Goal: Task Accomplishment & Management: Manage account settings

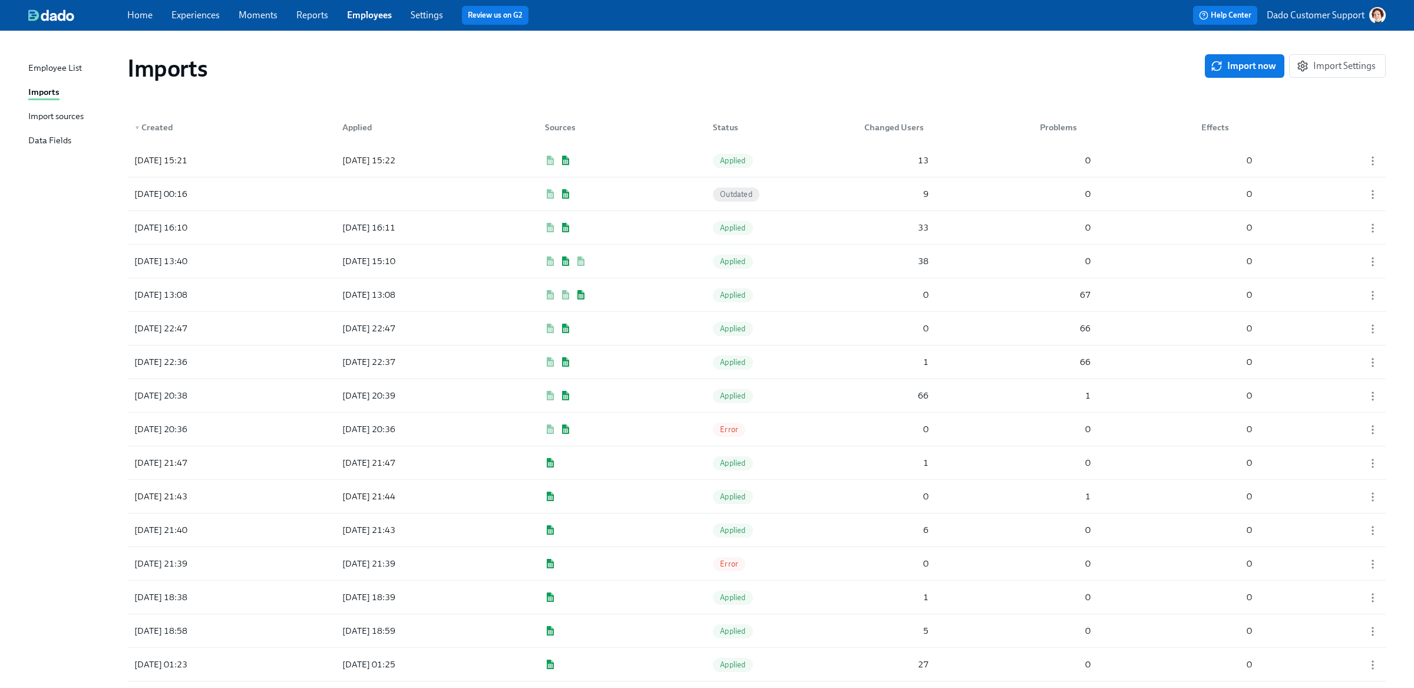
click at [368, 15] on link "Employees" at bounding box center [369, 14] width 45 height 11
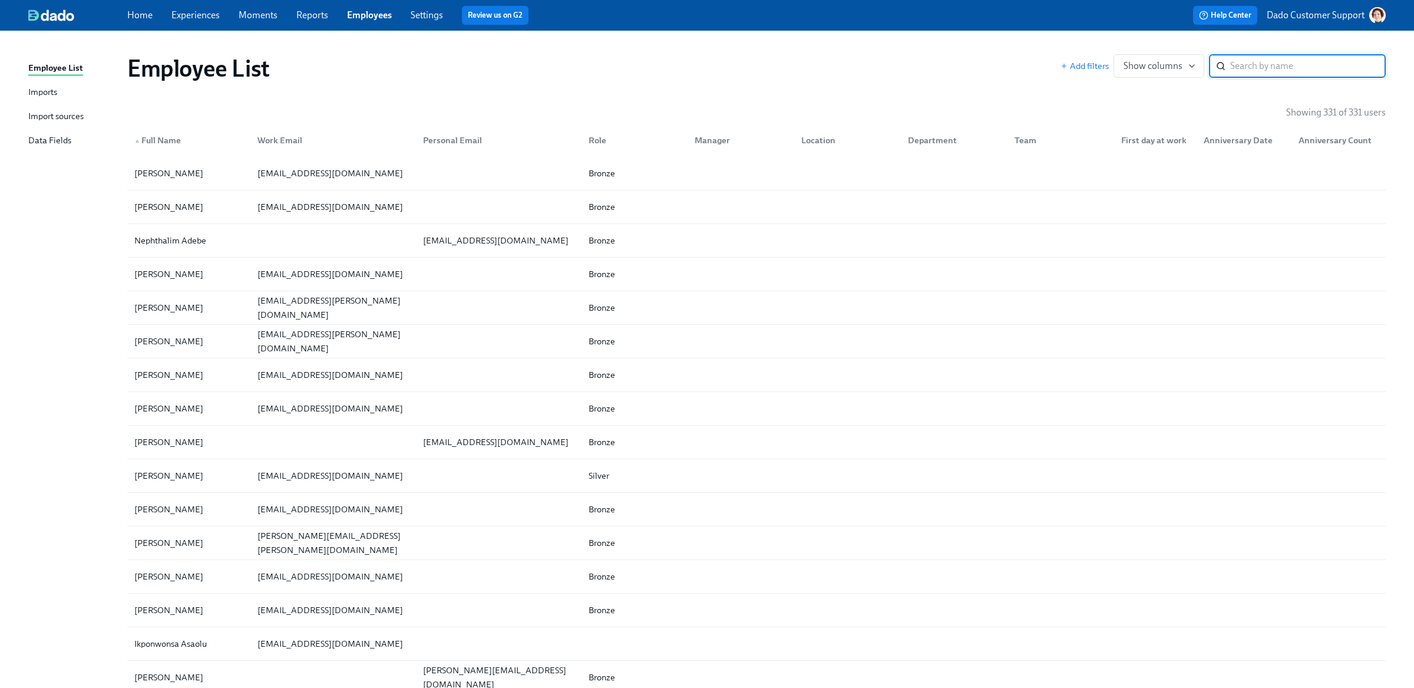
click at [453, 140] on div "Personal Email" at bounding box center [452, 140] width 68 height 14
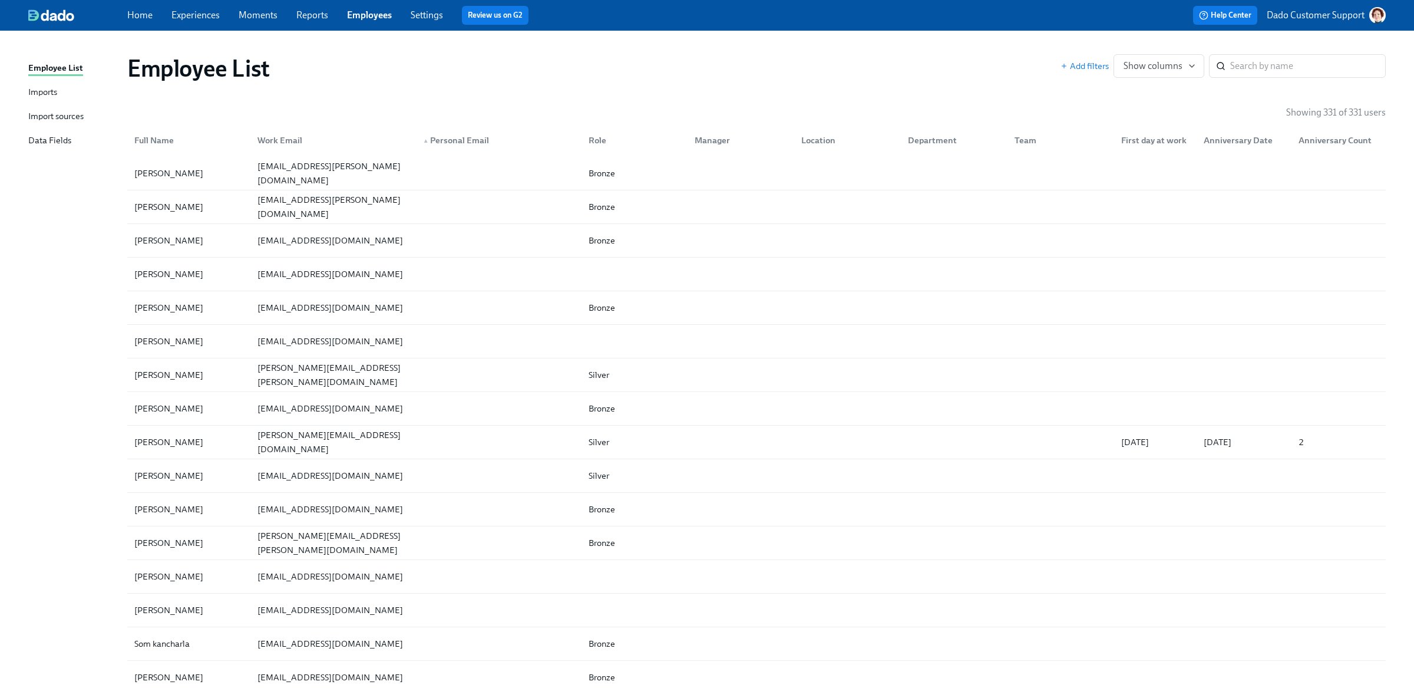
click at [266, 140] on div "Work Email" at bounding box center [280, 140] width 54 height 14
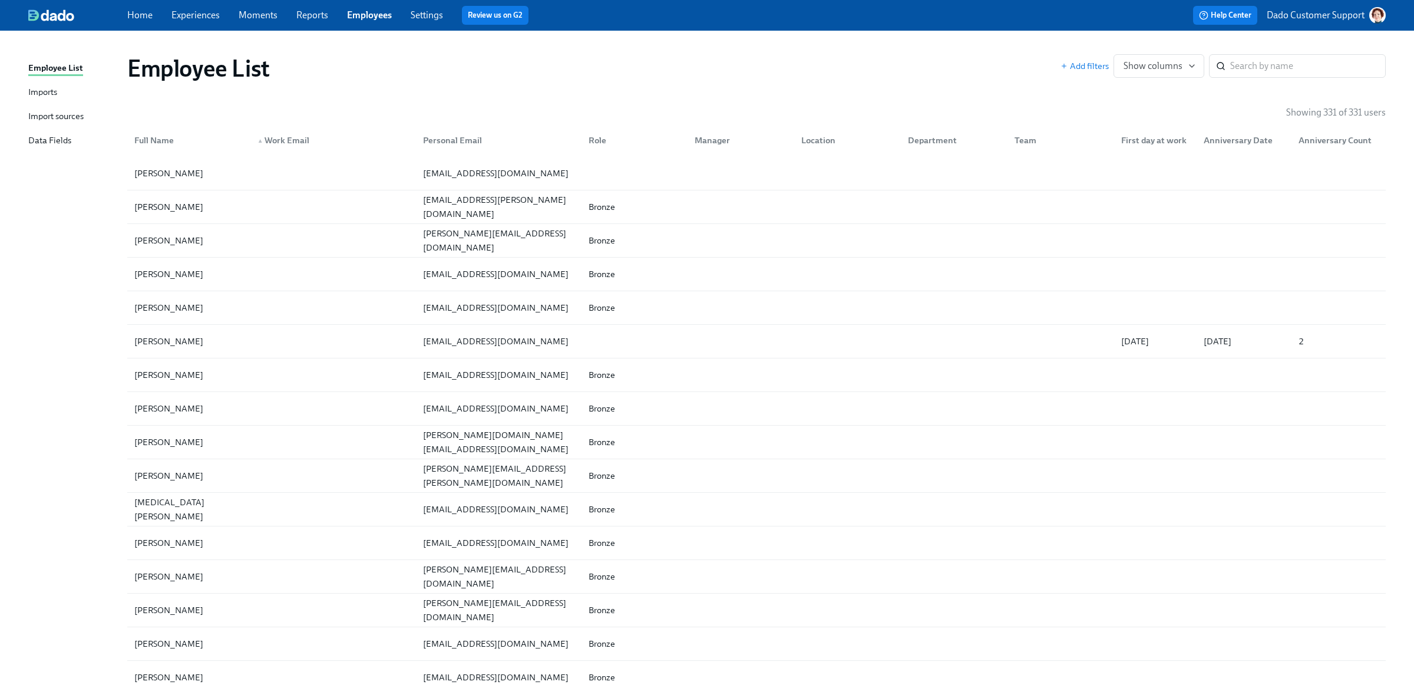
click at [149, 139] on div "Full Name" at bounding box center [154, 140] width 49 height 14
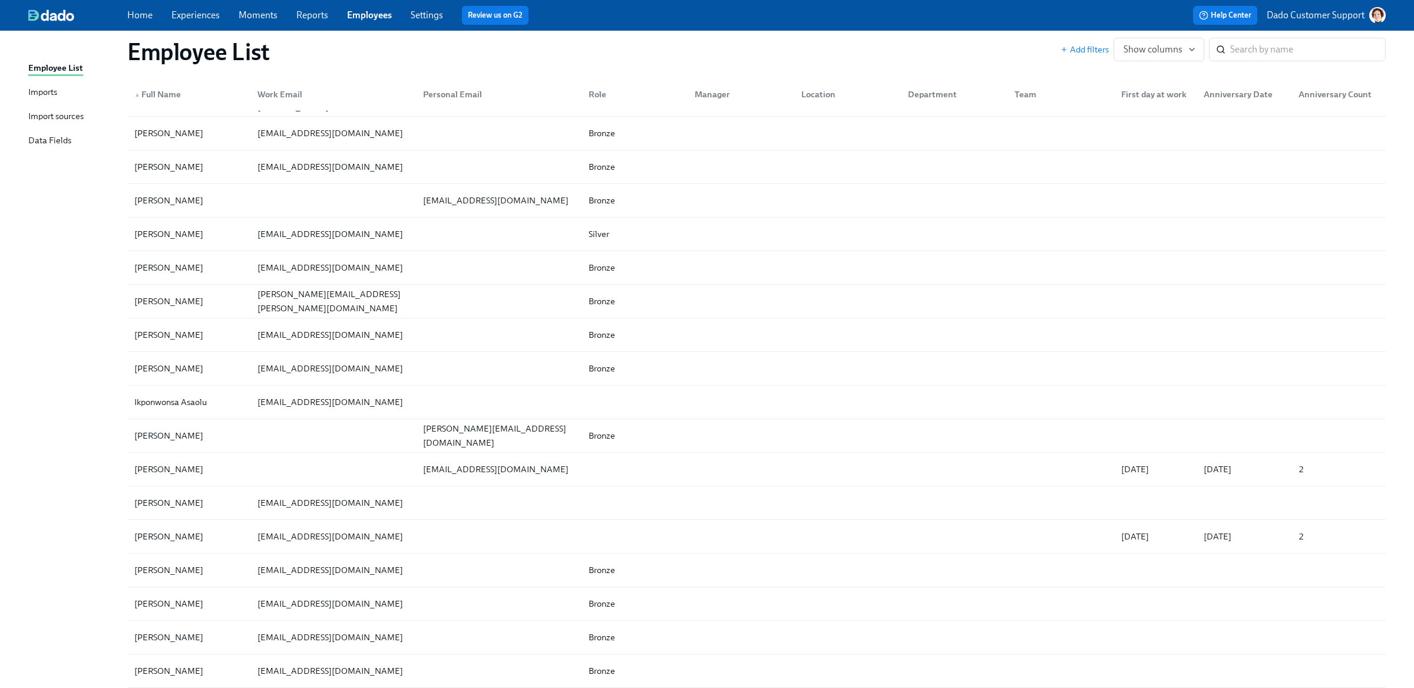
scroll to position [245, 0]
click at [183, 18] on link "Experiences" at bounding box center [196, 14] width 48 height 11
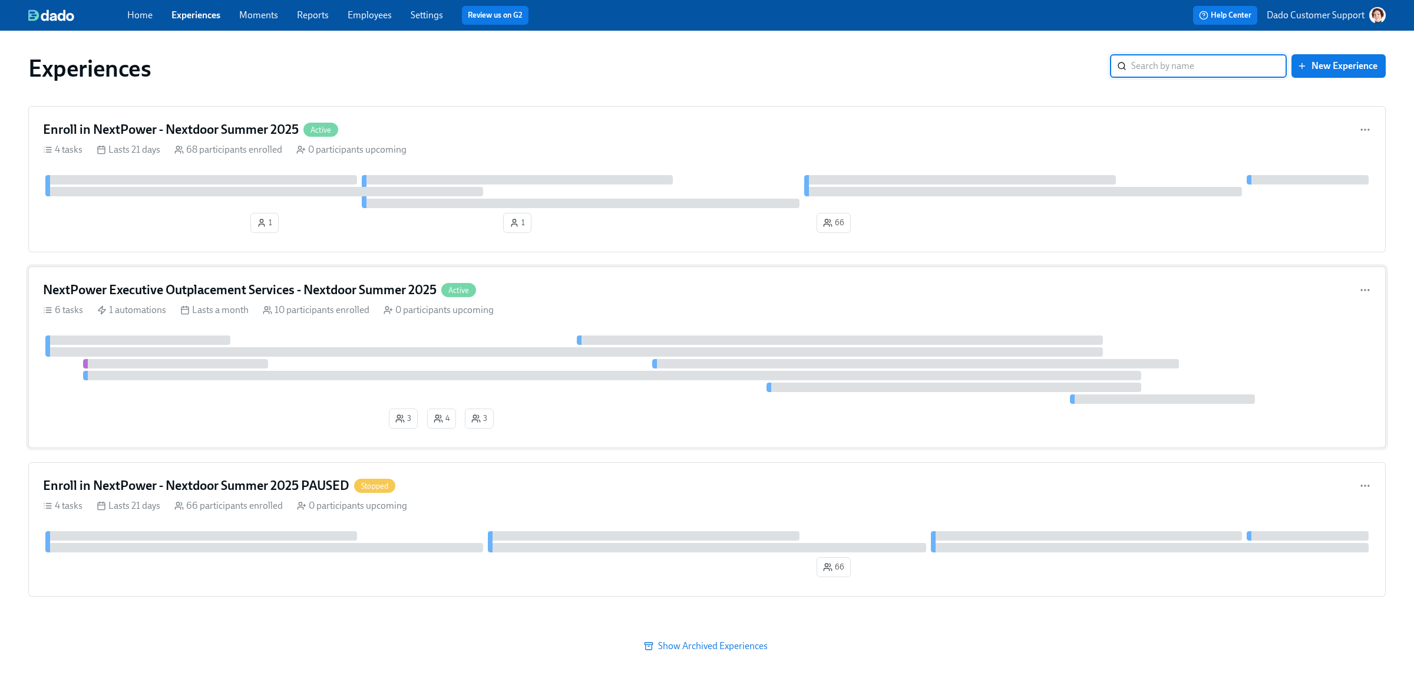
click at [226, 295] on h4 "NextPower Executive Outplacement Services - Nextdoor Summer 2025" at bounding box center [240, 290] width 394 height 18
click at [240, 117] on div "Enroll in NextPower - Nextdoor Summer 2025 Active 4 tasks Lasts 21 days 68 part…" at bounding box center [707, 179] width 1358 height 146
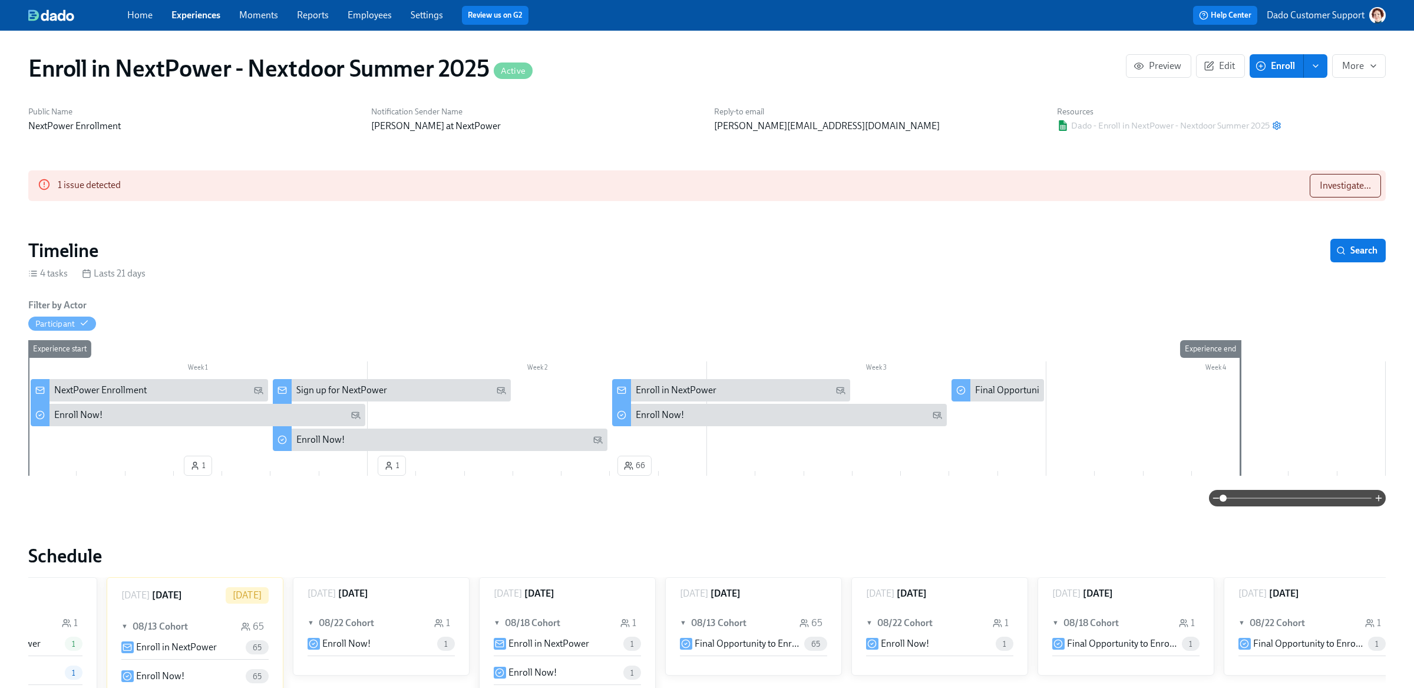
scroll to position [0, 681]
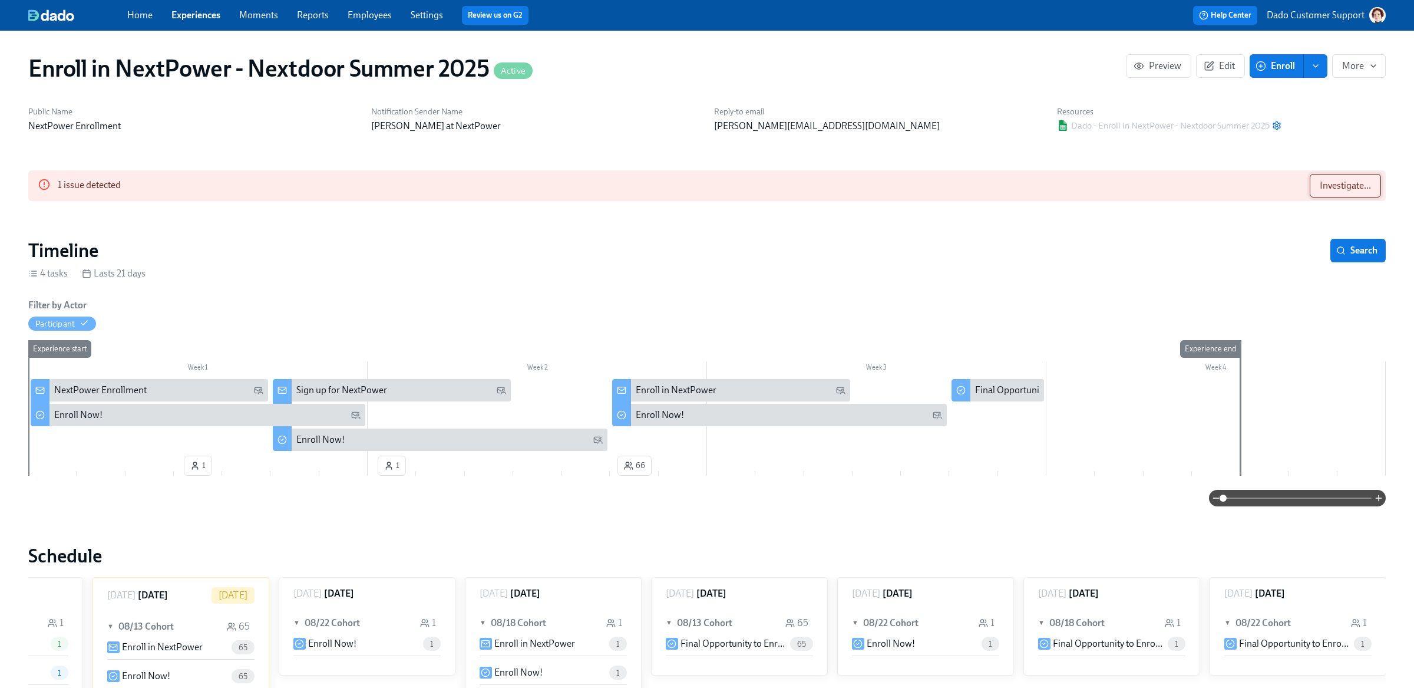
click at [1320, 189] on span "Investigate..." at bounding box center [1345, 186] width 51 height 12
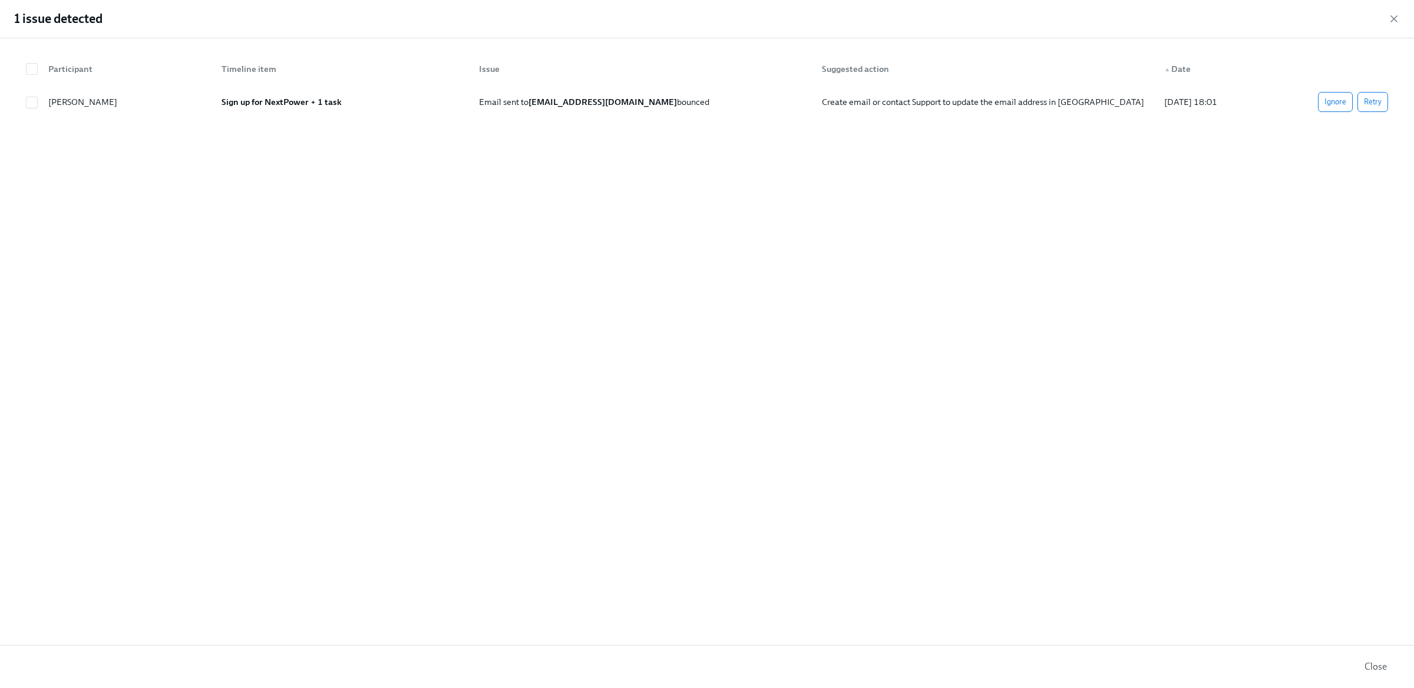
drag, startPoint x: 1391, startPoint y: 18, endPoint x: 749, endPoint y: 415, distance: 755.0
click at [1391, 18] on icon "button" at bounding box center [1395, 19] width 12 height 12
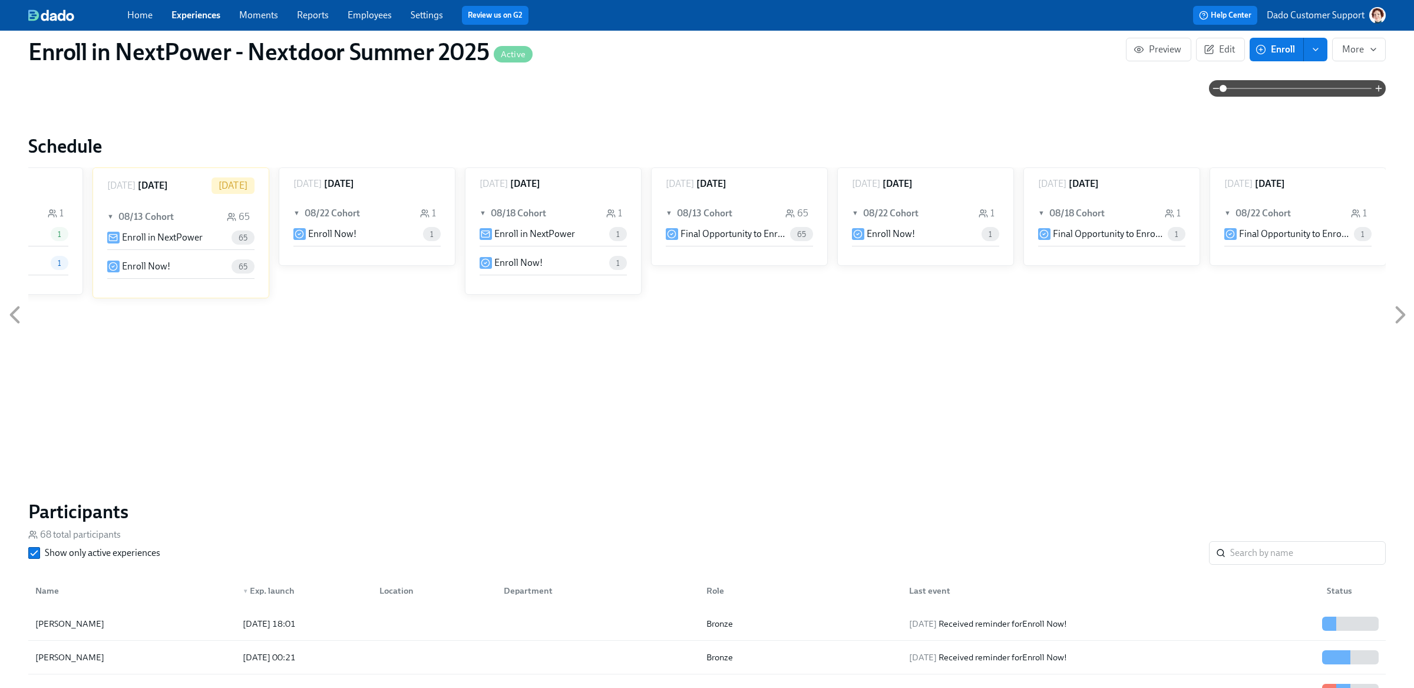
scroll to position [608, 0]
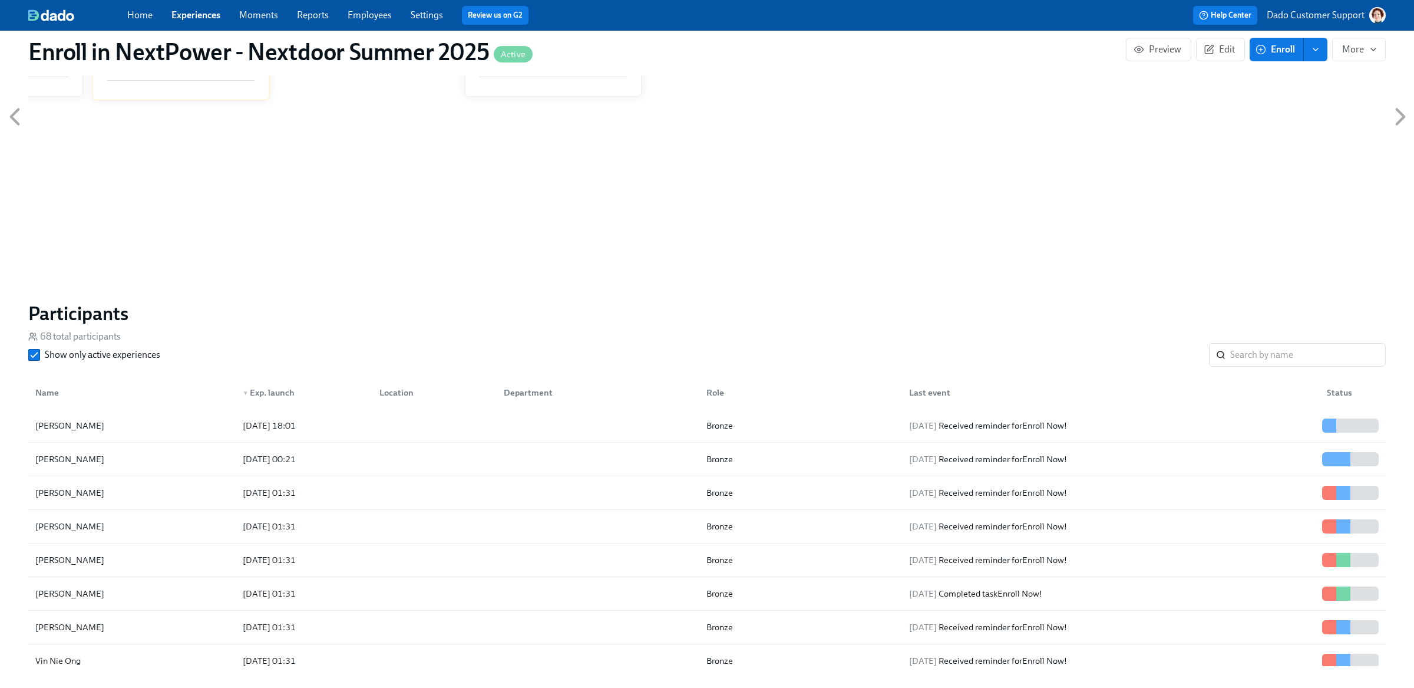
click at [65, 391] on div "Name" at bounding box center [132, 393] width 203 height 24
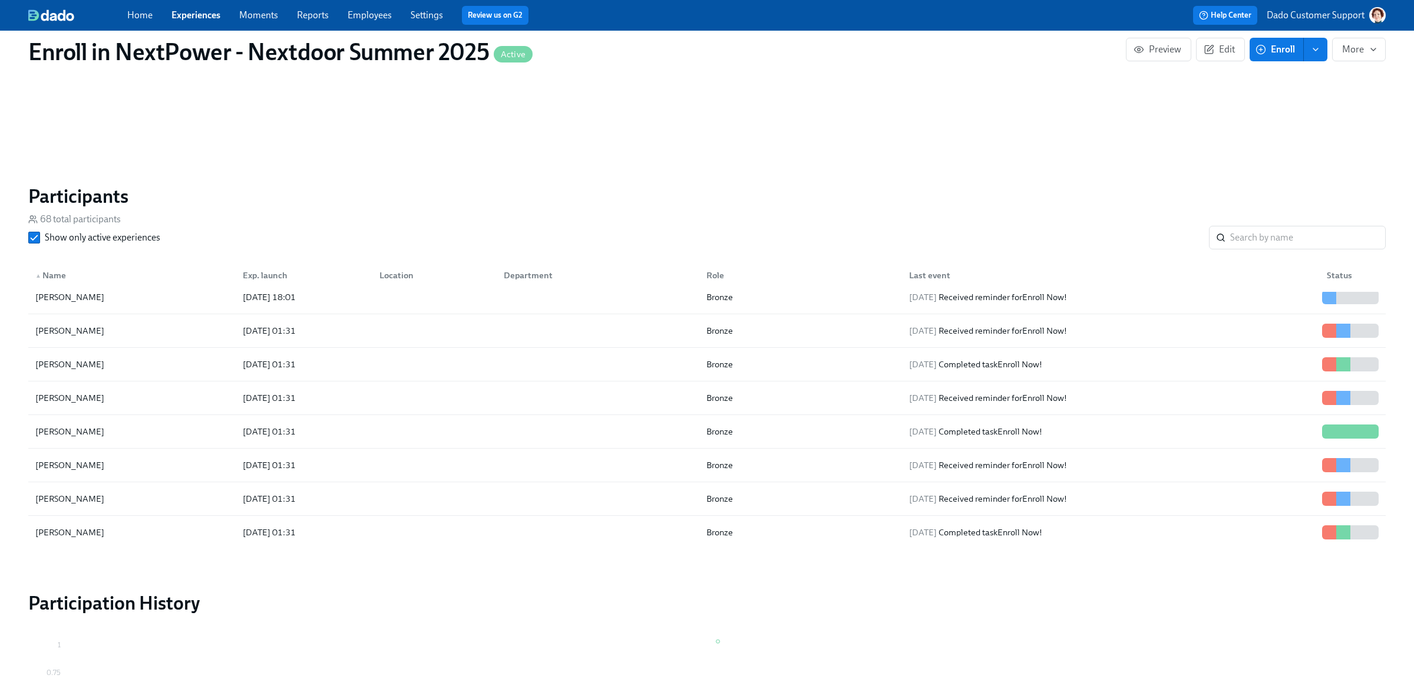
scroll to position [1480, 0]
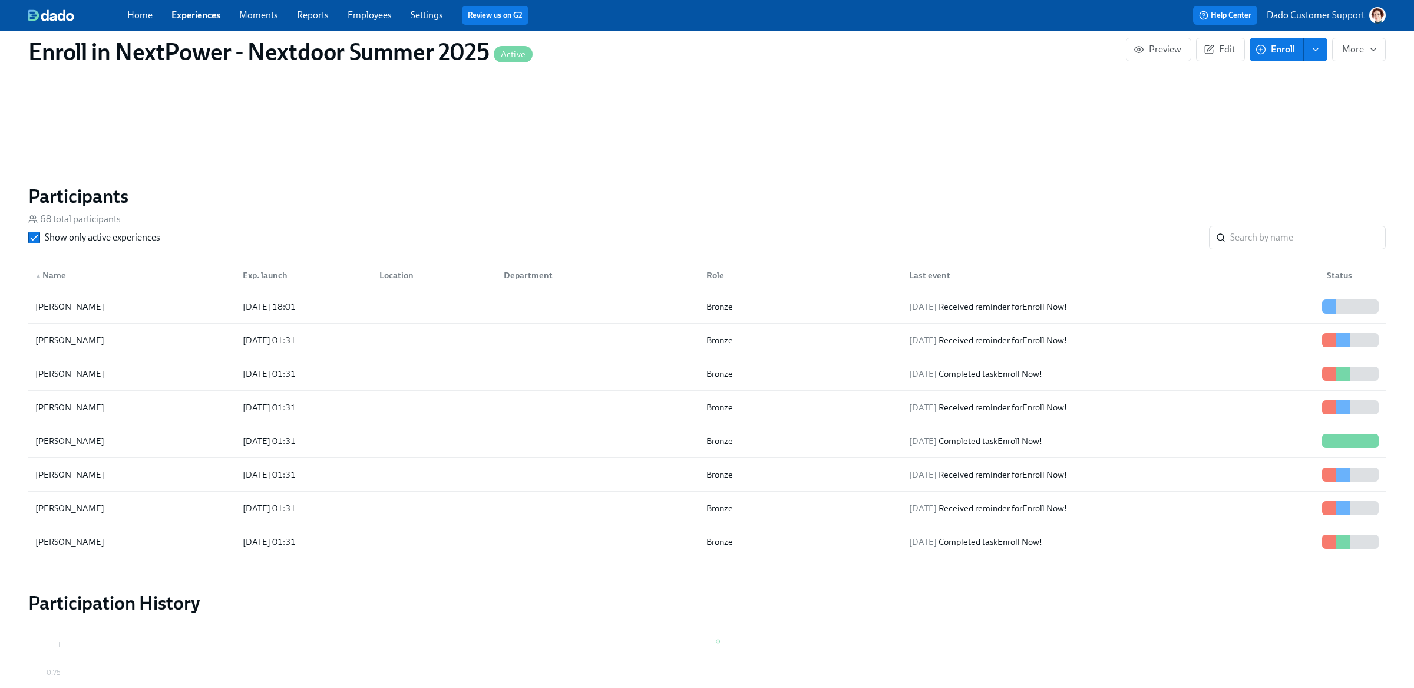
click at [406, 163] on div "Enroll in NextPower - Nextdoor Summer 2025 Active Preview Edit Enroll More Publ…" at bounding box center [707, 71] width 1358 height 1503
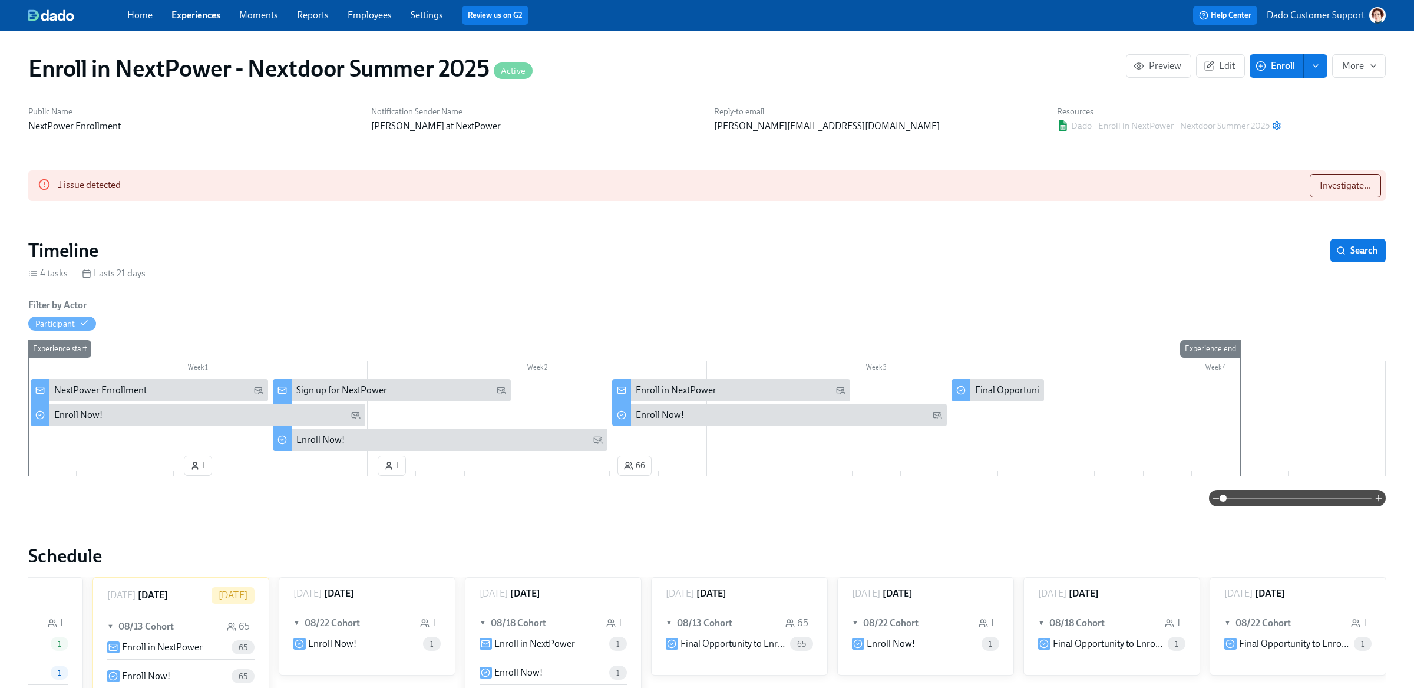
scroll to position [1152, 0]
click at [191, 13] on link "Experiences" at bounding box center [196, 14] width 49 height 11
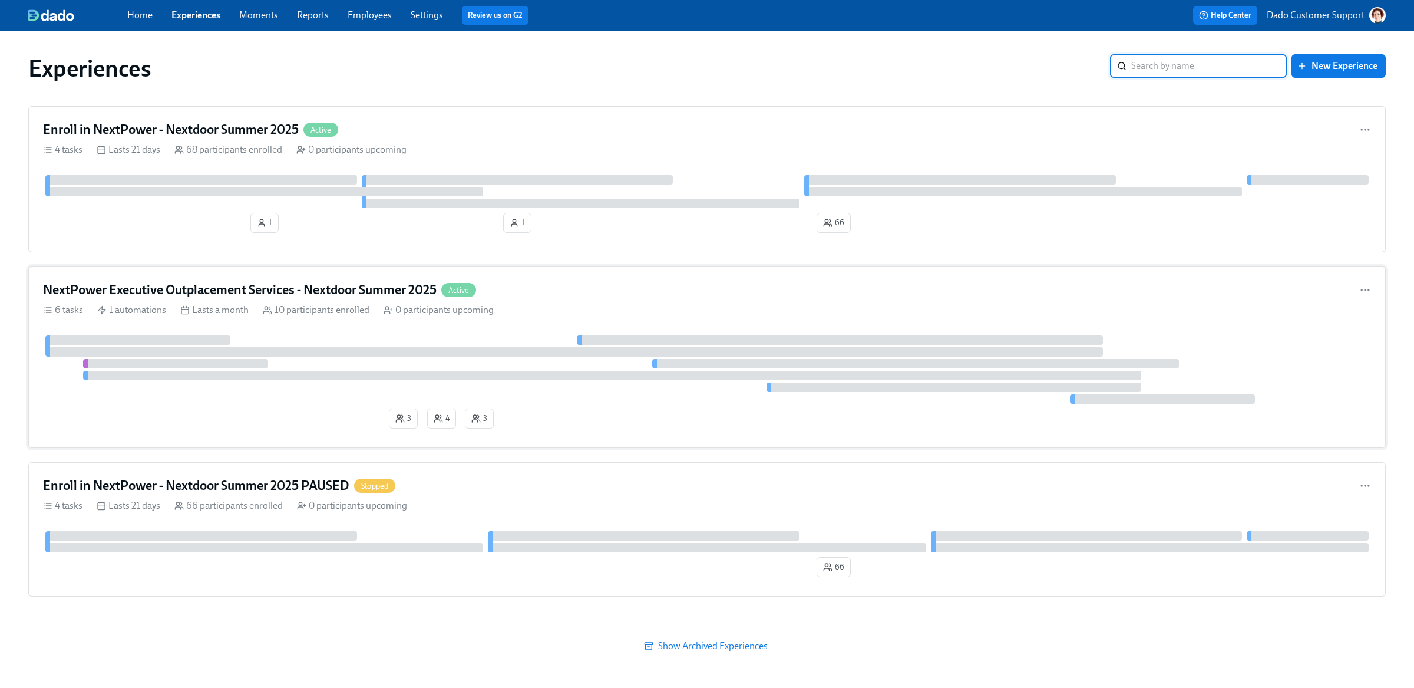
click at [200, 351] on div at bounding box center [574, 351] width 1058 height 9
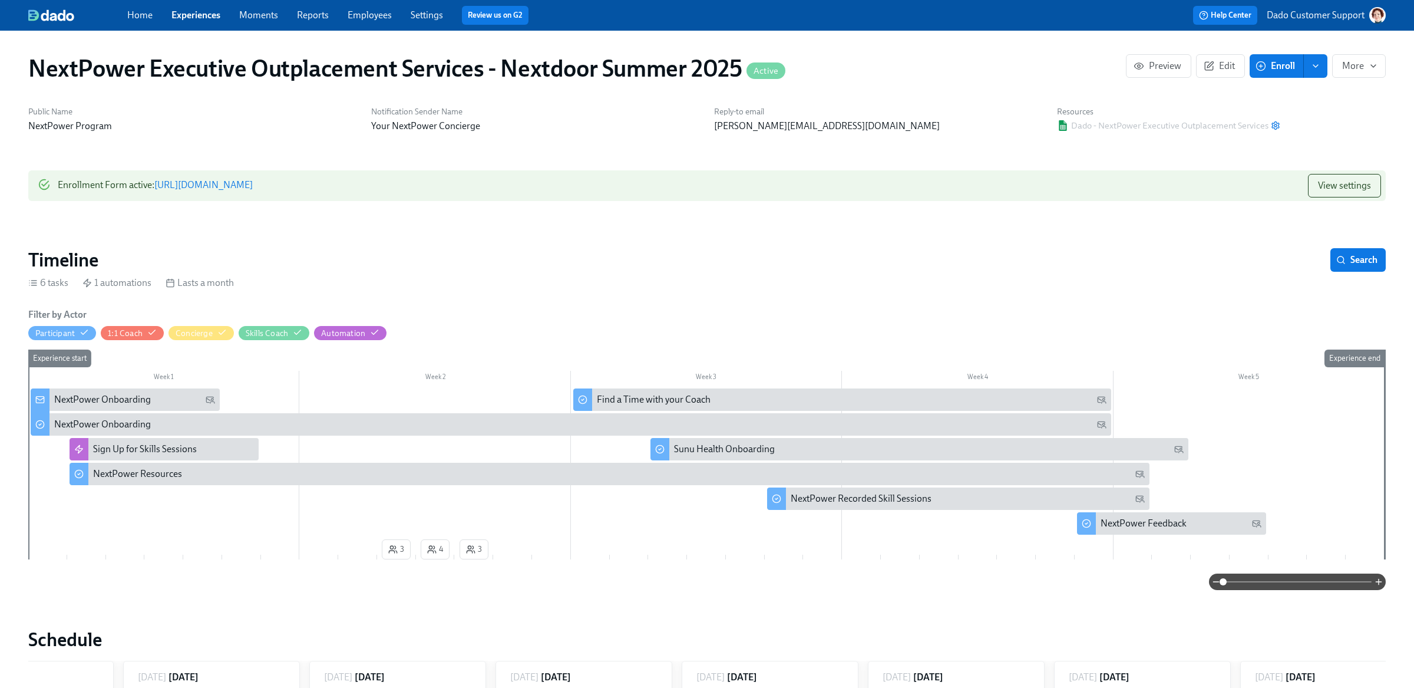
scroll to position [0, 740]
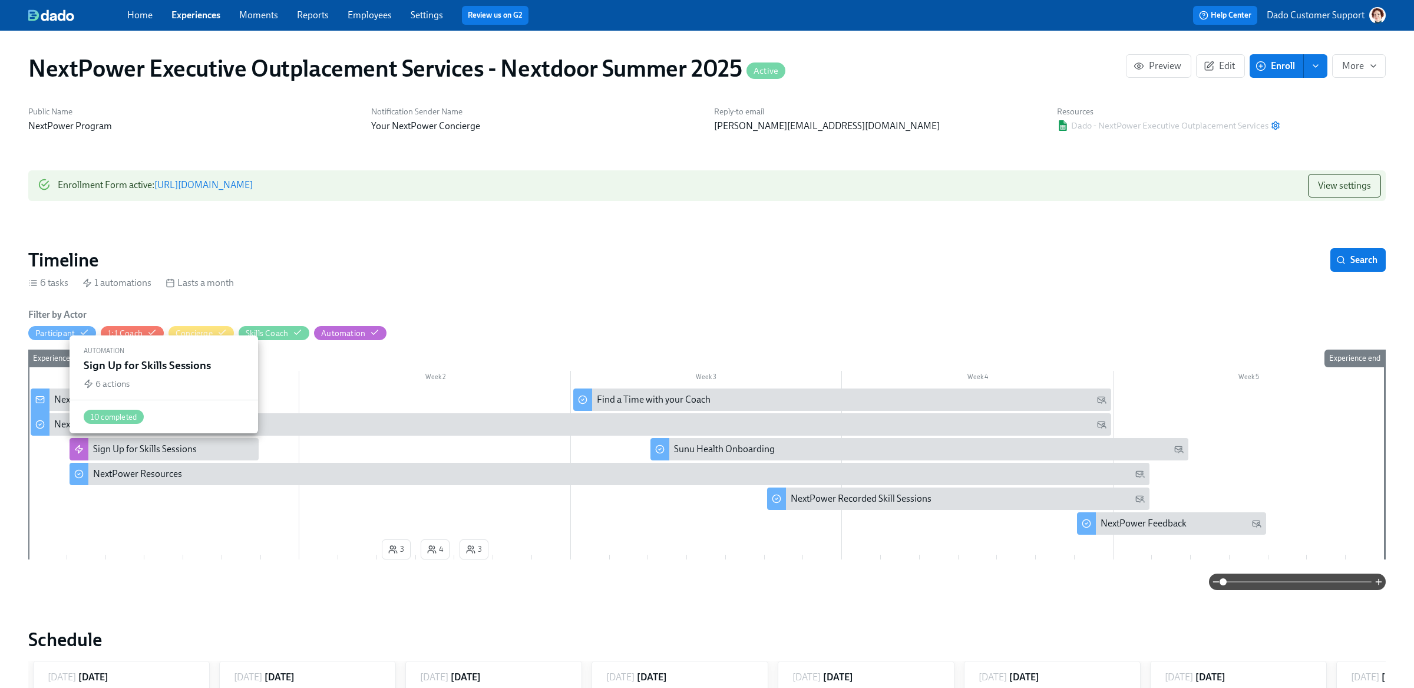
click at [109, 450] on div "Sign Up for Skills Sessions" at bounding box center [145, 449] width 104 height 13
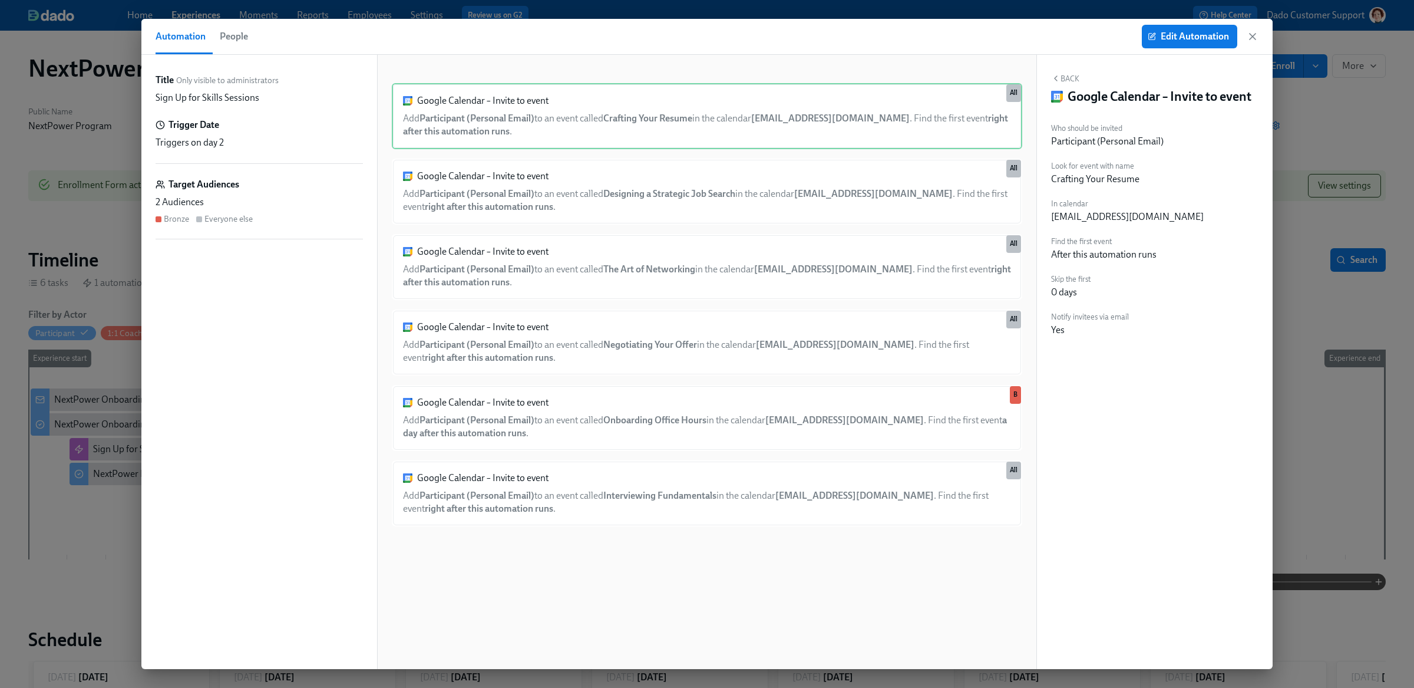
click at [232, 37] on span "People" at bounding box center [234, 36] width 28 height 17
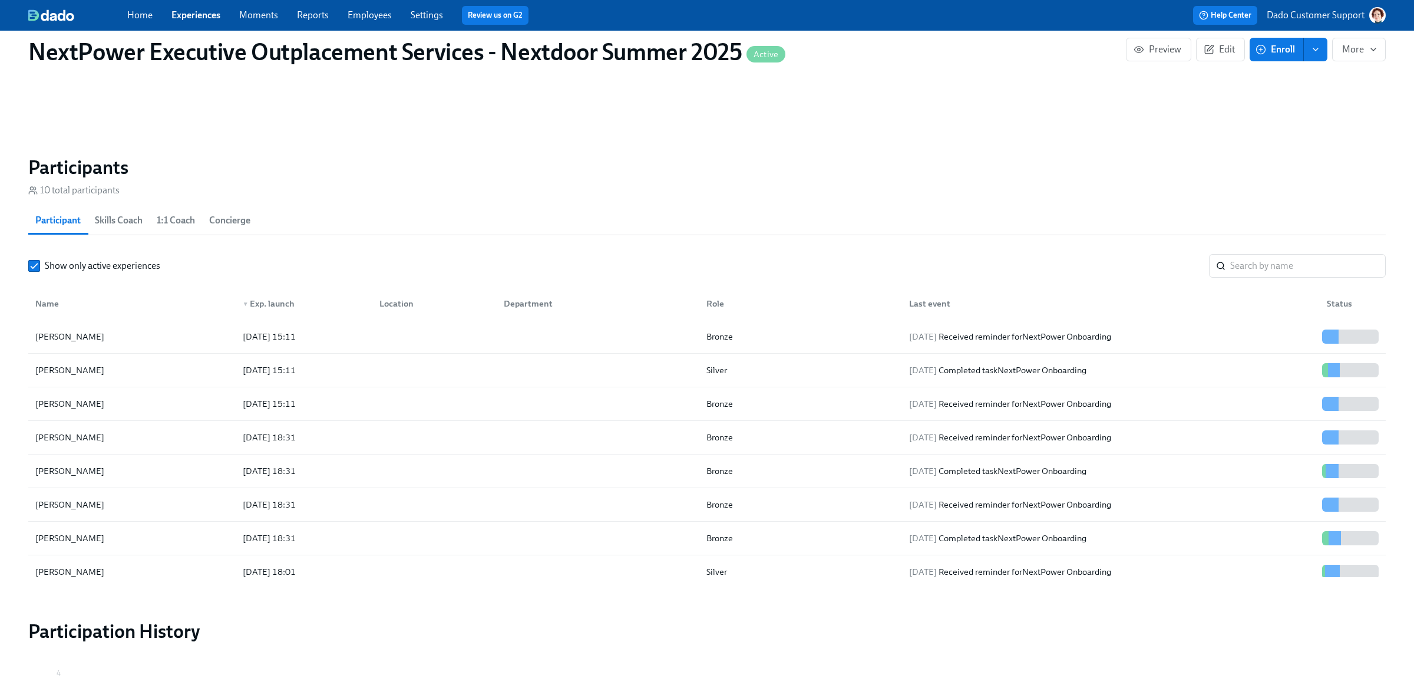
scroll to position [944, 0]
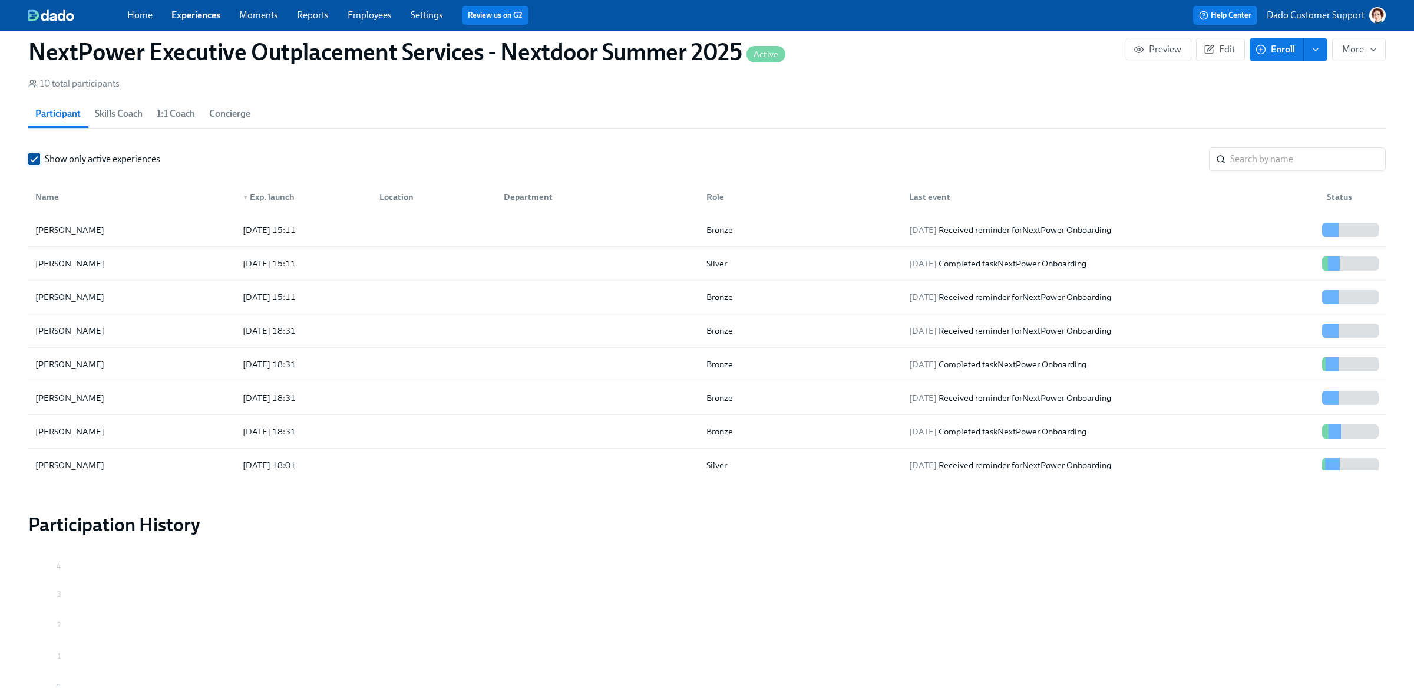
click at [46, 157] on span "Show only active experiences" at bounding box center [103, 159] width 116 height 13
click at [39, 157] on input "Show only active experiences" at bounding box center [34, 159] width 11 height 11
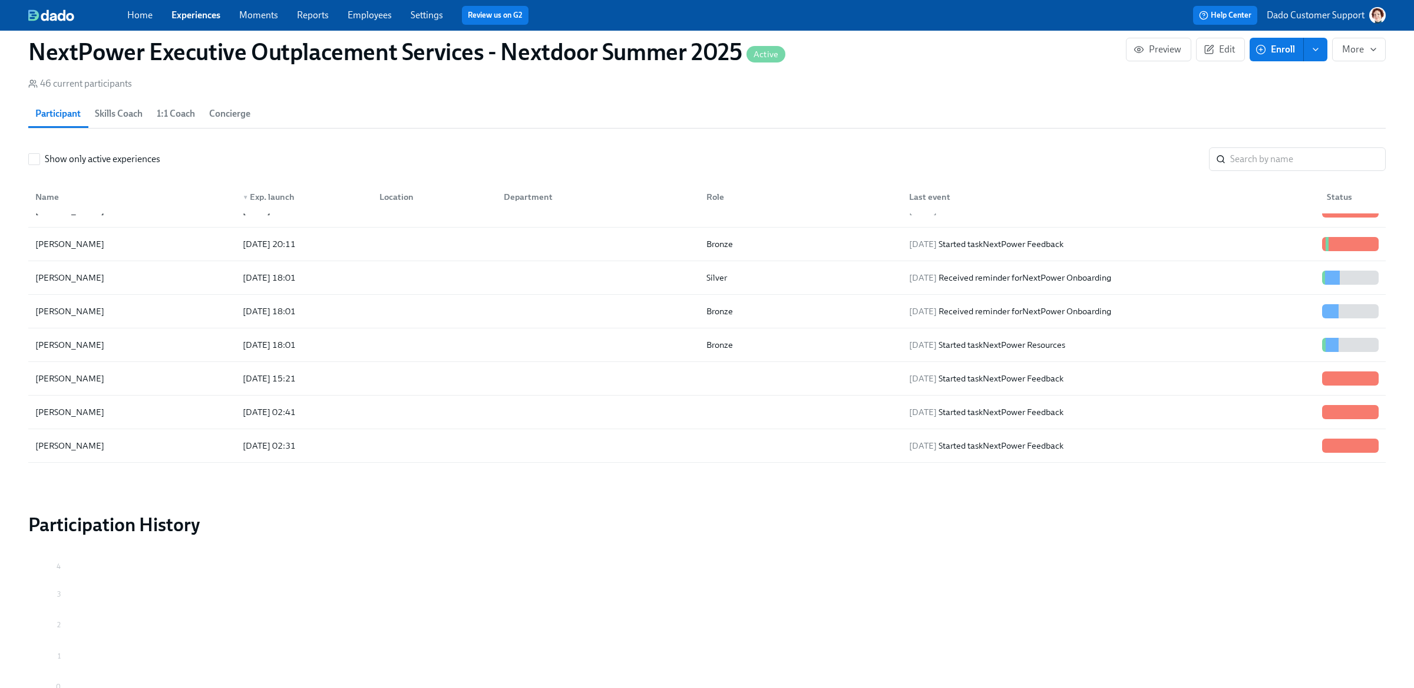
scroll to position [1294, 0]
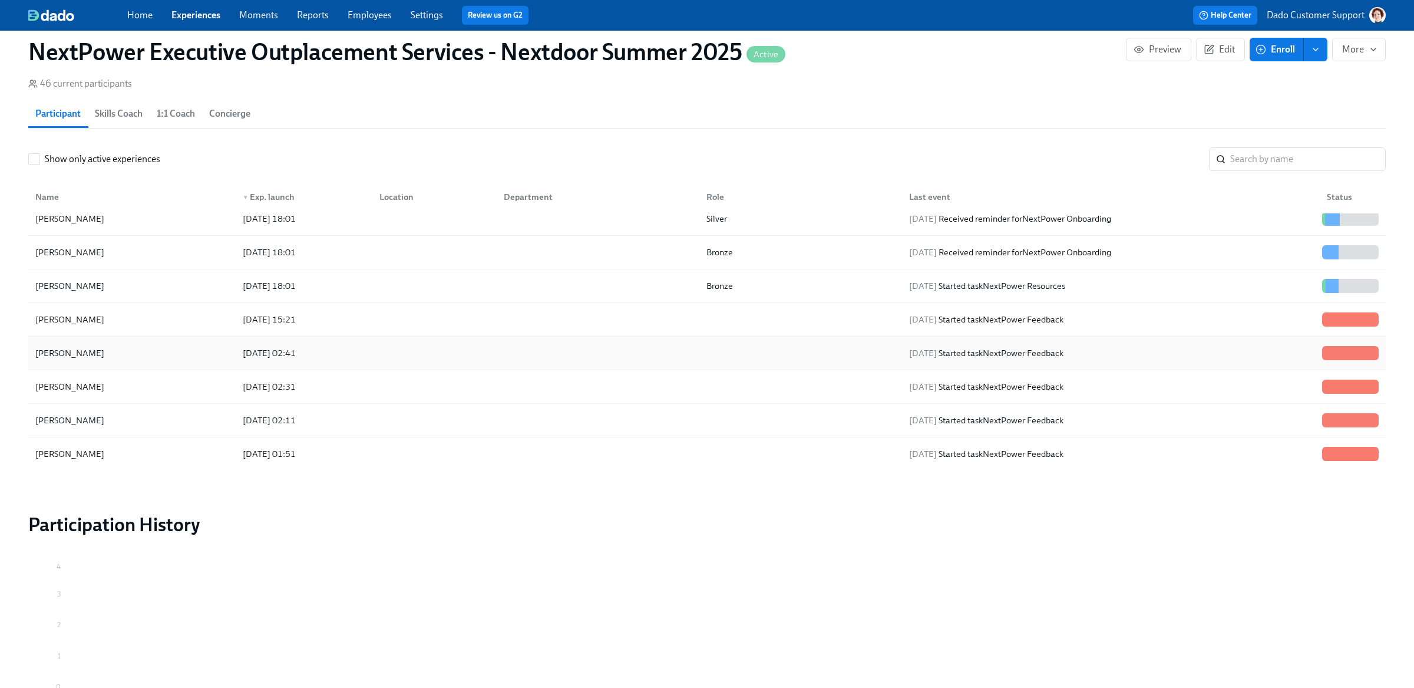
click at [75, 342] on div "John Lin" at bounding box center [132, 353] width 203 height 24
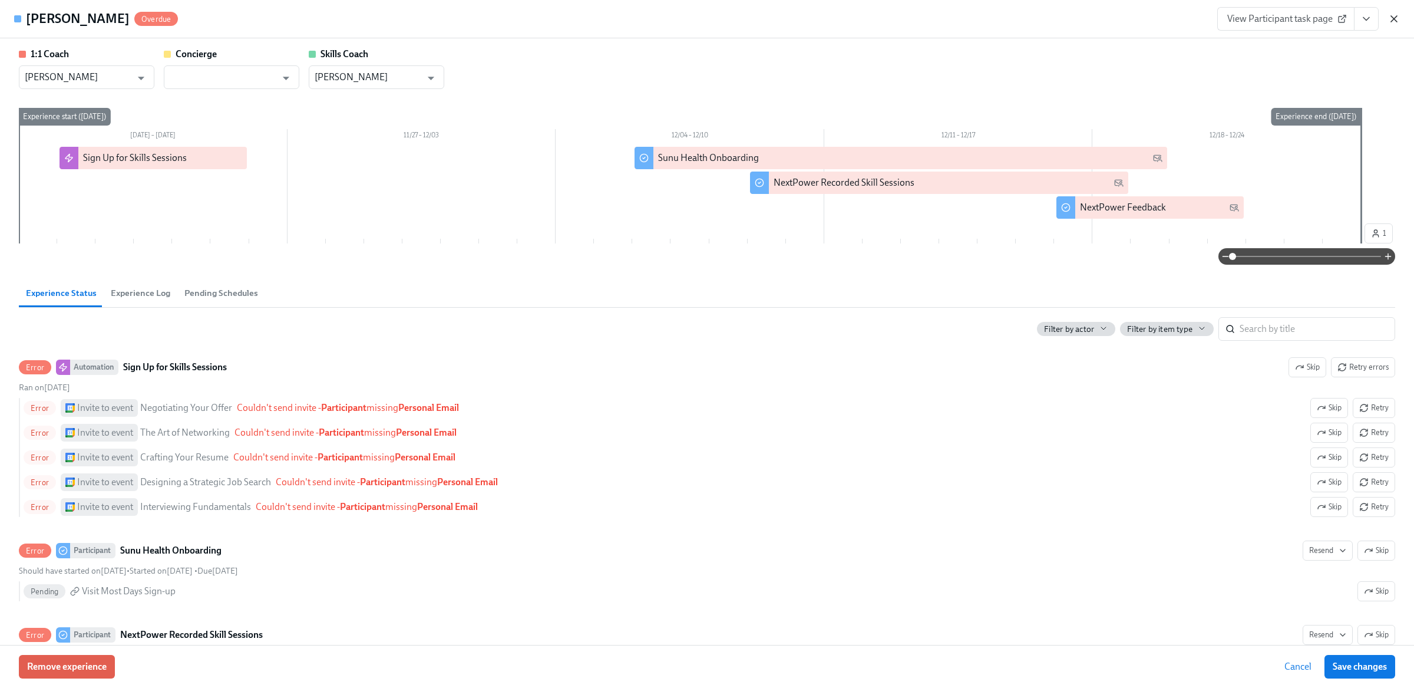
click at [1391, 15] on icon "button" at bounding box center [1395, 19] width 12 height 12
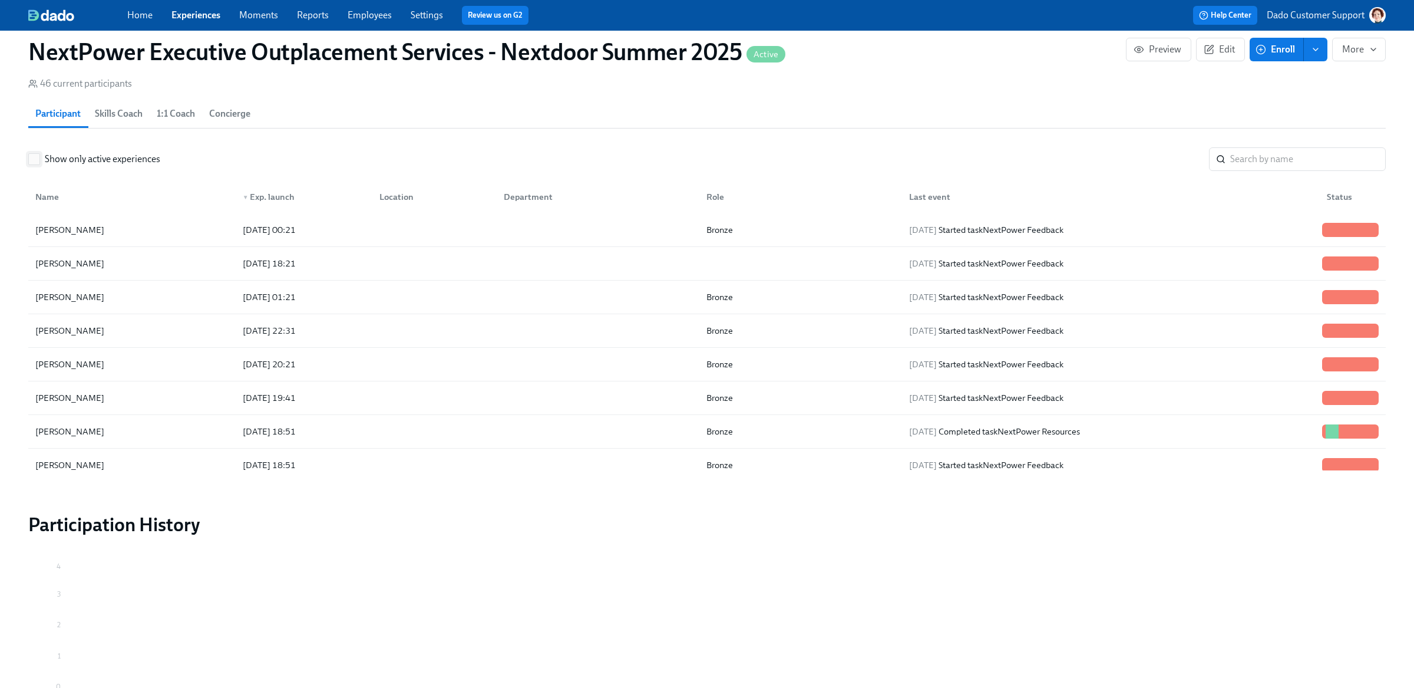
click at [59, 157] on span "Show only active experiences" at bounding box center [103, 159] width 116 height 13
click at [39, 157] on input "Show only active experiences" at bounding box center [34, 159] width 11 height 11
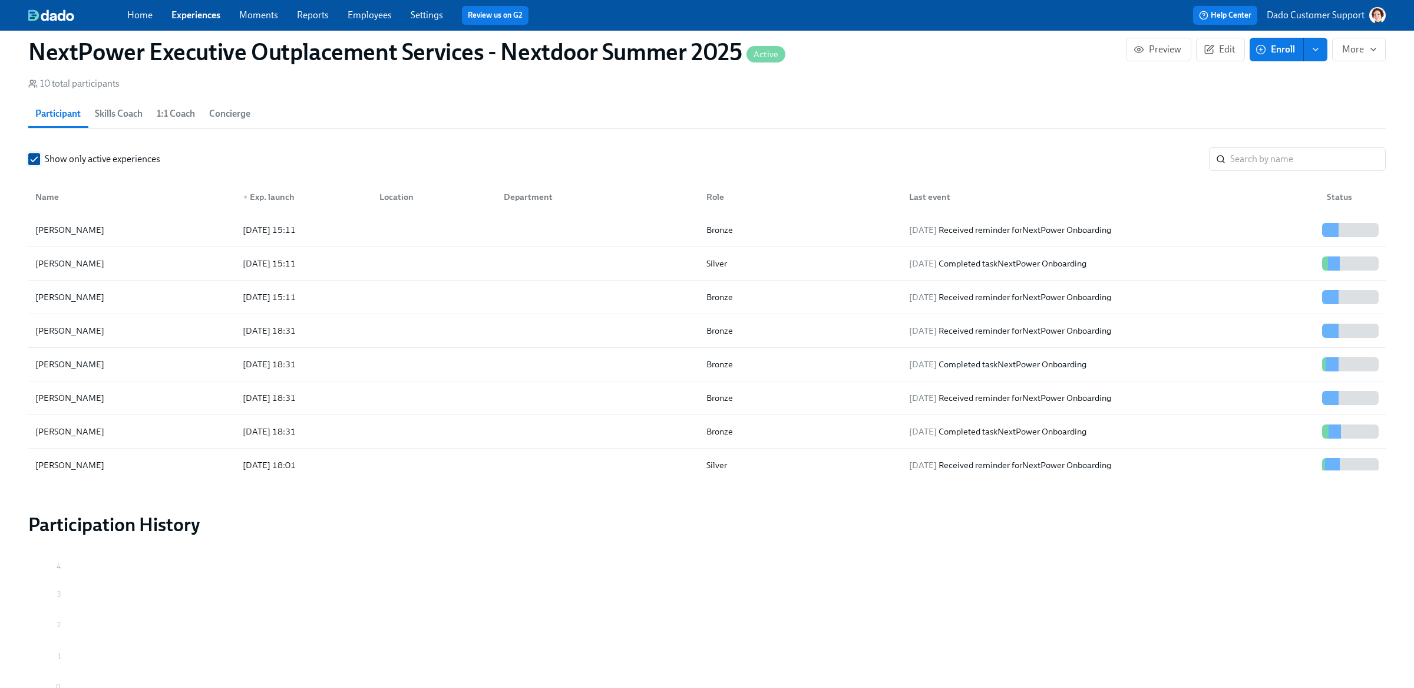
click at [74, 157] on span "Show only active experiences" at bounding box center [103, 159] width 116 height 13
click at [39, 157] on input "Show only active experiences" at bounding box center [34, 159] width 11 height 11
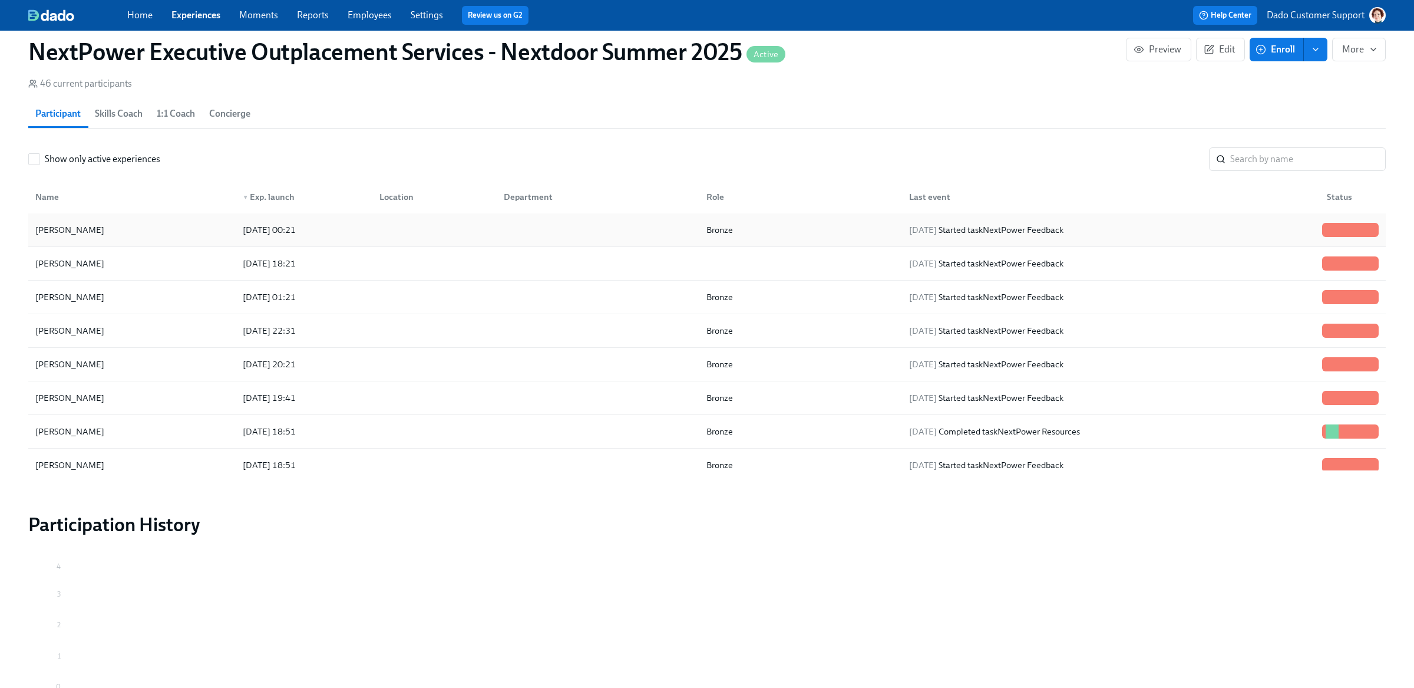
click at [109, 232] on div "Nikhil Sreenivasamurthy" at bounding box center [70, 230] width 78 height 14
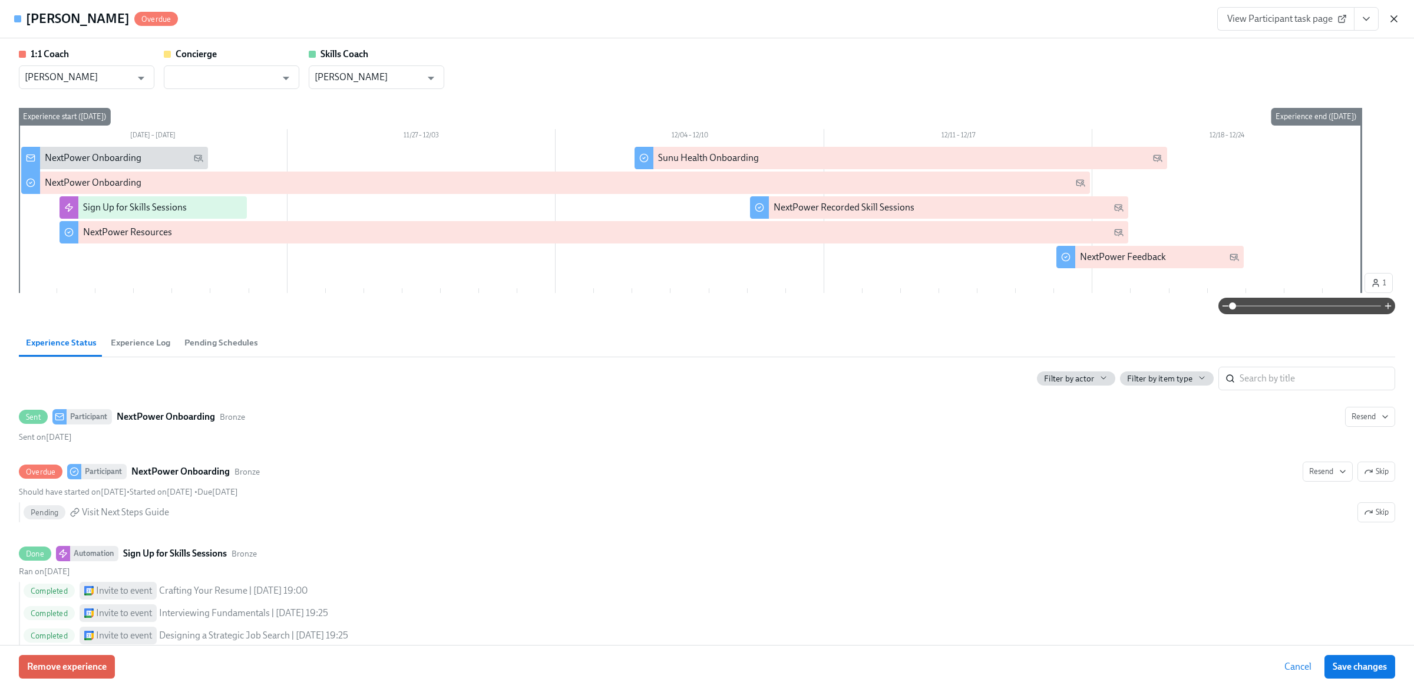
click at [1394, 18] on icon "button" at bounding box center [1394, 19] width 6 height 6
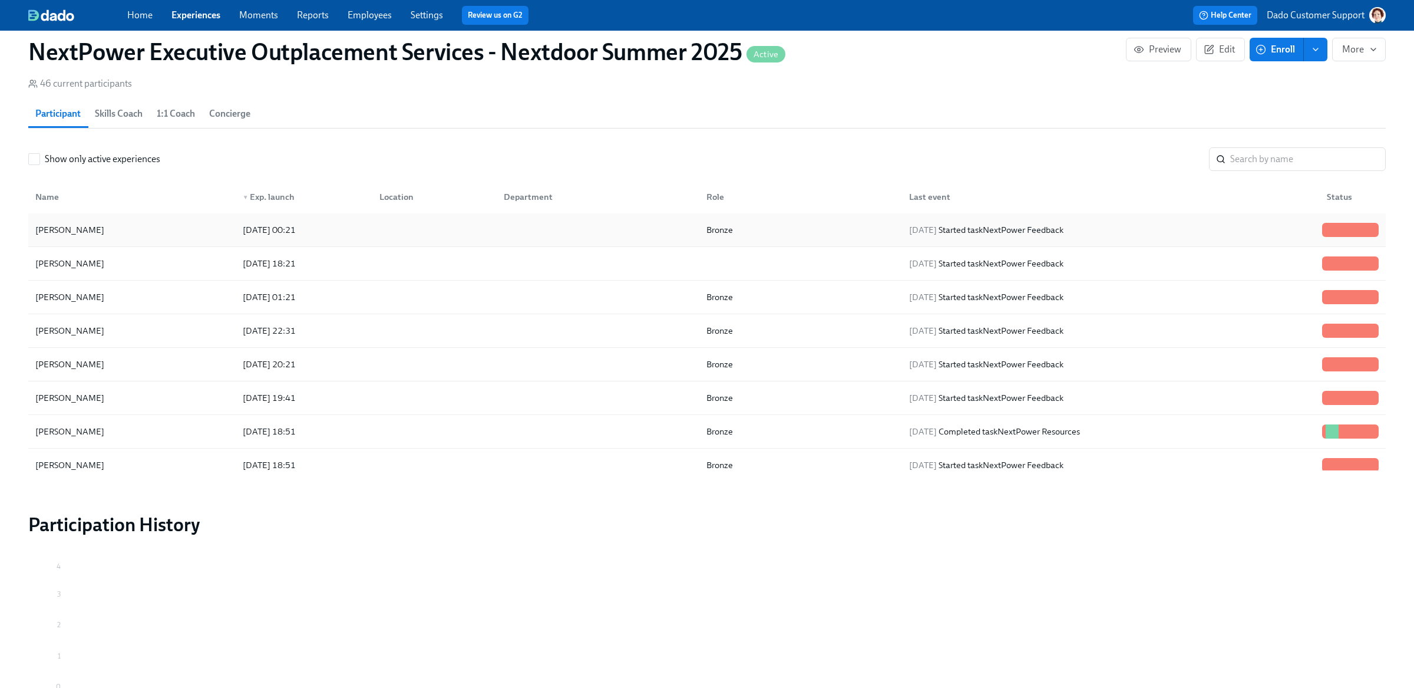
copy div "Nikhil Sreenivasamurth"
drag, startPoint x: 17, startPoint y: 232, endPoint x: 126, endPoint y: 232, distance: 109.6
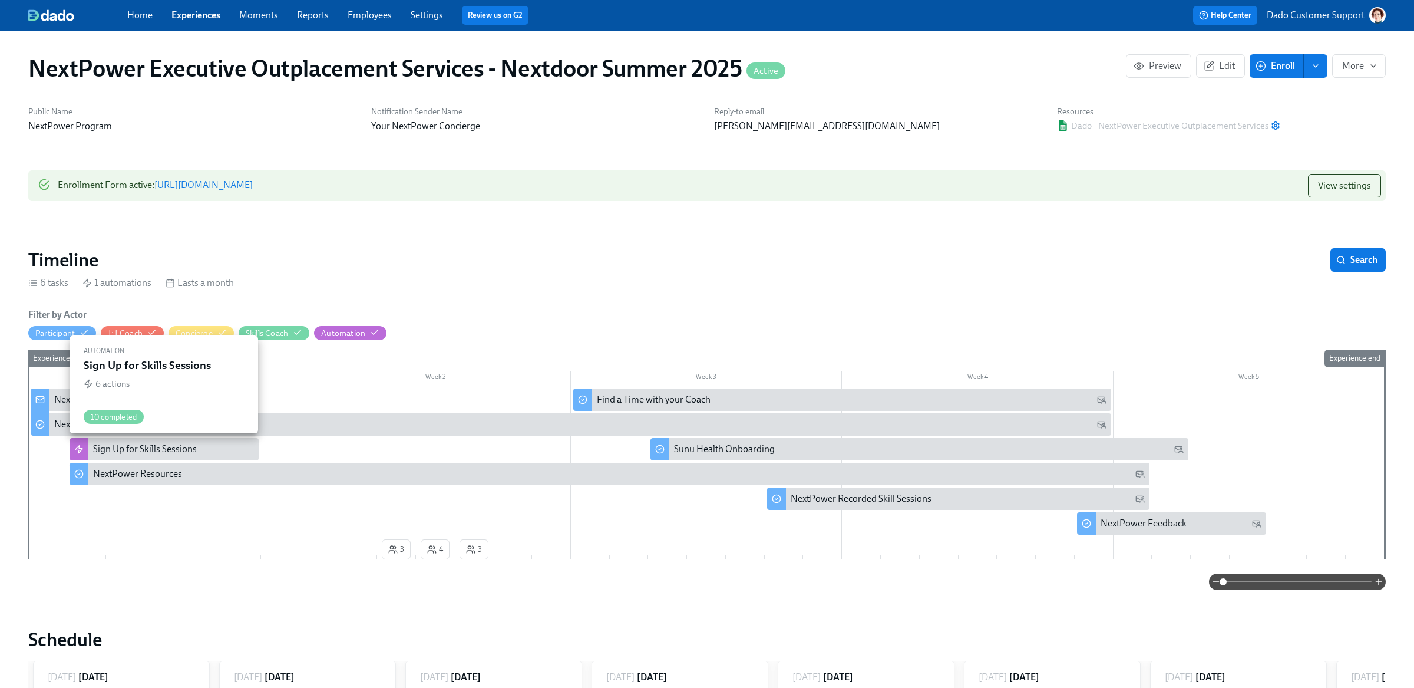
click at [115, 447] on div "Sign Up for Skills Sessions" at bounding box center [145, 449] width 104 height 13
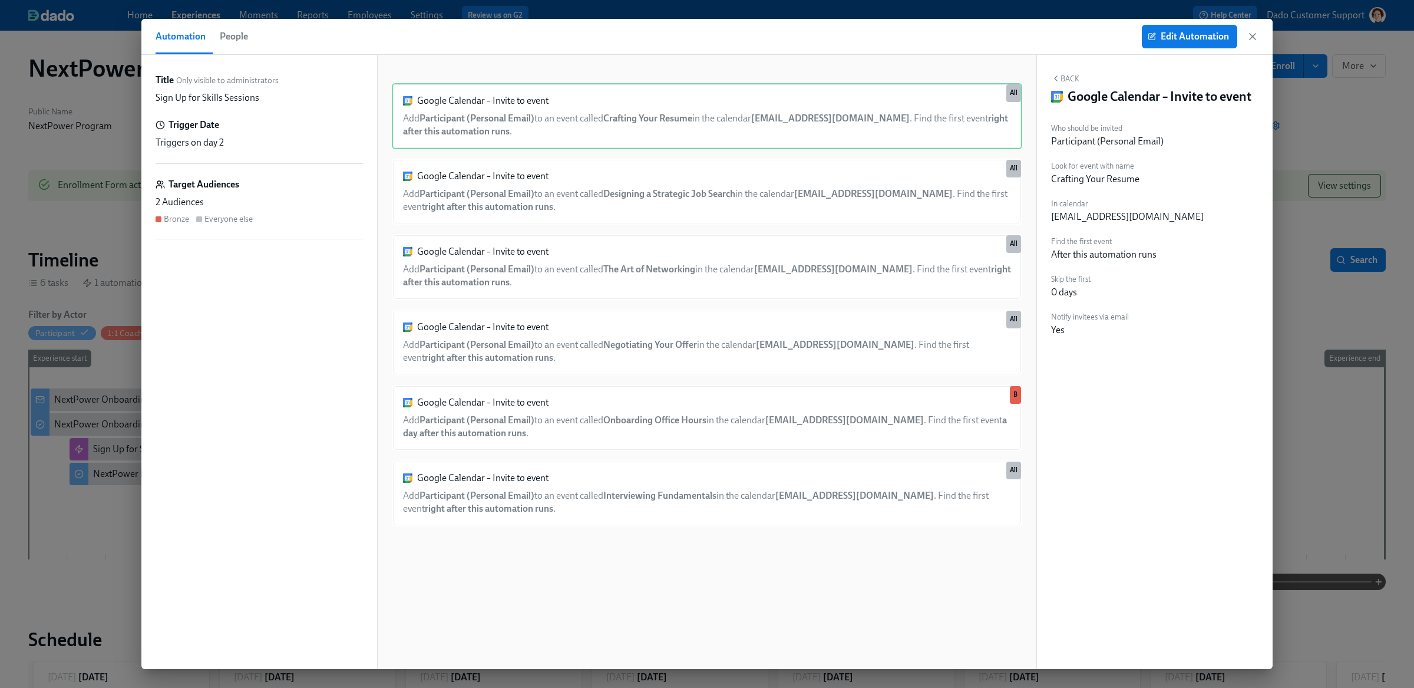
click at [222, 37] on span "People" at bounding box center [234, 36] width 28 height 17
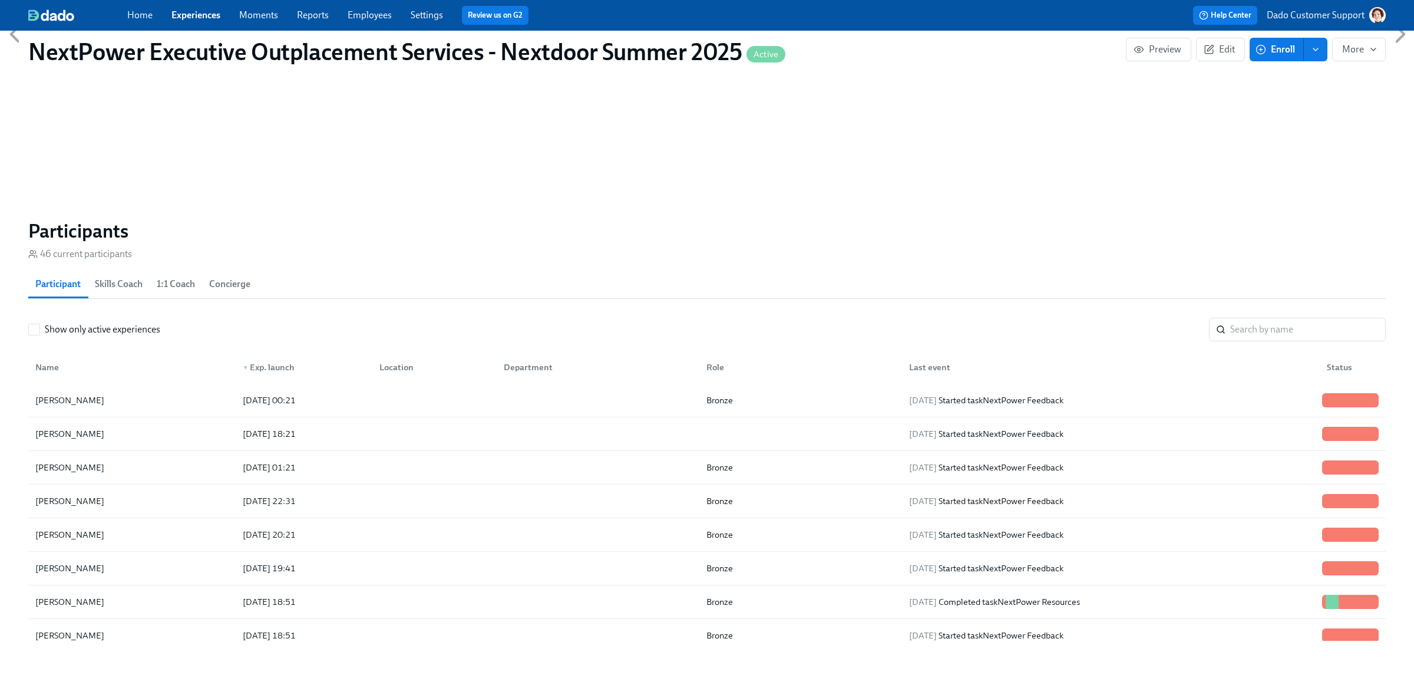
scroll to position [777, 0]
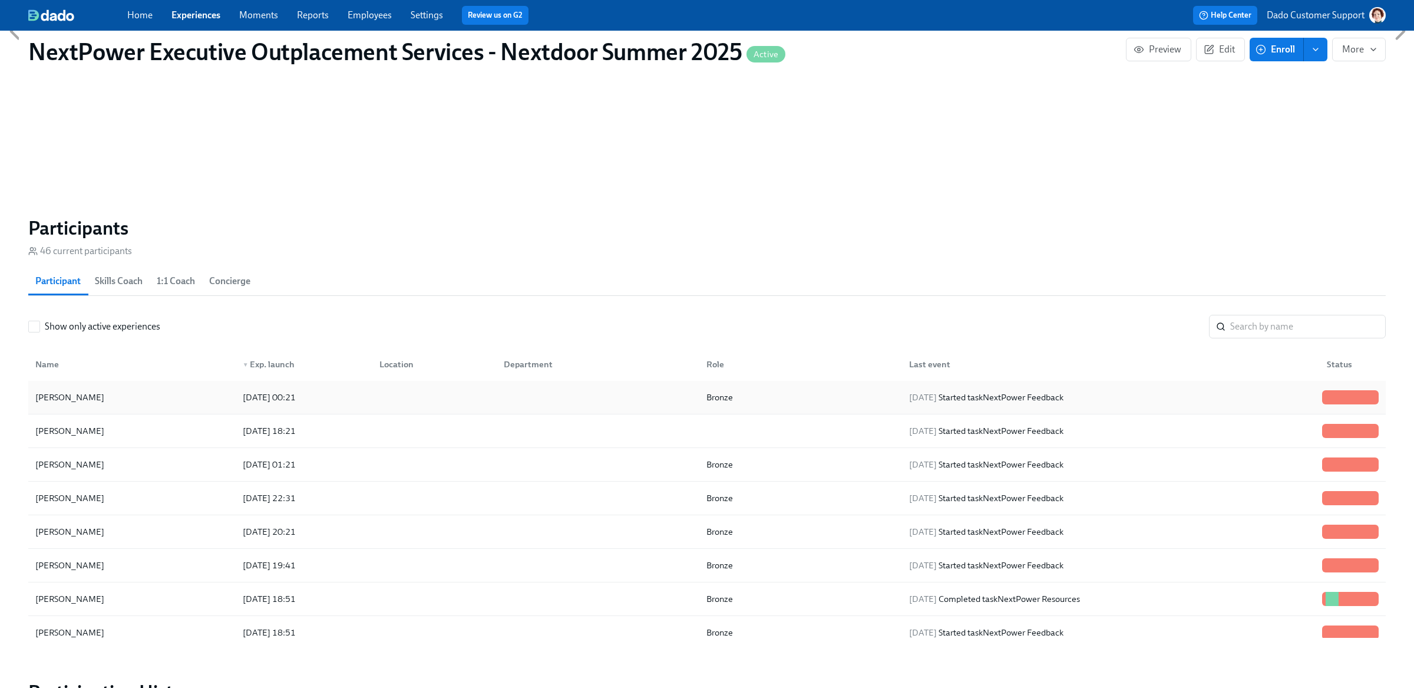
click at [91, 389] on div "Nikhil Sreenivasamurthy" at bounding box center [132, 397] width 203 height 24
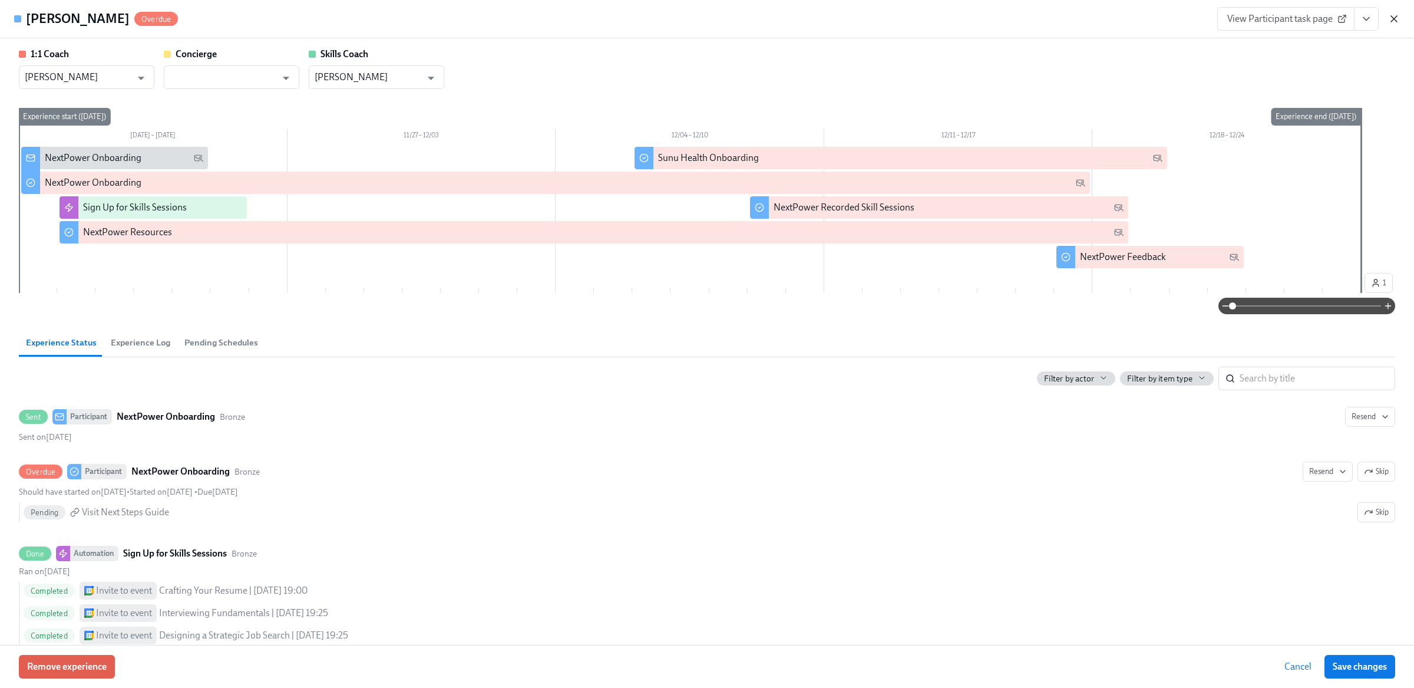
click at [1389, 12] on div "View Participant task page" at bounding box center [1309, 19] width 183 height 24
click at [1393, 17] on icon "button" at bounding box center [1395, 19] width 12 height 12
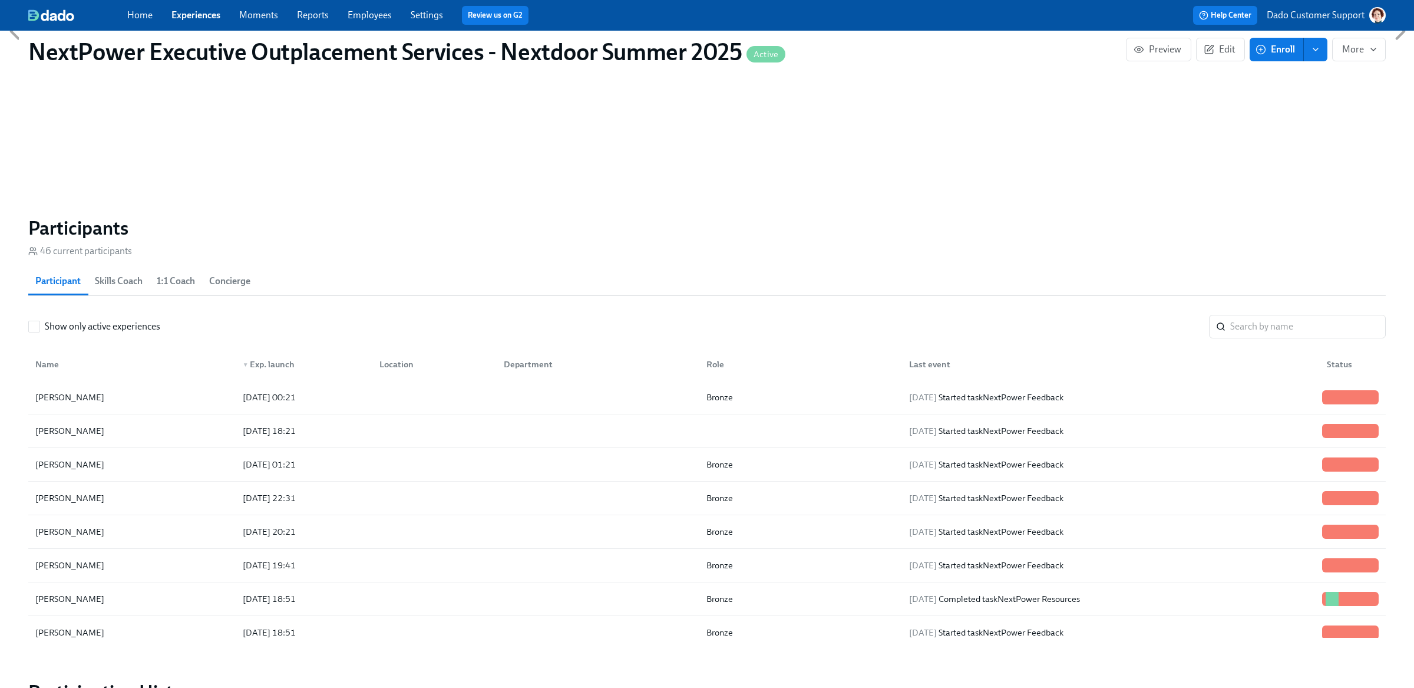
click at [371, 12] on link "Employees" at bounding box center [370, 14] width 44 height 11
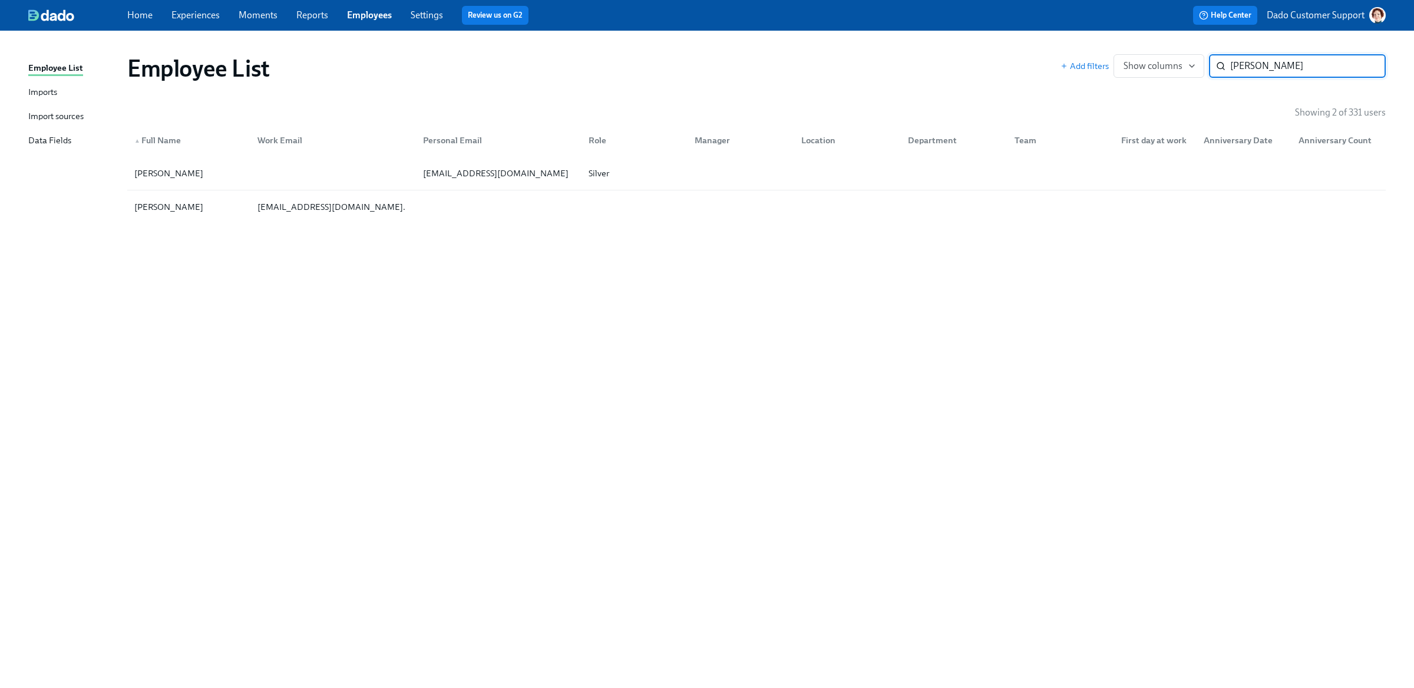
type input "christop"
click at [205, 15] on link "Experiences" at bounding box center [196, 14] width 48 height 11
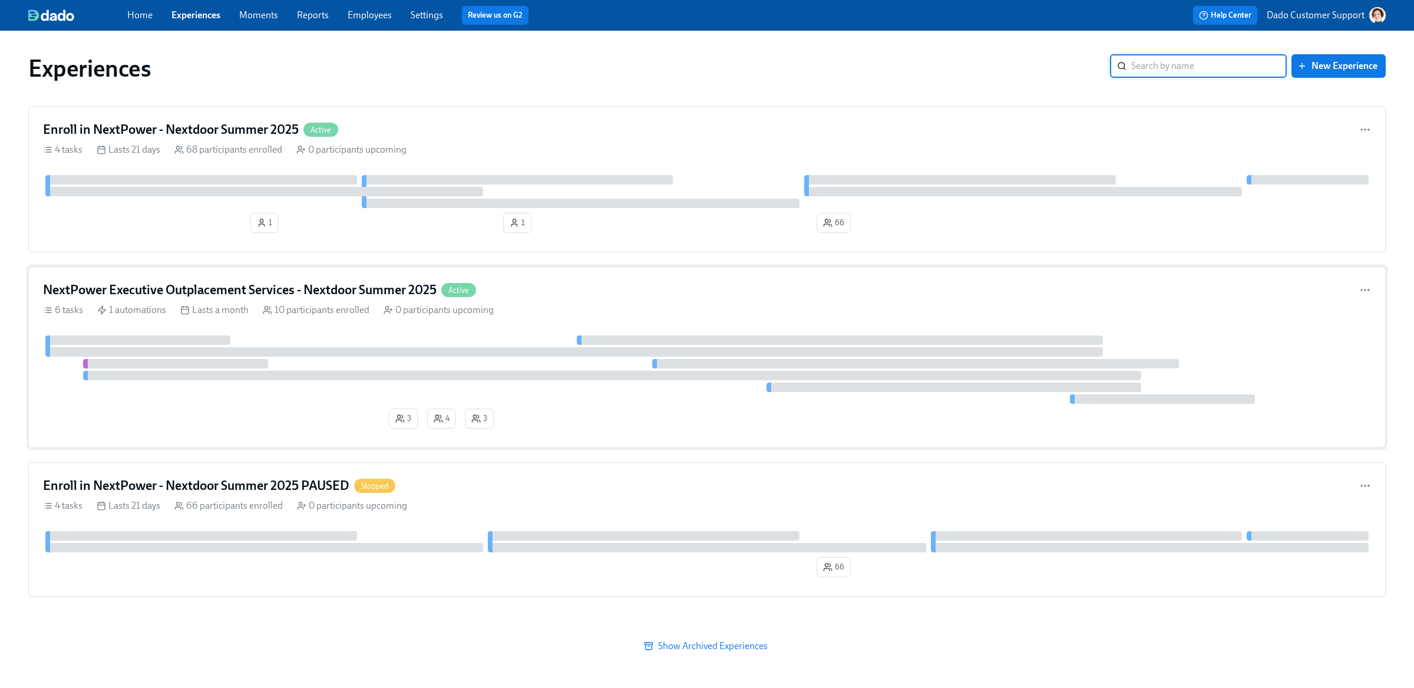
click at [212, 318] on div "NextPower Executive Outplacement Services - Nextdoor Summer 2025 Active 6 tasks…" at bounding box center [707, 357] width 1358 height 182
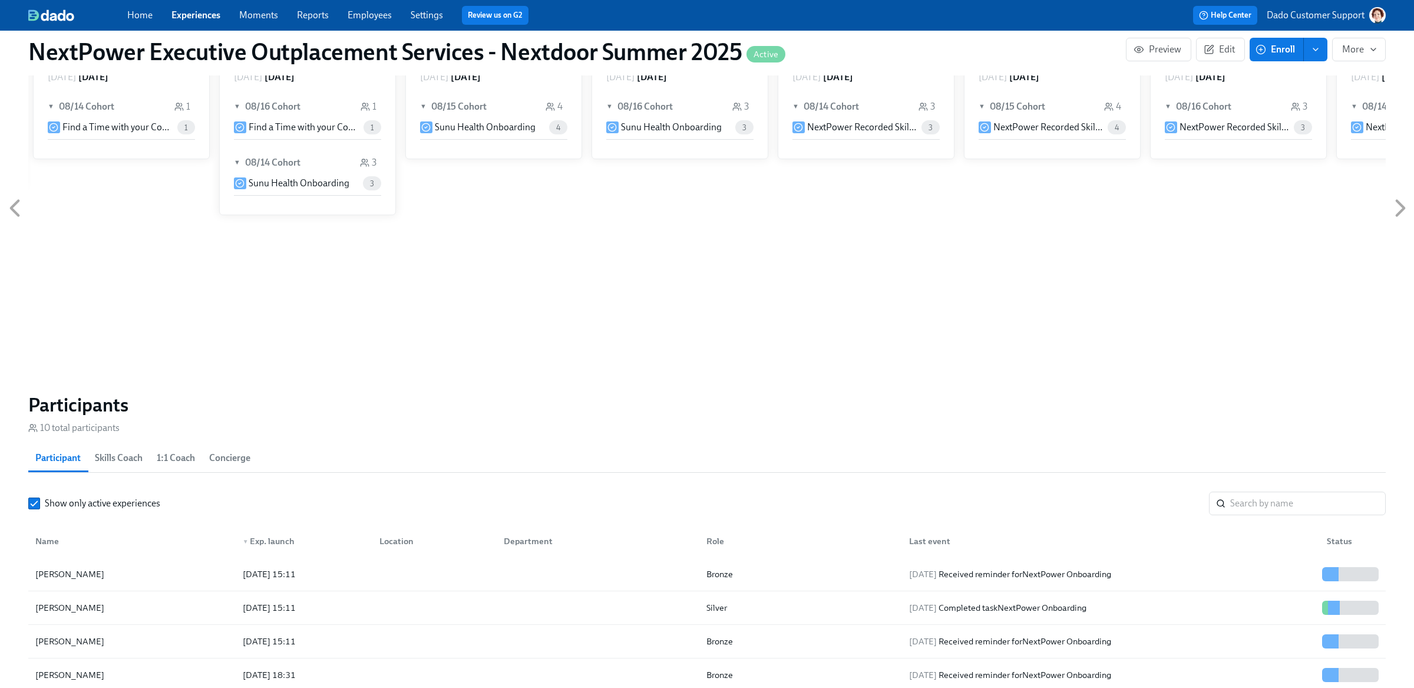
scroll to position [918, 0]
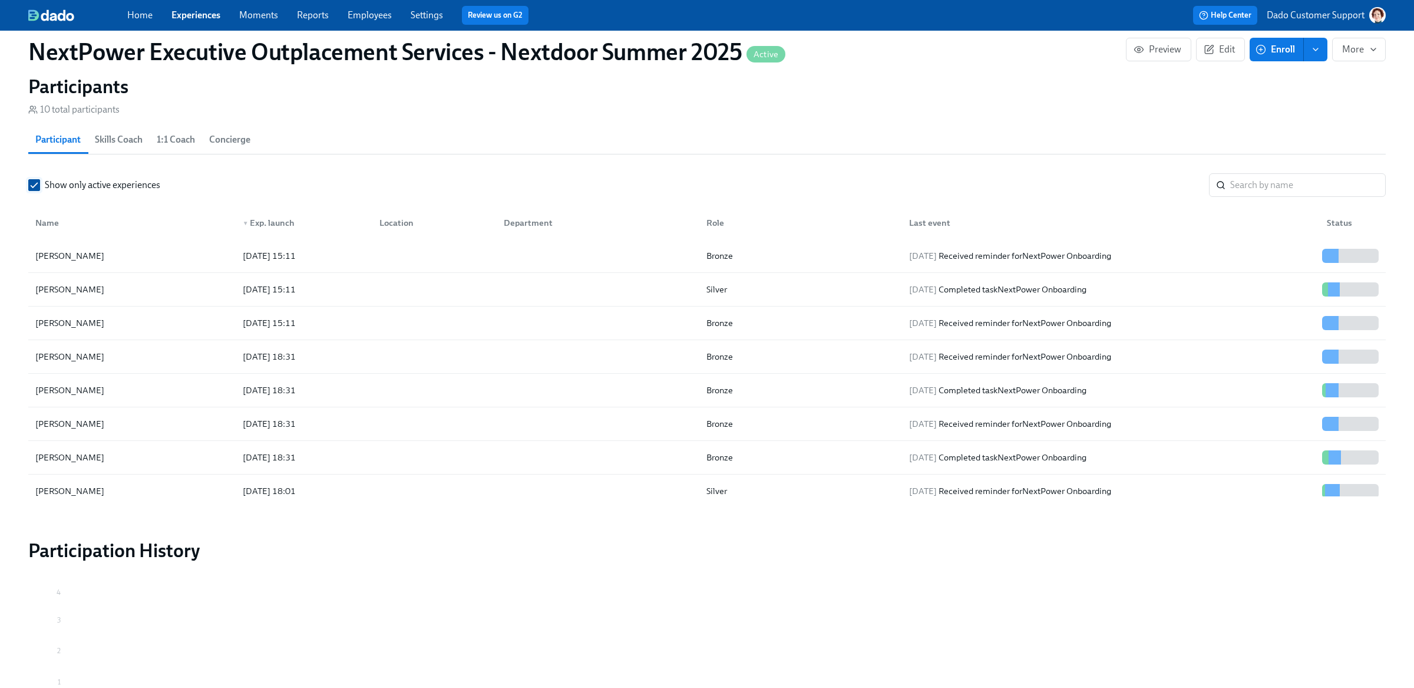
click at [32, 186] on input "Show only active experiences" at bounding box center [34, 185] width 11 height 11
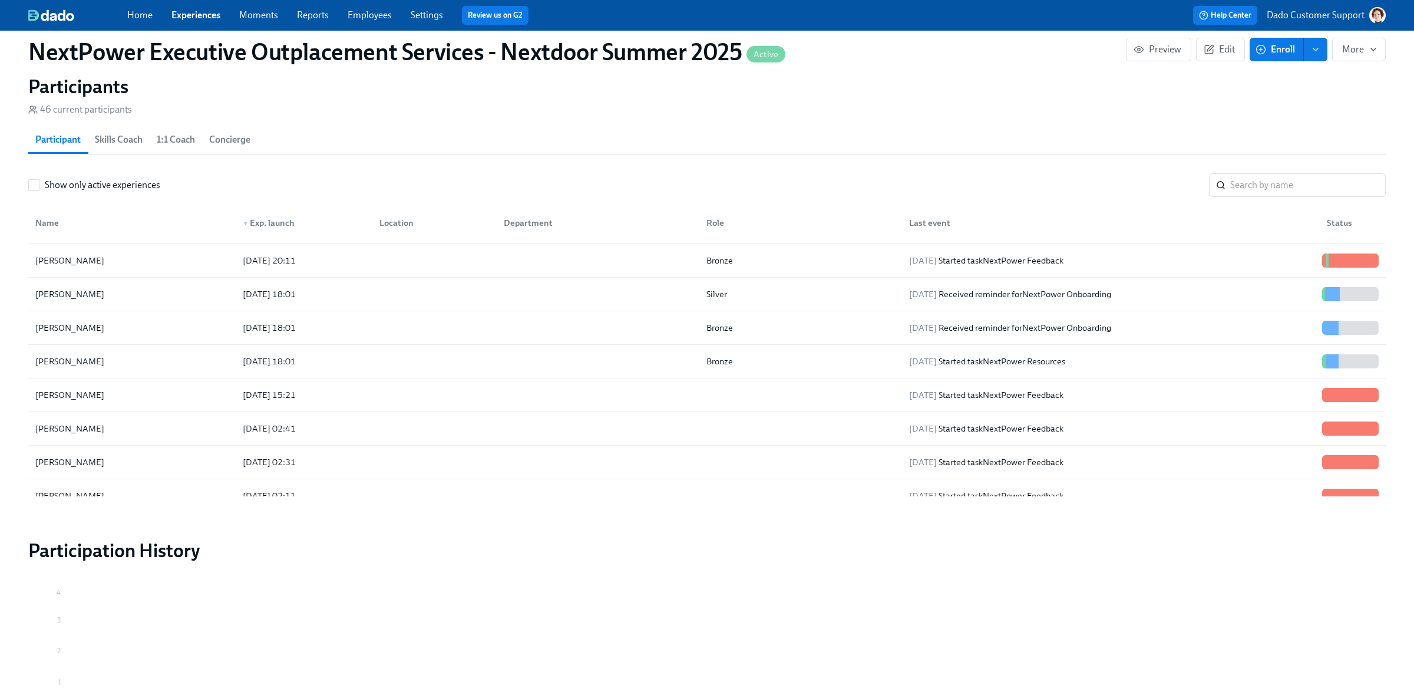
scroll to position [1294, 0]
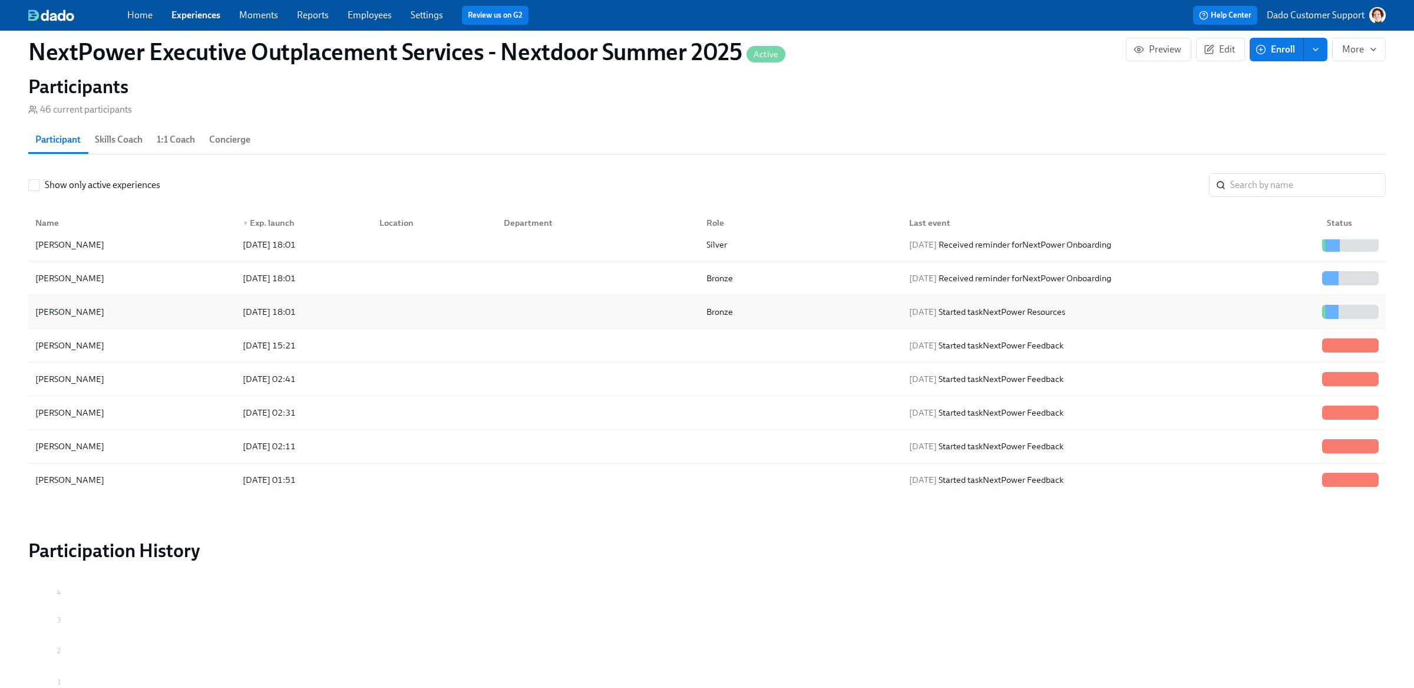
click at [263, 303] on div "2025/08/14 18:01" at bounding box center [301, 312] width 137 height 24
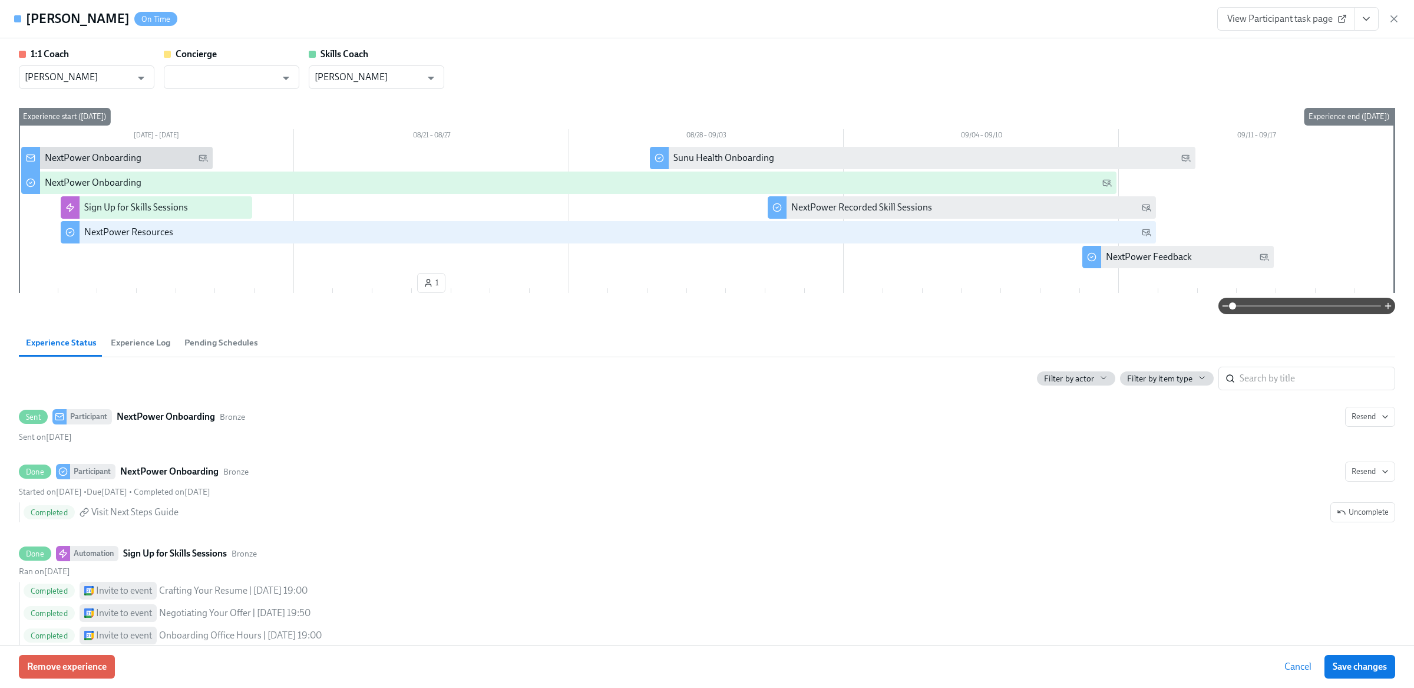
click at [1403, 21] on div "John Lin On Time View Participant task page" at bounding box center [707, 19] width 1414 height 38
click at [1397, 21] on icon "button" at bounding box center [1394, 19] width 6 height 6
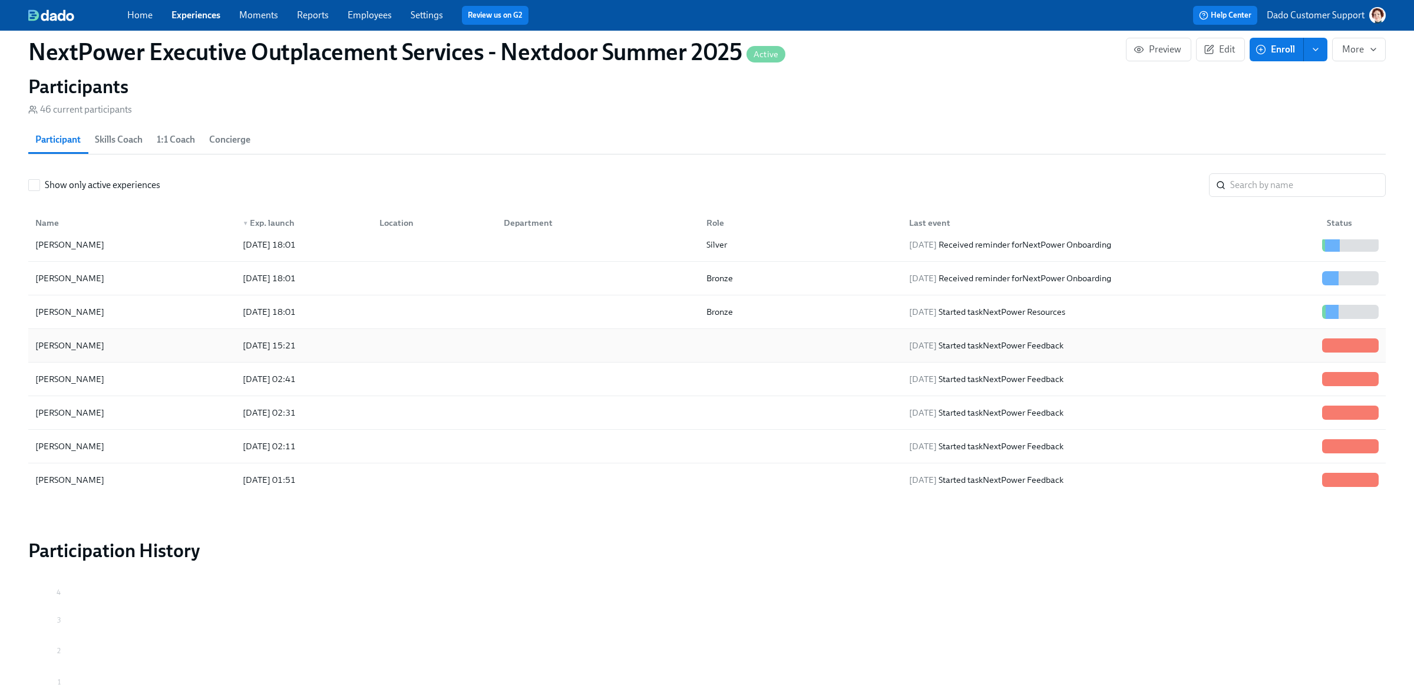
click at [269, 345] on div "2025/08/14 15:21" at bounding box center [269, 345] width 62 height 14
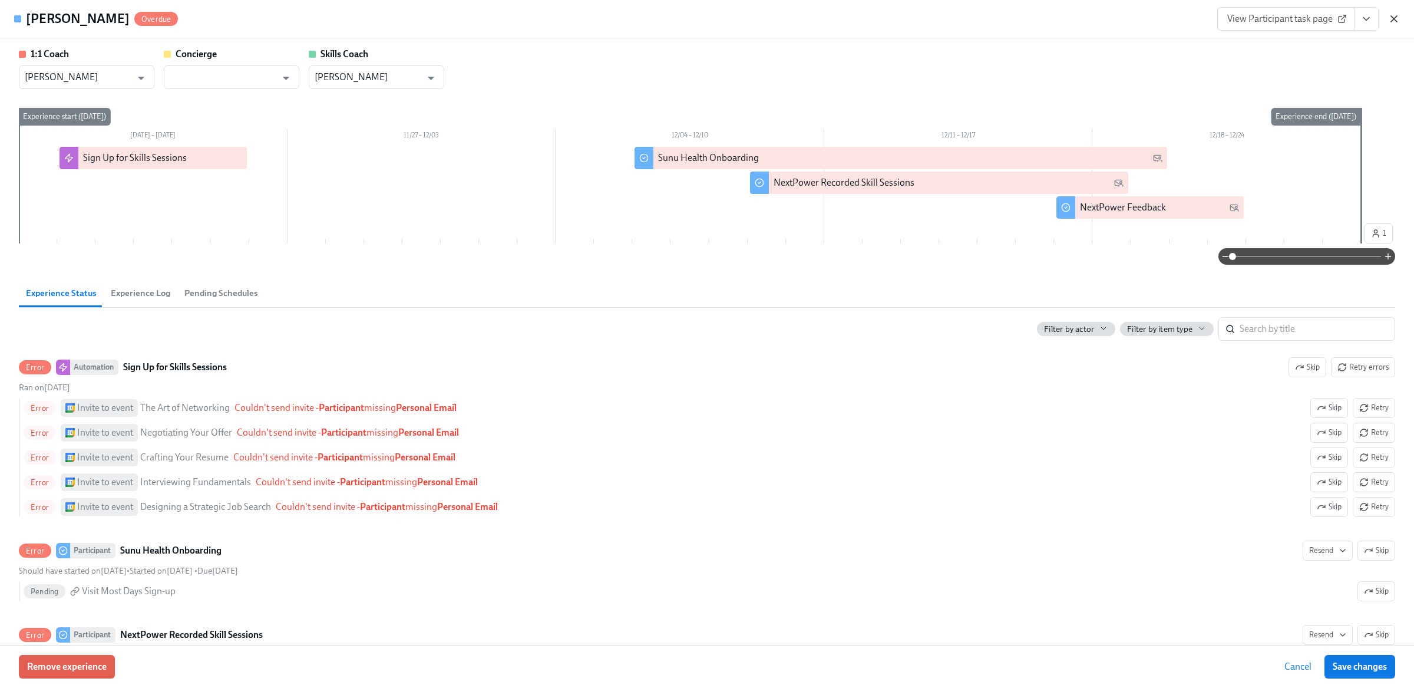
click at [1392, 18] on icon "button" at bounding box center [1395, 19] width 12 height 12
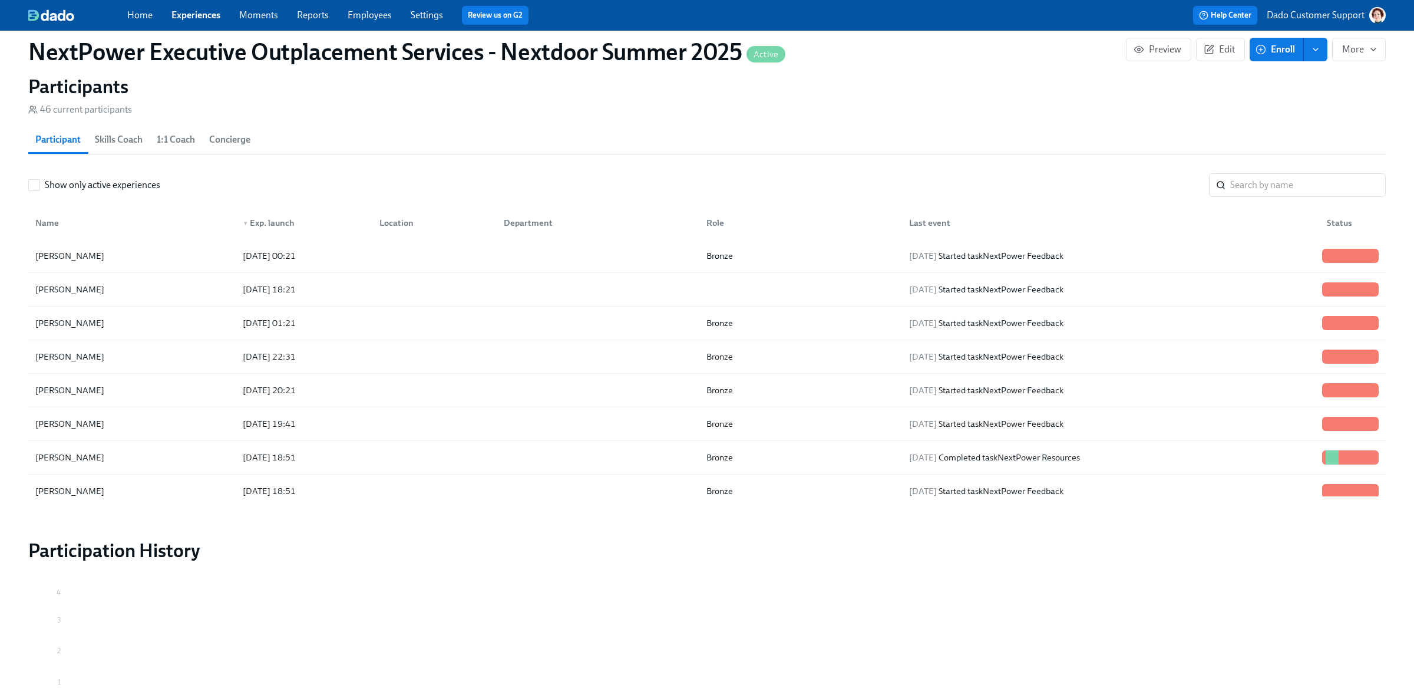
click at [252, 226] on div "▼ Exp. launch" at bounding box center [268, 223] width 61 height 14
click at [260, 219] on div "▲ Exp. launch" at bounding box center [268, 223] width 61 height 14
click at [176, 253] on div "Nikhil Sreenivasamurthy" at bounding box center [132, 256] width 203 height 24
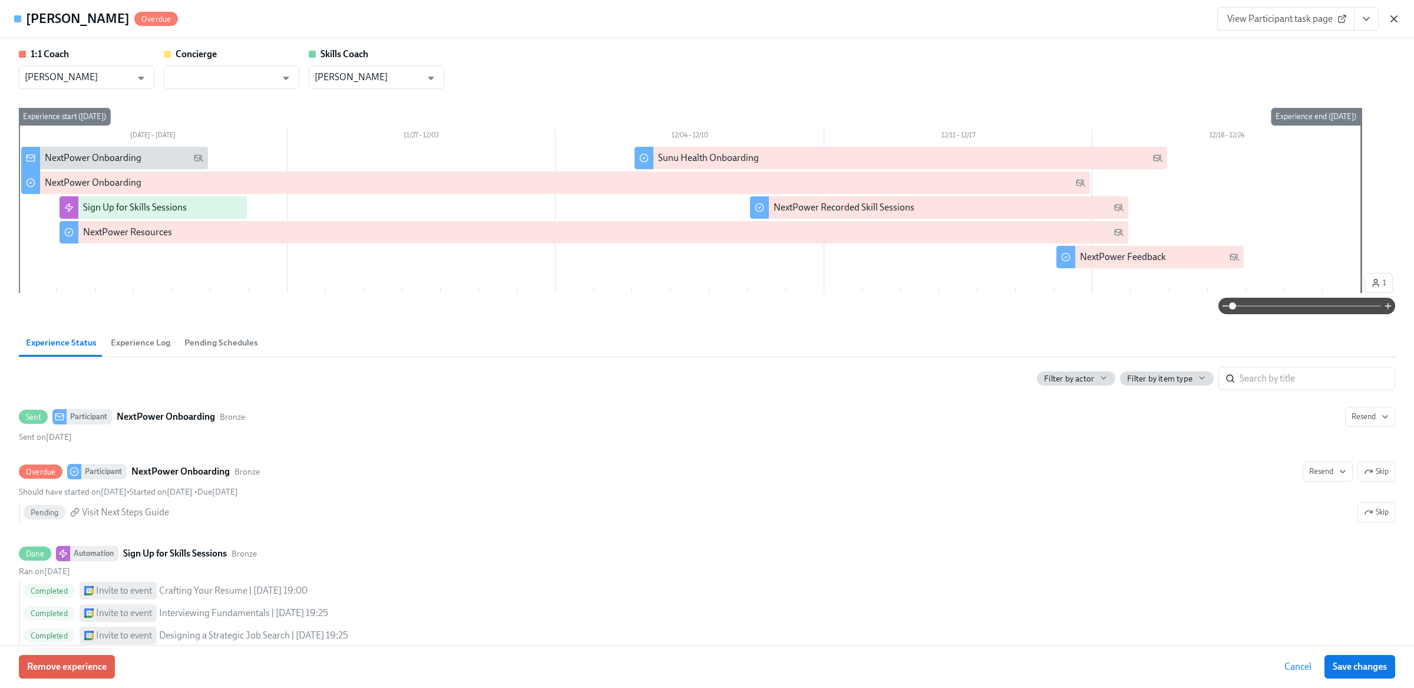
click at [1395, 19] on icon "button" at bounding box center [1395, 19] width 12 height 12
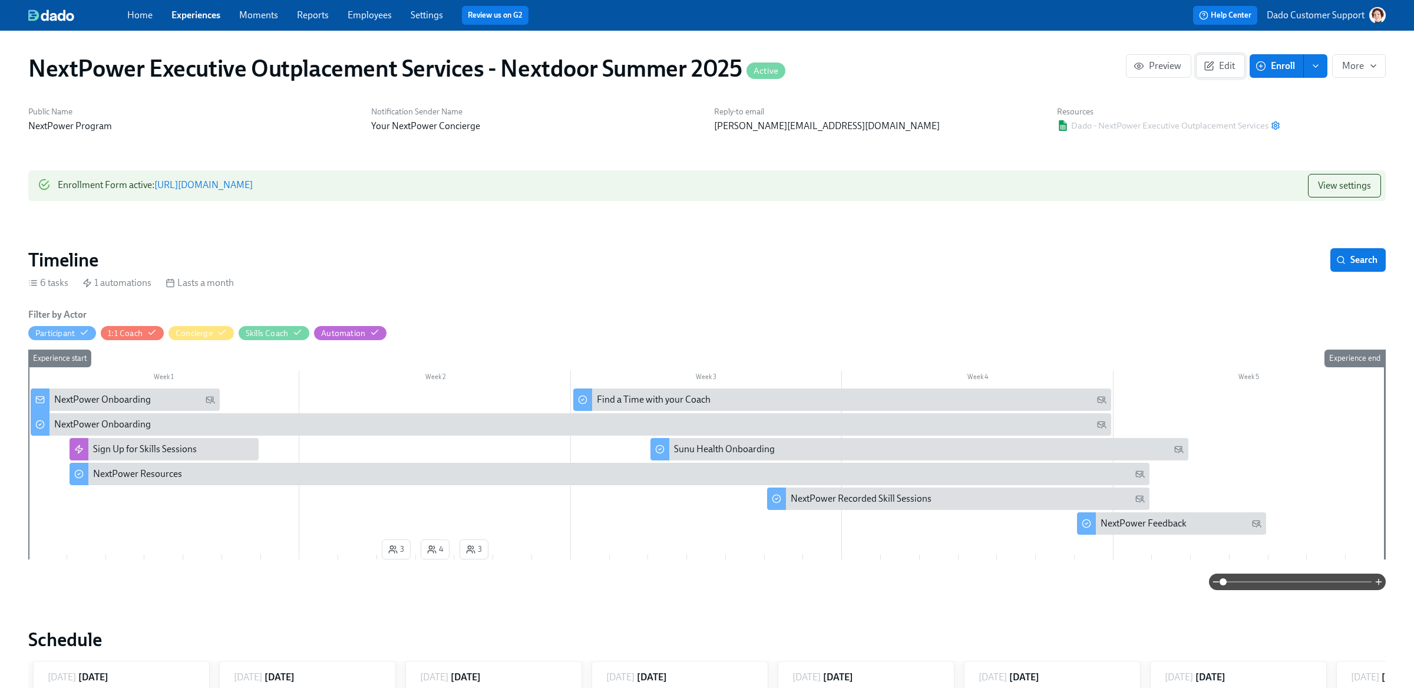
click at [1225, 68] on span "Edit" at bounding box center [1220, 66] width 29 height 12
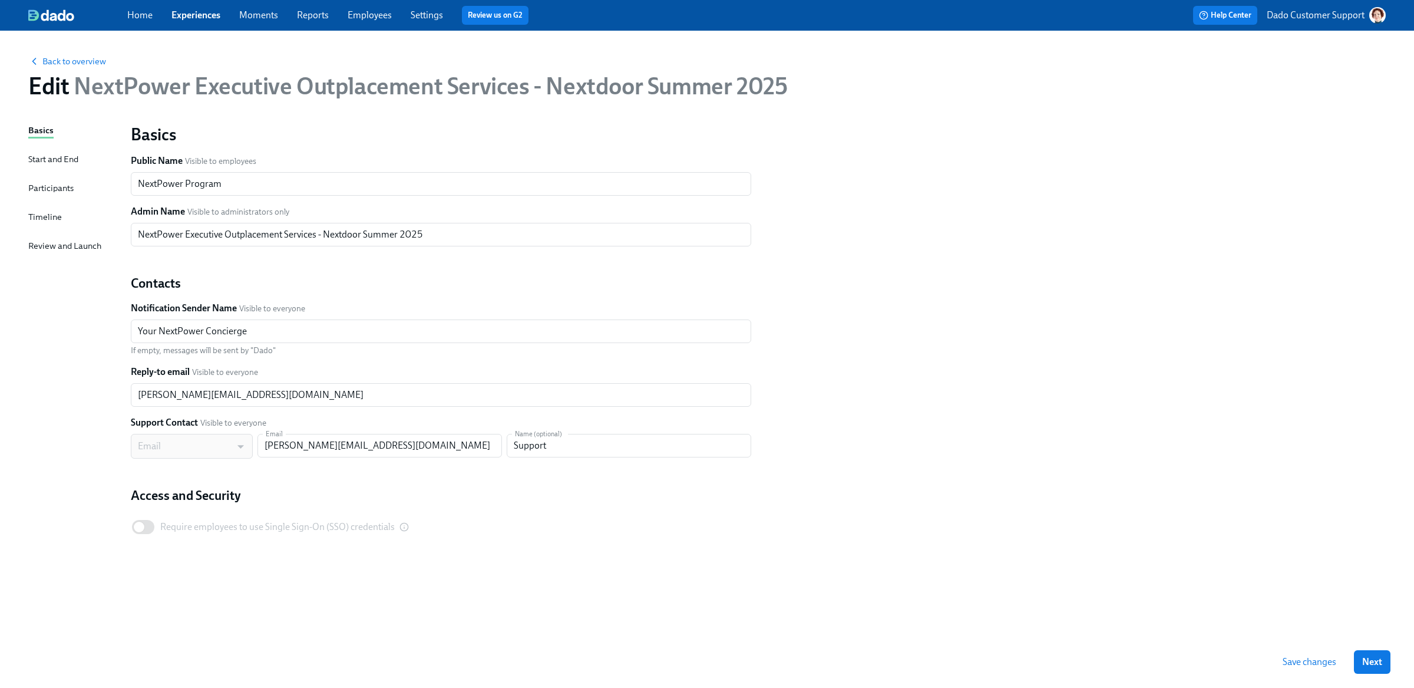
click at [74, 156] on div "Start and End" at bounding box center [53, 159] width 50 height 13
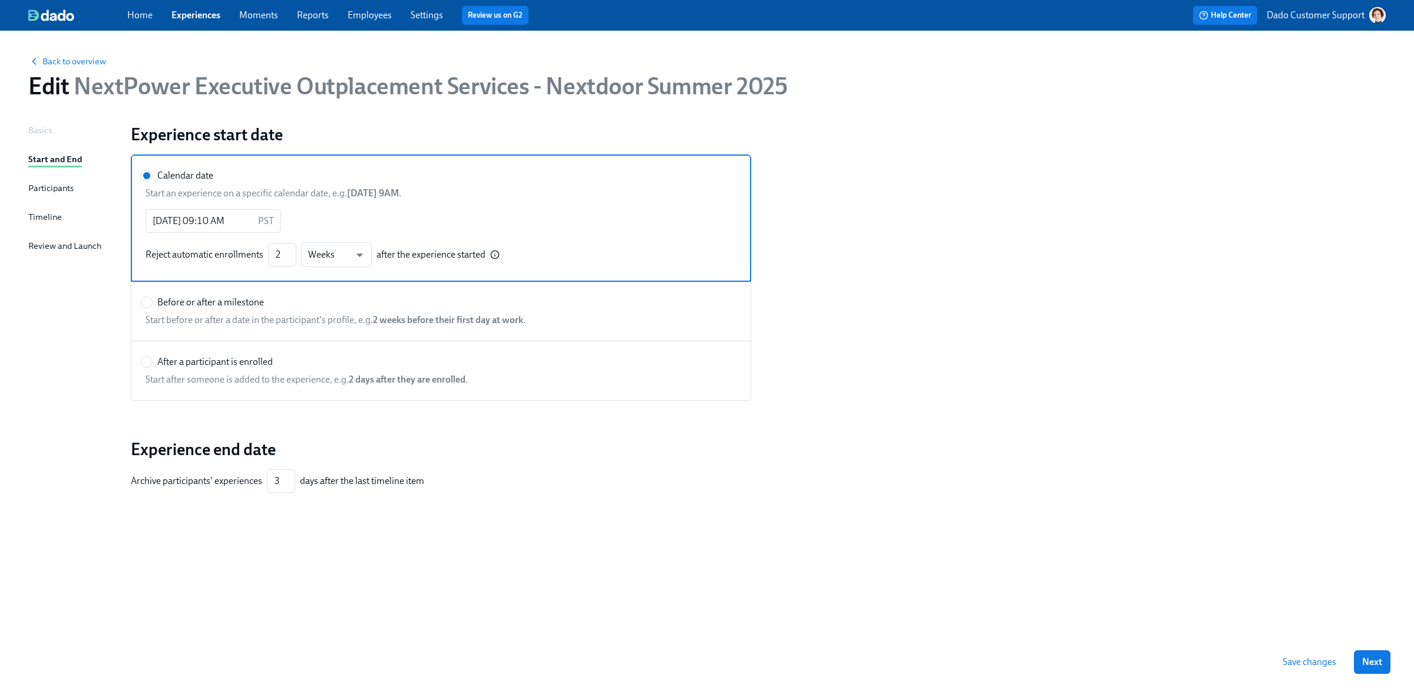
click at [72, 50] on div "Back to overview Edit NextPower Executive Outplacement Services - Nextdoor Summ…" at bounding box center [707, 77] width 1377 height 65
click at [67, 69] on div "Back to overview Edit NextPower Executive Outplacement Services - Nextdoor Summ…" at bounding box center [707, 77] width 1377 height 65
click at [58, 61] on span "Back to overview" at bounding box center [67, 61] width 78 height 12
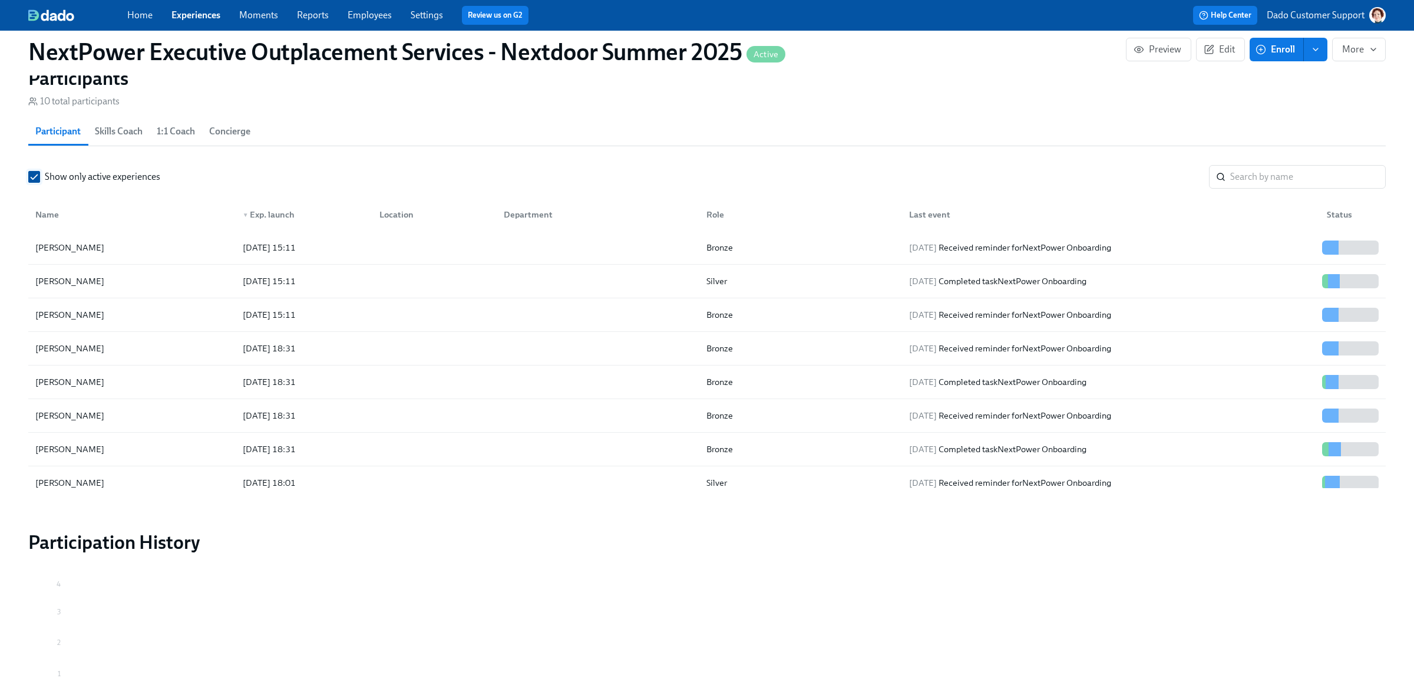
click at [29, 173] on input "Show only active experiences" at bounding box center [34, 177] width 11 height 11
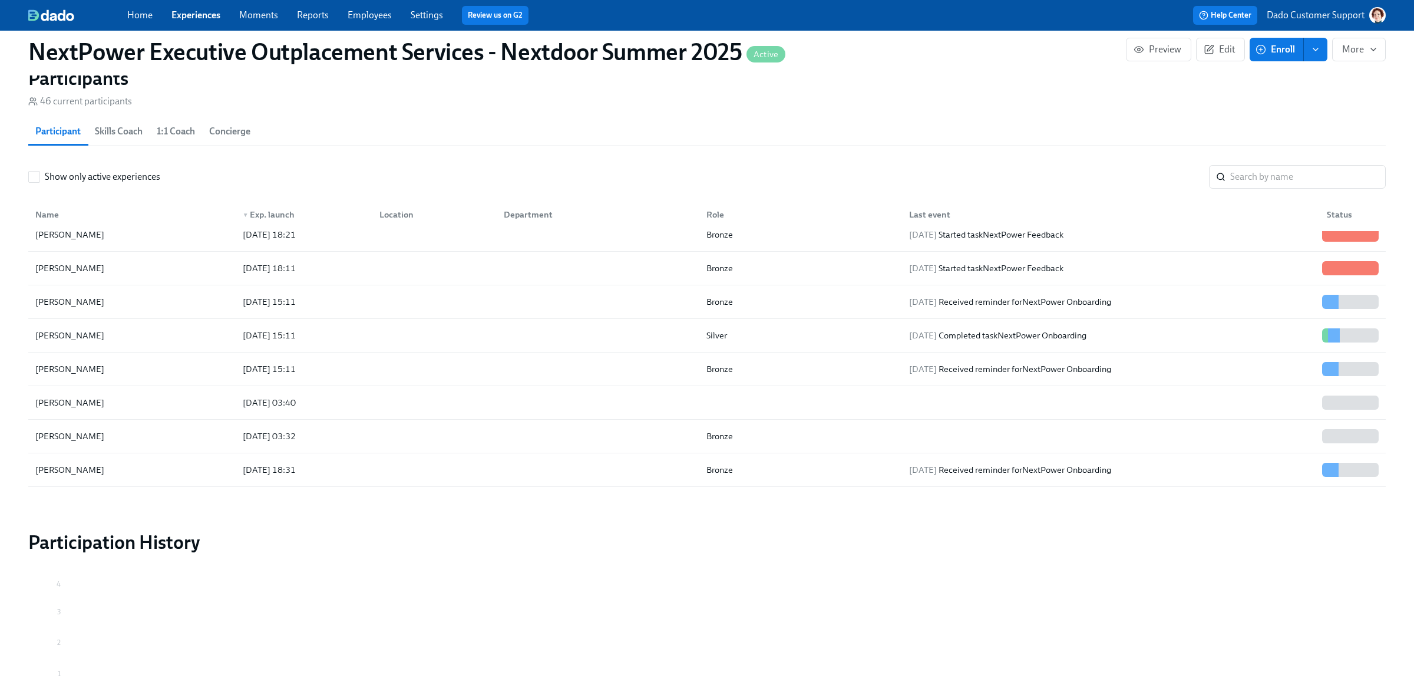
scroll to position [829, 0]
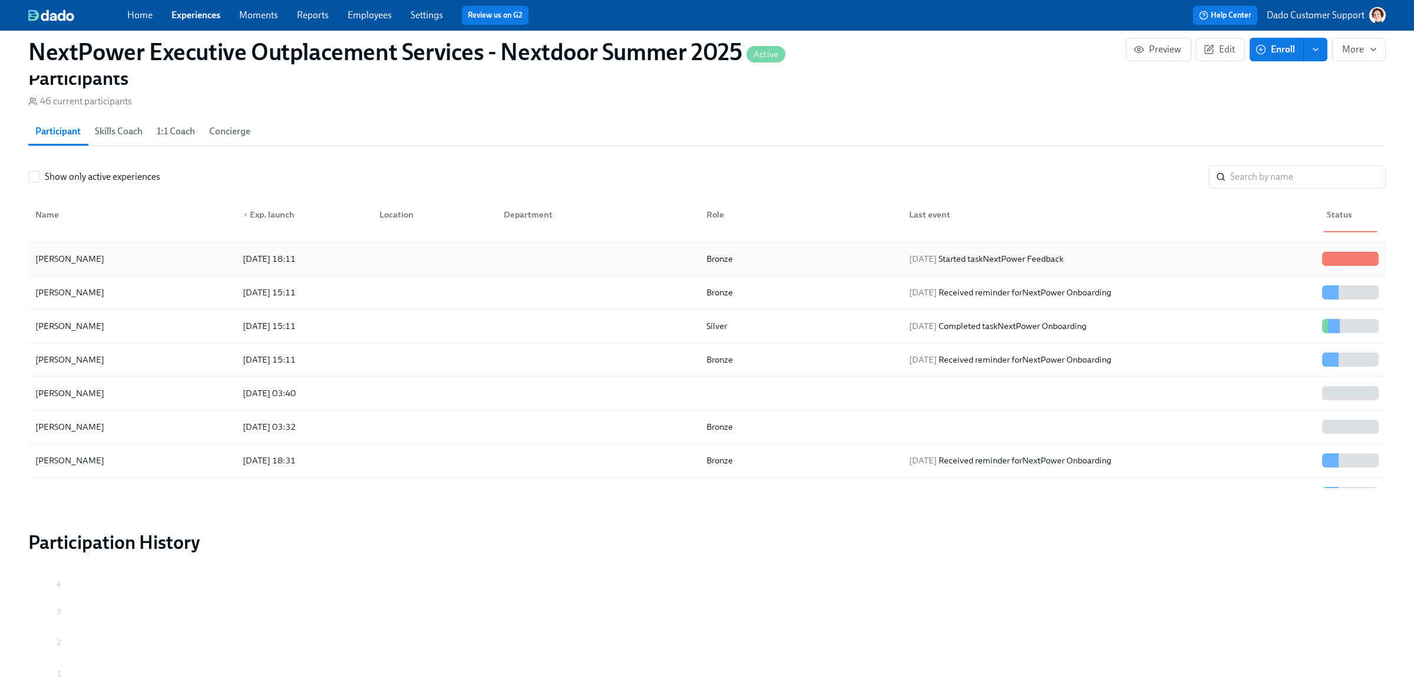
click at [288, 255] on div "2025/08/18 18:11" at bounding box center [269, 259] width 62 height 14
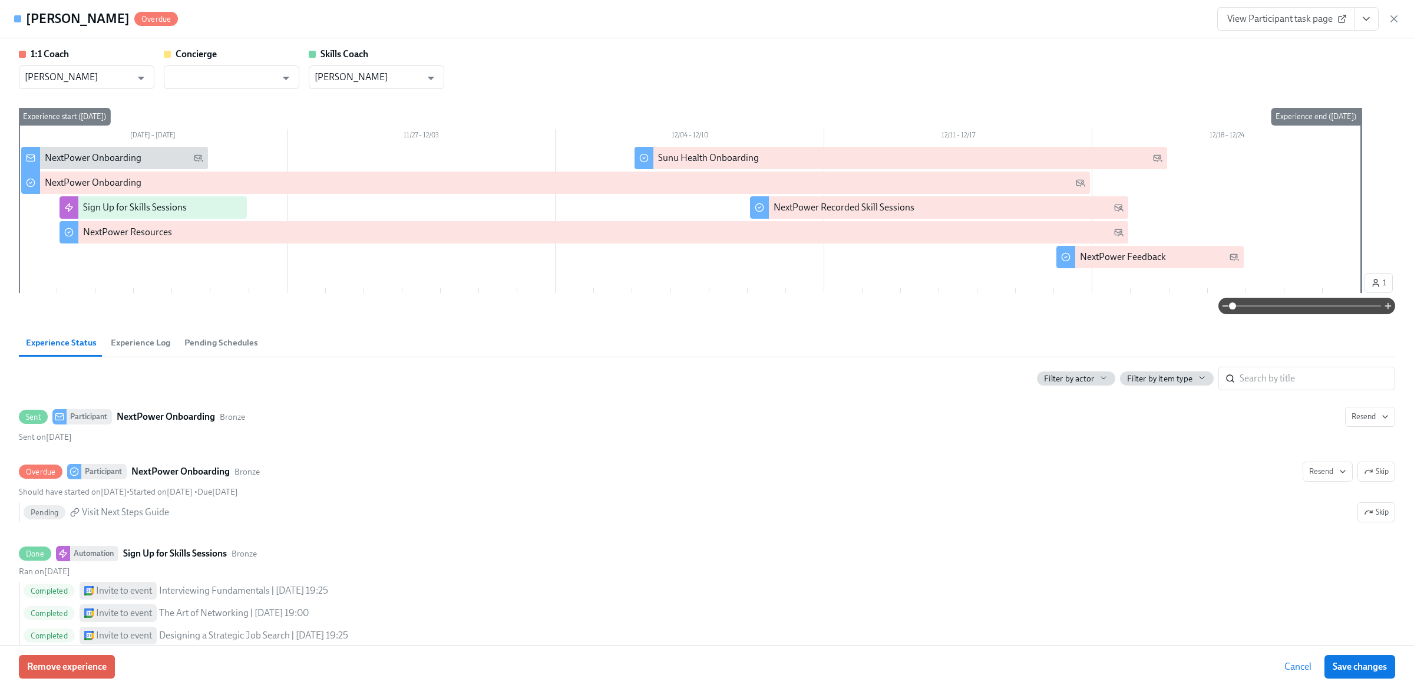
click at [142, 338] on span "Experience Log" at bounding box center [141, 343] width 60 height 14
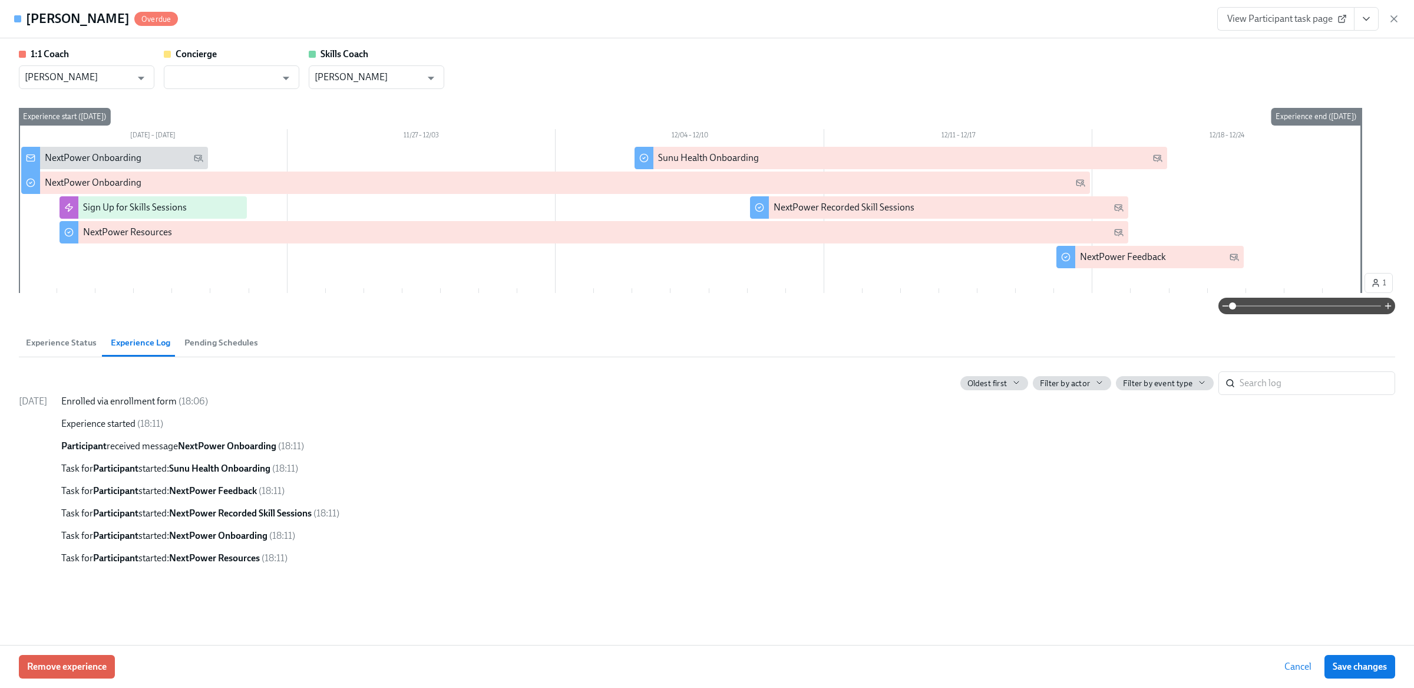
click at [60, 345] on span "Experience Status" at bounding box center [61, 343] width 71 height 14
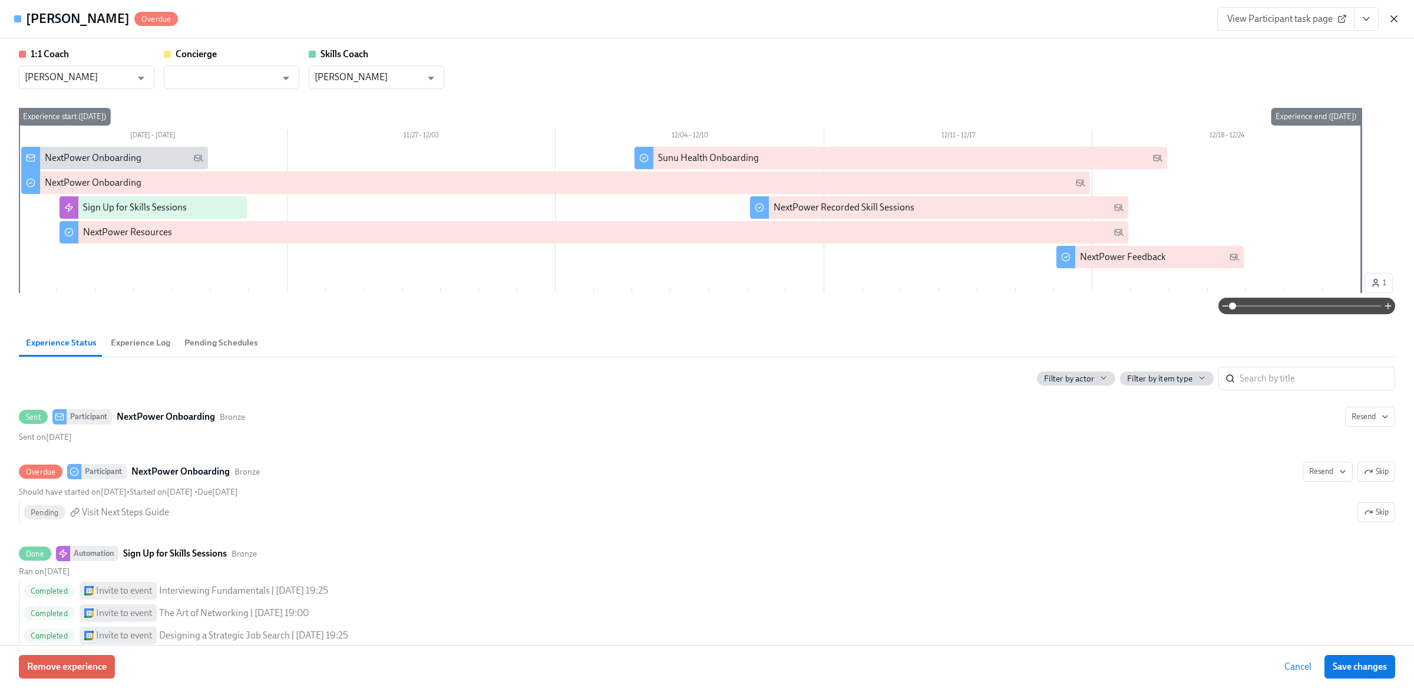
click at [1395, 19] on icon "button" at bounding box center [1395, 19] width 12 height 12
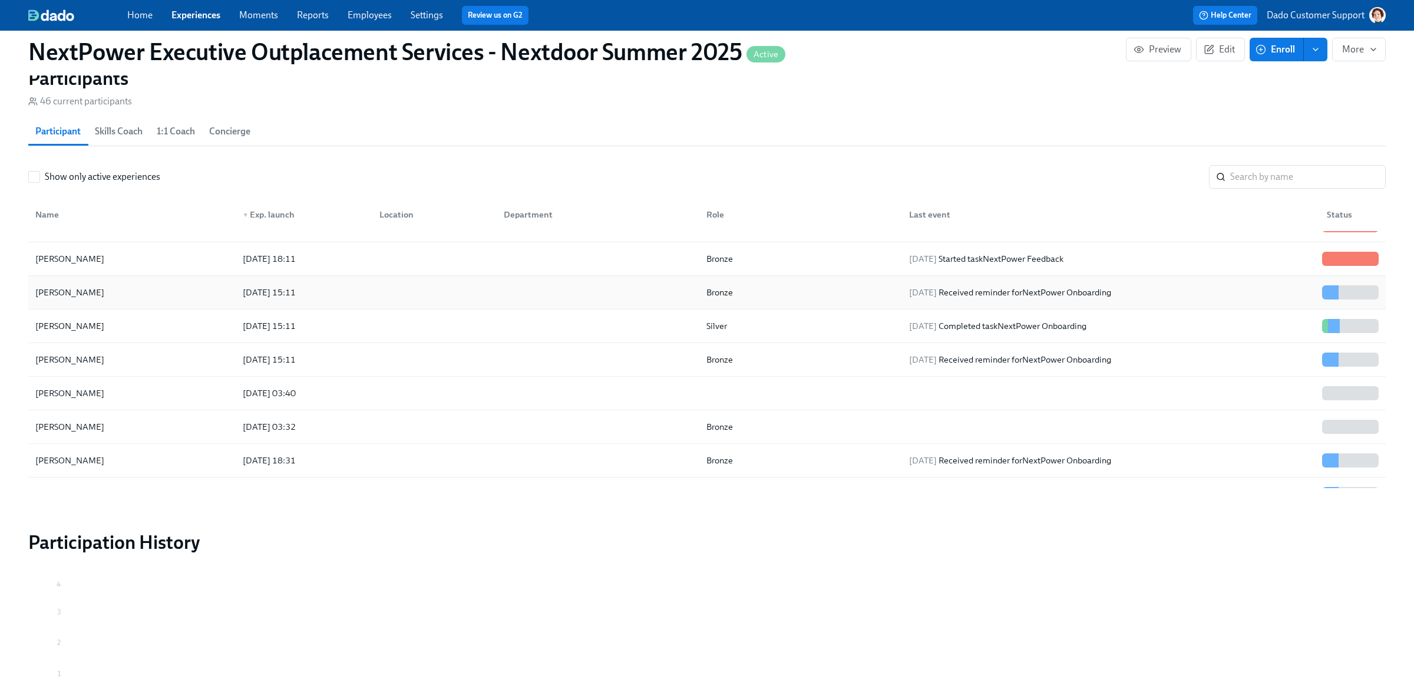
click at [269, 298] on div "2025/08/18 15:11" at bounding box center [269, 292] width 62 height 14
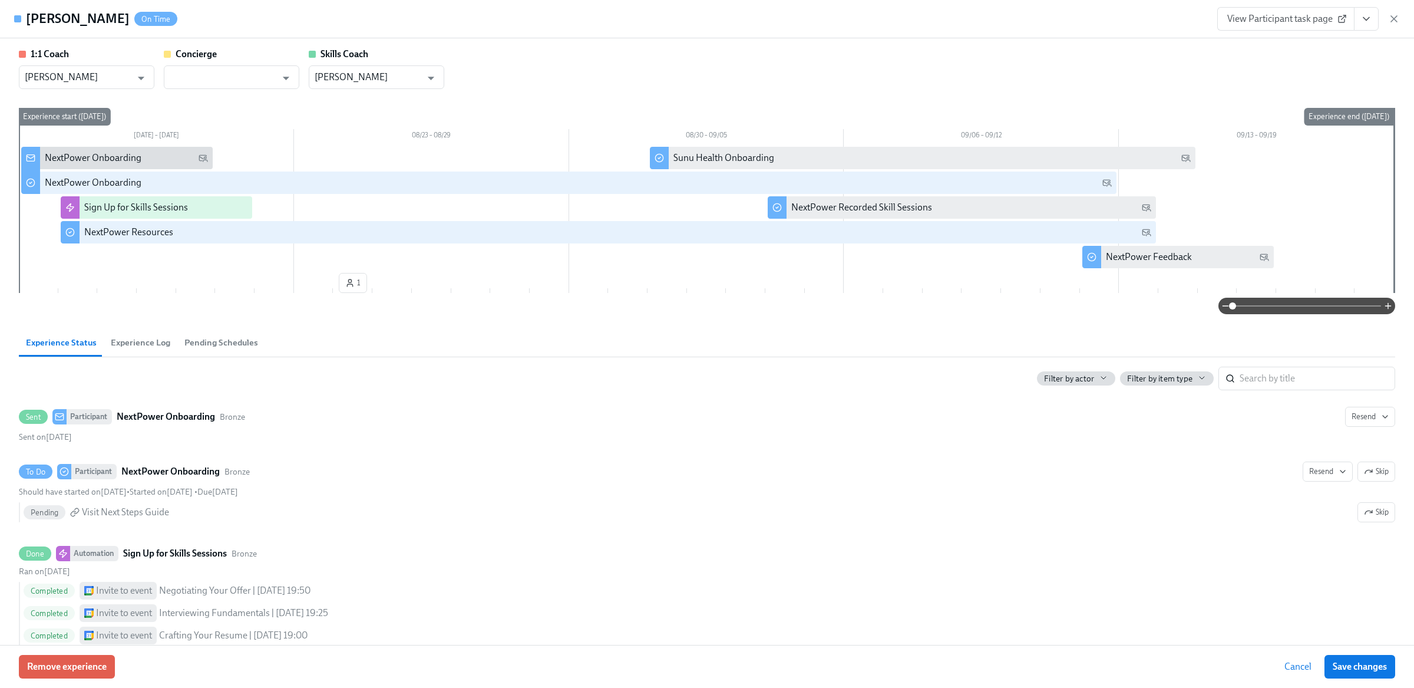
click at [118, 343] on span "Experience Log" at bounding box center [141, 343] width 60 height 14
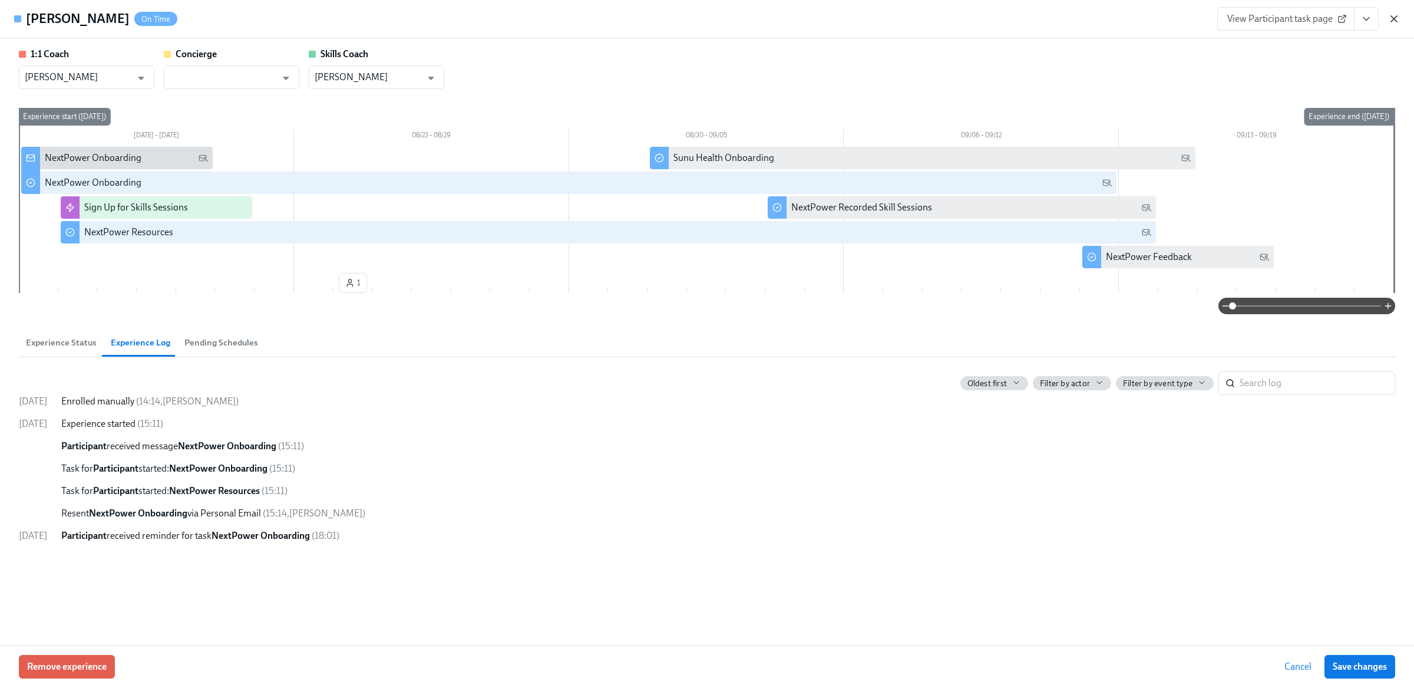
click at [1397, 20] on icon "button" at bounding box center [1395, 19] width 12 height 12
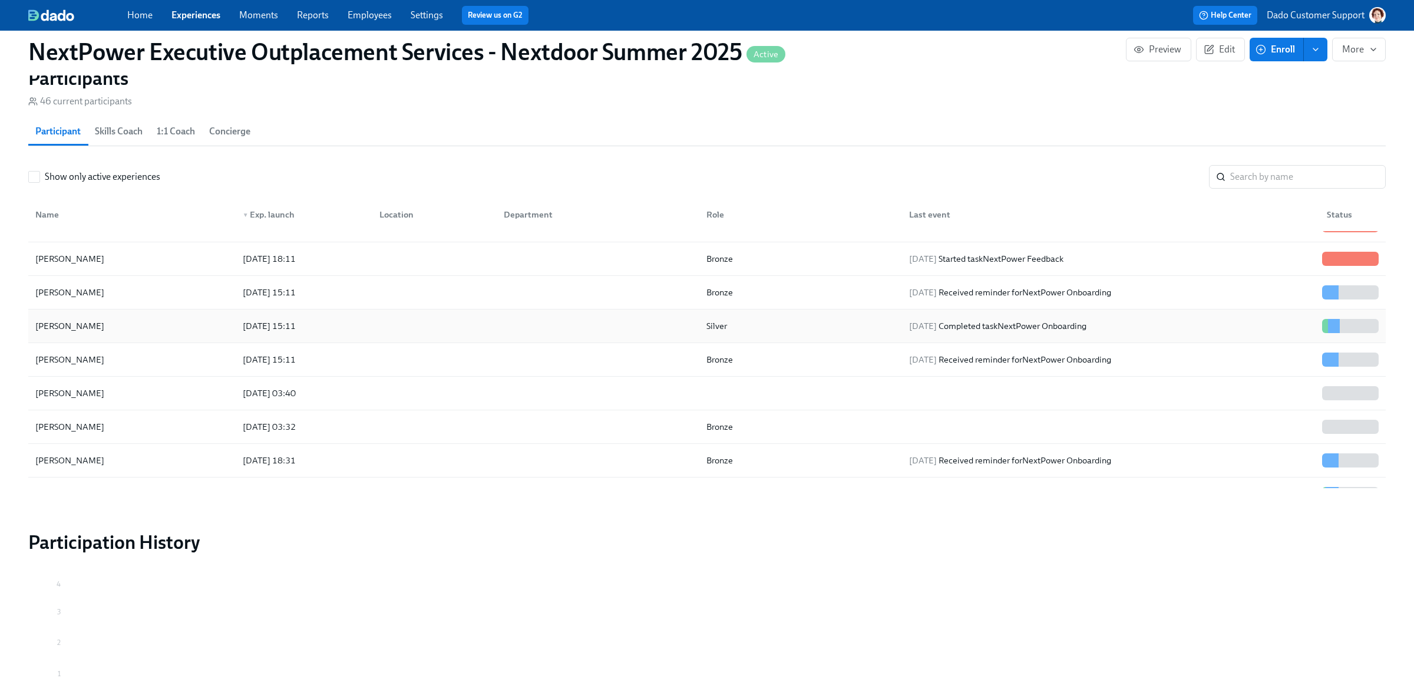
click at [259, 333] on div "2025/08/18 15:11" at bounding box center [269, 326] width 62 height 14
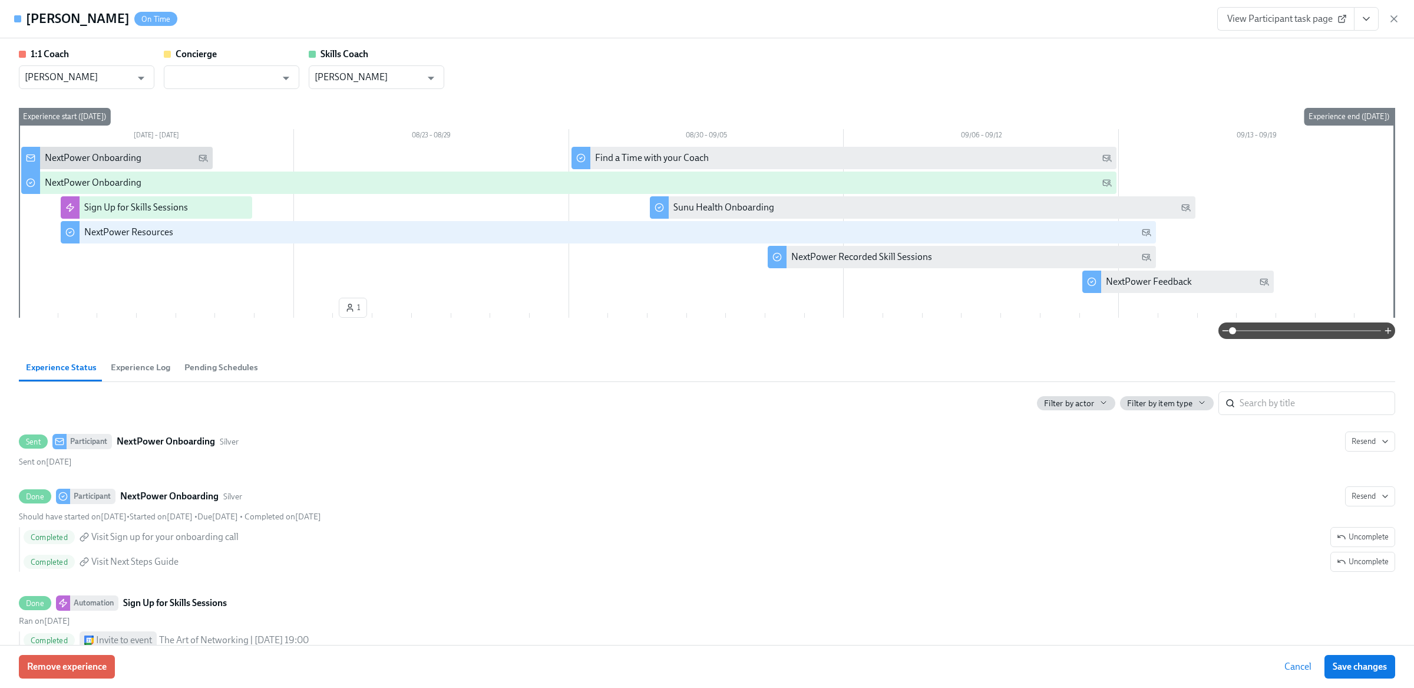
click at [130, 370] on span "Experience Log" at bounding box center [141, 368] width 60 height 14
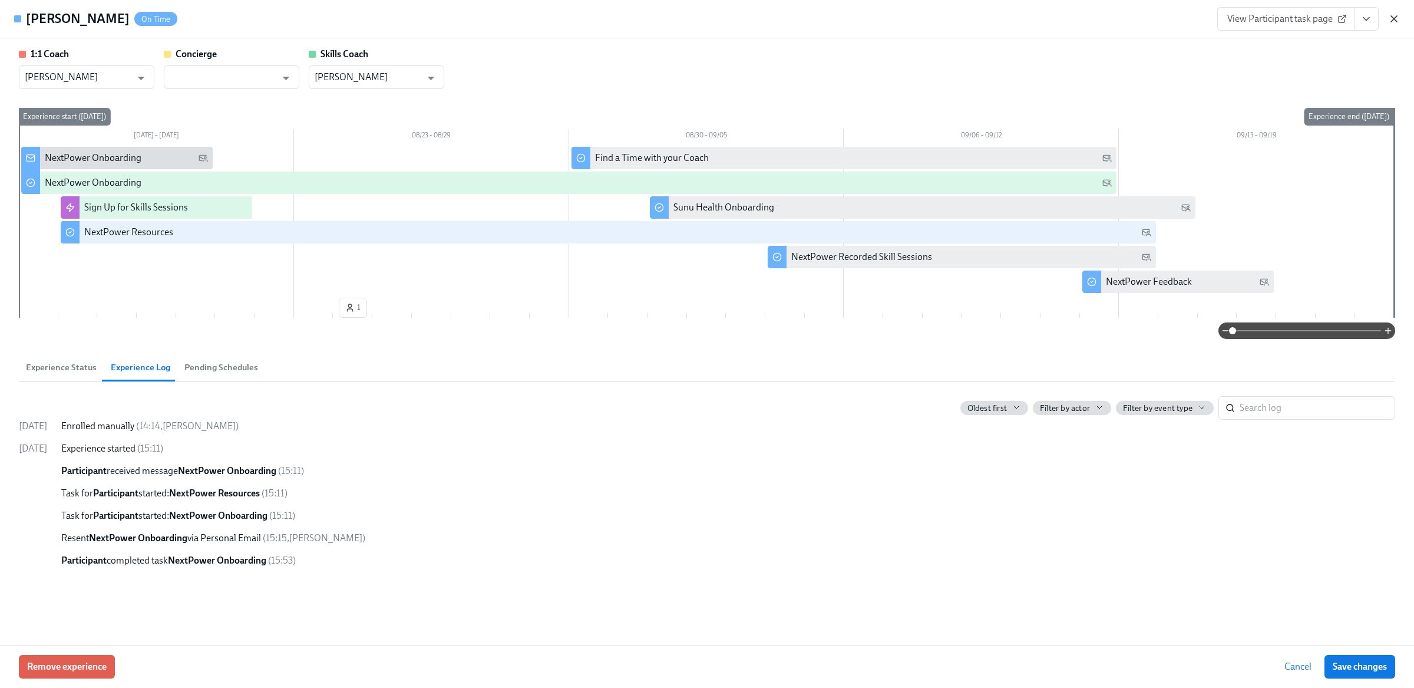
click at [1391, 17] on icon "button" at bounding box center [1395, 19] width 12 height 12
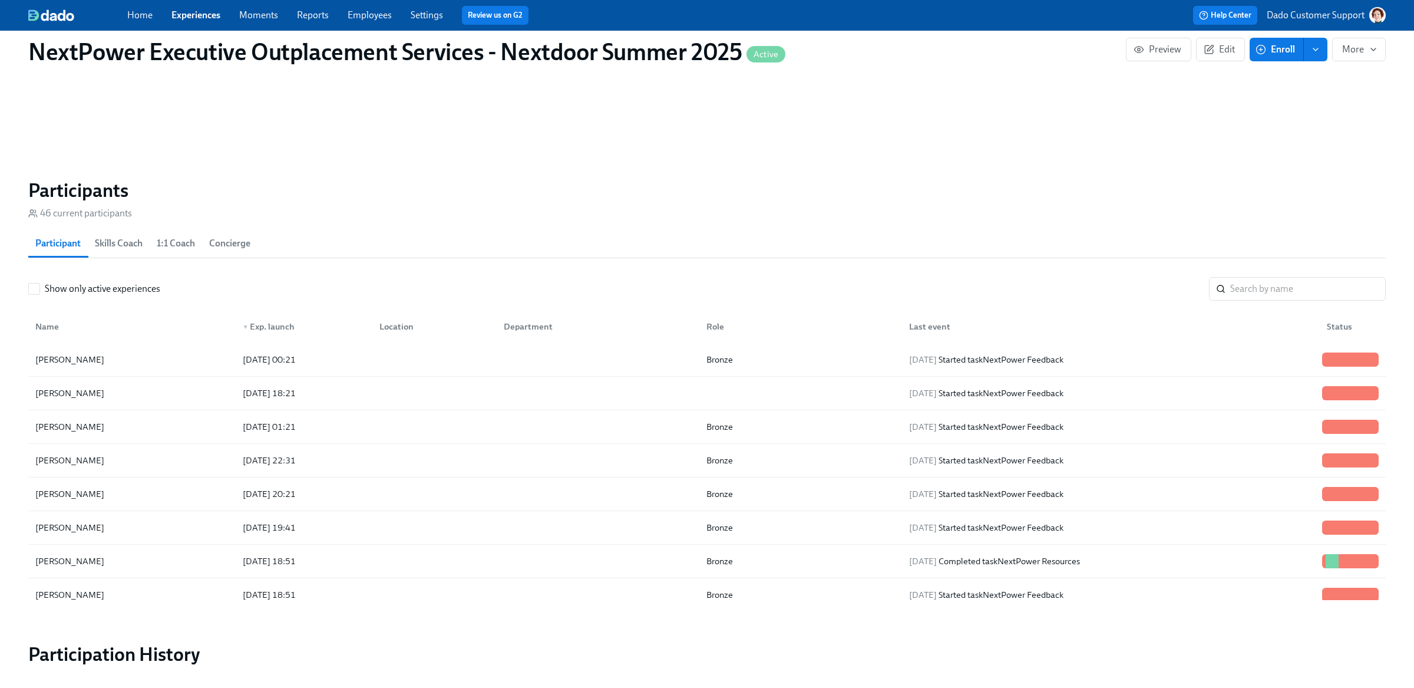
scroll to position [817, 0]
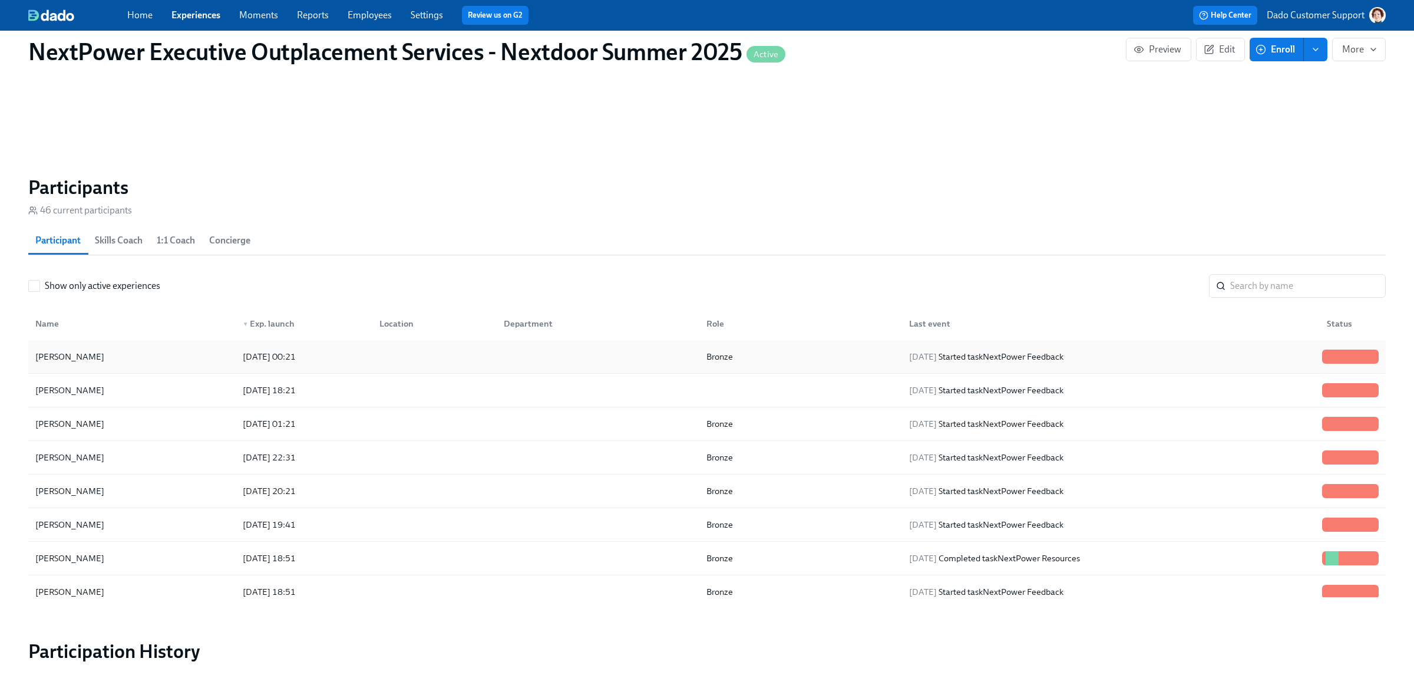
click at [275, 352] on div "2025/08/25 00:21" at bounding box center [269, 356] width 62 height 14
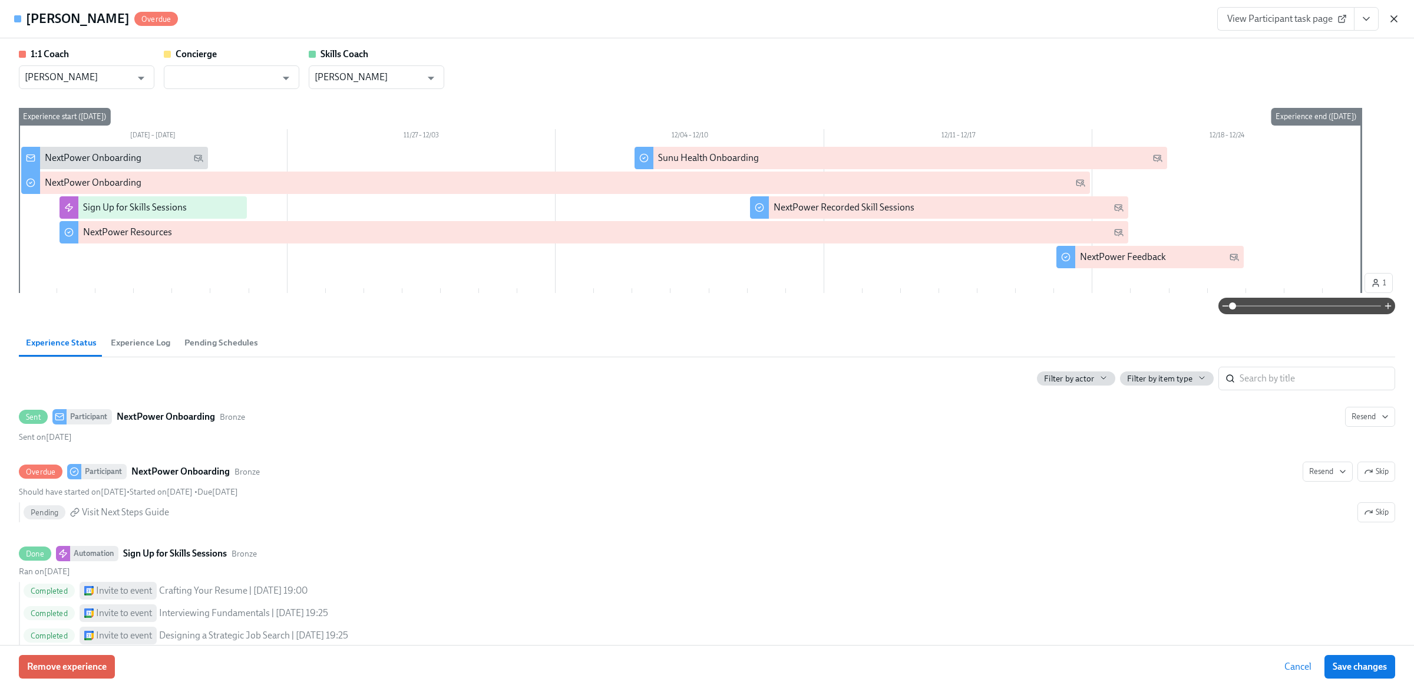
click at [1397, 18] on icon "button" at bounding box center [1395, 19] width 12 height 12
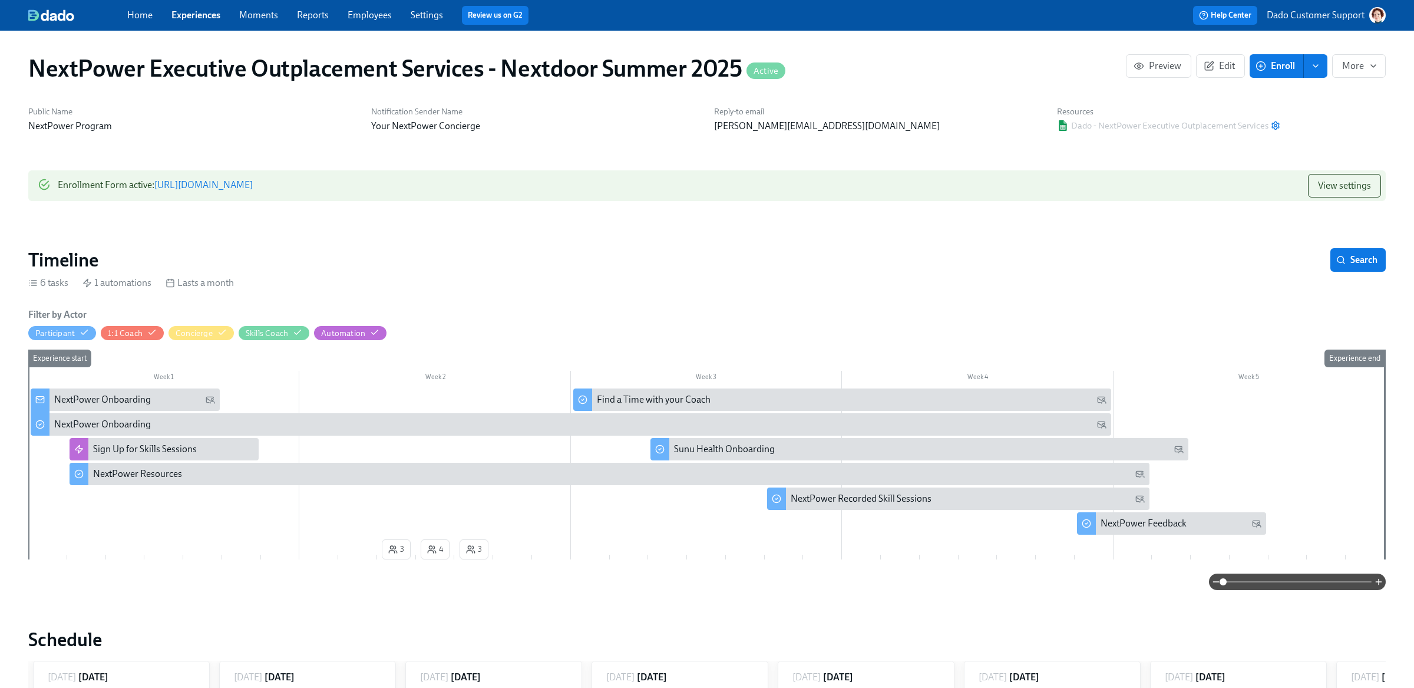
click at [85, 400] on div "NextPower Onboarding" at bounding box center [102, 399] width 97 height 13
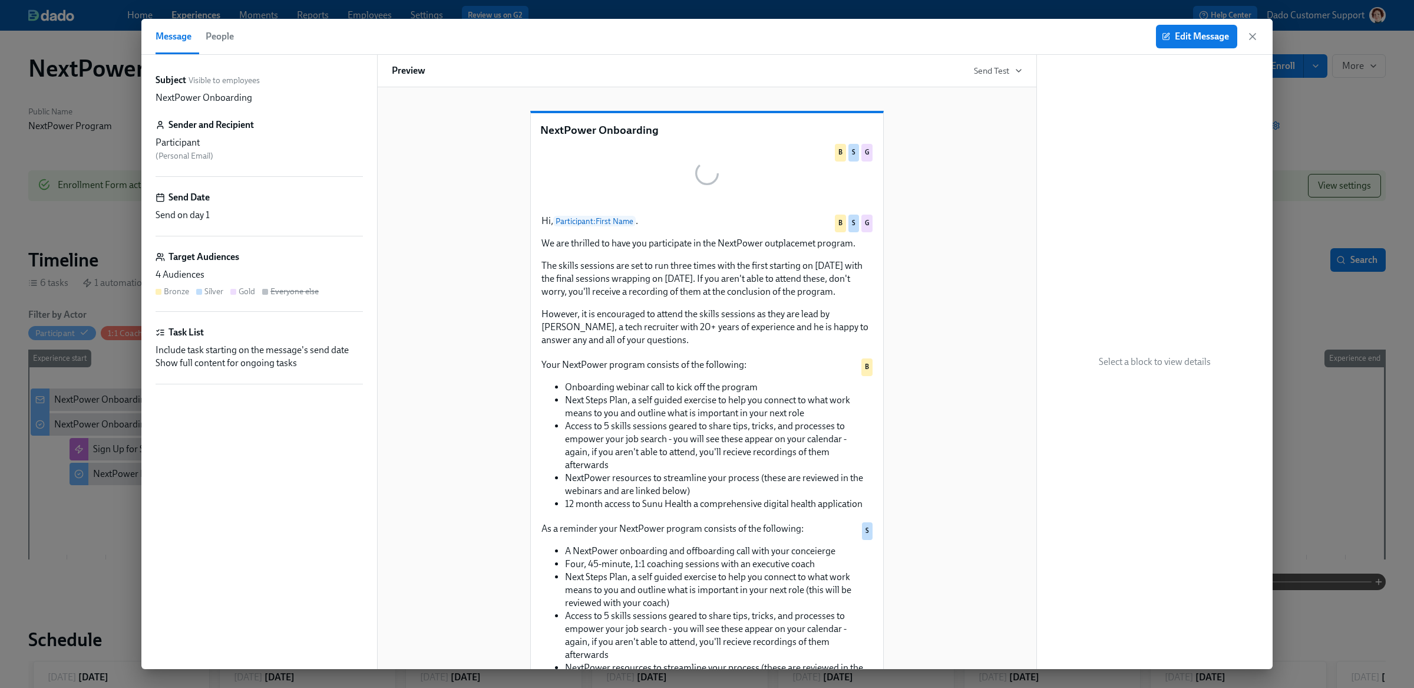
click at [223, 36] on span "People" at bounding box center [220, 36] width 28 height 17
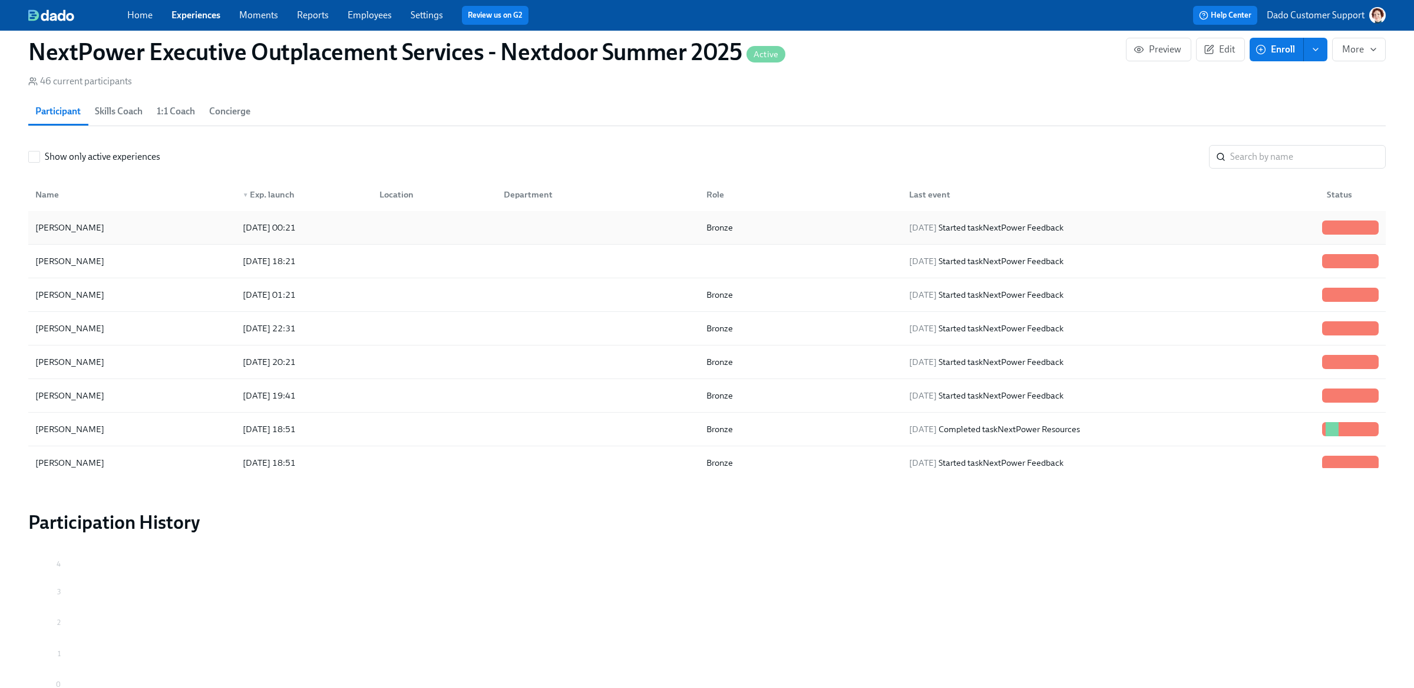
scroll to position [944, 0]
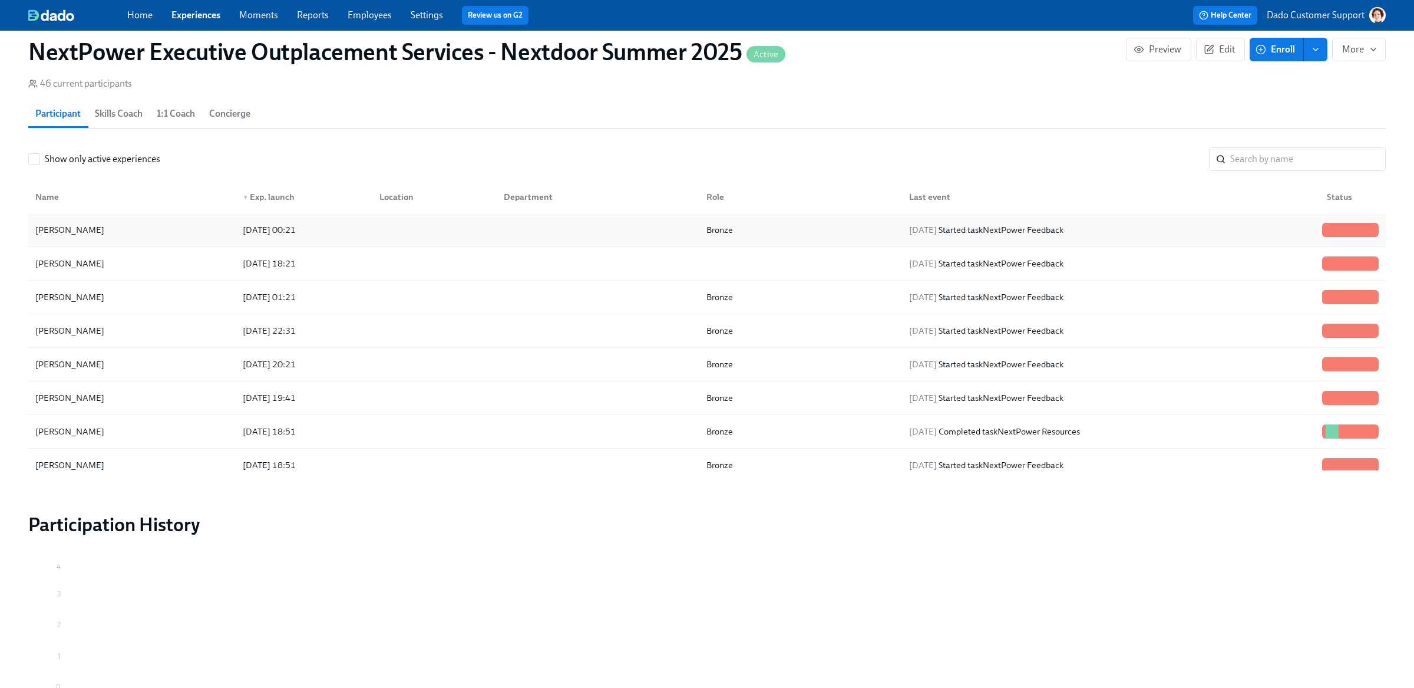
click at [60, 230] on div "Nikhil Sreenivasamurthy" at bounding box center [70, 230] width 78 height 14
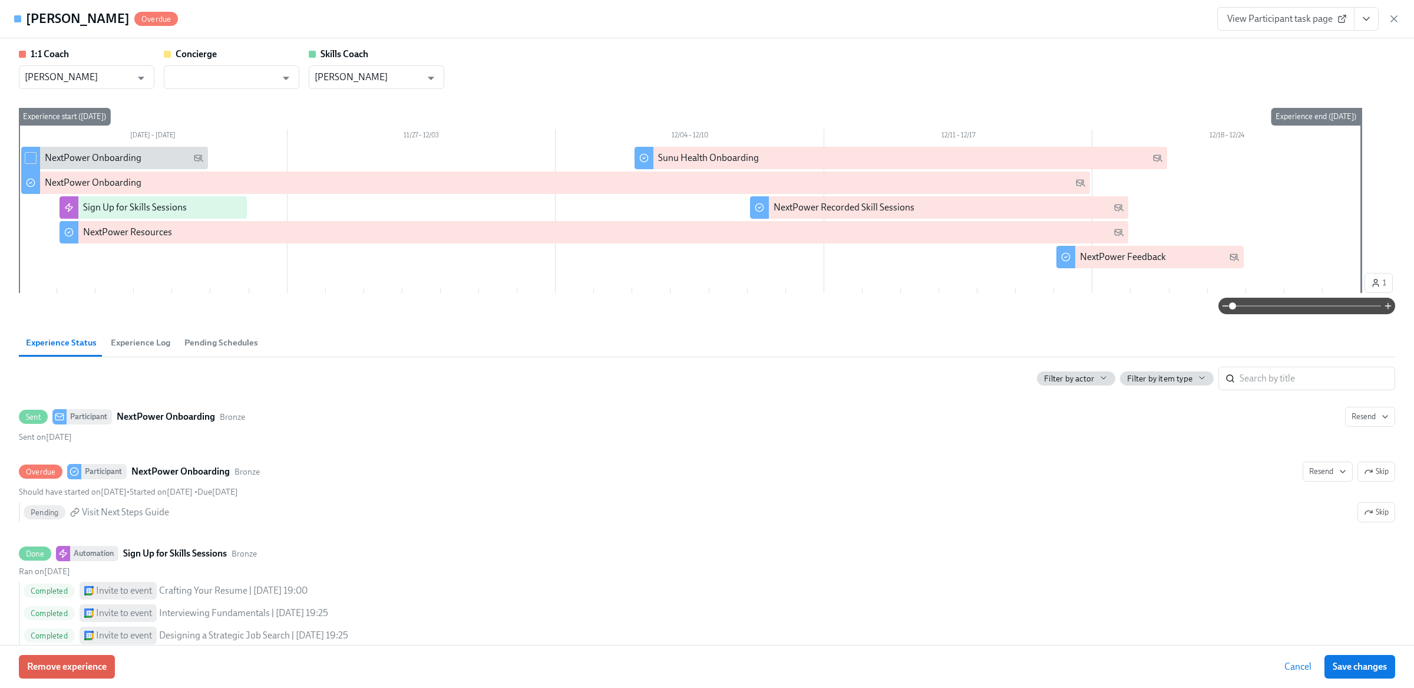
click at [28, 150] on div at bounding box center [30, 159] width 19 height 25
click at [29, 162] on input "checkbox" at bounding box center [30, 158] width 11 height 11
checkbox input "true"
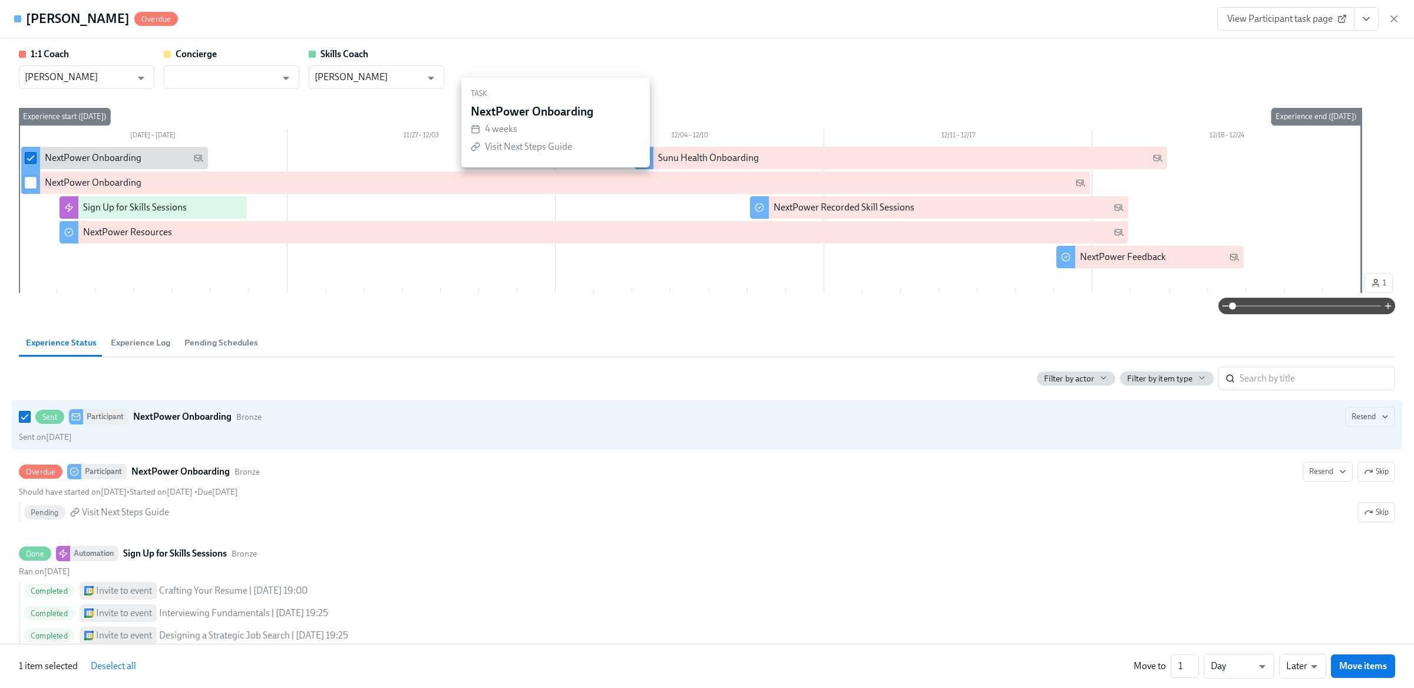
click at [29, 177] on input "checkbox" at bounding box center [30, 182] width 11 height 11
checkbox input "true"
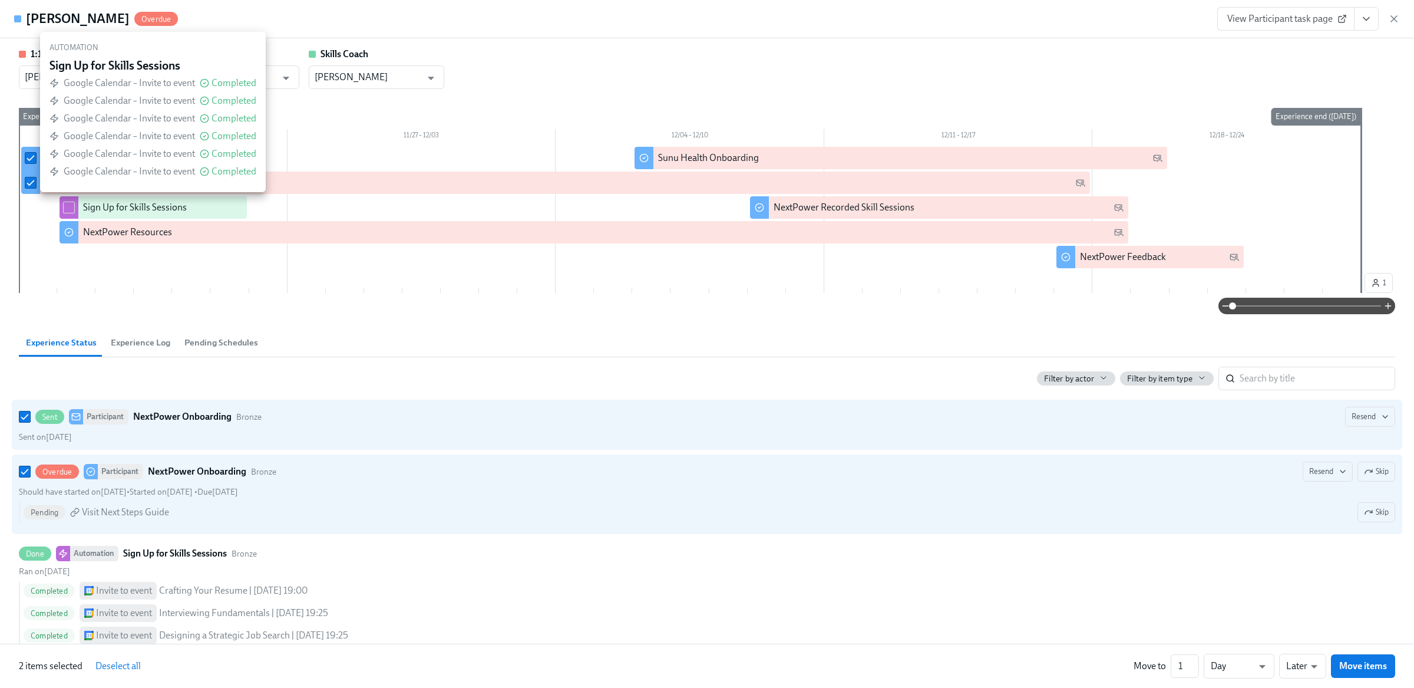
click at [75, 208] on div at bounding box center [69, 207] width 19 height 22
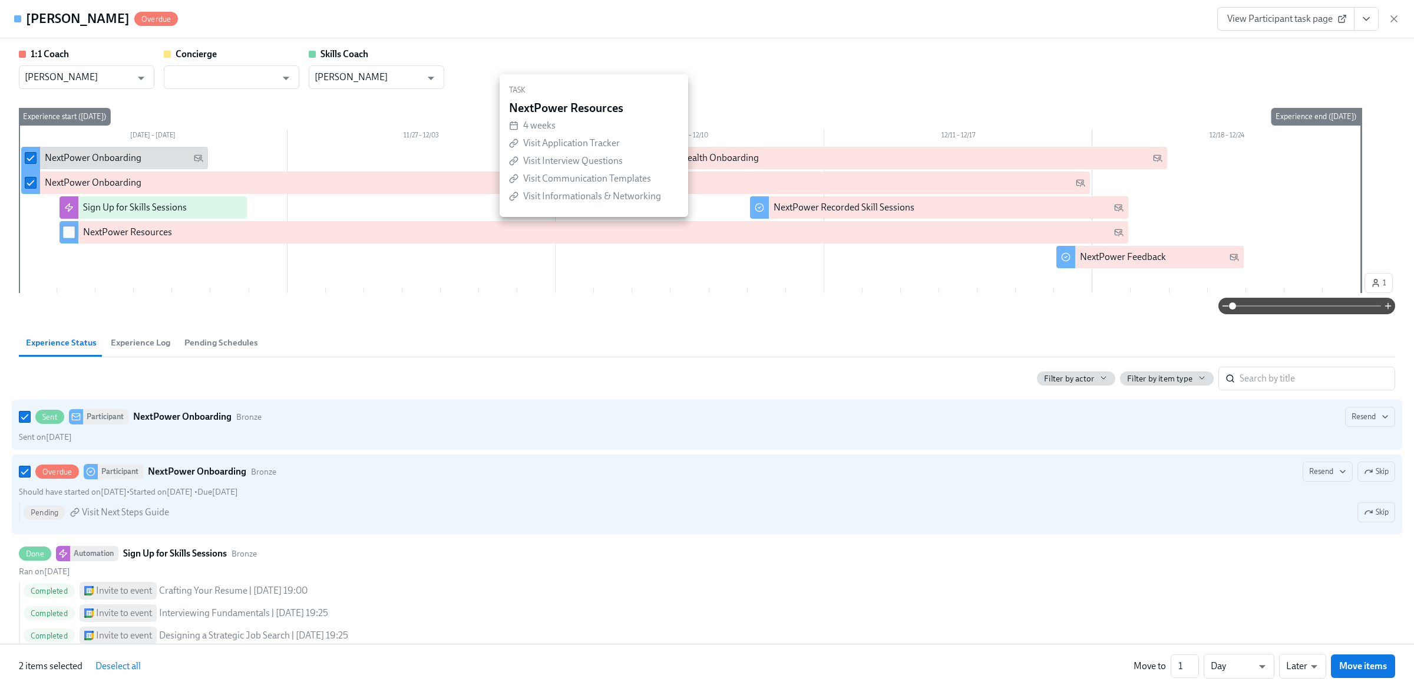
click at [71, 235] on input "checkbox" at bounding box center [69, 232] width 11 height 11
checkbox input "true"
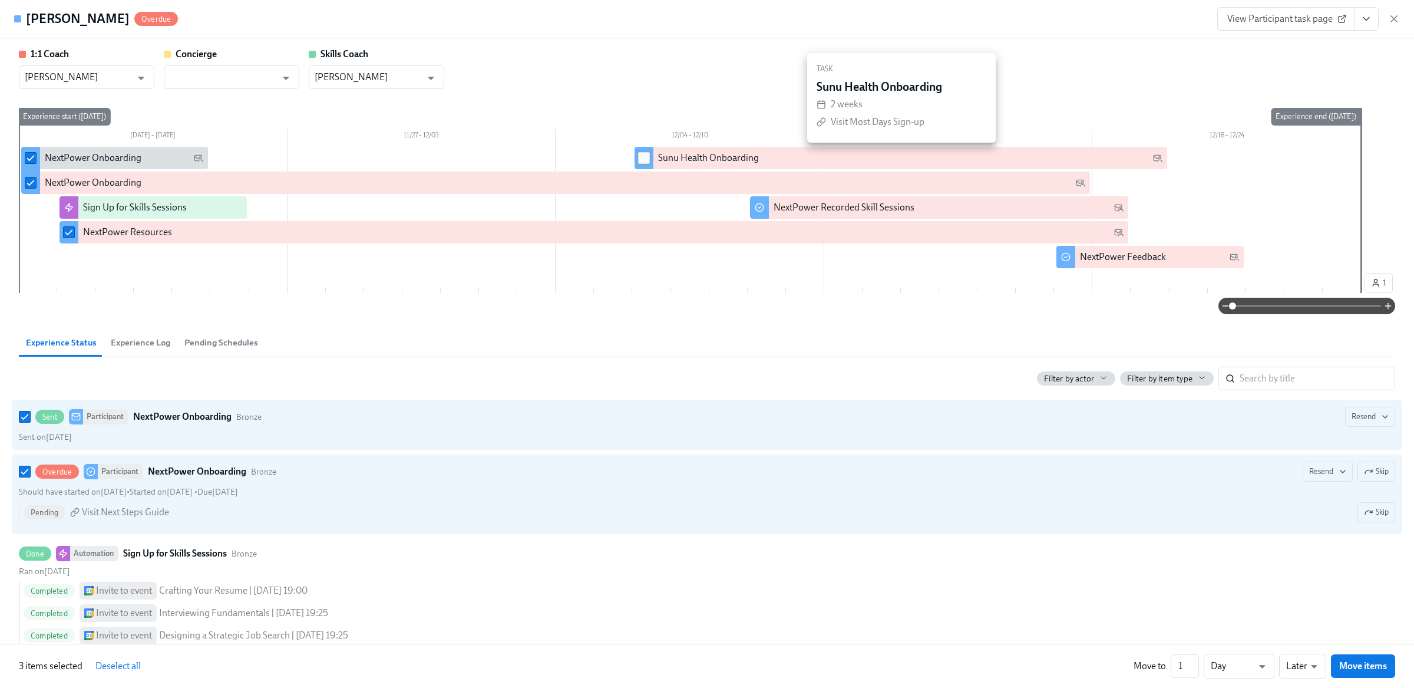
click at [644, 159] on input "checkbox" at bounding box center [644, 158] width 11 height 11
checkbox input "true"
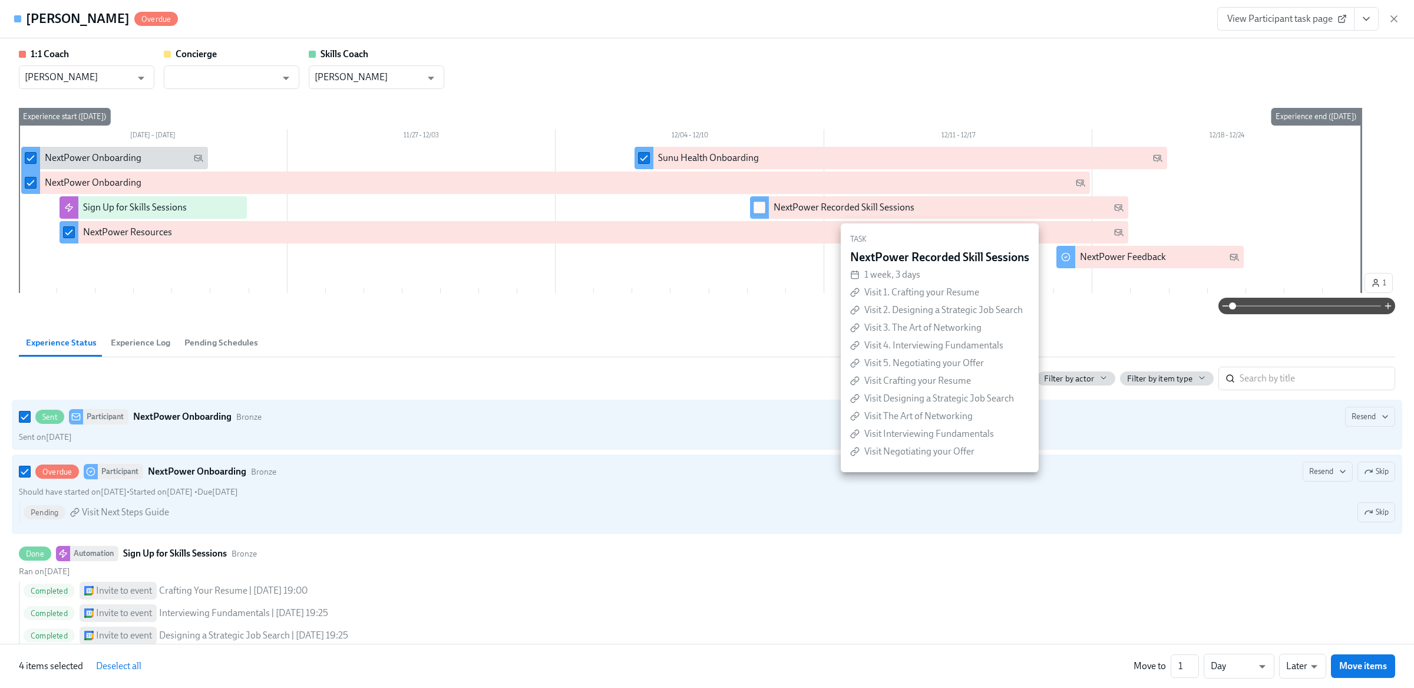
click at [756, 207] on input "checkbox" at bounding box center [759, 207] width 11 height 11
checkbox input "true"
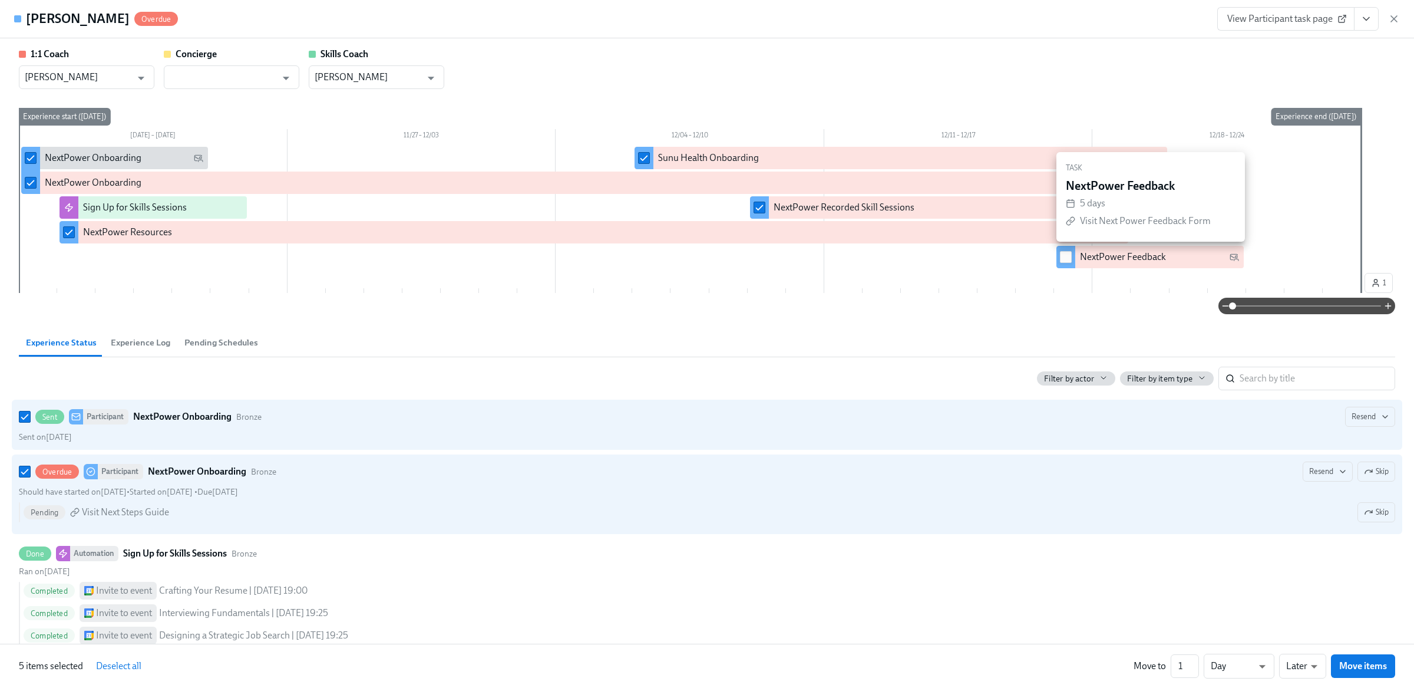
click at [1067, 260] on input "checkbox" at bounding box center [1066, 257] width 11 height 11
checkbox input "true"
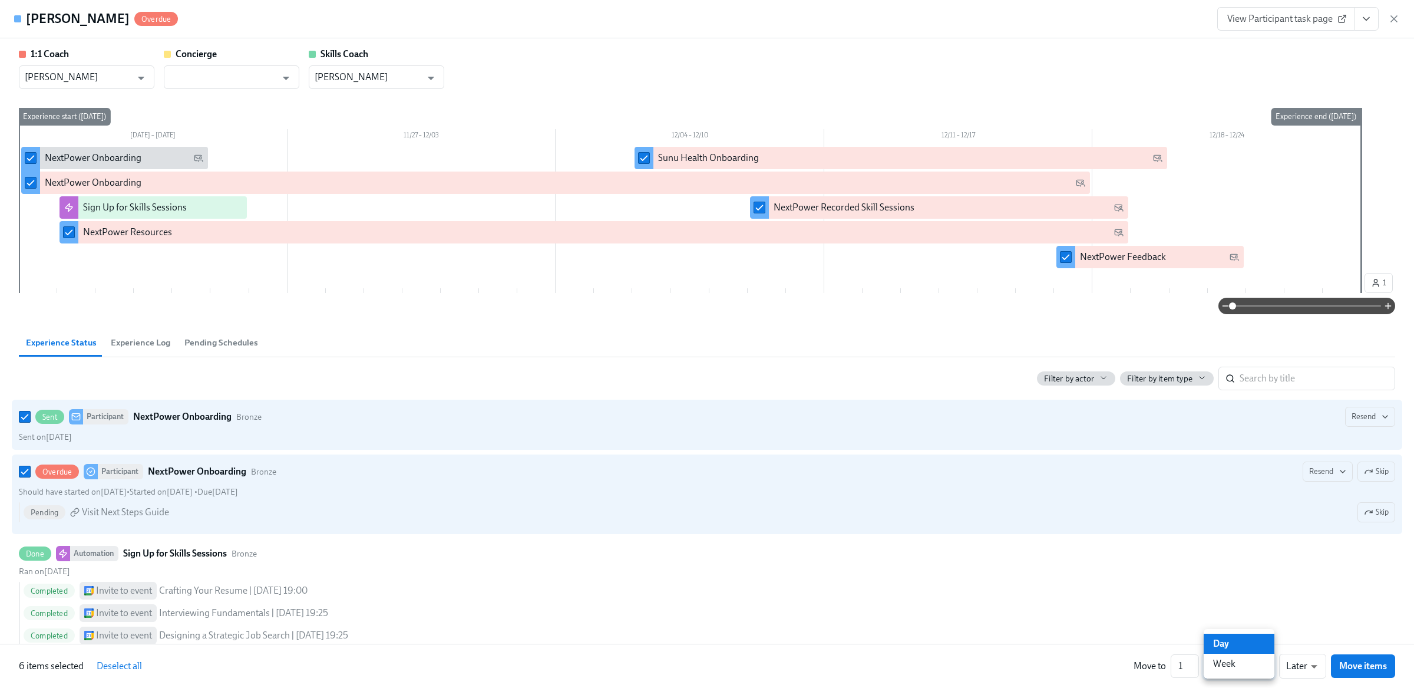
click at [1244, 662] on li "Week" at bounding box center [1239, 664] width 71 height 20
type input "w"
drag, startPoint x: 1184, startPoint y: 664, endPoint x: 1171, endPoint y: 664, distance: 13.0
click at [1171, 664] on input "1" at bounding box center [1185, 666] width 28 height 24
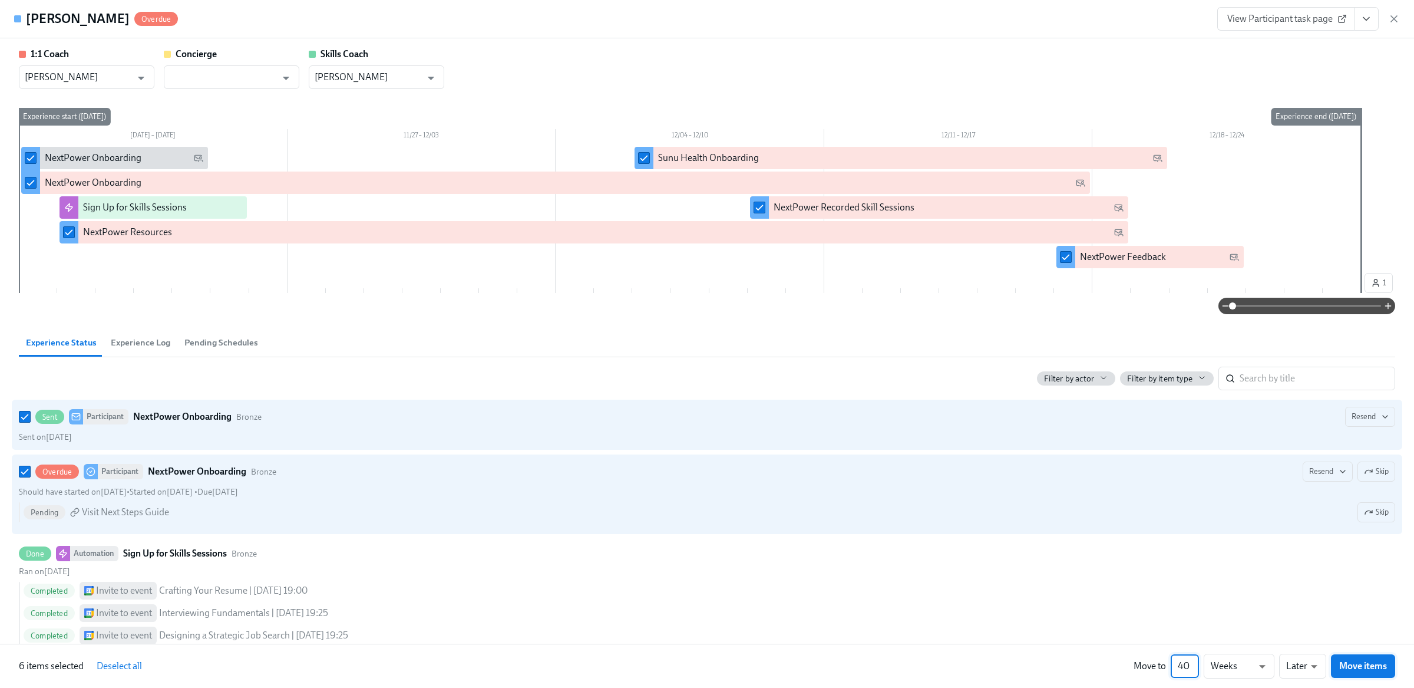
type input "40"
click at [1359, 669] on span "Move items" at bounding box center [1364, 666] width 48 height 12
checkbox input "false"
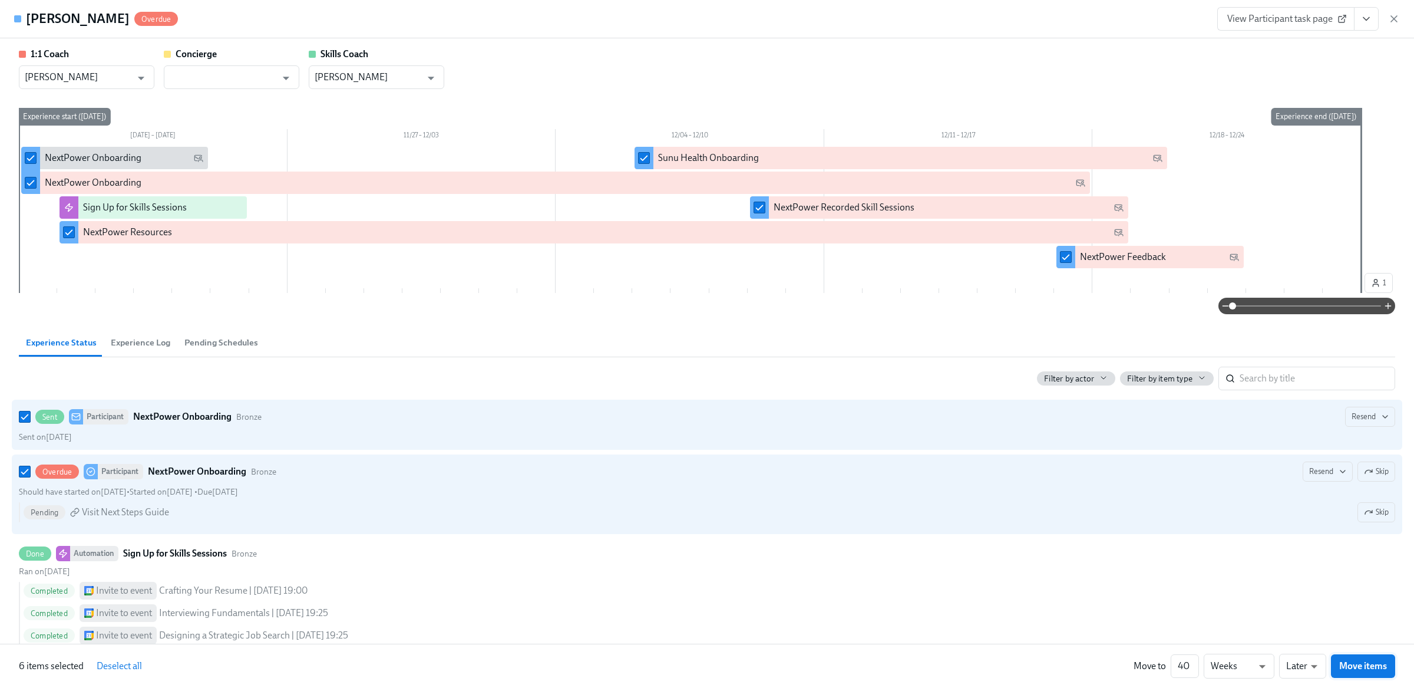
checkbox input "false"
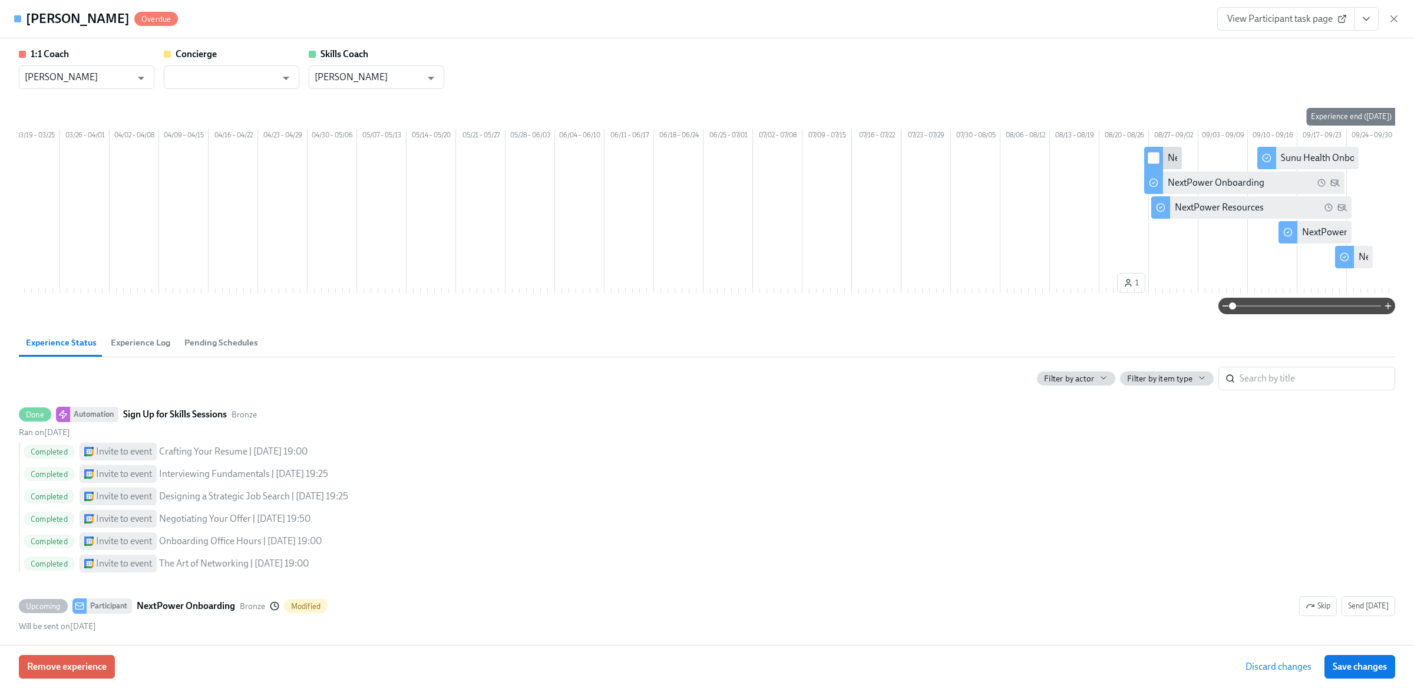
click at [1153, 163] on input "checkbox" at bounding box center [1154, 158] width 11 height 11
checkbox input "true"
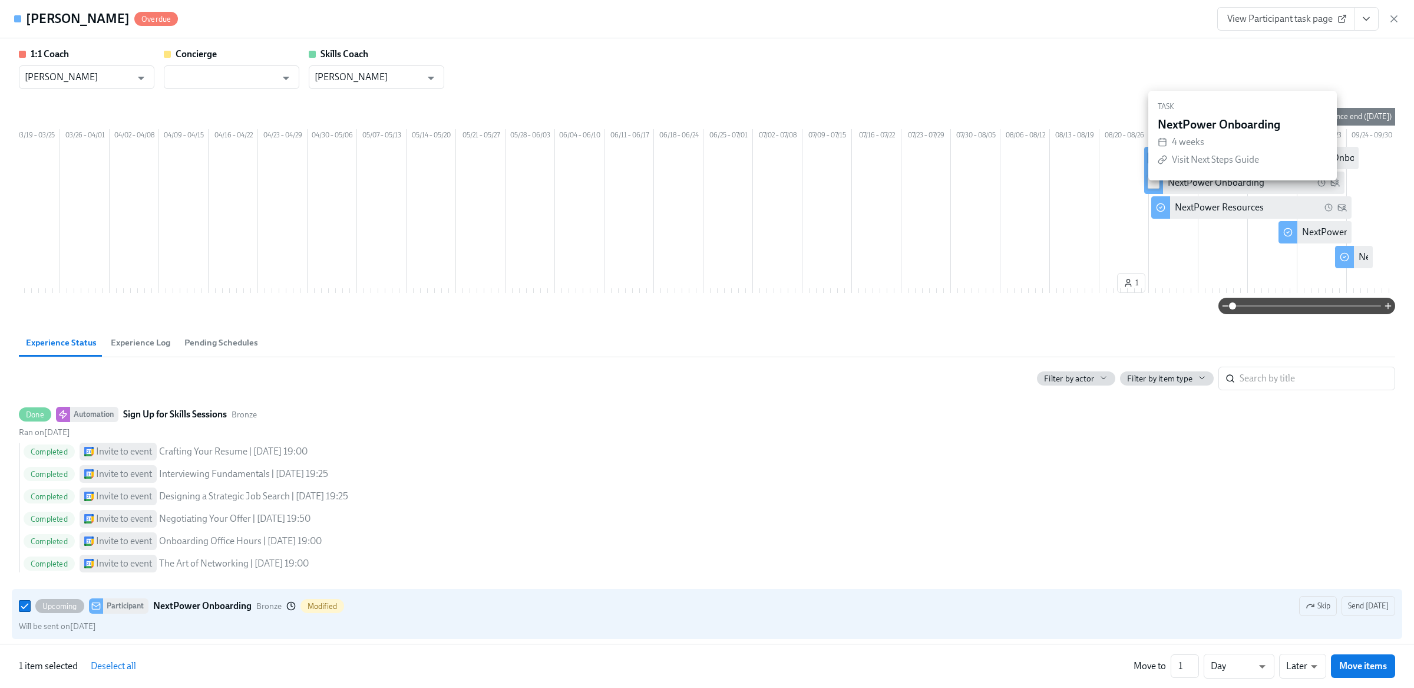
click at [1153, 188] on input "checkbox" at bounding box center [1154, 182] width 11 height 11
checkbox input "true"
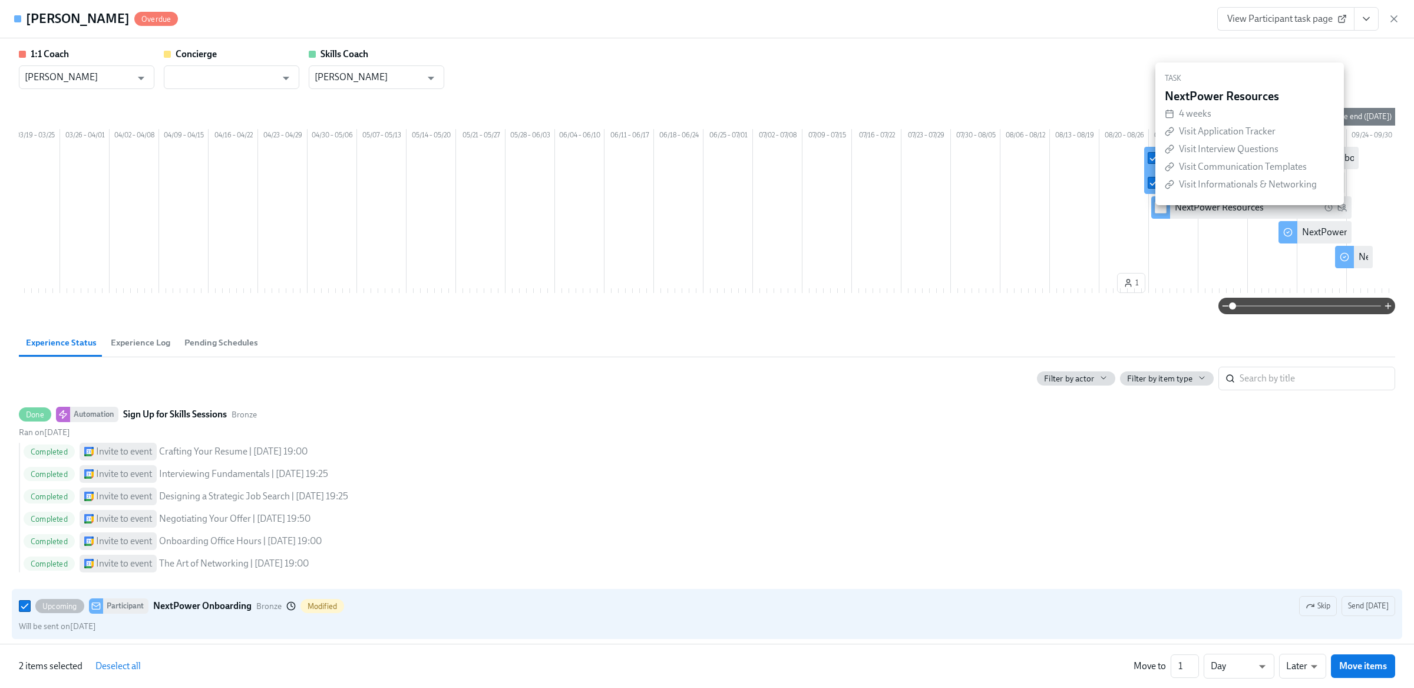
click at [1156, 213] on input "checkbox" at bounding box center [1161, 207] width 11 height 11
checkbox input "true"
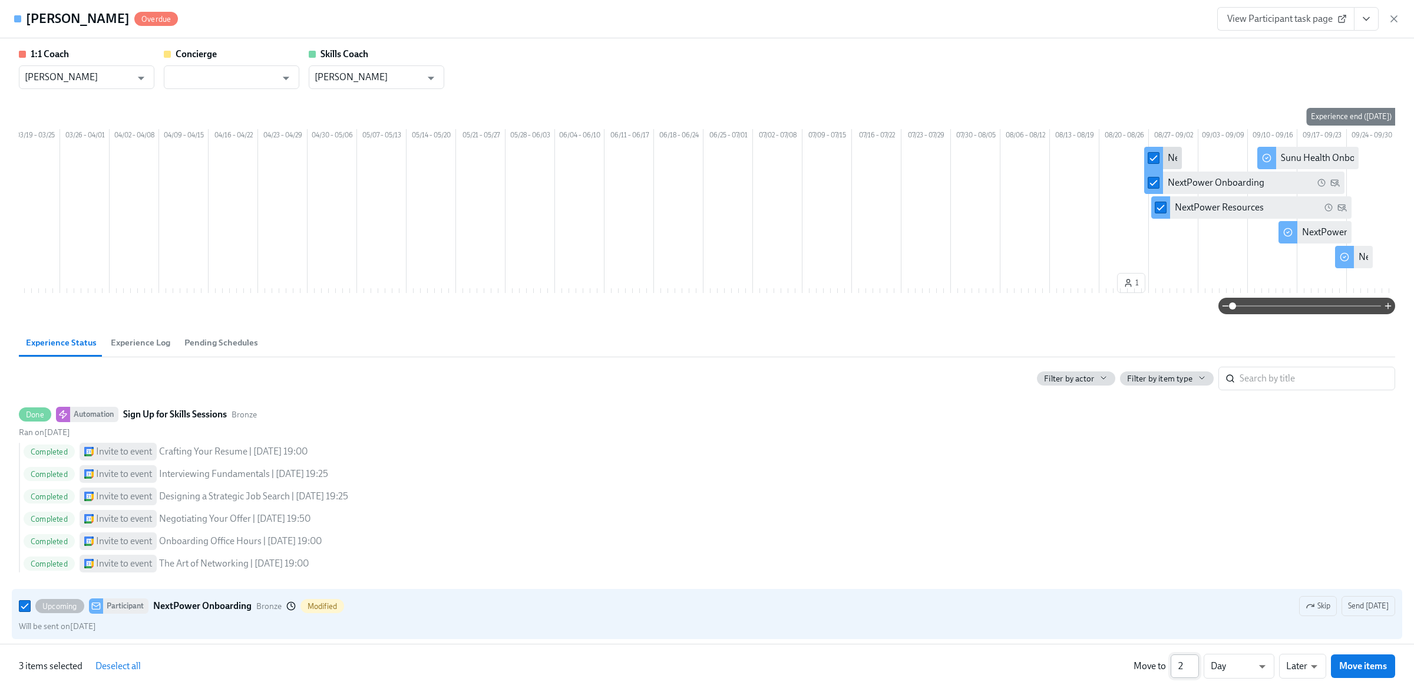
click at [1192, 660] on input "2" at bounding box center [1185, 666] width 28 height 24
click at [1192, 660] on input "3" at bounding box center [1185, 666] width 28 height 24
type input "4"
click at [1195, 660] on input "4" at bounding box center [1185, 666] width 28 height 24
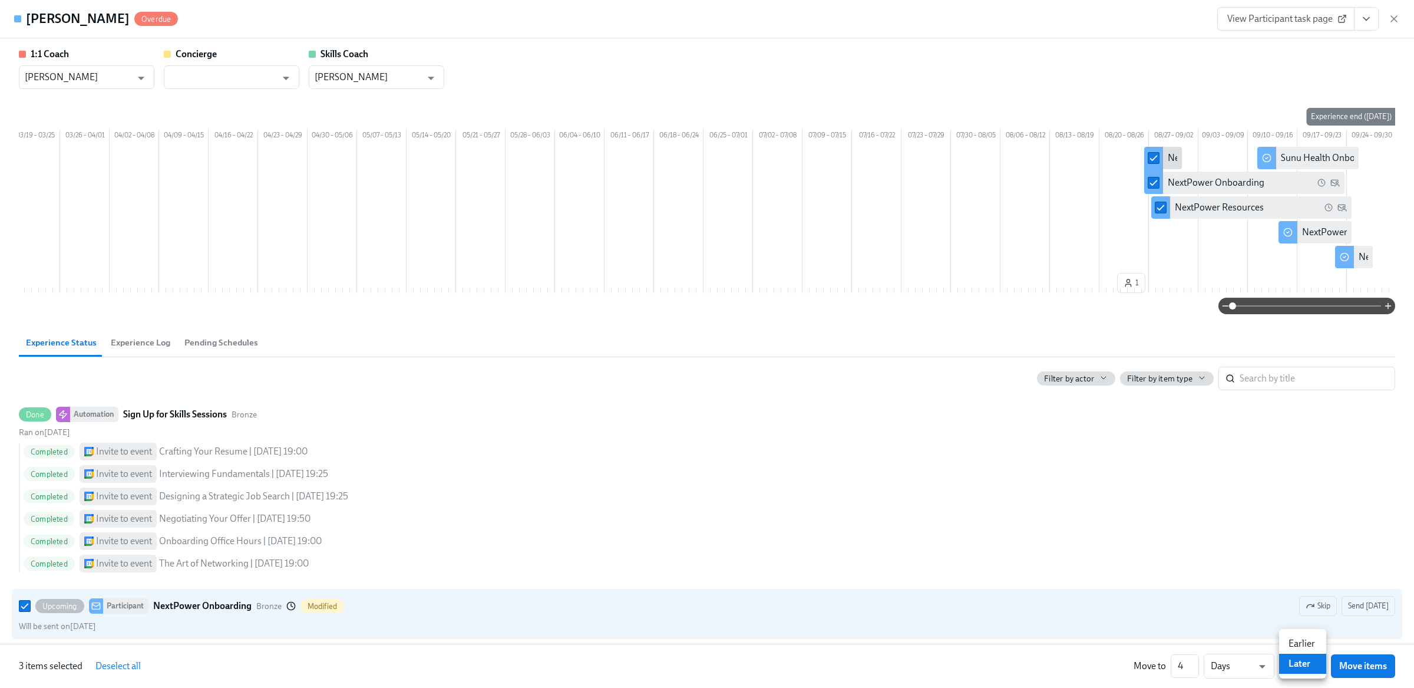
click at [1307, 639] on li "Earlier" at bounding box center [1303, 644] width 47 height 20
type input "earlier"
click at [1367, 660] on span "Move items" at bounding box center [1364, 666] width 48 height 12
checkbox input "false"
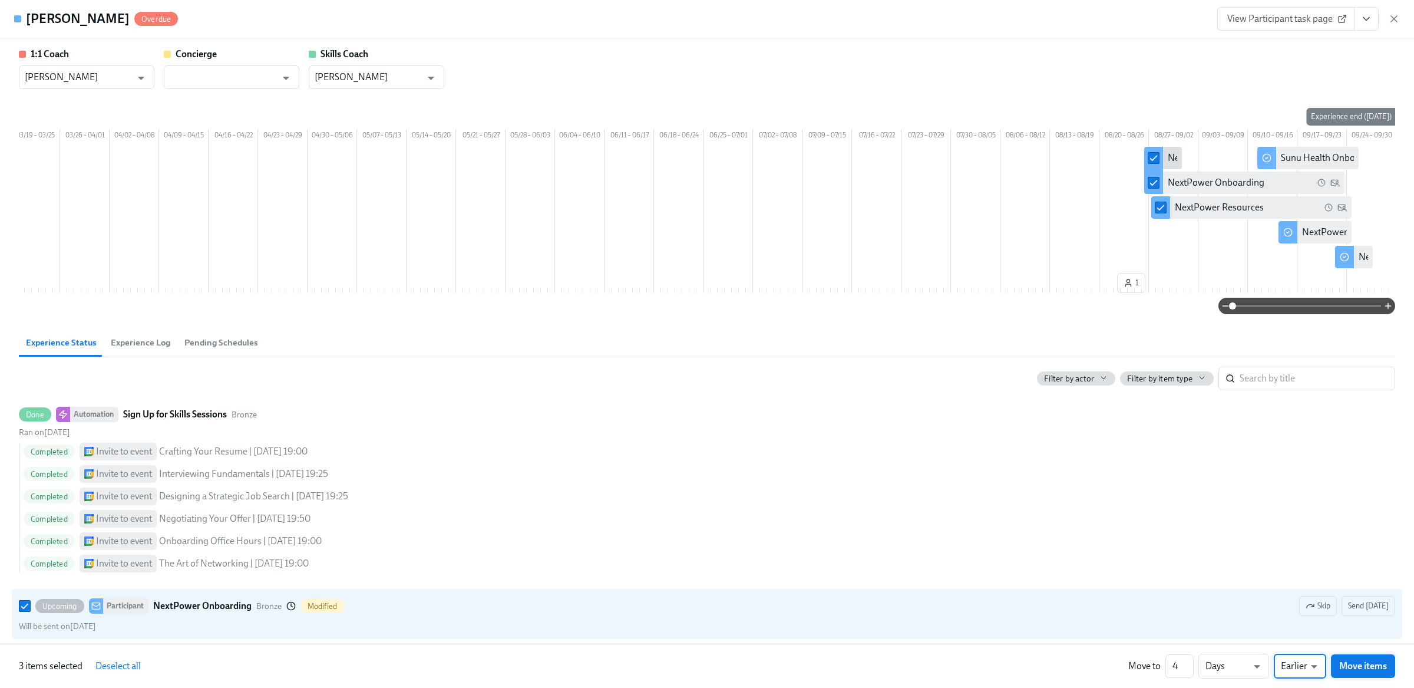
checkbox input "false"
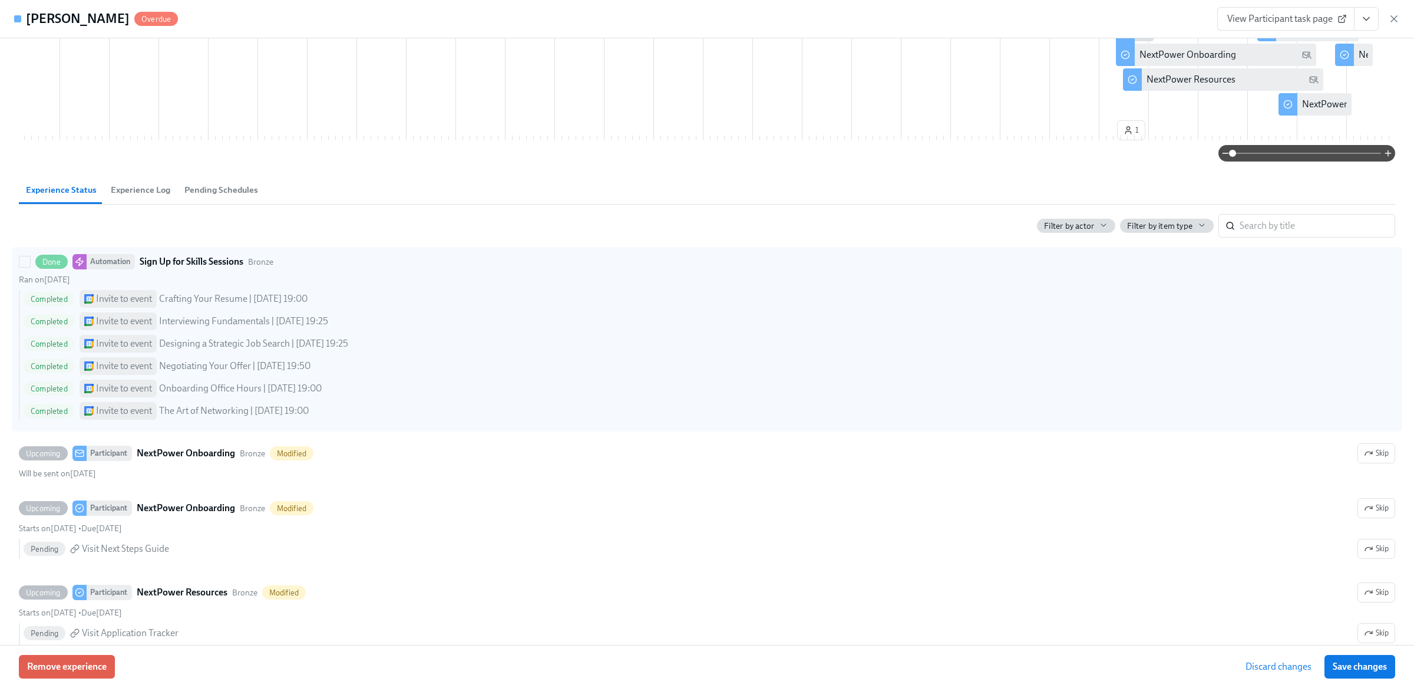
scroll to position [133, 0]
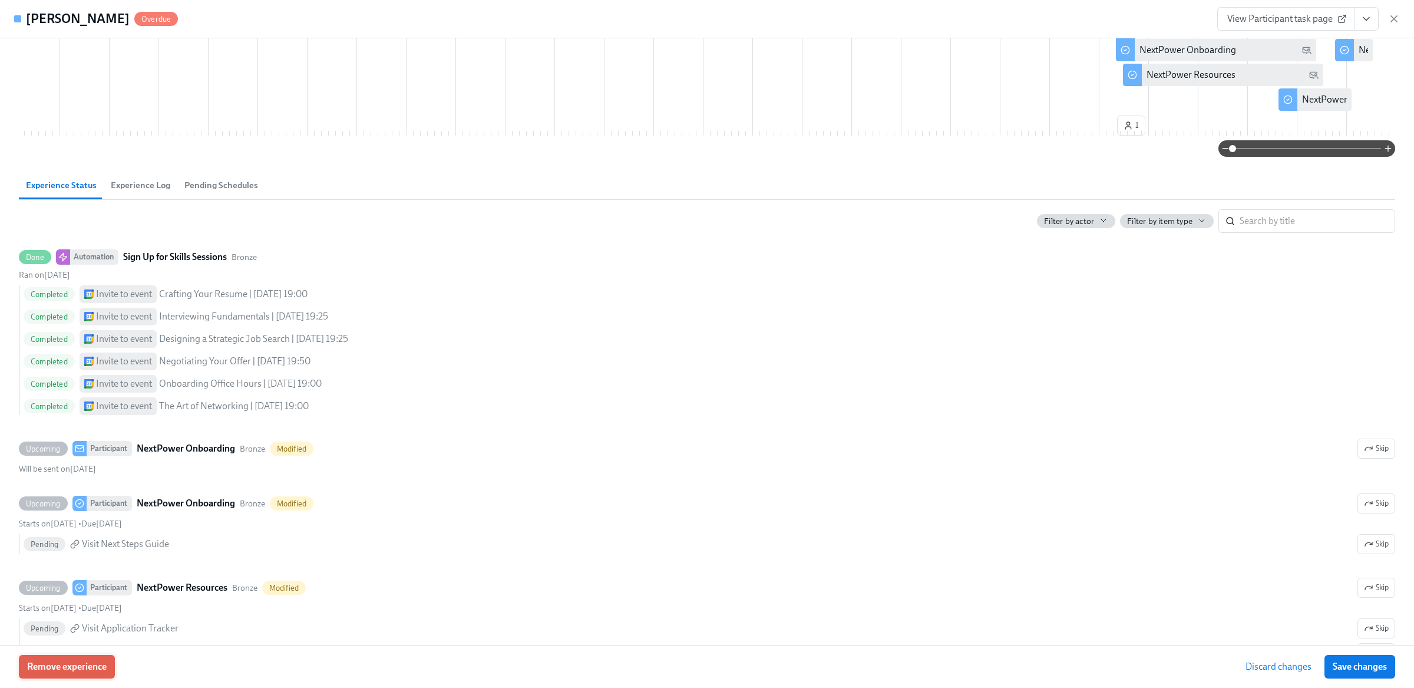
click at [59, 662] on span "Remove experience" at bounding box center [67, 667] width 80 height 12
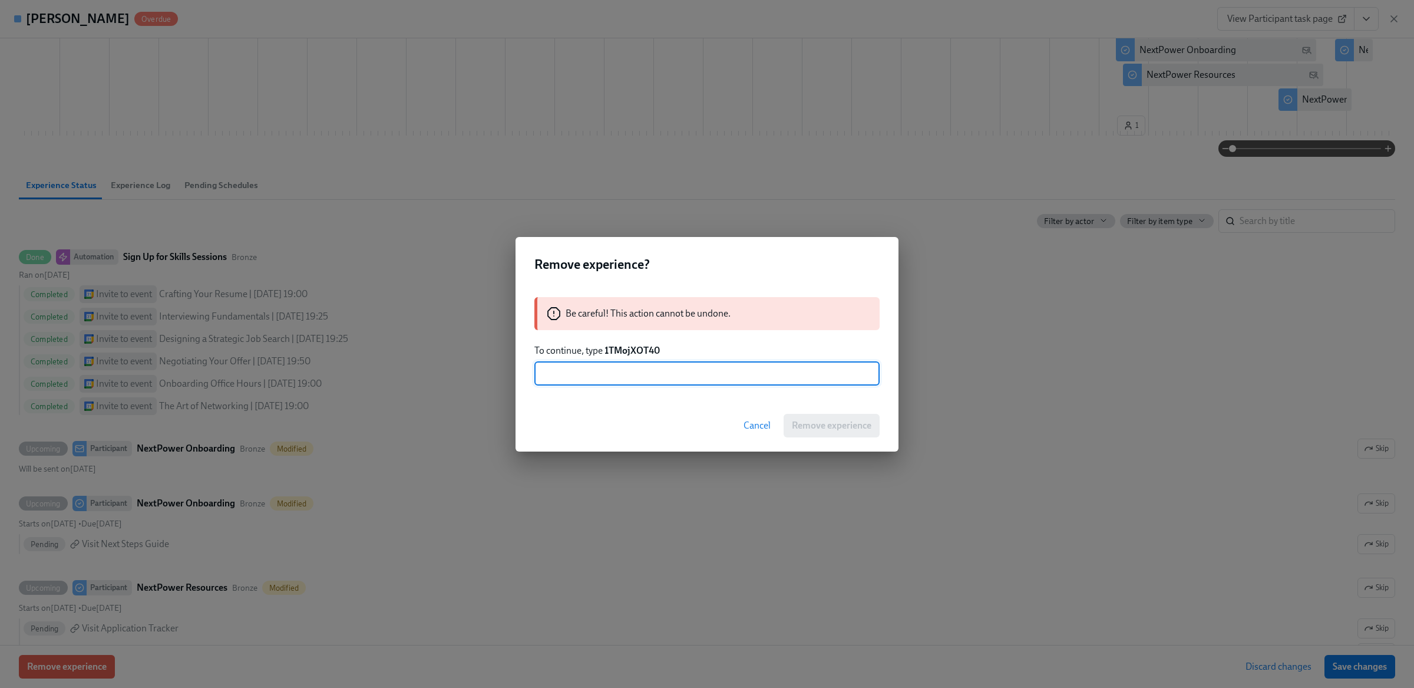
click at [764, 401] on div "Cancel Remove experience" at bounding box center [707, 426] width 383 height 52
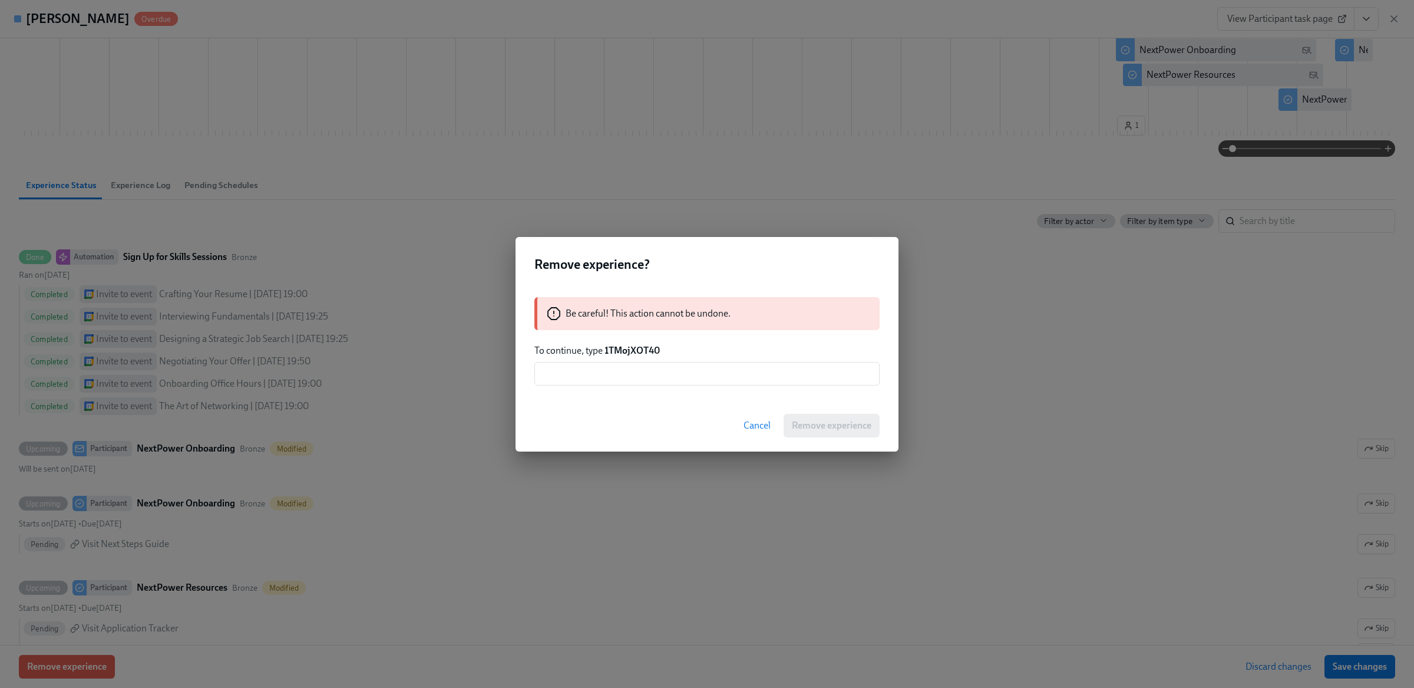
click at [764, 420] on span "Cancel" at bounding box center [757, 426] width 27 height 12
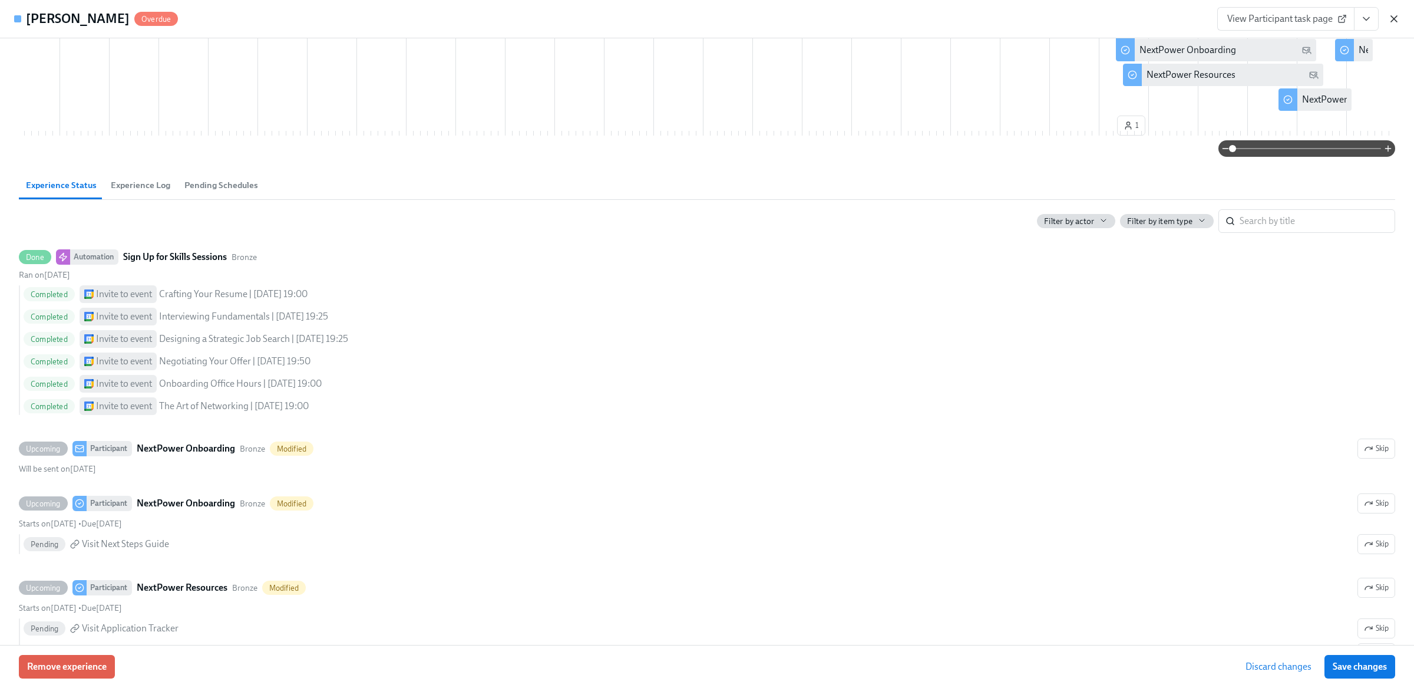
click at [1396, 18] on icon "button" at bounding box center [1395, 19] width 12 height 12
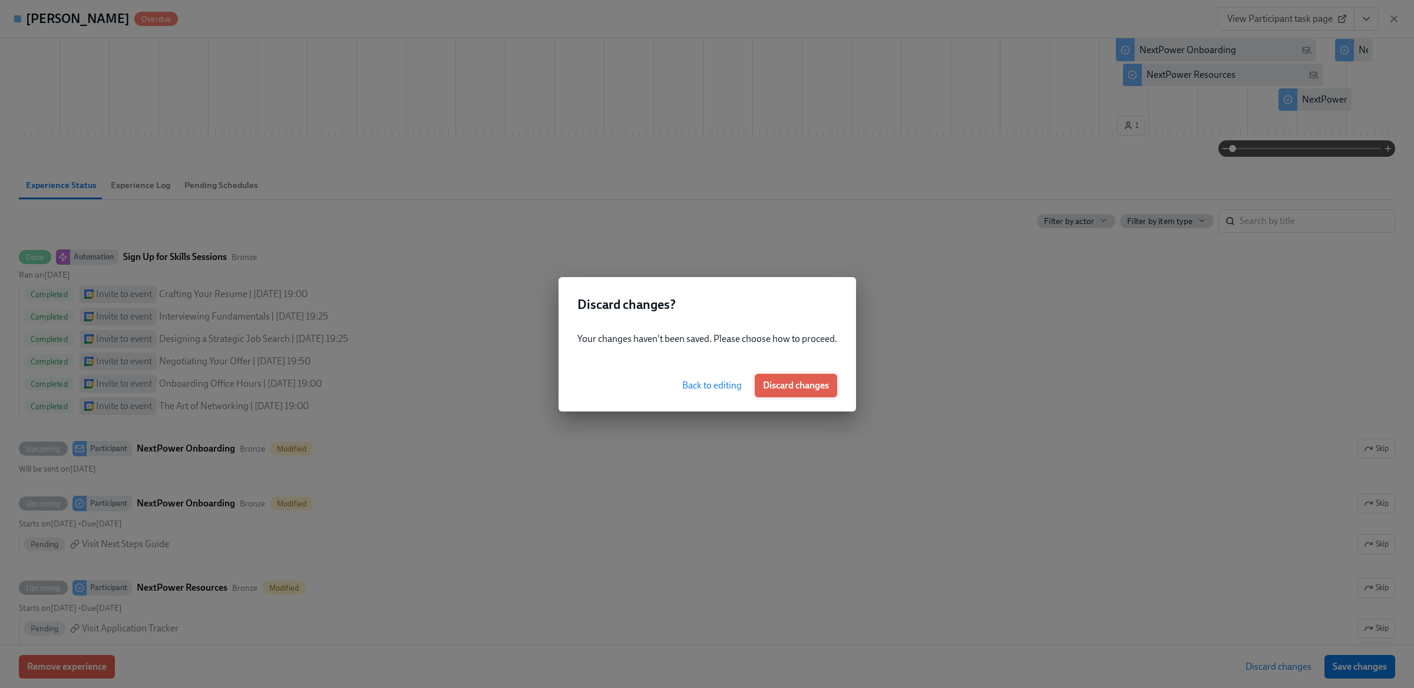
click at [794, 377] on button "Discard changes" at bounding box center [796, 386] width 83 height 24
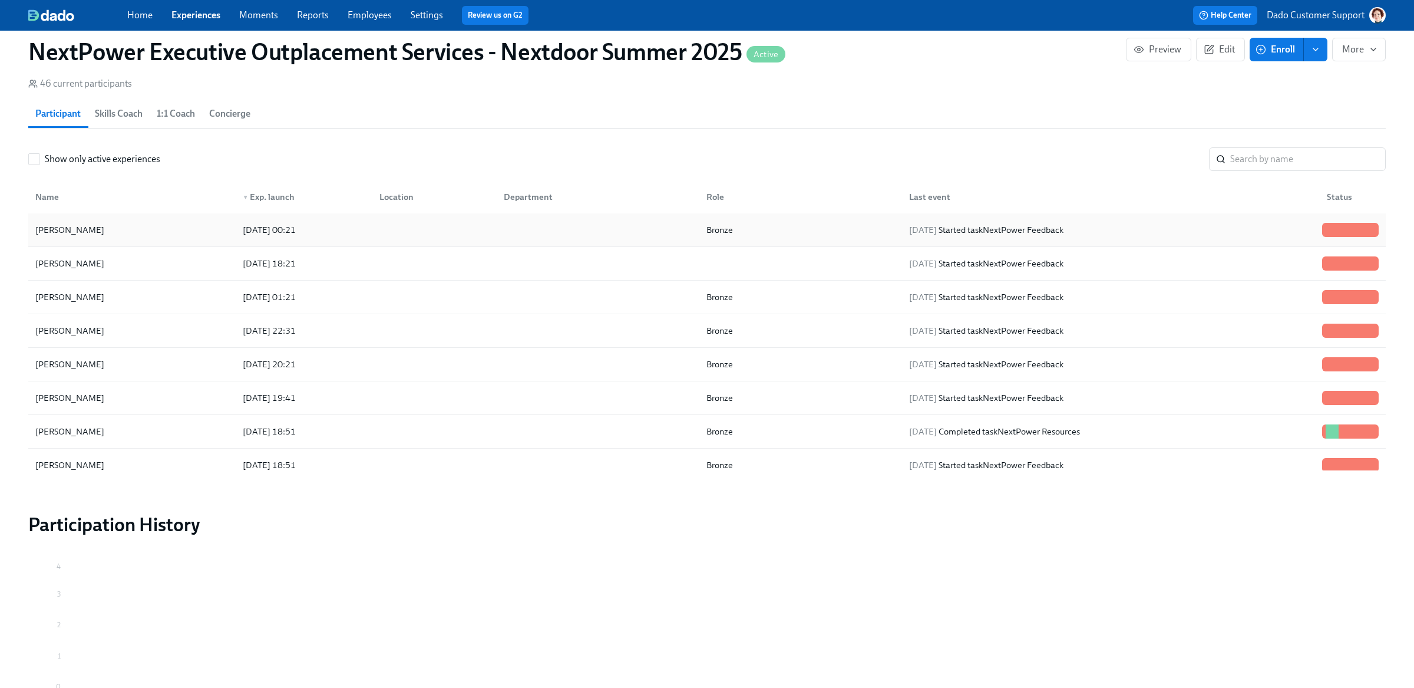
click at [272, 225] on div "2025/08/25 00:21" at bounding box center [269, 230] width 62 height 14
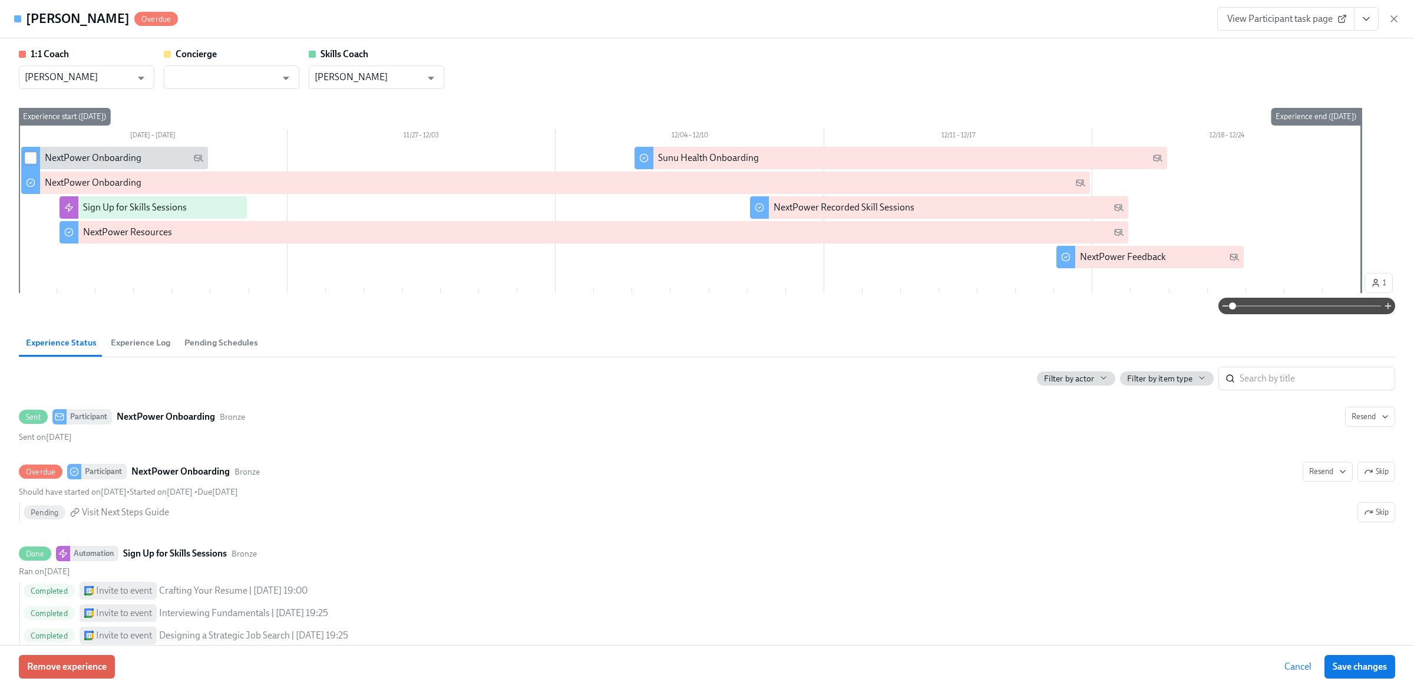
click at [34, 153] on input "checkbox" at bounding box center [30, 158] width 11 height 11
checkbox input "true"
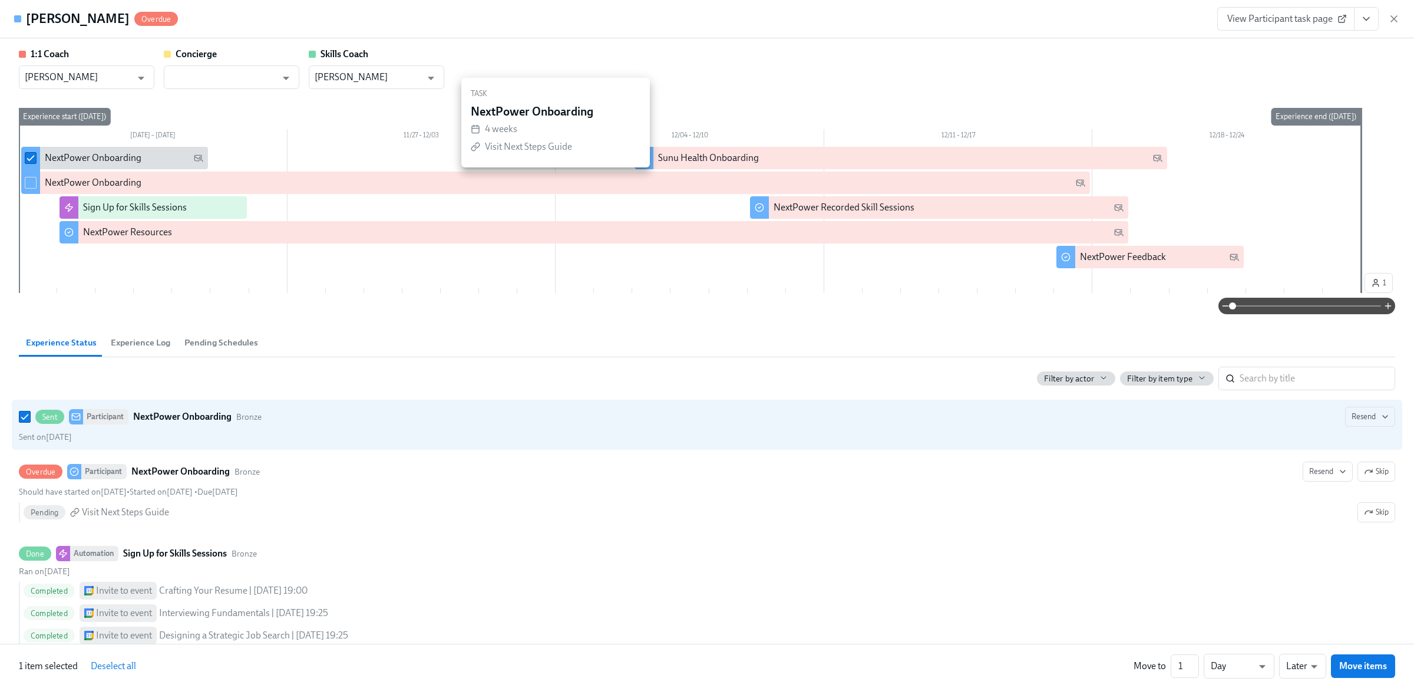
click at [34, 182] on input "checkbox" at bounding box center [30, 182] width 11 height 11
checkbox input "true"
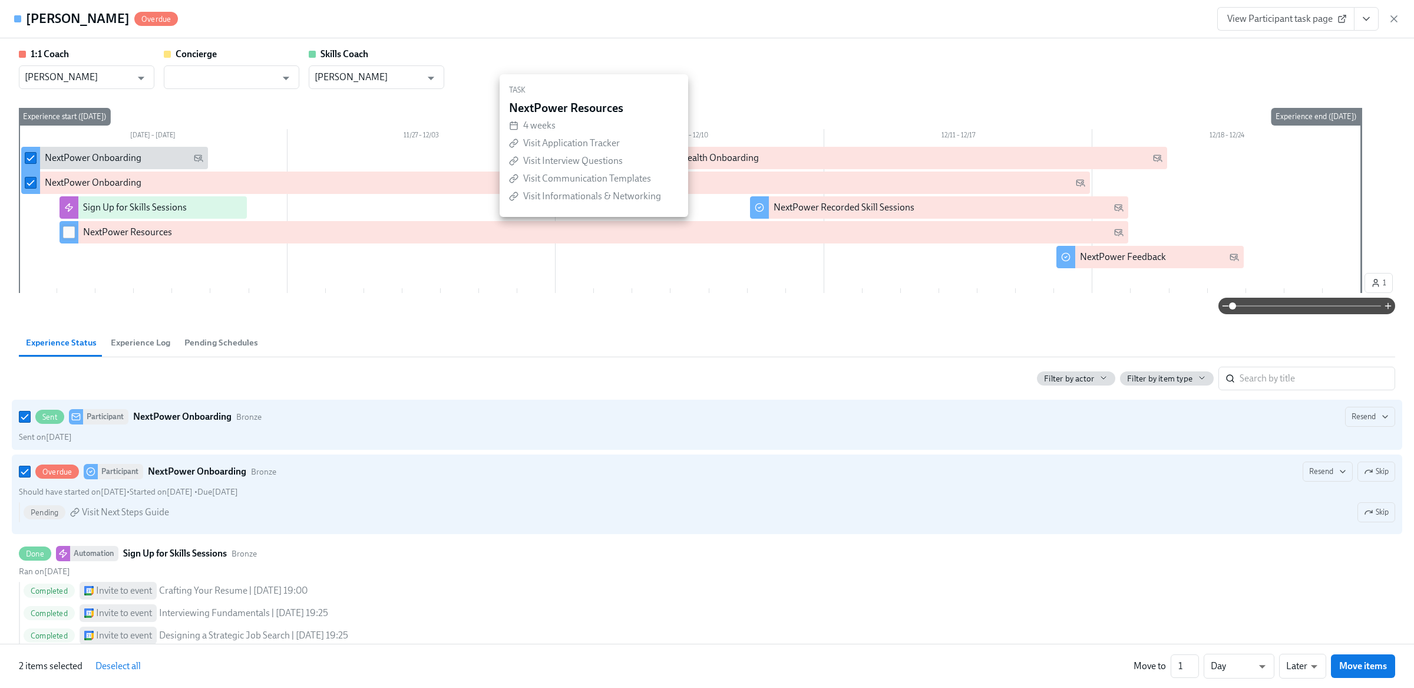
click at [72, 233] on input "checkbox" at bounding box center [69, 232] width 11 height 11
checkbox input "true"
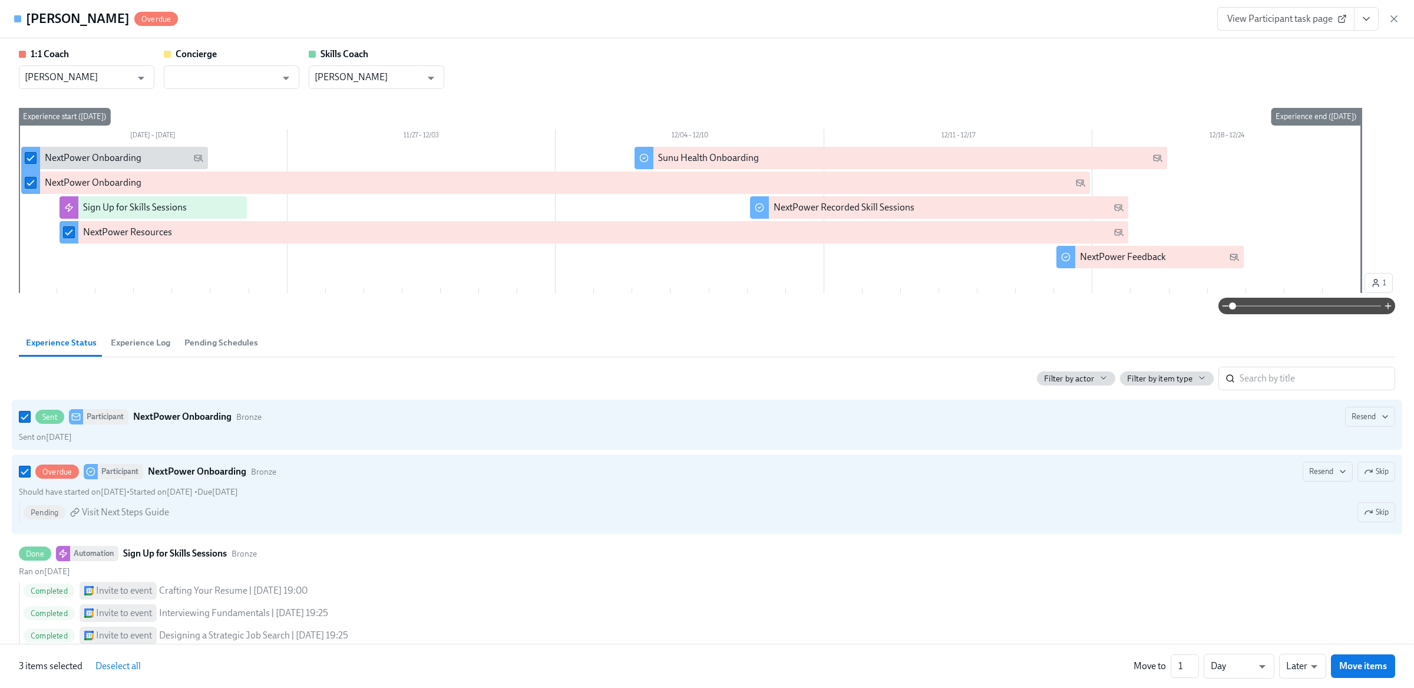
drag, startPoint x: 28, startPoint y: 16, endPoint x: 163, endPoint y: 17, distance: 135.0
click at [130, 17] on h4 "Nikhil Sreenivasamurthy" at bounding box center [78, 19] width 104 height 18
copy h4 "Nikhil Sreenivasamurthy"
click at [644, 161] on input "checkbox" at bounding box center [644, 158] width 11 height 11
checkbox input "true"
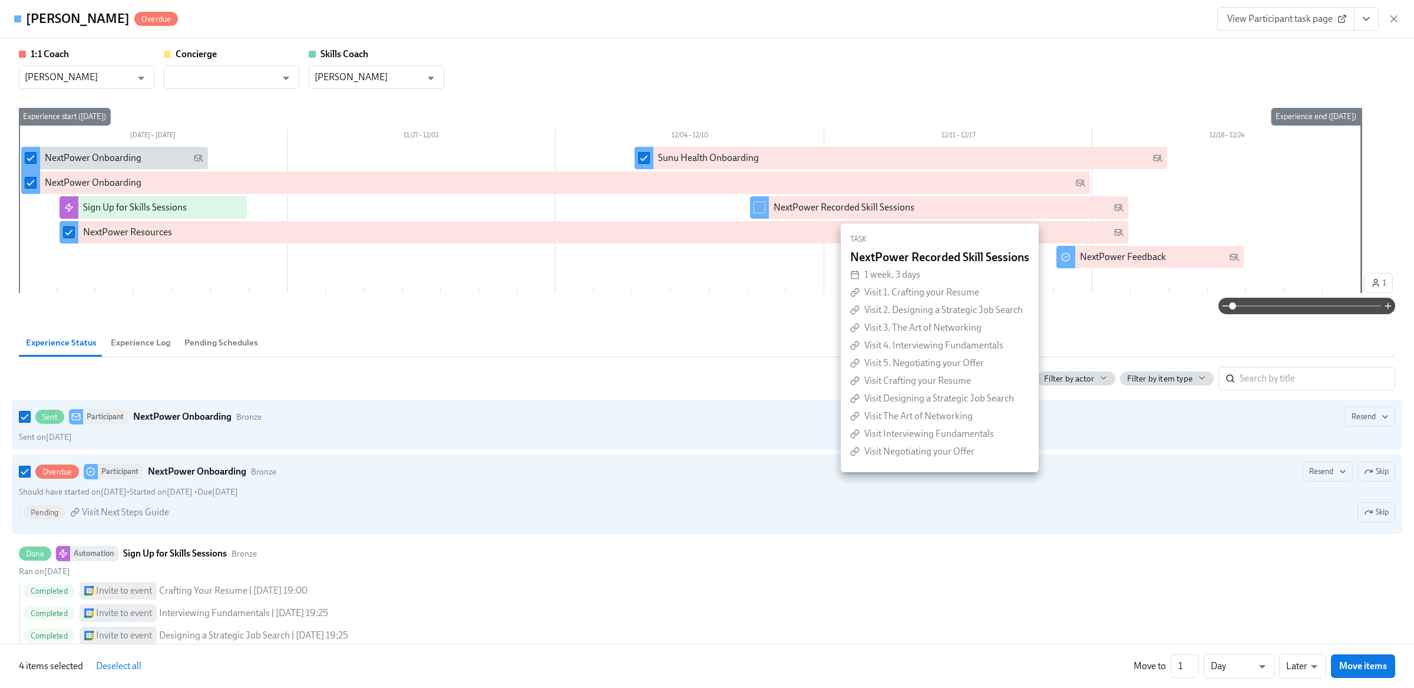
click at [761, 206] on input "checkbox" at bounding box center [759, 207] width 11 height 11
checkbox input "true"
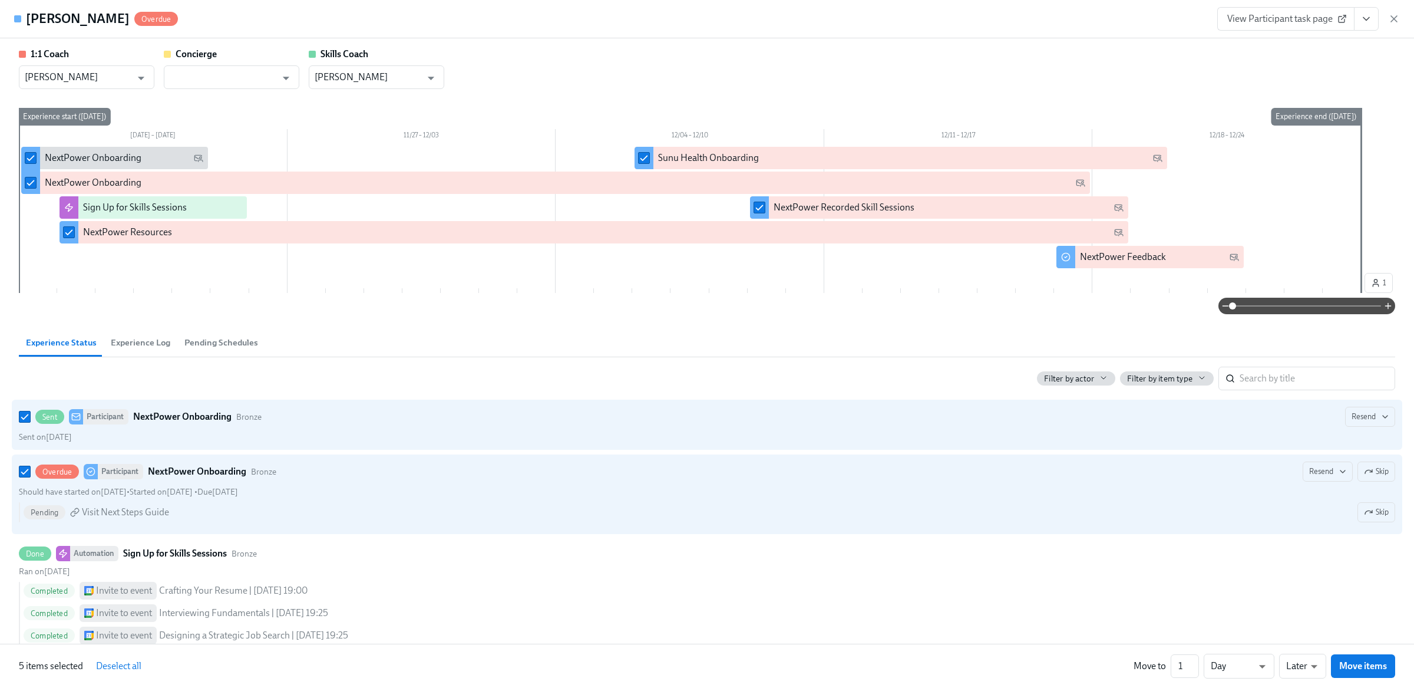
click at [1054, 256] on div at bounding box center [690, 209] width 1343 height 124
click at [1061, 256] on input "checkbox" at bounding box center [1066, 257] width 11 height 11
checkbox input "true"
drag, startPoint x: 1180, startPoint y: 666, endPoint x: 1189, endPoint y: 666, distance: 8.8
click at [1189, 666] on input "1" at bounding box center [1185, 666] width 28 height 24
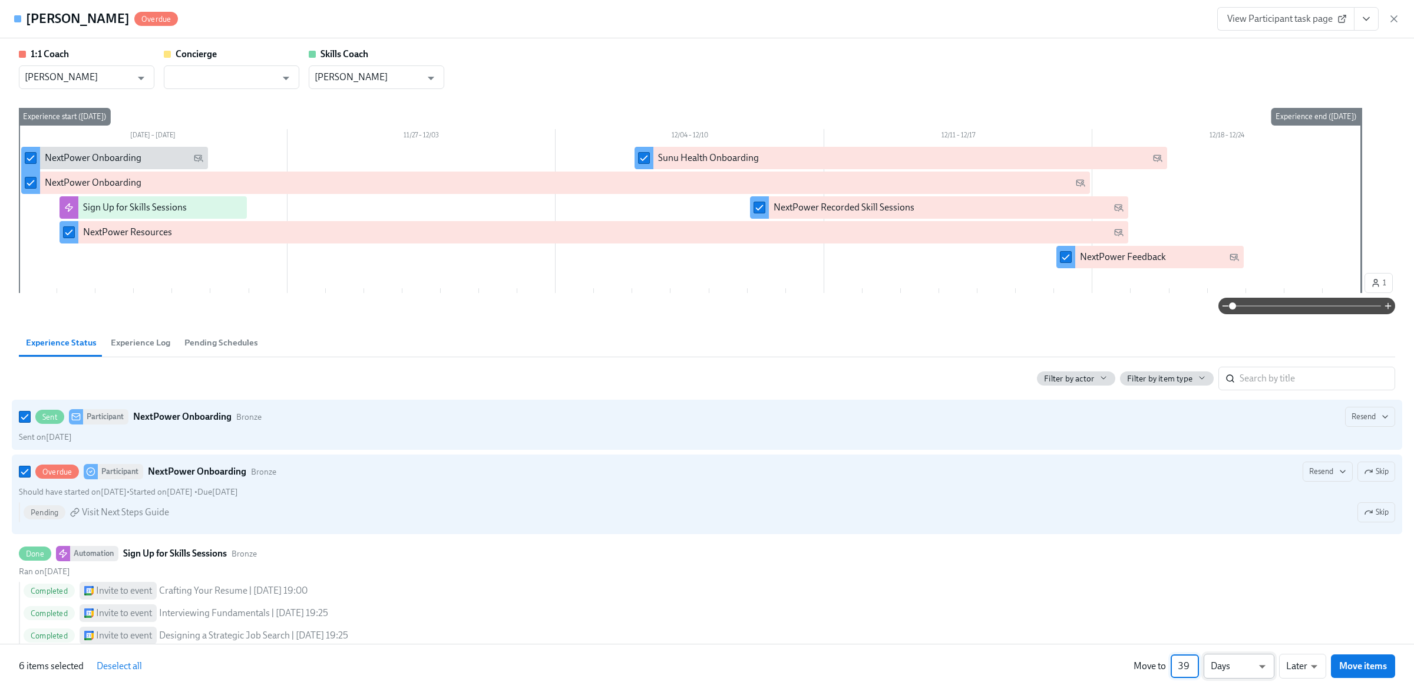
type input "39"
click at [1226, 670] on li "Weeks" at bounding box center [1239, 664] width 71 height 20
type input "w"
click at [1363, 667] on span "Move items" at bounding box center [1364, 666] width 48 height 12
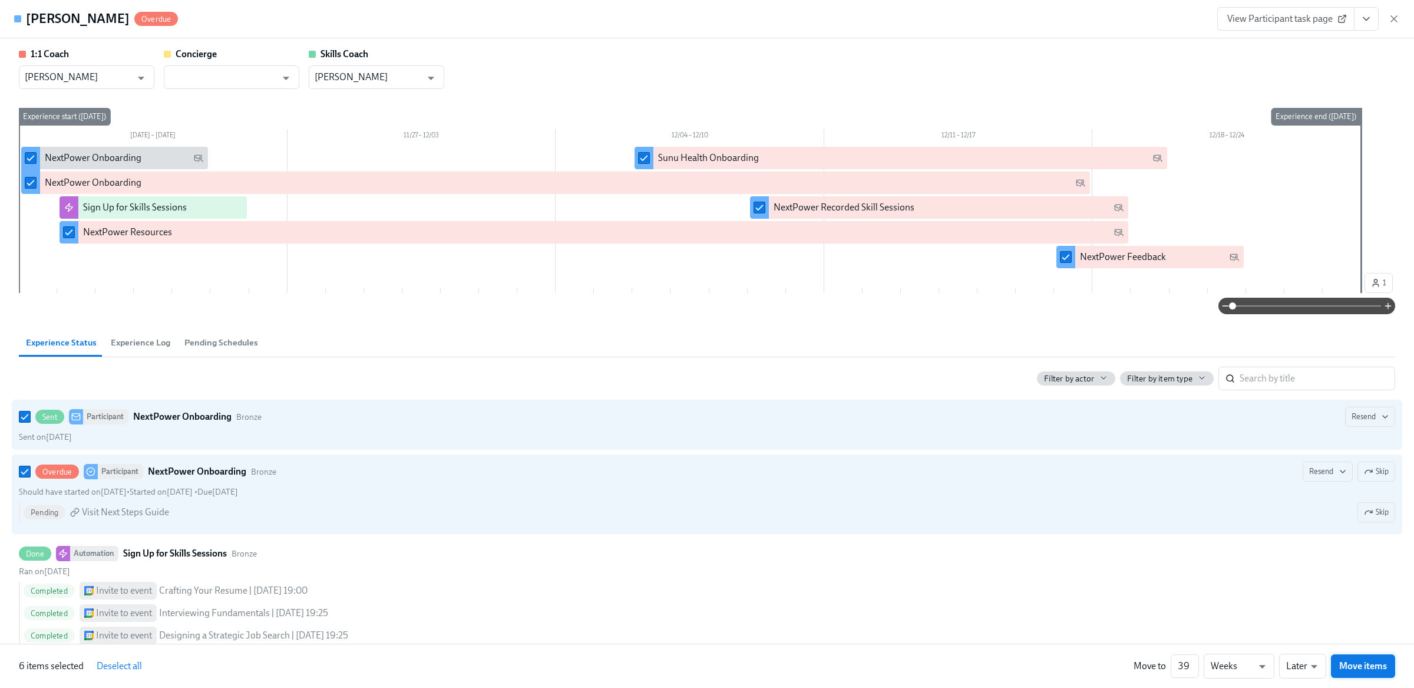
checkbox input "false"
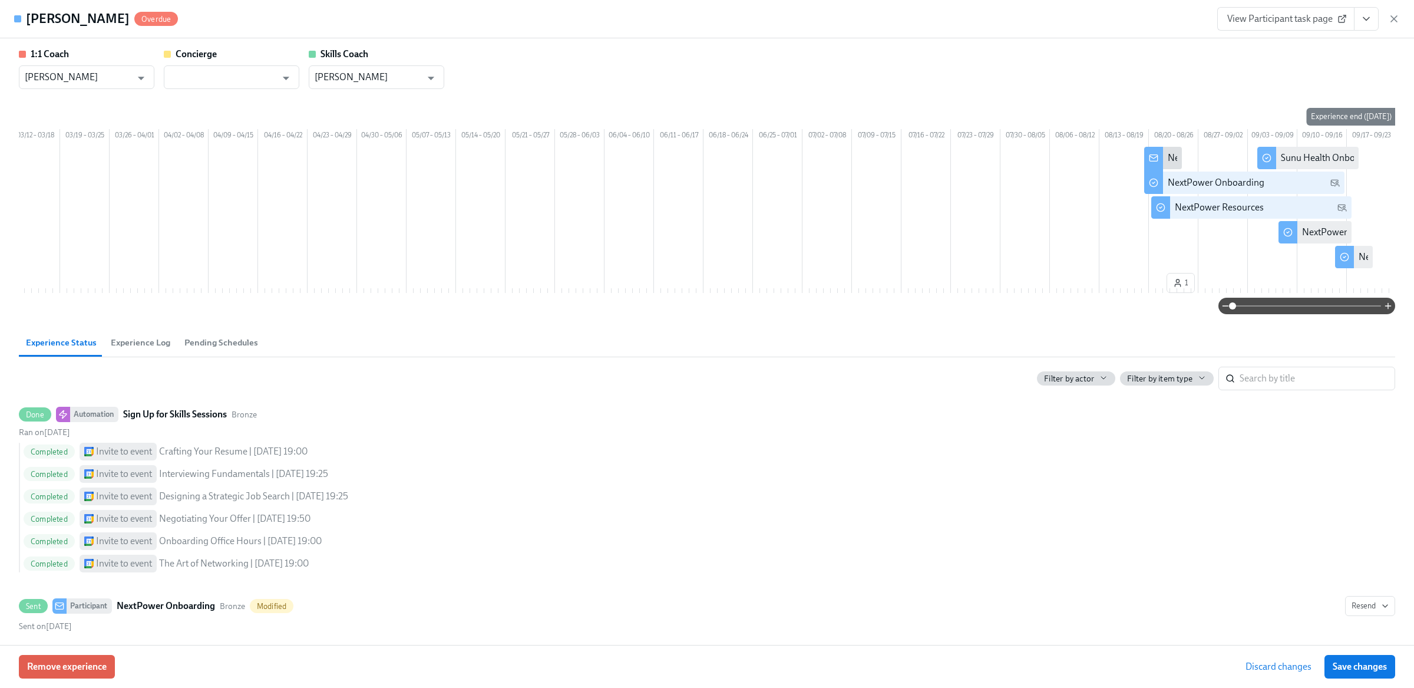
click at [137, 349] on span "Experience Log" at bounding box center [141, 343] width 60 height 14
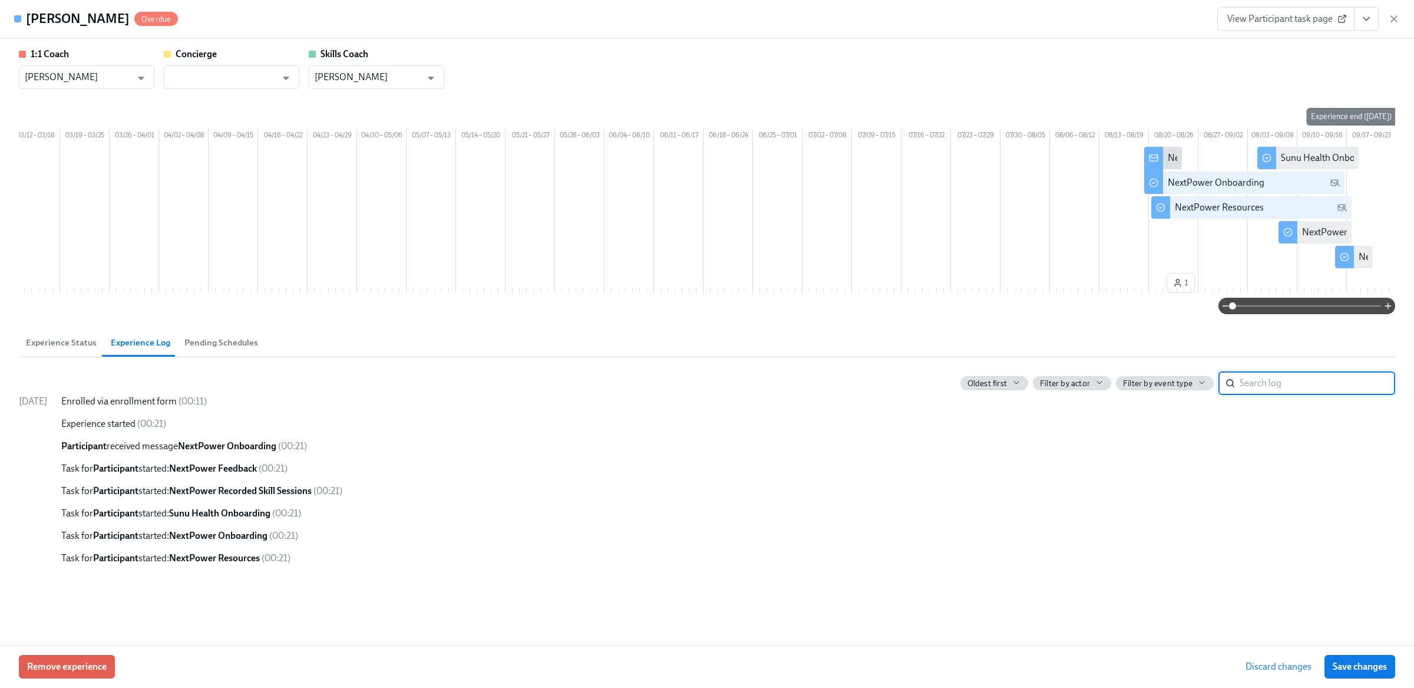
click at [65, 349] on span "Experience Status" at bounding box center [61, 343] width 71 height 14
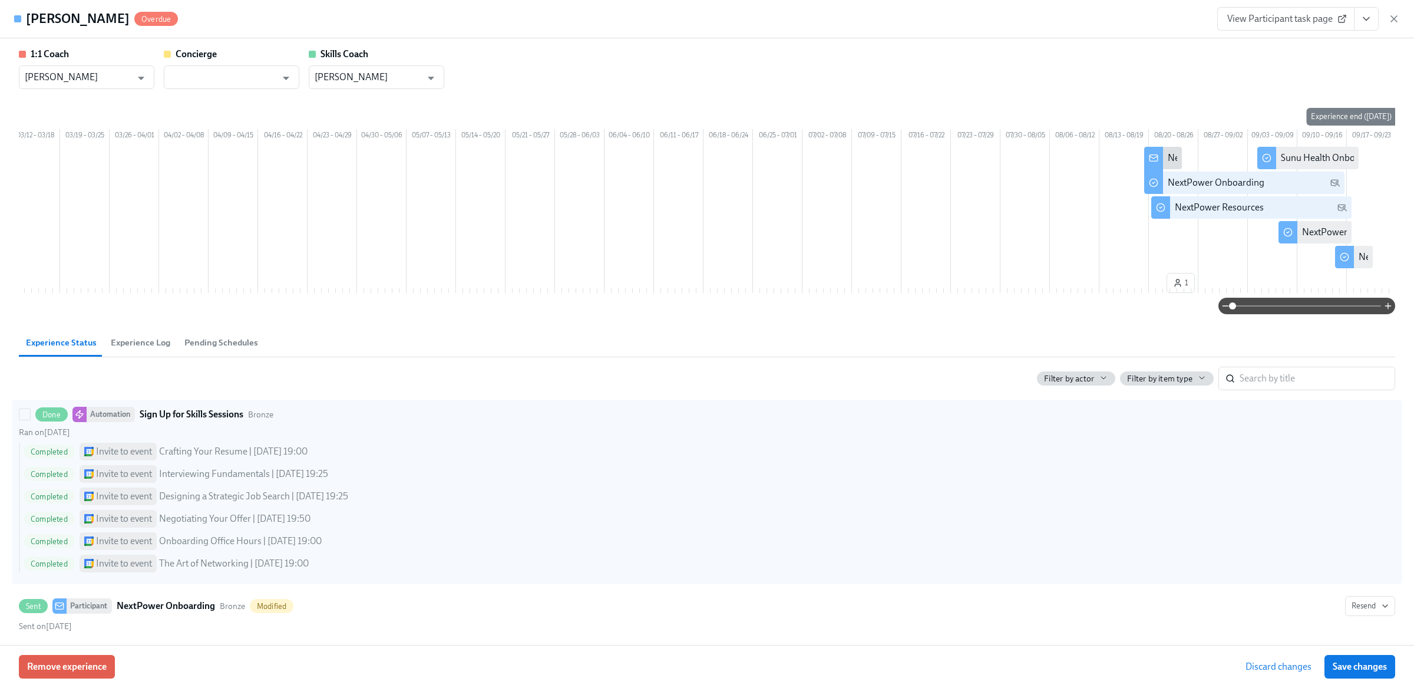
scroll to position [269, 0]
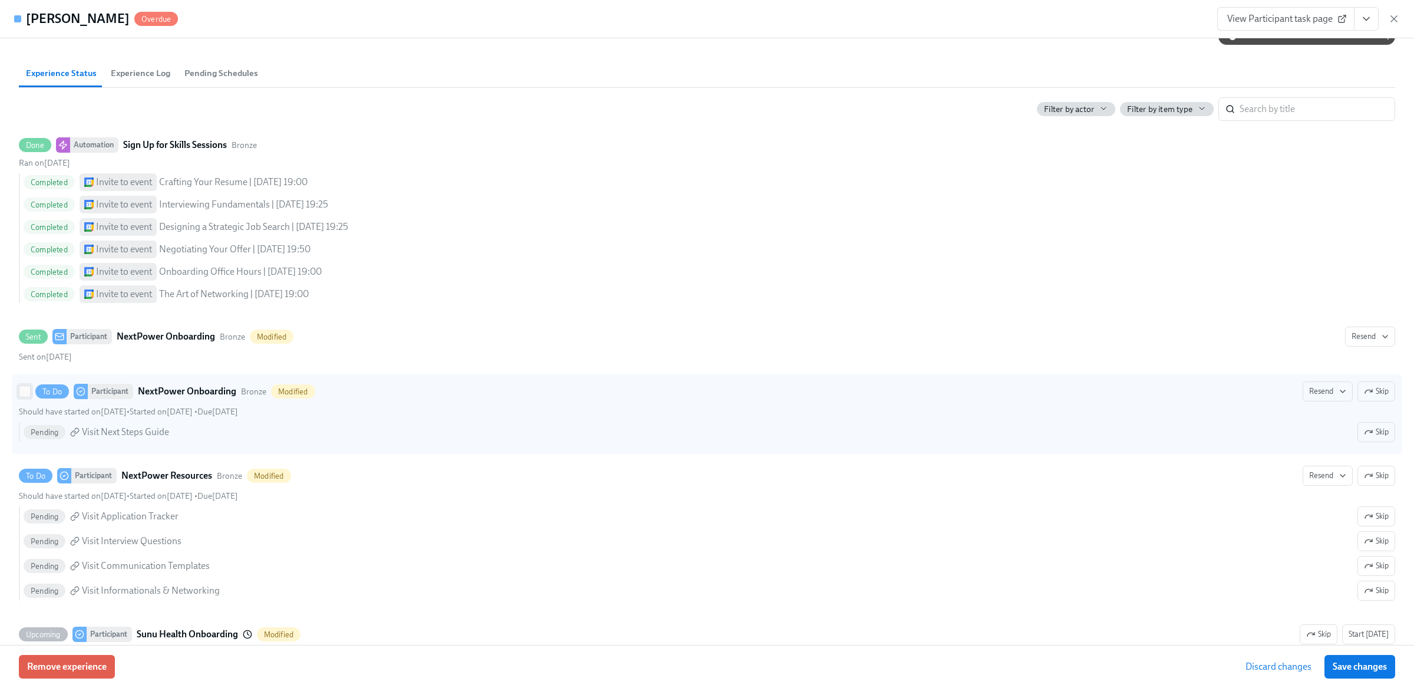
click at [25, 397] on input "To Do Participant NextPower Onboarding Bronze Modified Resend Skip Should have …" at bounding box center [24, 391] width 11 height 11
checkbox input "true"
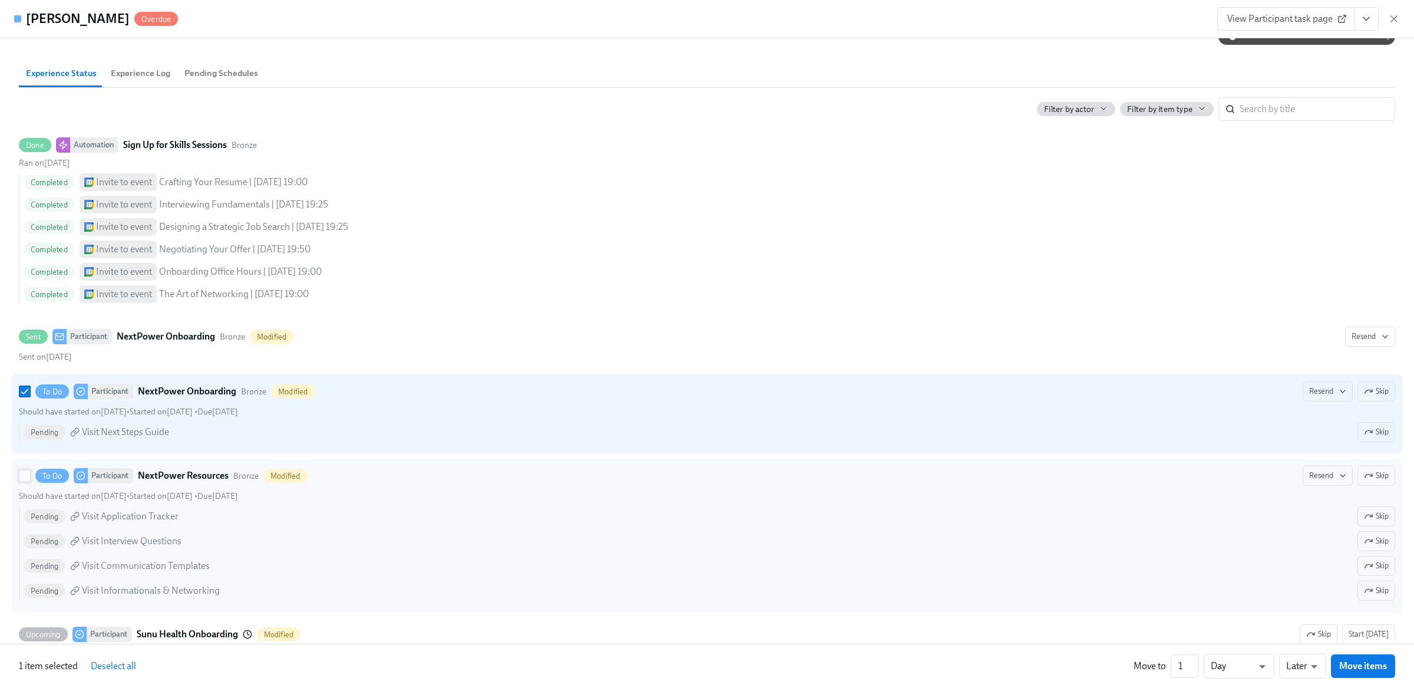
click at [25, 481] on input "To Do Participant NextPower Resources Bronze Modified Resend Skip Should have s…" at bounding box center [24, 475] width 11 height 11
checkbox input "true"
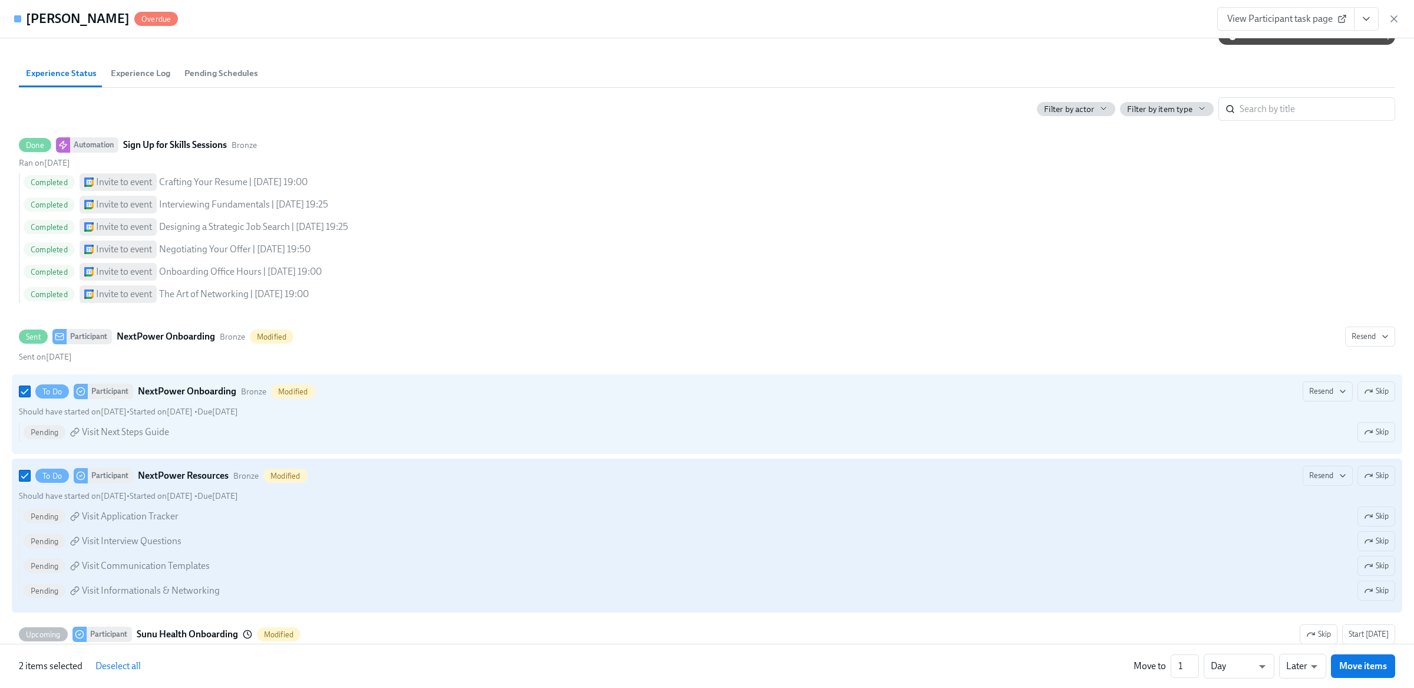
scroll to position [0, 0]
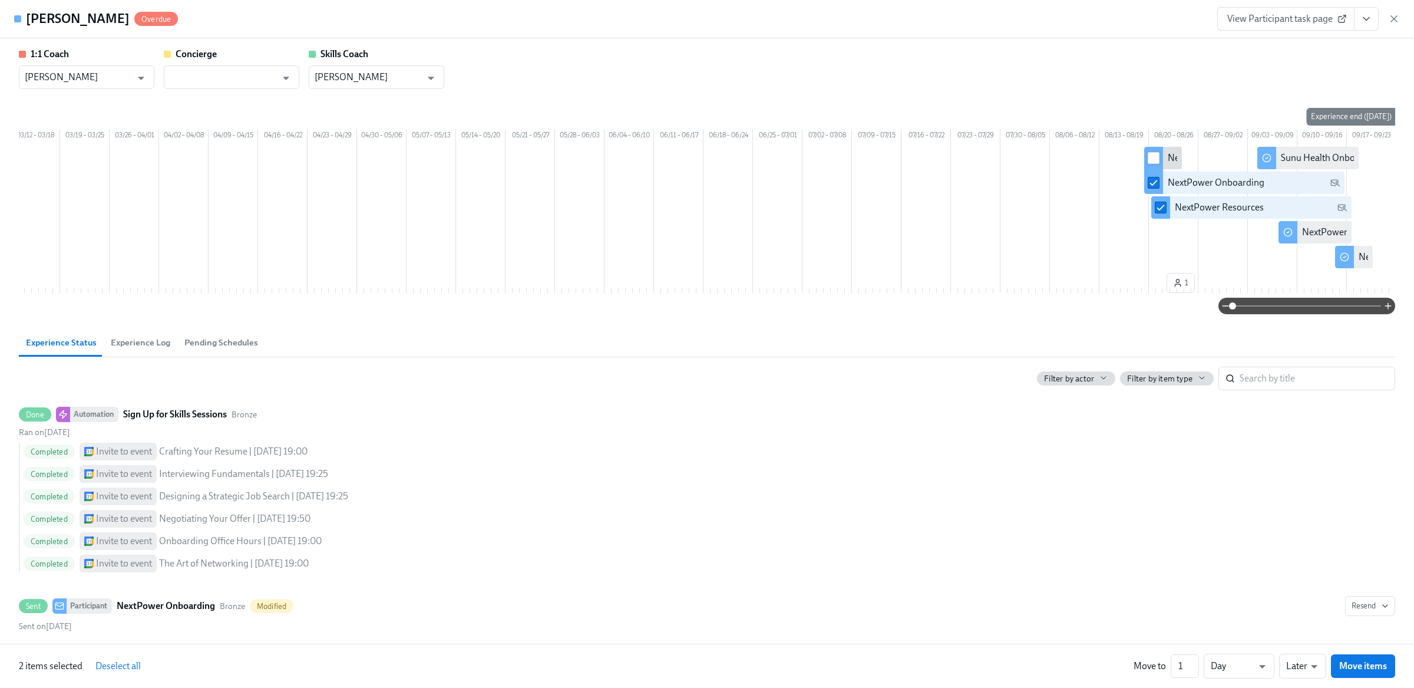
click at [1151, 163] on input "checkbox" at bounding box center [1154, 158] width 11 height 11
checkbox input "true"
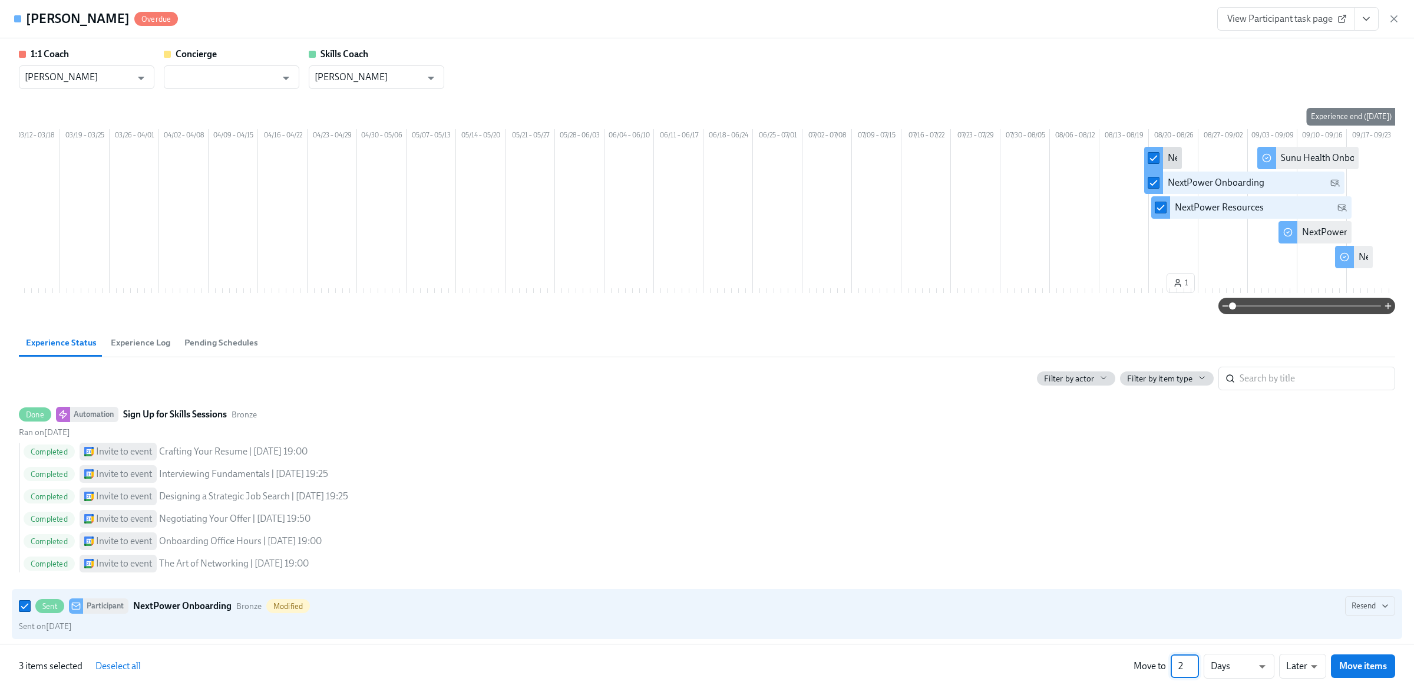
click at [1195, 663] on input "2" at bounding box center [1185, 666] width 28 height 24
type input "3"
click at [1195, 662] on input "3" at bounding box center [1185, 666] width 28 height 24
click at [1379, 663] on span "Move items" at bounding box center [1364, 666] width 48 height 12
checkbox input "false"
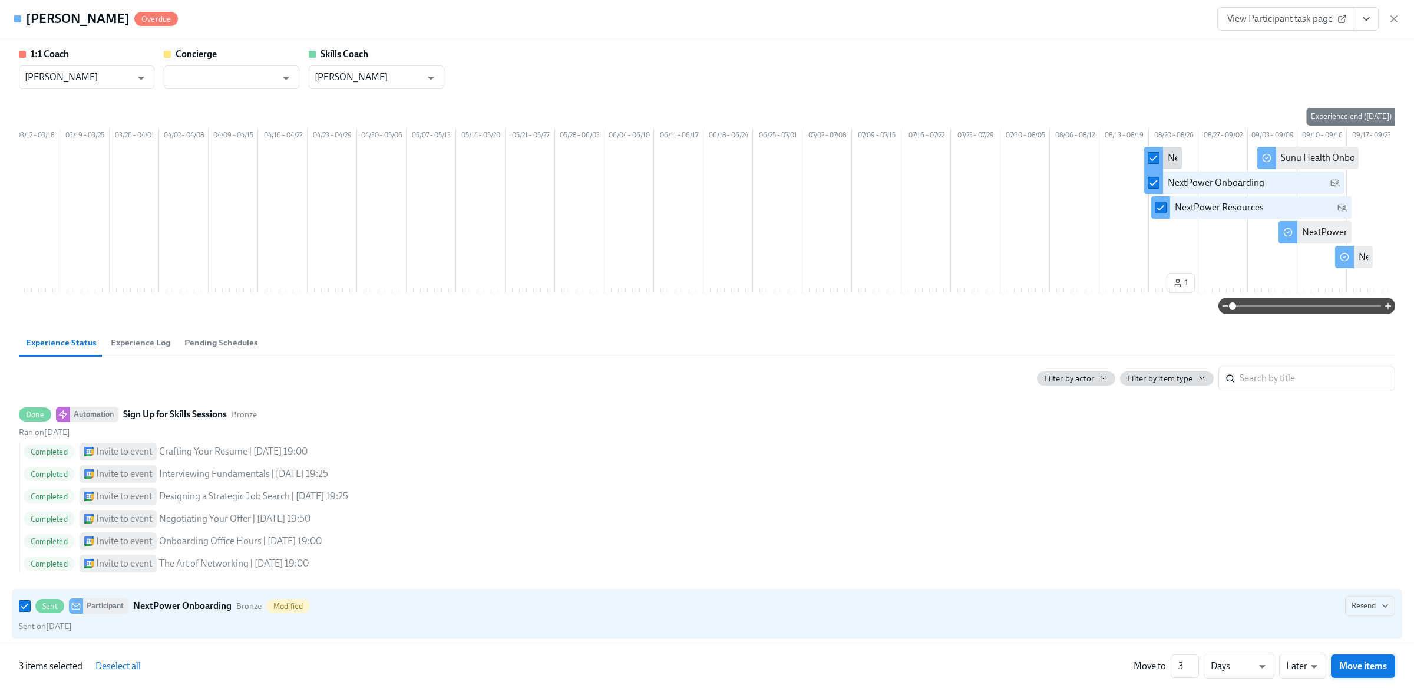
checkbox input "false"
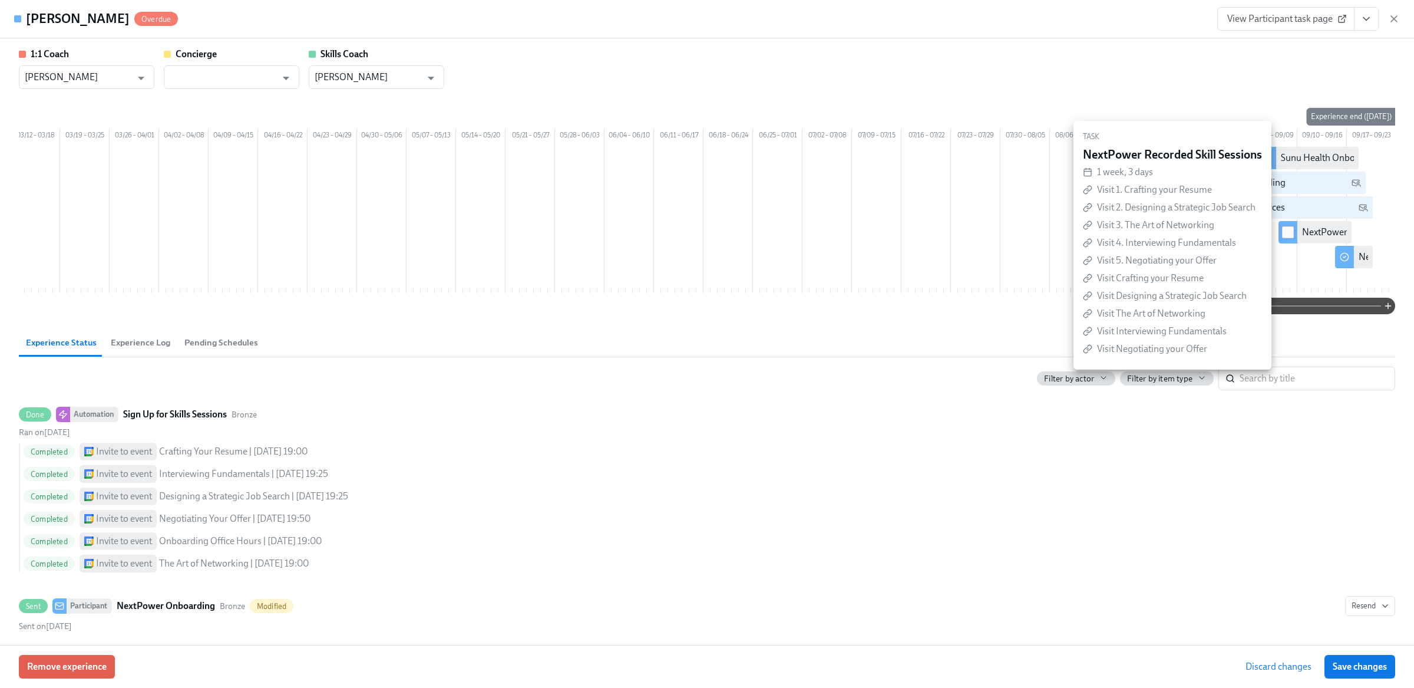
click at [1283, 238] on input "checkbox" at bounding box center [1288, 232] width 11 height 11
checkbox input "true"
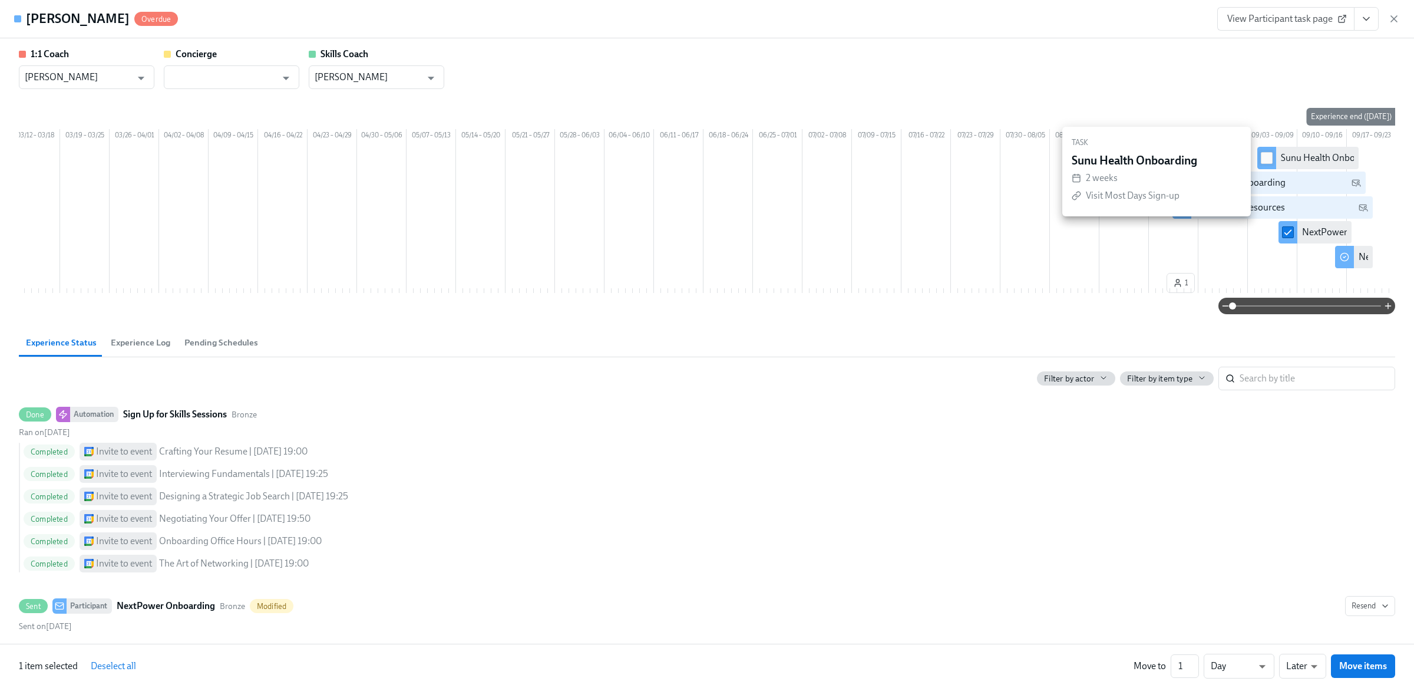
click at [1268, 163] on input "checkbox" at bounding box center [1267, 158] width 11 height 11
checkbox input "true"
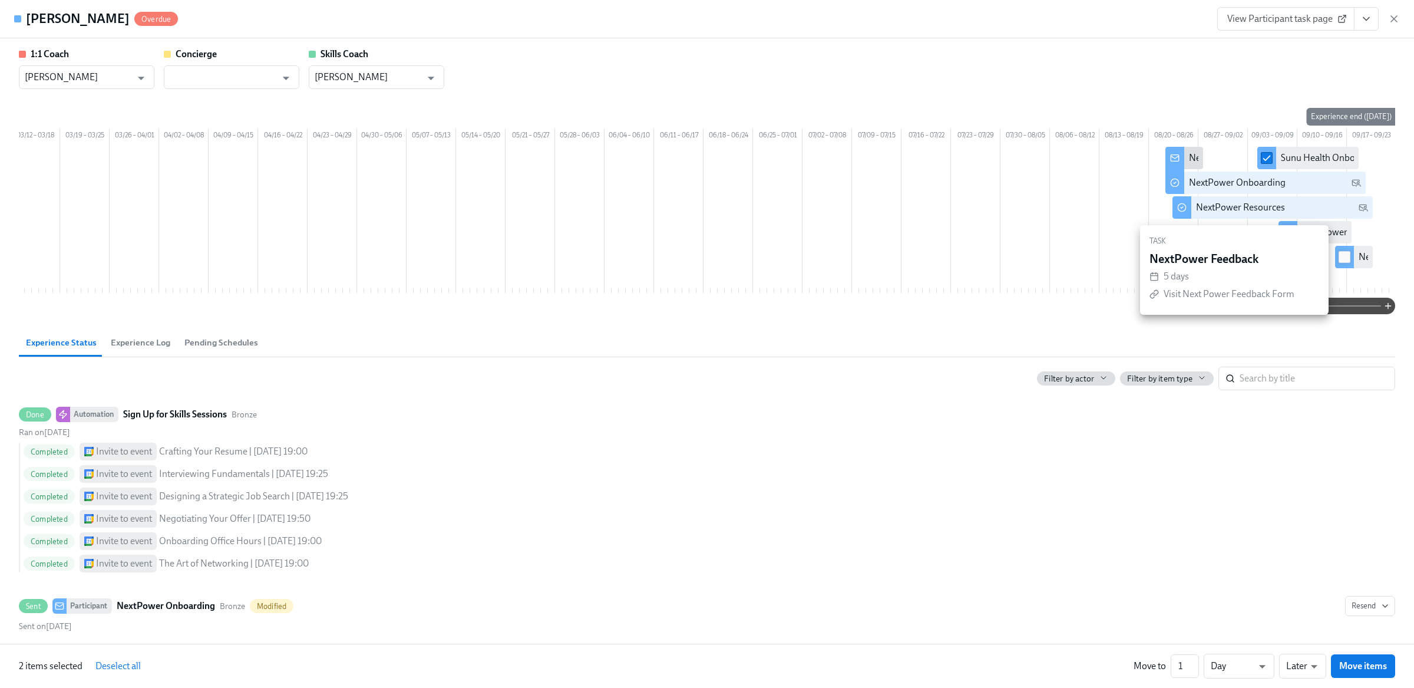
click at [1344, 262] on input "checkbox" at bounding box center [1345, 257] width 11 height 11
checkbox input "true"
click at [1198, 661] on input "2" at bounding box center [1185, 666] width 28 height 24
type input "3"
click at [1198, 661] on input "3" at bounding box center [1185, 666] width 28 height 24
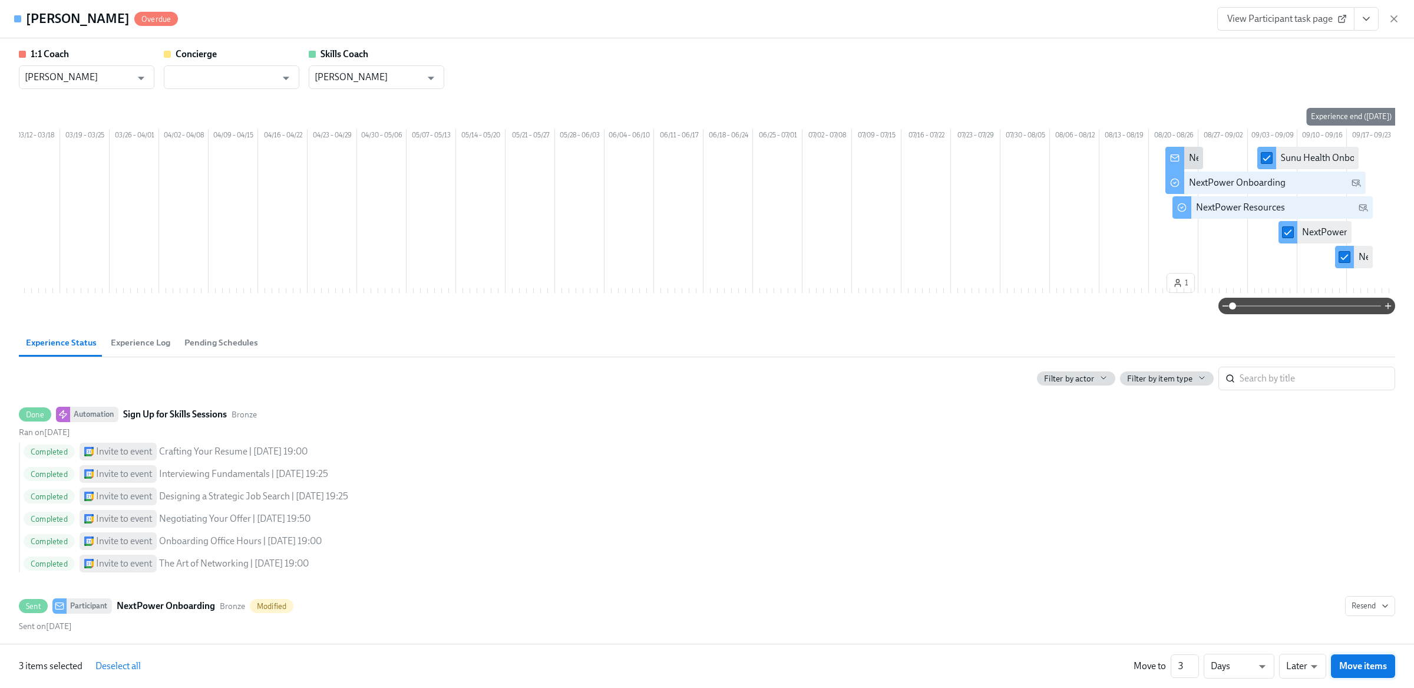
click at [1348, 668] on span "Move items" at bounding box center [1364, 666] width 48 height 12
checkbox input "false"
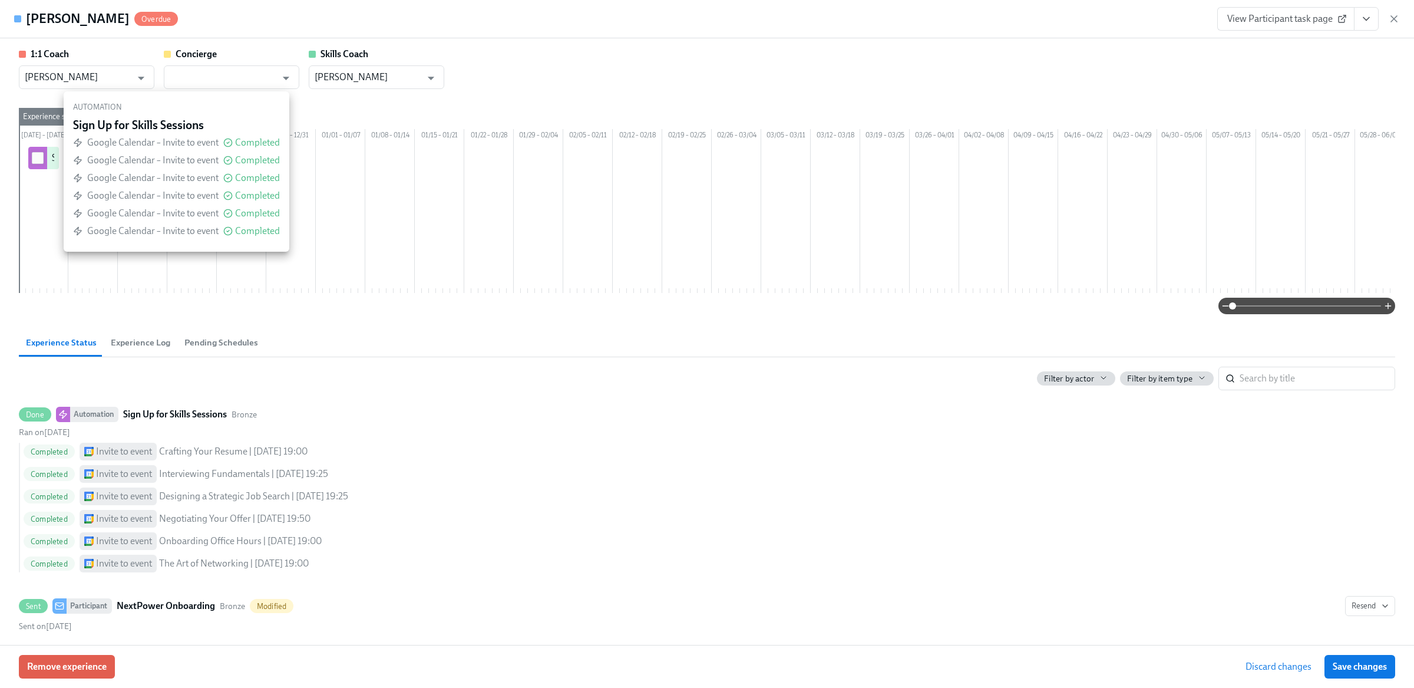
click at [38, 163] on input "checkbox" at bounding box center [37, 158] width 11 height 11
checkbox input "true"
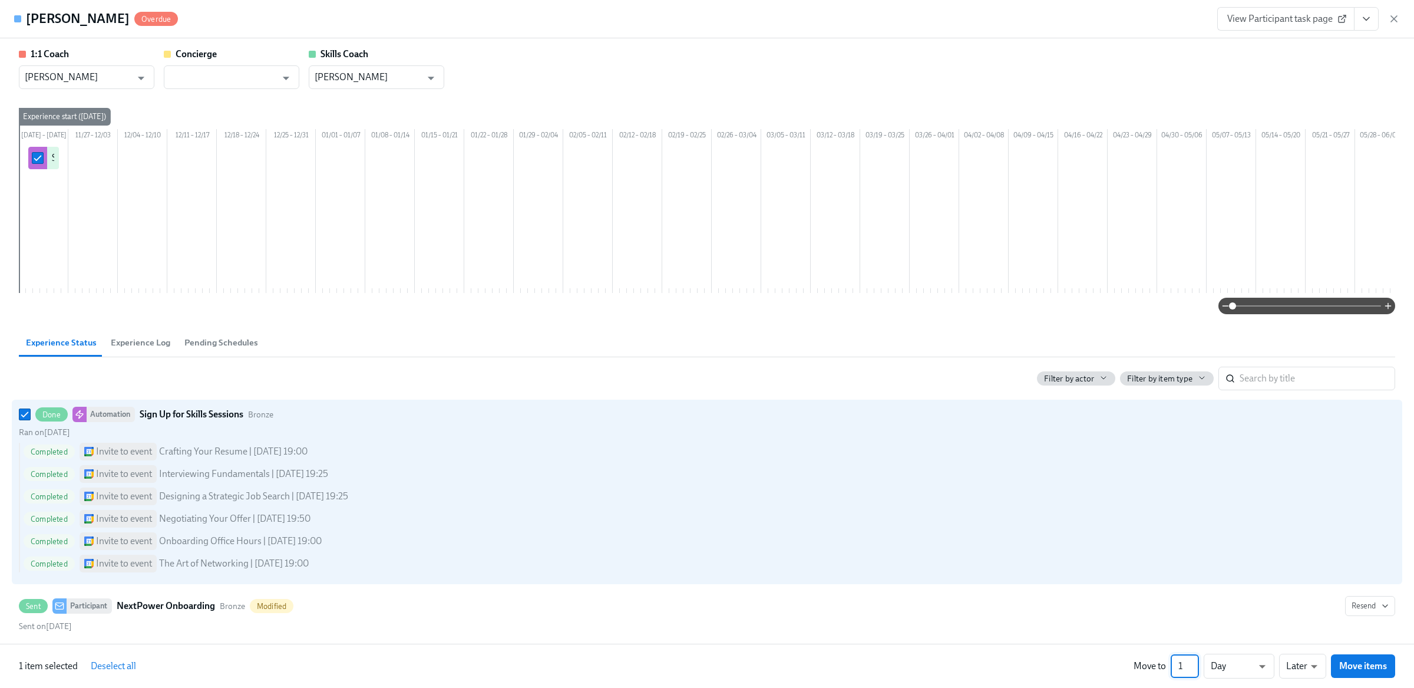
drag, startPoint x: 1181, startPoint y: 667, endPoint x: 1175, endPoint y: 667, distance: 6.5
click at [1175, 667] on input "1" at bounding box center [1185, 666] width 28 height 24
type input "39"
click at [1226, 665] on li "Weeks" at bounding box center [1239, 664] width 71 height 20
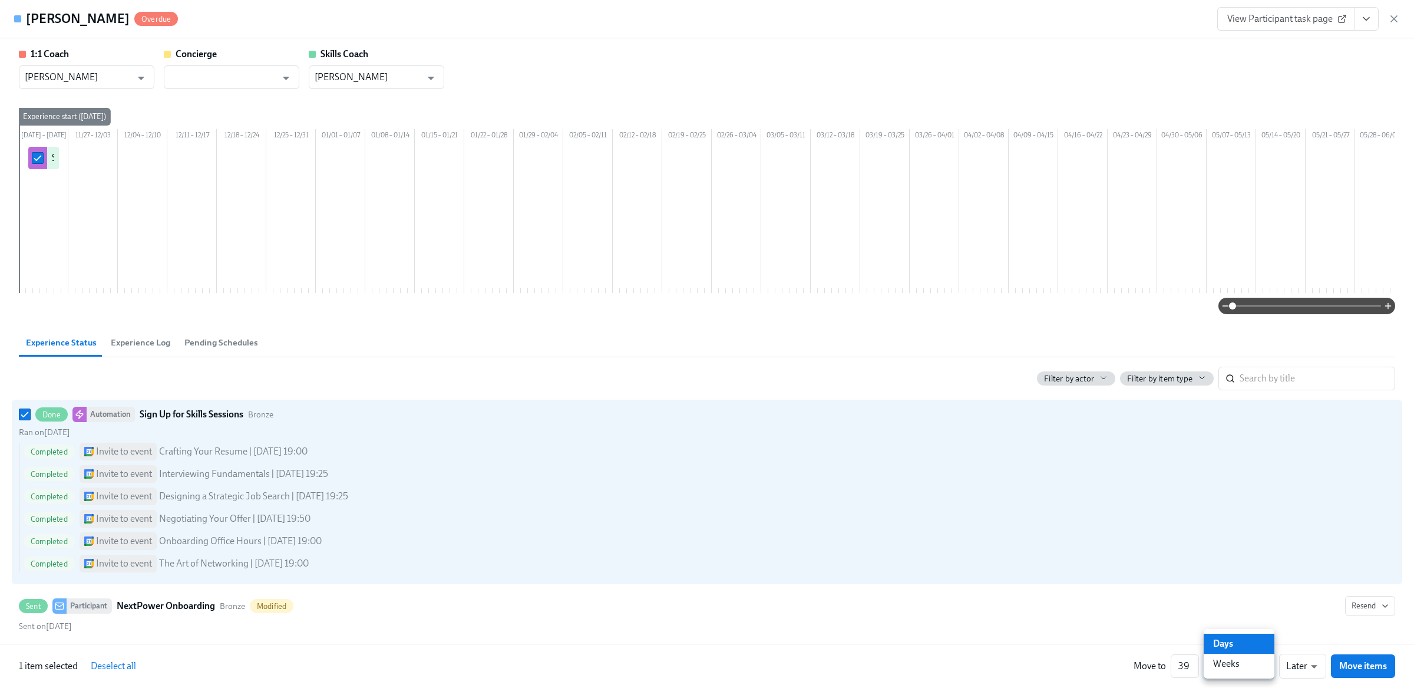
type input "w"
click at [1349, 665] on span "Move items" at bounding box center [1364, 666] width 48 height 12
checkbox input "false"
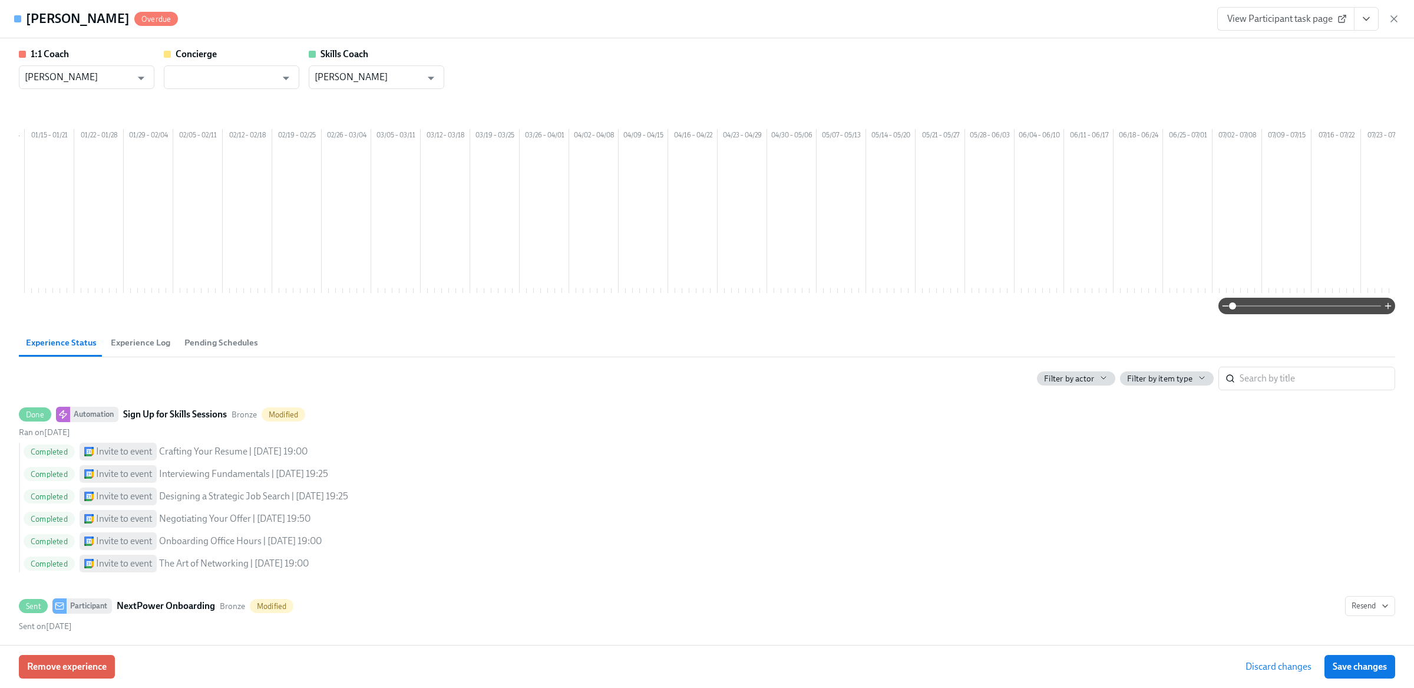
scroll to position [0, 849]
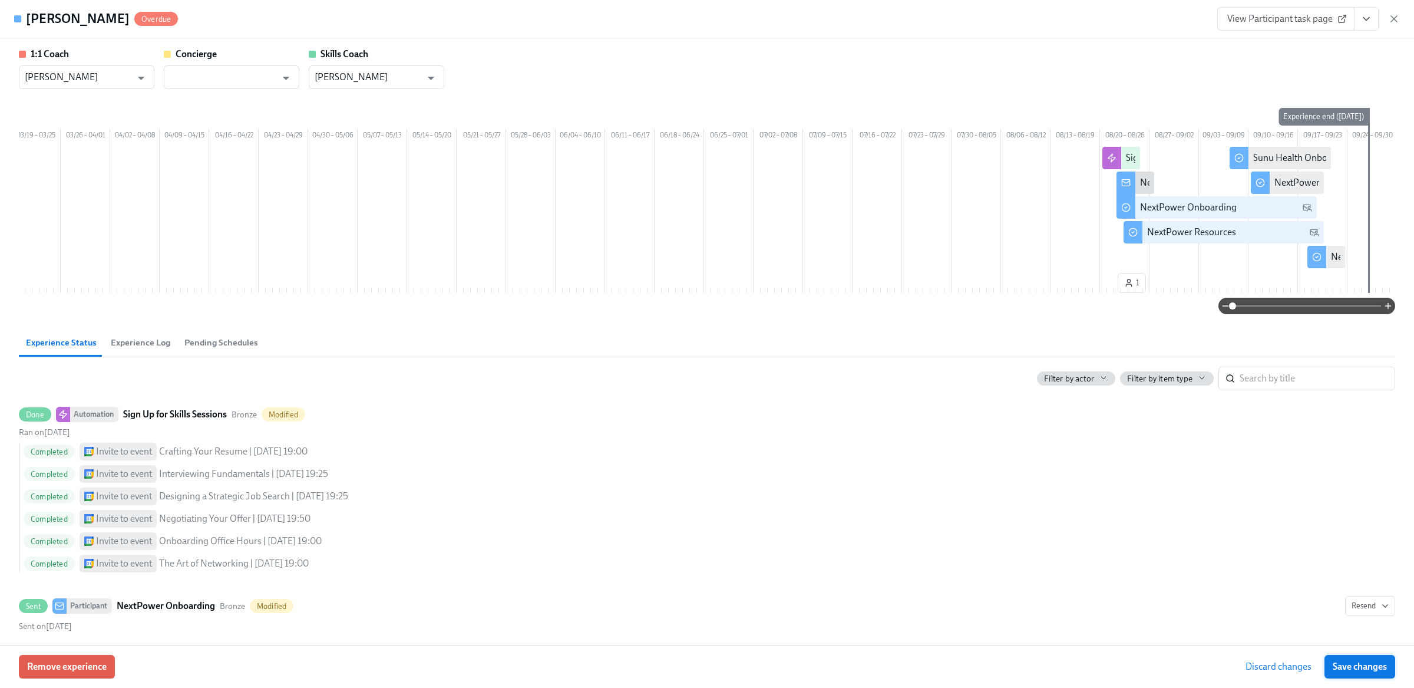
click at [1376, 664] on span "Save changes" at bounding box center [1360, 667] width 54 height 12
click at [1373, 665] on span "Save changes" at bounding box center [1360, 667] width 54 height 12
click at [1395, 19] on icon "button" at bounding box center [1394, 19] width 6 height 6
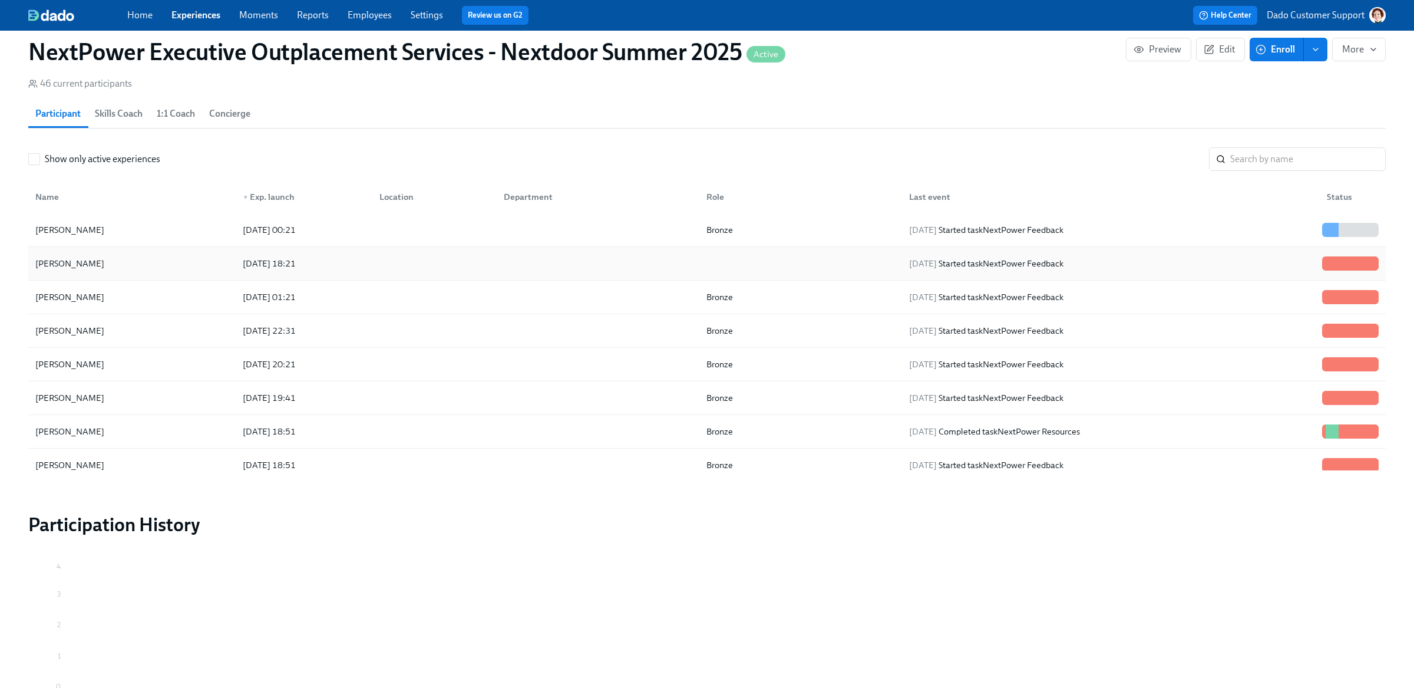
click at [144, 263] on div "Krish Sailam" at bounding box center [132, 264] width 203 height 24
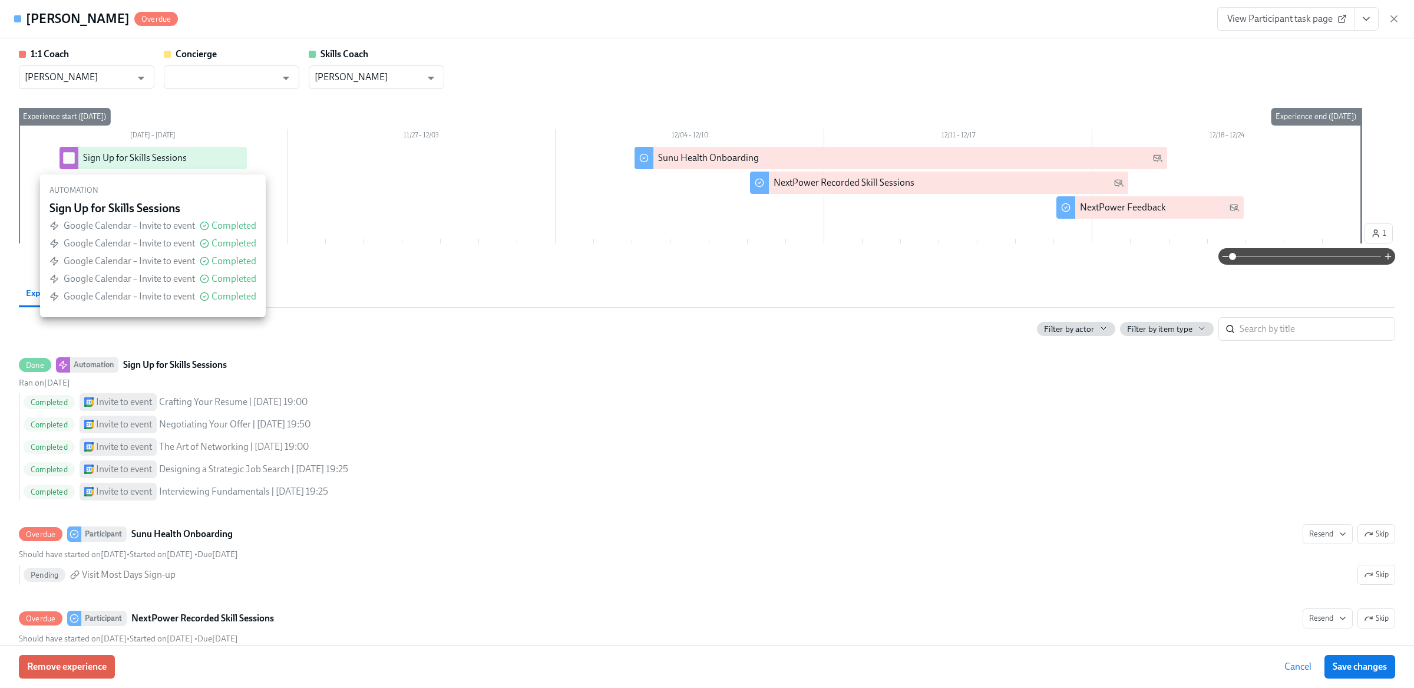
click at [67, 159] on input "checkbox" at bounding box center [69, 158] width 11 height 11
checkbox input "true"
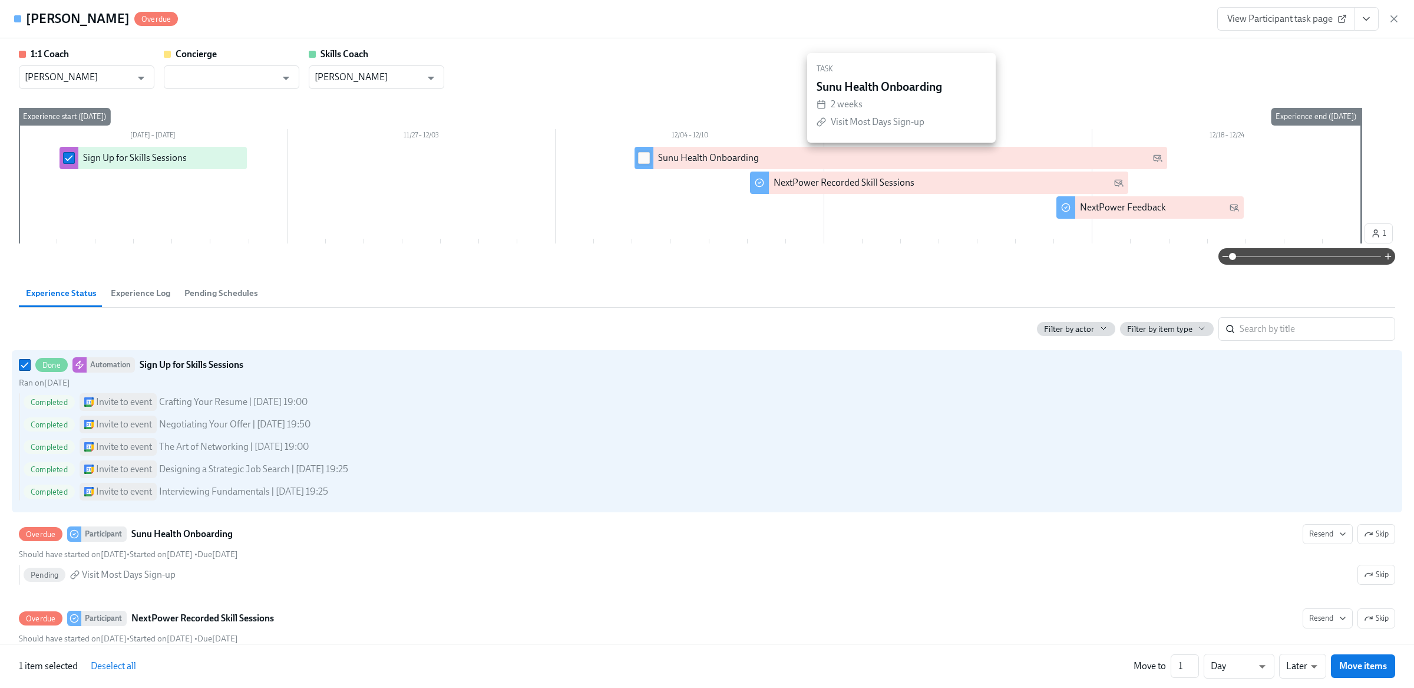
click at [639, 160] on input "checkbox" at bounding box center [644, 158] width 11 height 11
checkbox input "true"
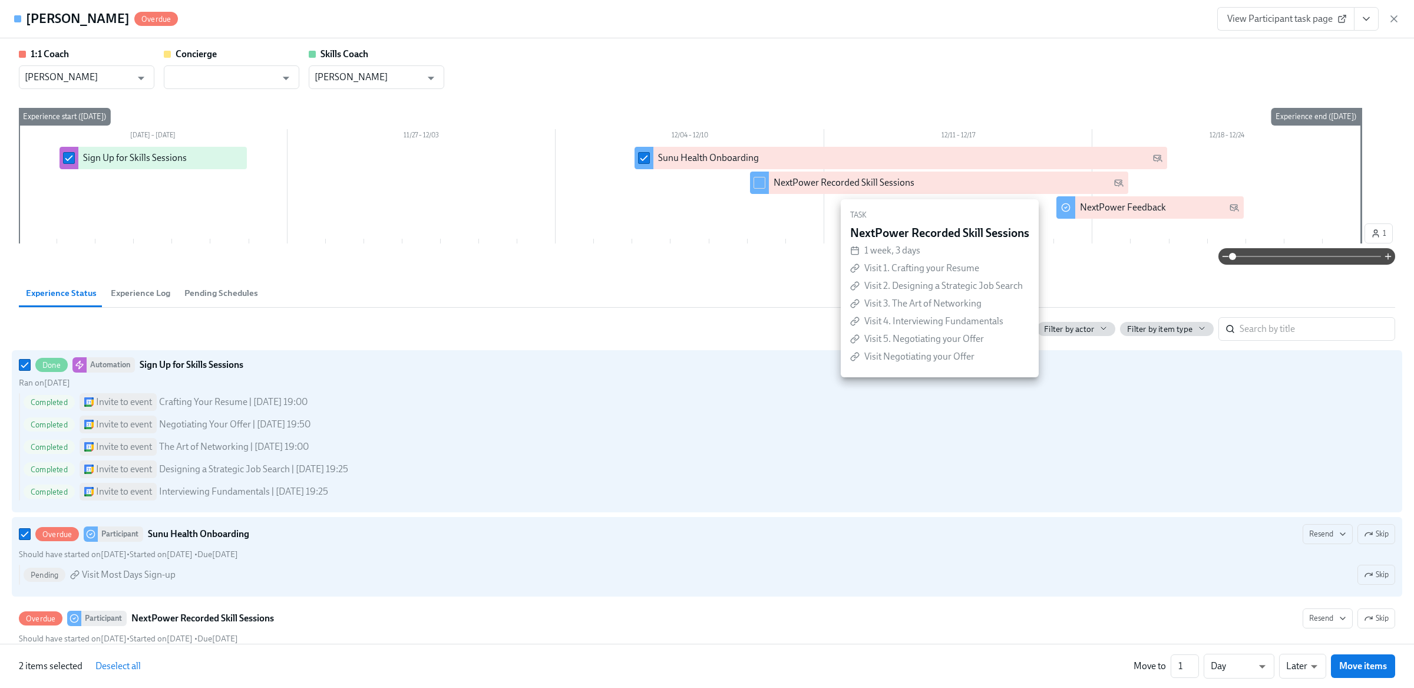
click at [759, 183] on input "checkbox" at bounding box center [759, 182] width 11 height 11
checkbox input "true"
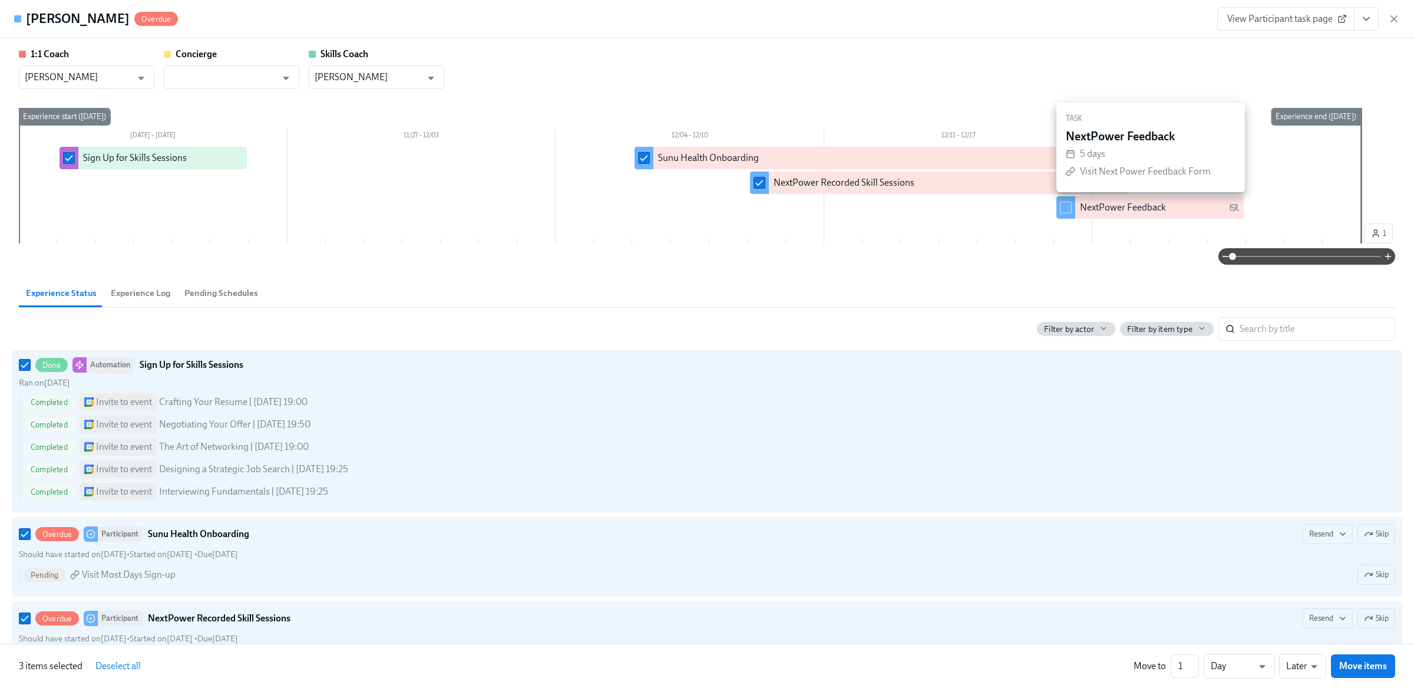
click at [1070, 212] on input "checkbox" at bounding box center [1066, 207] width 11 height 11
checkbox input "true"
click at [94, 117] on div "Experience start (Wed, 11/20/2024)" at bounding box center [64, 117] width 93 height 18
click at [1175, 668] on input "1" at bounding box center [1185, 666] width 28 height 24
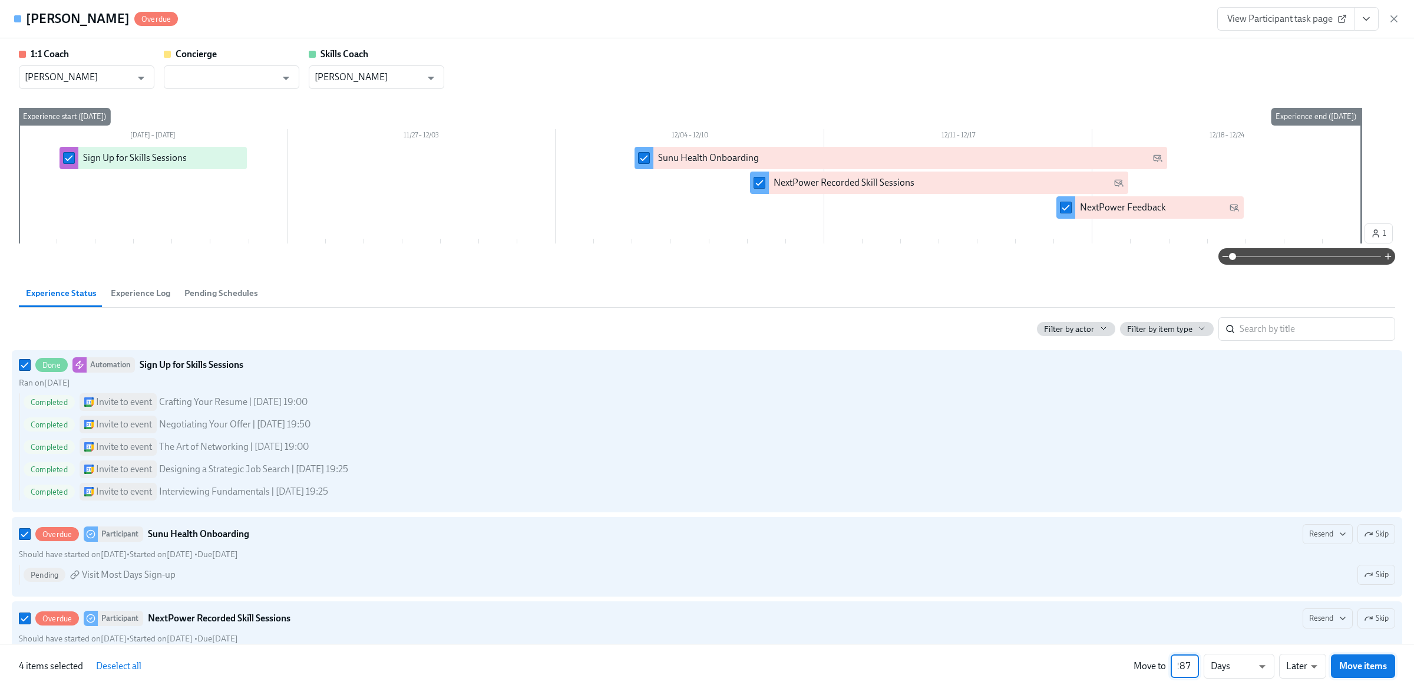
type input "287"
click at [1361, 672] on button "Move items" at bounding box center [1363, 666] width 64 height 24
checkbox input "false"
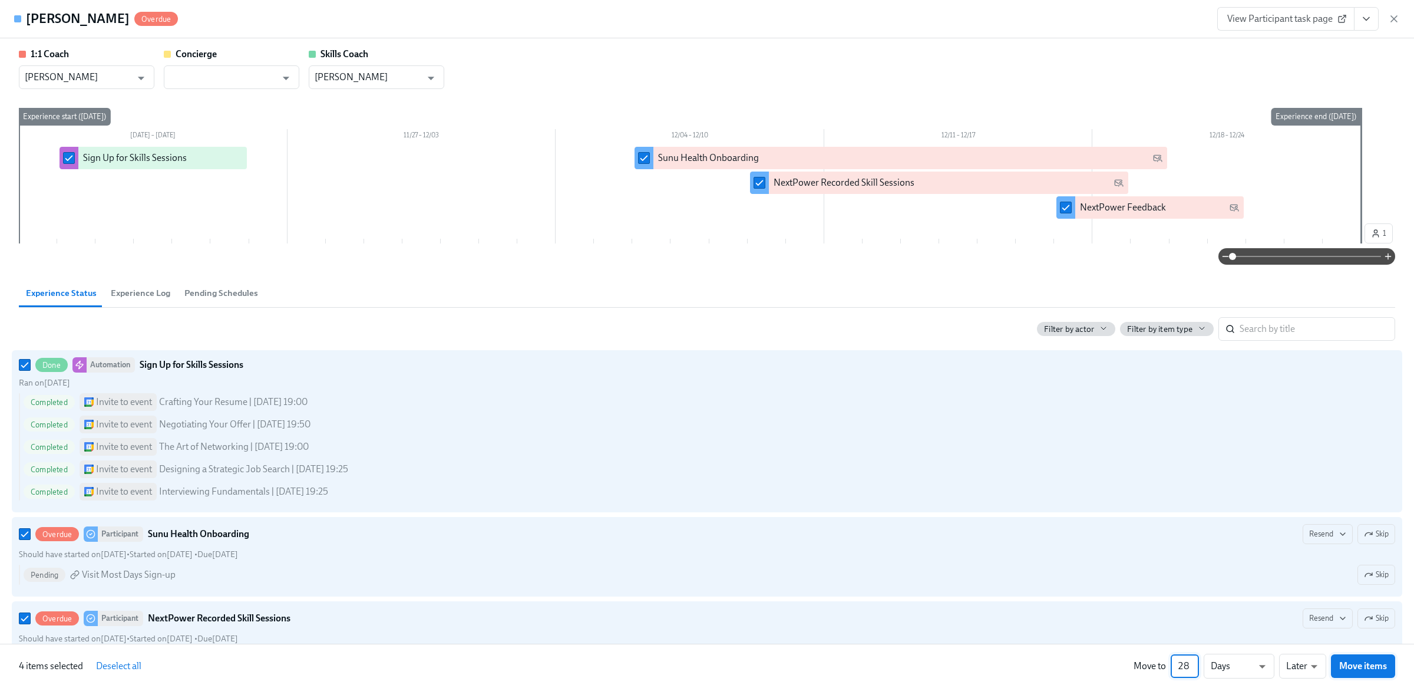
checkbox input "false"
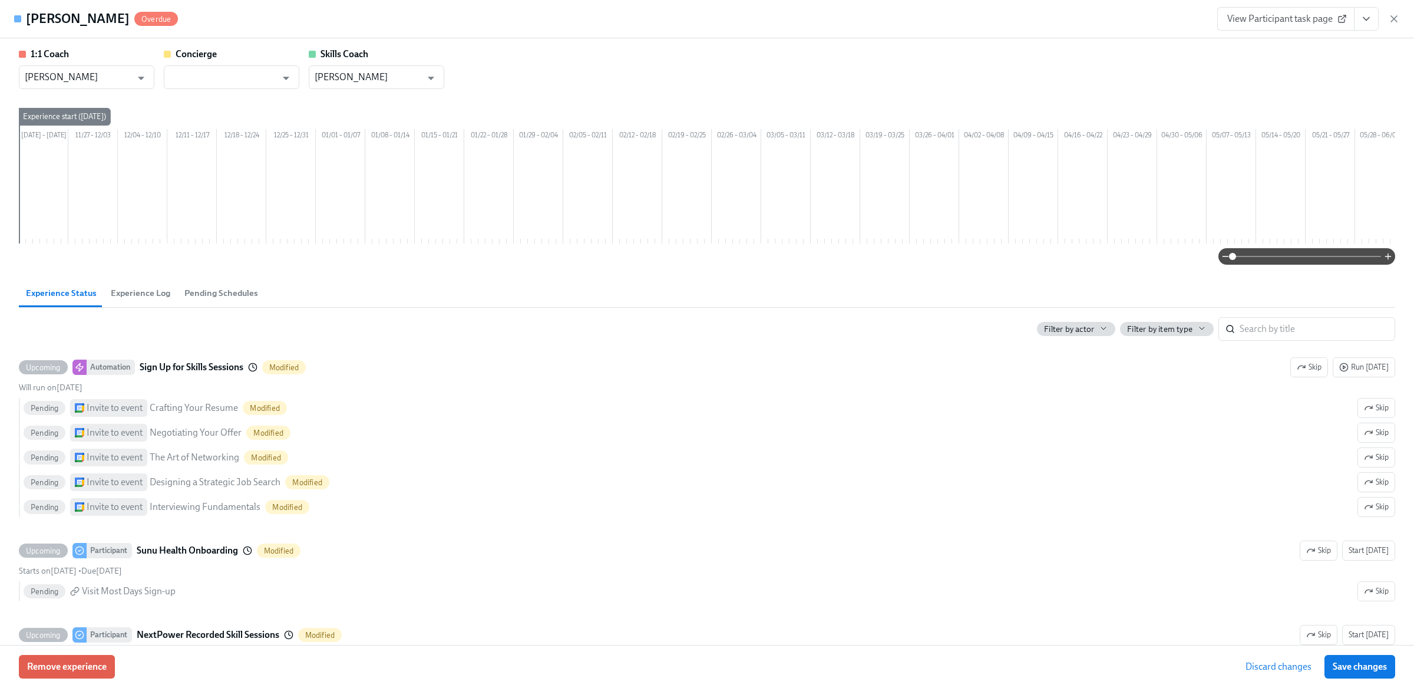
scroll to position [0, 899]
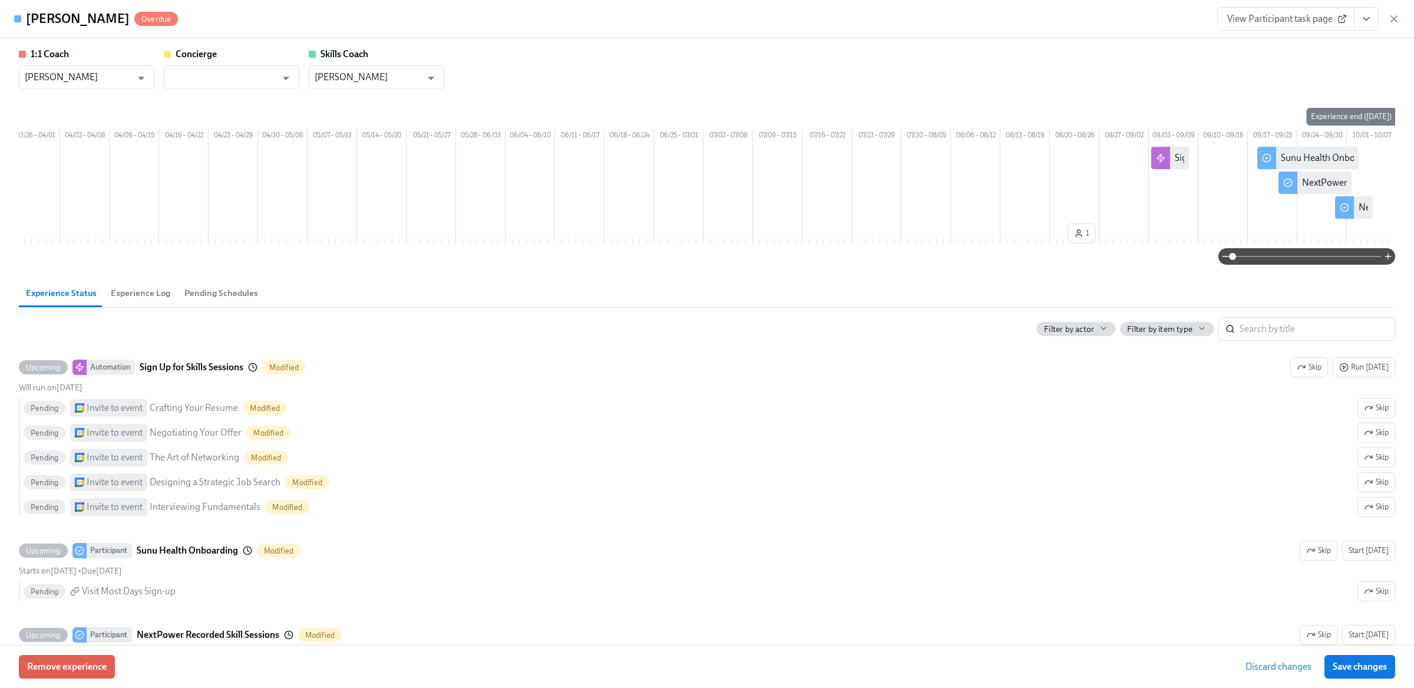
click at [1292, 666] on span "Discard changes" at bounding box center [1279, 667] width 66 height 12
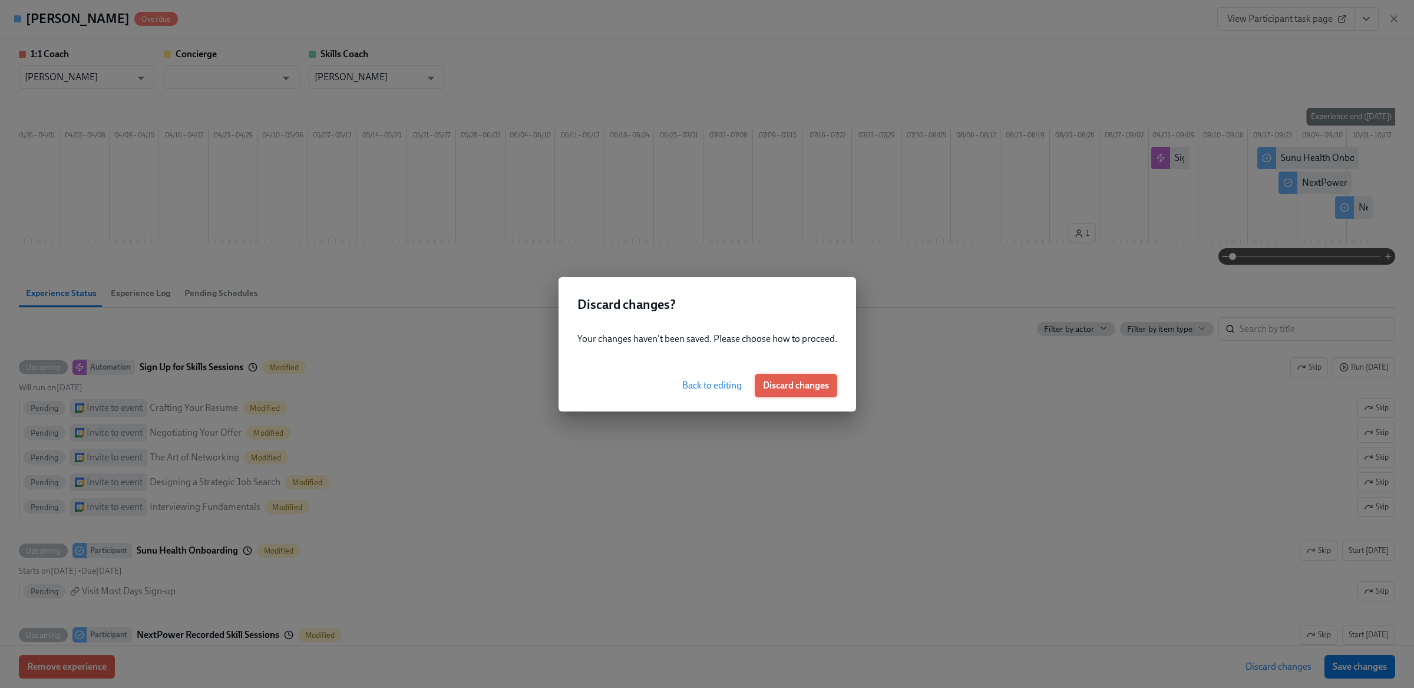
click at [779, 388] on span "Discard changes" at bounding box center [796, 386] width 66 height 12
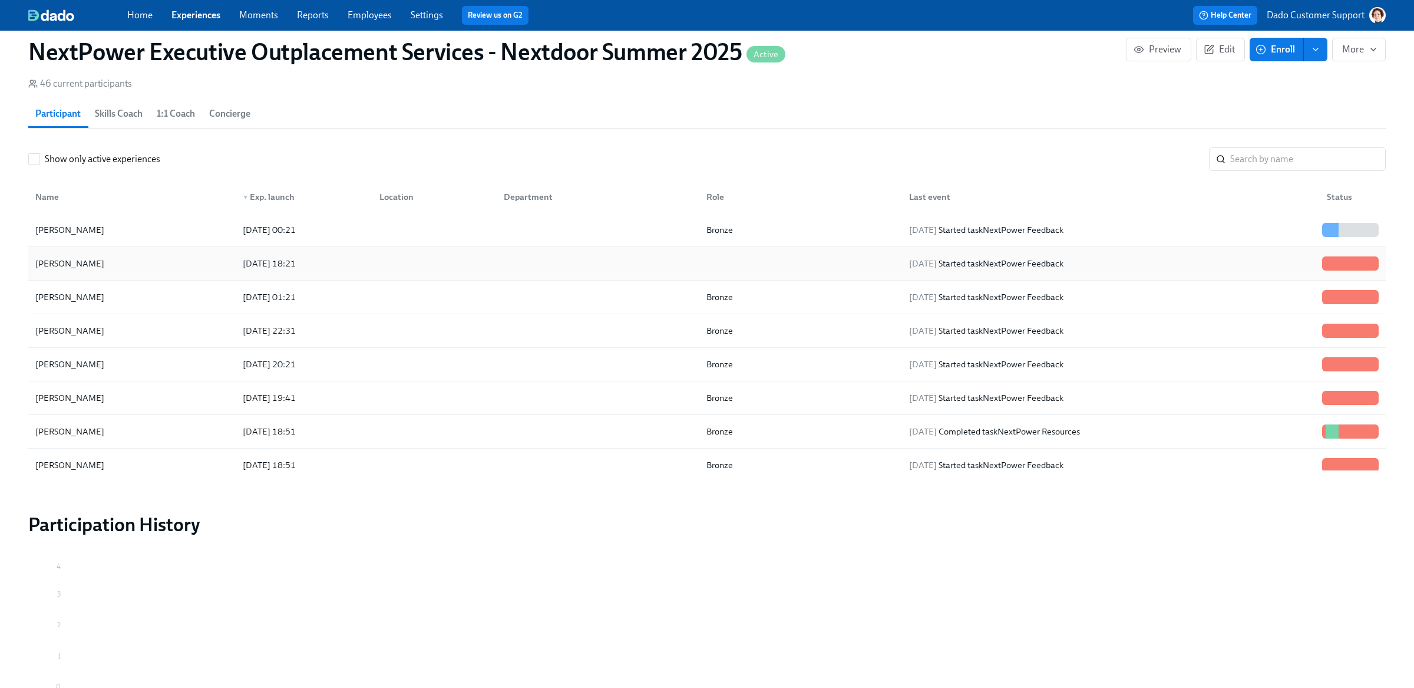
click at [182, 255] on div "Krish Sailam" at bounding box center [132, 264] width 203 height 24
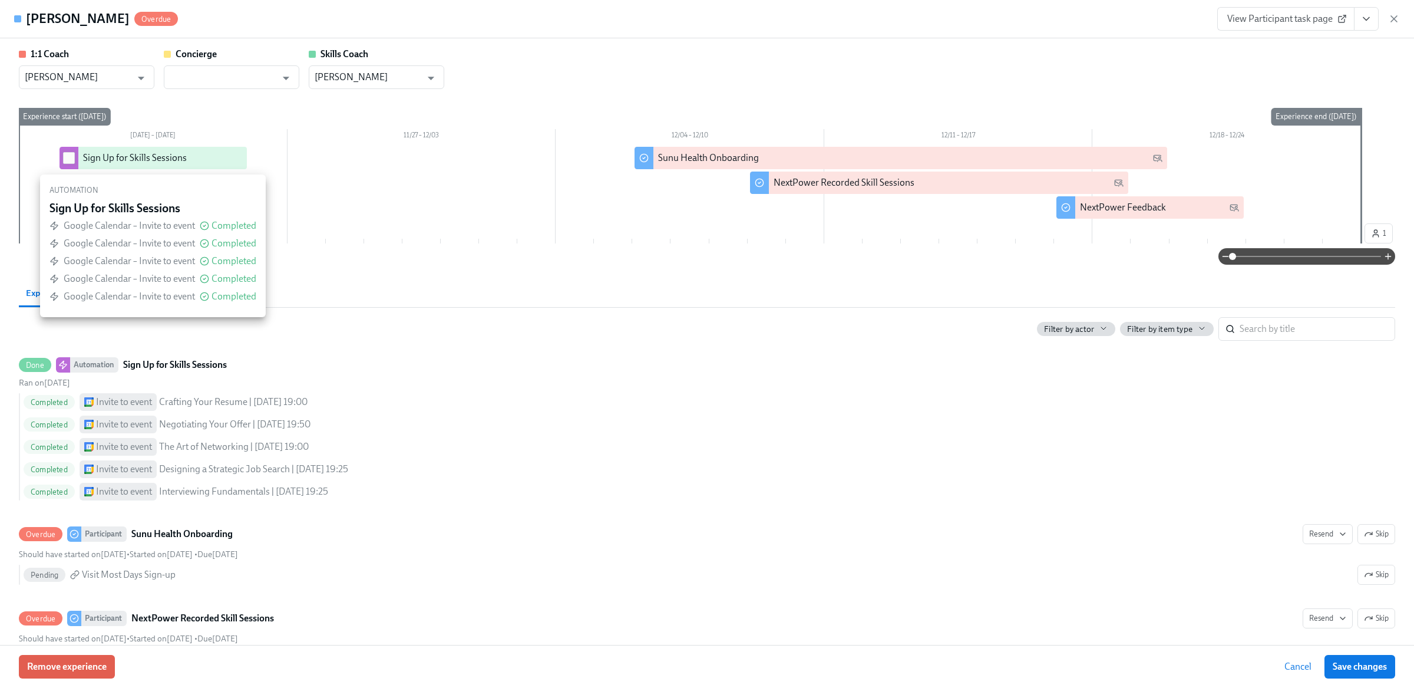
click at [68, 159] on input "checkbox" at bounding box center [69, 158] width 11 height 11
checkbox input "true"
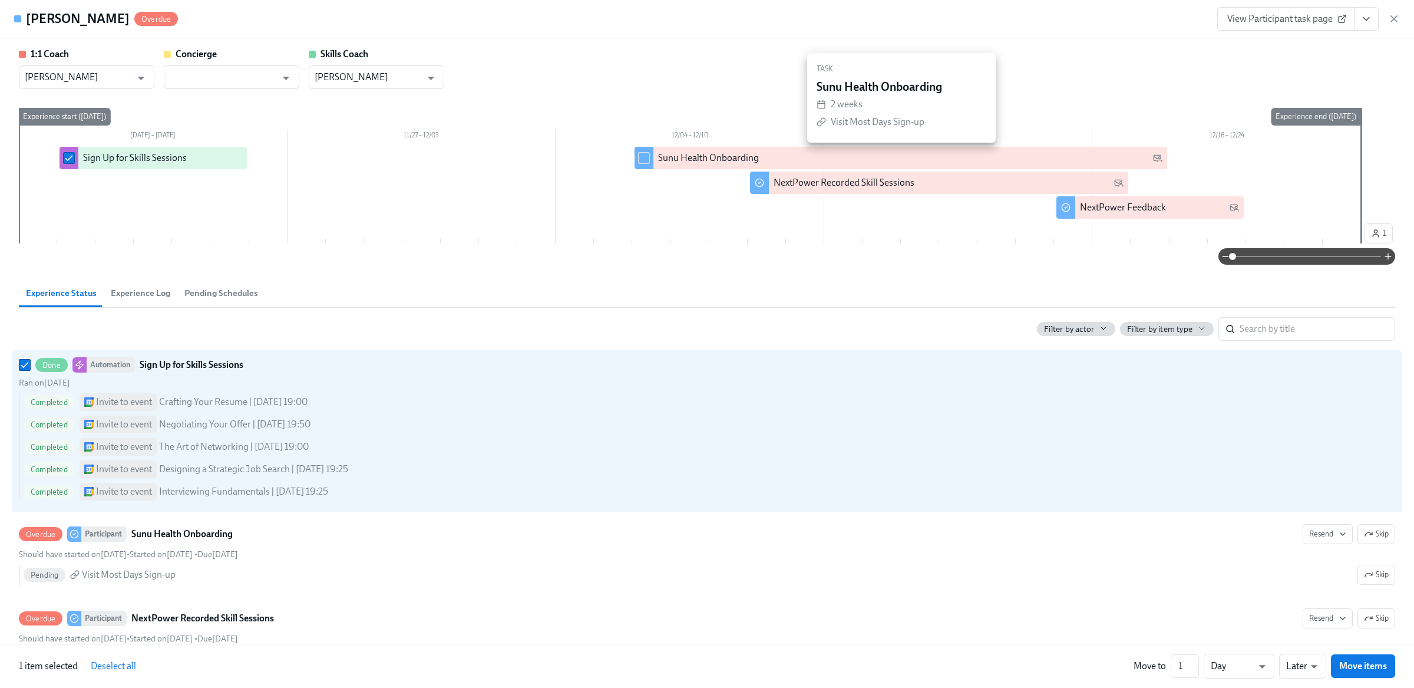
click at [644, 160] on input "checkbox" at bounding box center [644, 158] width 11 height 11
checkbox input "true"
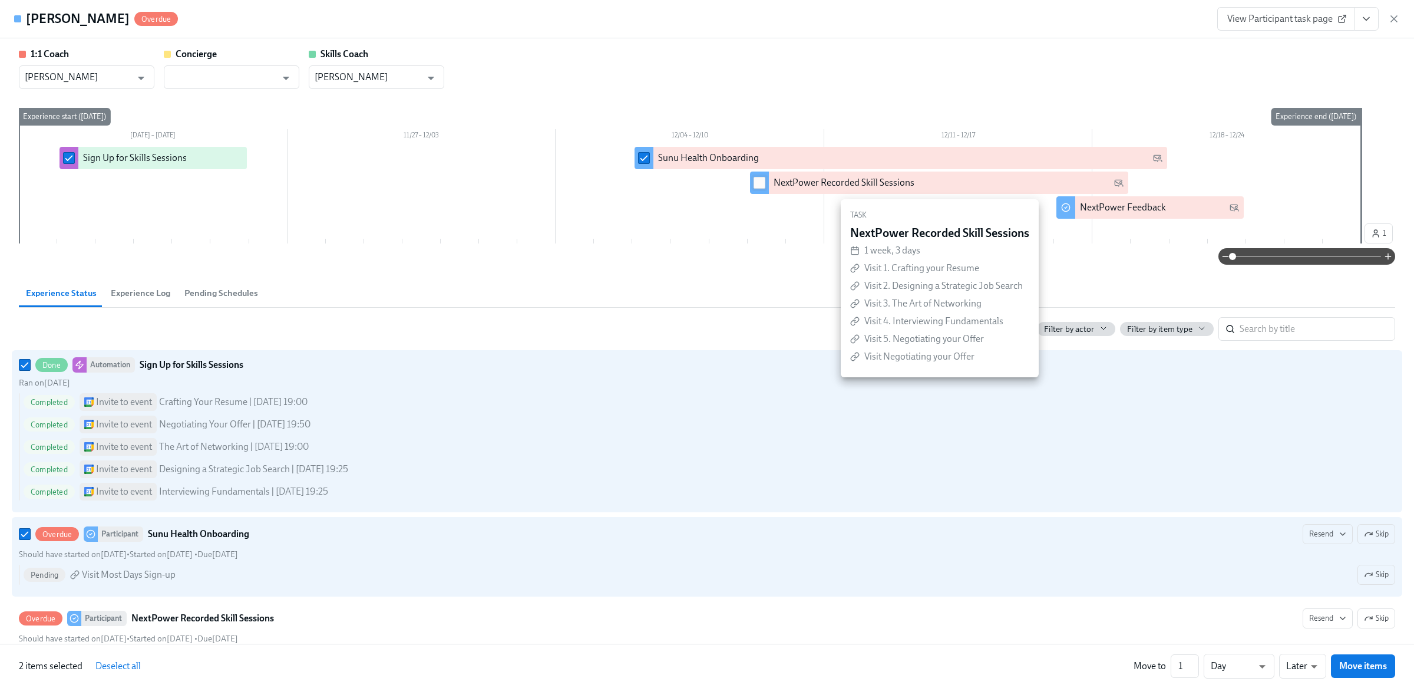
click at [756, 187] on input "checkbox" at bounding box center [759, 182] width 11 height 11
checkbox input "true"
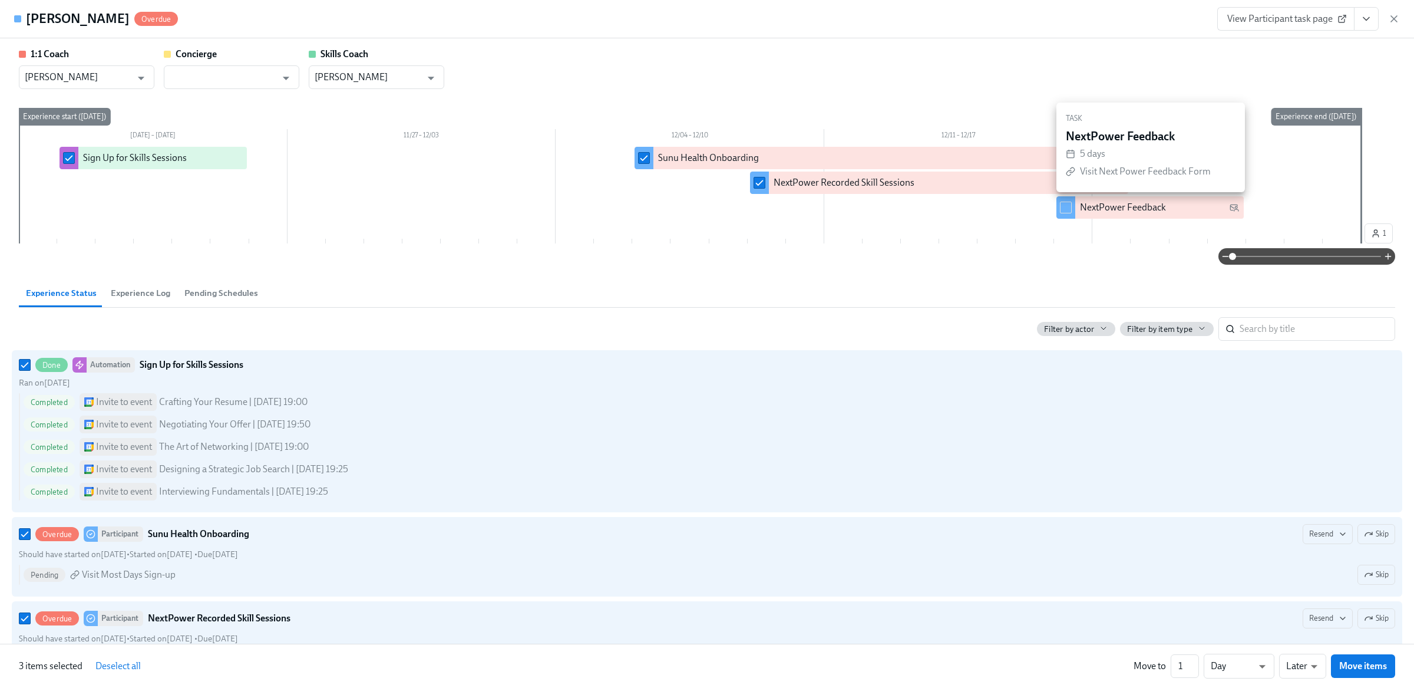
click at [1071, 209] on input "checkbox" at bounding box center [1066, 207] width 11 height 11
checkbox input "true"
click at [1183, 659] on input "1" at bounding box center [1185, 666] width 28 height 24
type input "275"
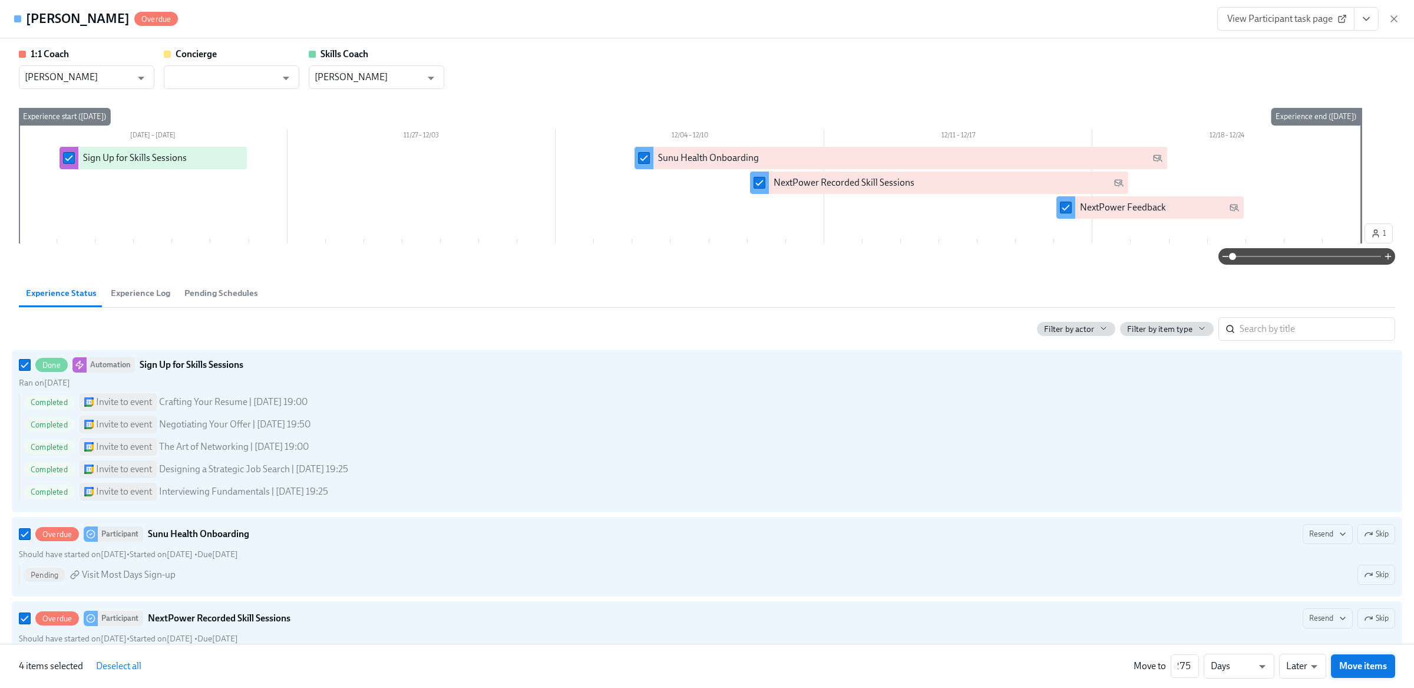
scroll to position [0, 0]
click at [1368, 668] on span "Move items" at bounding box center [1364, 666] width 48 height 12
checkbox input "false"
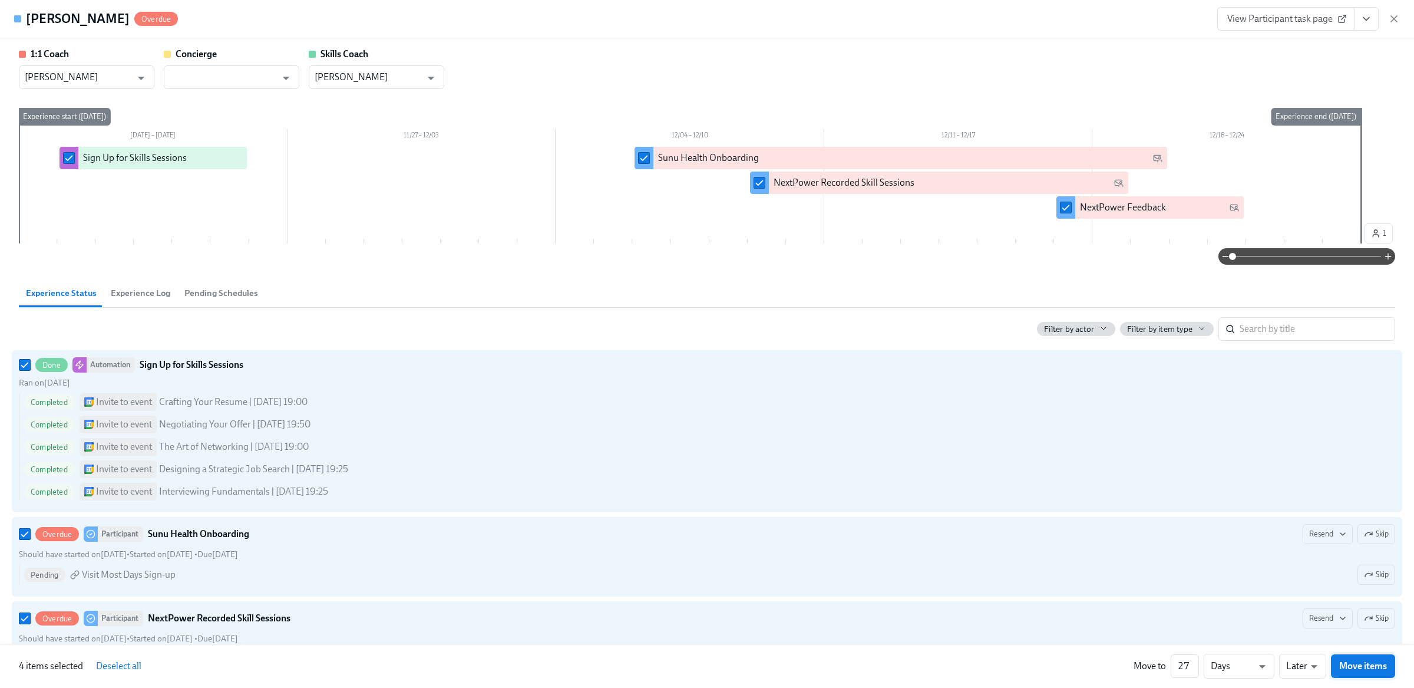
checkbox input "false"
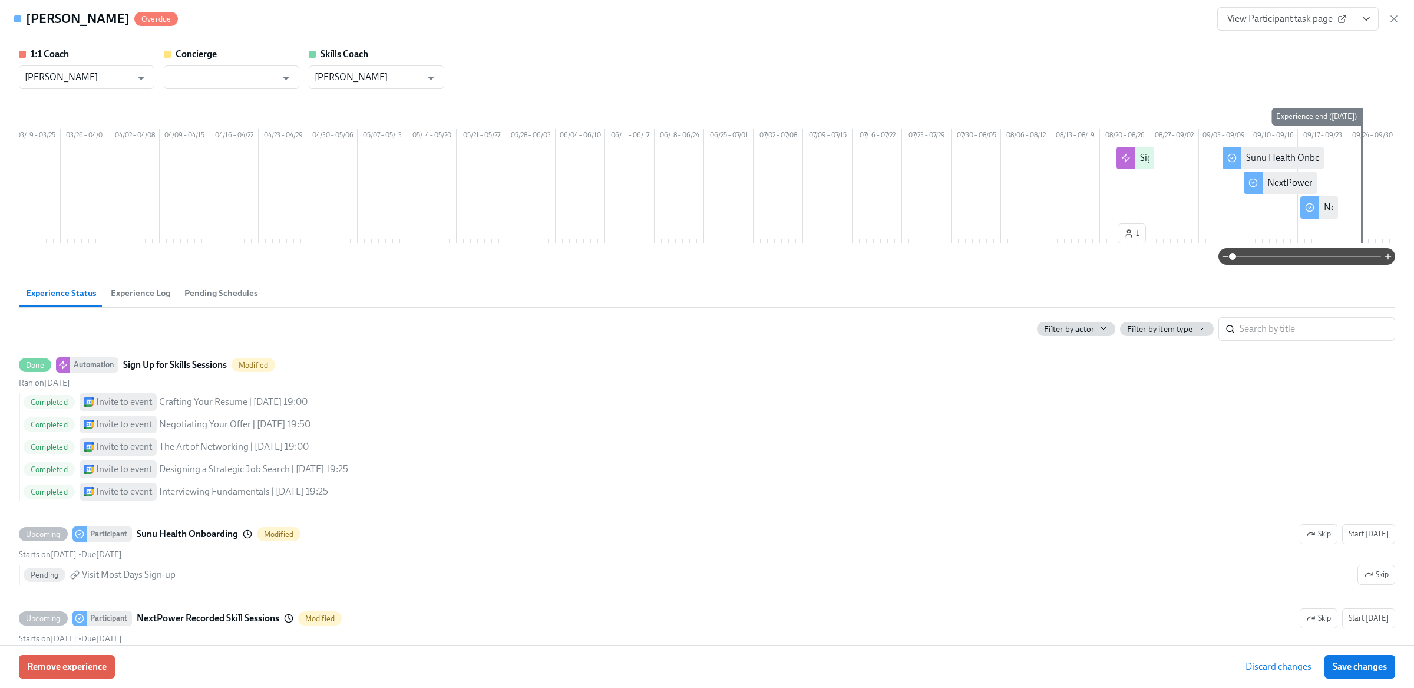
click at [115, 300] on span "Experience Log" at bounding box center [141, 293] width 60 height 14
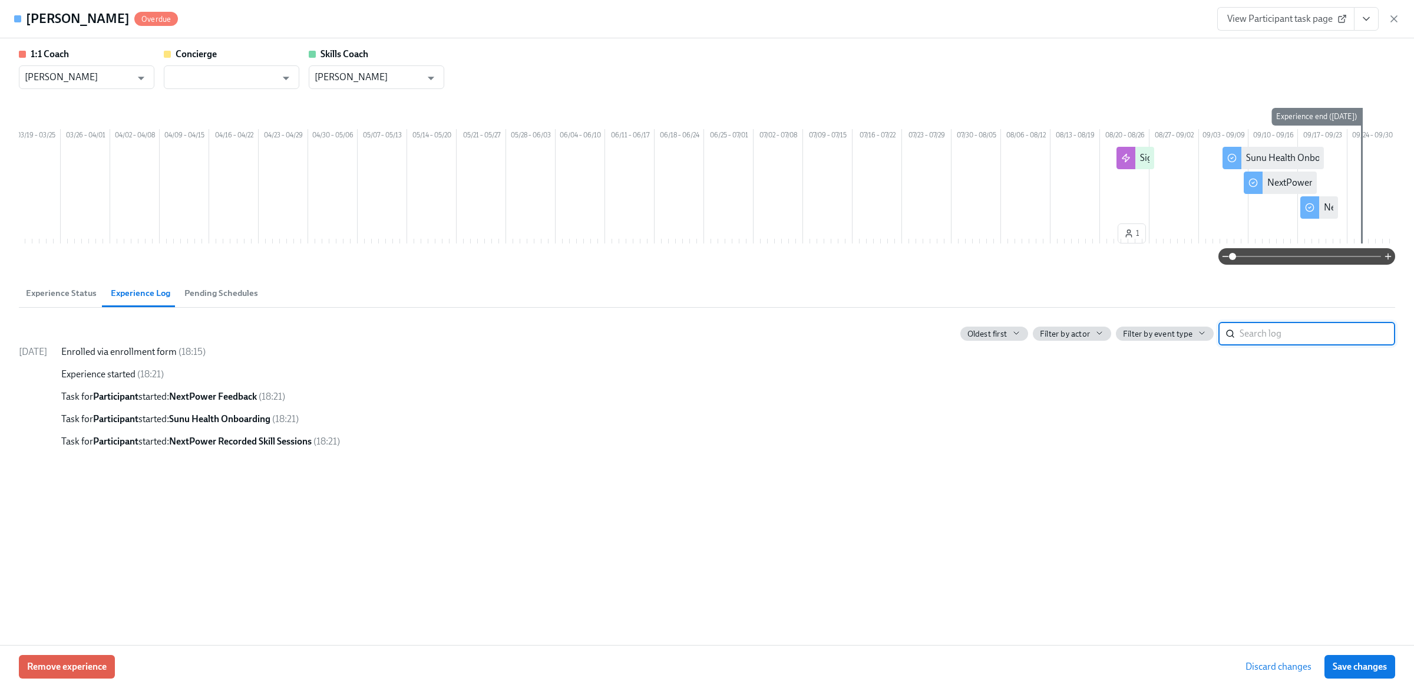
click at [47, 300] on span "Experience Status" at bounding box center [61, 293] width 71 height 14
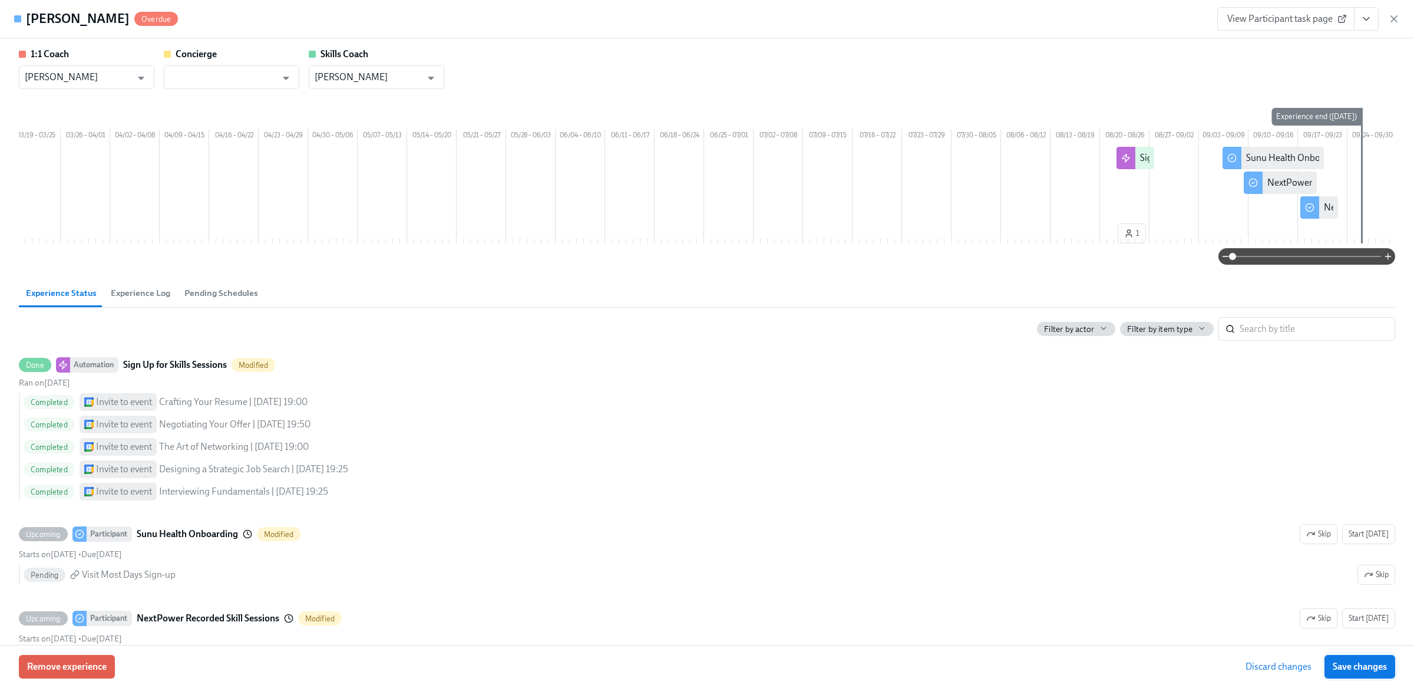
click at [1353, 672] on span "Save changes" at bounding box center [1360, 667] width 54 height 12
click at [1363, 661] on span "Save changes" at bounding box center [1360, 667] width 54 height 12
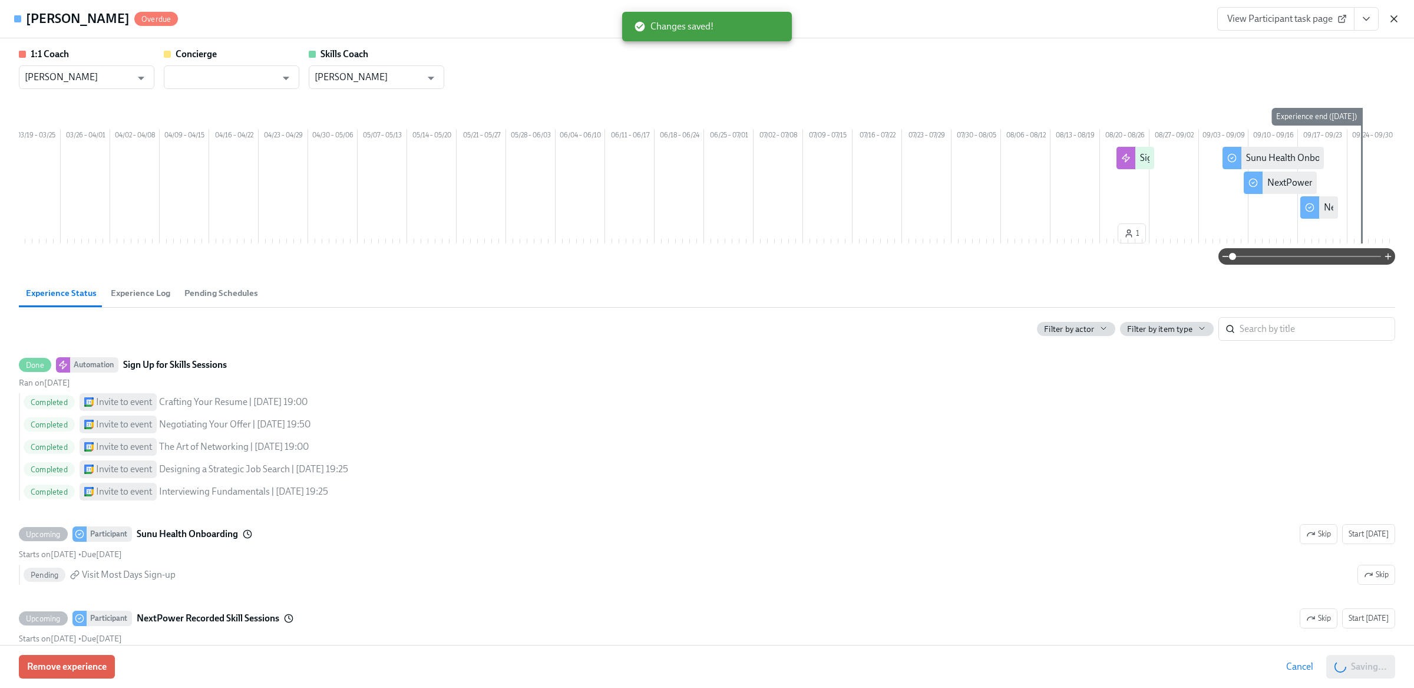
click at [1396, 17] on icon "button" at bounding box center [1394, 19] width 6 height 6
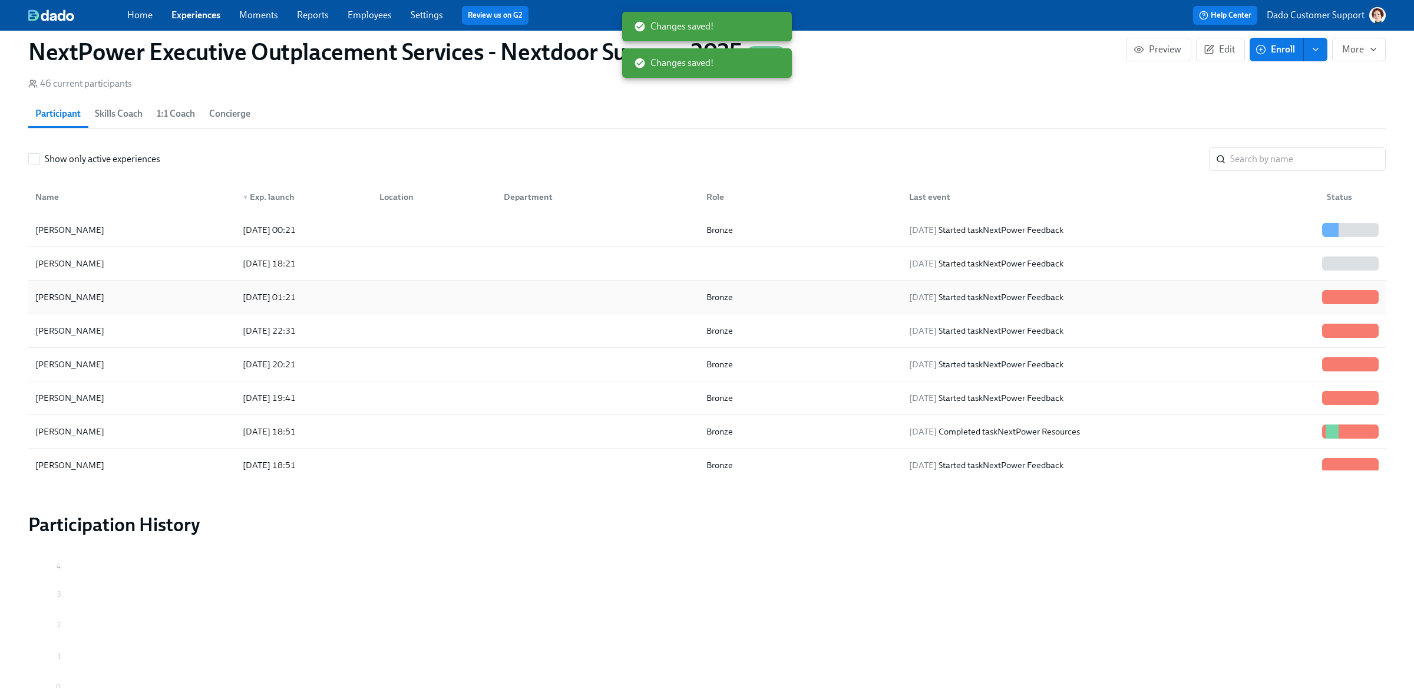
click at [94, 296] on div "Andres Manzano Gomez" at bounding box center [70, 297] width 78 height 14
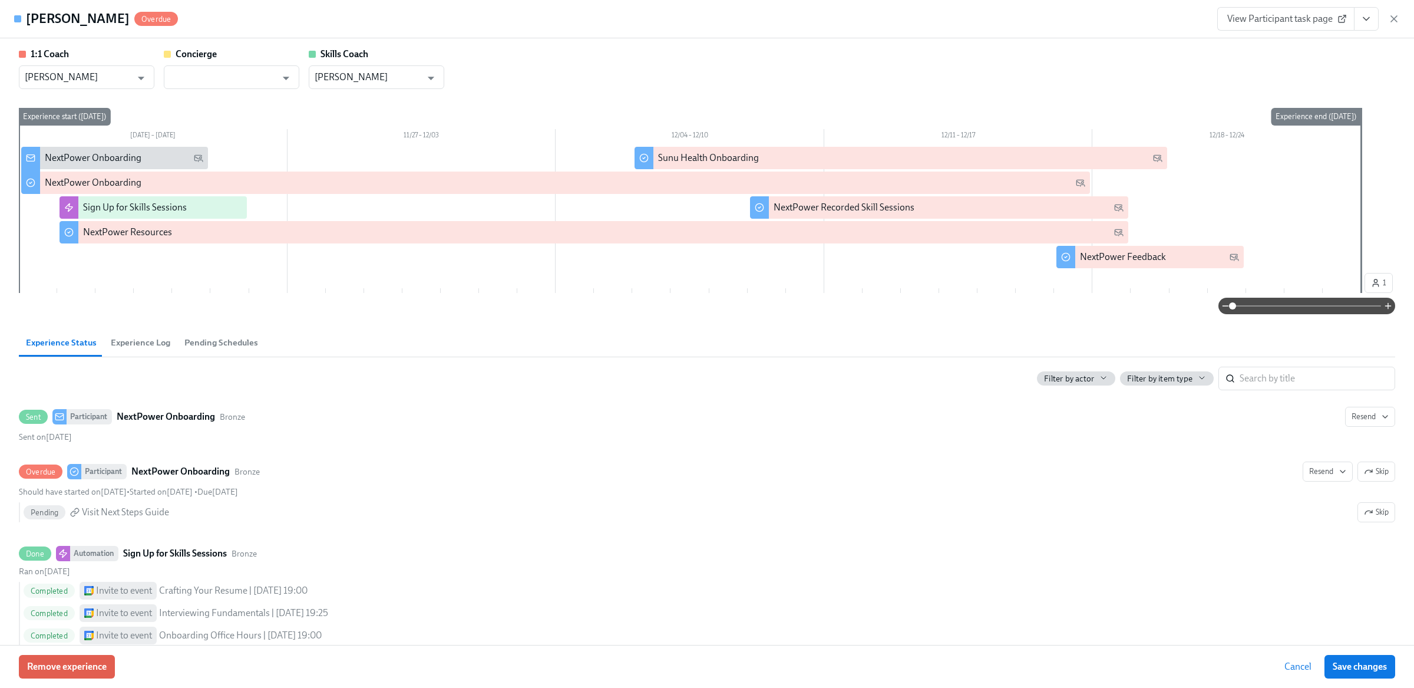
click at [1394, 27] on div "View Participant task page" at bounding box center [1309, 19] width 183 height 24
click at [1395, 16] on icon "button" at bounding box center [1395, 19] width 12 height 12
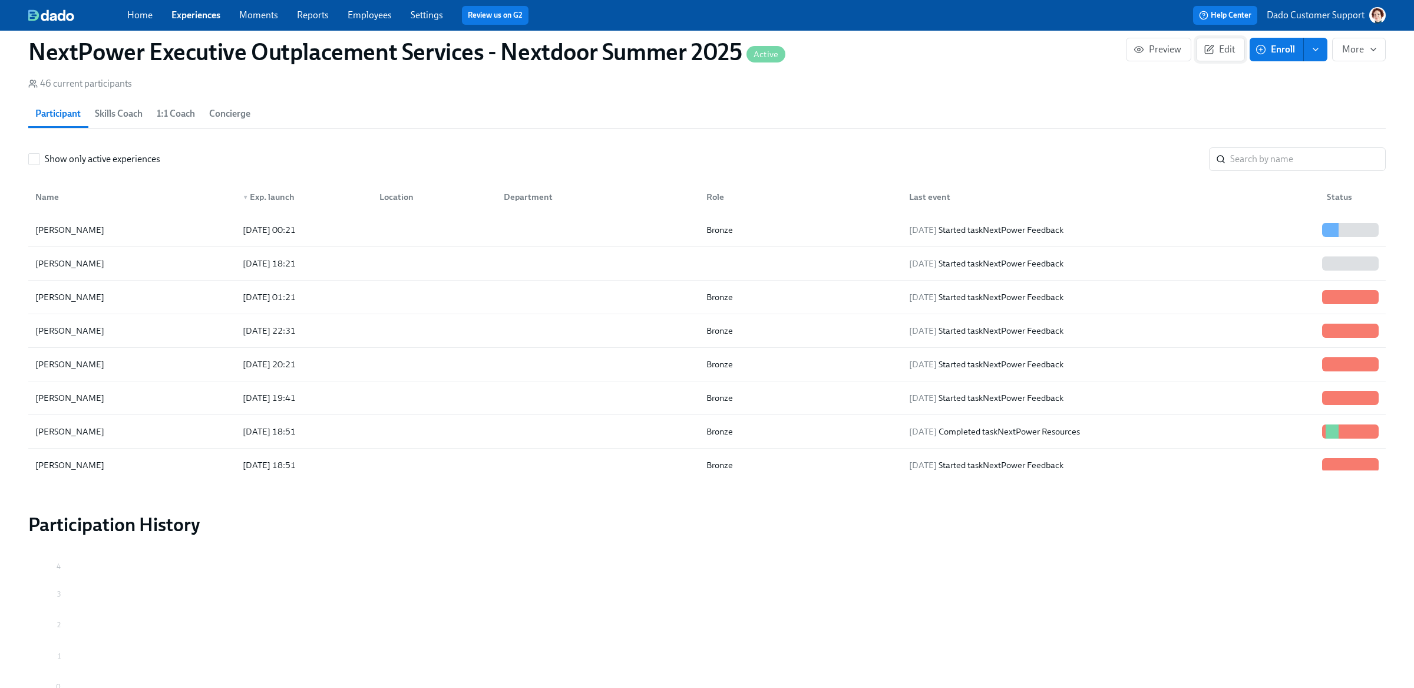
click at [1218, 52] on span "Edit" at bounding box center [1220, 50] width 29 height 12
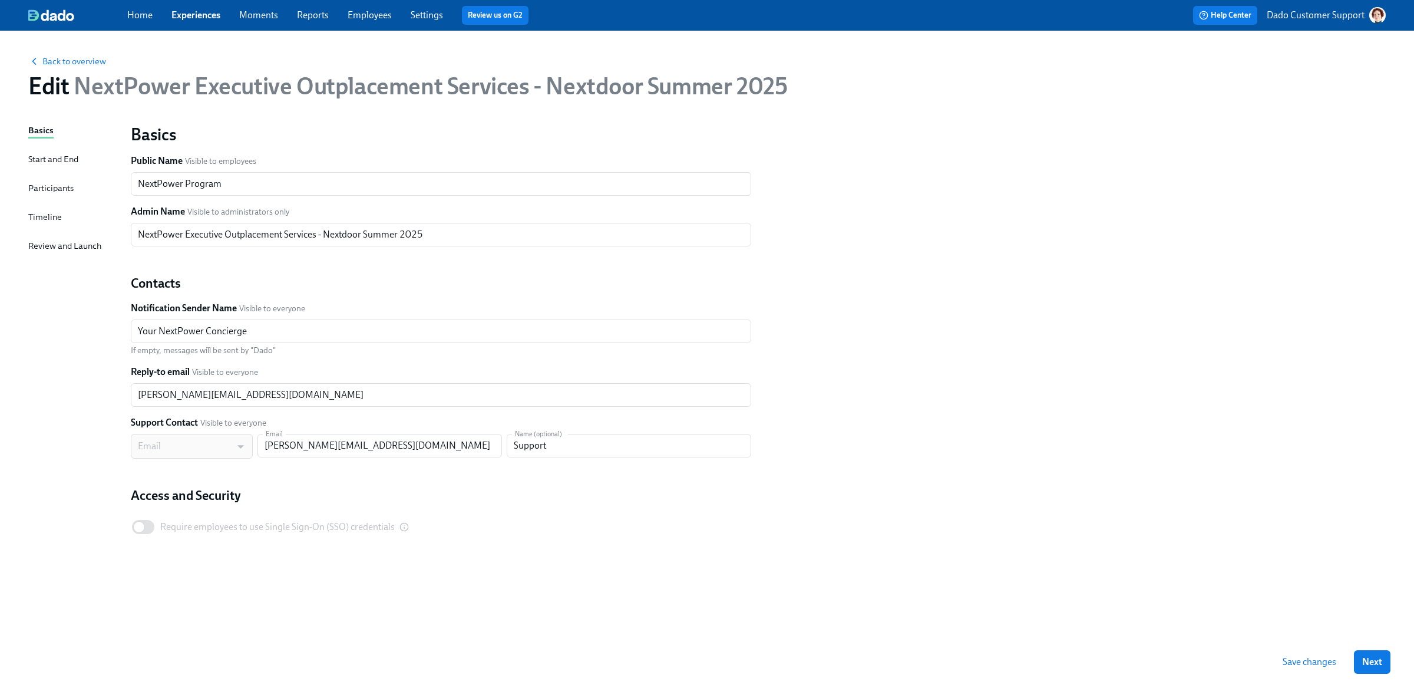
click at [64, 153] on div "Start and End" at bounding box center [53, 159] width 50 height 13
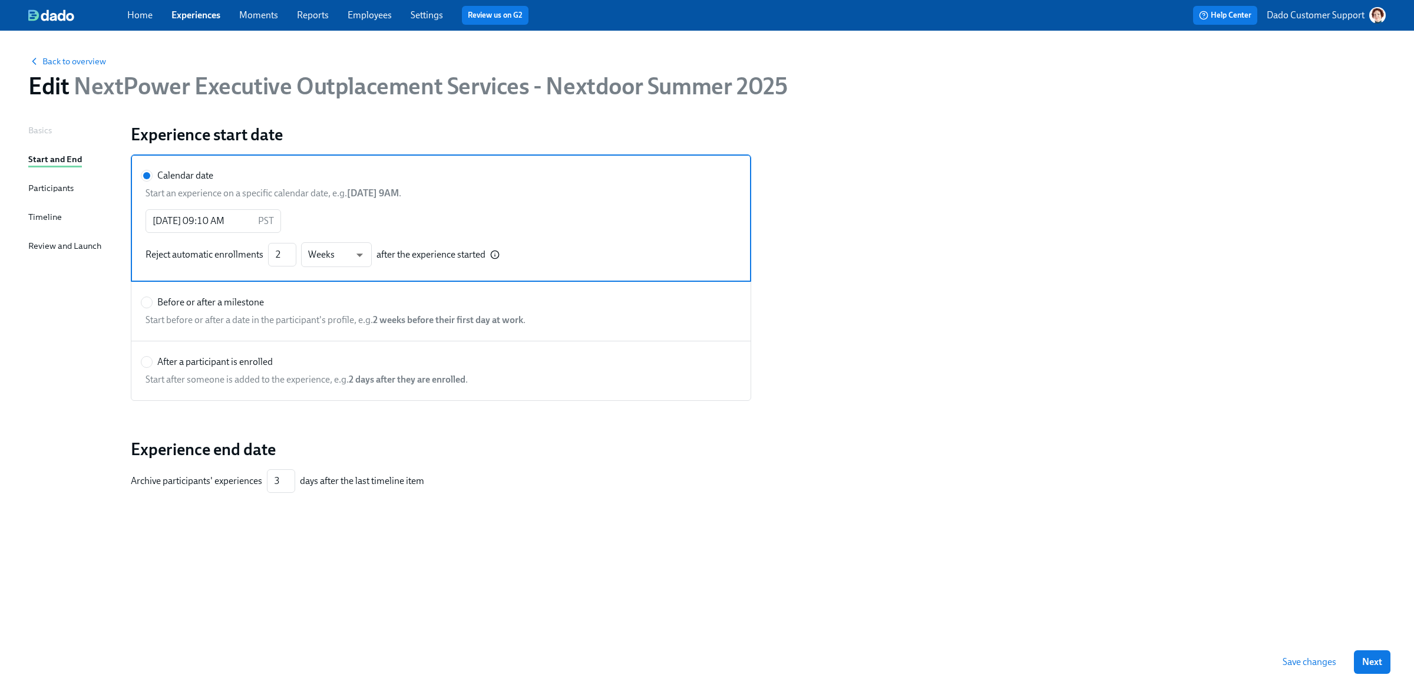
click at [256, 357] on span "After a participant is enrolled" at bounding box center [215, 361] width 116 height 13
click at [152, 357] on input "After a participant is enrolled" at bounding box center [146, 362] width 11 height 11
radio input "true"
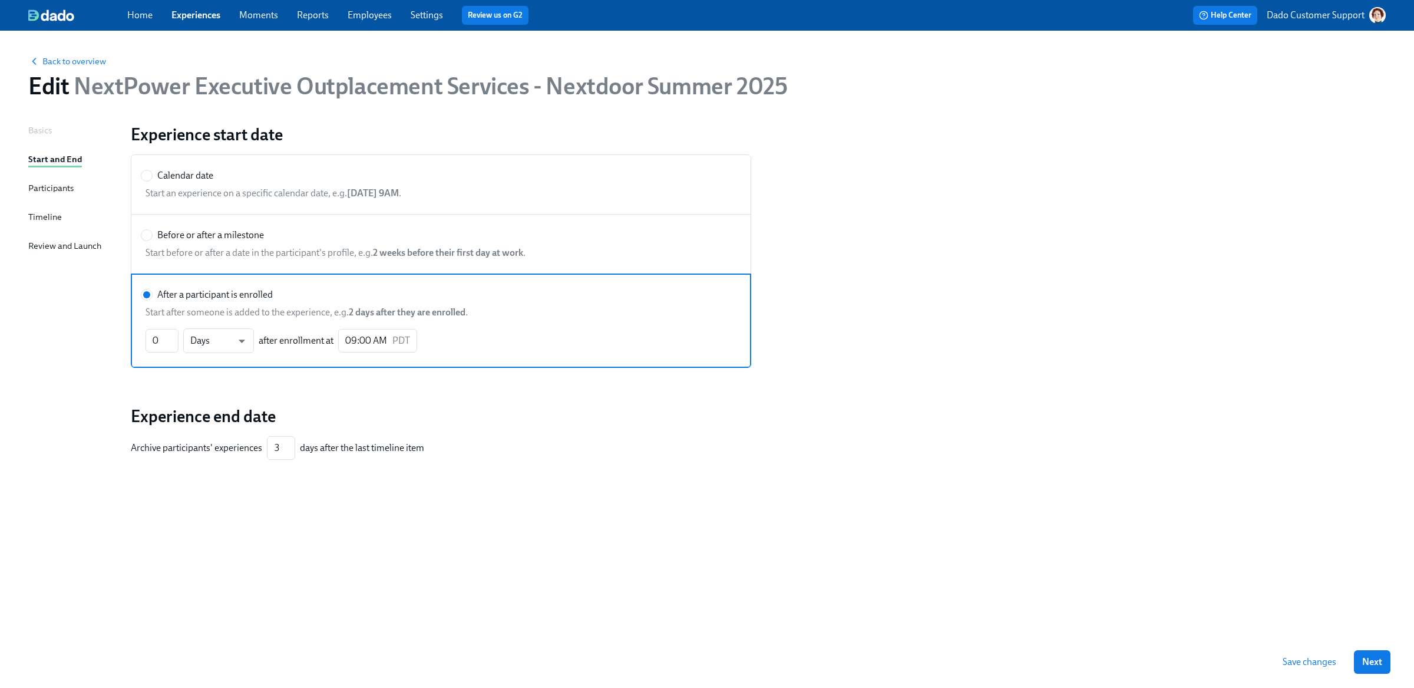
click at [38, 215] on div "Timeline" at bounding box center [45, 216] width 34 height 13
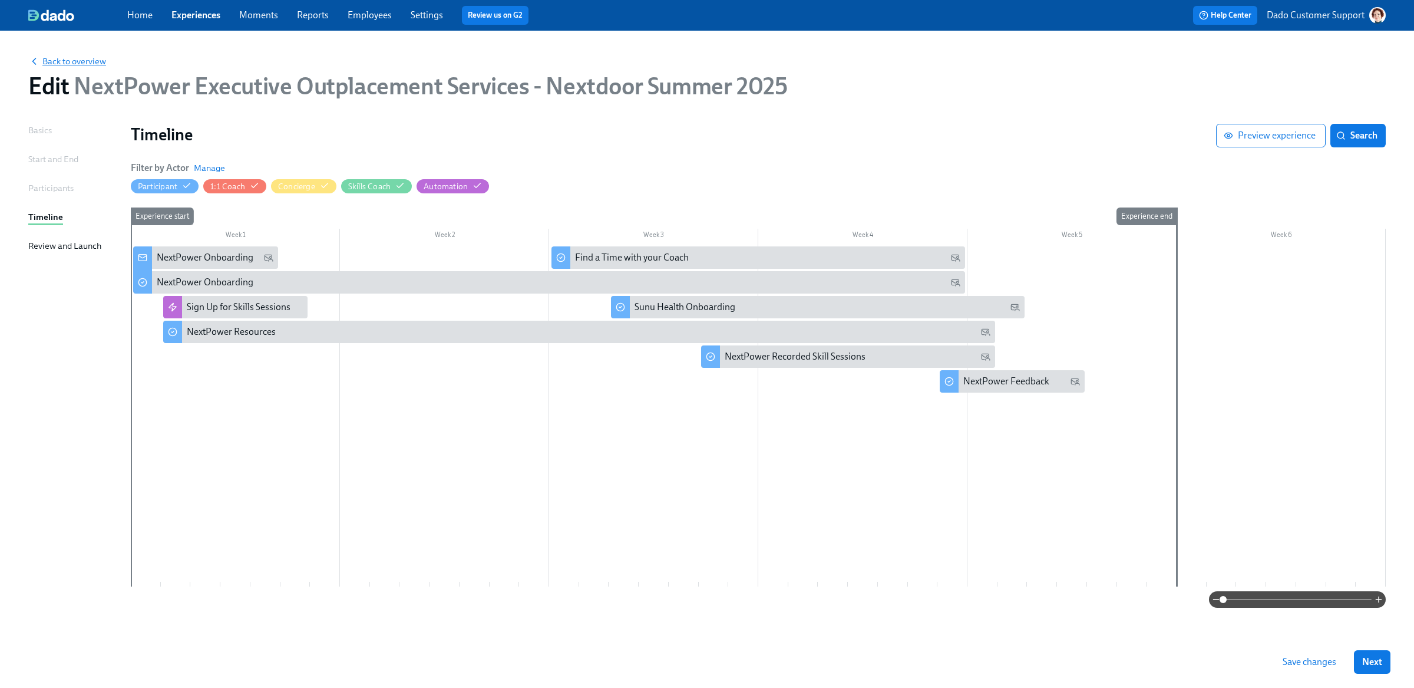
click at [54, 57] on span "Back to overview" at bounding box center [67, 61] width 78 height 12
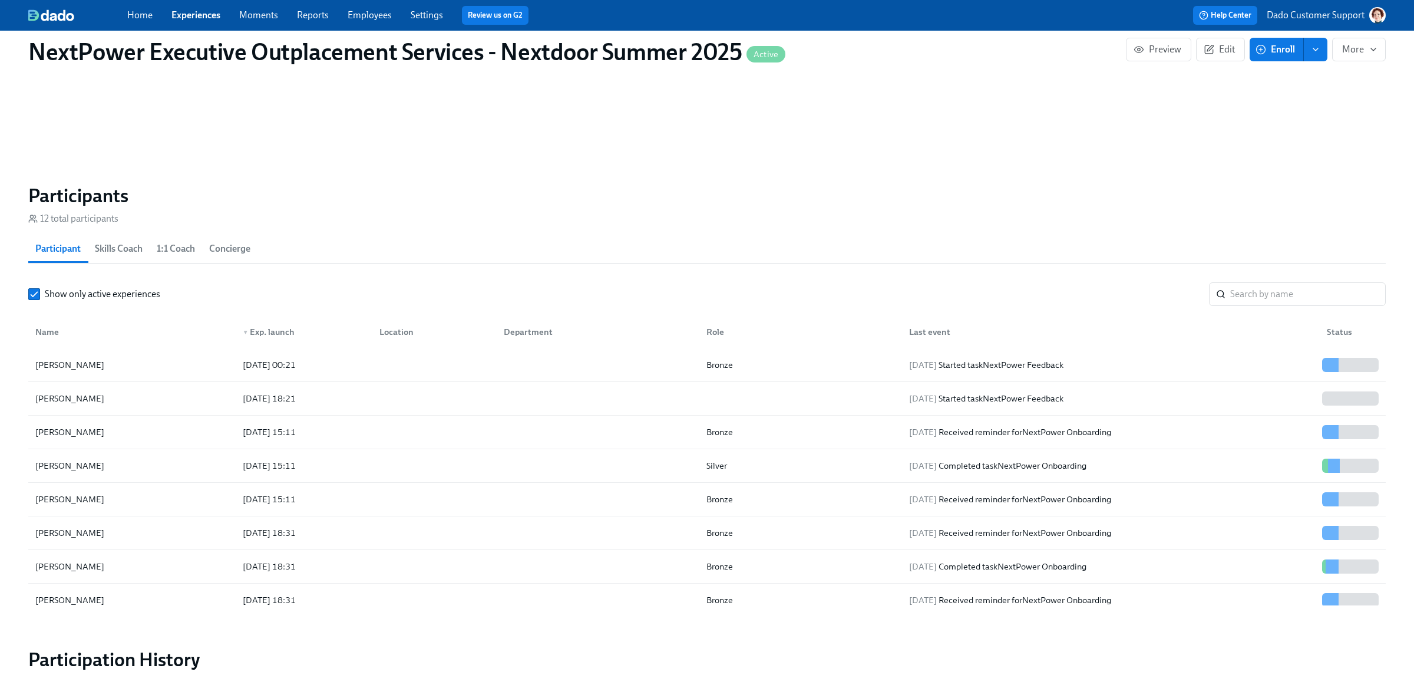
scroll to position [852, 0]
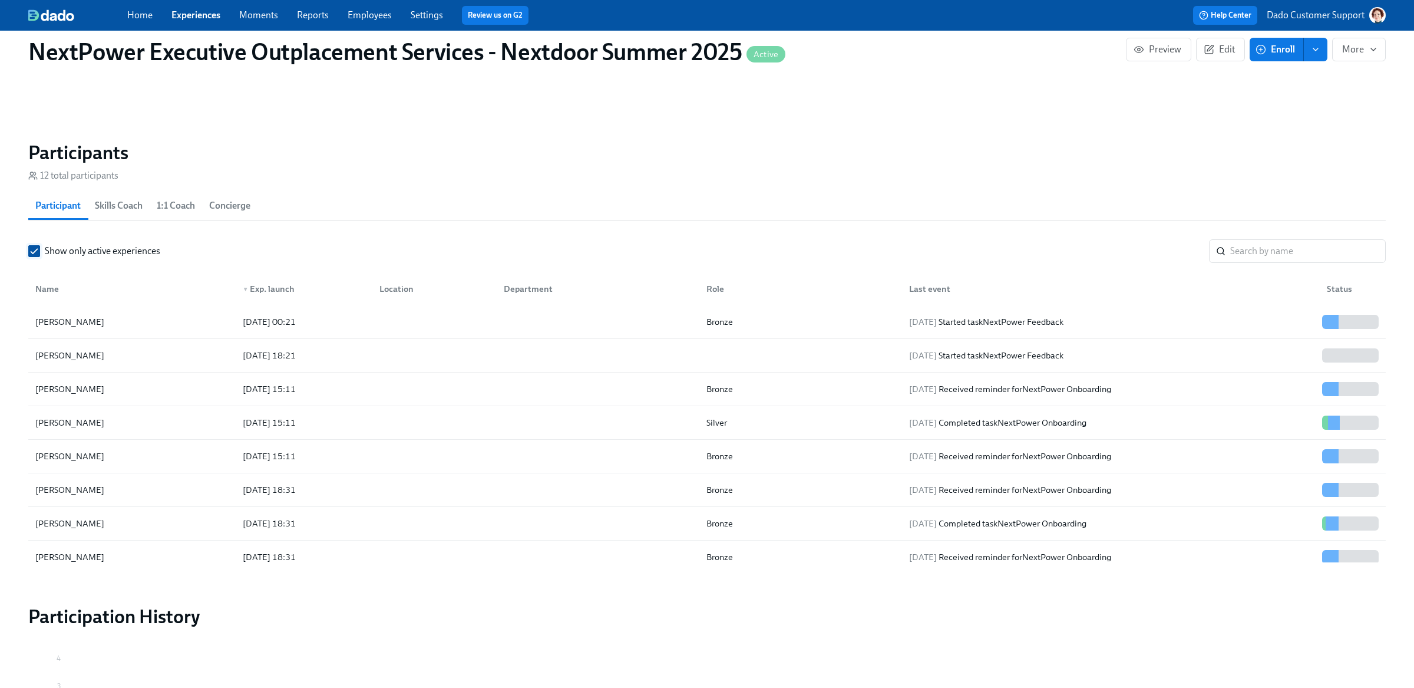
click at [54, 249] on span "Show only active experiences" at bounding box center [103, 251] width 116 height 13
click at [39, 249] on input "Show only active experiences" at bounding box center [34, 251] width 11 height 11
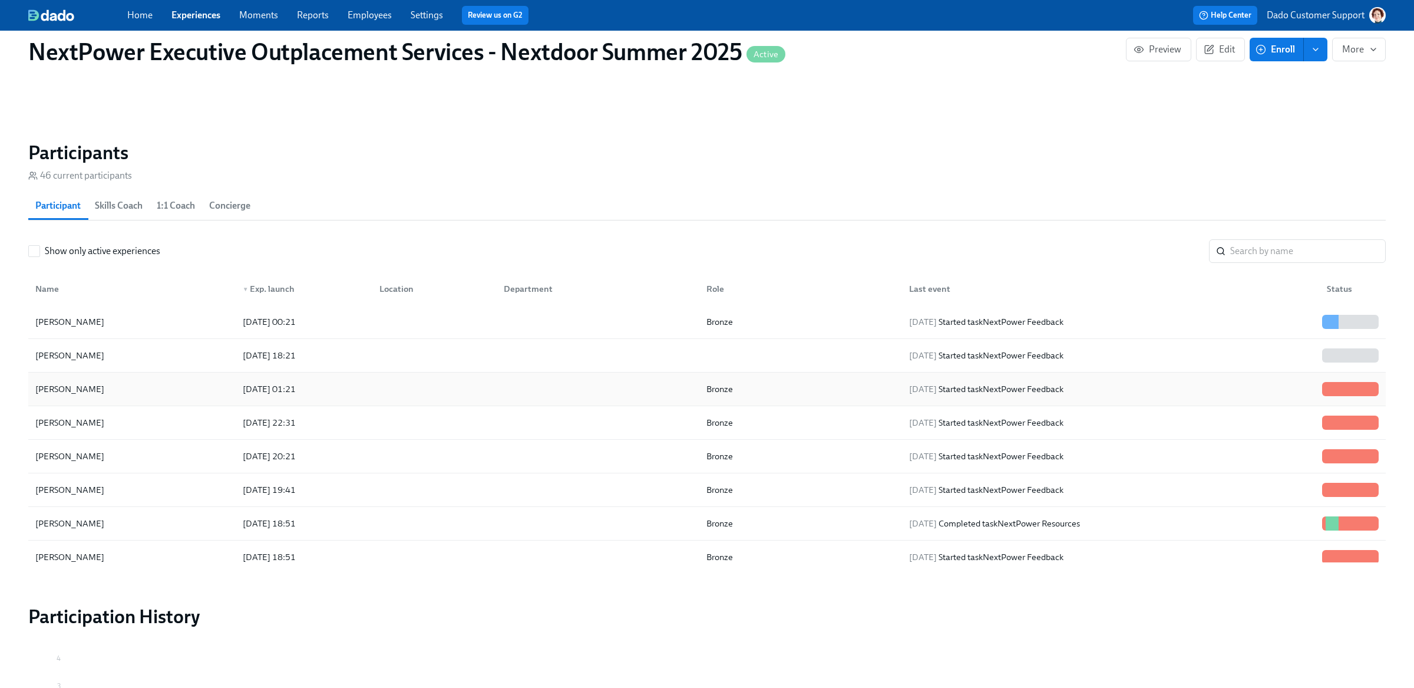
click at [260, 390] on div "2025/08/22 01:21" at bounding box center [269, 389] width 62 height 14
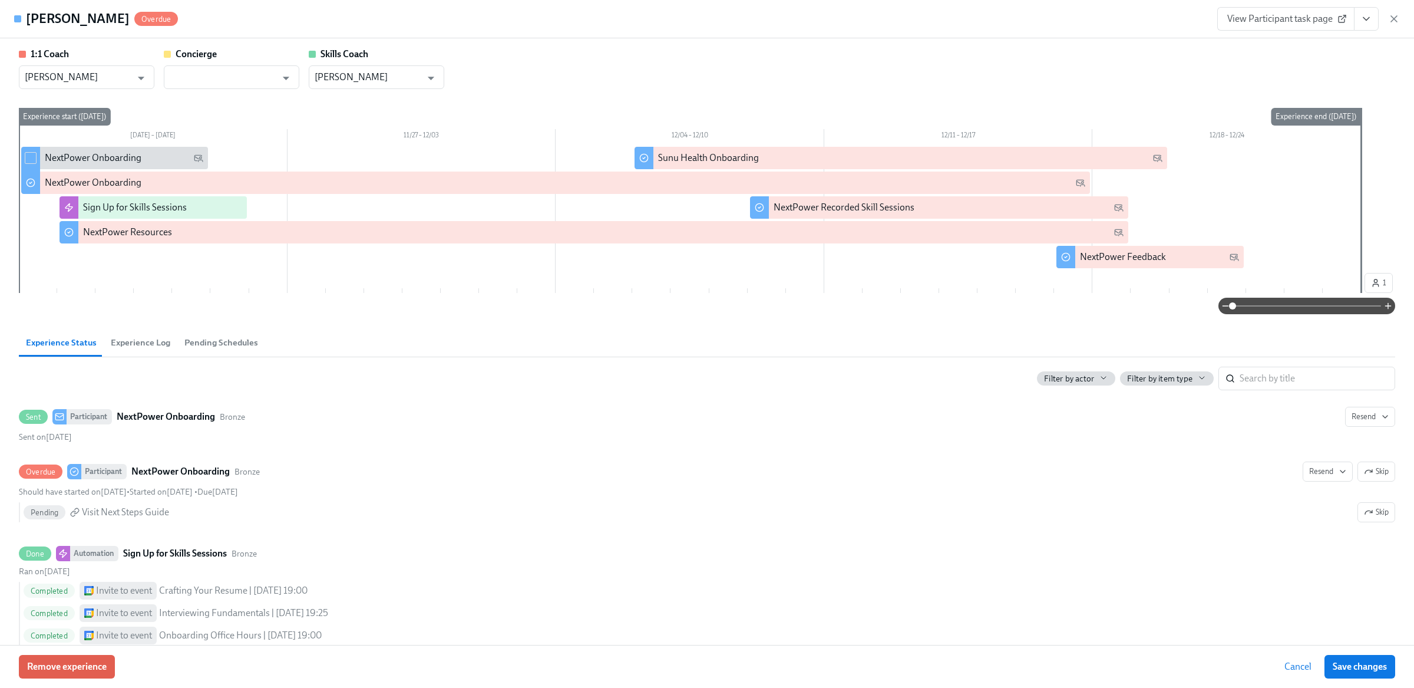
click at [33, 166] on div at bounding box center [30, 159] width 19 height 25
click at [32, 157] on input "checkbox" at bounding box center [30, 158] width 11 height 11
checkbox input "true"
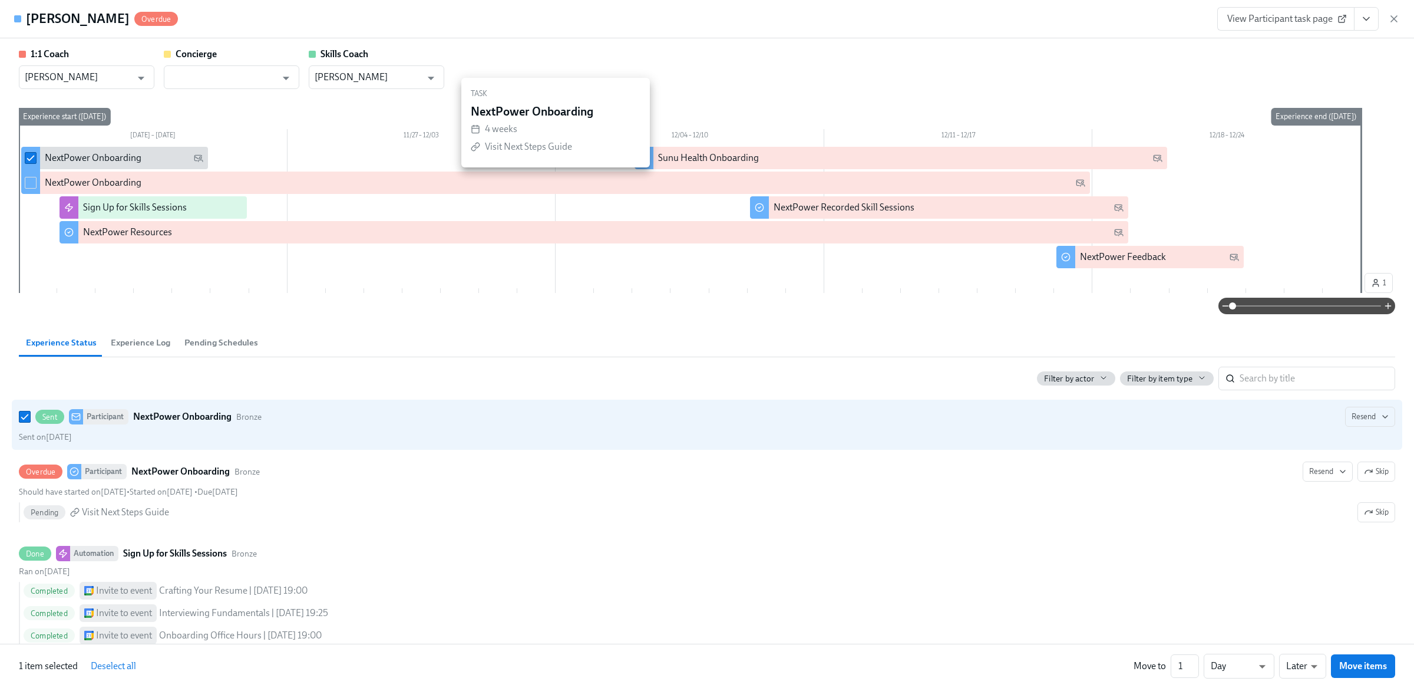
click at [32, 176] on div at bounding box center [30, 181] width 19 height 25
click at [29, 183] on input "checkbox" at bounding box center [30, 182] width 11 height 11
checkbox input "true"
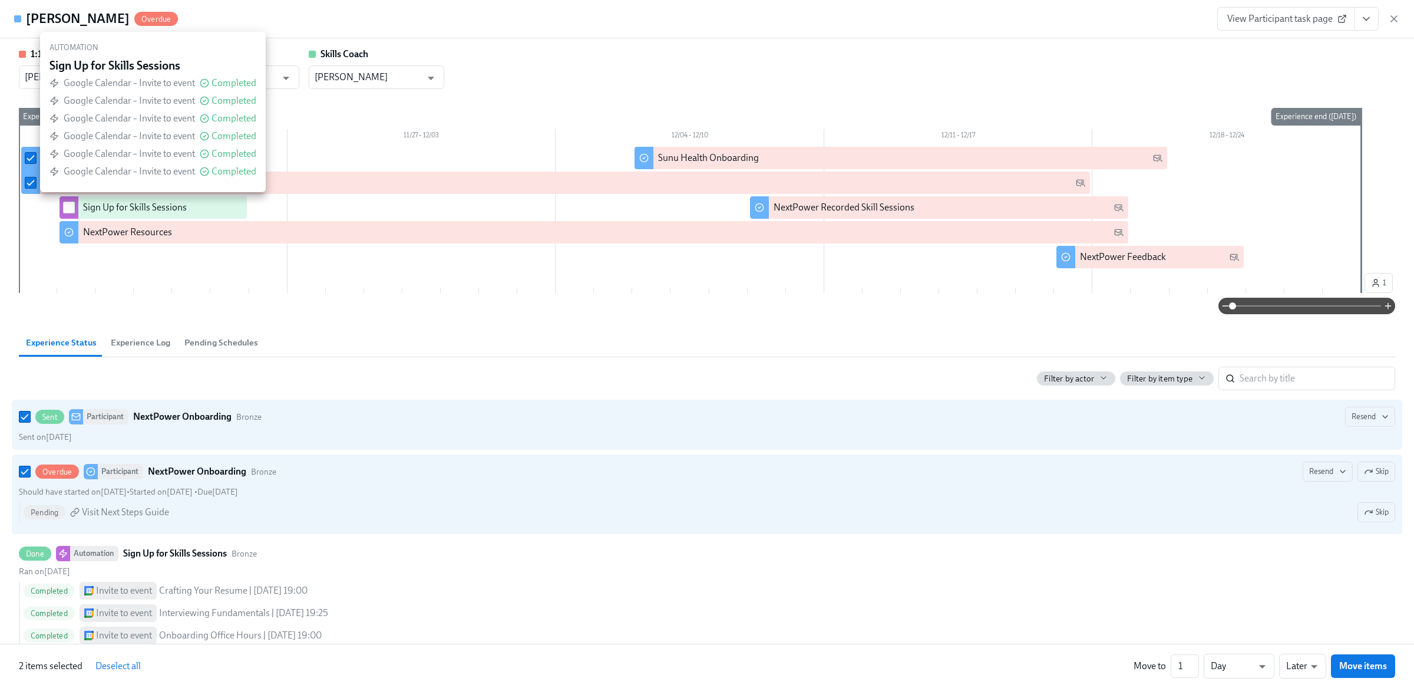
click at [64, 209] on input "checkbox" at bounding box center [69, 207] width 11 height 11
checkbox input "true"
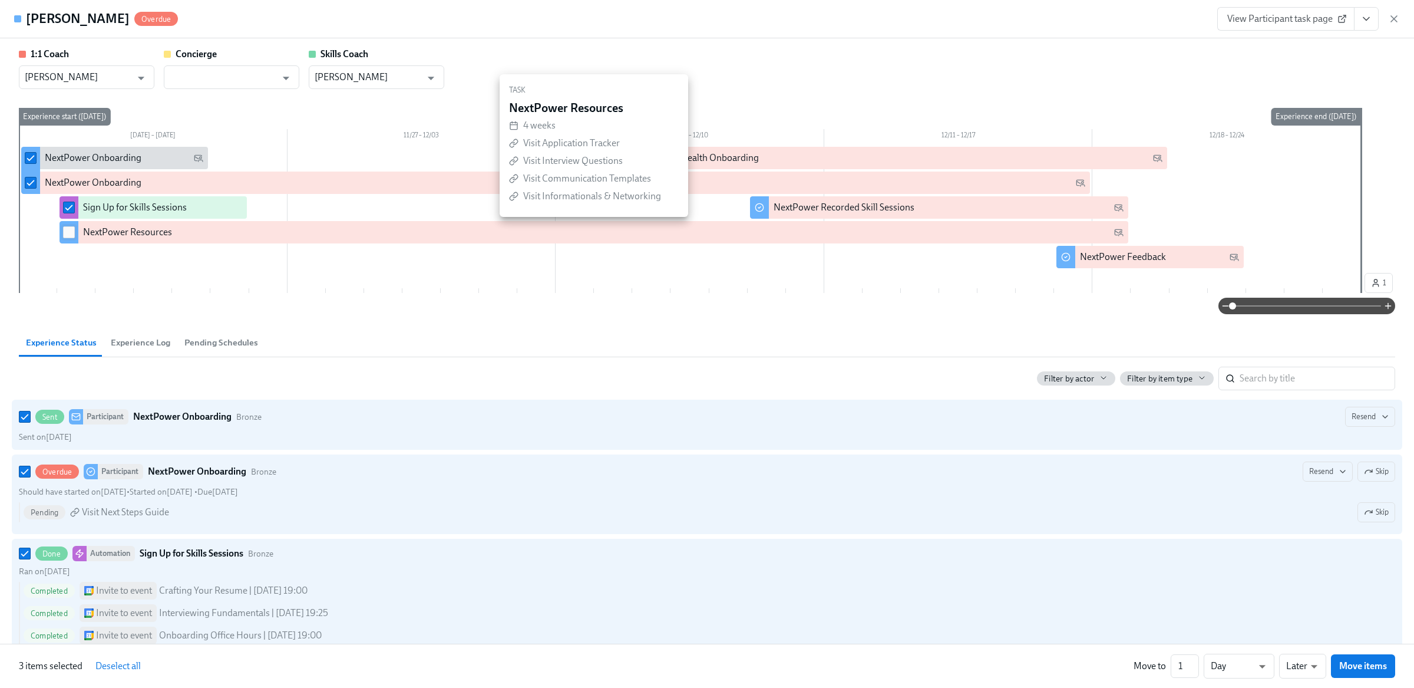
click at [64, 237] on input "checkbox" at bounding box center [69, 232] width 11 height 11
checkbox input "true"
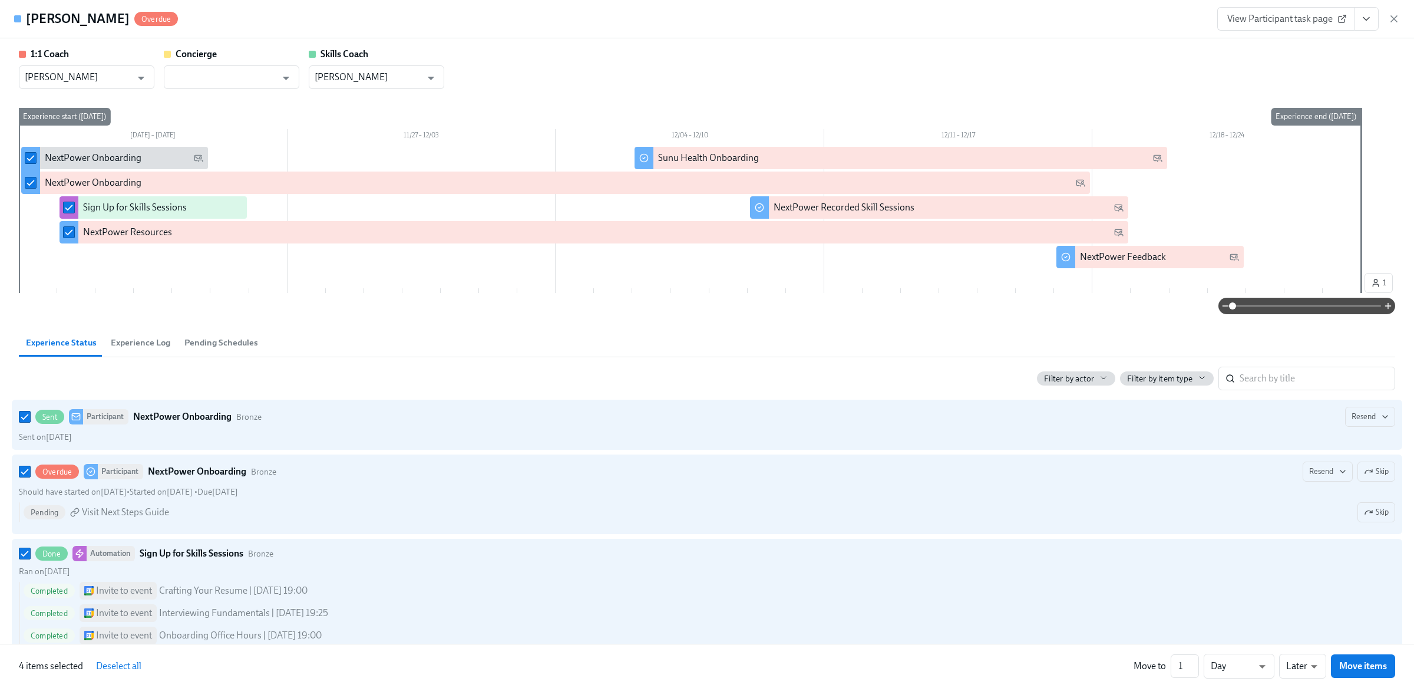
click at [135, 341] on span "Experience Log" at bounding box center [141, 343] width 60 height 14
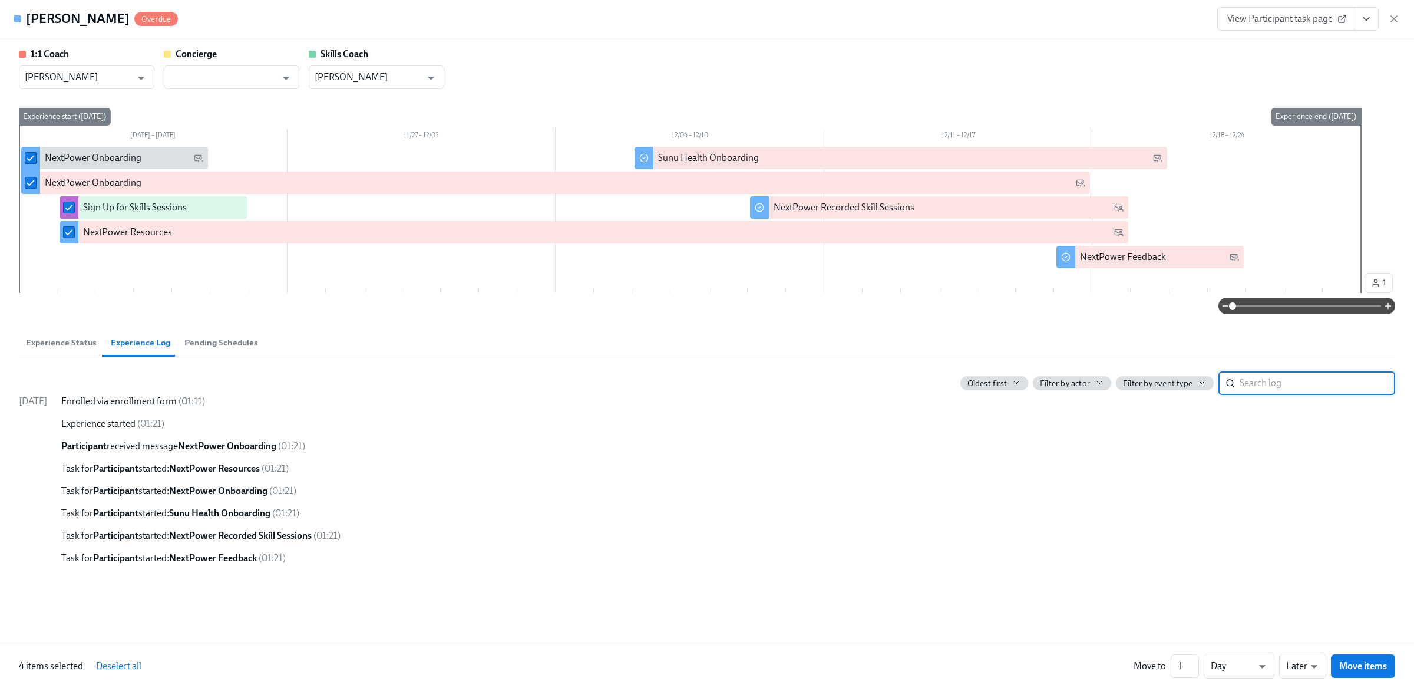
click at [134, 341] on span "Experience Log" at bounding box center [141, 343] width 60 height 14
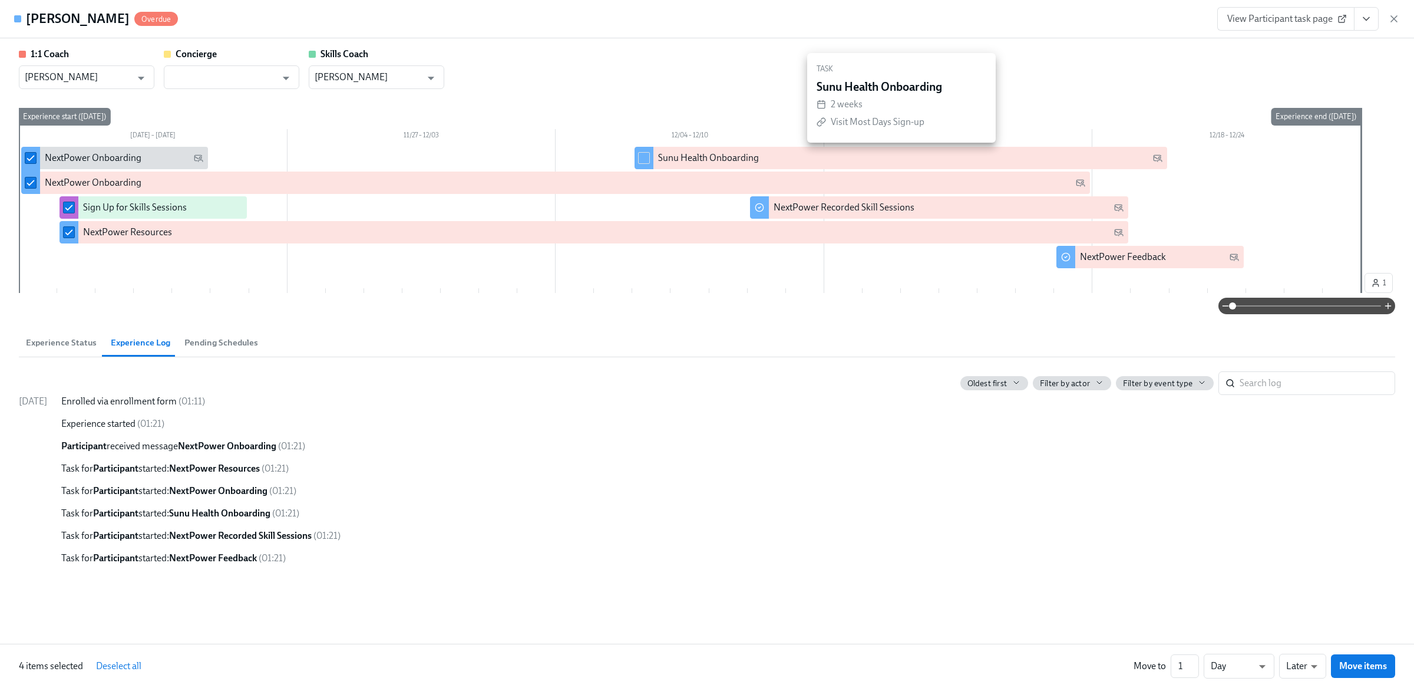
click at [635, 156] on div at bounding box center [644, 158] width 19 height 22
click at [642, 157] on input "checkbox" at bounding box center [644, 158] width 11 height 11
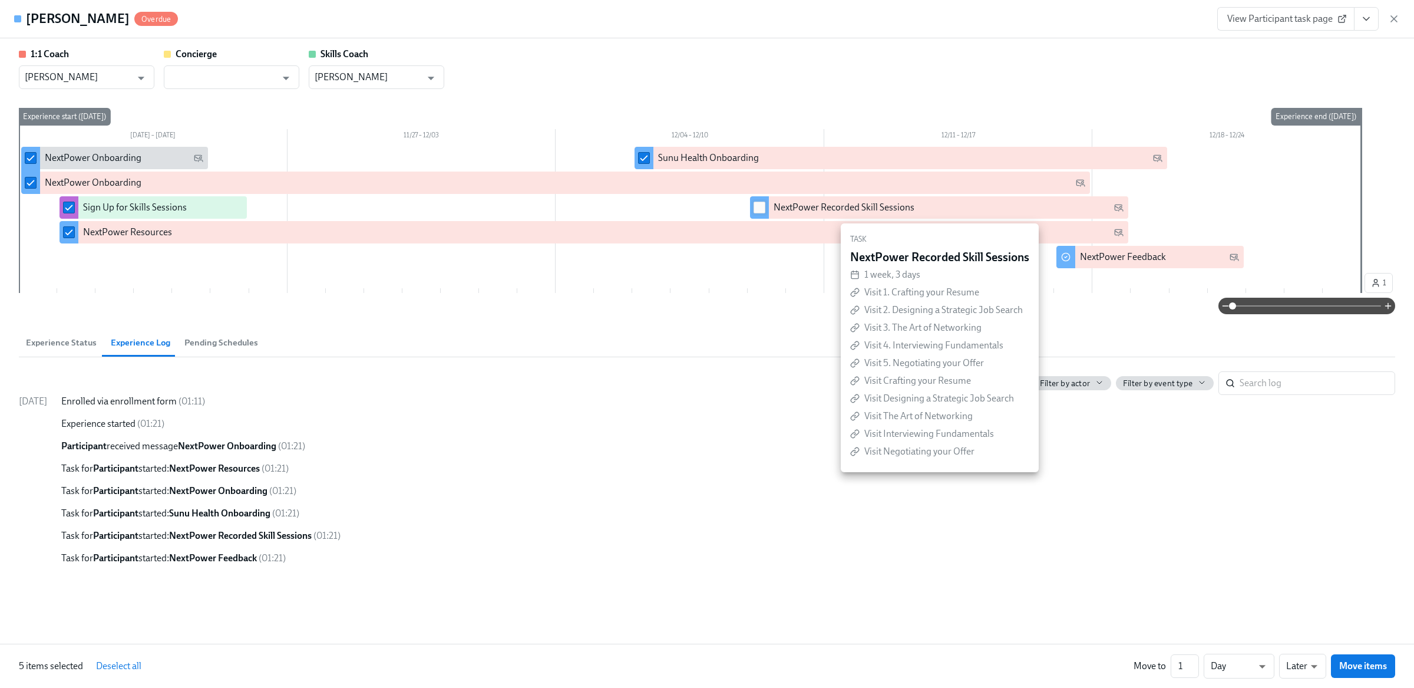
click at [756, 204] on input "checkbox" at bounding box center [759, 207] width 11 height 11
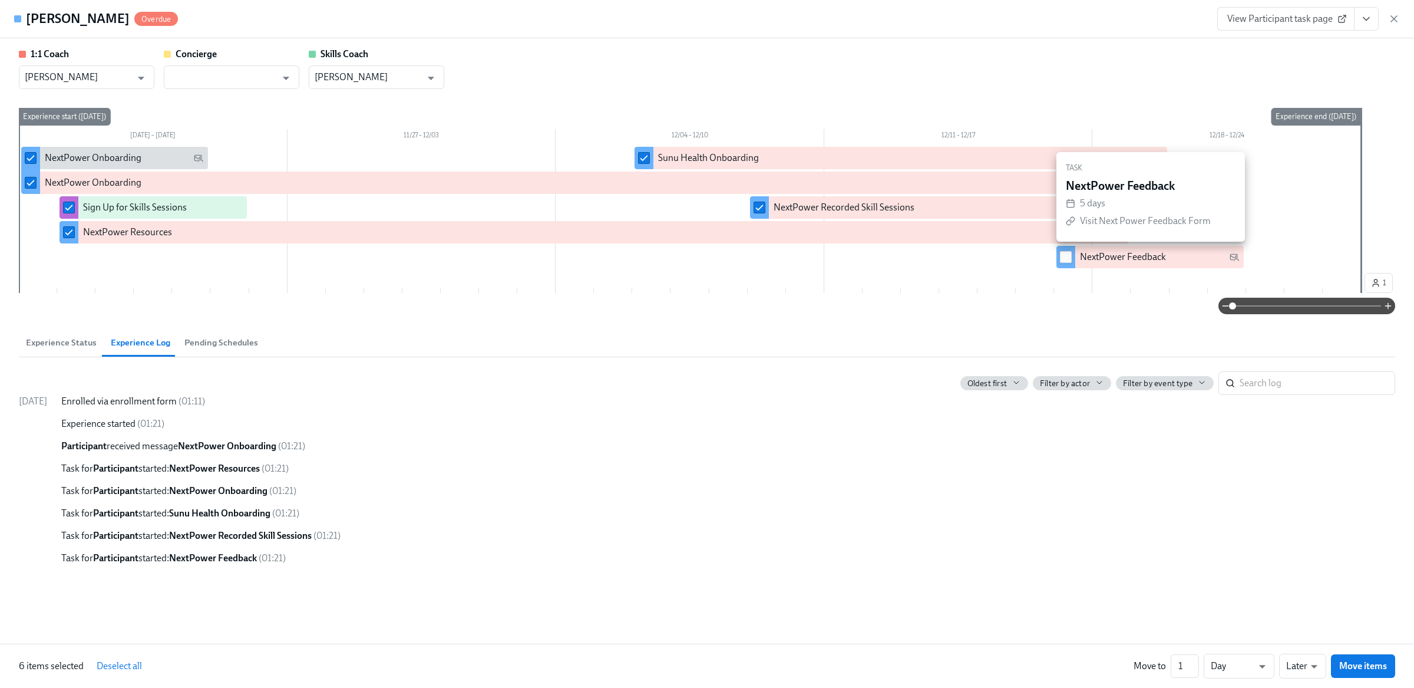
click at [1067, 254] on input "checkbox" at bounding box center [1066, 257] width 11 height 11
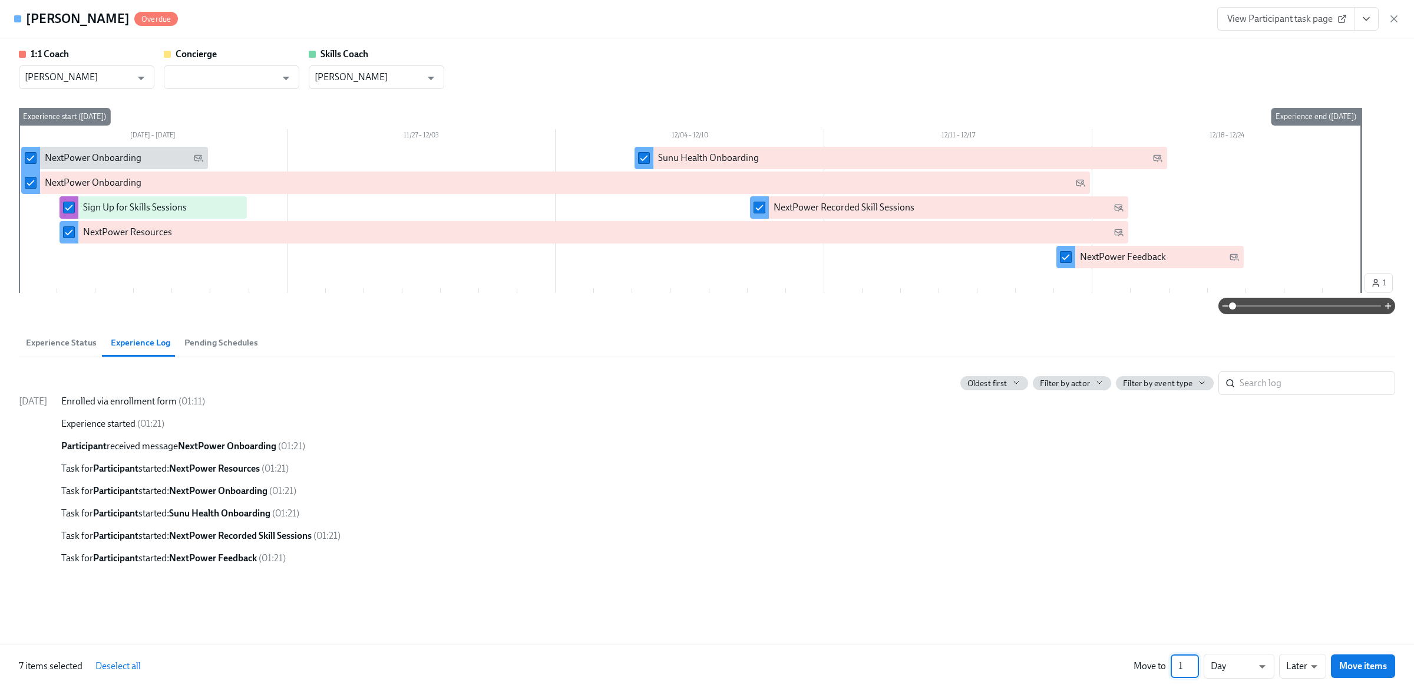
drag, startPoint x: 1185, startPoint y: 667, endPoint x: 1176, endPoint y: 666, distance: 8.9
click at [1176, 666] on input "1" at bounding box center [1185, 666] width 28 height 24
type input "265"
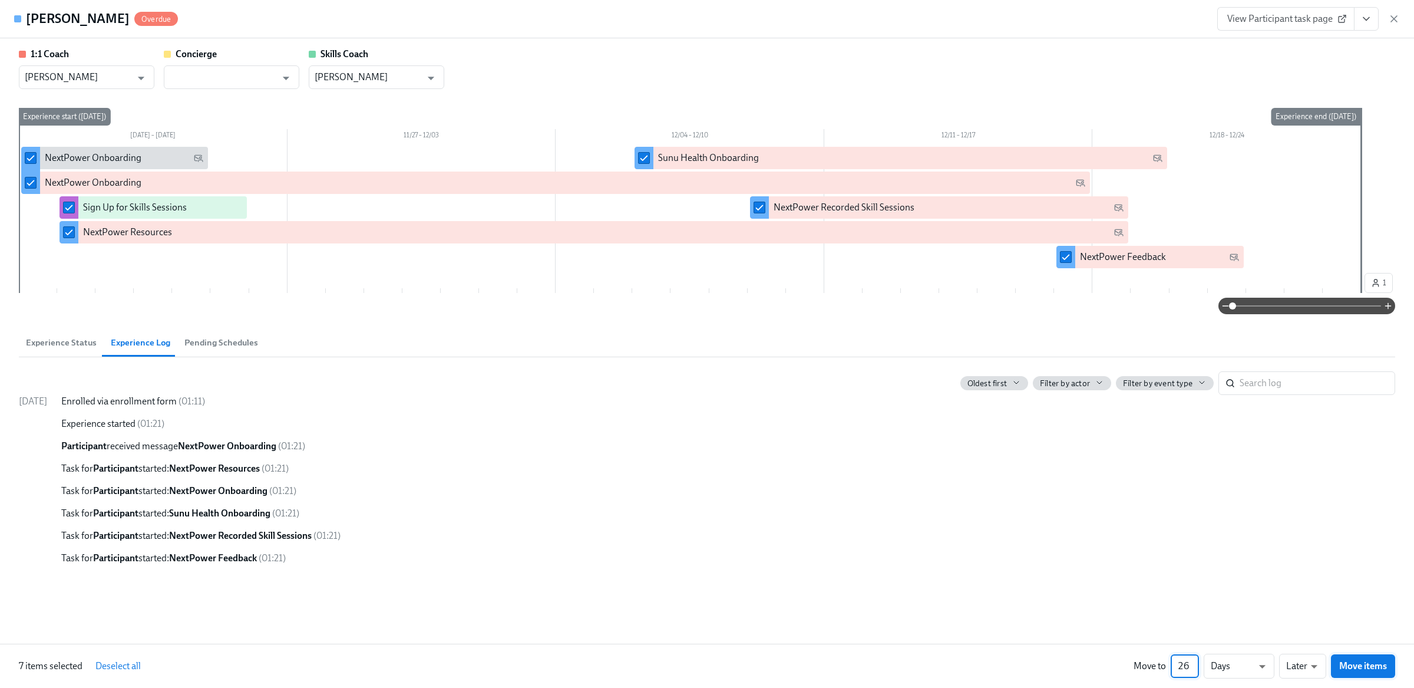
click at [1363, 662] on span "Move items" at bounding box center [1364, 666] width 48 height 12
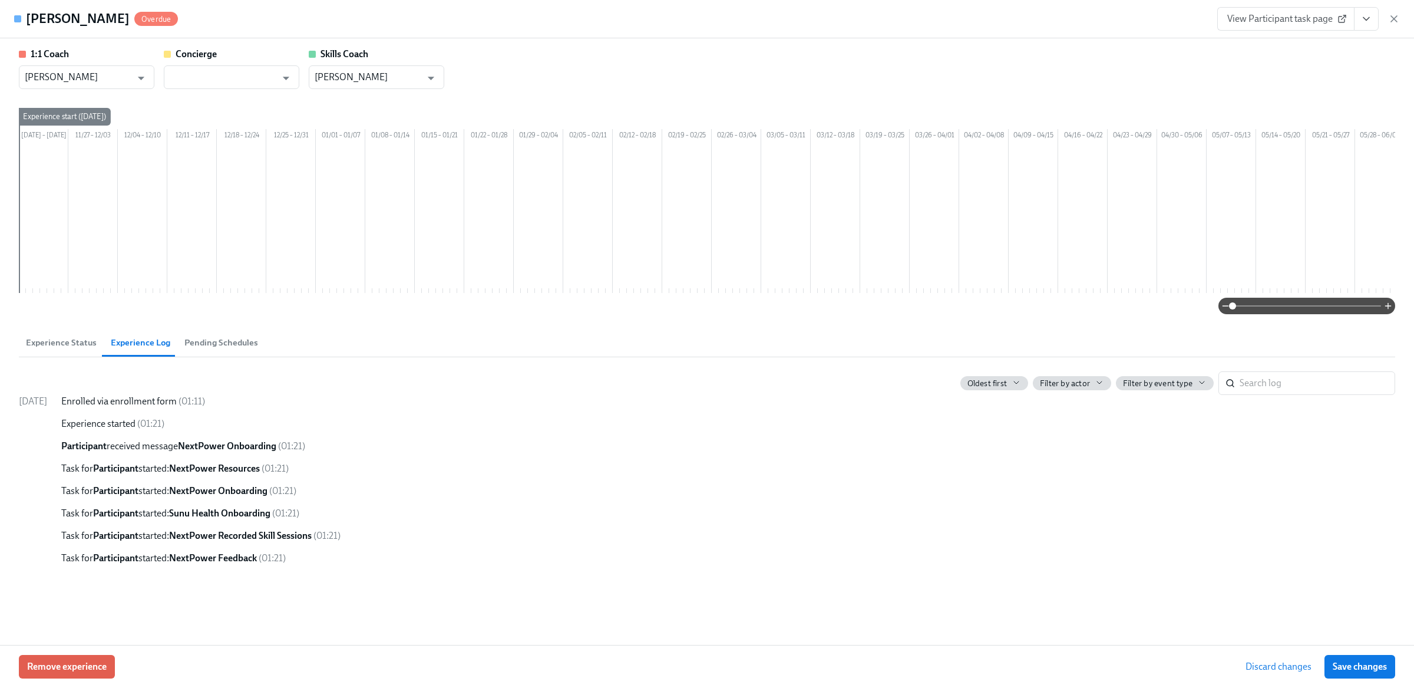
scroll to position [0, 750]
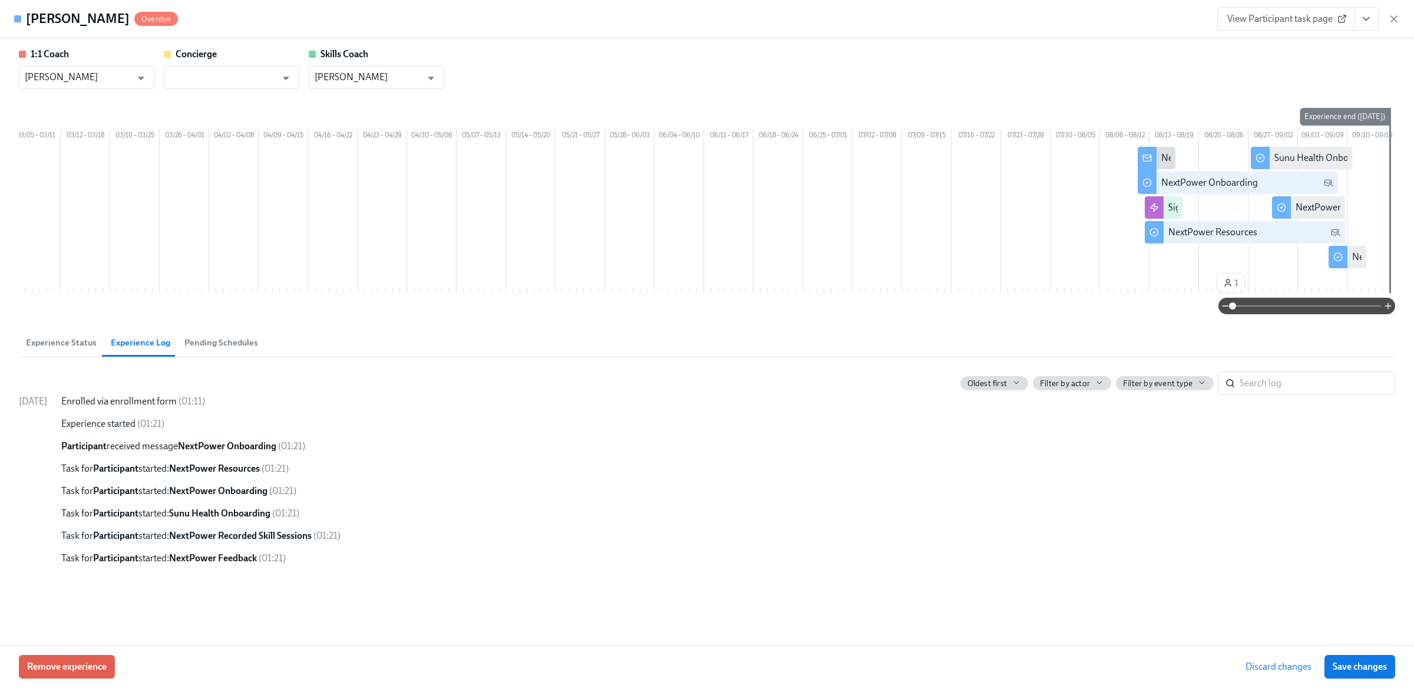
click at [48, 349] on span "Experience Status" at bounding box center [61, 343] width 71 height 14
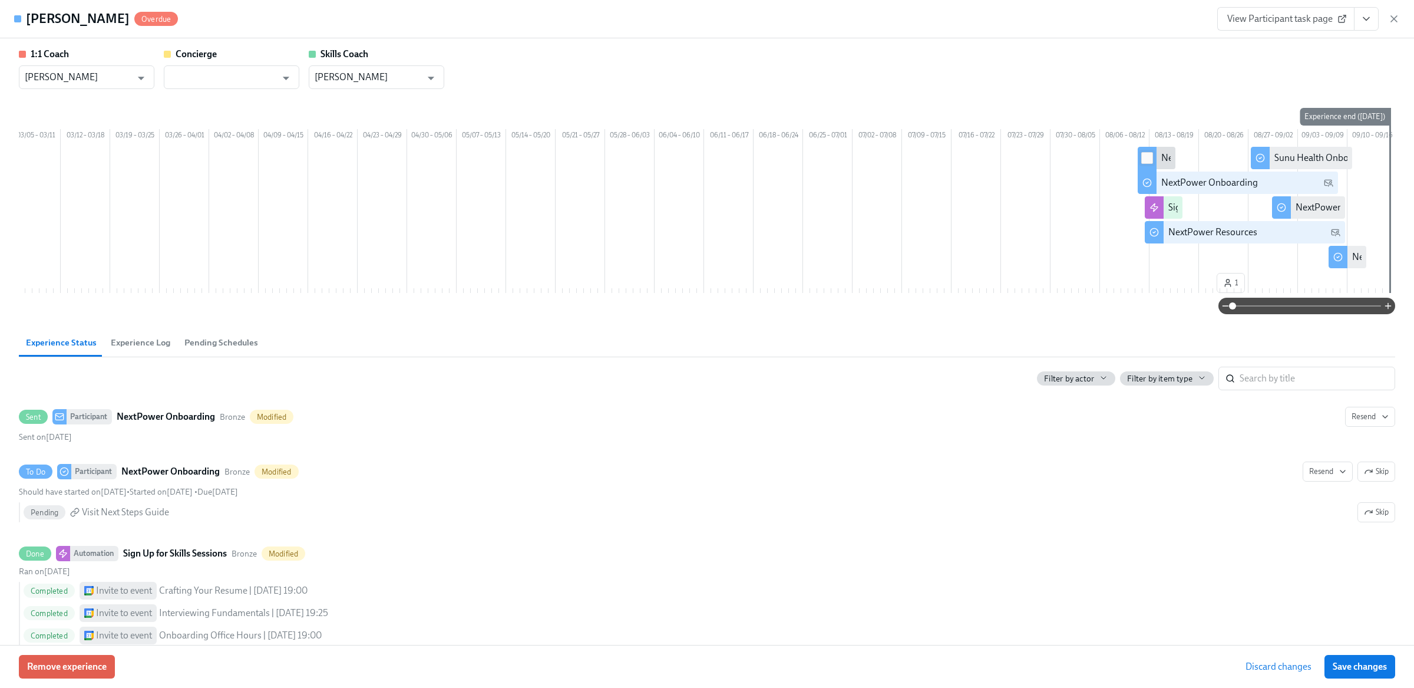
click at [1146, 163] on input "checkbox" at bounding box center [1147, 158] width 11 height 11
checkbox input "true"
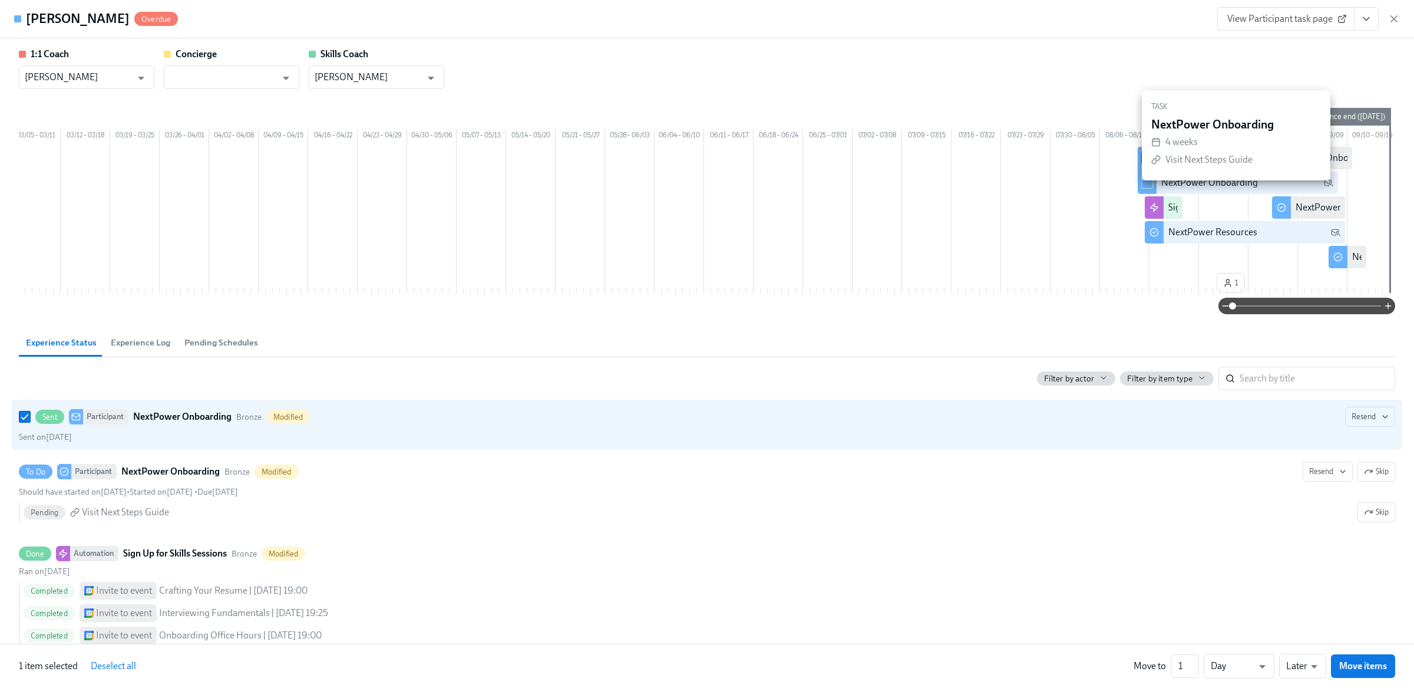
click at [1145, 188] on input "checkbox" at bounding box center [1147, 182] width 11 height 11
checkbox input "true"
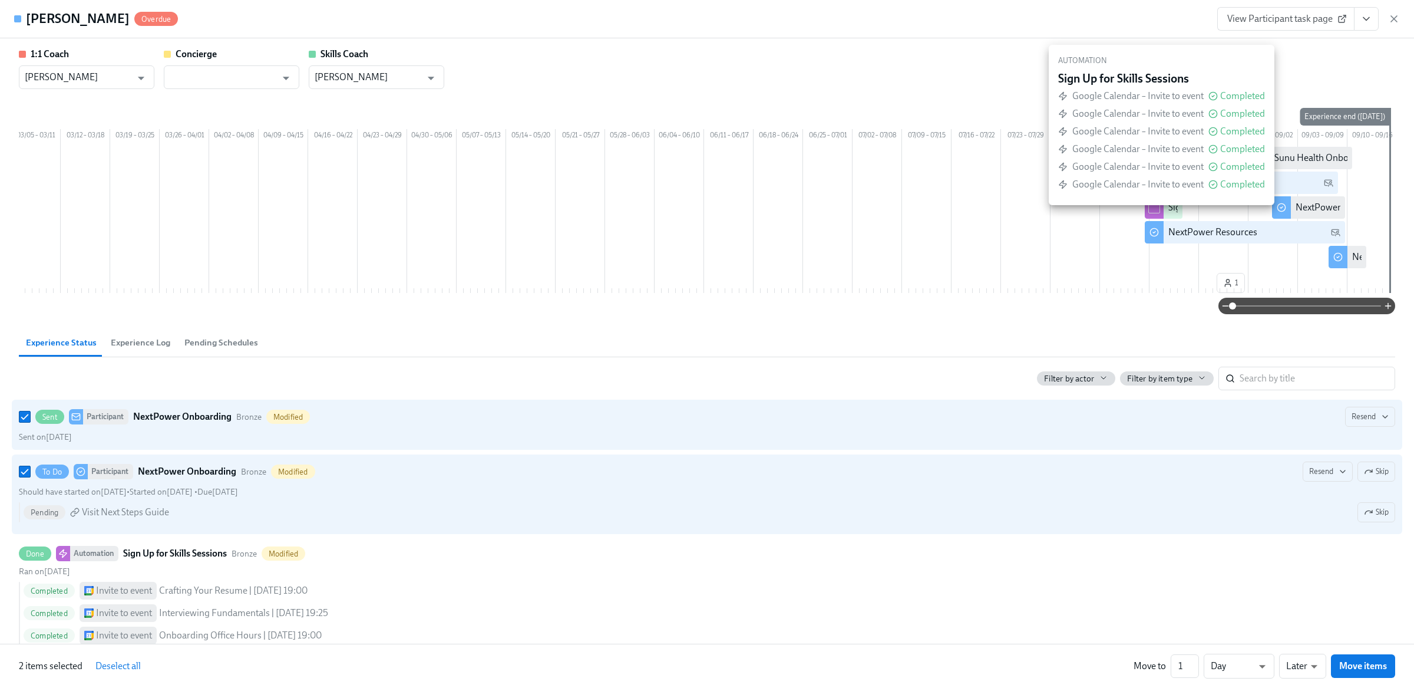
click at [1149, 213] on input "checkbox" at bounding box center [1154, 207] width 11 height 11
checkbox input "true"
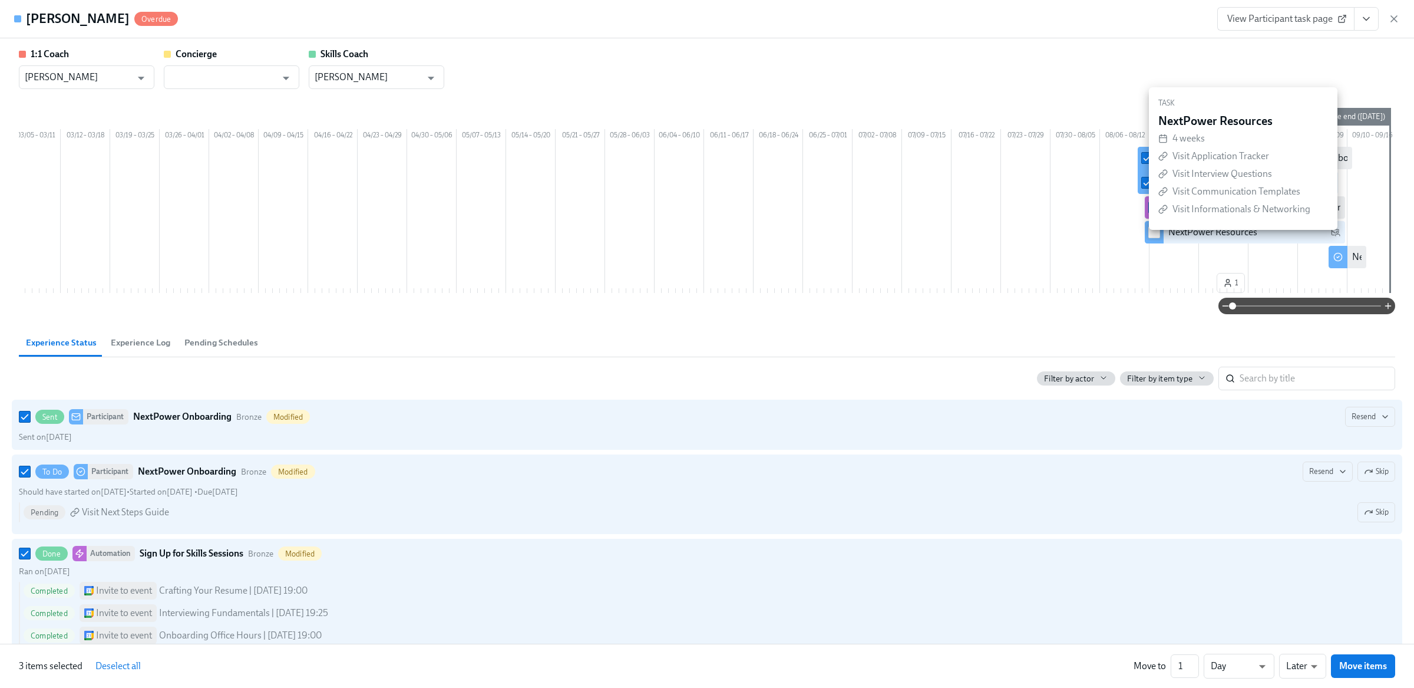
click at [1152, 238] on input "checkbox" at bounding box center [1154, 232] width 11 height 11
checkbox input "true"
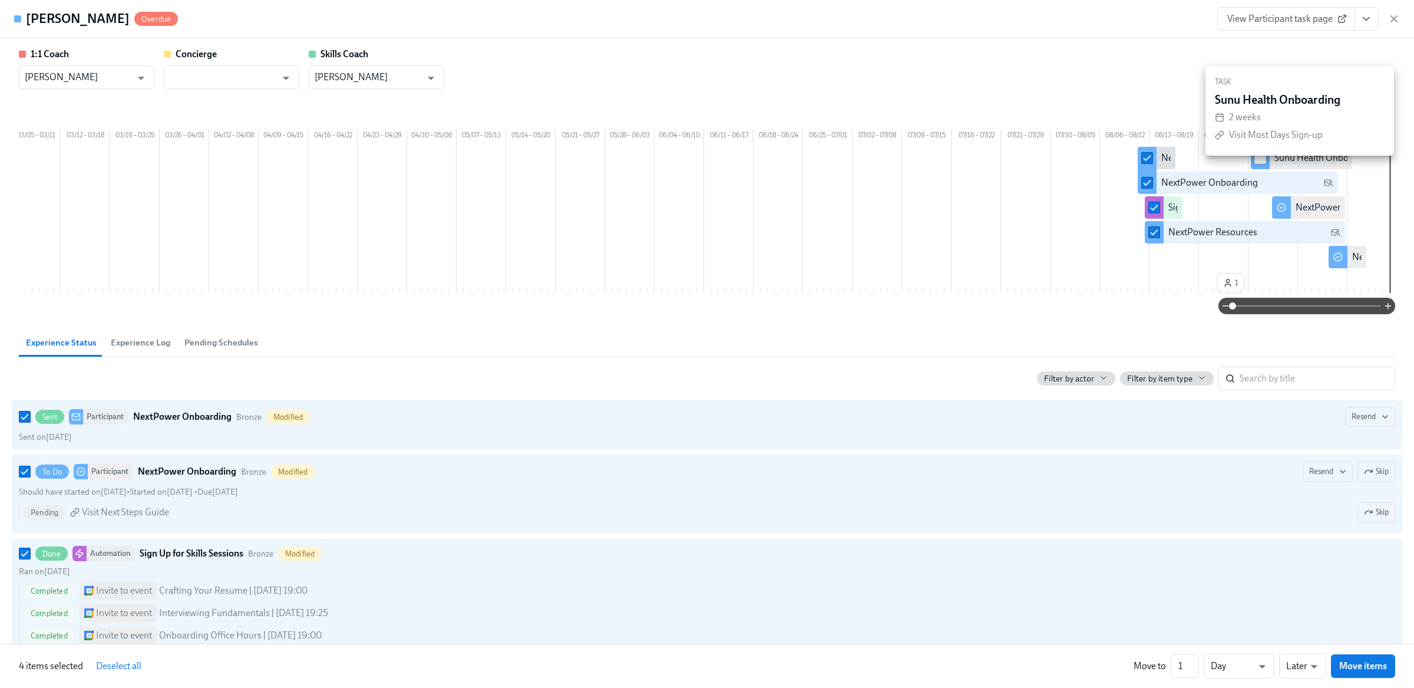
click at [1252, 169] on div at bounding box center [1260, 158] width 19 height 22
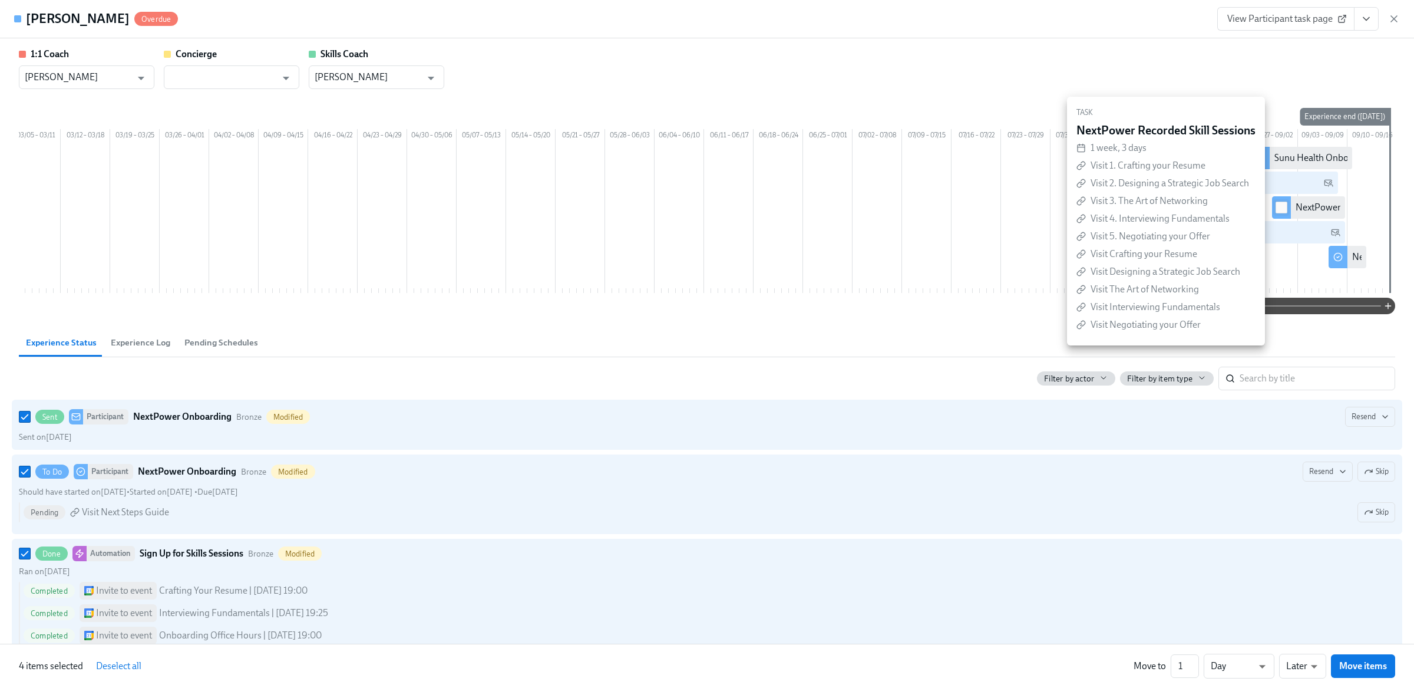
click at [1277, 213] on input "checkbox" at bounding box center [1282, 207] width 11 height 11
checkbox input "true"
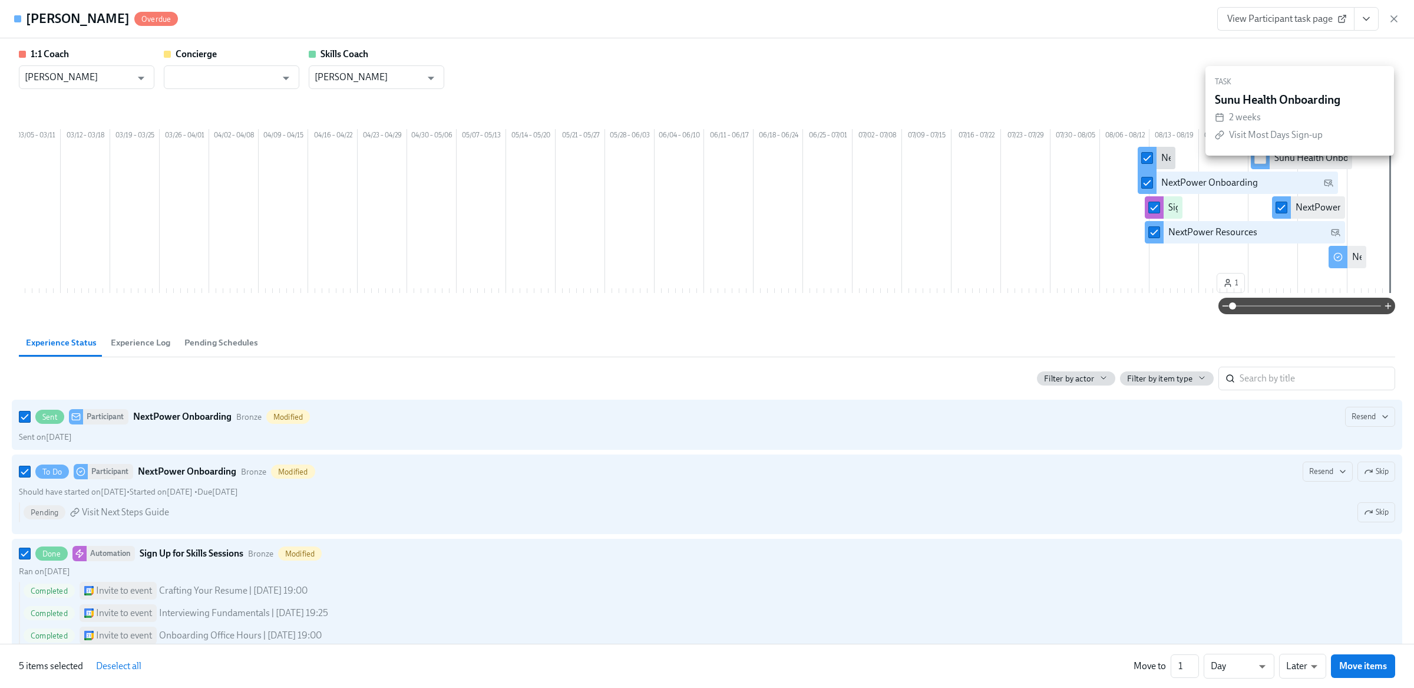
click at [1261, 163] on input "checkbox" at bounding box center [1260, 158] width 11 height 11
checkbox input "true"
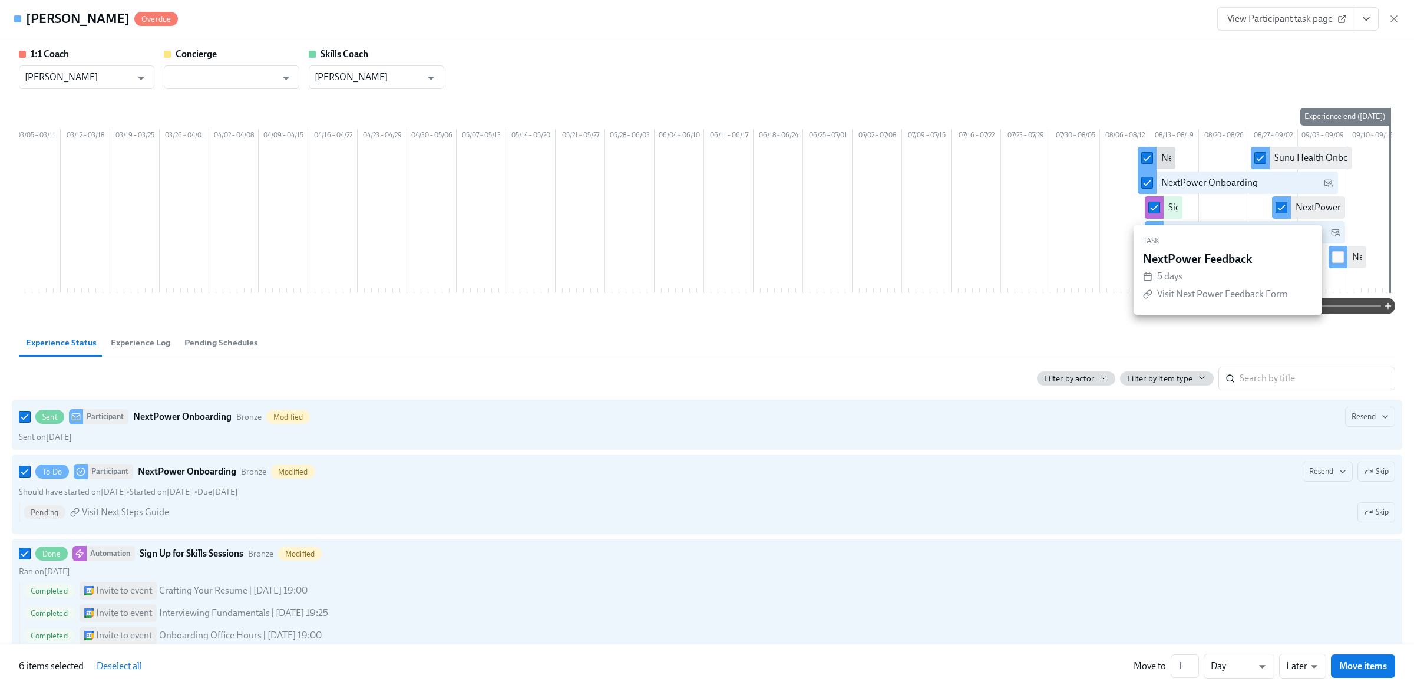
click at [1338, 262] on input "checkbox" at bounding box center [1338, 257] width 11 height 11
checkbox input "true"
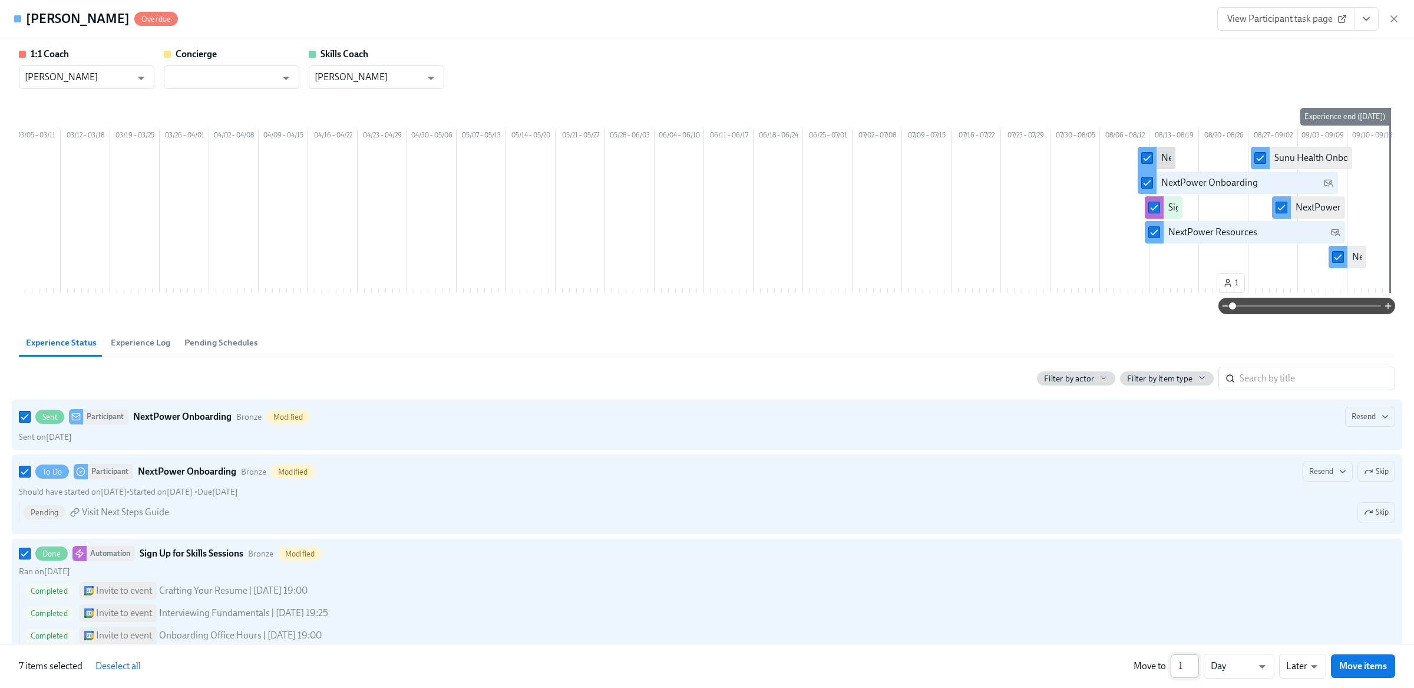
click at [1183, 666] on input "1" at bounding box center [1185, 666] width 28 height 24
type input "10"
click at [1338, 662] on button "Move items" at bounding box center [1363, 666] width 64 height 24
checkbox input "false"
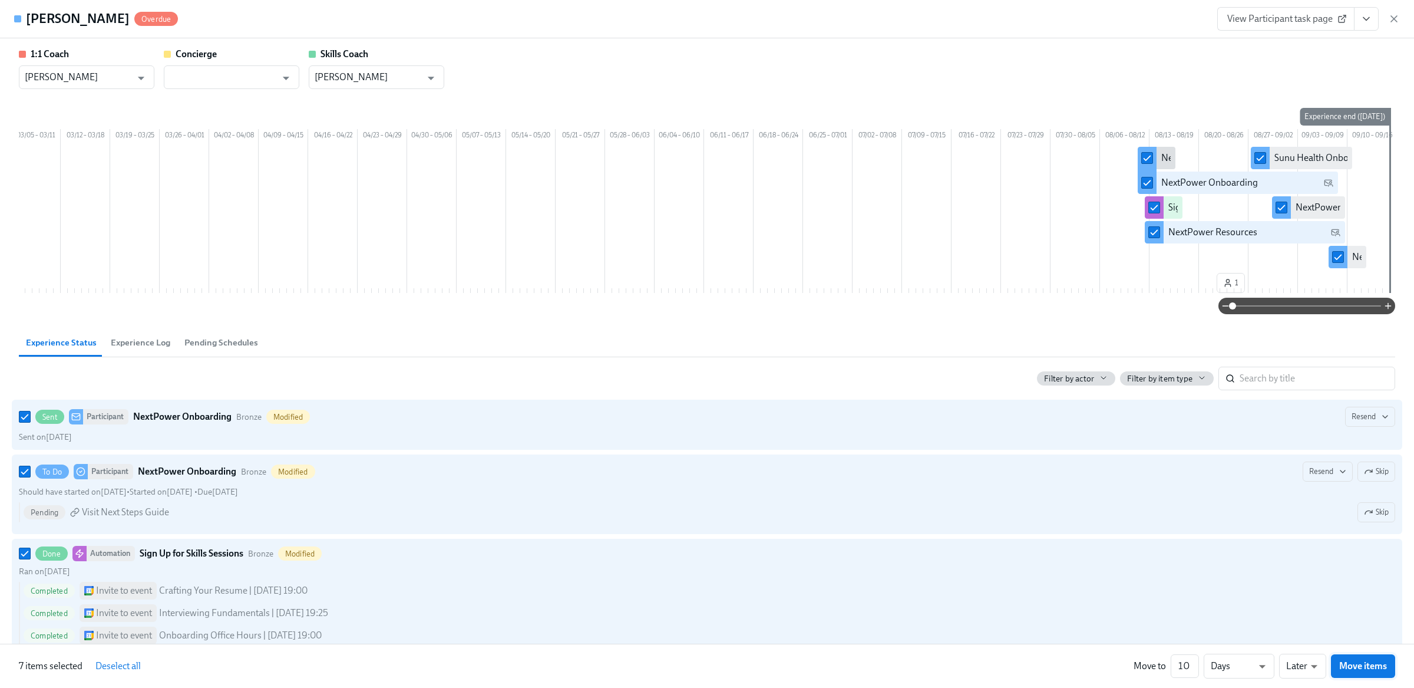
checkbox input "false"
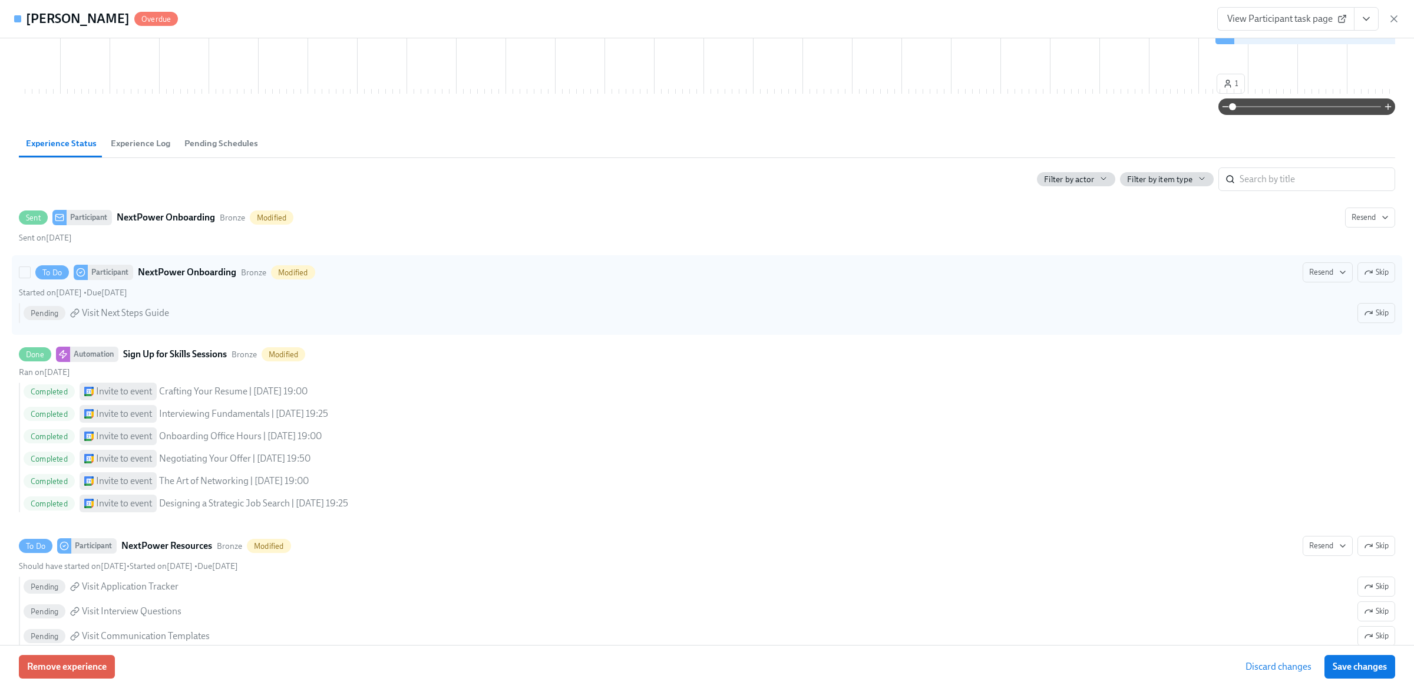
scroll to position [197, 0]
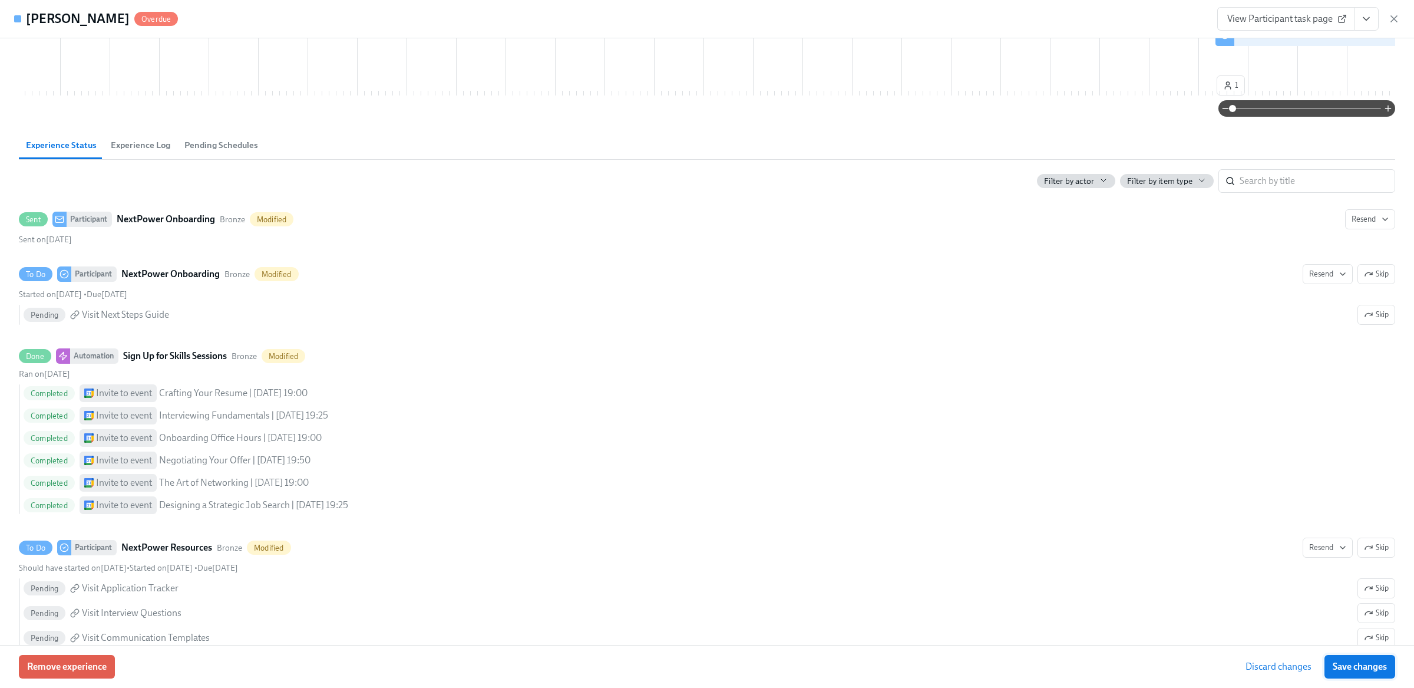
click at [1354, 661] on span "Save changes" at bounding box center [1360, 667] width 54 height 12
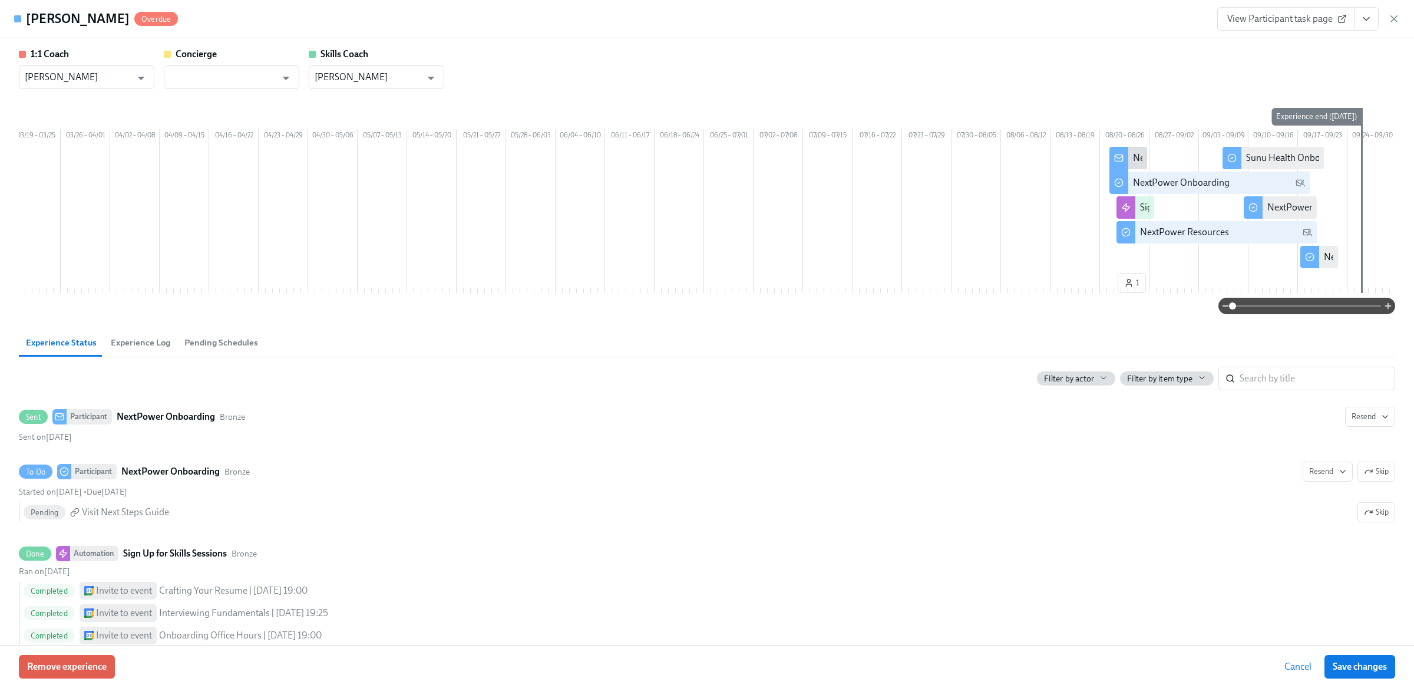
scroll to position [0, 2729]
click at [1363, 661] on span "Save changes" at bounding box center [1360, 667] width 54 height 12
click at [1401, 16] on div "Andres Manzano Gomez Overdue View Participant task page" at bounding box center [707, 19] width 1414 height 38
click at [1395, 18] on icon "button" at bounding box center [1394, 19] width 6 height 6
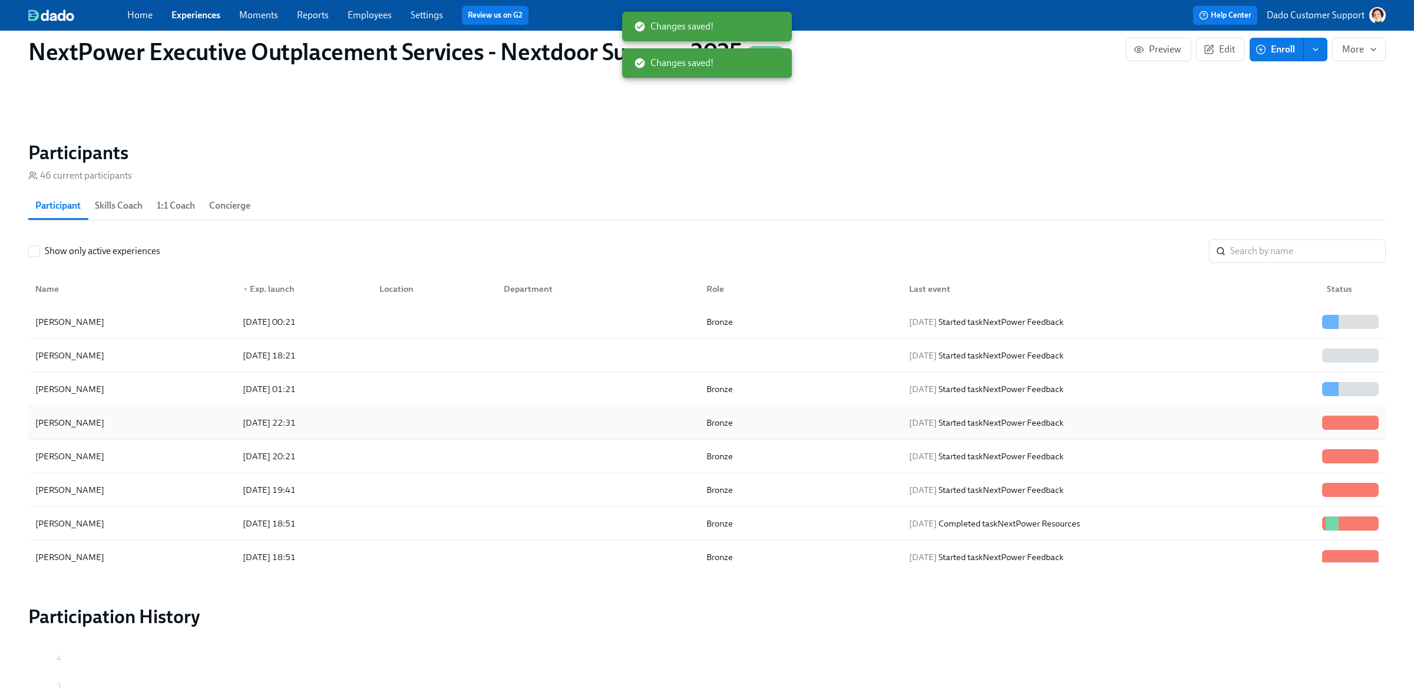
click at [273, 425] on div "2025/08/20 22:31" at bounding box center [269, 422] width 62 height 14
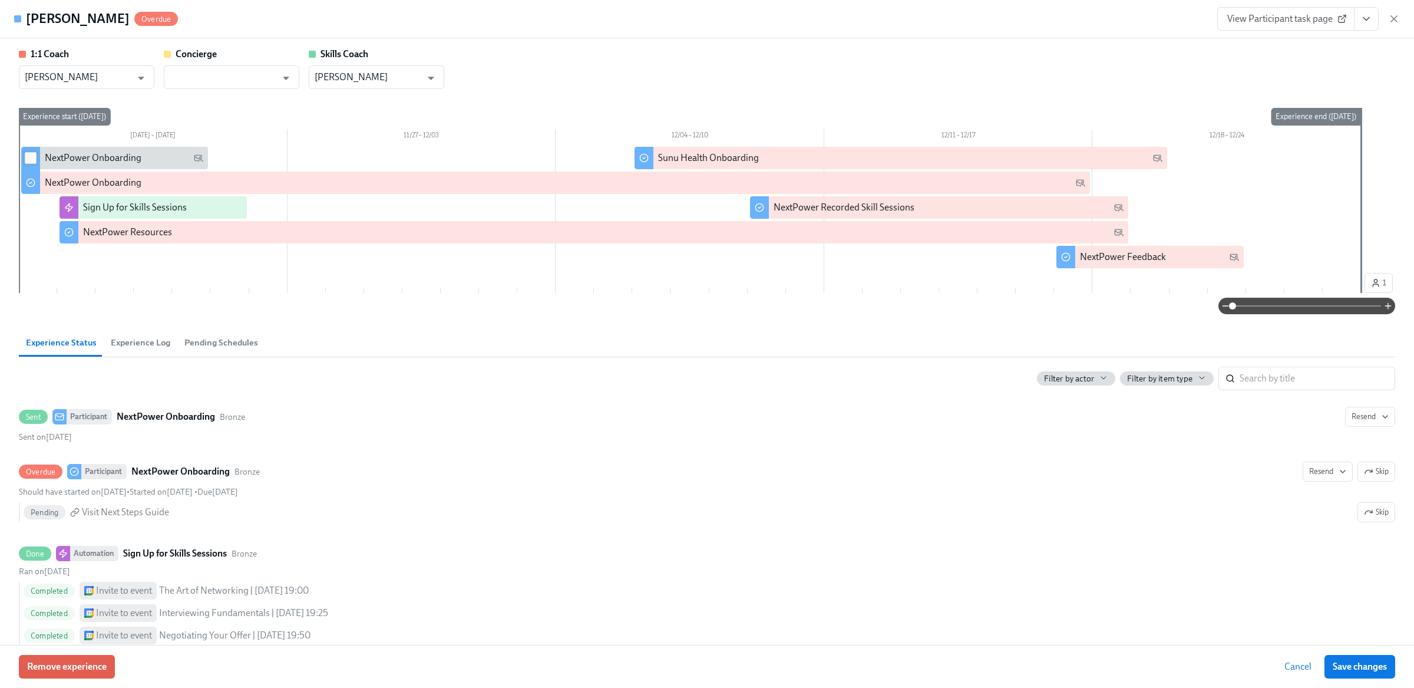
click at [27, 156] on input "checkbox" at bounding box center [30, 158] width 11 height 11
checkbox input "true"
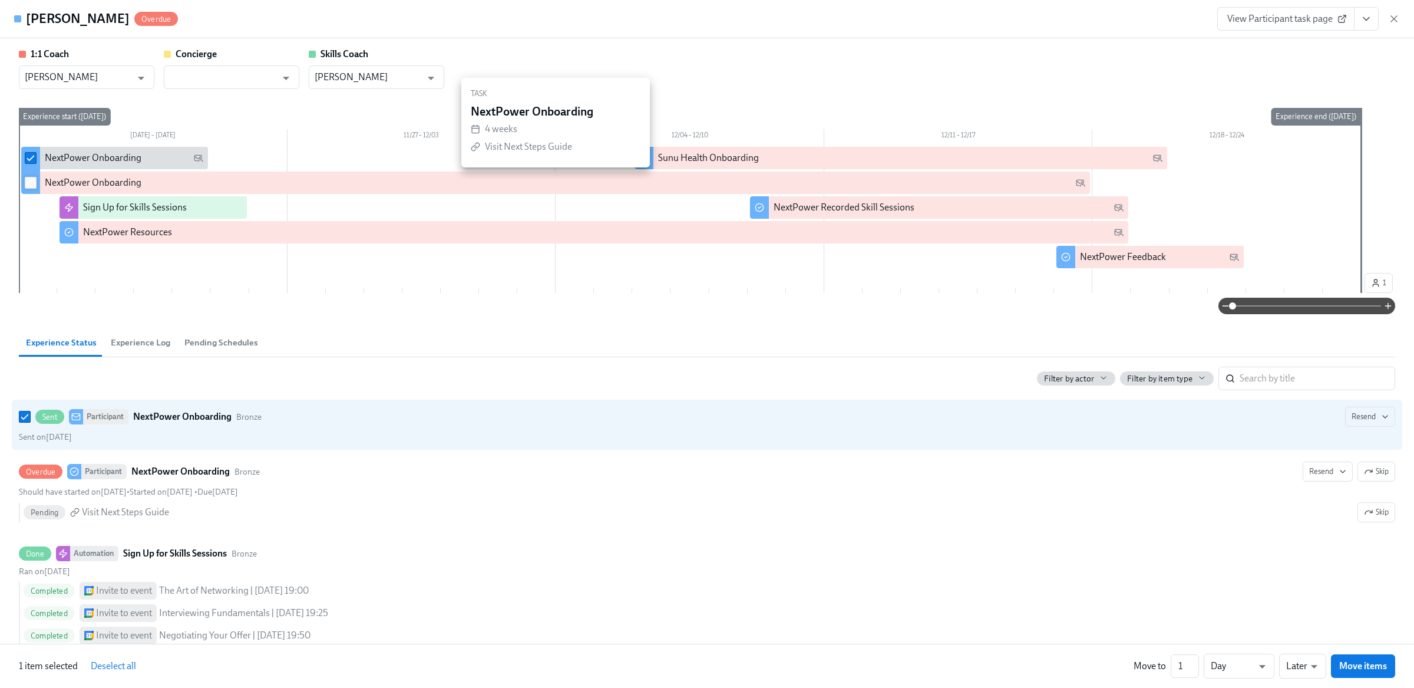
click at [28, 187] on input "checkbox" at bounding box center [30, 182] width 11 height 11
checkbox input "true"
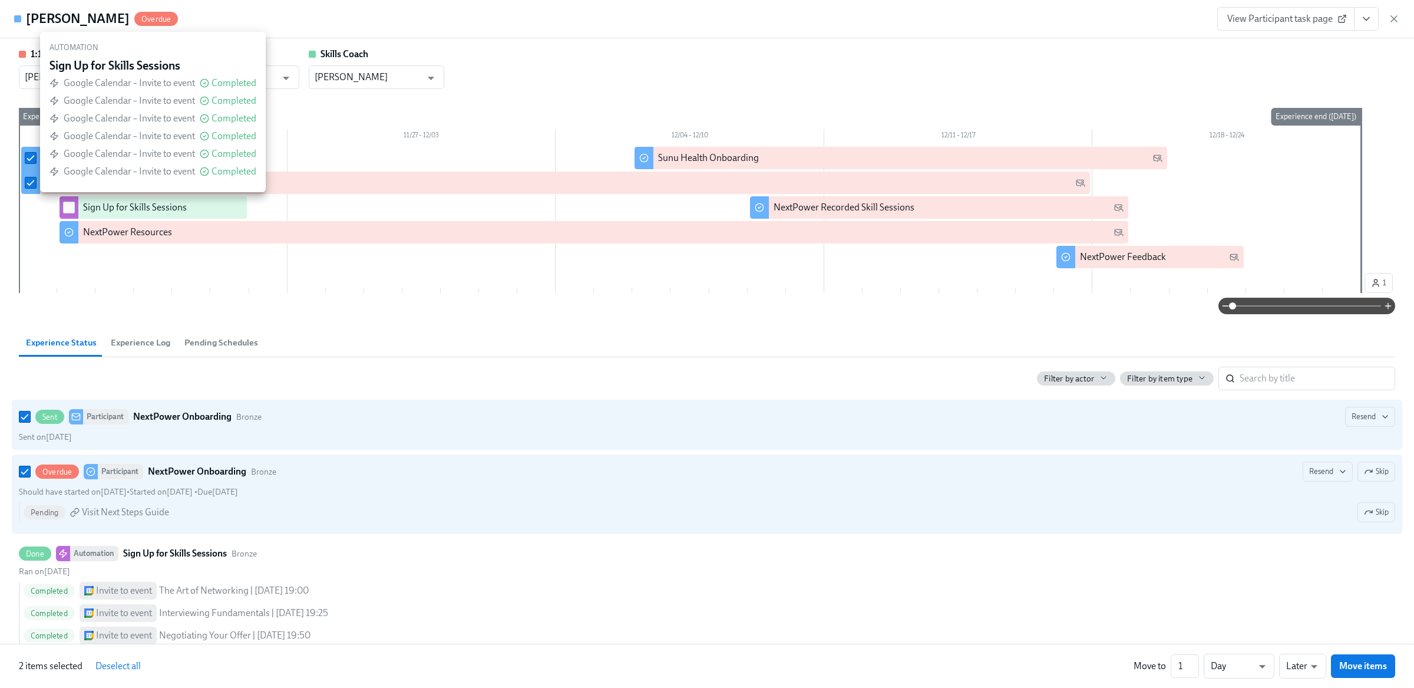
click at [68, 207] on input "checkbox" at bounding box center [69, 207] width 11 height 11
checkbox input "true"
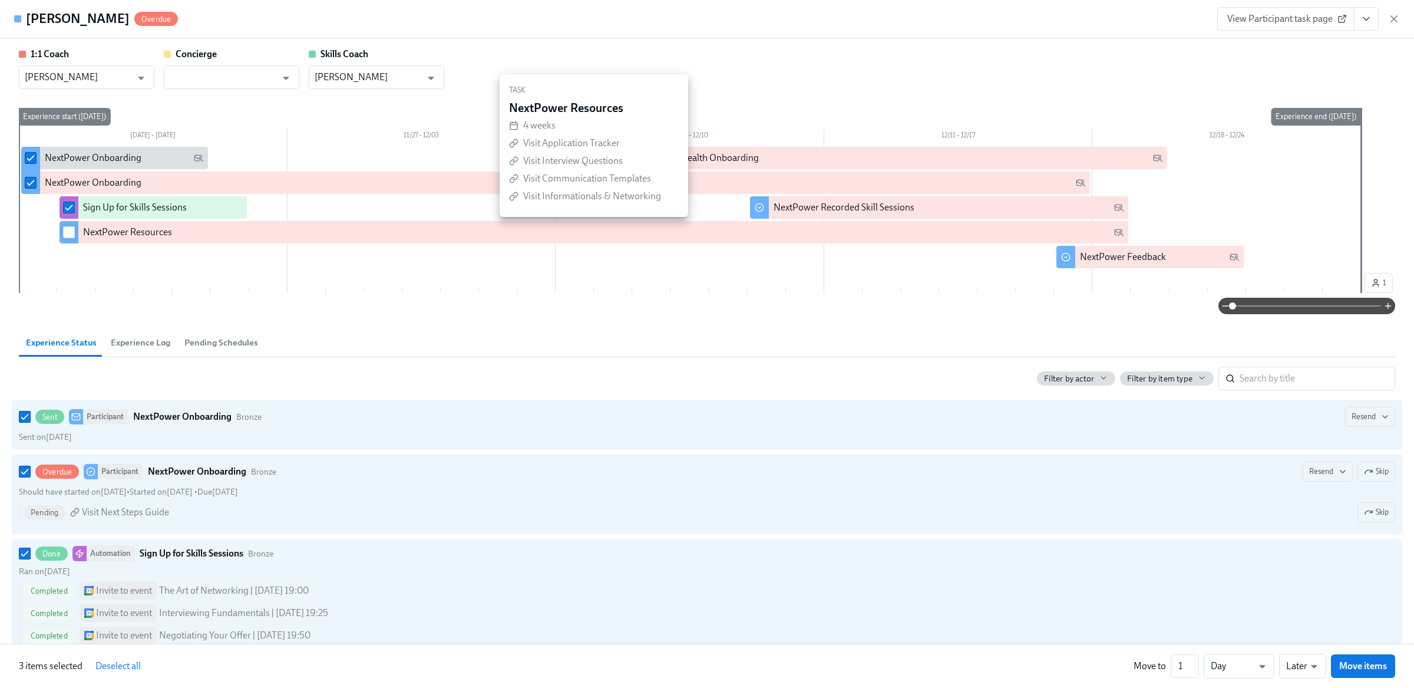
click at [70, 233] on input "checkbox" at bounding box center [69, 232] width 11 height 11
checkbox input "true"
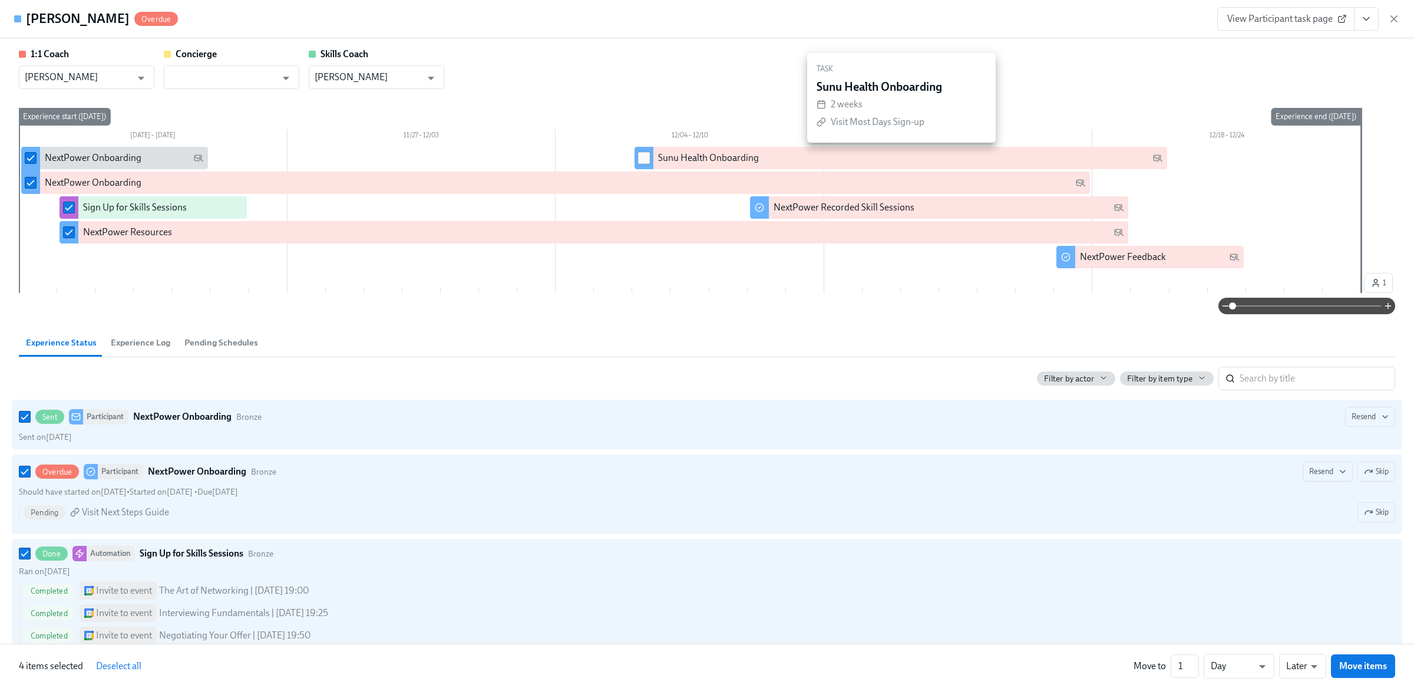
click at [644, 153] on input "checkbox" at bounding box center [644, 158] width 11 height 11
checkbox input "true"
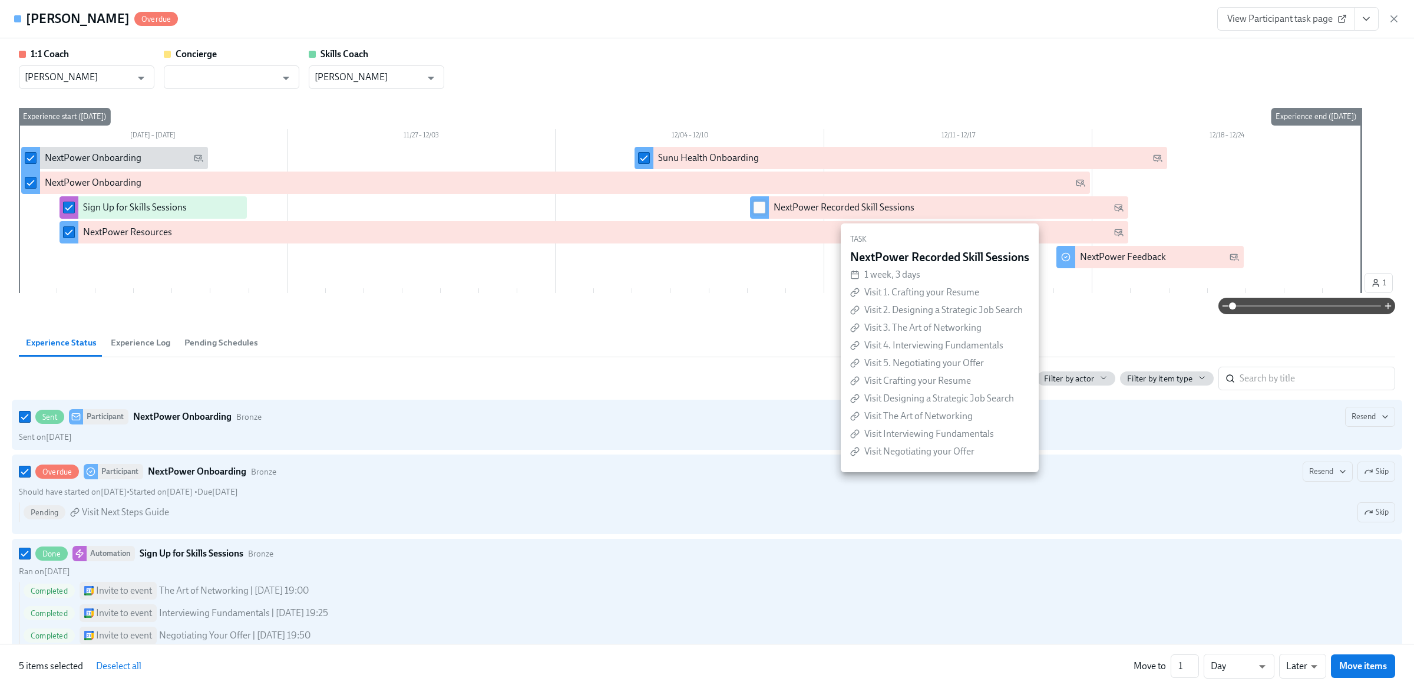
click at [757, 207] on input "checkbox" at bounding box center [759, 207] width 11 height 11
checkbox input "true"
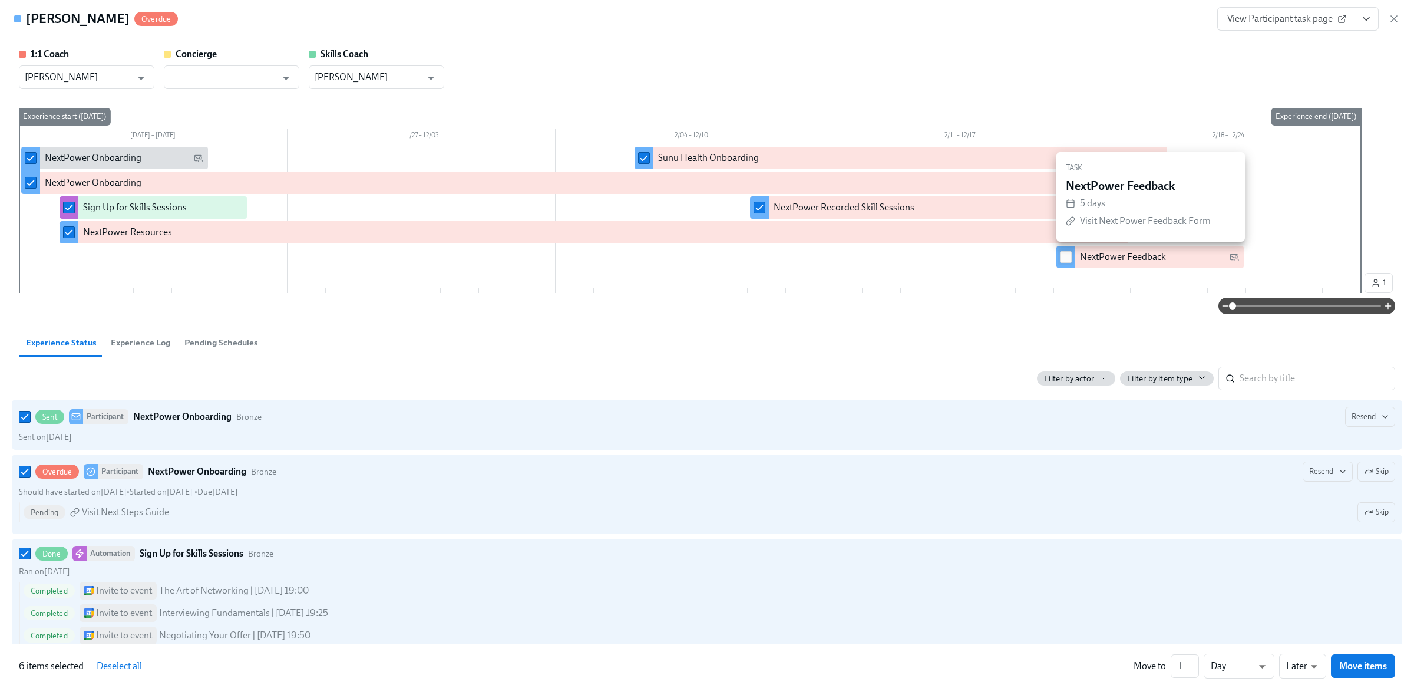
click at [1064, 260] on input "checkbox" at bounding box center [1066, 257] width 11 height 11
checkbox input "true"
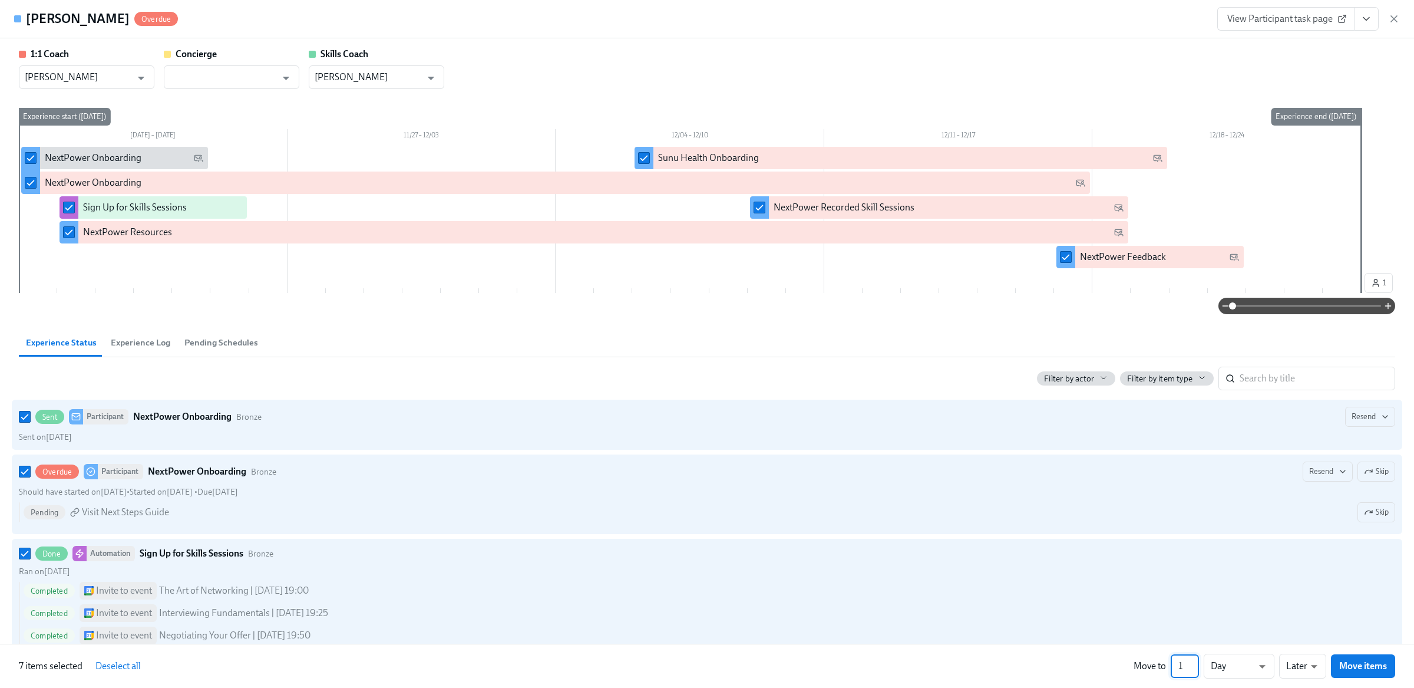
drag, startPoint x: 1184, startPoint y: 669, endPoint x: 1161, endPoint y: 662, distance: 23.9
click at [1161, 662] on div "Move to 1 ​ Day d ​ Later later ​ Move items" at bounding box center [1265, 666] width 262 height 25
type input "265"
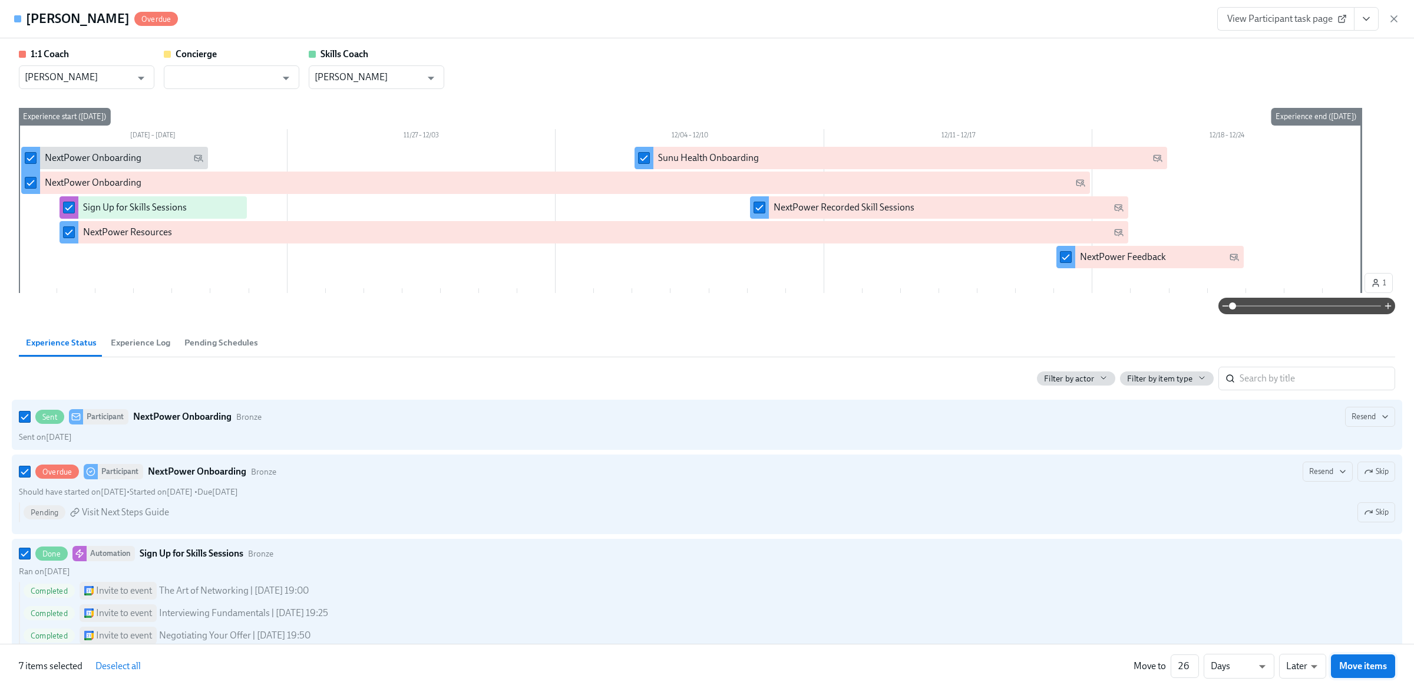
click at [1351, 668] on span "Move items" at bounding box center [1364, 666] width 48 height 12
checkbox input "false"
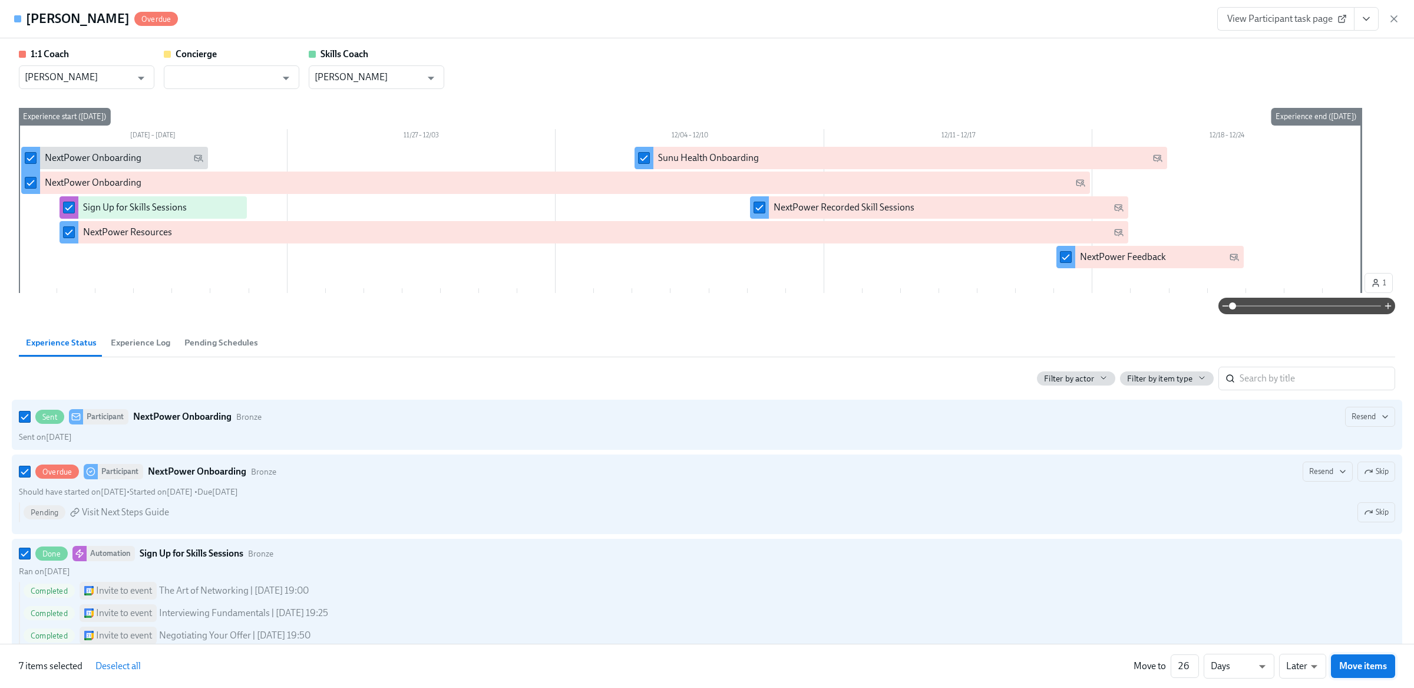
checkbox input "false"
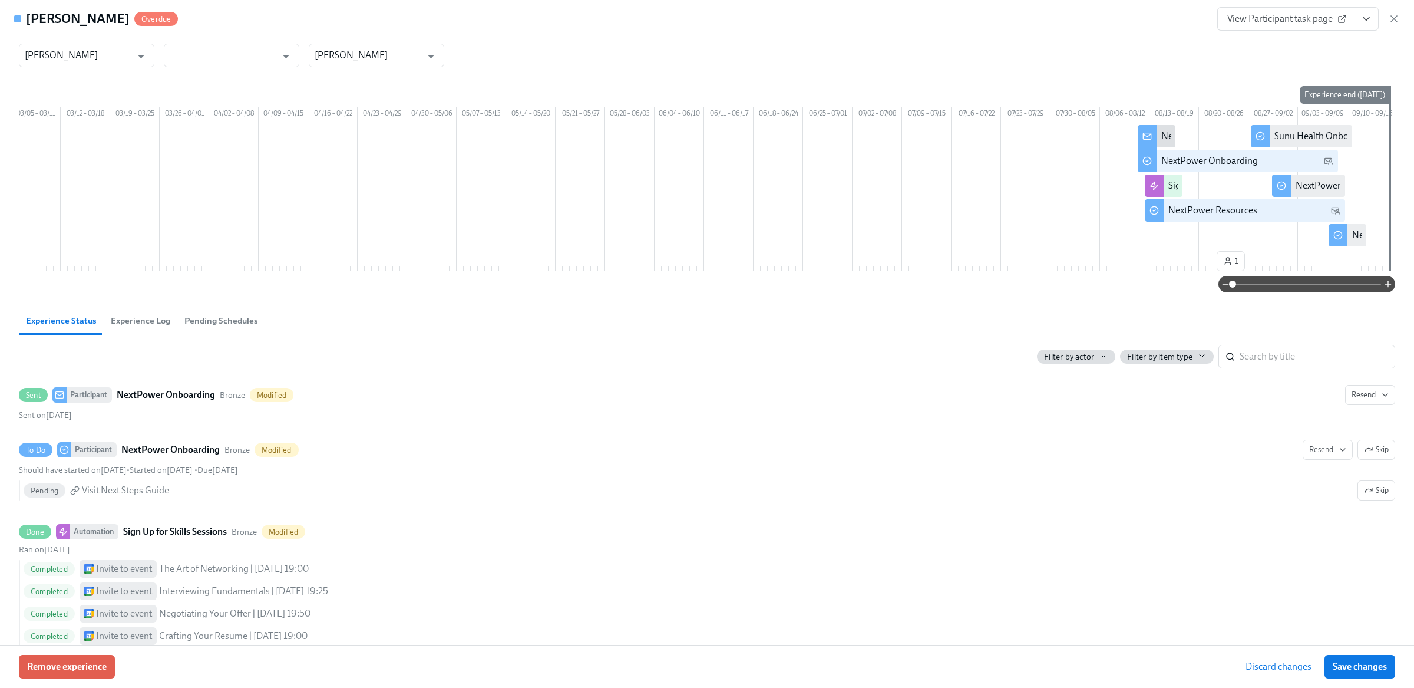
scroll to position [12, 0]
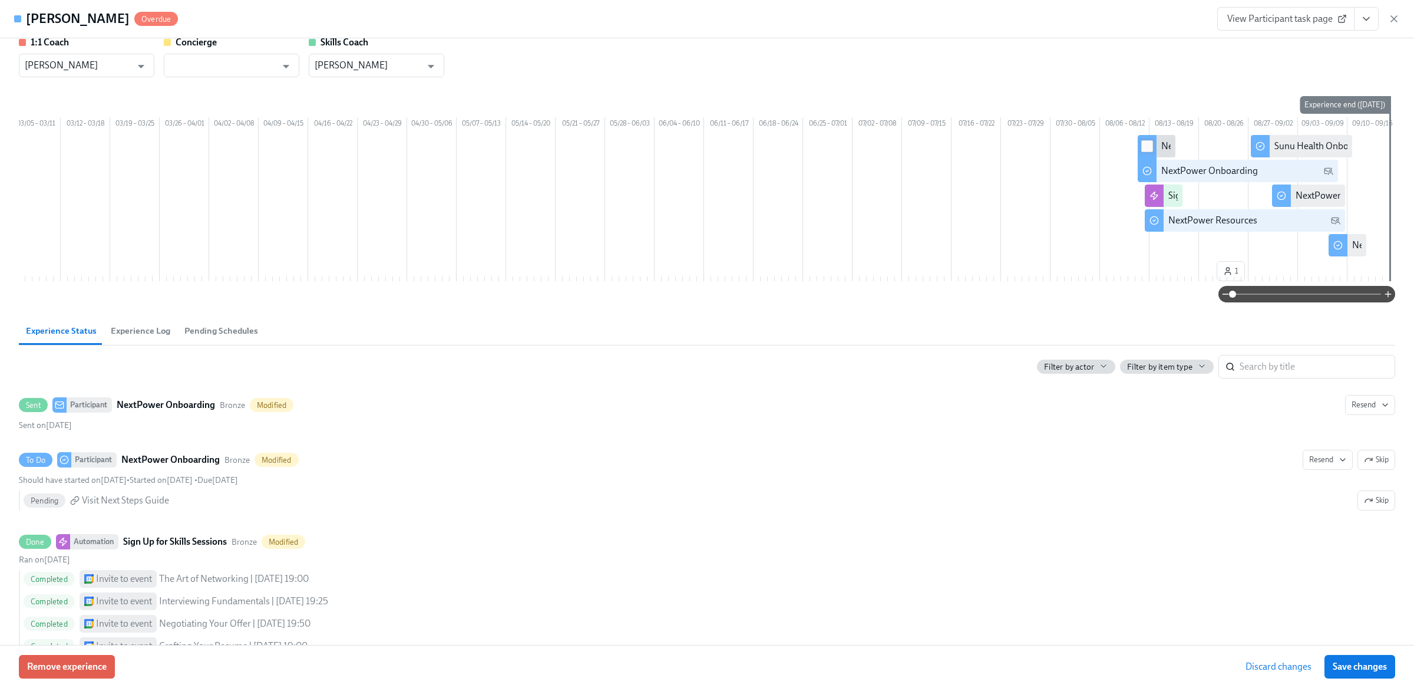
click at [1145, 151] on input "checkbox" at bounding box center [1147, 146] width 11 height 11
checkbox input "true"
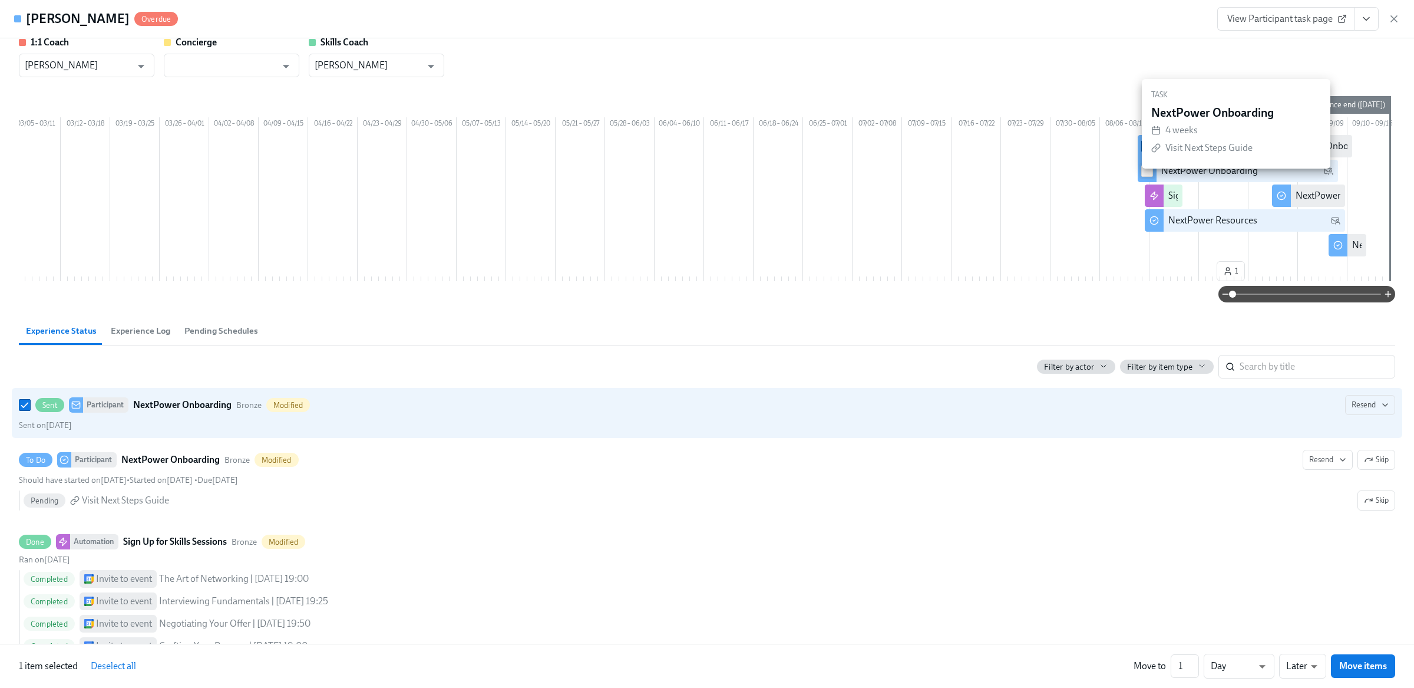
click at [1145, 177] on span at bounding box center [1148, 171] width 12 height 12
checkbox input "true"
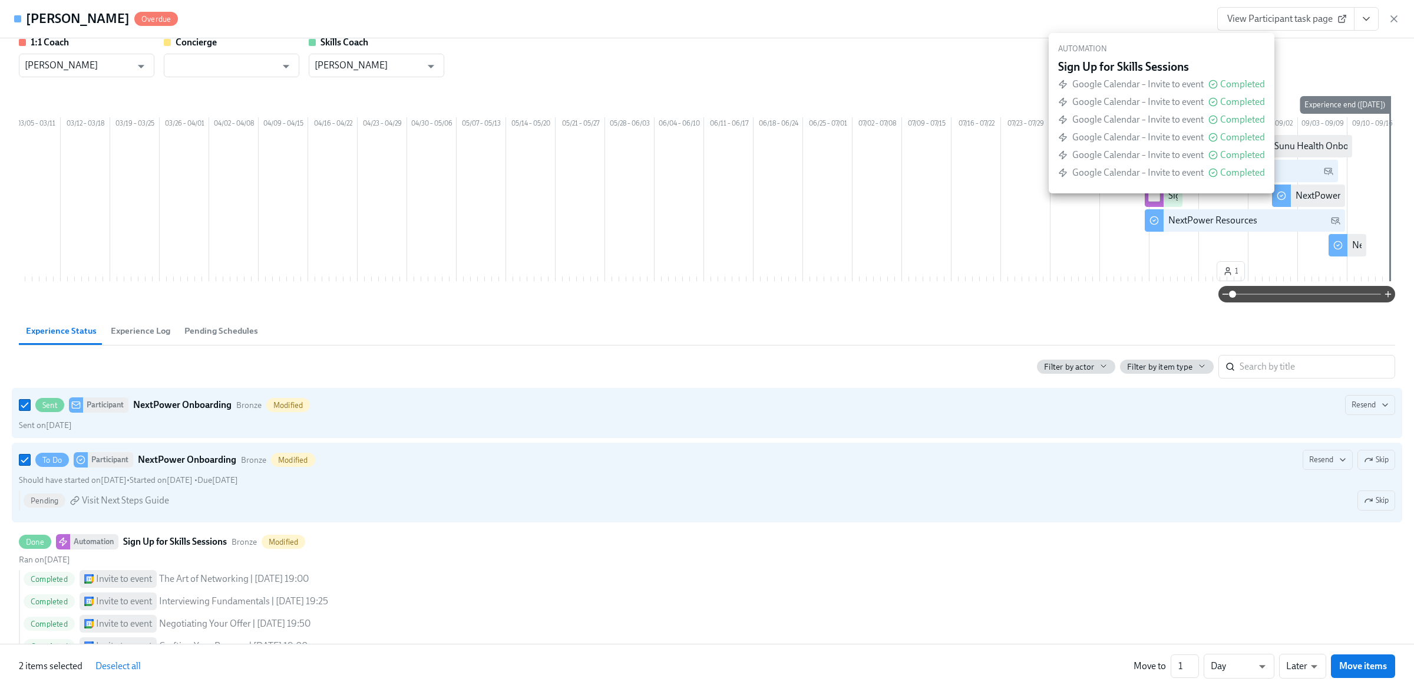
click at [1151, 201] on input "checkbox" at bounding box center [1154, 195] width 11 height 11
checkbox input "true"
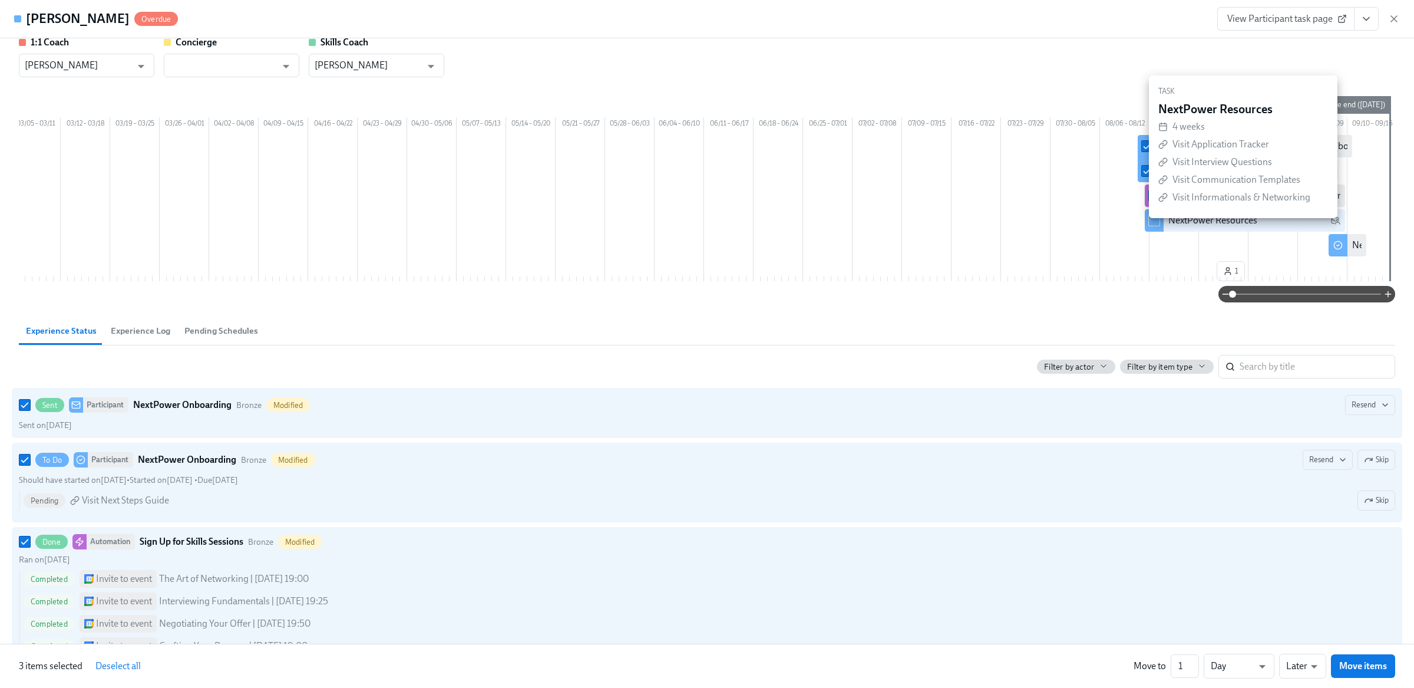
click at [1152, 226] on input "checkbox" at bounding box center [1154, 220] width 11 height 11
checkbox input "true"
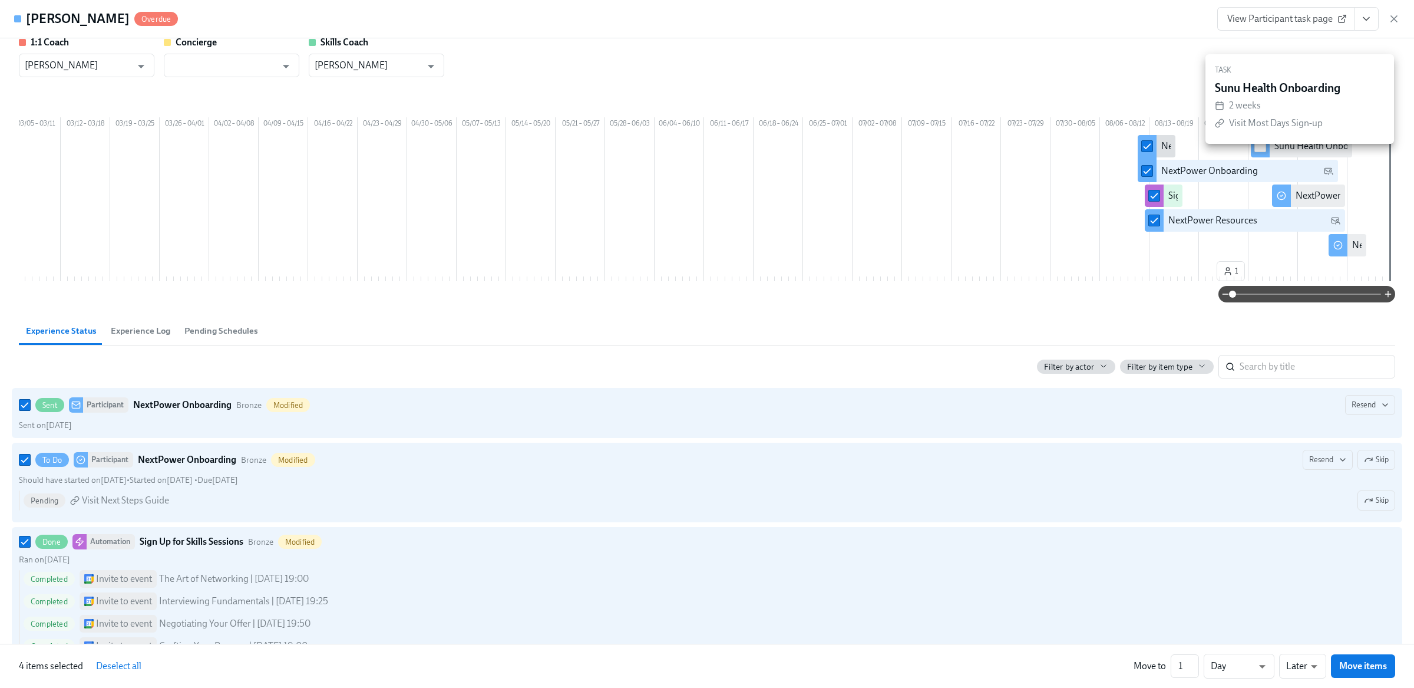
click at [1260, 151] on input "checkbox" at bounding box center [1260, 146] width 11 height 11
checkbox input "true"
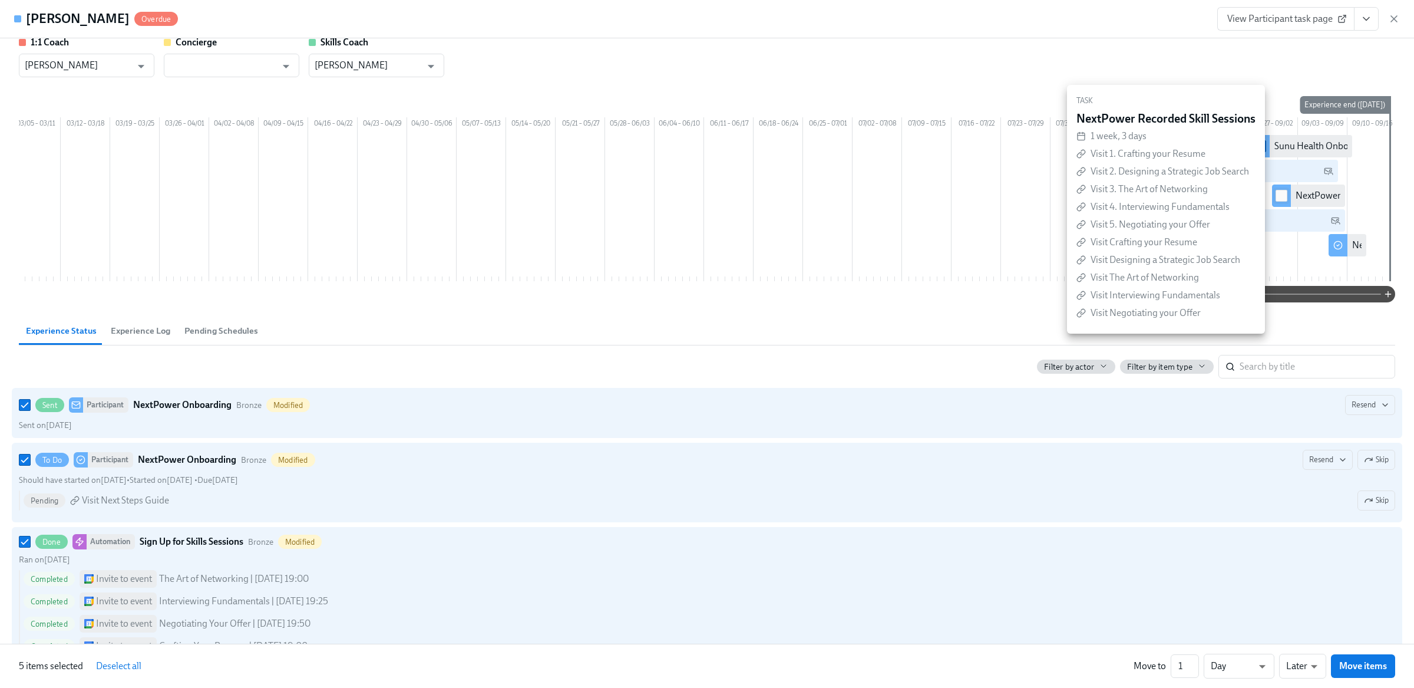
click at [1282, 201] on input "checkbox" at bounding box center [1282, 195] width 11 height 11
checkbox input "true"
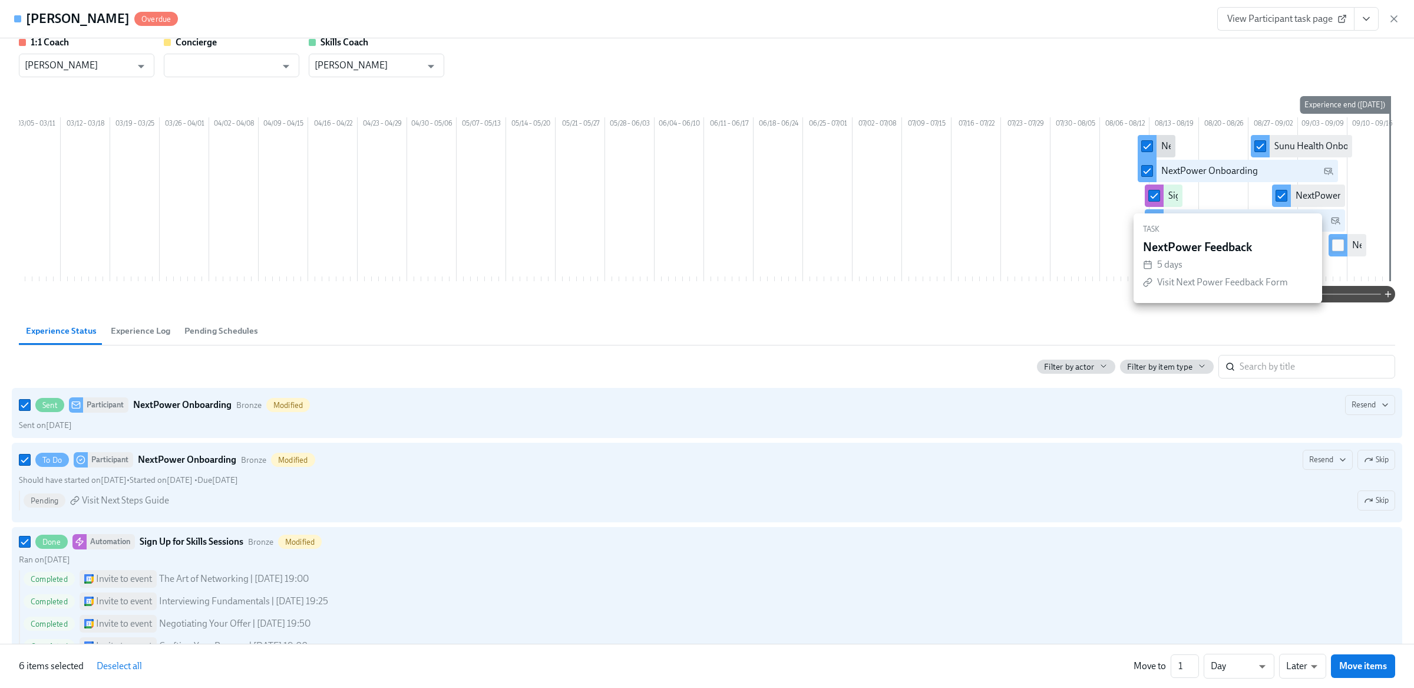
click at [1335, 250] on input "checkbox" at bounding box center [1338, 245] width 11 height 11
checkbox input "true"
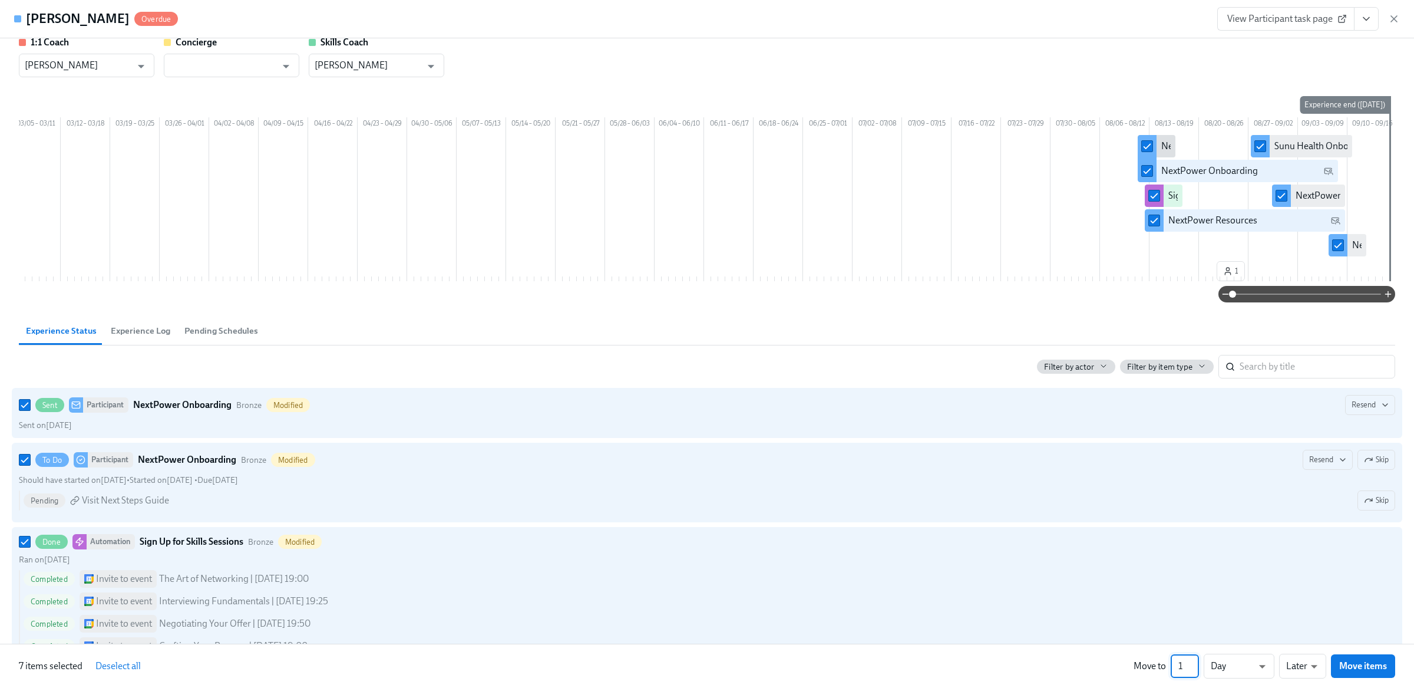
drag, startPoint x: 1182, startPoint y: 665, endPoint x: 1167, endPoint y: 665, distance: 15.3
click at [1167, 665] on div "Move to 1 ​ Day d ​ Later later ​ Move items" at bounding box center [1265, 666] width 262 height 25
type input "7"
click at [1367, 664] on span "Move items" at bounding box center [1364, 666] width 48 height 12
checkbox input "false"
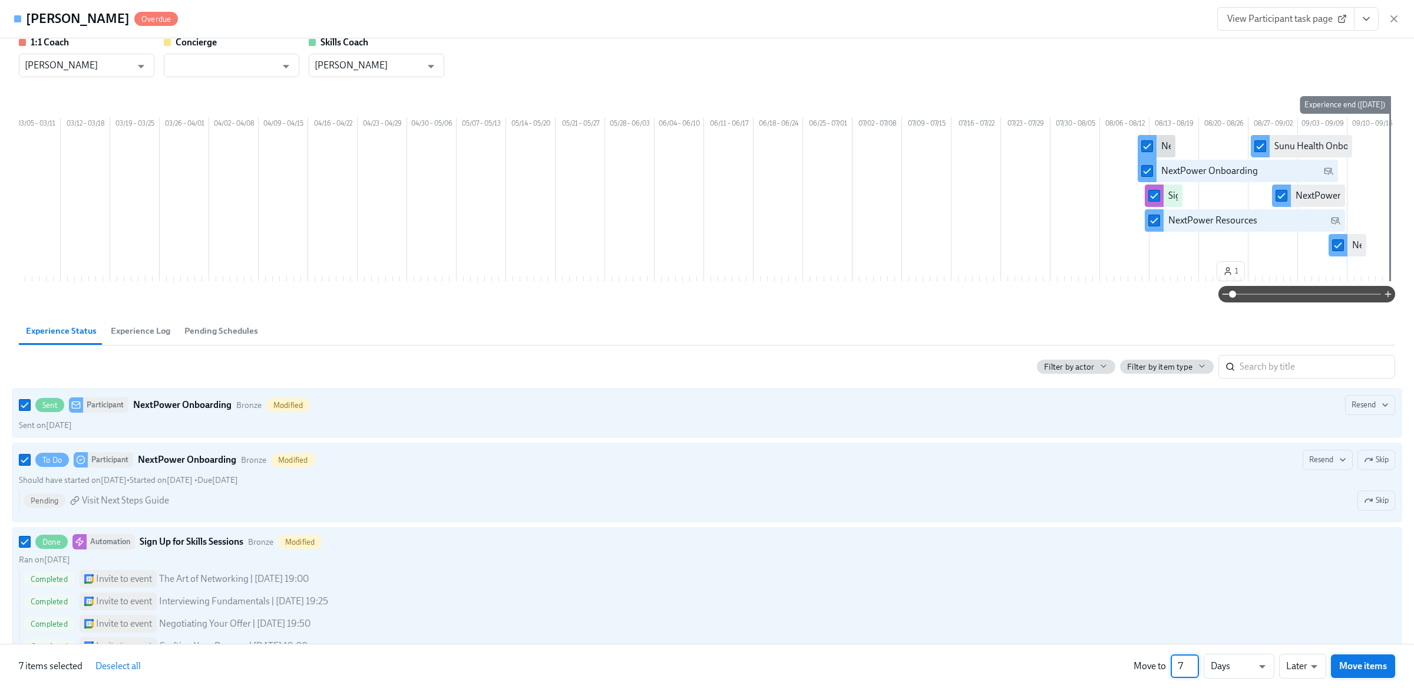
checkbox input "false"
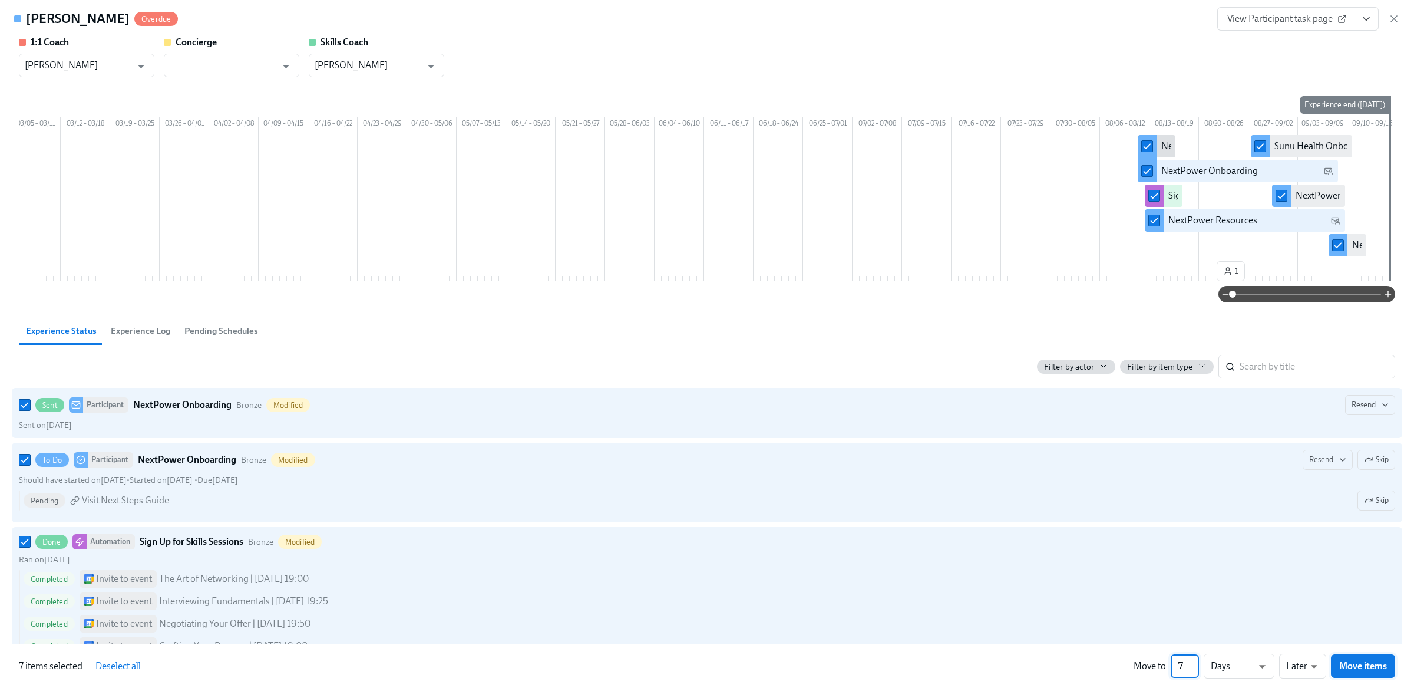
checkbox input "false"
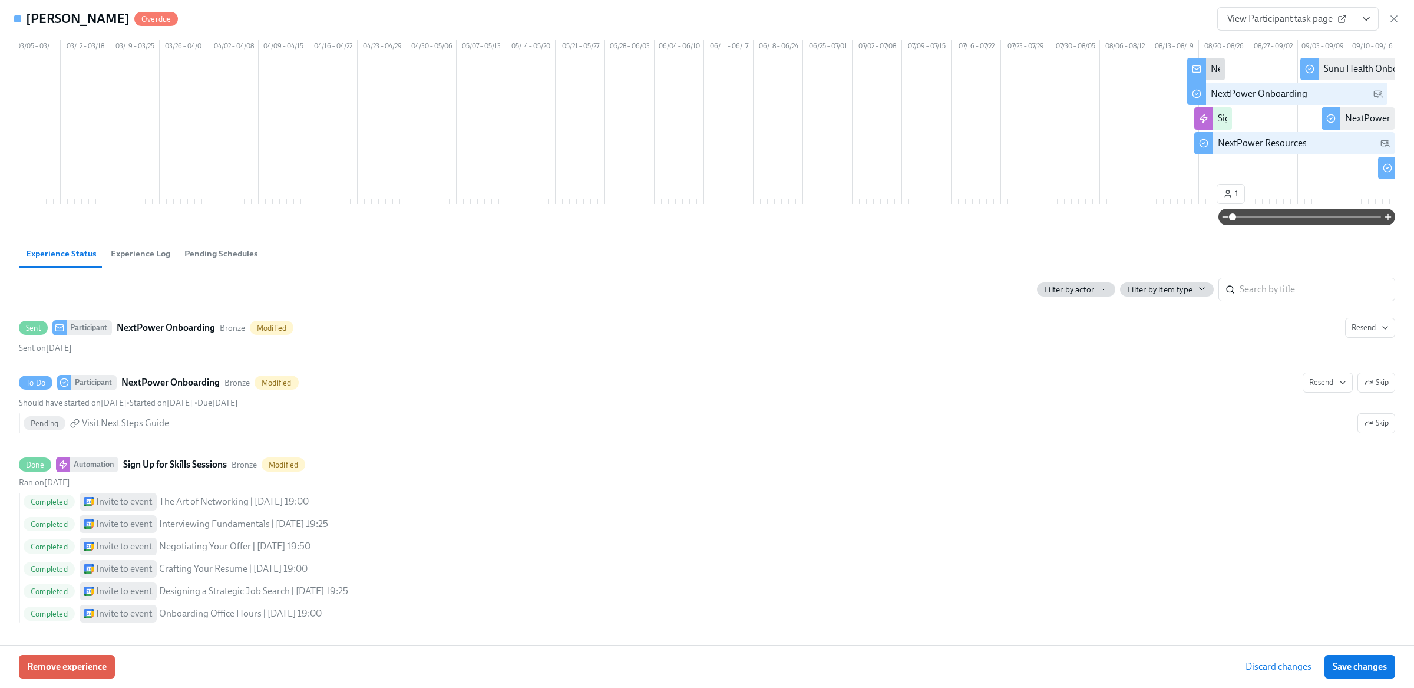
scroll to position [0, 0]
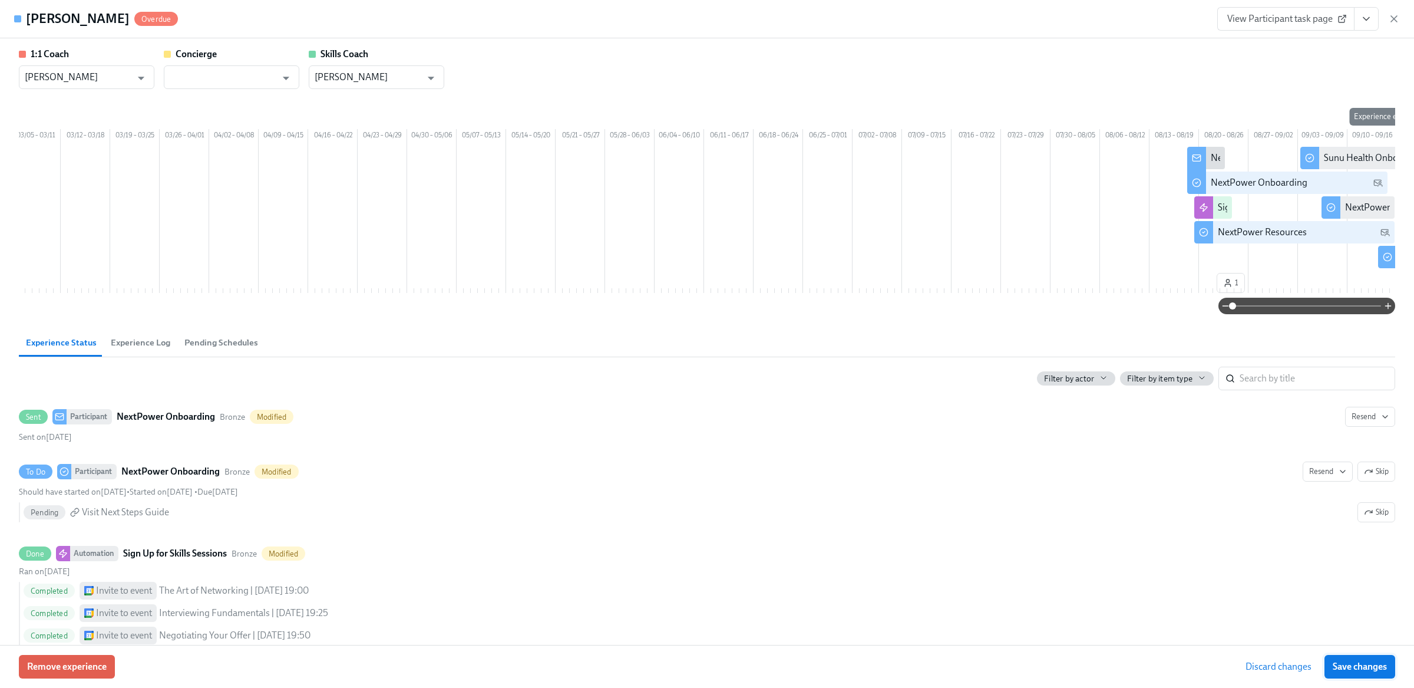
click at [1372, 665] on span "Save changes" at bounding box center [1360, 667] width 54 height 12
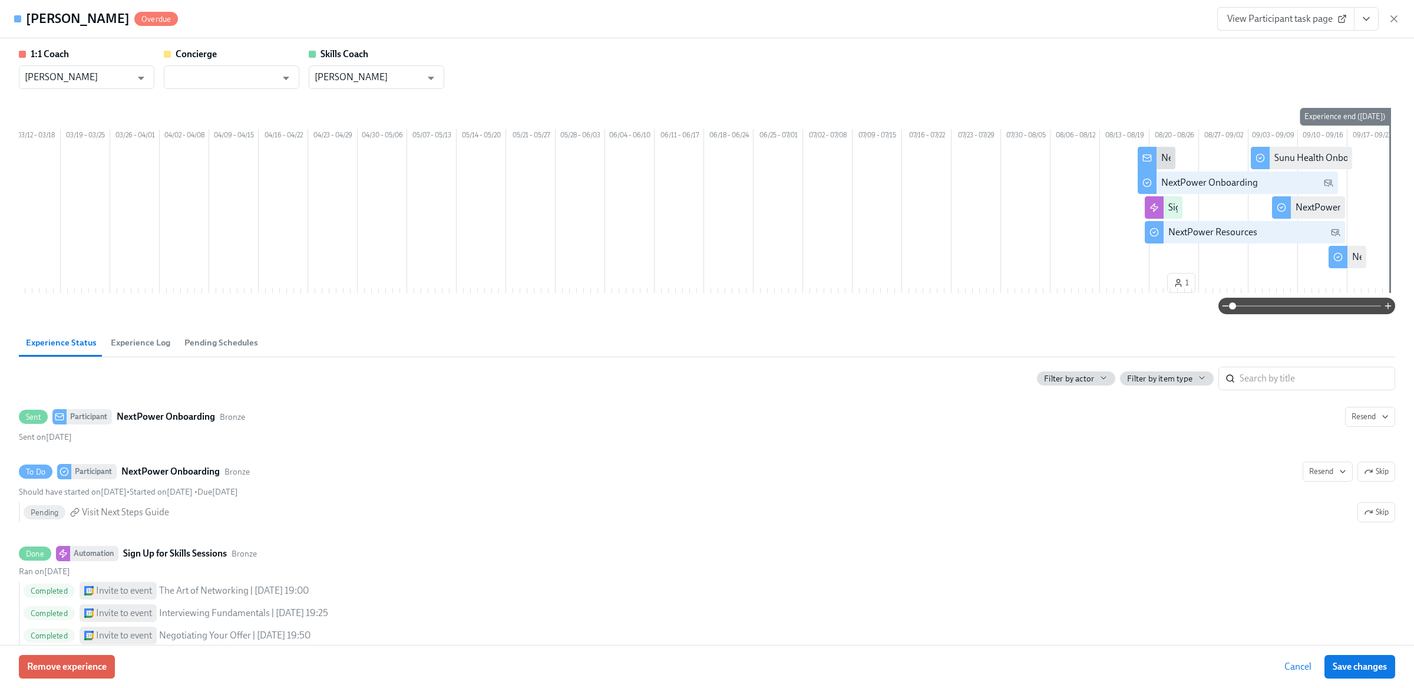
scroll to position [0, 3289]
click at [1393, 19] on icon "button" at bounding box center [1395, 19] width 12 height 12
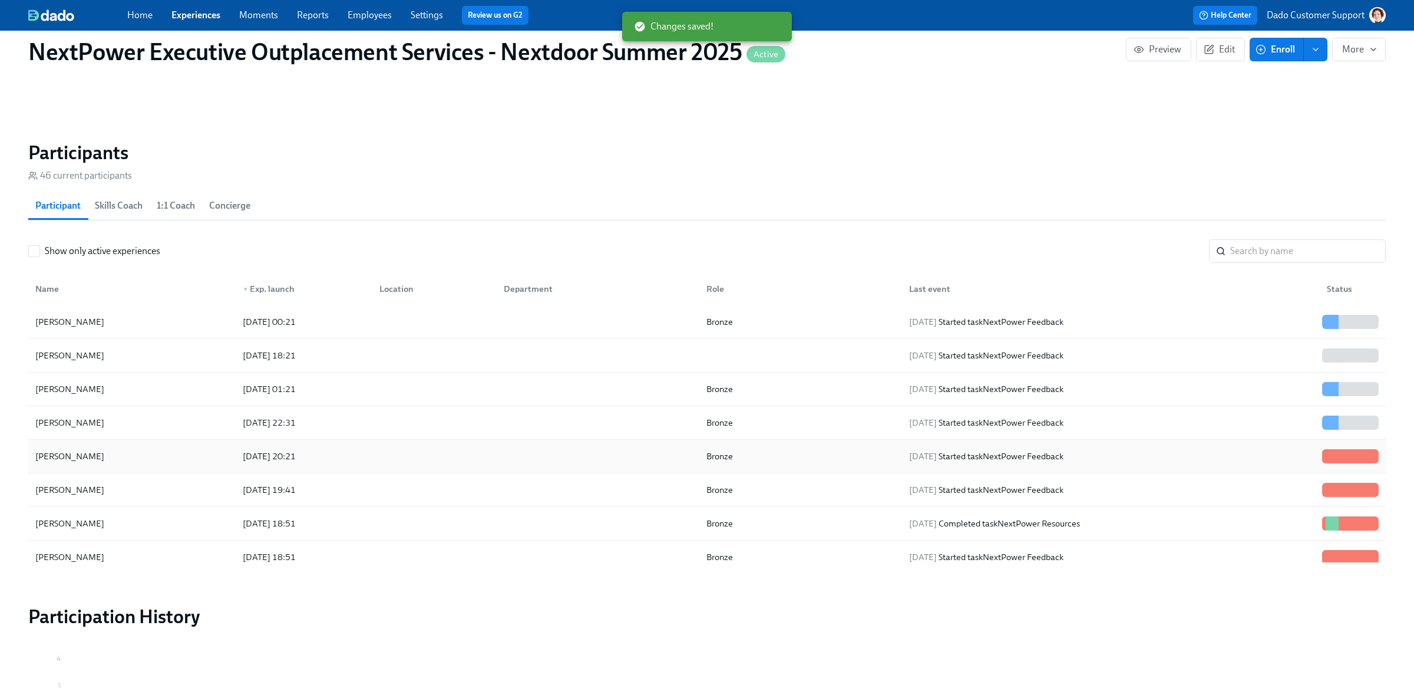
click at [274, 463] on div "2025/08/20 20:21" at bounding box center [269, 456] width 62 height 14
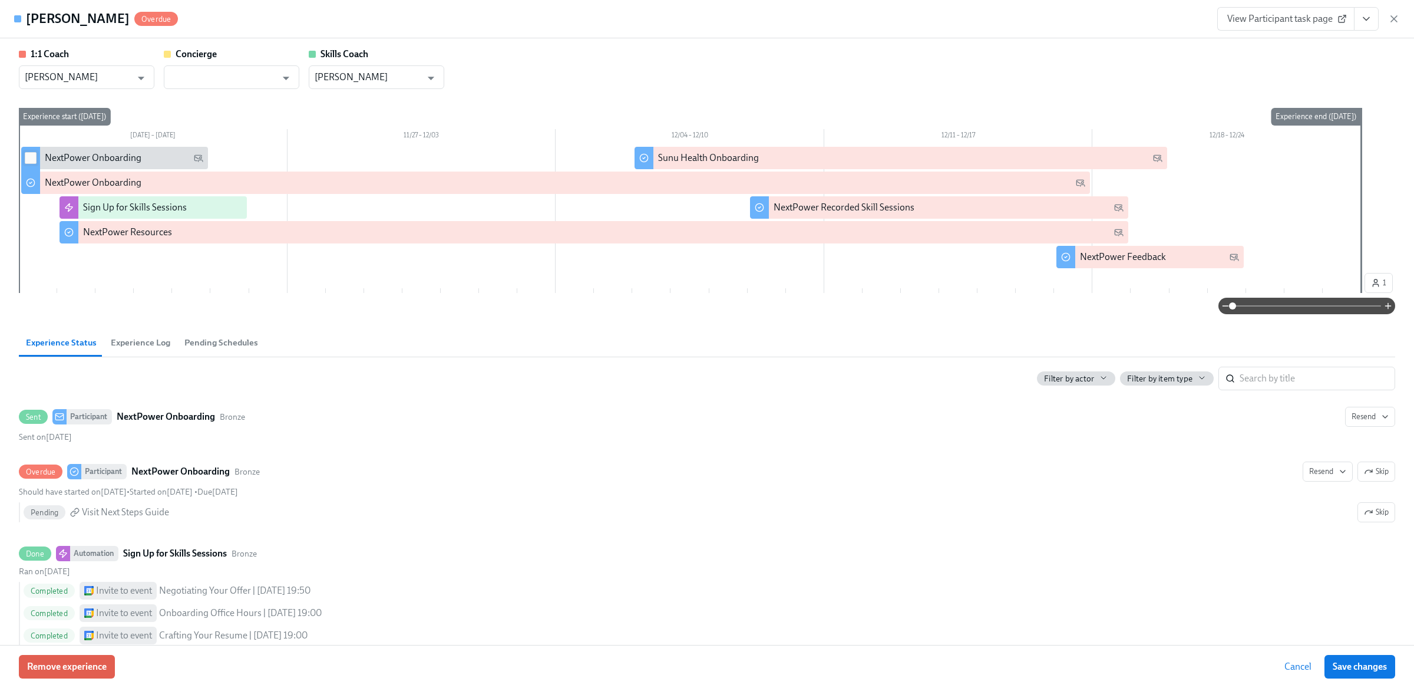
click at [28, 156] on input "checkbox" at bounding box center [30, 158] width 11 height 11
checkbox input "true"
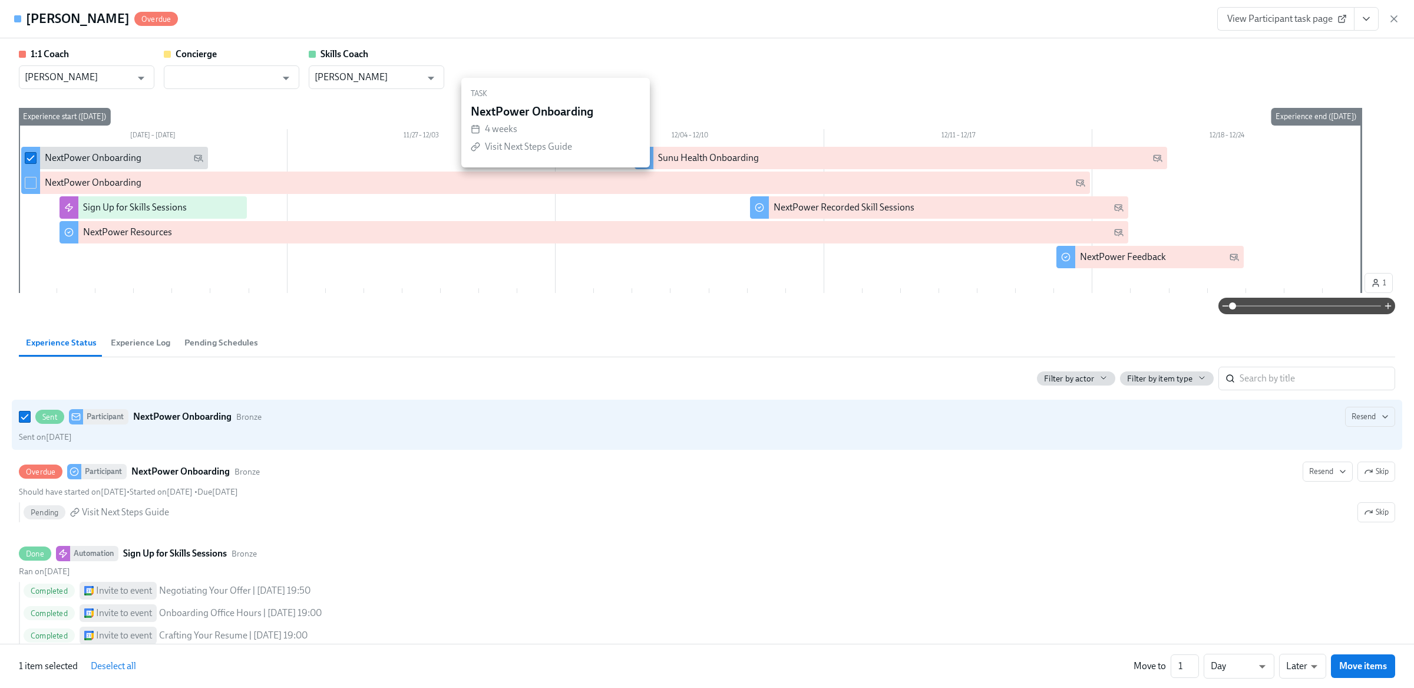
click at [28, 180] on input "checkbox" at bounding box center [30, 182] width 11 height 11
checkbox input "true"
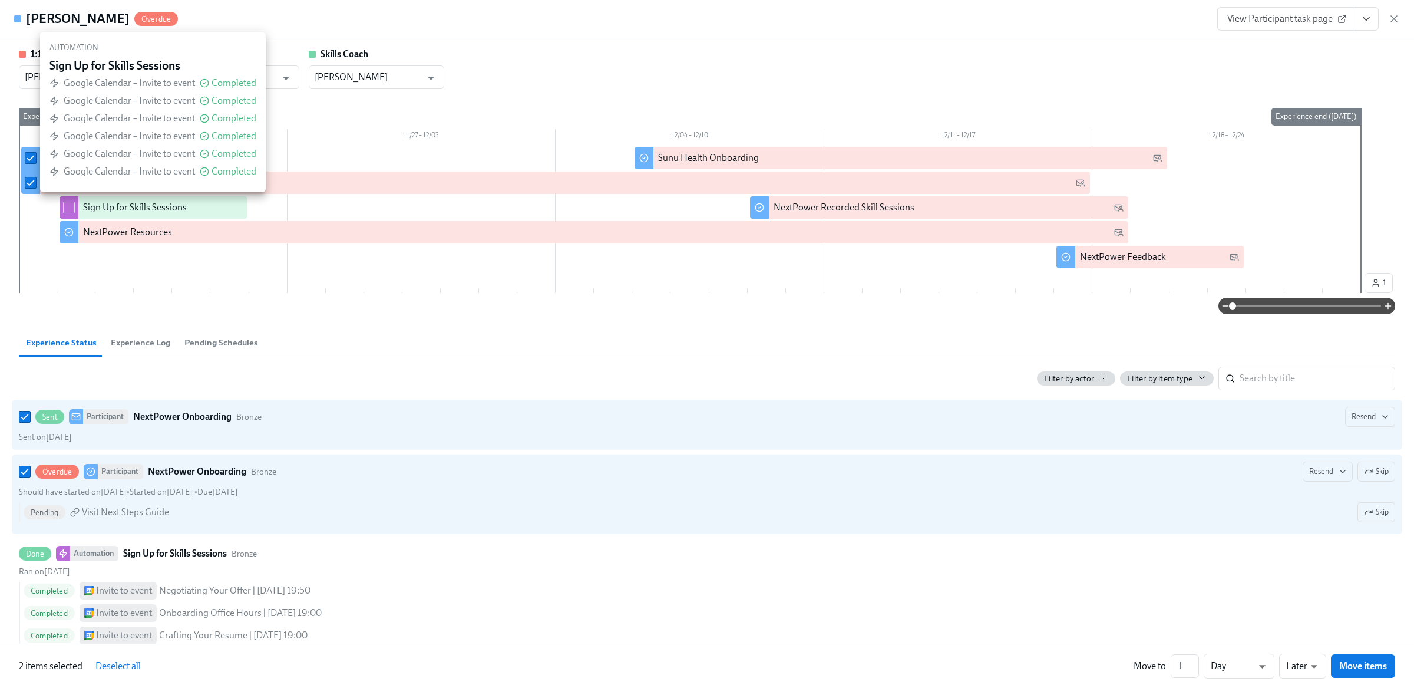
click at [77, 215] on div at bounding box center [69, 207] width 19 height 22
click at [71, 206] on input "checkbox" at bounding box center [69, 207] width 11 height 11
checkbox input "true"
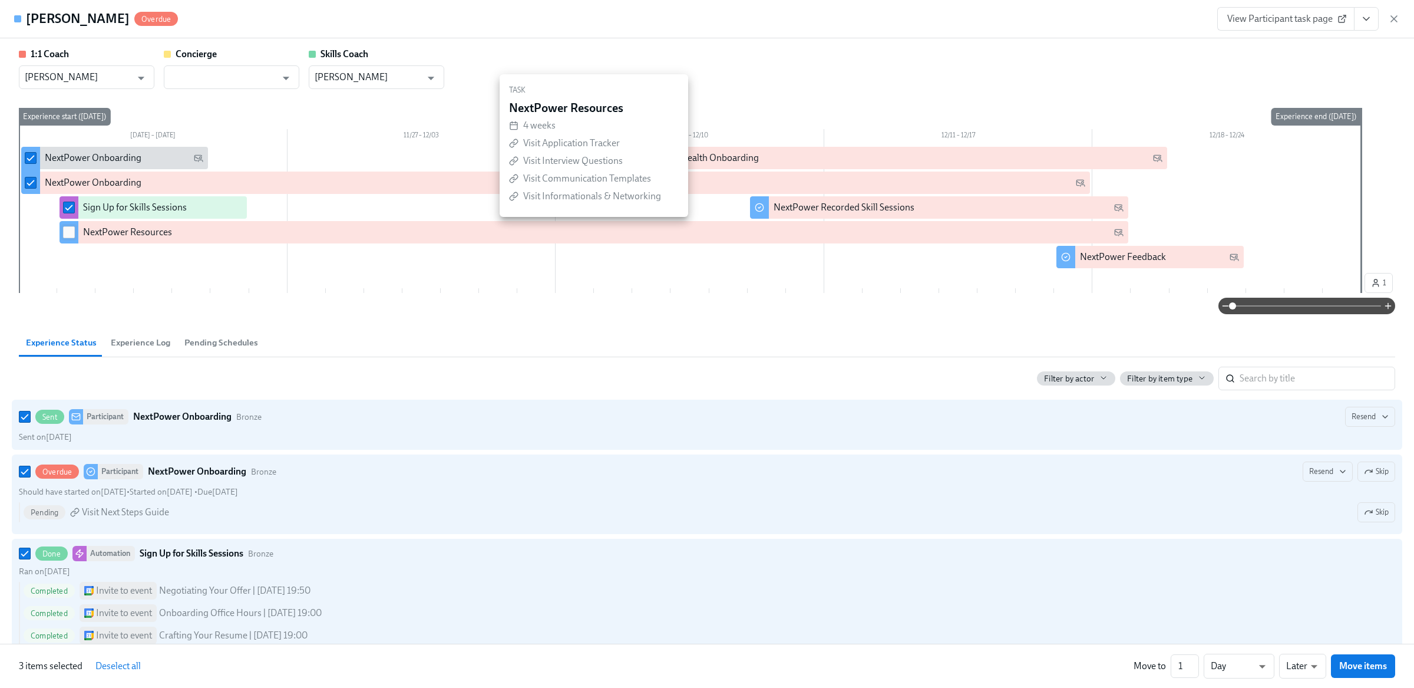
click at [71, 226] on span at bounding box center [69, 232] width 12 height 12
checkbox input "true"
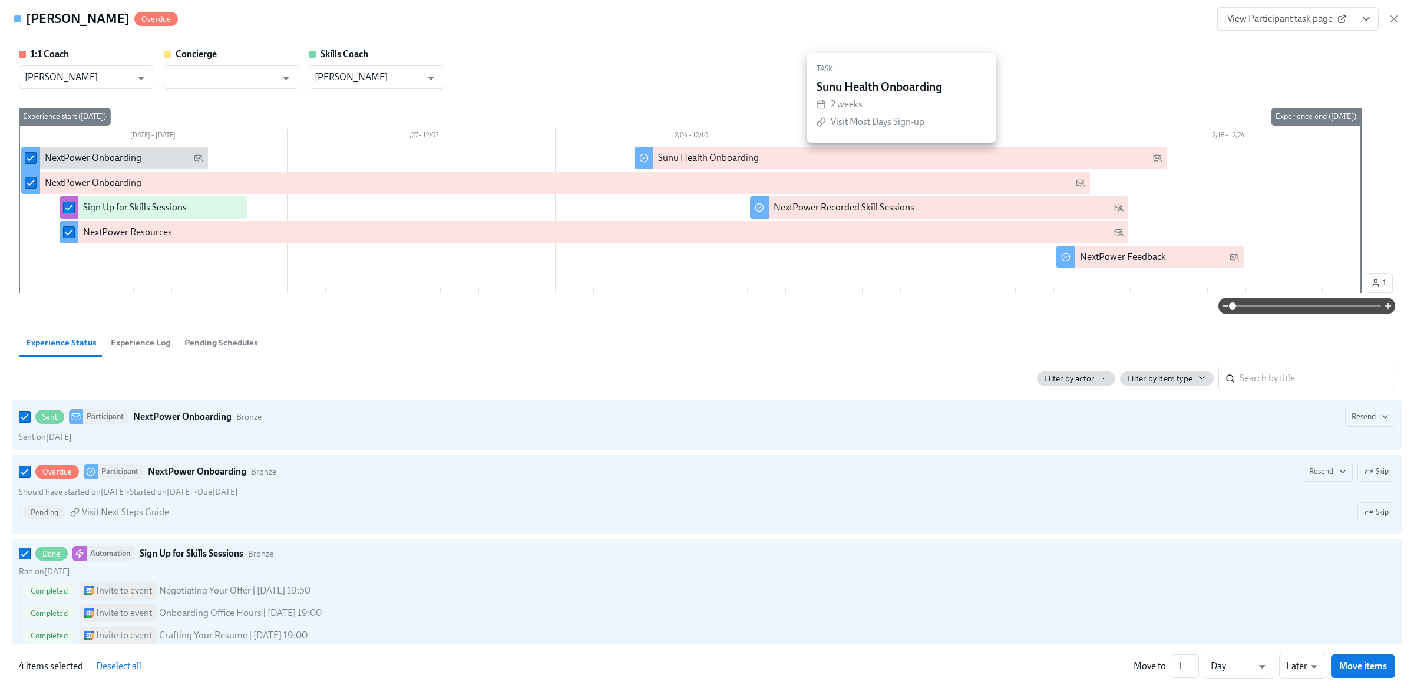
checkbox input "true"
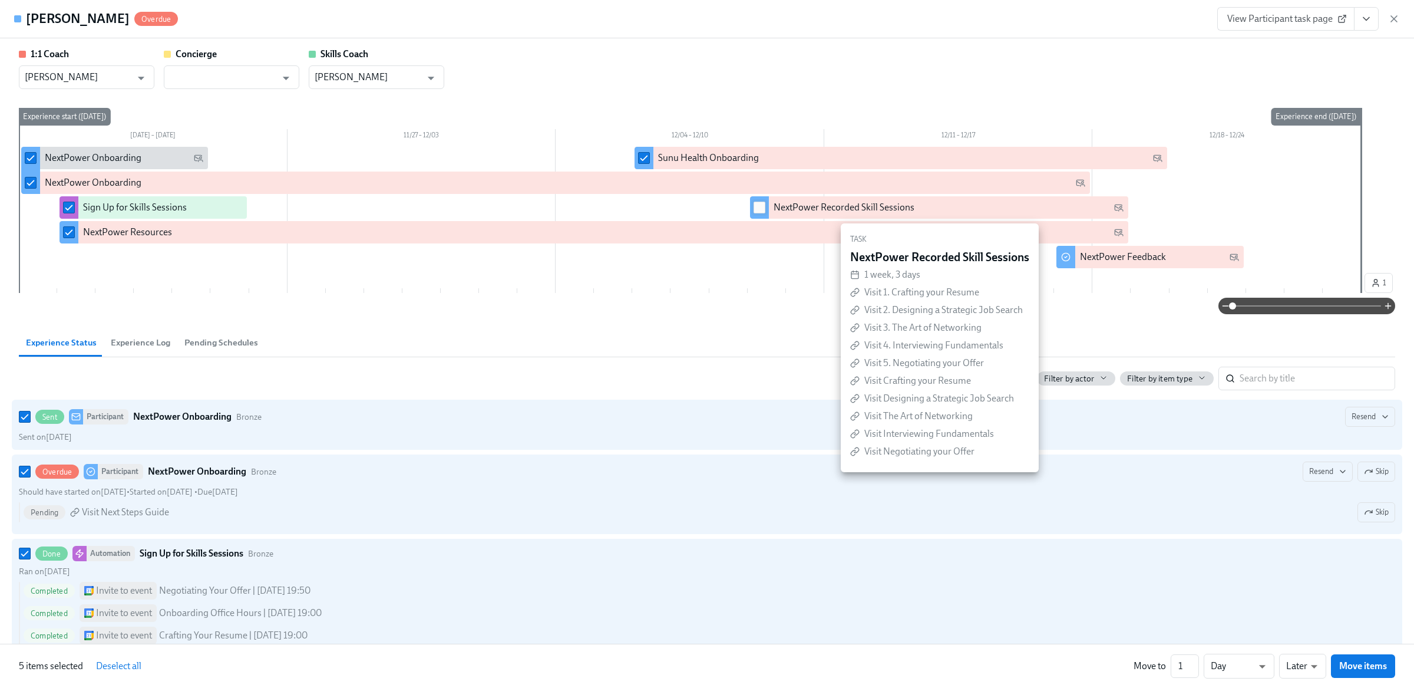
click at [759, 210] on input "checkbox" at bounding box center [759, 207] width 11 height 11
checkbox input "true"
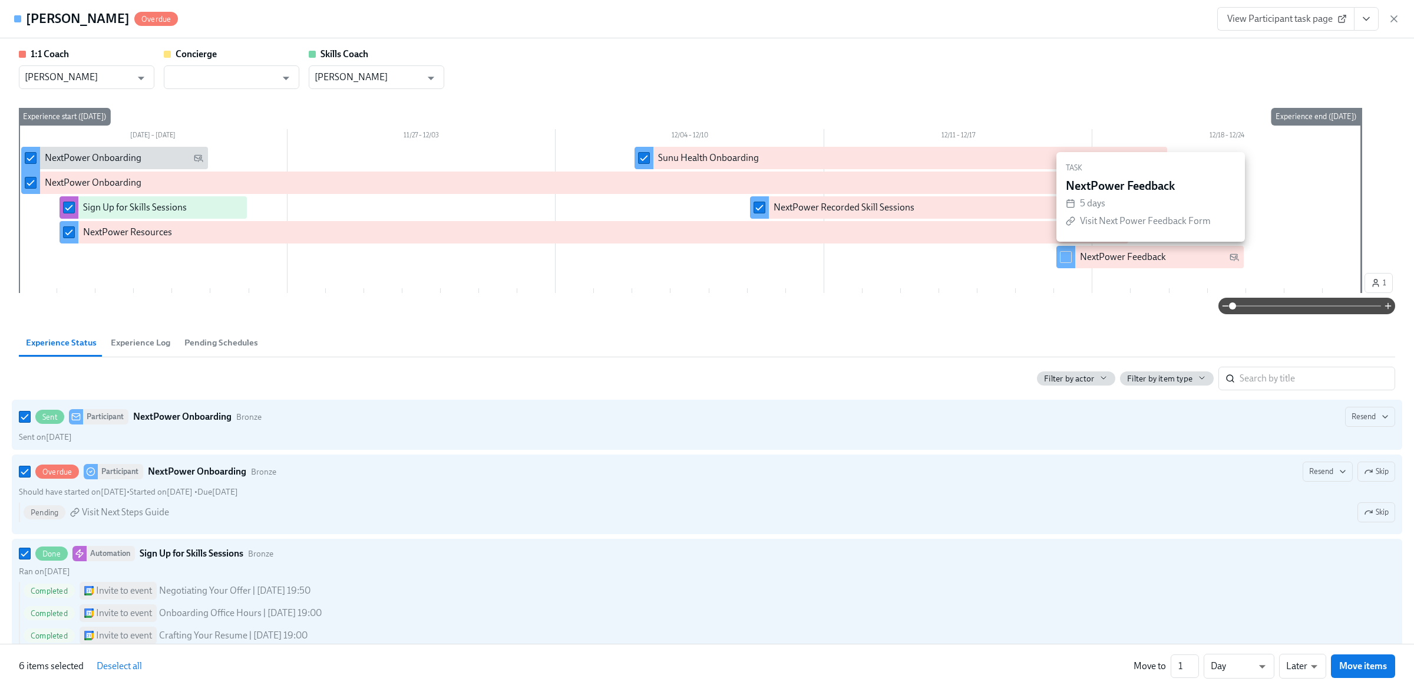
click at [1063, 258] on input "checkbox" at bounding box center [1066, 257] width 11 height 11
checkbox input "true"
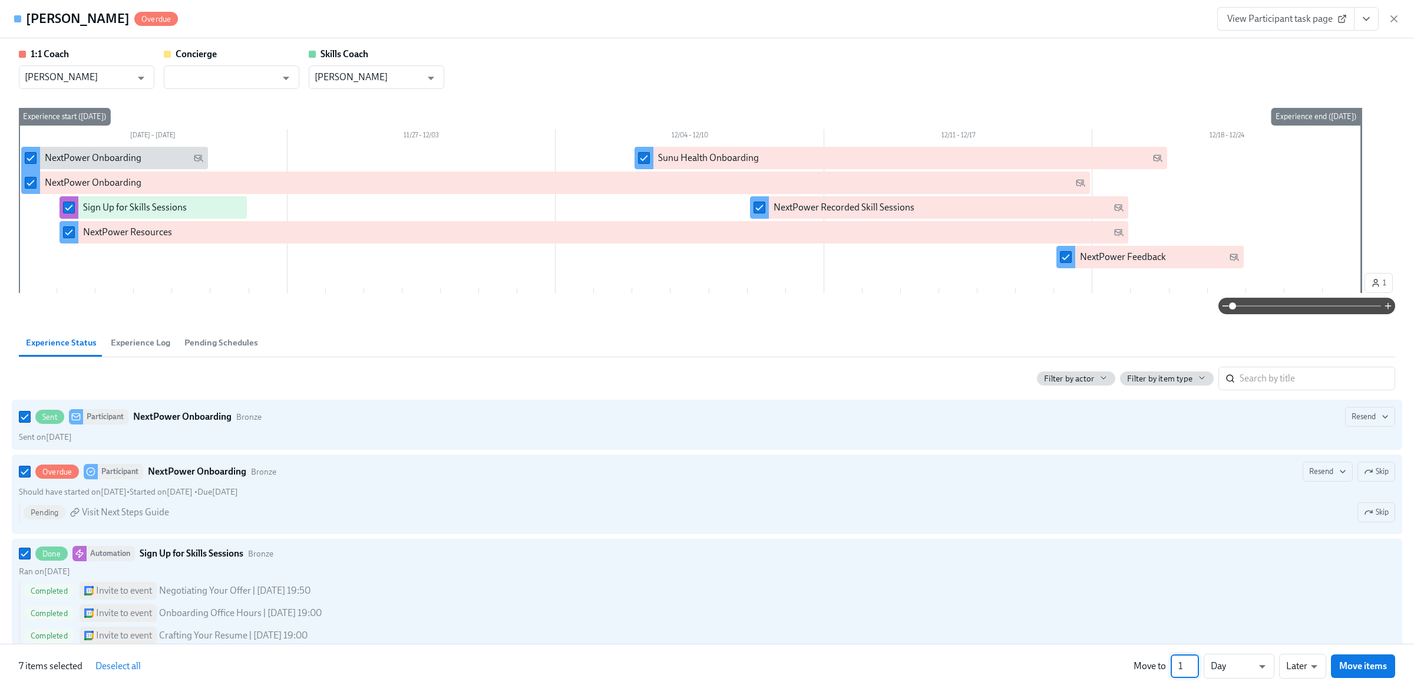
drag, startPoint x: 1175, startPoint y: 672, endPoint x: 1189, endPoint y: 671, distance: 14.8
click at [1189, 671] on input "1" at bounding box center [1185, 666] width 28 height 24
type input "1272"
click at [1362, 657] on button "Move items" at bounding box center [1363, 666] width 64 height 24
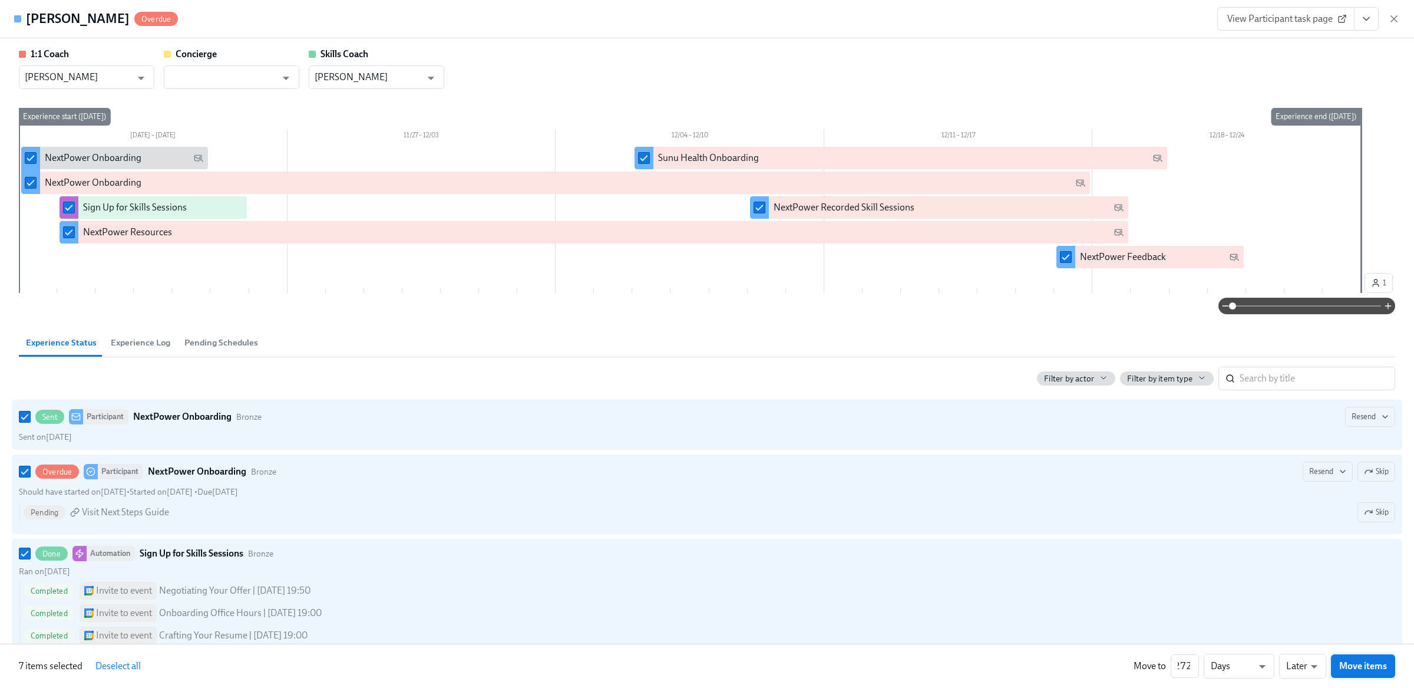
checkbox input "false"
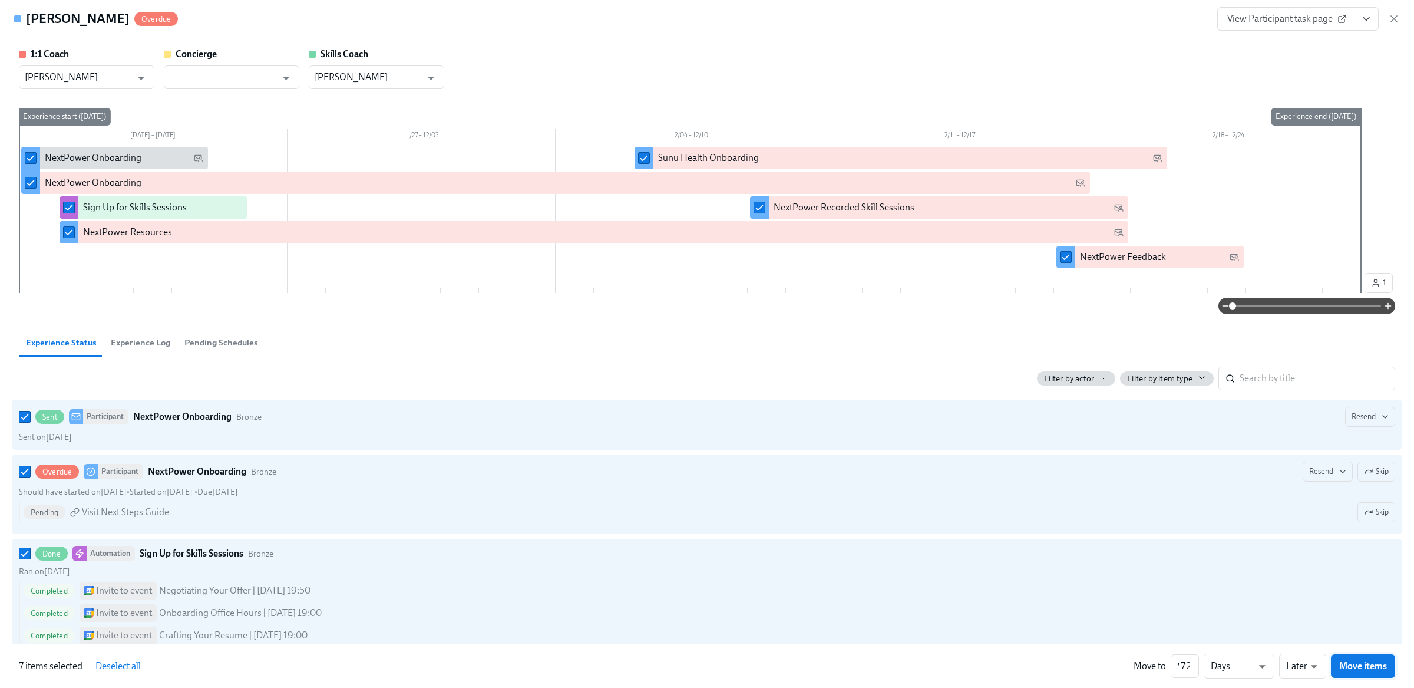
checkbox input "false"
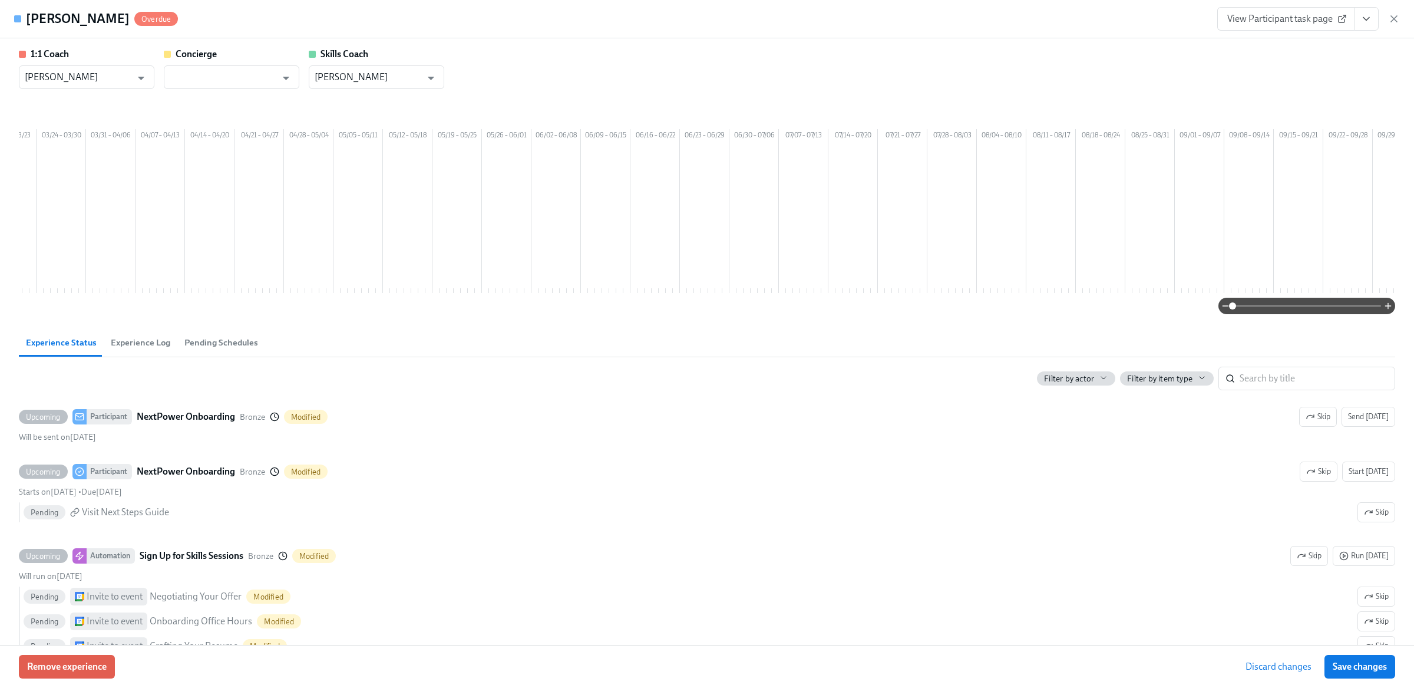
scroll to position [0, 7874]
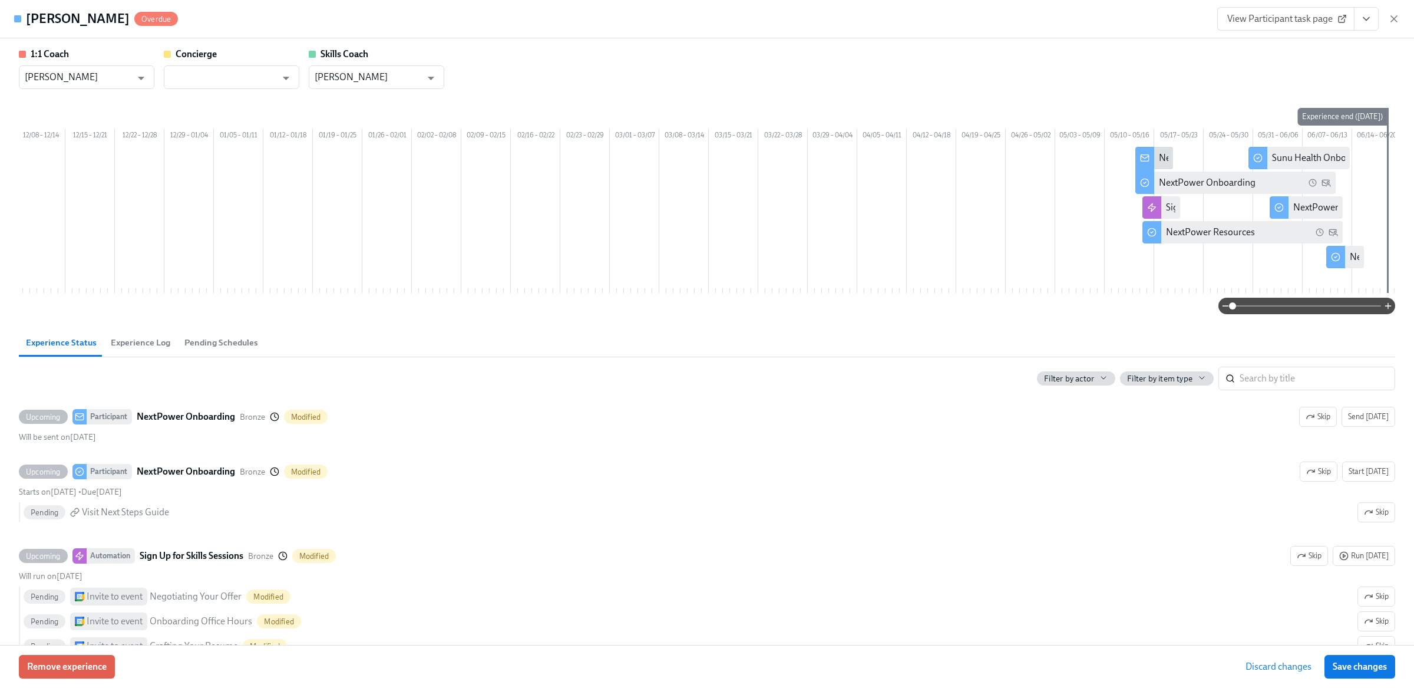
click at [1296, 657] on button "Discard changes" at bounding box center [1279, 667] width 83 height 24
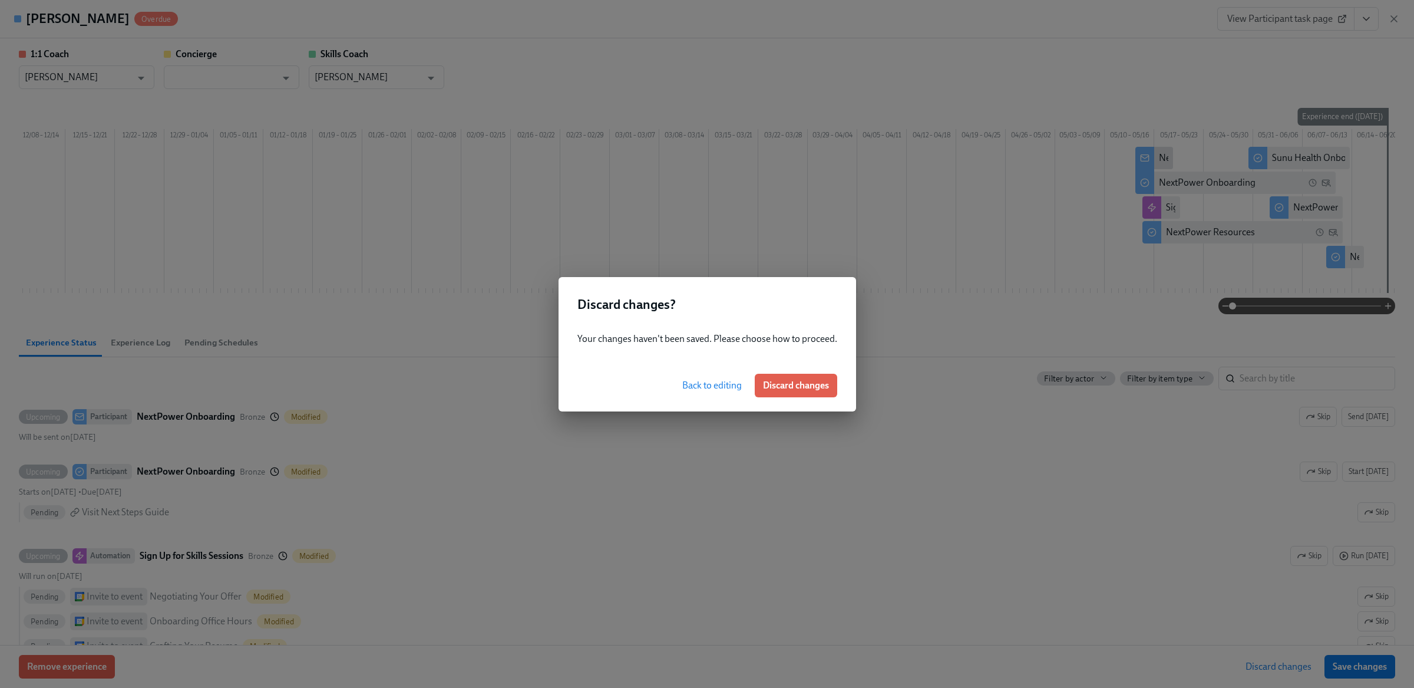
click at [796, 388] on span "Discard changes" at bounding box center [796, 386] width 66 height 12
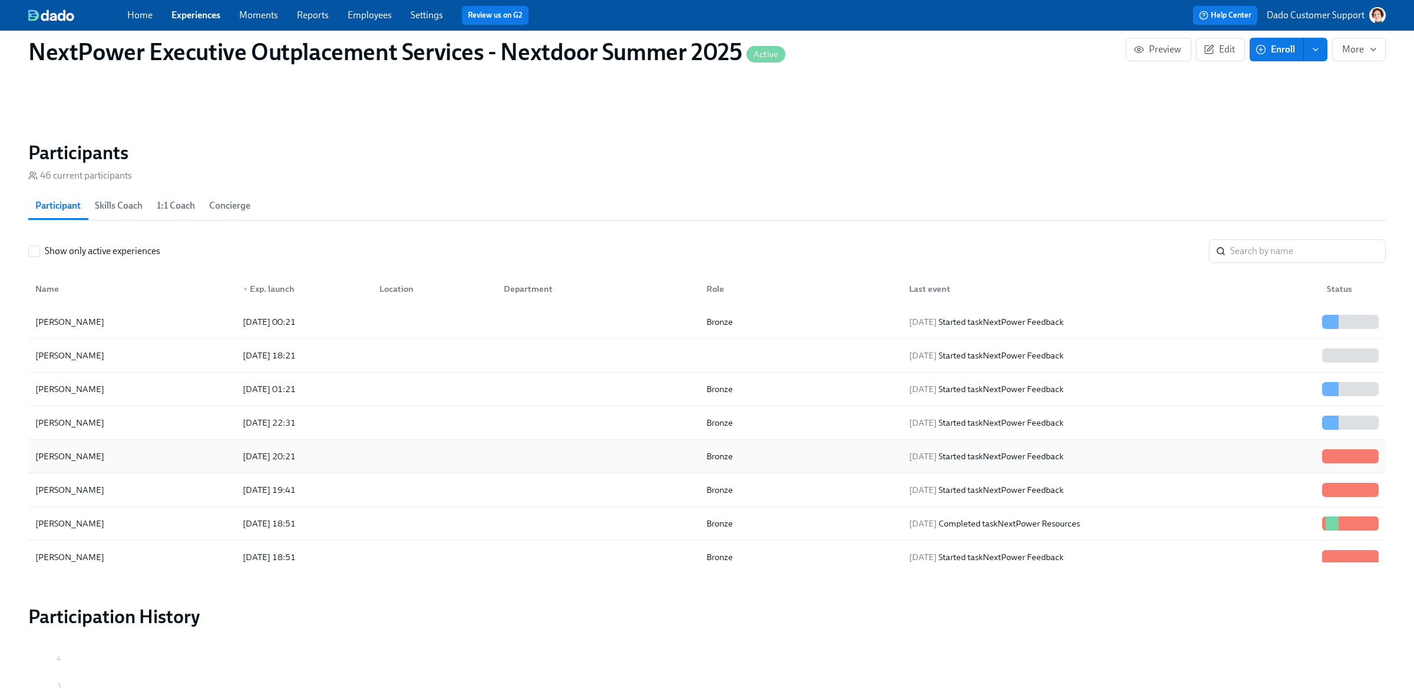
click at [154, 449] on div "Nancy Kim" at bounding box center [132, 456] width 203 height 24
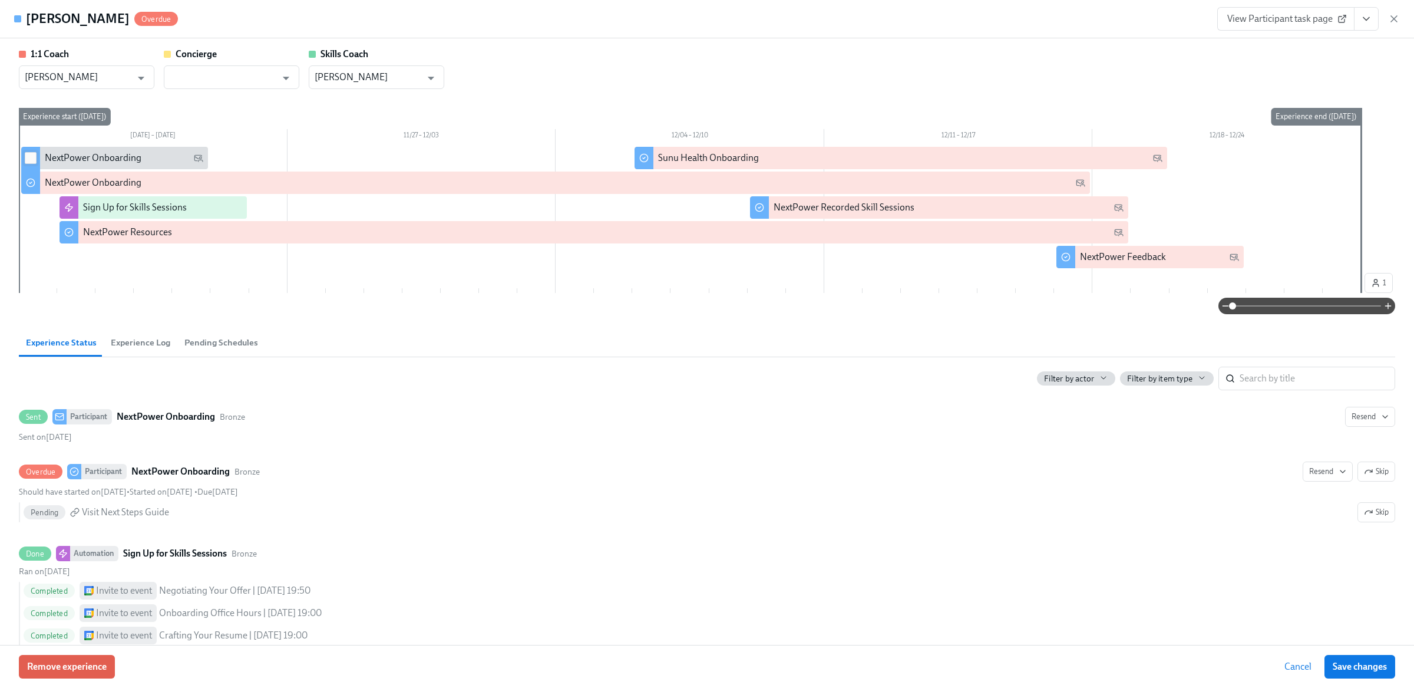
click at [28, 158] on input "checkbox" at bounding box center [30, 158] width 11 height 11
checkbox input "true"
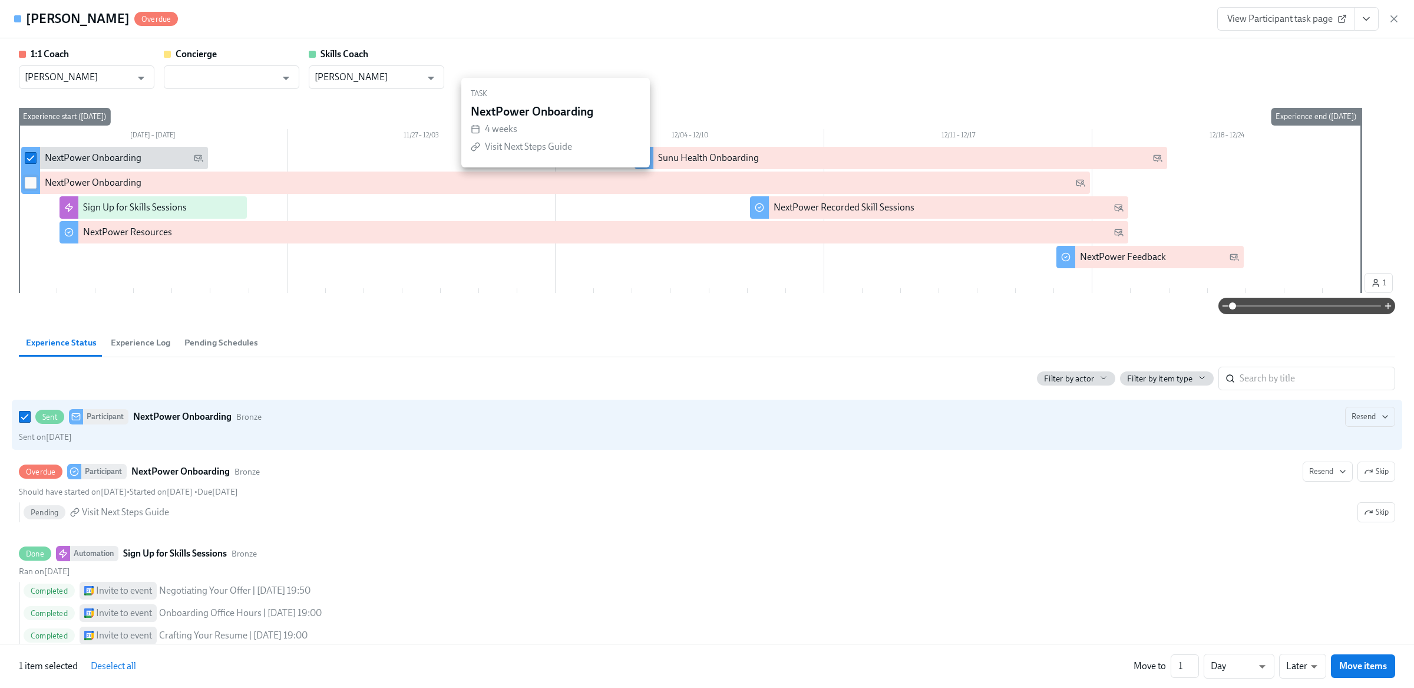
click at [28, 182] on input "checkbox" at bounding box center [30, 182] width 11 height 11
checkbox input "true"
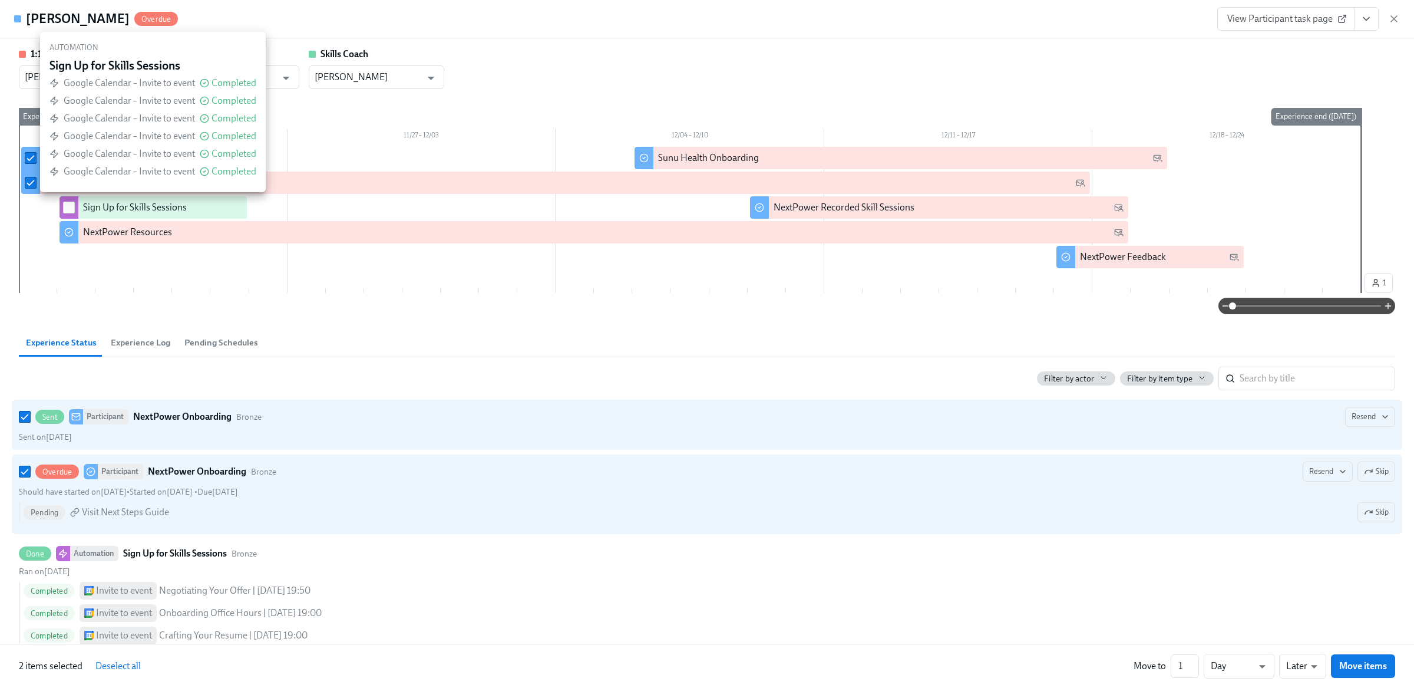
click at [71, 208] on input "checkbox" at bounding box center [69, 207] width 11 height 11
checkbox input "true"
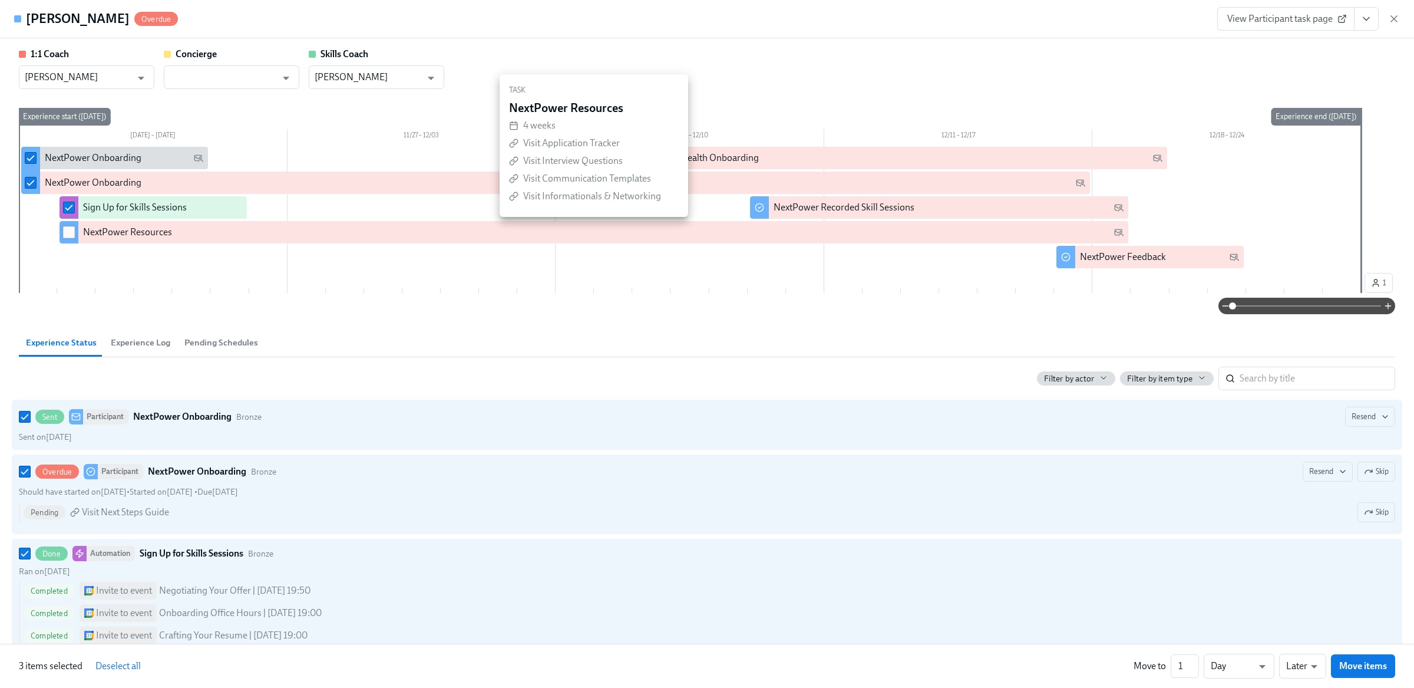
click at [71, 229] on input "checkbox" at bounding box center [69, 232] width 11 height 11
checkbox input "true"
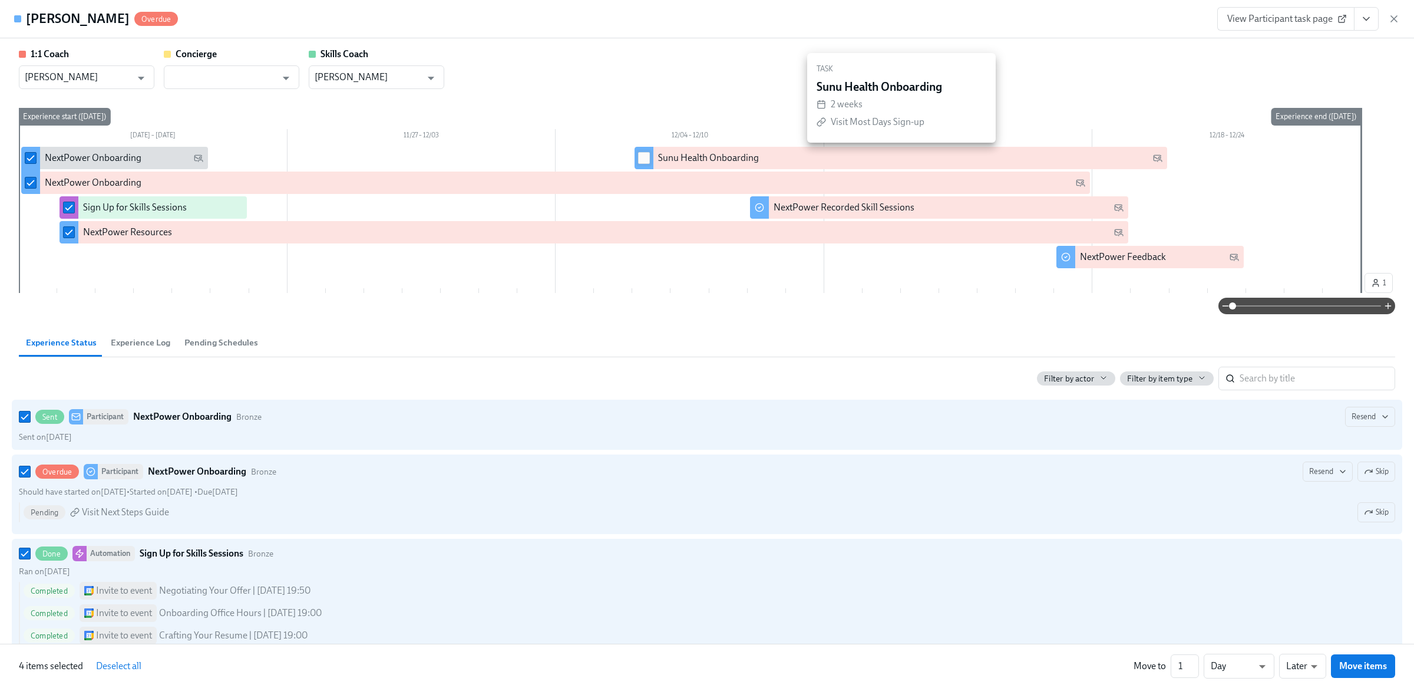
click at [640, 157] on input "checkbox" at bounding box center [644, 158] width 11 height 11
checkbox input "true"
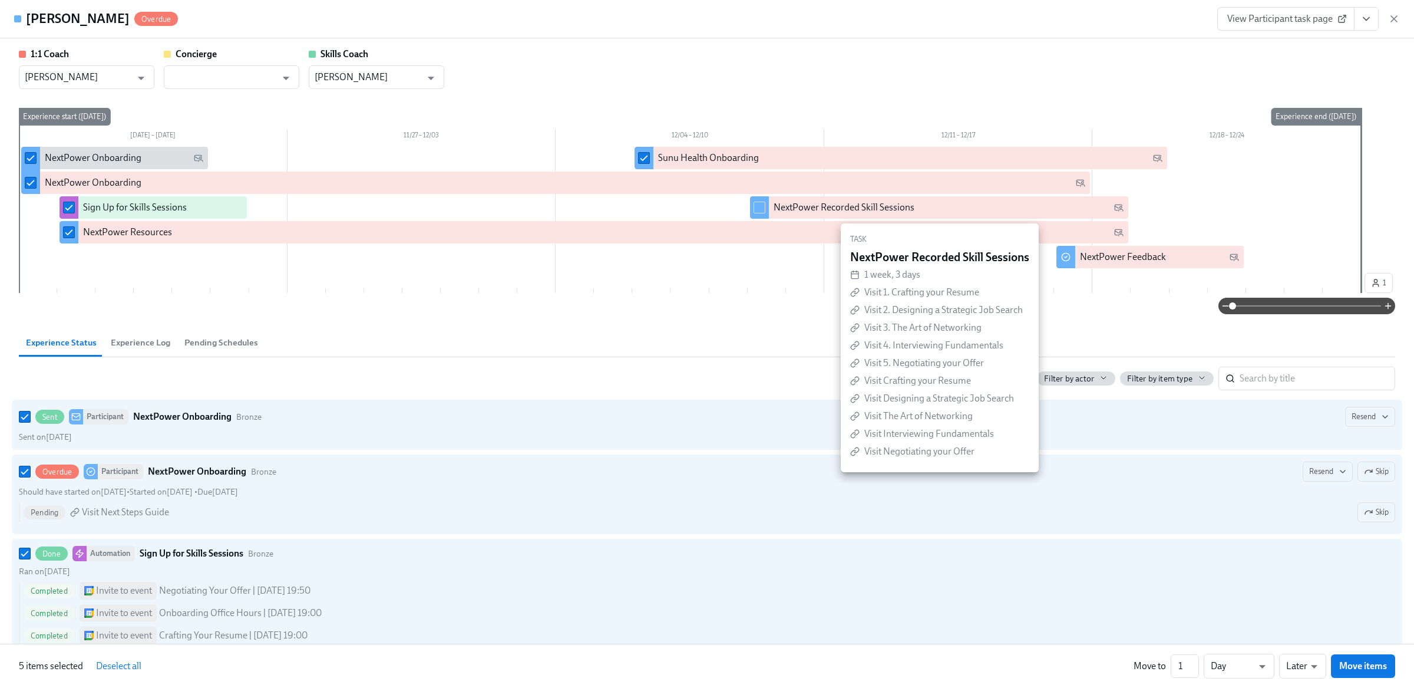
click at [756, 207] on input "checkbox" at bounding box center [759, 207] width 11 height 11
checkbox input "true"
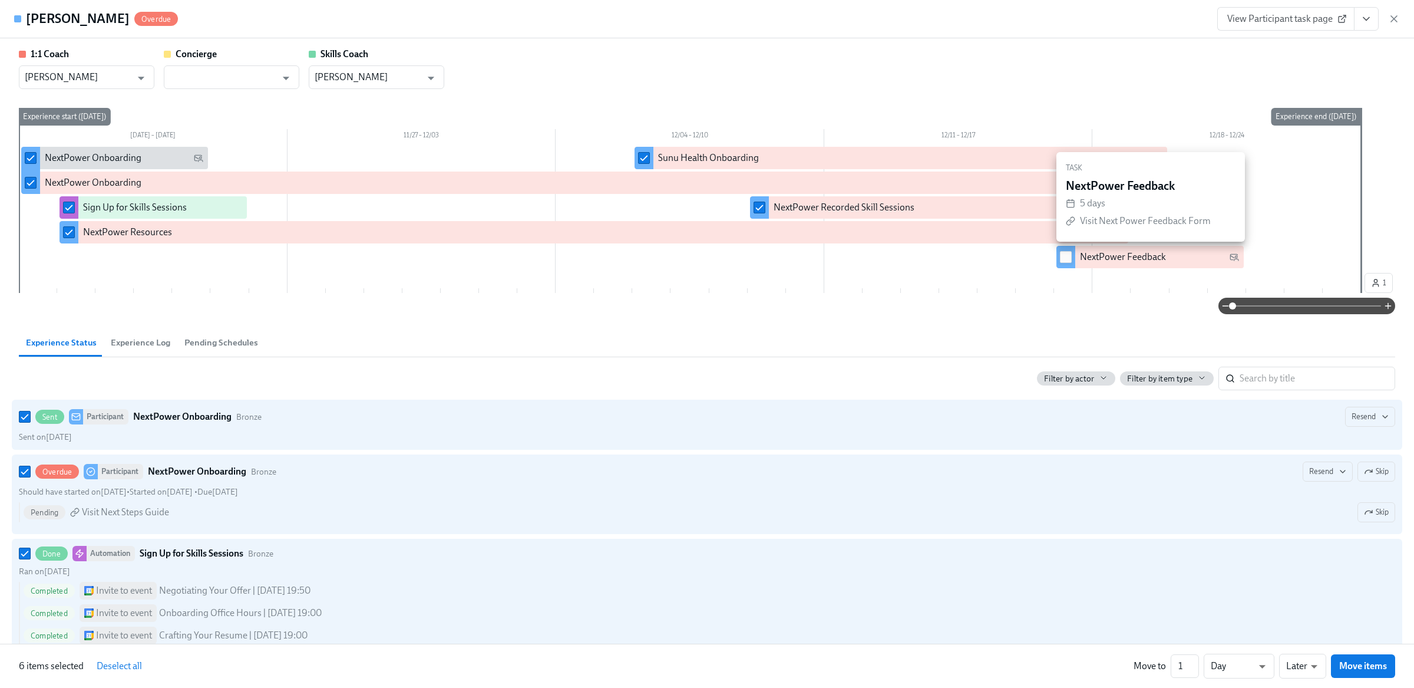
click at [1062, 262] on span at bounding box center [1066, 257] width 12 height 12
checkbox input "true"
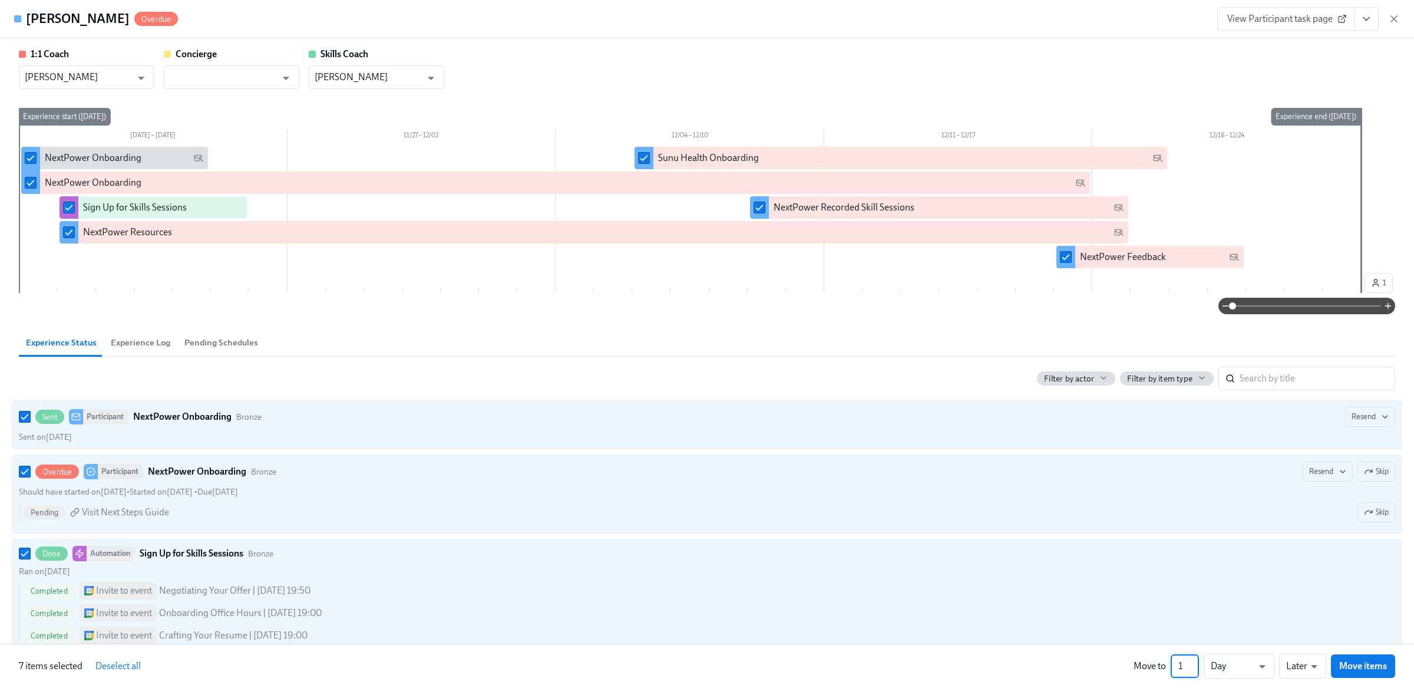
drag, startPoint x: 1185, startPoint y: 665, endPoint x: 1156, endPoint y: 665, distance: 29.5
click at [1161, 665] on div "Move to 1 ​ Day d ​ Later later ​ Move items" at bounding box center [1265, 666] width 262 height 25
click at [1183, 666] on input "1" at bounding box center [1185, 666] width 28 height 24
type input "273"
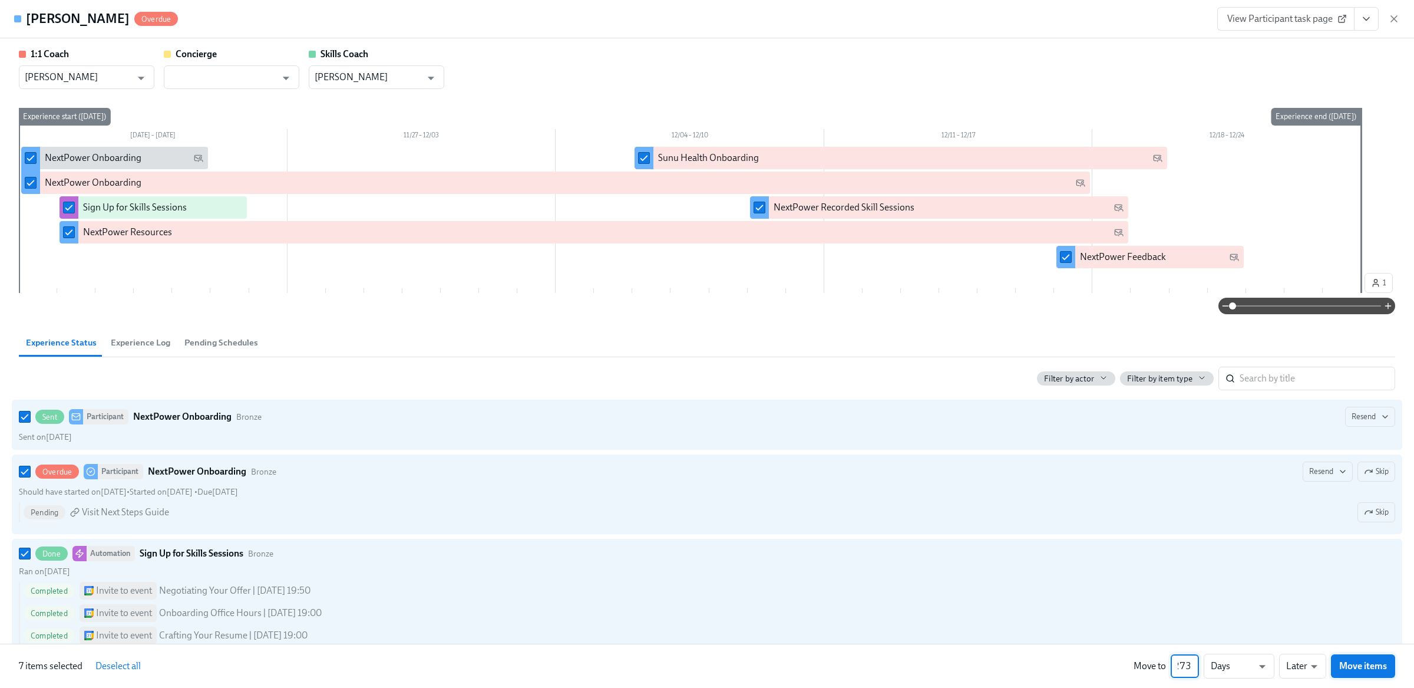
scroll to position [0, 0]
click at [1377, 672] on button "Move items" at bounding box center [1363, 666] width 64 height 24
checkbox input "false"
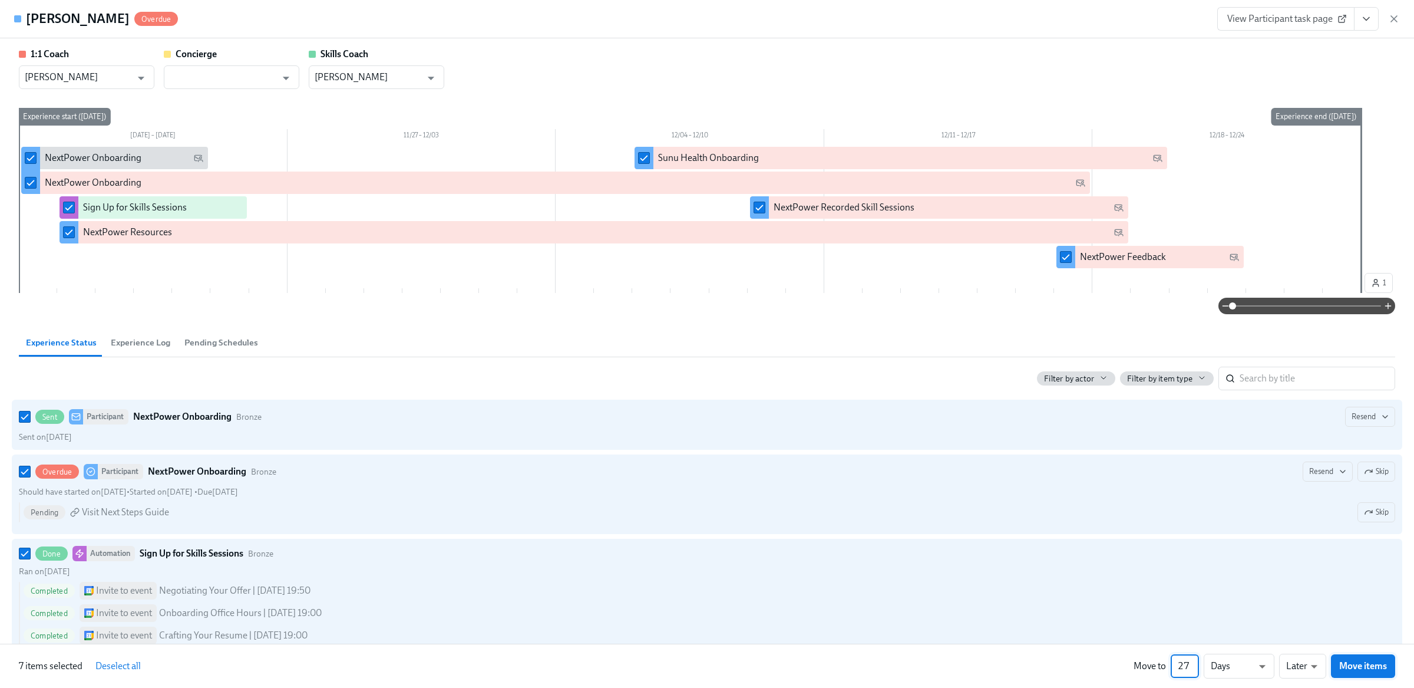
checkbox input "false"
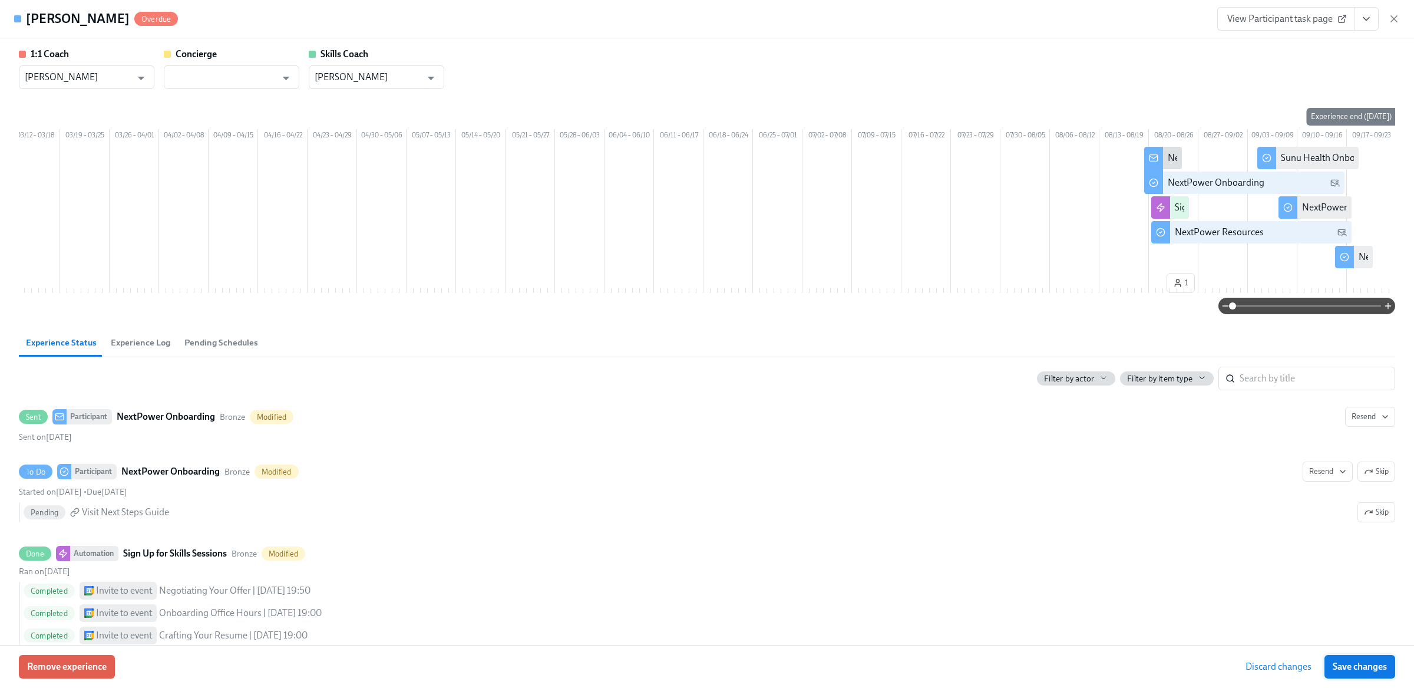
click at [1363, 666] on span "Save changes" at bounding box center [1360, 667] width 54 height 12
click at [1397, 20] on icon "button" at bounding box center [1395, 19] width 12 height 12
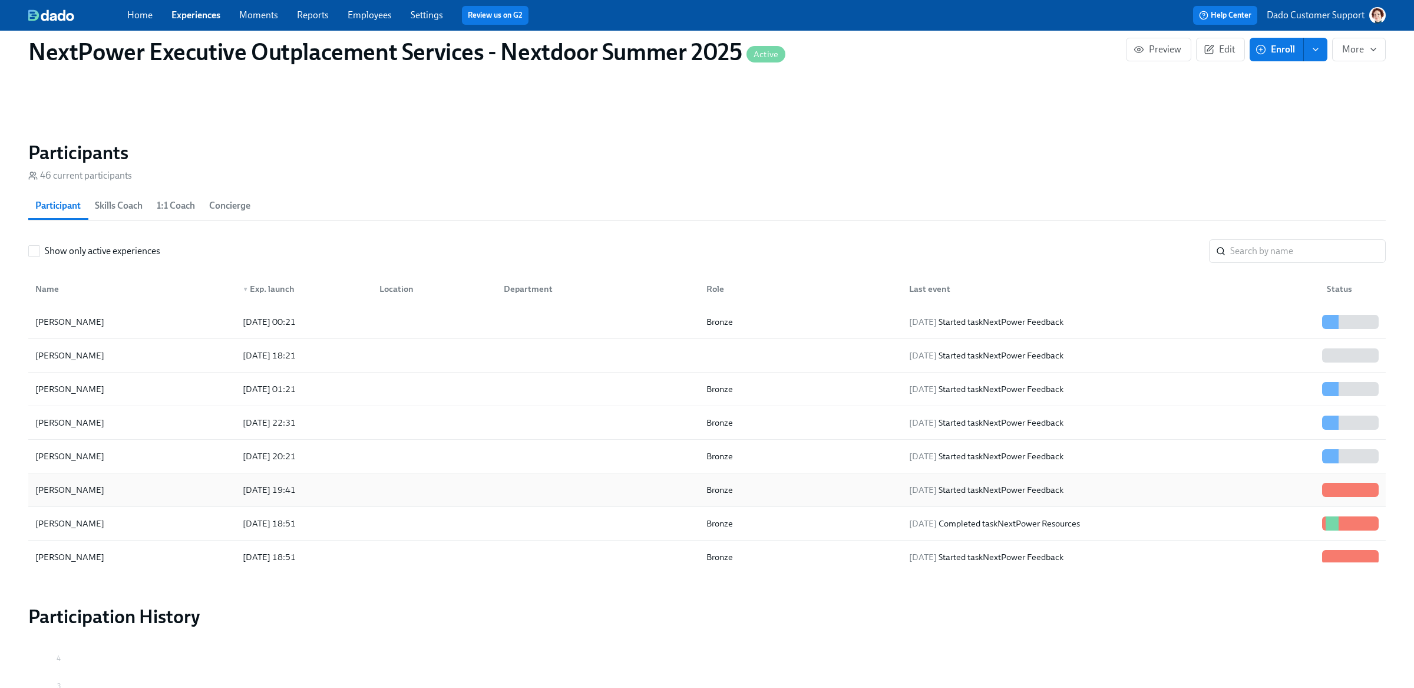
click at [278, 485] on div "2025/08/20 19:41" at bounding box center [269, 490] width 62 height 14
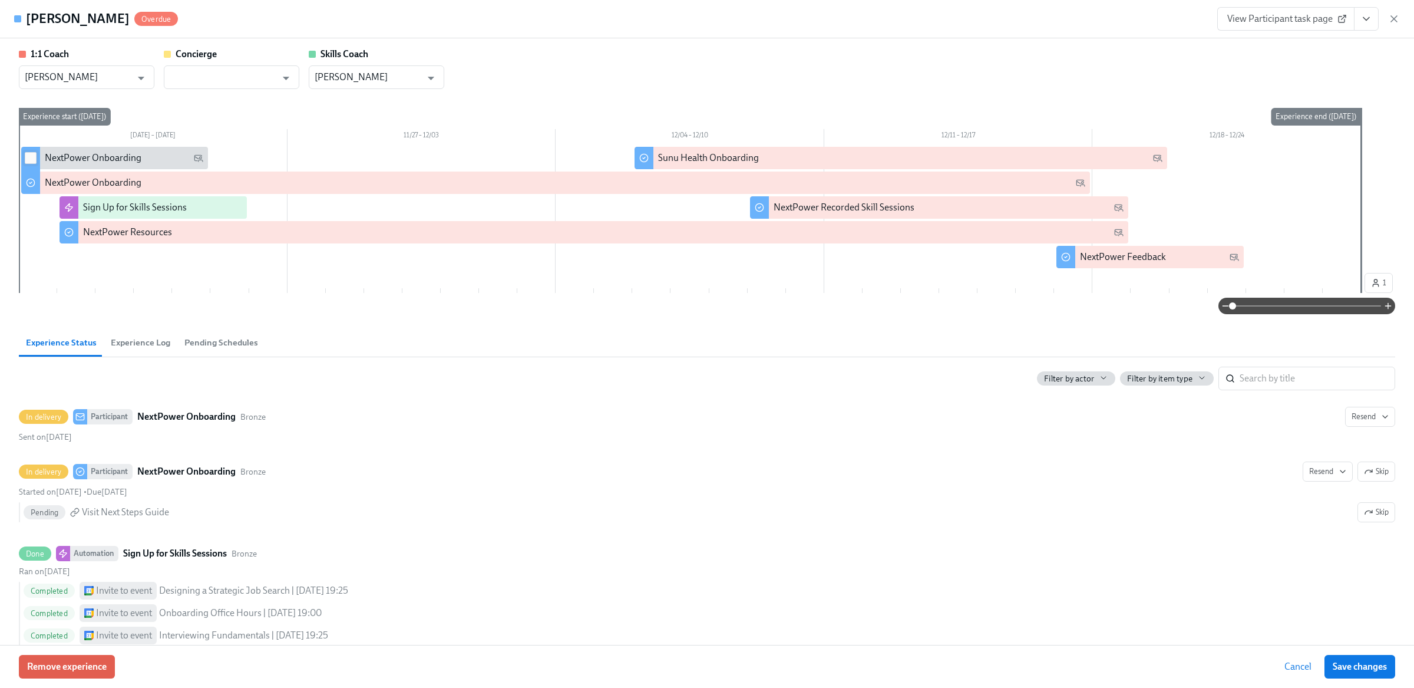
click at [30, 154] on input "checkbox" at bounding box center [30, 158] width 11 height 11
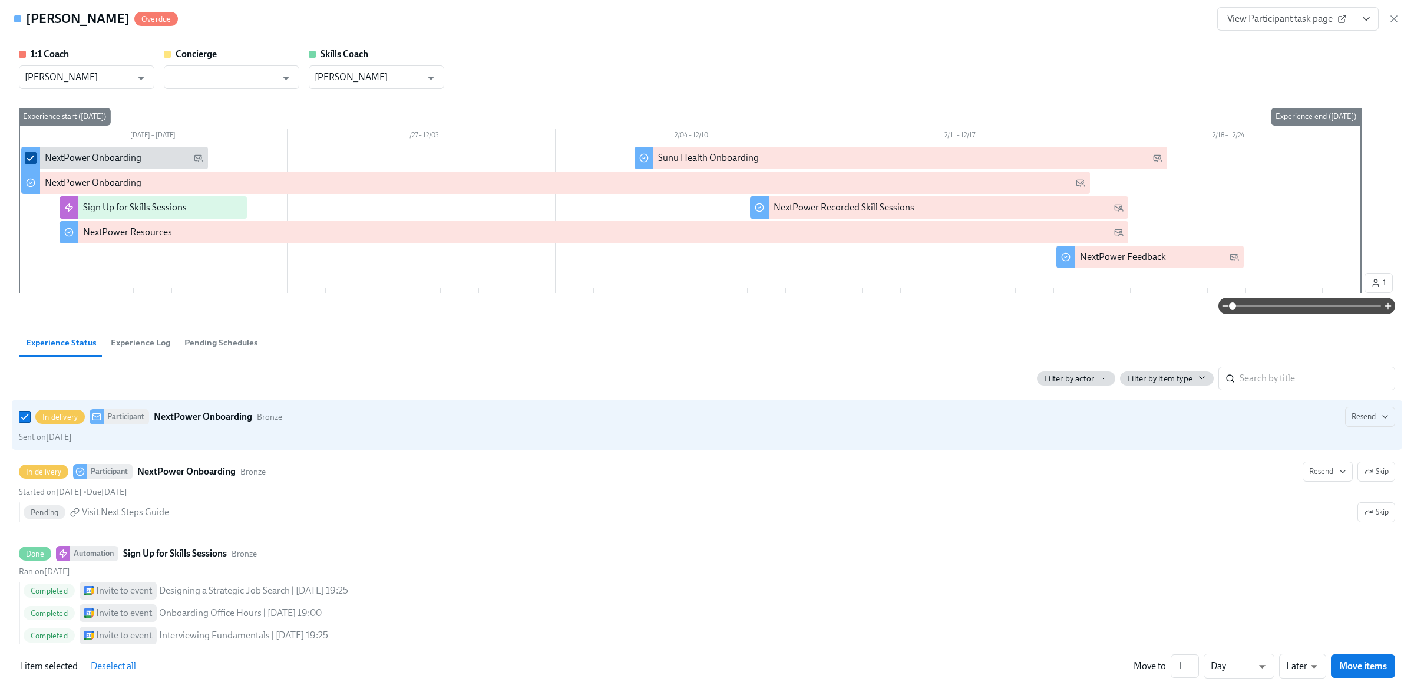
click at [28, 156] on input "checkbox" at bounding box center [30, 158] width 11 height 11
checkbox input "false"
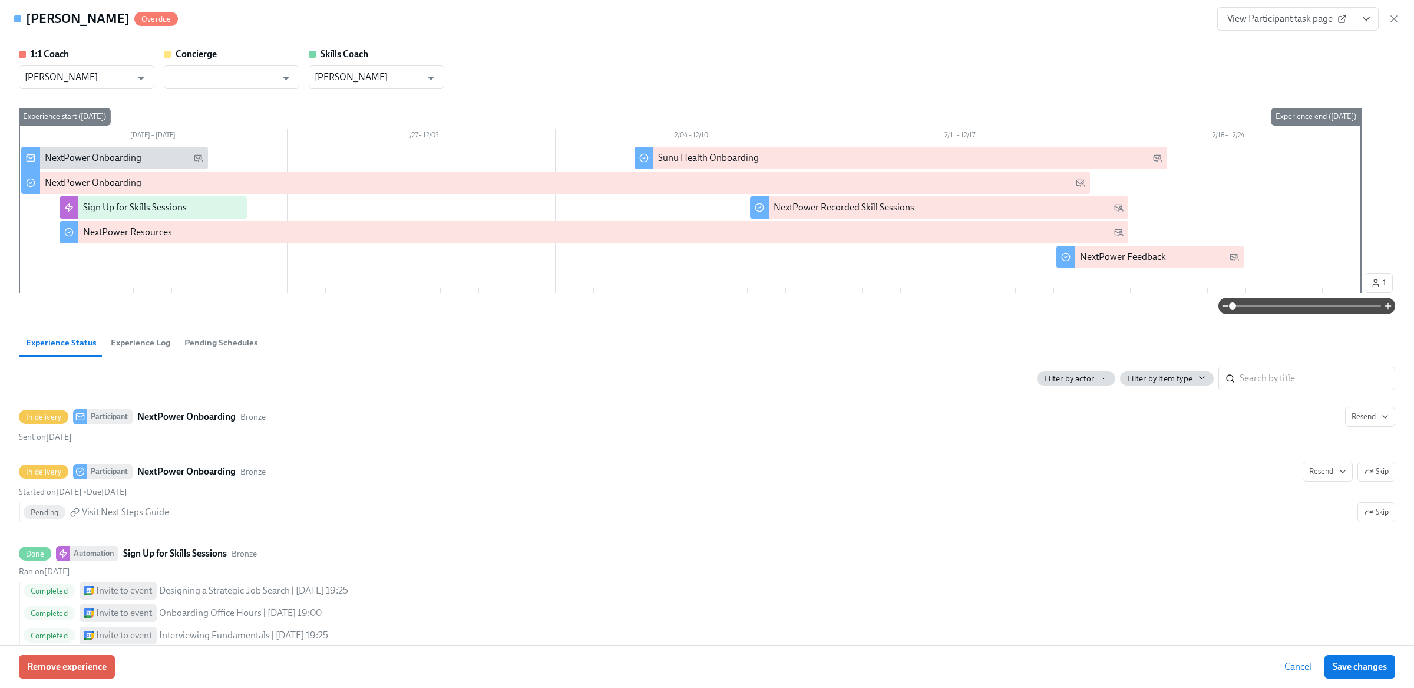
click at [128, 351] on button "Experience Log" at bounding box center [141, 342] width 74 height 28
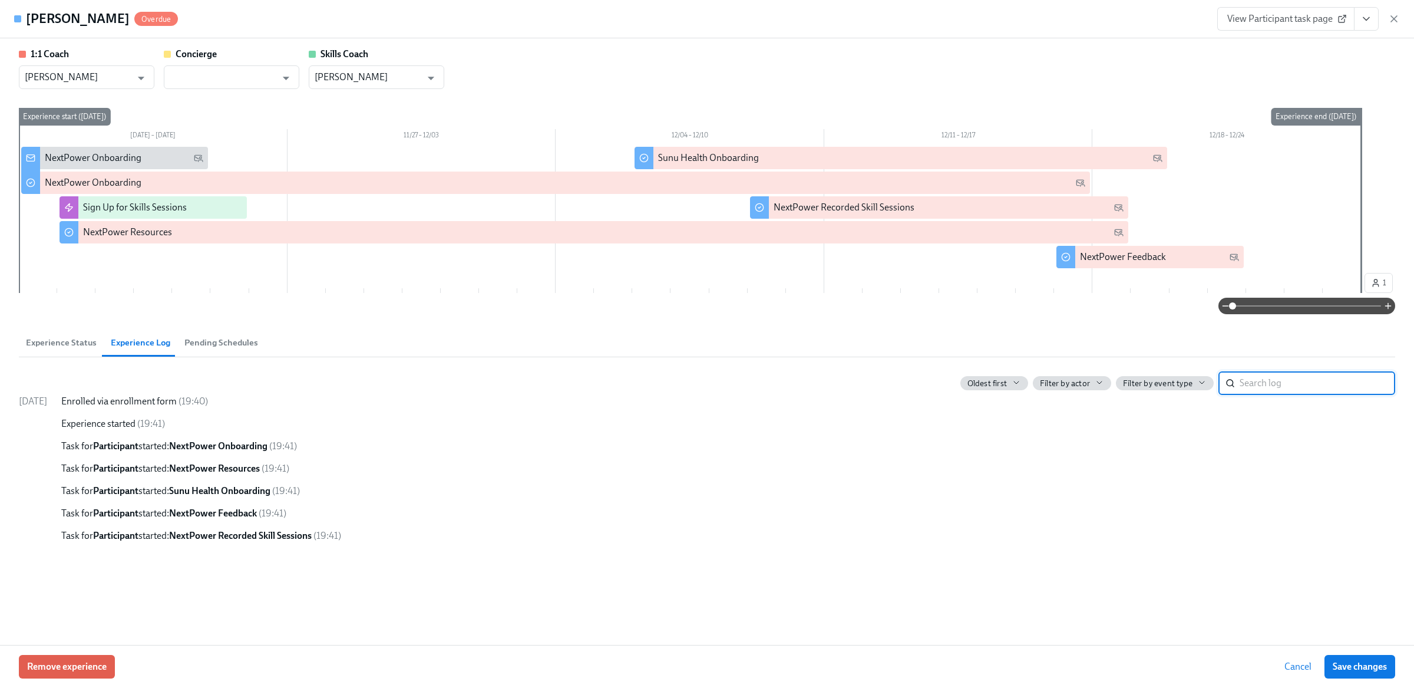
click at [61, 341] on span "Experience Status" at bounding box center [61, 343] width 71 height 14
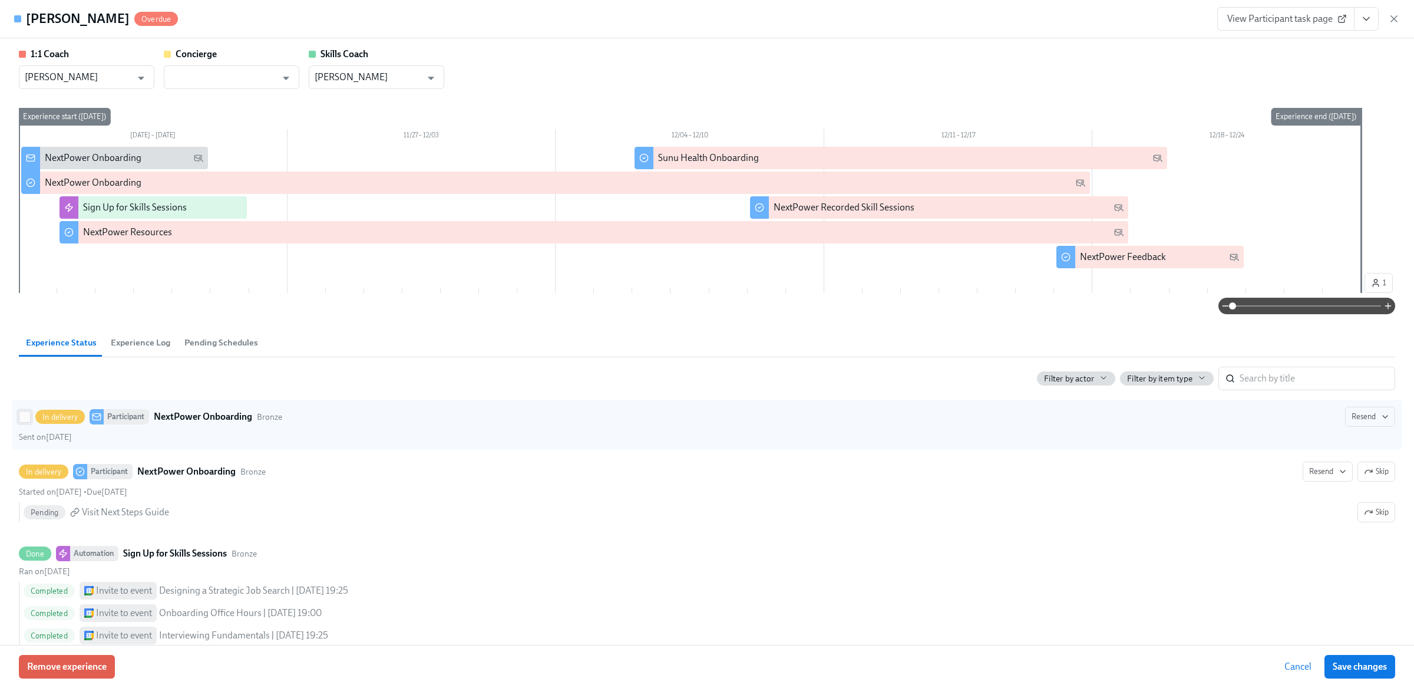
click at [26, 420] on input "In delivery Participant NextPower Onboarding Bronze Resend Sent on November 20th" at bounding box center [24, 416] width 11 height 11
checkbox input "true"
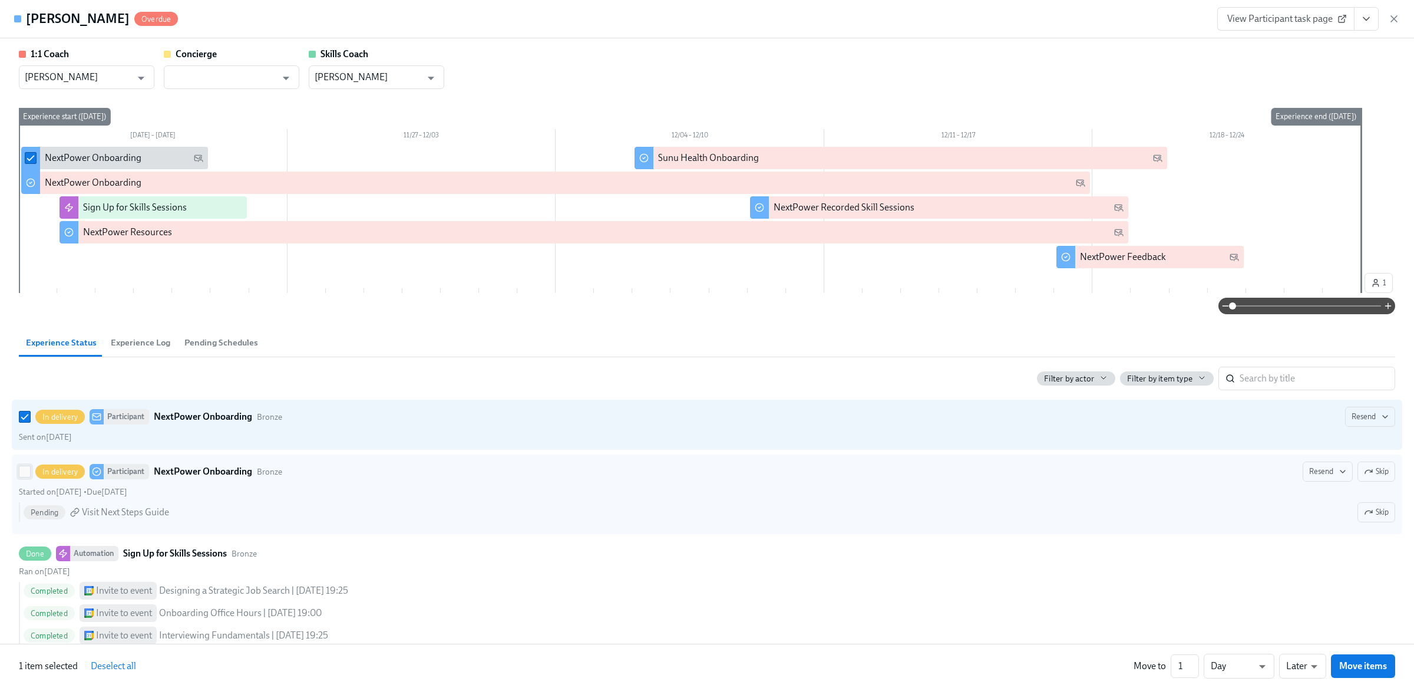
click at [26, 473] on input "In delivery Participant NextPower Onboarding Bronze Resend Skip Started on Nove…" at bounding box center [24, 471] width 11 height 11
checkbox input "true"
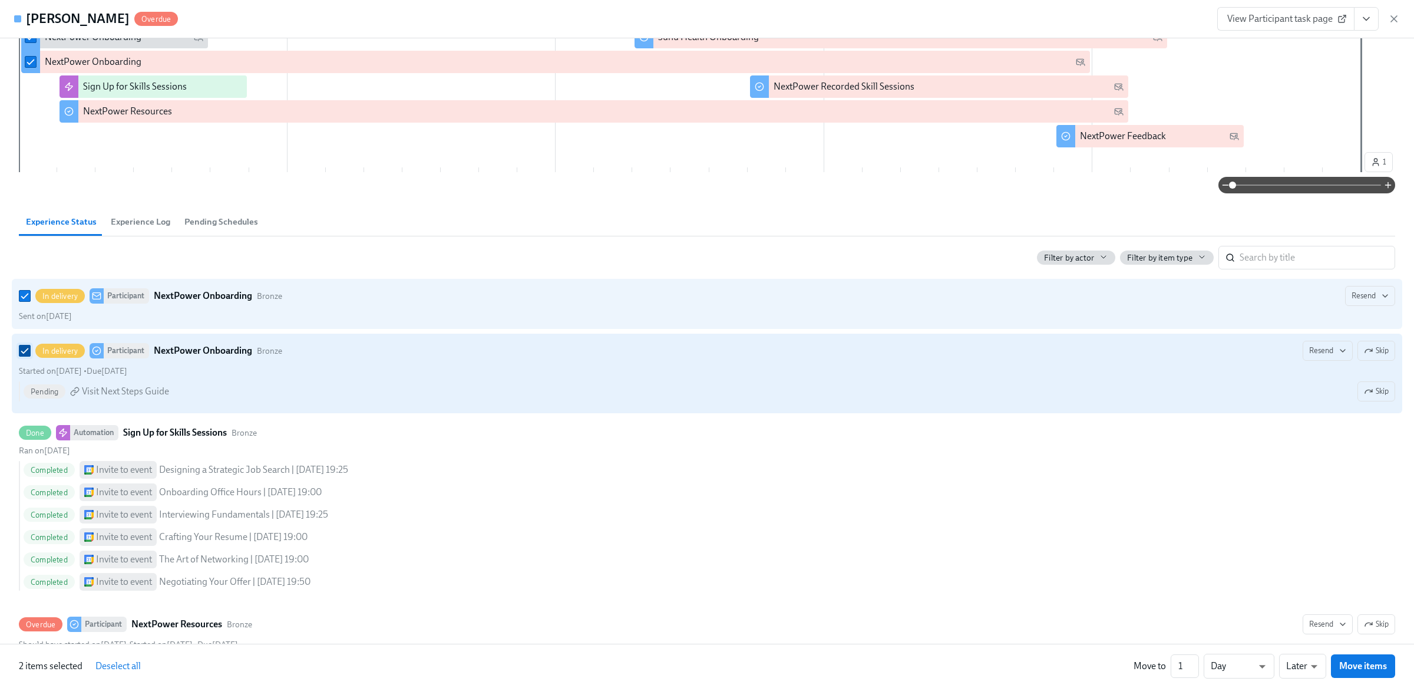
scroll to position [131, 0]
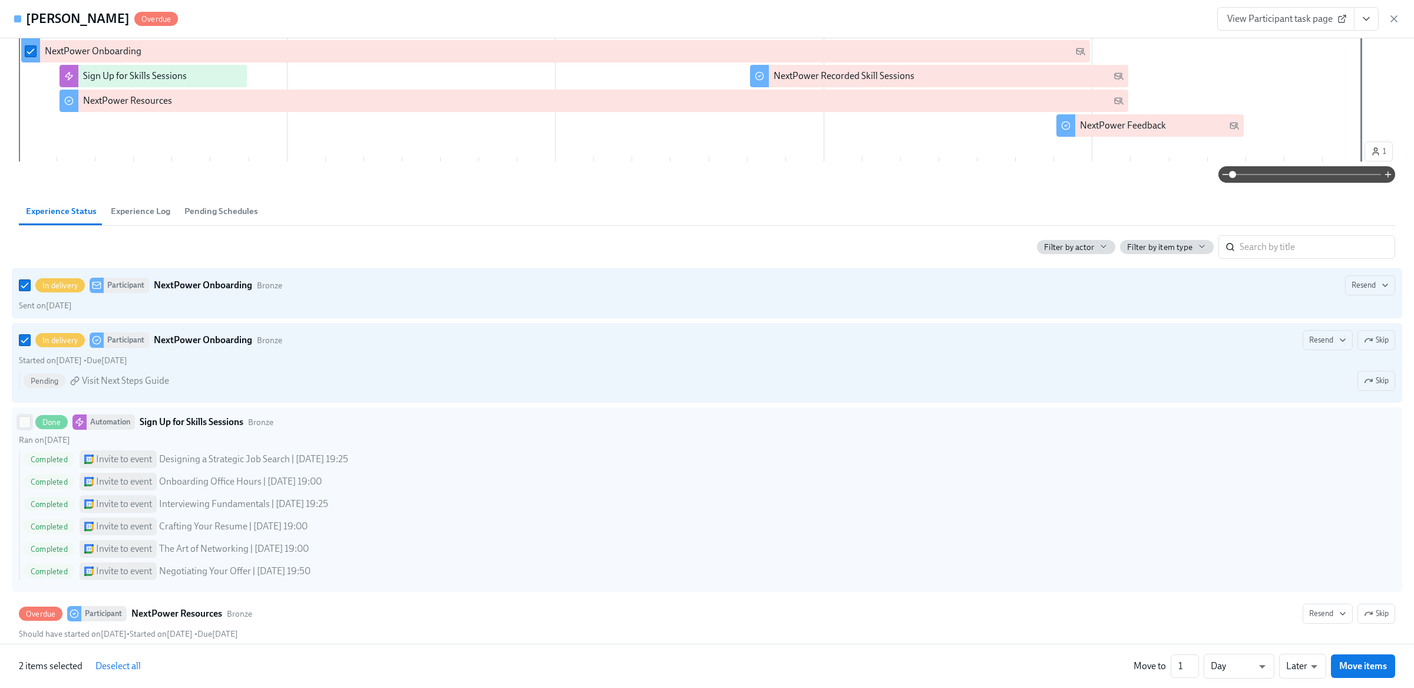
click at [25, 426] on input "Done Automation Sign Up for Skills Sessions Bronze Ran on August 20th Completed…" at bounding box center [24, 422] width 11 height 11
checkbox input "true"
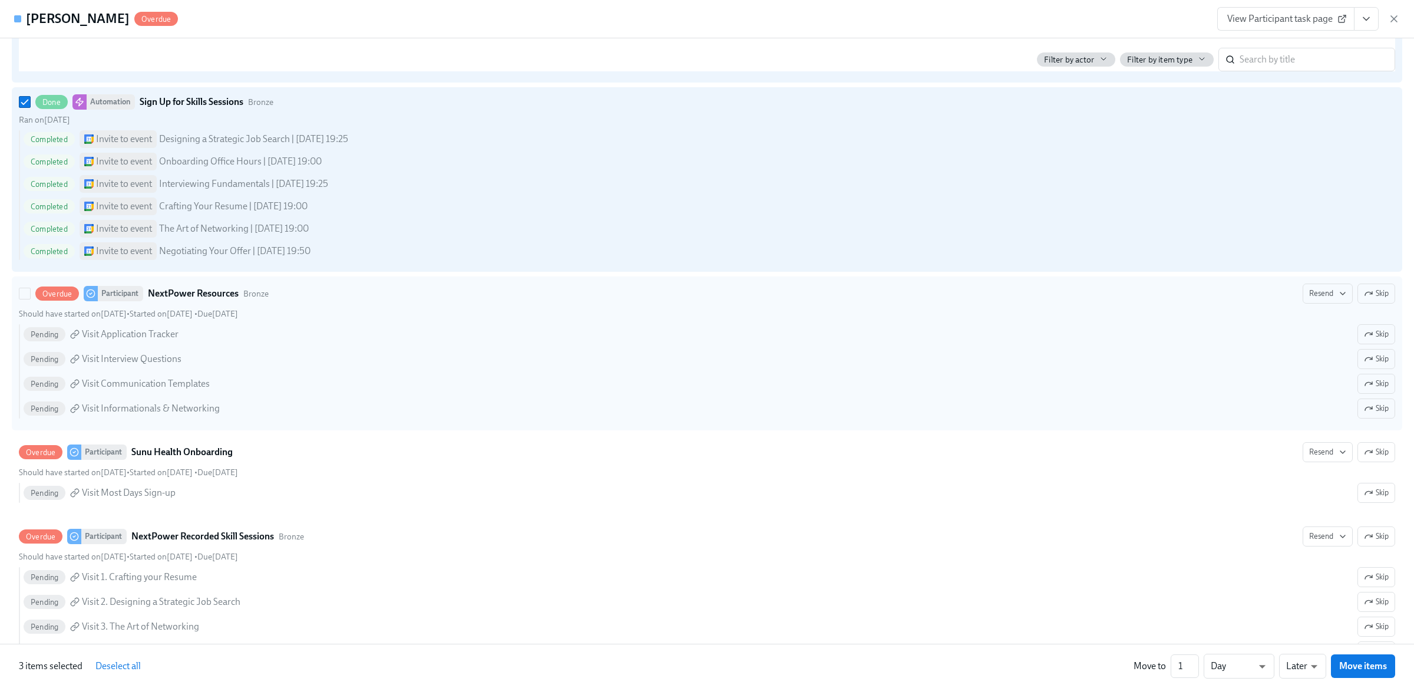
scroll to position [454, 0]
click at [19, 296] on span at bounding box center [25, 291] width 12 height 12
click at [19, 296] on input "Overdue Participant NextPower Resources Bronze Resend Skip Should have started …" at bounding box center [24, 290] width 11 height 11
checkbox input "true"
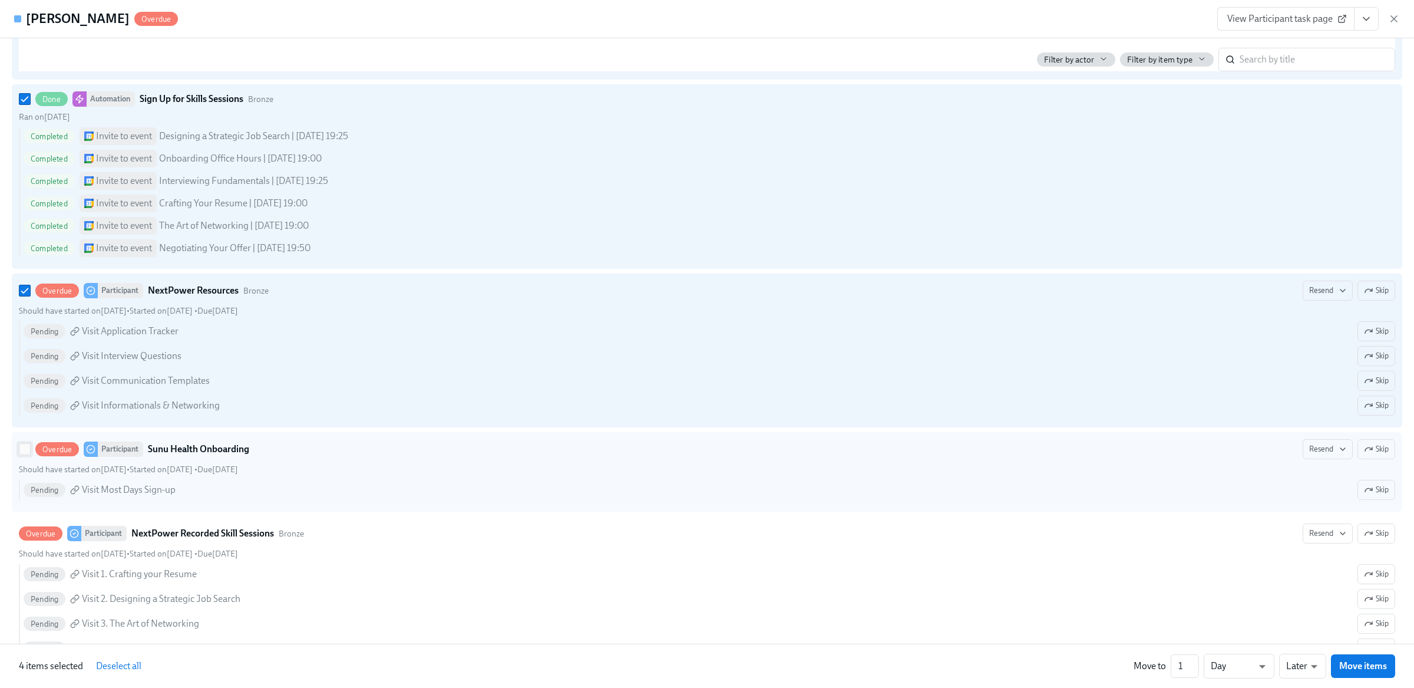
click at [27, 453] on input "Overdue Participant Sunu Health Onboarding Resend Skip Should have started on D…" at bounding box center [24, 449] width 11 height 11
checkbox input "true"
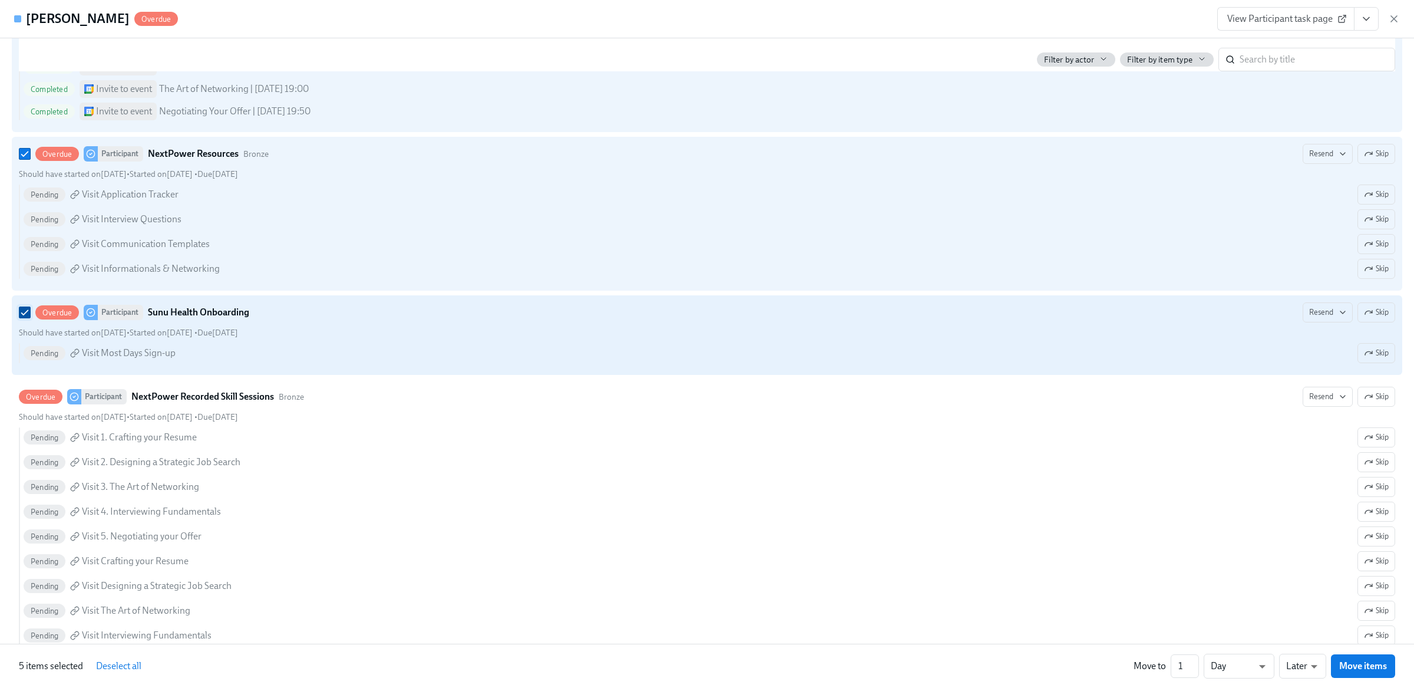
scroll to position [594, 0]
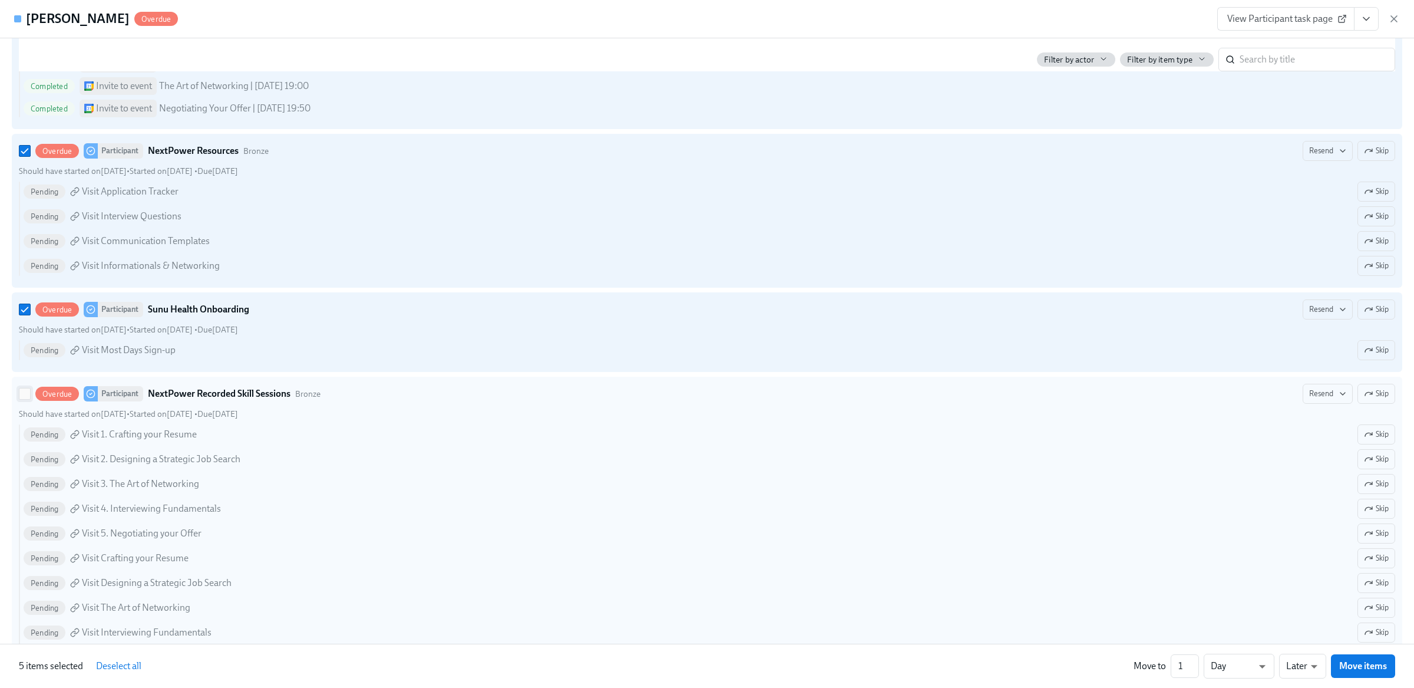
click at [24, 395] on input "Overdue Participant NextPower Recorded Skill Sessions Bronze Resend Skip Should…" at bounding box center [24, 393] width 11 height 11
checkbox input "true"
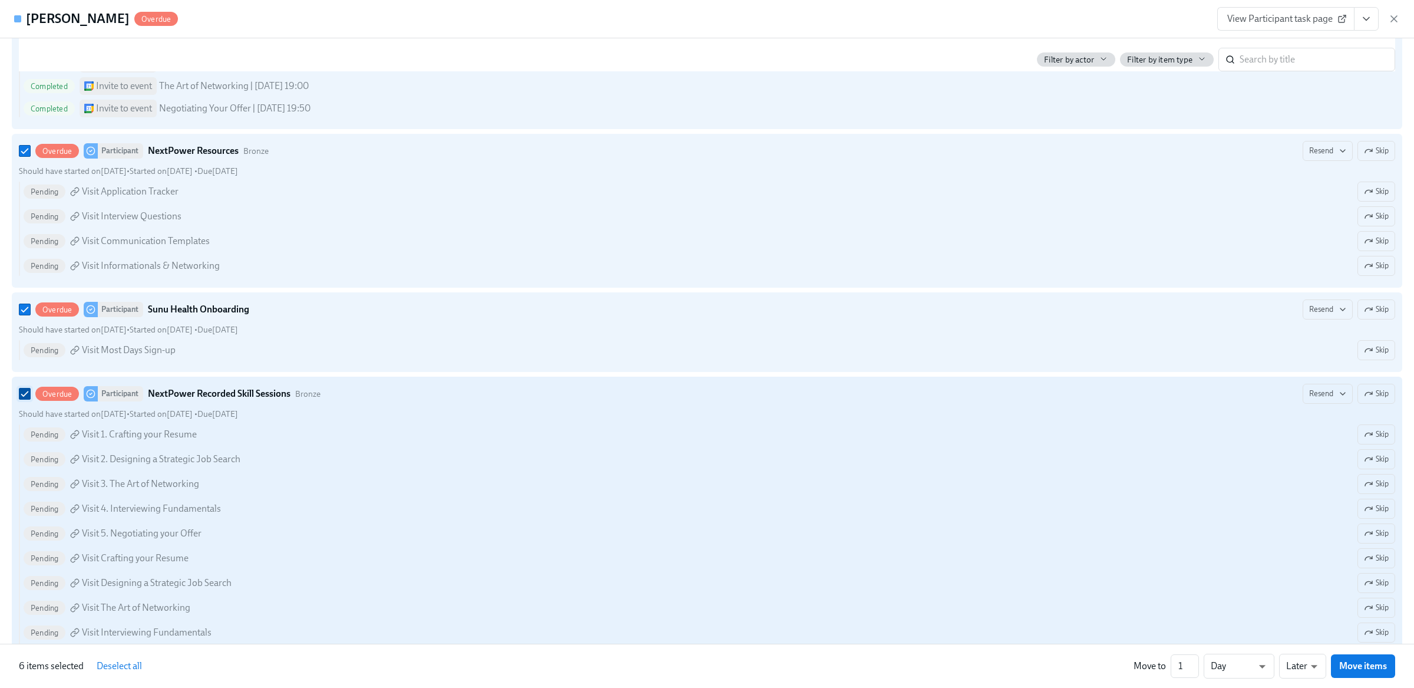
scroll to position [734, 0]
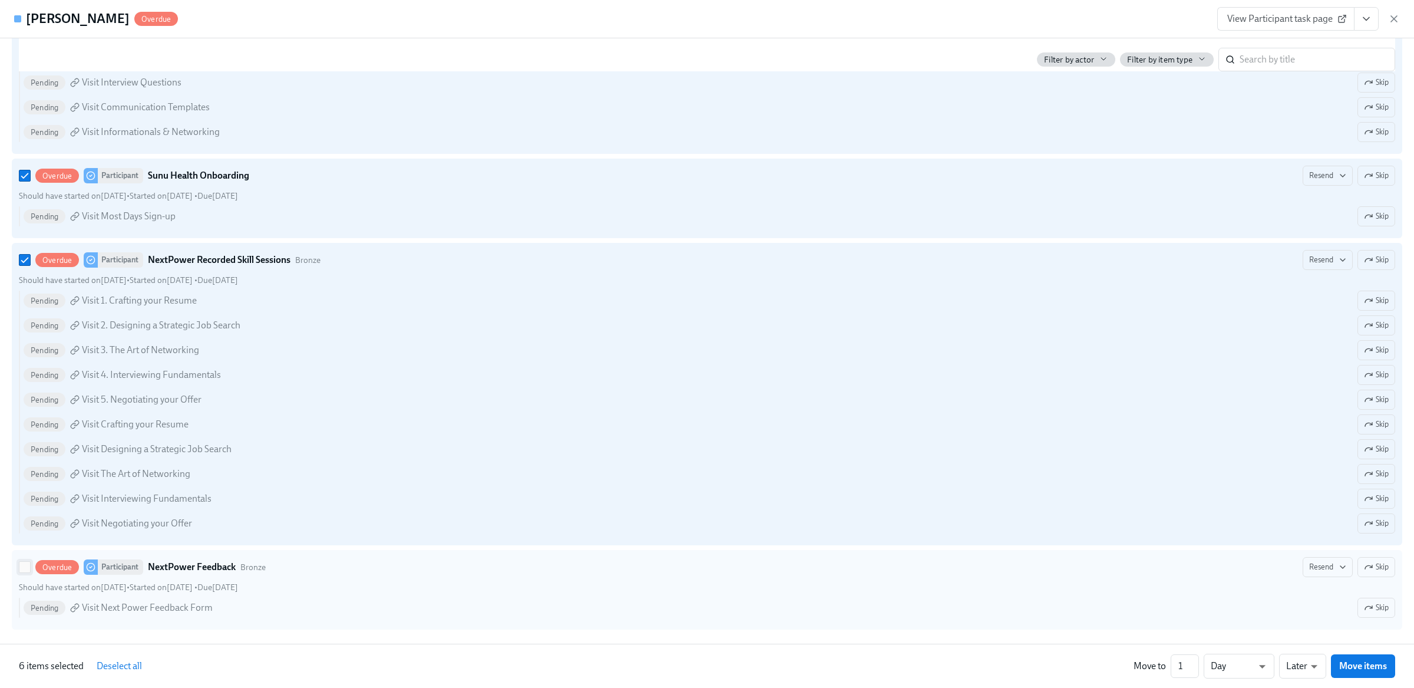
click at [25, 564] on input "Overdue Participant NextPower Feedback Bronze Resend Skip Should have started o…" at bounding box center [24, 567] width 11 height 11
checkbox input "true"
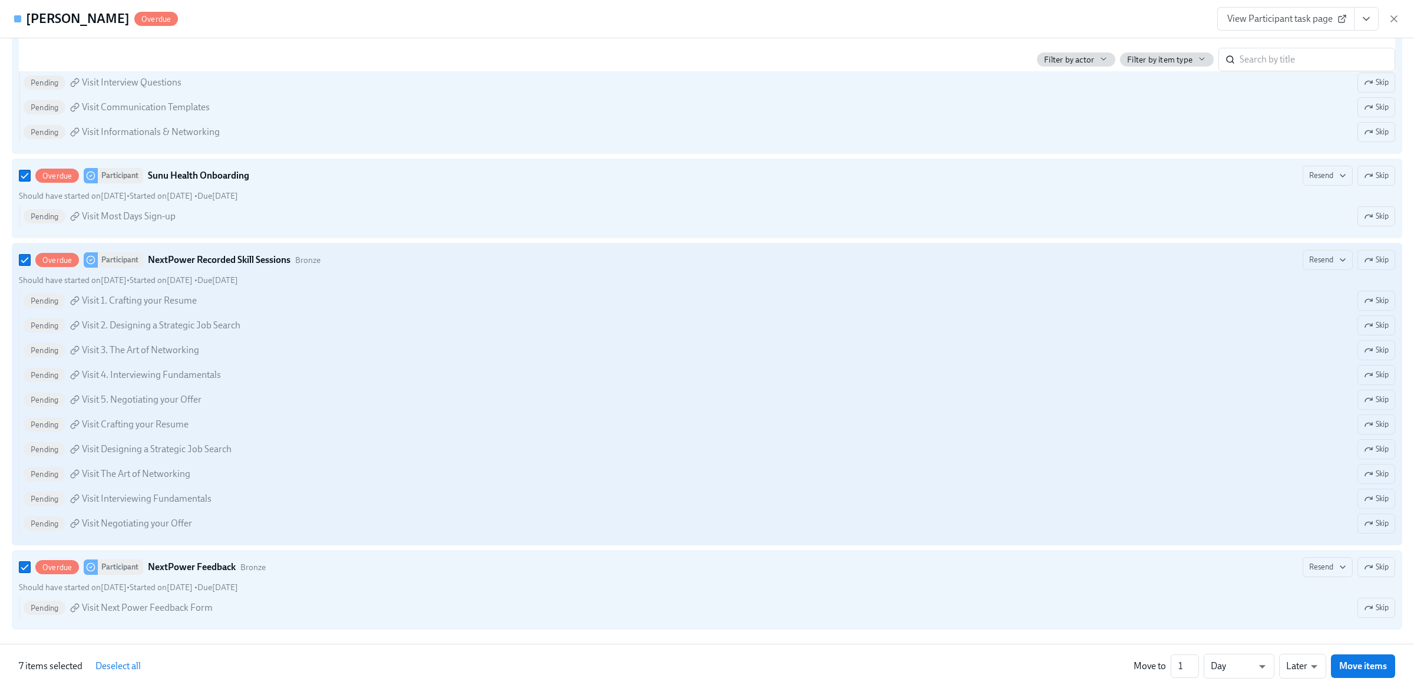
scroll to position [0, 0]
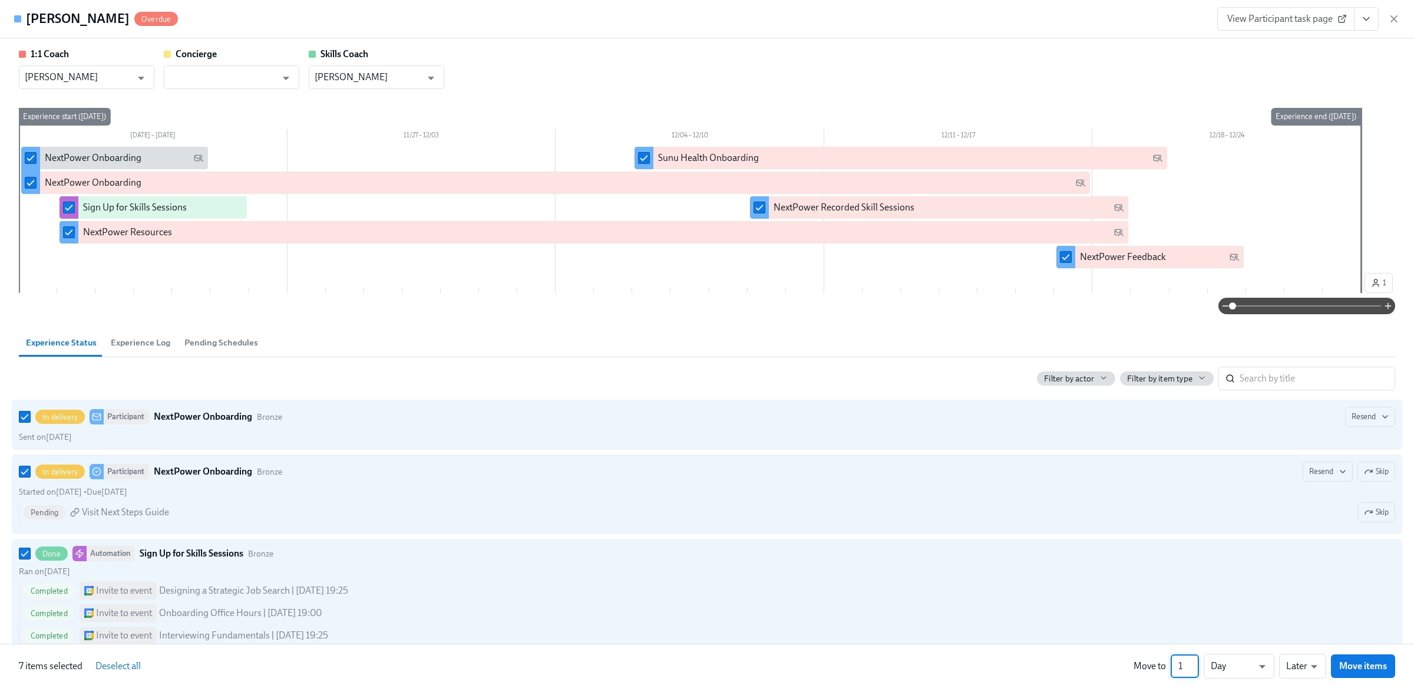
click at [1179, 667] on input "1" at bounding box center [1185, 666] width 28 height 24
click at [1183, 668] on input "1" at bounding box center [1185, 666] width 28 height 24
type input "273"
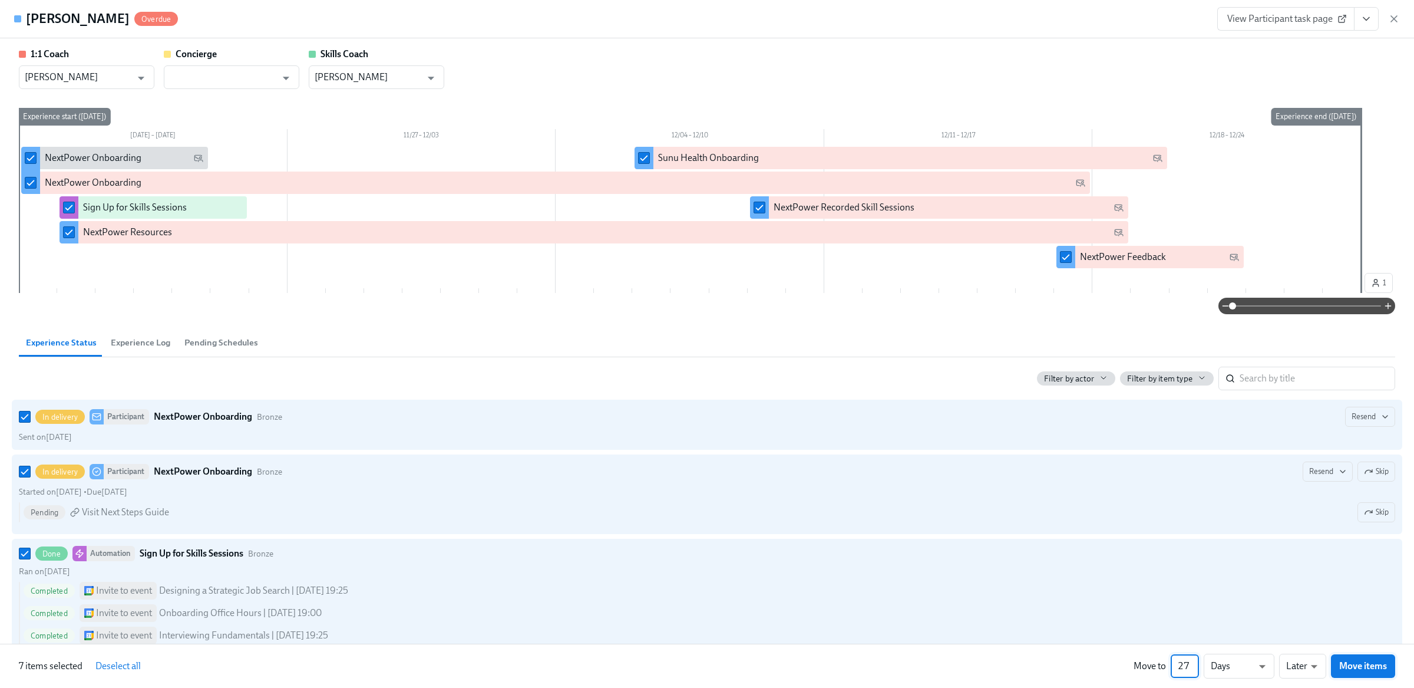
click at [1352, 661] on span "Move items" at bounding box center [1364, 666] width 48 height 12
checkbox input "false"
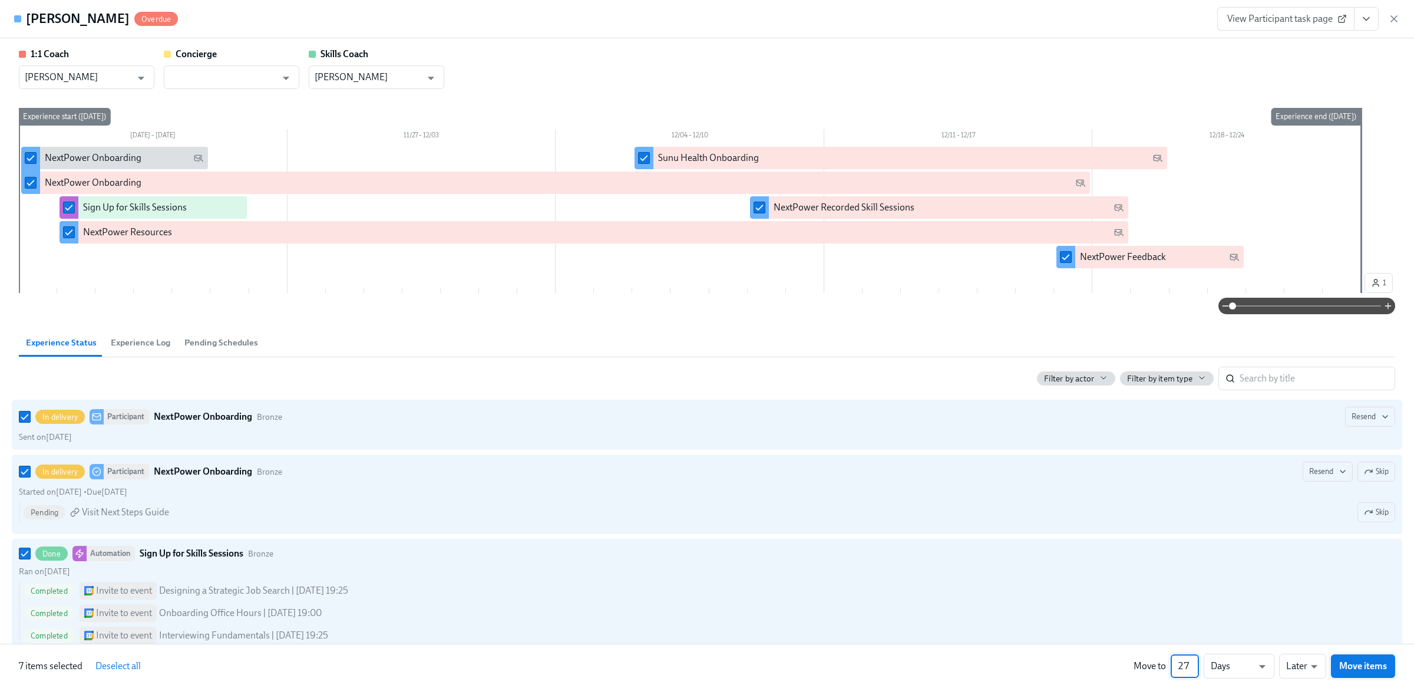
checkbox input "false"
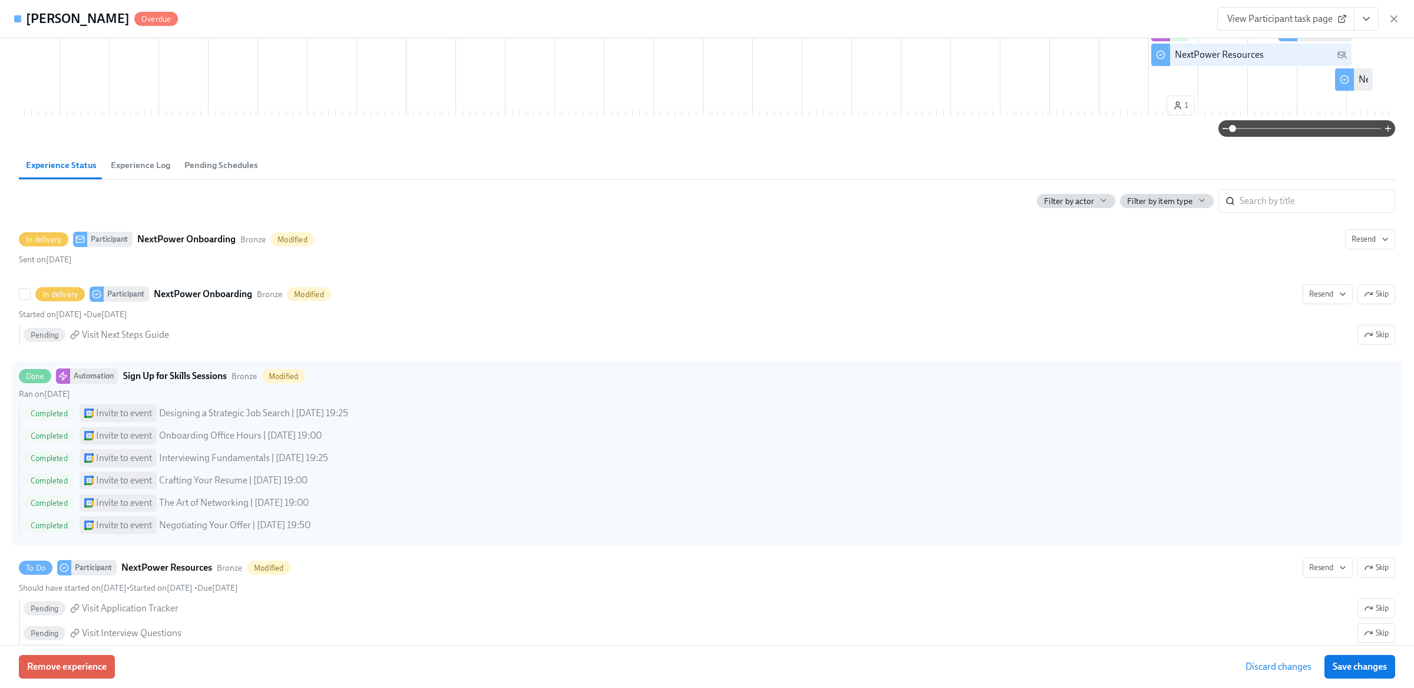
scroll to position [198, 0]
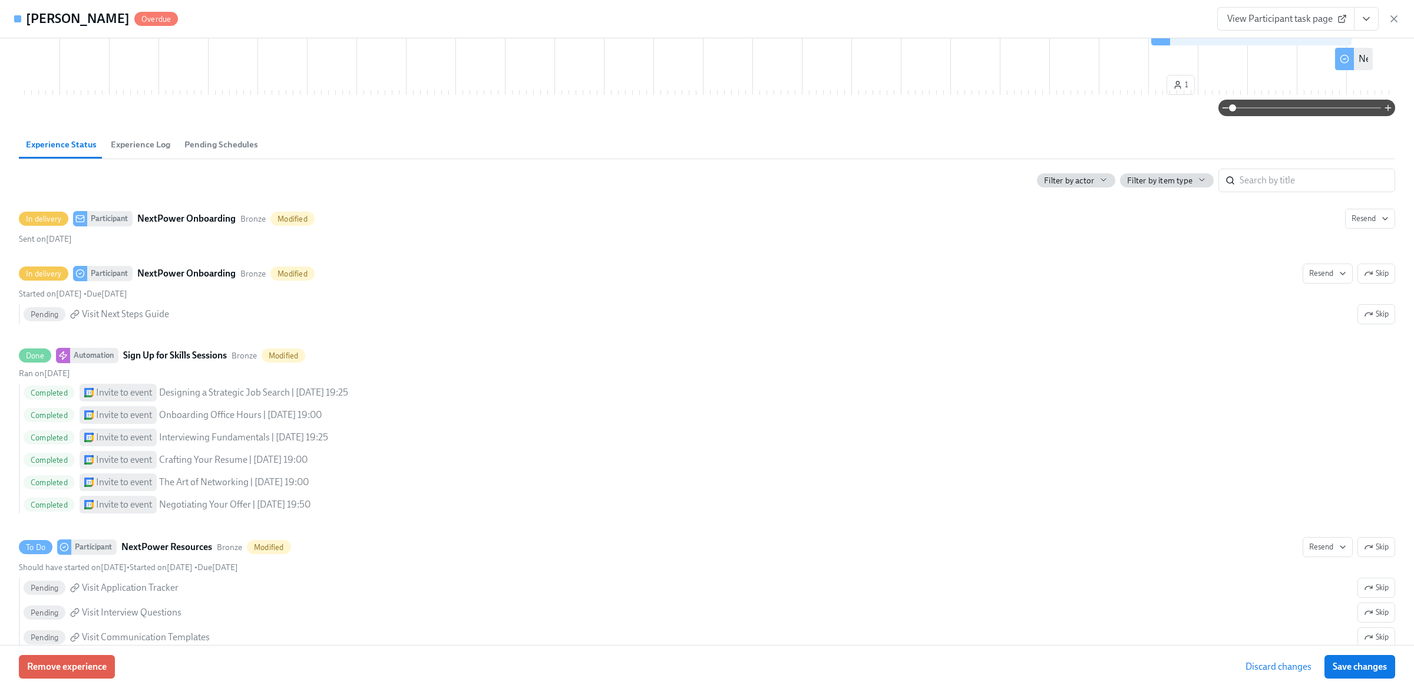
click at [1277, 667] on span "Discard changes" at bounding box center [1279, 667] width 66 height 12
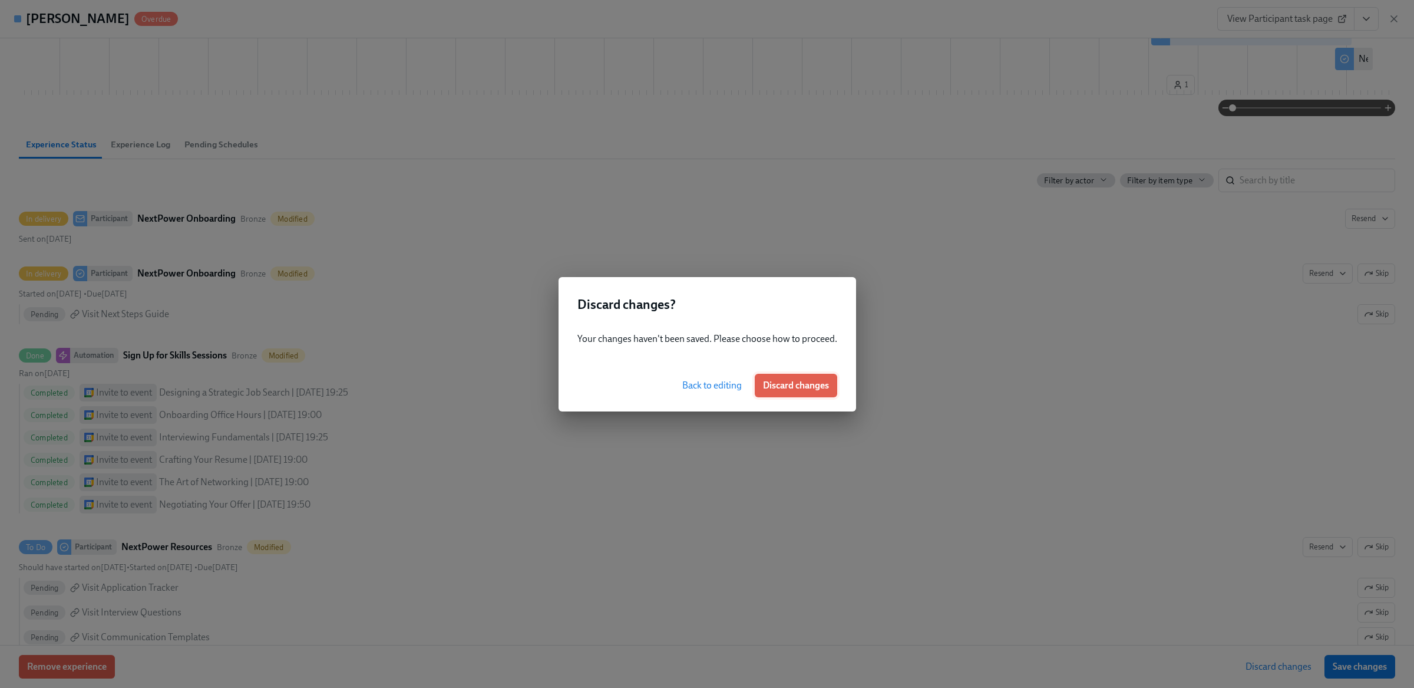
click at [814, 384] on span "Discard changes" at bounding box center [796, 386] width 66 height 12
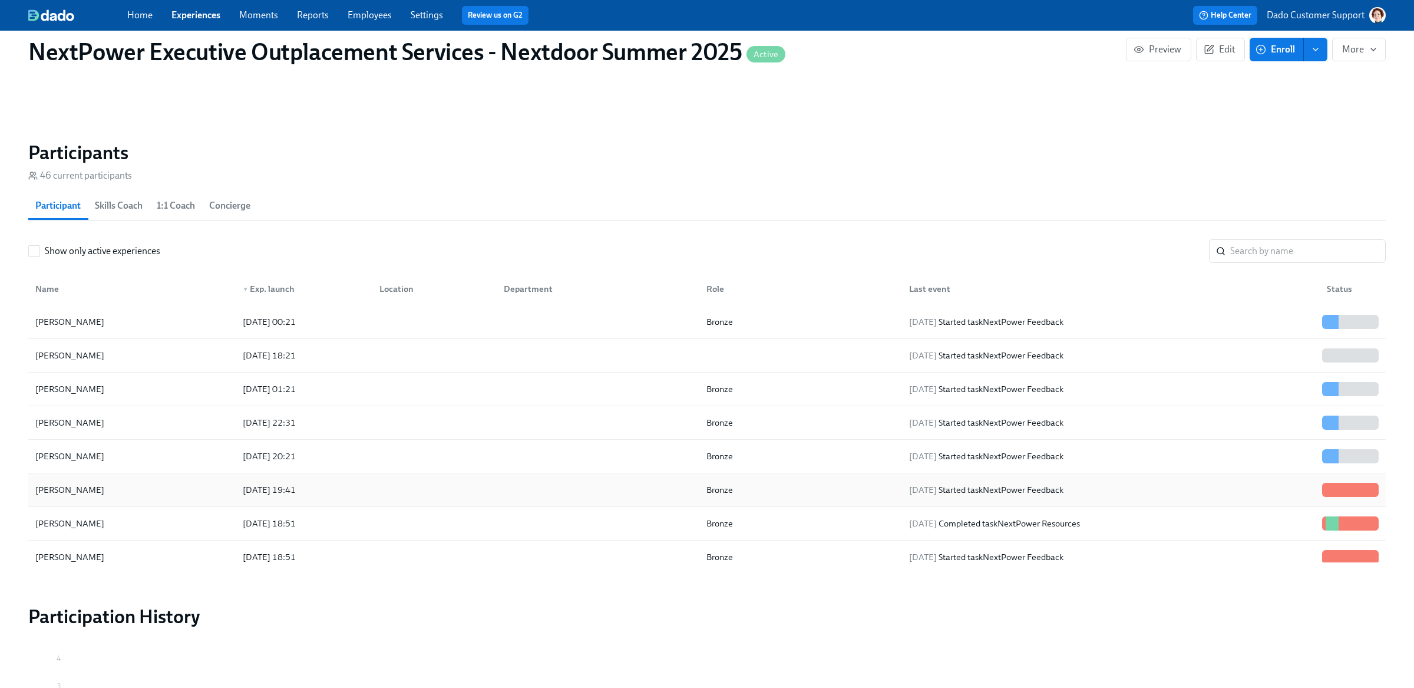
click at [288, 491] on div "2025/08/20 19:41" at bounding box center [269, 490] width 62 height 14
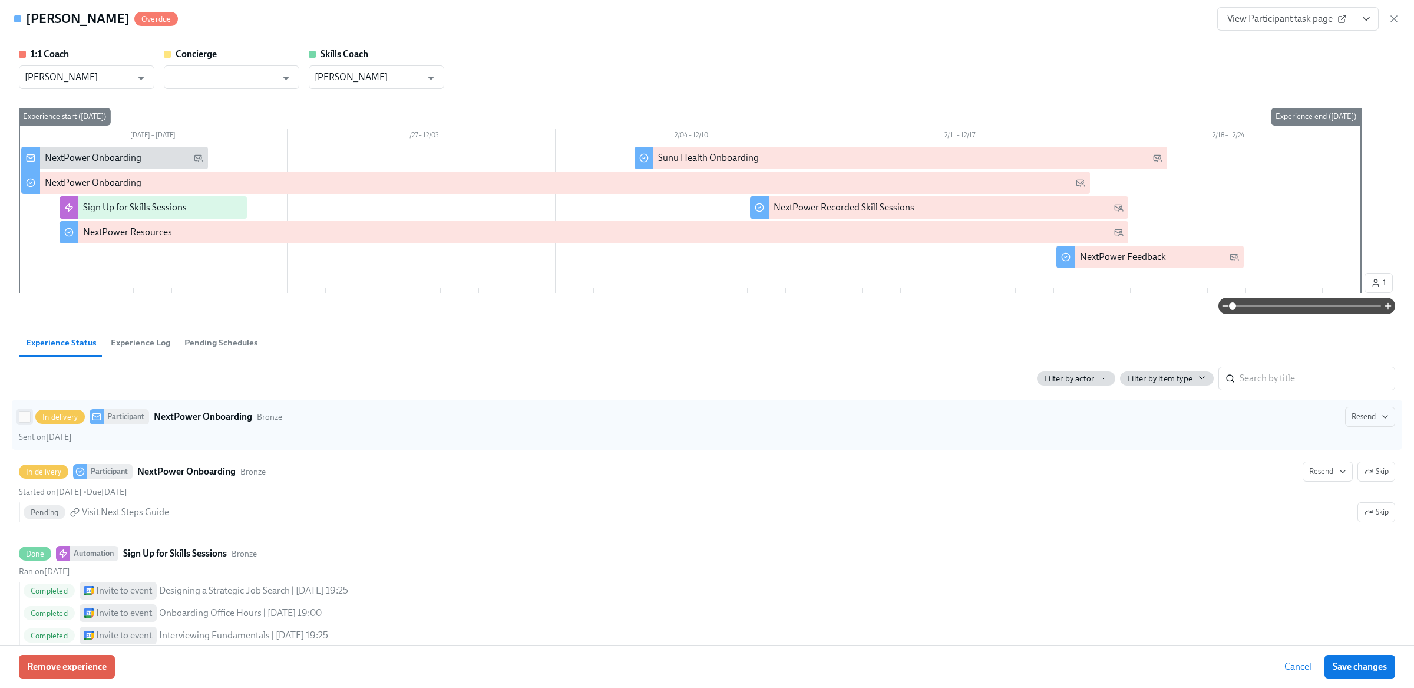
click at [24, 418] on input "In delivery Participant NextPower Onboarding Bronze Resend Sent on November 20th" at bounding box center [24, 416] width 11 height 11
checkbox input "true"
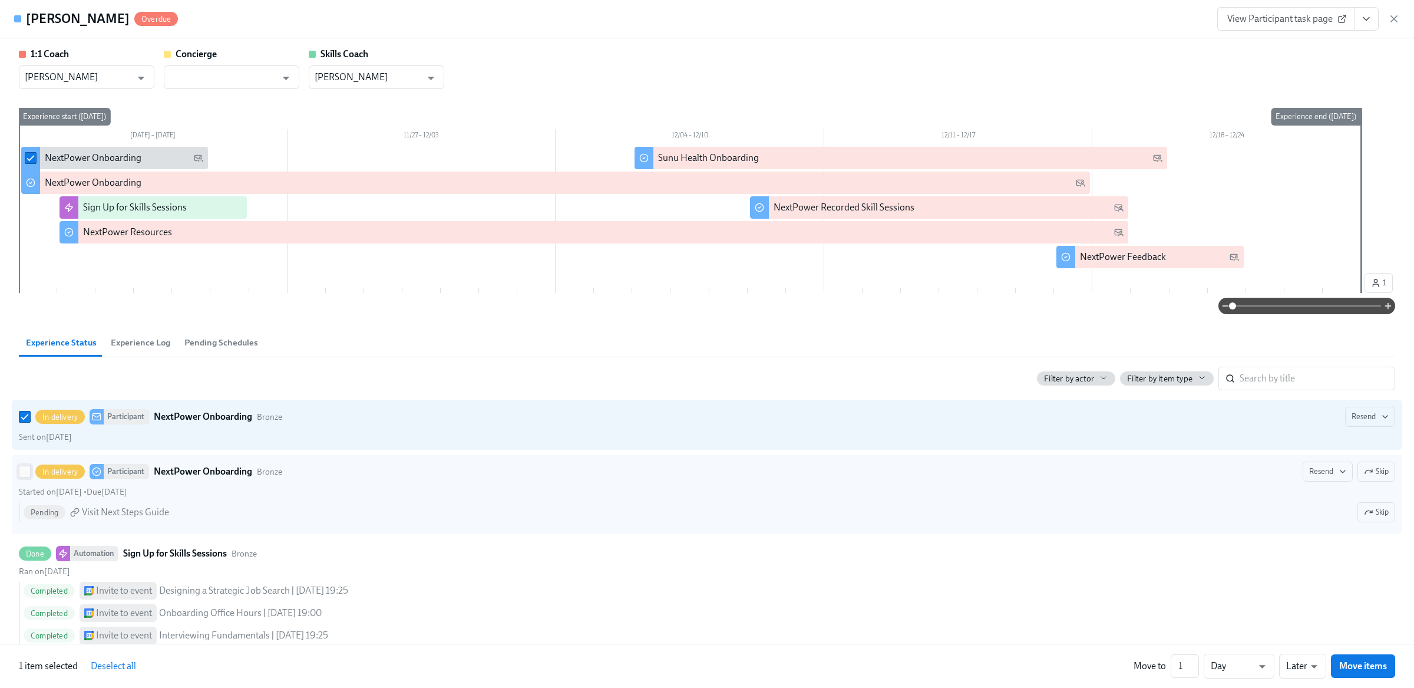
click at [23, 477] on input "In delivery Participant NextPower Onboarding Bronze Resend Skip Started on Nove…" at bounding box center [24, 471] width 11 height 11
checkbox input "true"
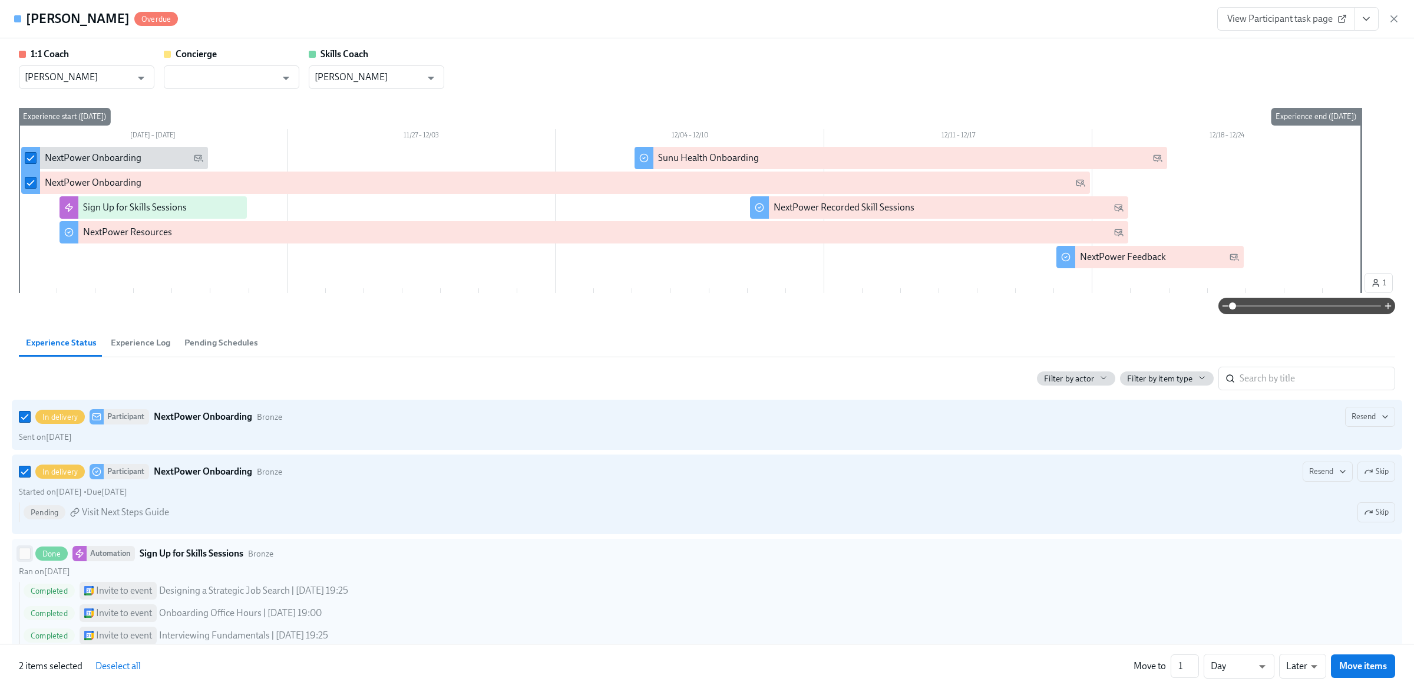
click at [26, 559] on span at bounding box center [25, 554] width 12 height 12
click at [26, 559] on input "Done Automation Sign Up for Skills Sessions Bronze Ran on August 20th Completed…" at bounding box center [24, 553] width 11 height 11
checkbox input "true"
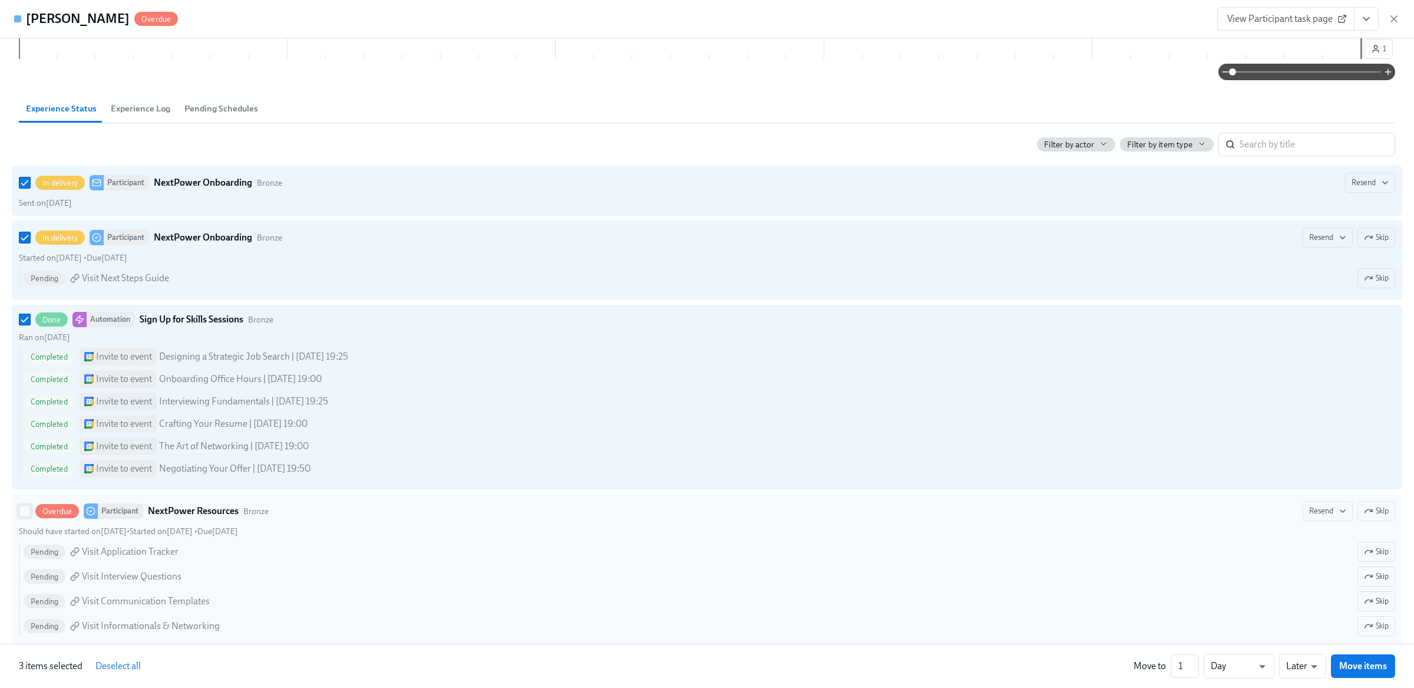
click at [23, 517] on span at bounding box center [25, 511] width 12 height 12
click at [23, 516] on input "Overdue Participant NextPower Resources Bronze Resend Skip Should have started …" at bounding box center [24, 511] width 11 height 11
checkbox input "true"
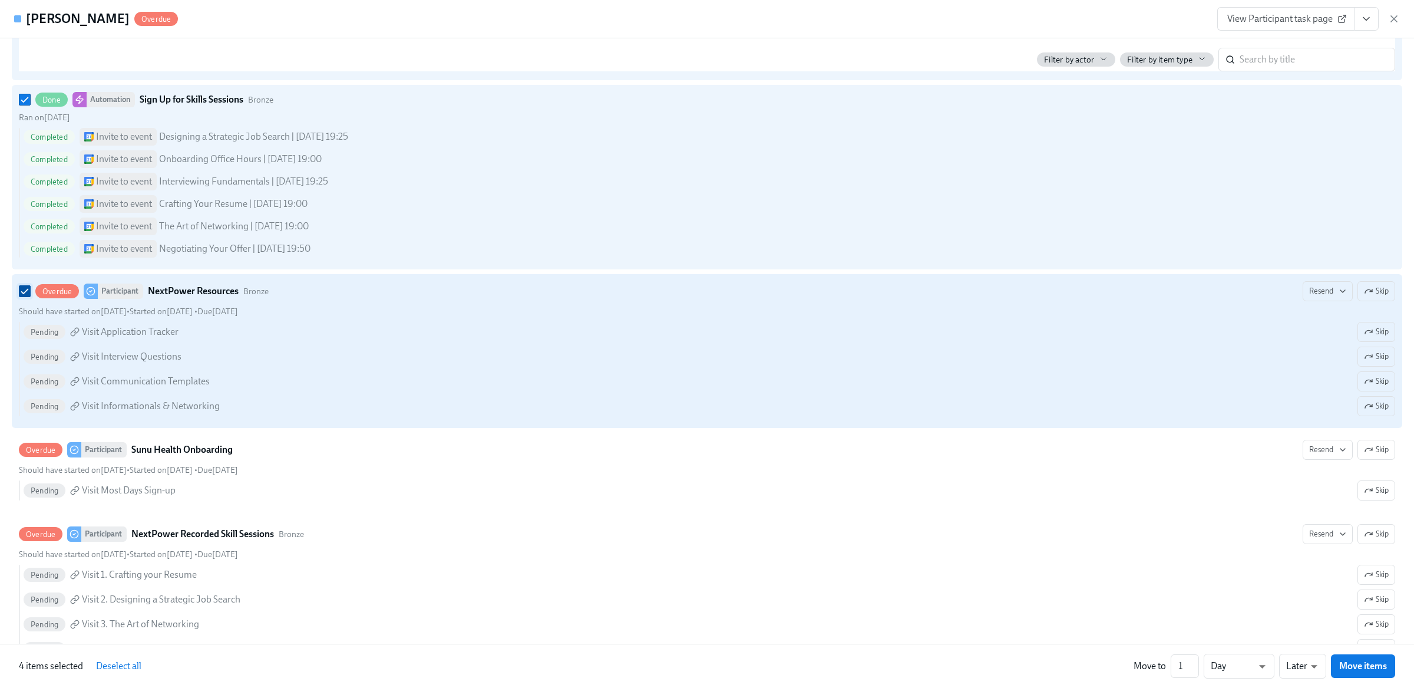
scroll to position [553, 0]
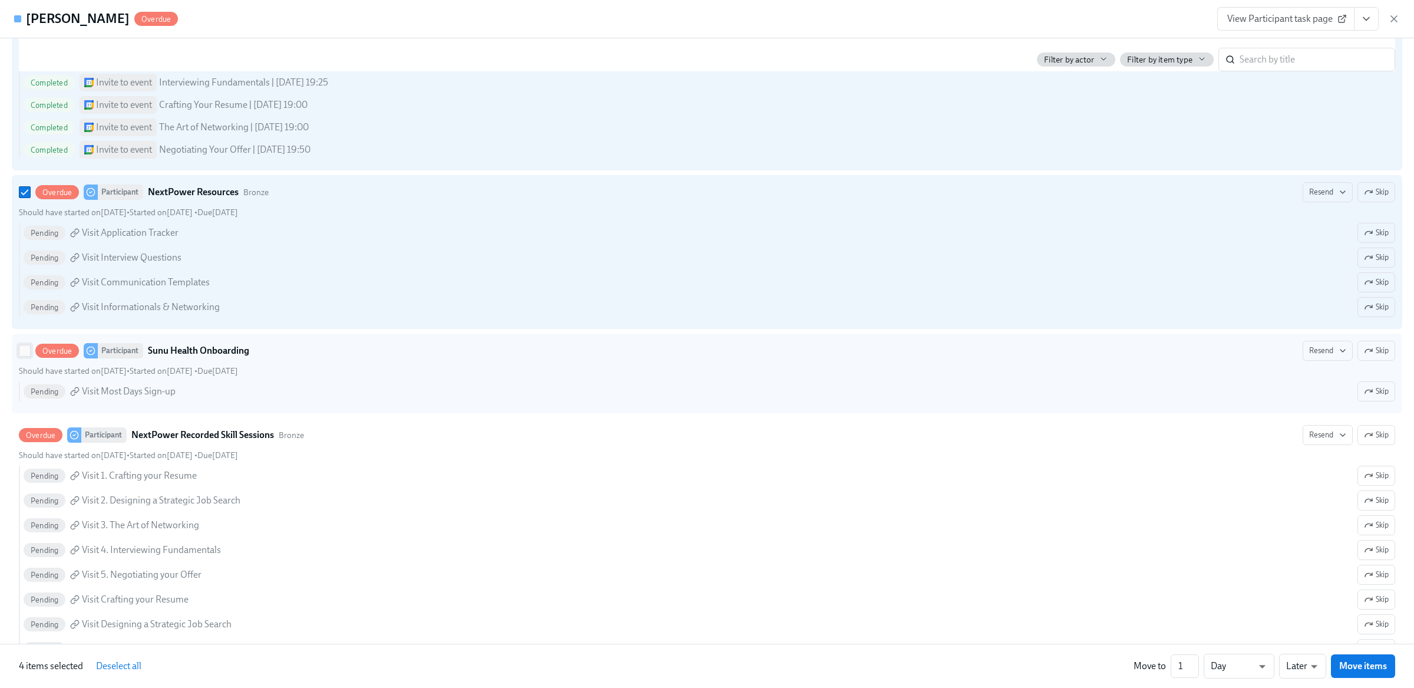
click at [22, 349] on input "Overdue Participant Sunu Health Onboarding Resend Skip Should have started on D…" at bounding box center [24, 350] width 11 height 11
checkbox input "true"
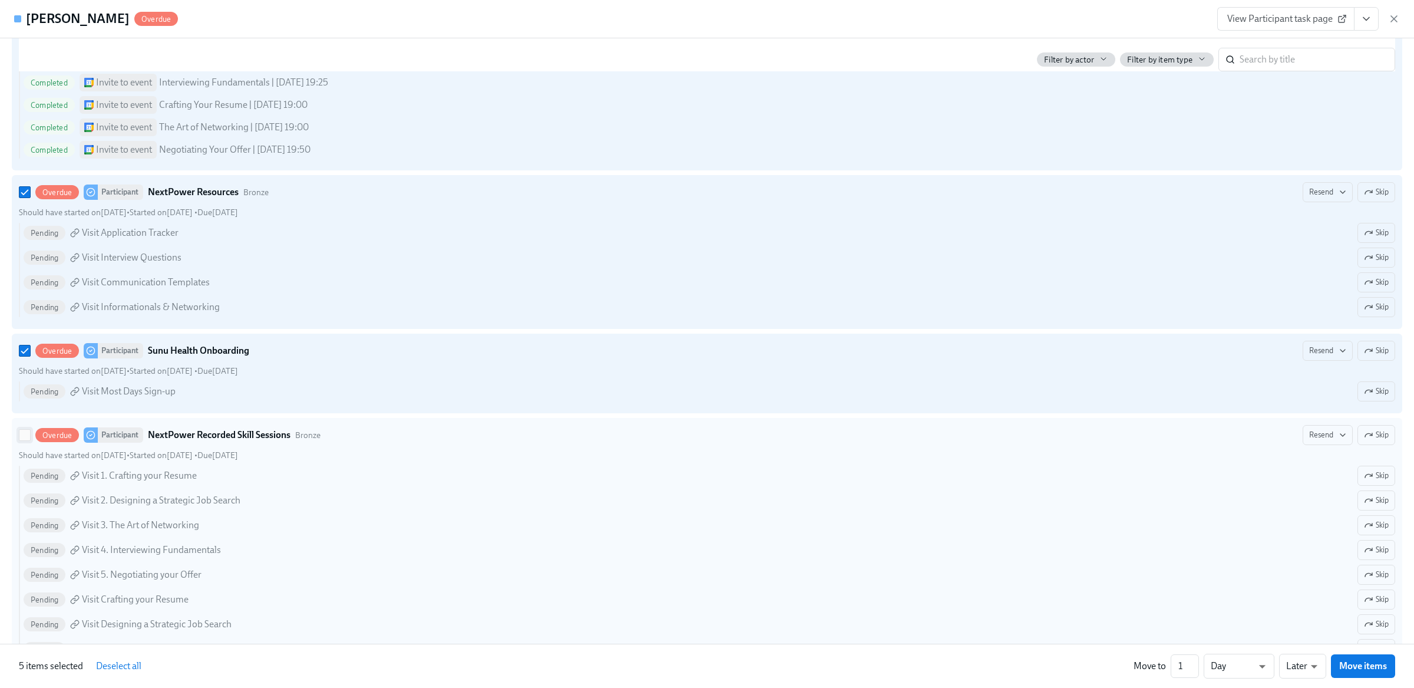
click at [26, 440] on input "Overdue Participant NextPower Recorded Skill Sessions Bronze Resend Skip Should…" at bounding box center [24, 435] width 11 height 11
checkbox input "true"
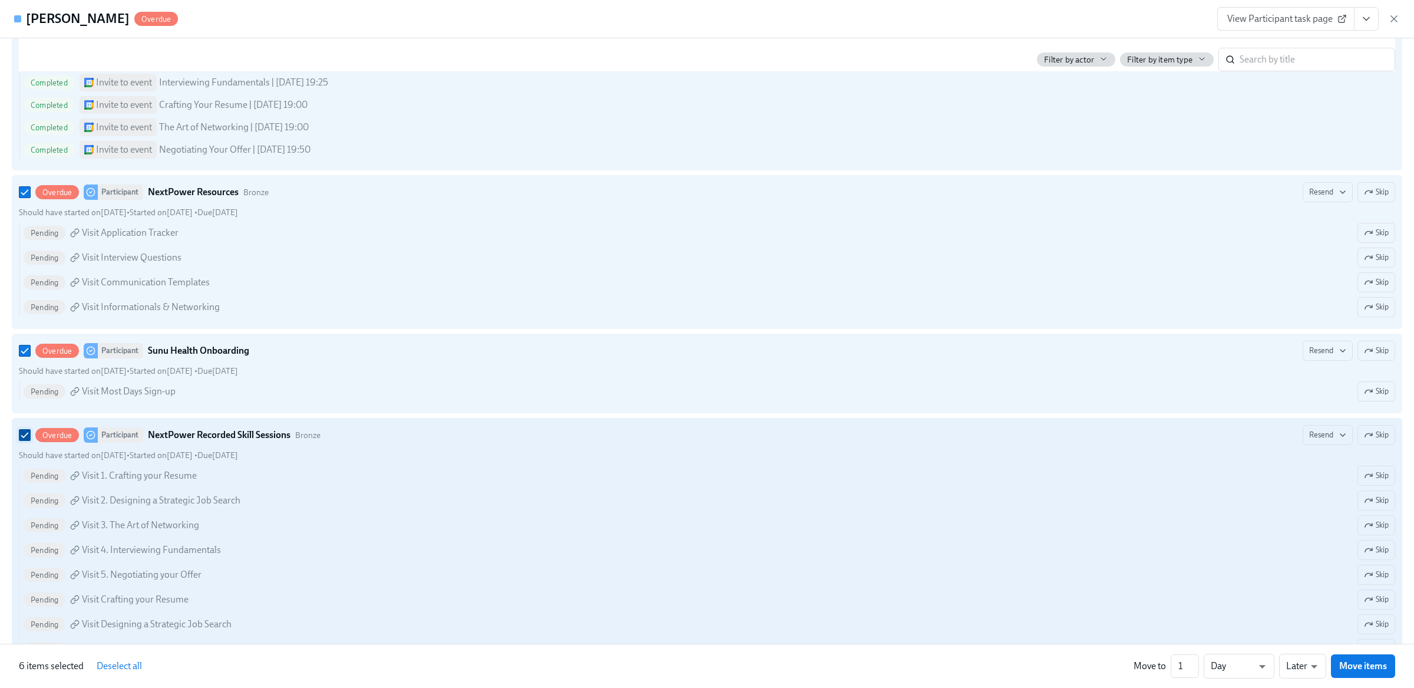
scroll to position [734, 0]
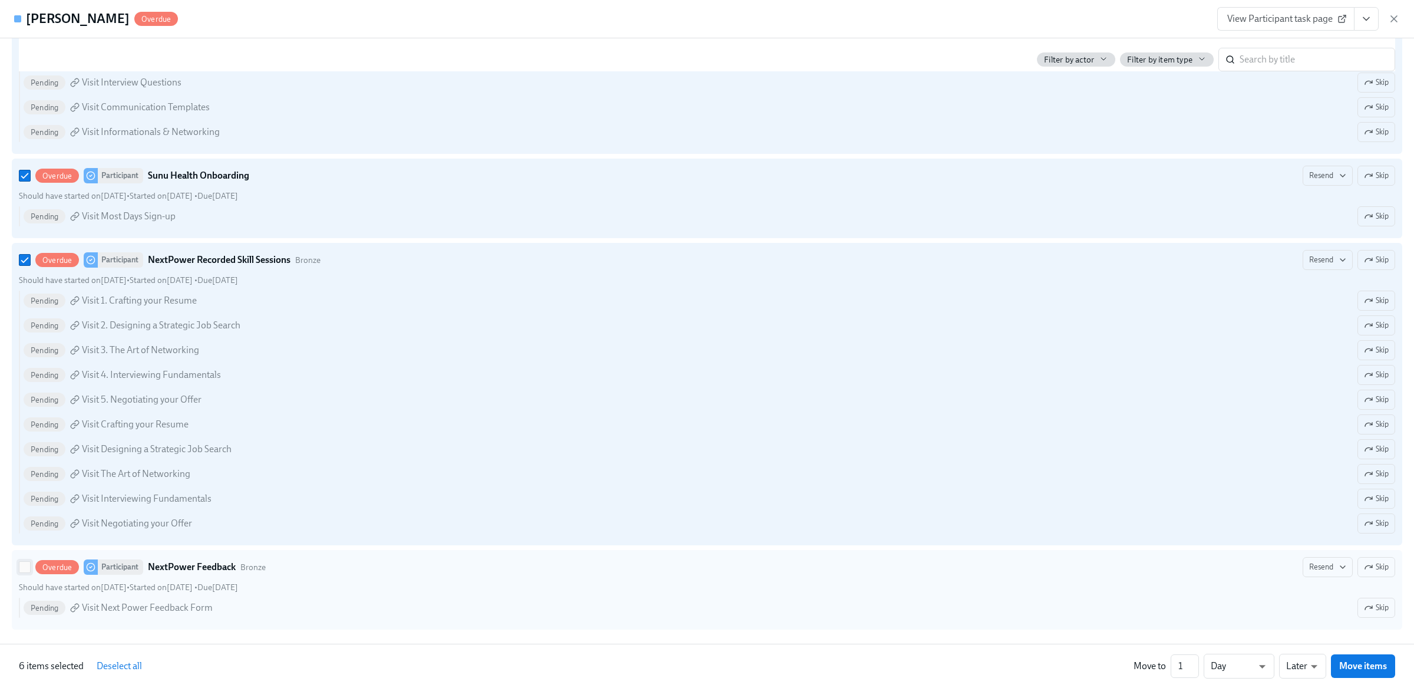
click at [25, 563] on input "Overdue Participant NextPower Feedback Bronze Resend Skip Should have started o…" at bounding box center [24, 567] width 11 height 11
checkbox input "true"
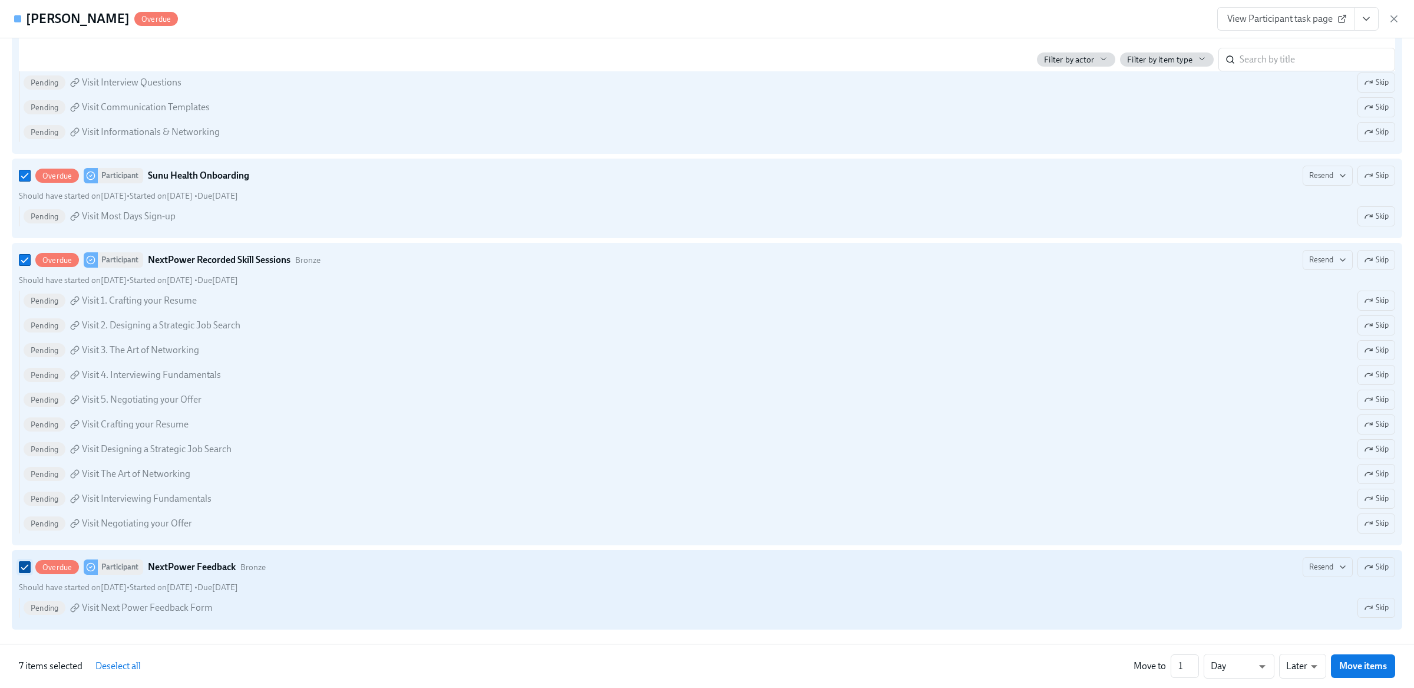
scroll to position [0, 0]
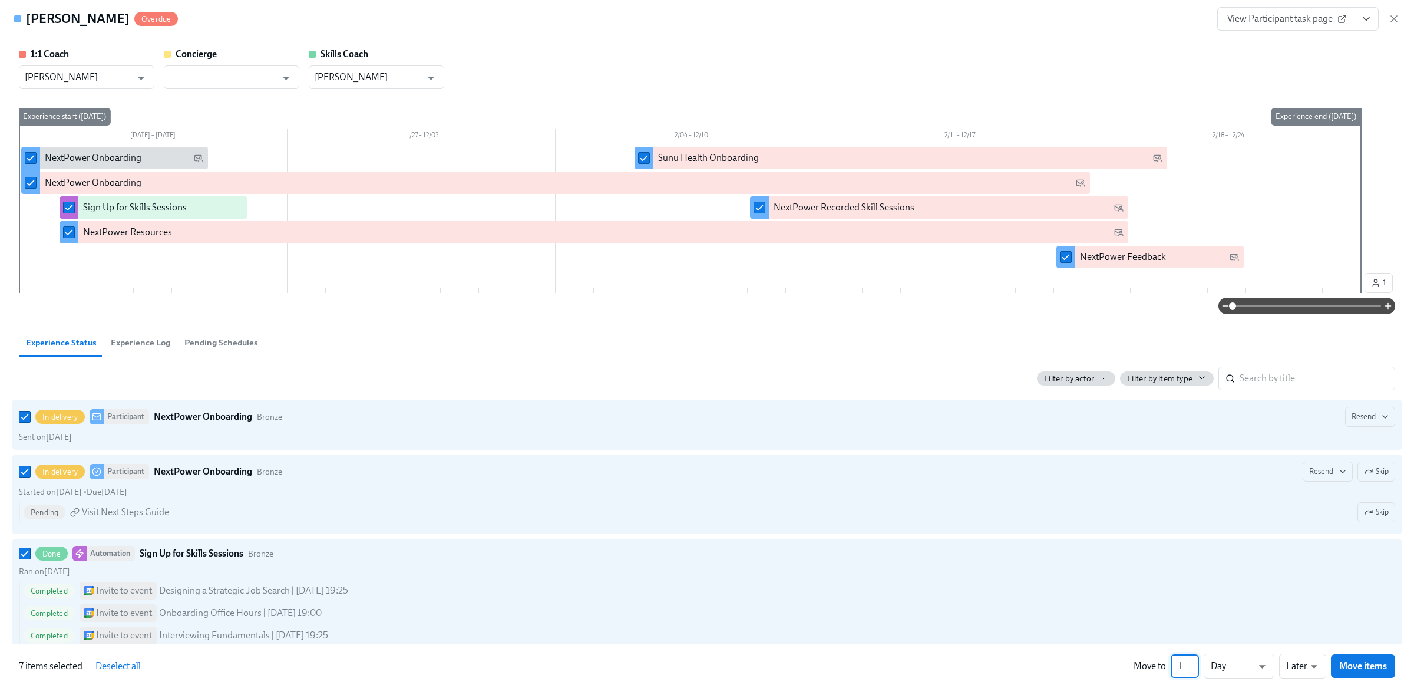
drag, startPoint x: 1184, startPoint y: 666, endPoint x: 1176, endPoint y: 666, distance: 7.7
click at [1176, 666] on input "1" at bounding box center [1185, 666] width 28 height 24
type input "273"
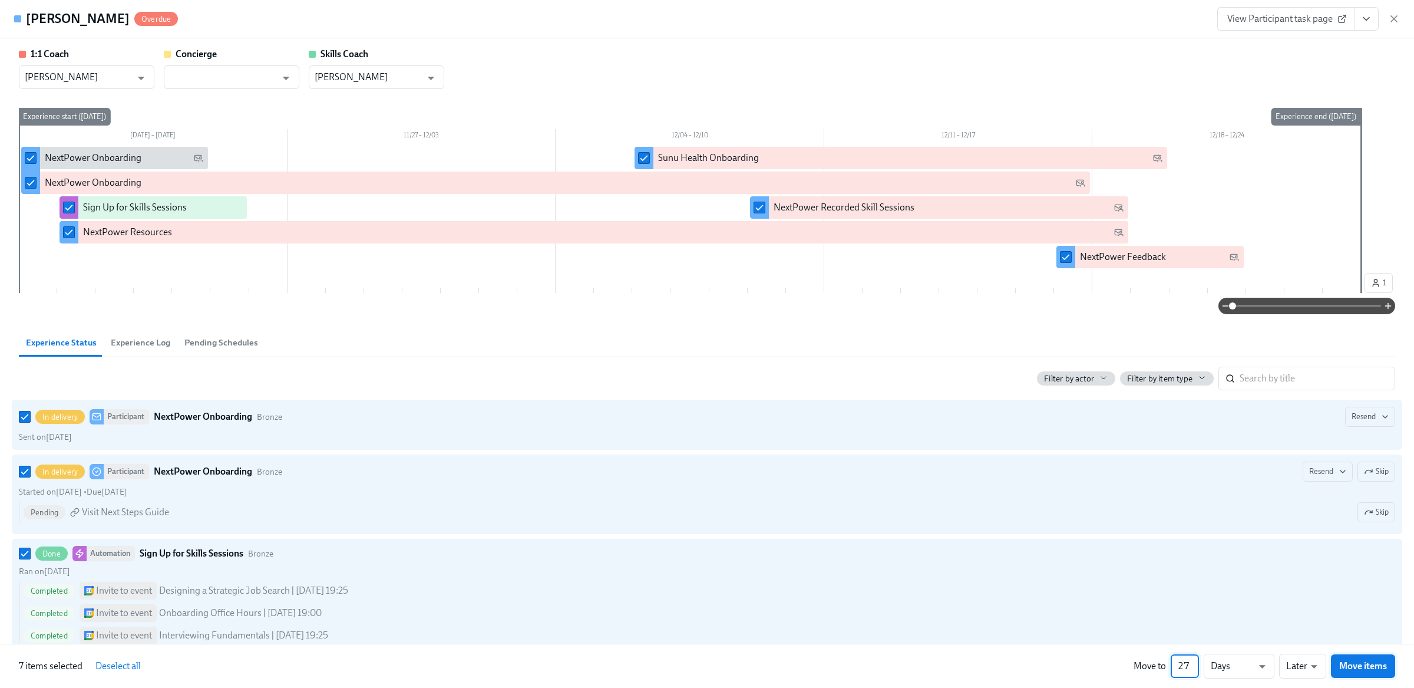
click at [1369, 668] on span "Move items" at bounding box center [1364, 666] width 48 height 12
checkbox input "false"
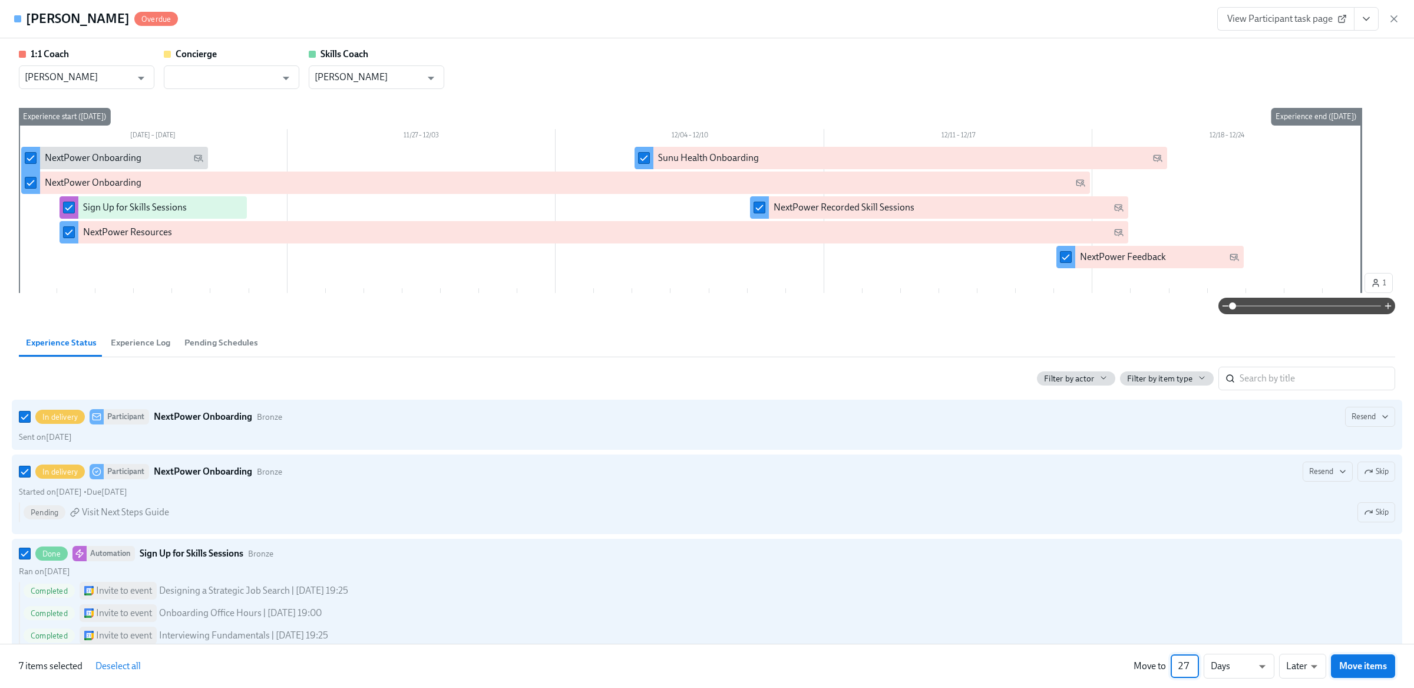
checkbox input "false"
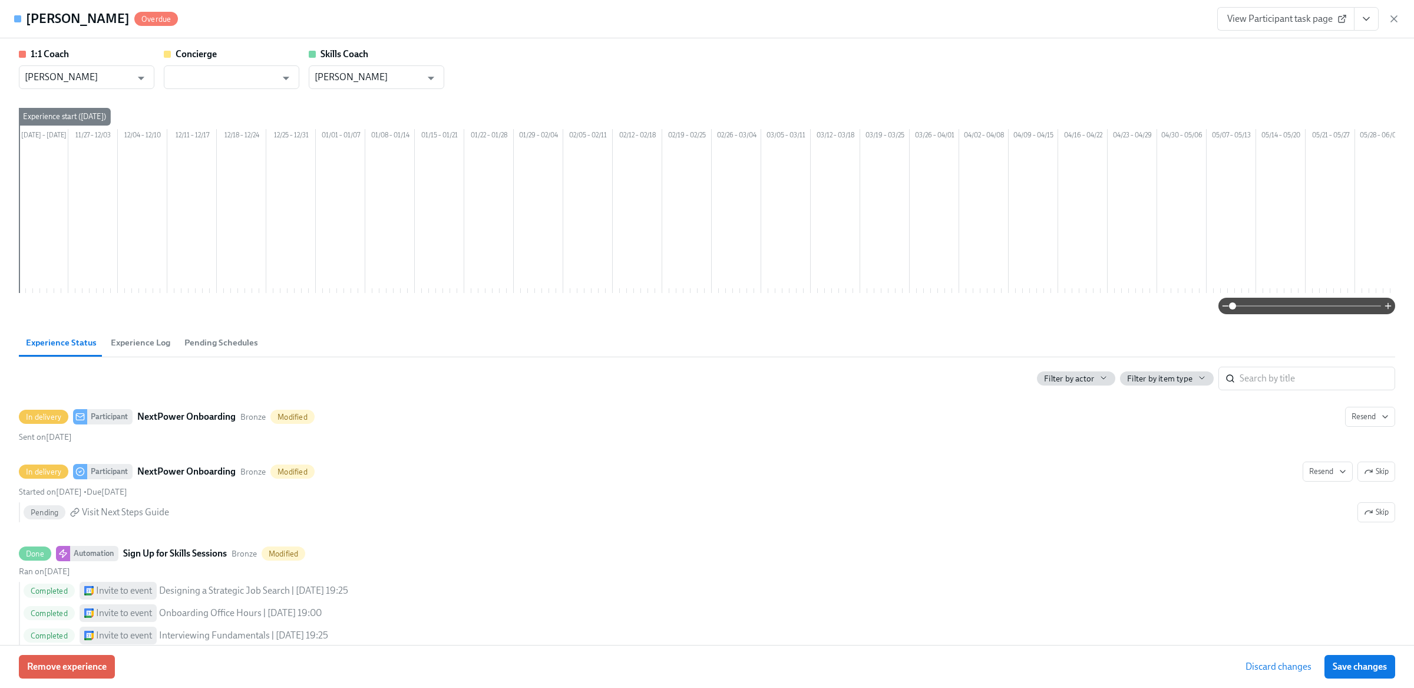
scroll to position [0, 800]
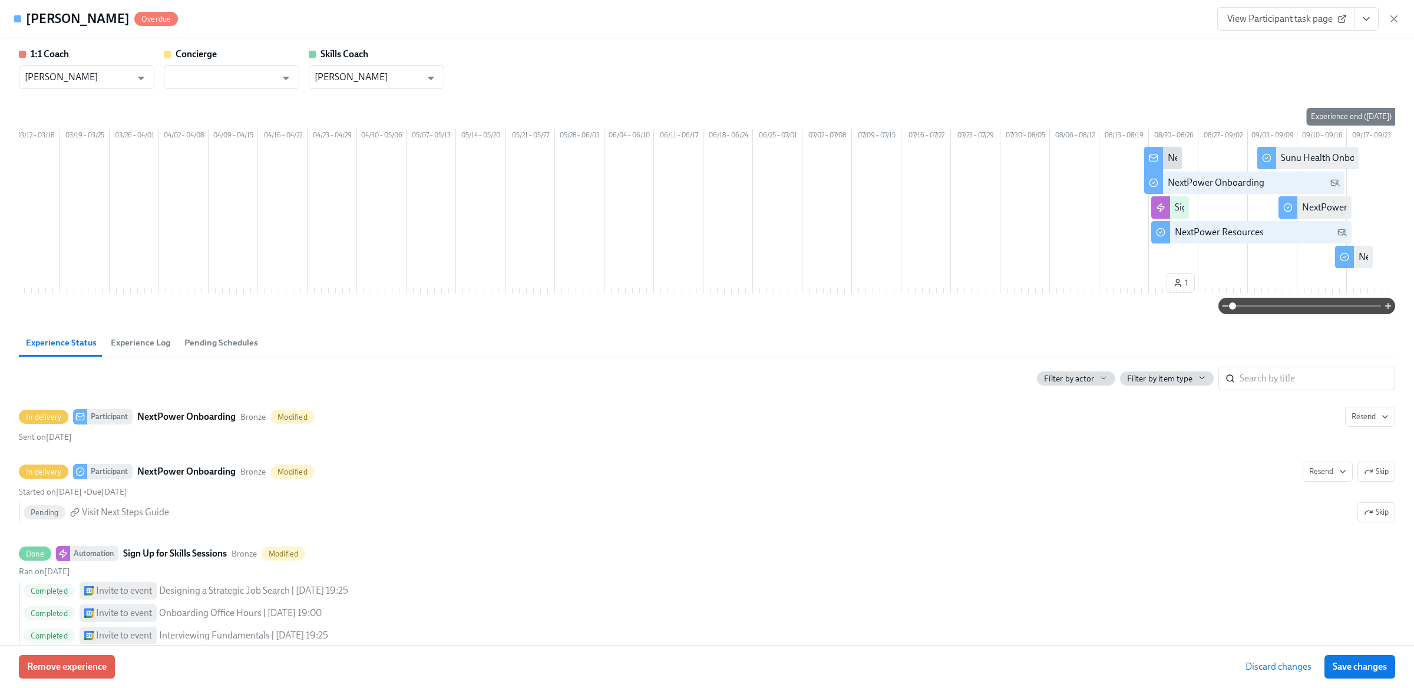
click at [1369, 668] on span "Save changes" at bounding box center [1360, 667] width 54 height 12
click at [1382, 667] on span "Save changes" at bounding box center [1360, 667] width 54 height 12
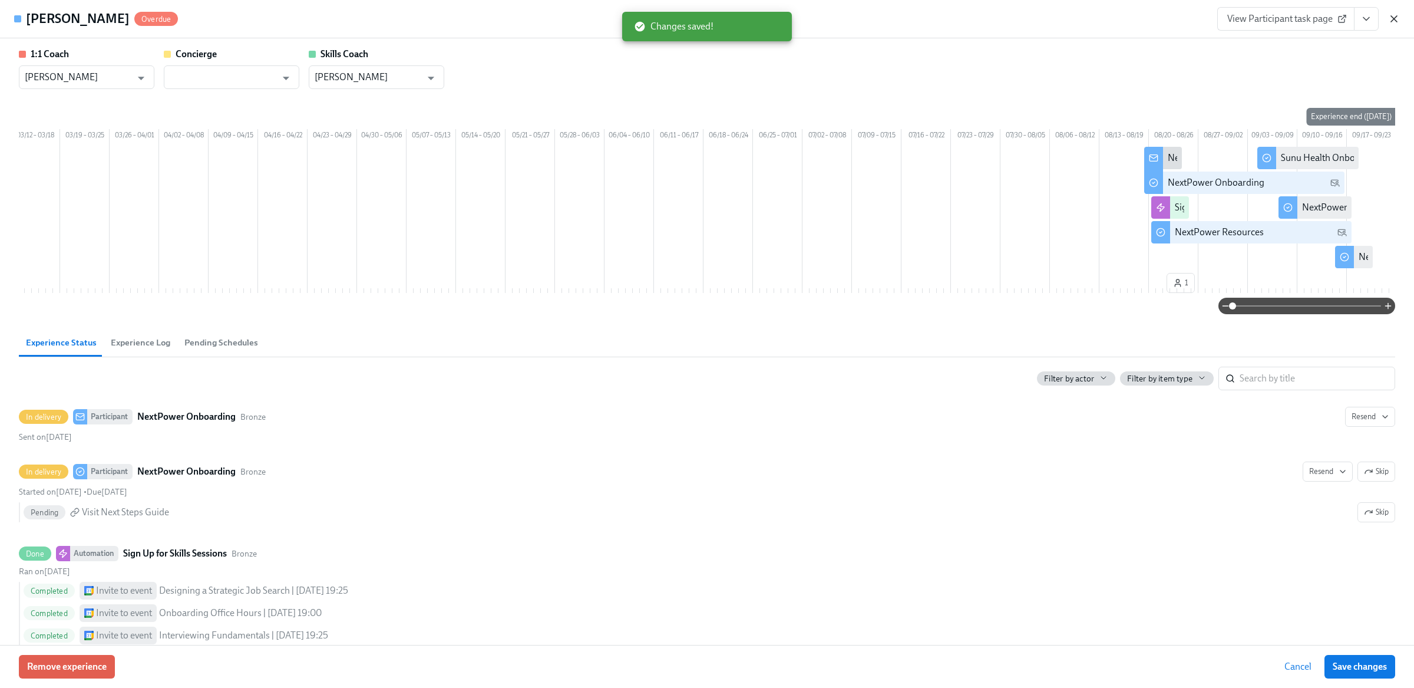
click at [1395, 15] on icon "button" at bounding box center [1395, 19] width 12 height 12
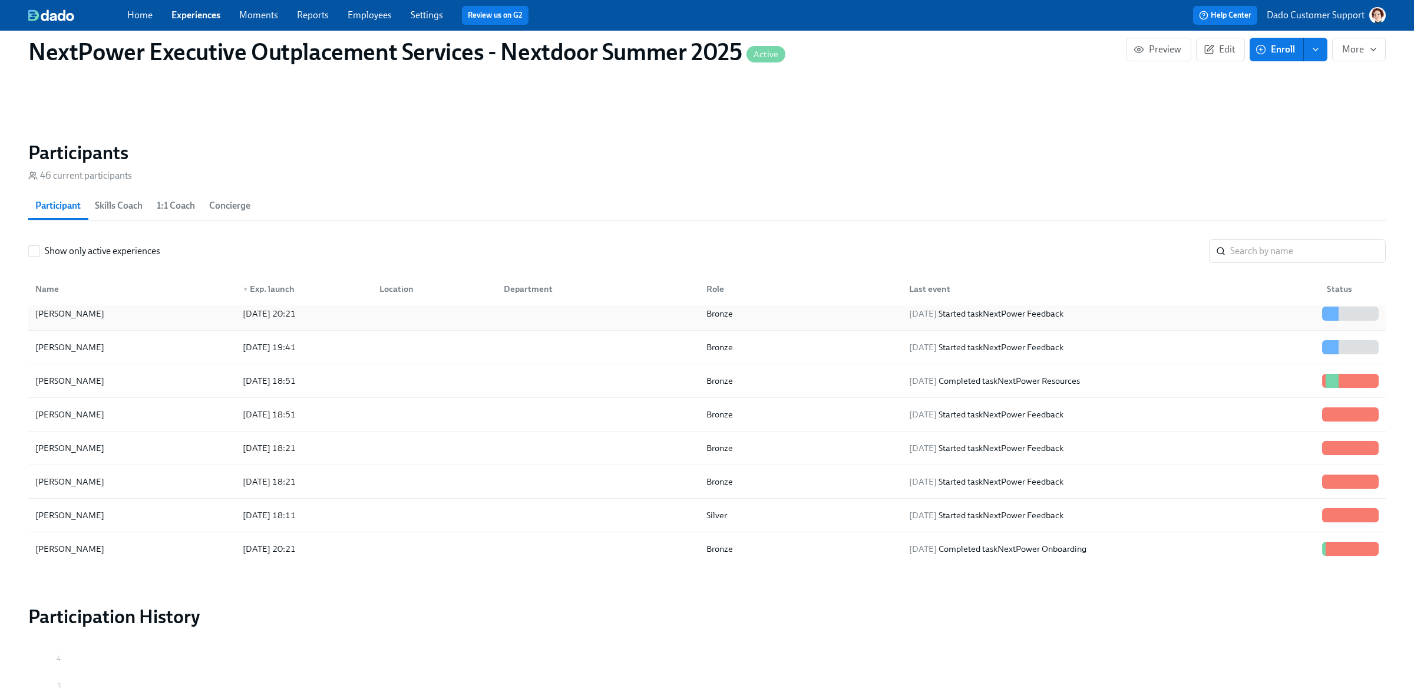
scroll to position [143, 0]
click at [286, 382] on div "2025/08/20 18:51" at bounding box center [269, 381] width 62 height 14
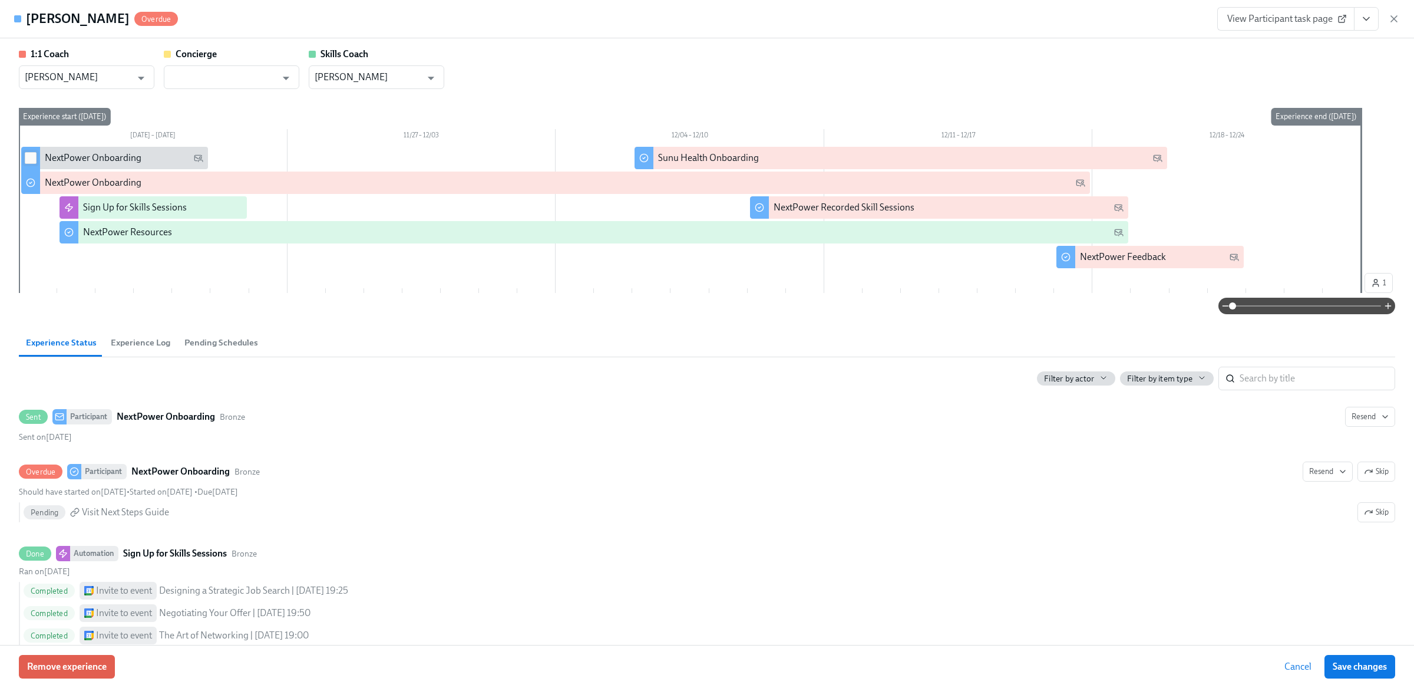
click at [32, 154] on input "checkbox" at bounding box center [30, 158] width 11 height 11
checkbox input "true"
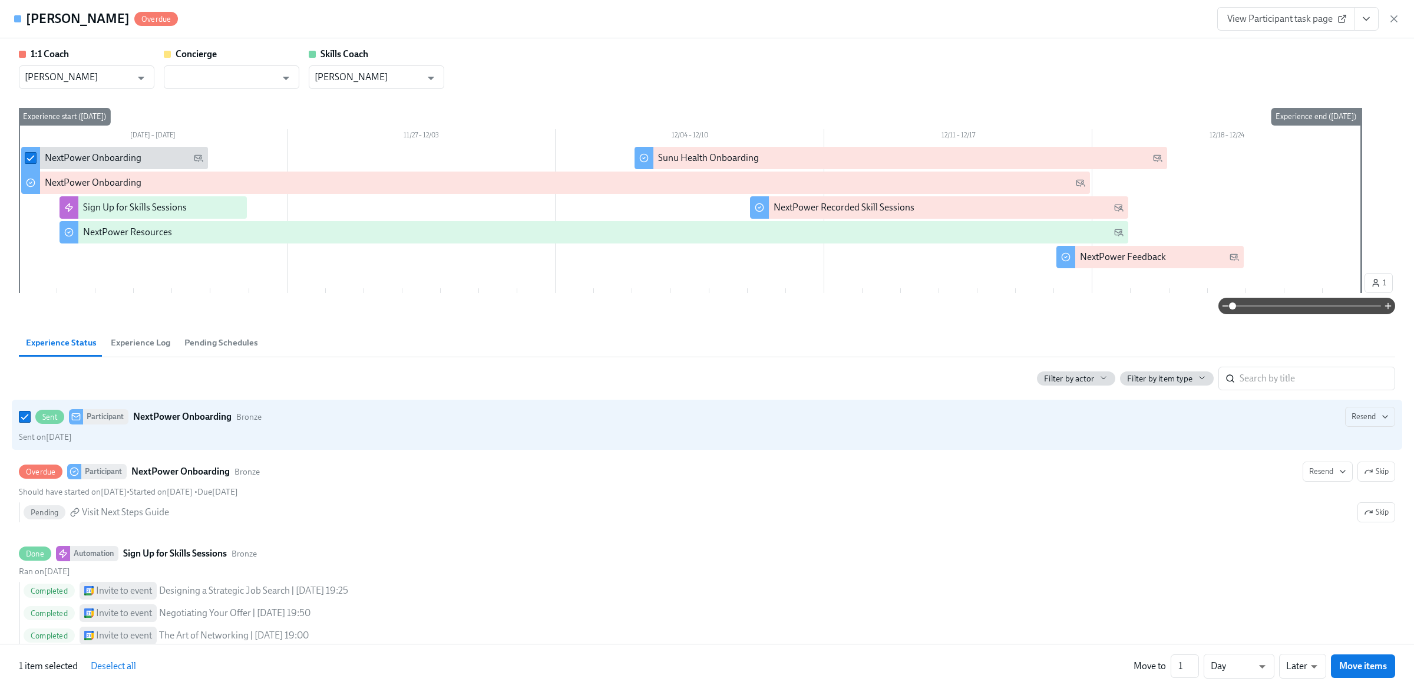
checkbox input "true"
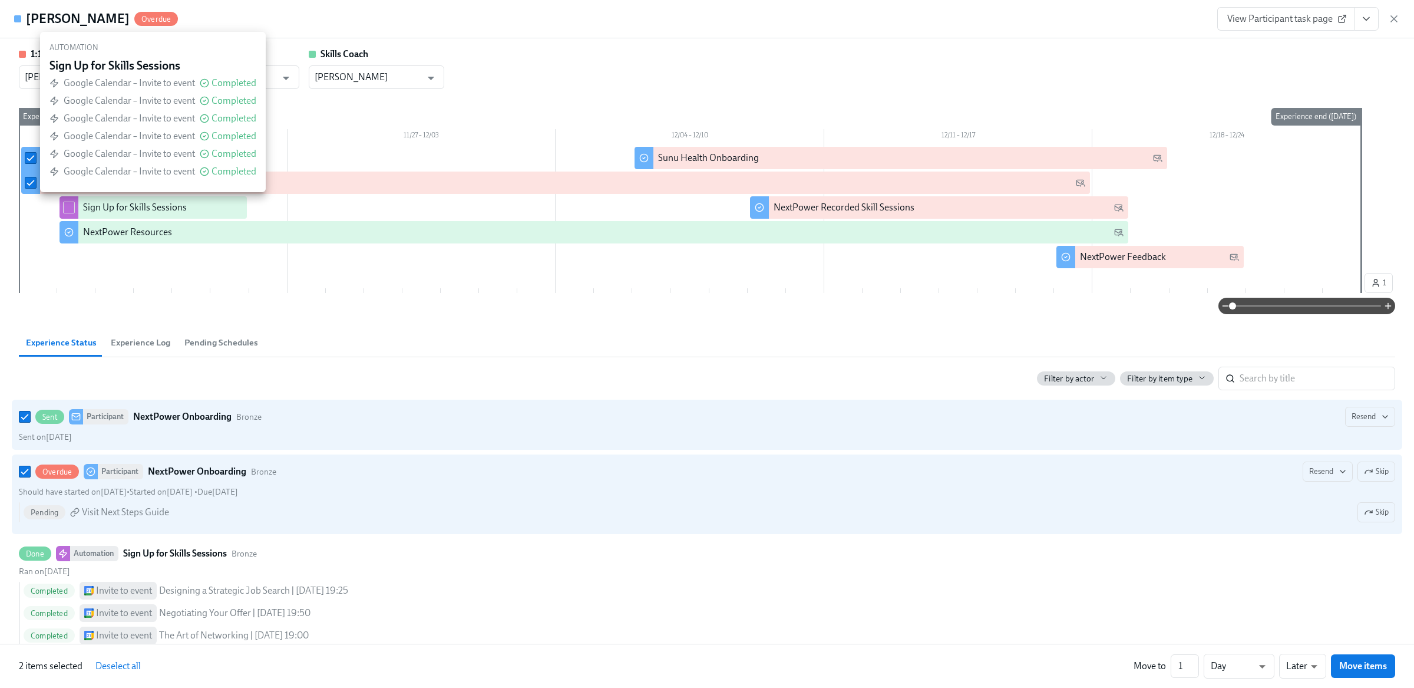
click at [74, 215] on div at bounding box center [69, 207] width 19 height 22
click at [72, 210] on input "checkbox" at bounding box center [69, 207] width 11 height 11
checkbox input "true"
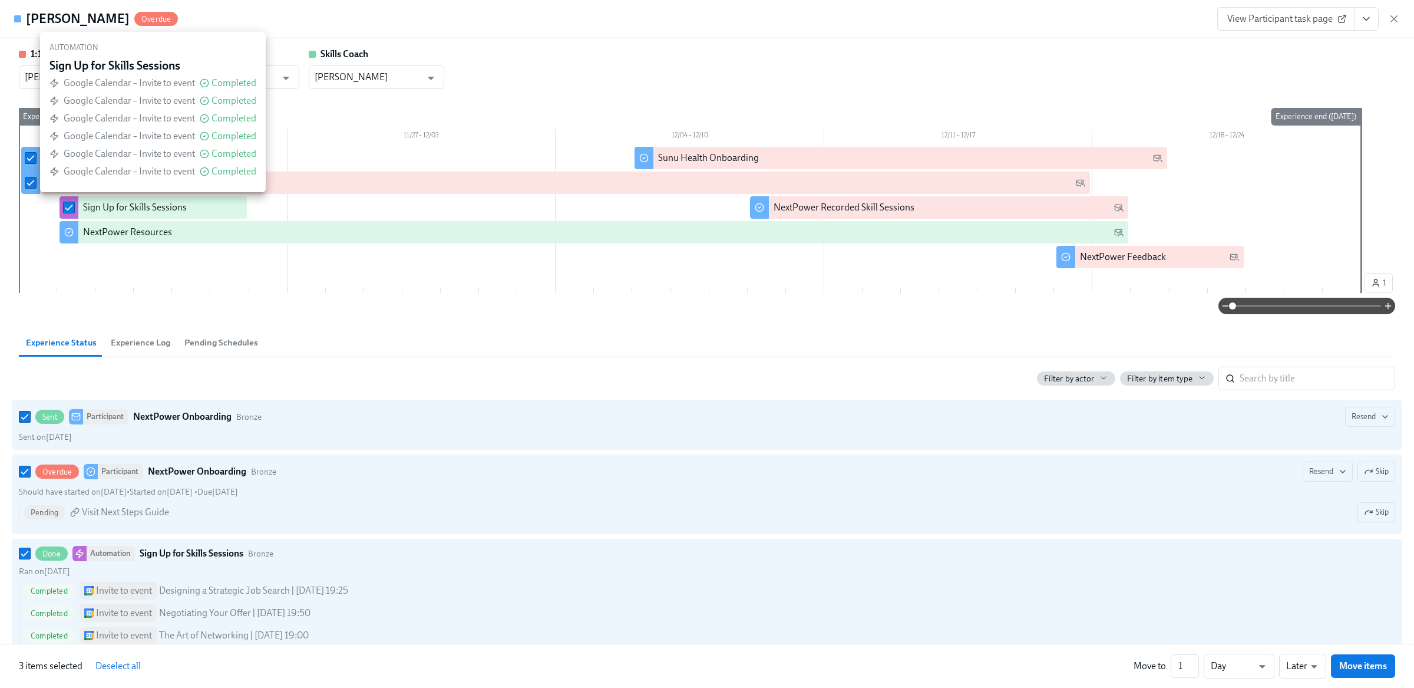
checkbox input "true"
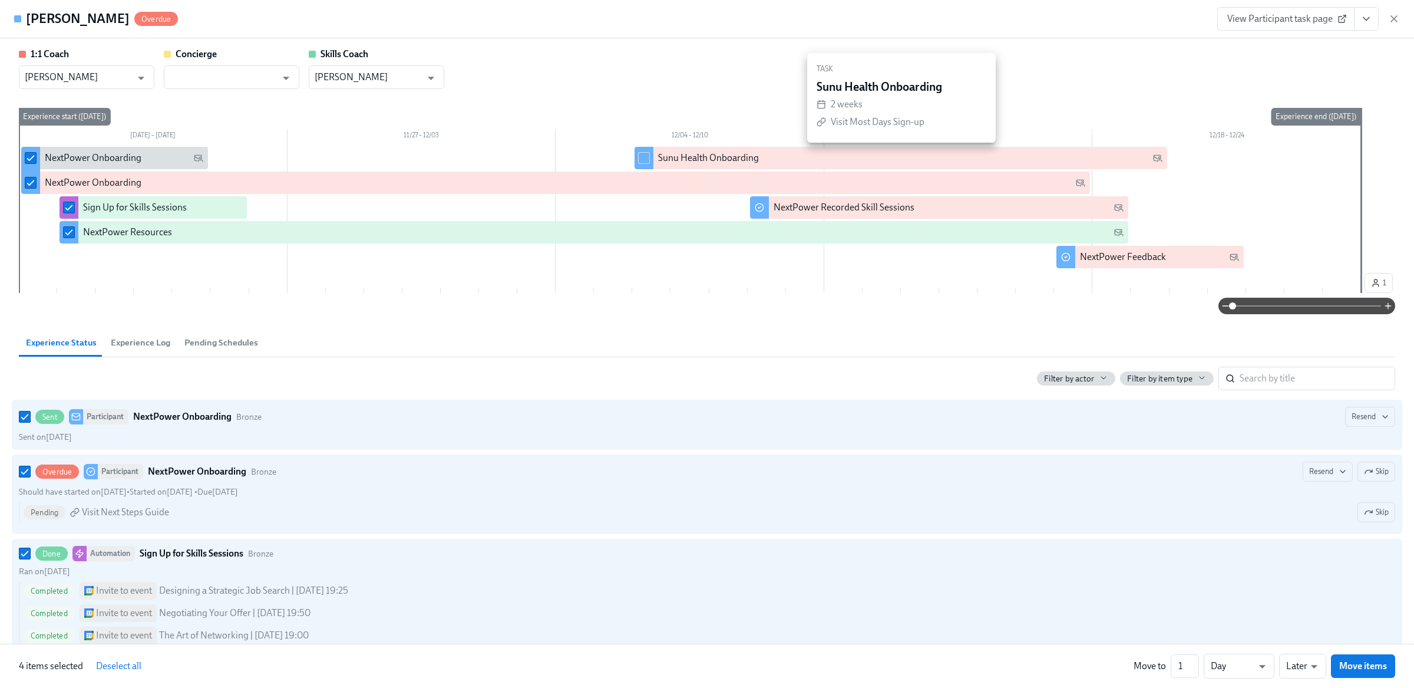
click at [640, 158] on input "checkbox" at bounding box center [644, 158] width 11 height 11
checkbox input "true"
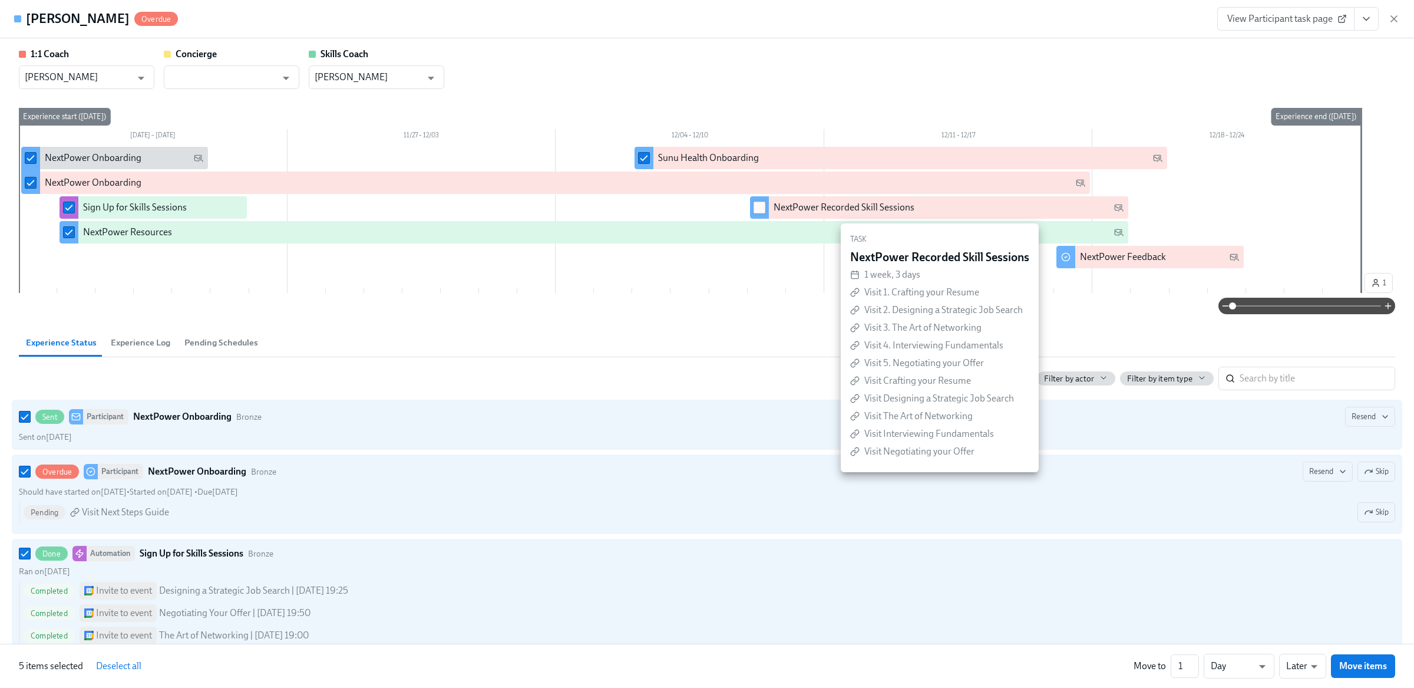
click at [756, 210] on input "checkbox" at bounding box center [759, 207] width 11 height 11
checkbox input "true"
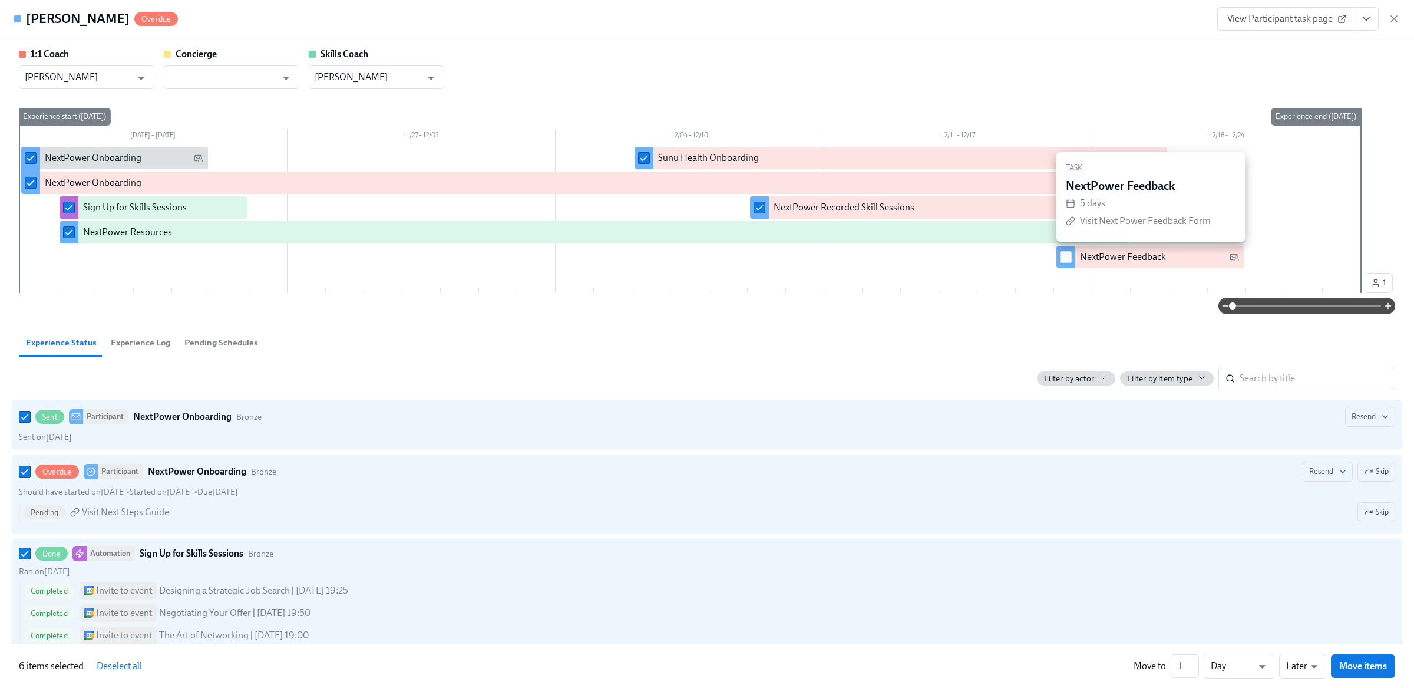
click at [1064, 259] on input "checkbox" at bounding box center [1066, 257] width 11 height 11
checkbox input "true"
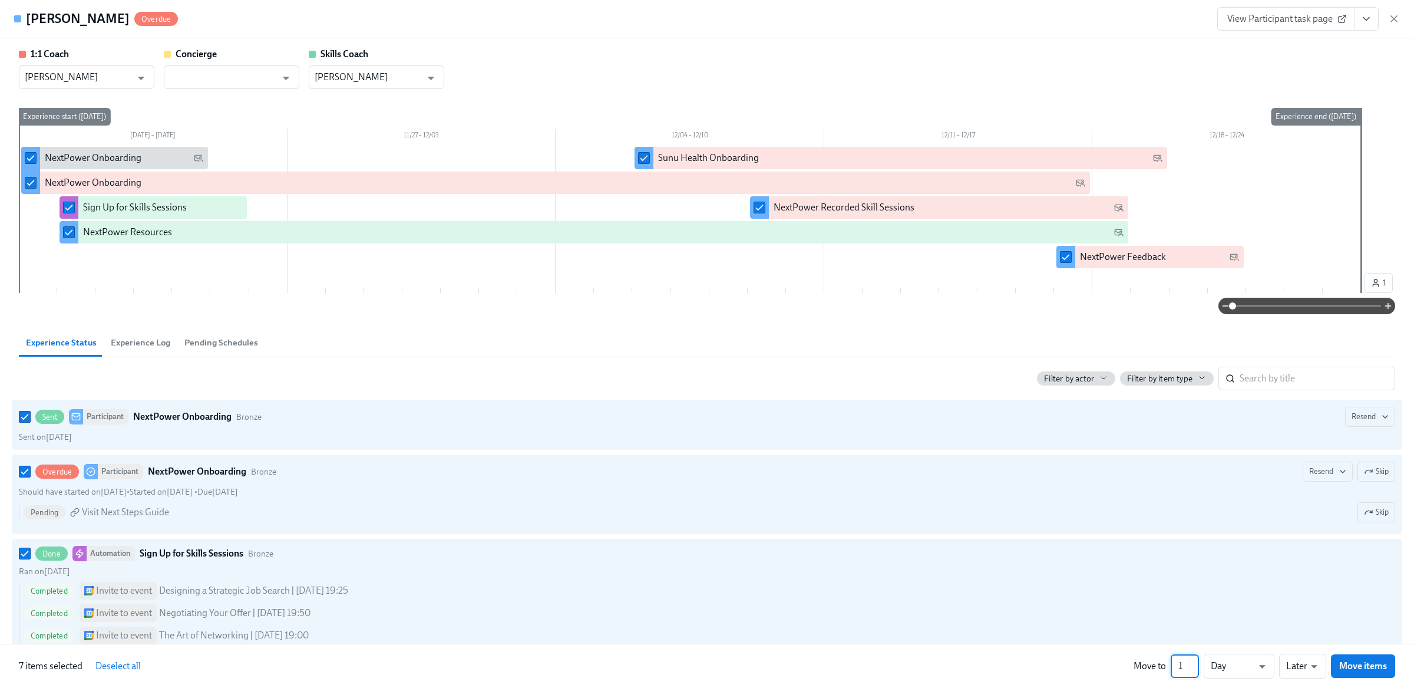
drag, startPoint x: 1181, startPoint y: 666, endPoint x: 1163, endPoint y: 666, distance: 18.3
click at [1163, 666] on div "Move to 1 ​ Day d ​ Later later ​ Move items" at bounding box center [1265, 666] width 262 height 25
type input "273"
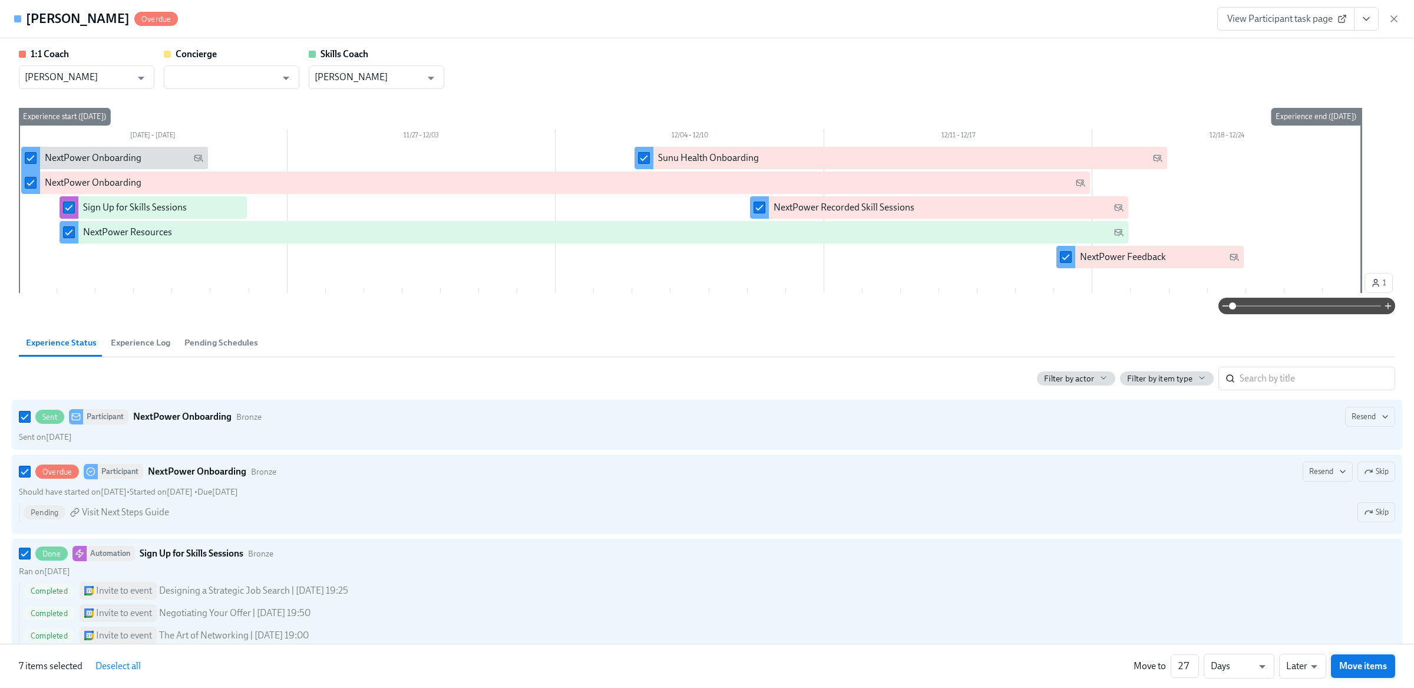
click at [1347, 663] on span "Move items" at bounding box center [1364, 666] width 48 height 12
checkbox input "false"
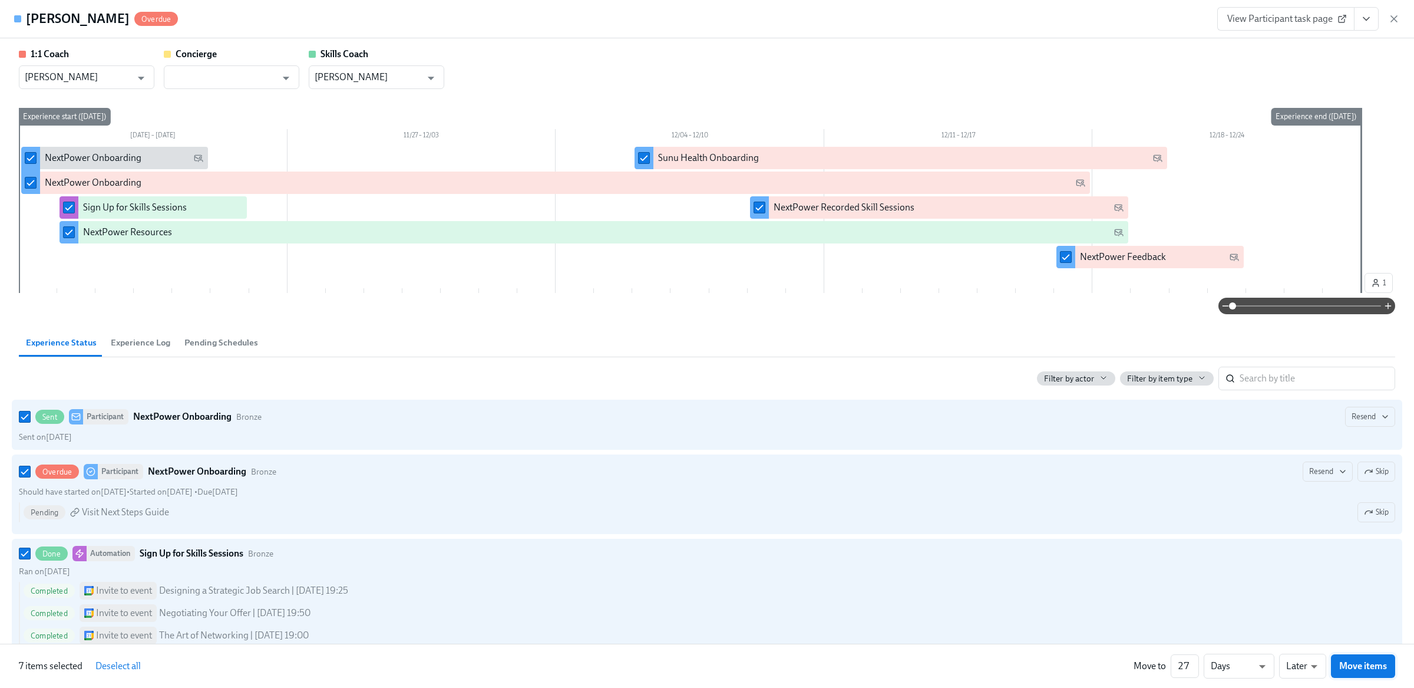
checkbox input "false"
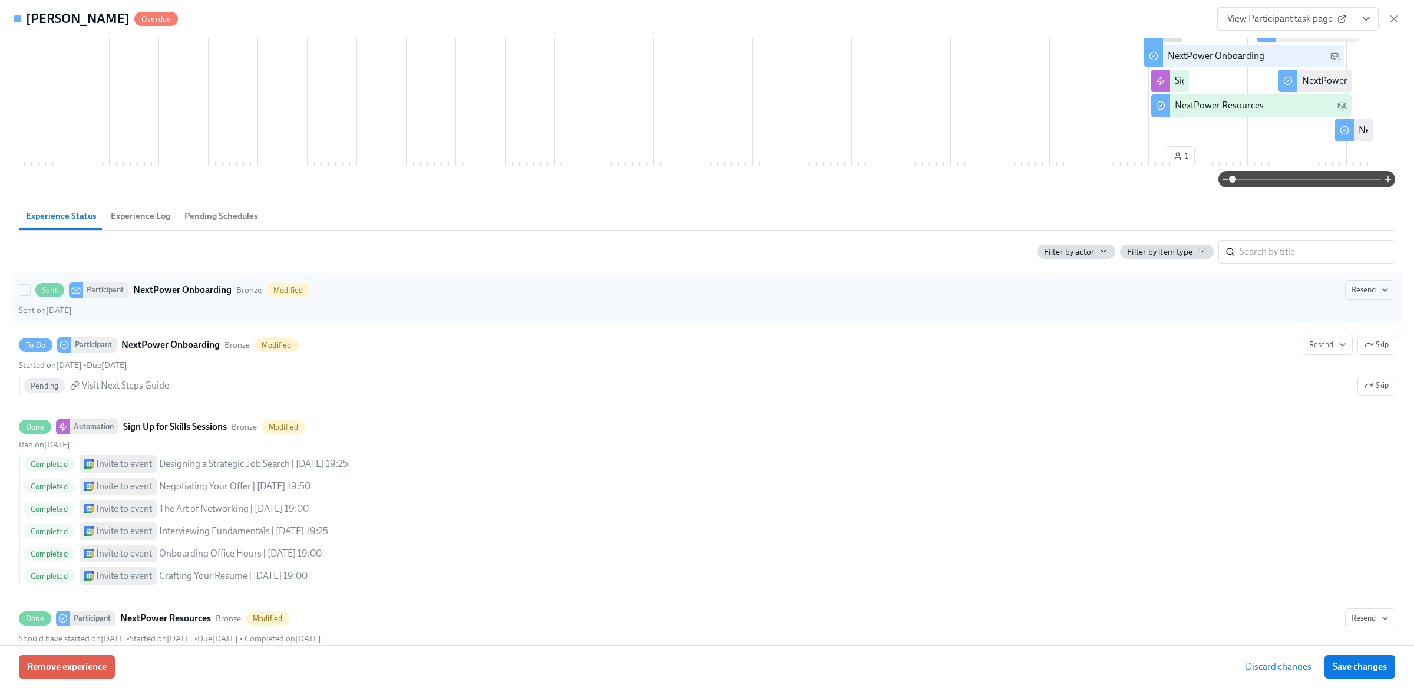
scroll to position [232, 0]
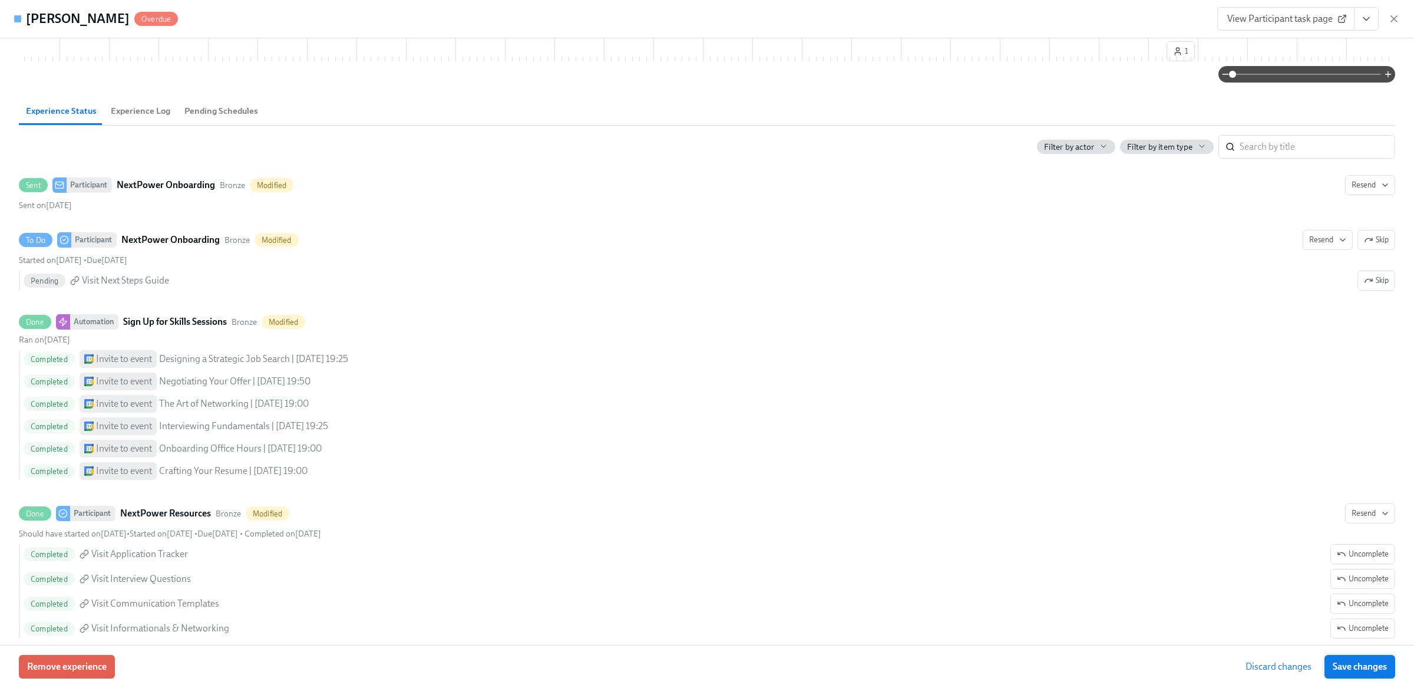
click at [1361, 673] on button "Save changes" at bounding box center [1360, 667] width 71 height 24
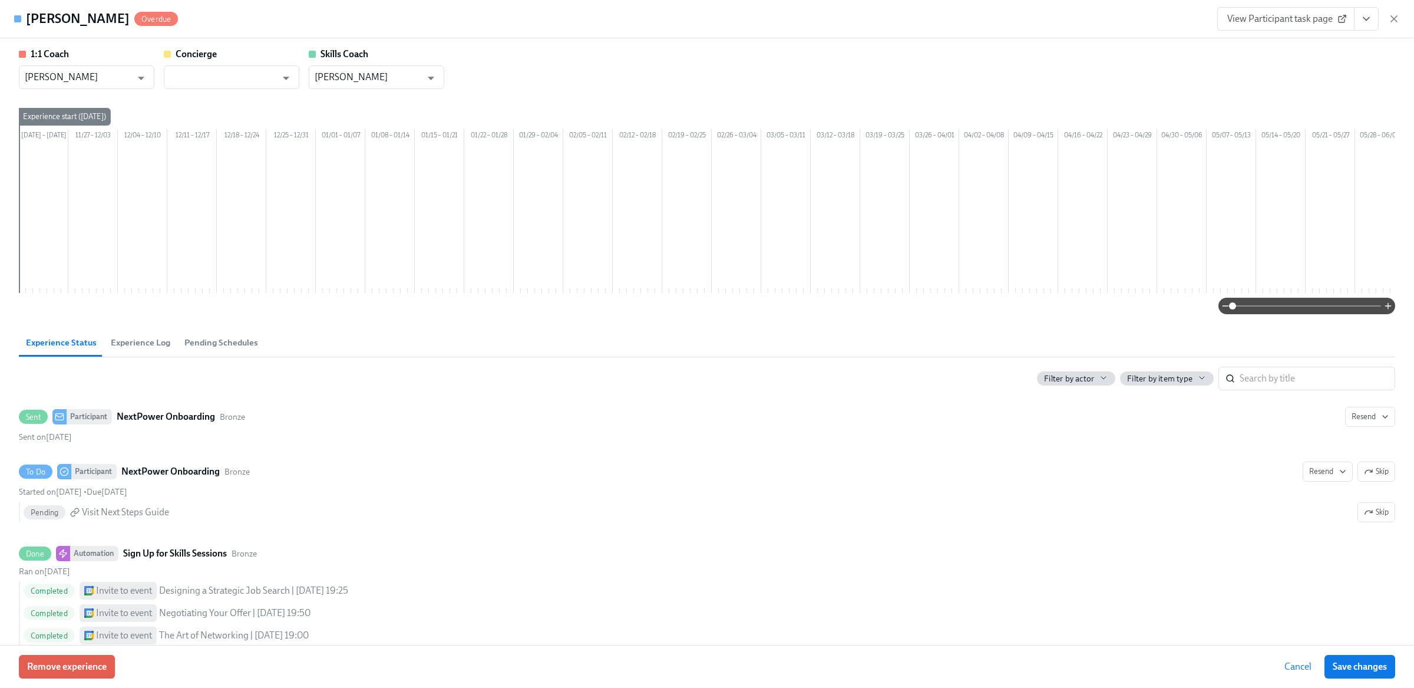
scroll to position [0, 800]
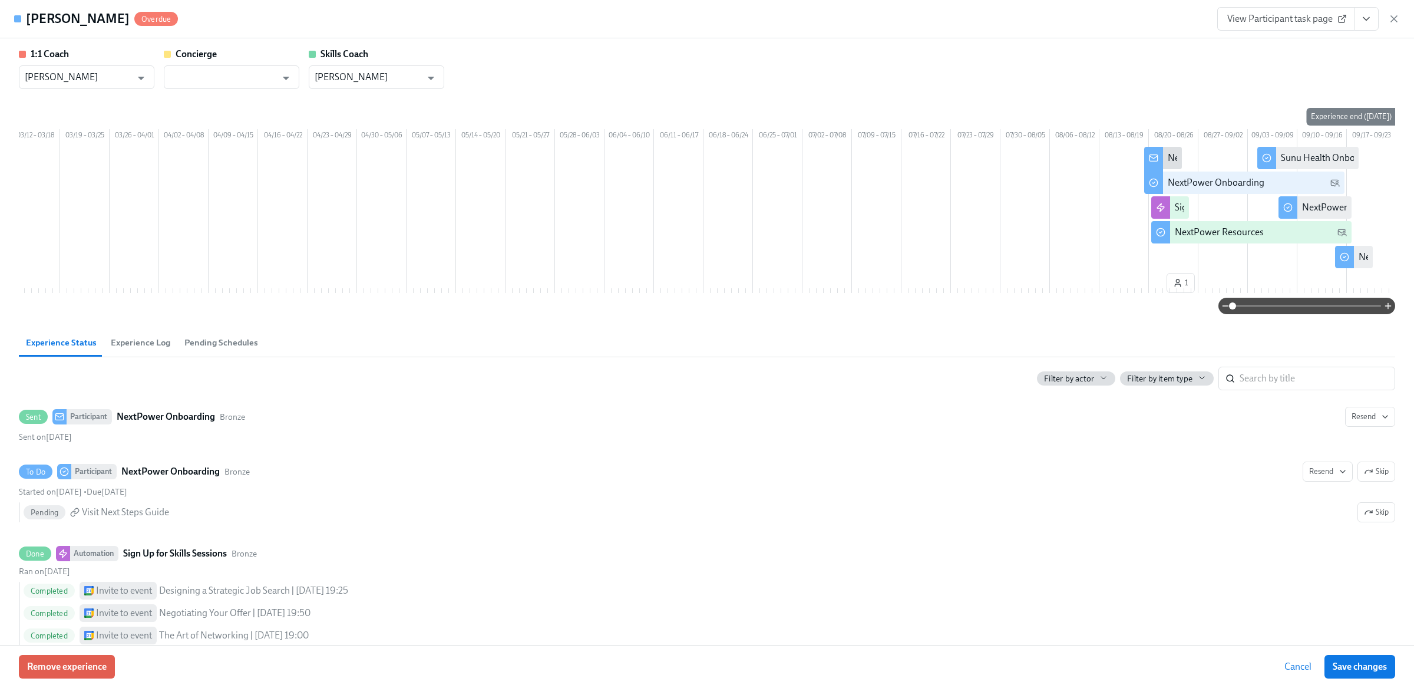
click at [1361, 673] on button "Save changes" at bounding box center [1360, 667] width 71 height 24
click at [1395, 25] on div "View Participant task page" at bounding box center [1309, 19] width 183 height 24
click at [1396, 18] on icon "button" at bounding box center [1394, 19] width 6 height 6
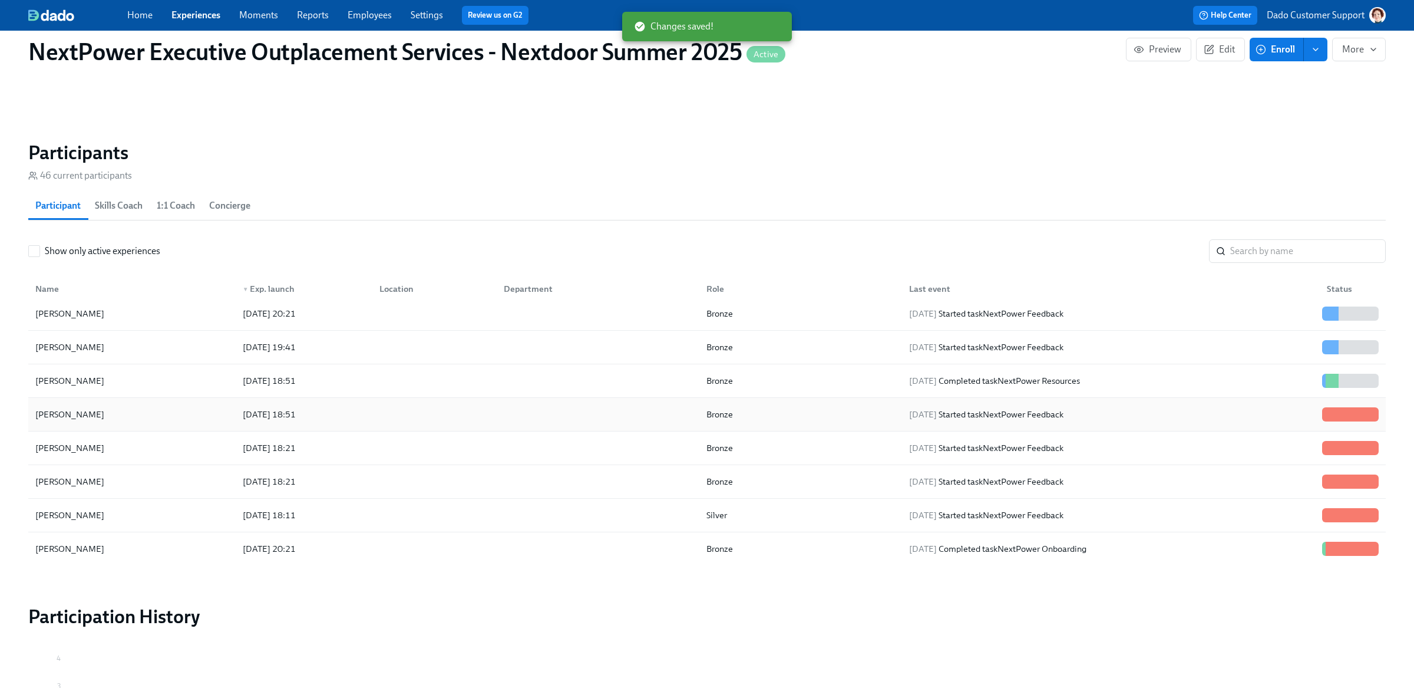
click at [249, 415] on div "2025/08/20 18:51" at bounding box center [269, 414] width 62 height 14
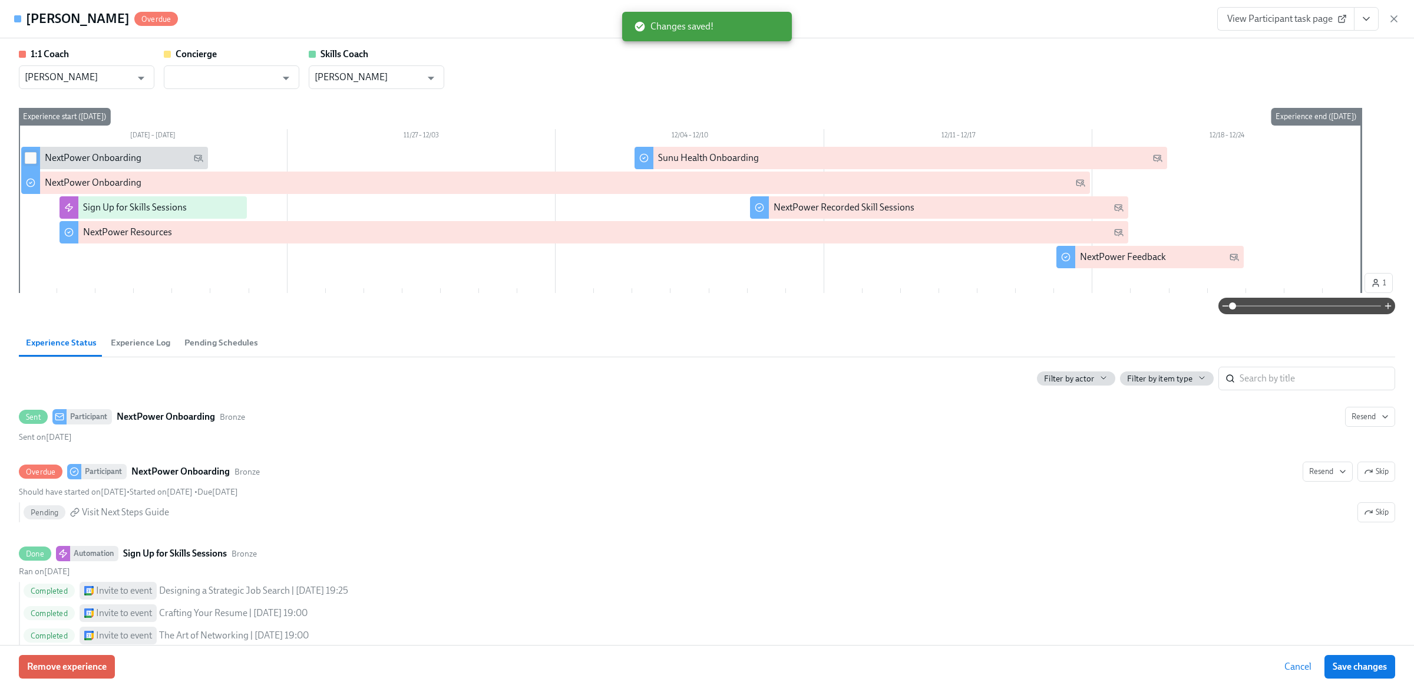
click at [31, 159] on input "checkbox" at bounding box center [30, 158] width 11 height 11
checkbox input "true"
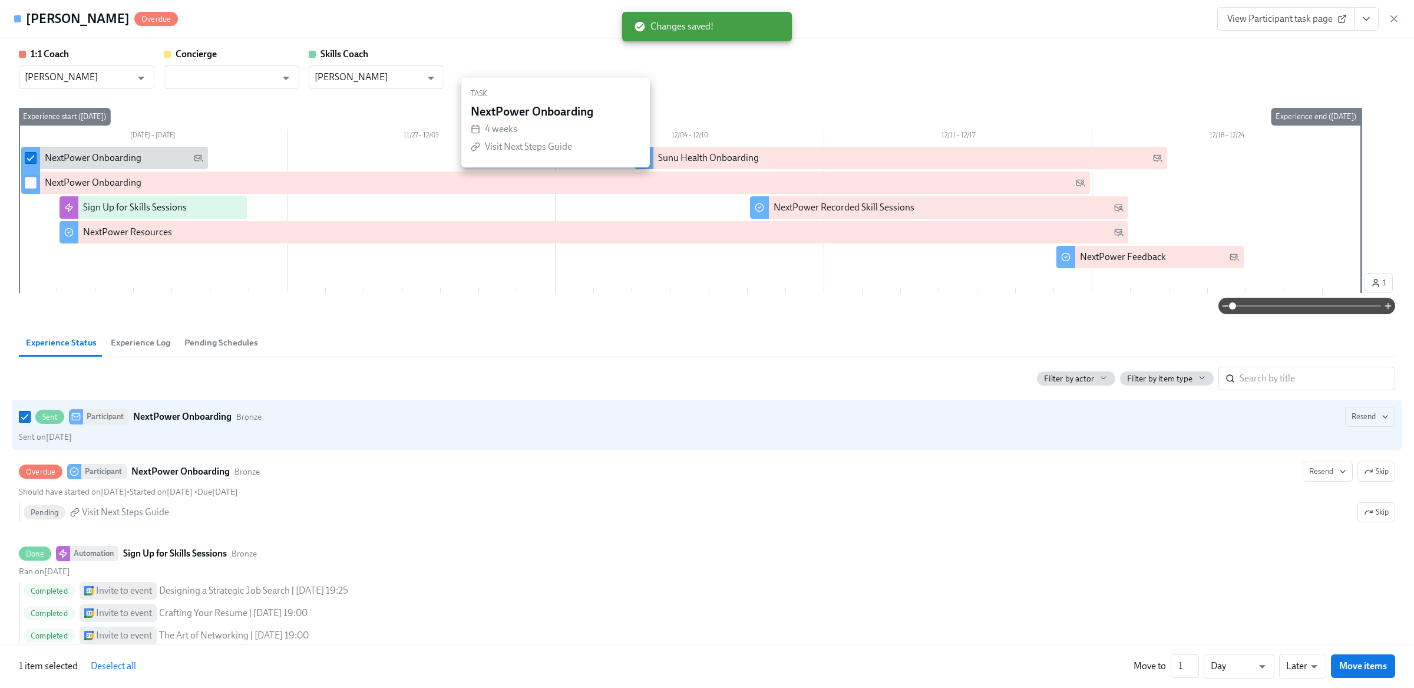
click at [29, 180] on input "checkbox" at bounding box center [30, 182] width 11 height 11
checkbox input "true"
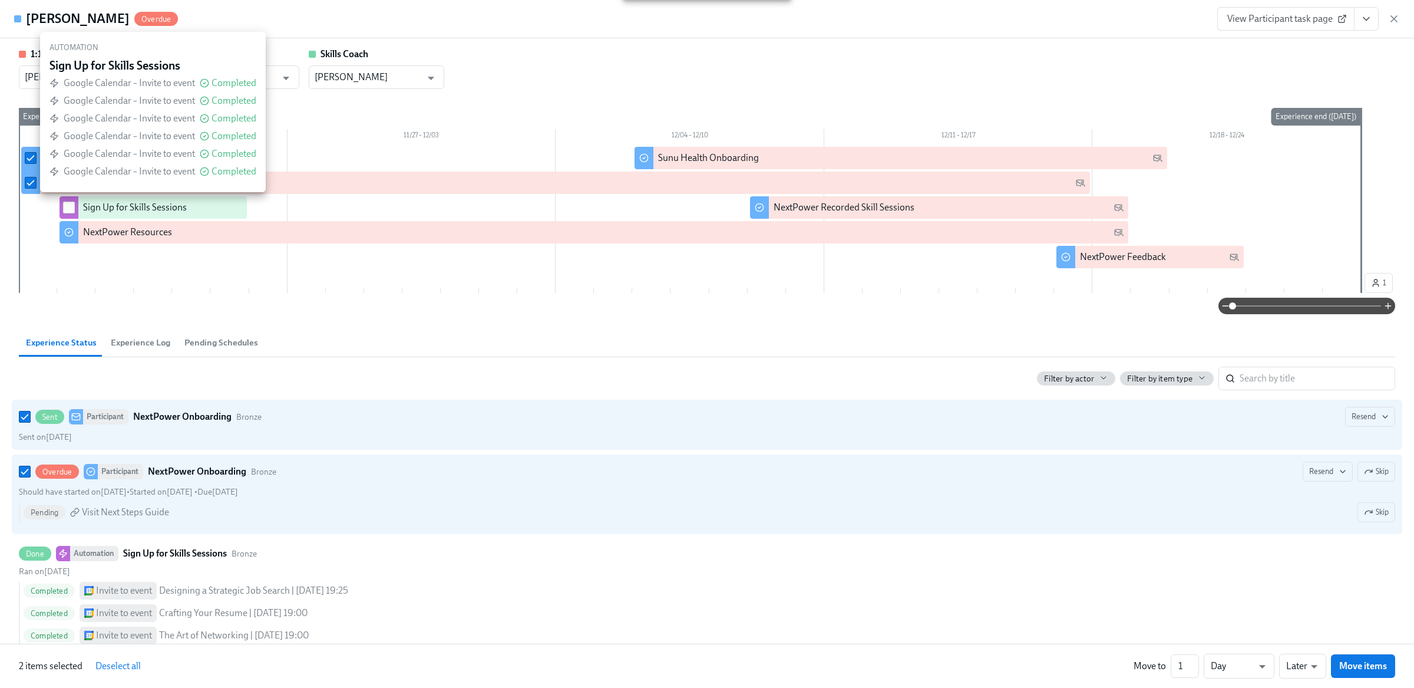
click at [65, 205] on input "checkbox" at bounding box center [69, 207] width 11 height 11
checkbox input "true"
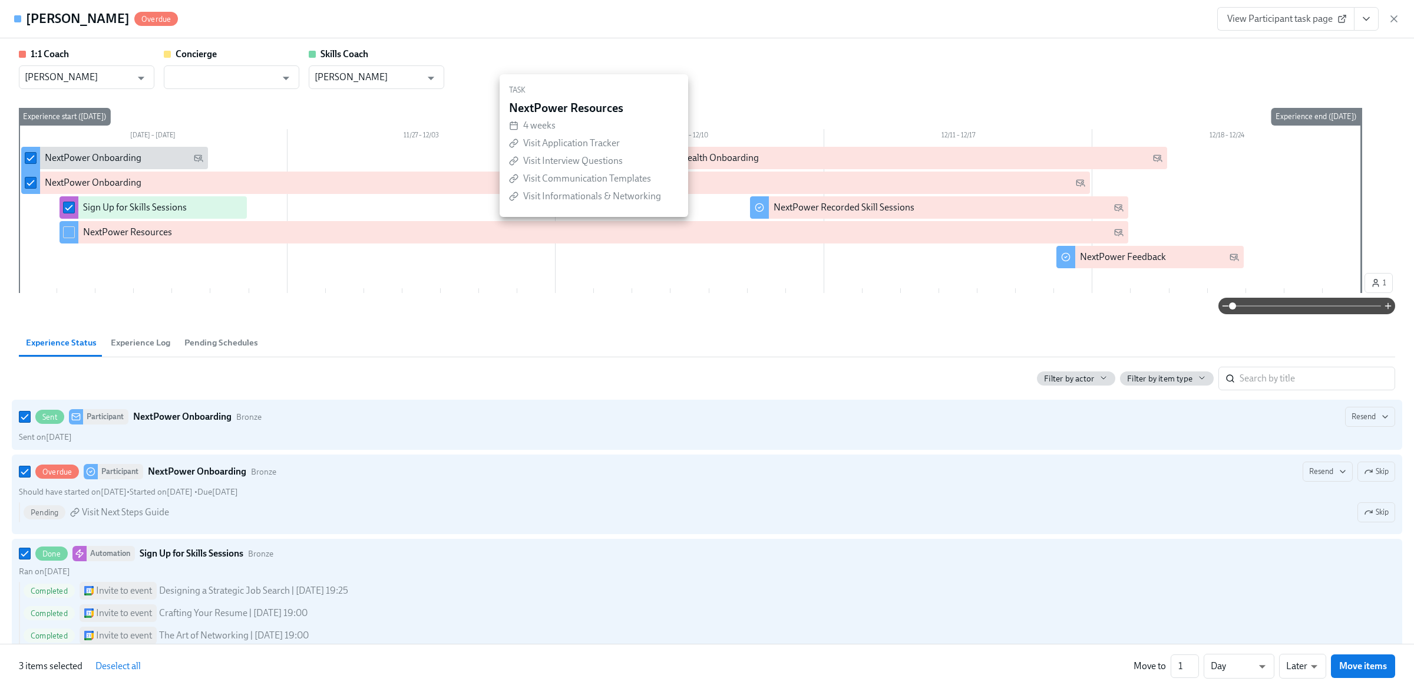
click at [67, 241] on div at bounding box center [69, 232] width 19 height 22
click at [69, 235] on input "checkbox" at bounding box center [69, 232] width 11 height 11
checkbox input "true"
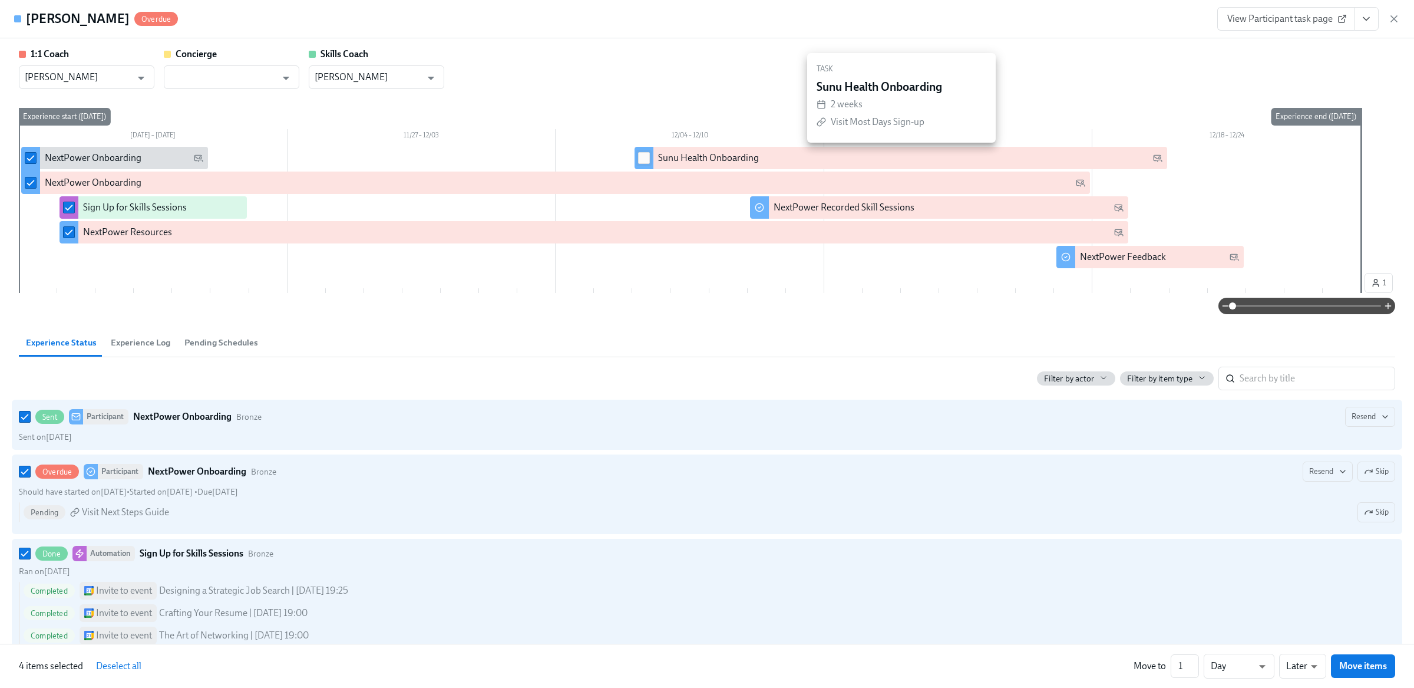
click at [644, 156] on input "checkbox" at bounding box center [644, 158] width 11 height 11
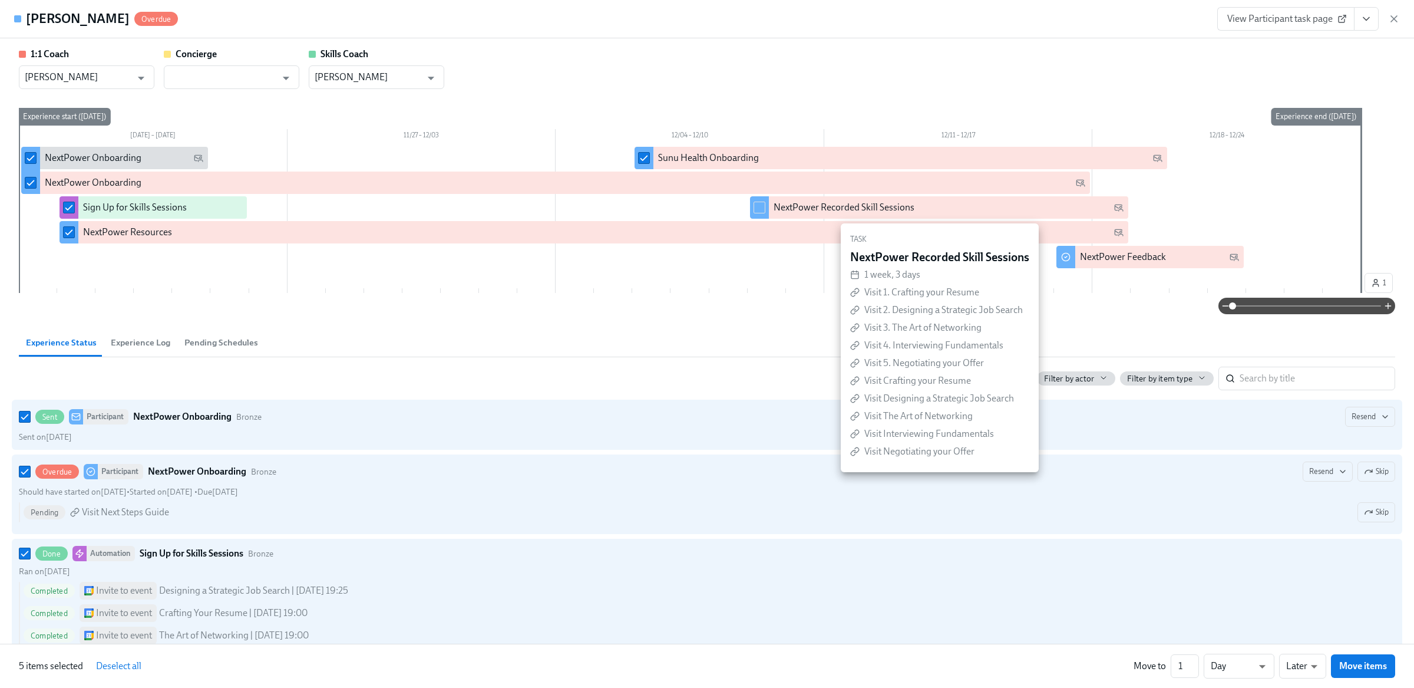
click at [763, 207] on input "checkbox" at bounding box center [759, 207] width 11 height 11
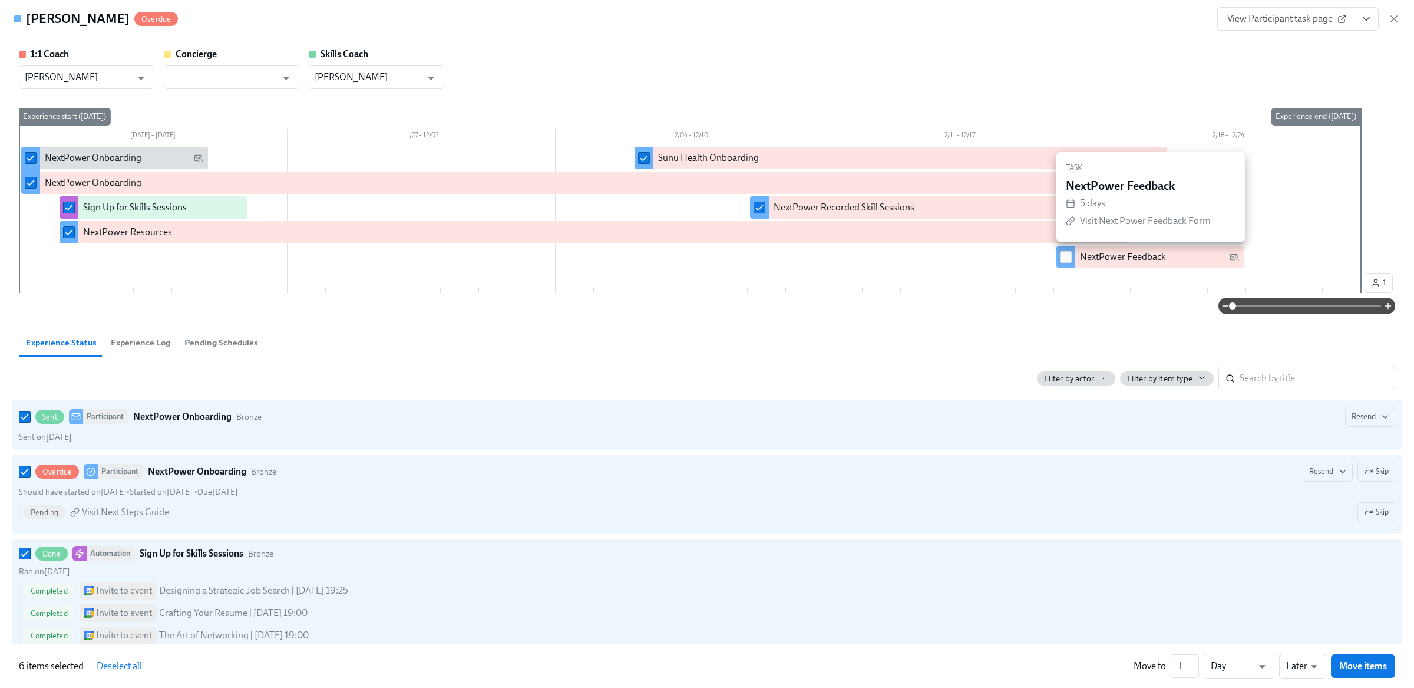
click at [1067, 254] on input "checkbox" at bounding box center [1066, 257] width 11 height 11
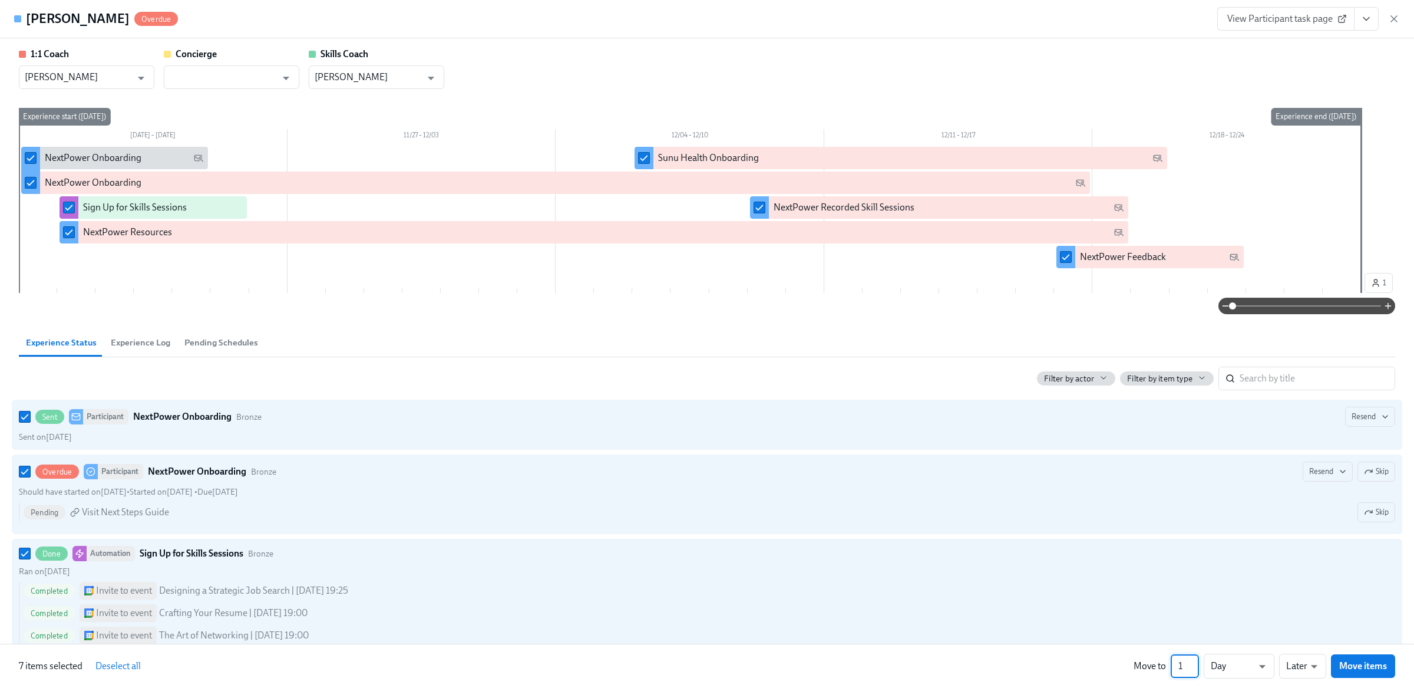
drag, startPoint x: 1185, startPoint y: 668, endPoint x: 1155, endPoint y: 668, distance: 29.5
click at [1155, 668] on div "Move to 1 ​ Day d ​ Later later ​ Move items" at bounding box center [1265, 666] width 262 height 25
click at [1379, 670] on span "Move items" at bounding box center [1364, 666] width 48 height 12
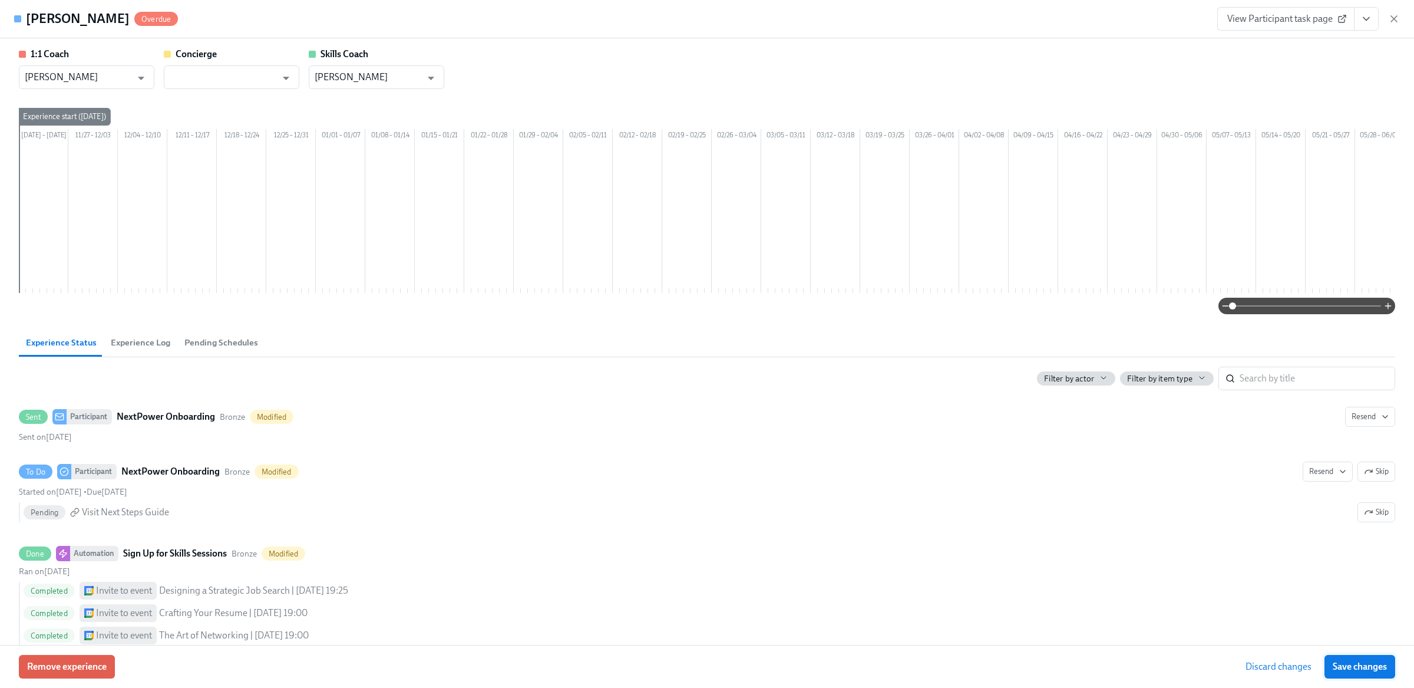
scroll to position [0, 800]
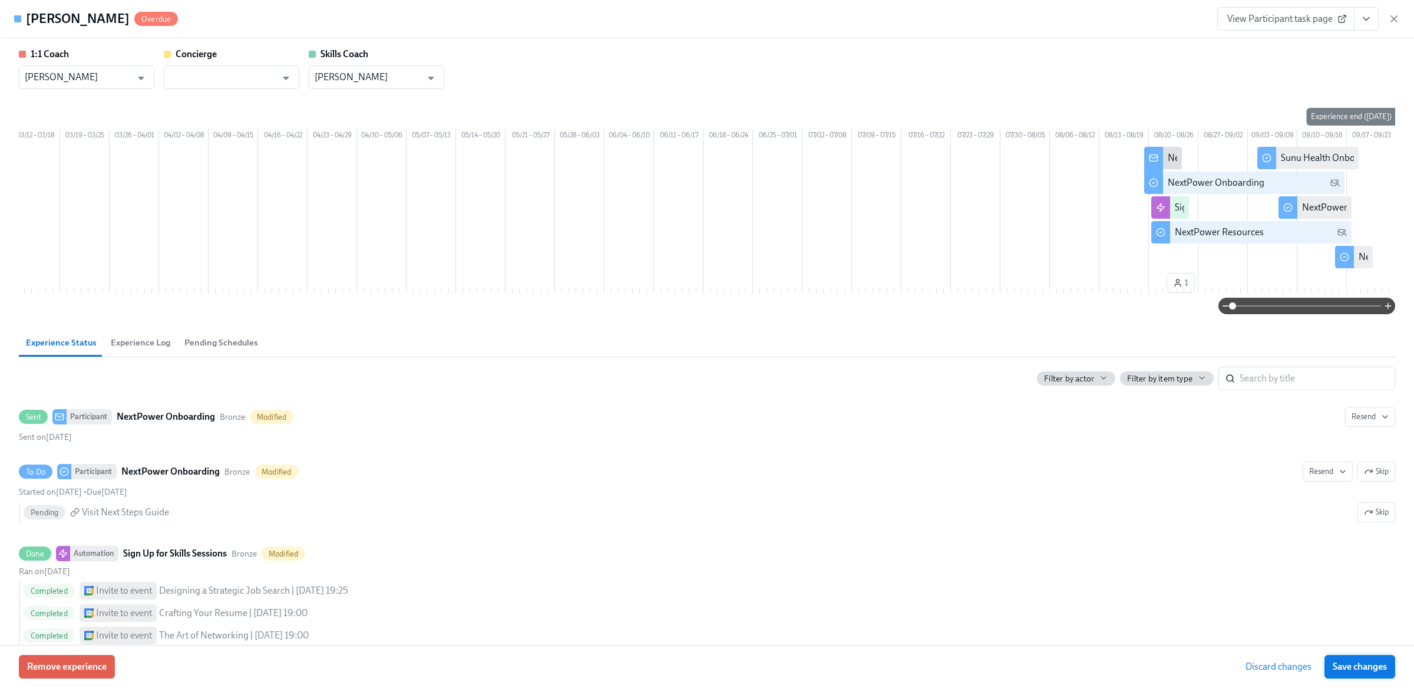
click at [1379, 670] on span "Save changes" at bounding box center [1360, 667] width 54 height 12
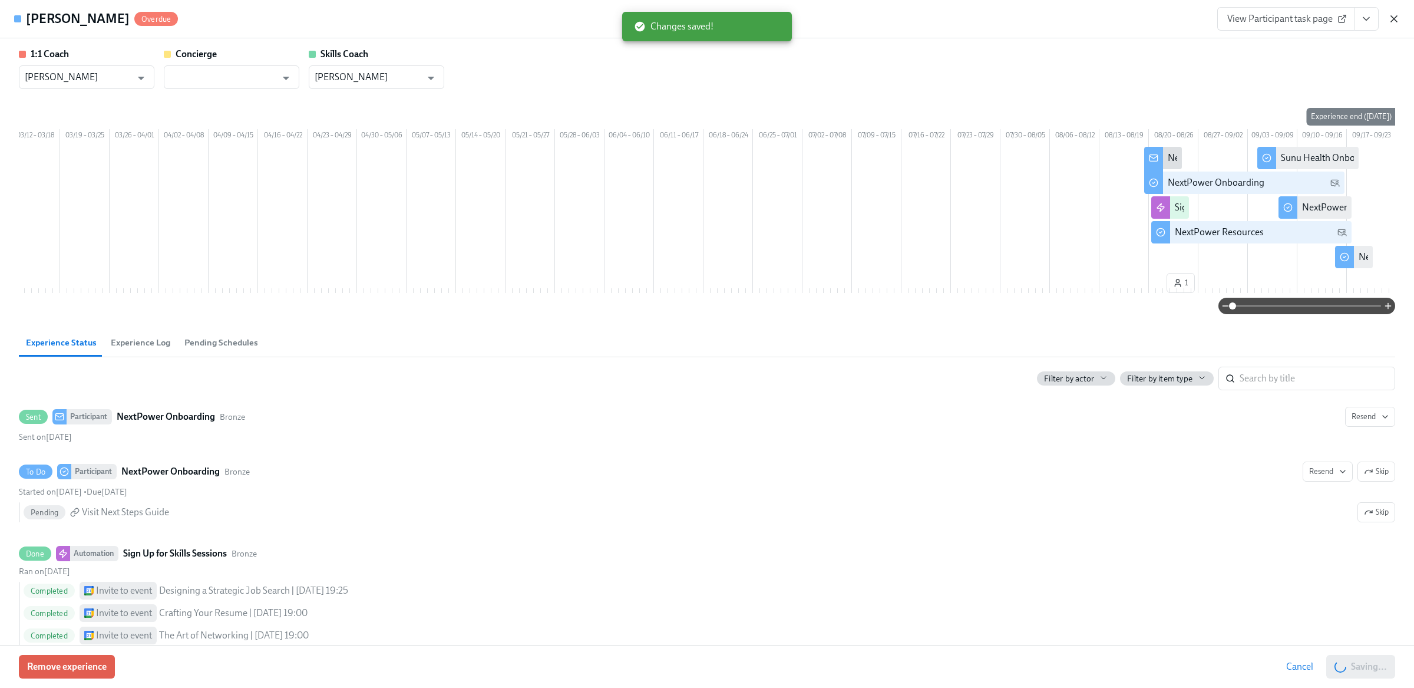
click at [1394, 21] on icon "button" at bounding box center [1395, 19] width 12 height 12
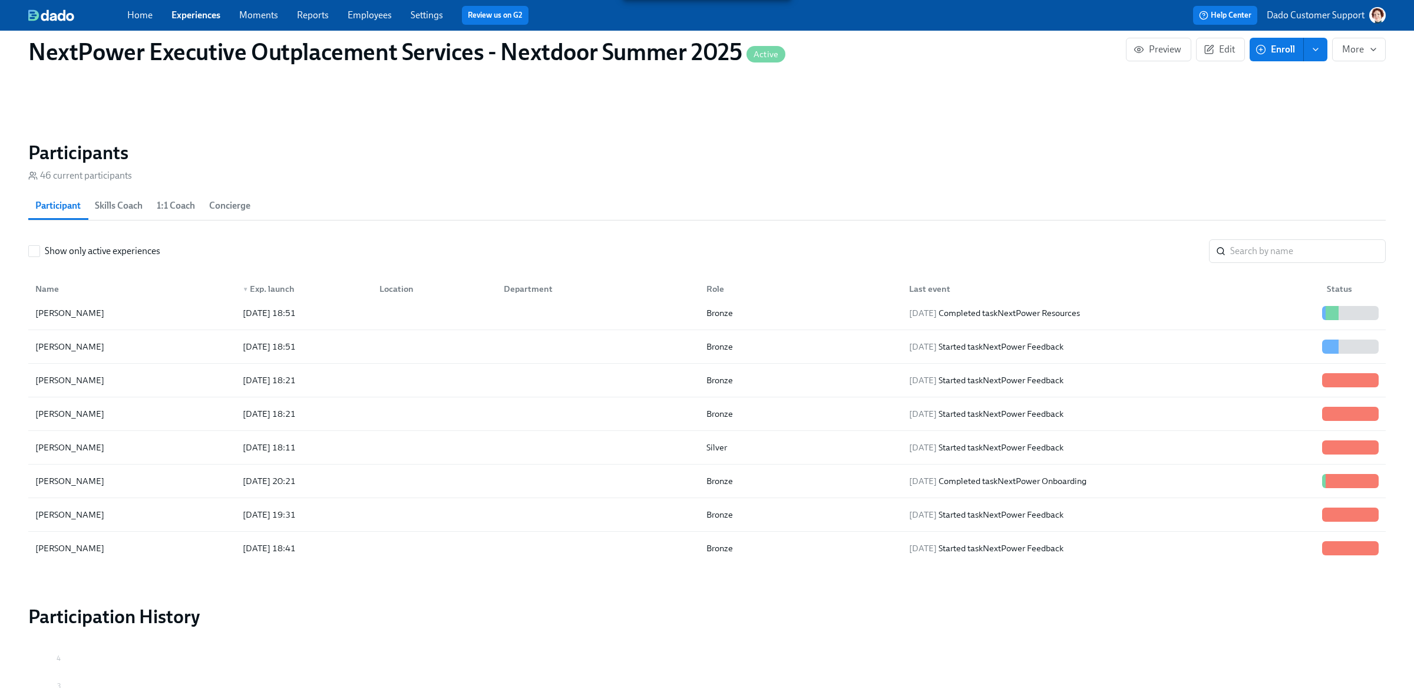
scroll to position [206, 0]
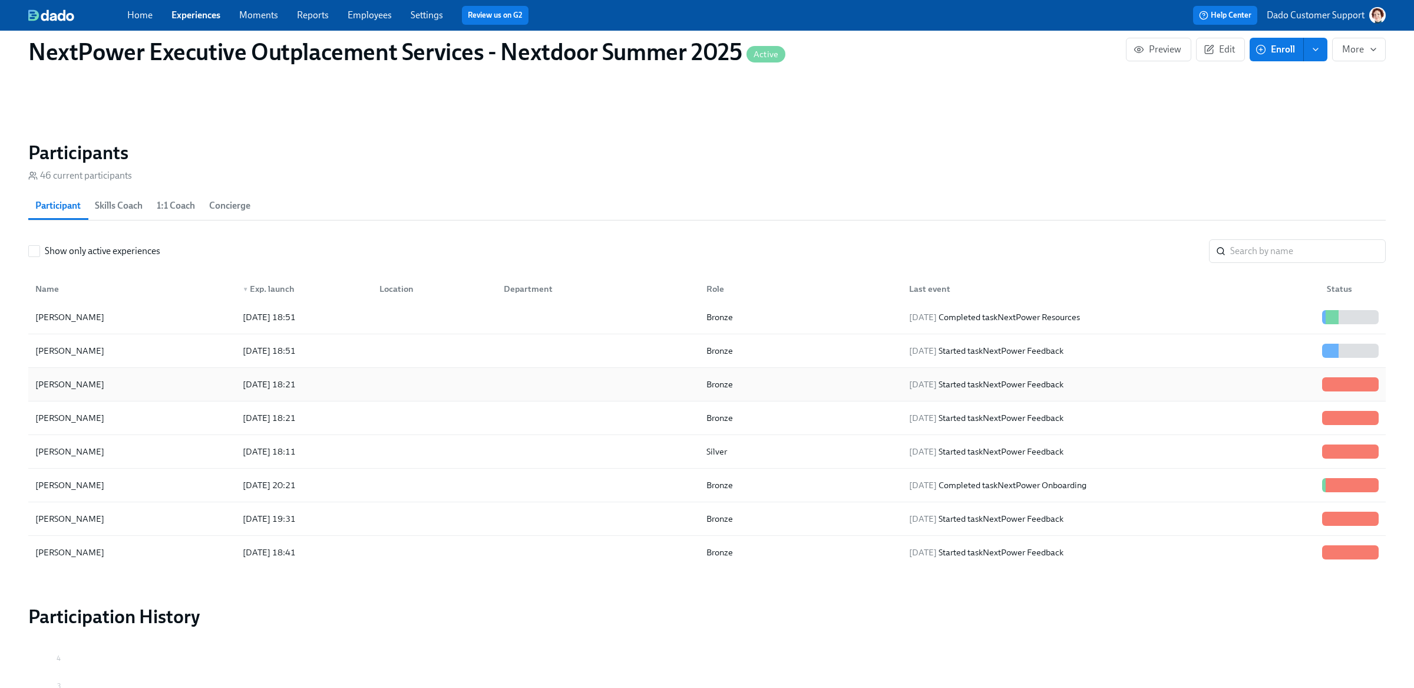
click at [72, 382] on div "Mallory Wang" at bounding box center [70, 384] width 78 height 14
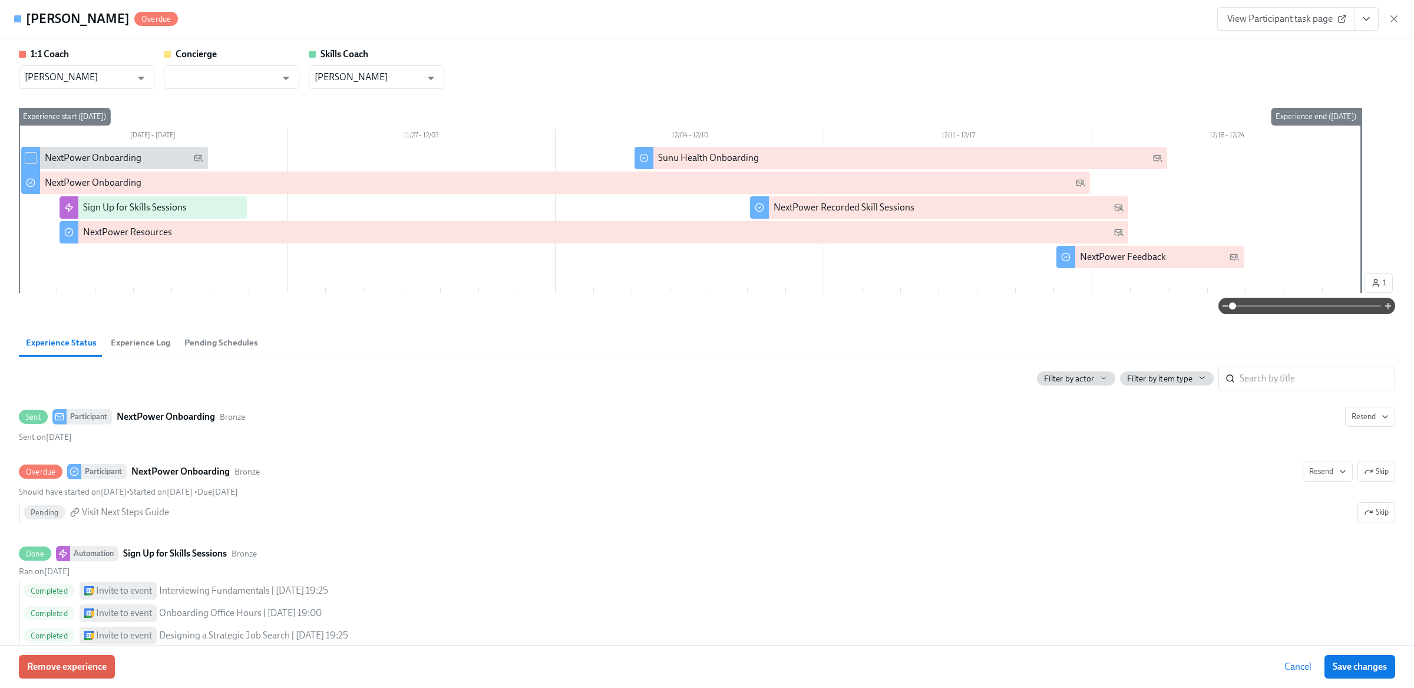
click at [34, 156] on input "checkbox" at bounding box center [30, 158] width 11 height 11
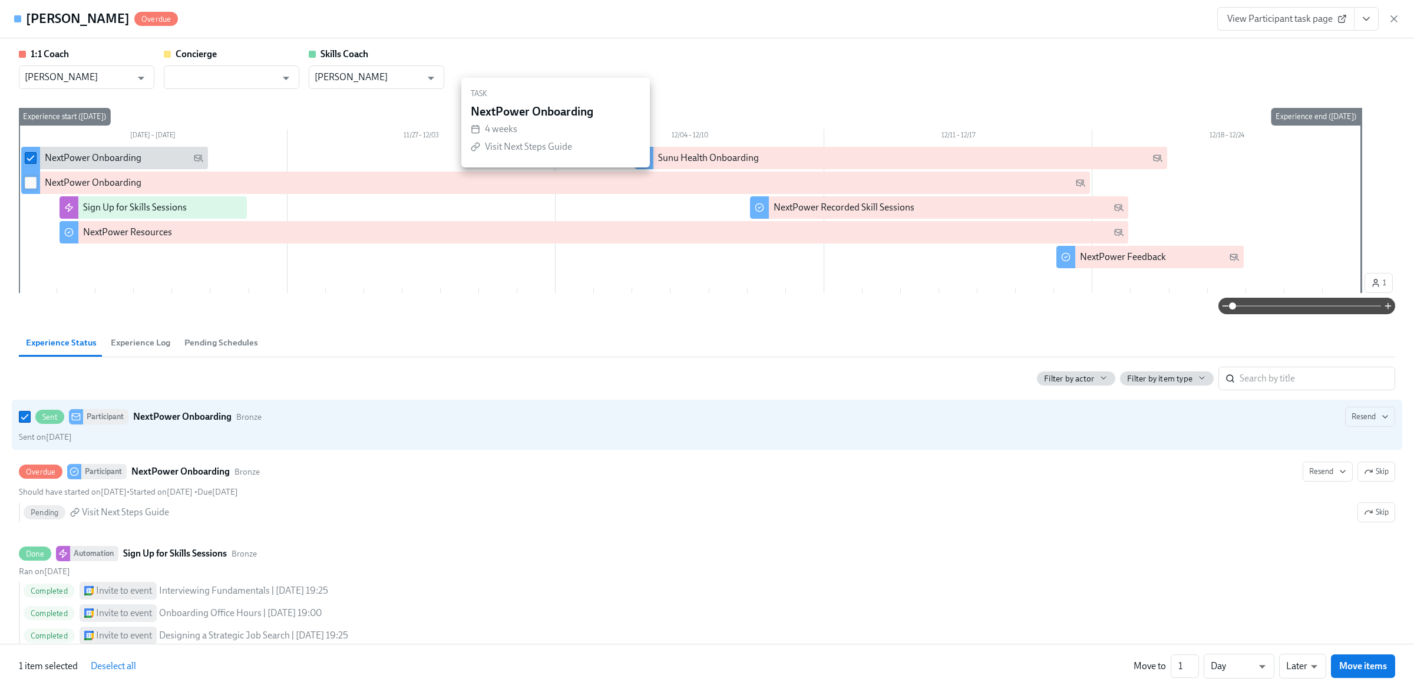
click at [34, 184] on input "checkbox" at bounding box center [30, 182] width 11 height 11
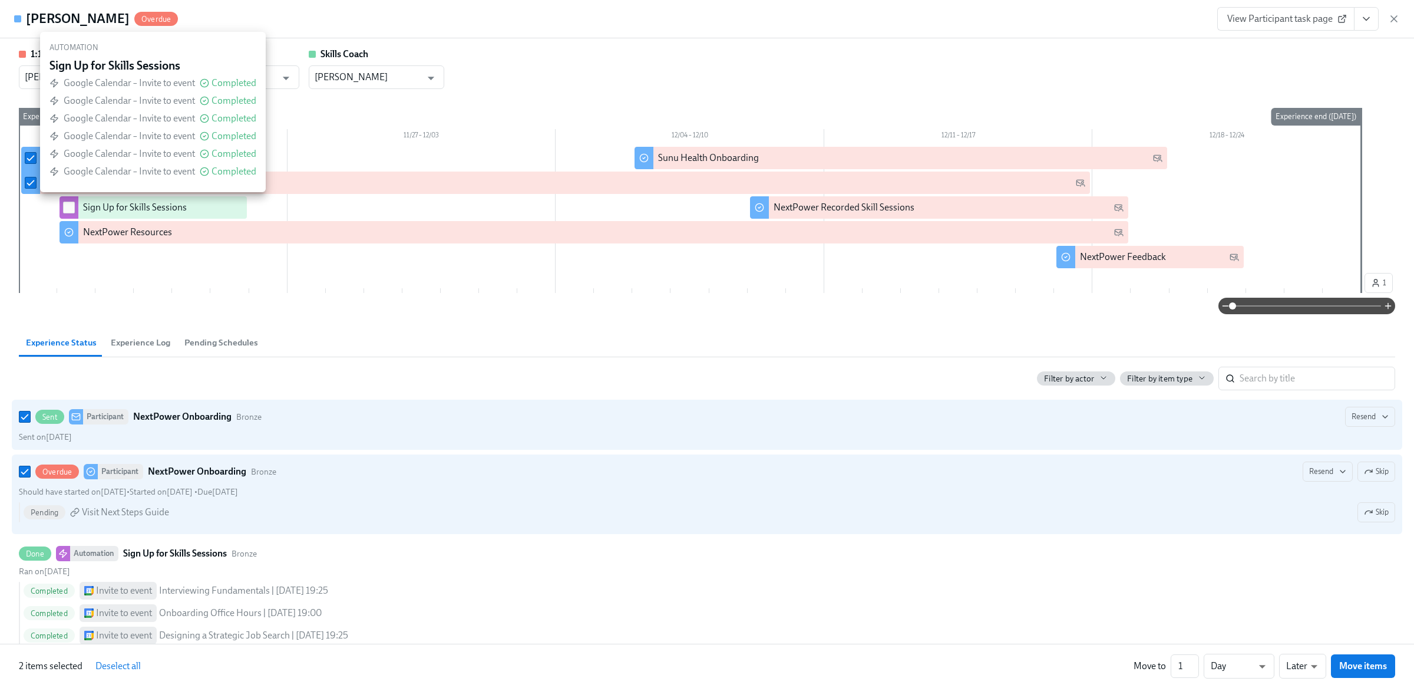
click at [68, 205] on input "checkbox" at bounding box center [69, 207] width 11 height 11
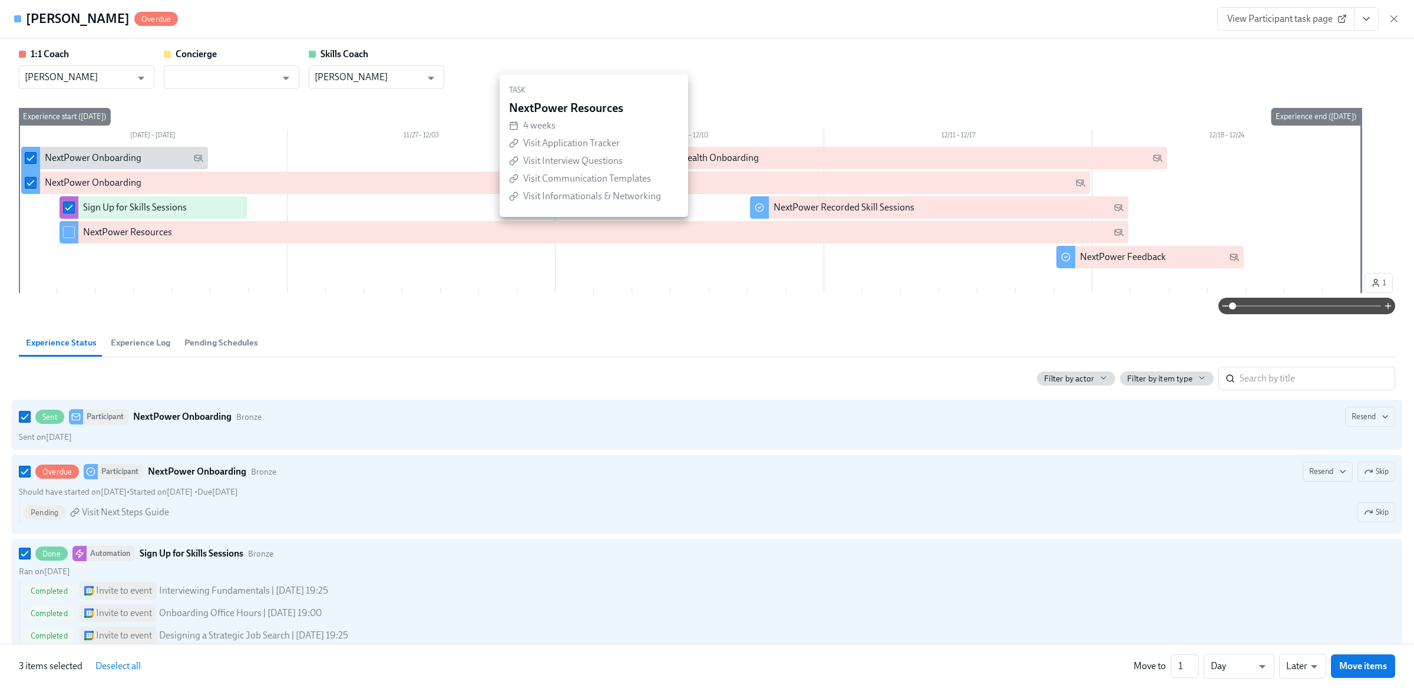
click at [68, 235] on input "checkbox" at bounding box center [69, 232] width 11 height 11
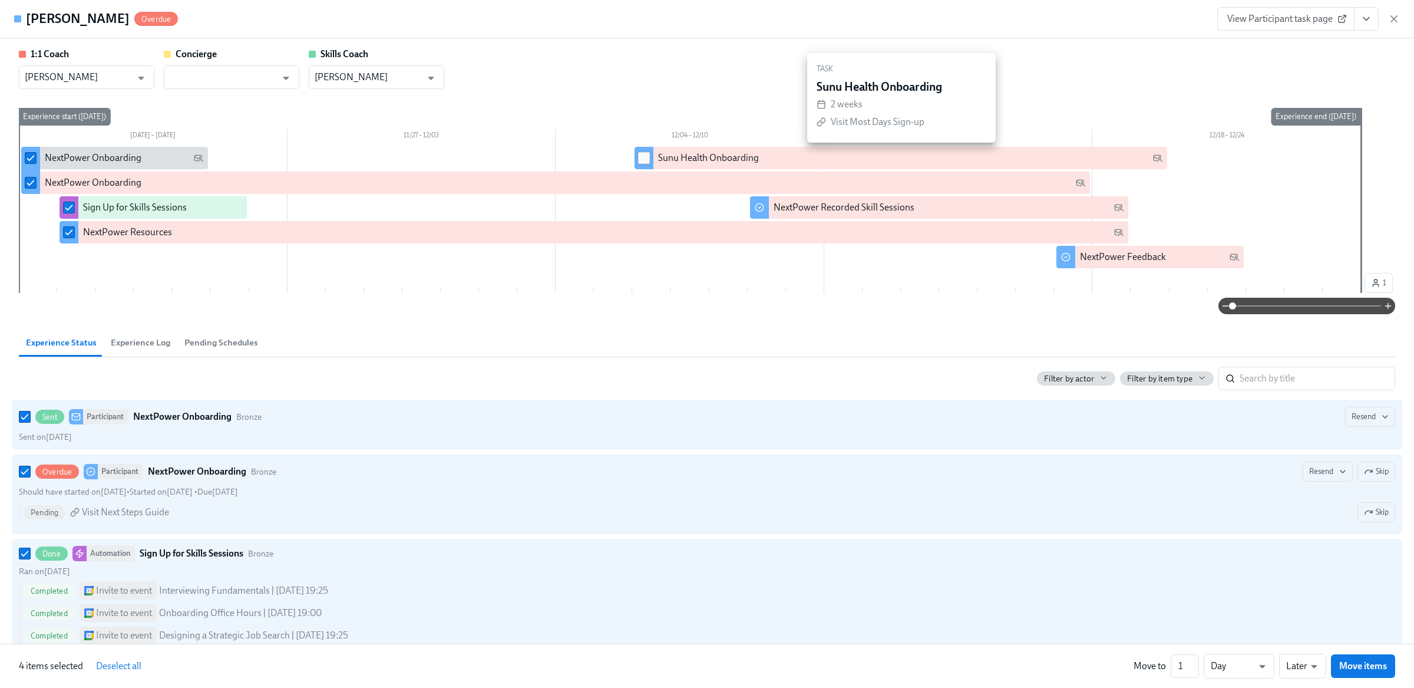
click at [647, 157] on input "checkbox" at bounding box center [644, 158] width 11 height 11
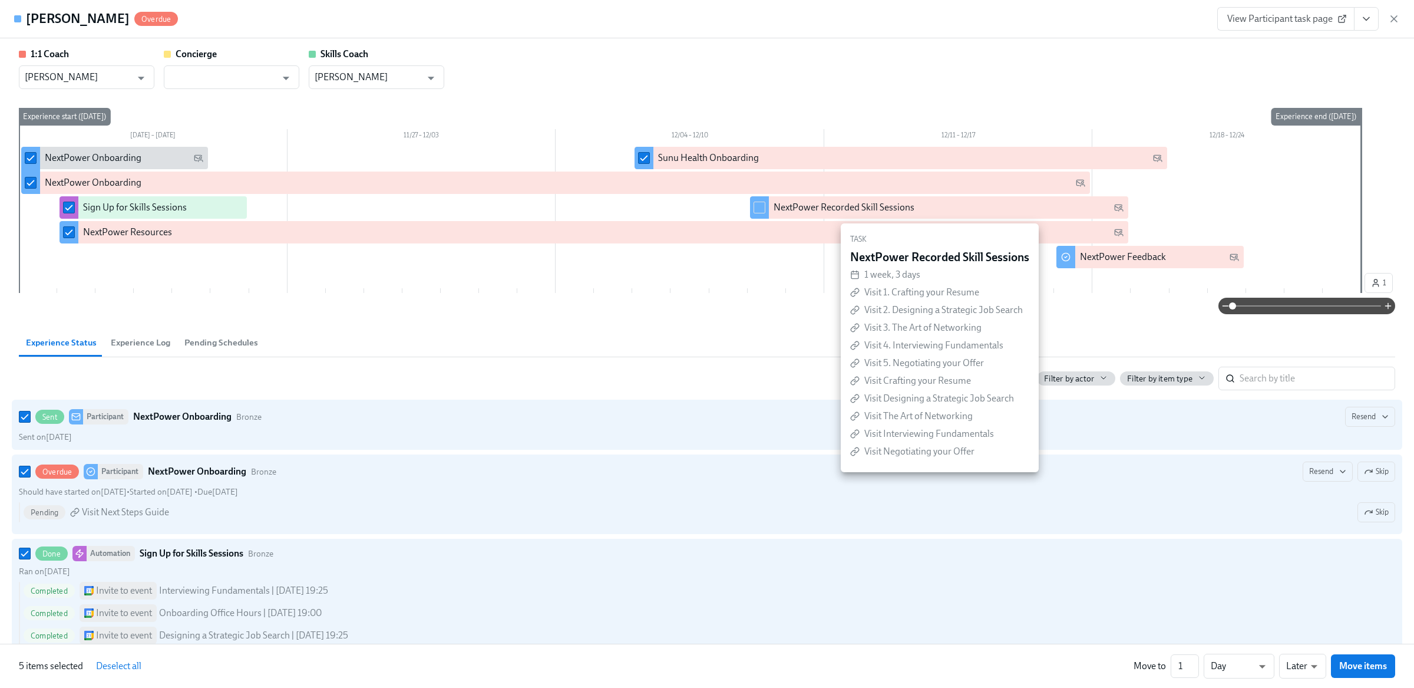
click at [759, 209] on input "checkbox" at bounding box center [759, 207] width 11 height 11
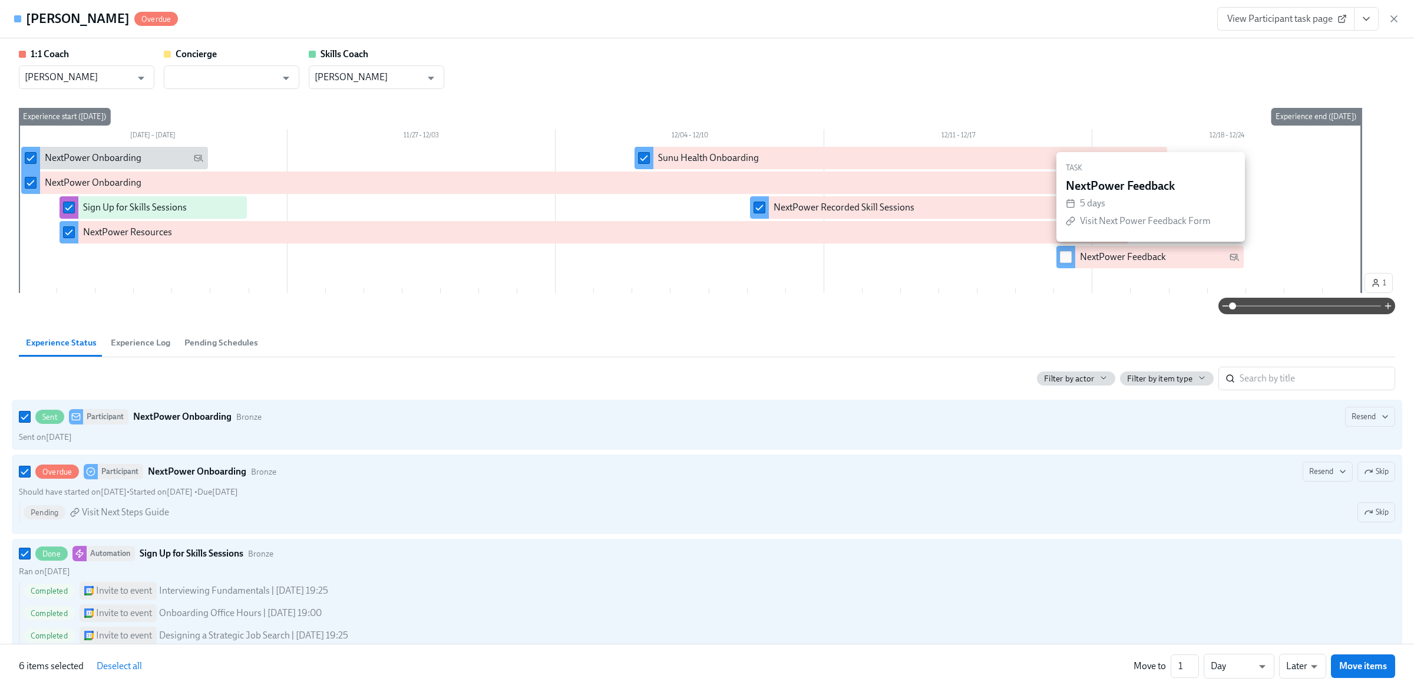
click at [1071, 259] on input "checkbox" at bounding box center [1066, 257] width 11 height 11
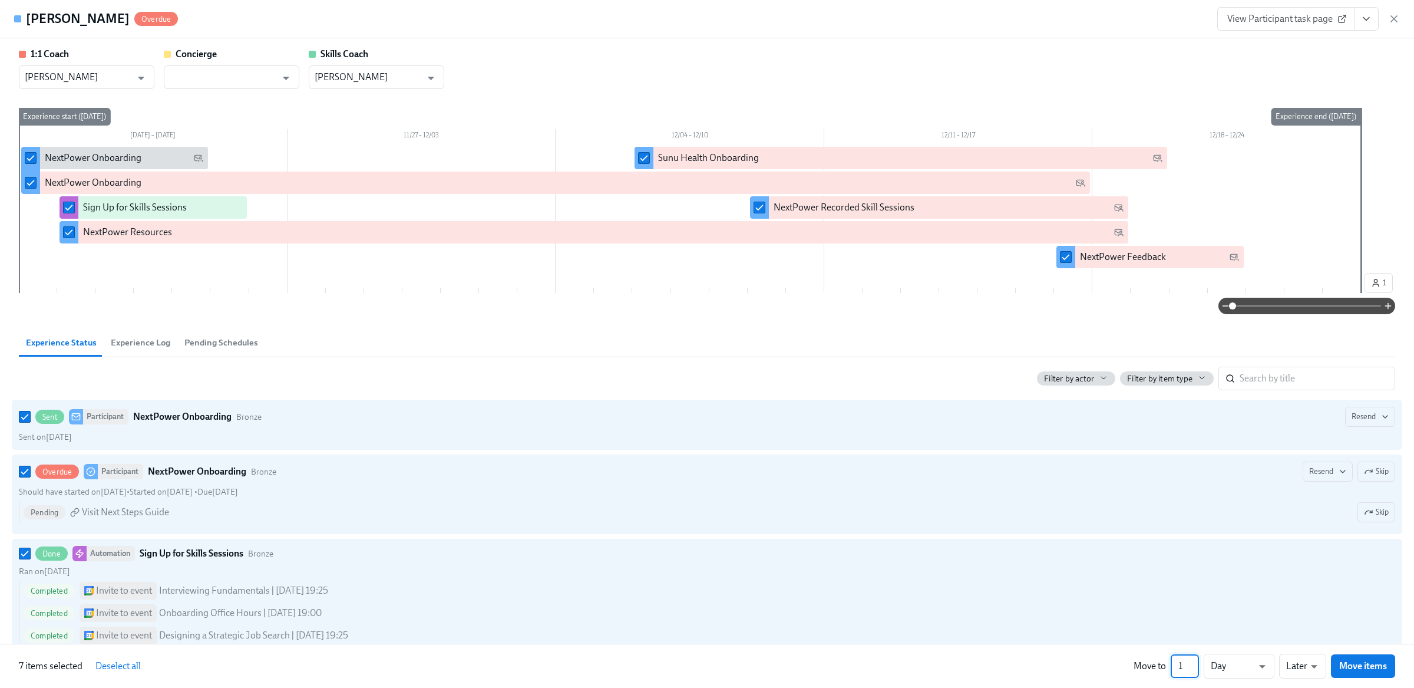
drag, startPoint x: 1185, startPoint y: 662, endPoint x: 1169, endPoint y: 662, distance: 15.3
click at [1170, 662] on div "Move to 1 ​ Day d ​ Later later ​ Move items" at bounding box center [1265, 666] width 262 height 25
click at [1374, 658] on button "Move items" at bounding box center [1363, 666] width 64 height 24
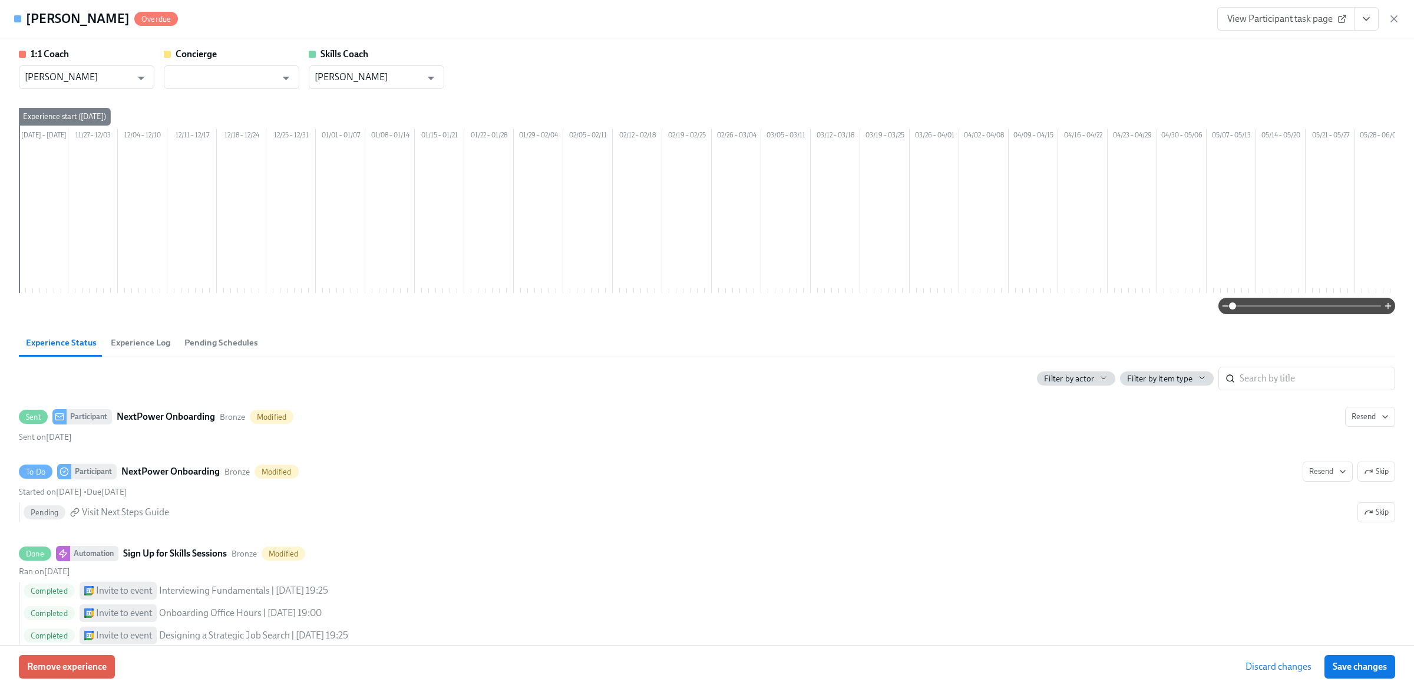
scroll to position [0, 800]
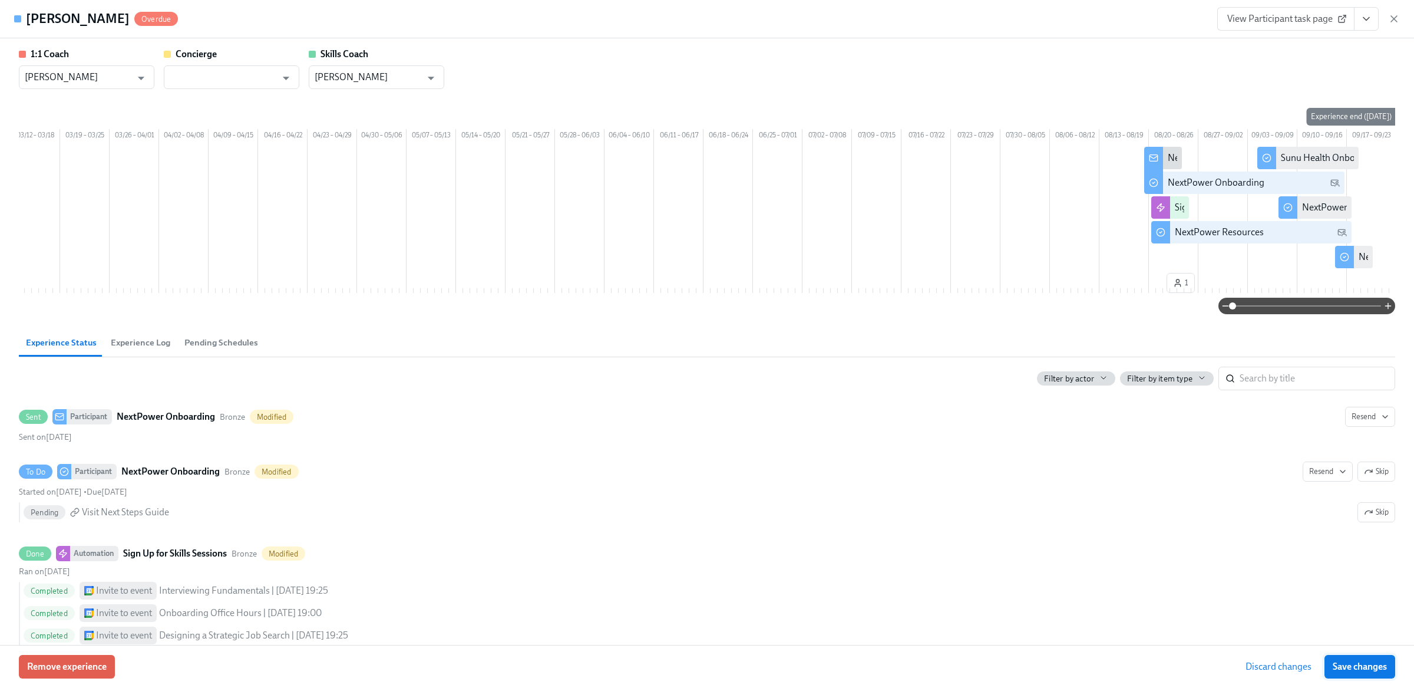
click at [1373, 667] on span "Save changes" at bounding box center [1360, 667] width 54 height 12
click at [1397, 14] on icon "button" at bounding box center [1395, 19] width 12 height 12
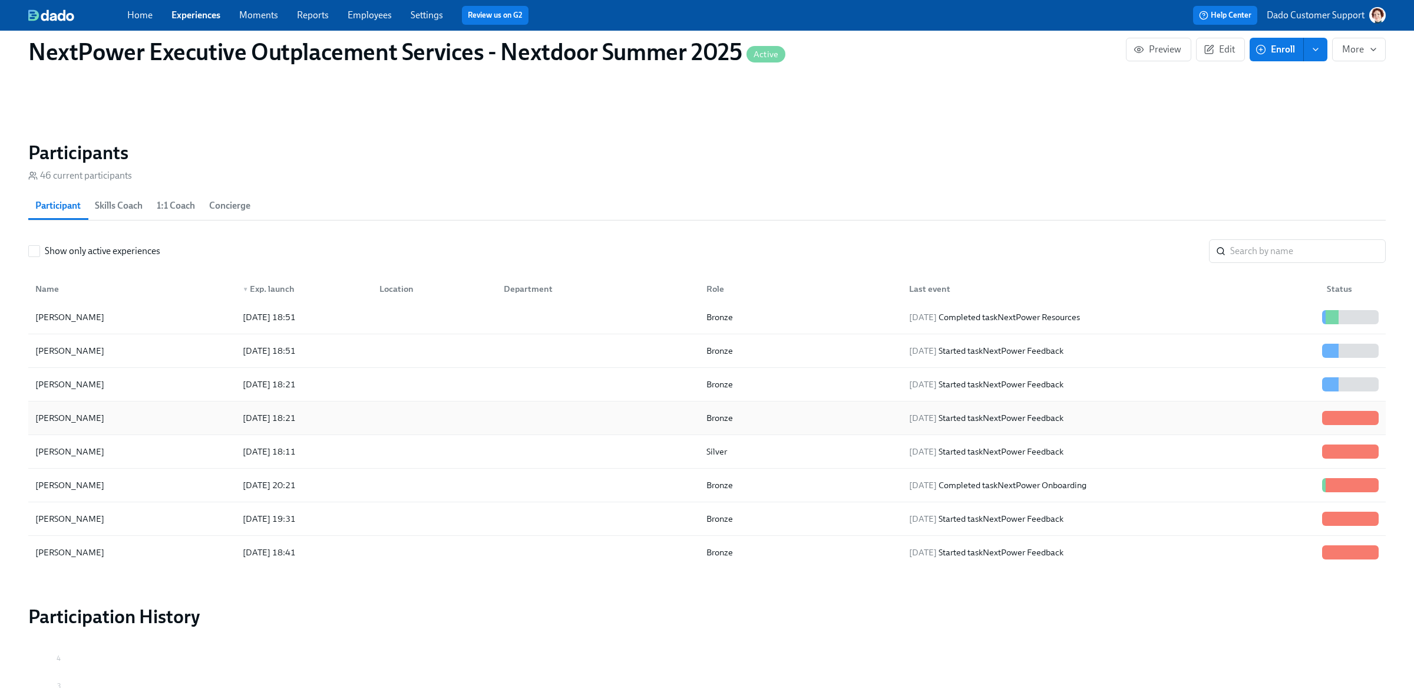
click at [266, 423] on div "2025/08/20 18:21" at bounding box center [269, 418] width 62 height 14
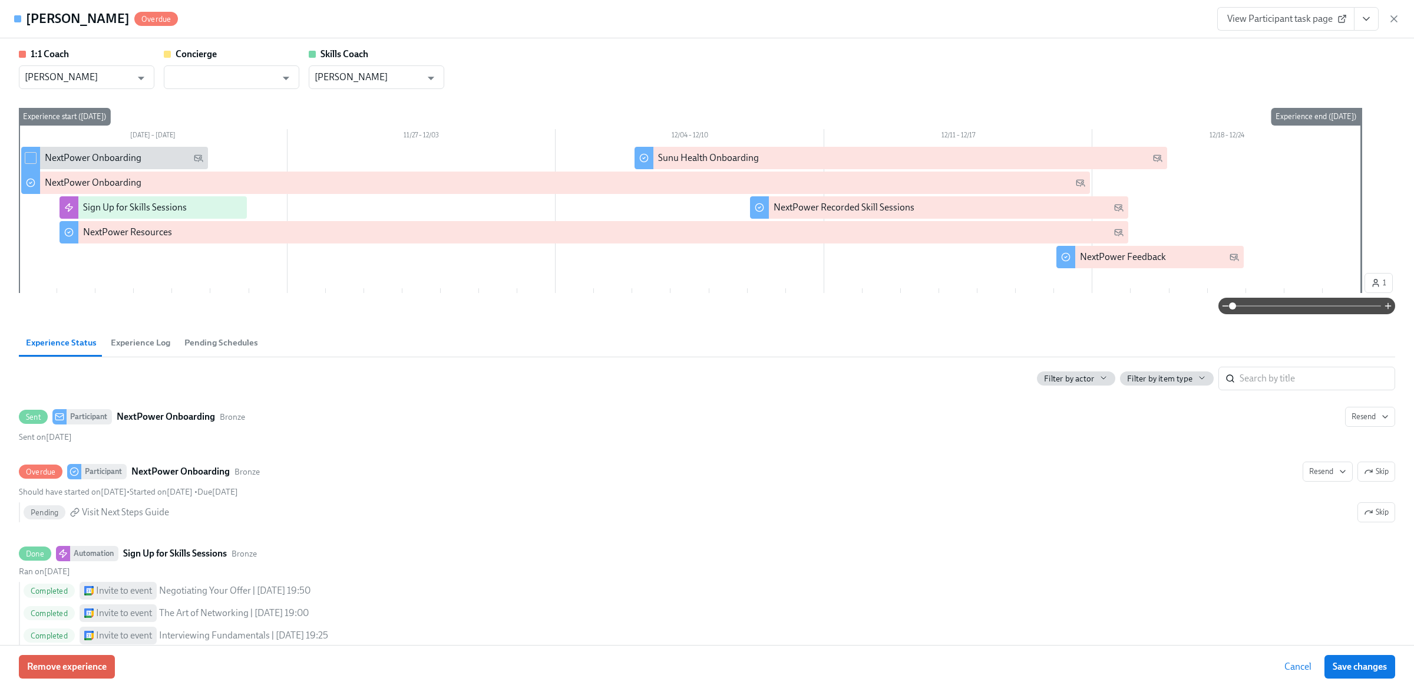
click at [32, 160] on input "checkbox" at bounding box center [30, 158] width 11 height 11
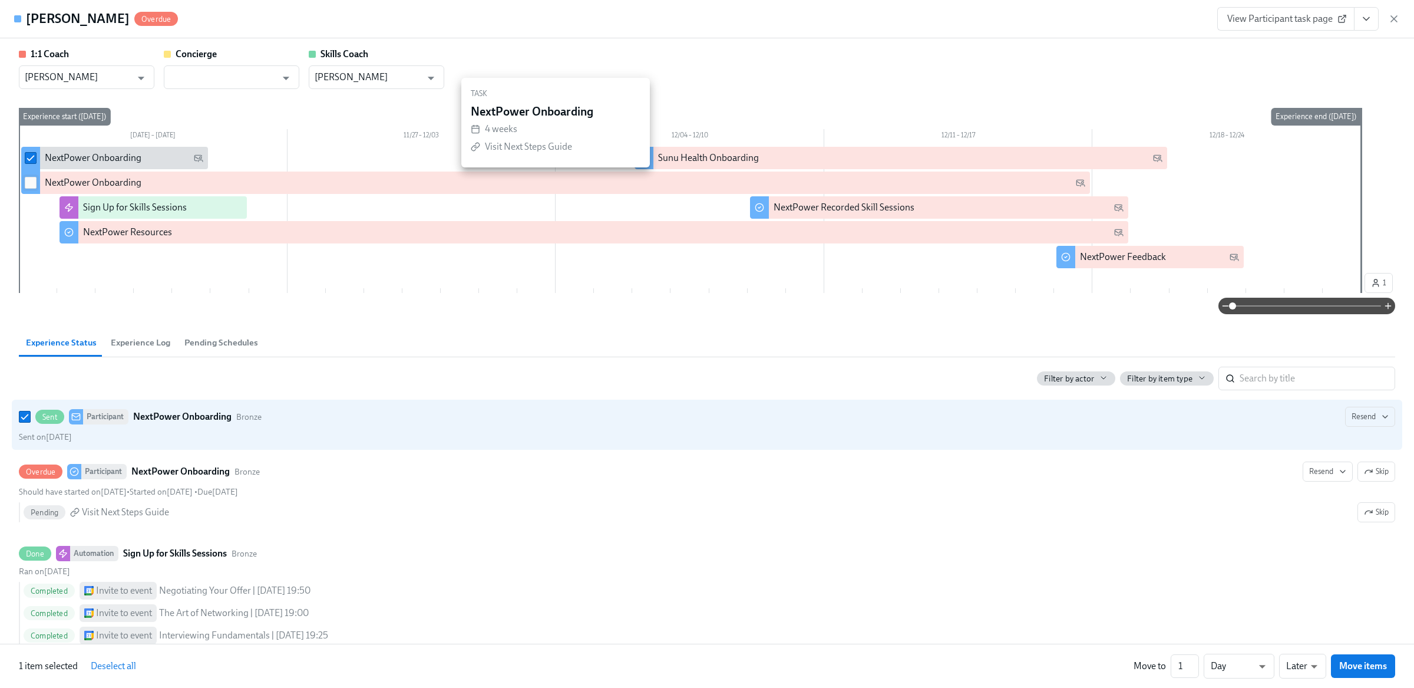
click at [32, 182] on input "checkbox" at bounding box center [30, 182] width 11 height 11
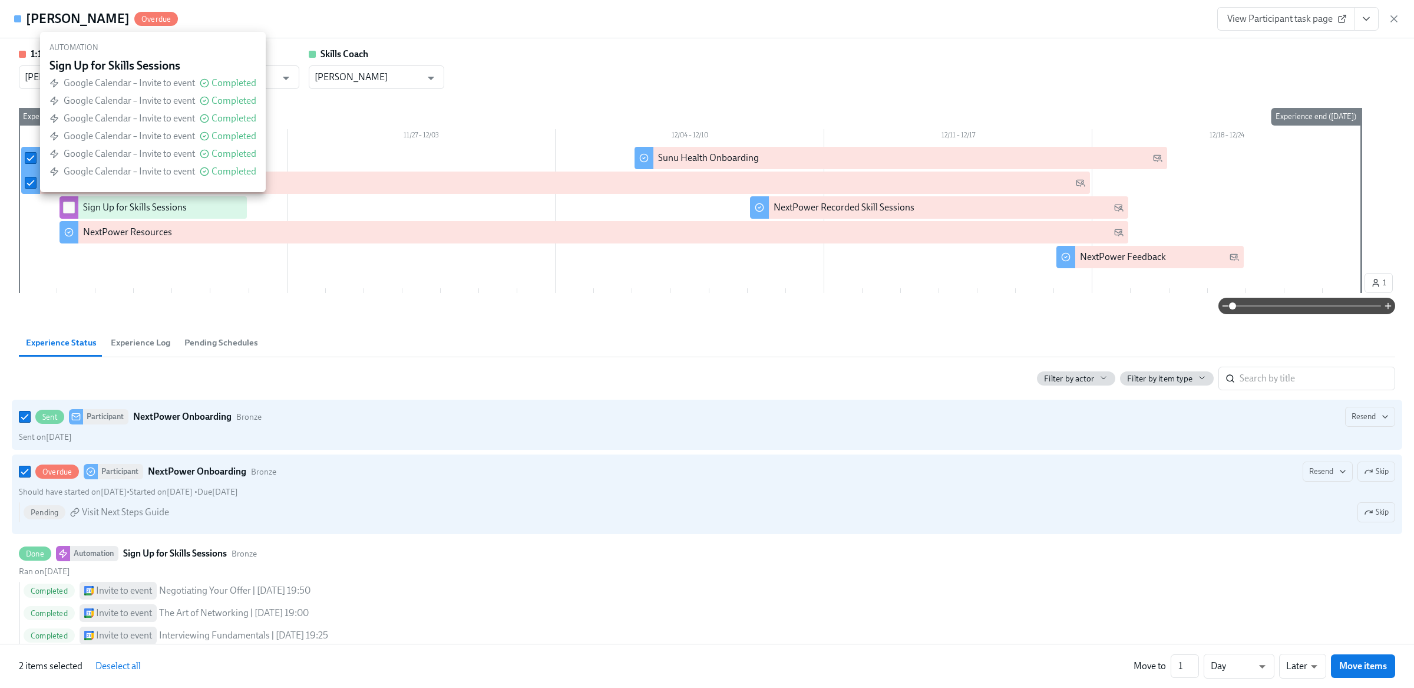
click at [67, 205] on input "checkbox" at bounding box center [69, 207] width 11 height 11
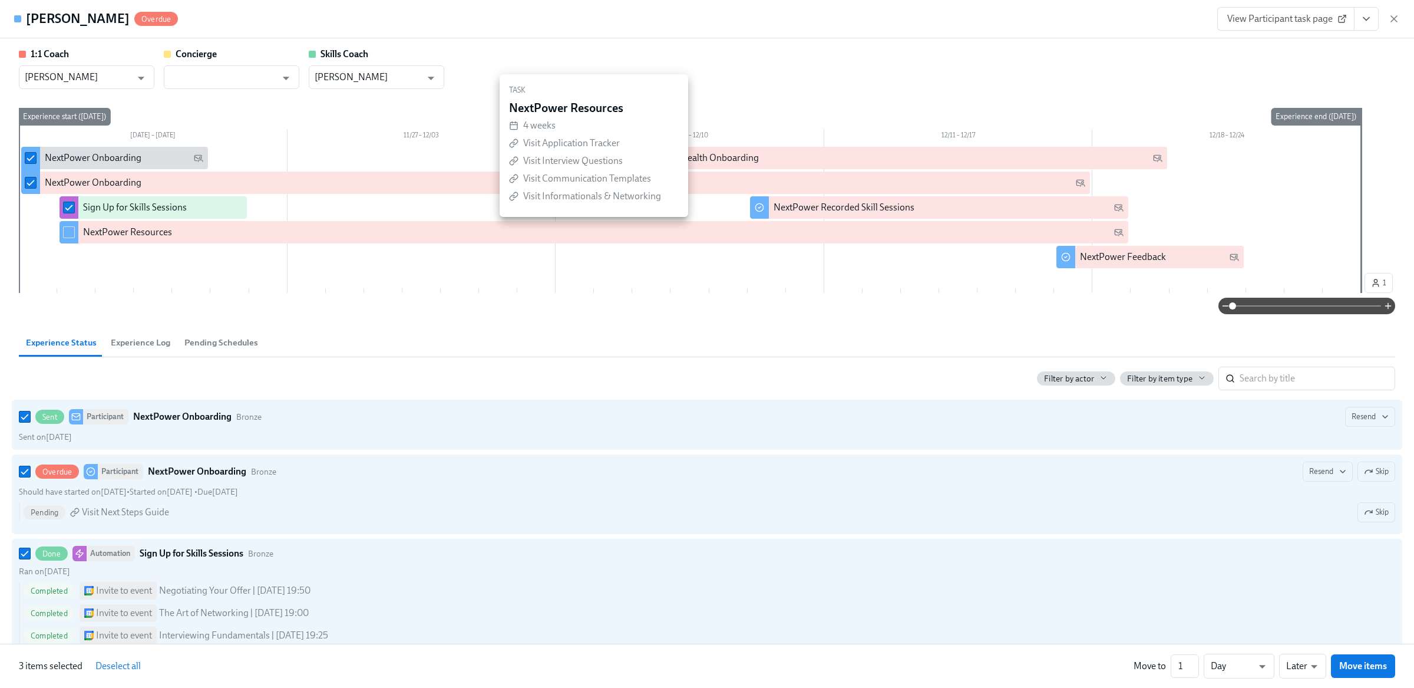
click at [67, 233] on input "checkbox" at bounding box center [69, 232] width 11 height 11
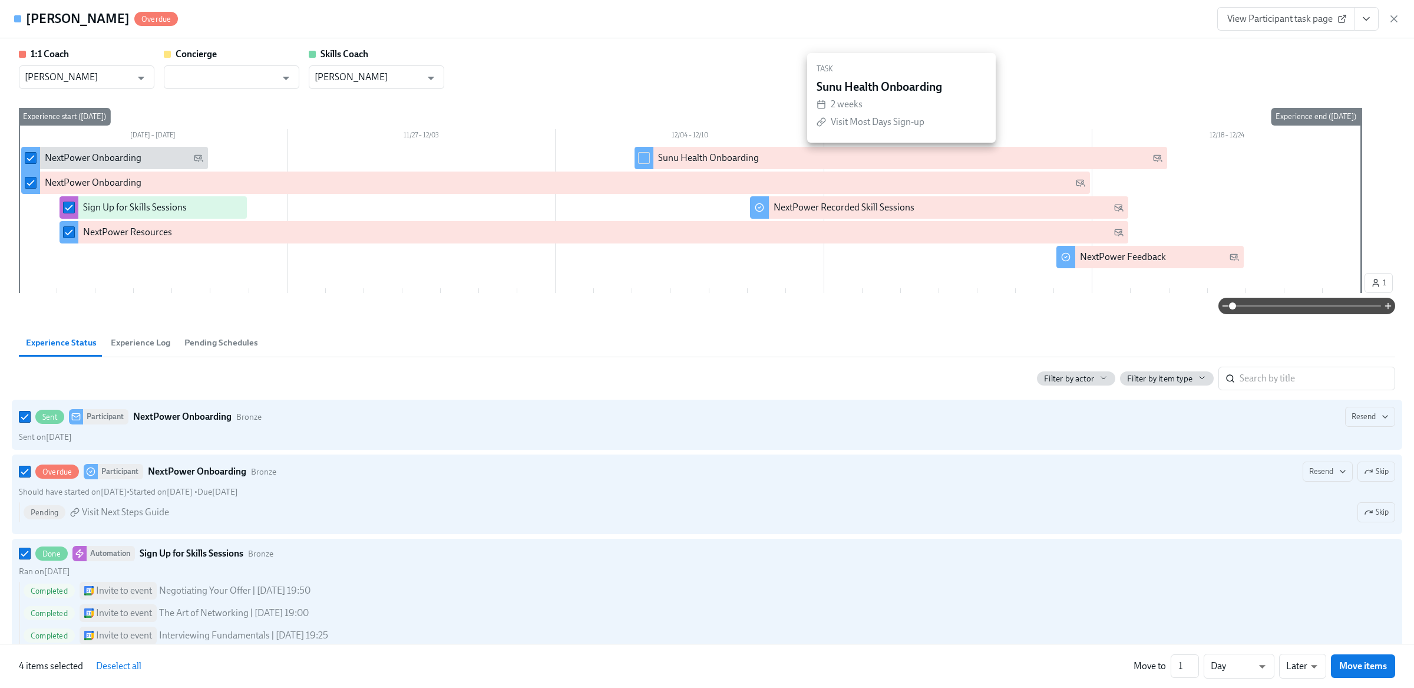
click at [652, 156] on div at bounding box center [644, 158] width 19 height 22
click at [642, 157] on input "checkbox" at bounding box center [644, 158] width 11 height 11
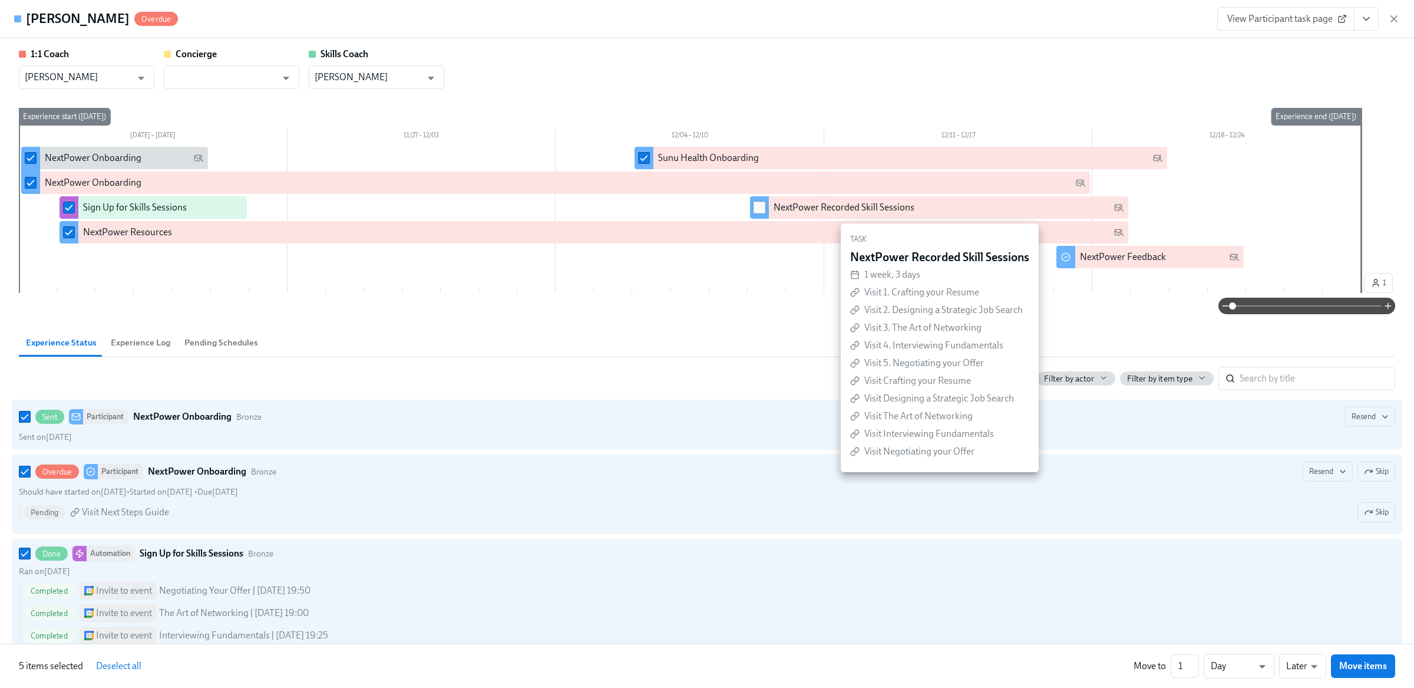
click at [758, 209] on input "checkbox" at bounding box center [759, 207] width 11 height 11
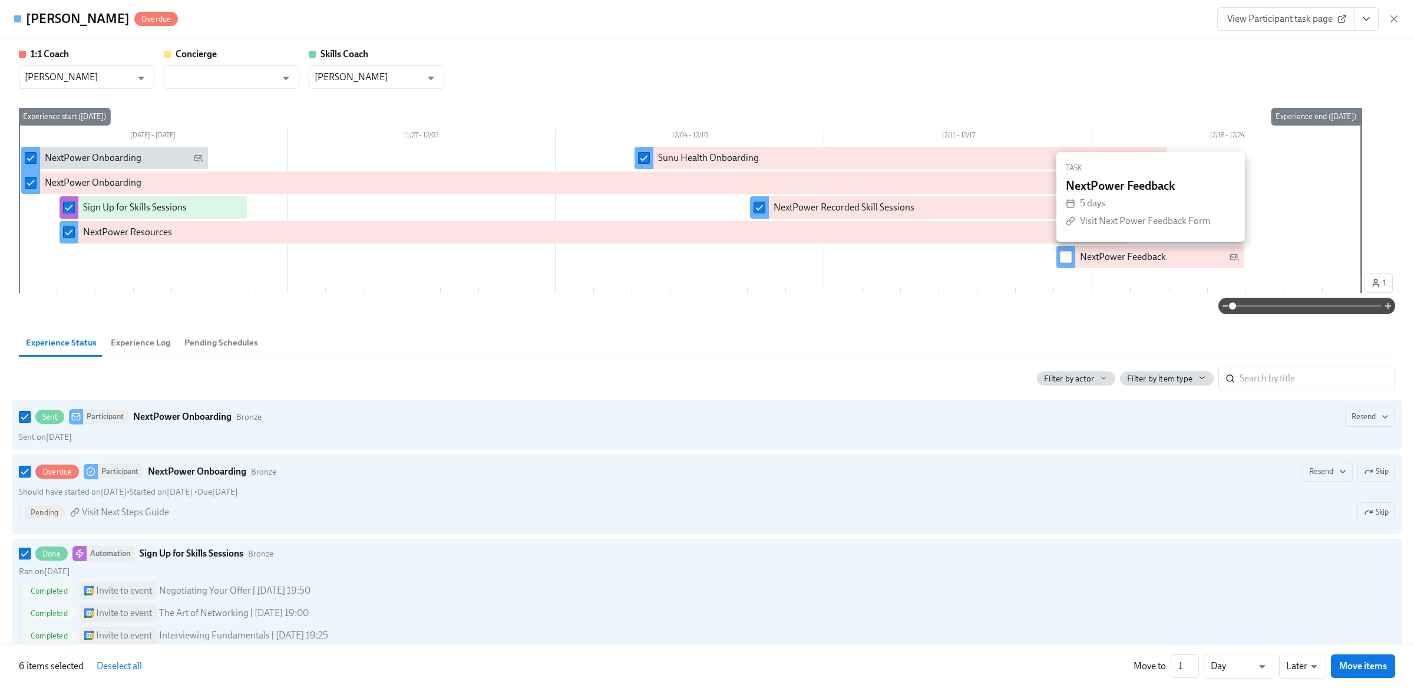
click at [1070, 256] on input "checkbox" at bounding box center [1066, 257] width 11 height 11
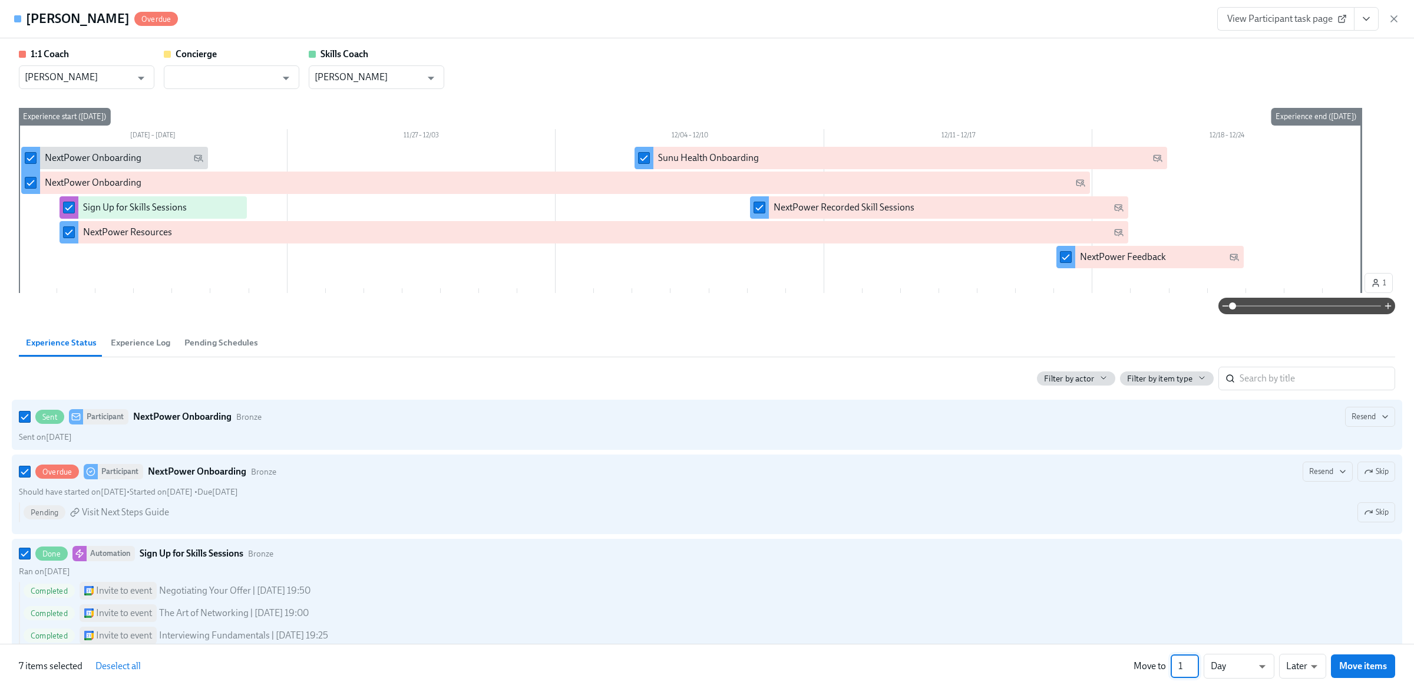
drag, startPoint x: 1182, startPoint y: 662, endPoint x: 1167, endPoint y: 662, distance: 15.3
click at [1169, 662] on div "Move to 1 ​ Day d ​ Later later ​ Move items" at bounding box center [1265, 666] width 262 height 25
click at [1357, 664] on span "Move items" at bounding box center [1364, 666] width 48 height 12
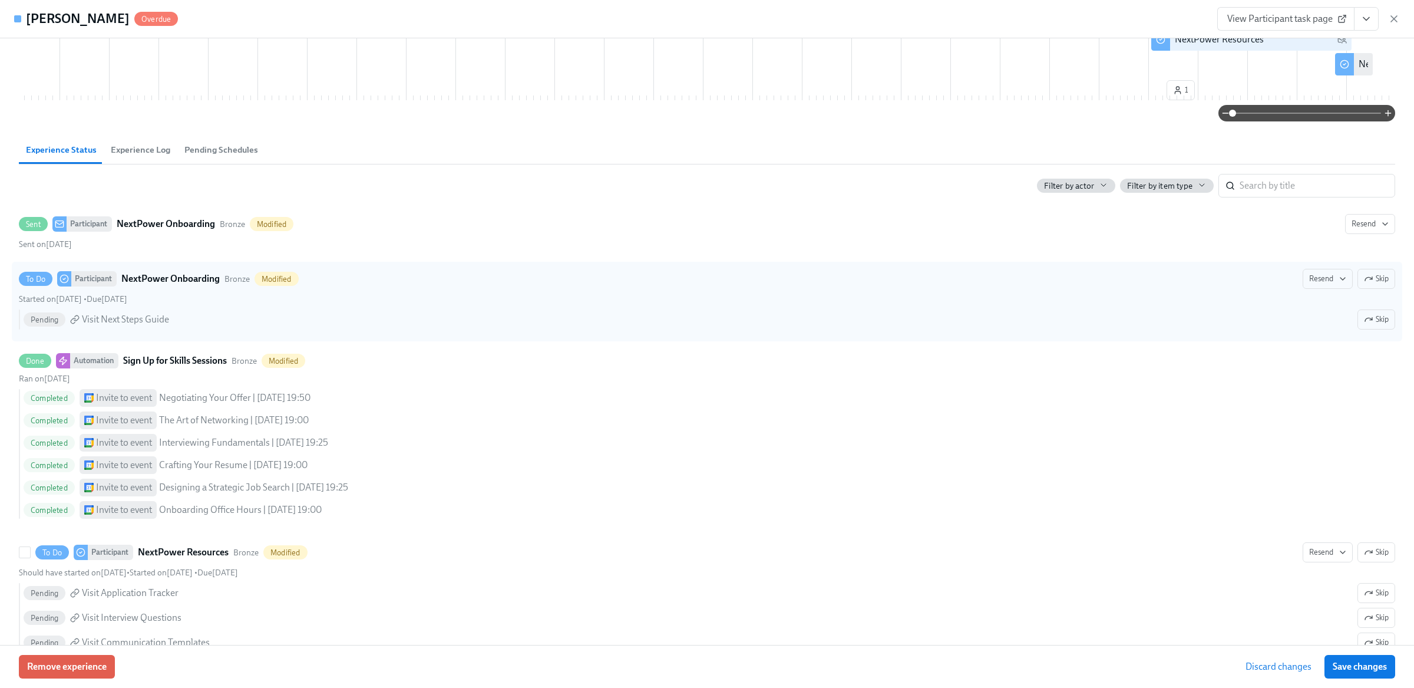
scroll to position [286, 0]
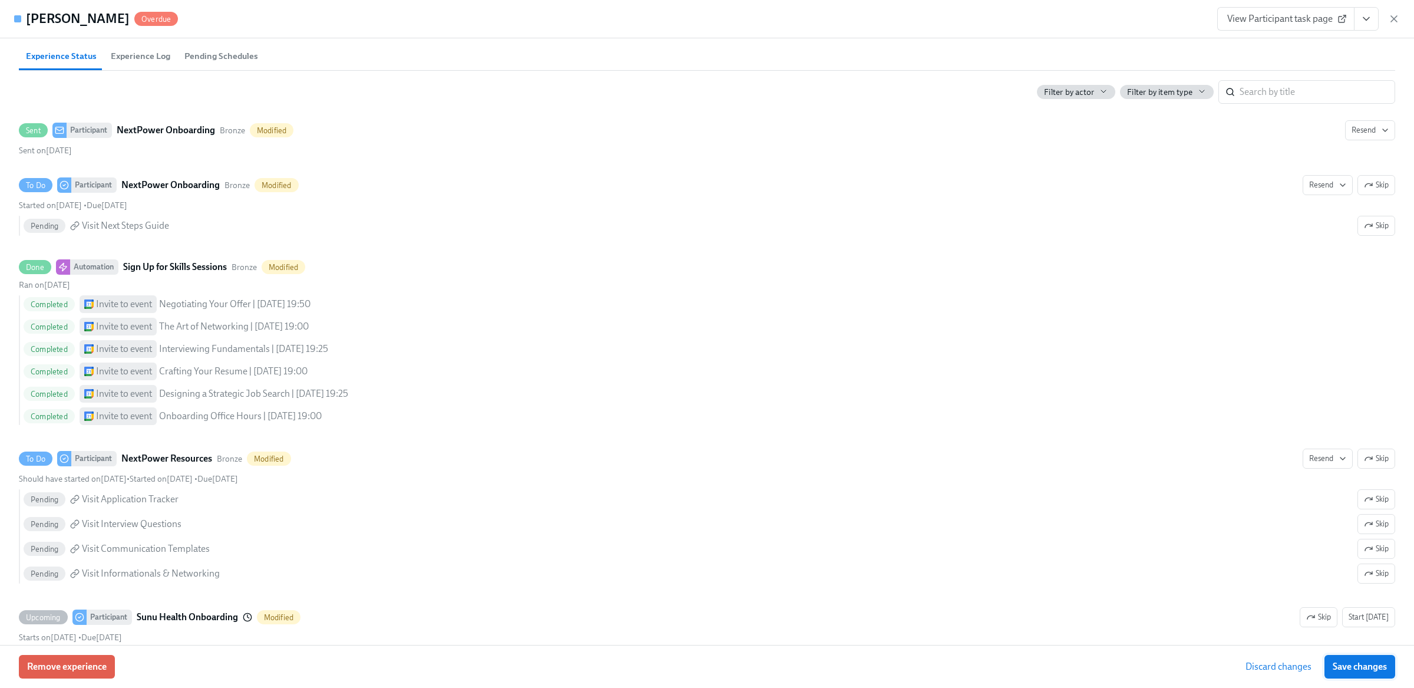
click at [1346, 659] on button "Save changes" at bounding box center [1360, 667] width 71 height 24
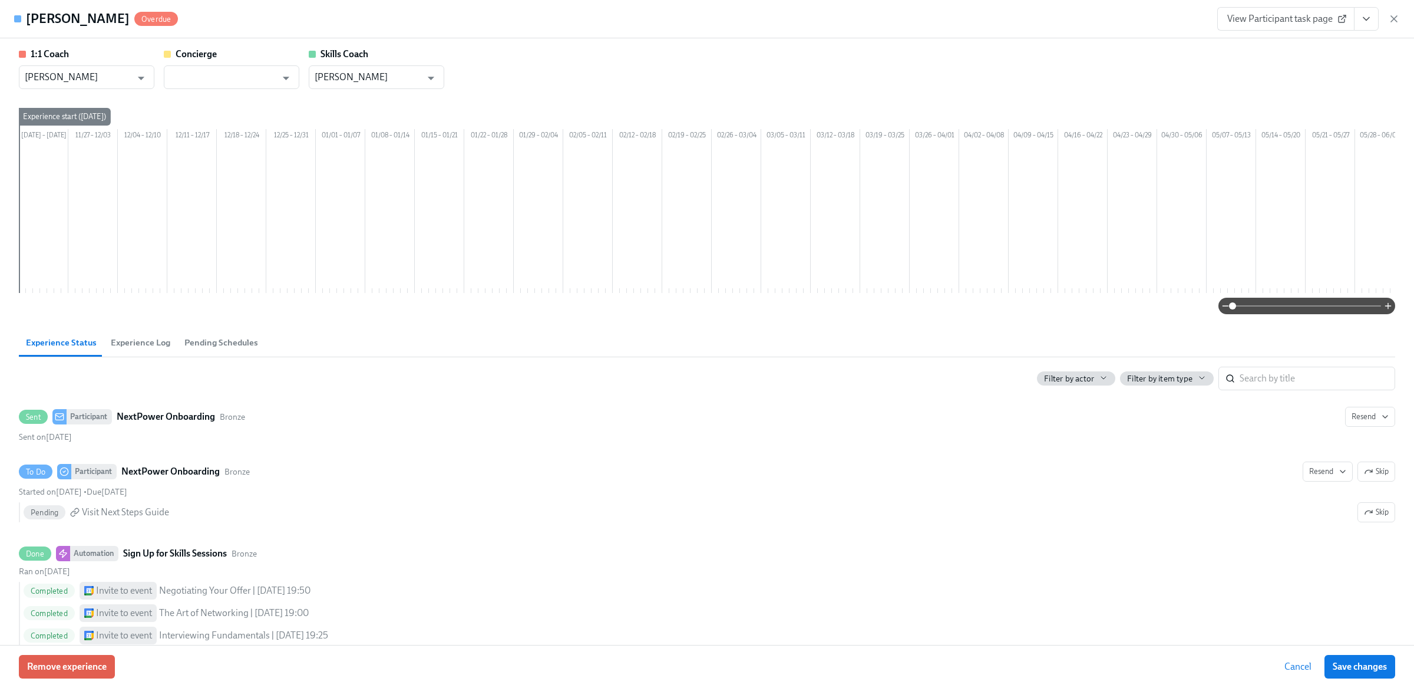
scroll to position [0, 800]
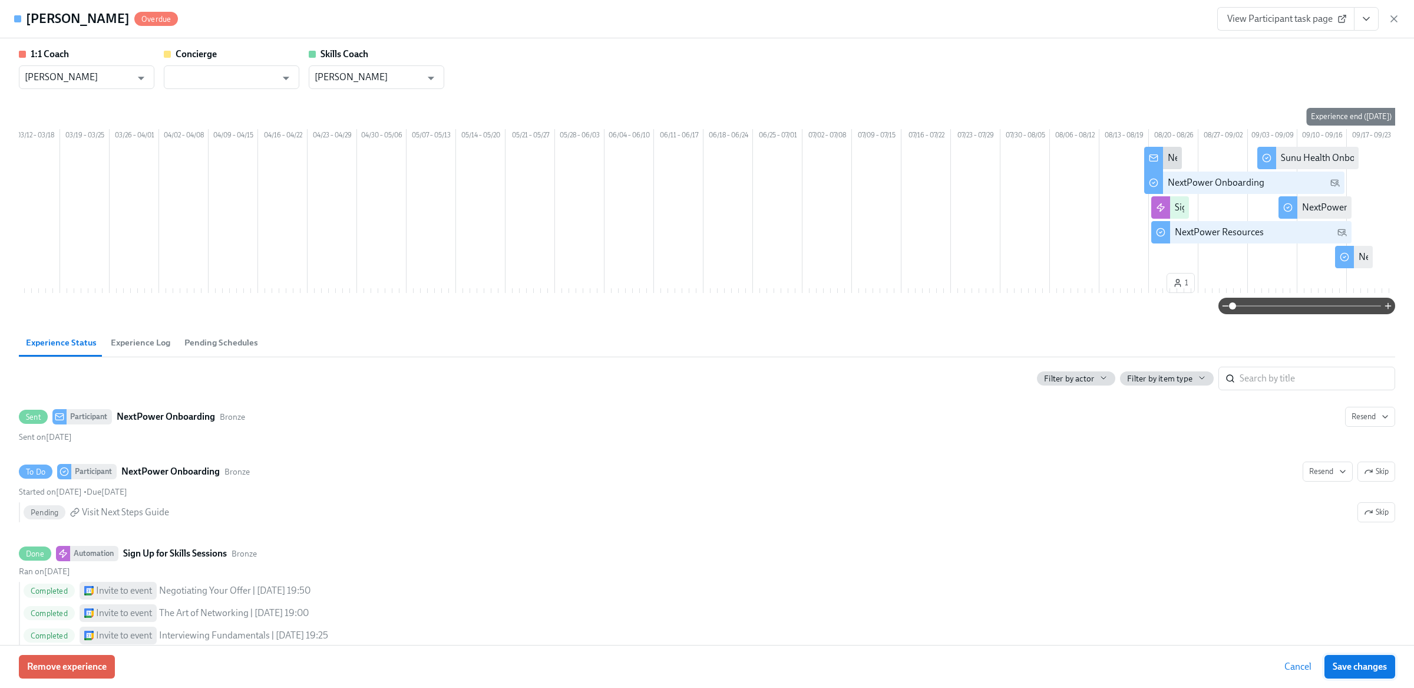
click at [1346, 659] on button "Save changes" at bounding box center [1360, 667] width 71 height 24
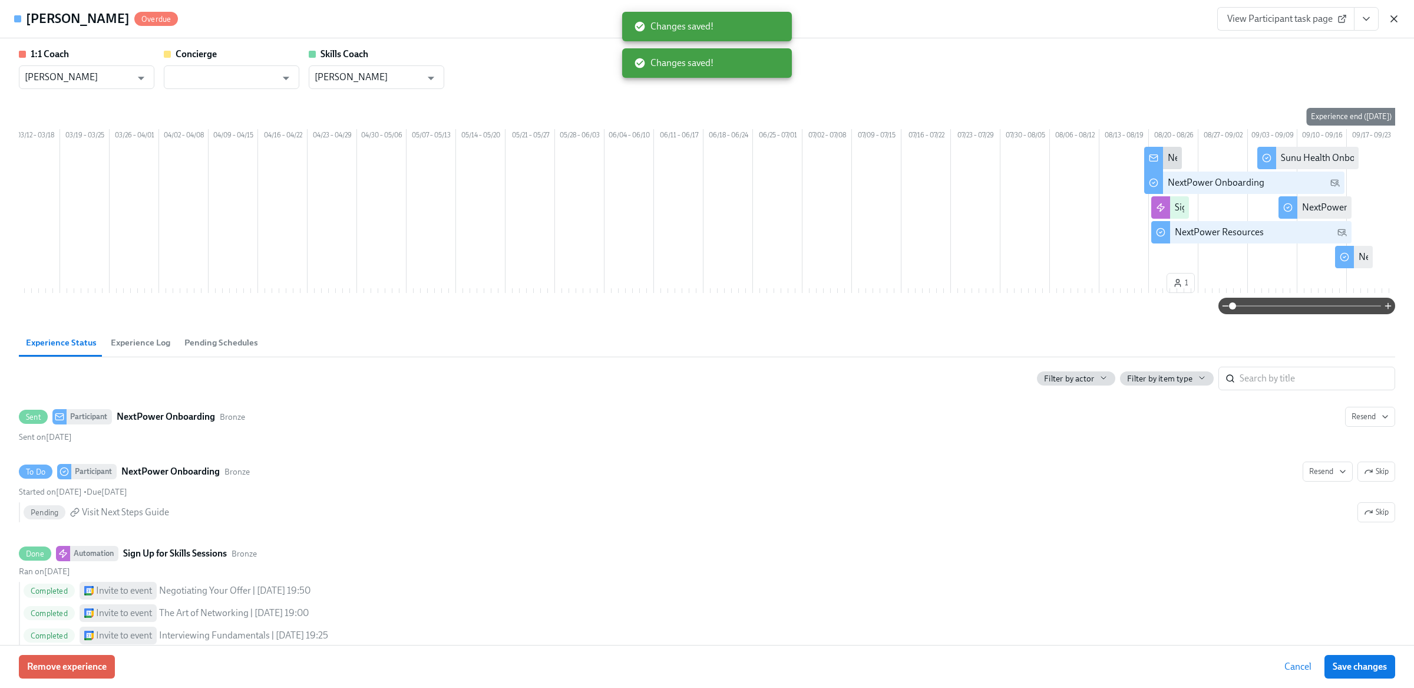
click at [1396, 13] on icon "button" at bounding box center [1395, 19] width 12 height 12
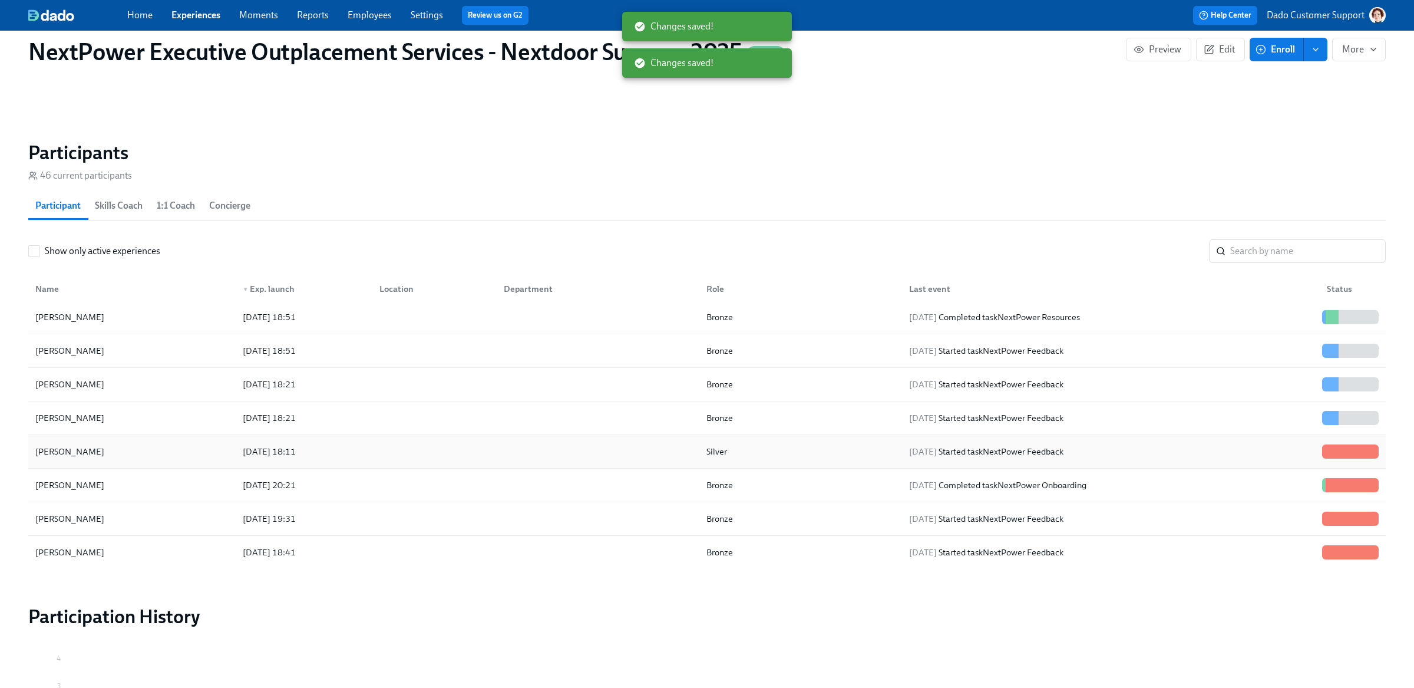
click at [260, 449] on div "2025/08/20 18:11" at bounding box center [269, 451] width 62 height 14
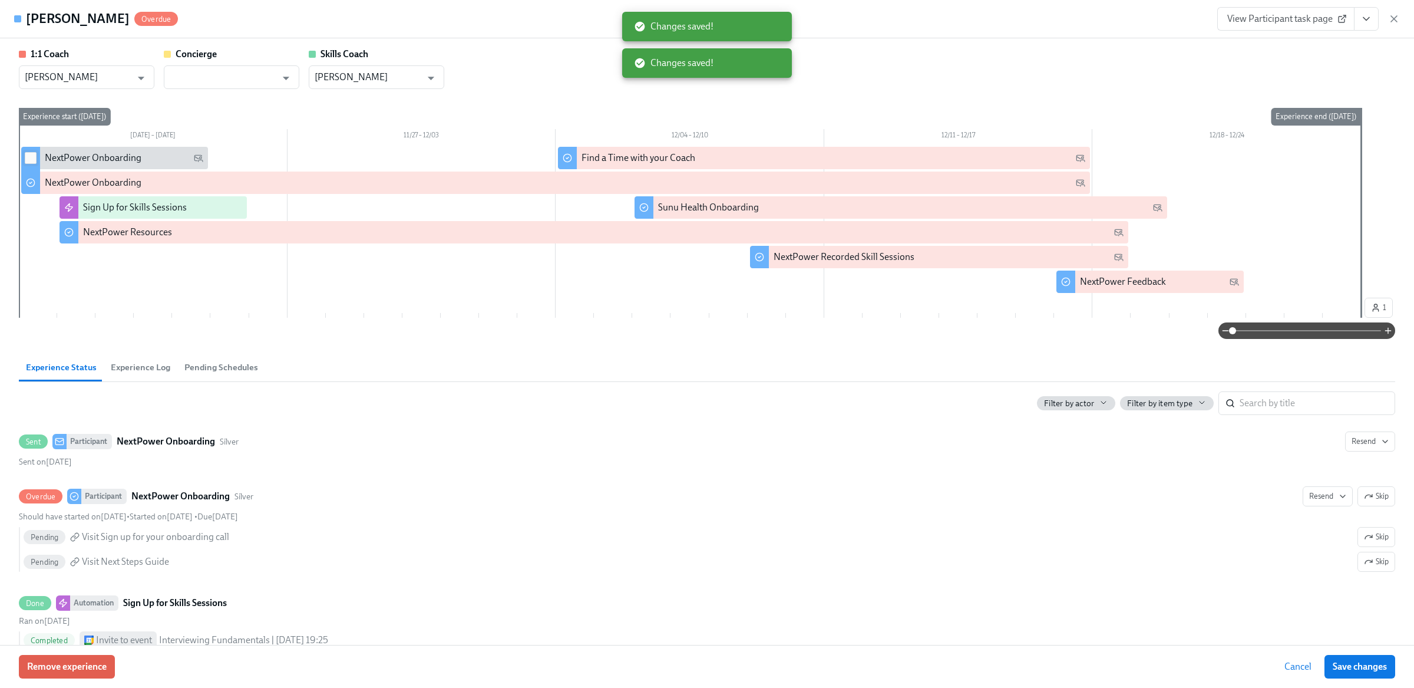
click at [28, 156] on input "checkbox" at bounding box center [30, 158] width 11 height 11
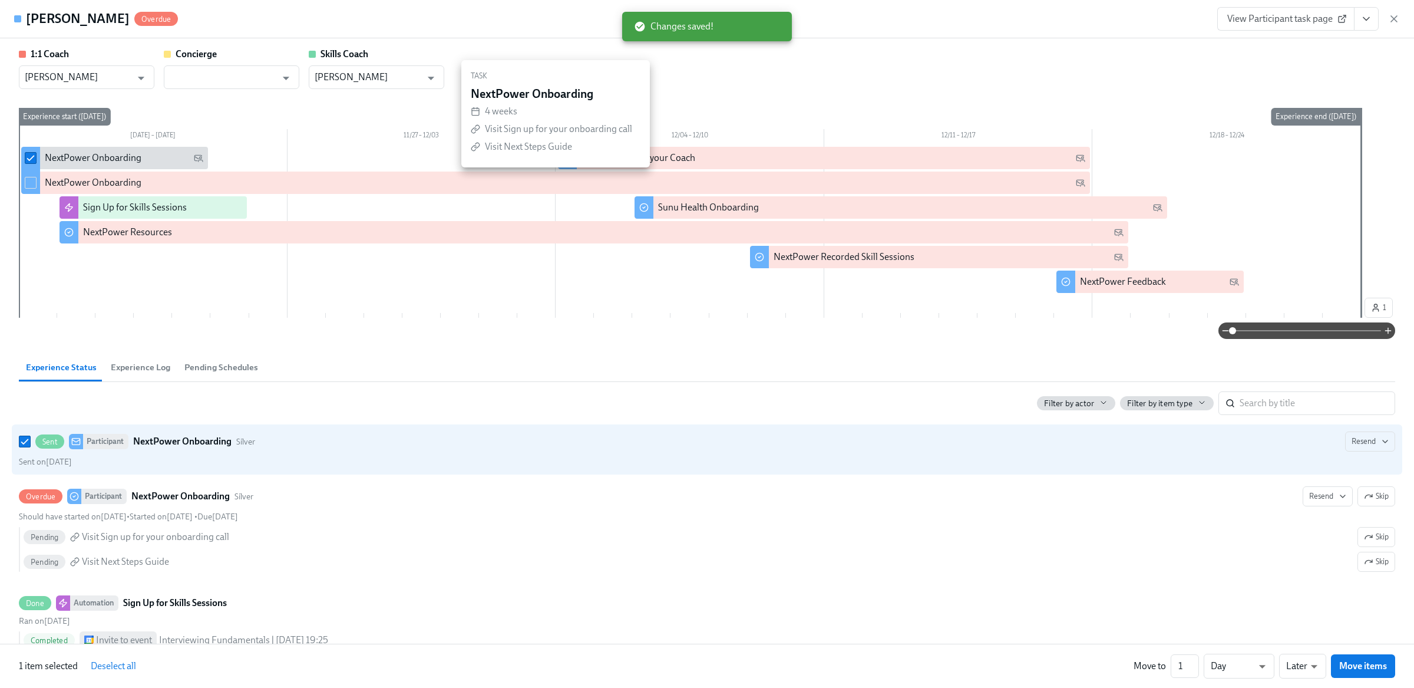
click at [28, 178] on input "checkbox" at bounding box center [30, 182] width 11 height 11
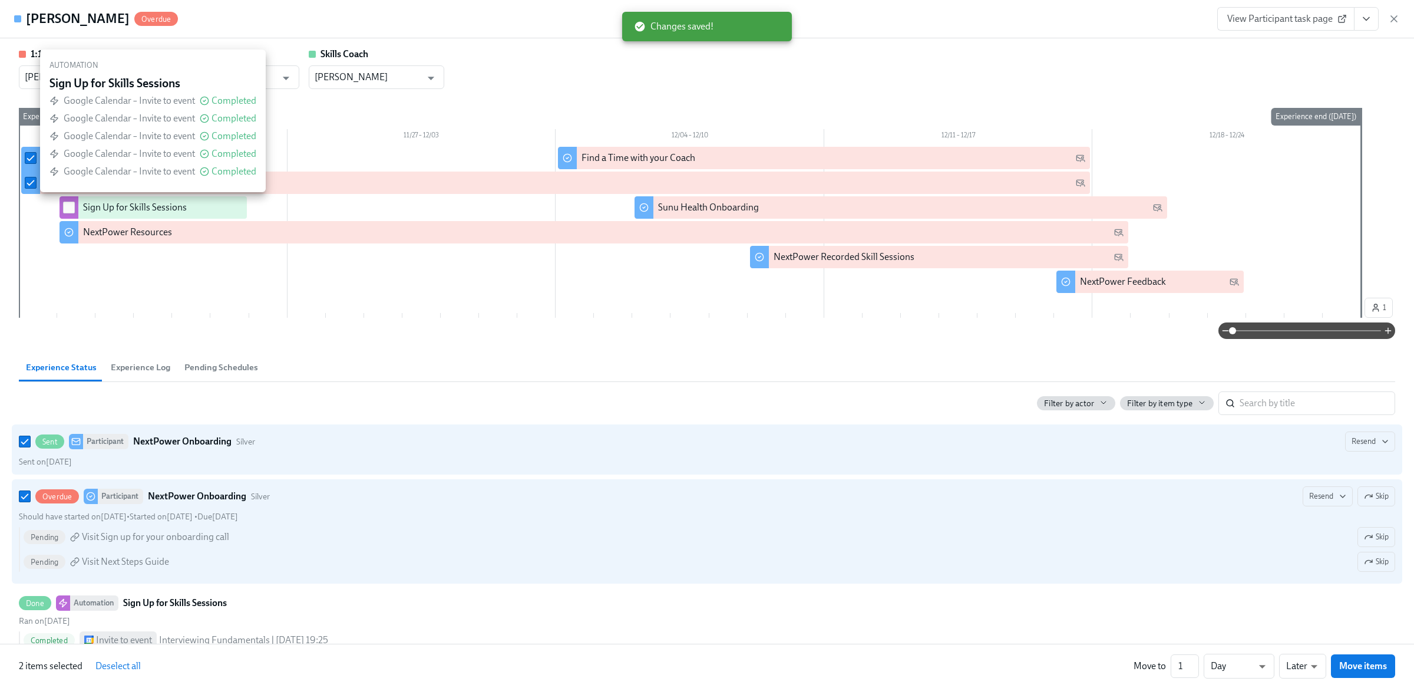
click at [67, 211] on input "checkbox" at bounding box center [69, 207] width 11 height 11
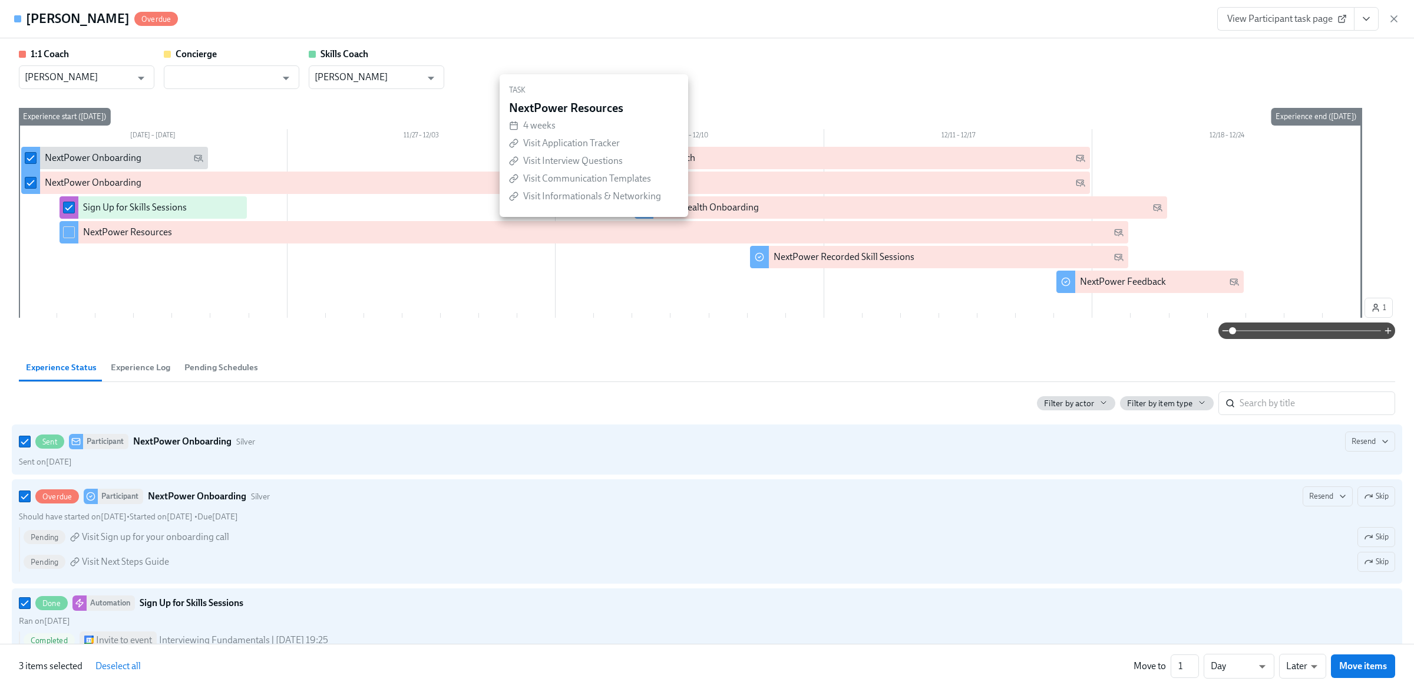
click at [67, 235] on input "checkbox" at bounding box center [69, 232] width 11 height 11
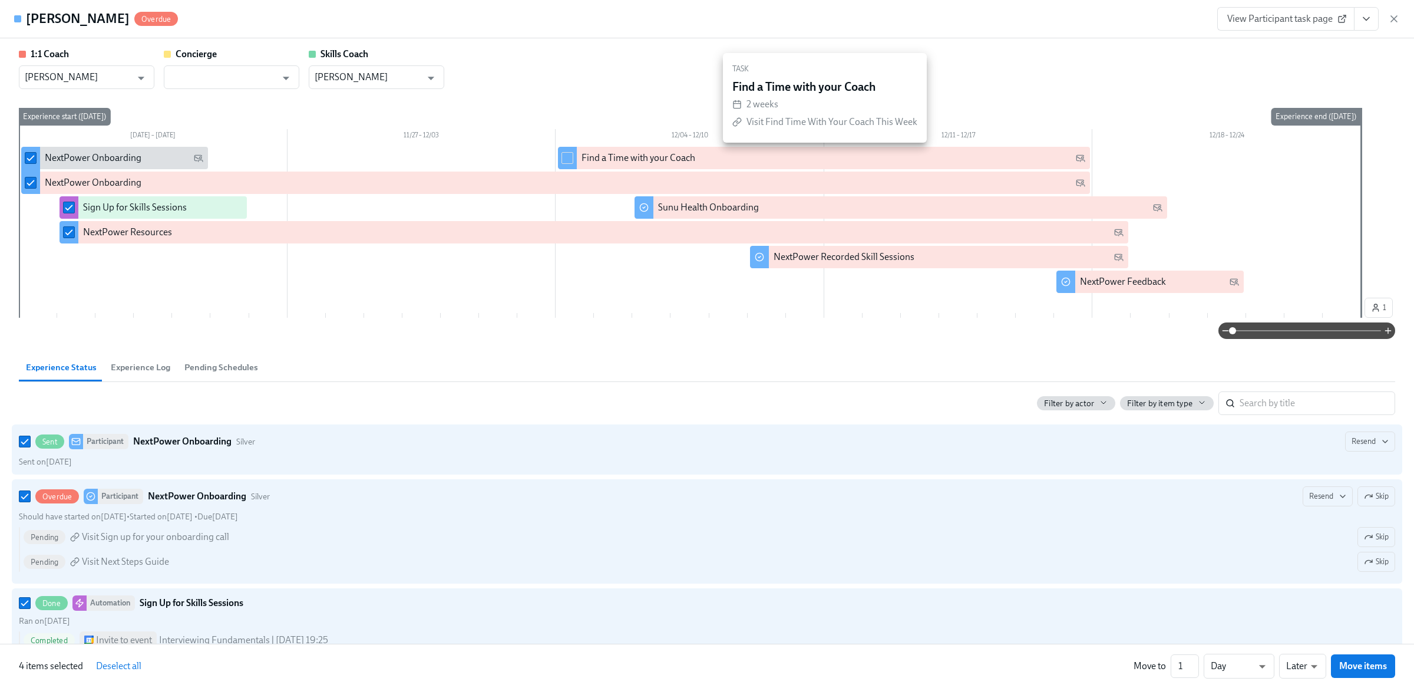
click at [576, 157] on div at bounding box center [567, 158] width 19 height 22
click at [568, 158] on input "checkbox" at bounding box center [567, 158] width 11 height 11
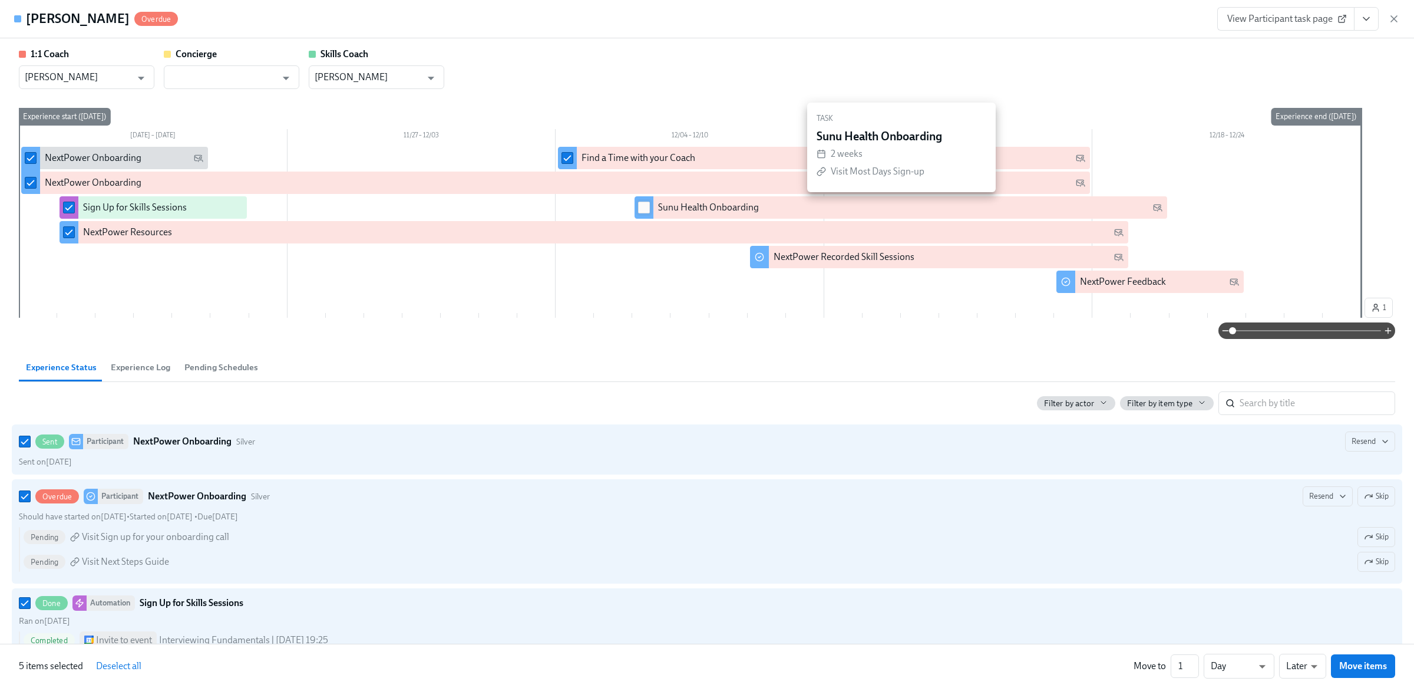
click at [641, 206] on input "checkbox" at bounding box center [644, 207] width 11 height 11
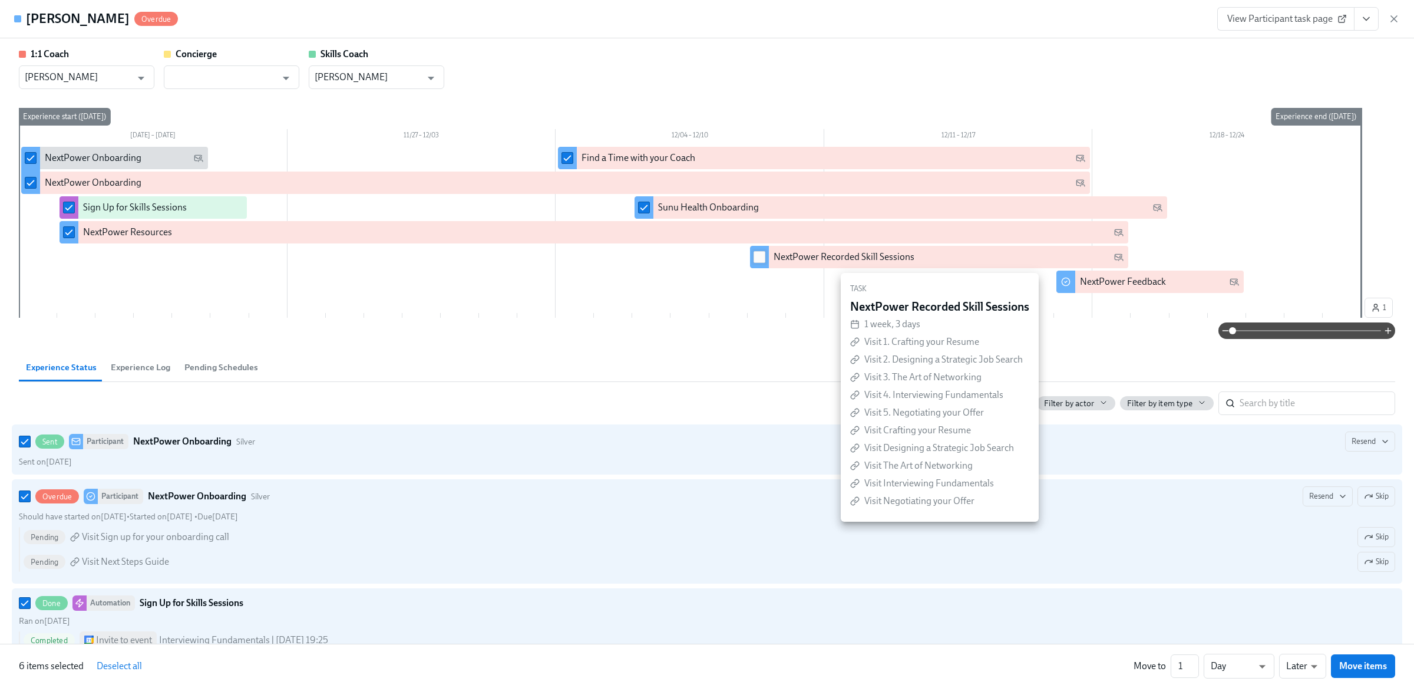
click at [761, 255] on input "checkbox" at bounding box center [759, 257] width 11 height 11
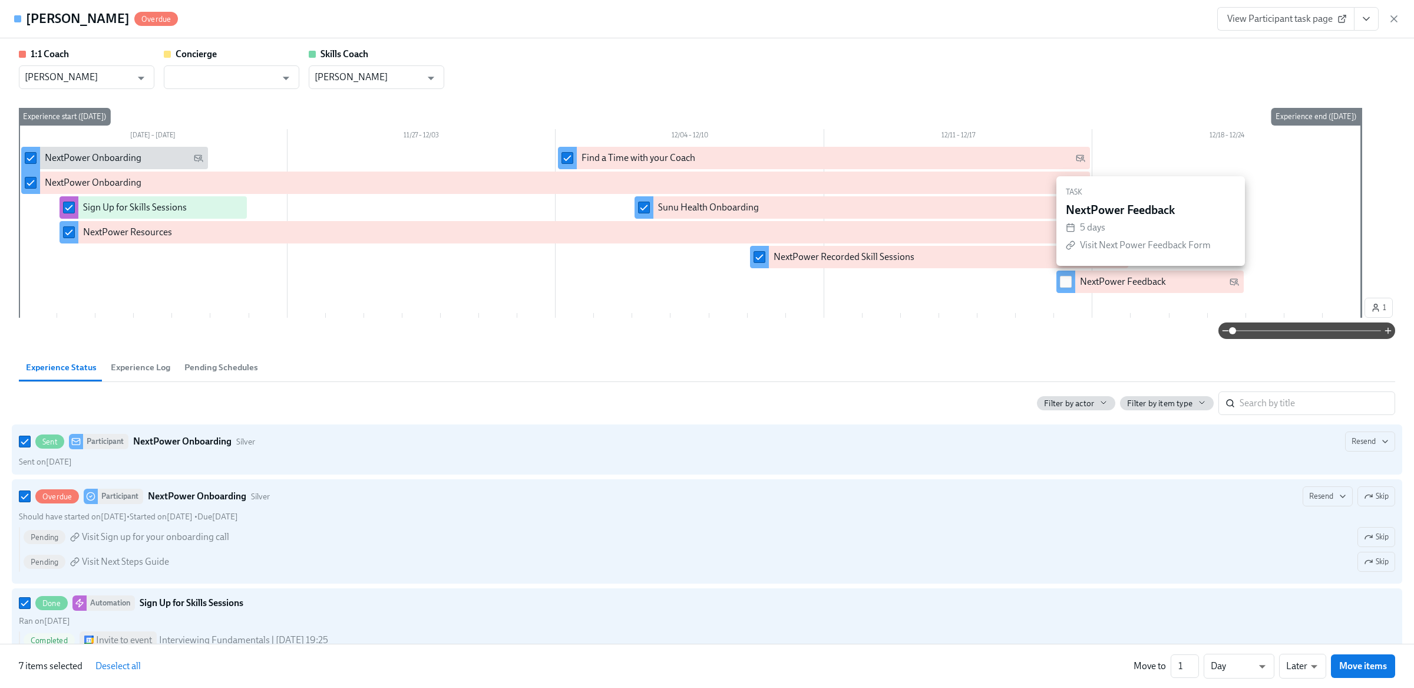
click at [1061, 280] on input "checkbox" at bounding box center [1066, 281] width 11 height 11
click at [1393, 22] on icon "button" at bounding box center [1395, 19] width 12 height 12
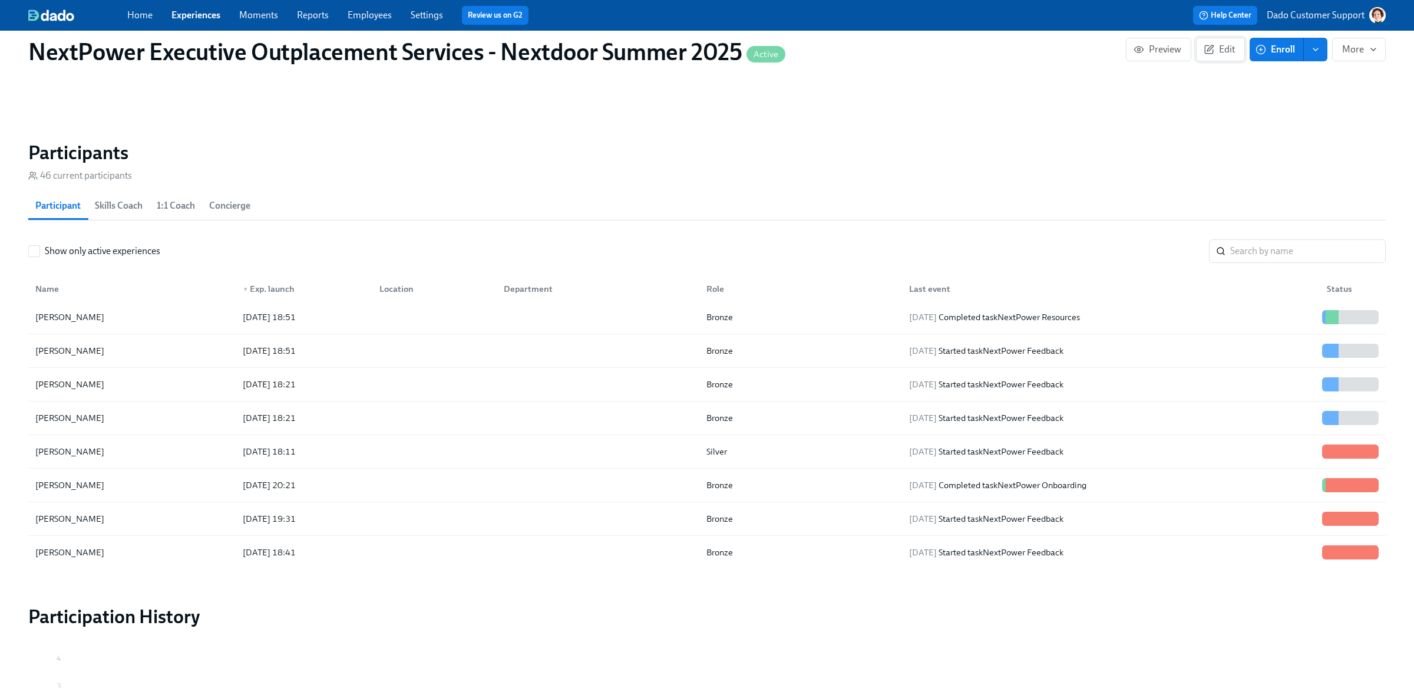
click at [1221, 50] on span "Edit" at bounding box center [1220, 50] width 29 height 12
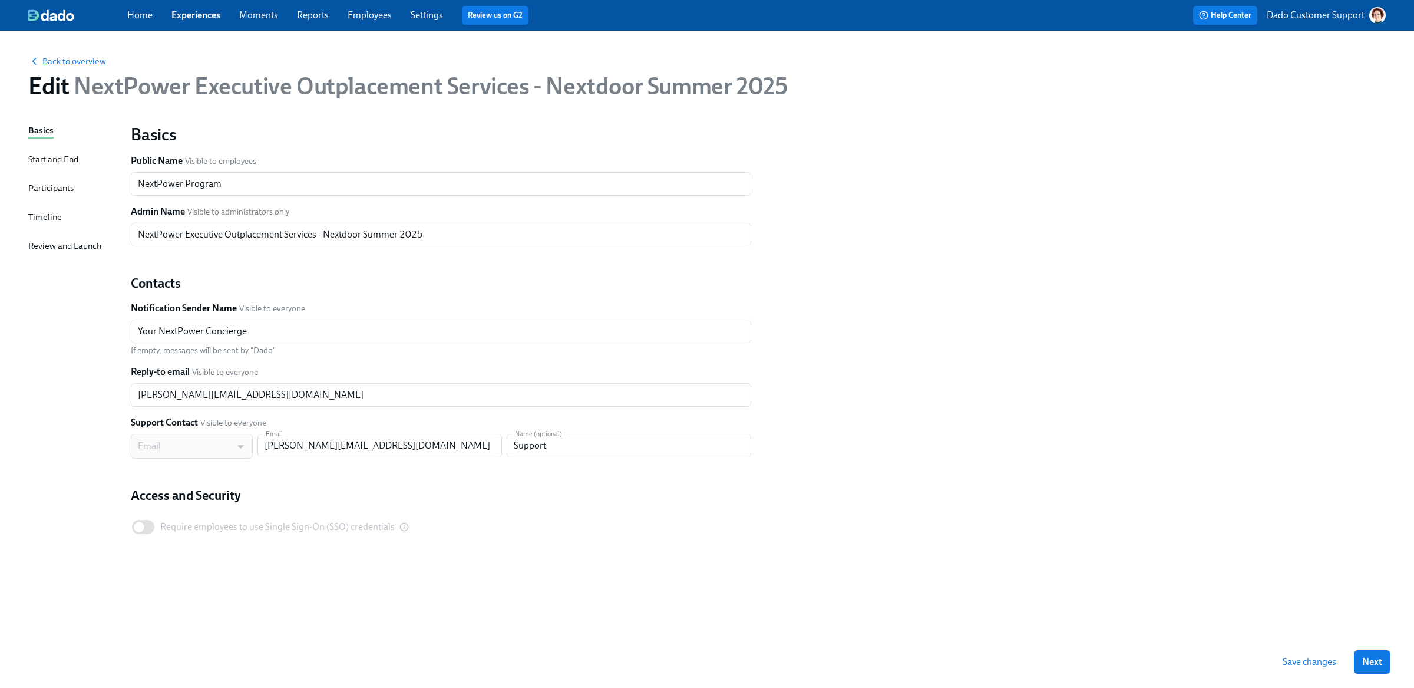
click at [91, 61] on span "Back to overview" at bounding box center [67, 61] width 78 height 12
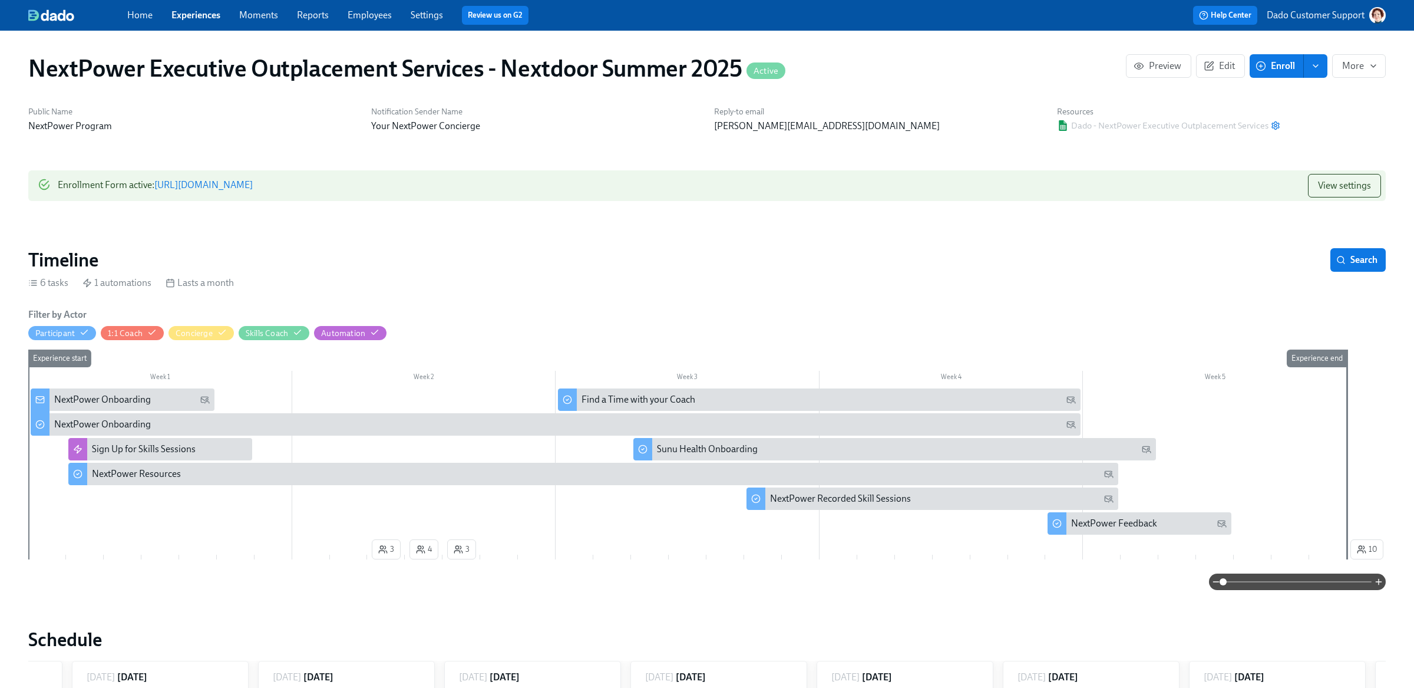
scroll to position [0, 1858]
click at [1361, 183] on span "View settings" at bounding box center [1344, 186] width 53 height 12
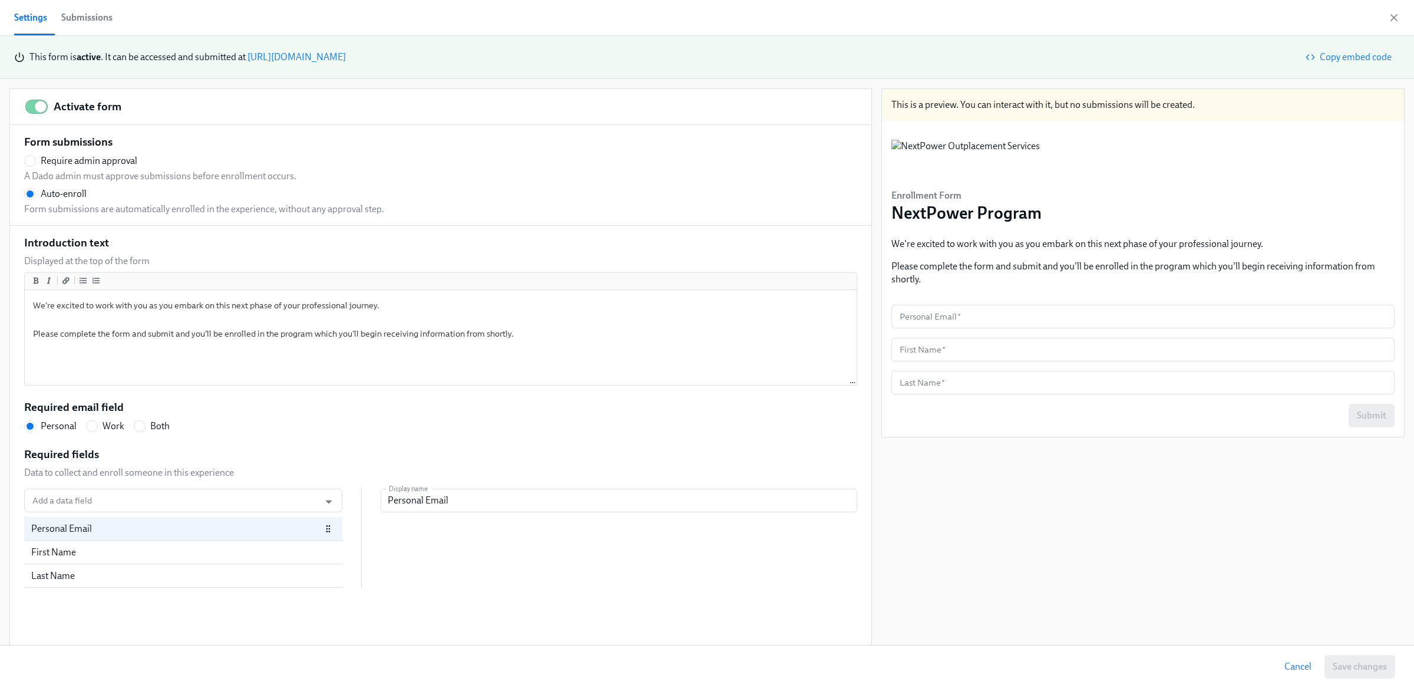
click at [55, 152] on div "Form submissions Require admin approval A Dado admin must approve submissions b…" at bounding box center [440, 174] width 833 height 81
click at [52, 155] on span "Require admin approval" at bounding box center [89, 160] width 97 height 13
click at [35, 156] on input "Require admin approval" at bounding box center [30, 161] width 11 height 11
click at [1361, 658] on button "Save changes" at bounding box center [1360, 667] width 71 height 24
click at [1393, 15] on icon "button" at bounding box center [1395, 18] width 12 height 12
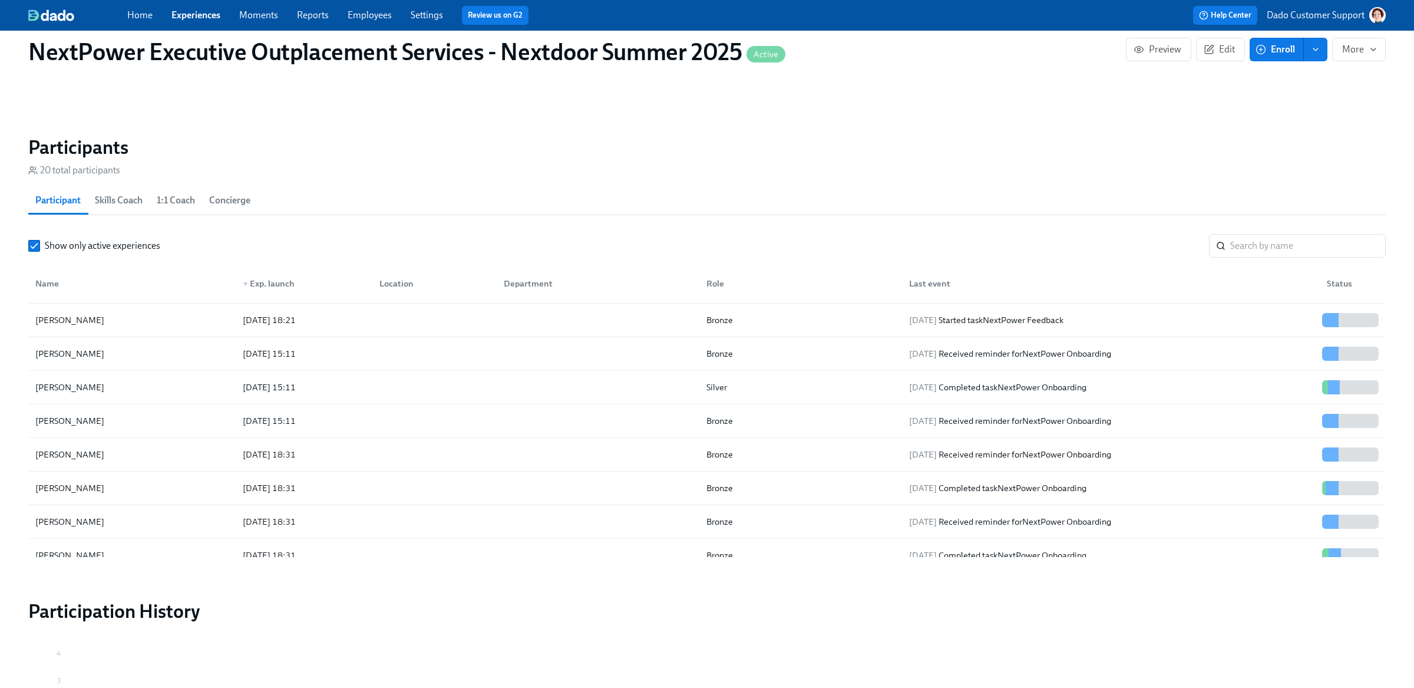
scroll to position [304, 0]
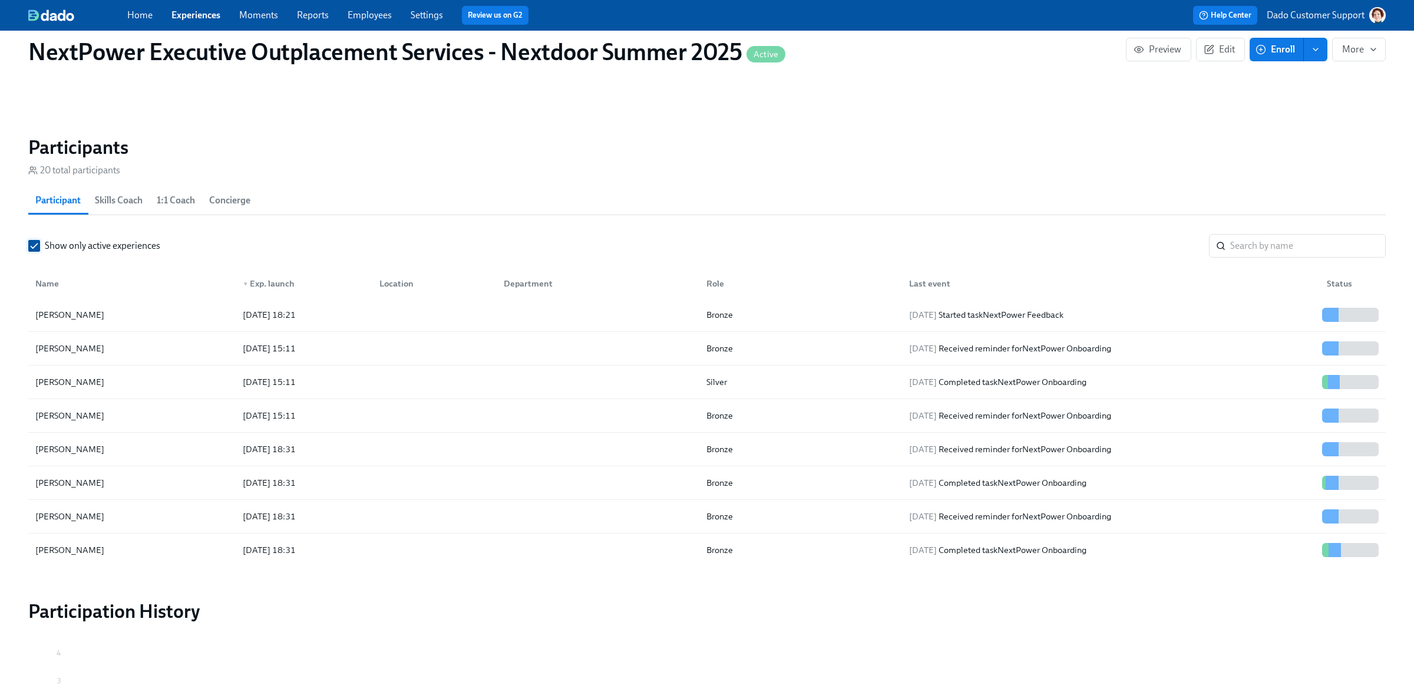
click at [34, 239] on div "Show only active experiences ​" at bounding box center [707, 246] width 1358 height 24
click at [32, 246] on input "Show only active experiences" at bounding box center [34, 245] width 11 height 11
click at [45, 283] on div "Name" at bounding box center [47, 283] width 33 height 14
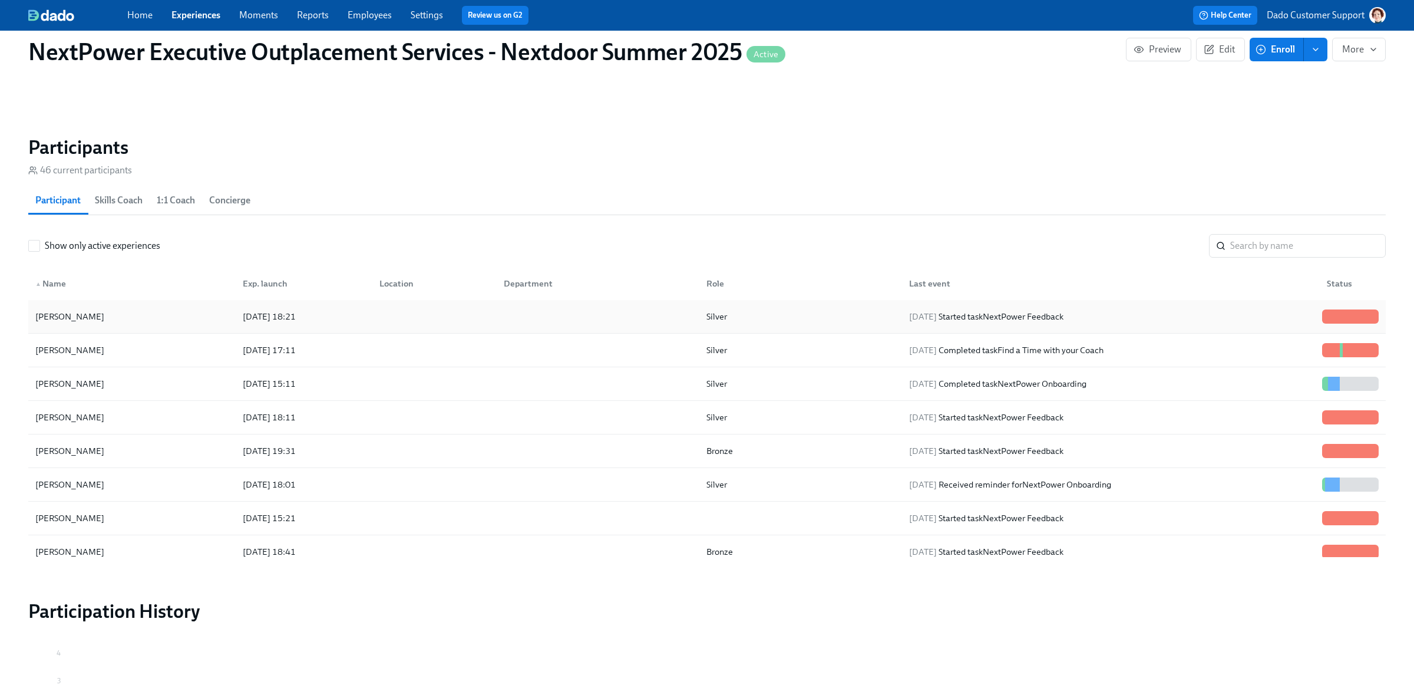
click at [62, 308] on div "Cass Clark" at bounding box center [132, 317] width 203 height 24
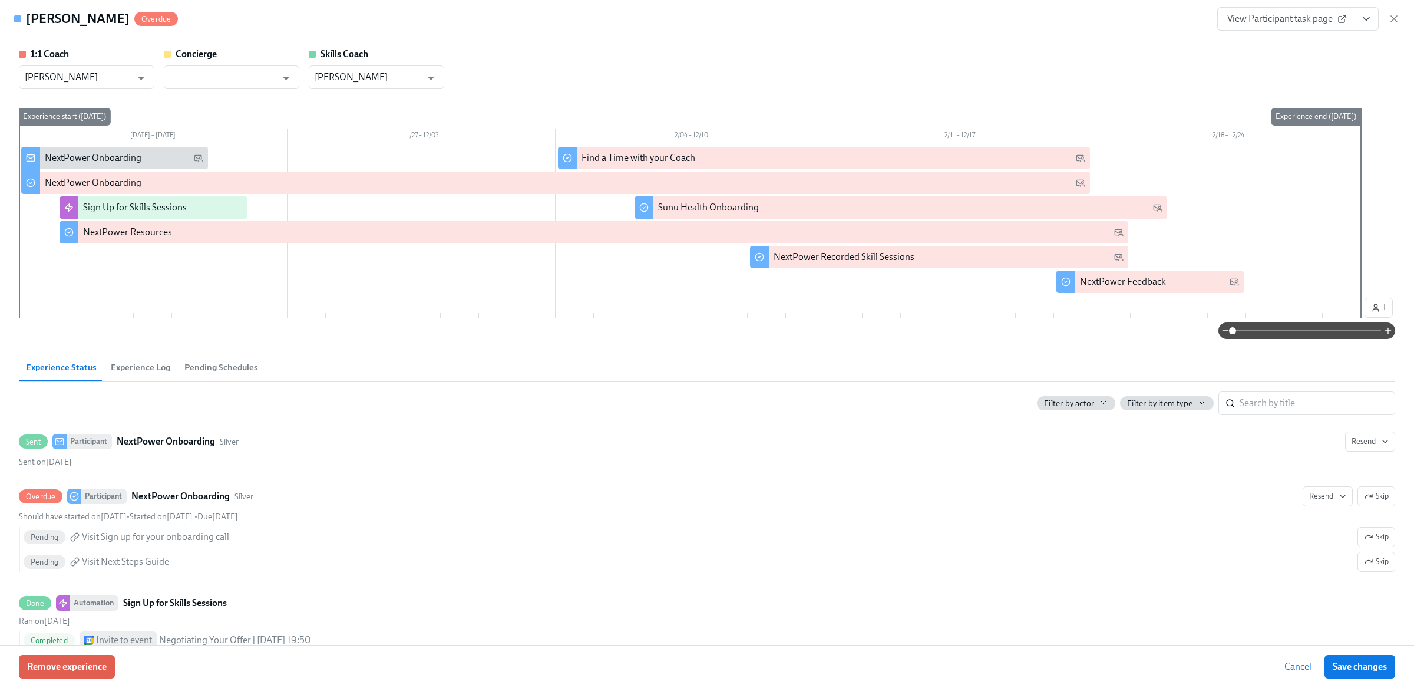
click at [133, 355] on button "Experience Log" at bounding box center [141, 367] width 74 height 28
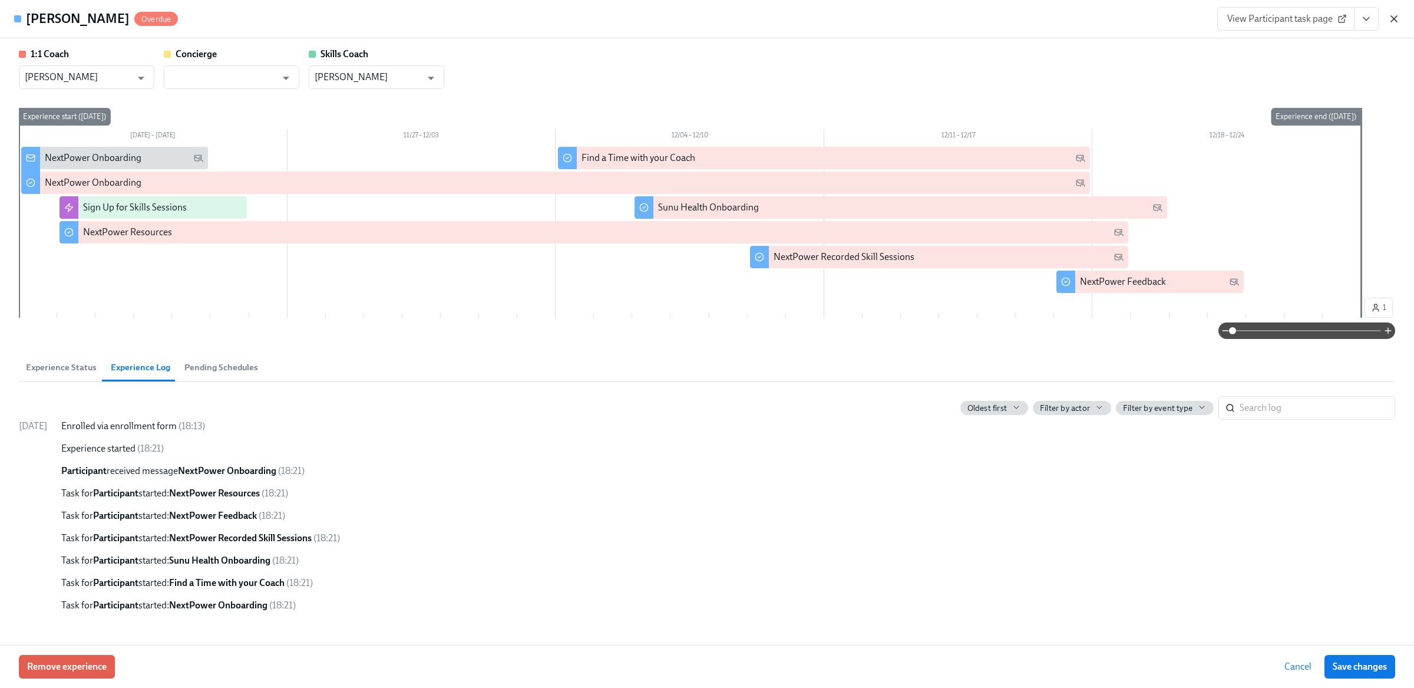
click at [1394, 21] on icon "button" at bounding box center [1395, 19] width 12 height 12
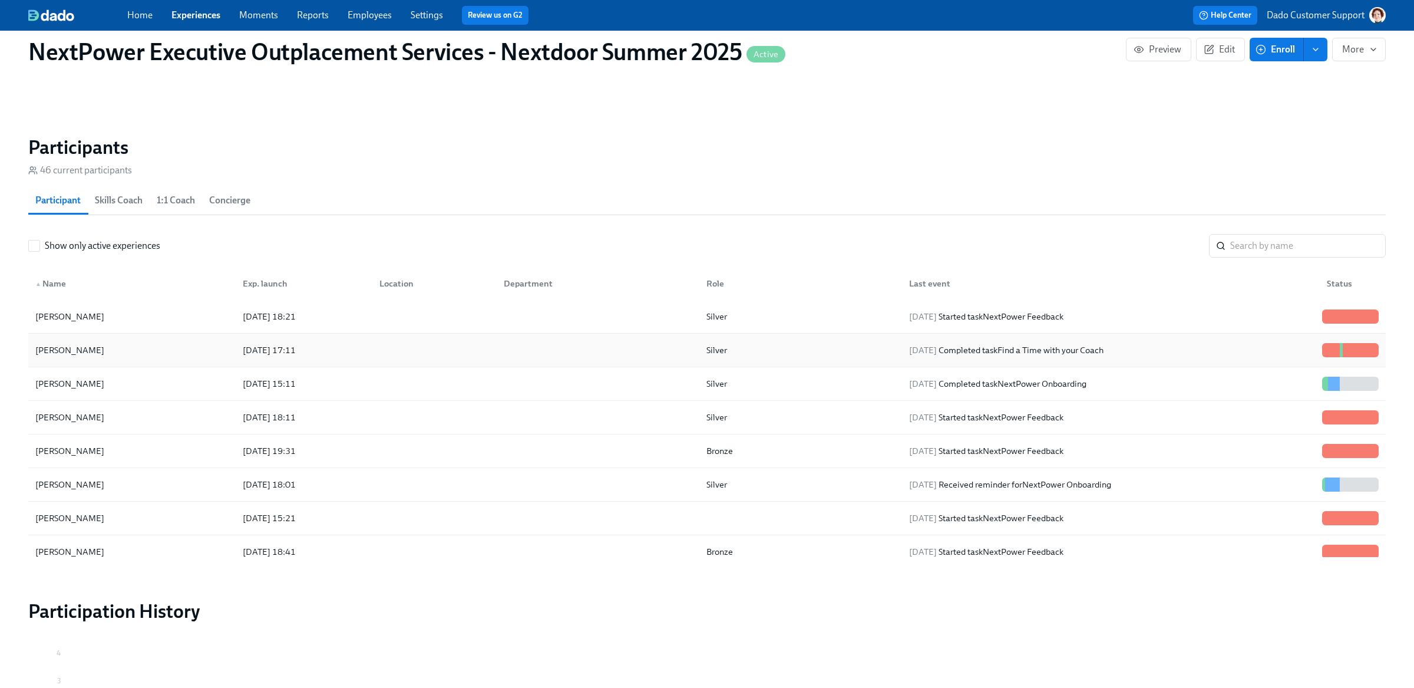
click at [57, 349] on div "Cass Clark" at bounding box center [70, 350] width 78 height 14
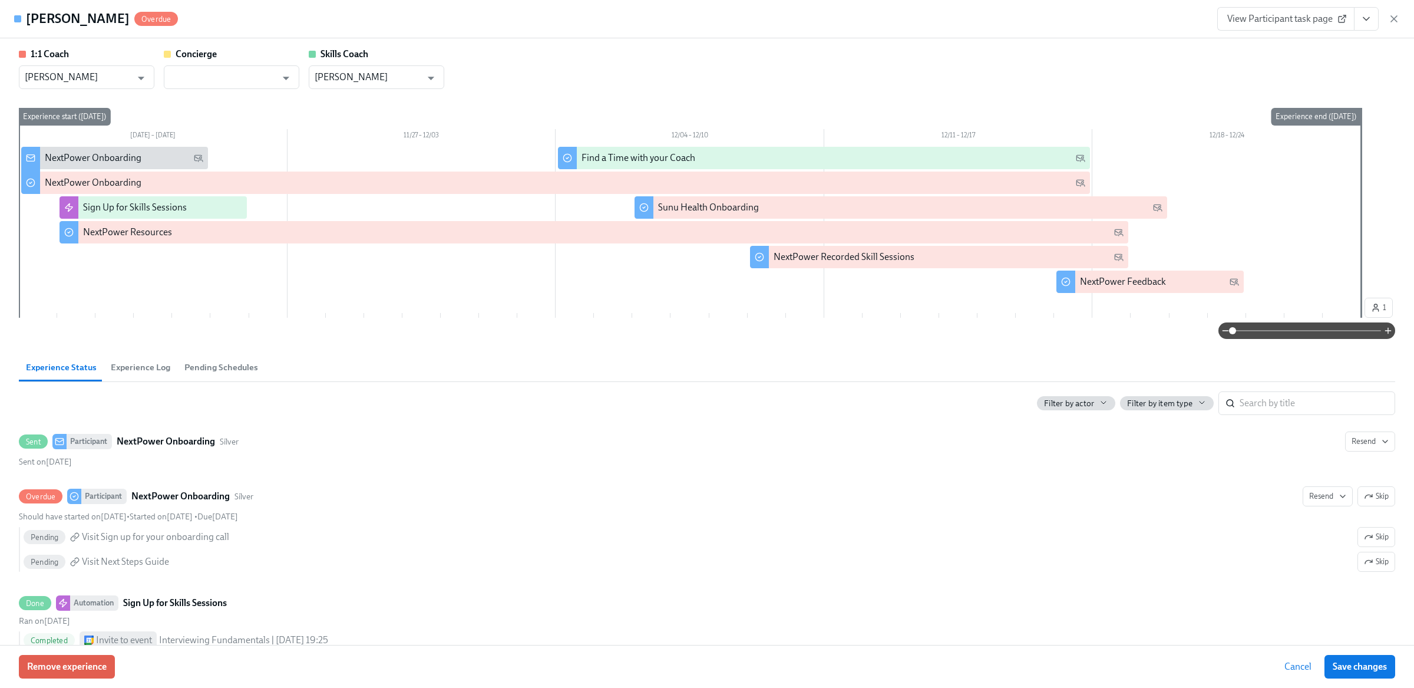
click at [131, 365] on span "Experience Log" at bounding box center [141, 368] width 60 height 14
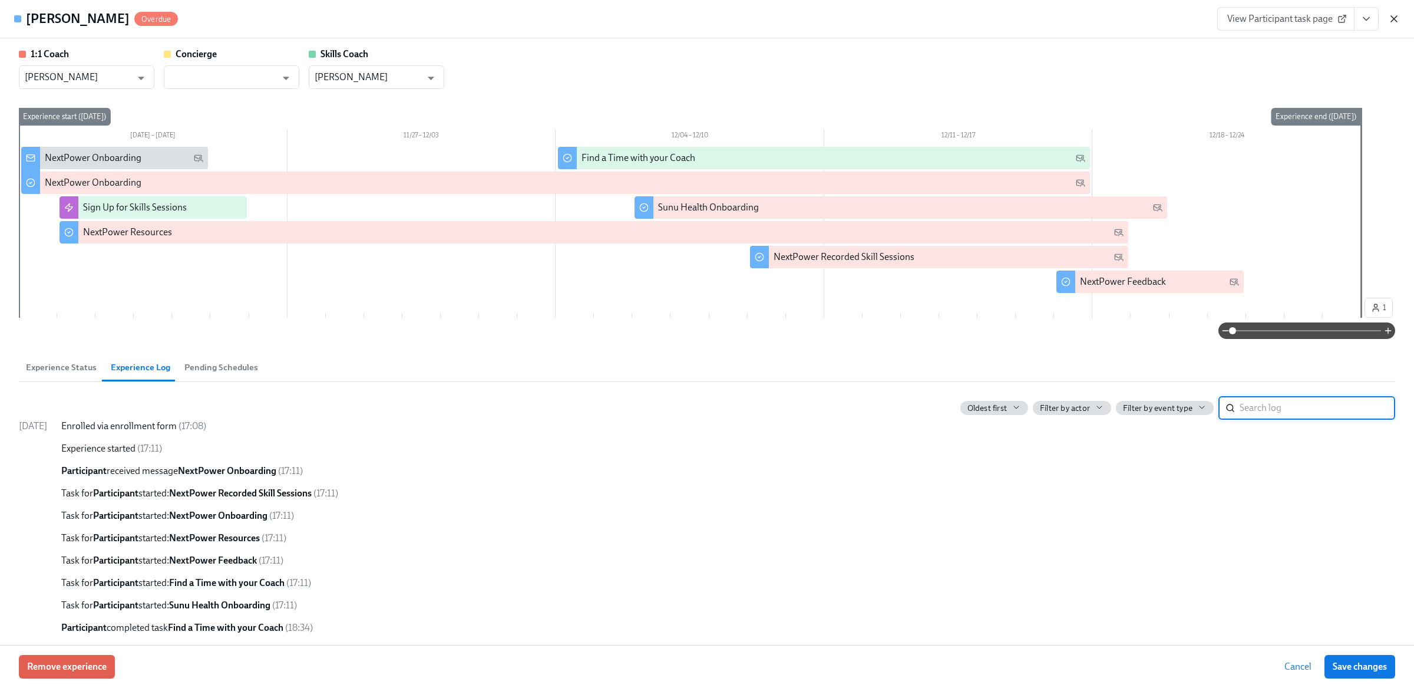
click at [1397, 21] on icon "button" at bounding box center [1395, 19] width 12 height 12
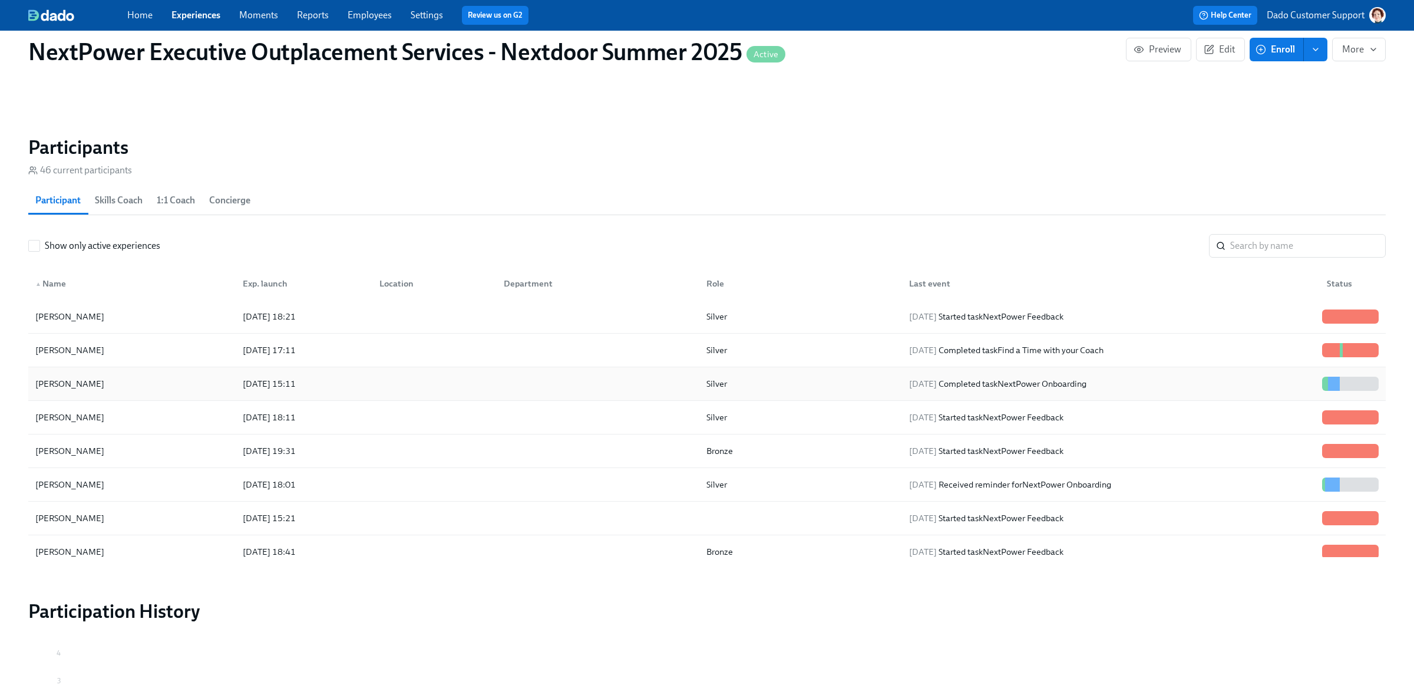
click at [58, 387] on div "Cass Clark" at bounding box center [70, 384] width 78 height 14
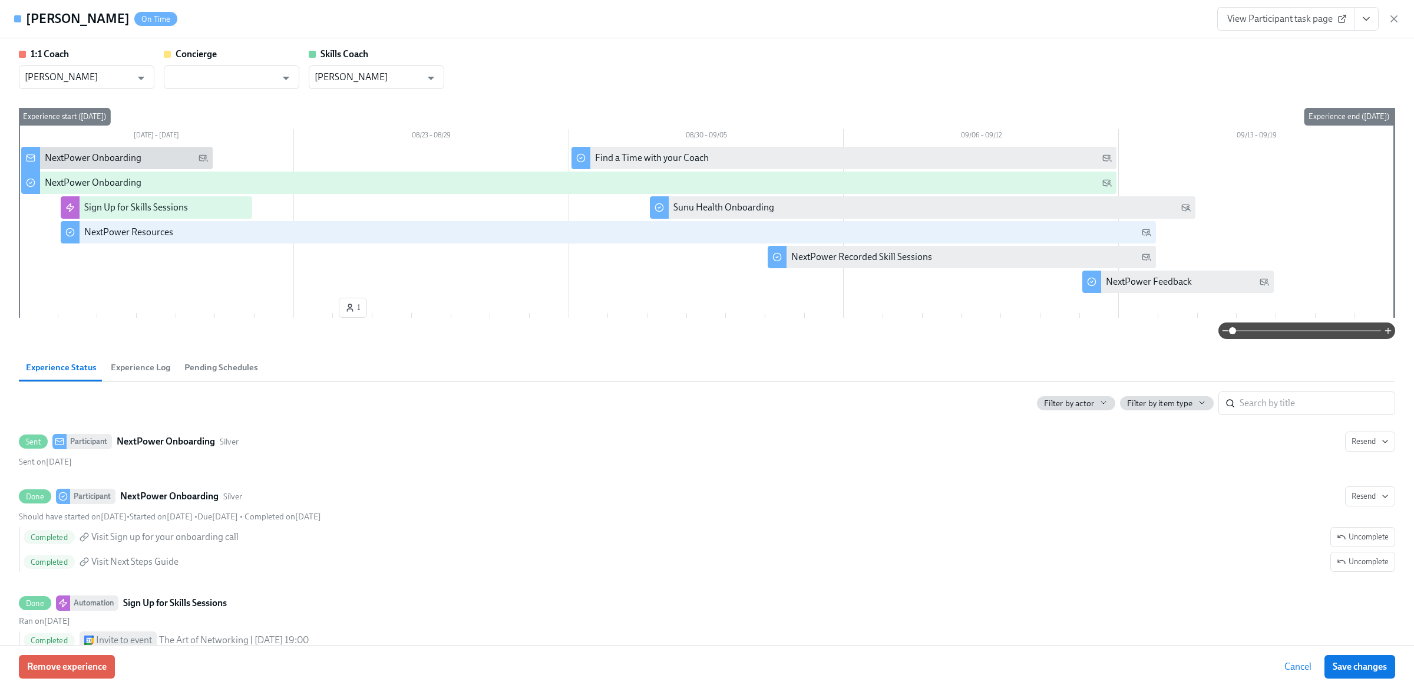
click at [141, 368] on span "Experience Log" at bounding box center [141, 368] width 60 height 14
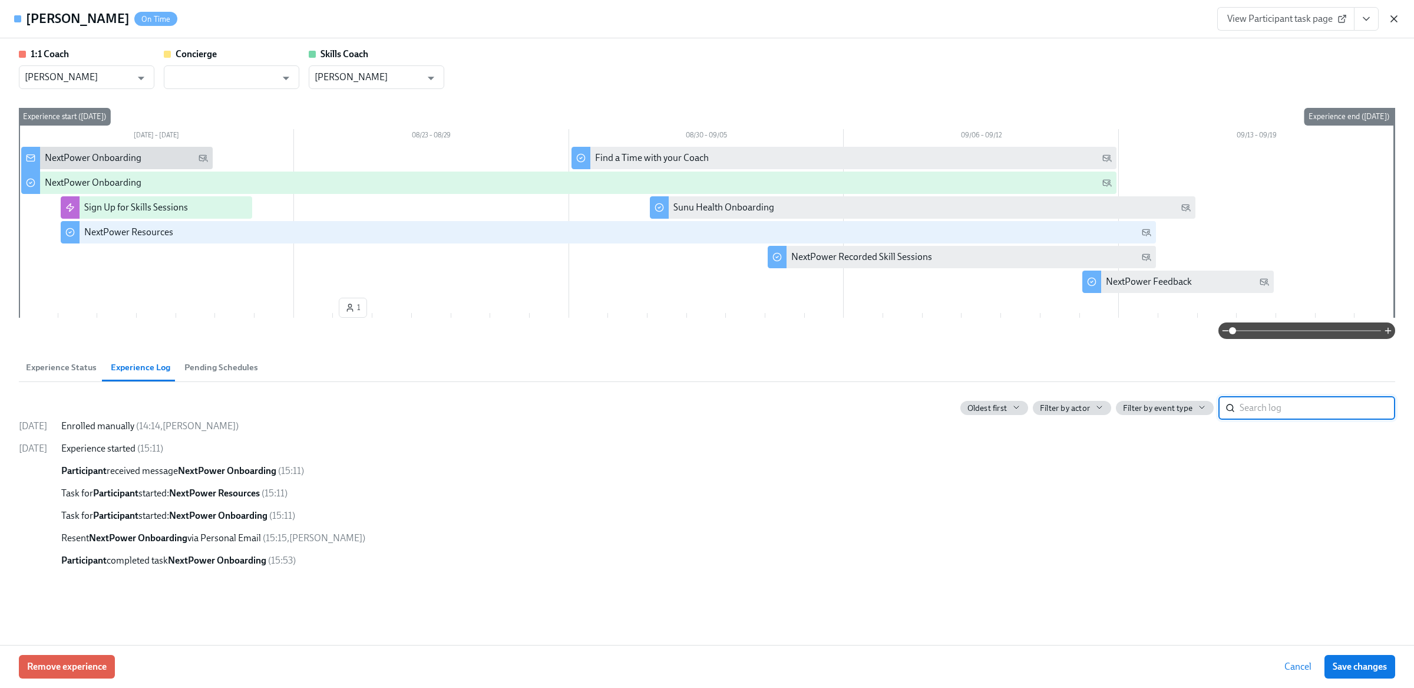
click at [1393, 15] on icon "button" at bounding box center [1395, 19] width 12 height 12
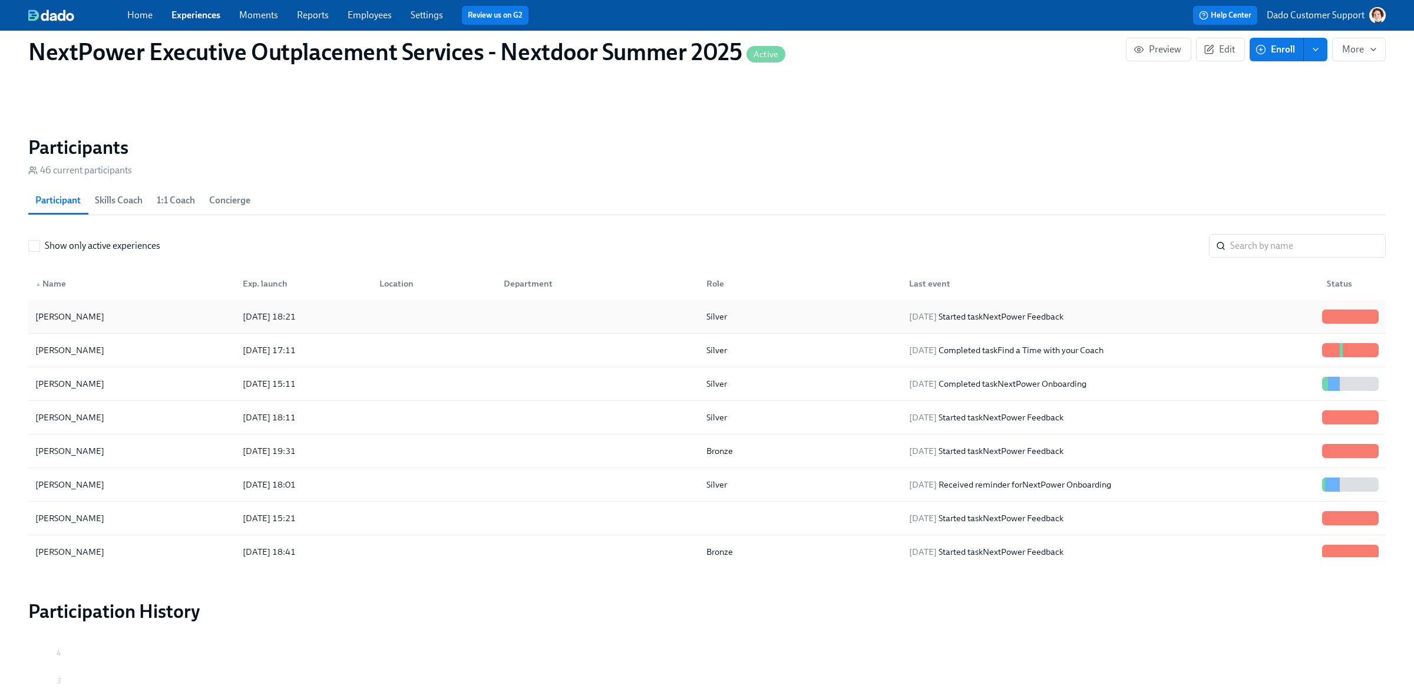
click at [109, 319] on div "Cass Clark" at bounding box center [132, 317] width 203 height 24
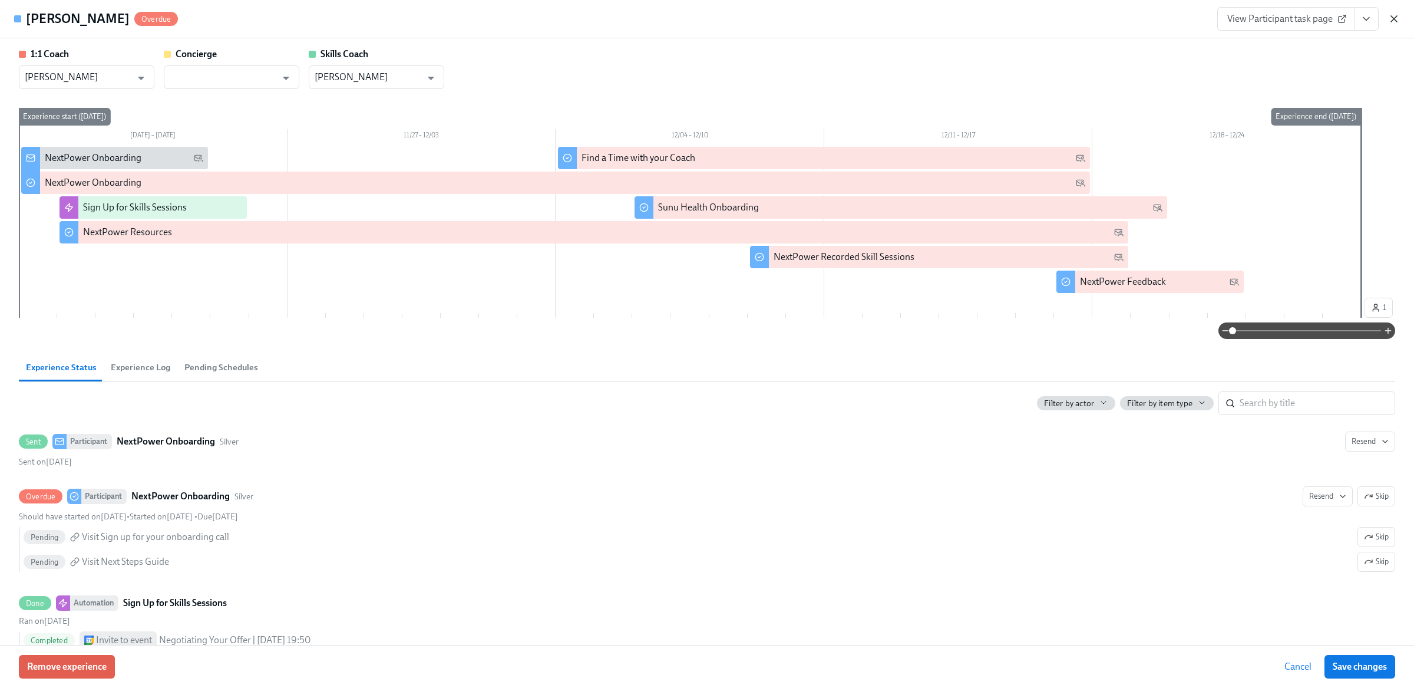
click at [1396, 22] on icon "button" at bounding box center [1395, 19] width 12 height 12
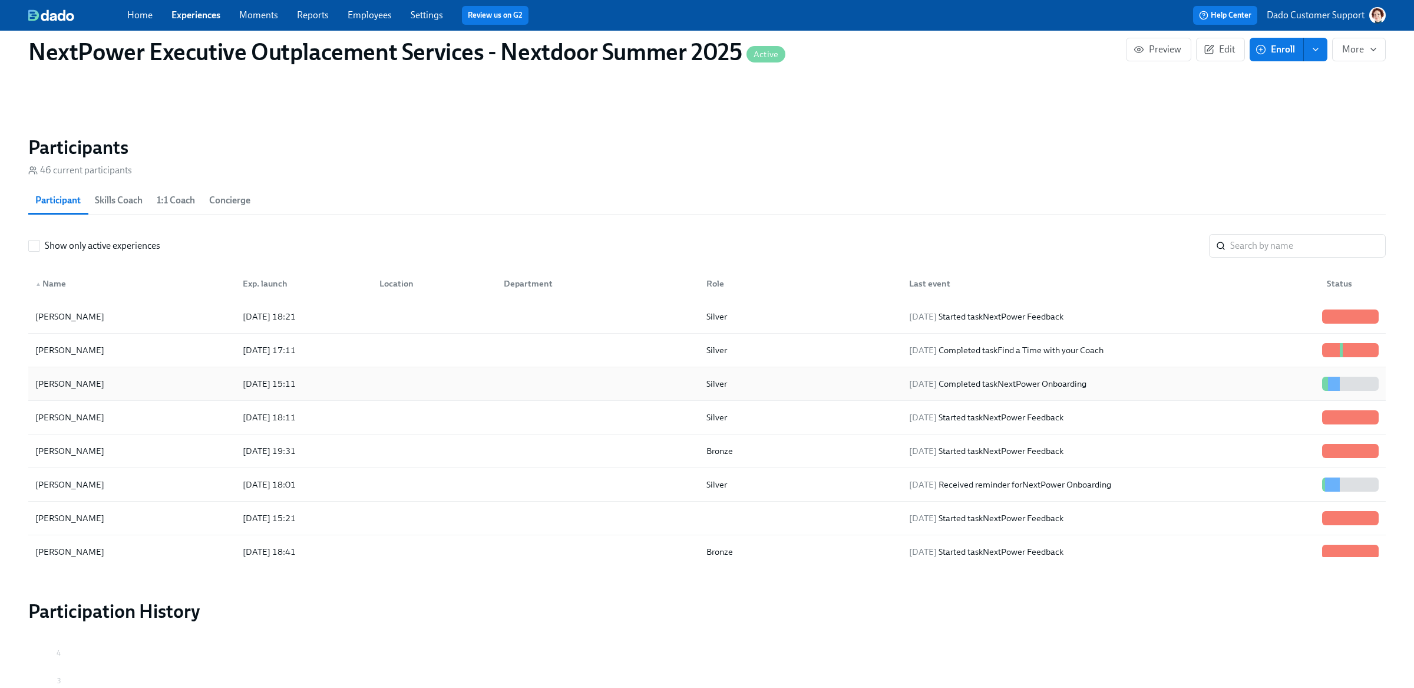
click at [48, 385] on div "Cass Clark" at bounding box center [70, 384] width 78 height 14
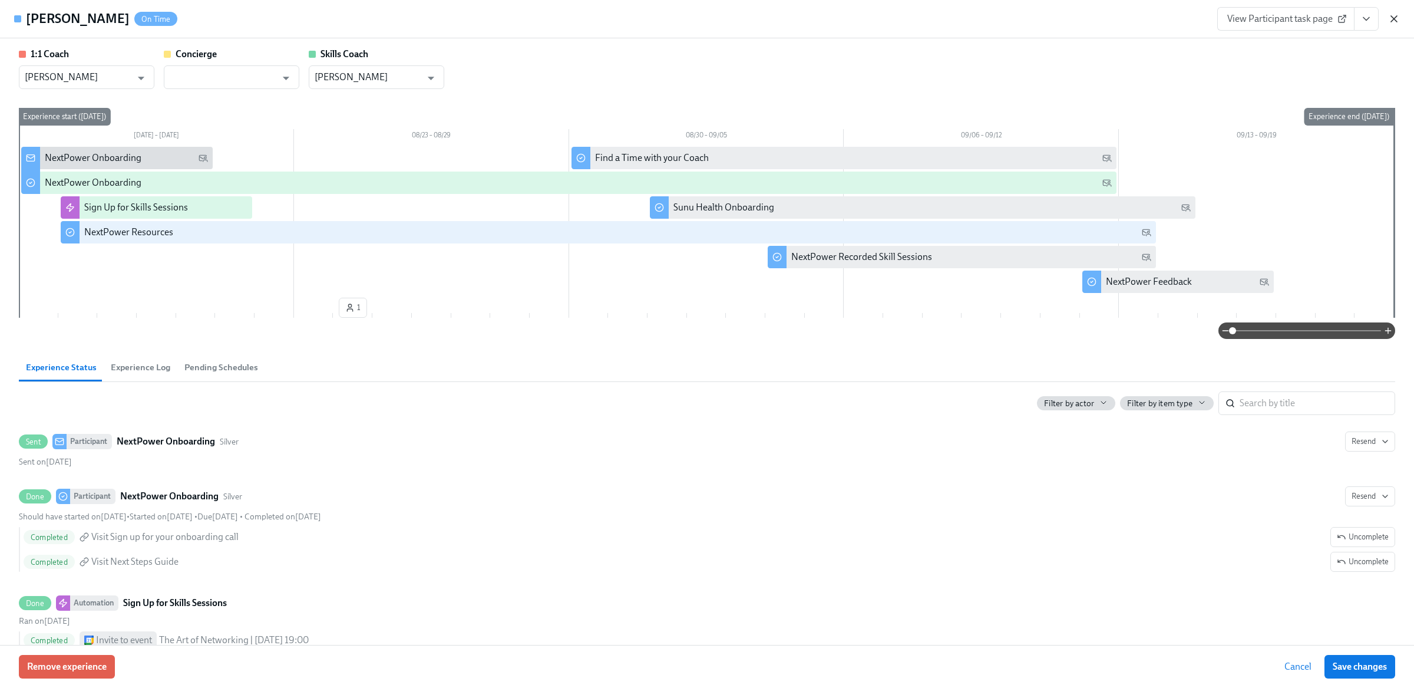
click at [1396, 17] on icon "button" at bounding box center [1394, 19] width 6 height 6
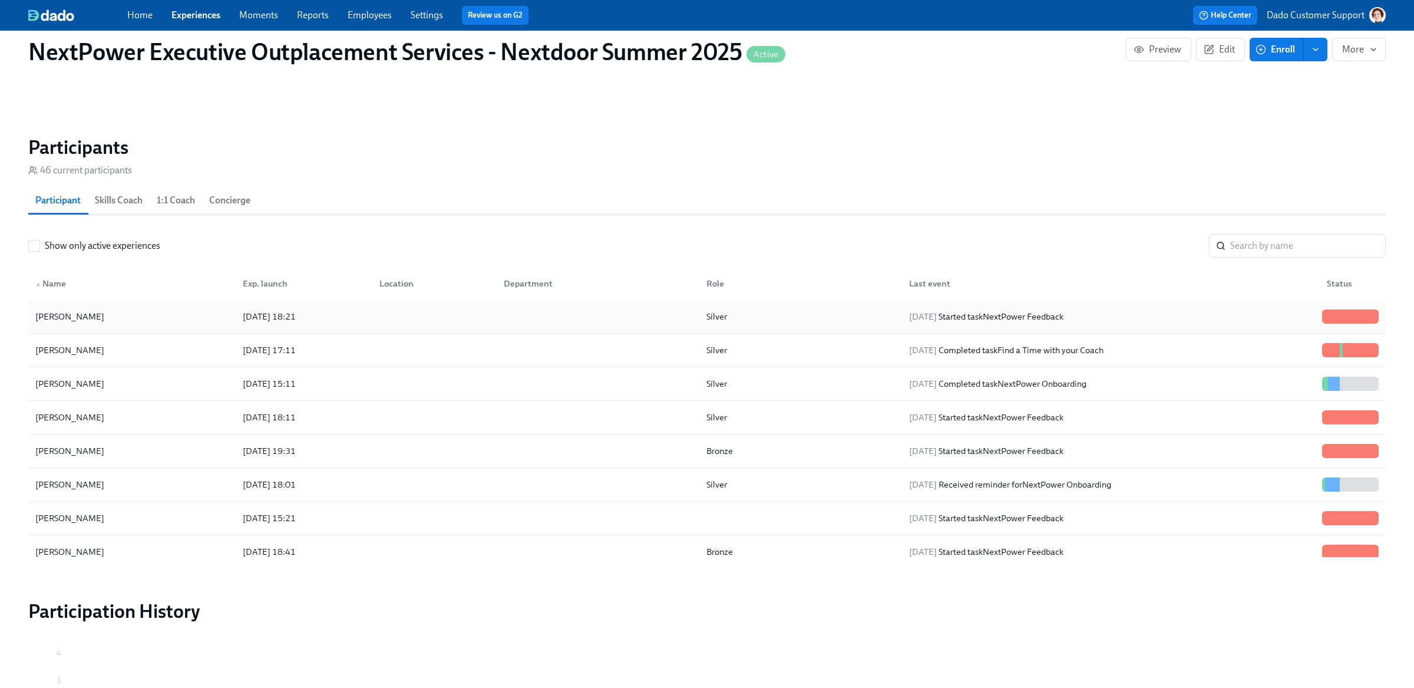
click at [52, 308] on div "Cass Clark" at bounding box center [132, 317] width 203 height 24
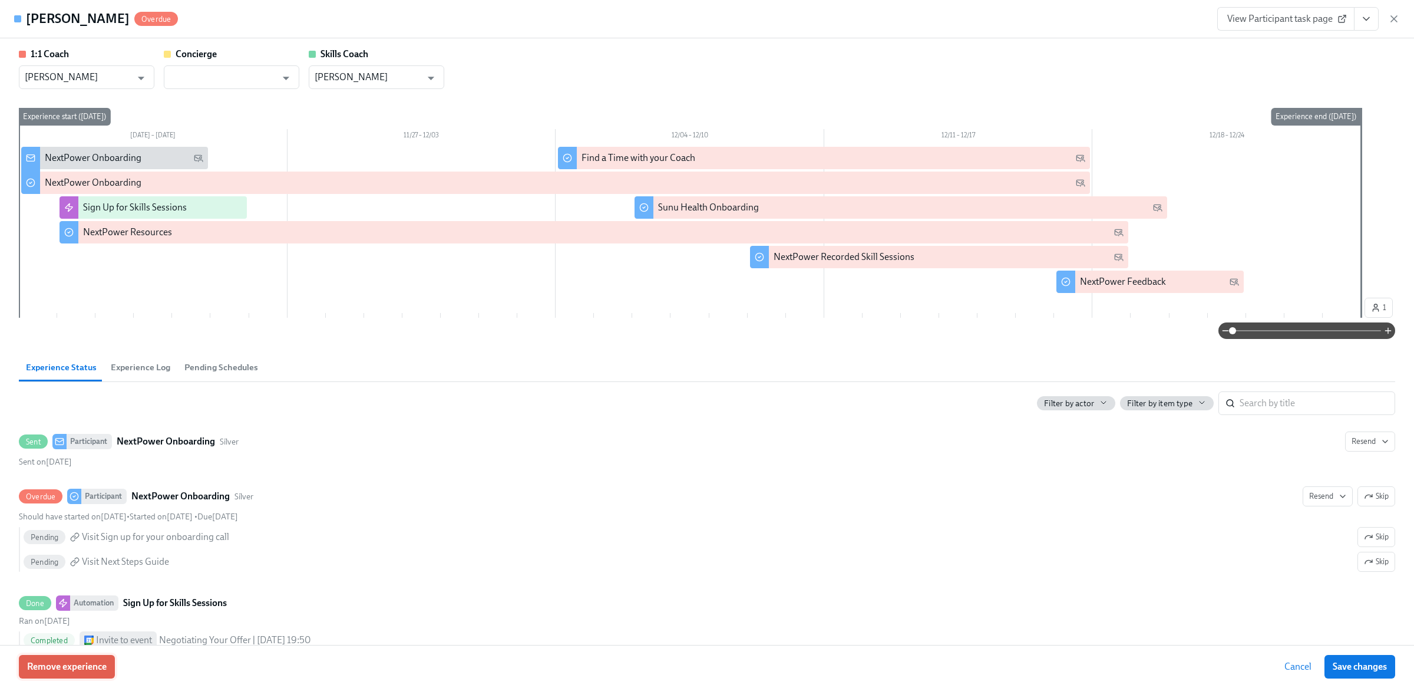
click at [84, 662] on span "Remove experience" at bounding box center [67, 667] width 80 height 12
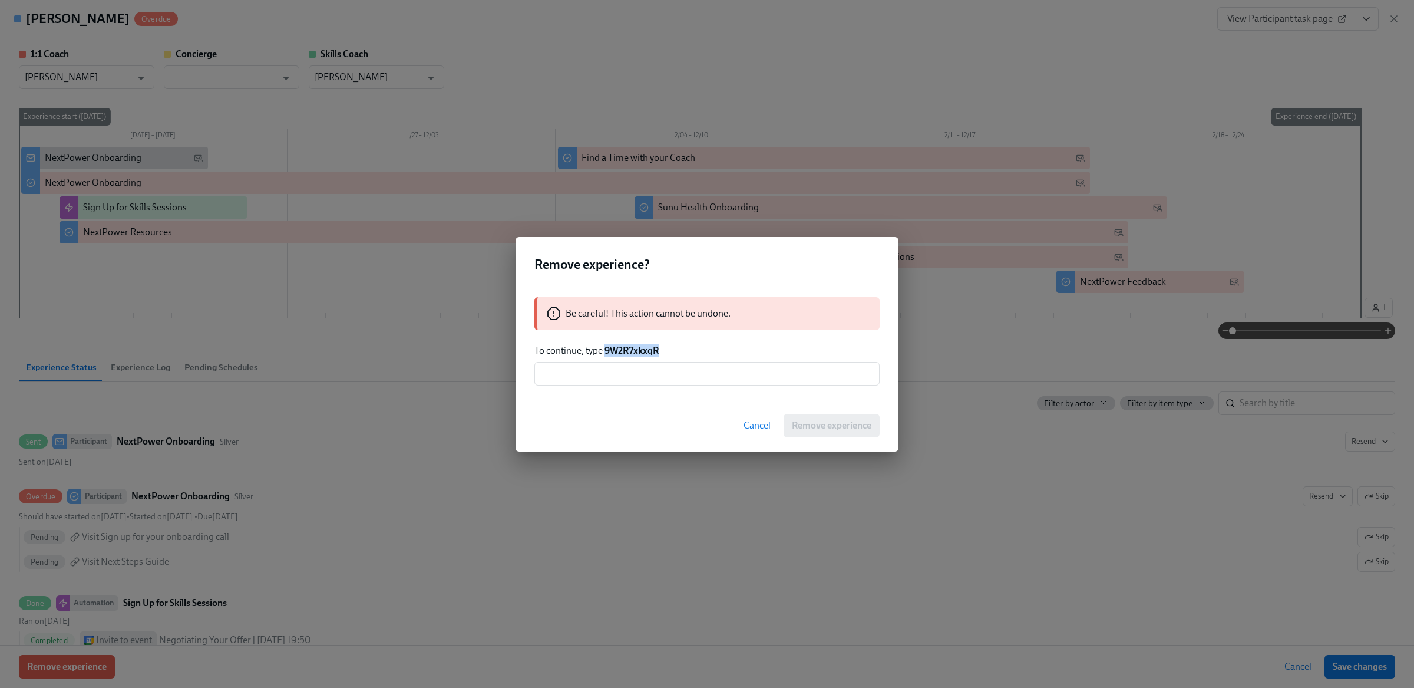
drag, startPoint x: 605, startPoint y: 351, endPoint x: 715, endPoint y: 350, distance: 109.6
click at [715, 351] on p "To continue, type 9W2R7xkxqR" at bounding box center [707, 350] width 345 height 13
copy strong "9W2R7xkxqR"
click at [684, 377] on input "text" at bounding box center [707, 374] width 345 height 24
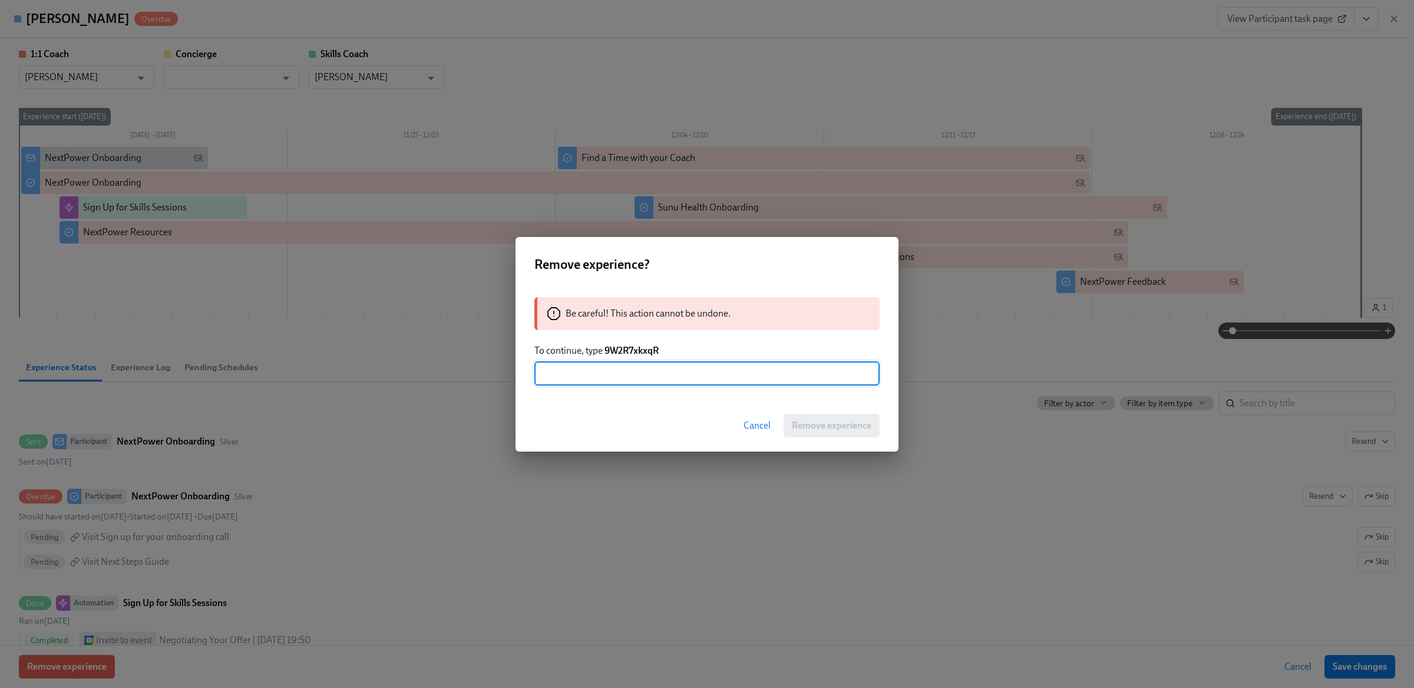
paste input "9W2R7xkxqR"
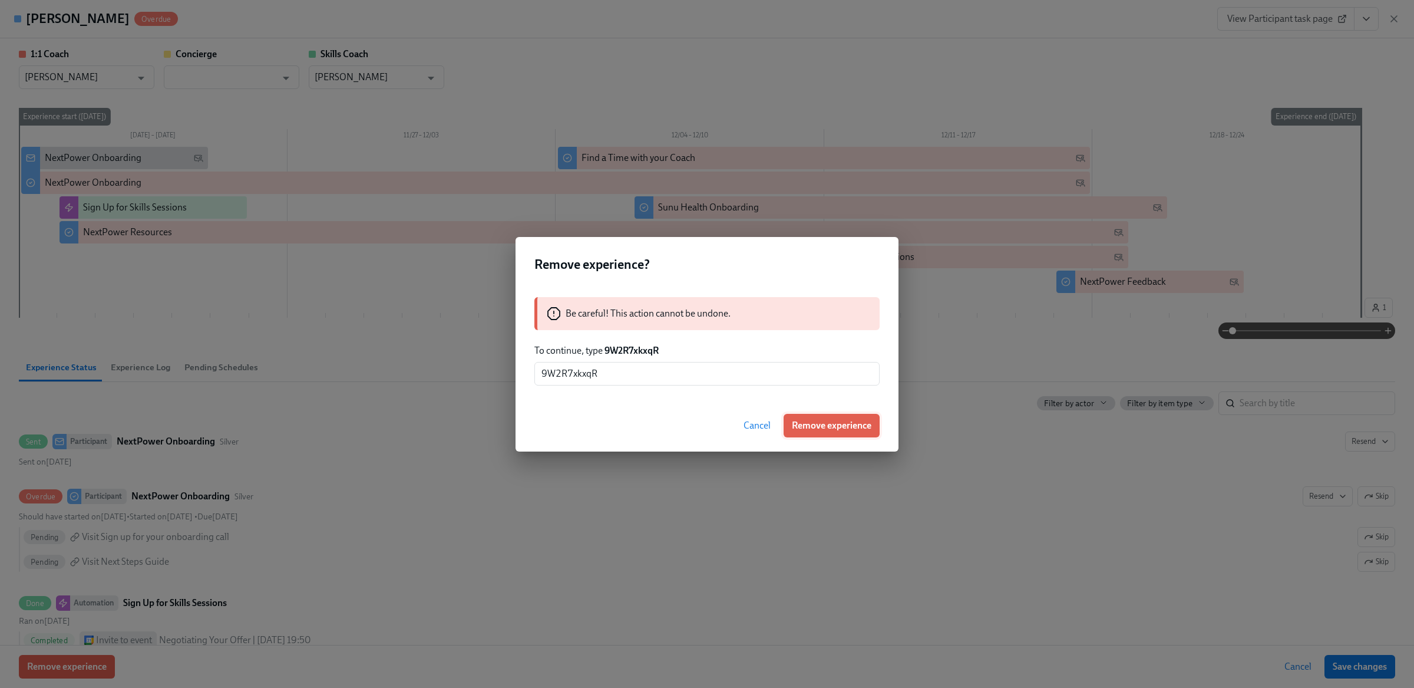
click at [817, 420] on span "Remove experience" at bounding box center [832, 426] width 80 height 12
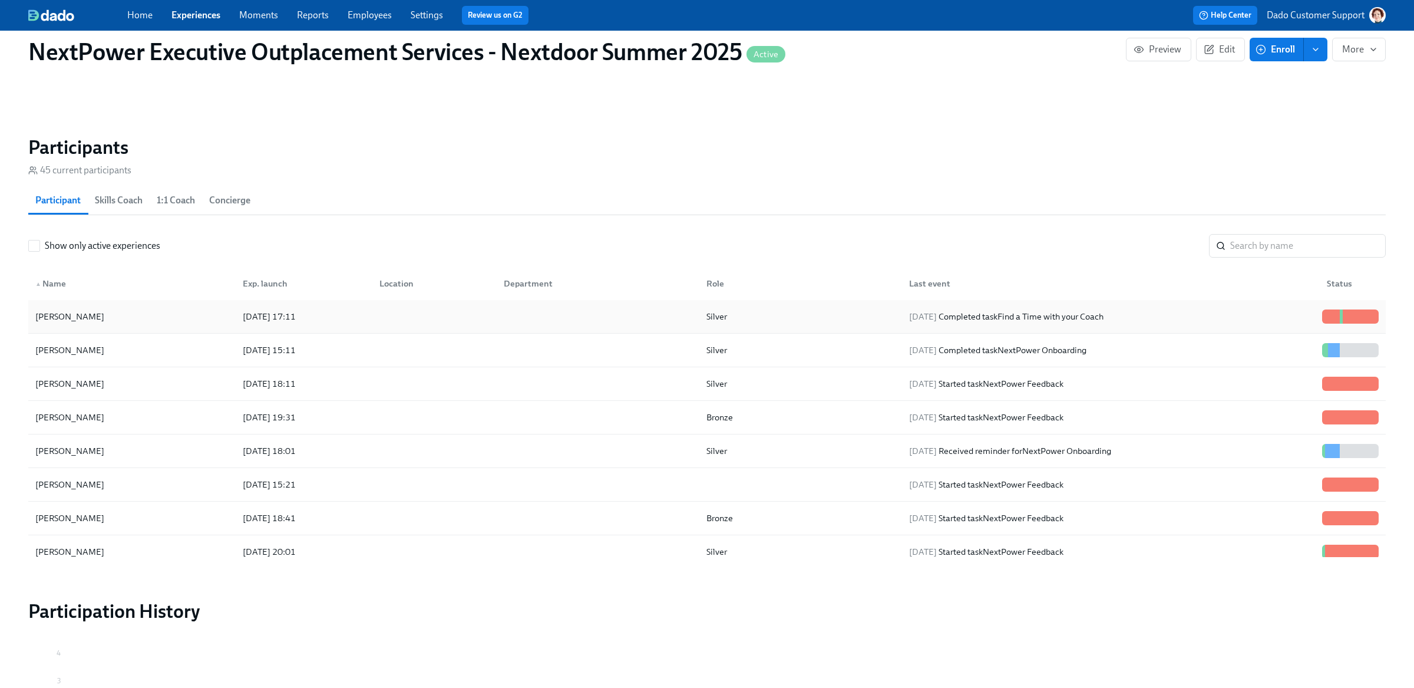
click at [57, 315] on div "Cass Clark" at bounding box center [70, 316] width 78 height 14
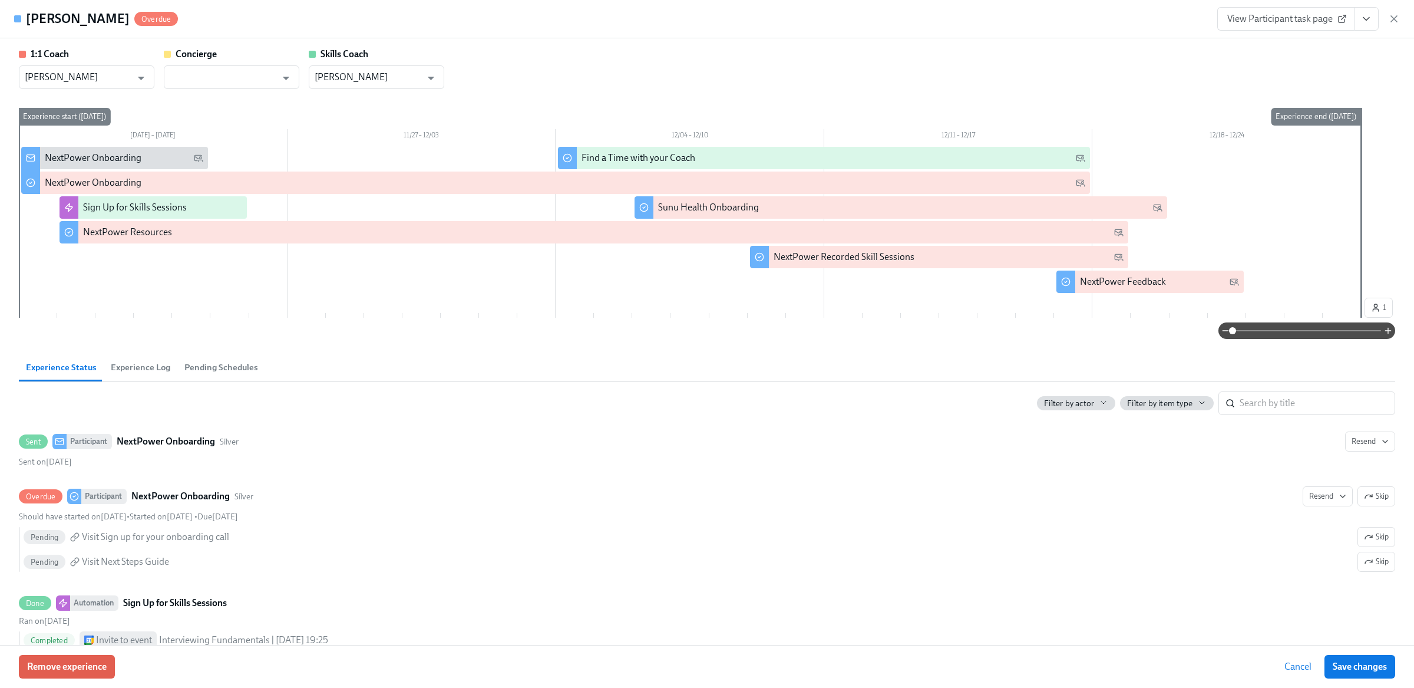
click at [128, 367] on span "Experience Log" at bounding box center [141, 368] width 60 height 14
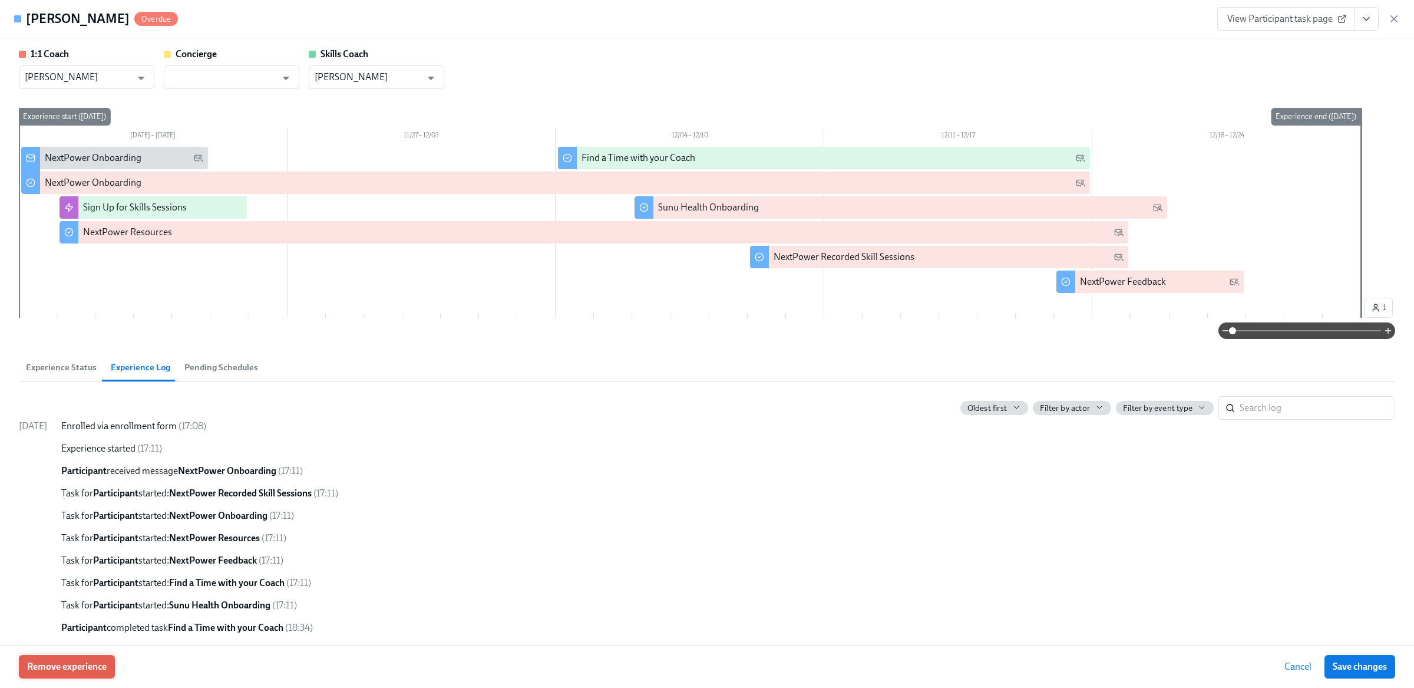
click at [59, 664] on span "Remove experience" at bounding box center [67, 667] width 80 height 12
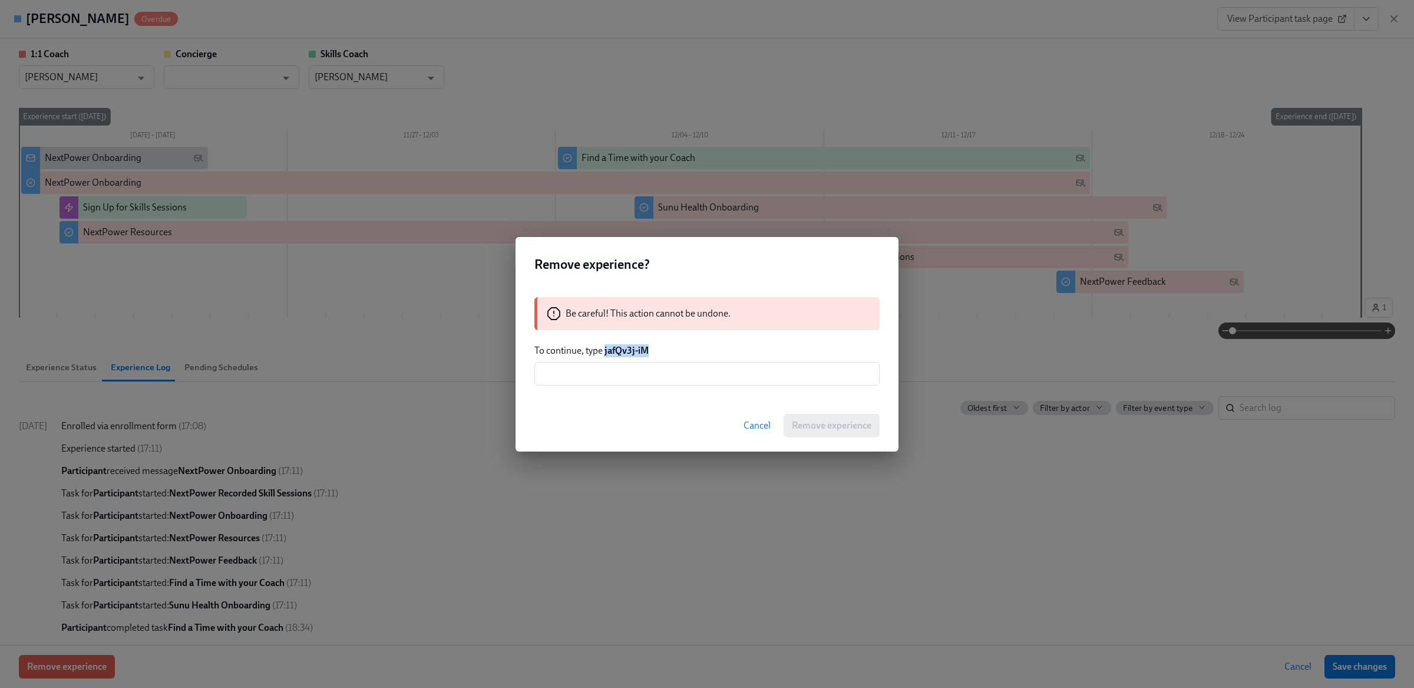
drag, startPoint x: 605, startPoint y: 354, endPoint x: 698, endPoint y: 358, distance: 92.6
click at [698, 358] on div "Be careful! This action cannot be undone. To continue, type jafQv3j-iM ​" at bounding box center [707, 341] width 383 height 117
copy strong "jafQv3j-iM"
click at [686, 368] on input "text" at bounding box center [707, 374] width 345 height 24
paste input "jafQv3j-iM"
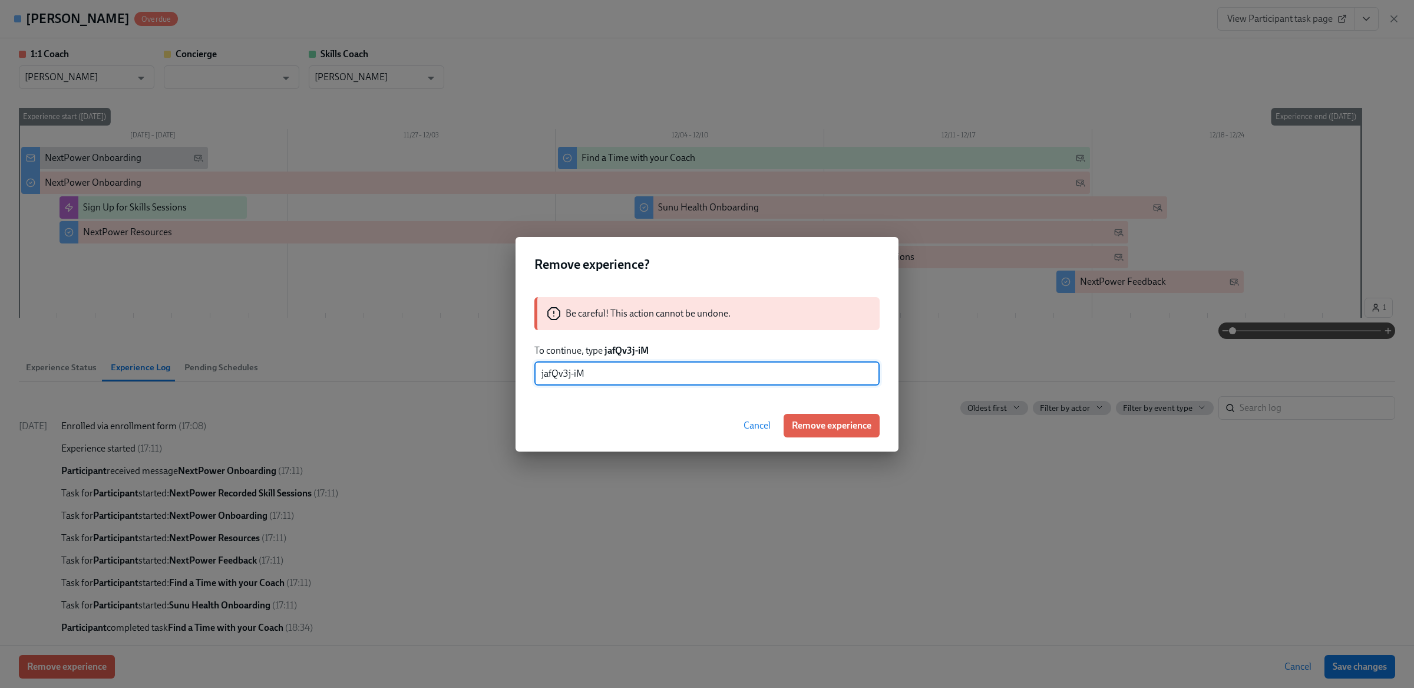
click at [805, 408] on div "Cancel Remove experience" at bounding box center [707, 426] width 383 height 52
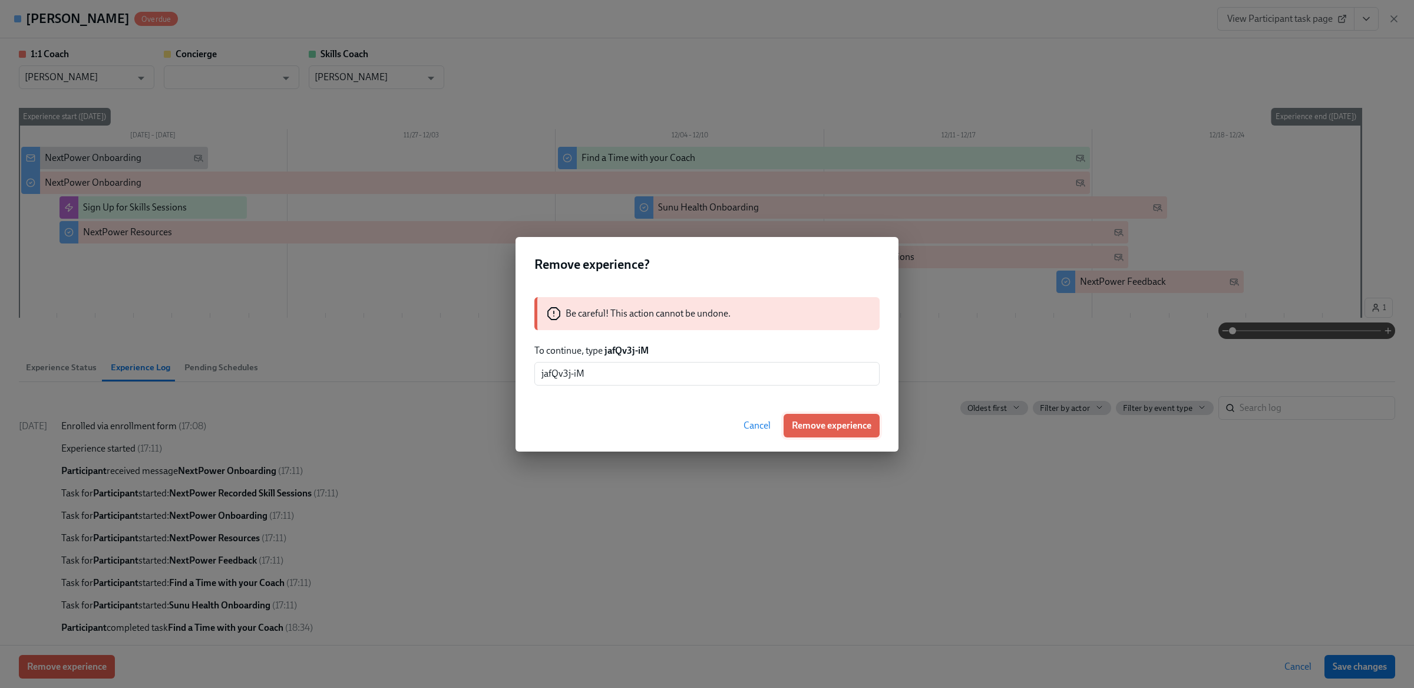
click at [810, 425] on span "Remove experience" at bounding box center [832, 426] width 80 height 12
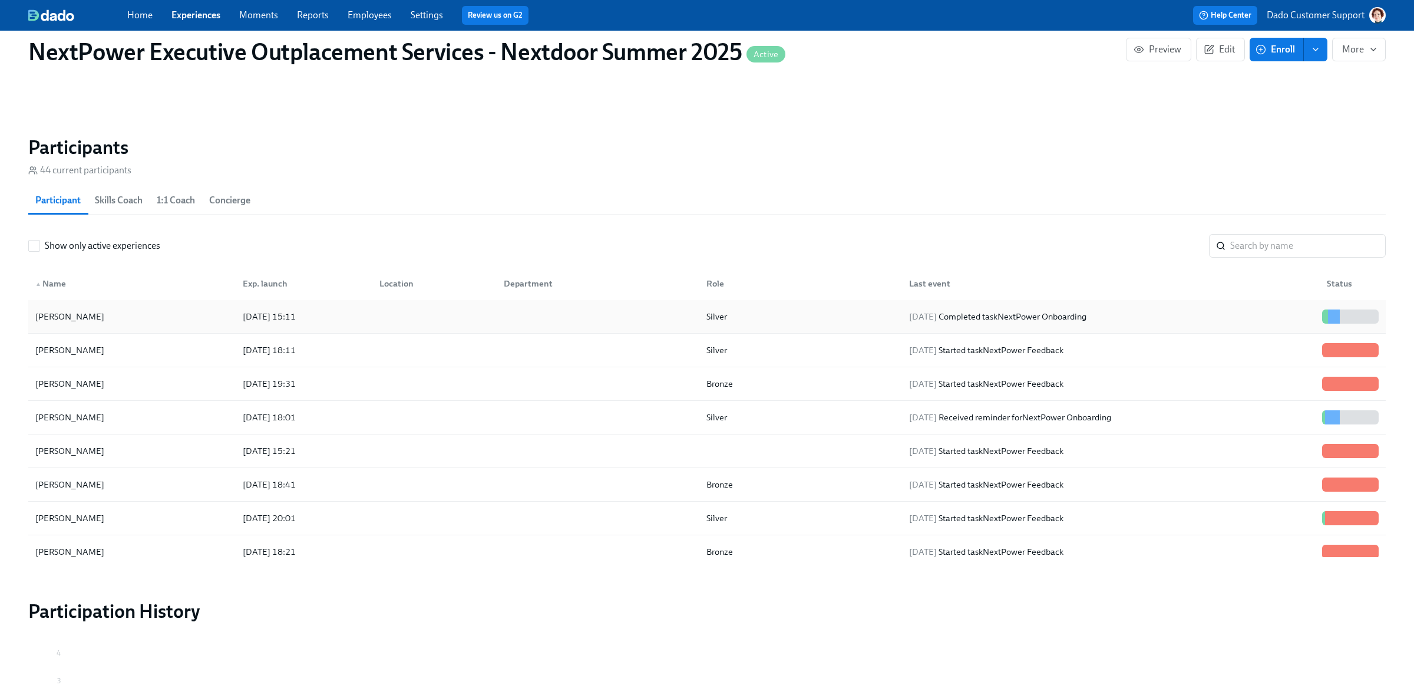
click at [130, 328] on div "Cass Clark" at bounding box center [132, 317] width 203 height 24
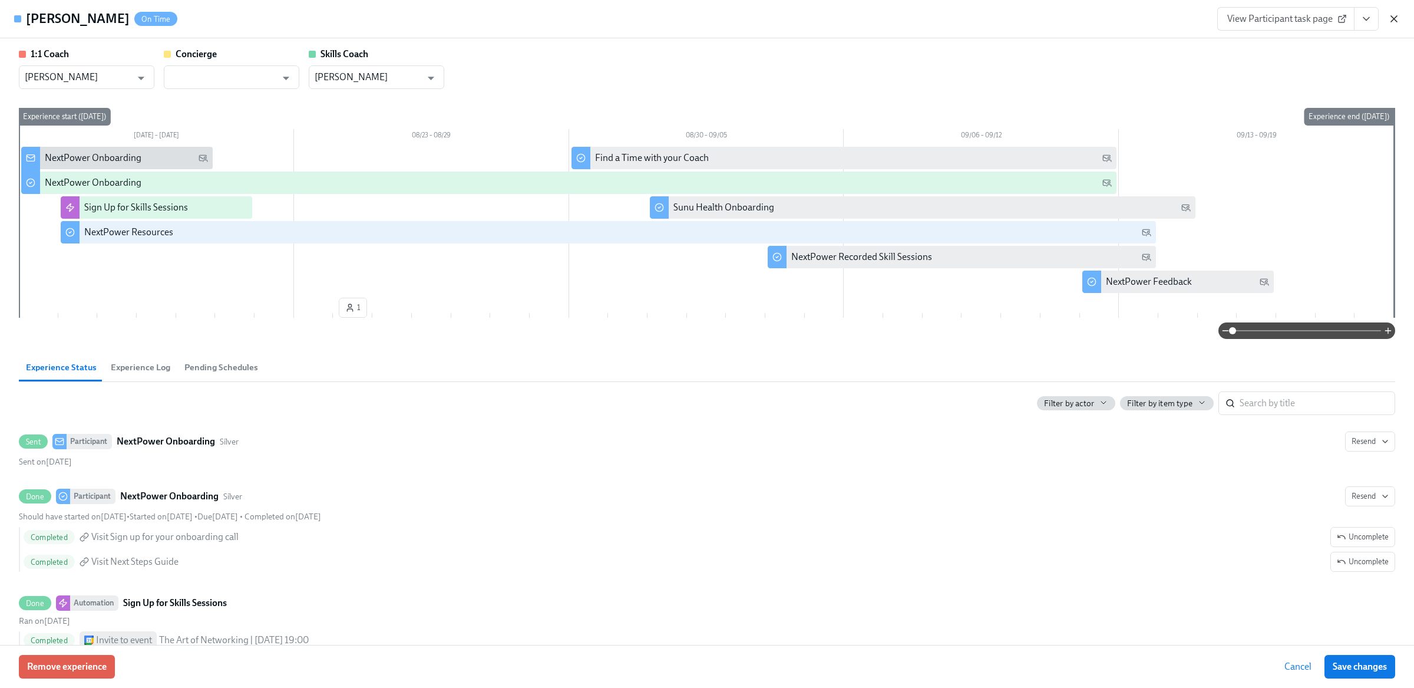
click at [1396, 18] on icon "button" at bounding box center [1395, 19] width 12 height 12
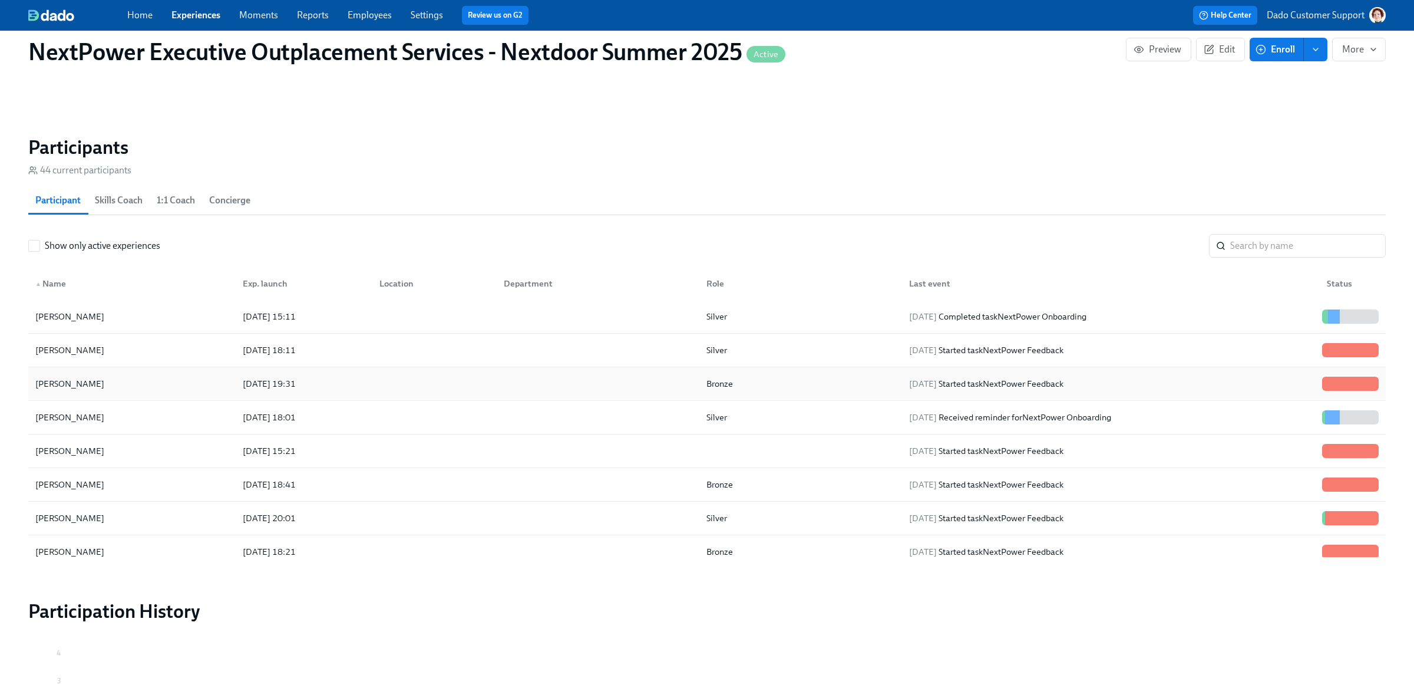
click at [48, 369] on div "Angie Coleman 2025/08/18 19:31 Bronze 2025/08/18 Started task NextPower Feedback" at bounding box center [707, 384] width 1358 height 34
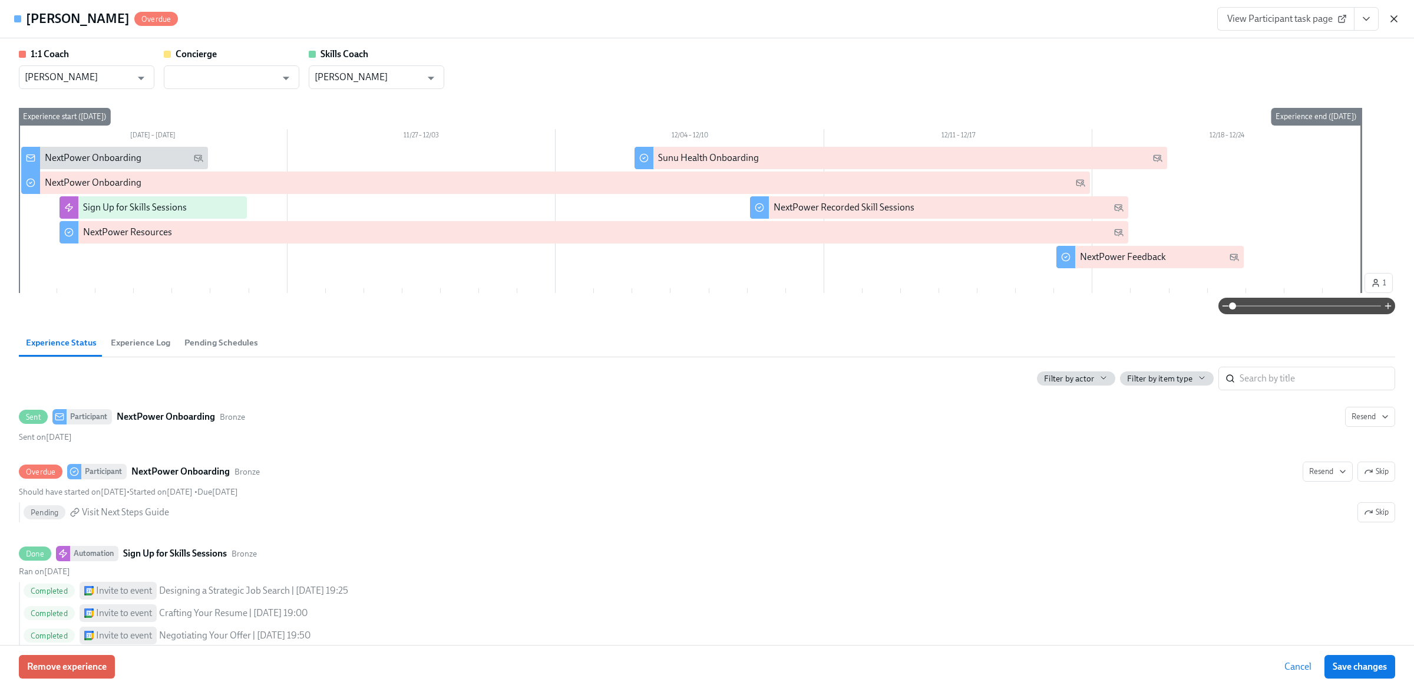
click at [1393, 18] on icon "button" at bounding box center [1394, 19] width 6 height 6
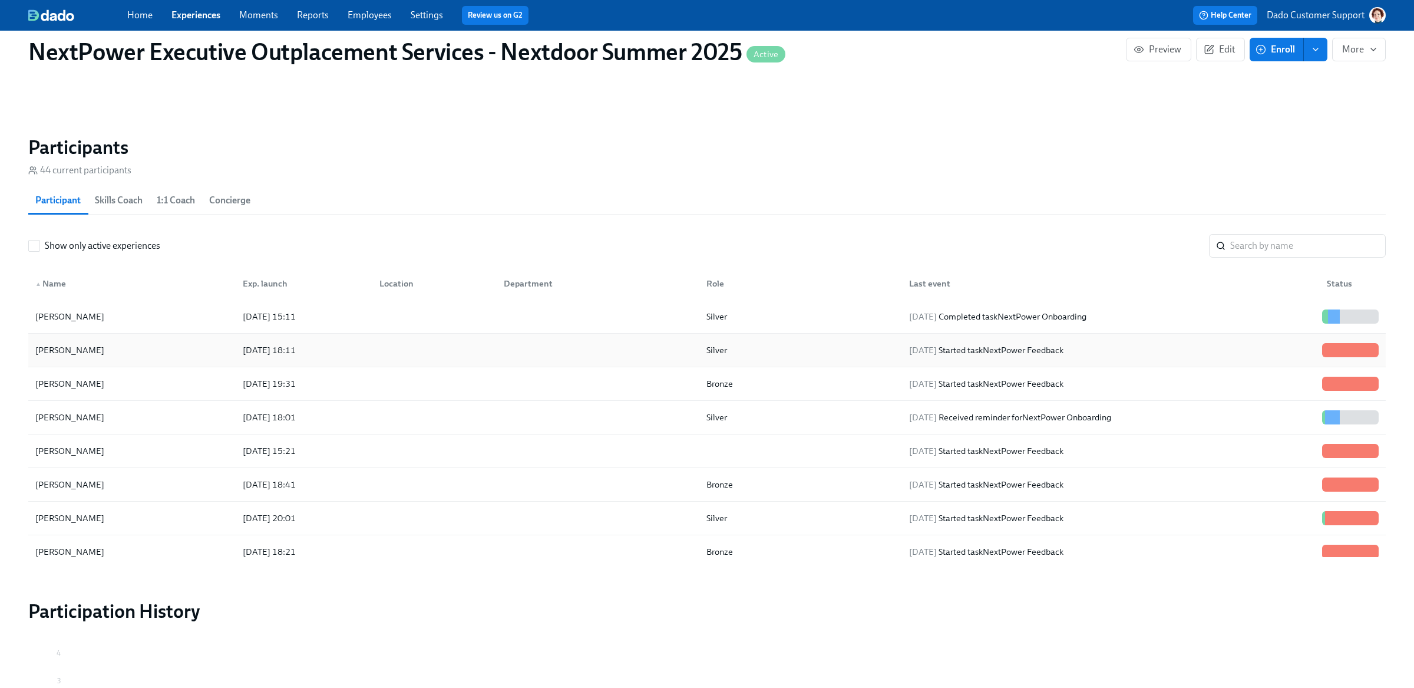
click at [64, 348] on div "Cass Clark" at bounding box center [70, 350] width 78 height 14
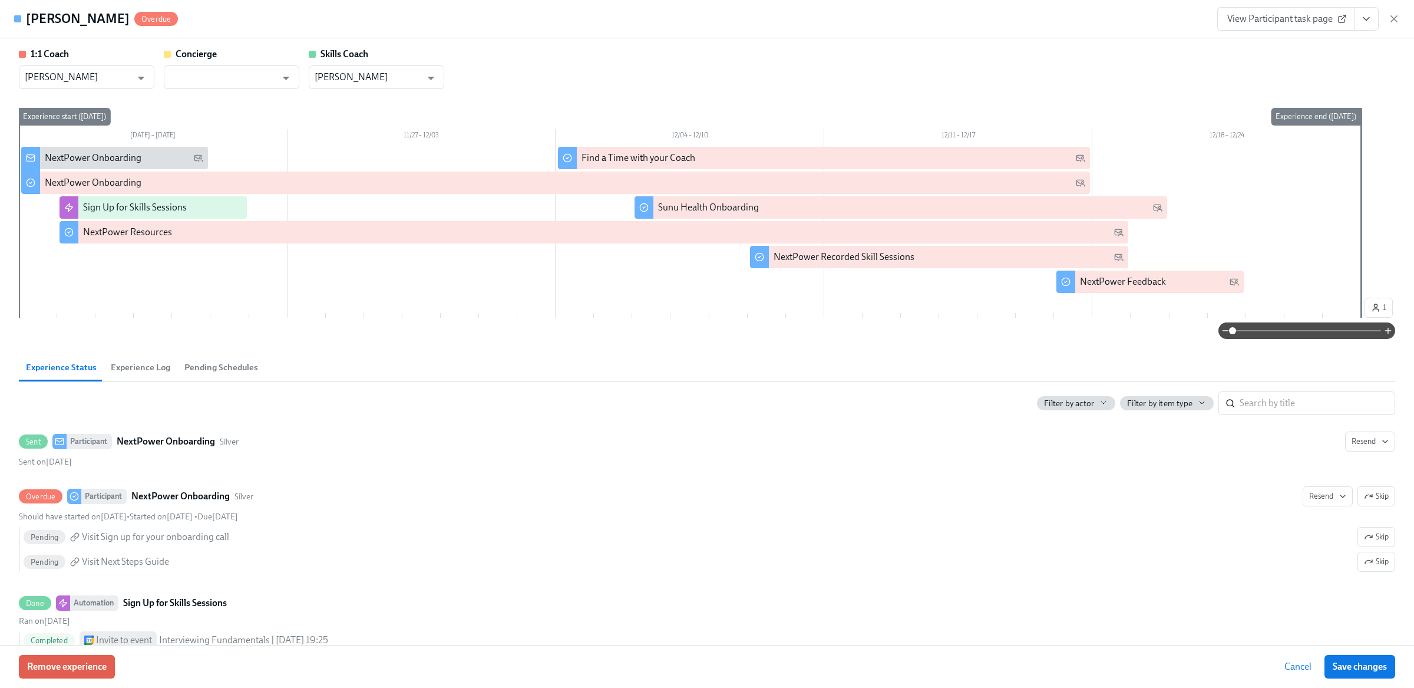
click at [137, 365] on span "Experience Log" at bounding box center [141, 368] width 60 height 14
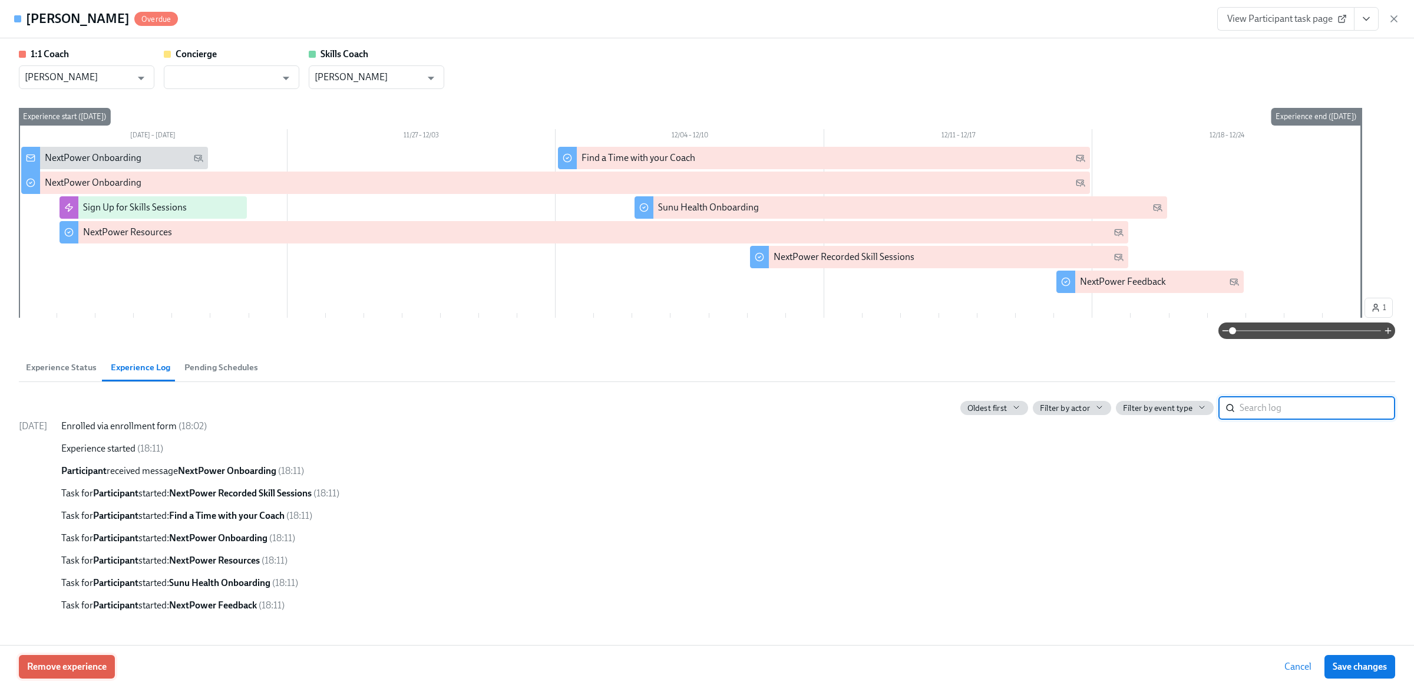
click at [56, 668] on span "Remove experience" at bounding box center [67, 667] width 80 height 12
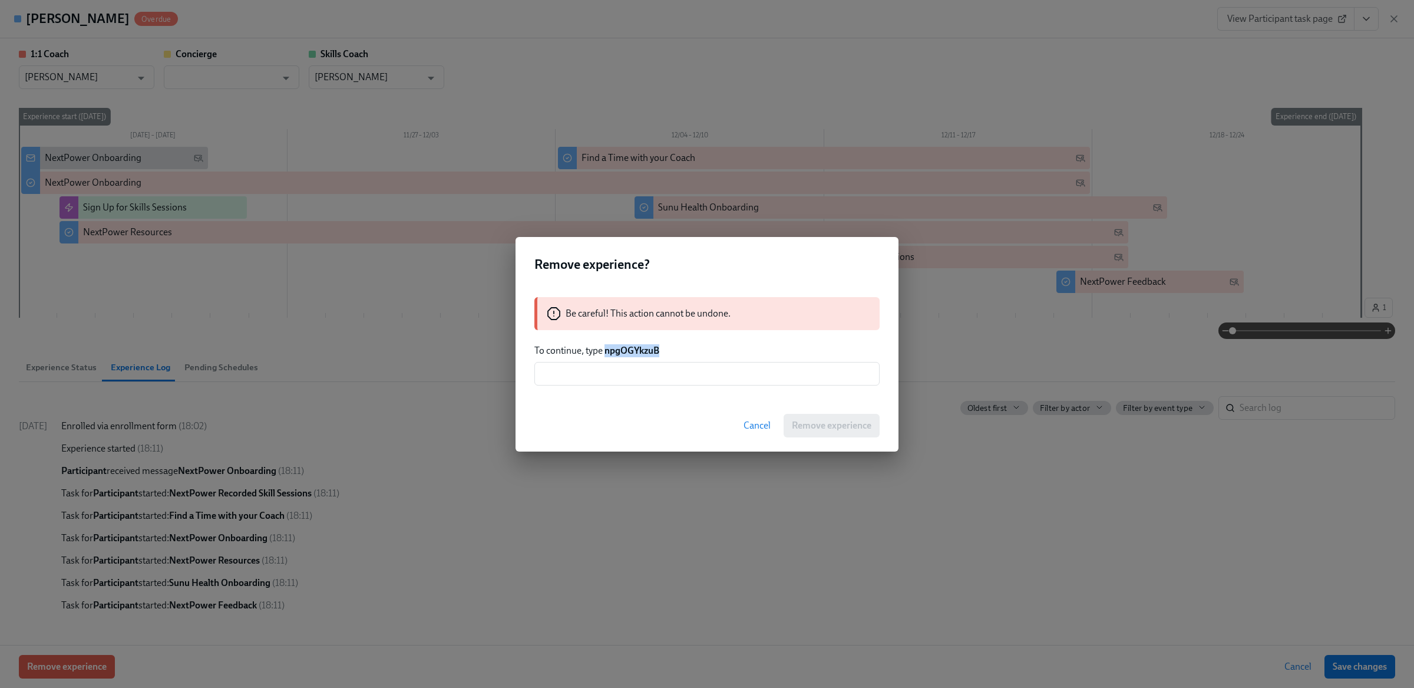
drag, startPoint x: 607, startPoint y: 349, endPoint x: 703, endPoint y: 356, distance: 95.7
click at [703, 355] on p "To continue, type npgOGYkzuB" at bounding box center [707, 350] width 345 height 13
copy strong "npgOGYkzuB"
click at [697, 368] on input "text" at bounding box center [707, 374] width 345 height 24
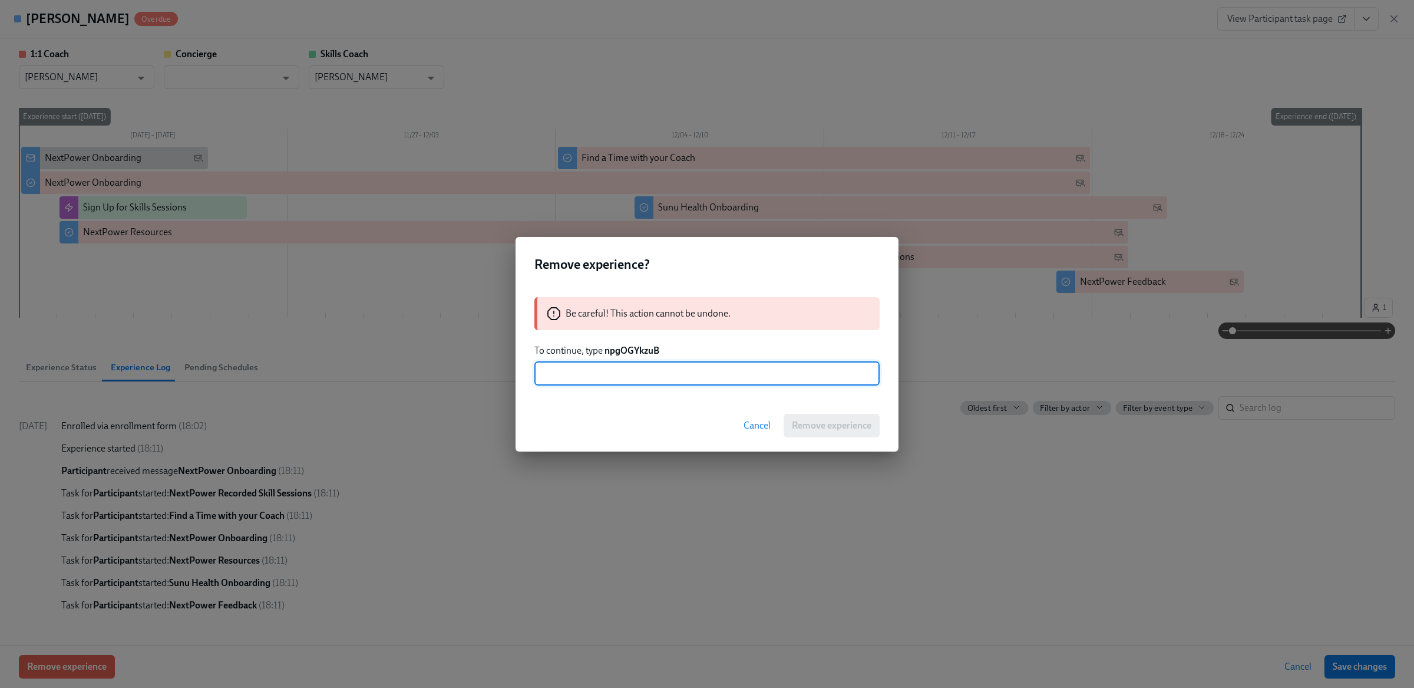
paste input "npgOGYkzuB"
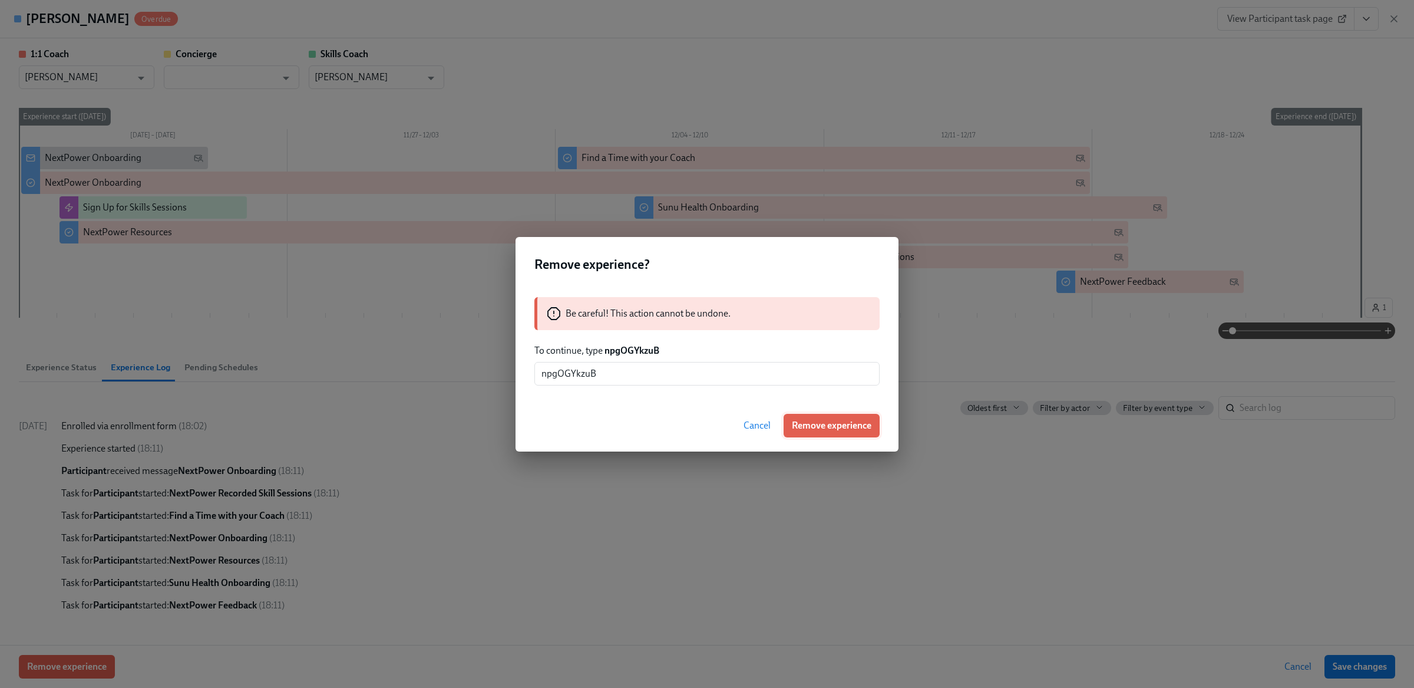
click at [835, 414] on button "Remove experience" at bounding box center [832, 426] width 96 height 24
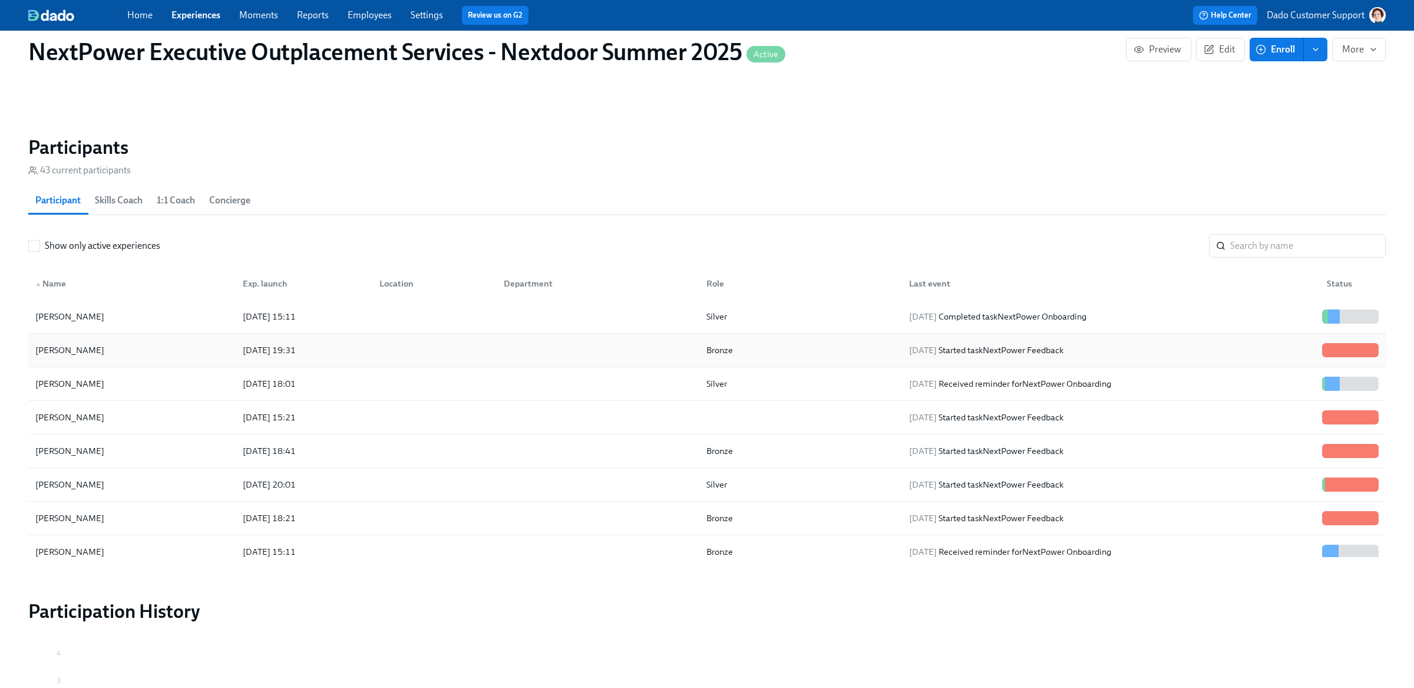
click at [84, 344] on div "Angie Coleman" at bounding box center [70, 350] width 78 height 14
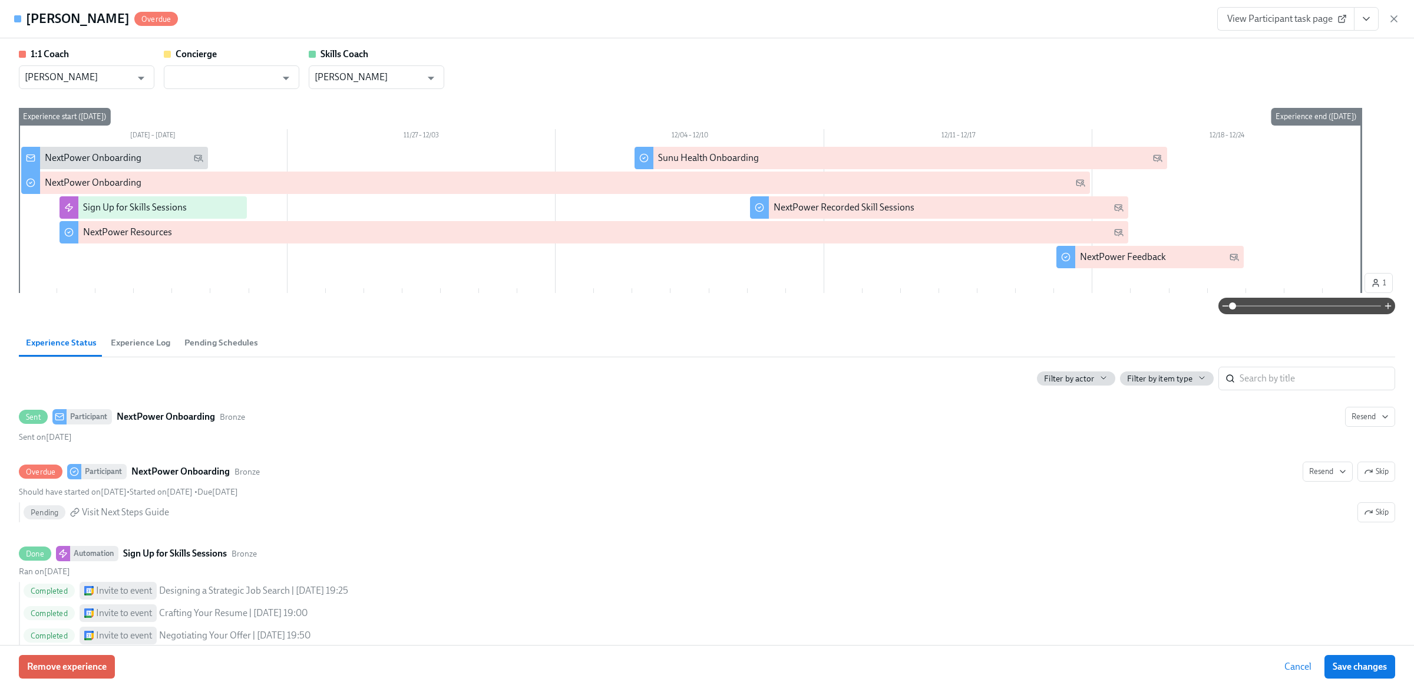
click at [123, 348] on span "Experience Log" at bounding box center [141, 343] width 60 height 14
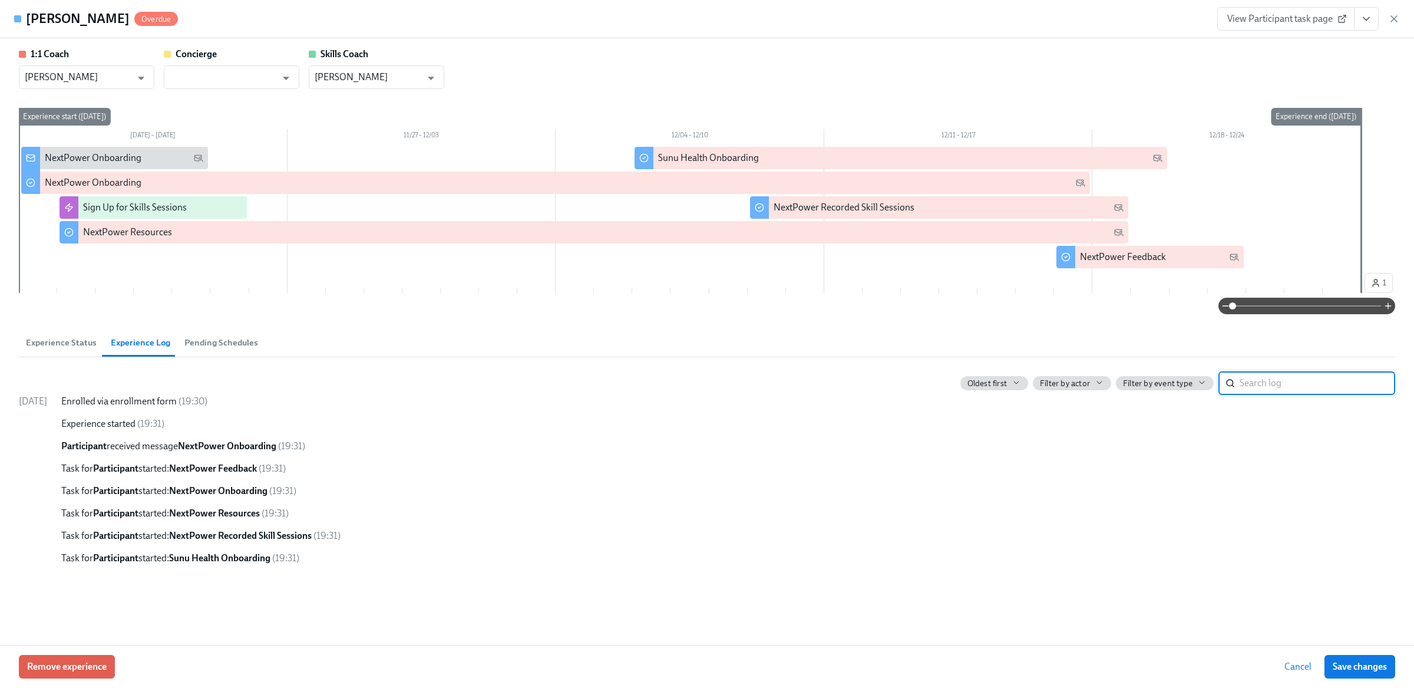
click at [45, 350] on button "Experience Status" at bounding box center [61, 342] width 85 height 28
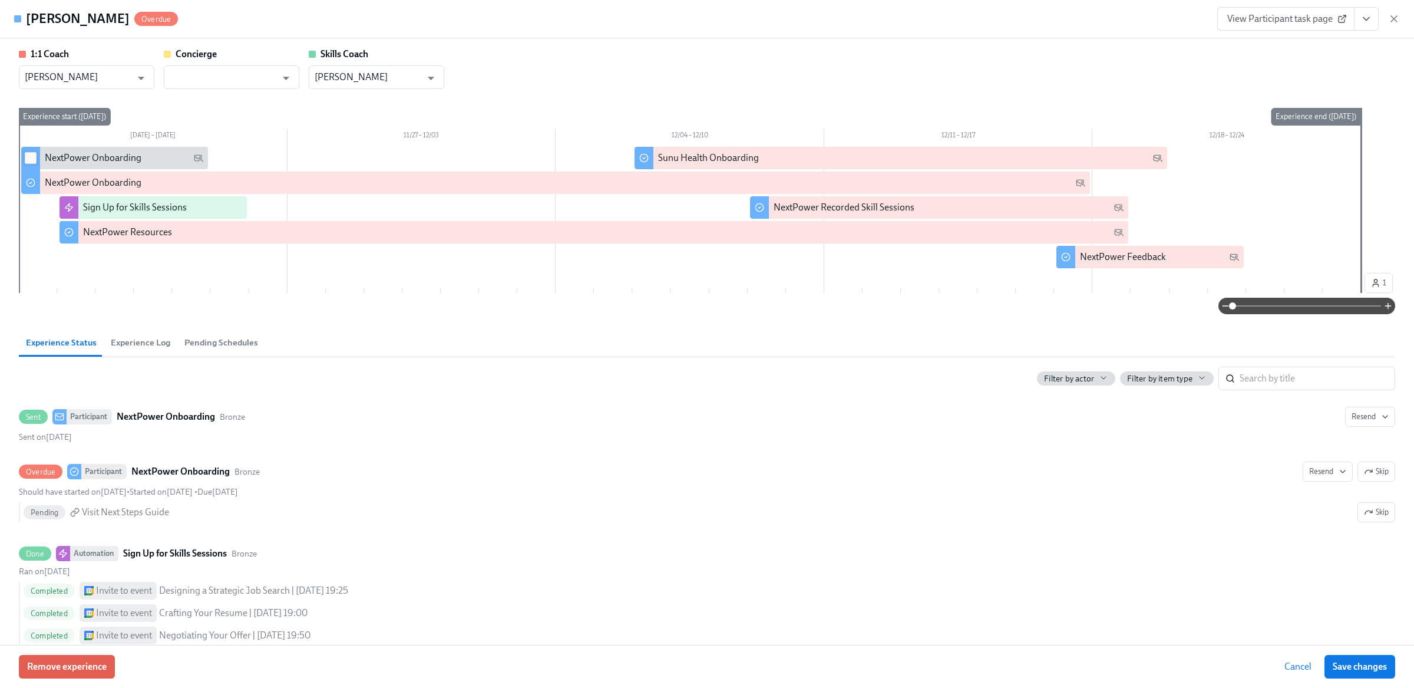
click at [25, 157] on input "checkbox" at bounding box center [30, 158] width 11 height 11
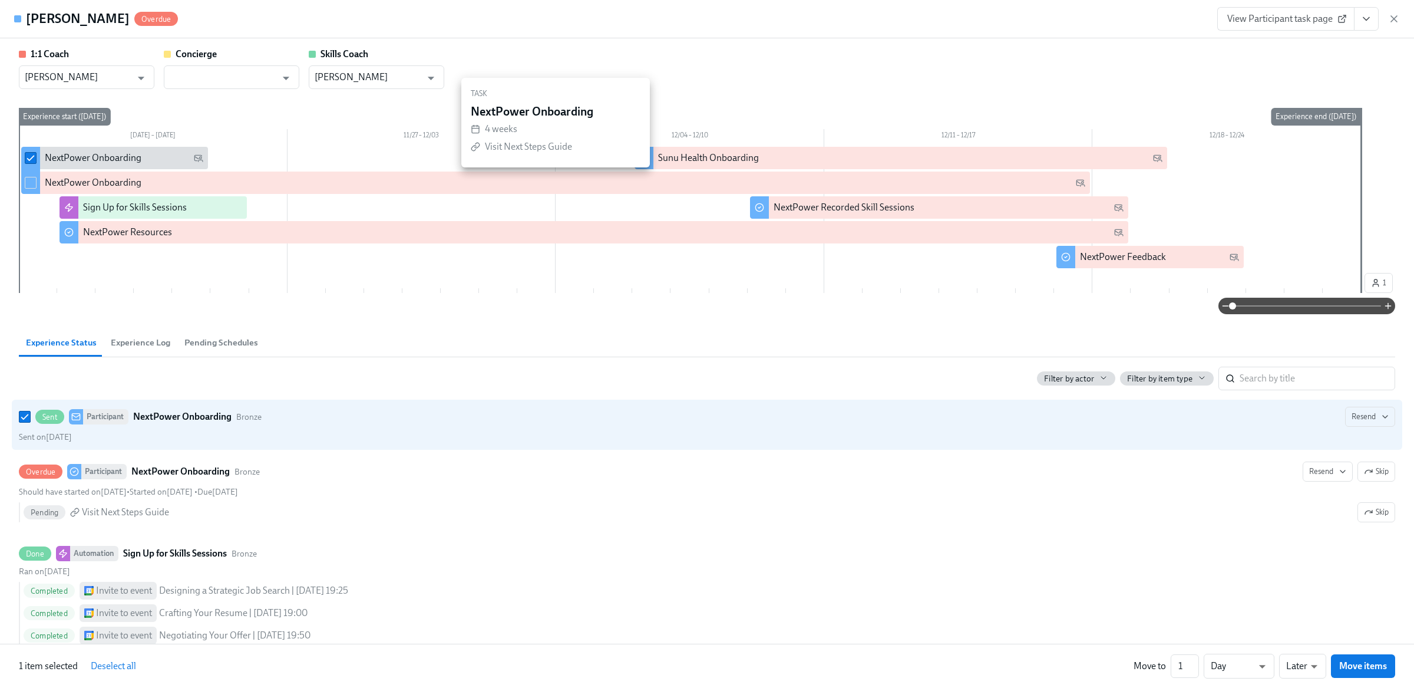
click at [32, 181] on input "checkbox" at bounding box center [30, 182] width 11 height 11
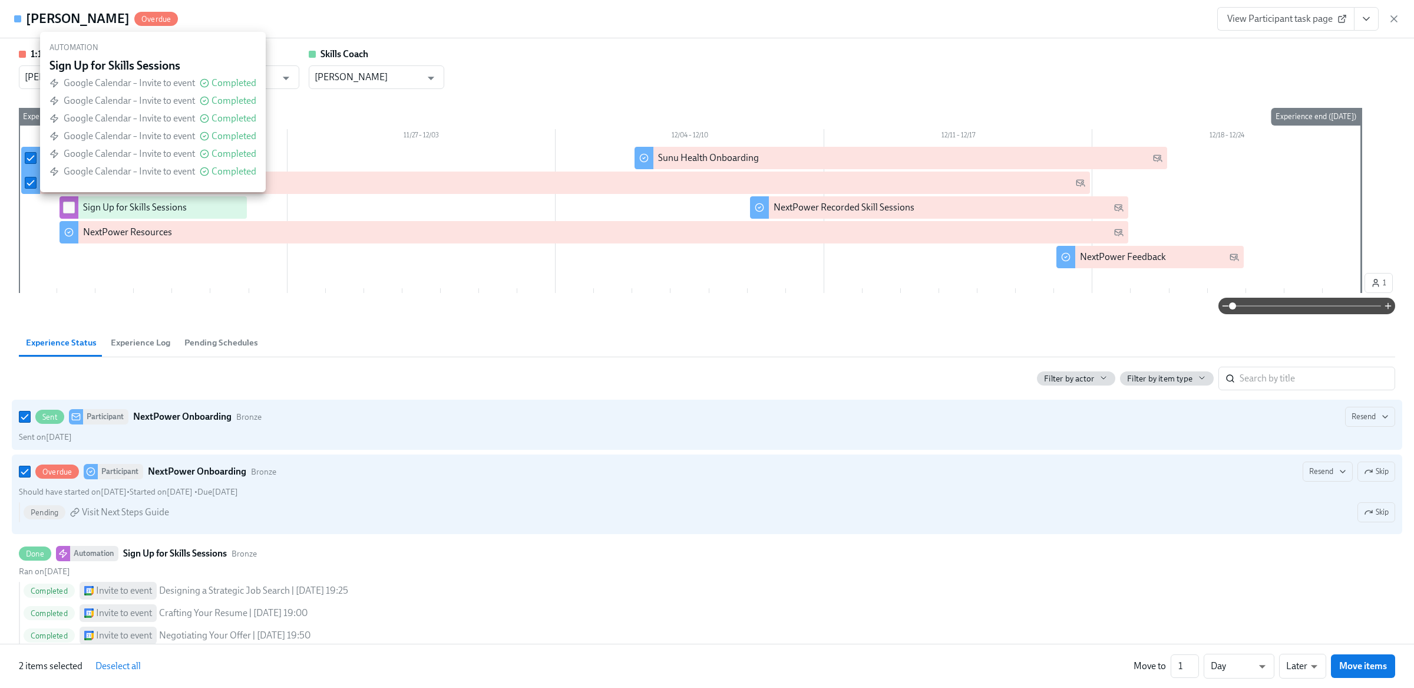
click at [68, 211] on input "checkbox" at bounding box center [69, 207] width 11 height 11
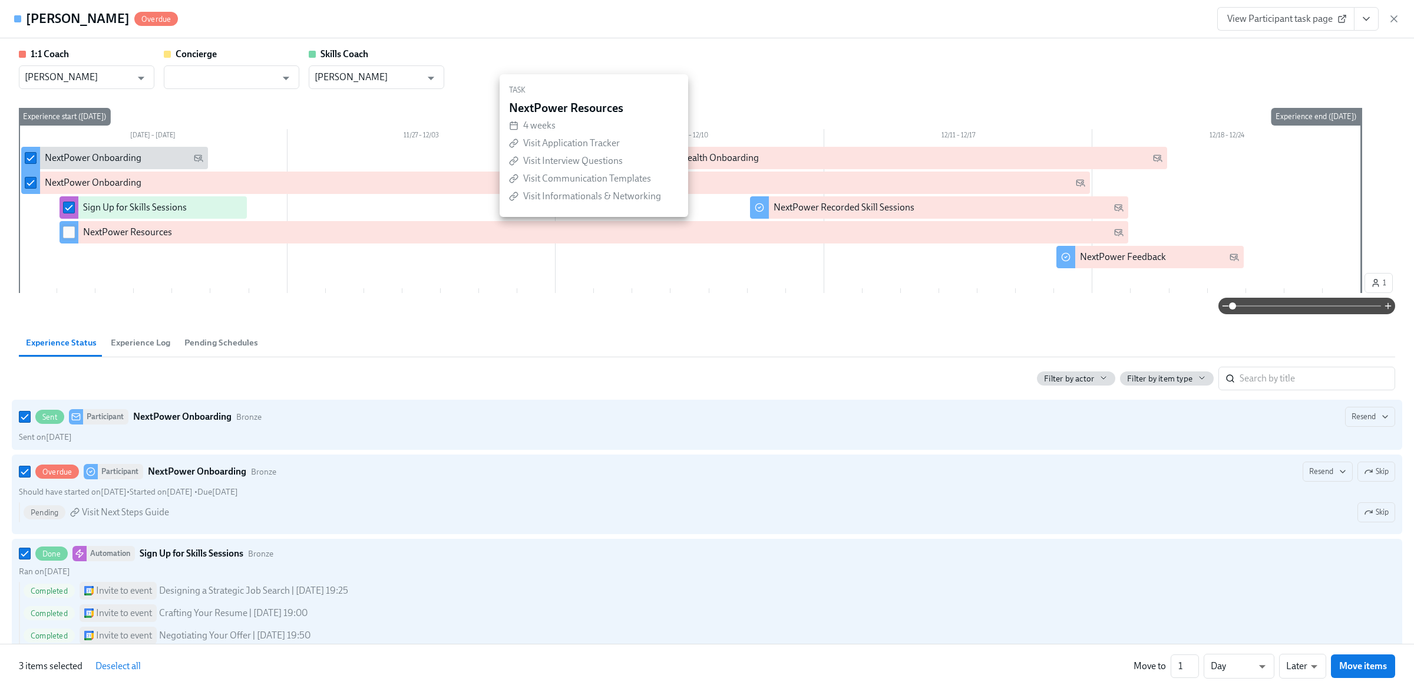
click at [67, 232] on input "checkbox" at bounding box center [69, 232] width 11 height 11
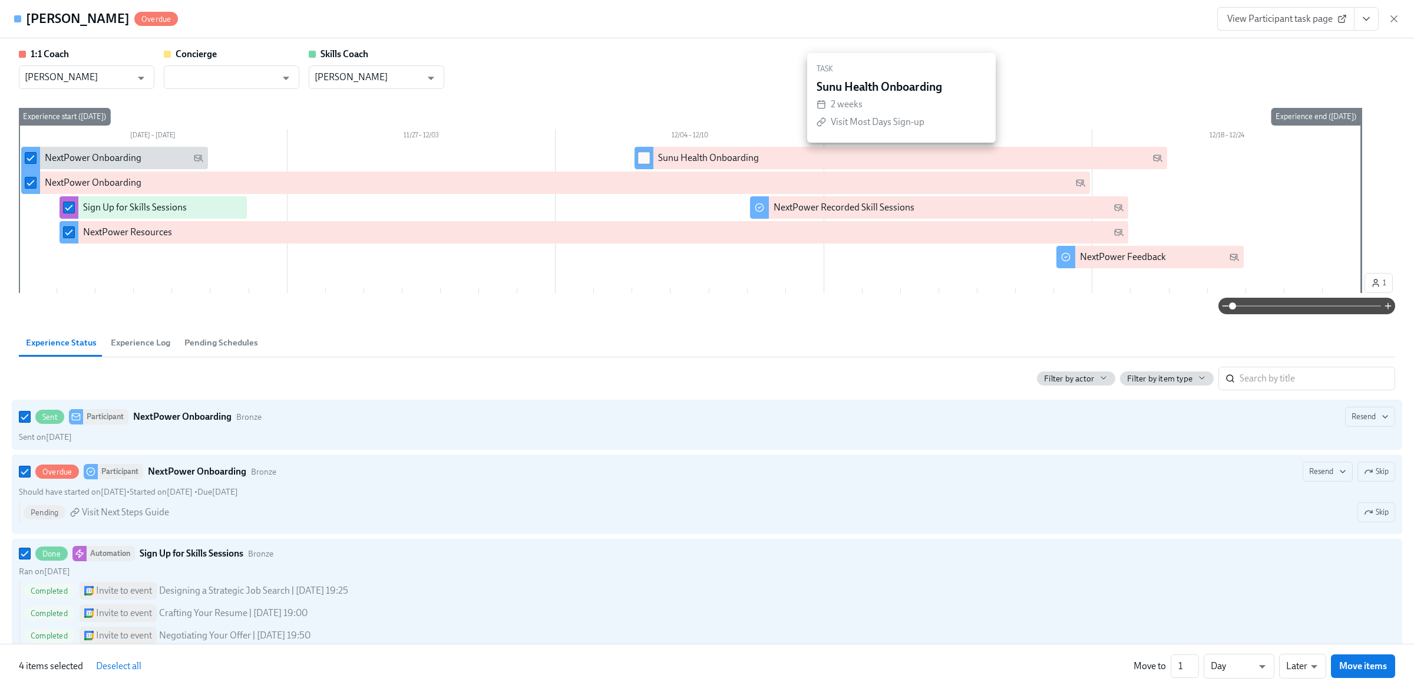
click at [644, 156] on input "checkbox" at bounding box center [644, 158] width 11 height 11
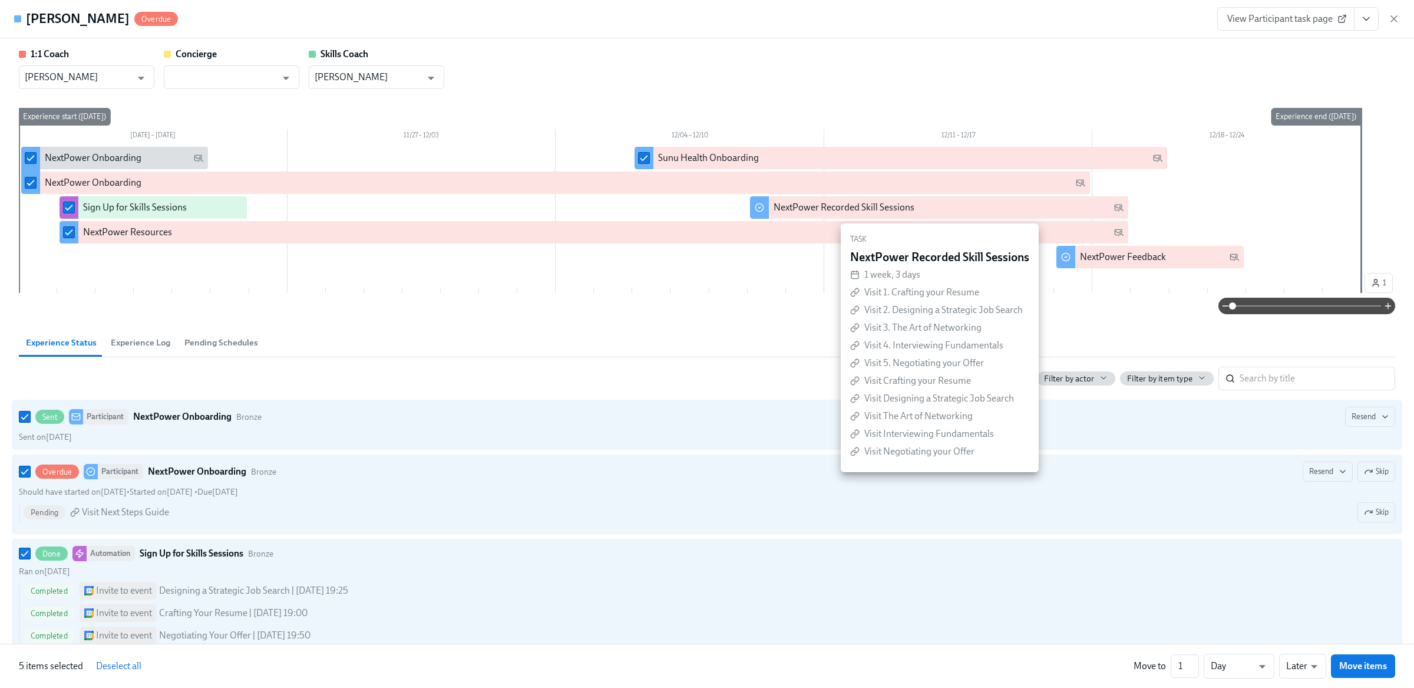
click at [751, 212] on div at bounding box center [759, 207] width 19 height 22
click at [758, 207] on input "checkbox" at bounding box center [759, 207] width 11 height 11
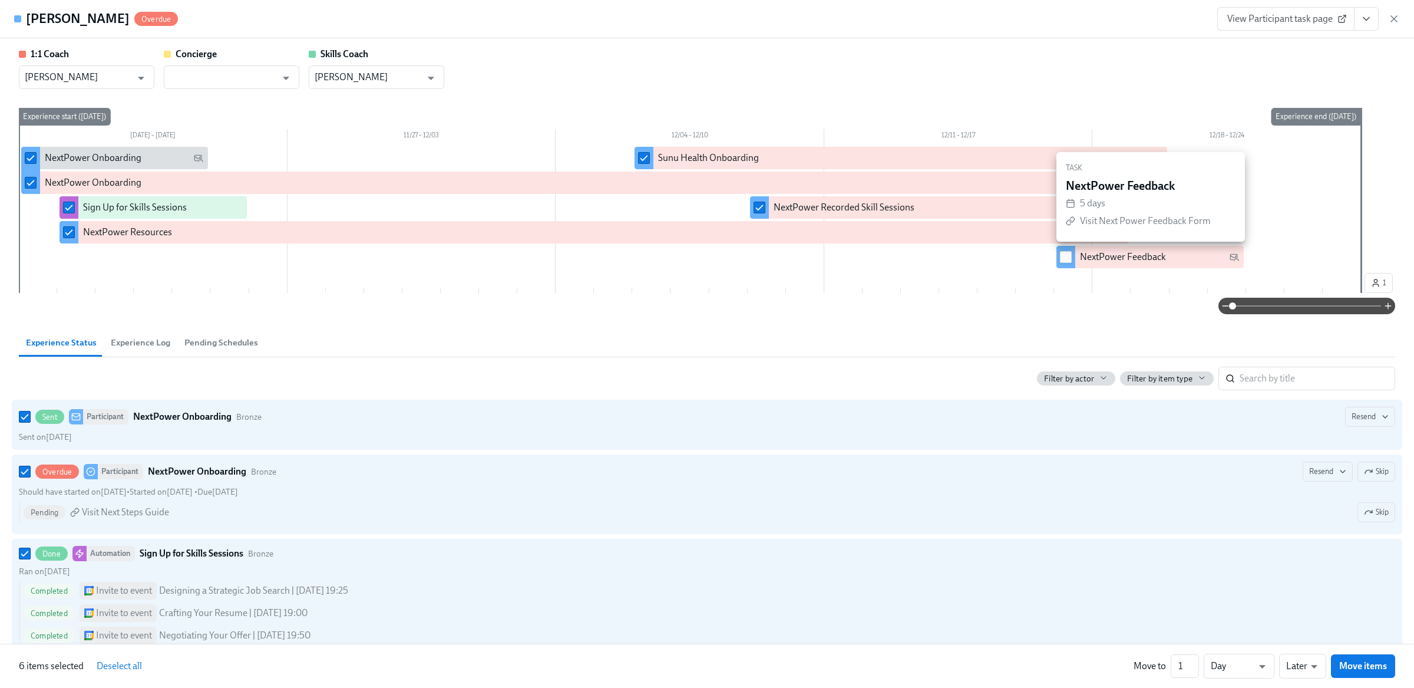
click at [1067, 256] on input "checkbox" at bounding box center [1066, 257] width 11 height 11
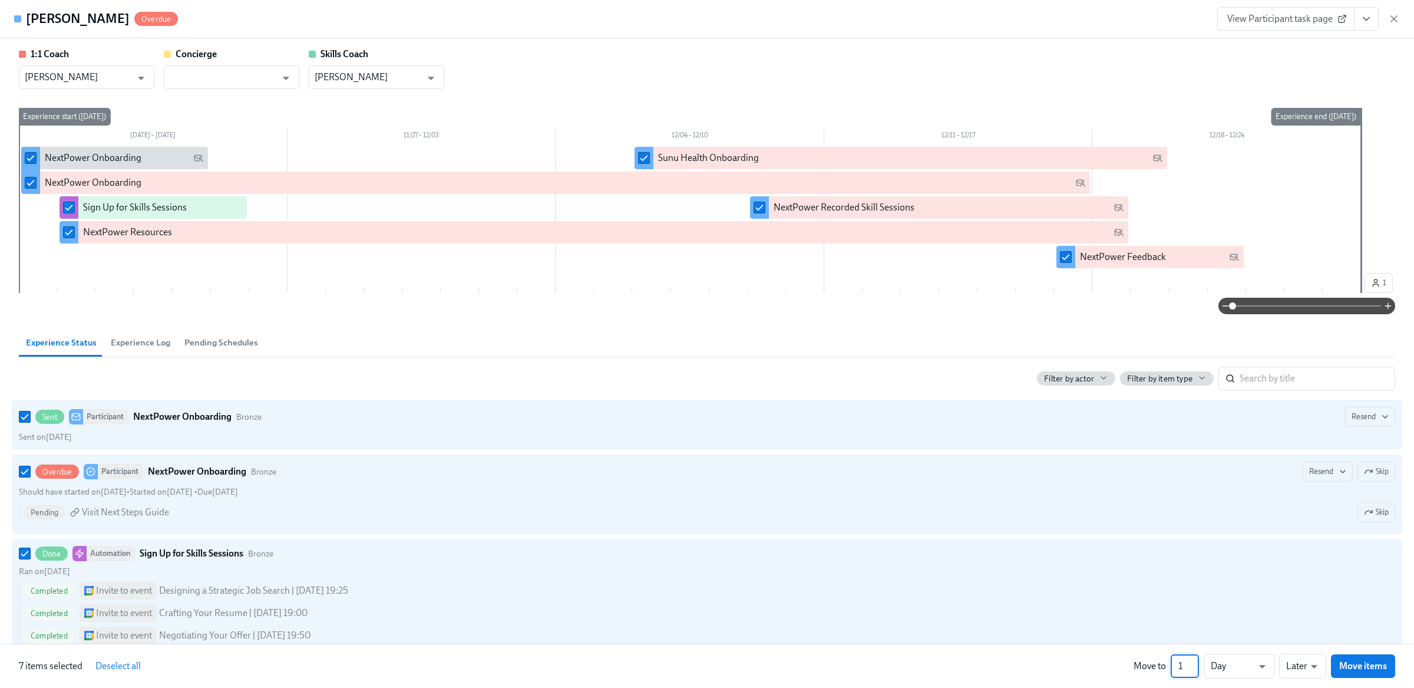
drag, startPoint x: 1184, startPoint y: 662, endPoint x: 1169, endPoint y: 662, distance: 14.7
click at [1169, 662] on div "Move to 1 ​ Day d ​ Later later ​ Move items" at bounding box center [1265, 666] width 262 height 25
click at [1348, 668] on span "Move items" at bounding box center [1364, 666] width 48 height 12
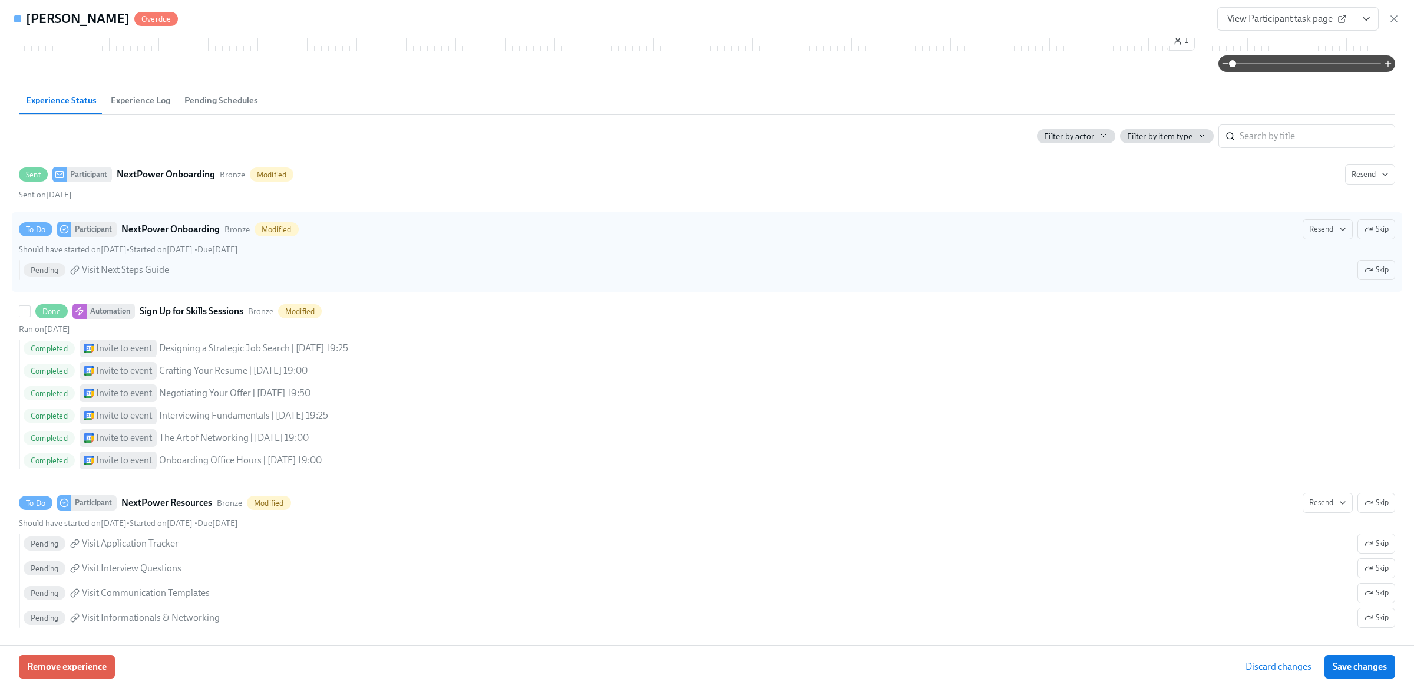
scroll to position [252, 0]
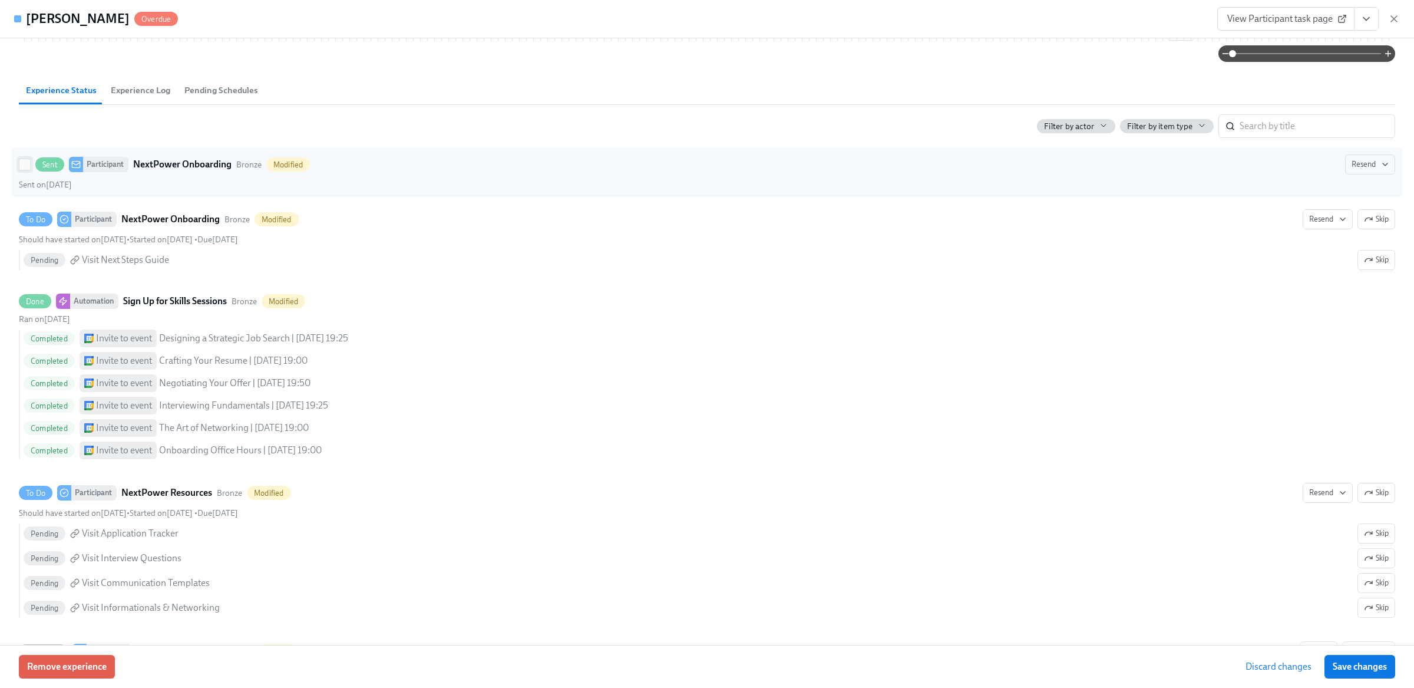
click at [21, 170] on input "Sent Participant NextPower Onboarding Bronze Modified Resend Sent on August 18th" at bounding box center [24, 164] width 11 height 11
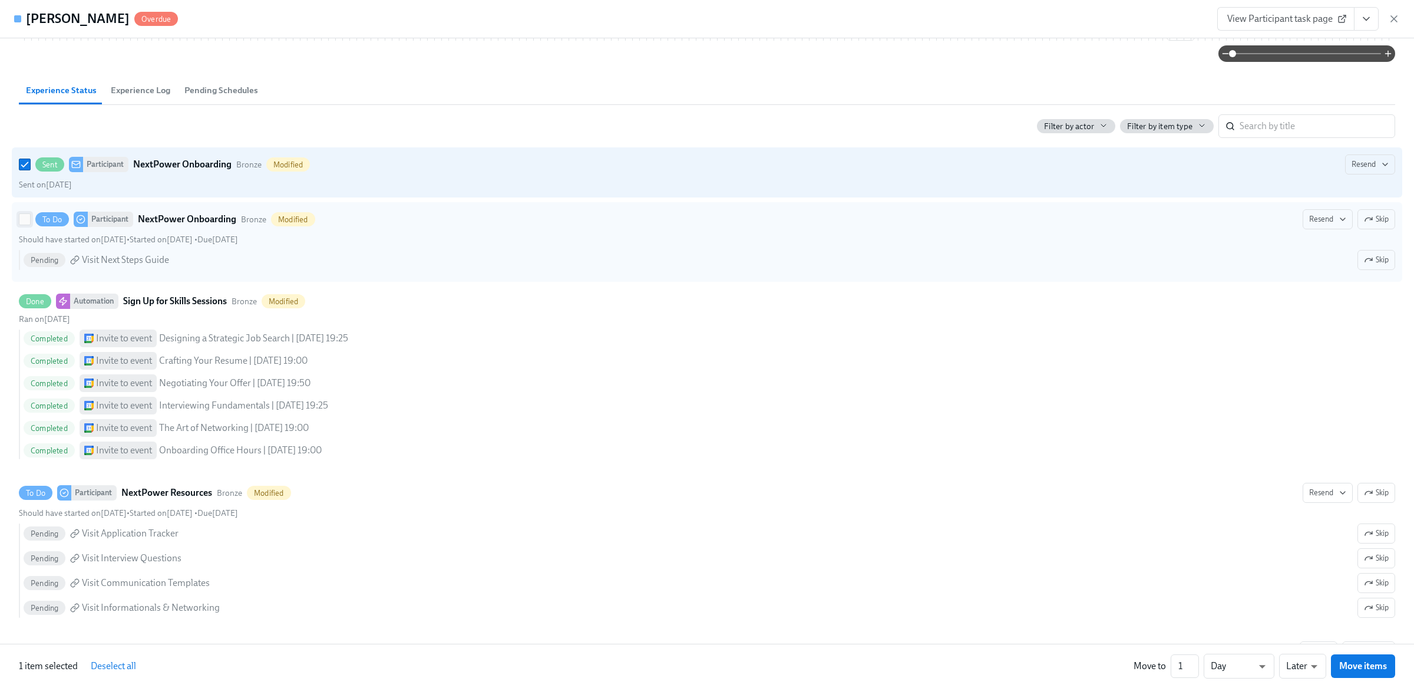
click at [22, 225] on input "To Do Participant NextPower Onboarding Bronze Modified Resend Skip Should have …" at bounding box center [24, 219] width 11 height 11
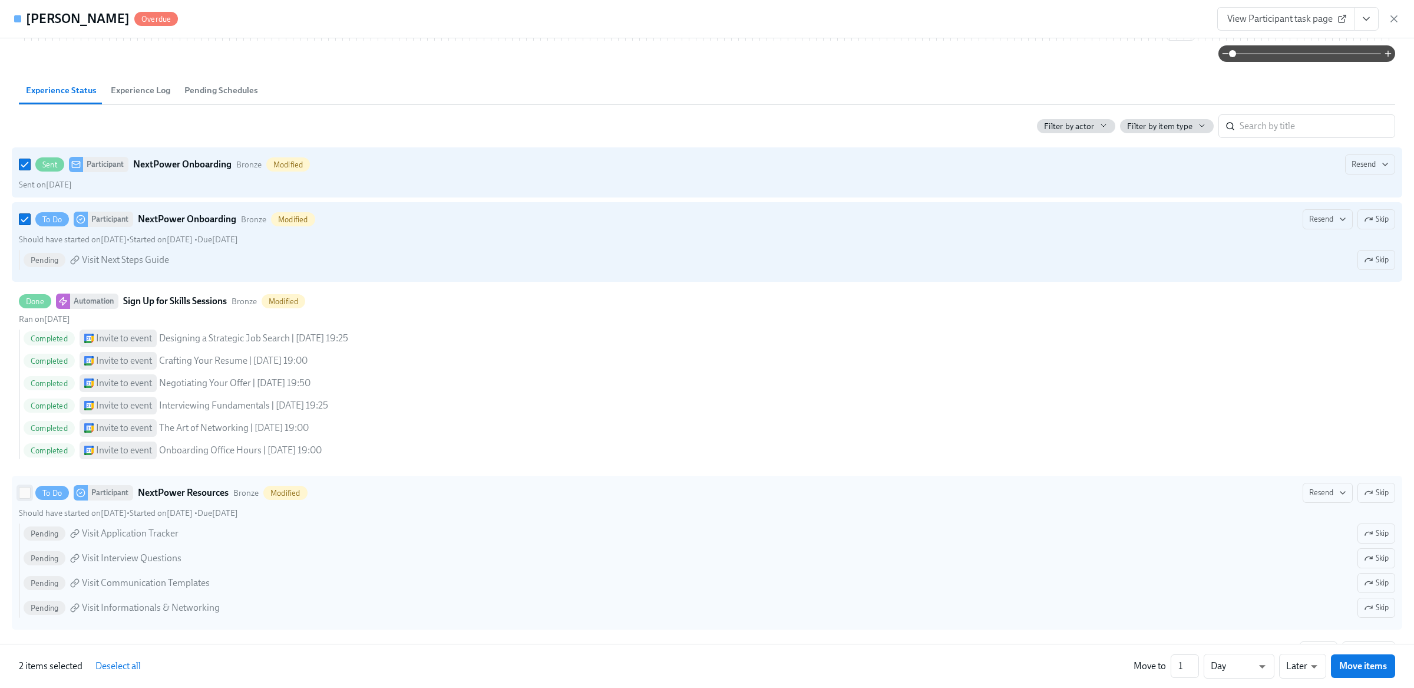
click at [22, 498] on input "To Do Participant NextPower Resources Bronze Modified Resend Skip Should have s…" at bounding box center [24, 492] width 11 height 11
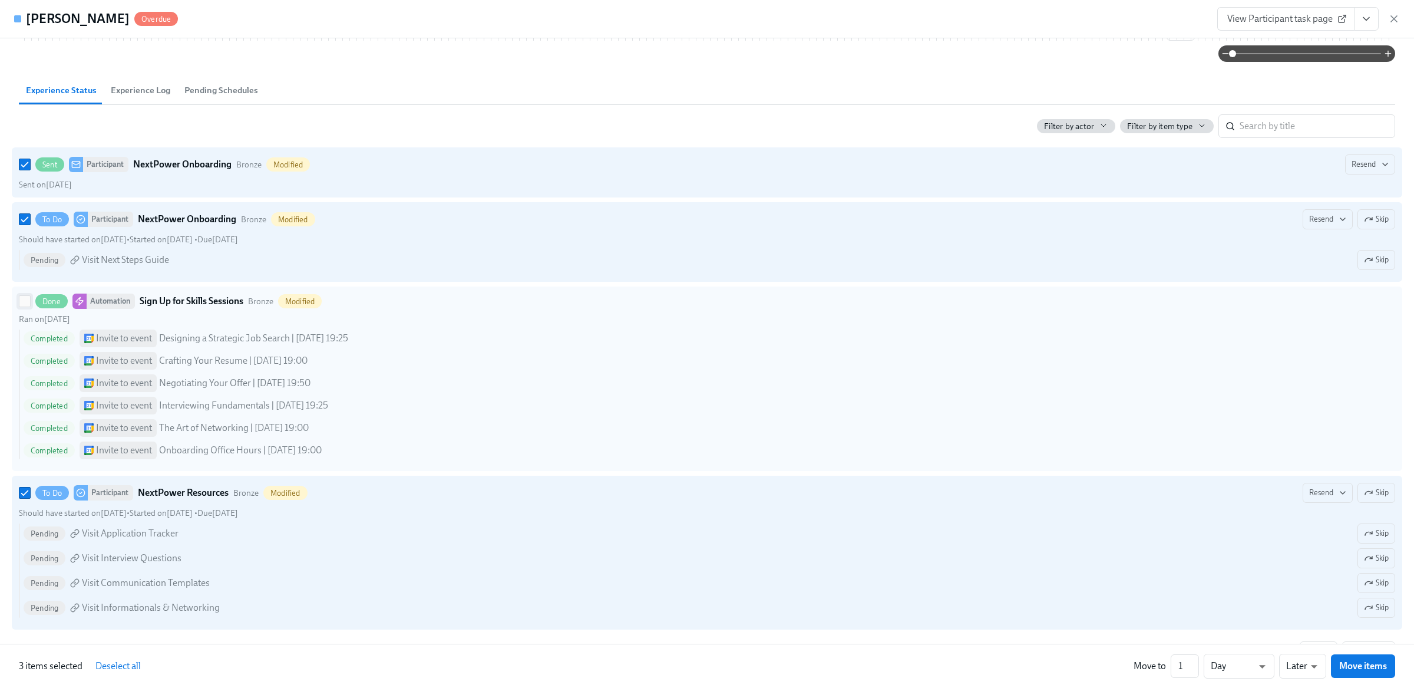
click at [23, 306] on input "Done Automation Sign Up for Skills Sessions Bronze Modified Ran on August 18th …" at bounding box center [24, 301] width 11 height 11
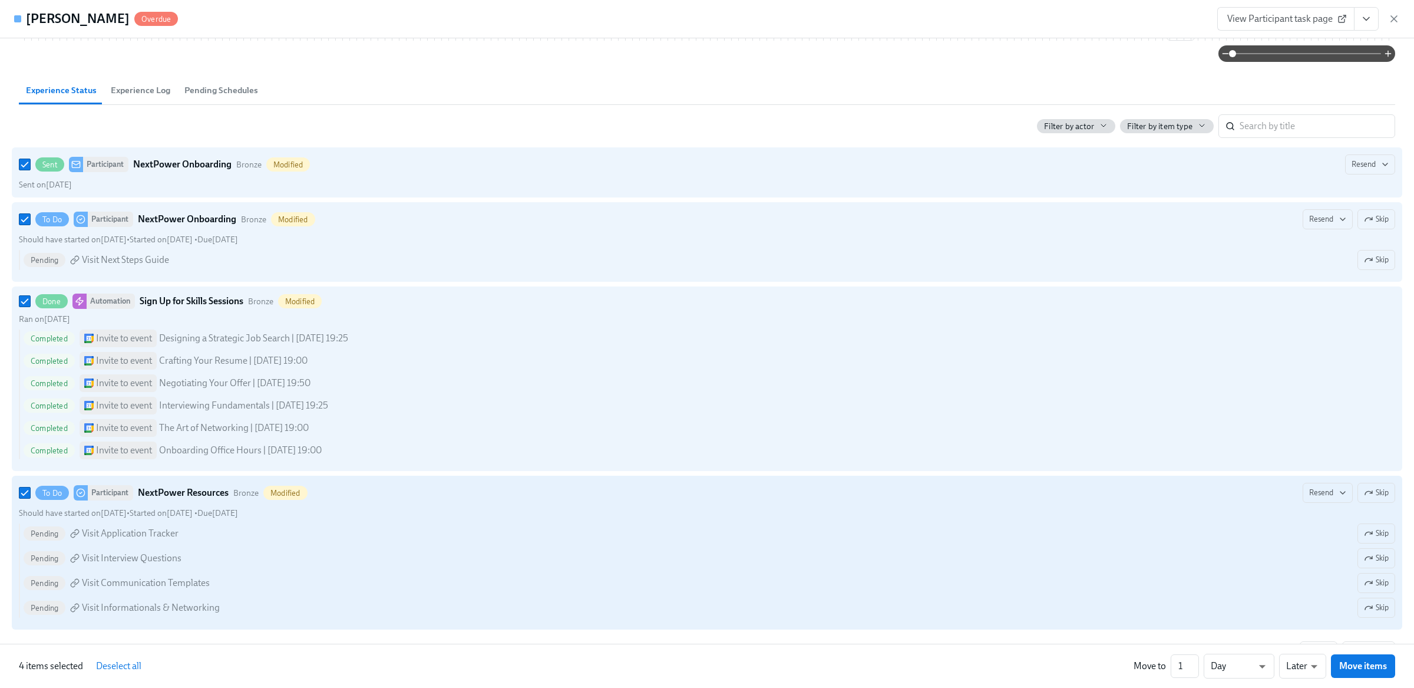
scroll to position [455, 0]
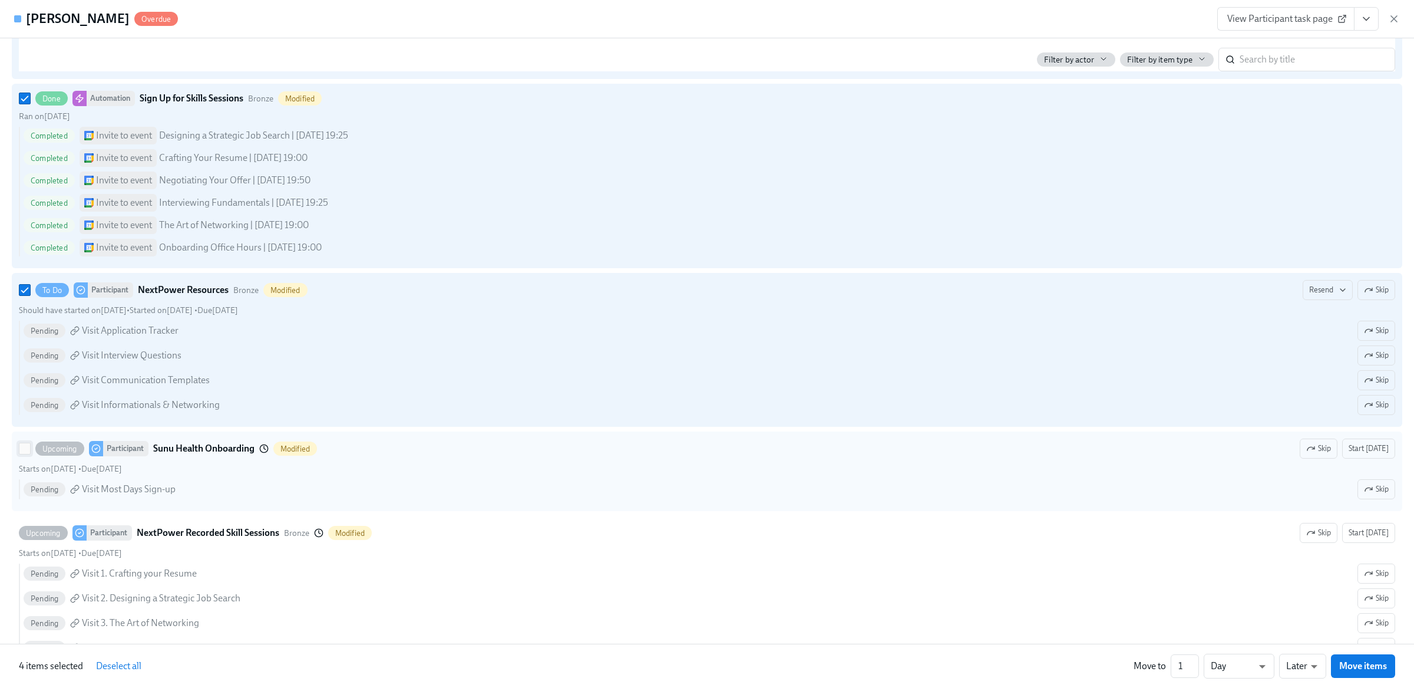
click at [22, 454] on input "Upcoming Participant Sunu Health Onboarding Modified Skip Start today Starts on…" at bounding box center [24, 448] width 11 height 11
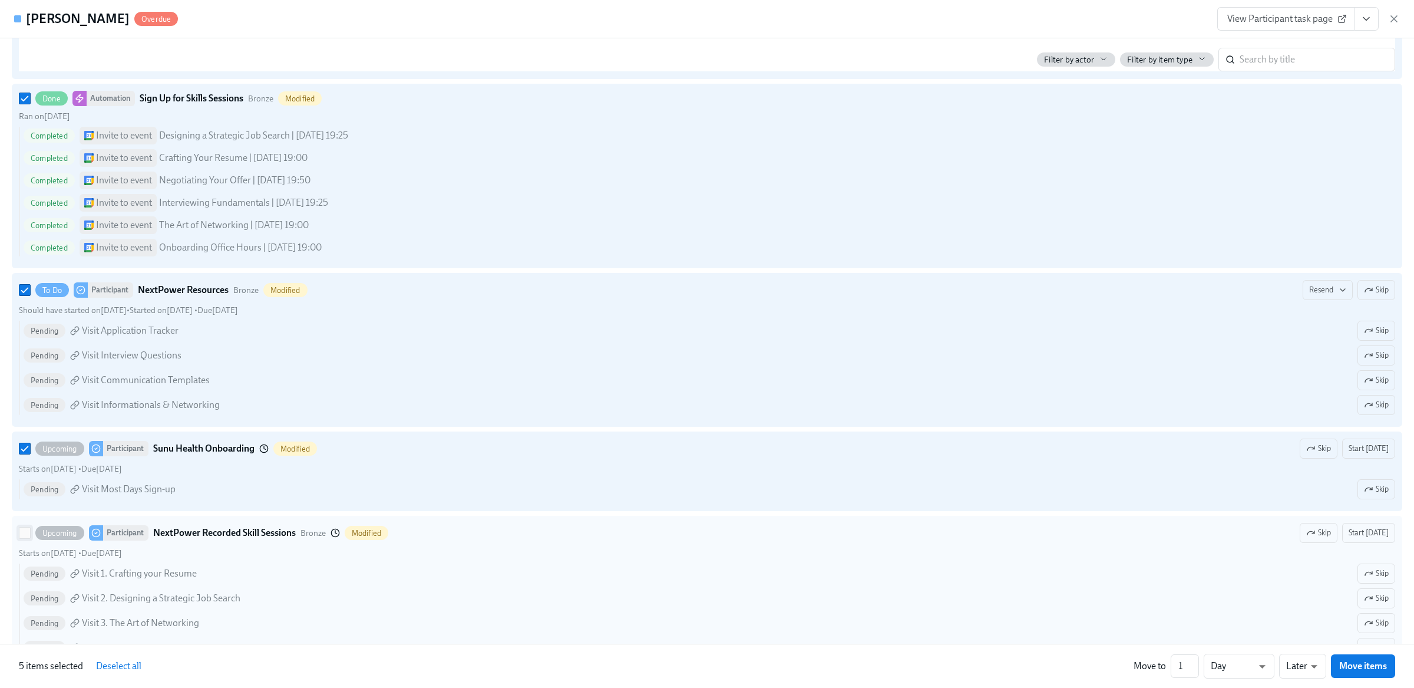
click at [22, 538] on input "Upcoming Participant NextPower Recorded Skill Sessions Bronze Modified Skip Sta…" at bounding box center [24, 532] width 11 height 11
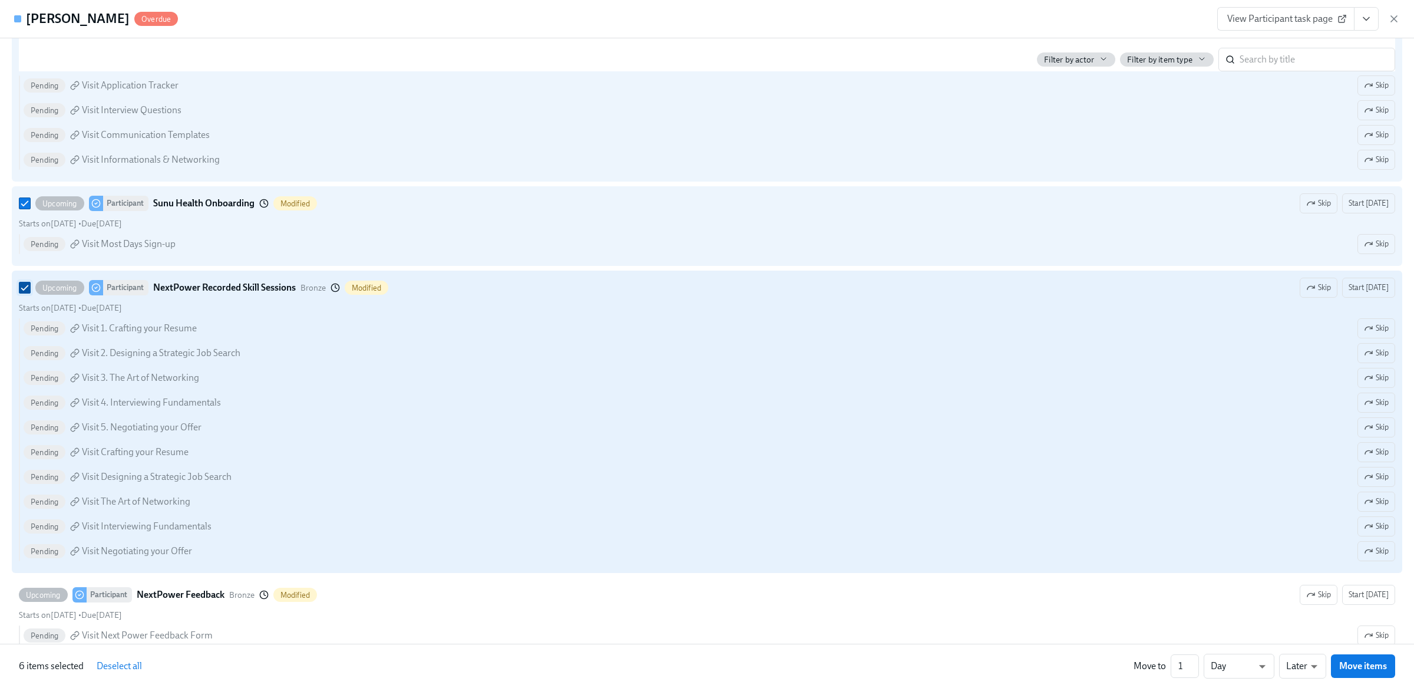
scroll to position [751, 0]
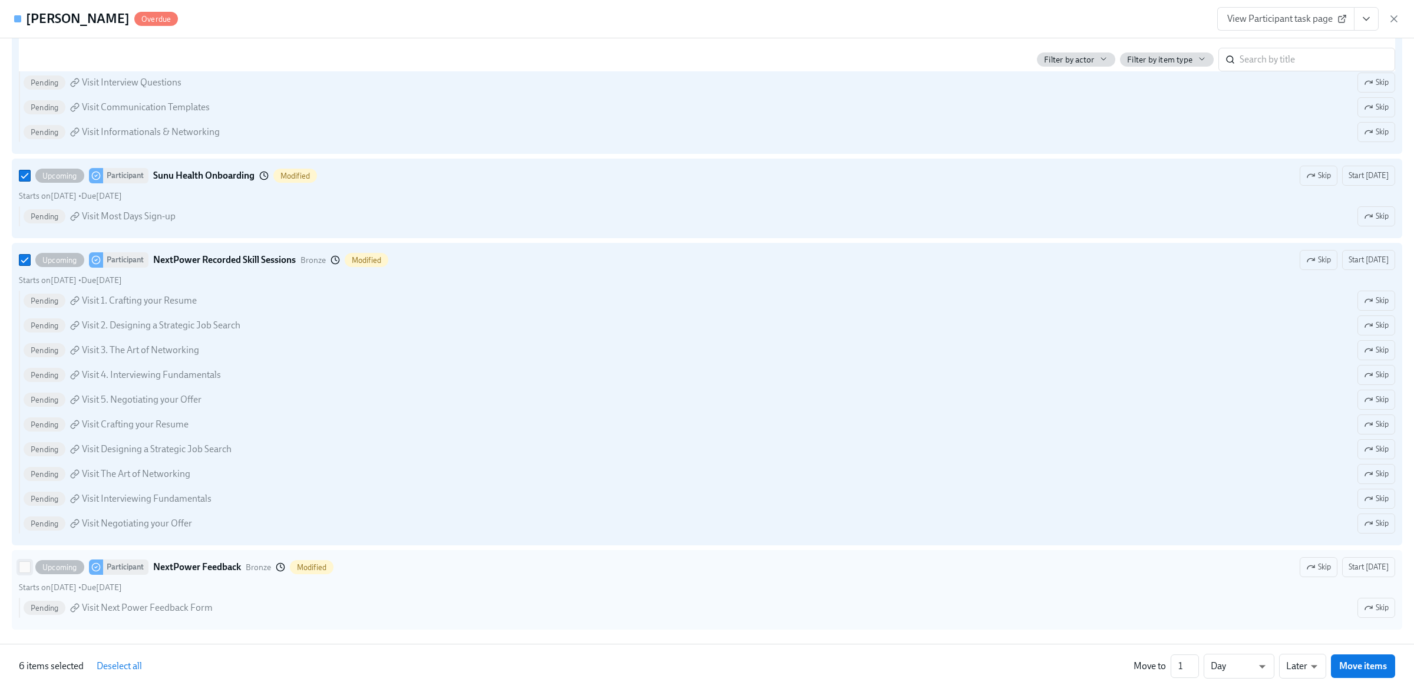
click at [28, 572] on input "Upcoming Participant NextPower Feedback Bronze Modified Skip Start today Starts…" at bounding box center [24, 567] width 11 height 11
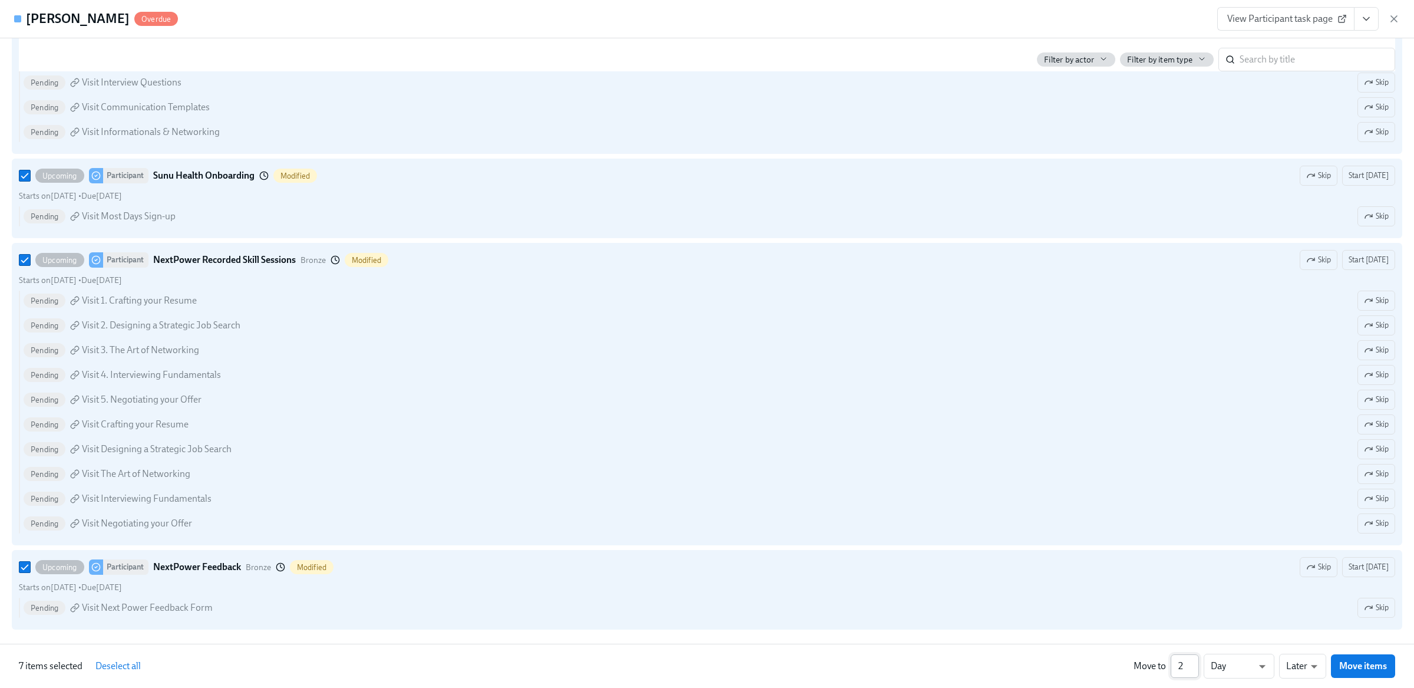
click at [1196, 661] on input "2" at bounding box center [1185, 666] width 28 height 24
click at [1304, 667] on body "Home Experiences Moments Reports Employees Settings Review us on G2 Help Center…" at bounding box center [707, 0] width 1414 height 1717
click at [1305, 643] on li "Earlier" at bounding box center [1303, 644] width 47 height 20
click at [1352, 670] on span "Move items" at bounding box center [1364, 666] width 48 height 12
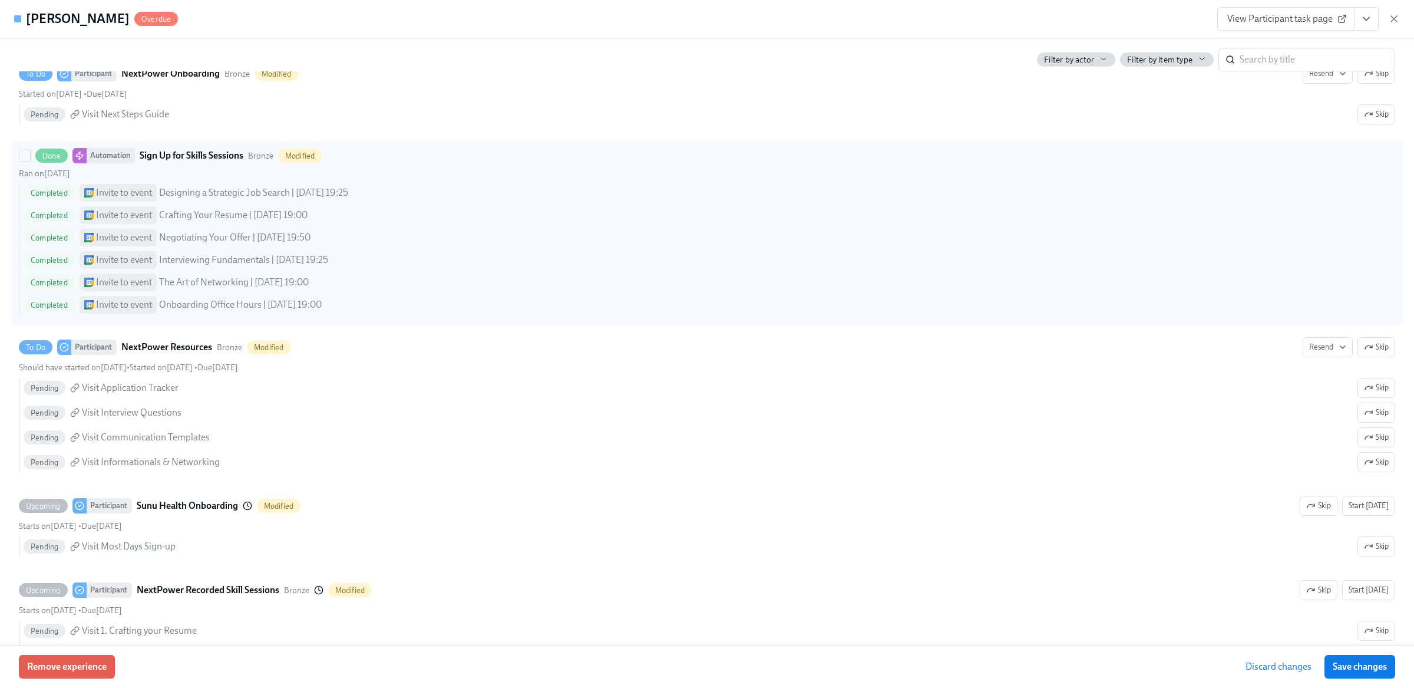
scroll to position [408, 0]
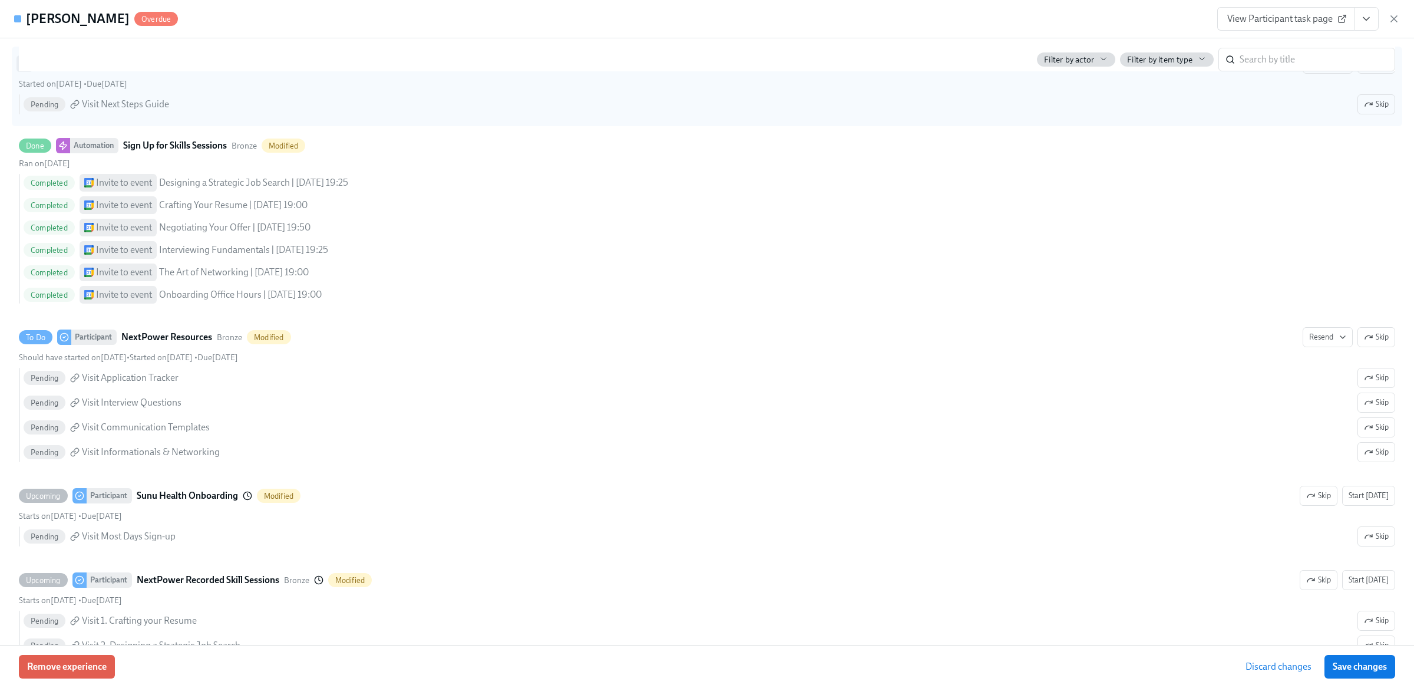
click at [22, 69] on input "To Do Participant NextPower Onboarding Bronze Modified Resend Skip Started on A…" at bounding box center [24, 63] width 11 height 11
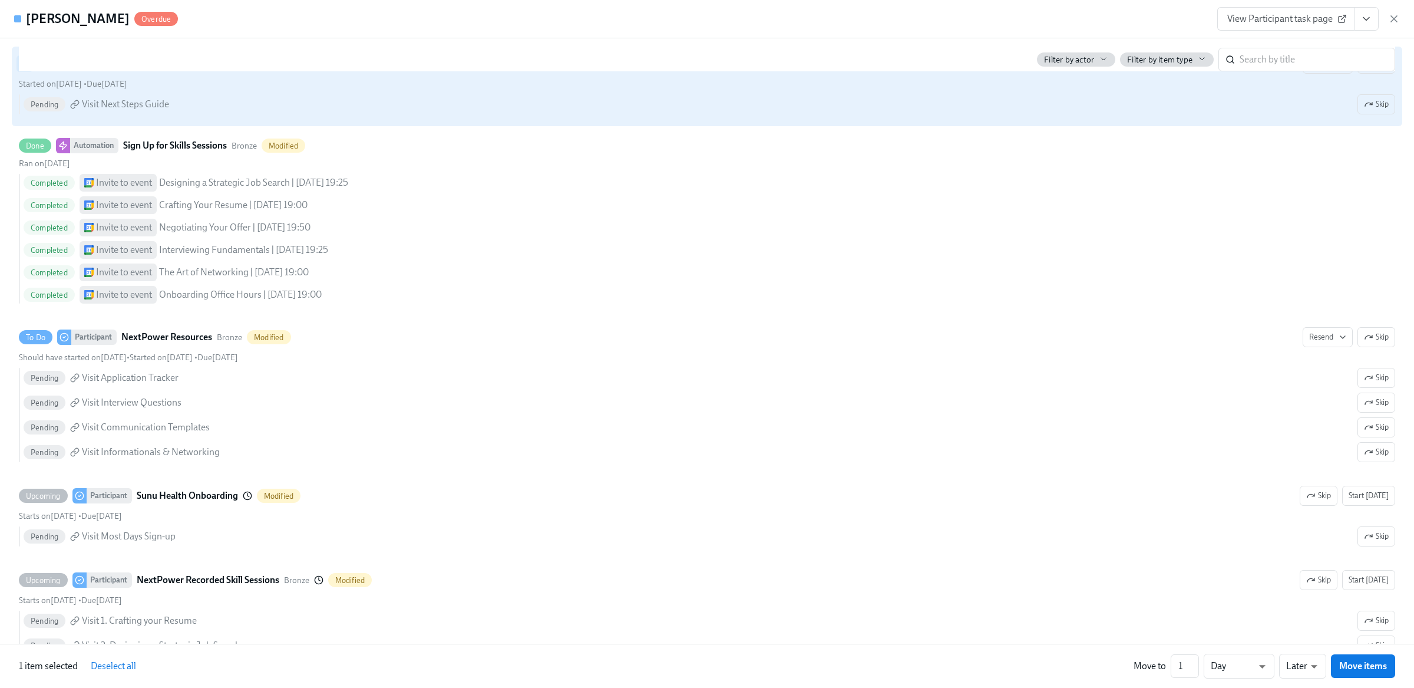
click at [22, 69] on input "To Do Participant NextPower Onboarding Bronze Modified Resend Skip Started on A…" at bounding box center [24, 63] width 11 height 11
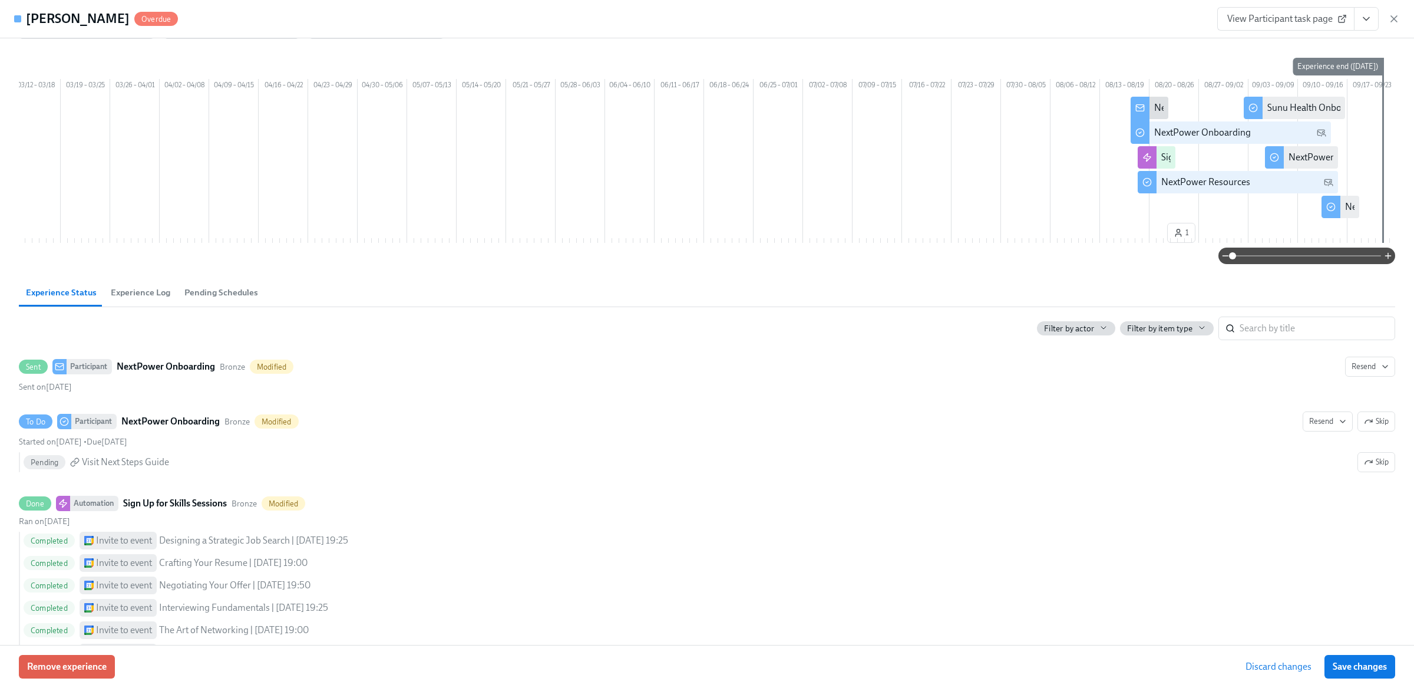
scroll to position [0, 0]
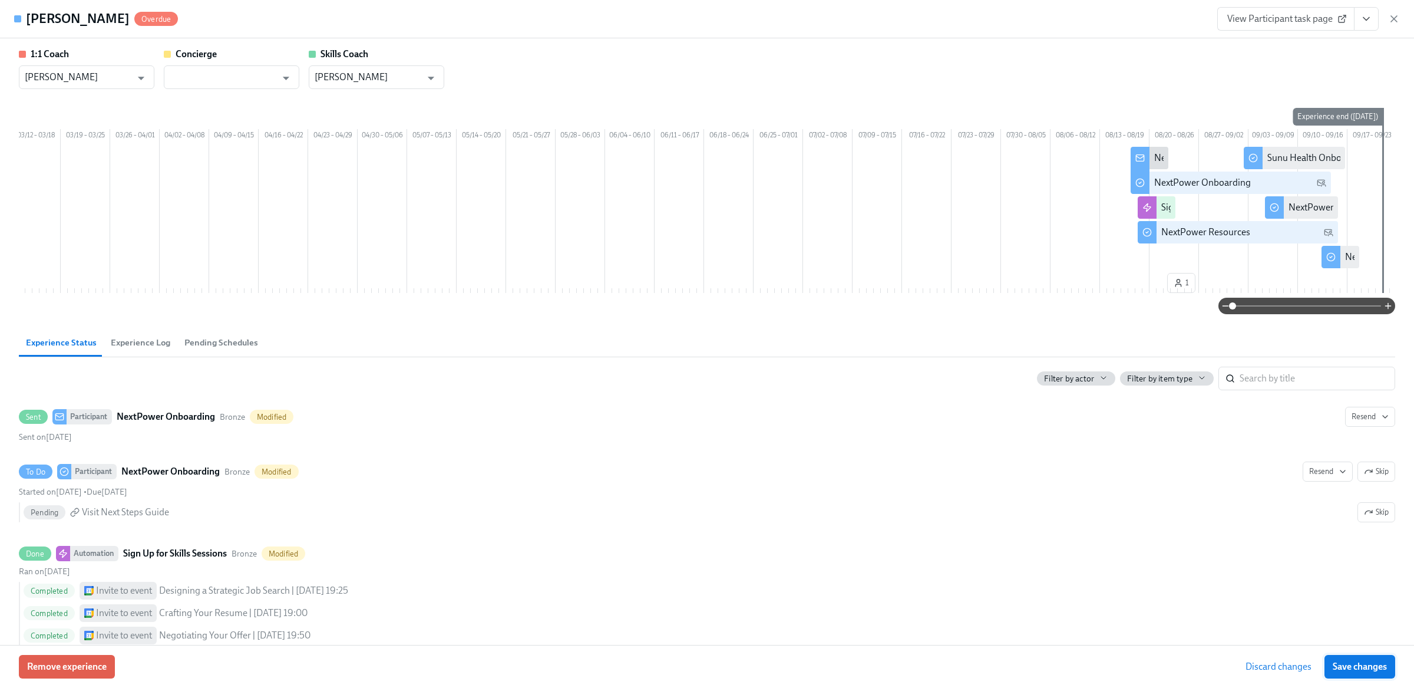
click at [1380, 664] on span "Save changes" at bounding box center [1360, 667] width 54 height 12
click at [1394, 18] on icon "button" at bounding box center [1394, 19] width 6 height 6
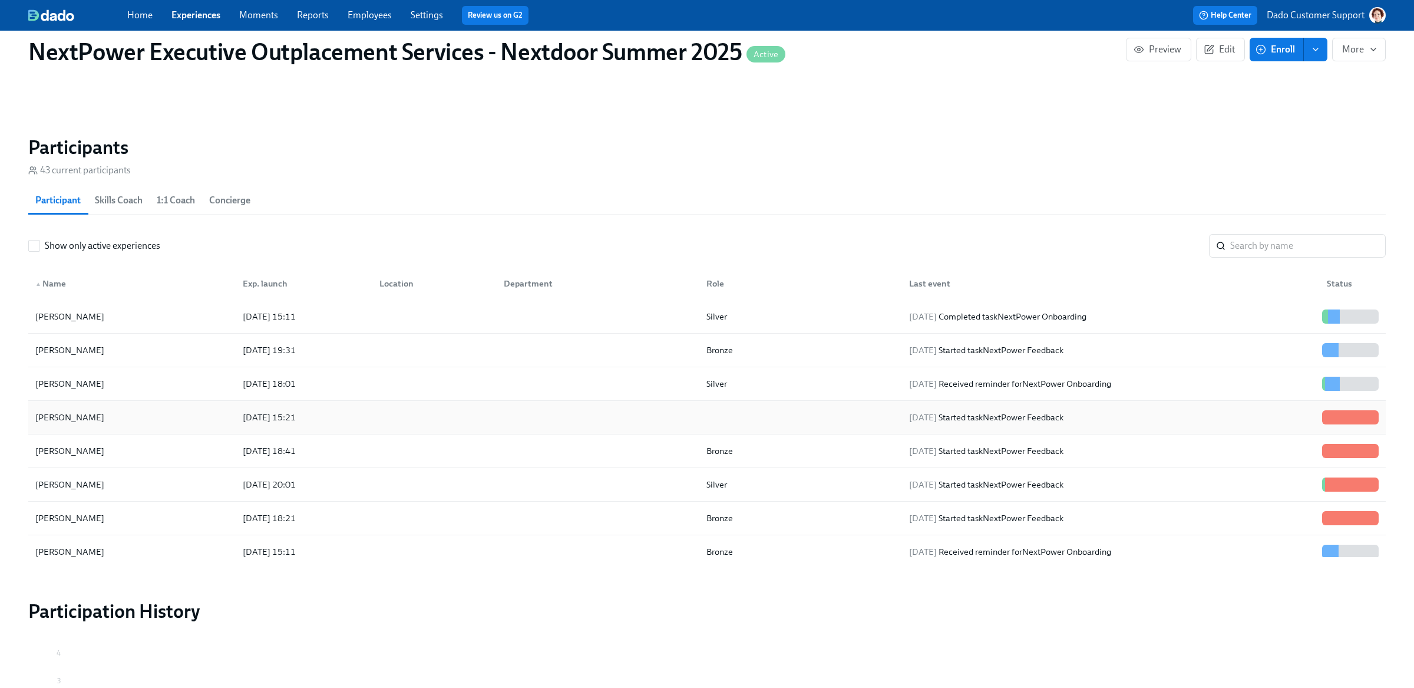
click at [241, 415] on div "2025/08/14 15:21" at bounding box center [269, 417] width 62 height 14
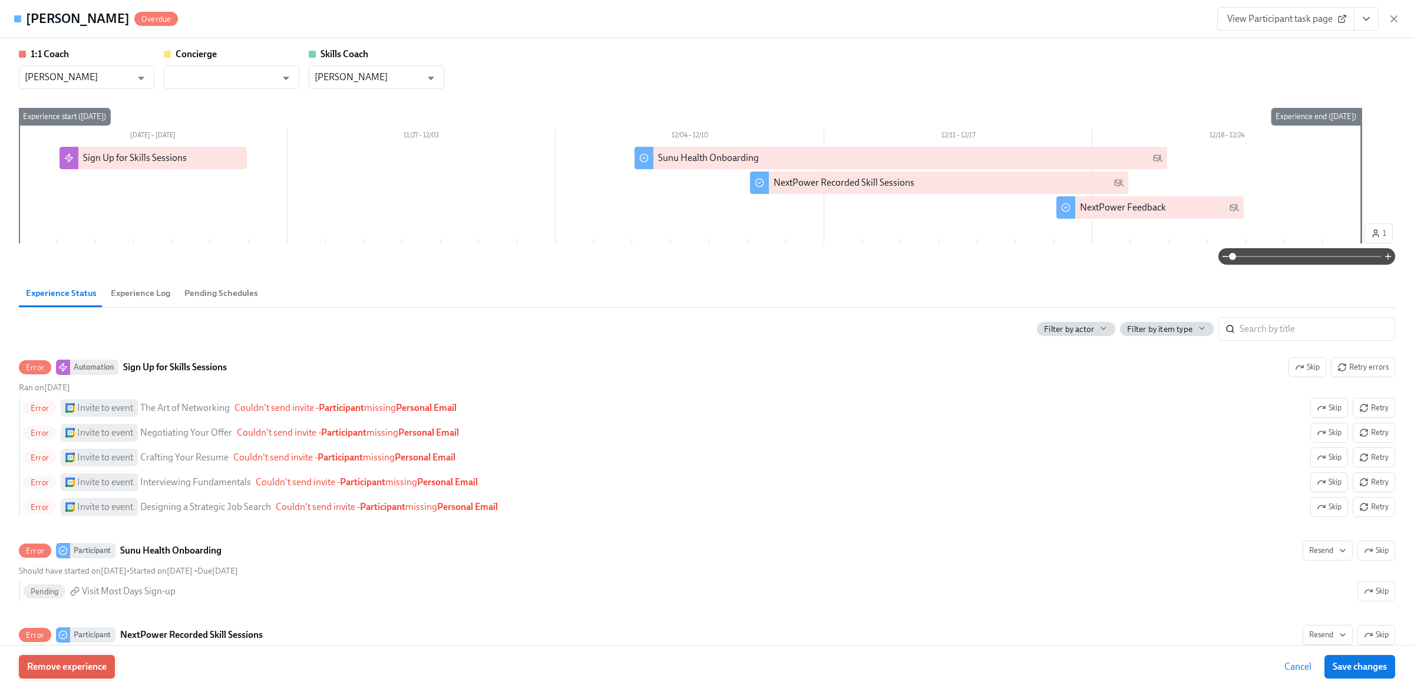
click at [89, 670] on span "Remove experience" at bounding box center [67, 667] width 80 height 12
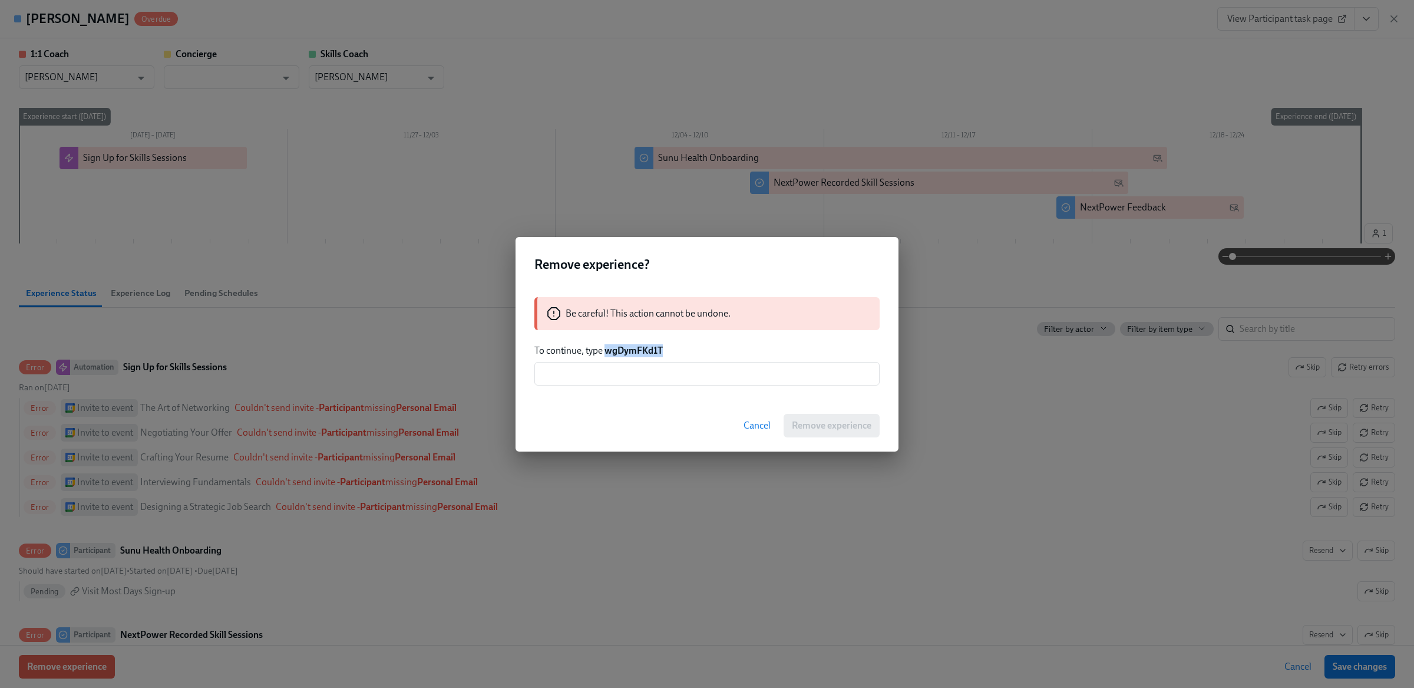
drag, startPoint x: 606, startPoint y: 351, endPoint x: 717, endPoint y: 351, distance: 110.8
click at [717, 351] on p "To continue, type wgDymFKd1T" at bounding box center [707, 350] width 345 height 13
copy strong "wgDymFKd1T"
click at [691, 378] on input "text" at bounding box center [707, 374] width 345 height 24
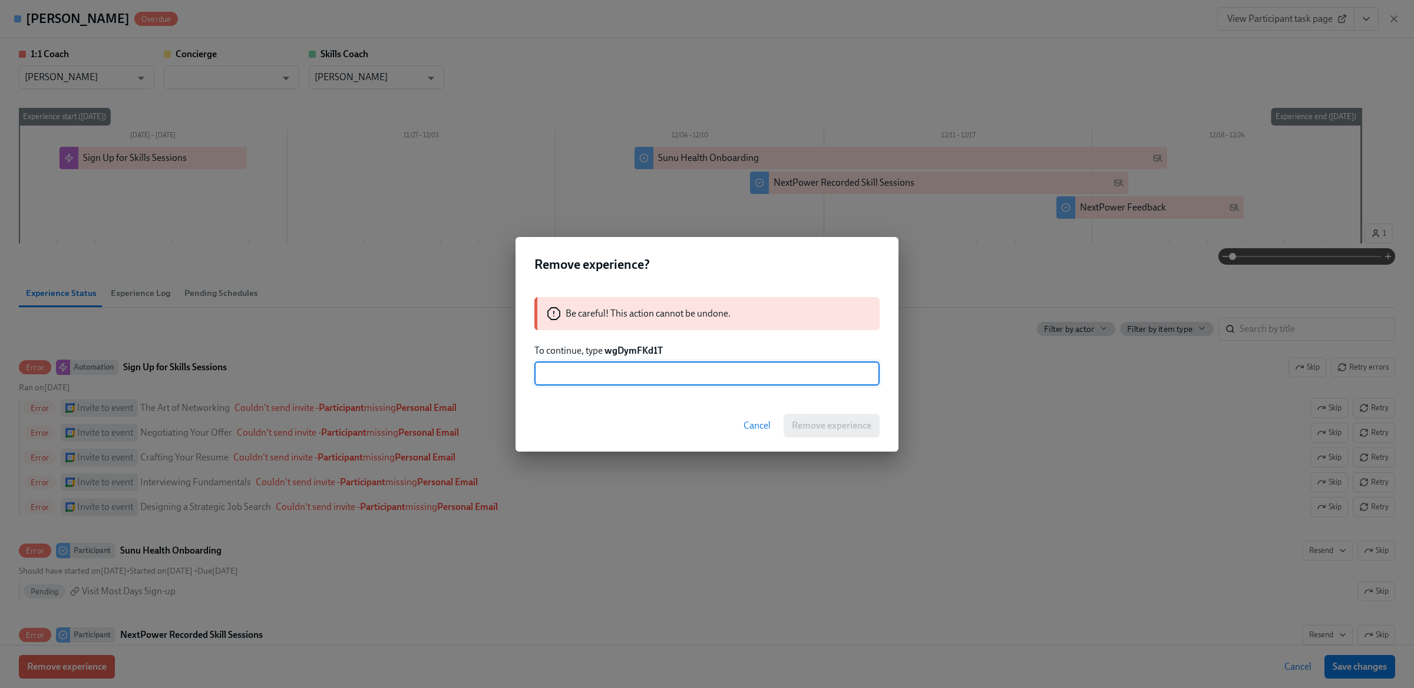
paste input "wgDymFKd1T"
click at [55, 206] on div "Remove experience? Be careful! This action cannot be undone. To continue, type …" at bounding box center [707, 344] width 1414 height 688
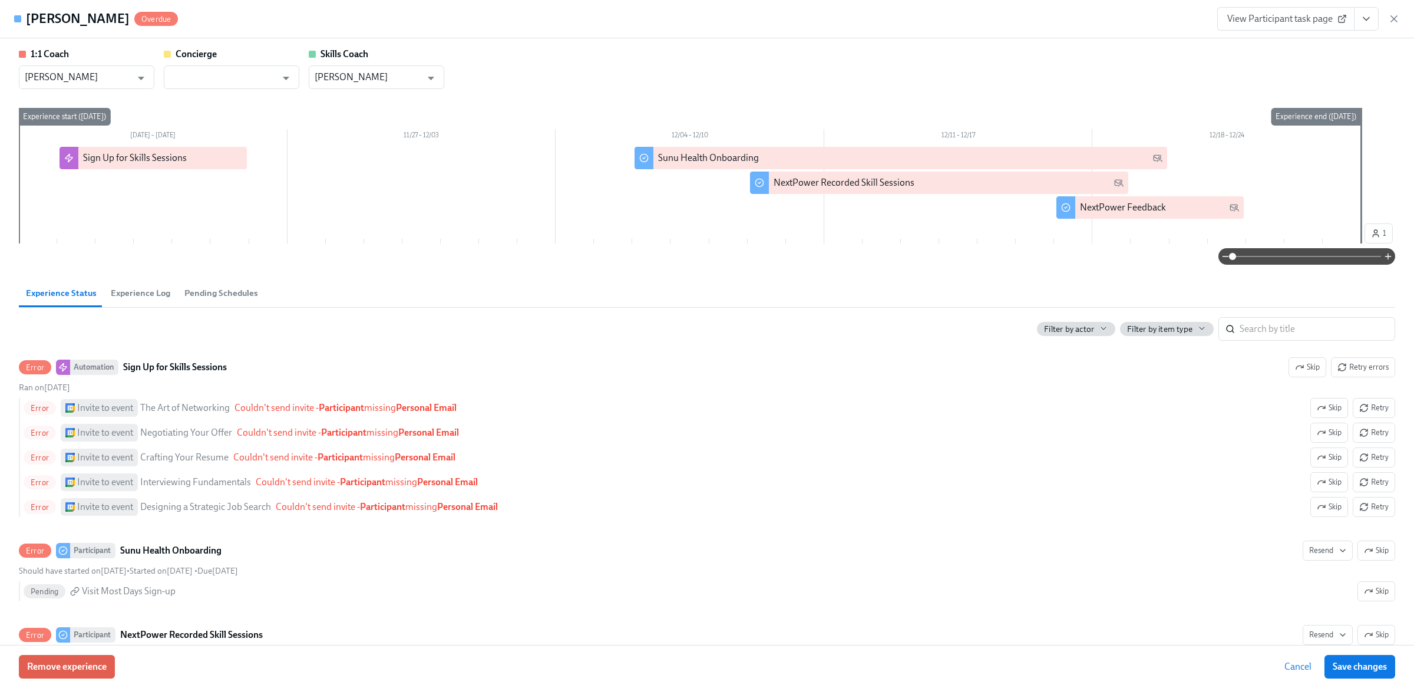
click at [141, 301] on button "Experience Log" at bounding box center [141, 293] width 74 height 28
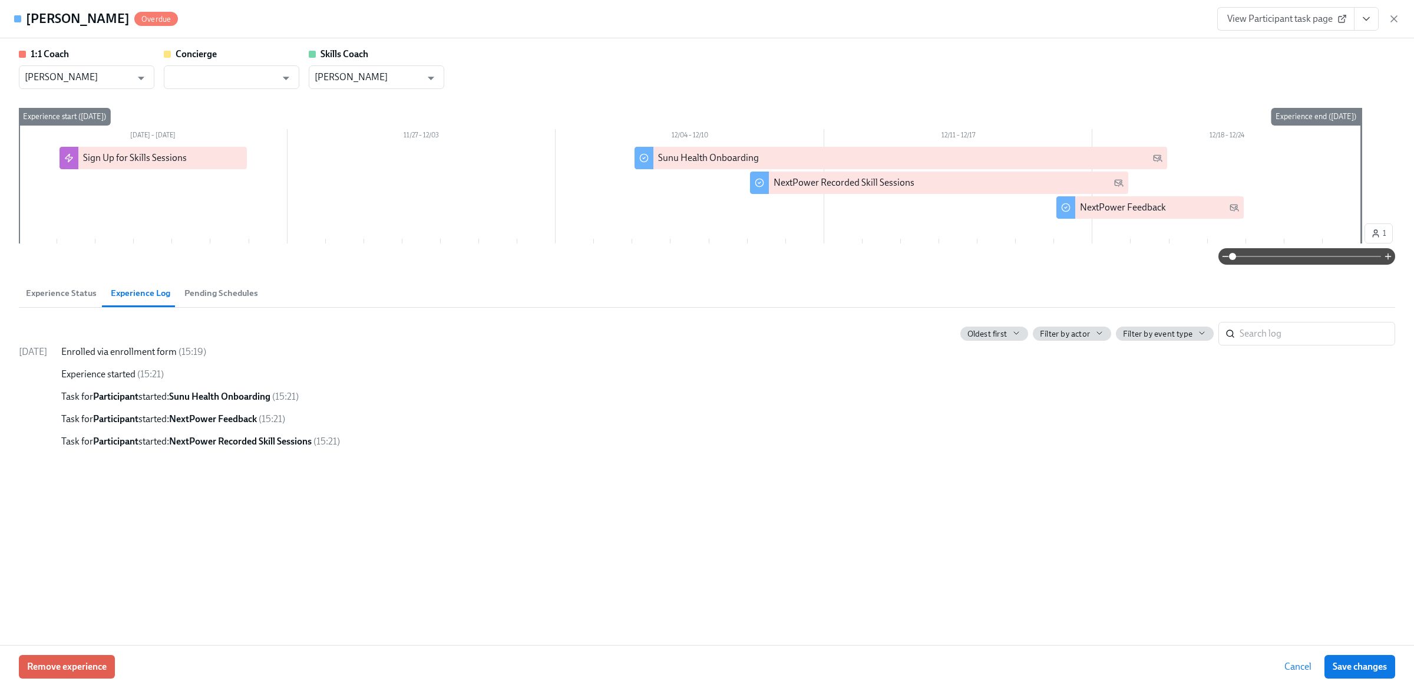
click at [56, 293] on span "Experience Status" at bounding box center [61, 293] width 71 height 14
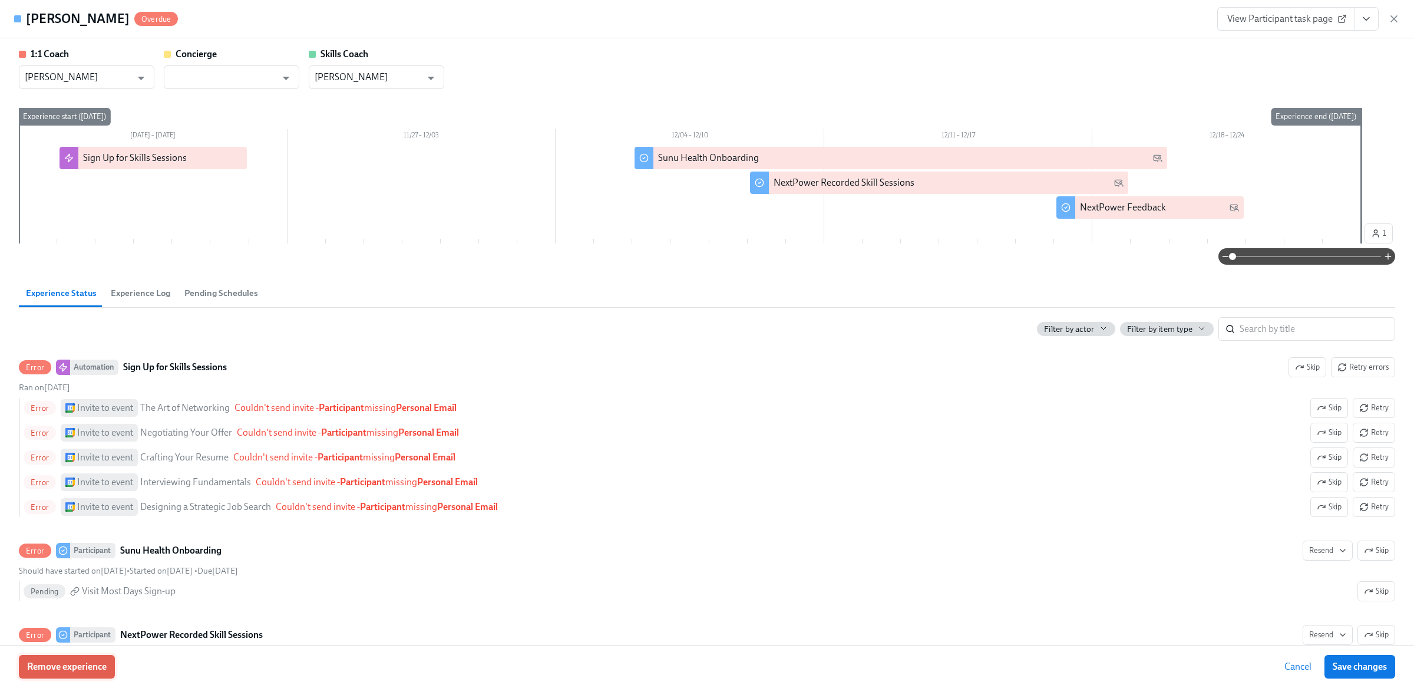
click at [54, 674] on button "Remove experience" at bounding box center [67, 667] width 96 height 24
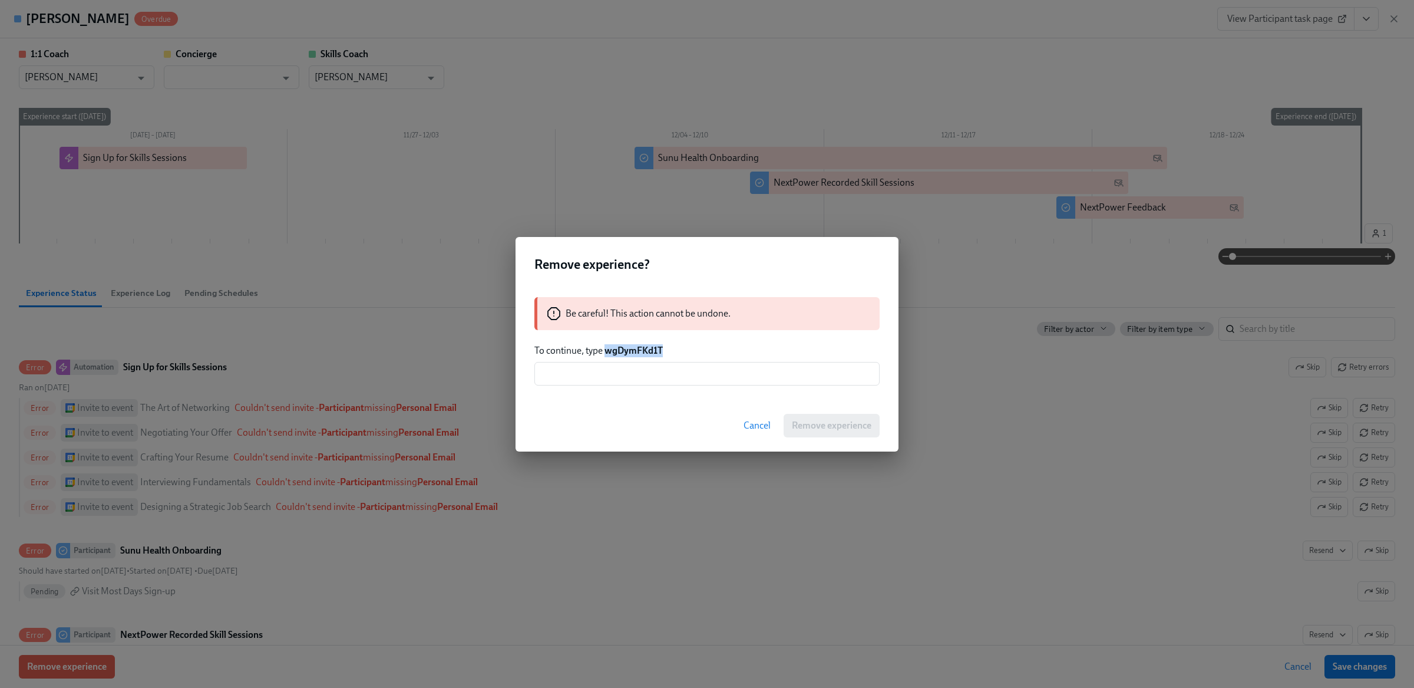
drag, startPoint x: 604, startPoint y: 351, endPoint x: 713, endPoint y: 352, distance: 109.0
click at [713, 352] on p "To continue, type wgDymFKd1T" at bounding box center [707, 350] width 345 height 13
copy strong "wgDymFKd1T"
click at [695, 368] on input "text" at bounding box center [707, 374] width 345 height 24
paste input "wgDymFKd1T"
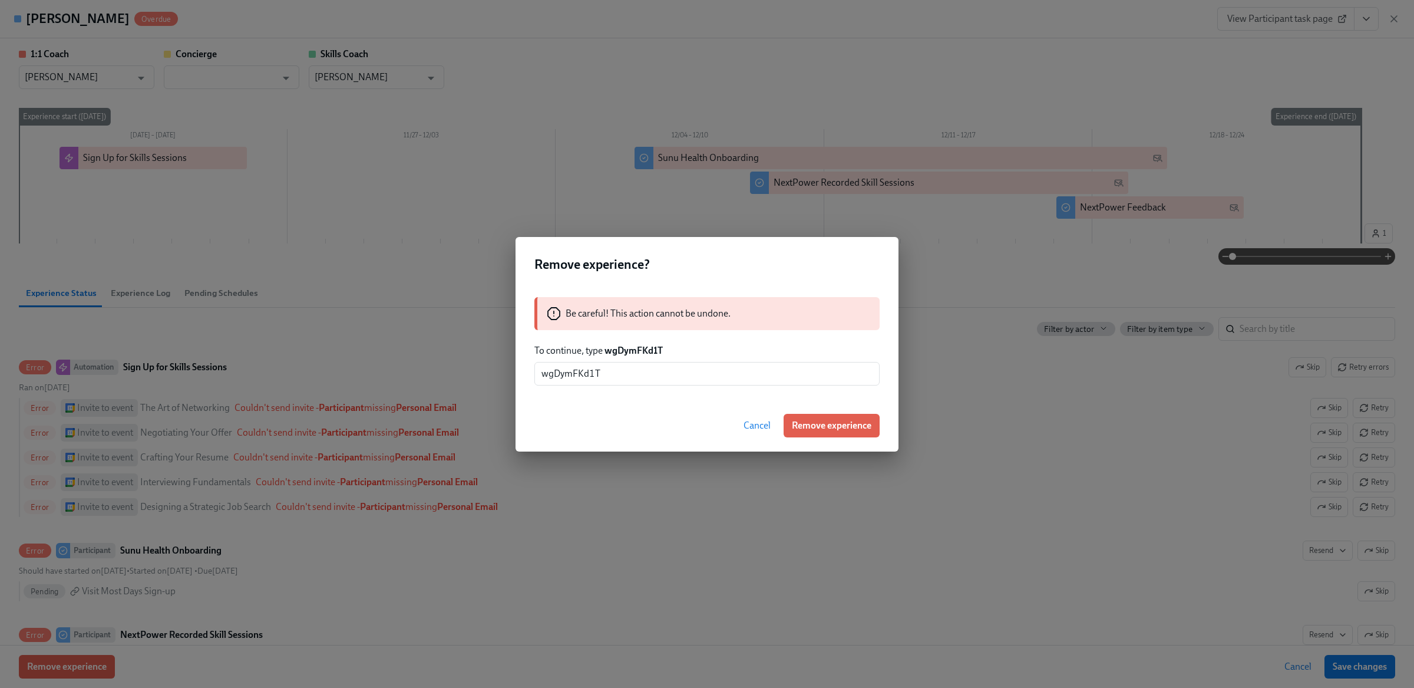
click at [802, 407] on div "Cancel Remove experience" at bounding box center [707, 426] width 383 height 52
click at [807, 420] on span "Remove experience" at bounding box center [832, 426] width 80 height 12
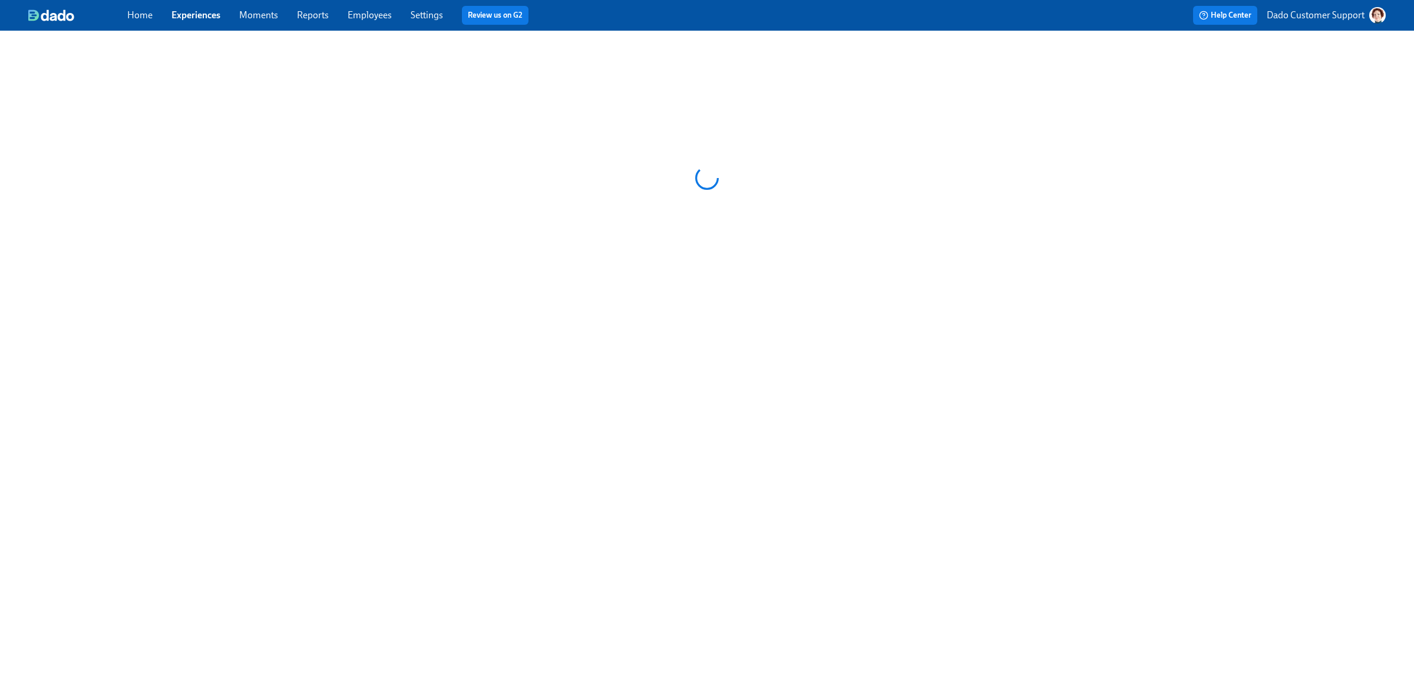
click at [352, 14] on link "Employees" at bounding box center [370, 14] width 44 height 11
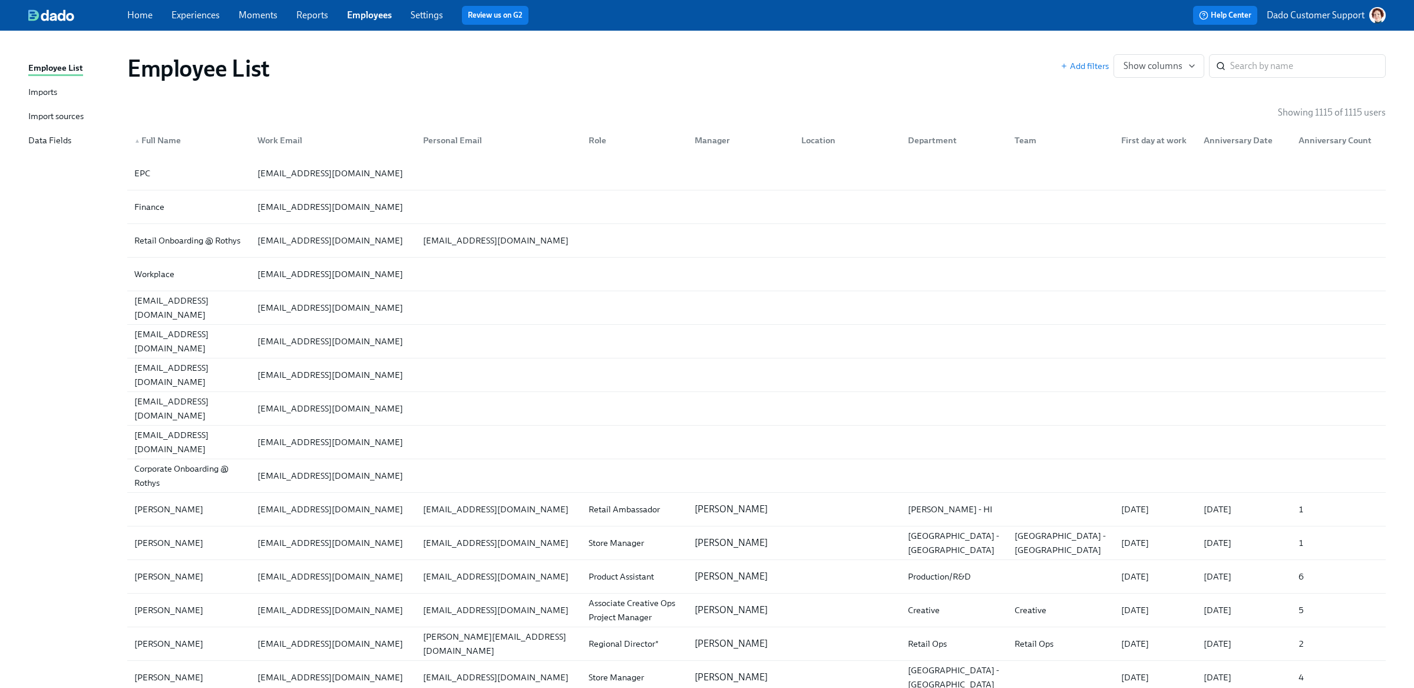
click at [54, 114] on div "Import sources" at bounding box center [55, 117] width 55 height 15
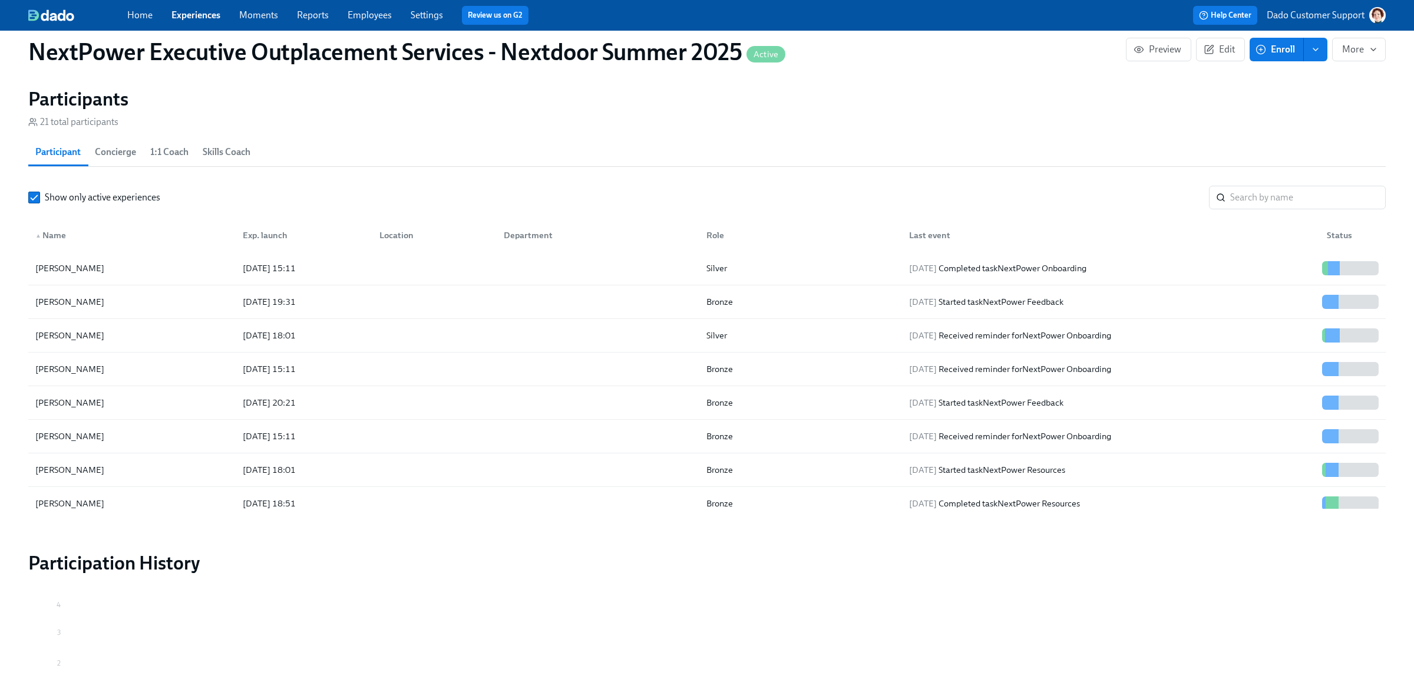
scroll to position [912, 0]
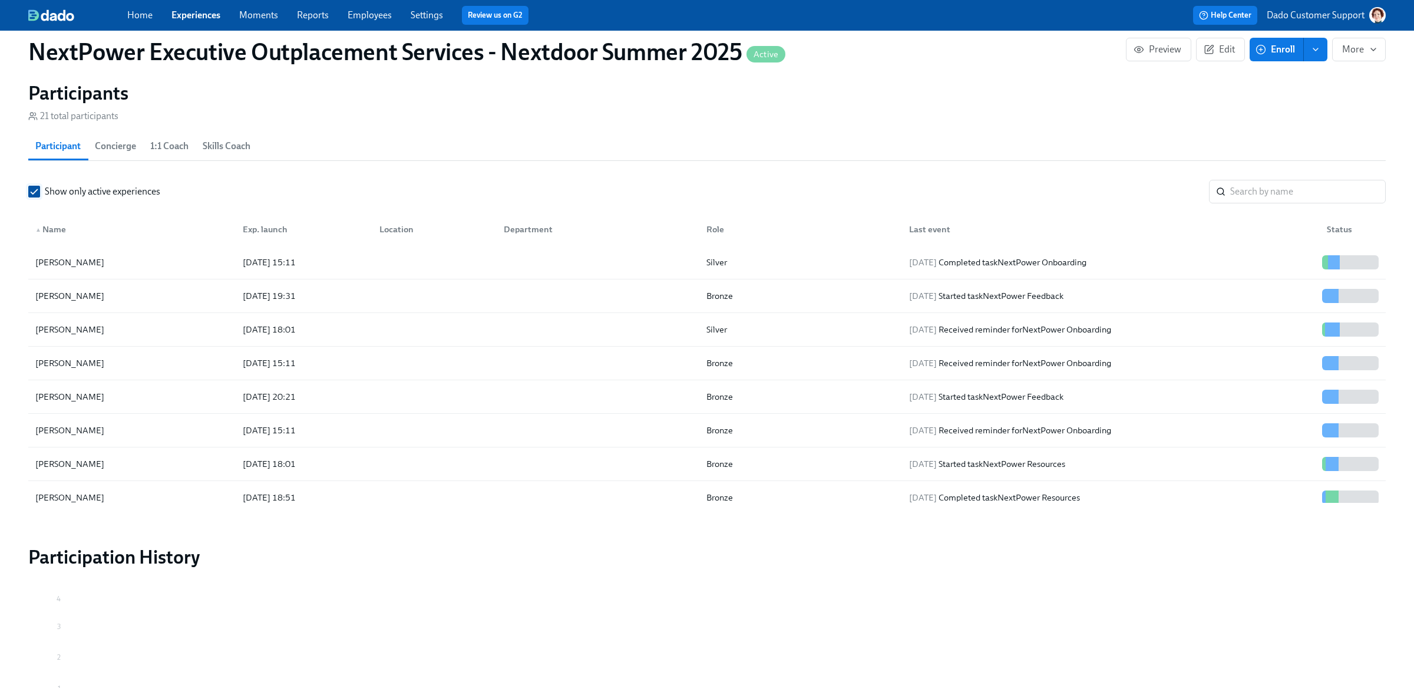
click at [45, 189] on span "Show only active experiences" at bounding box center [103, 191] width 116 height 13
click at [39, 189] on input "Show only active experiences" at bounding box center [34, 191] width 11 height 11
click at [56, 232] on div "▲ Name" at bounding box center [51, 229] width 40 height 14
click at [56, 232] on div "▼ Name" at bounding box center [51, 229] width 40 height 14
click at [230, 368] on div "[PERSON_NAME]" at bounding box center [132, 363] width 203 height 24
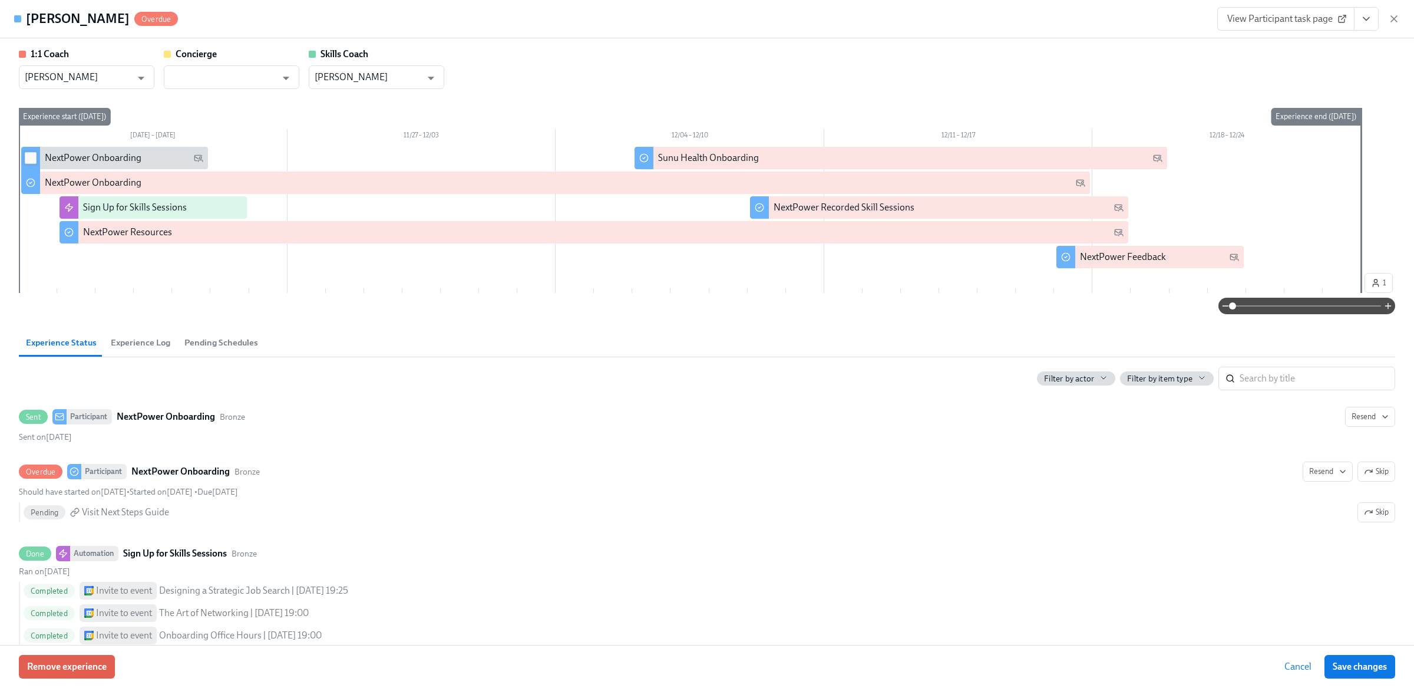
click at [30, 156] on input "checkbox" at bounding box center [30, 158] width 11 height 11
checkbox input "true"
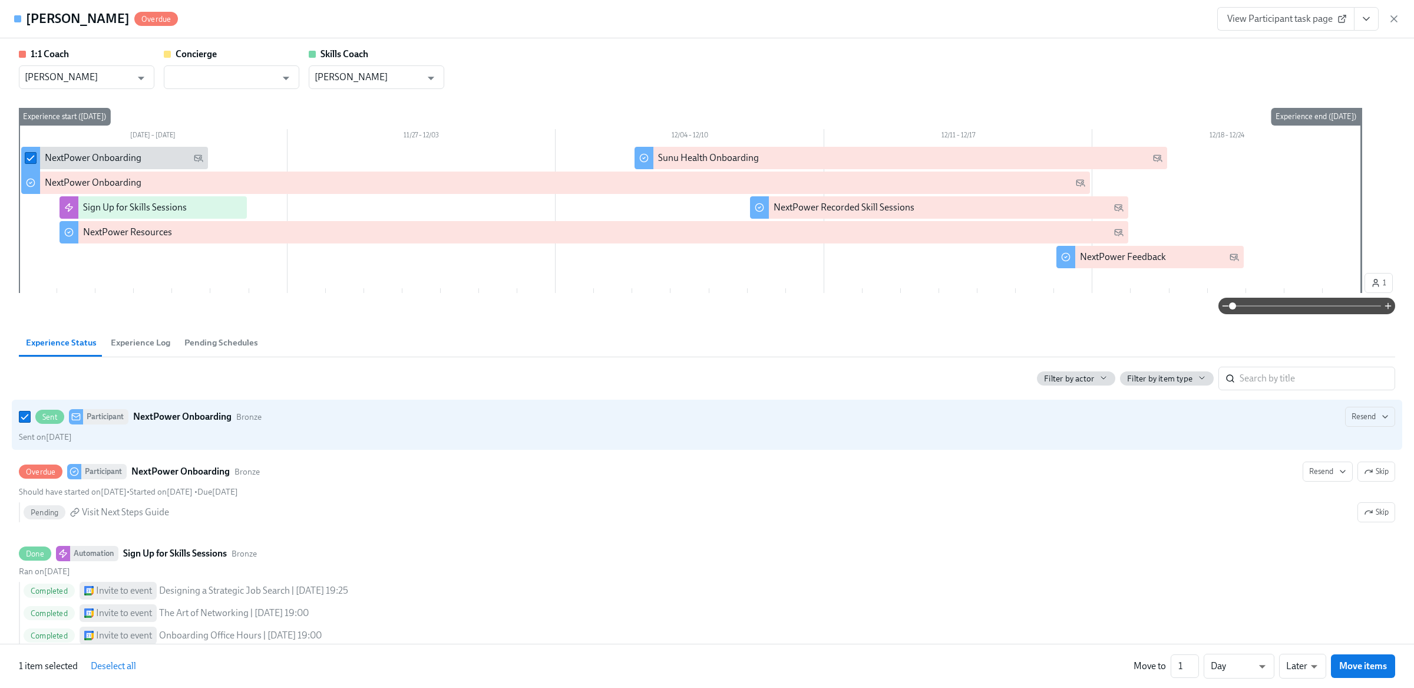
checkbox input "true"
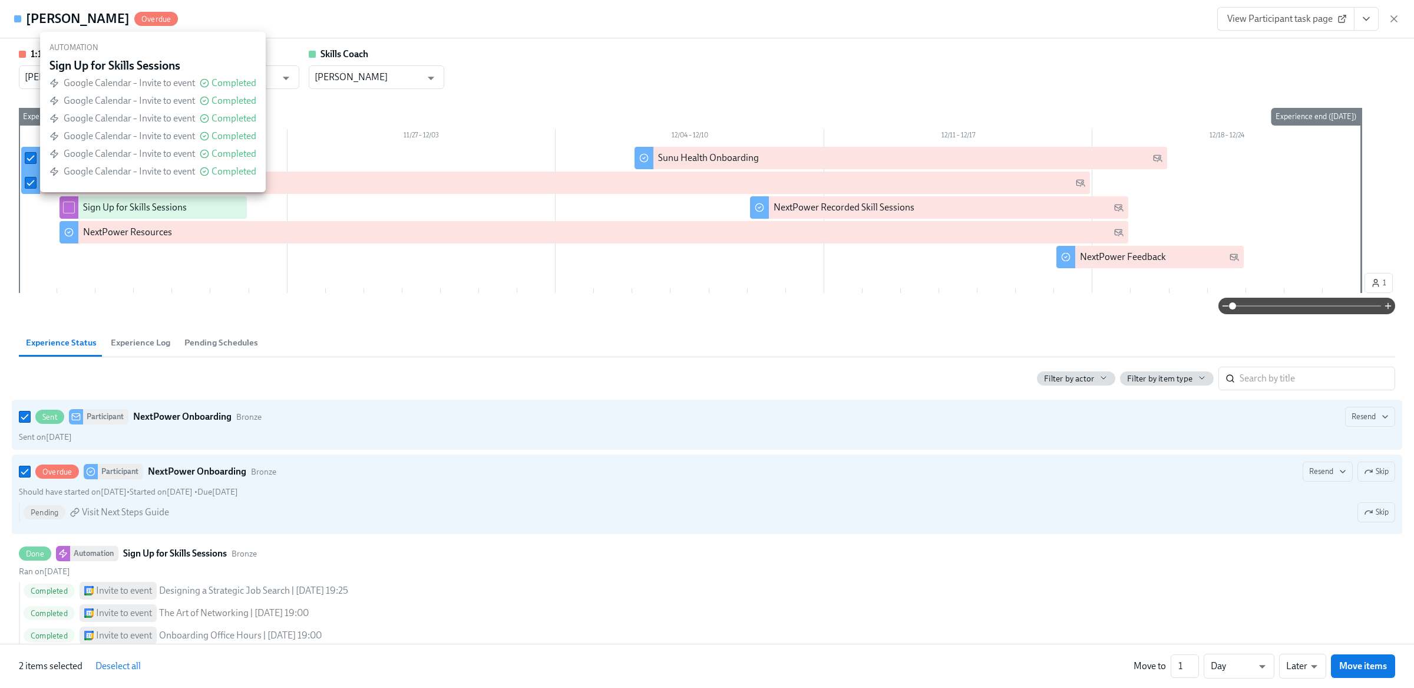
click at [61, 205] on div at bounding box center [69, 207] width 19 height 22
click at [68, 205] on input "checkbox" at bounding box center [69, 207] width 11 height 11
checkbox input "true"
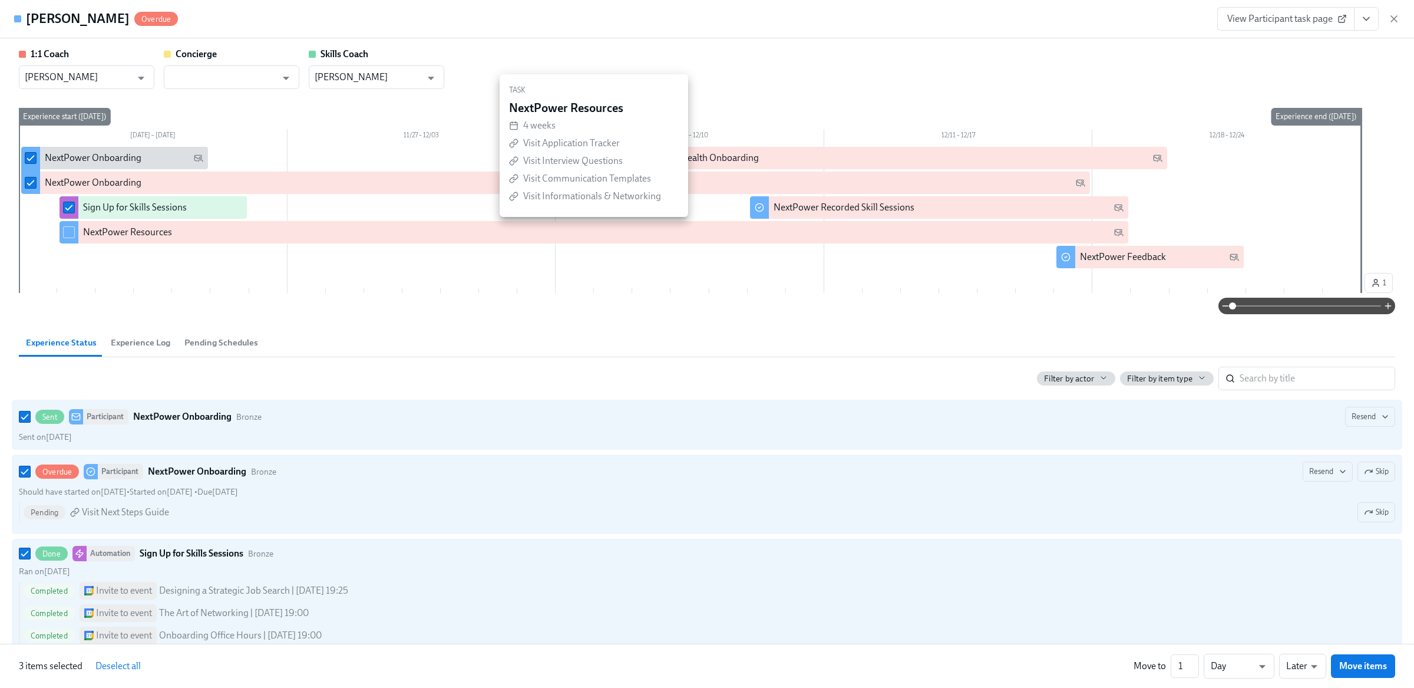
click at [70, 228] on input "checkbox" at bounding box center [69, 232] width 11 height 11
checkbox input "true"
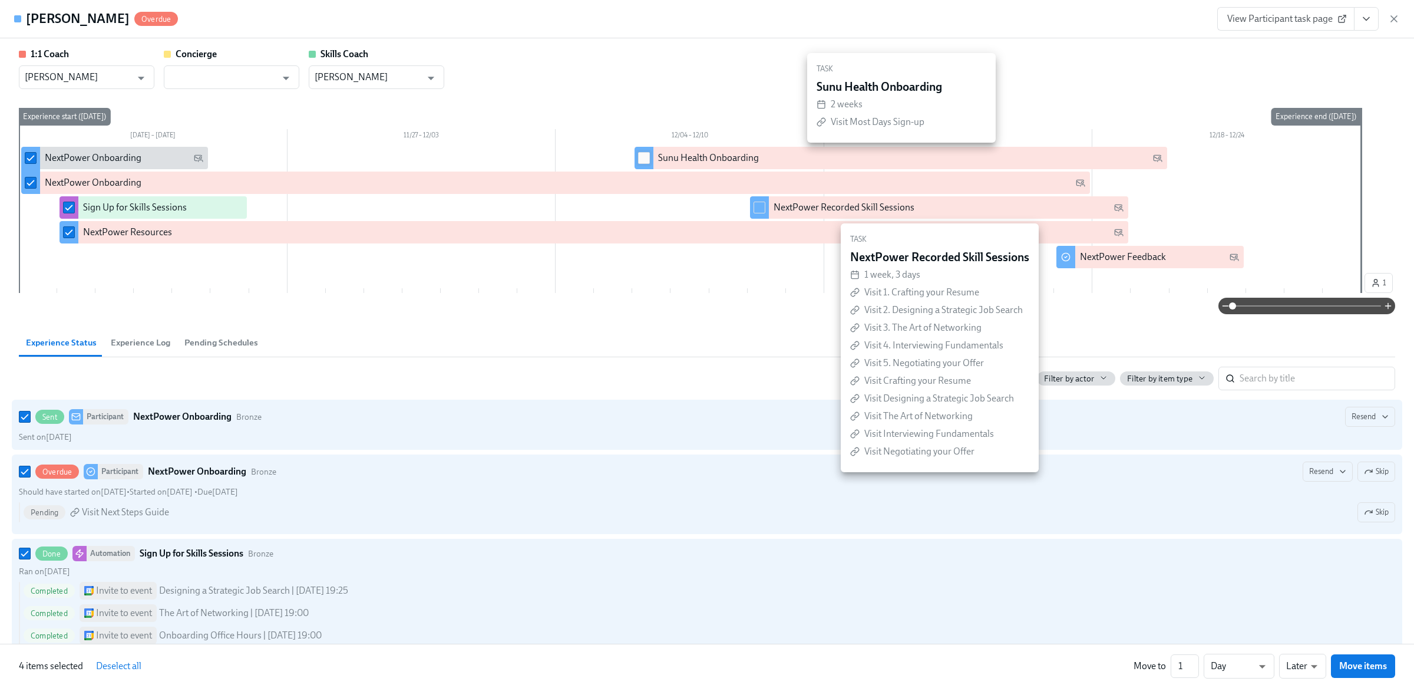
click at [648, 162] on input "checkbox" at bounding box center [644, 158] width 11 height 11
checkbox input "true"
click at [761, 207] on input "checkbox" at bounding box center [759, 207] width 11 height 11
checkbox input "true"
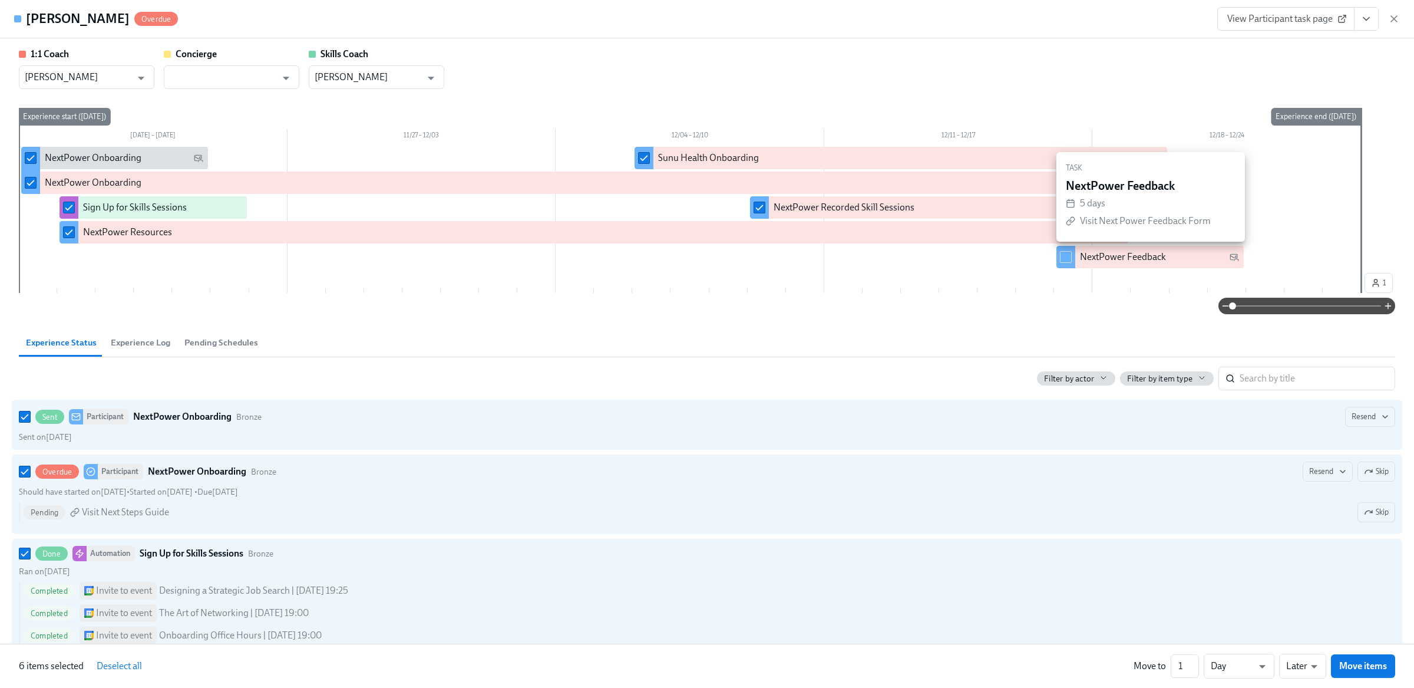
click at [1069, 257] on input "checkbox" at bounding box center [1066, 257] width 11 height 11
checkbox input "true"
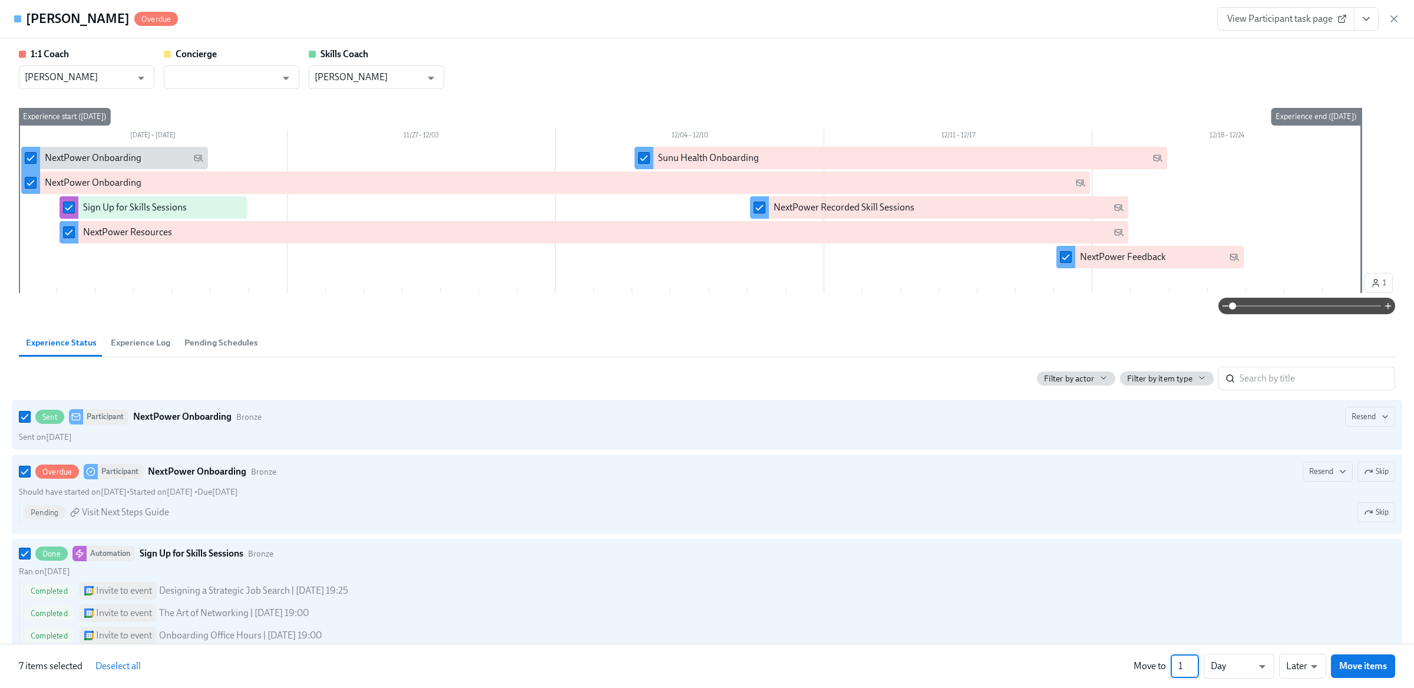
drag, startPoint x: 1188, startPoint y: 664, endPoint x: 1165, endPoint y: 664, distance: 22.4
click at [1165, 664] on div "Move to 1 ​ Day d ​ Later later ​ Move items" at bounding box center [1265, 666] width 262 height 25
type input "272"
click at [1368, 667] on span "Move items" at bounding box center [1364, 666] width 48 height 12
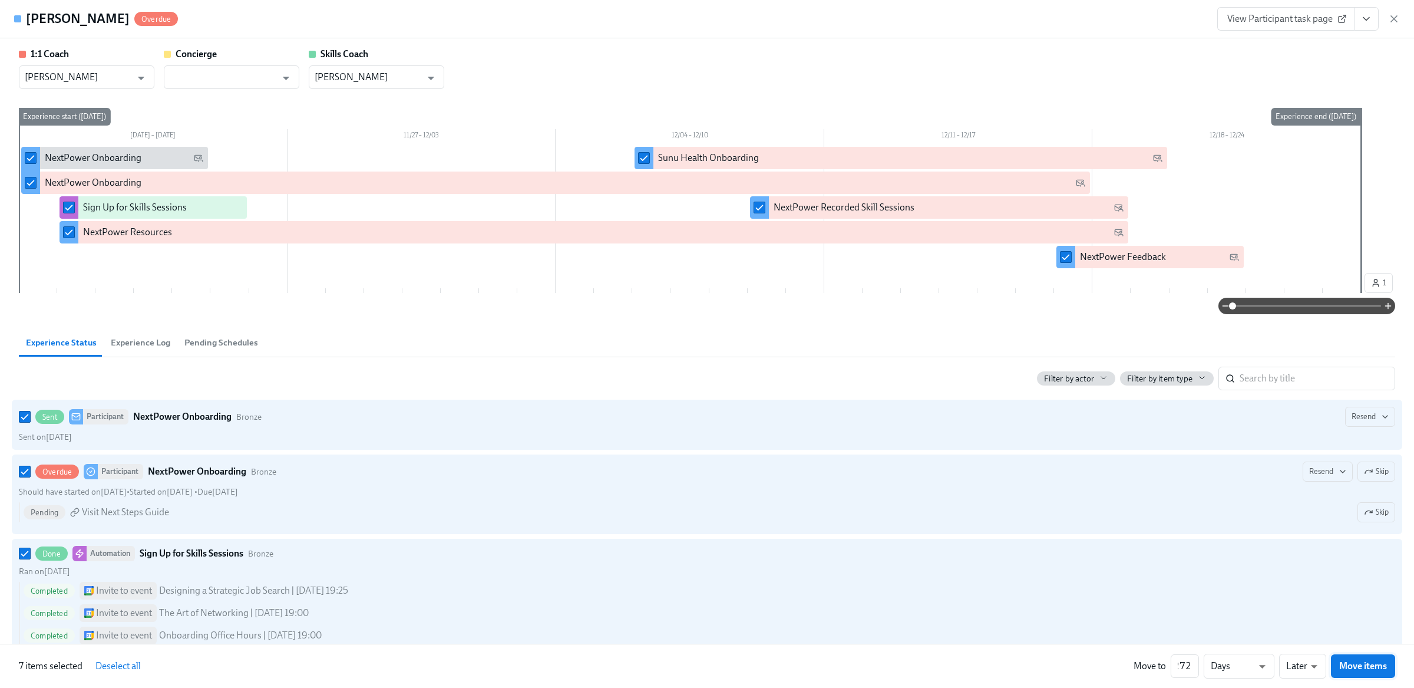
checkbox input "false"
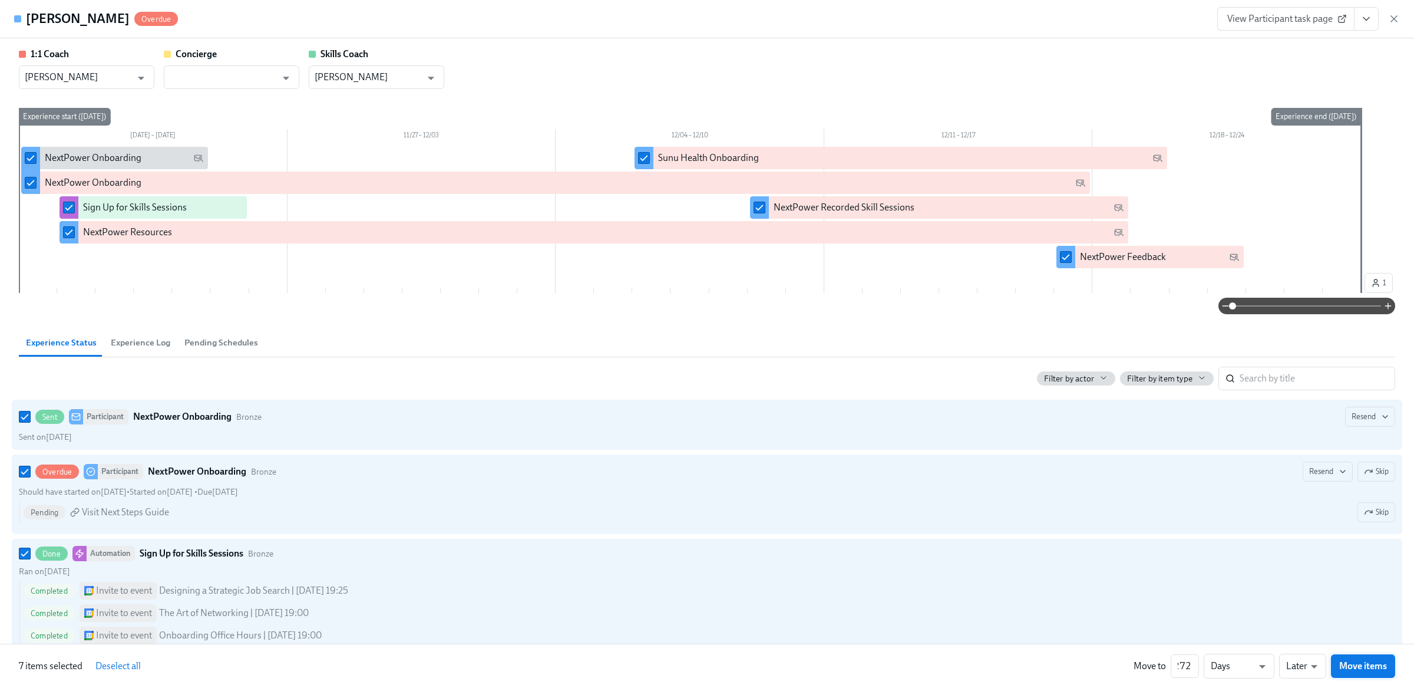
checkbox input "false"
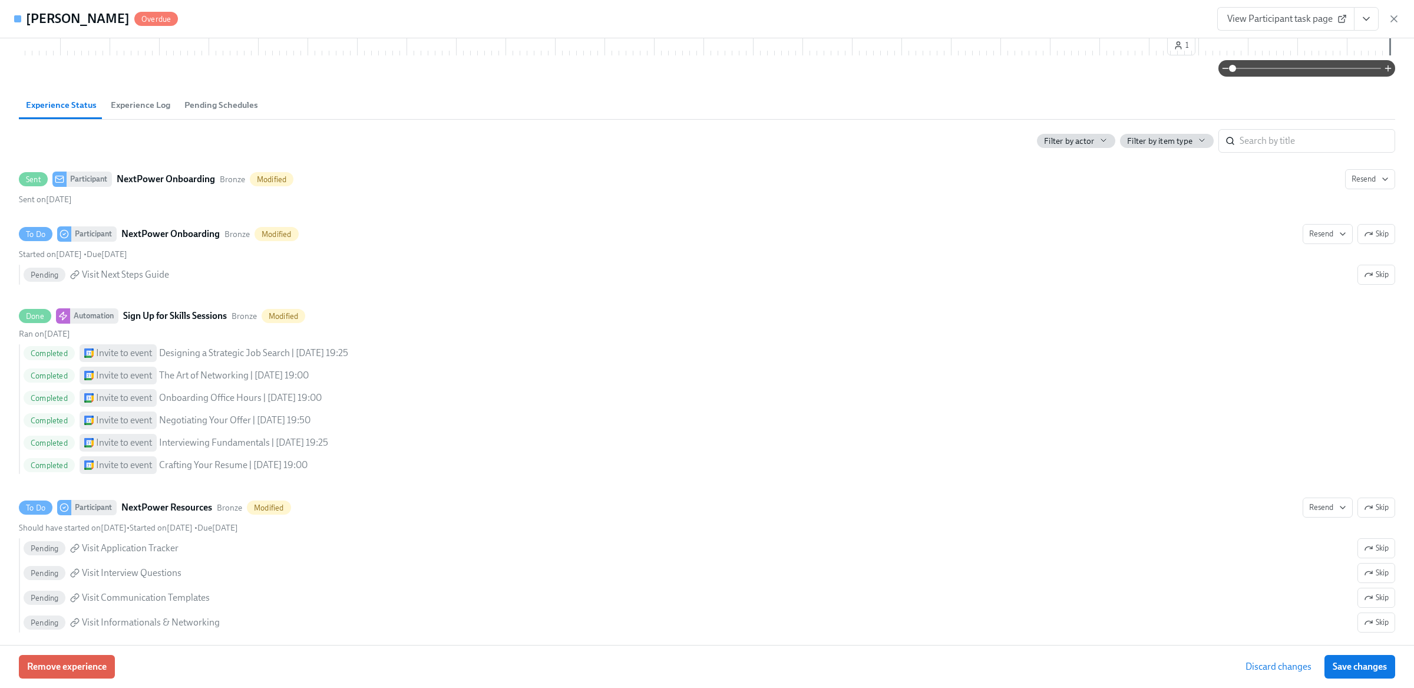
scroll to position [236, 0]
click at [132, 113] on span "Experience Log" at bounding box center [141, 107] width 60 height 14
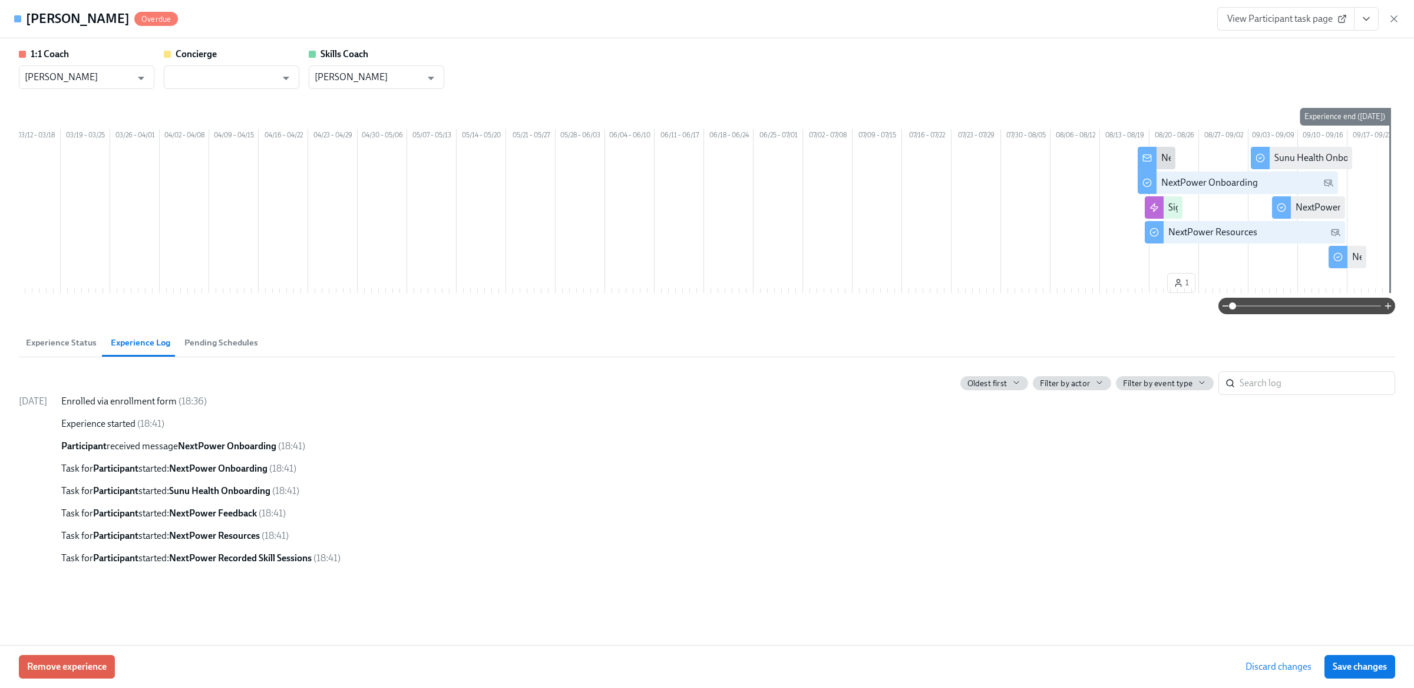
click at [70, 349] on span "Experience Status" at bounding box center [61, 343] width 71 height 14
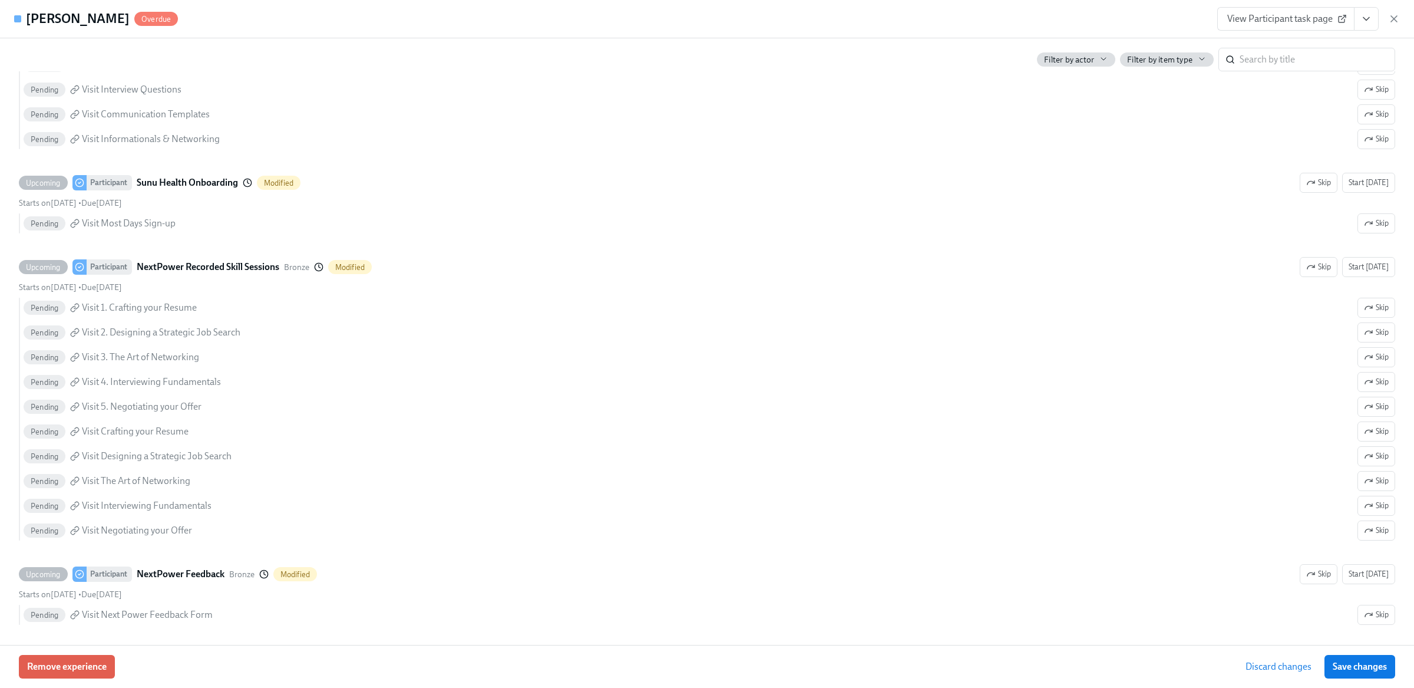
scroll to position [750, 0]
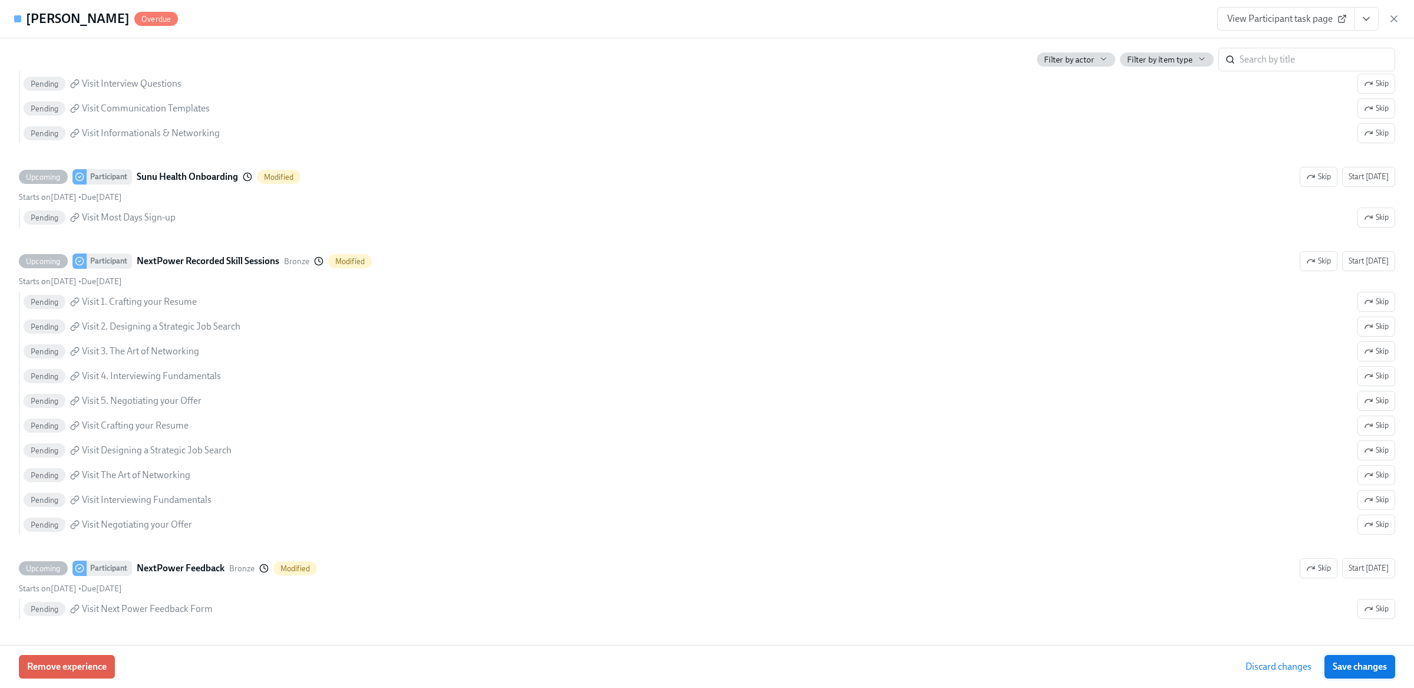
click at [1359, 667] on span "Save changes" at bounding box center [1360, 667] width 54 height 12
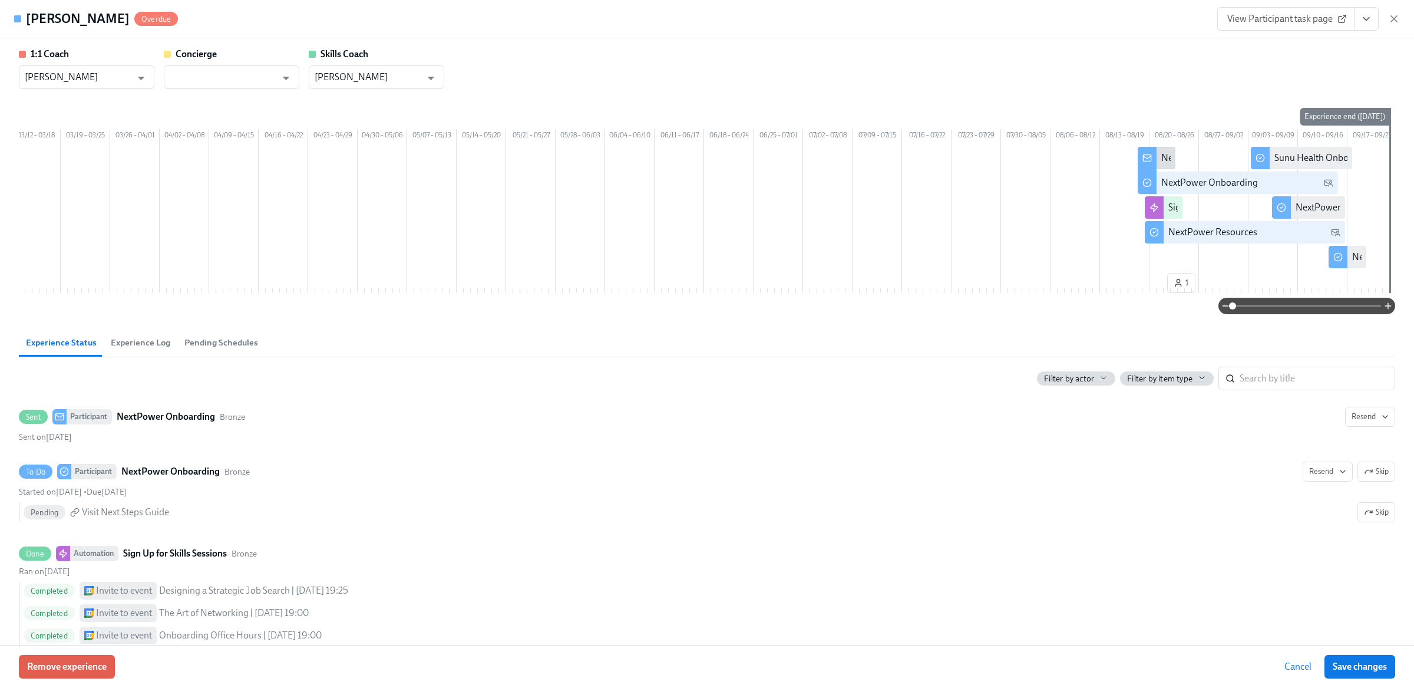
scroll to position [0, 4087]
click at [1390, 15] on icon "button" at bounding box center [1395, 19] width 12 height 12
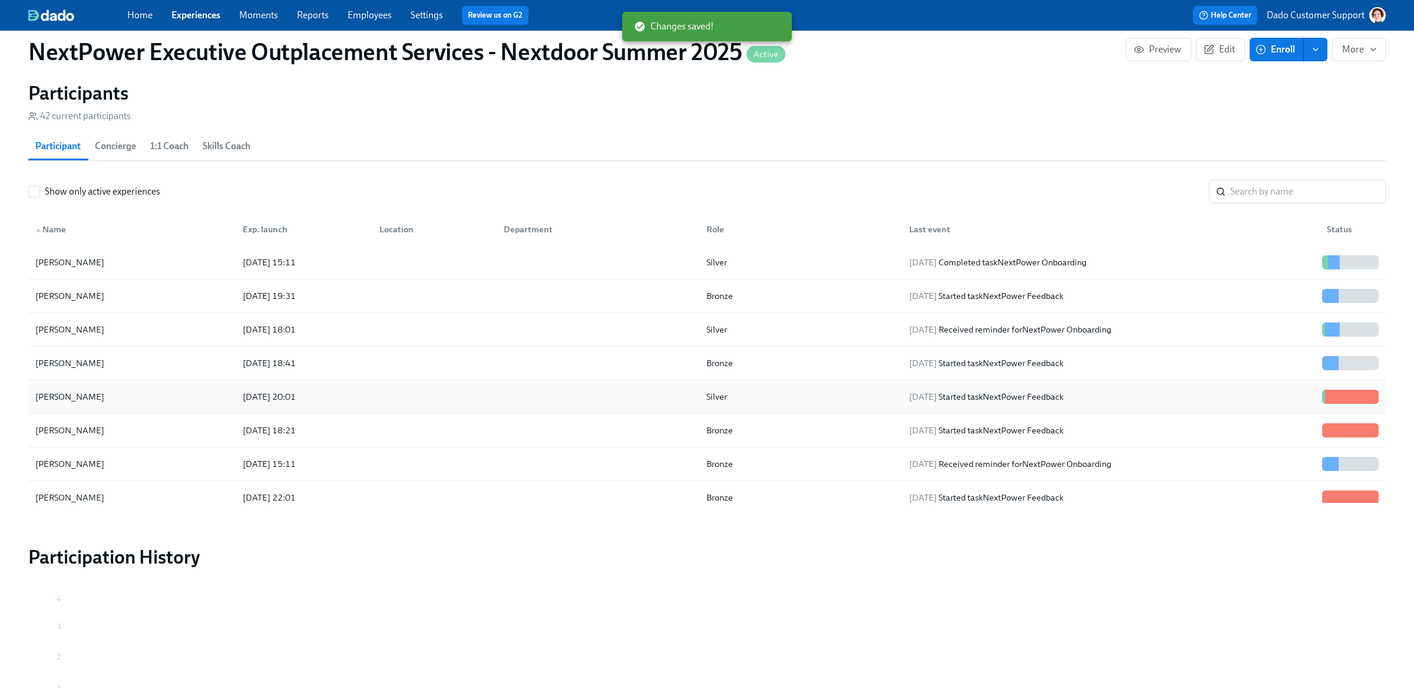
click at [265, 390] on div "2025/08/18 20:01" at bounding box center [269, 397] width 62 height 14
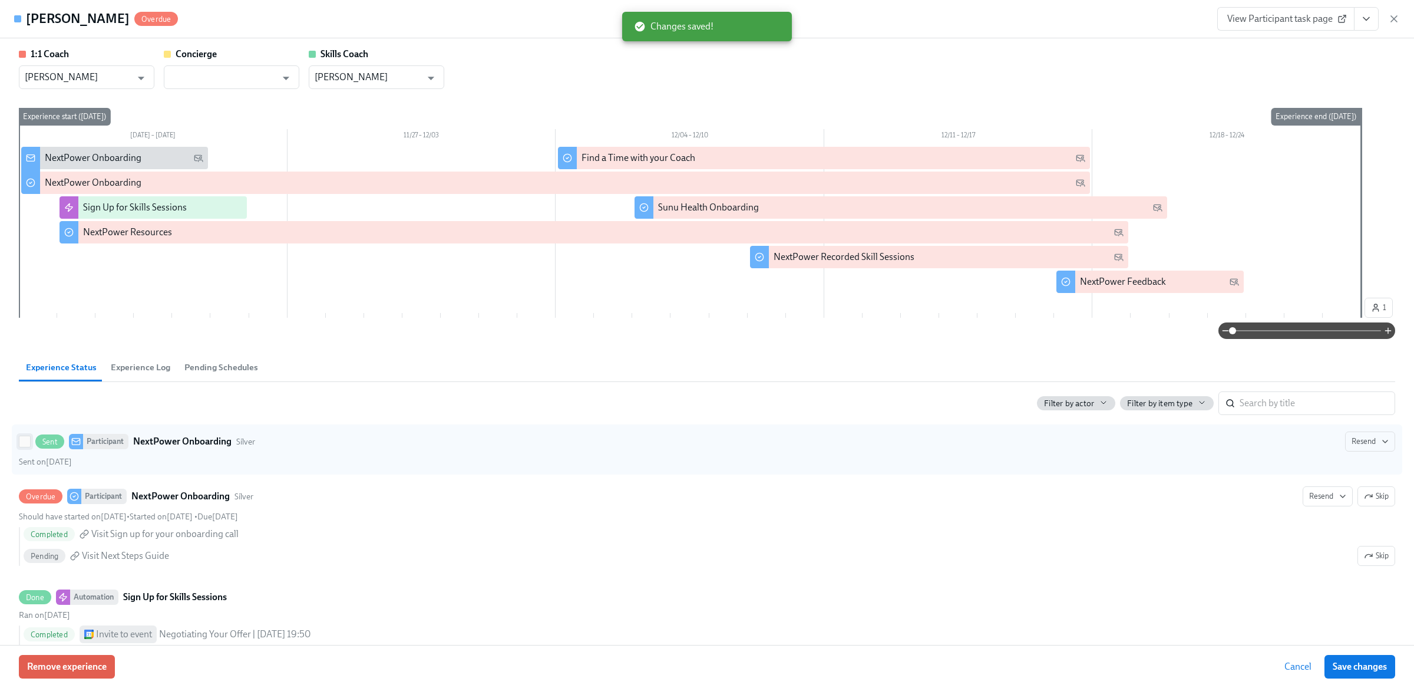
click at [21, 440] on input "Sent Participant NextPower Onboarding Silver Resend Sent on August 18th" at bounding box center [24, 441] width 11 height 11
checkbox input "true"
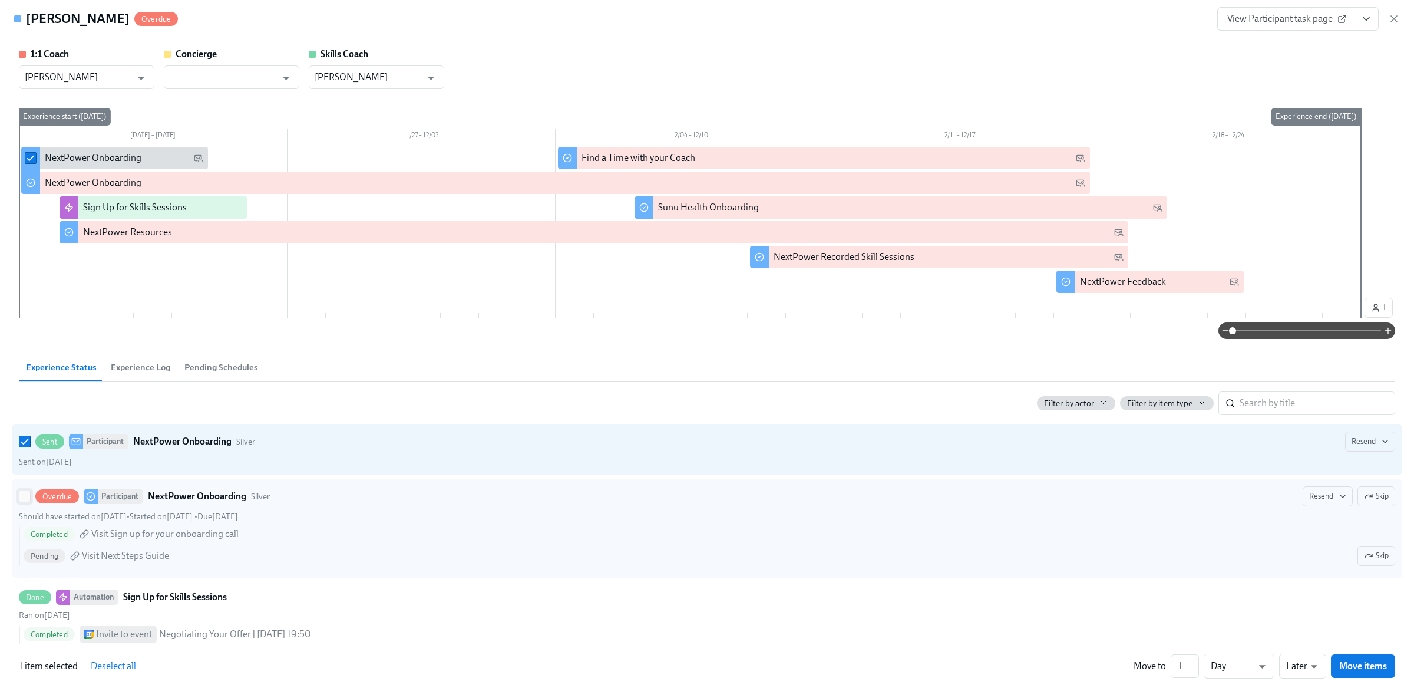
click at [25, 498] on input "Overdue Participant NextPower Onboarding Silver Resend Skip Should have started…" at bounding box center [24, 496] width 11 height 11
checkbox input "true"
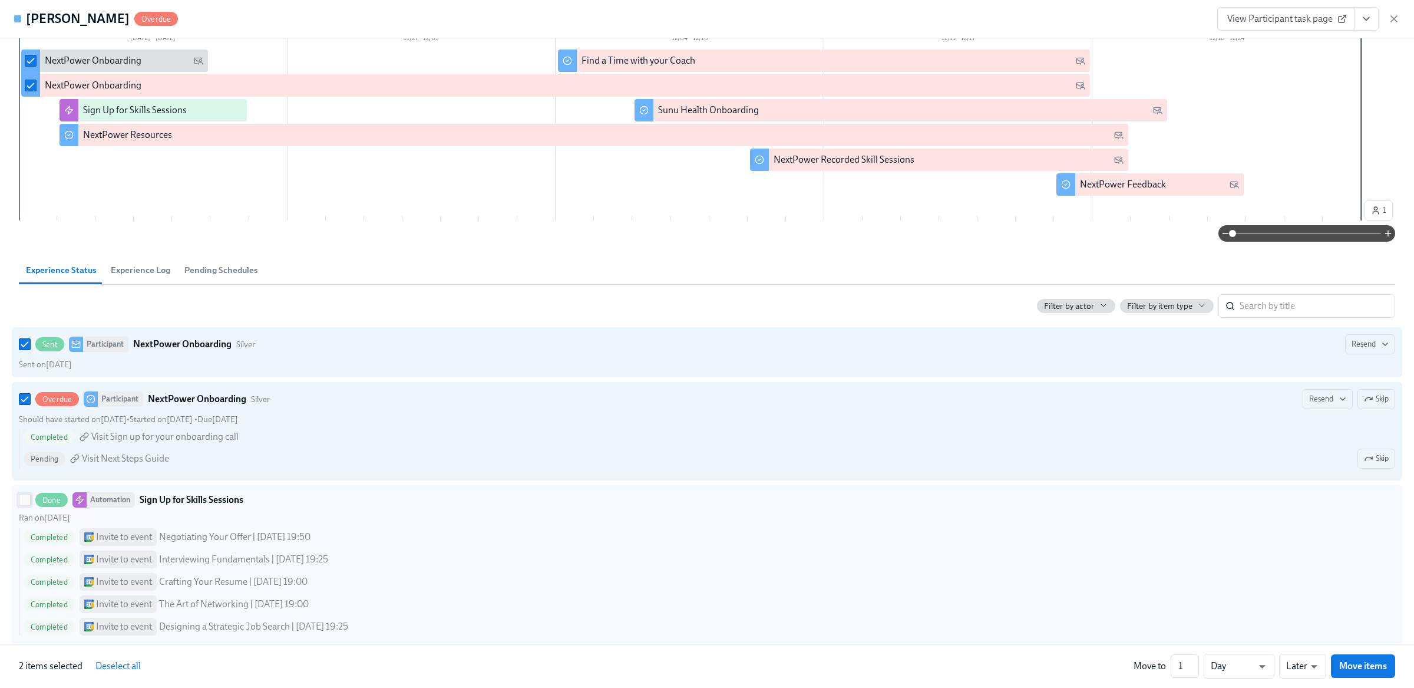
click at [22, 503] on input "Done Automation Sign Up for Skills Sessions Ran on August 18th Completed Invite…" at bounding box center [24, 499] width 11 height 11
checkbox input "true"
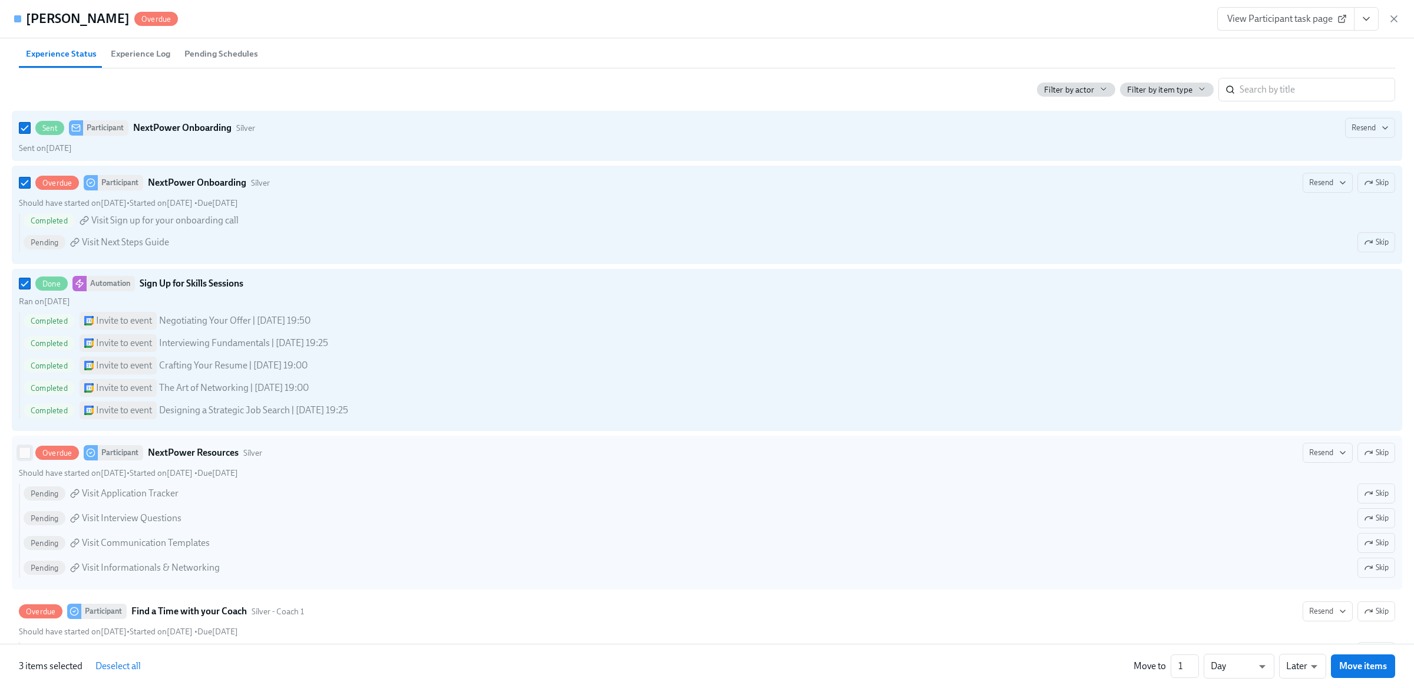
click at [24, 450] on input "Overdue Participant NextPower Resources Silver Resend Skip Should have started …" at bounding box center [24, 452] width 11 height 11
checkbox input "true"
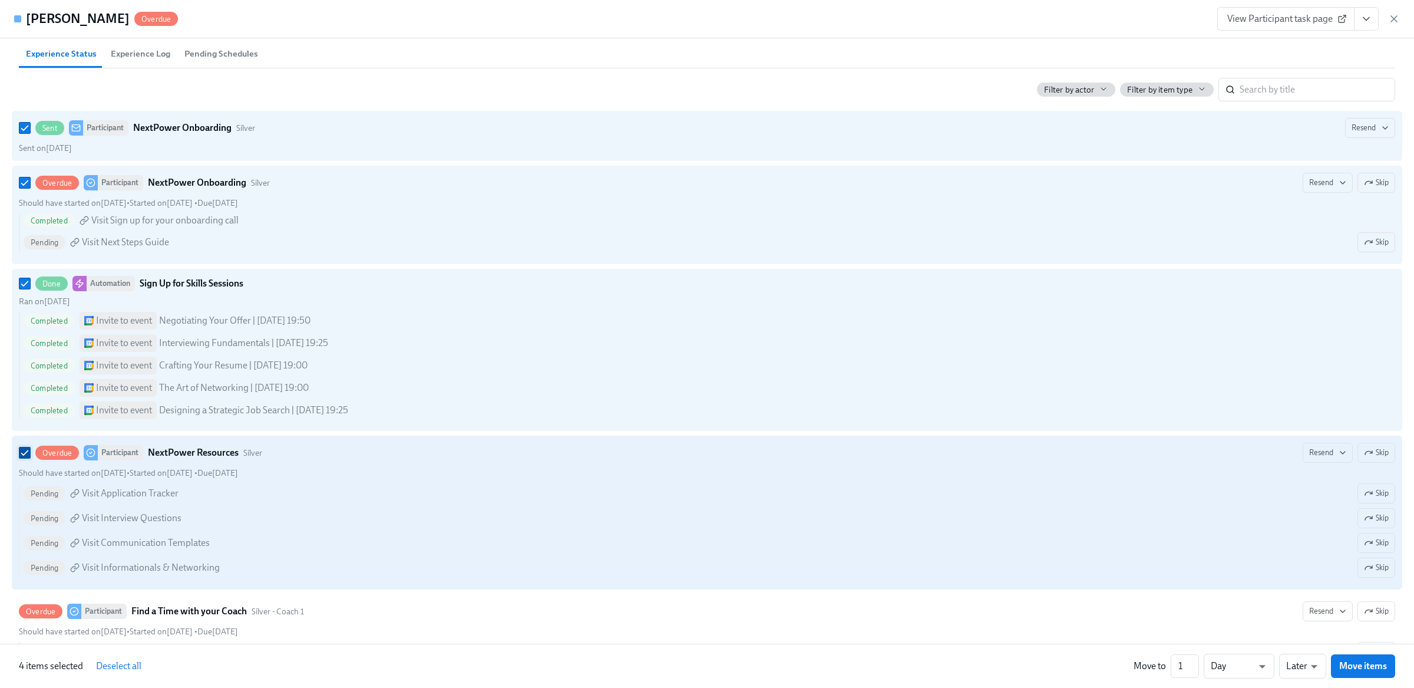
scroll to position [572, 0]
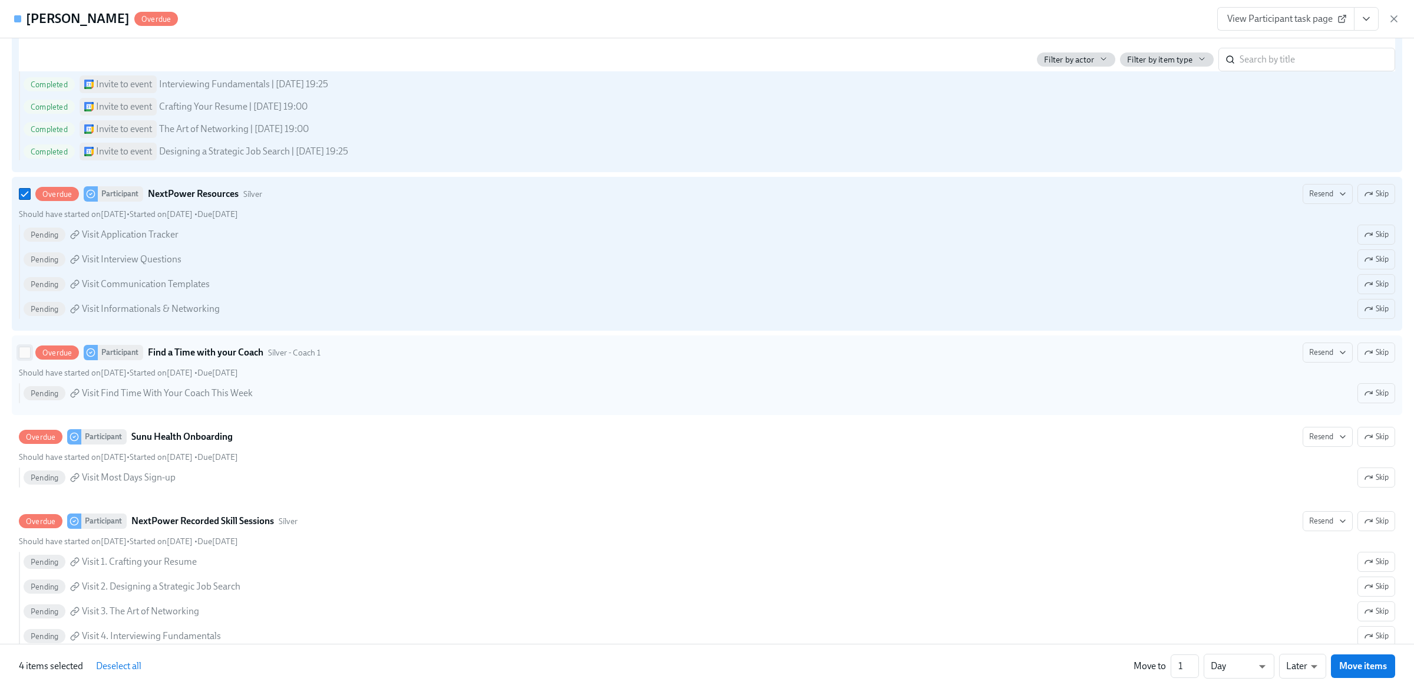
click at [22, 356] on input "Overdue Participant Find a Time with your Coach Silver - Coach 1 Resend Skip Sh…" at bounding box center [24, 352] width 11 height 11
checkbox input "true"
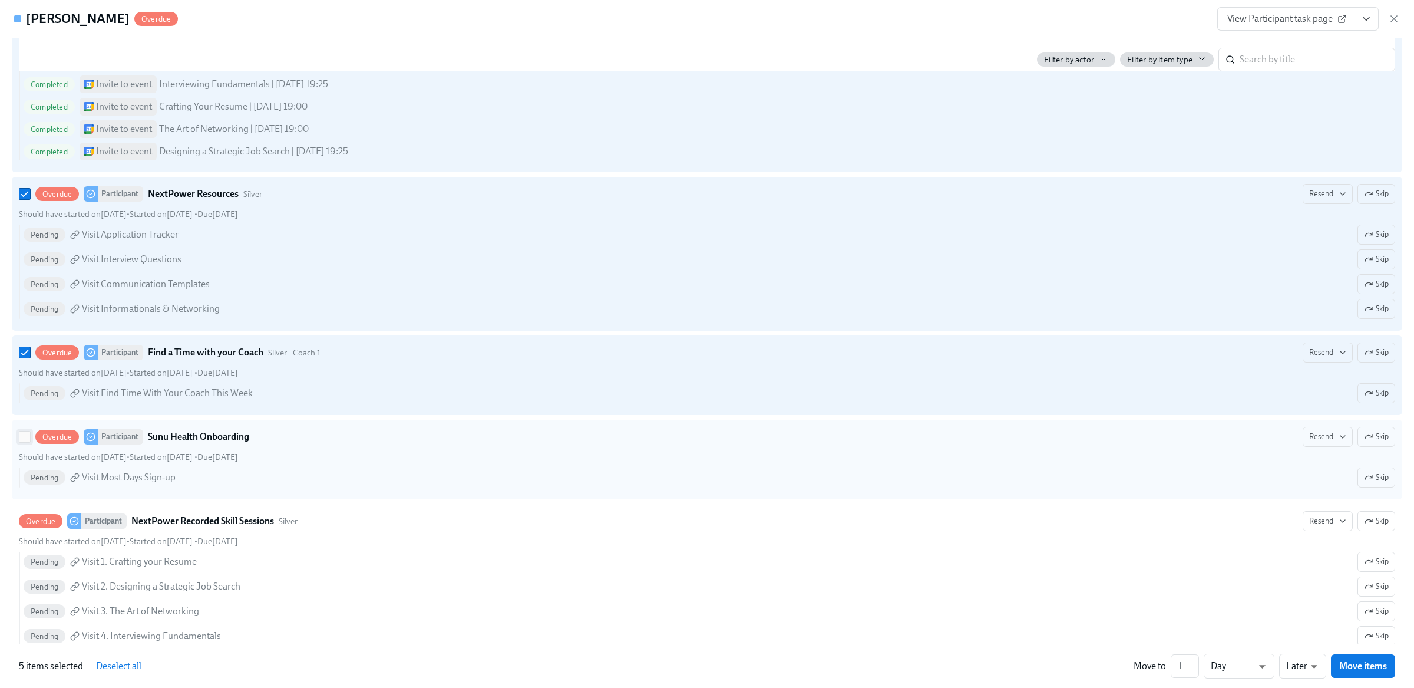
click at [22, 442] on input "Overdue Participant Sunu Health Onboarding Resend Skip Should have started on D…" at bounding box center [24, 436] width 11 height 11
checkbox input "true"
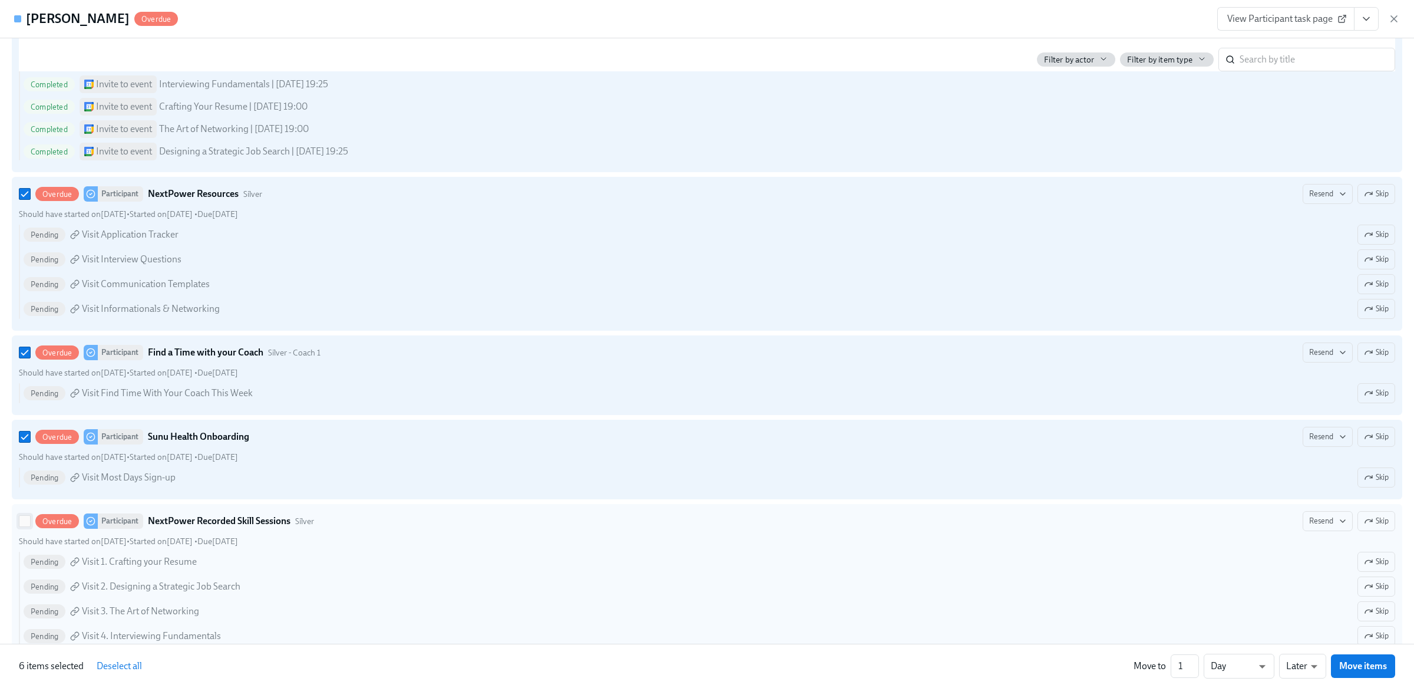
click at [24, 526] on input "Overdue Participant NextPower Recorded Skill Sessions Silver Resend Skip Should…" at bounding box center [24, 521] width 11 height 11
checkbox input "true"
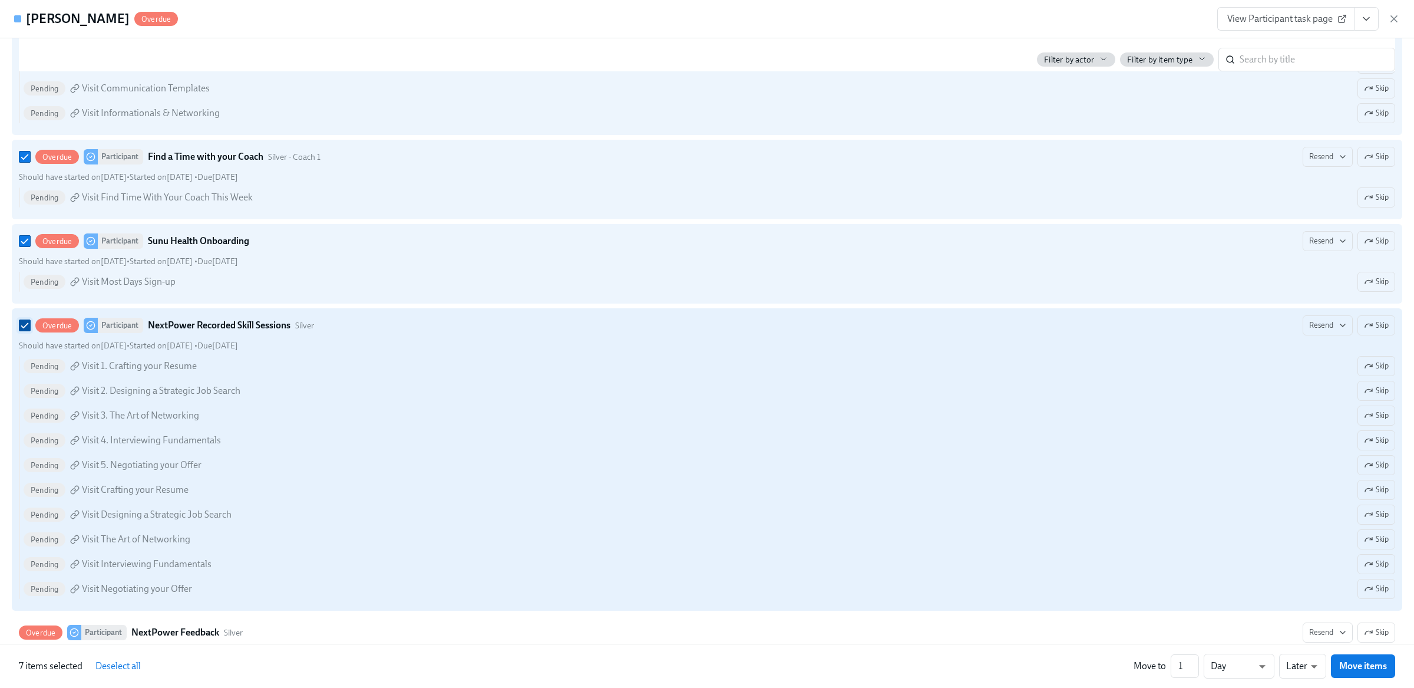
scroll to position [840, 0]
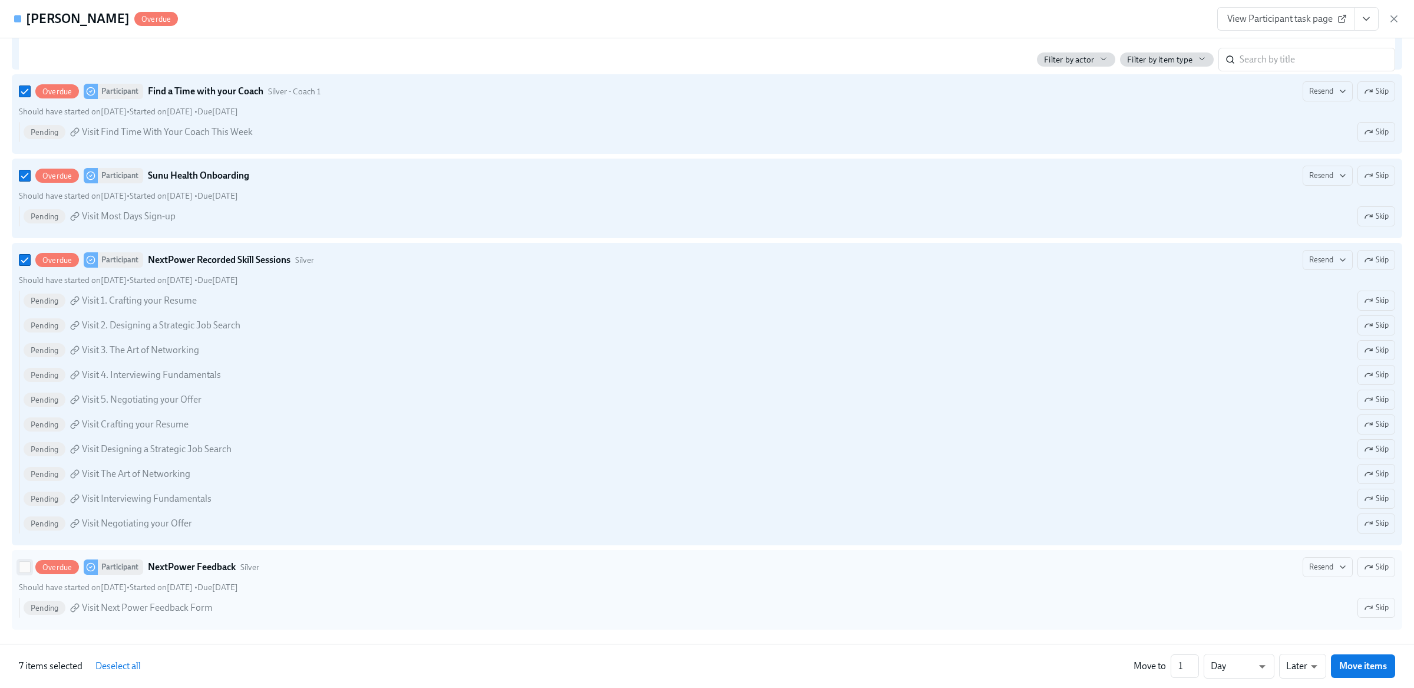
click at [20, 565] on input "Overdue Participant NextPower Feedback Silver Resend Skip Should have started o…" at bounding box center [24, 567] width 11 height 11
checkbox input "true"
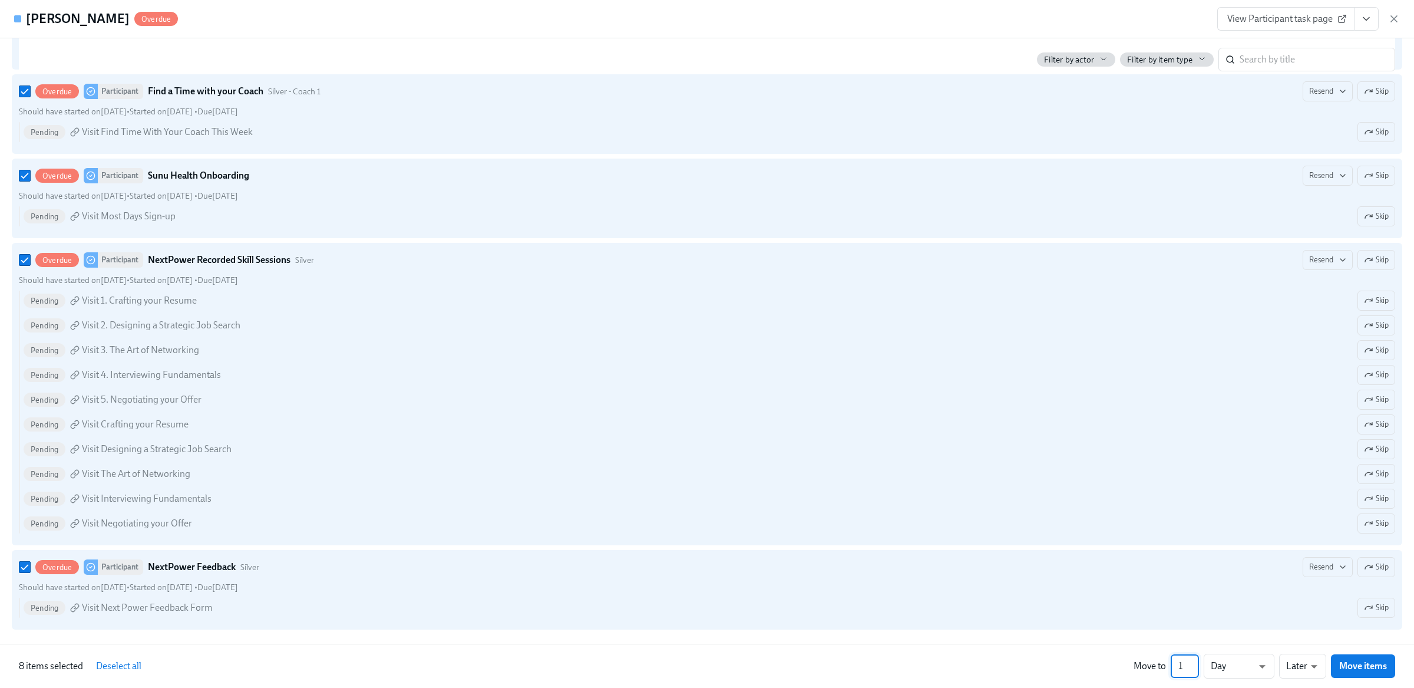
drag, startPoint x: 1184, startPoint y: 667, endPoint x: 1130, endPoint y: 665, distance: 54.2
click at [1130, 665] on div "8 items selected Deselect all Move to 1 ​ Day d ​ Later later ​ Move items" at bounding box center [707, 666] width 1414 height 44
type input "271"
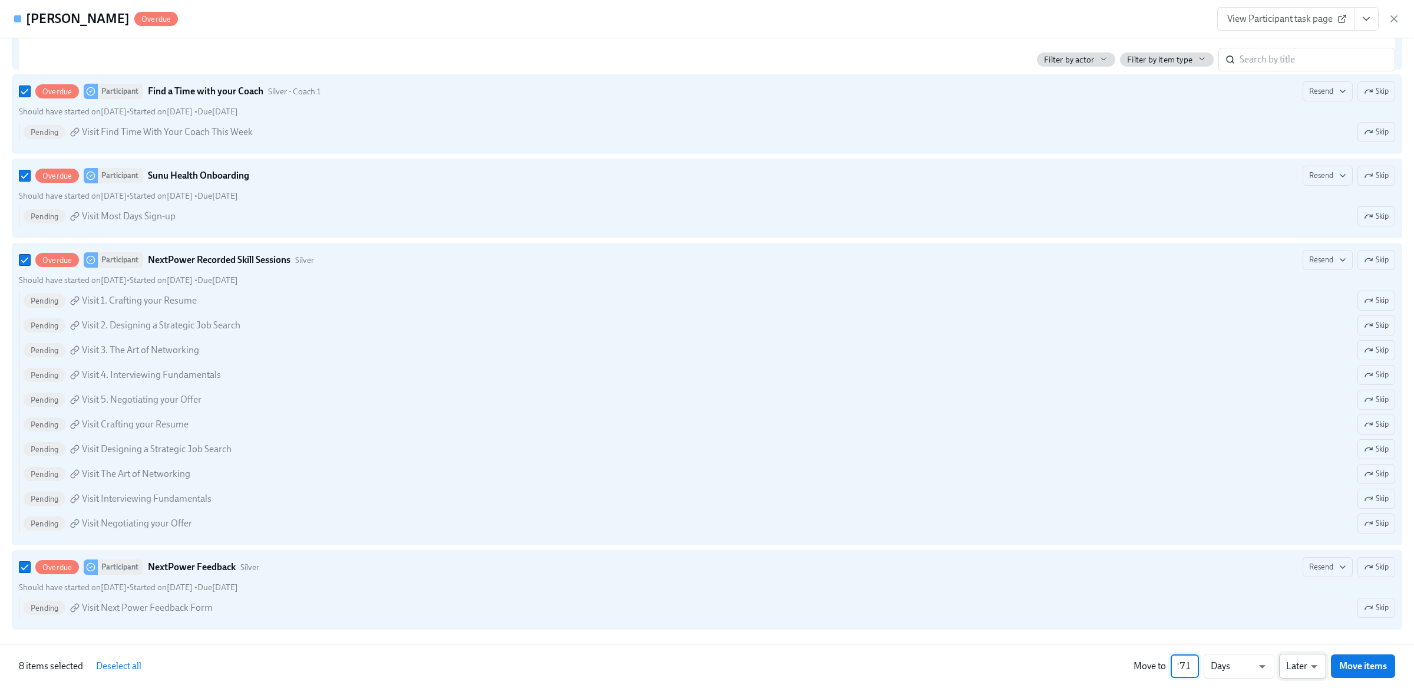
scroll to position [0, 0]
click at [1309, 647] on li "Earlier" at bounding box center [1303, 644] width 47 height 20
type input "earlier"
click at [1376, 662] on span "Move items" at bounding box center [1364, 666] width 48 height 12
checkbox input "false"
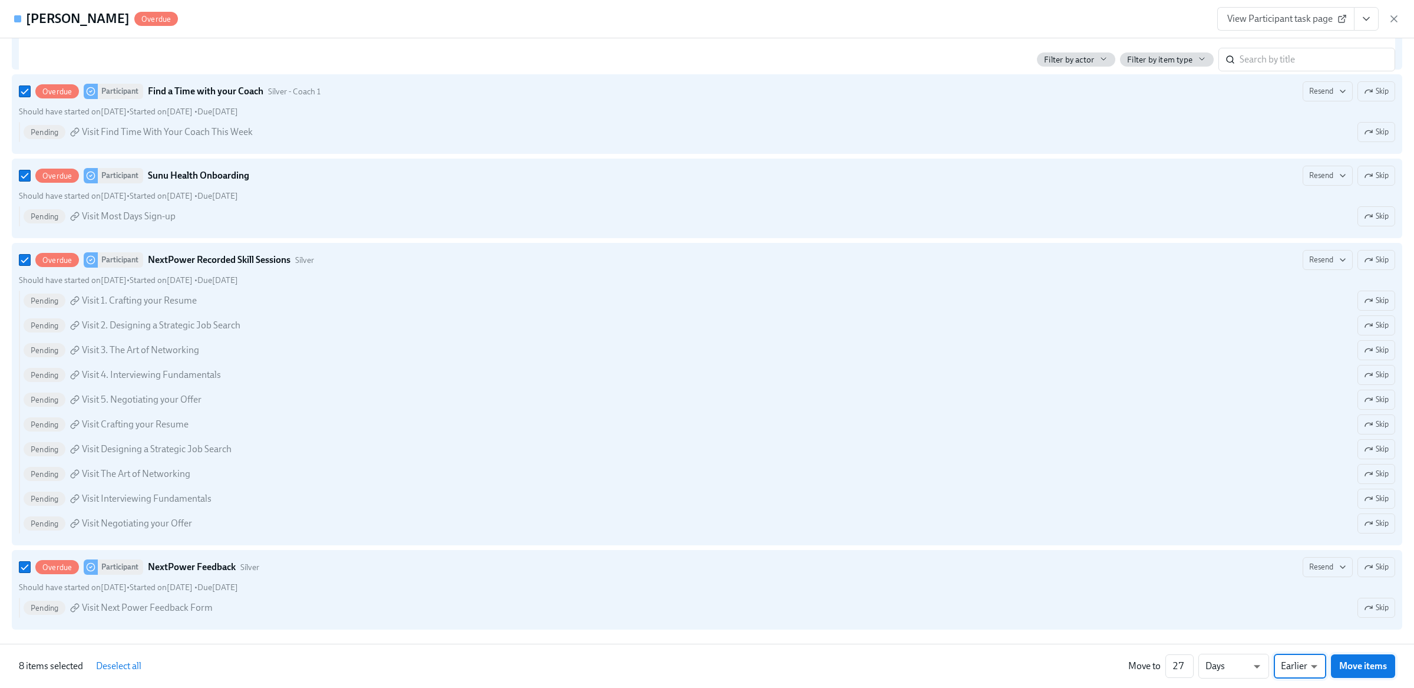
checkbox input "false"
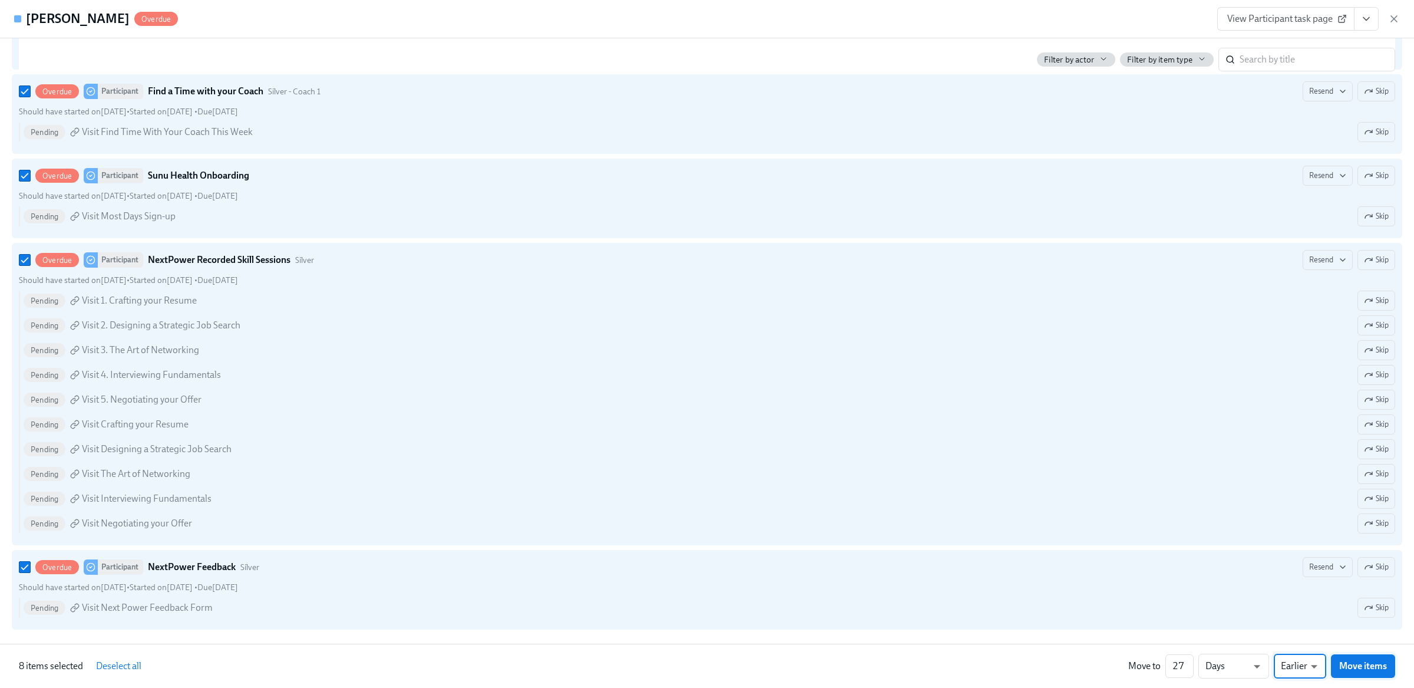
checkbox input "false"
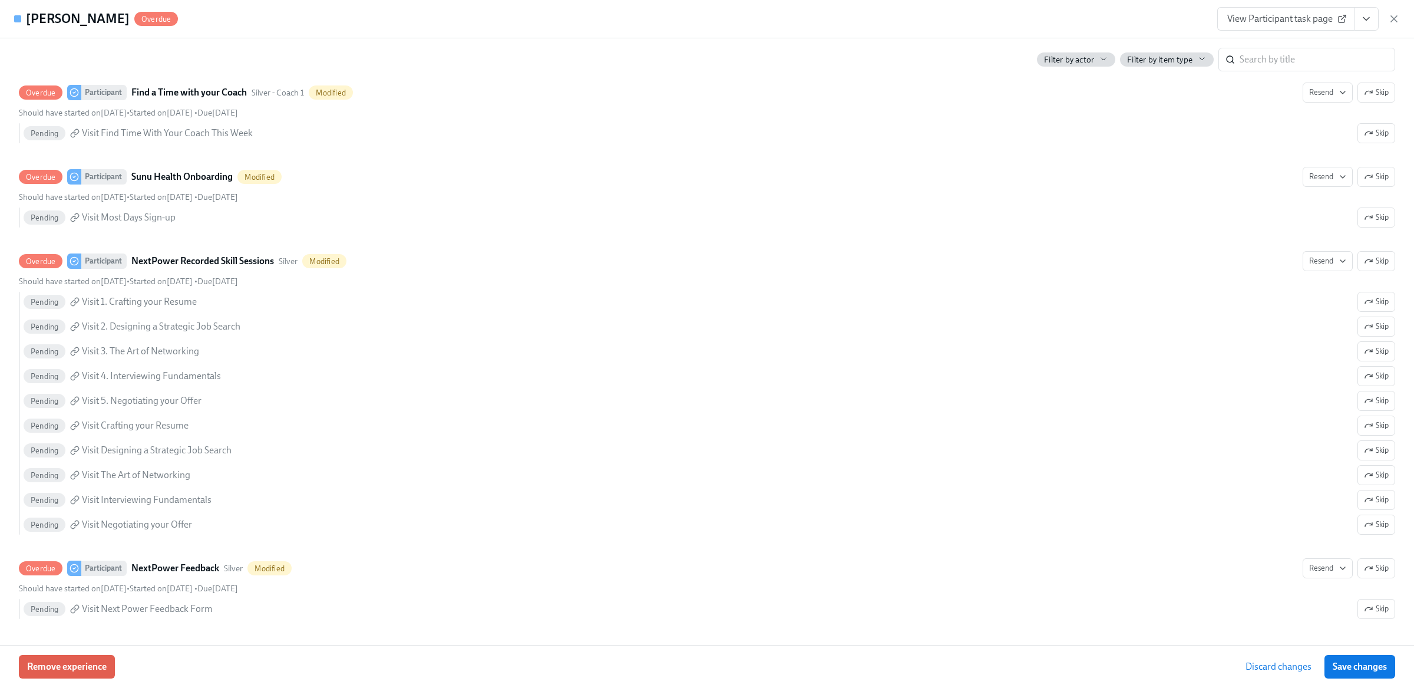
scroll to position [856, 0]
click at [1276, 670] on span "Discard changes" at bounding box center [1279, 667] width 66 height 12
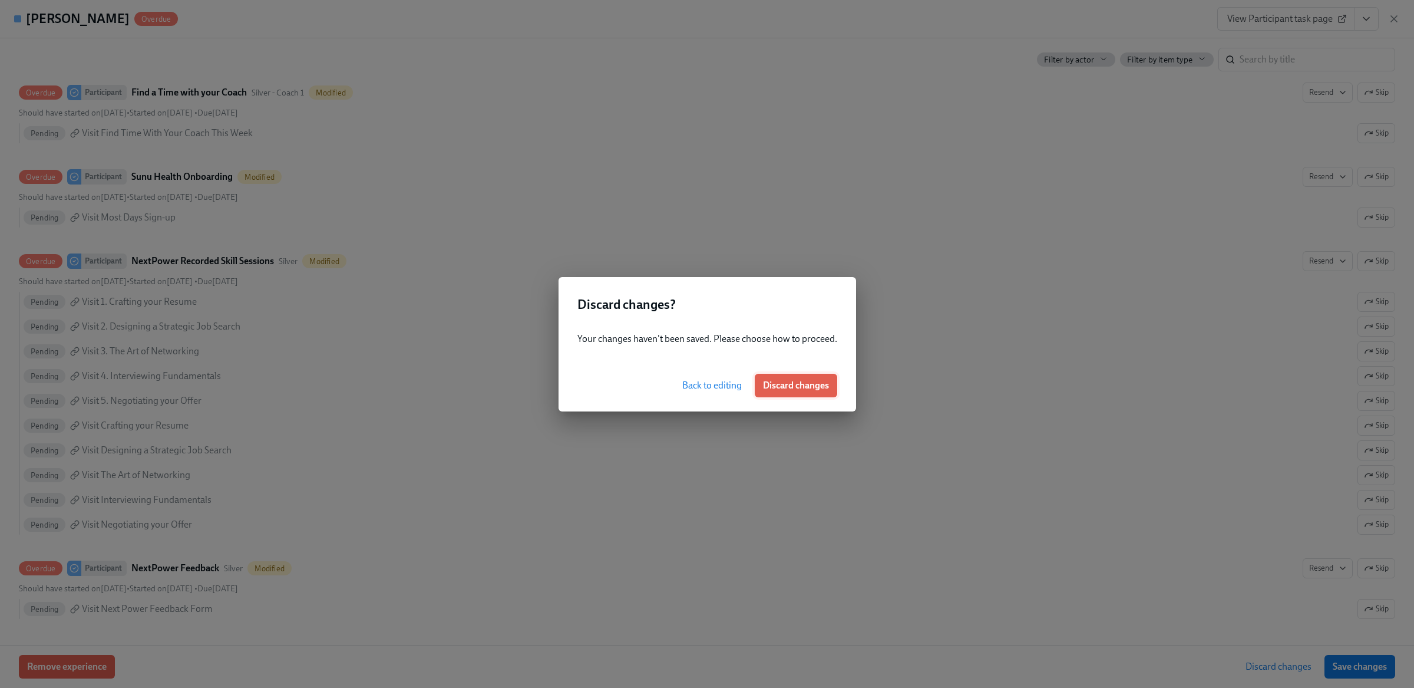
click at [819, 383] on span "Discard changes" at bounding box center [796, 386] width 66 height 12
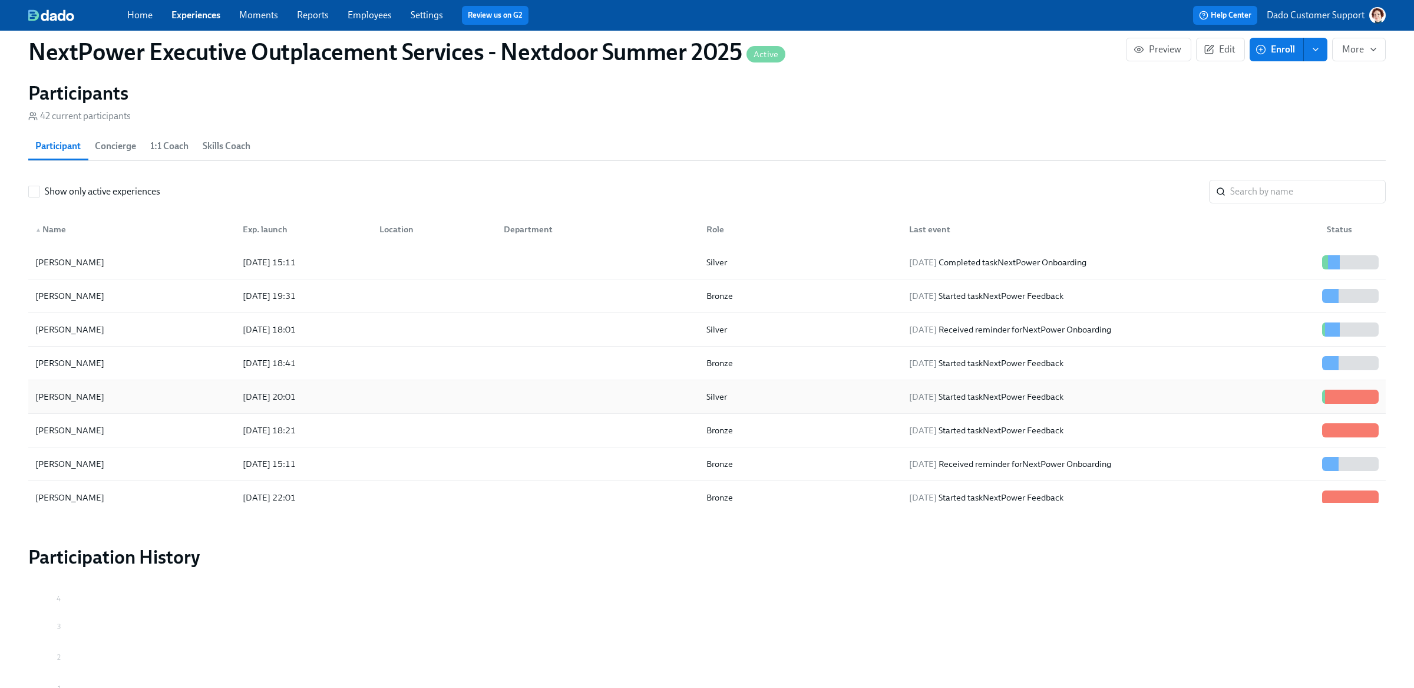
click at [319, 387] on div "2025/08/18 20:01" at bounding box center [301, 397] width 137 height 24
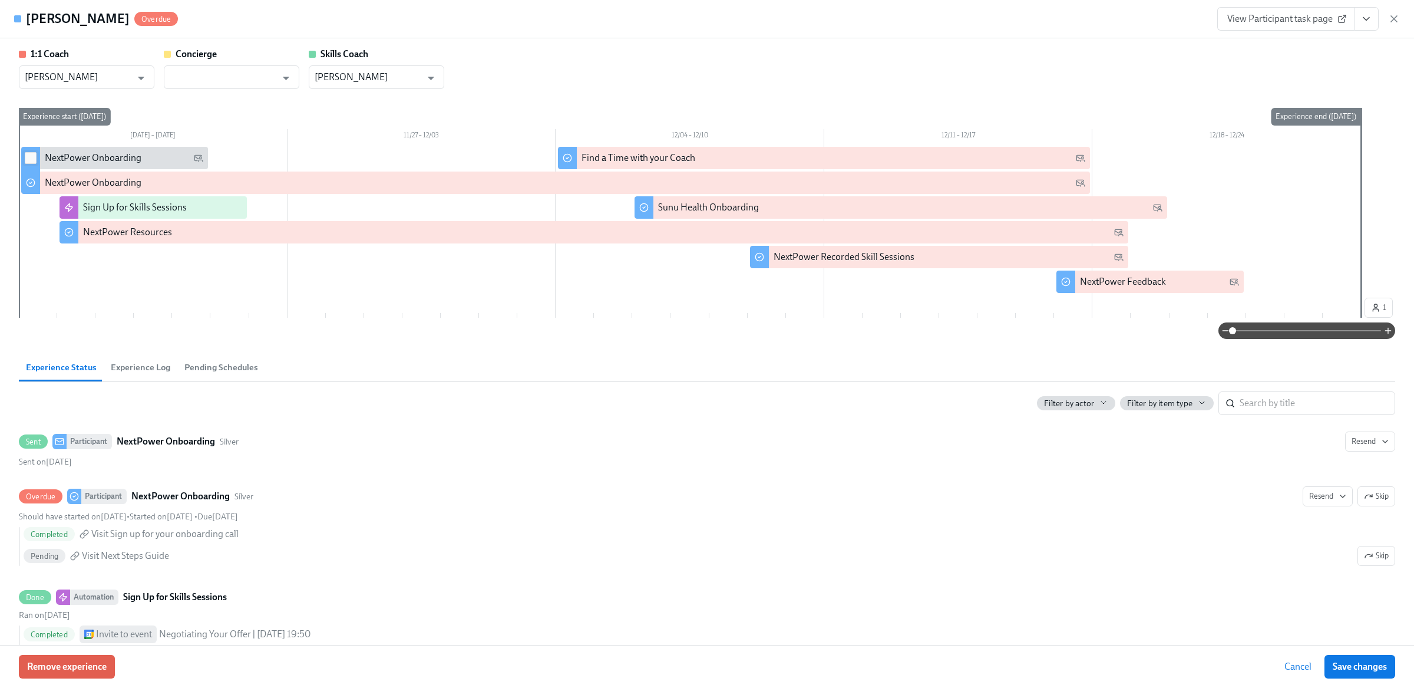
click at [31, 154] on input "checkbox" at bounding box center [30, 158] width 11 height 11
checkbox input "true"
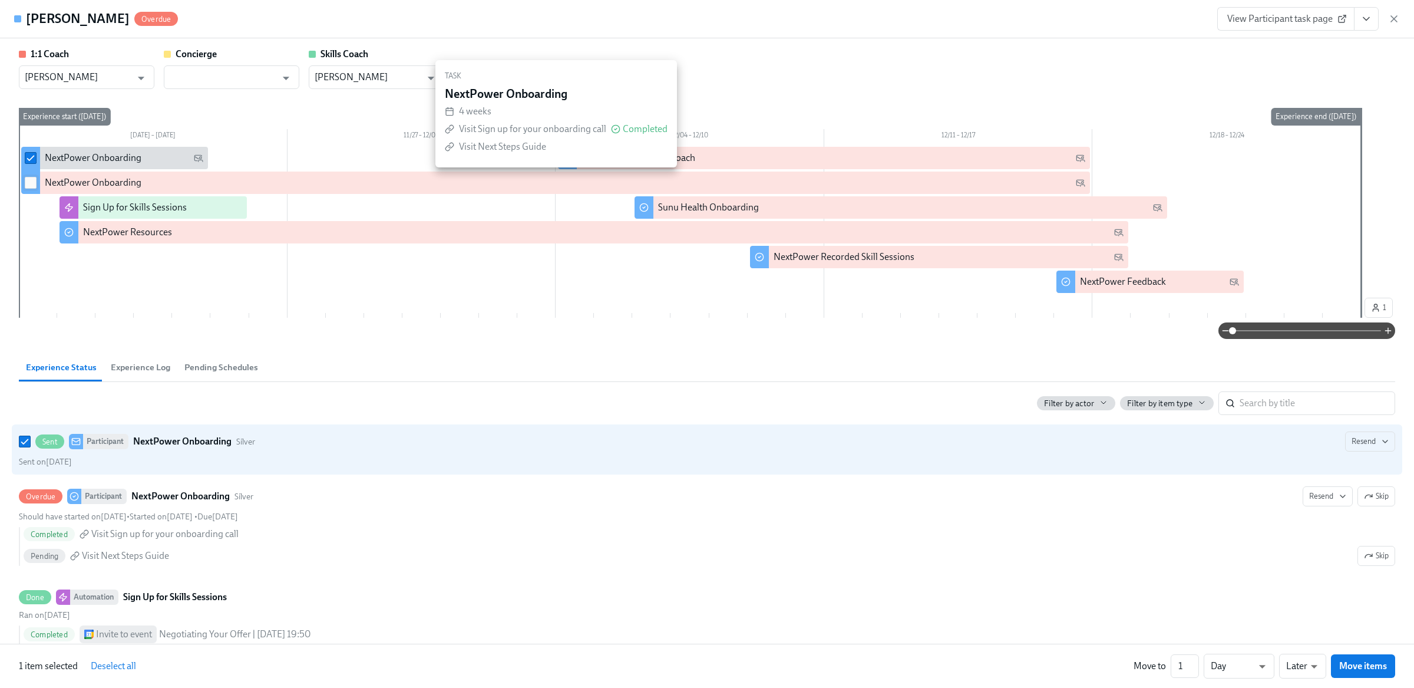
click at [31, 180] on input "checkbox" at bounding box center [30, 182] width 11 height 11
checkbox input "true"
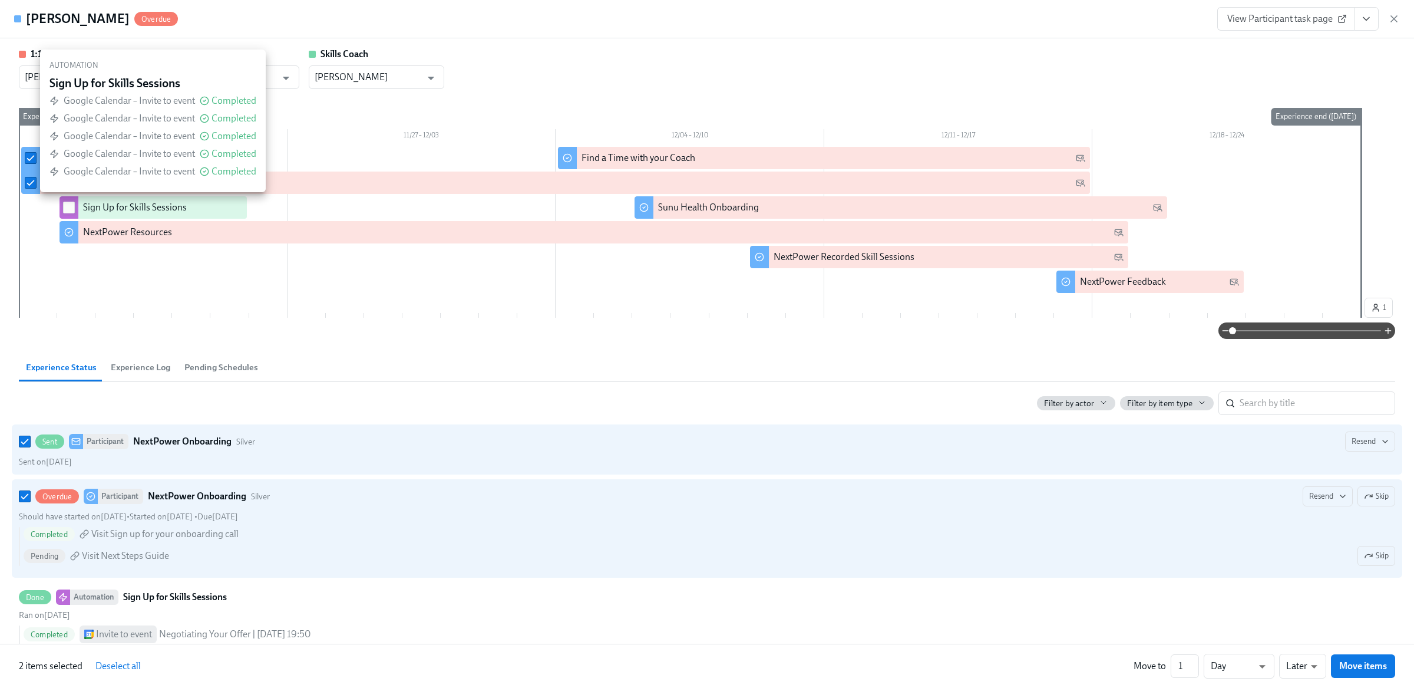
click at [71, 208] on input "checkbox" at bounding box center [69, 207] width 11 height 11
checkbox input "true"
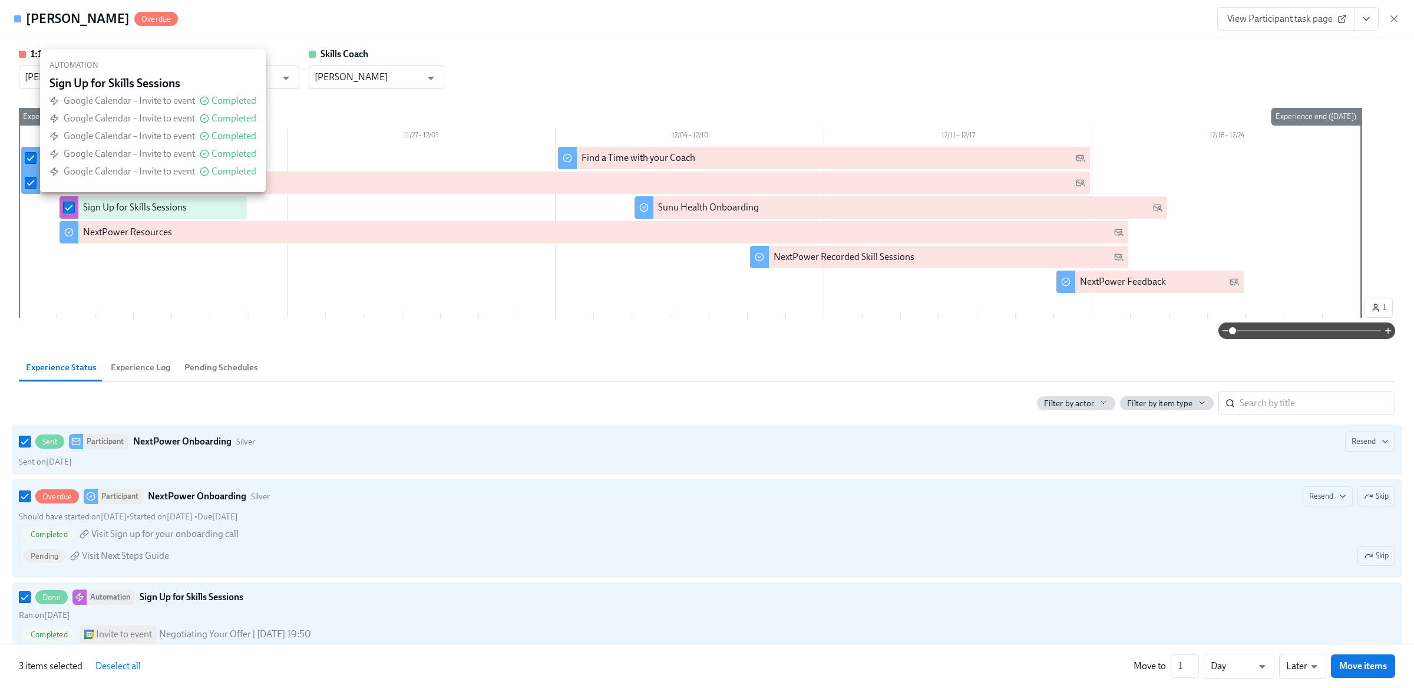
checkbox input "true"
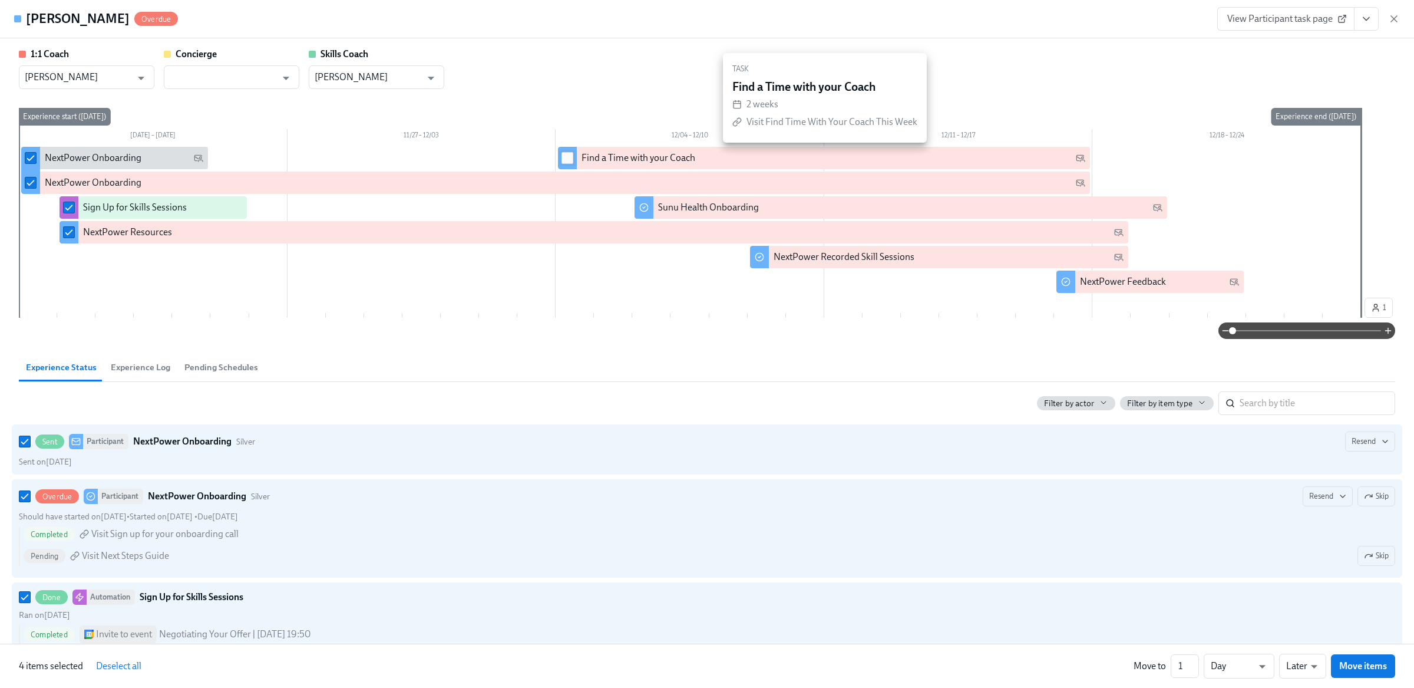
click at [572, 157] on input "checkbox" at bounding box center [567, 158] width 11 height 11
checkbox input "true"
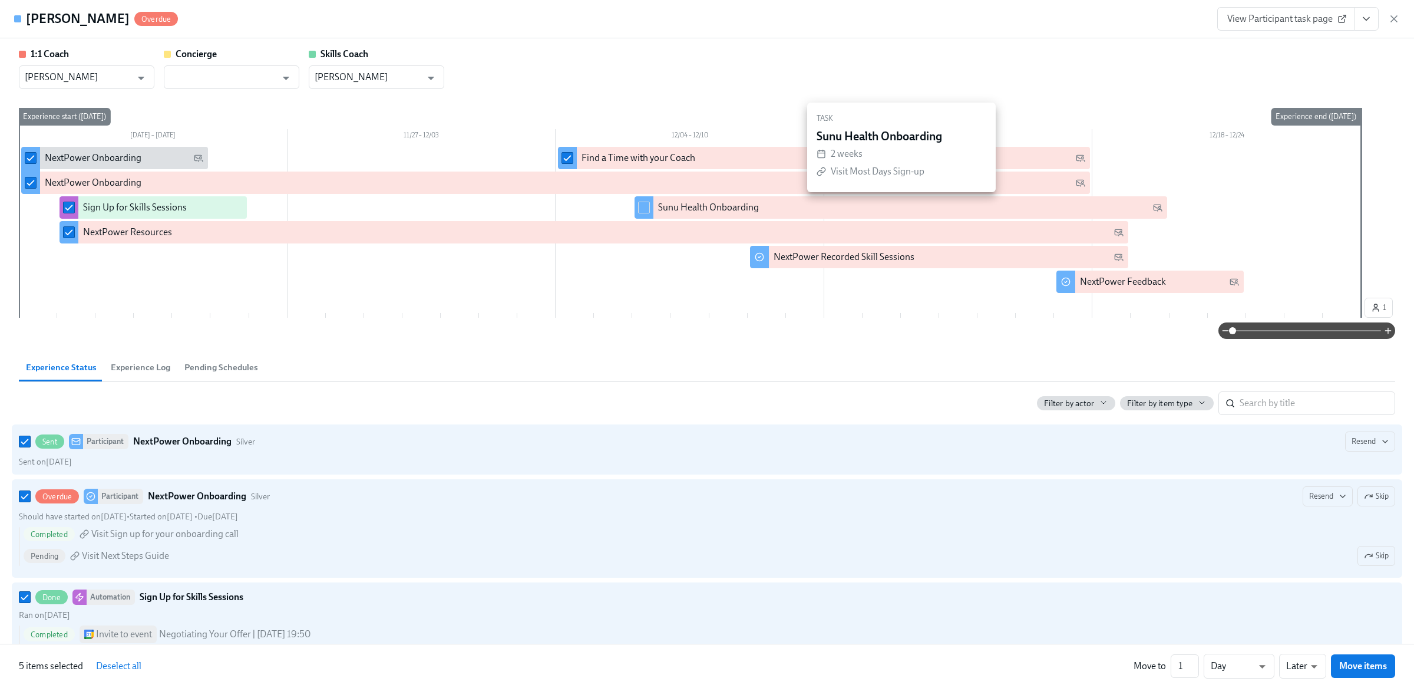
click at [651, 204] on div at bounding box center [644, 207] width 19 height 22
click at [644, 207] on input "checkbox" at bounding box center [644, 207] width 11 height 11
checkbox input "true"
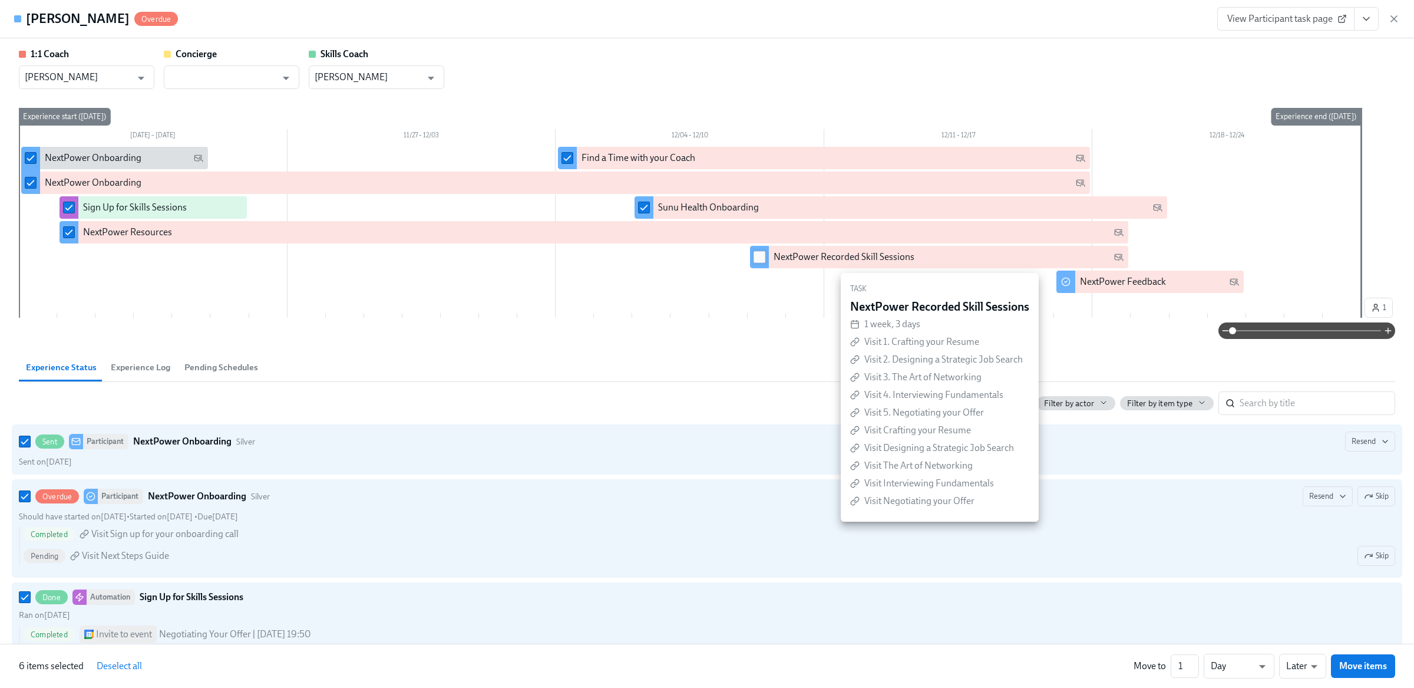
click at [754, 256] on input "checkbox" at bounding box center [759, 257] width 11 height 11
checkbox input "true"
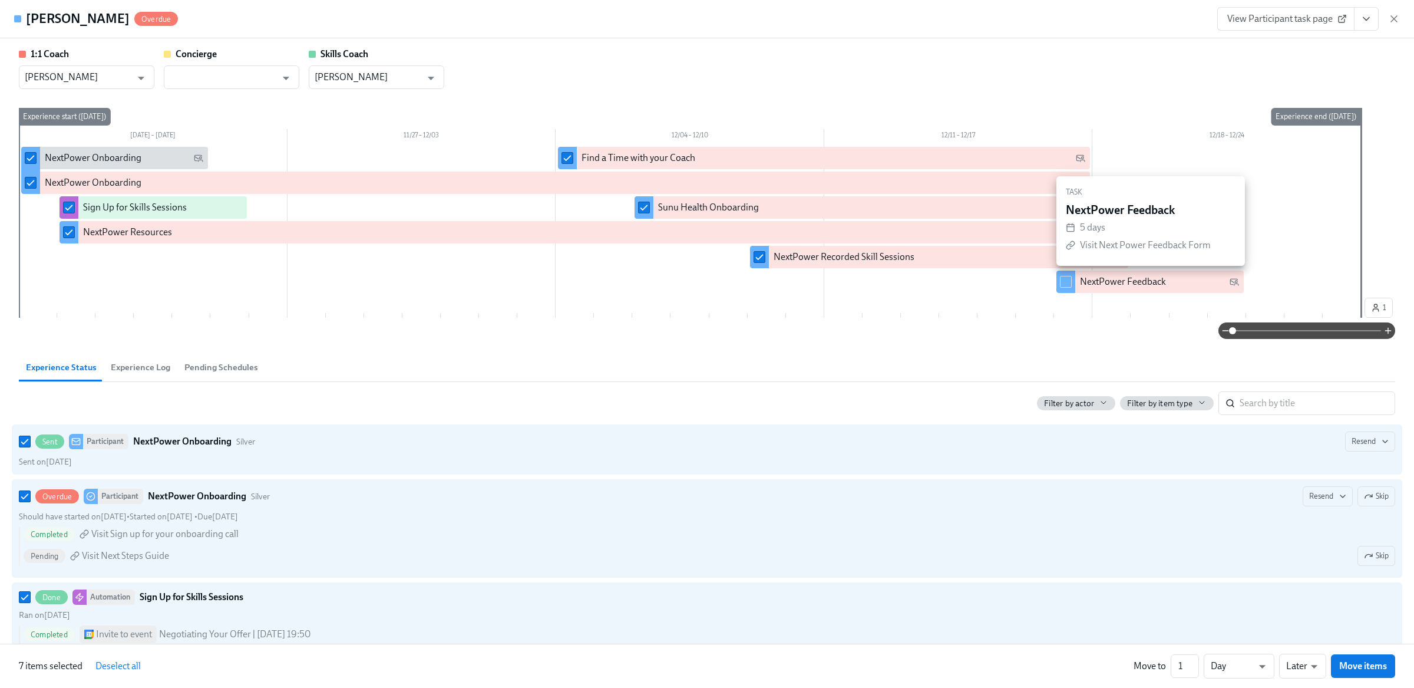
click at [1064, 285] on input "checkbox" at bounding box center [1066, 281] width 11 height 11
checkbox input "true"
click at [1178, 664] on input "1" at bounding box center [1185, 666] width 28 height 24
type input "271"
click at [1384, 668] on span "Move items" at bounding box center [1364, 666] width 48 height 12
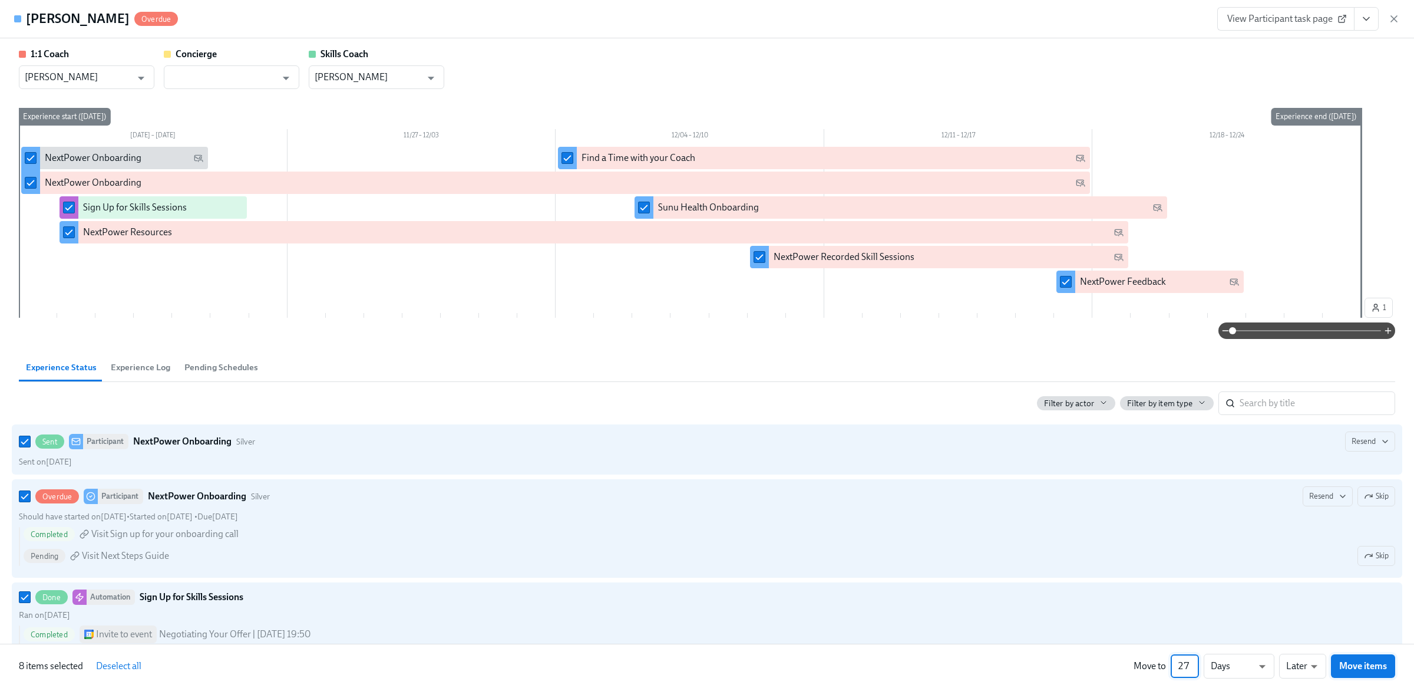
checkbox input "false"
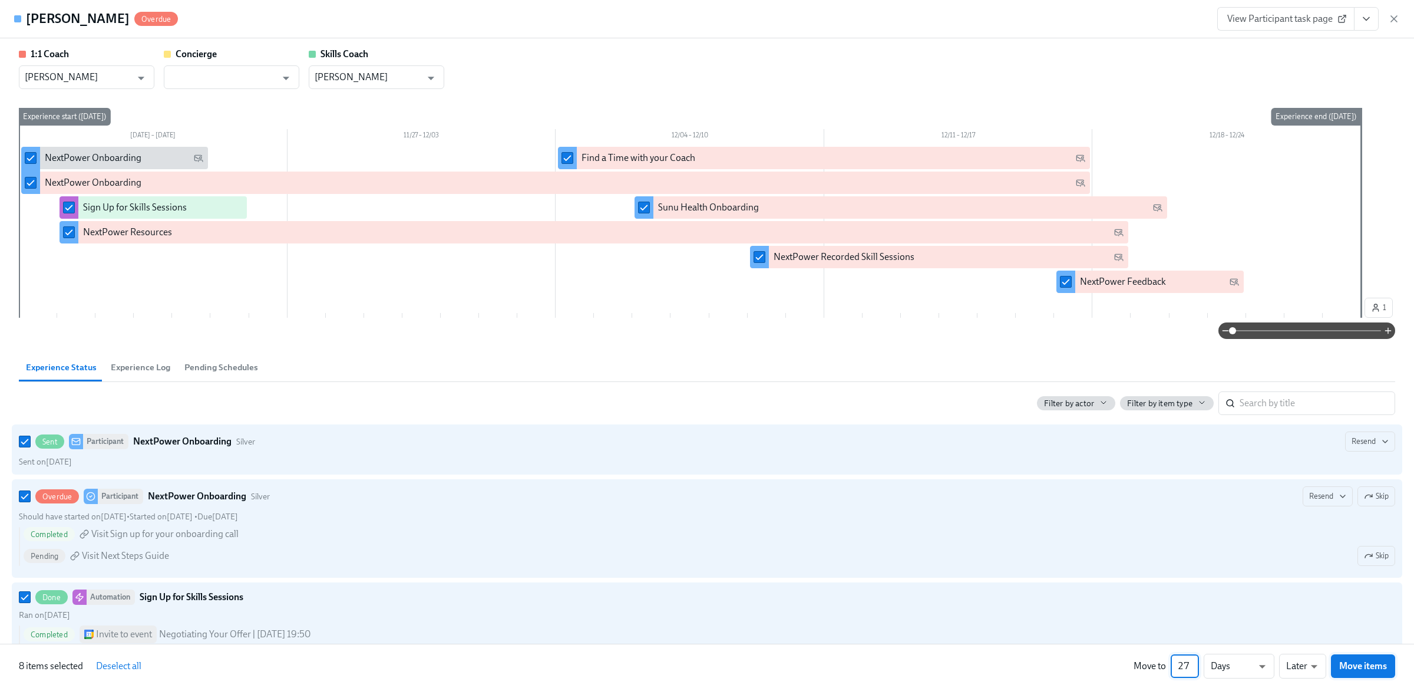
checkbox input "false"
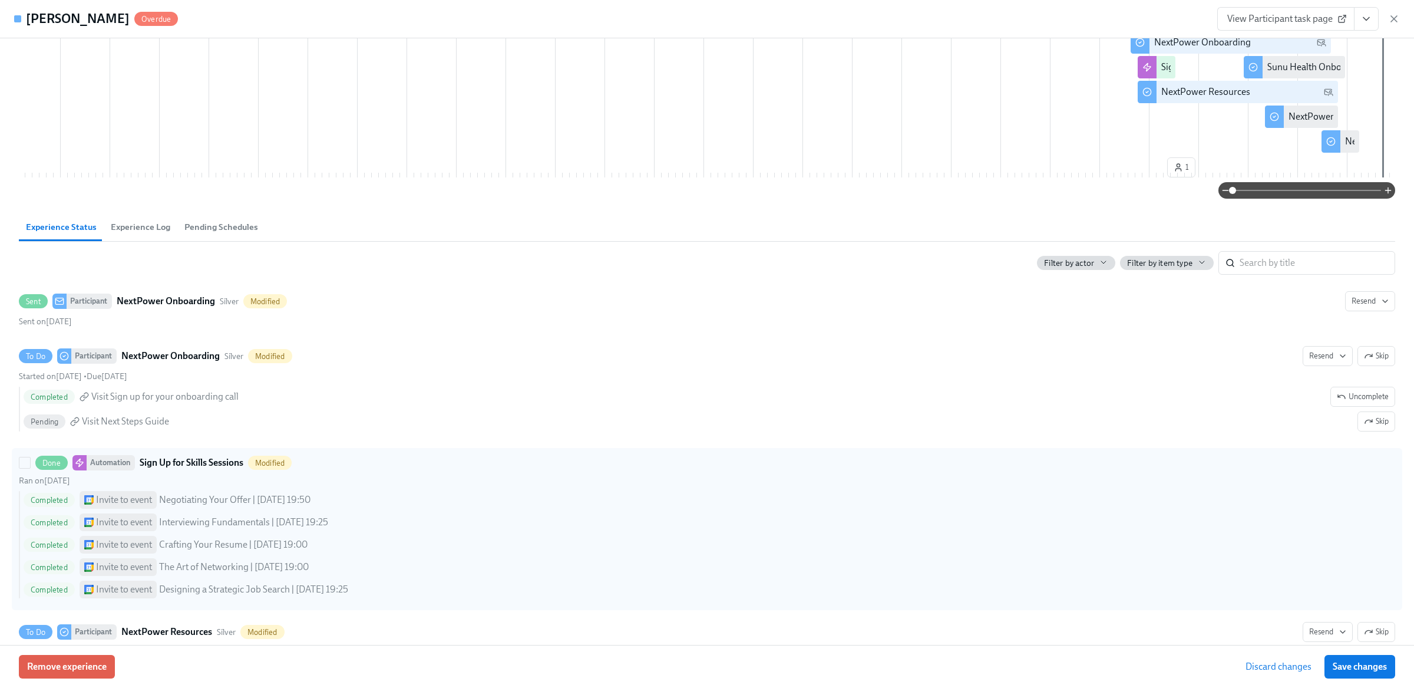
scroll to position [136, 0]
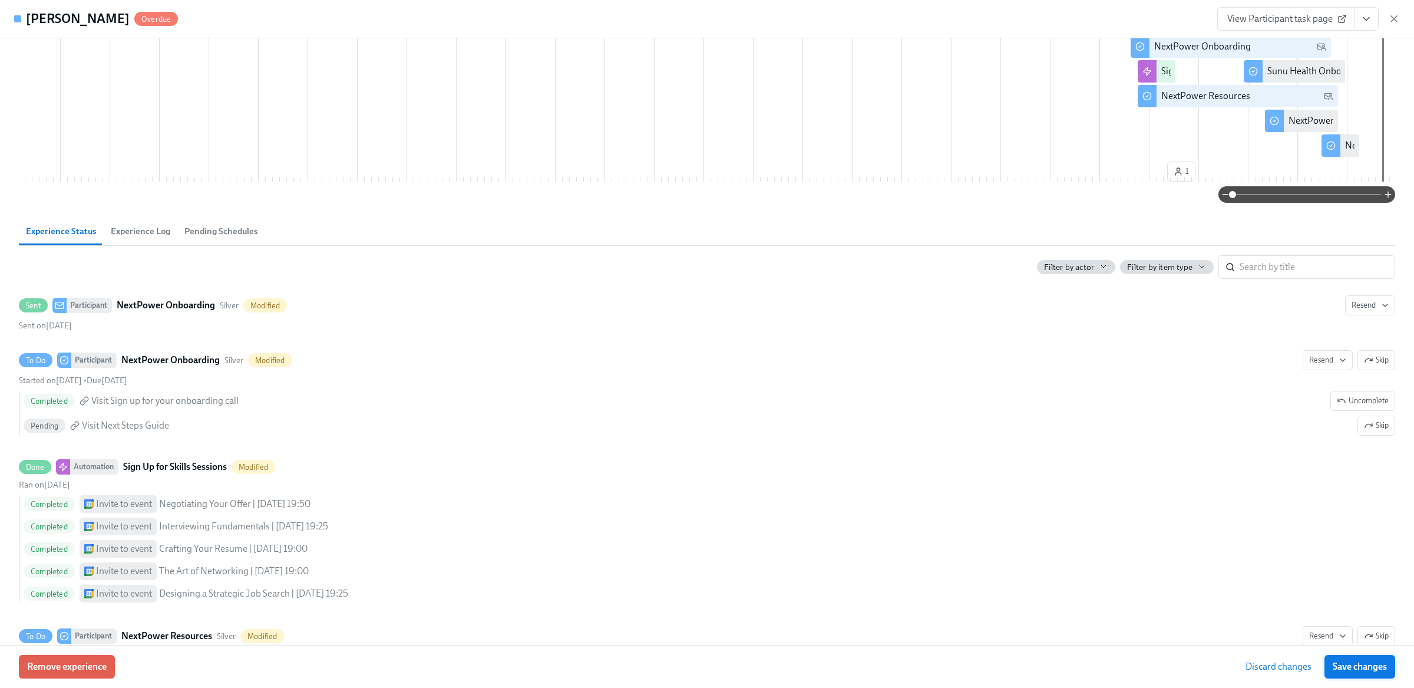
click at [1334, 671] on span "Save changes" at bounding box center [1360, 667] width 54 height 12
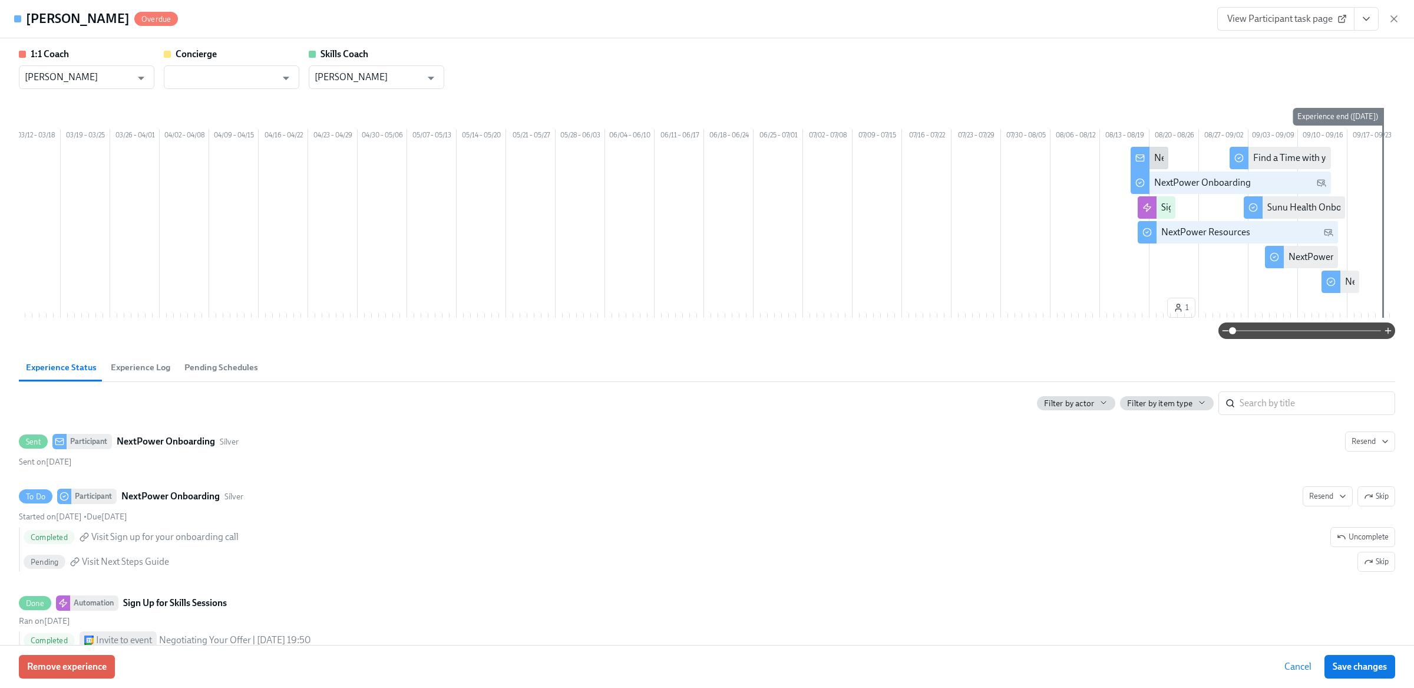
scroll to position [0, 4220]
click at [1401, 18] on div "Antonia Gray Overdue View Participant task page" at bounding box center [707, 19] width 1414 height 38
click at [1390, 26] on div "View Participant task page" at bounding box center [1309, 19] width 183 height 24
click at [1398, 17] on icon "button" at bounding box center [1395, 19] width 12 height 12
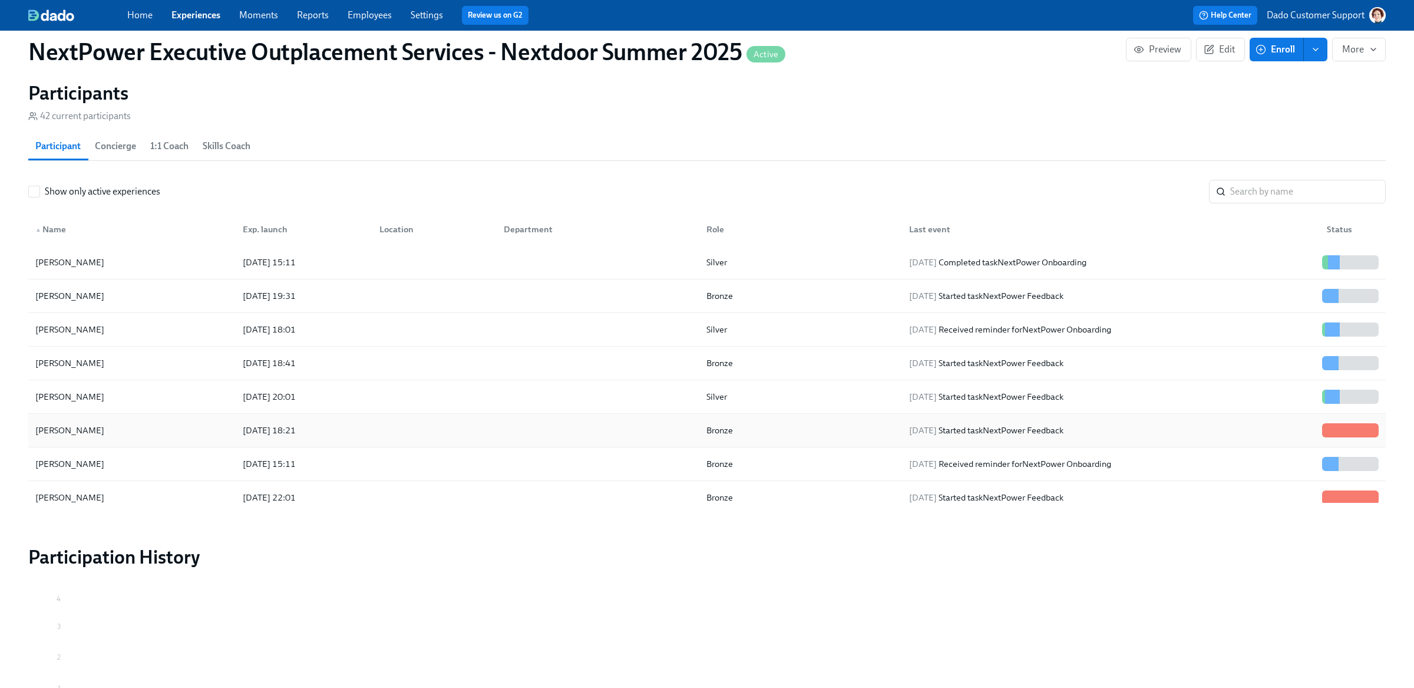
click at [278, 434] on div "2025/08/18 18:21" at bounding box center [269, 430] width 62 height 14
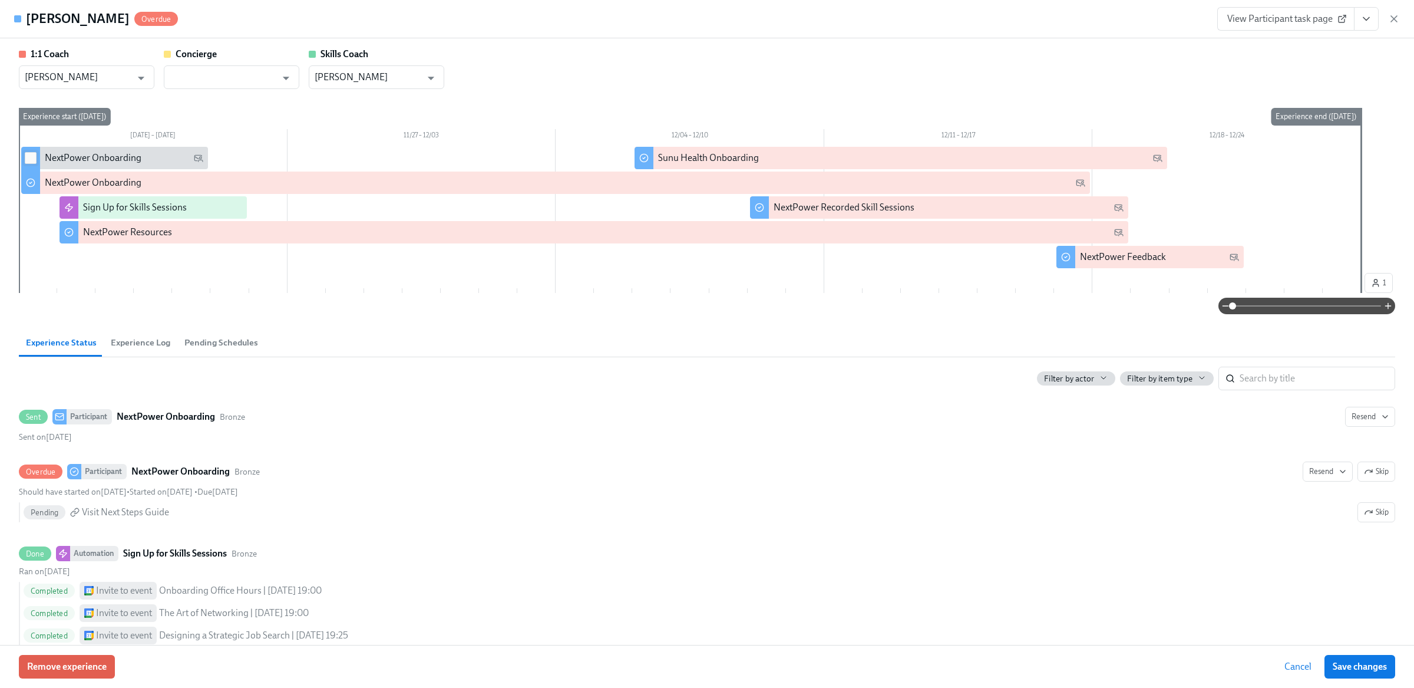
click at [32, 160] on input "checkbox" at bounding box center [30, 158] width 11 height 11
checkbox input "true"
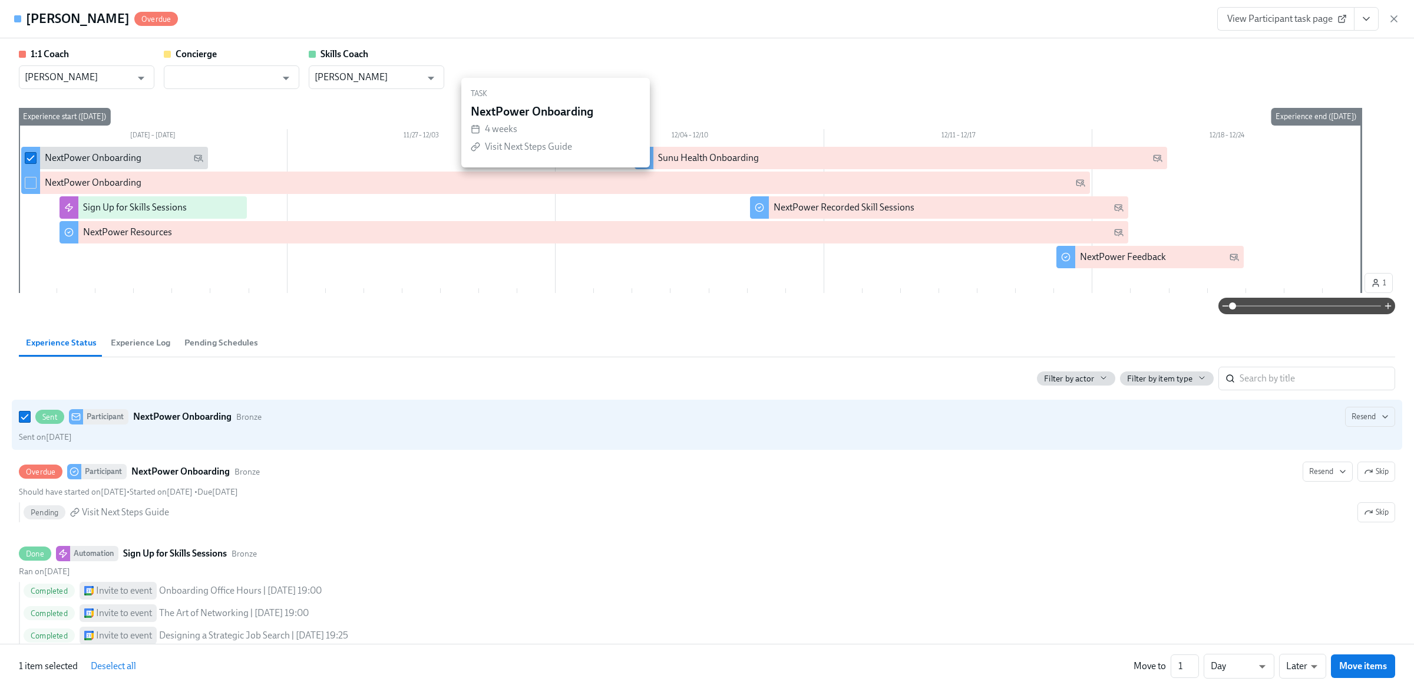
click at [32, 182] on input "checkbox" at bounding box center [30, 182] width 11 height 11
checkbox input "true"
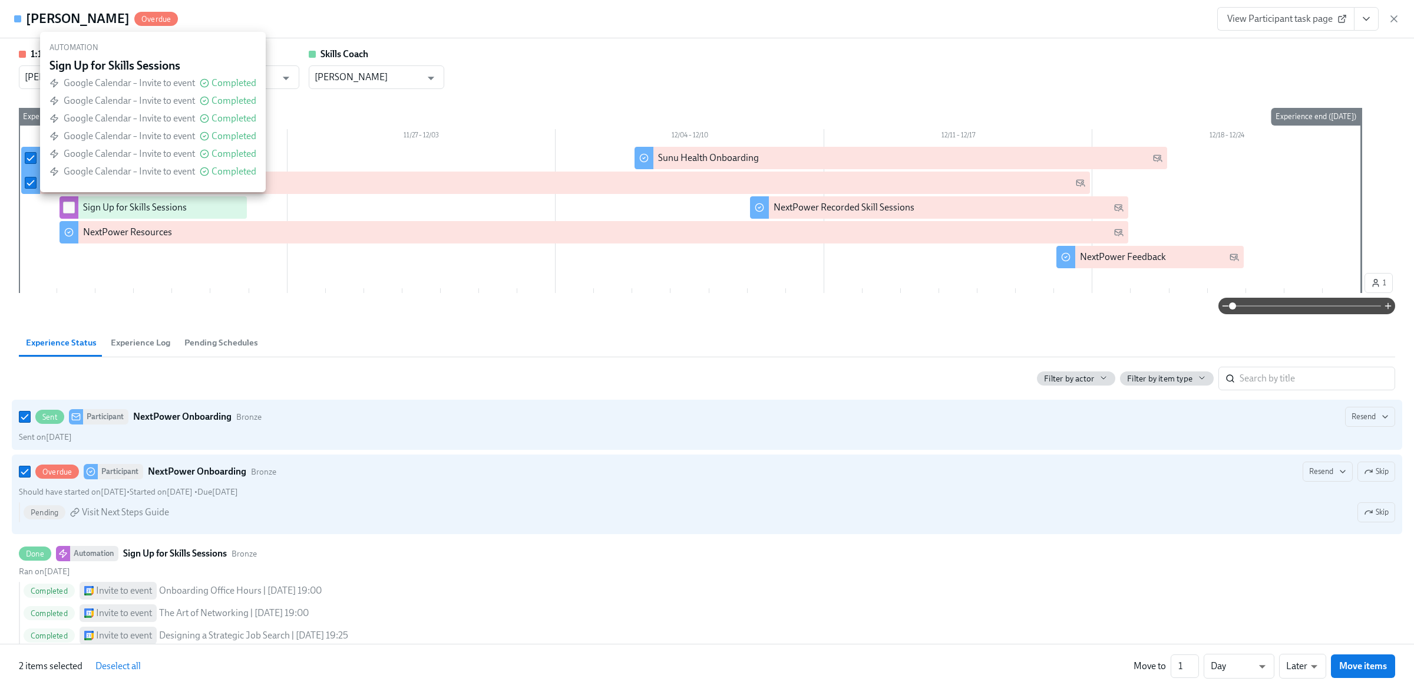
click at [66, 209] on input "checkbox" at bounding box center [69, 207] width 11 height 11
checkbox input "true"
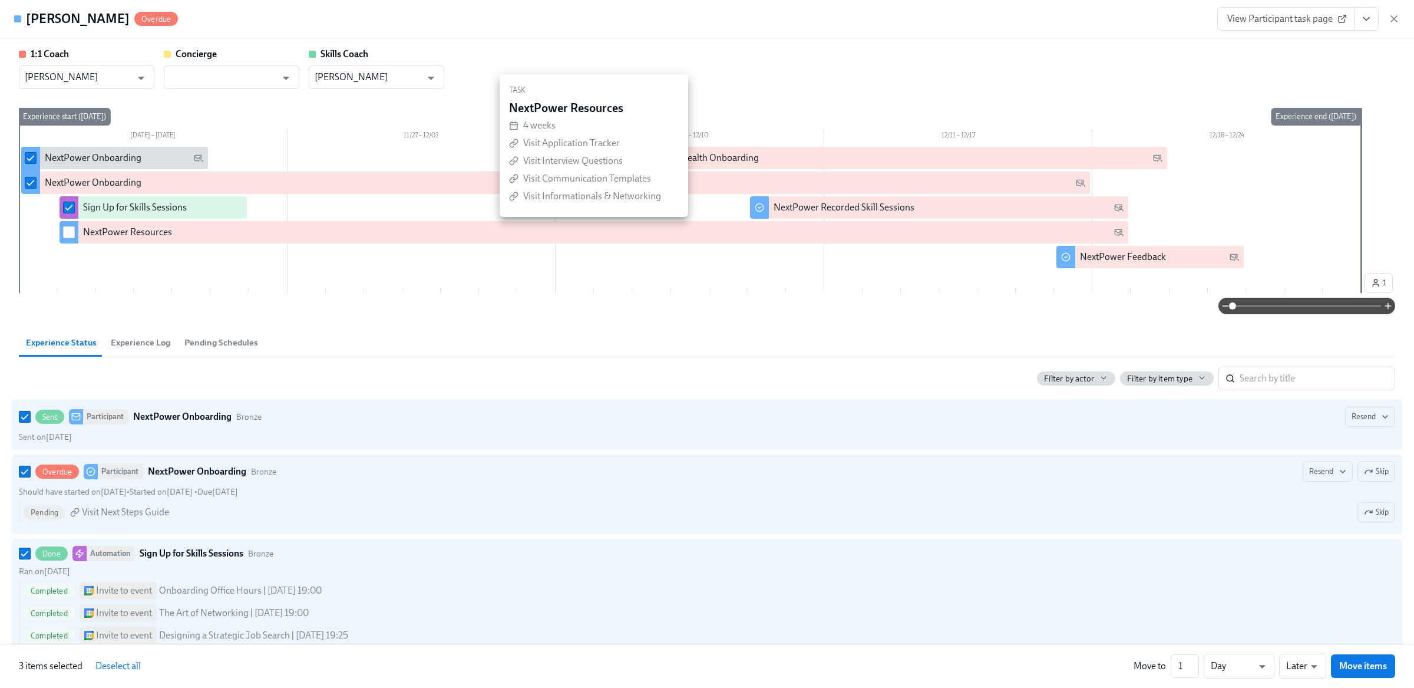
click at [69, 232] on input "checkbox" at bounding box center [69, 232] width 11 height 11
checkbox input "true"
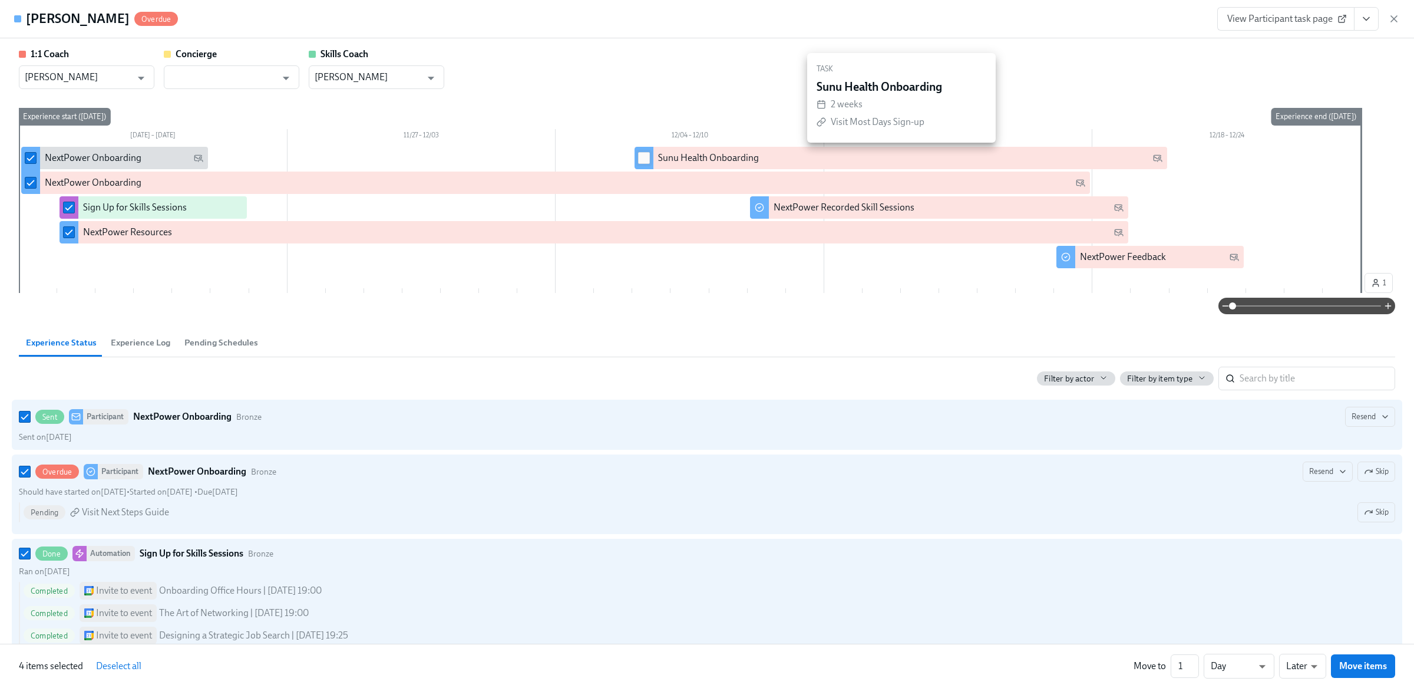
click at [642, 163] on span at bounding box center [644, 158] width 12 height 12
checkbox input "true"
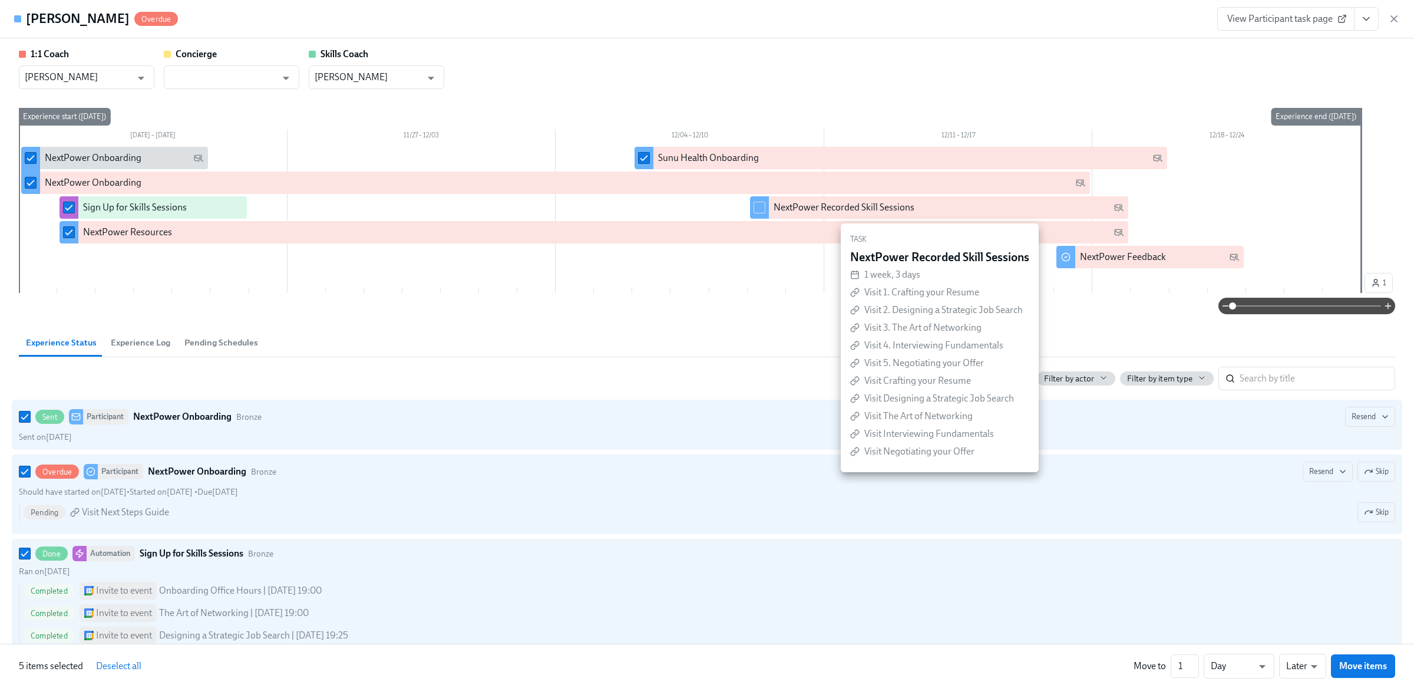
click at [766, 210] on div at bounding box center [759, 207] width 19 height 22
click at [757, 206] on input "checkbox" at bounding box center [759, 207] width 11 height 11
checkbox input "true"
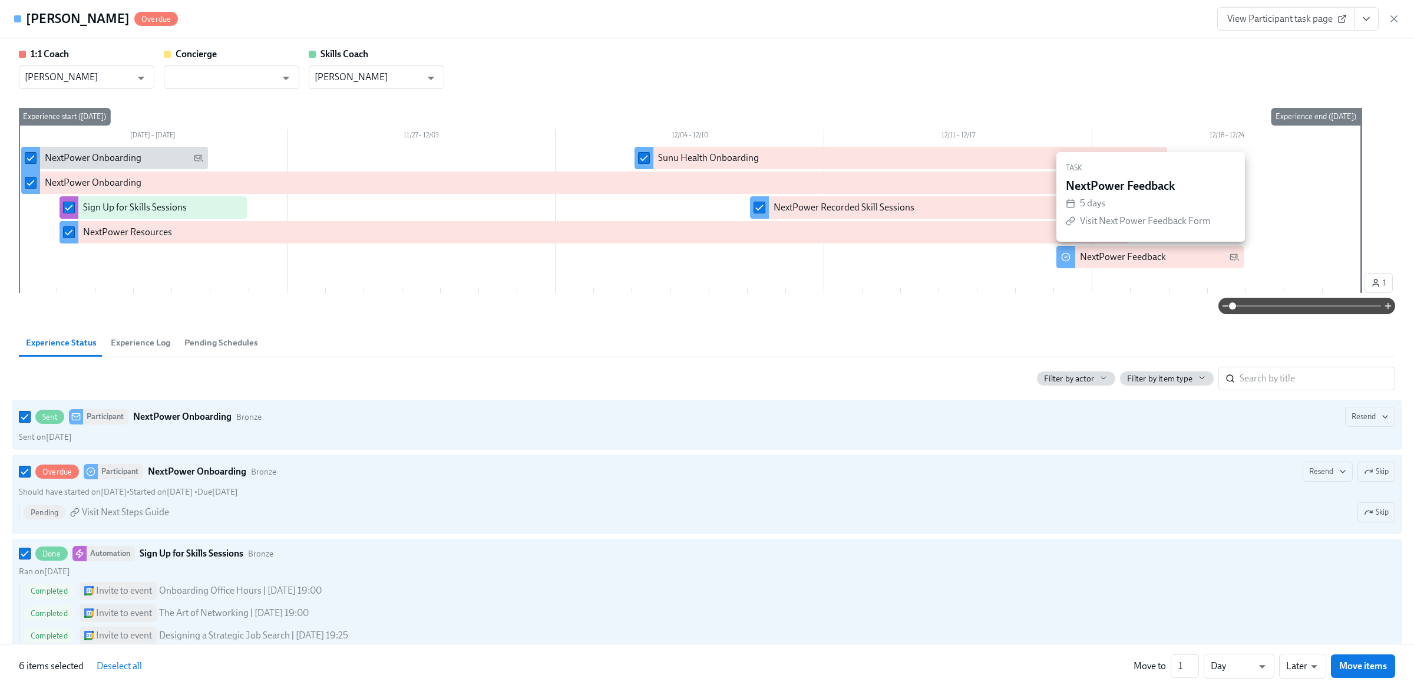
checkbox input "true"
click at [1175, 666] on input "1" at bounding box center [1185, 666] width 28 height 24
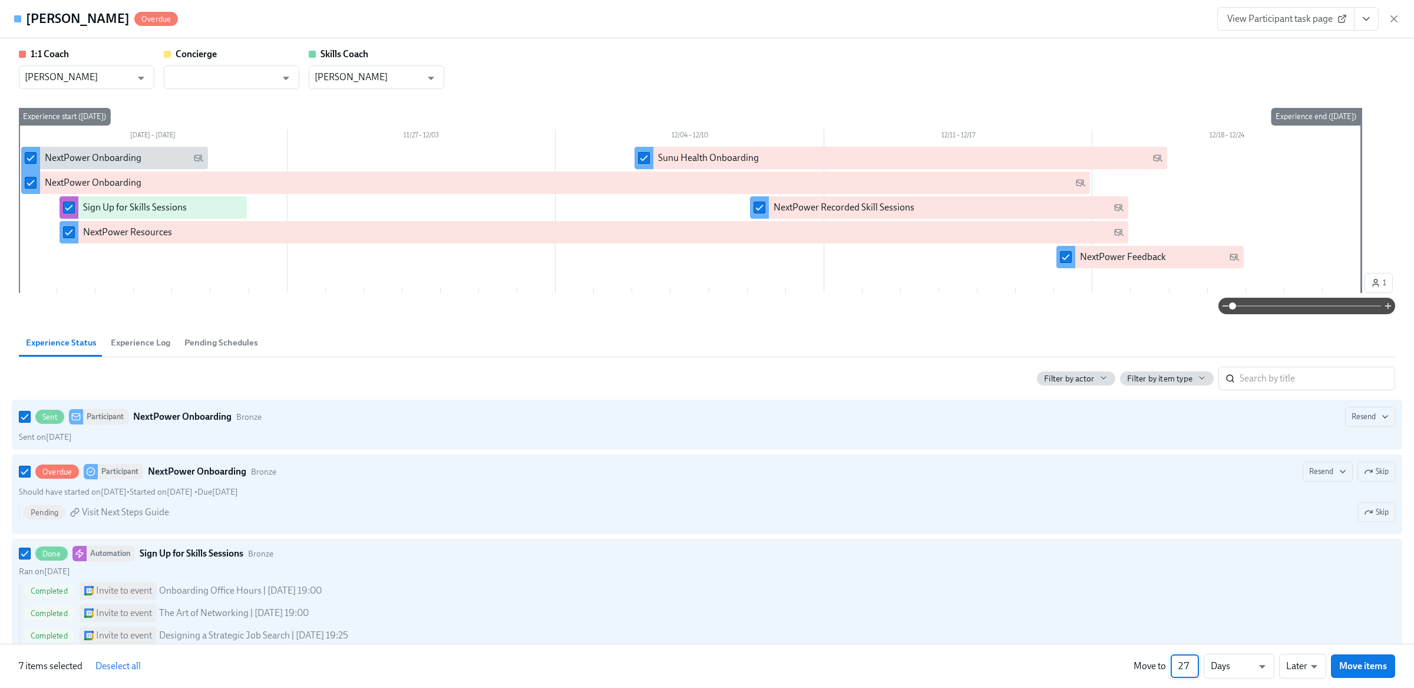
click at [1181, 662] on input "271" at bounding box center [1185, 666] width 28 height 24
type input "271"
click at [1362, 672] on span "Move items" at bounding box center [1364, 666] width 48 height 12
checkbox input "false"
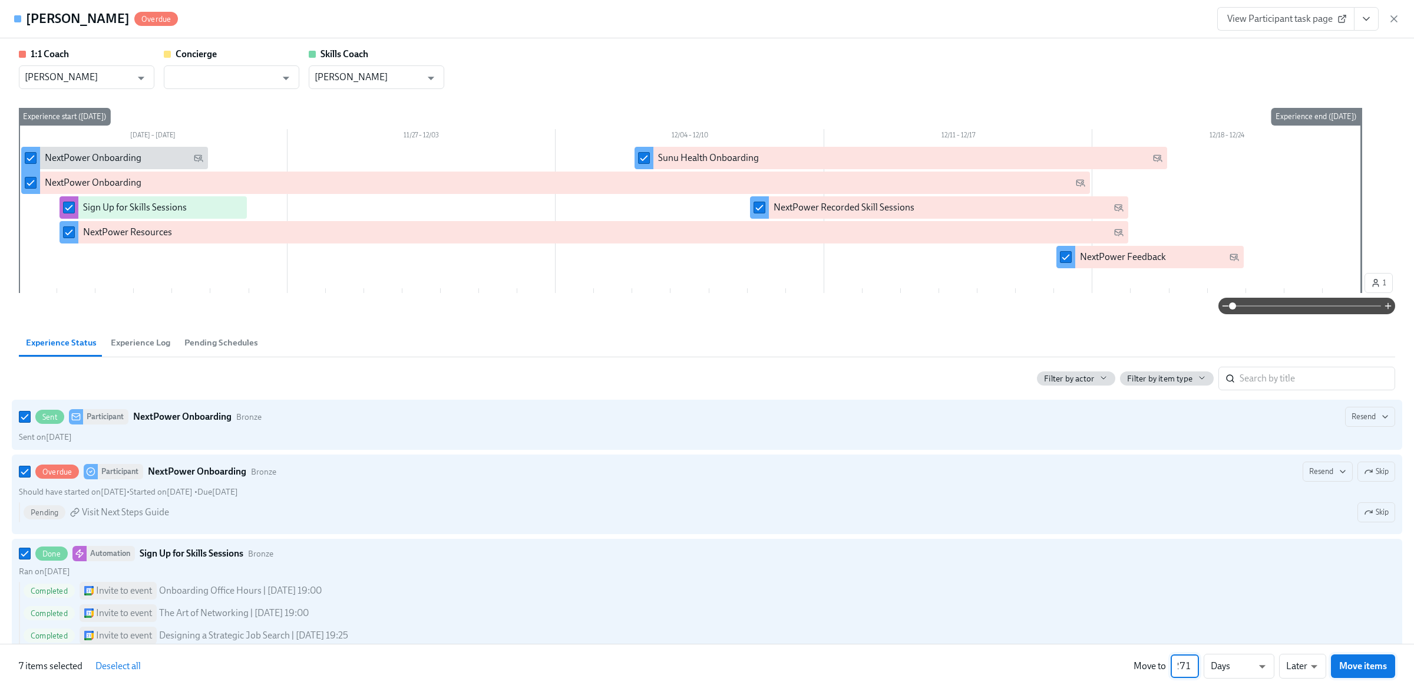
checkbox input "false"
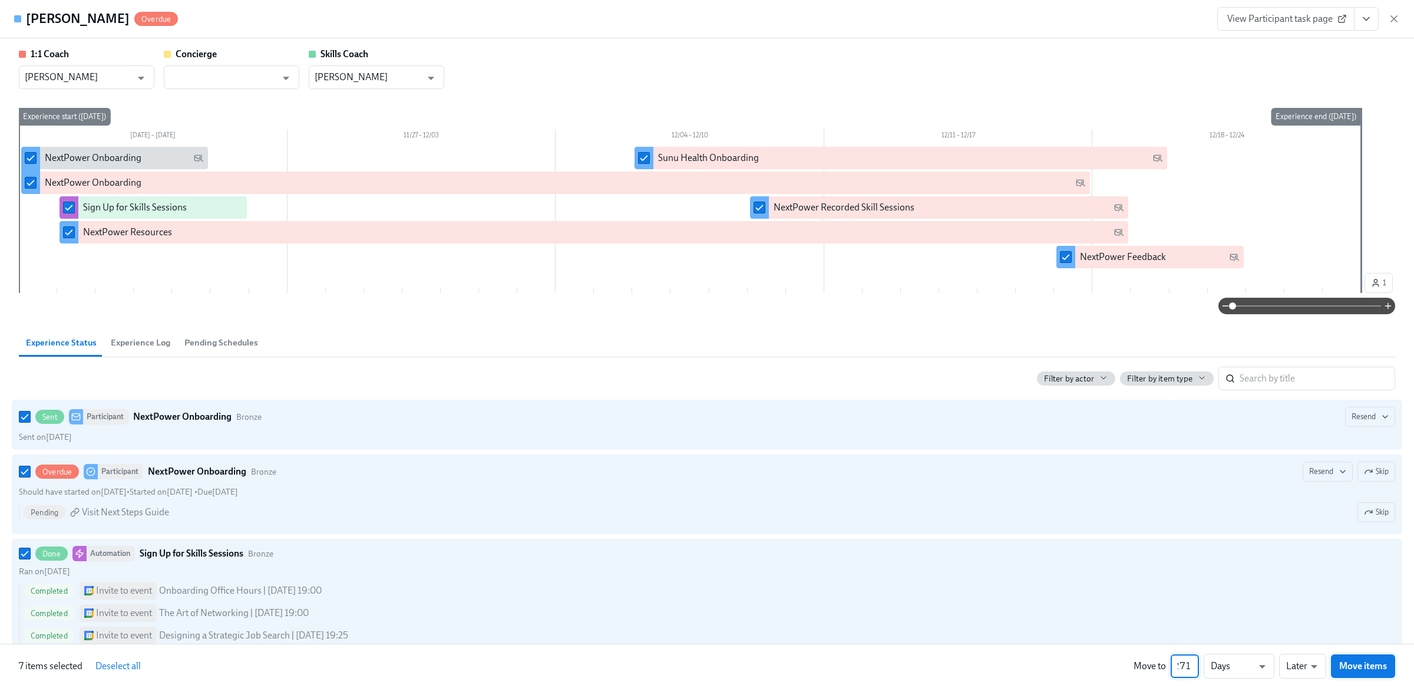
checkbox input "false"
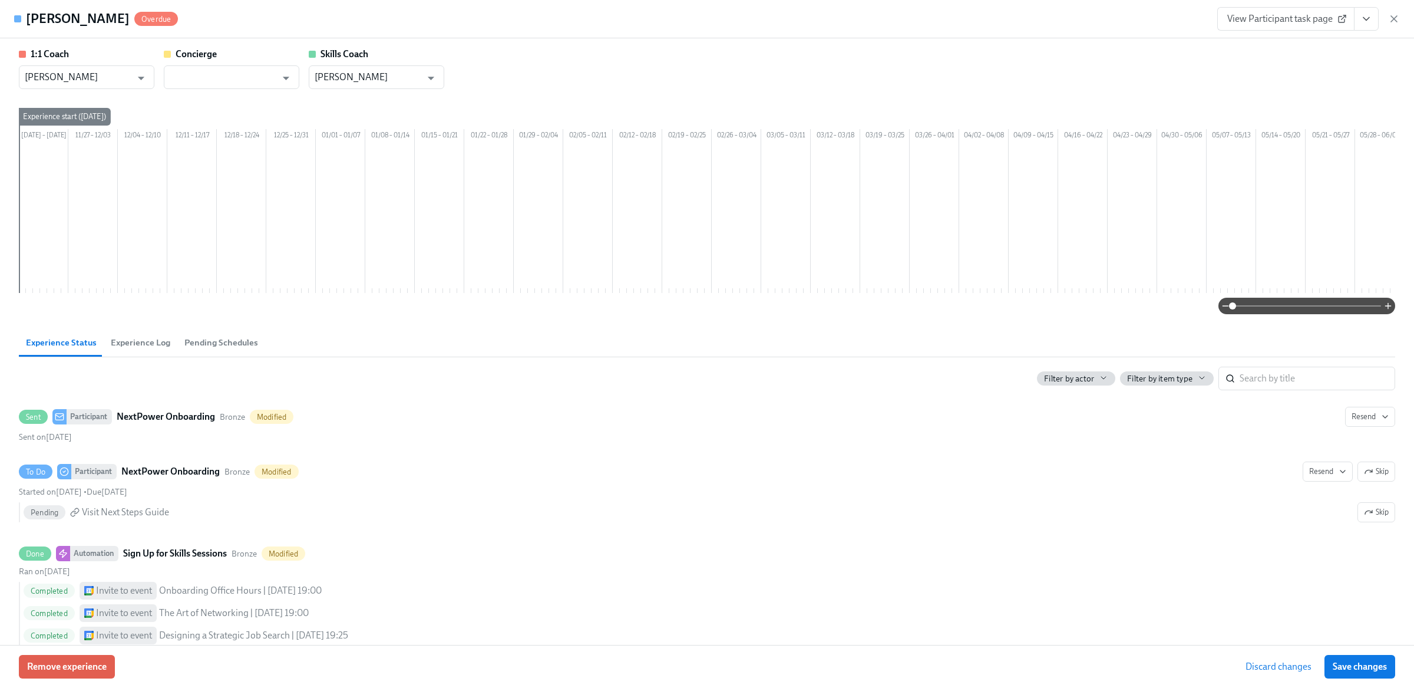
scroll to position [0, 800]
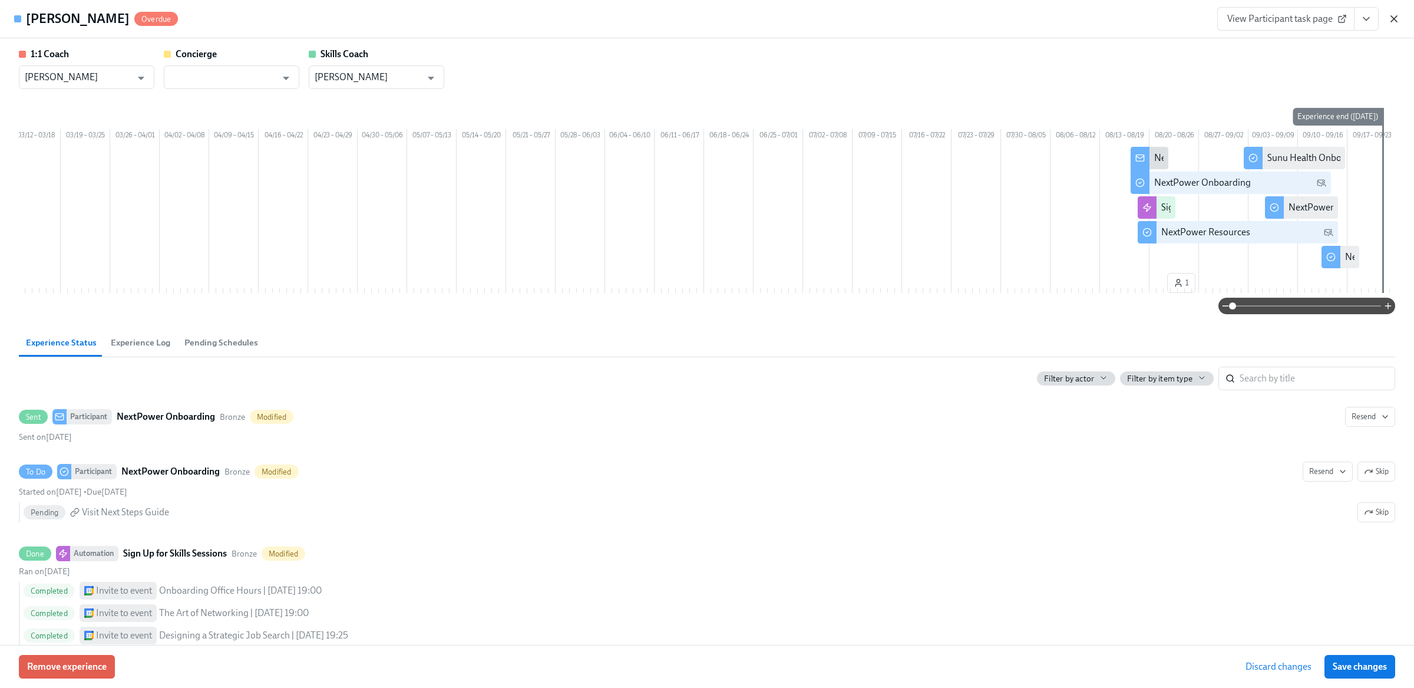
click at [1390, 18] on icon "button" at bounding box center [1395, 19] width 12 height 12
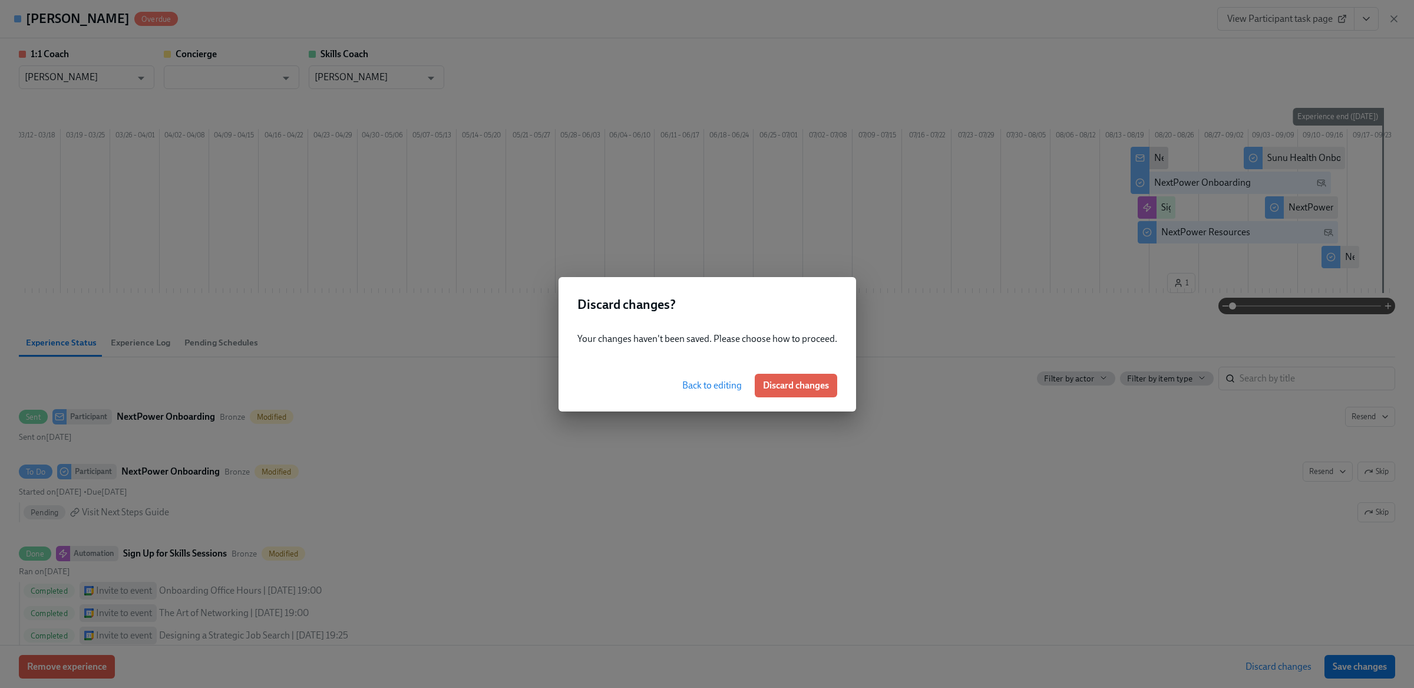
click at [699, 387] on span "Back to editing" at bounding box center [712, 386] width 60 height 12
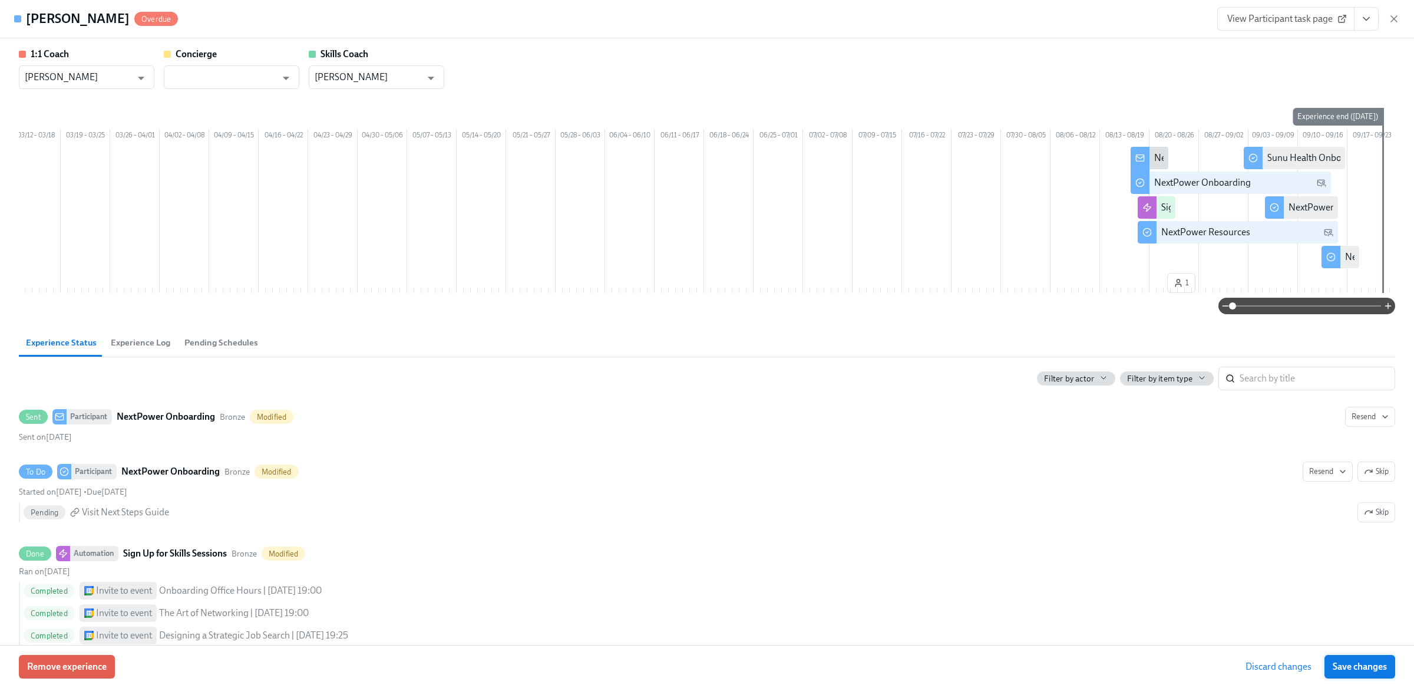
click at [1365, 667] on span "Save changes" at bounding box center [1360, 667] width 54 height 12
click at [1394, 22] on icon "button" at bounding box center [1395, 19] width 12 height 12
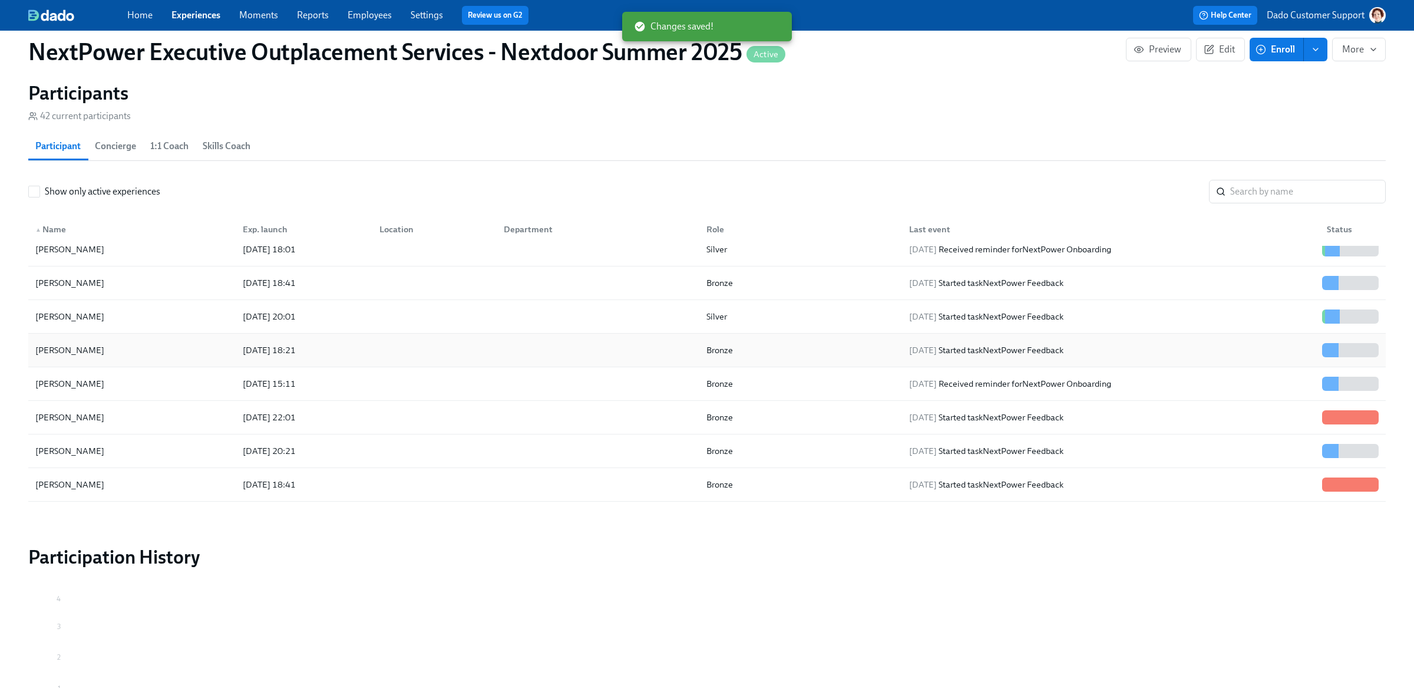
scroll to position [78, 0]
click at [295, 376] on div "2025/08/18 15:11" at bounding box center [301, 386] width 137 height 24
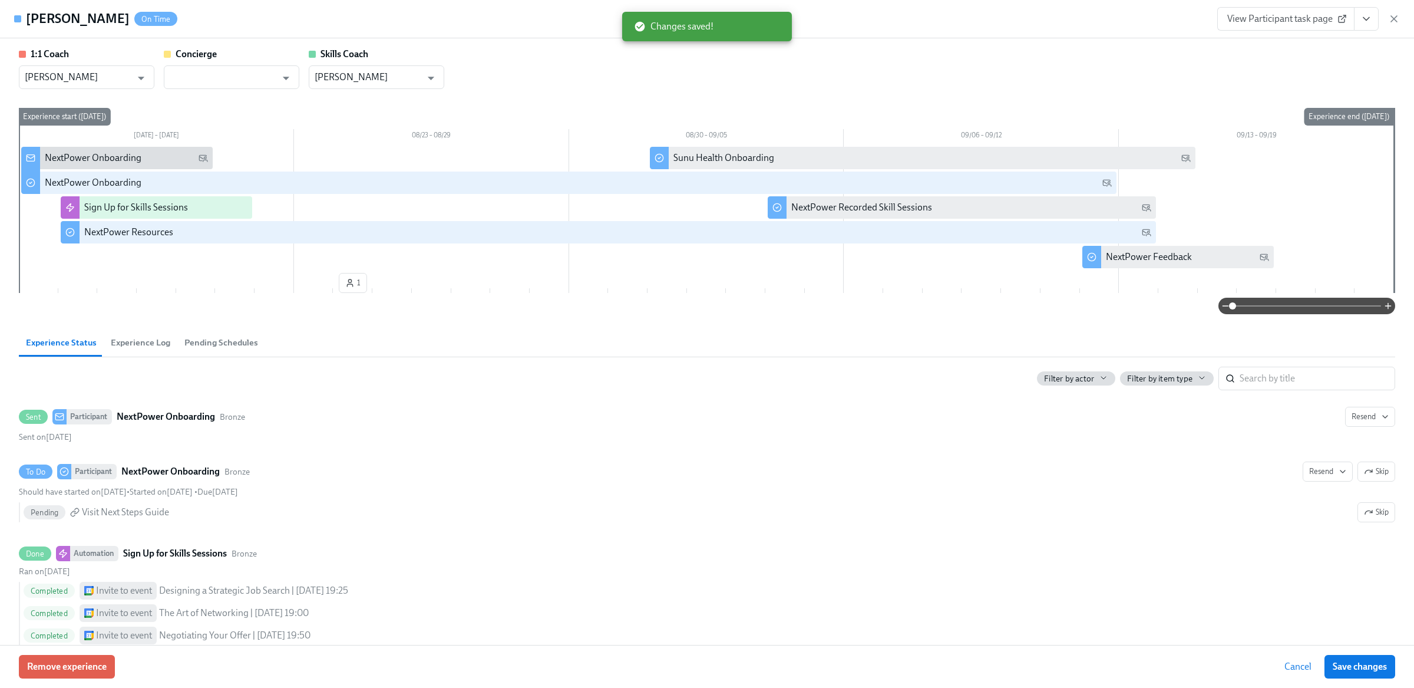
click at [139, 347] on span "Experience Log" at bounding box center [141, 343] width 60 height 14
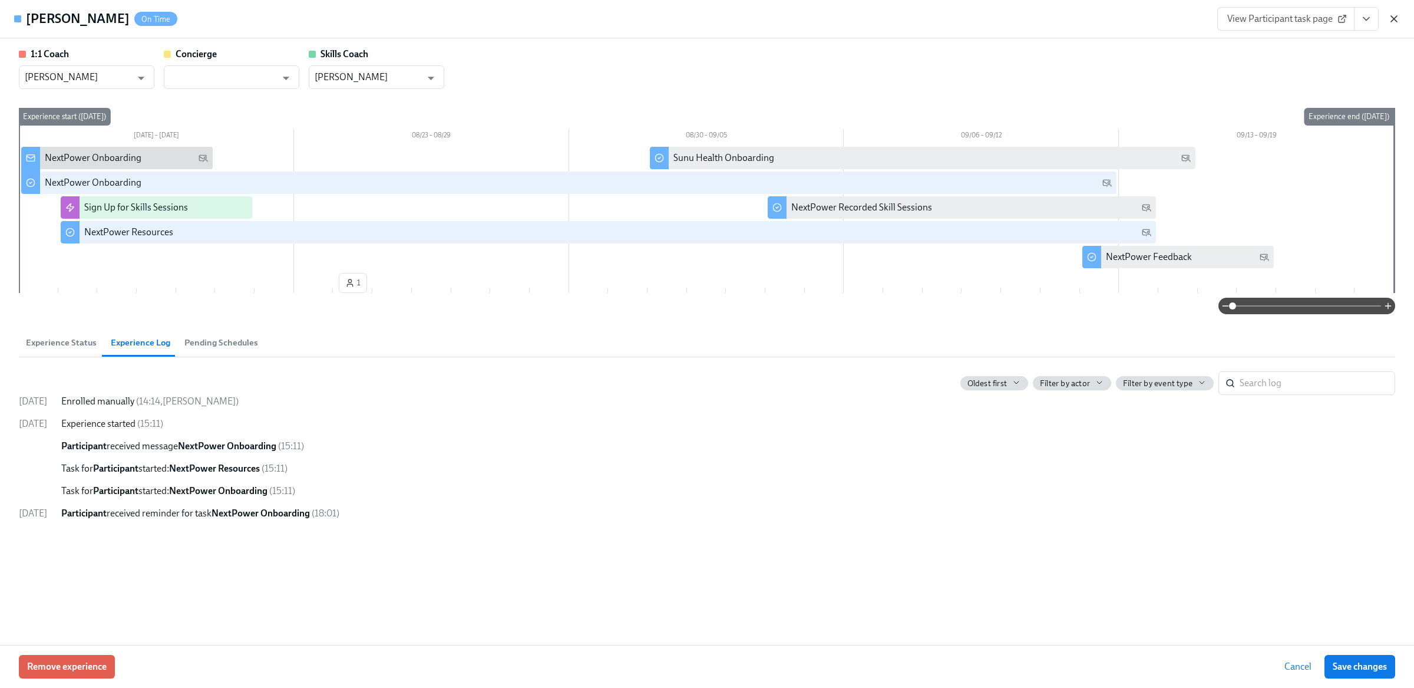
click at [1396, 21] on icon "button" at bounding box center [1395, 19] width 12 height 12
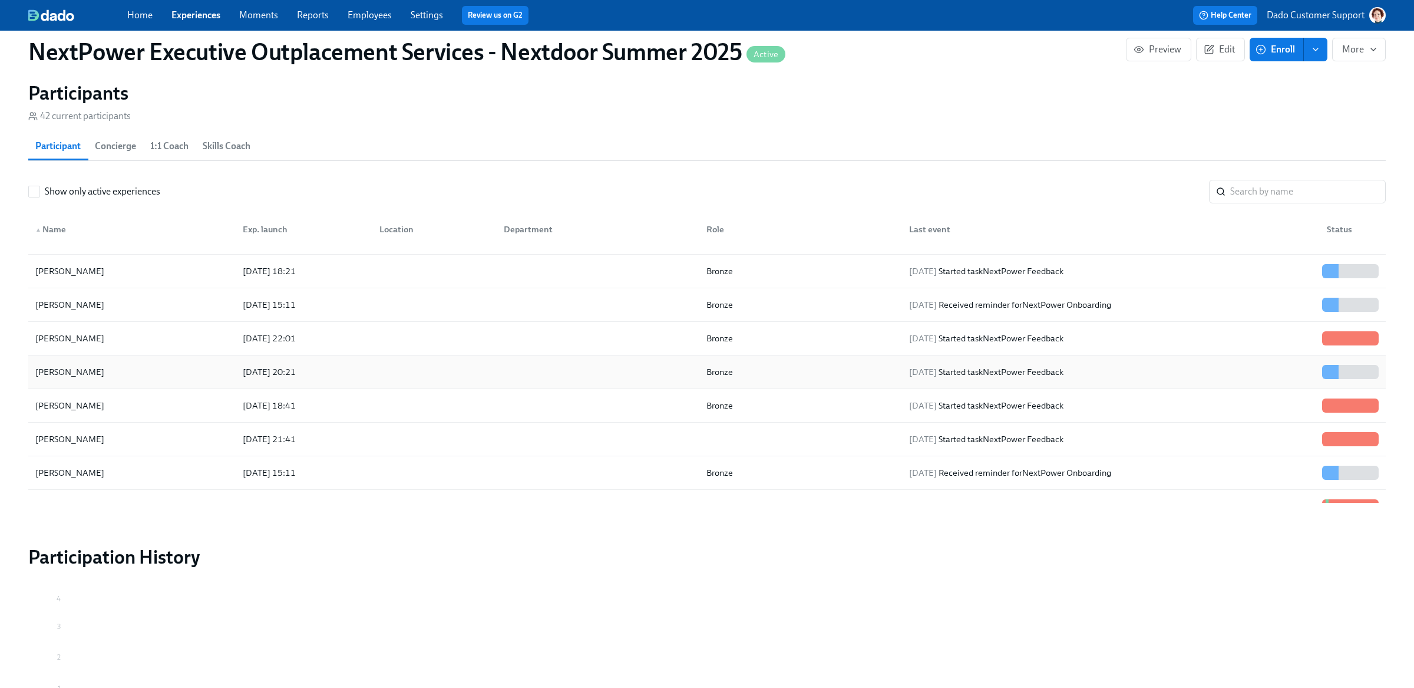
scroll to position [160, 0]
click at [273, 340] on div "2025/08/14 22:01" at bounding box center [269, 338] width 62 height 14
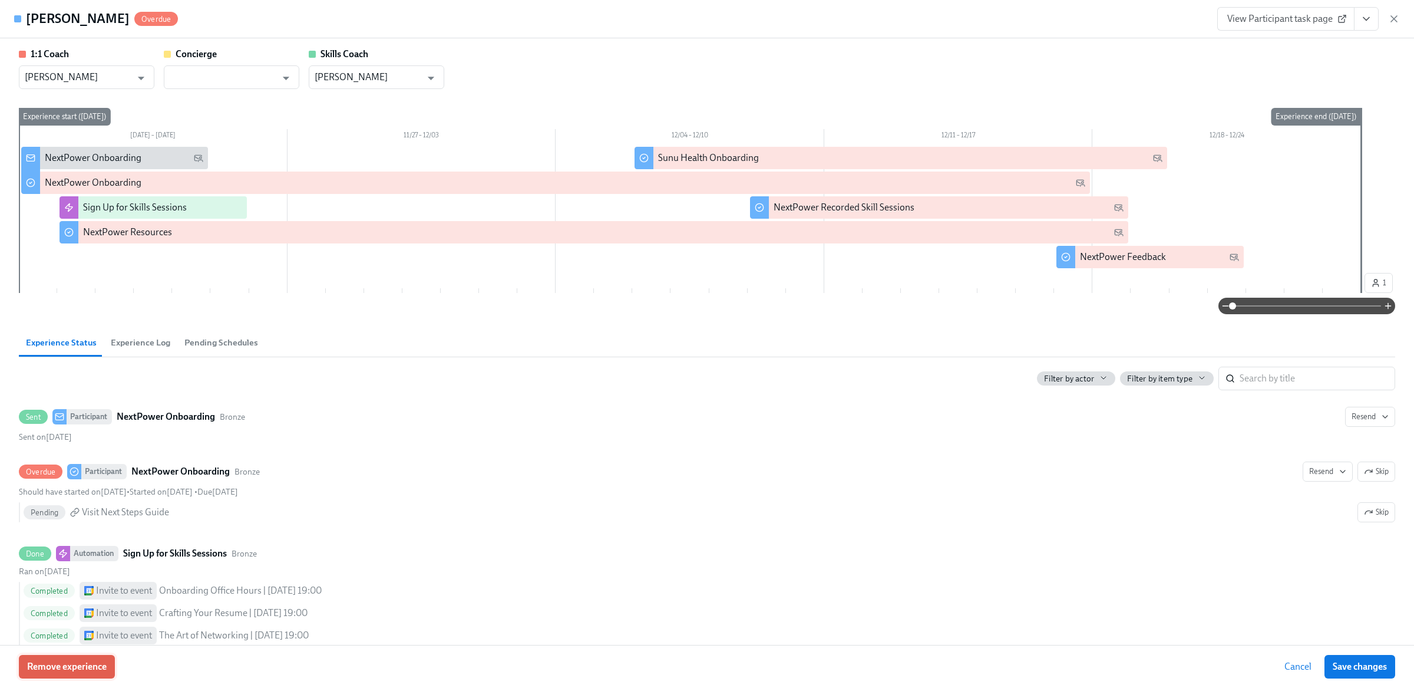
click at [82, 665] on span "Remove experience" at bounding box center [67, 667] width 80 height 12
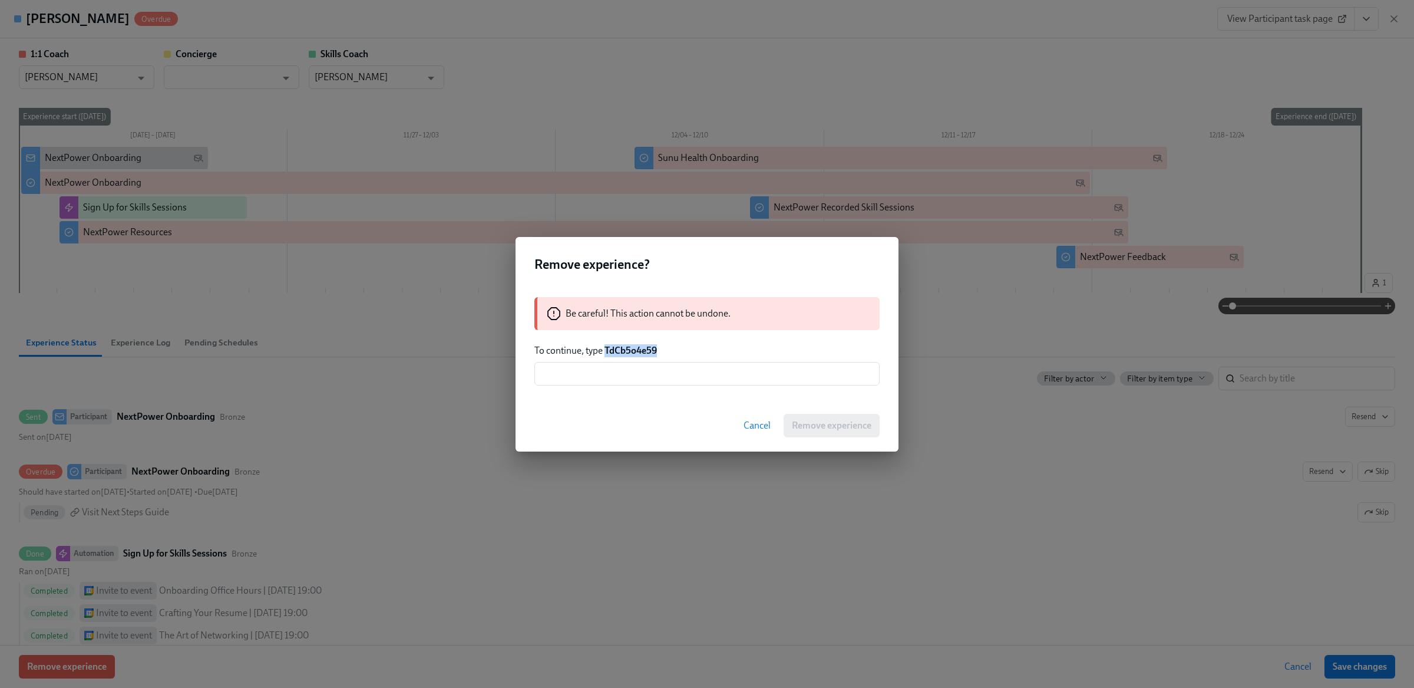
drag, startPoint x: 605, startPoint y: 349, endPoint x: 721, endPoint y: 349, distance: 116.1
click at [723, 349] on p "To continue, type TdCb5o4e59" at bounding box center [707, 350] width 345 height 13
copy strong "TdCb5o4e59"
click at [672, 372] on input "text" at bounding box center [707, 374] width 345 height 24
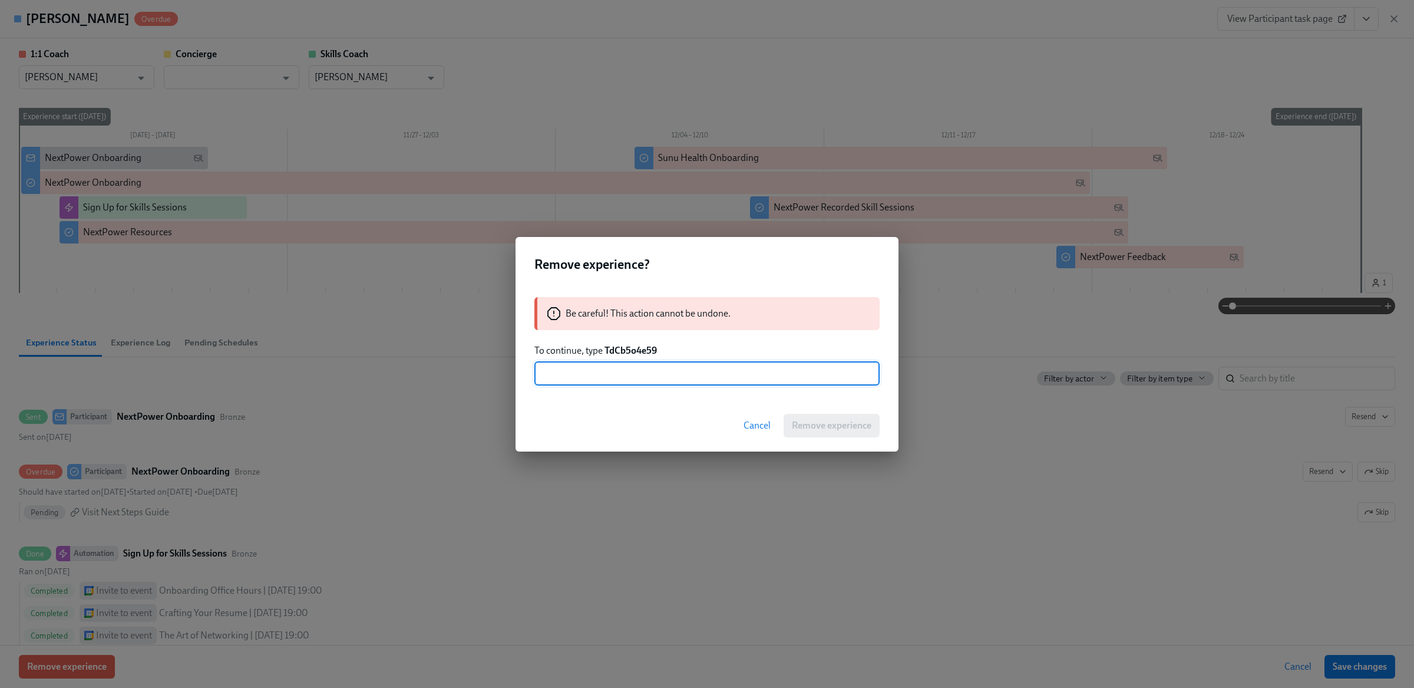
paste input "TdCb5o4e59"
type input "TdCb5o4e59"
click at [820, 430] on span "Remove experience" at bounding box center [832, 426] width 80 height 12
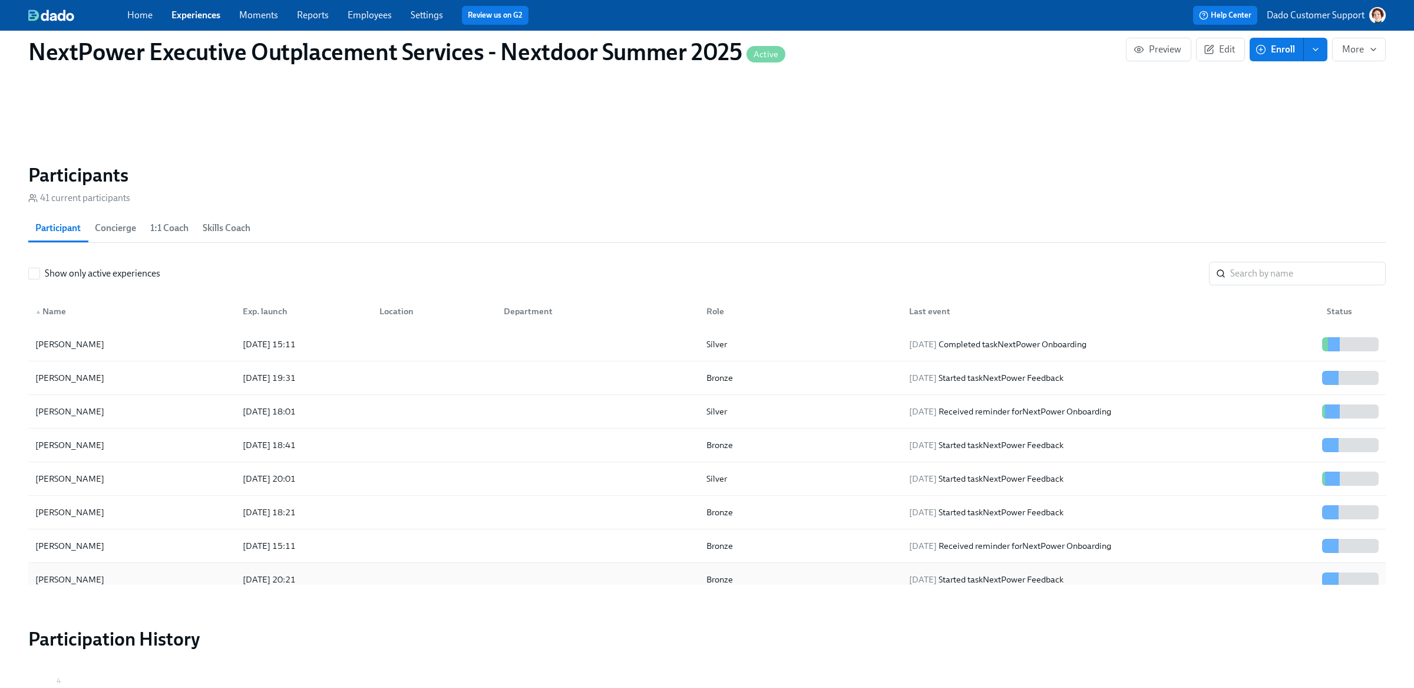
scroll to position [808, 0]
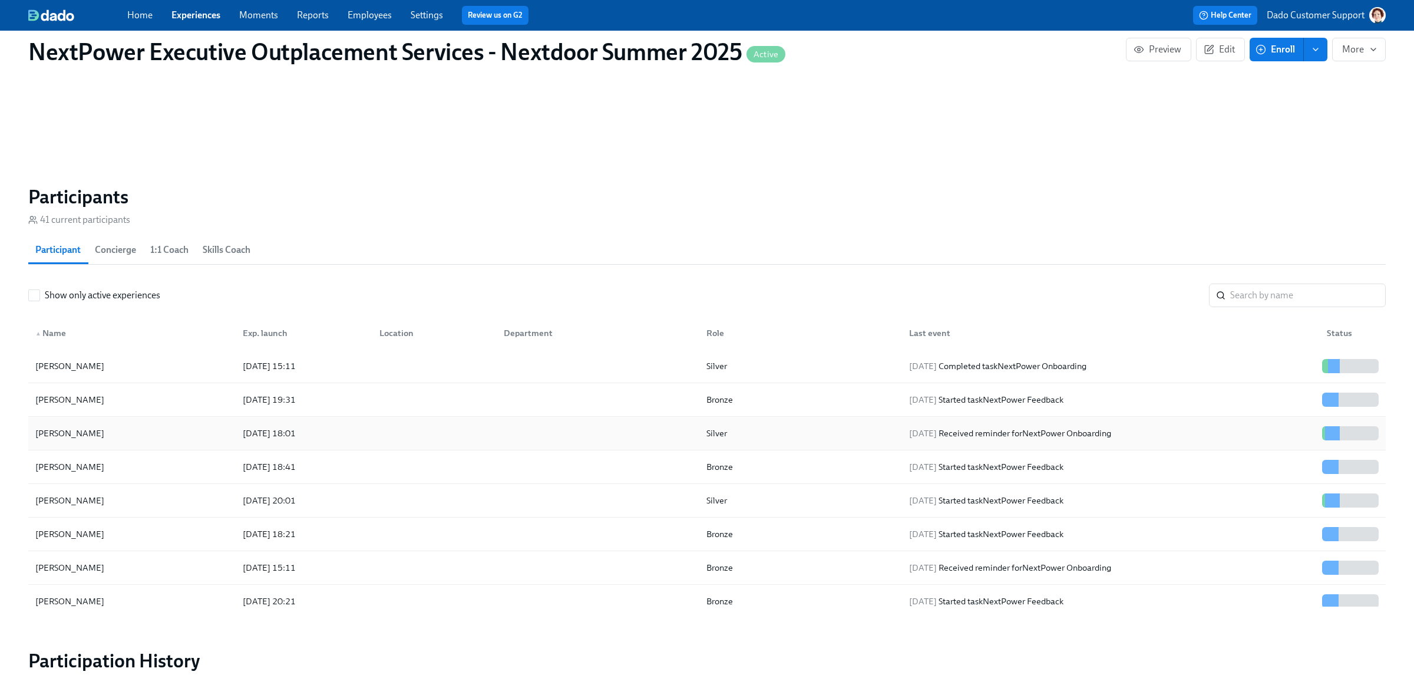
drag, startPoint x: 24, startPoint y: 427, endPoint x: 155, endPoint y: 437, distance: 131.2
click at [155, 437] on div "NextPower Executive Outplacement Services - Nextdoor Summer 2025 Active Preview…" at bounding box center [707, 66] width 1414 height 1687
click at [355, 210] on section "Participants 41 current participants Participant Concierge 1:1 Coach Skills Coa…" at bounding box center [707, 398] width 1358 height 426
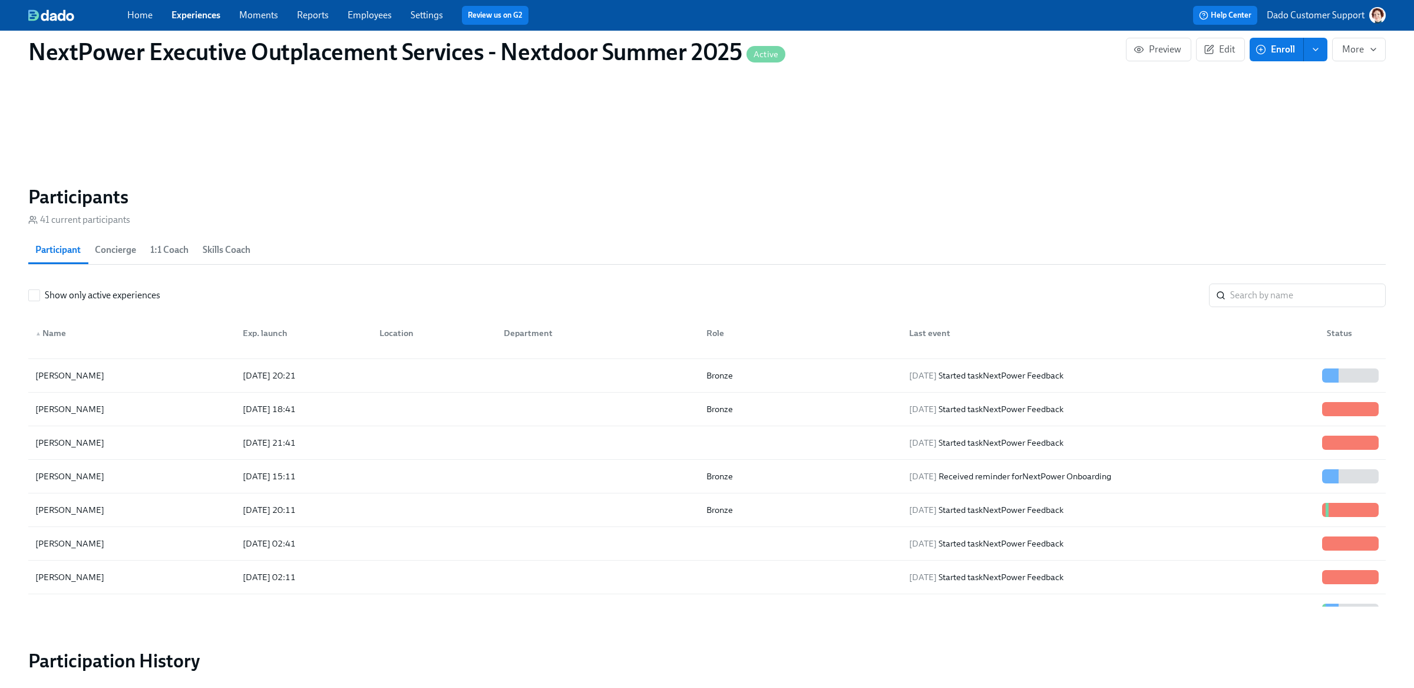
scroll to position [222, 0]
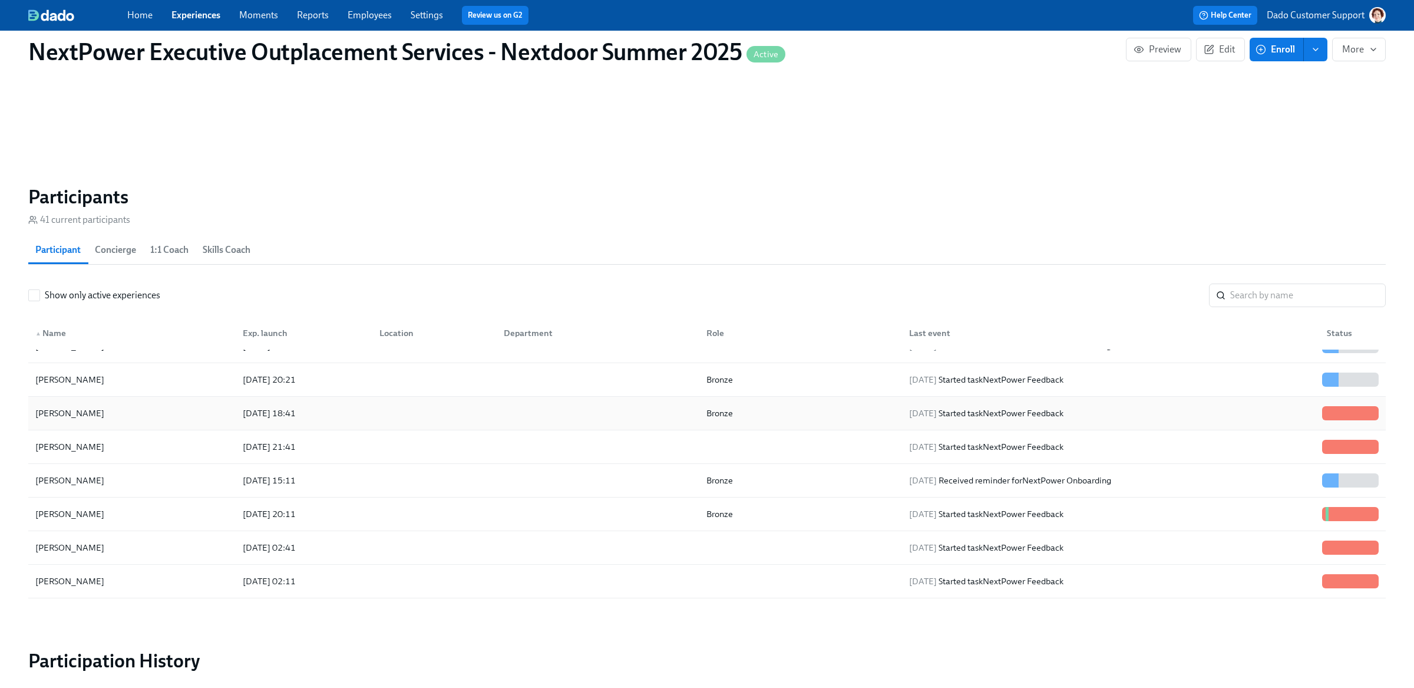
click at [262, 407] on div "2025/08/19 18:41" at bounding box center [269, 413] width 62 height 14
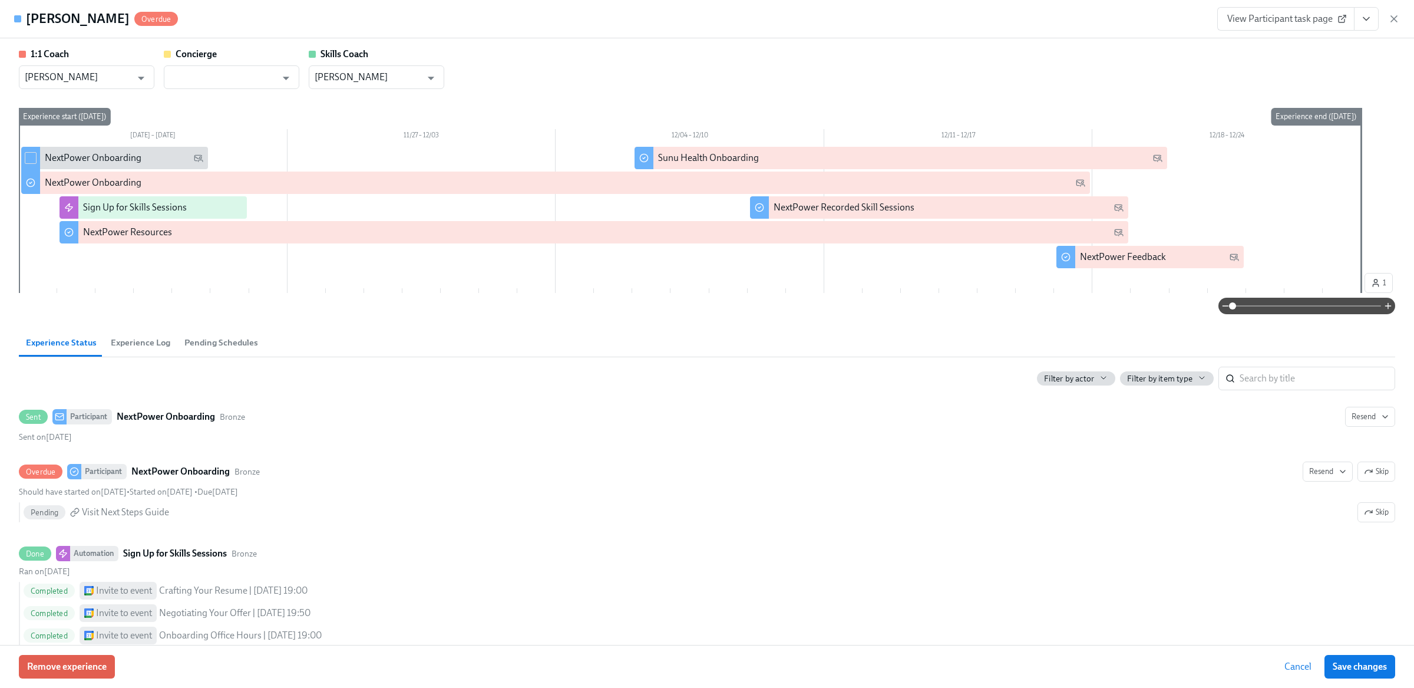
click at [33, 156] on input "checkbox" at bounding box center [30, 158] width 11 height 11
checkbox input "true"
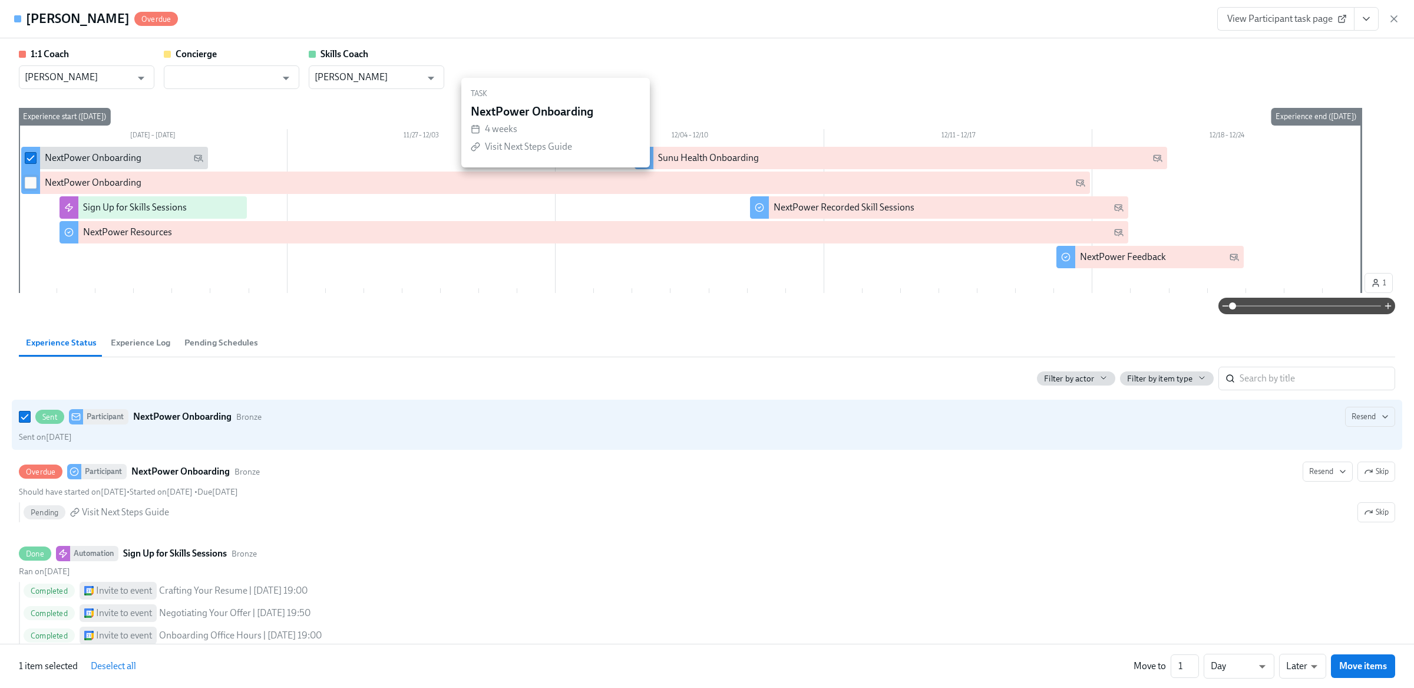
click at [31, 179] on input "checkbox" at bounding box center [30, 182] width 11 height 11
checkbox input "true"
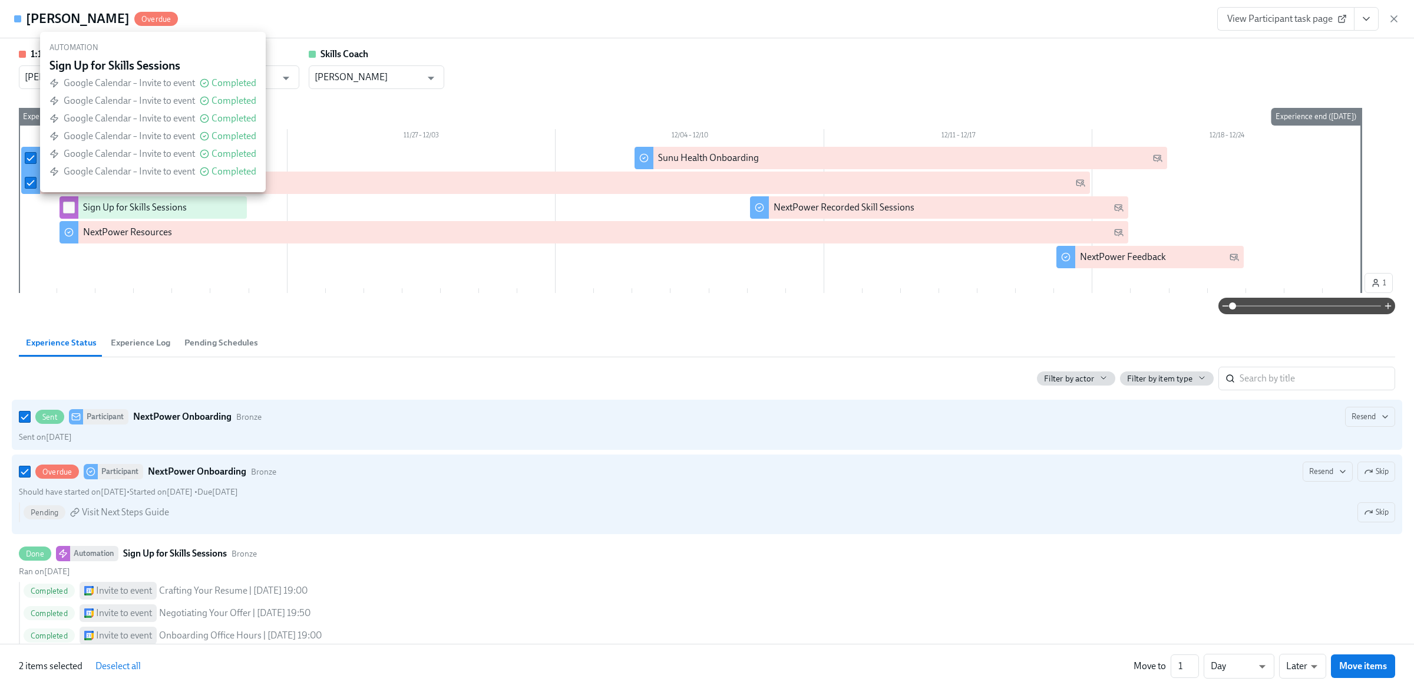
click at [74, 207] on span at bounding box center [69, 208] width 12 height 12
checkbox input "true"
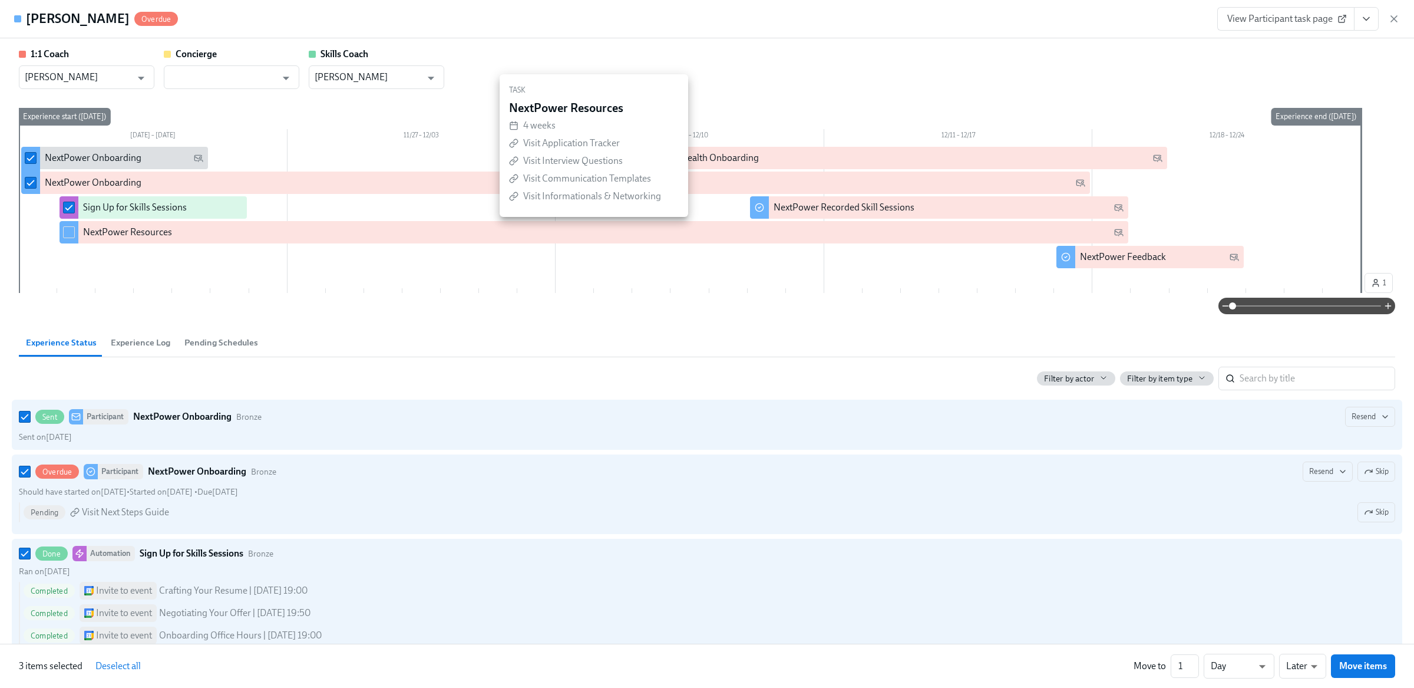
click at [67, 240] on div at bounding box center [69, 232] width 19 height 22
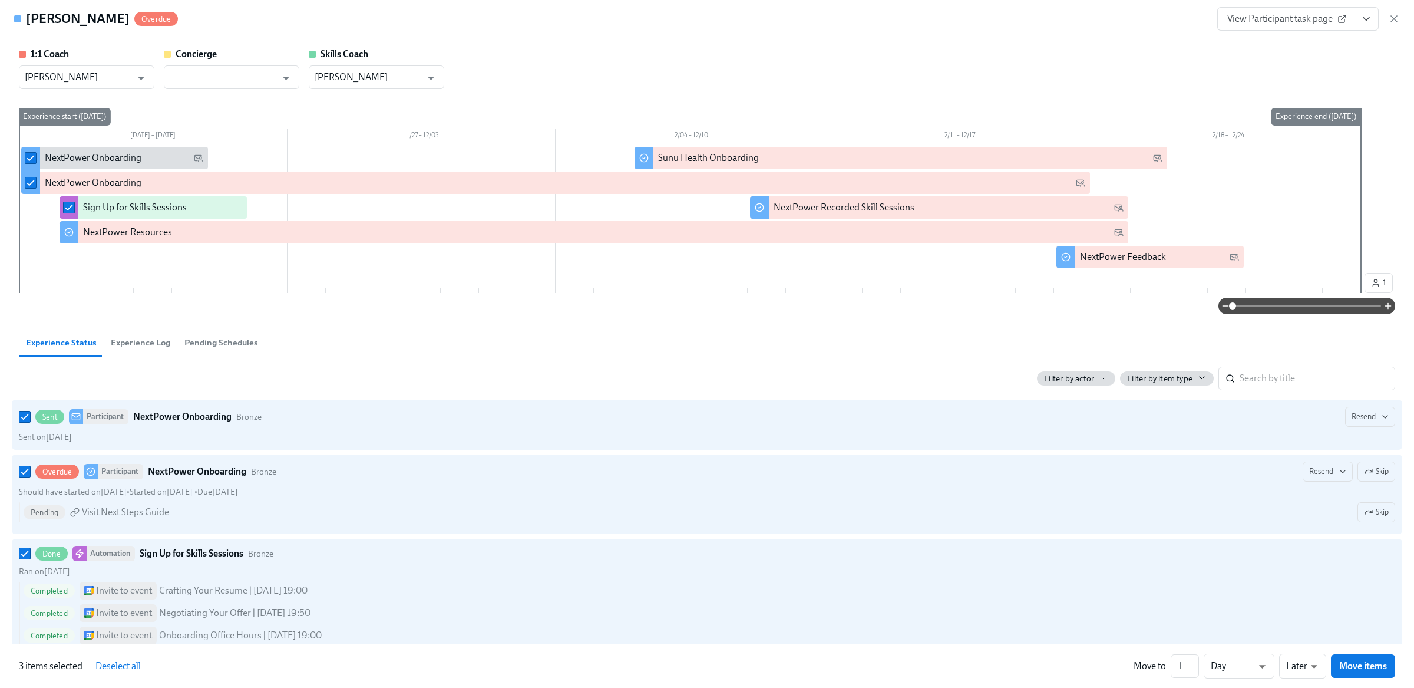
click at [68, 219] on div "Sign Up for Skills Sessions" at bounding box center [153, 207] width 187 height 22
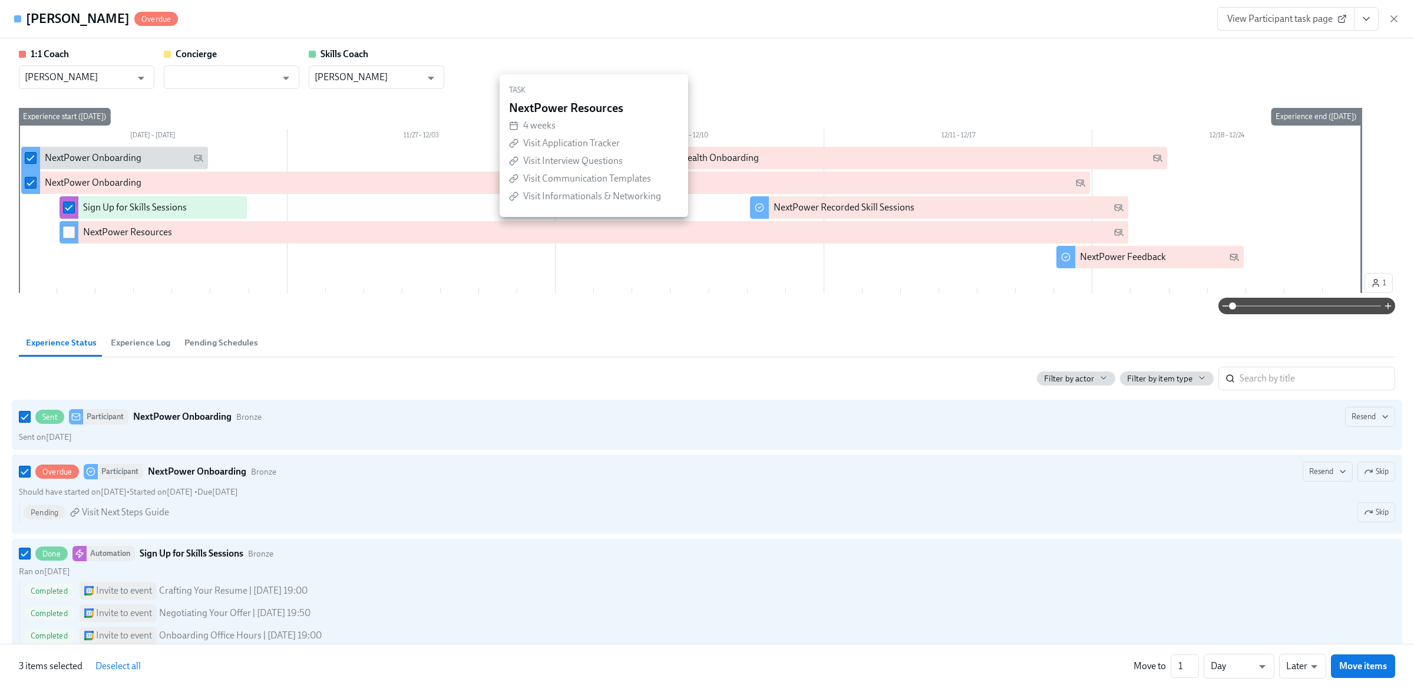
click at [68, 229] on input "checkbox" at bounding box center [69, 232] width 11 height 11
checkbox input "true"
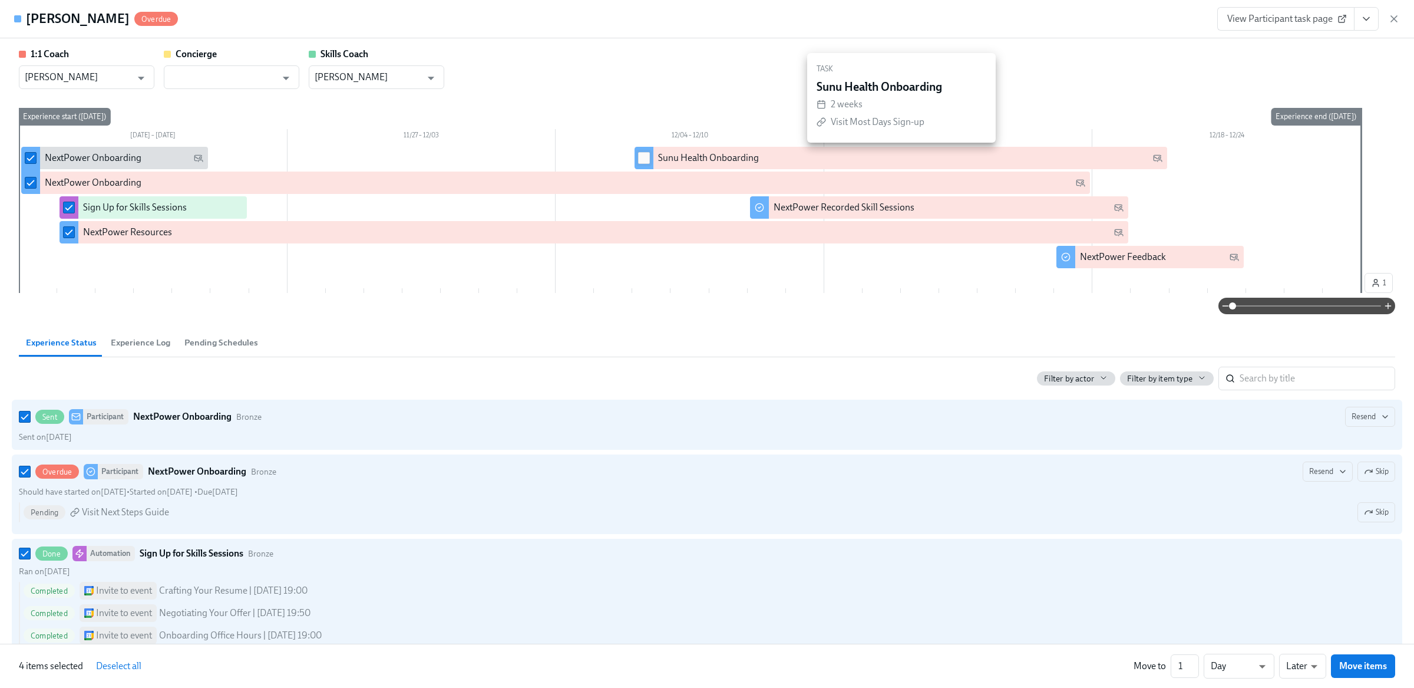
click at [647, 161] on input "checkbox" at bounding box center [644, 158] width 11 height 11
checkbox input "true"
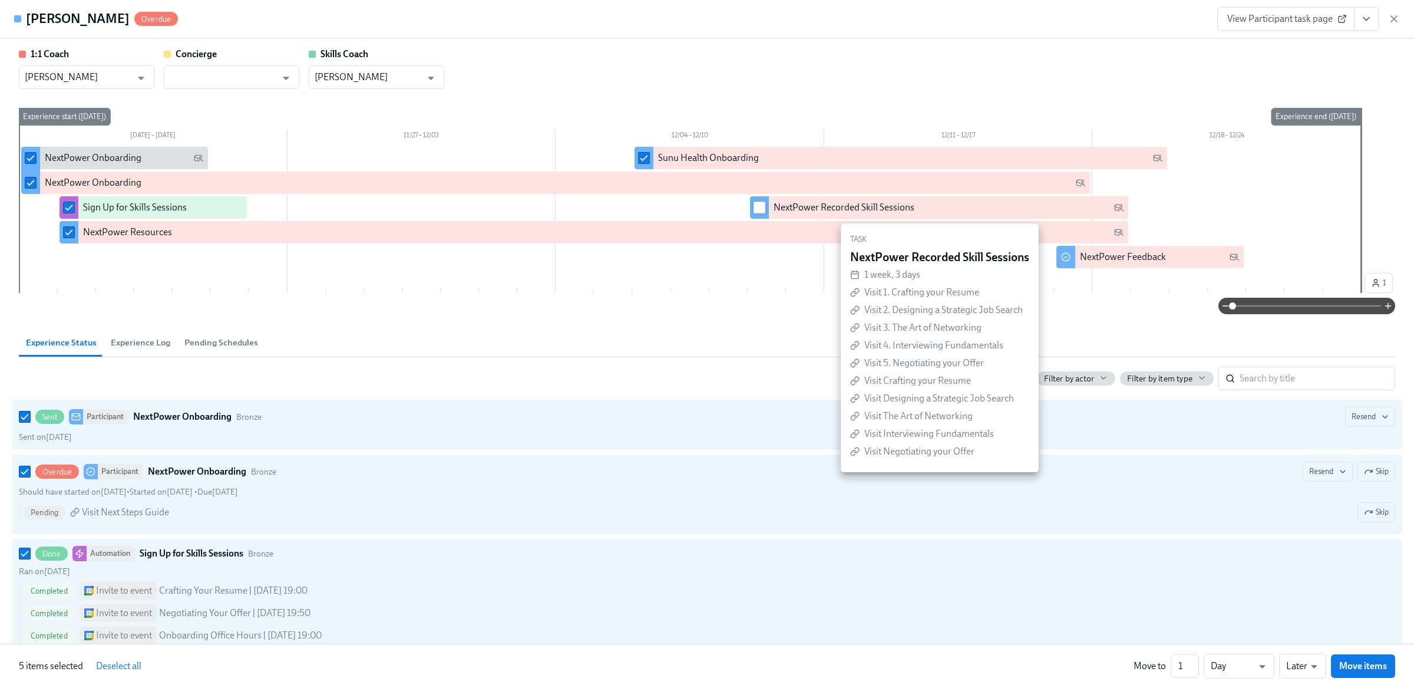
click at [756, 205] on input "checkbox" at bounding box center [759, 207] width 11 height 11
checkbox input "true"
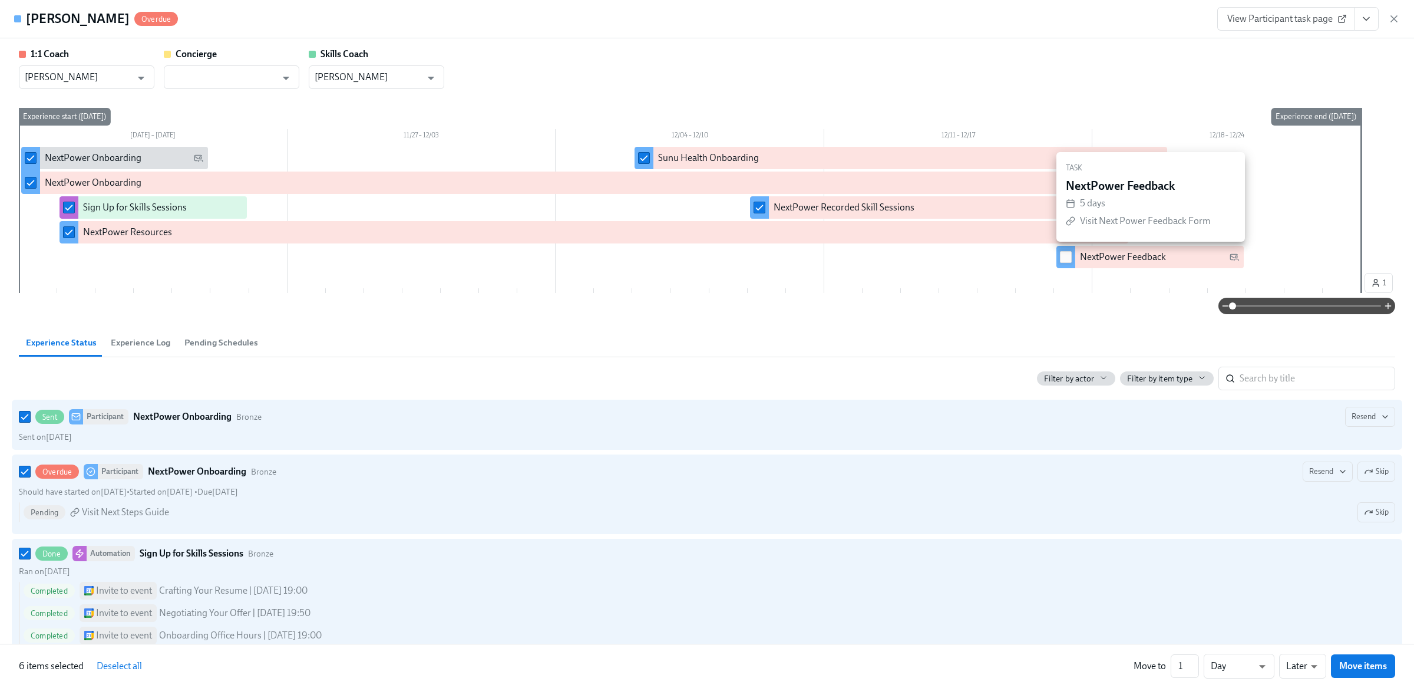
click at [1066, 251] on span at bounding box center [1066, 257] width 12 height 12
checkbox input "true"
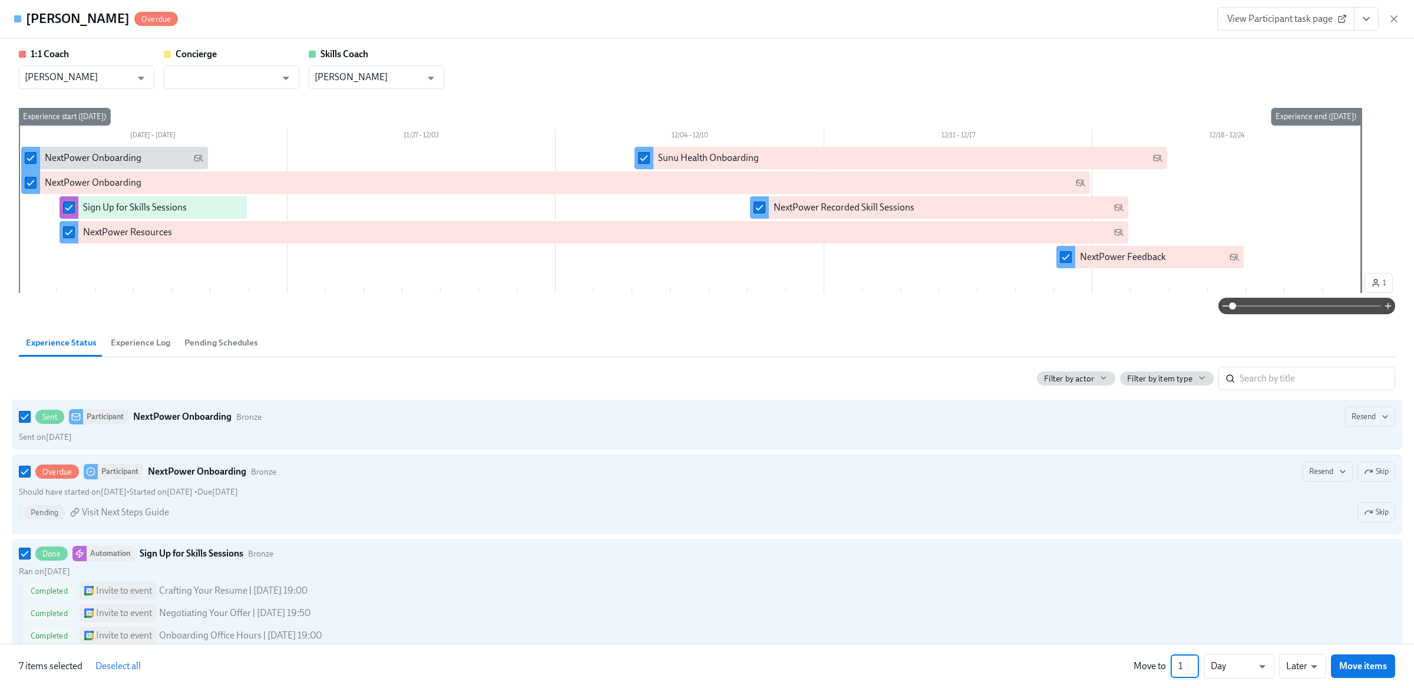
drag, startPoint x: 1189, startPoint y: 666, endPoint x: 1165, endPoint y: 666, distance: 23.6
click at [1165, 666] on div "Move to 1 ​ Day d ​ Later later ​ Move items" at bounding box center [1265, 666] width 262 height 25
type input "271"
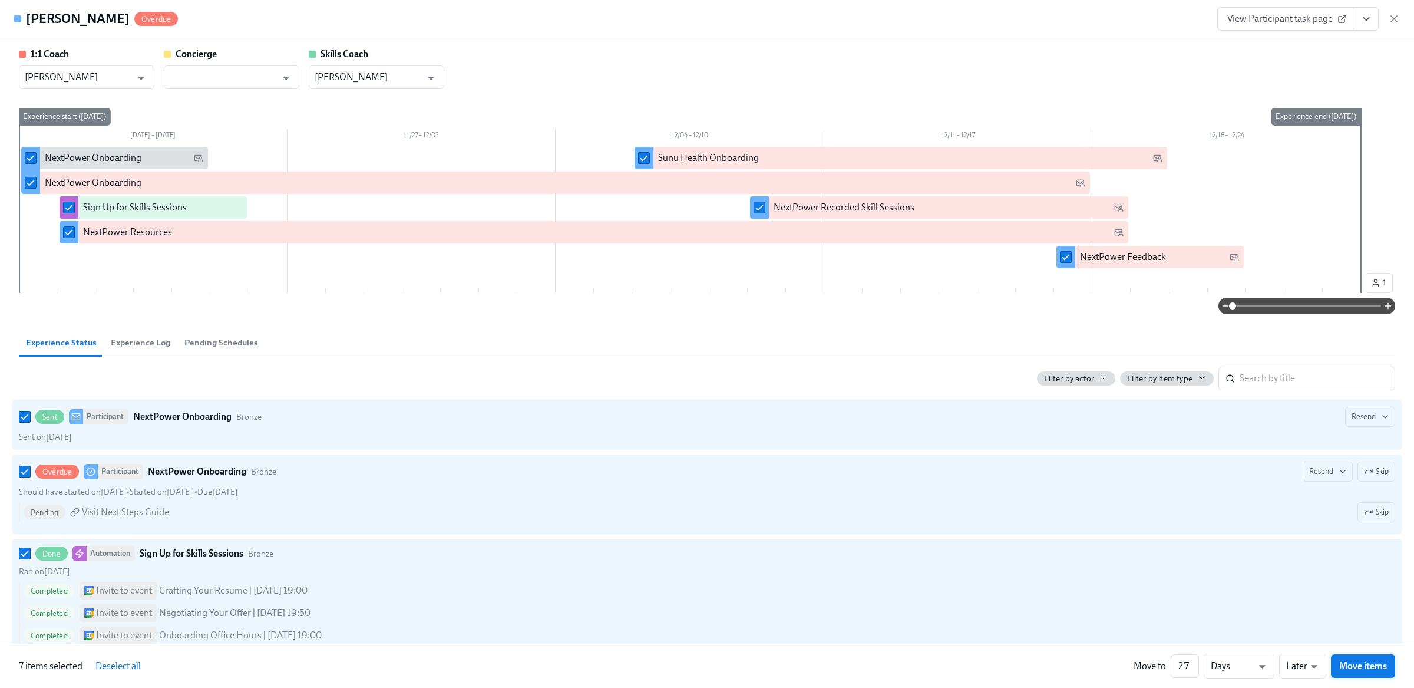
click at [1373, 659] on button "Move items" at bounding box center [1363, 666] width 64 height 24
checkbox input "false"
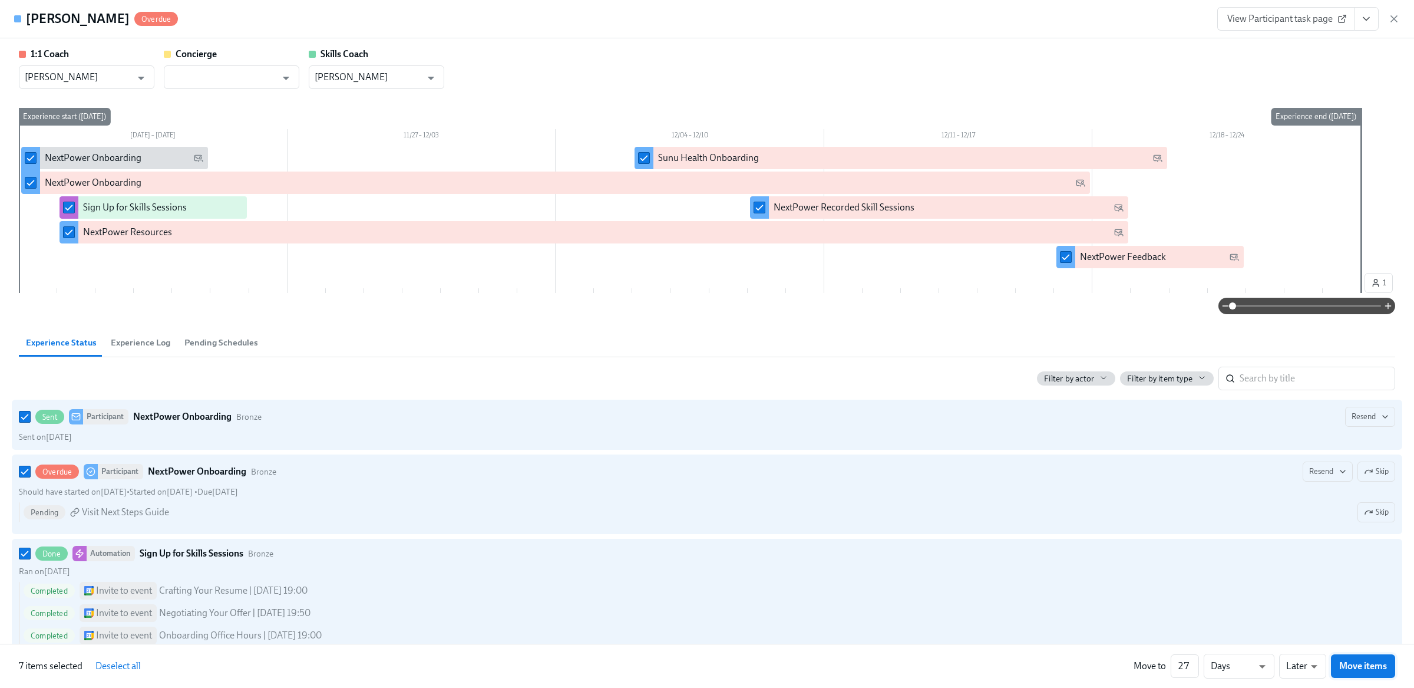
checkbox input "false"
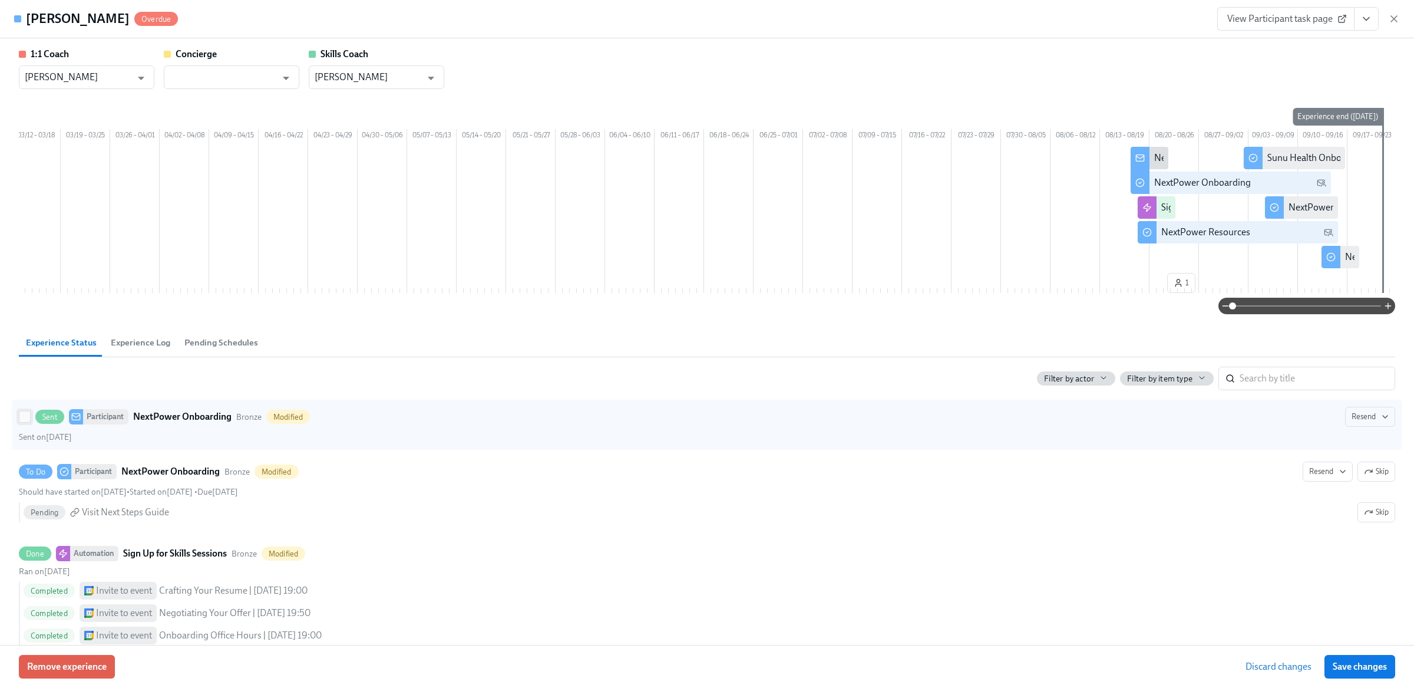
click at [23, 423] on span at bounding box center [25, 417] width 12 height 12
click at [23, 422] on input "Sent Participant NextPower Onboarding Bronze Modified Resend Sent on August 19th" at bounding box center [24, 416] width 11 height 11
checkbox input "true"
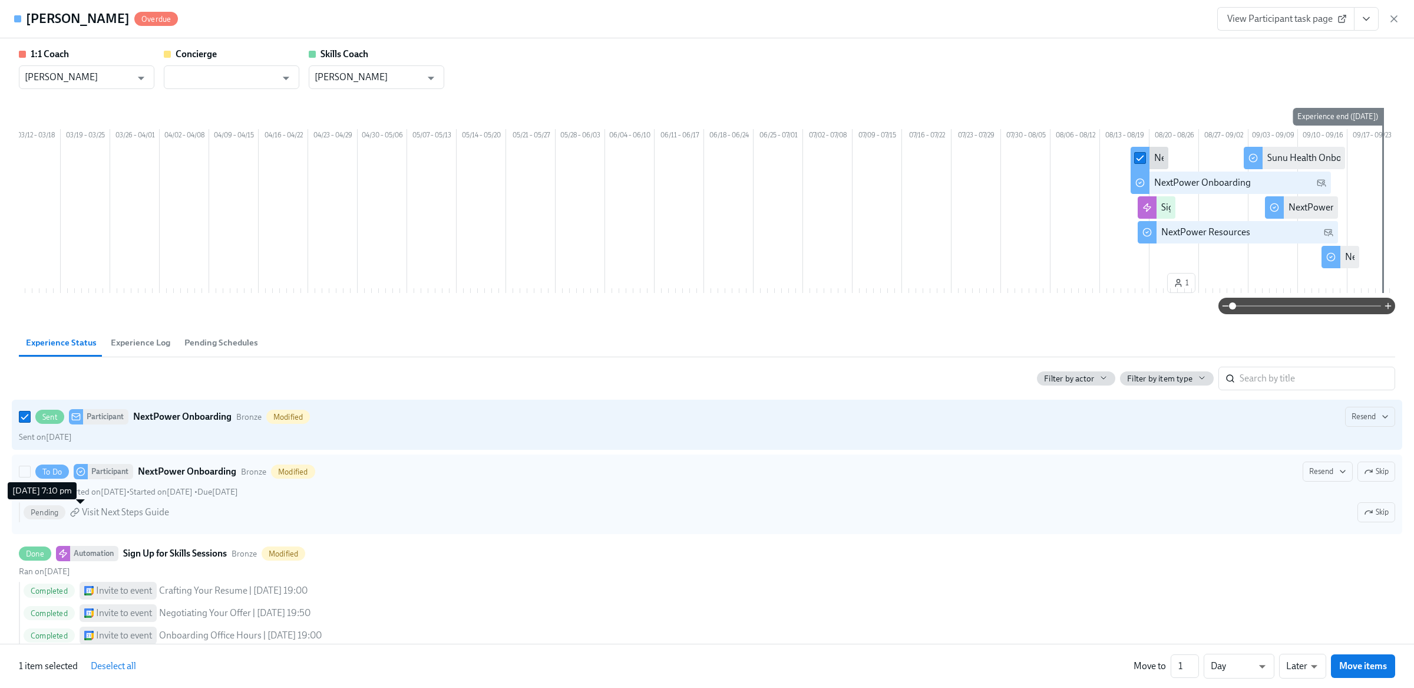
scroll to position [67, 0]
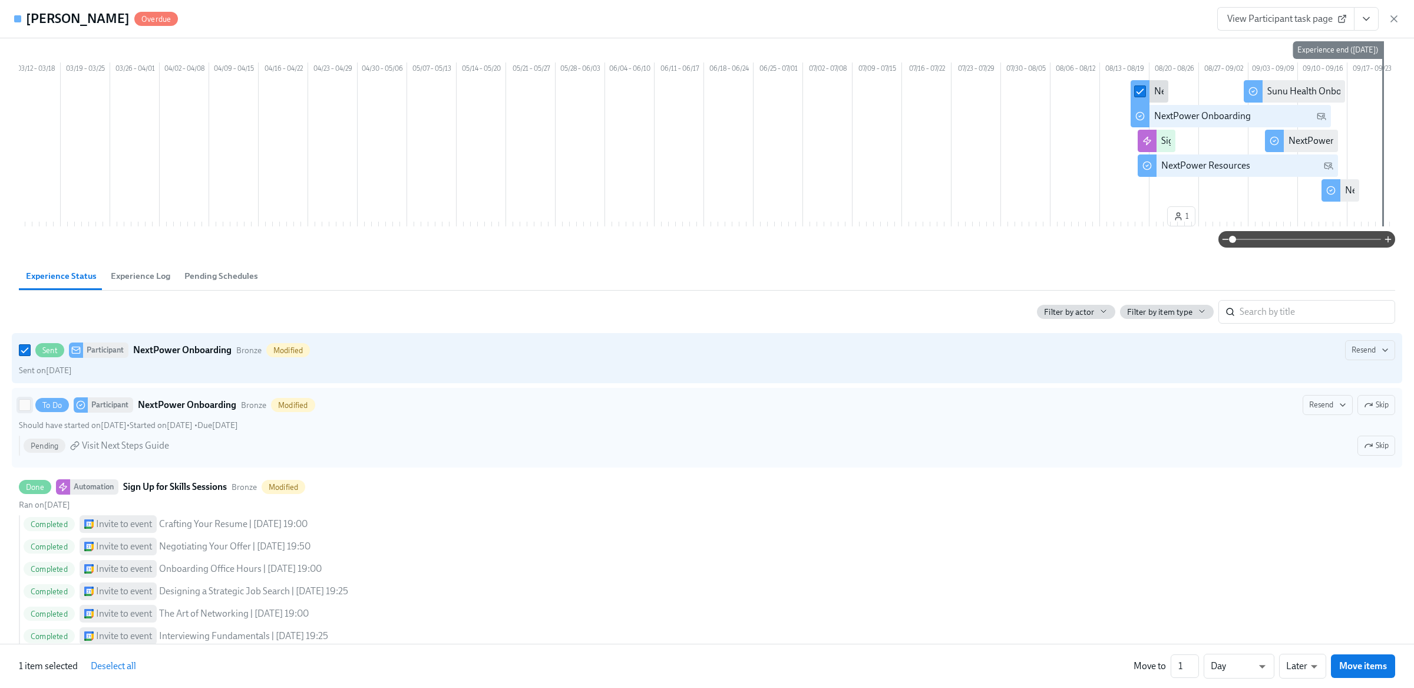
click at [25, 410] on input "To Do Participant NextPower Onboarding Bronze Modified Resend Skip Should have …" at bounding box center [24, 405] width 11 height 11
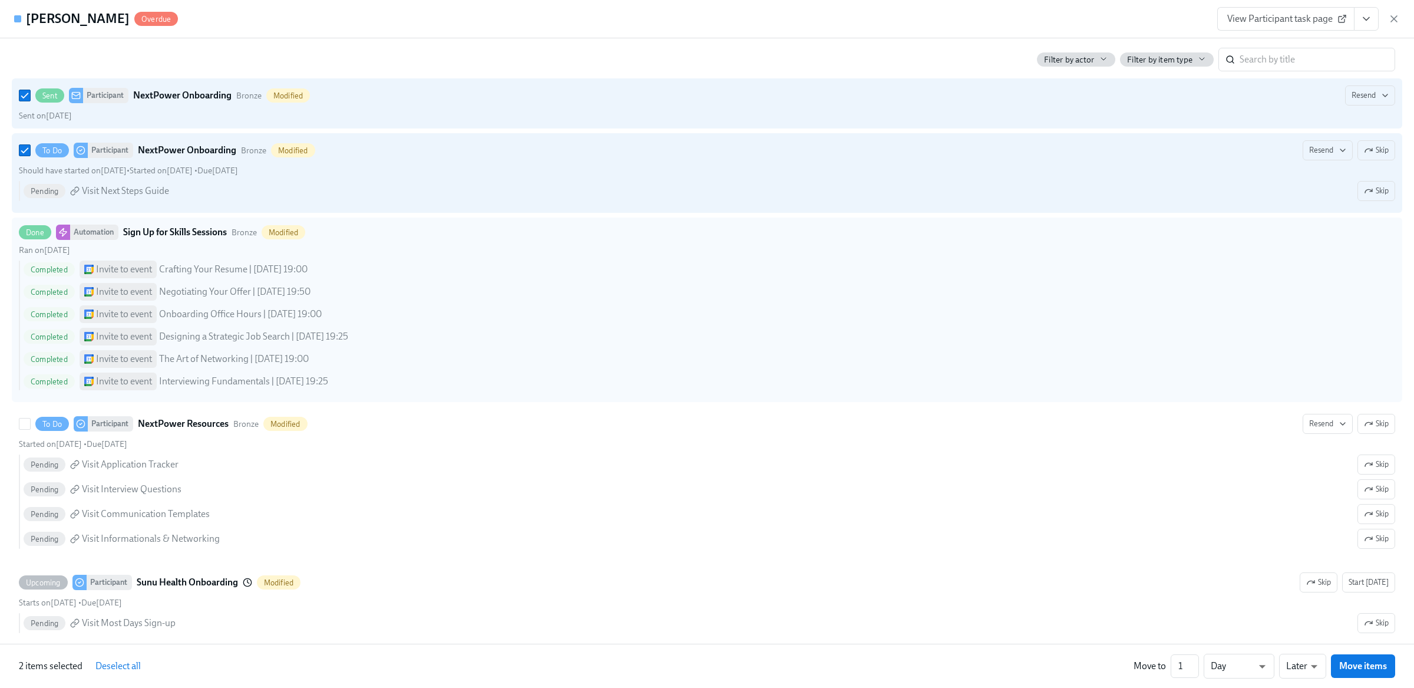
scroll to position [358, 0]
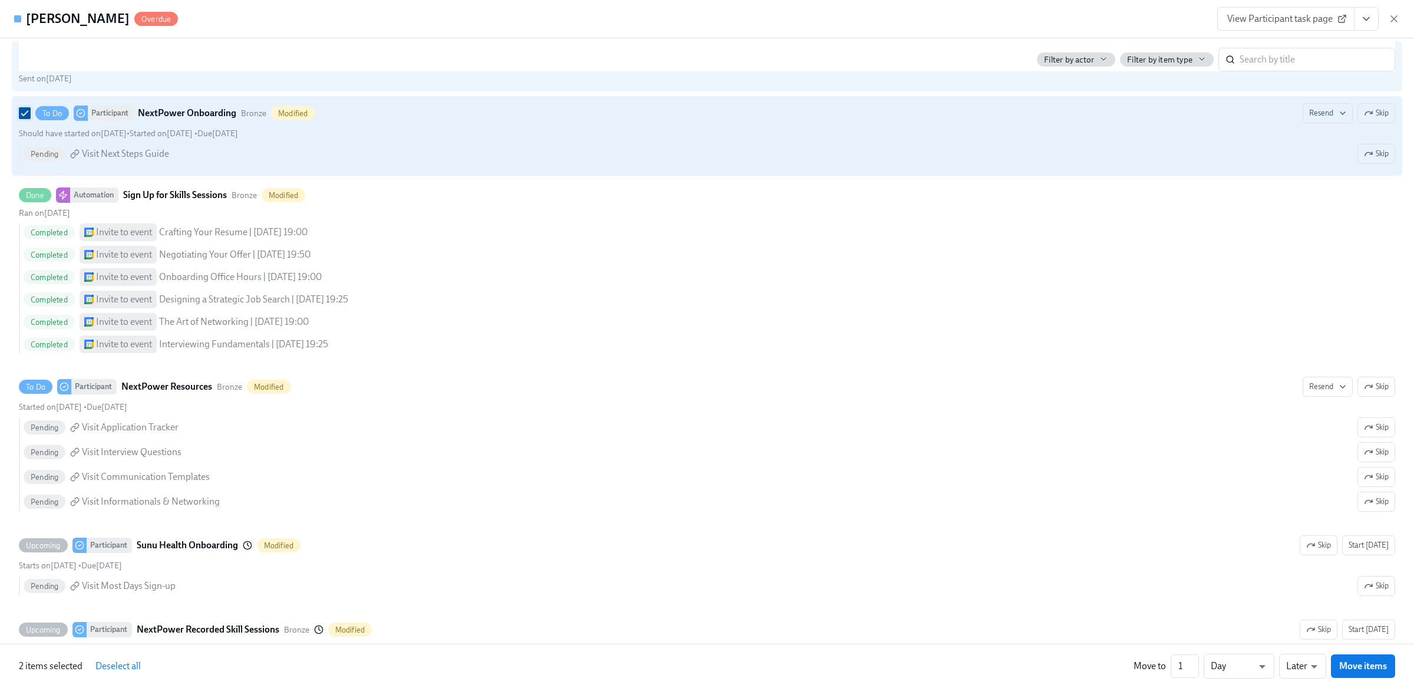
click at [20, 118] on input "To Do Participant NextPower Onboarding Bronze Modified Resend Skip Should have …" at bounding box center [24, 113] width 11 height 11
checkbox input "false"
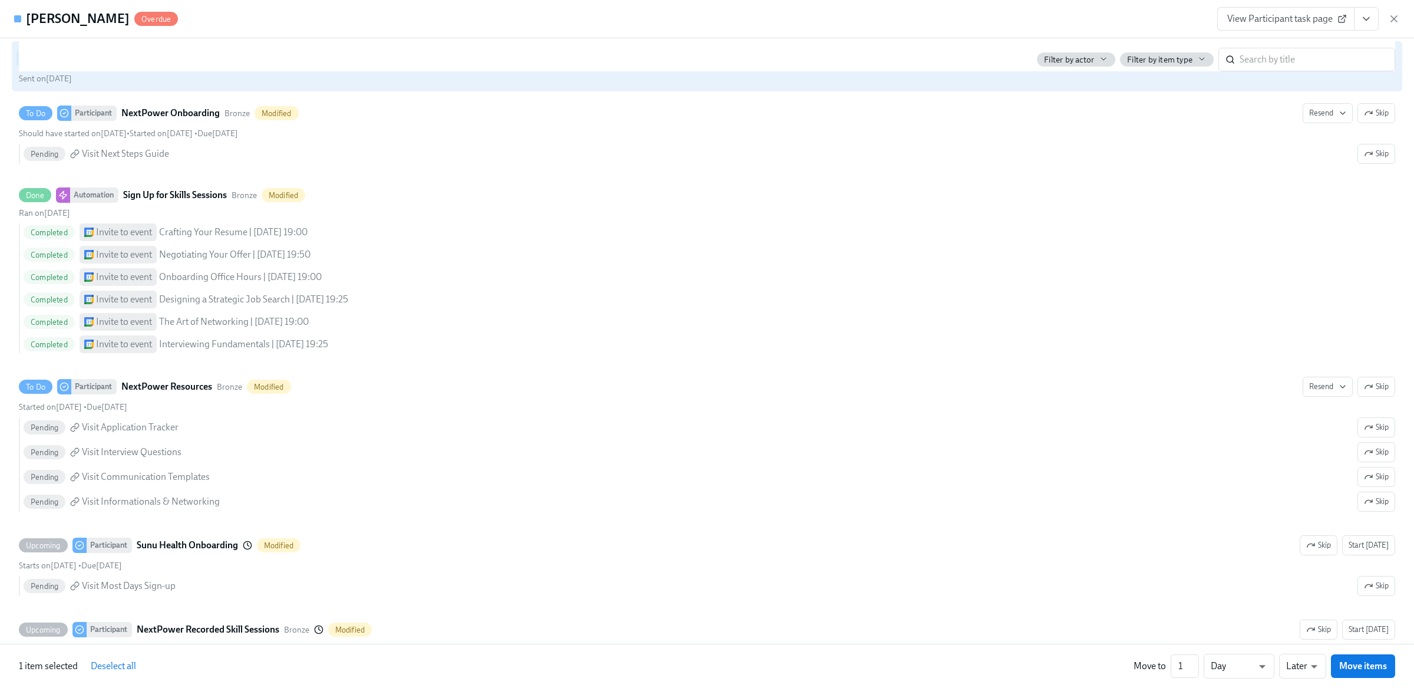
click at [22, 64] on input "Sent Participant NextPower Onboarding Bronze Modified Resend Sent on August 19th" at bounding box center [24, 58] width 11 height 11
checkbox input "false"
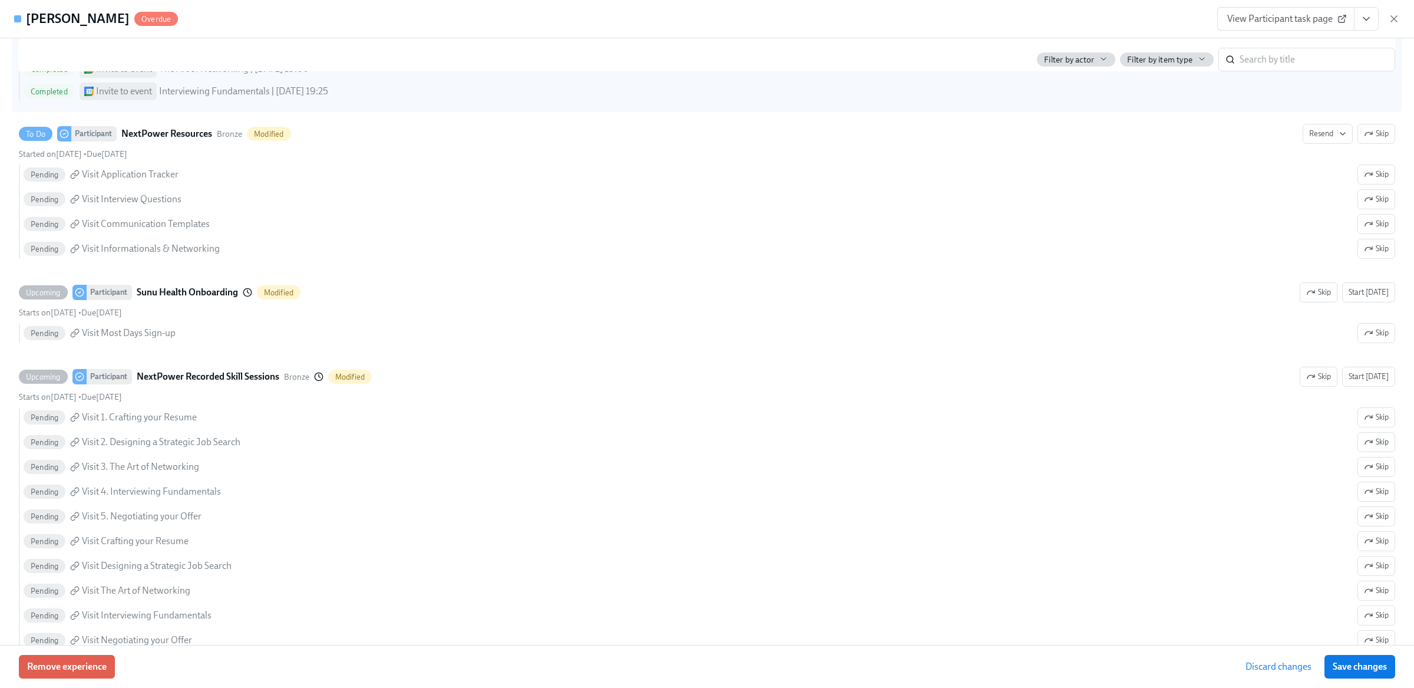
scroll to position [750, 0]
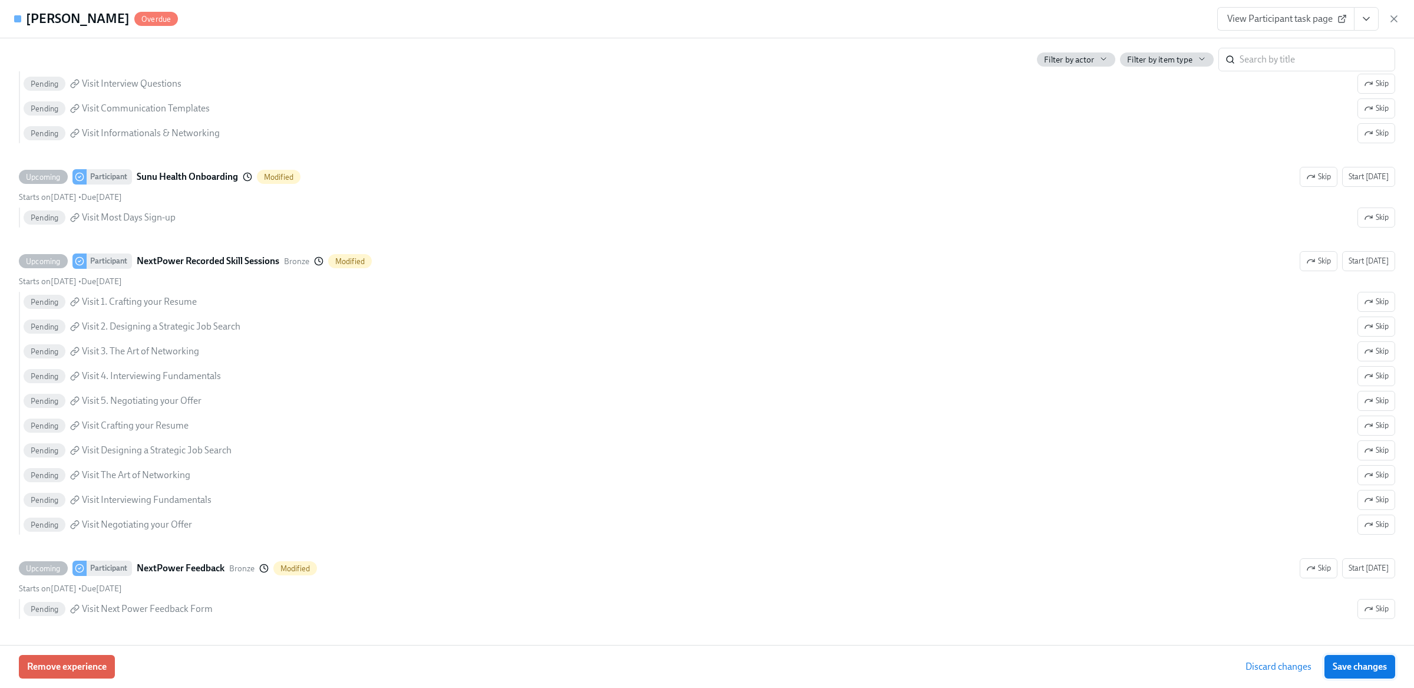
click at [1360, 665] on span "Save changes" at bounding box center [1360, 667] width 54 height 12
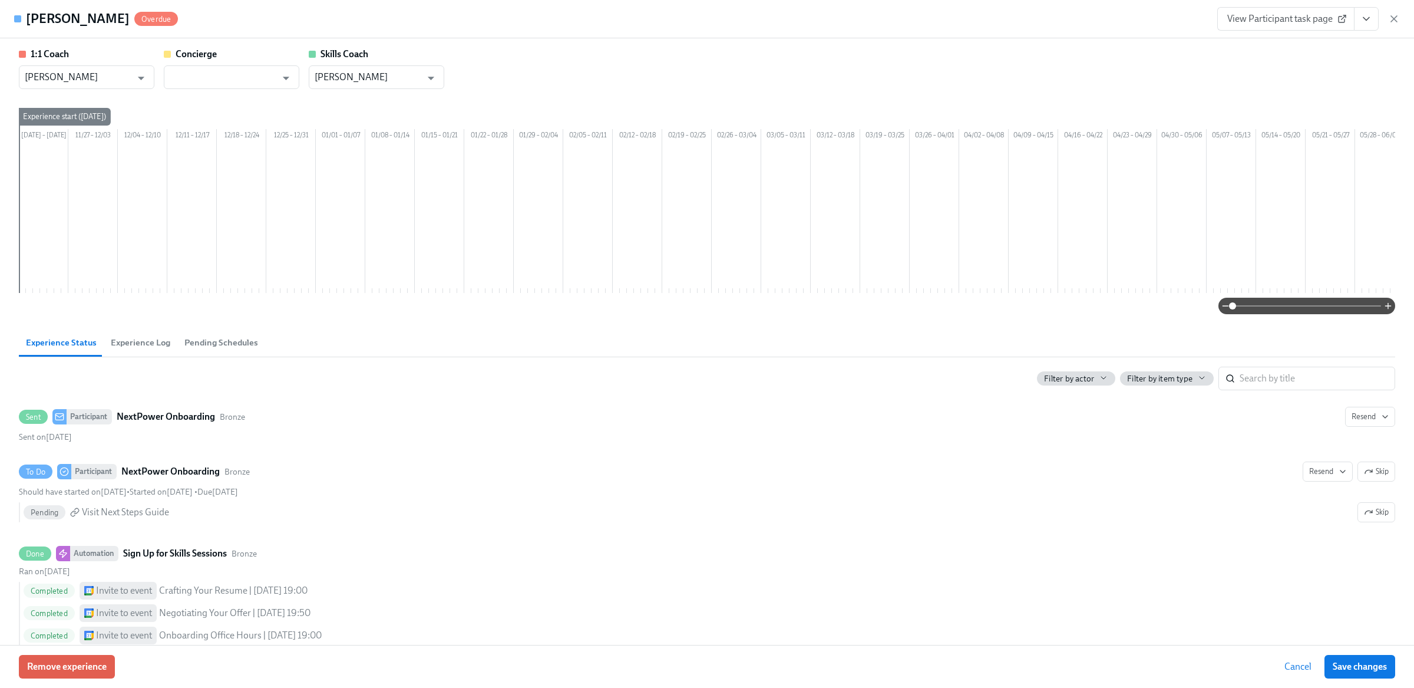
scroll to position [0, 800]
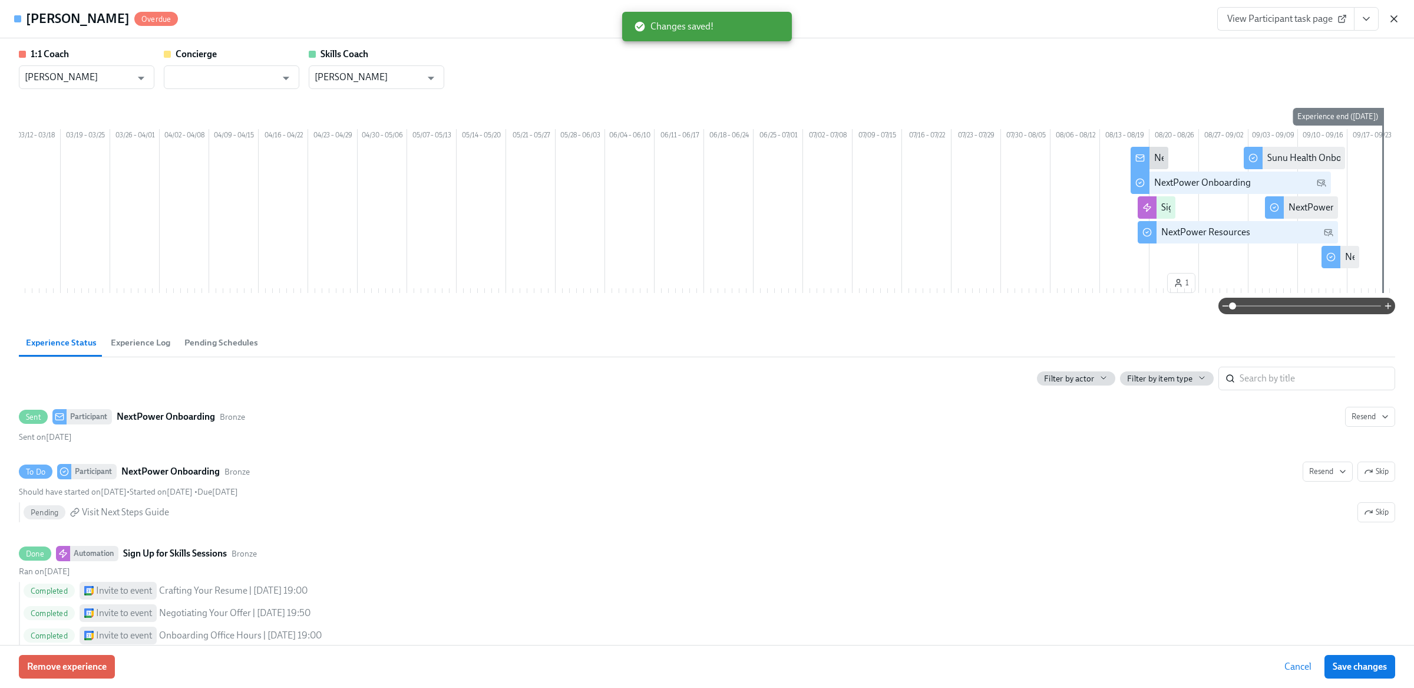
click at [1396, 22] on icon "button" at bounding box center [1395, 19] width 12 height 12
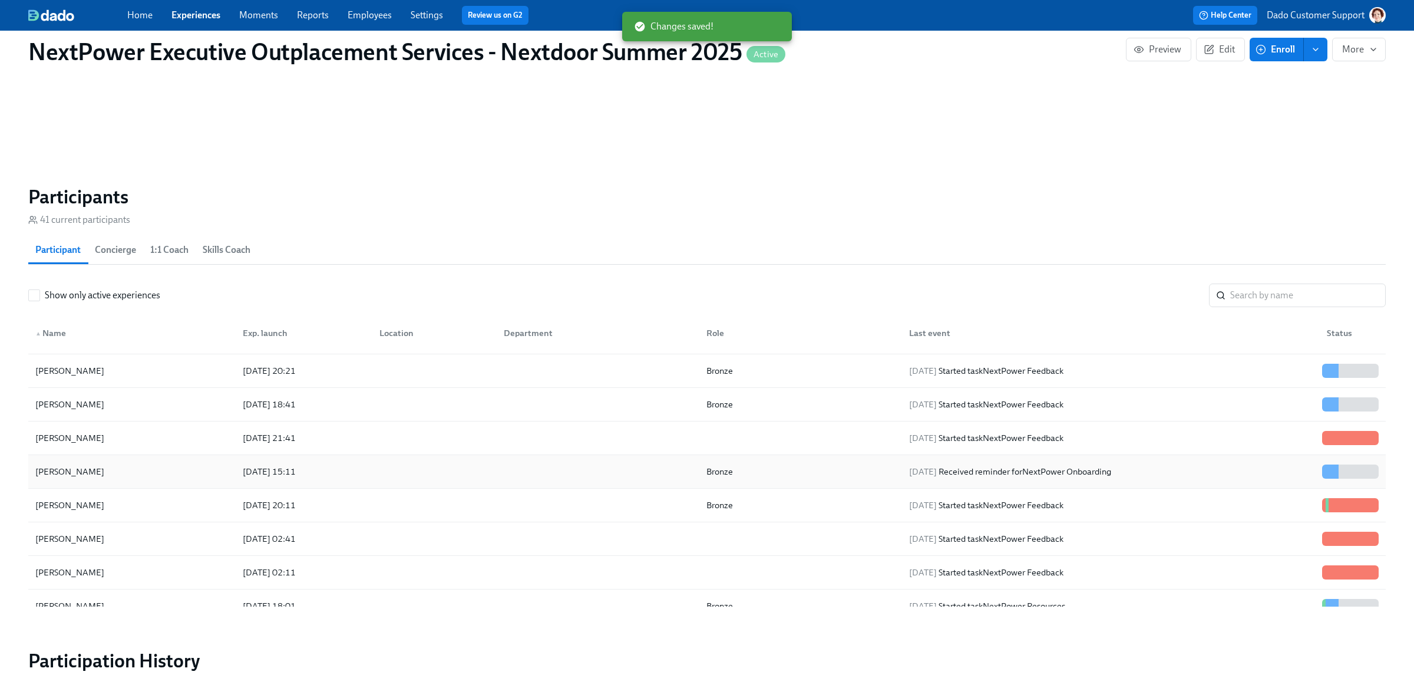
scroll to position [213, 0]
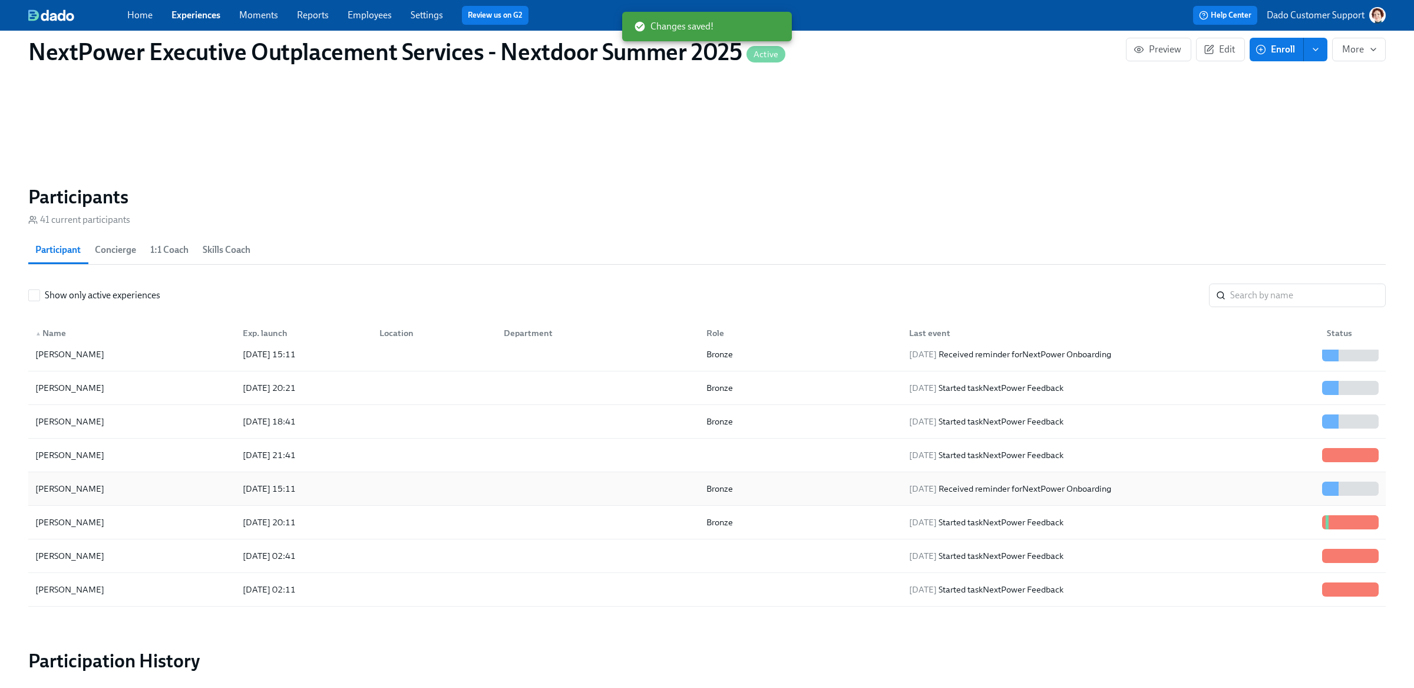
click at [275, 486] on div "2025/08/18 15:11" at bounding box center [269, 489] width 62 height 14
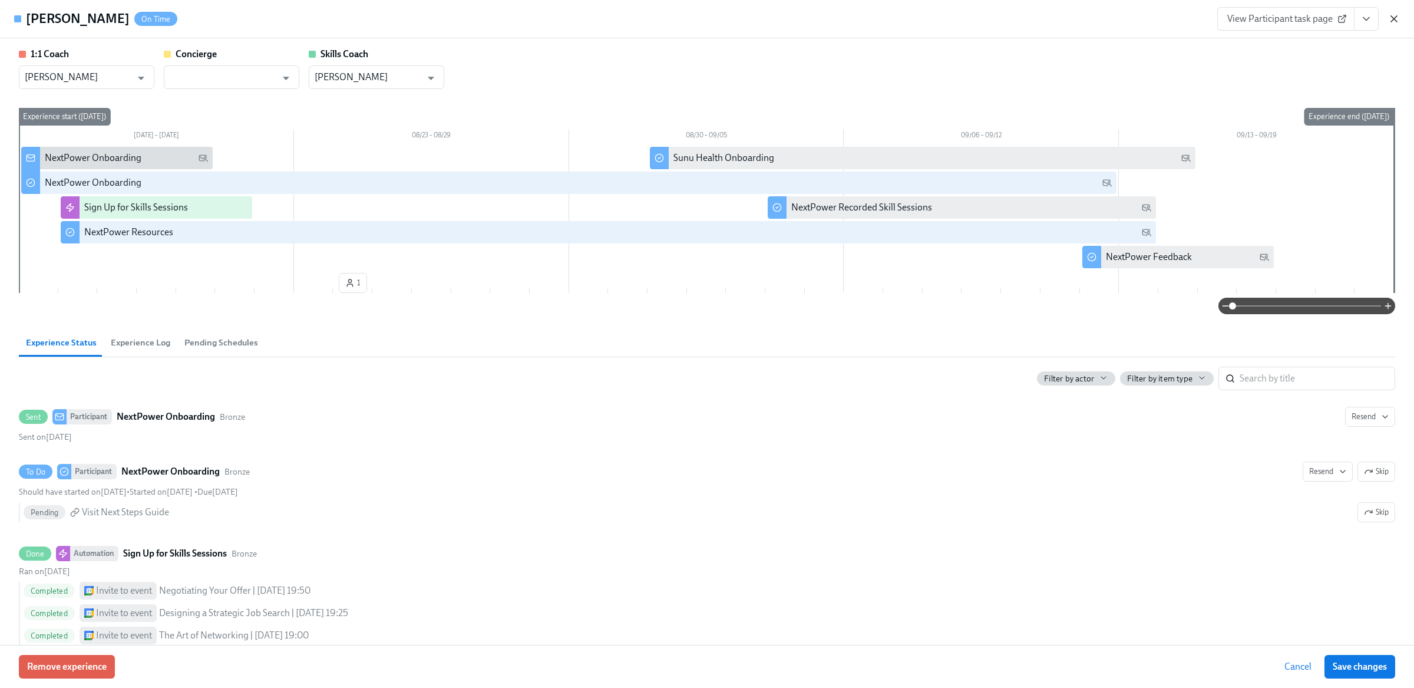
click at [1399, 24] on icon "button" at bounding box center [1395, 19] width 12 height 12
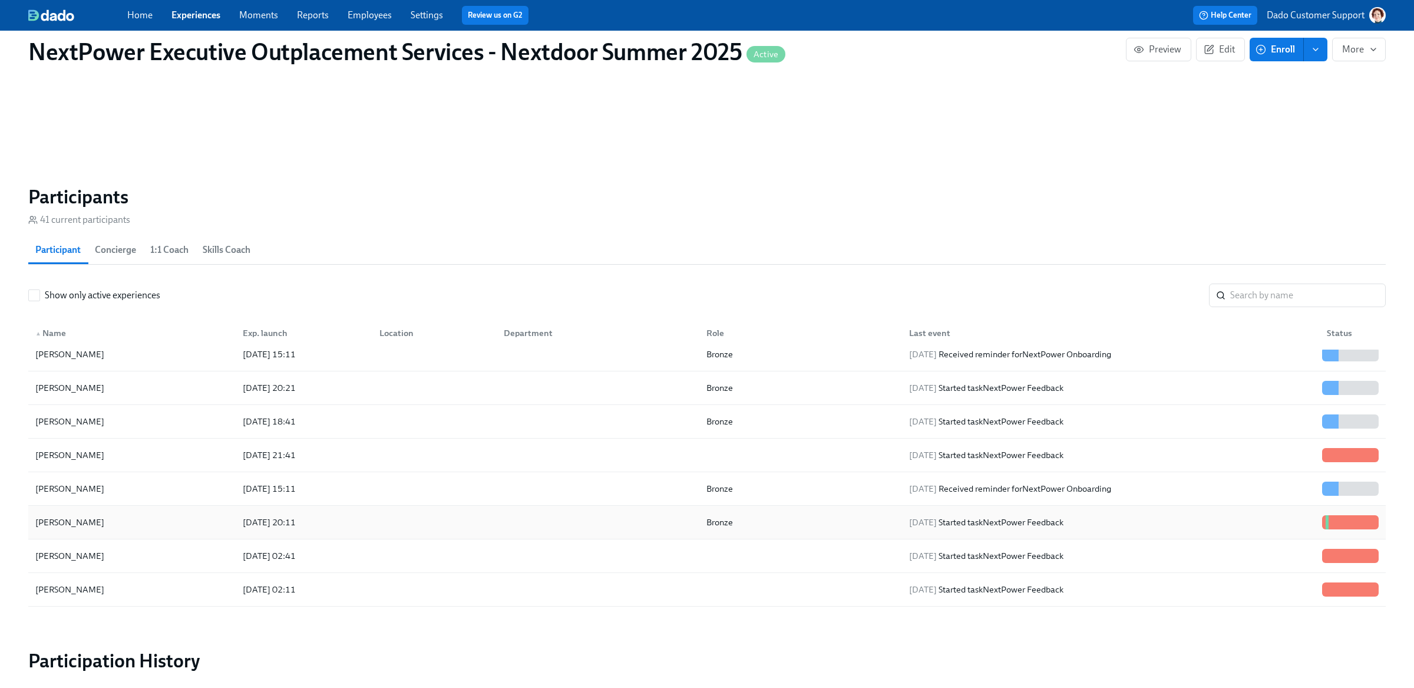
click at [274, 526] on div "2025/08/14 20:11" at bounding box center [269, 522] width 62 height 14
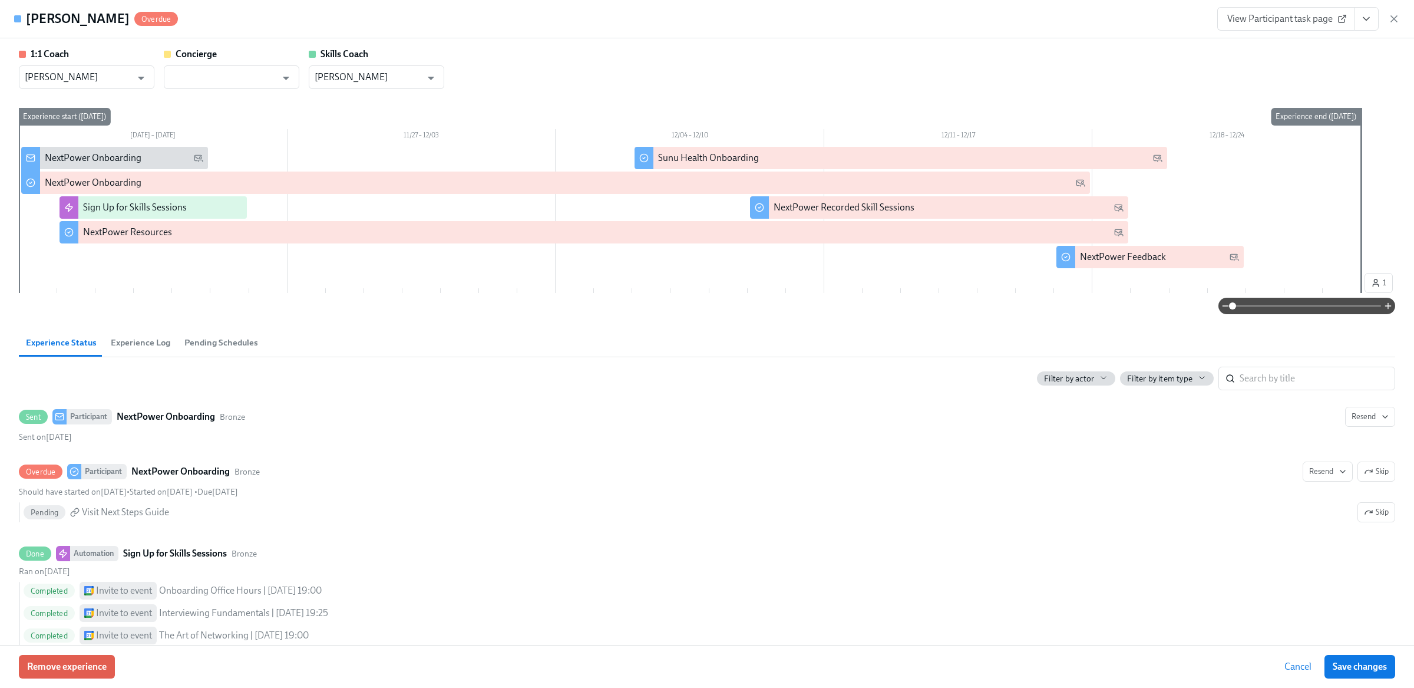
click at [138, 344] on span "Experience Log" at bounding box center [141, 343] width 60 height 14
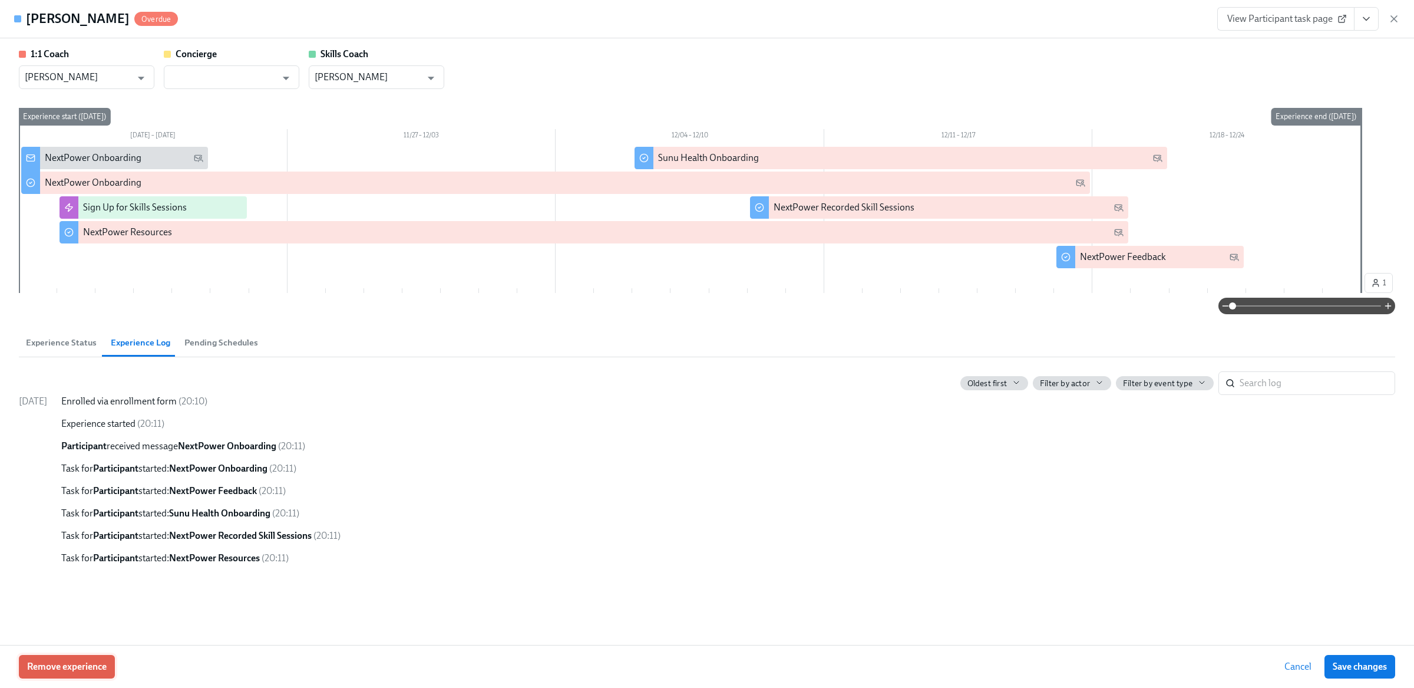
click at [80, 664] on span "Remove experience" at bounding box center [67, 667] width 80 height 12
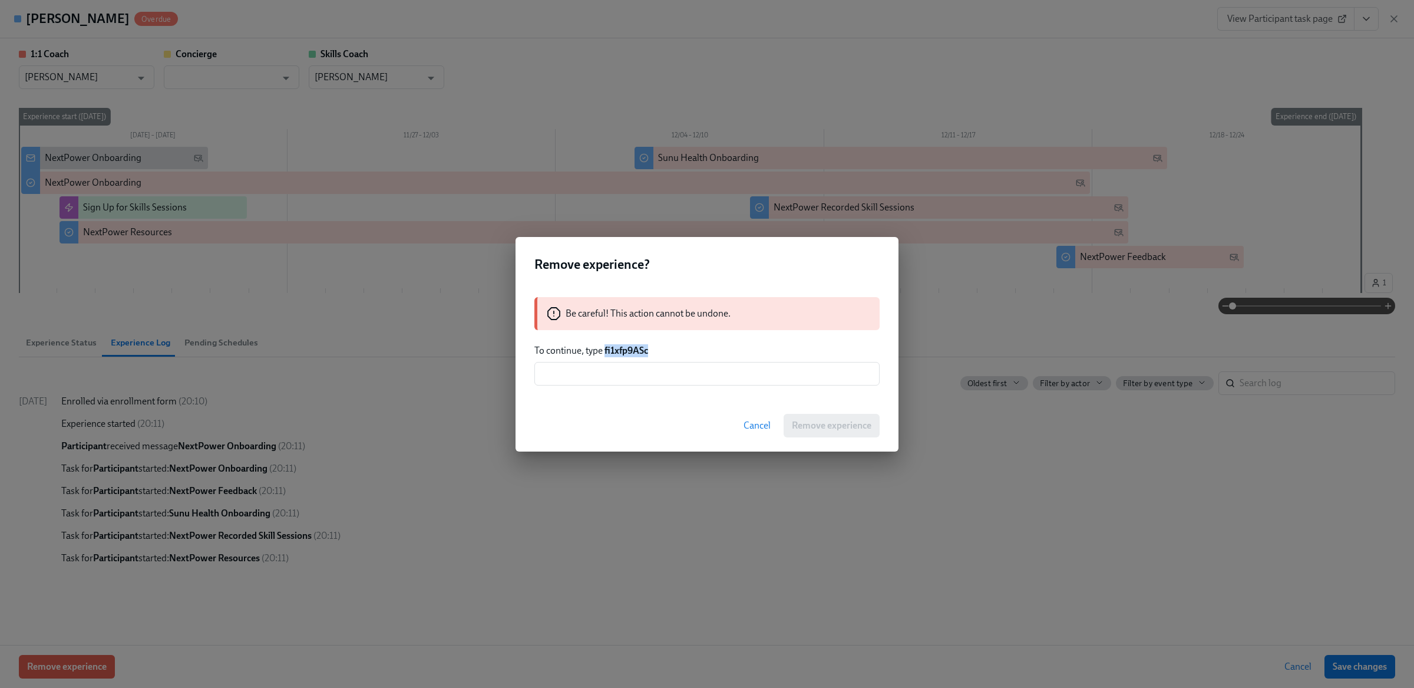
drag, startPoint x: 607, startPoint y: 351, endPoint x: 704, endPoint y: 354, distance: 96.7
click at [704, 353] on p "To continue, type fi1xfp9ASc" at bounding box center [707, 350] width 345 height 13
copy strong "fi1xfp9ASc"
click at [681, 374] on input "text" at bounding box center [707, 374] width 345 height 24
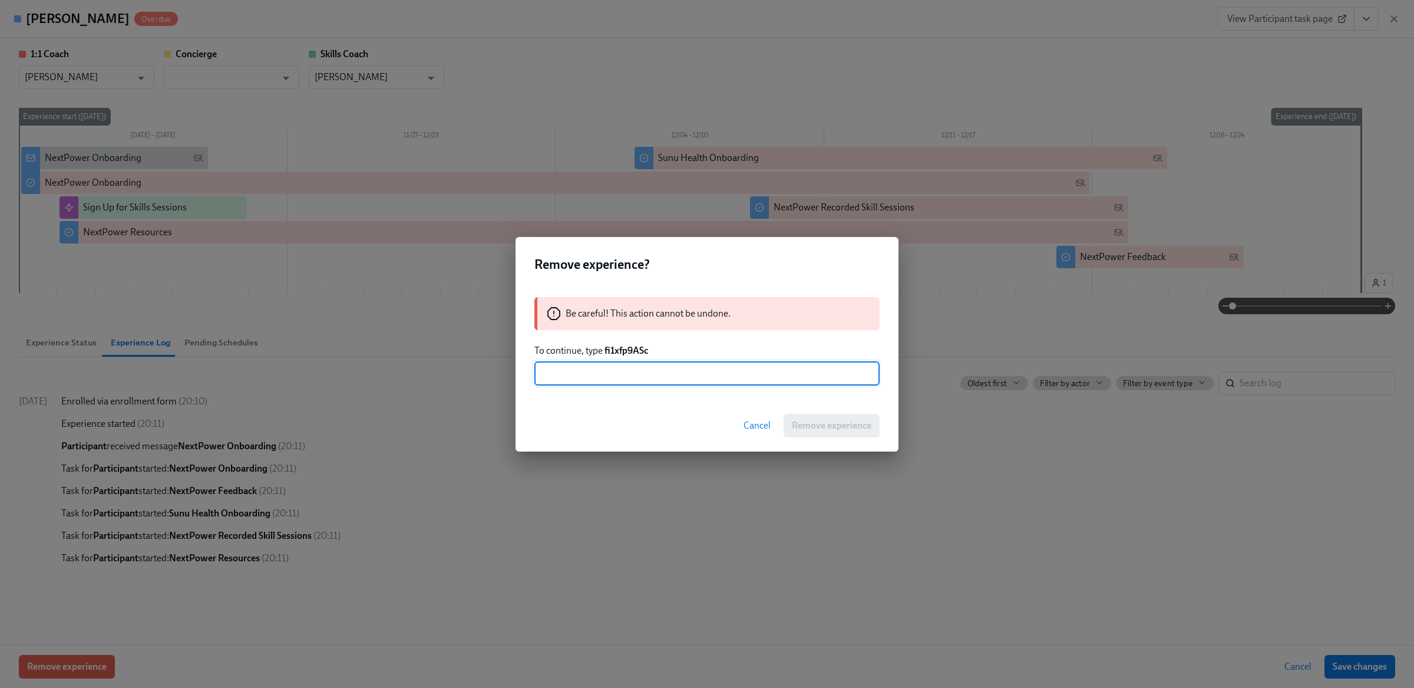
paste input "fi1xfp9ASc"
type input "fi1xfp9ASc"
click at [812, 420] on span "Remove experience" at bounding box center [832, 426] width 80 height 12
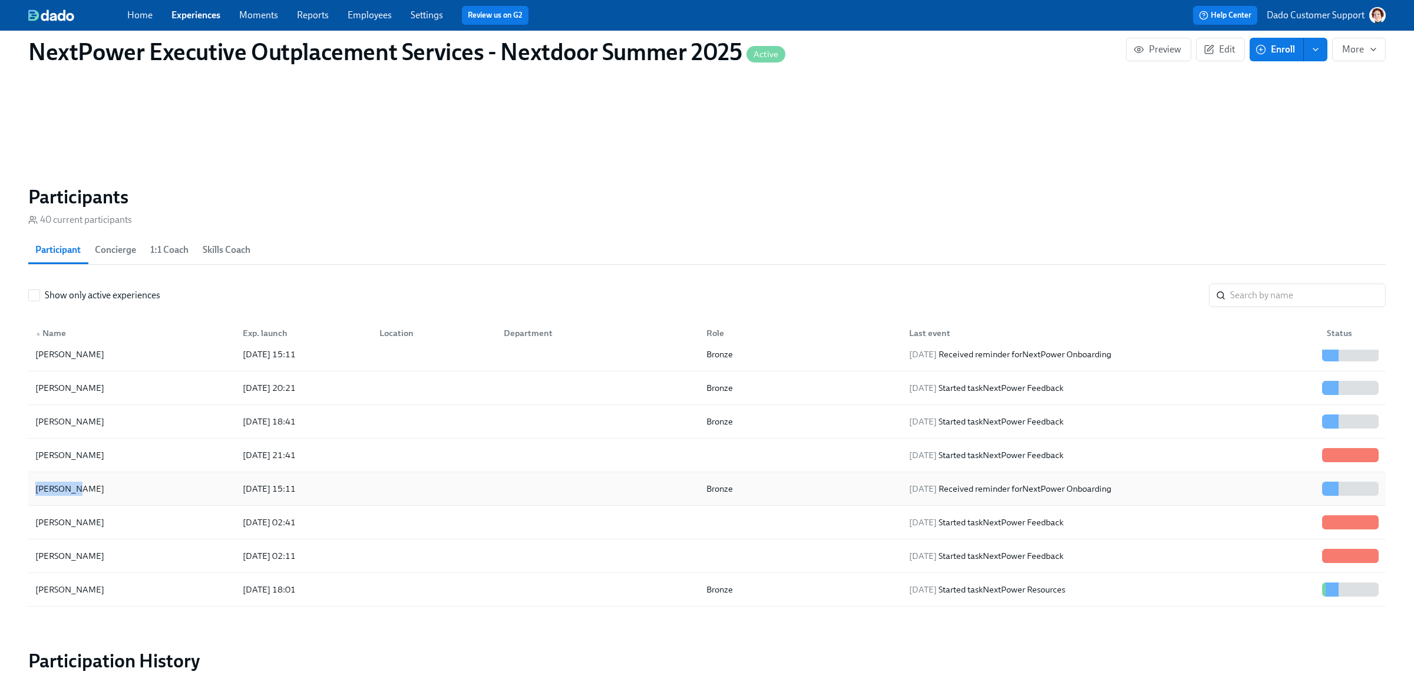
copy div "Xiyang Li"
drag, startPoint x: 15, startPoint y: 487, endPoint x: 87, endPoint y: 496, distance: 73.0
click at [87, 496] on div "NextPower Executive Outplacement Services - Nextdoor Summer 2025 Active Preview…" at bounding box center [707, 66] width 1414 height 1687
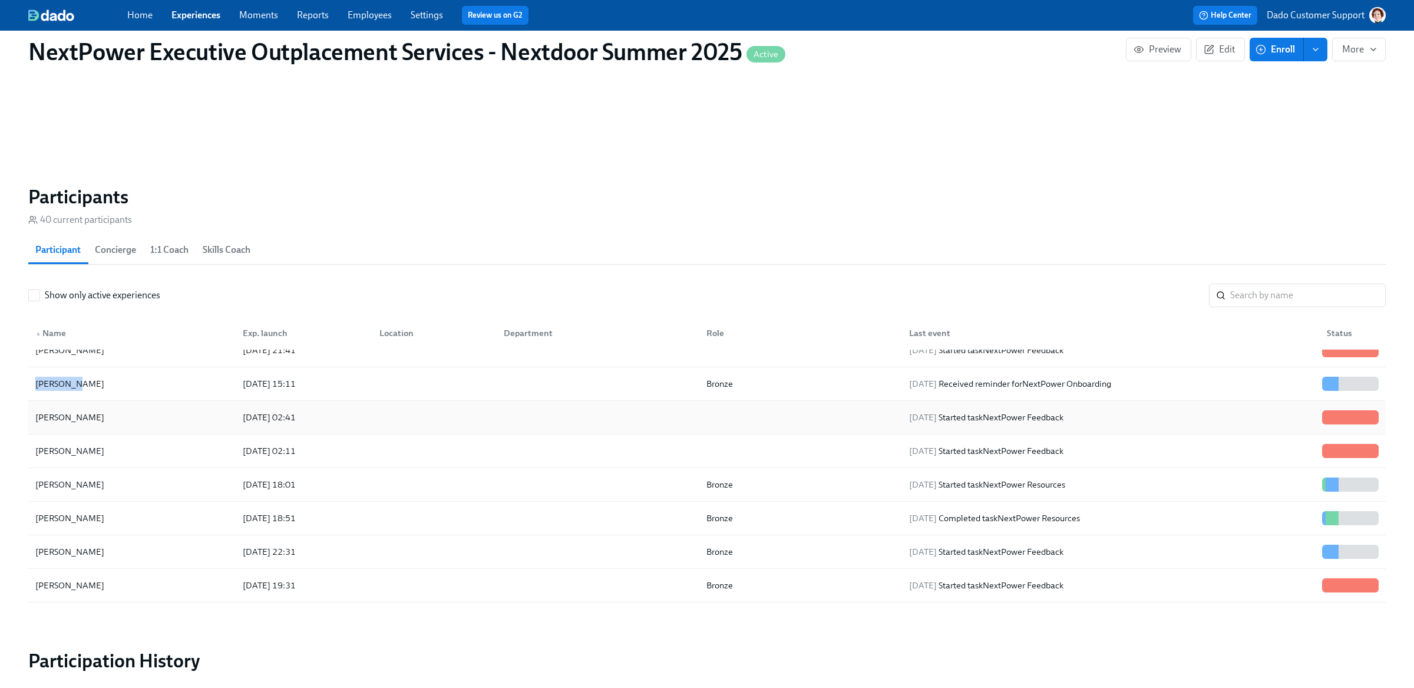
scroll to position [319, 0]
drag, startPoint x: 40, startPoint y: 419, endPoint x: 106, endPoint y: 419, distance: 66.0
click at [106, 419] on div "NextPower Executive Outplacement Services - Nextdoor Summer 2025 Active Preview…" at bounding box center [707, 66] width 1414 height 1687
copy div "John Lin"
click at [281, 419] on div "2025/08/14 02:41" at bounding box center [269, 416] width 62 height 14
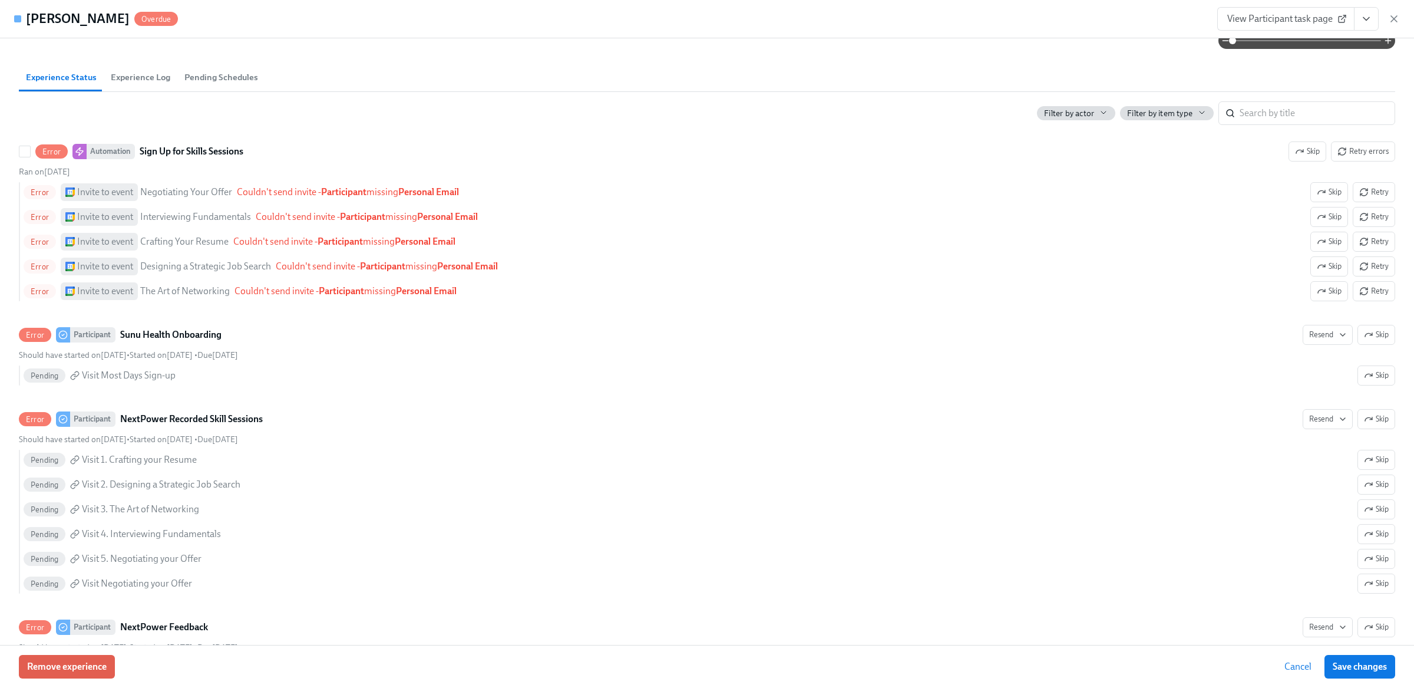
scroll to position [280, 0]
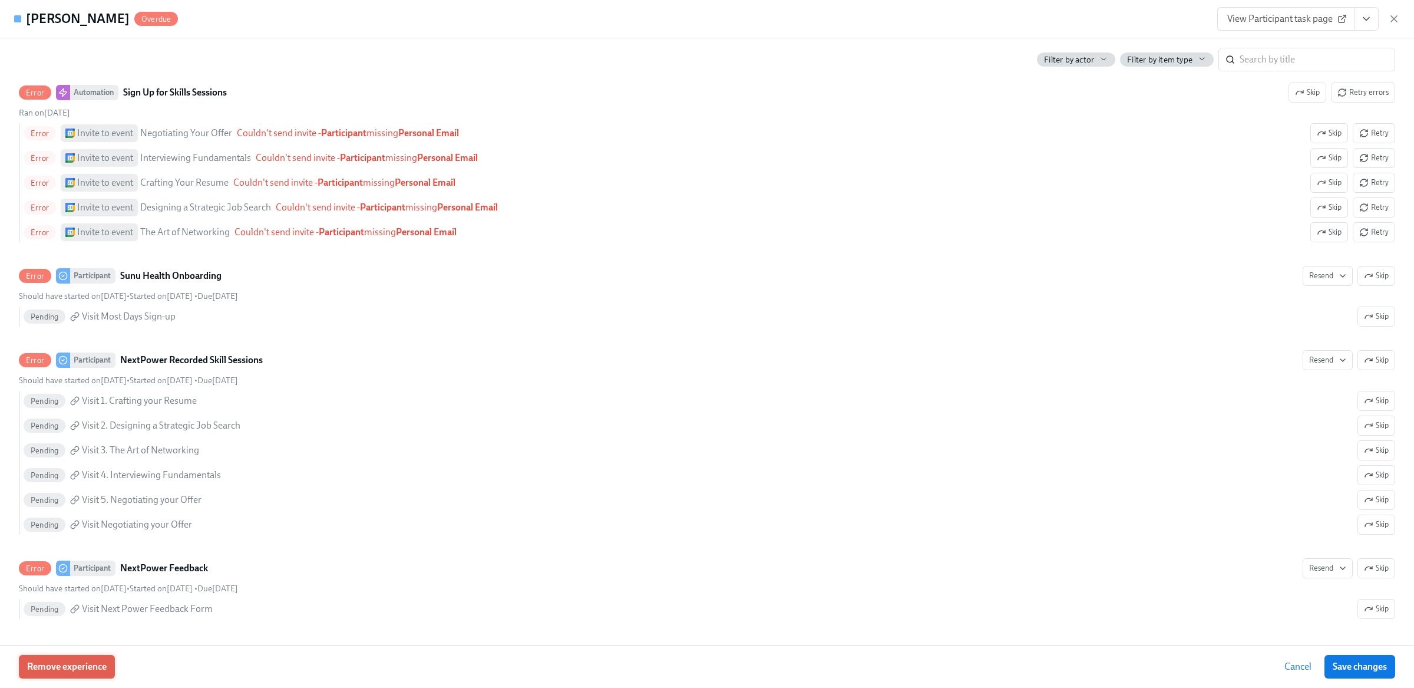
click at [87, 666] on span "Remove experience" at bounding box center [67, 667] width 80 height 12
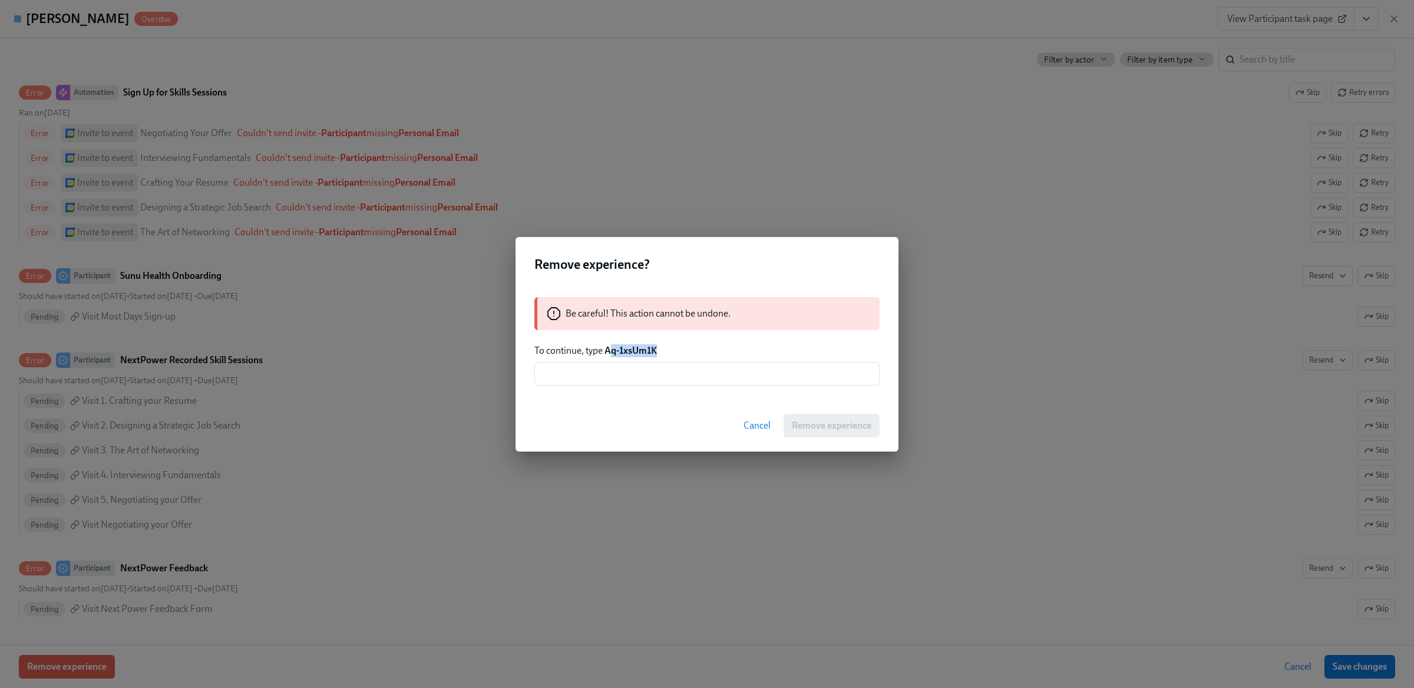
drag, startPoint x: 609, startPoint y: 351, endPoint x: 663, endPoint y: 352, distance: 54.2
click at [662, 352] on p "To continue, type Aq-1xsUm1K" at bounding box center [707, 350] width 345 height 13
drag, startPoint x: 606, startPoint y: 352, endPoint x: 723, endPoint y: 351, distance: 116.7
click at [723, 351] on p "To continue, type Aq-1xsUm1K" at bounding box center [707, 350] width 345 height 13
copy strong "Aq-1xsUm1K"
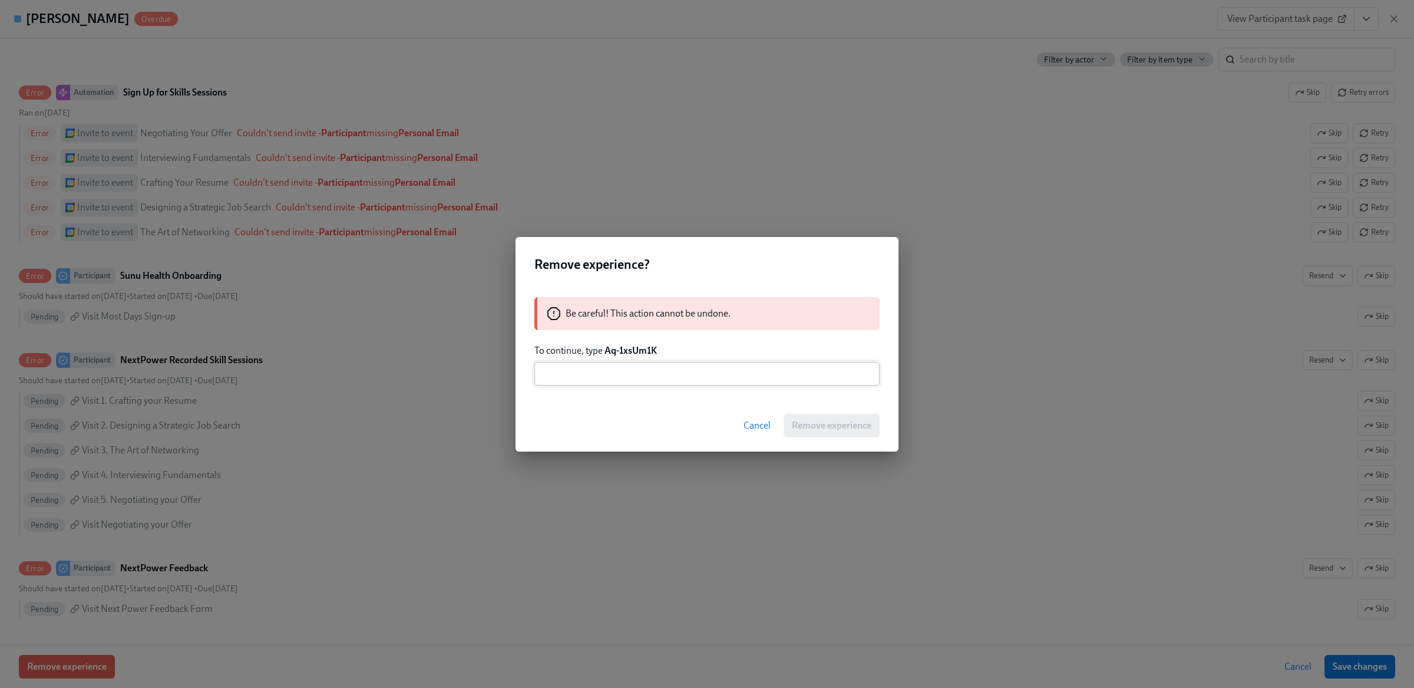
click at [684, 373] on input "text" at bounding box center [707, 374] width 345 height 24
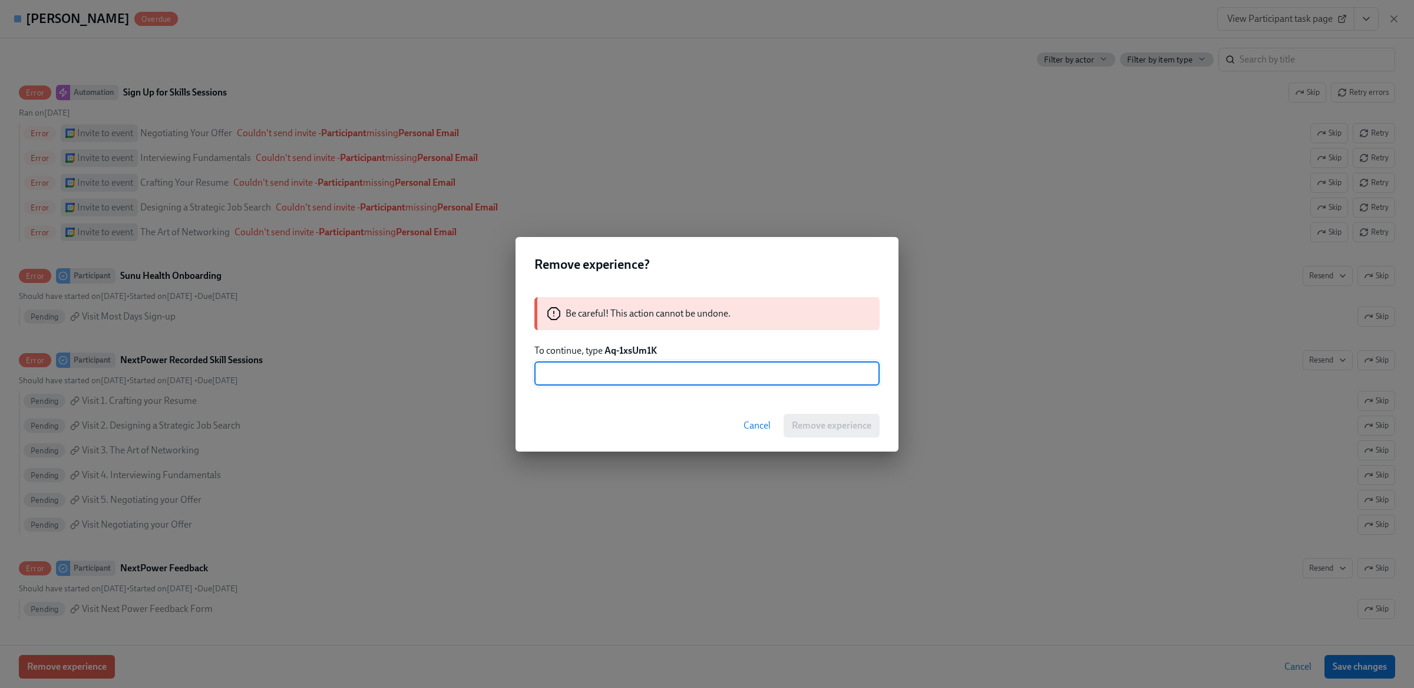
paste input "Aq-1xsUm1K"
type input "Aq-1xsUm1K"
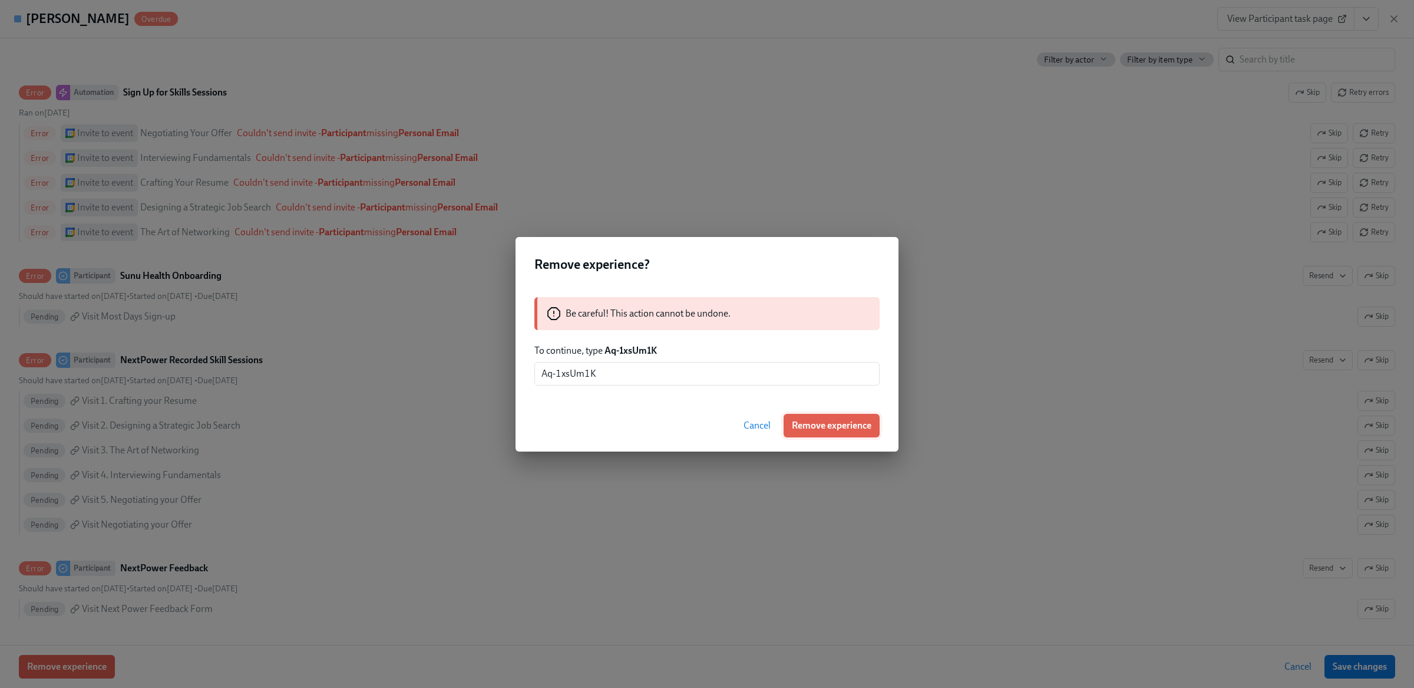
click at [836, 433] on button "Remove experience" at bounding box center [832, 426] width 96 height 24
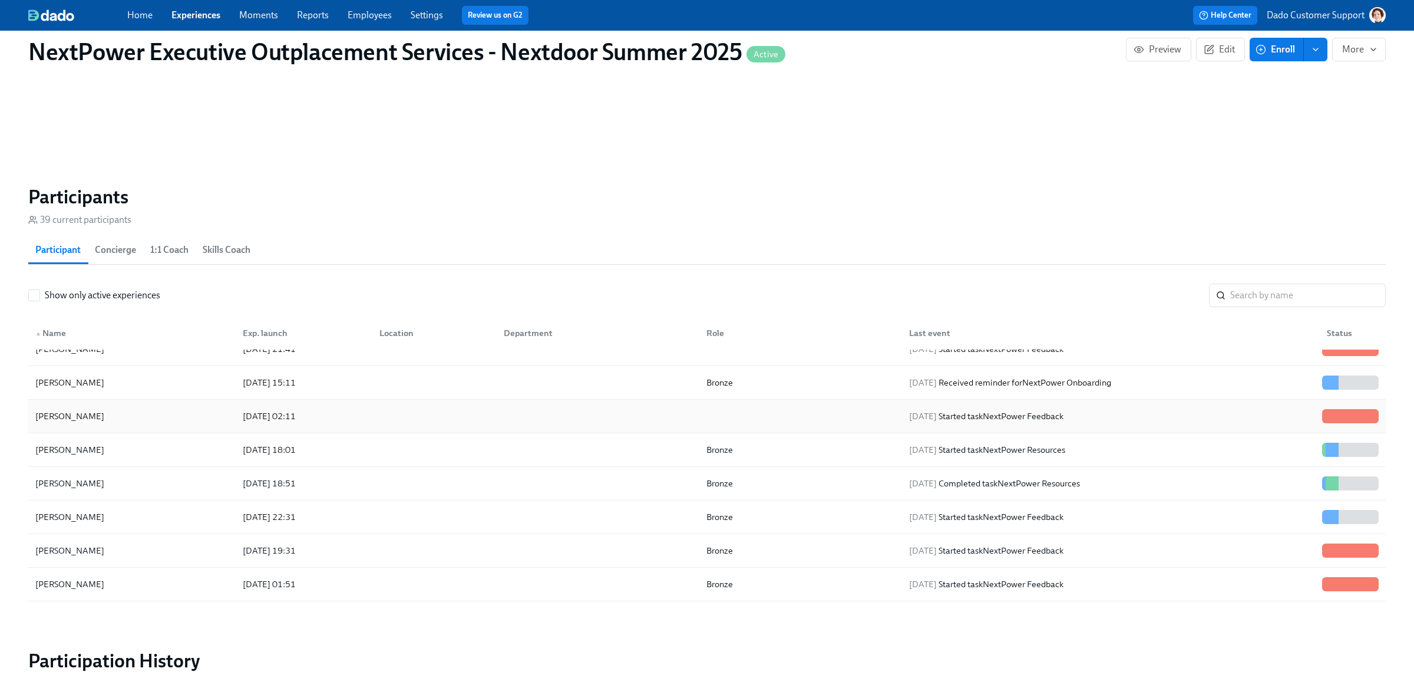
click at [62, 416] on div "John Lin" at bounding box center [70, 416] width 78 height 14
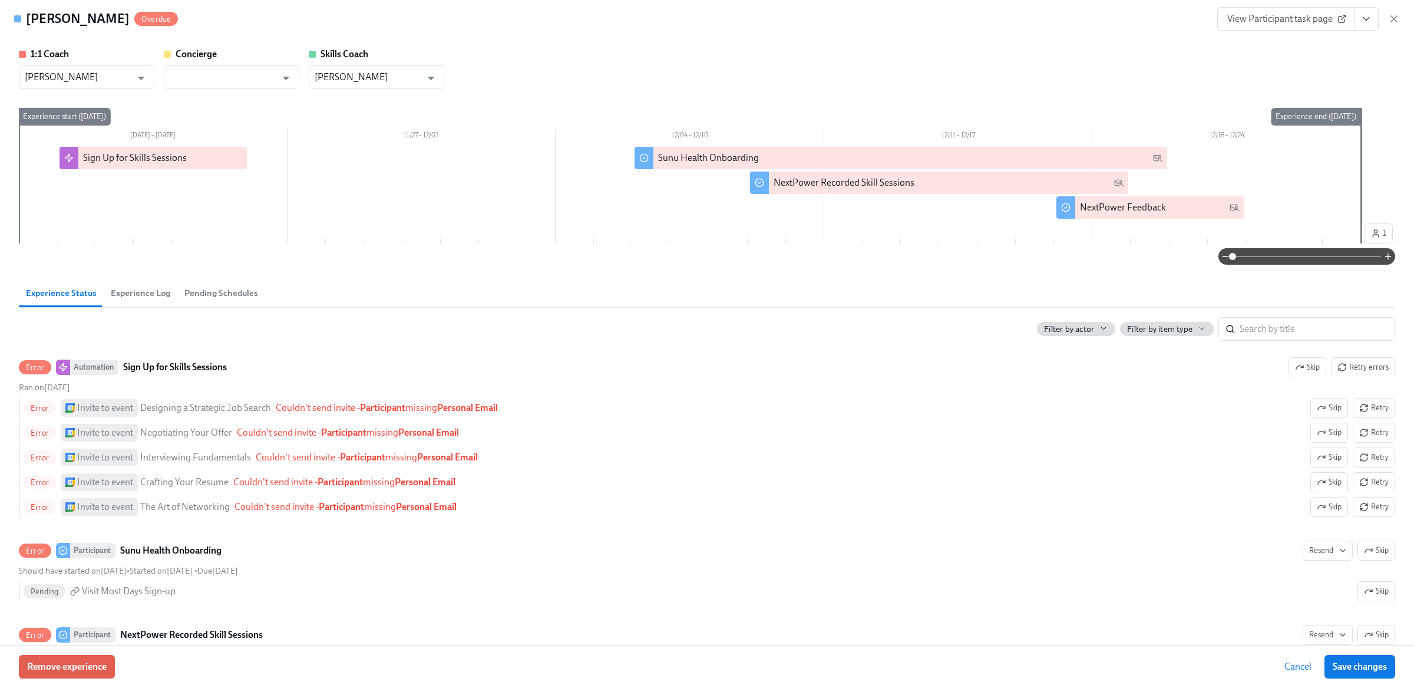
click at [131, 290] on span "Experience Log" at bounding box center [141, 293] width 60 height 14
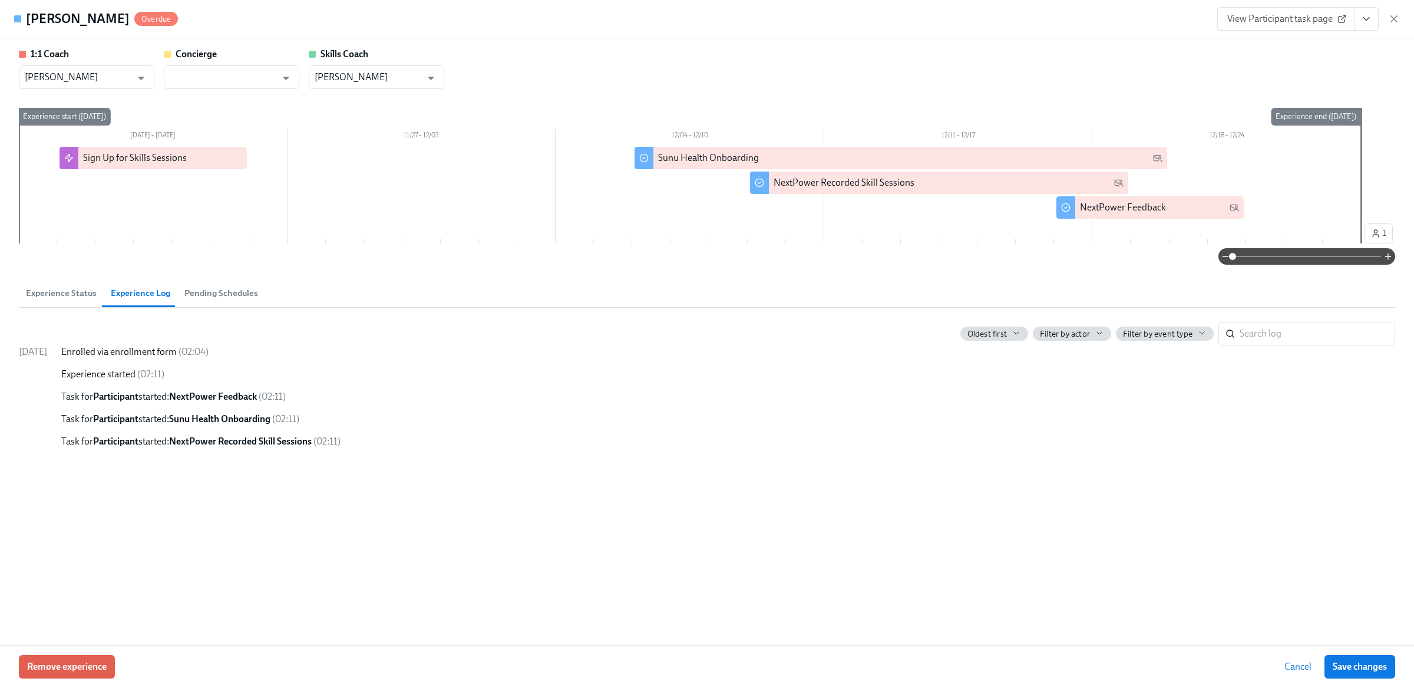
click at [44, 294] on span "Experience Status" at bounding box center [61, 293] width 71 height 14
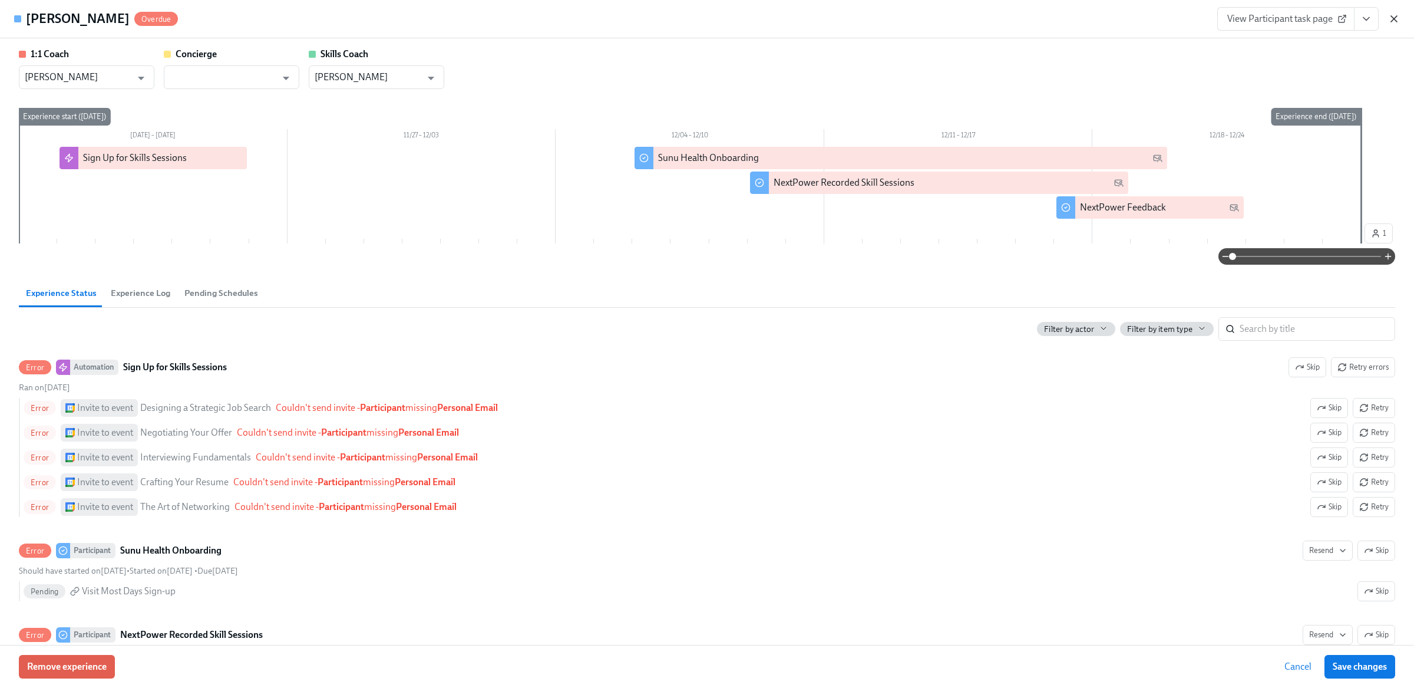
click at [1396, 17] on icon "button" at bounding box center [1394, 19] width 6 height 6
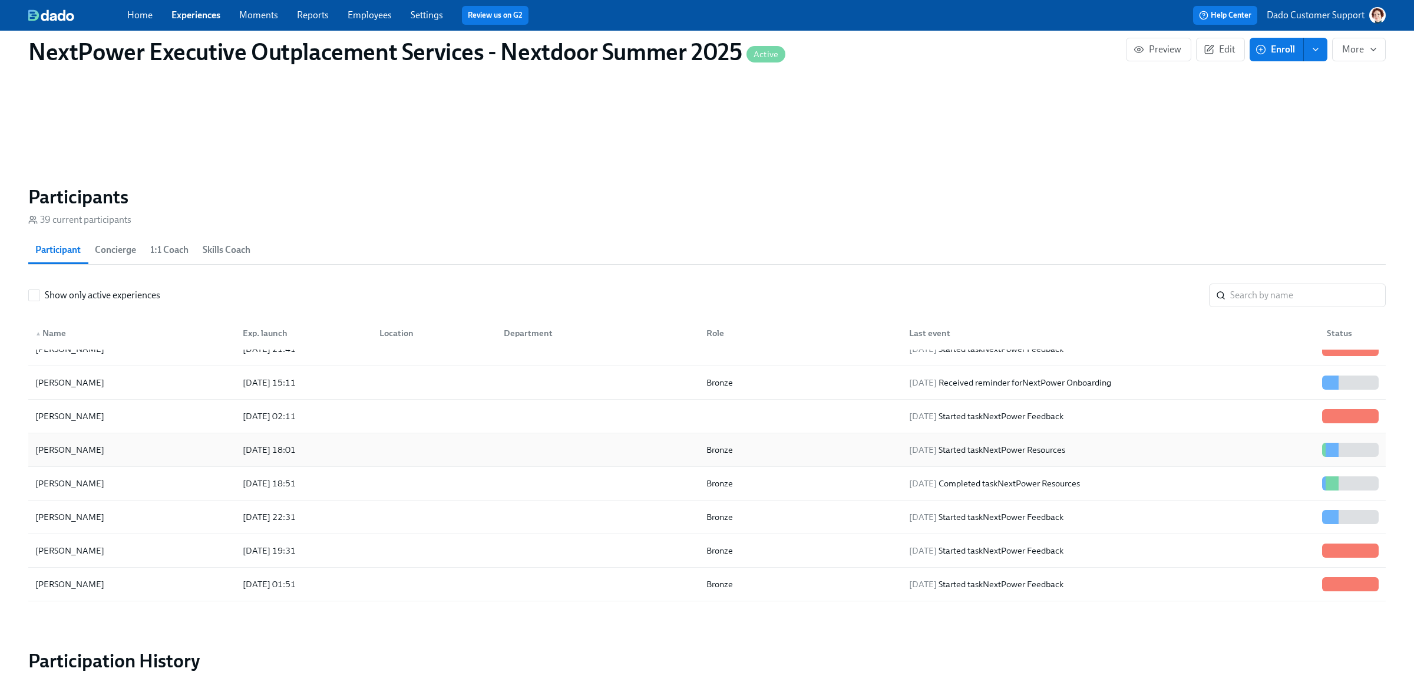
click at [90, 456] on div "John Lin" at bounding box center [132, 450] width 203 height 24
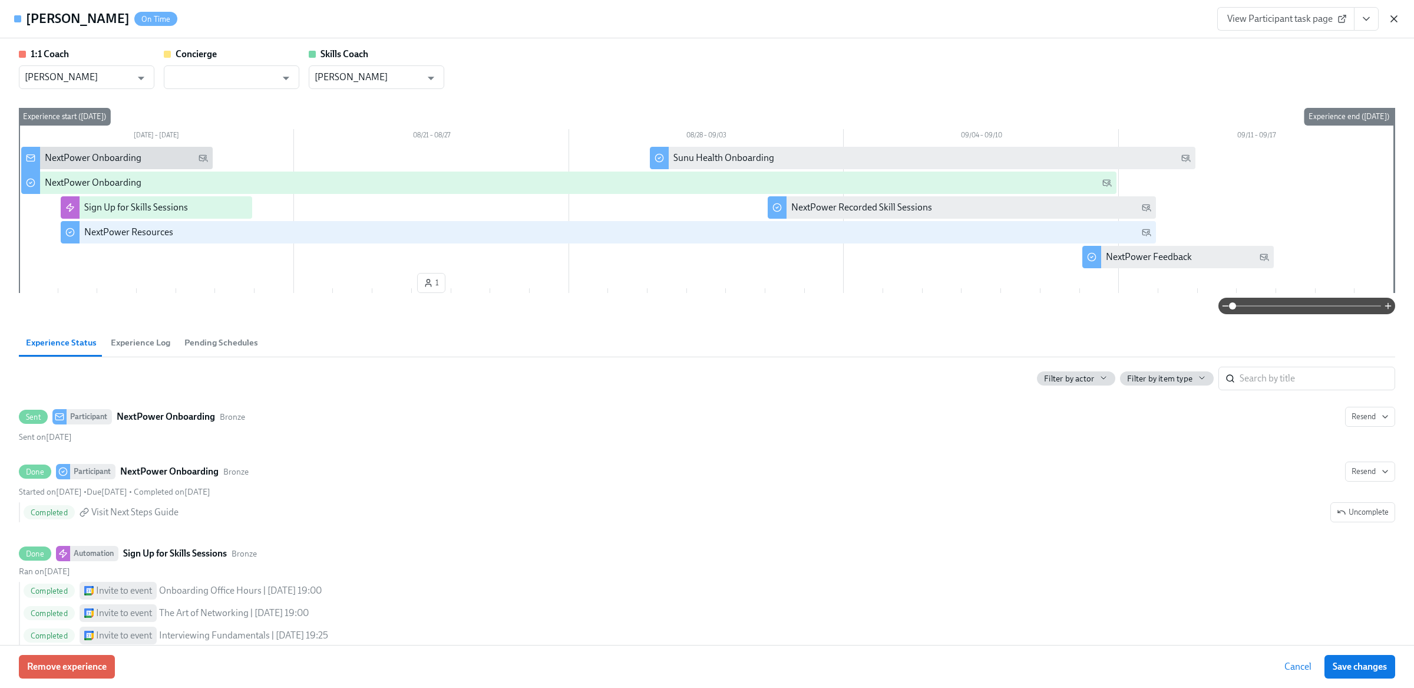
click at [1393, 18] on icon "button" at bounding box center [1395, 19] width 12 height 12
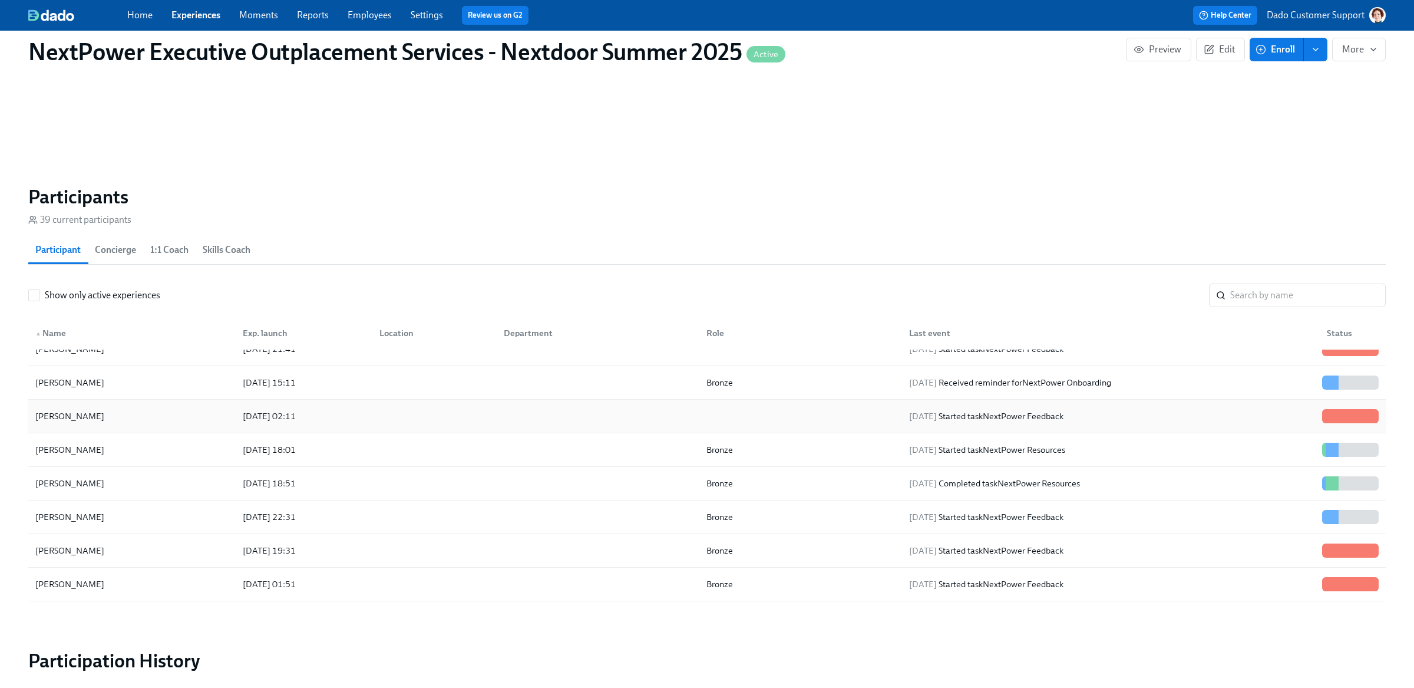
click at [81, 408] on div "John Lin" at bounding box center [132, 416] width 203 height 24
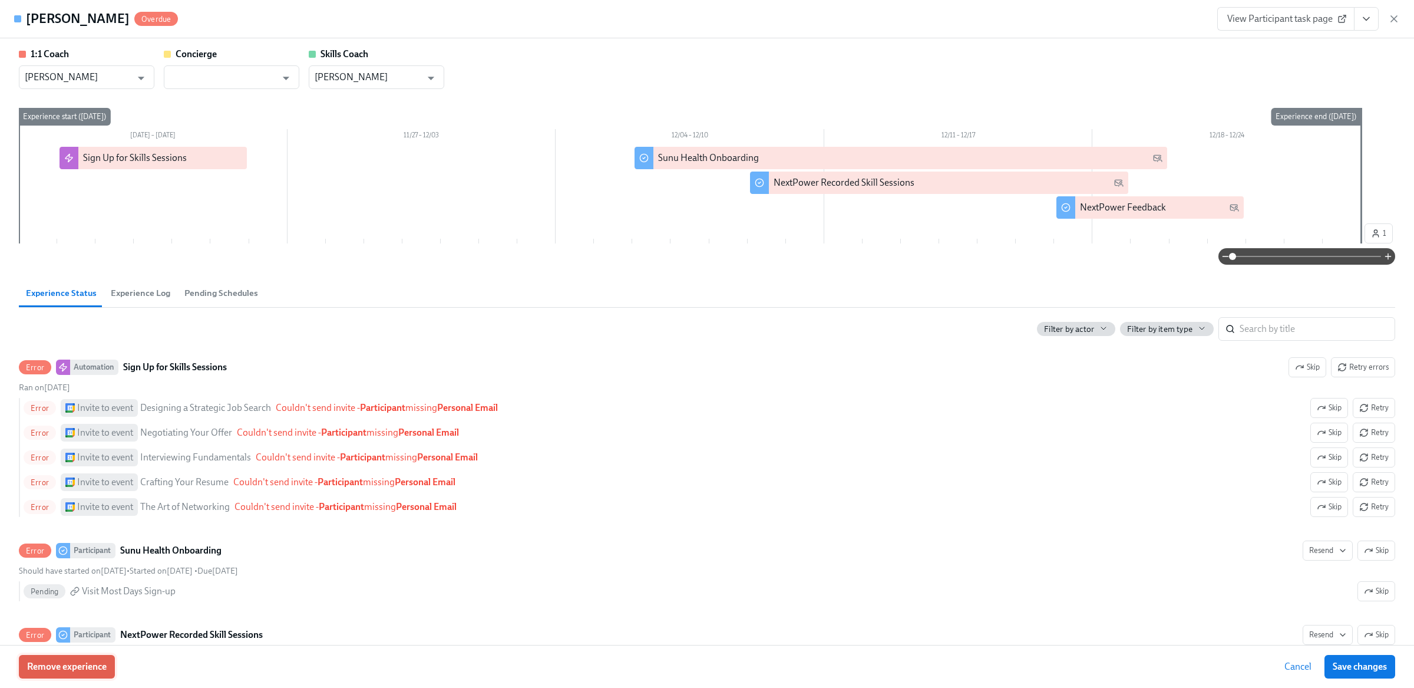
click at [70, 658] on button "Remove experience" at bounding box center [67, 667] width 96 height 24
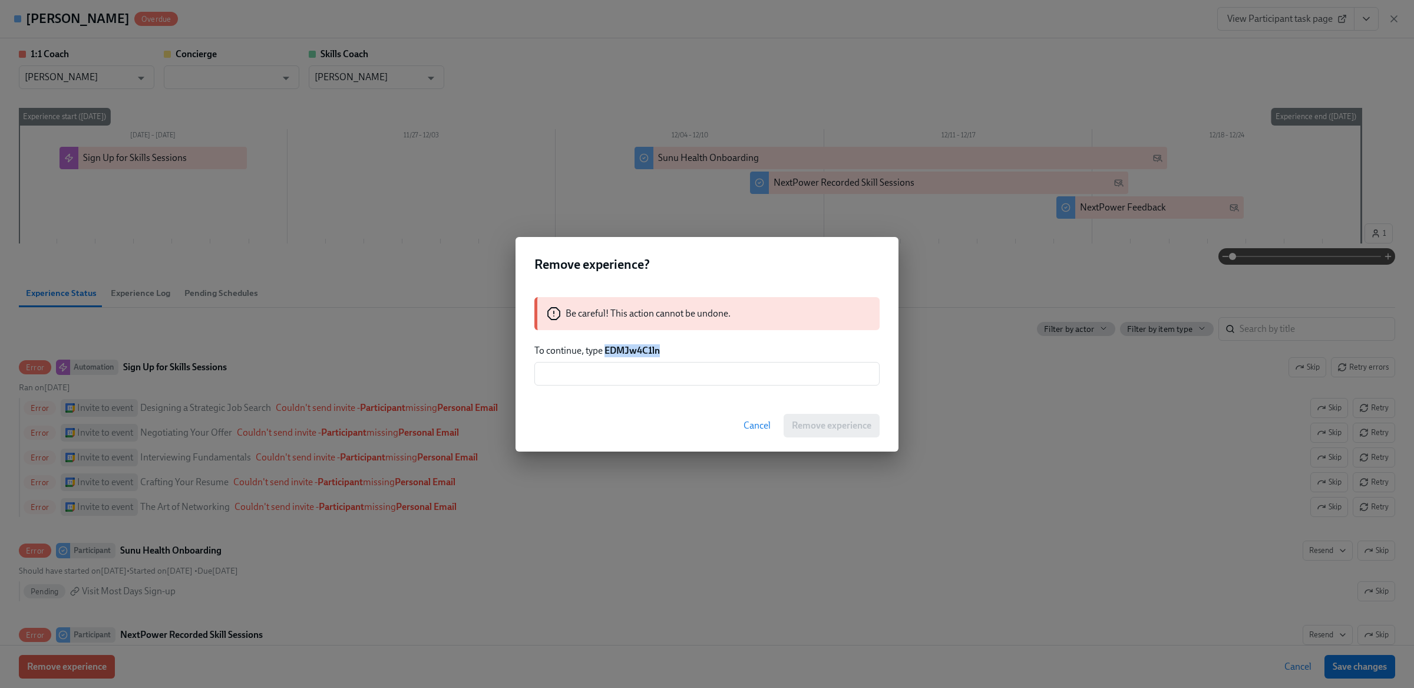
drag, startPoint x: 606, startPoint y: 350, endPoint x: 803, endPoint y: 348, distance: 196.9
click at [801, 348] on p "To continue, type EDMJw4C1ln" at bounding box center [707, 350] width 345 height 13
copy strong "EDMJw4C1ln"
click at [759, 372] on input "text" at bounding box center [707, 374] width 345 height 24
paste input "EDMJw4C1ln"
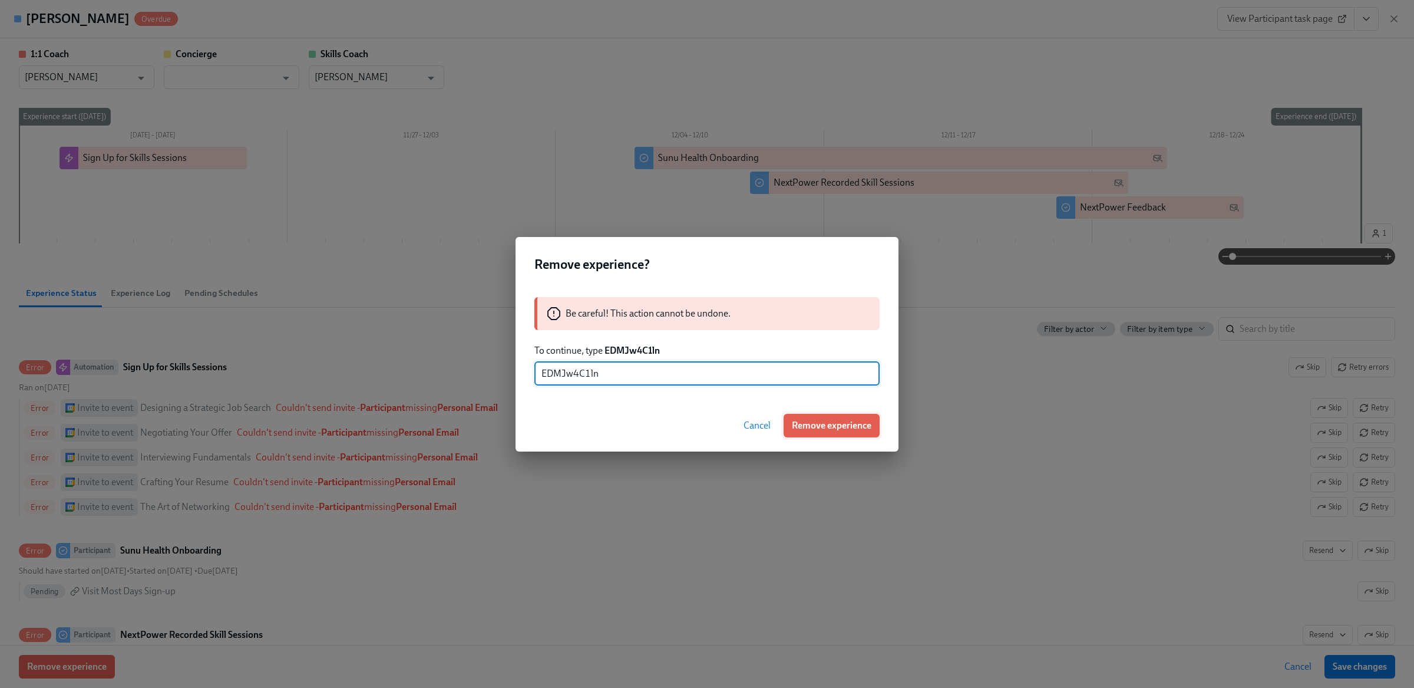
type input "EDMJw4C1ln"
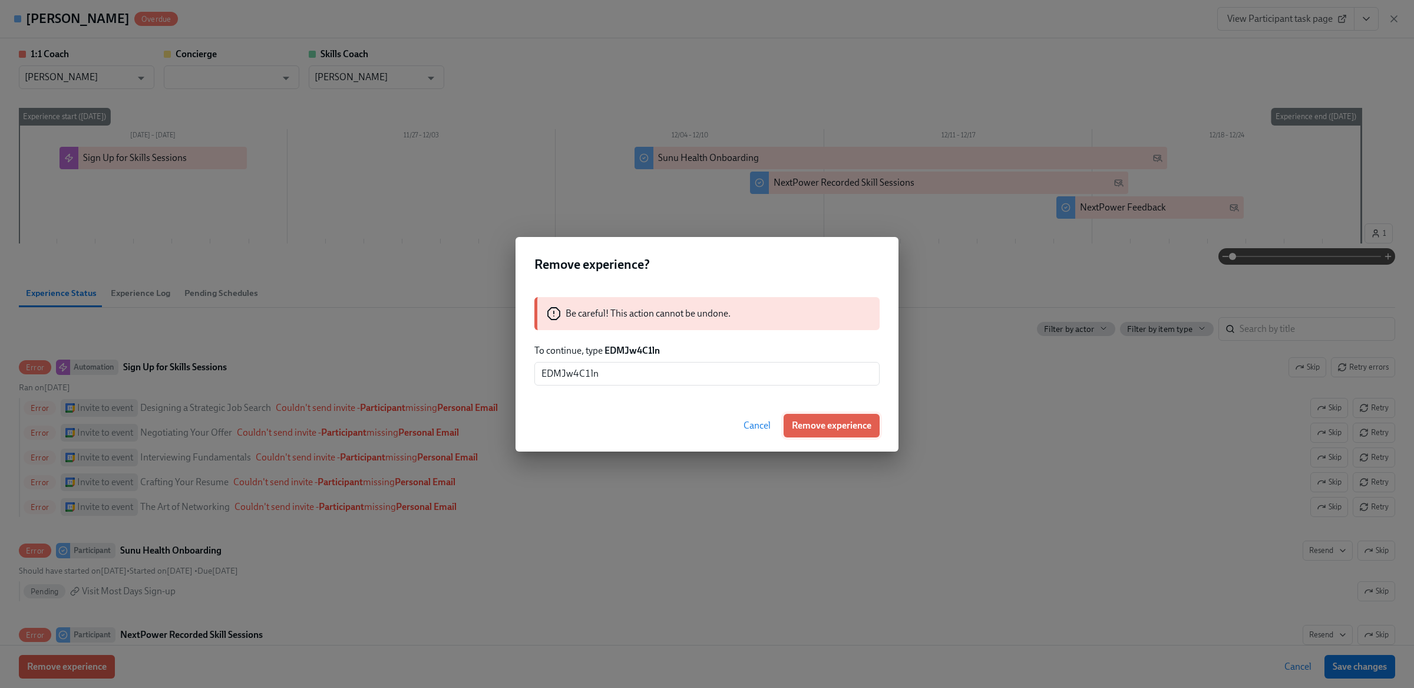
click at [848, 430] on span "Remove experience" at bounding box center [832, 426] width 80 height 12
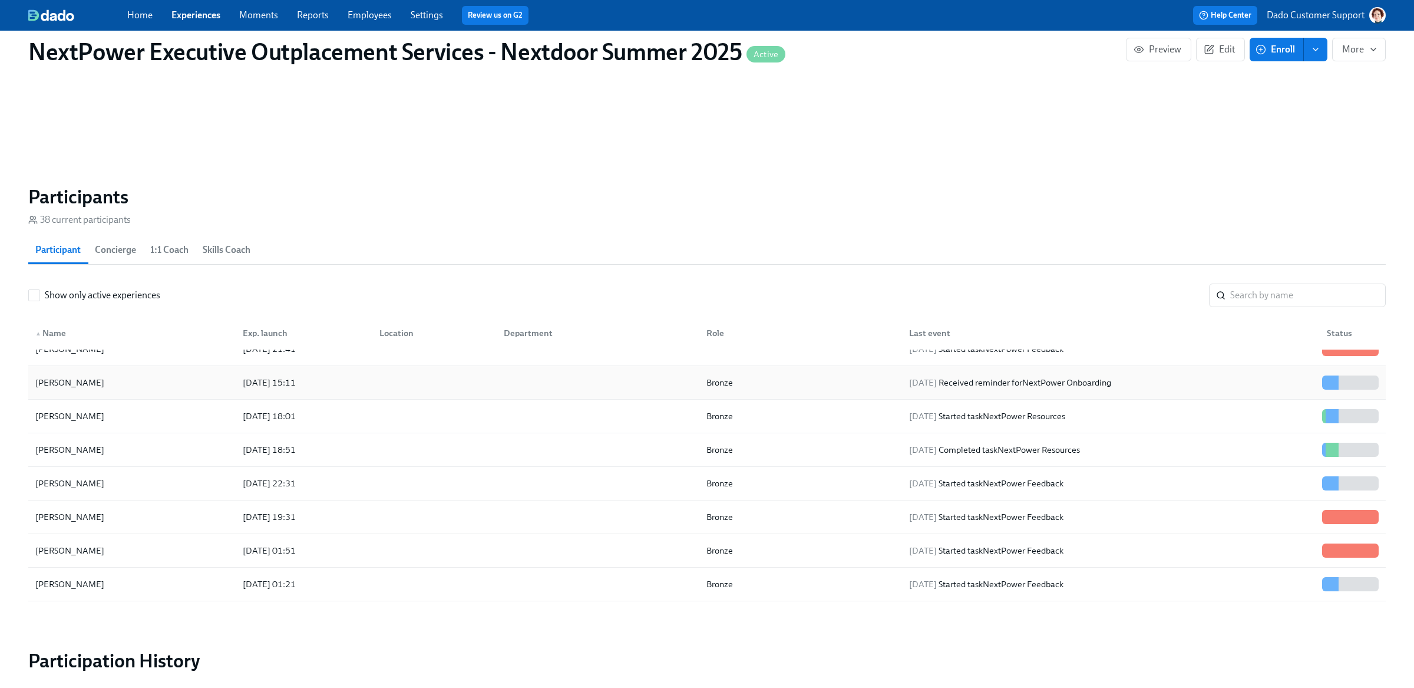
click at [78, 385] on div "Xiyang Li" at bounding box center [132, 383] width 203 height 24
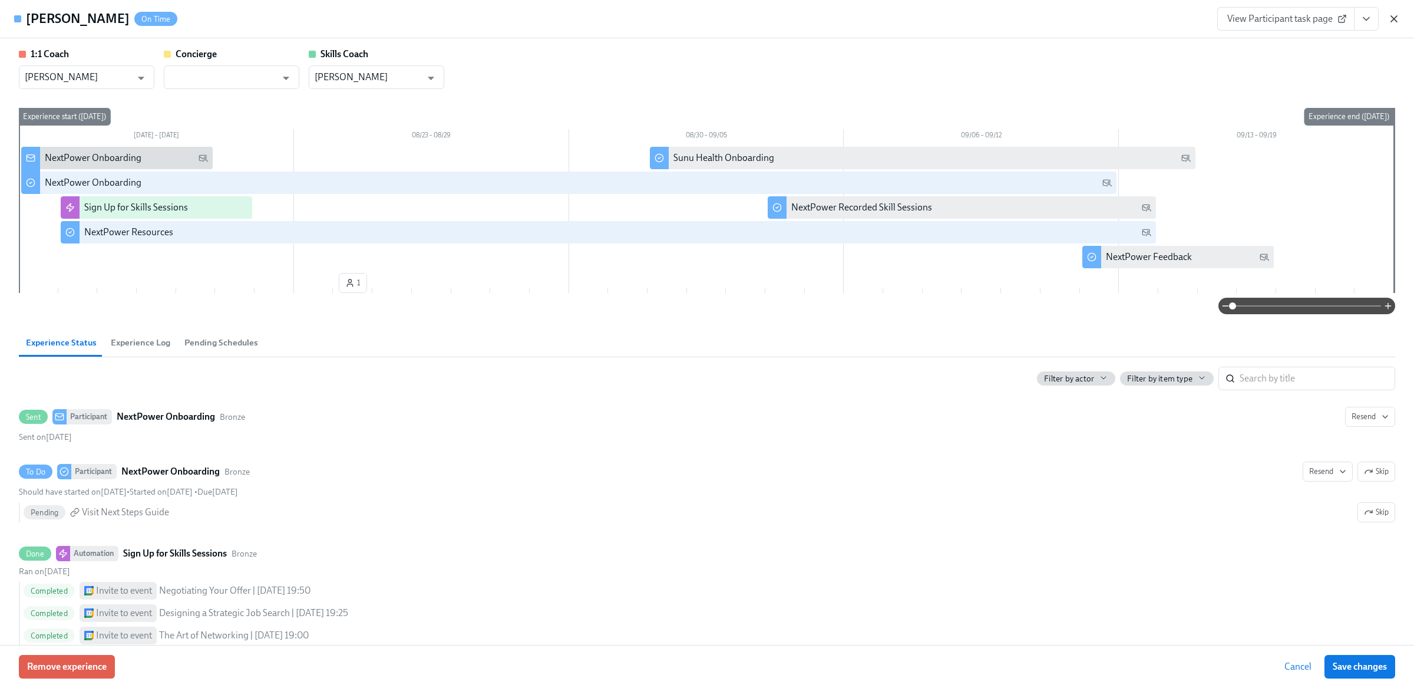
click at [1395, 18] on icon "button" at bounding box center [1394, 19] width 6 height 6
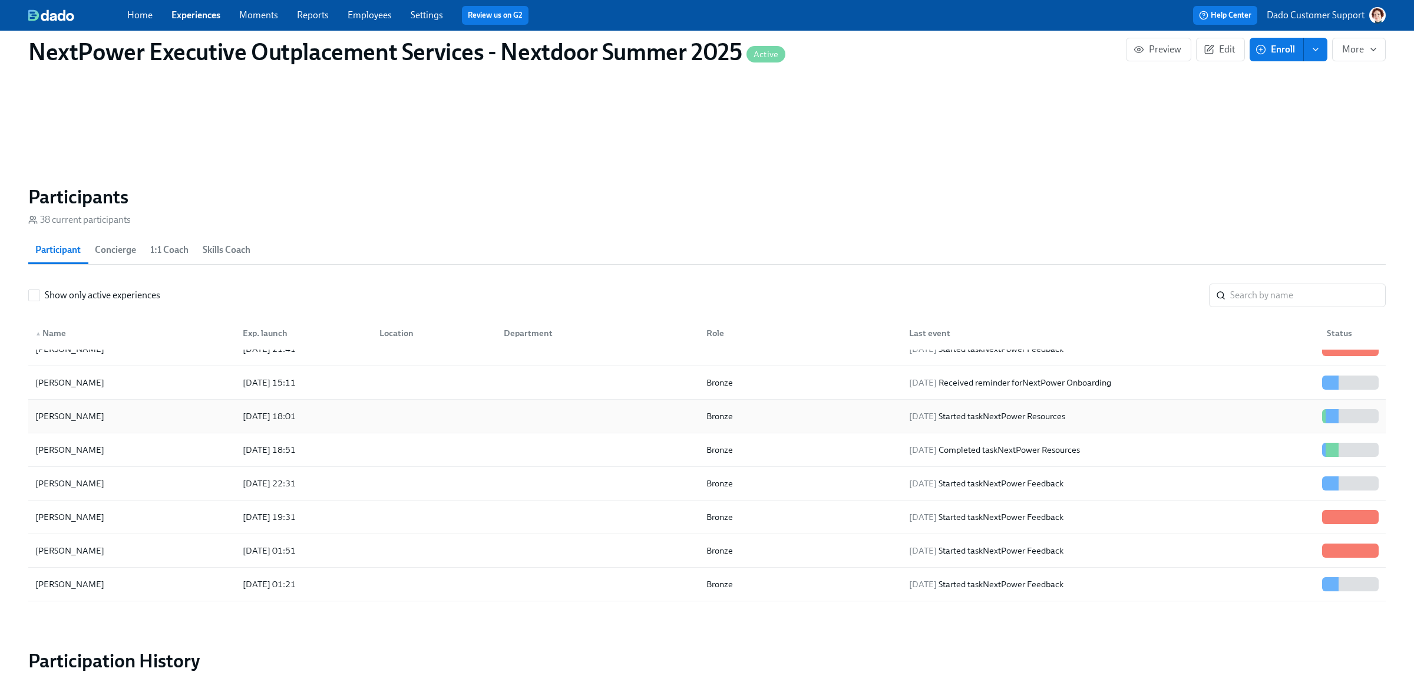
click at [156, 417] on div "John Lin" at bounding box center [132, 416] width 203 height 24
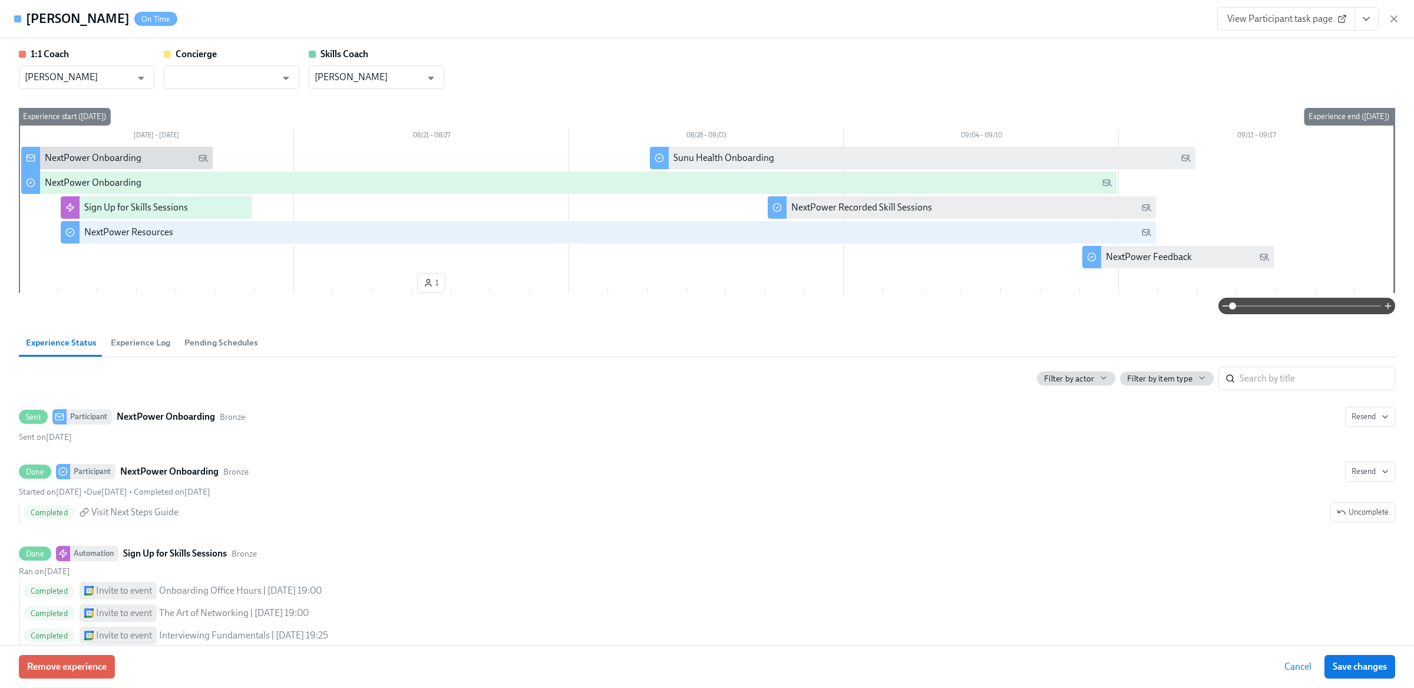
click at [133, 342] on span "Experience Log" at bounding box center [141, 343] width 60 height 14
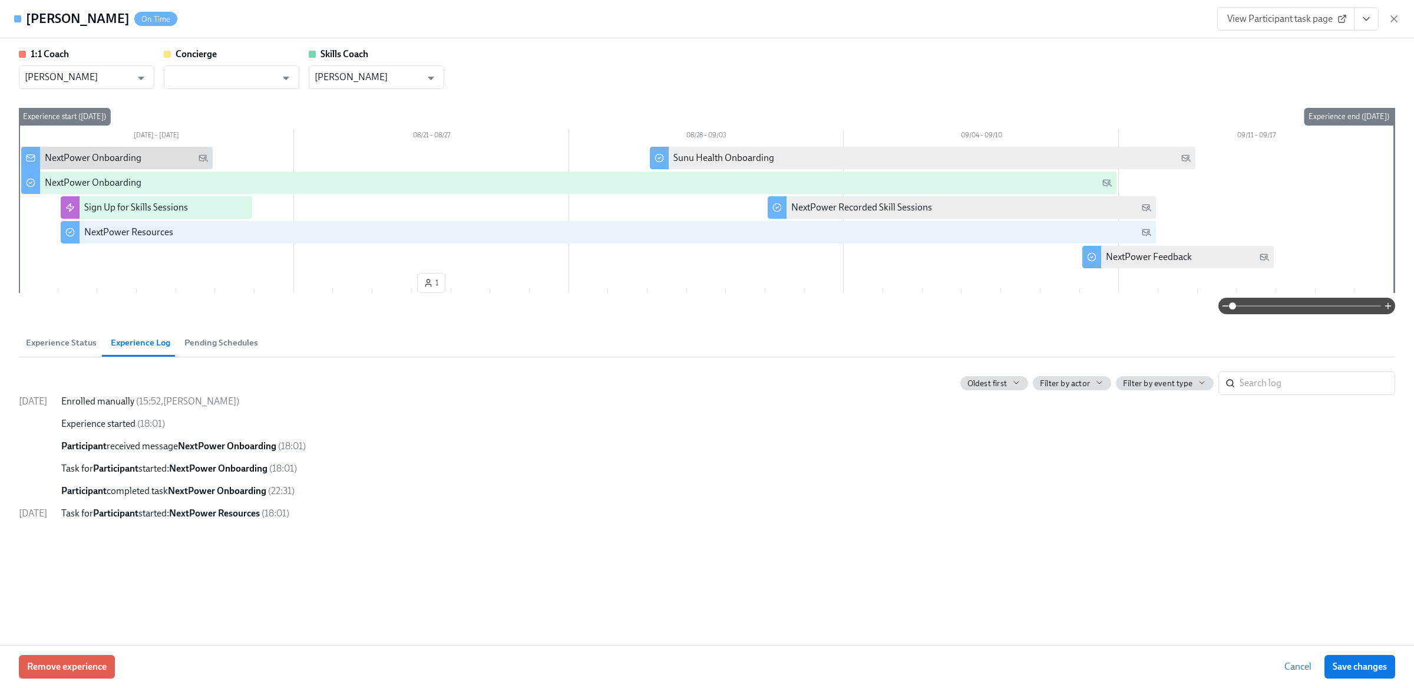
click at [53, 342] on span "Experience Status" at bounding box center [61, 343] width 71 height 14
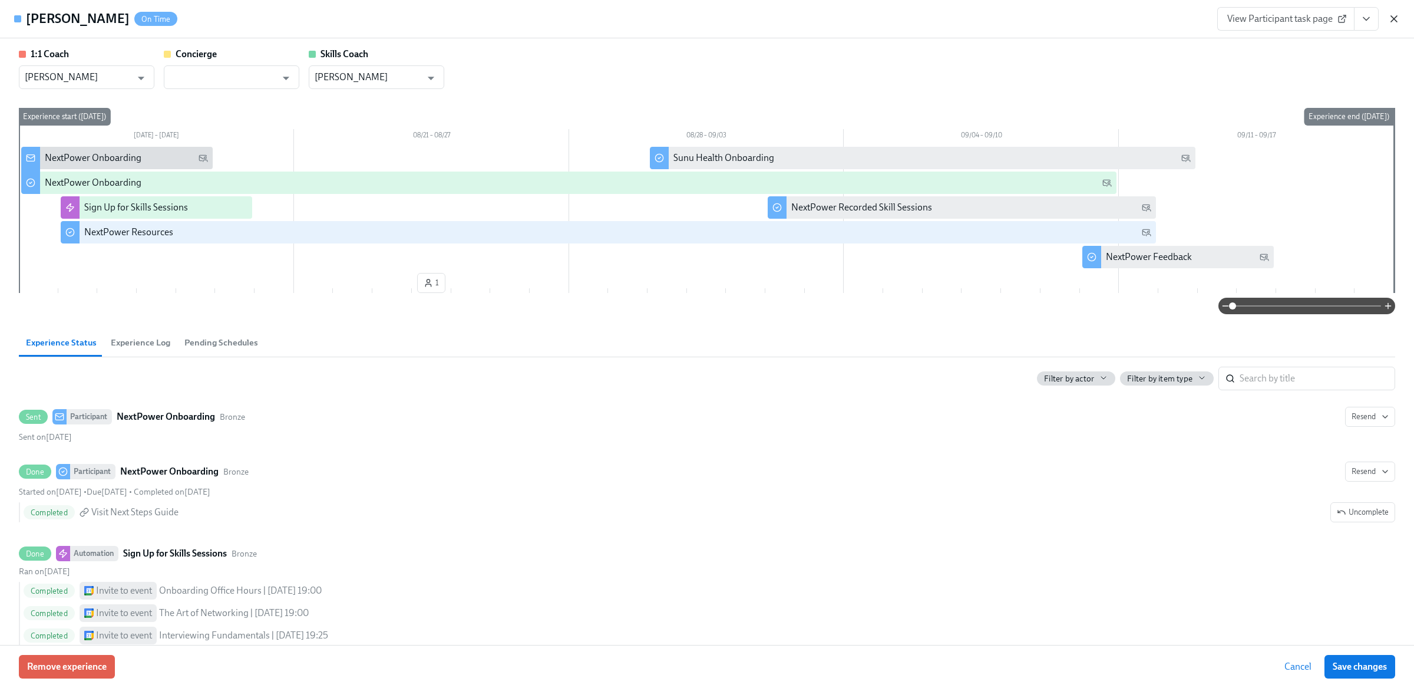
click at [1398, 17] on icon "button" at bounding box center [1395, 19] width 12 height 12
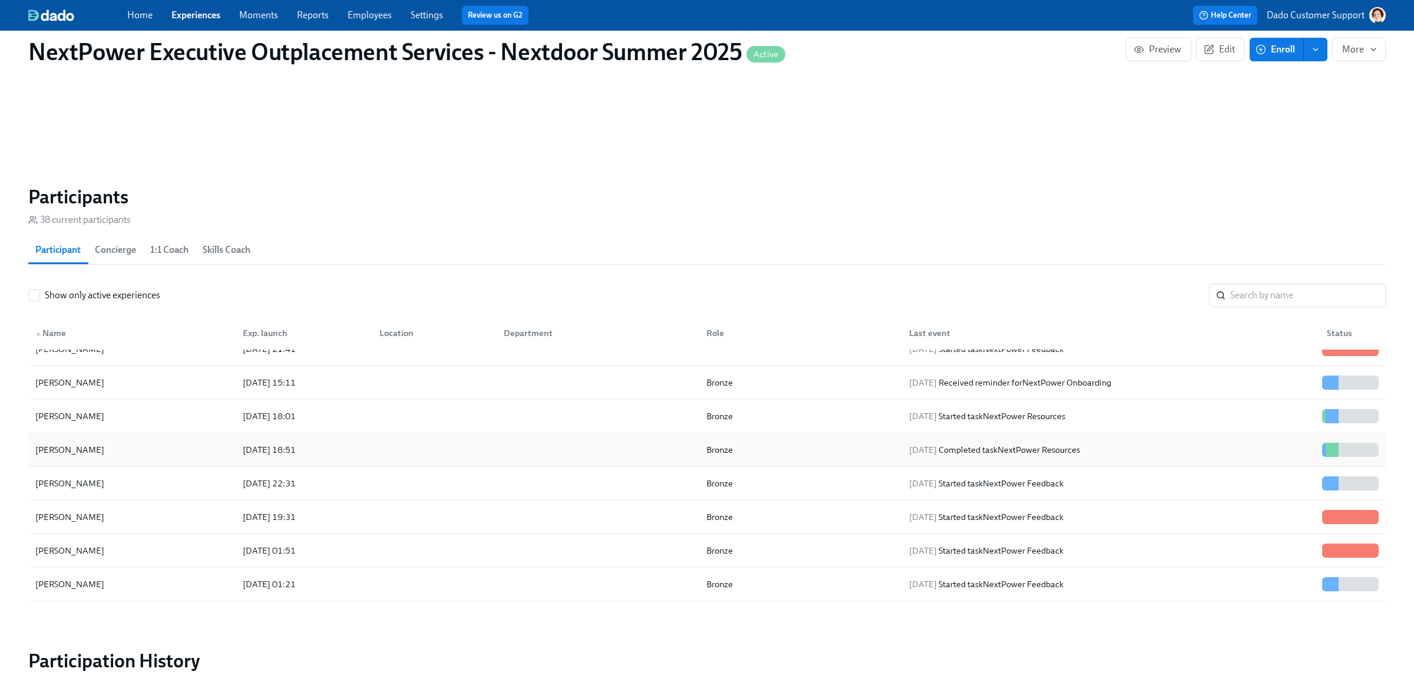
click at [56, 449] on div "John Lin" at bounding box center [70, 450] width 78 height 14
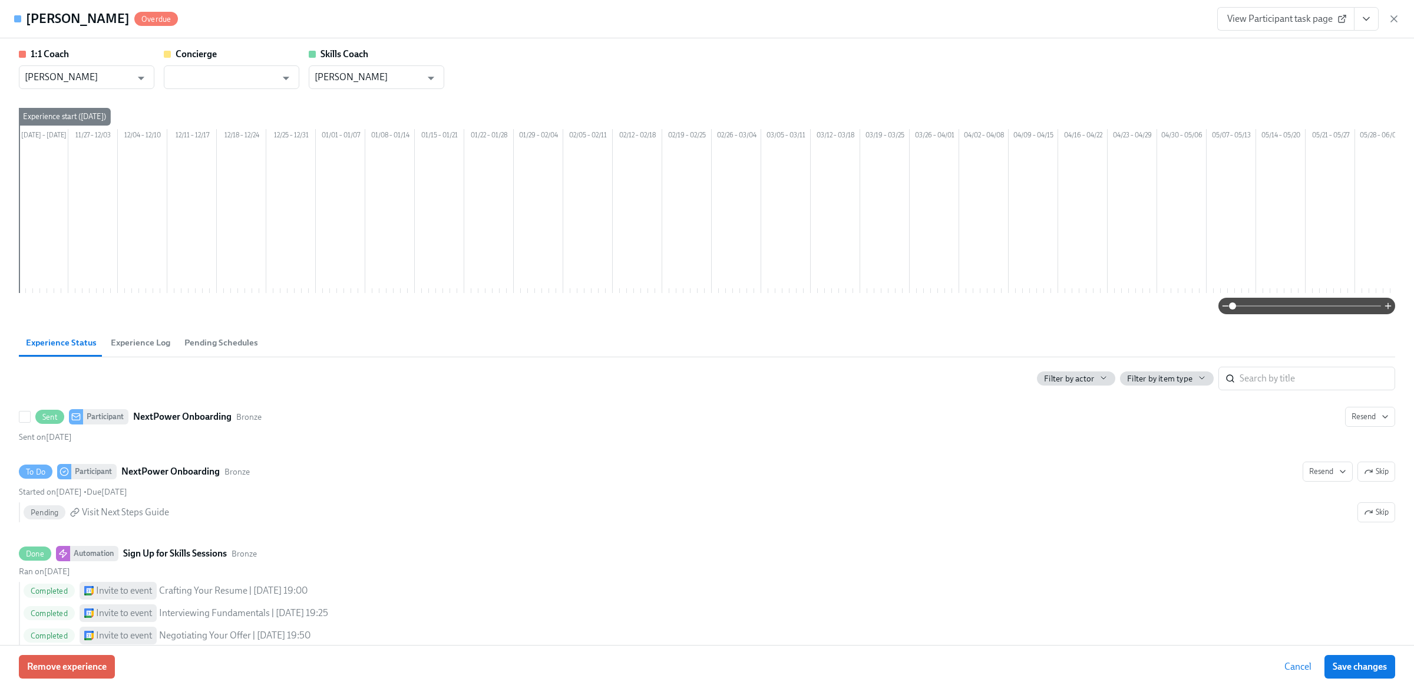
scroll to position [0, 800]
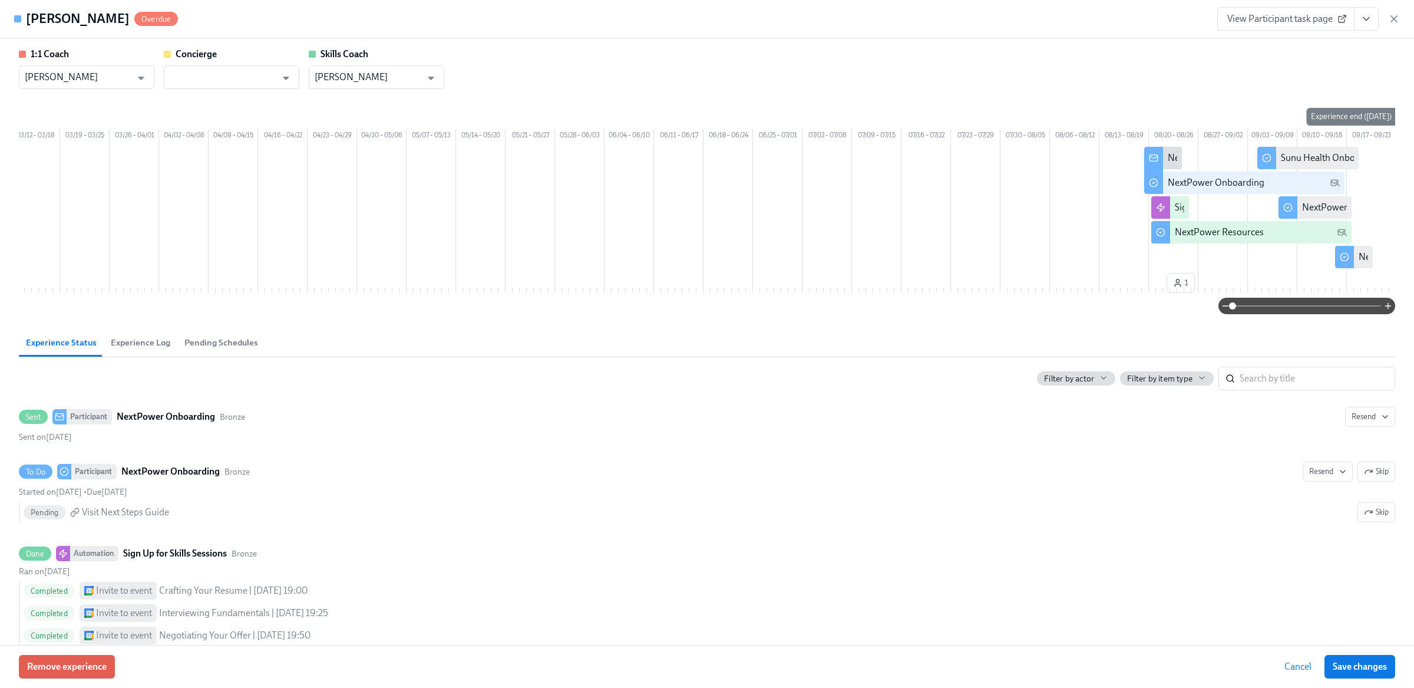
click at [124, 349] on span "Experience Log" at bounding box center [141, 343] width 60 height 14
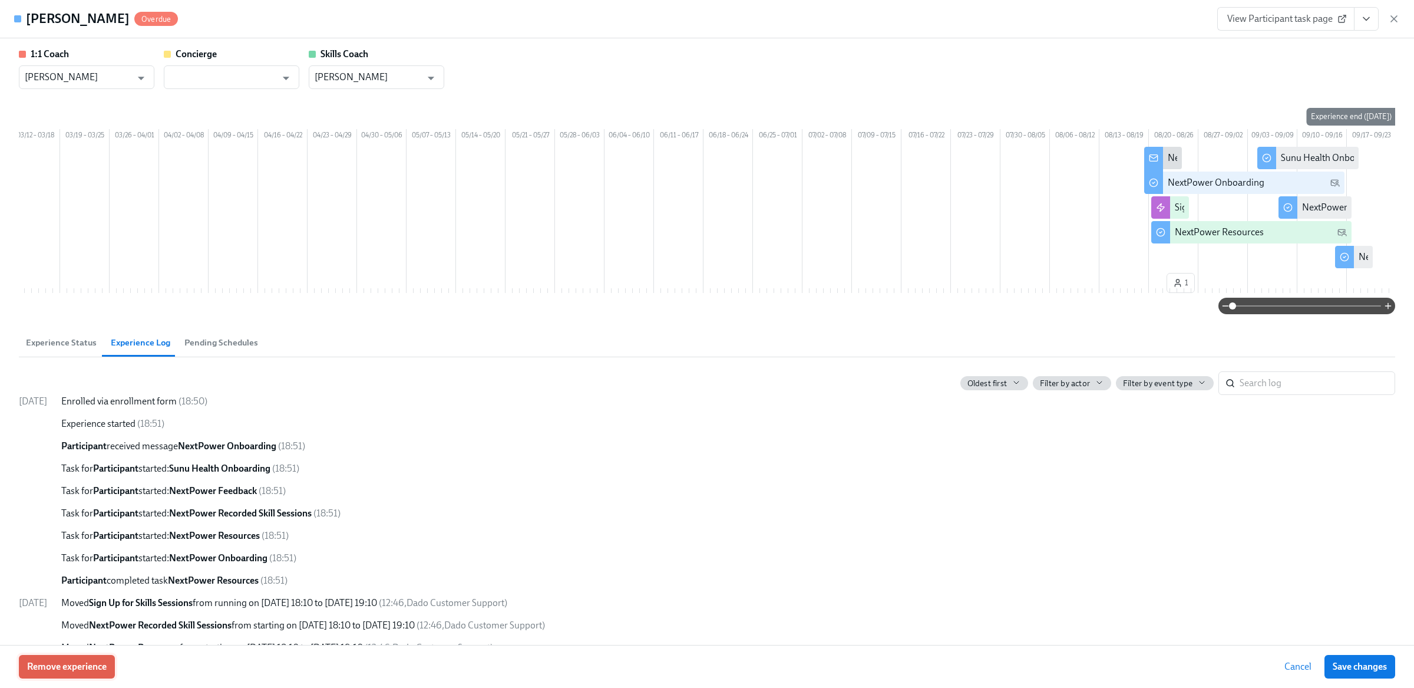
click at [50, 668] on span "Remove experience" at bounding box center [67, 667] width 80 height 12
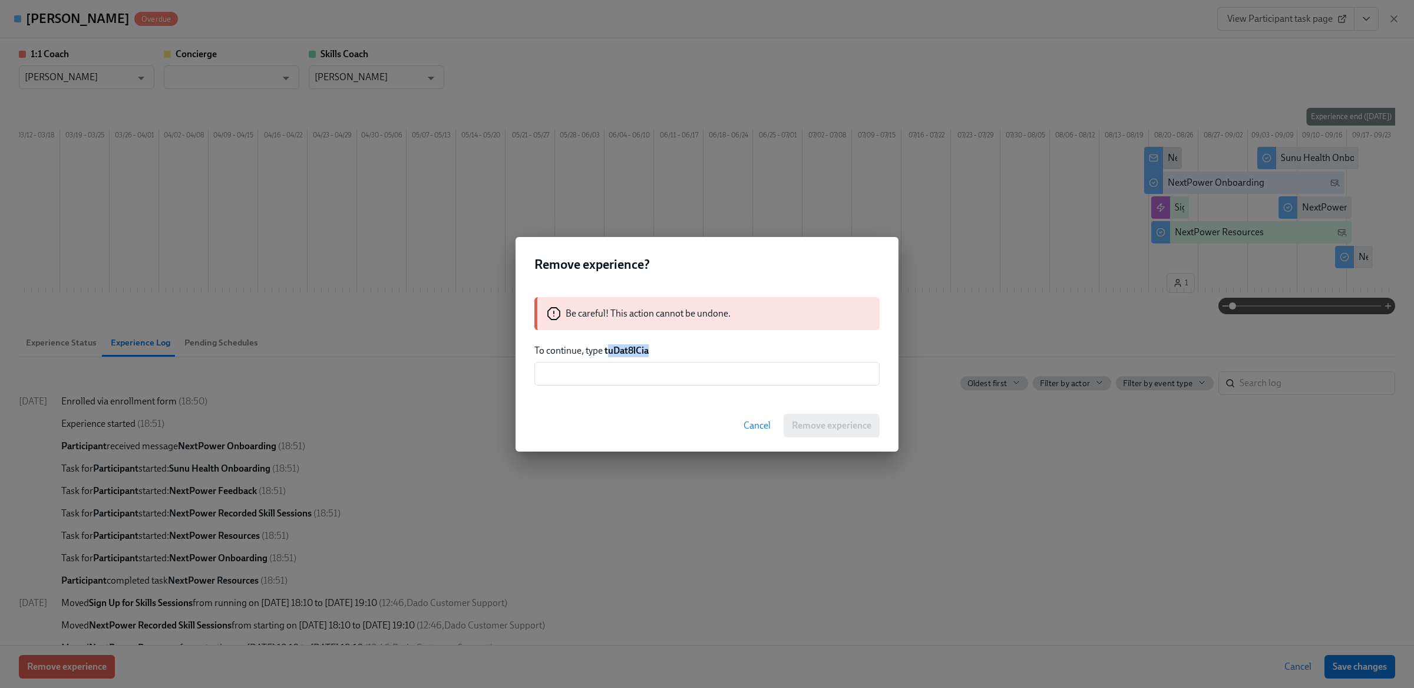
drag, startPoint x: 607, startPoint y: 349, endPoint x: 692, endPoint y: 357, distance: 85.8
click at [692, 357] on p "To continue, type tuDat8lCia" at bounding box center [707, 350] width 345 height 13
drag, startPoint x: 605, startPoint y: 351, endPoint x: 701, endPoint y: 351, distance: 96.1
click at [708, 351] on p "To continue, type tuDat8lCia" at bounding box center [707, 350] width 345 height 13
copy strong "tuDat8lCia"
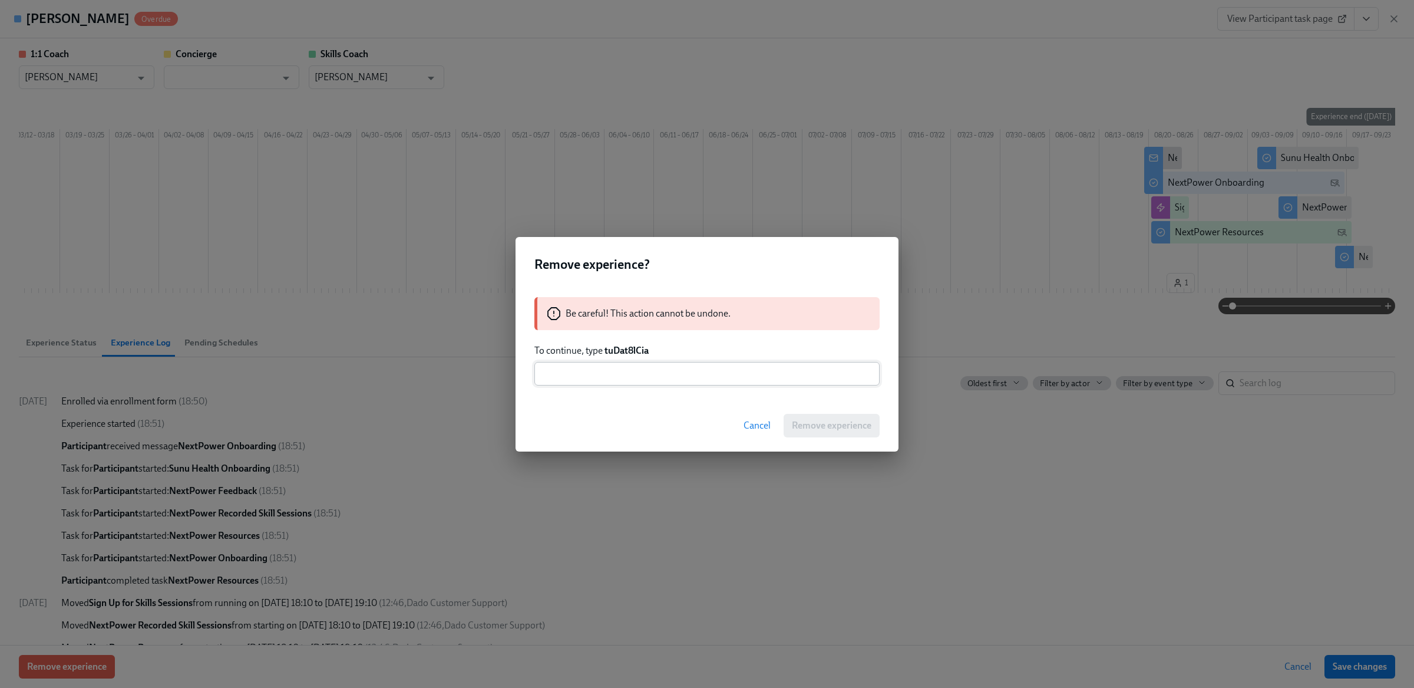
click at [674, 379] on input "text" at bounding box center [707, 374] width 345 height 24
paste input "tuDat8lCia"
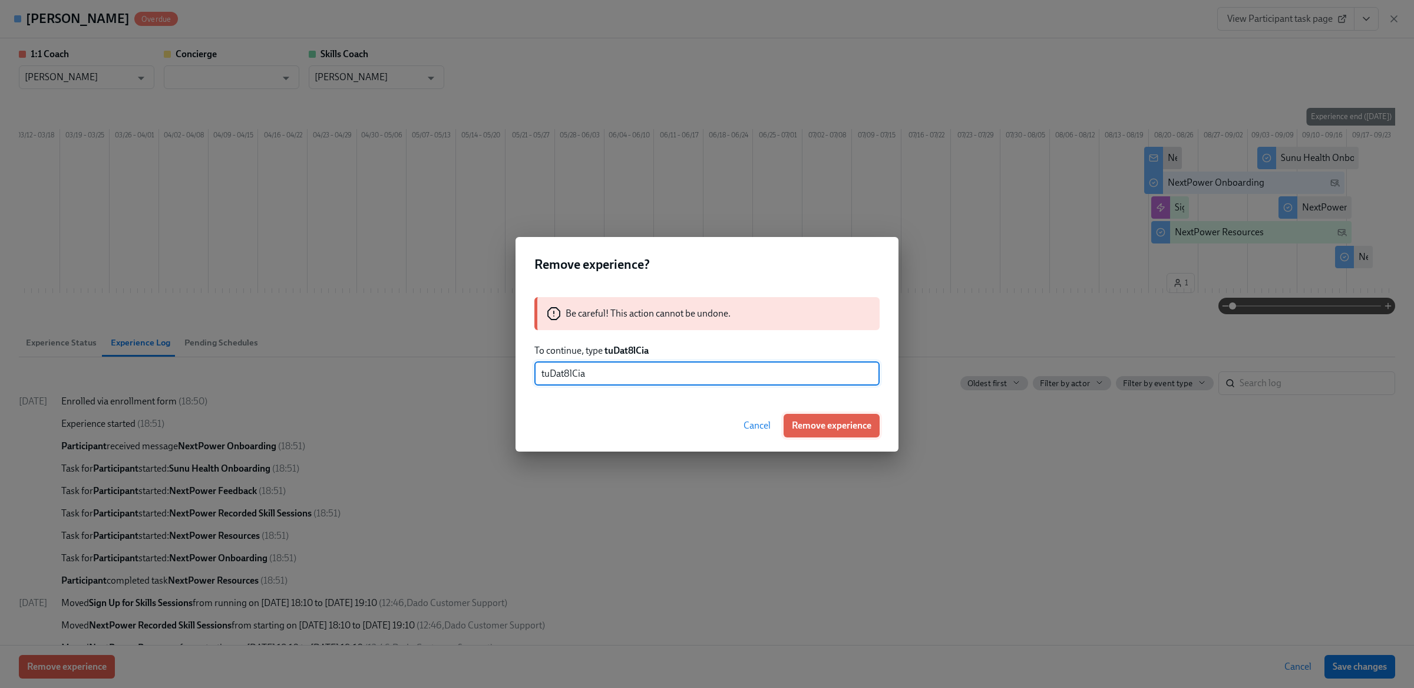
type input "tuDat8lCia"
click at [833, 423] on span "Remove experience" at bounding box center [832, 426] width 80 height 12
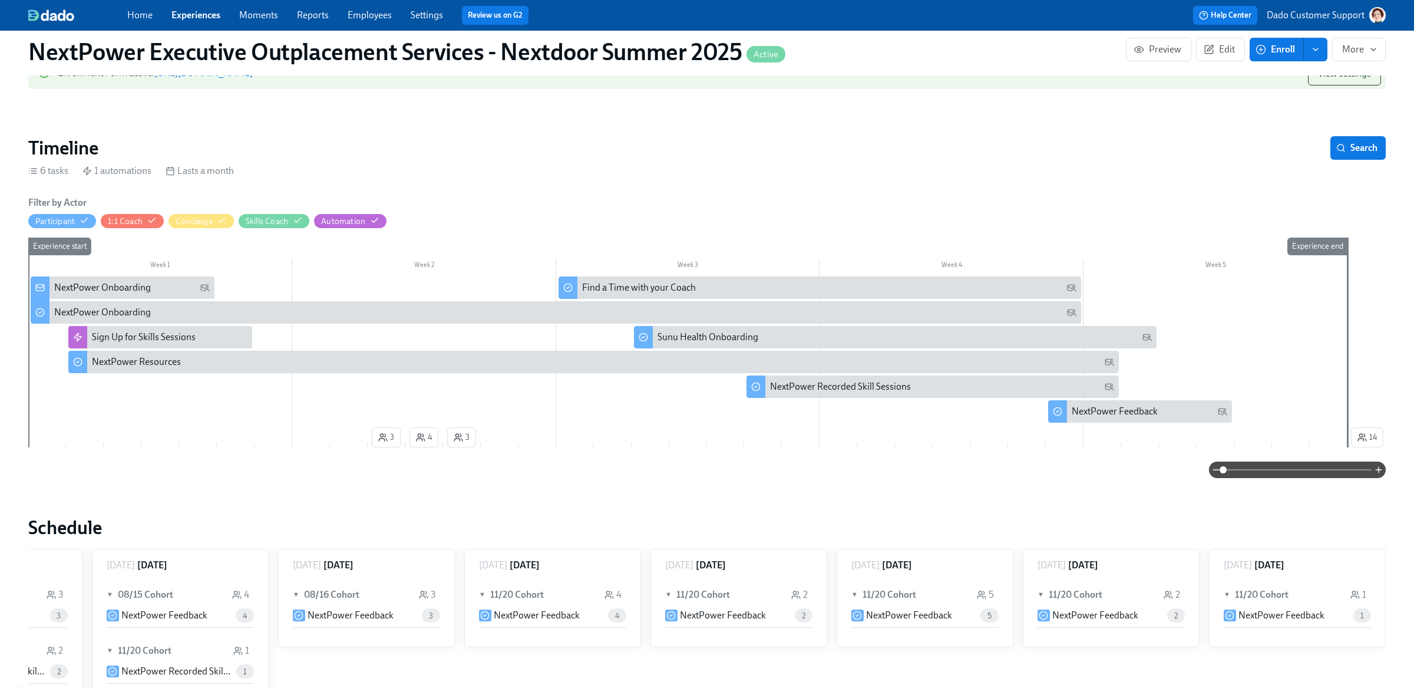
scroll to position [0, 0]
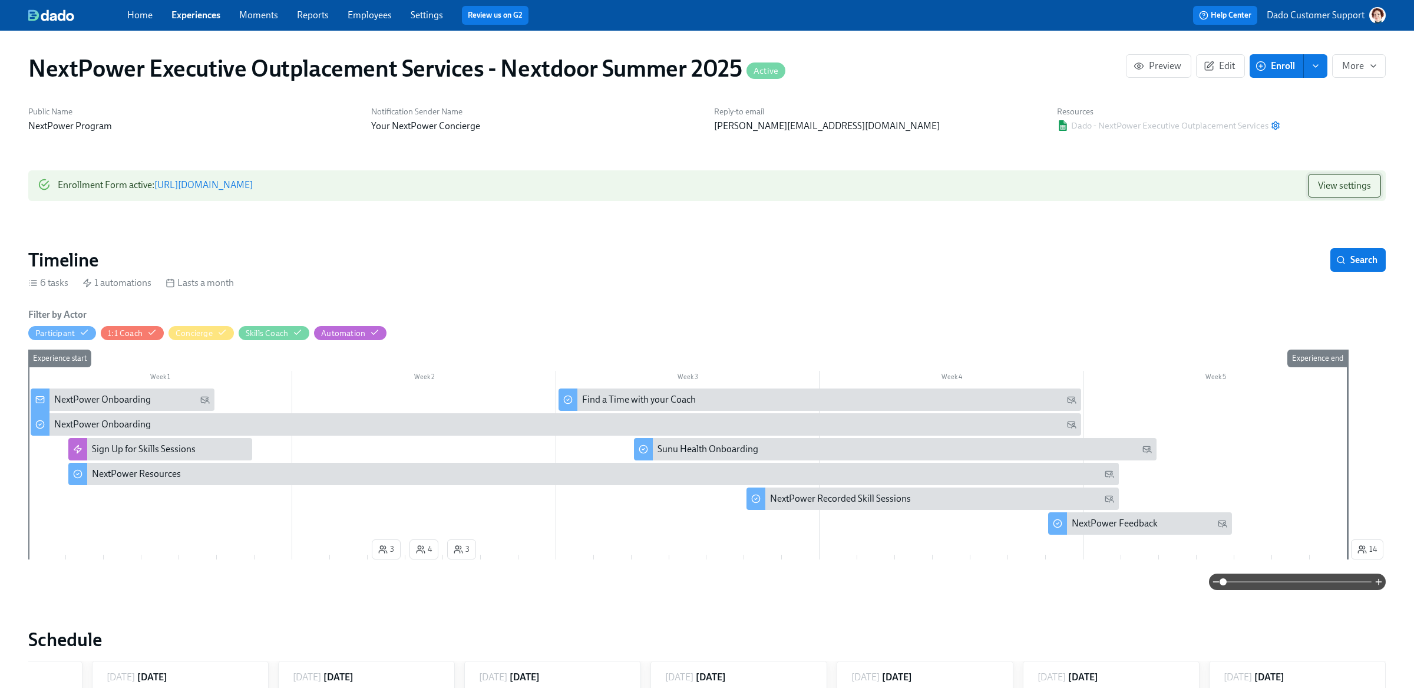
click at [1335, 183] on span "View settings" at bounding box center [1344, 186] width 53 height 12
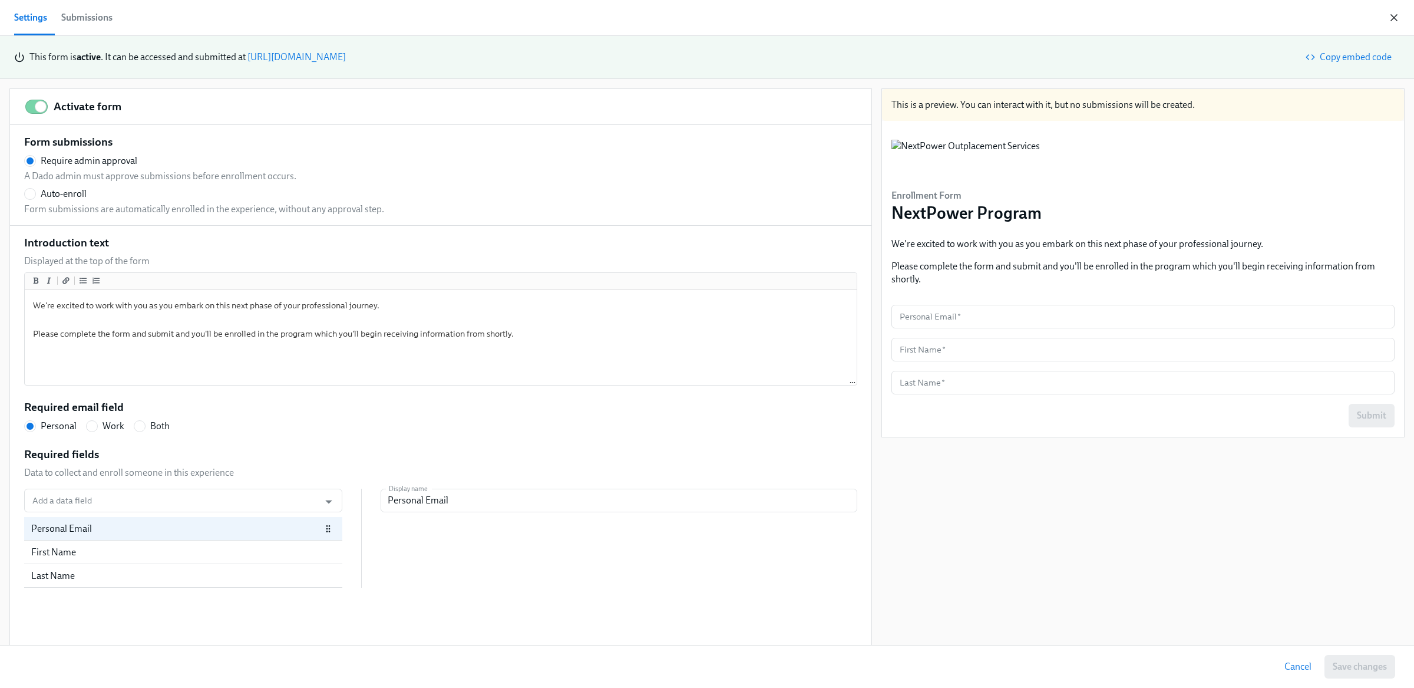
click at [1395, 12] on icon "button" at bounding box center [1395, 18] width 12 height 12
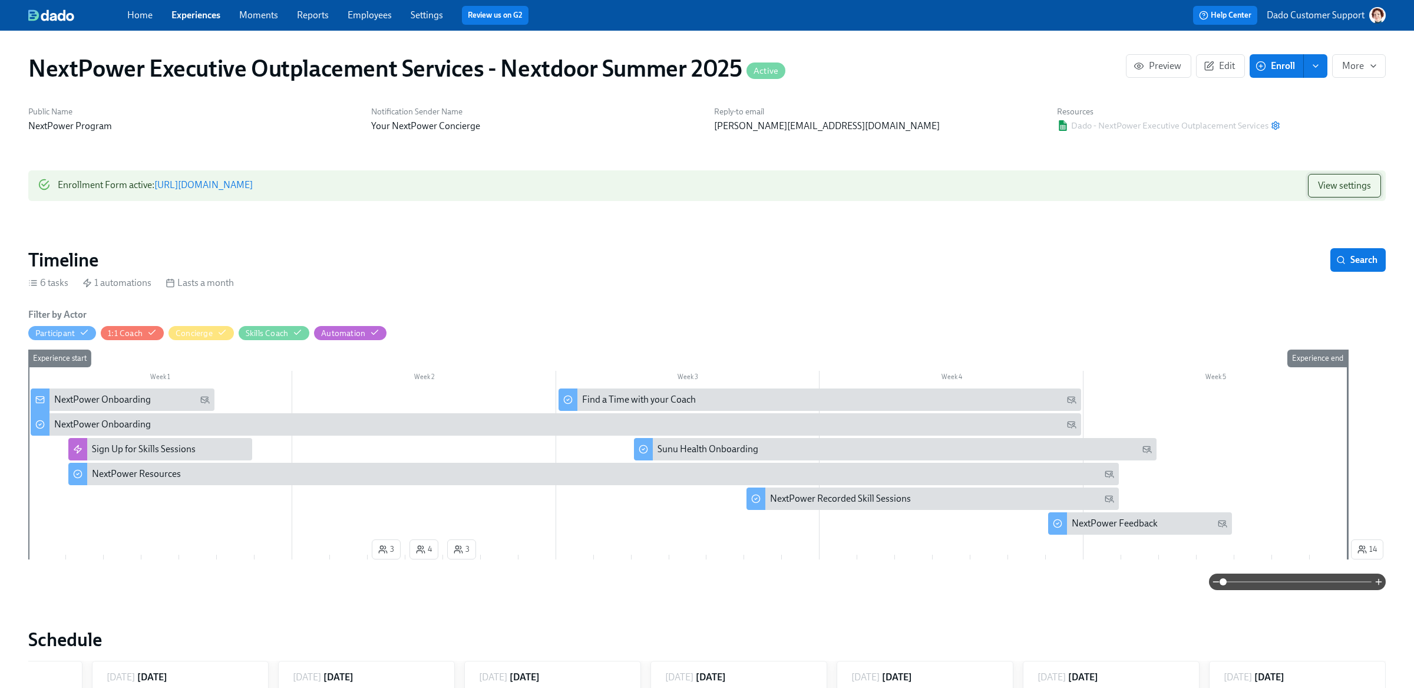
click at [1337, 174] on button "View settings" at bounding box center [1344, 186] width 73 height 24
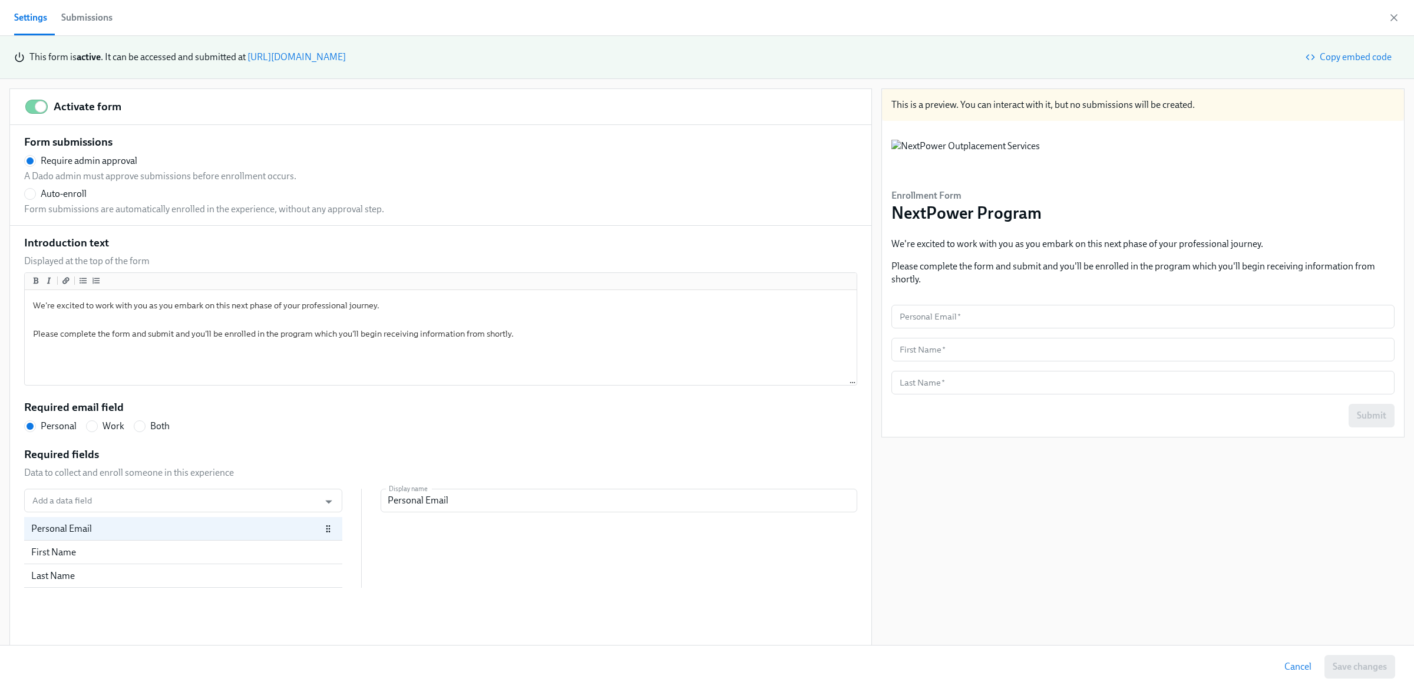
click at [98, 18] on div "Submissions" at bounding box center [86, 17] width 51 height 17
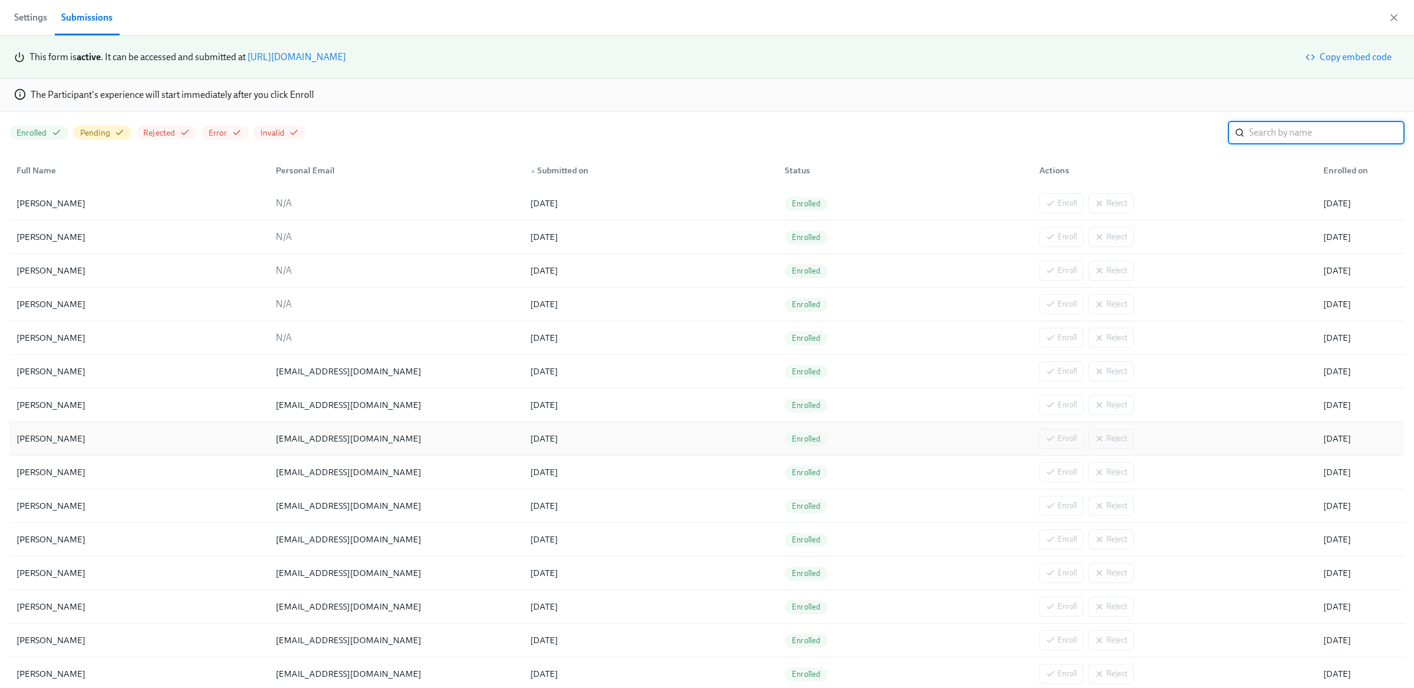
scroll to position [746, 0]
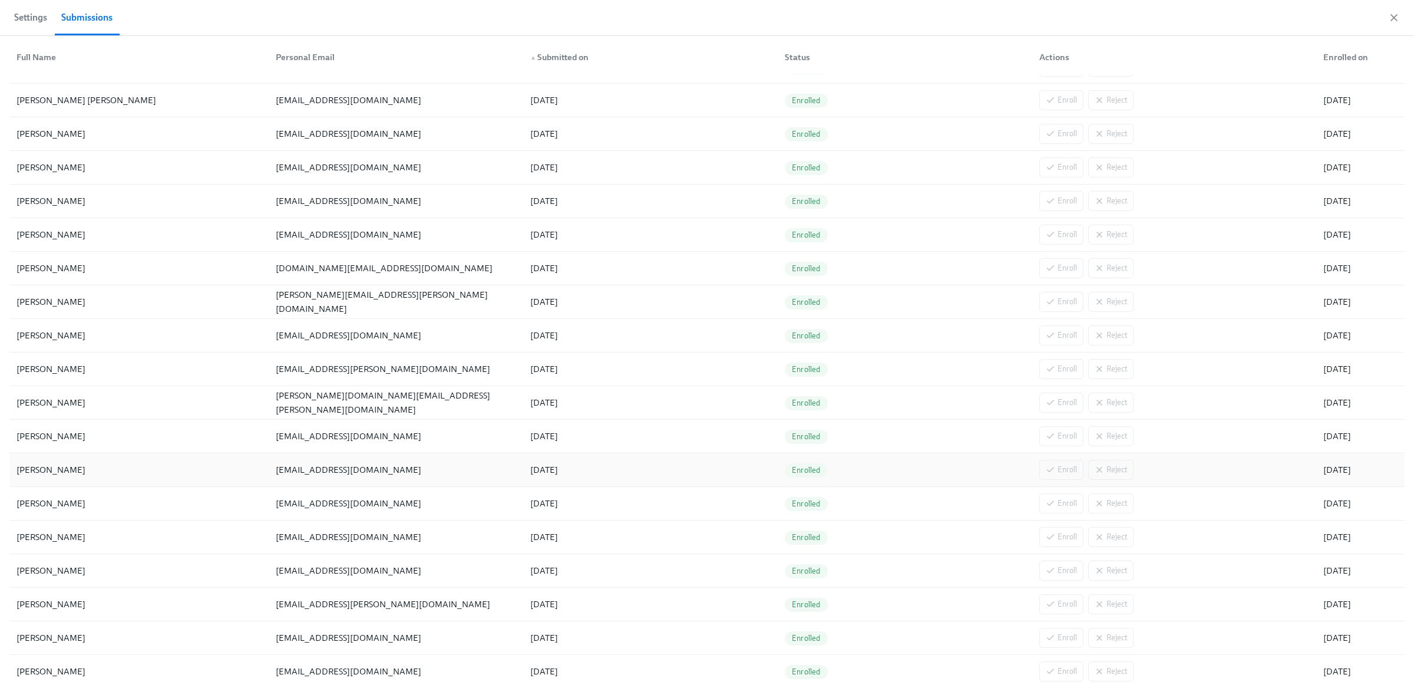
click at [74, 465] on div "John Lin" at bounding box center [139, 470] width 255 height 24
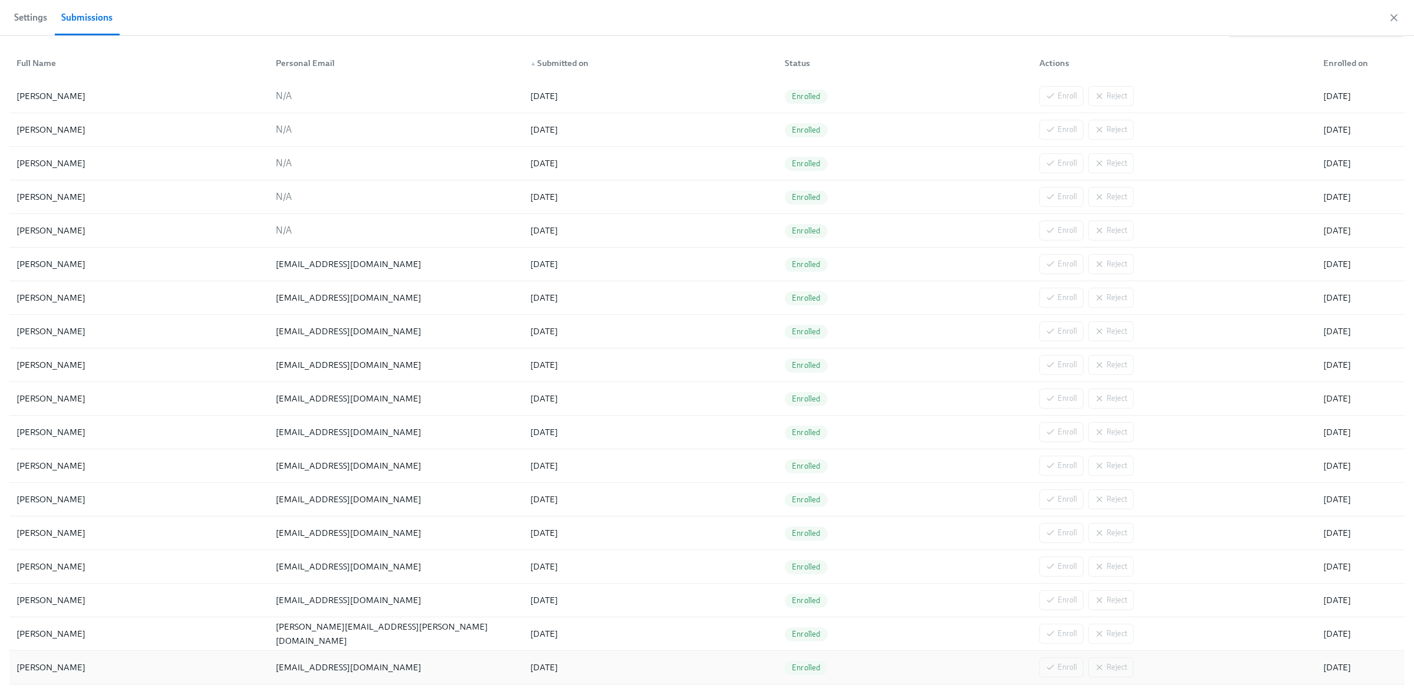
scroll to position [103, 0]
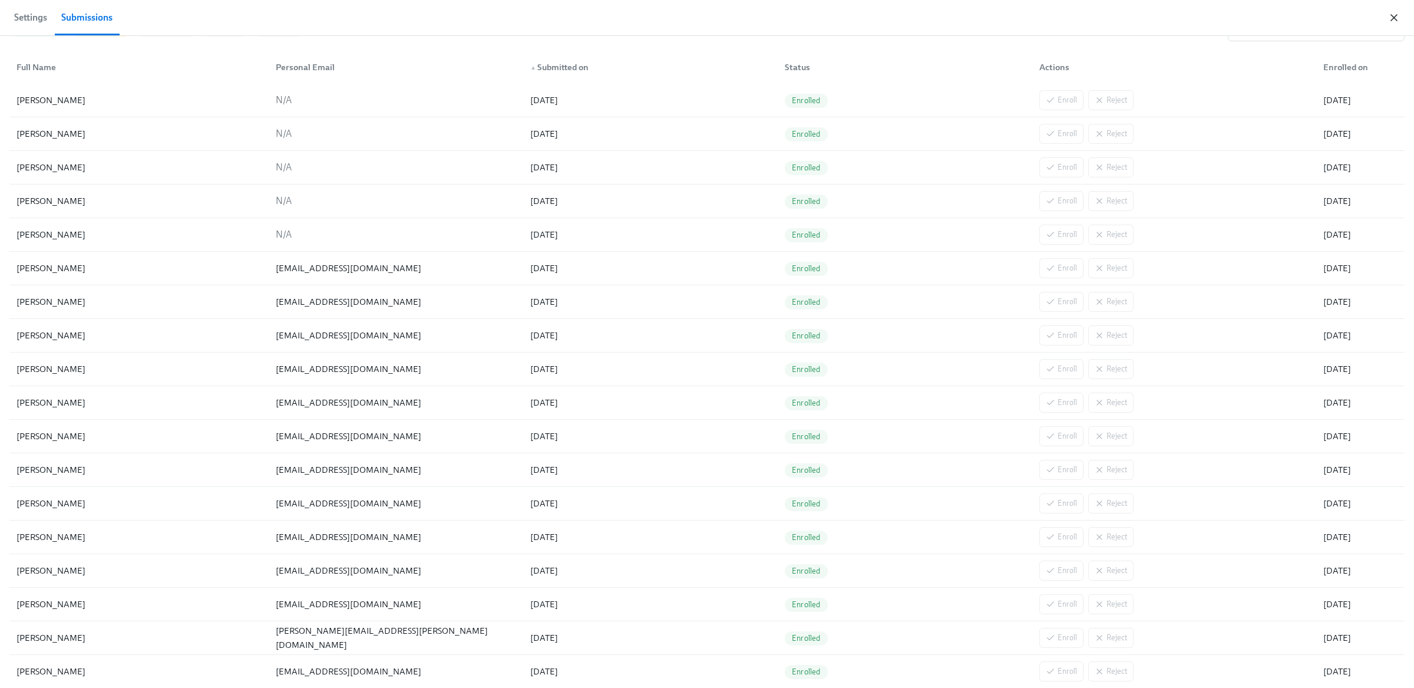
click at [1391, 17] on icon "button" at bounding box center [1395, 18] width 12 height 12
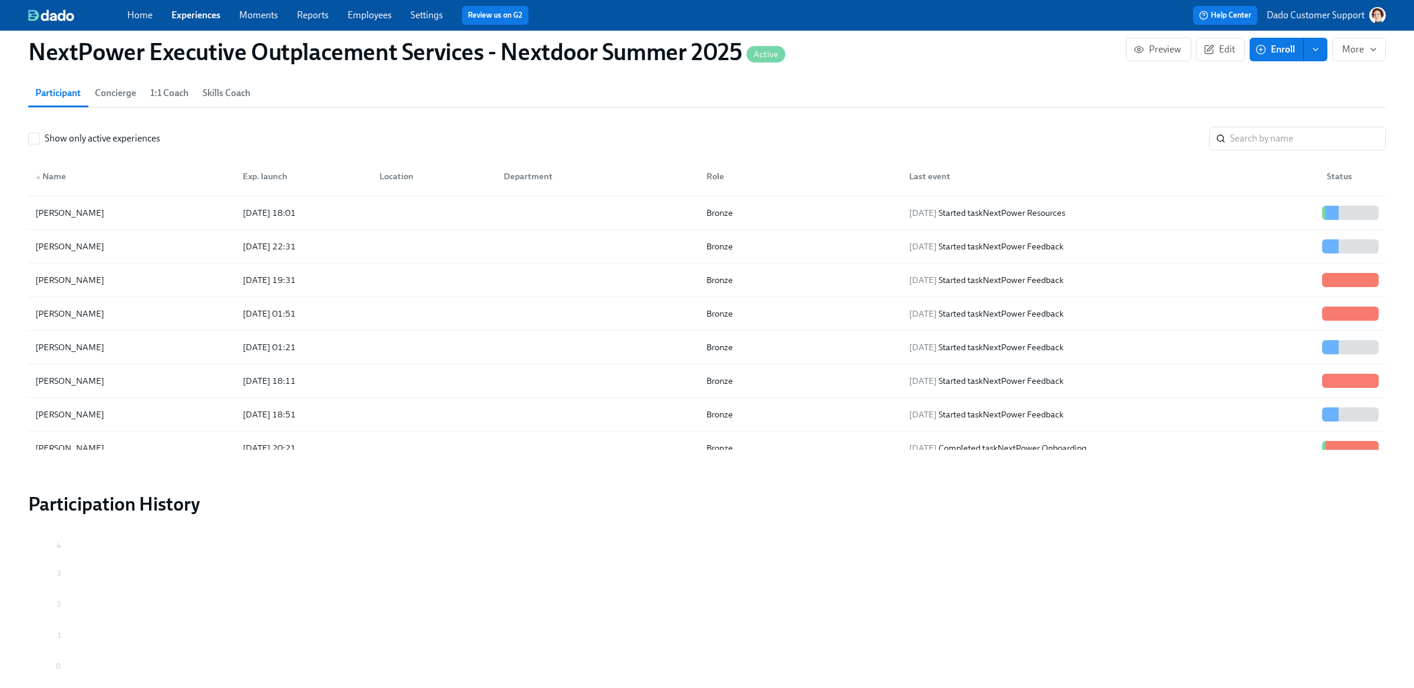
scroll to position [363, 0]
click at [137, 288] on div "Juliette Lu" at bounding box center [132, 283] width 203 height 24
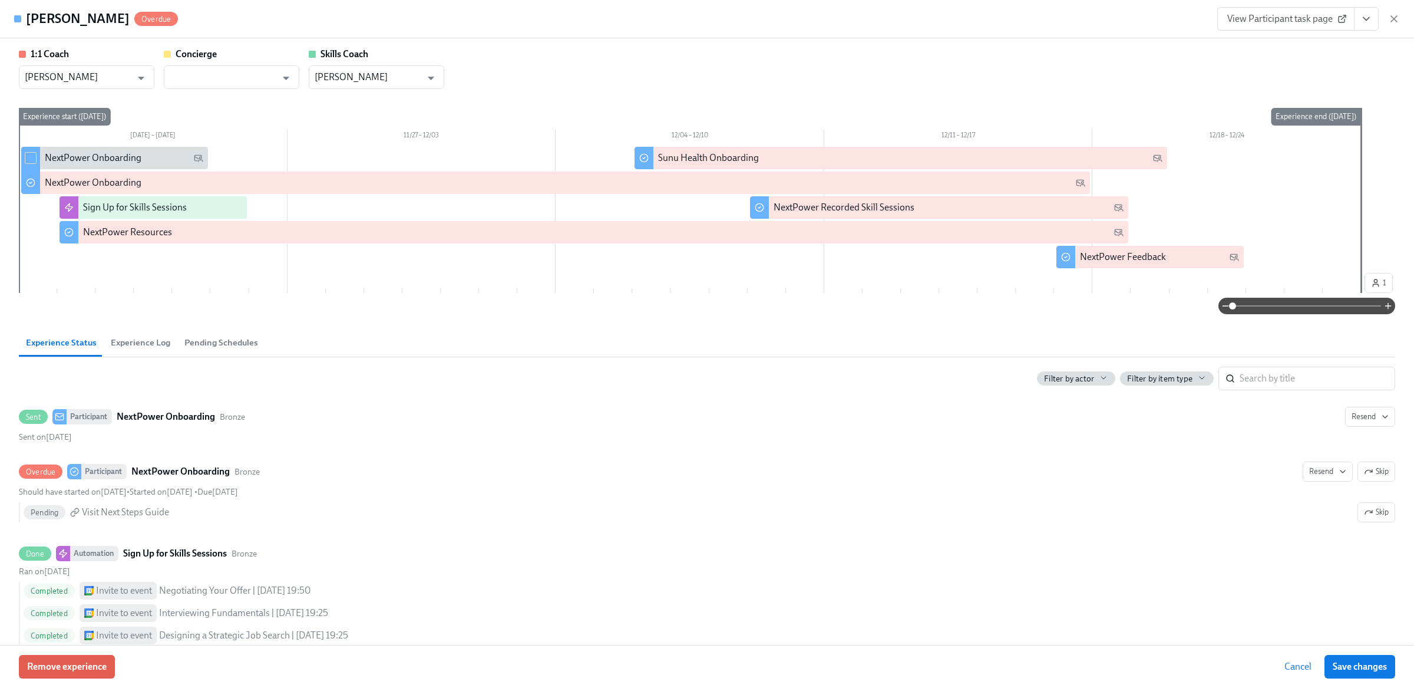
click at [25, 157] on input "checkbox" at bounding box center [30, 158] width 11 height 11
checkbox input "true"
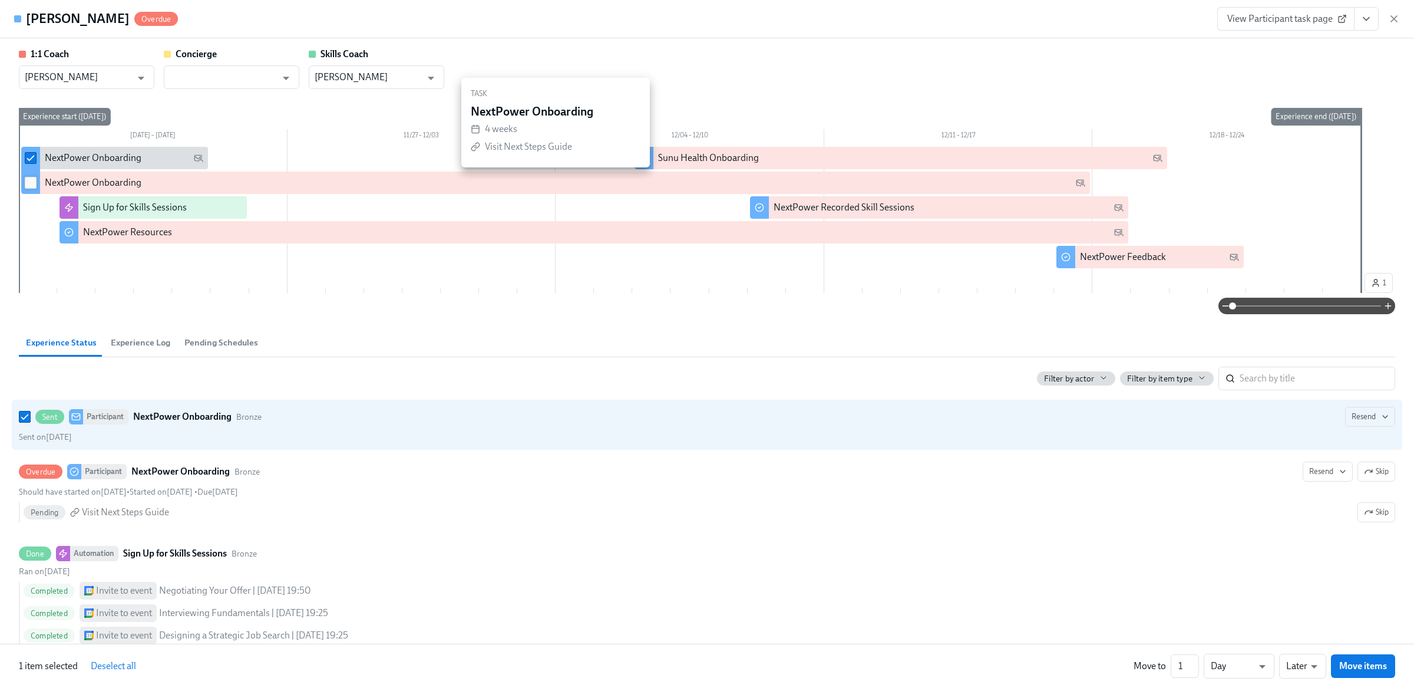
click at [34, 187] on input "checkbox" at bounding box center [30, 182] width 11 height 11
checkbox input "true"
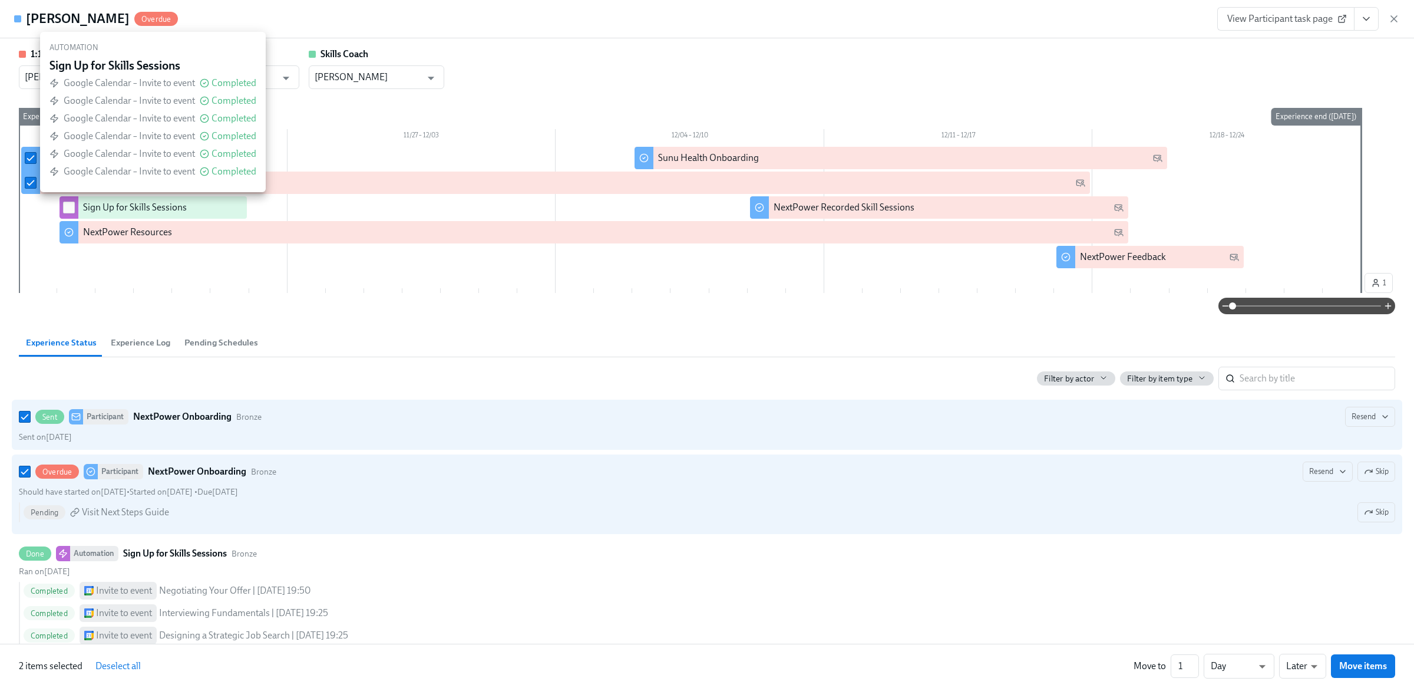
click at [71, 208] on input "checkbox" at bounding box center [69, 207] width 11 height 11
checkbox input "true"
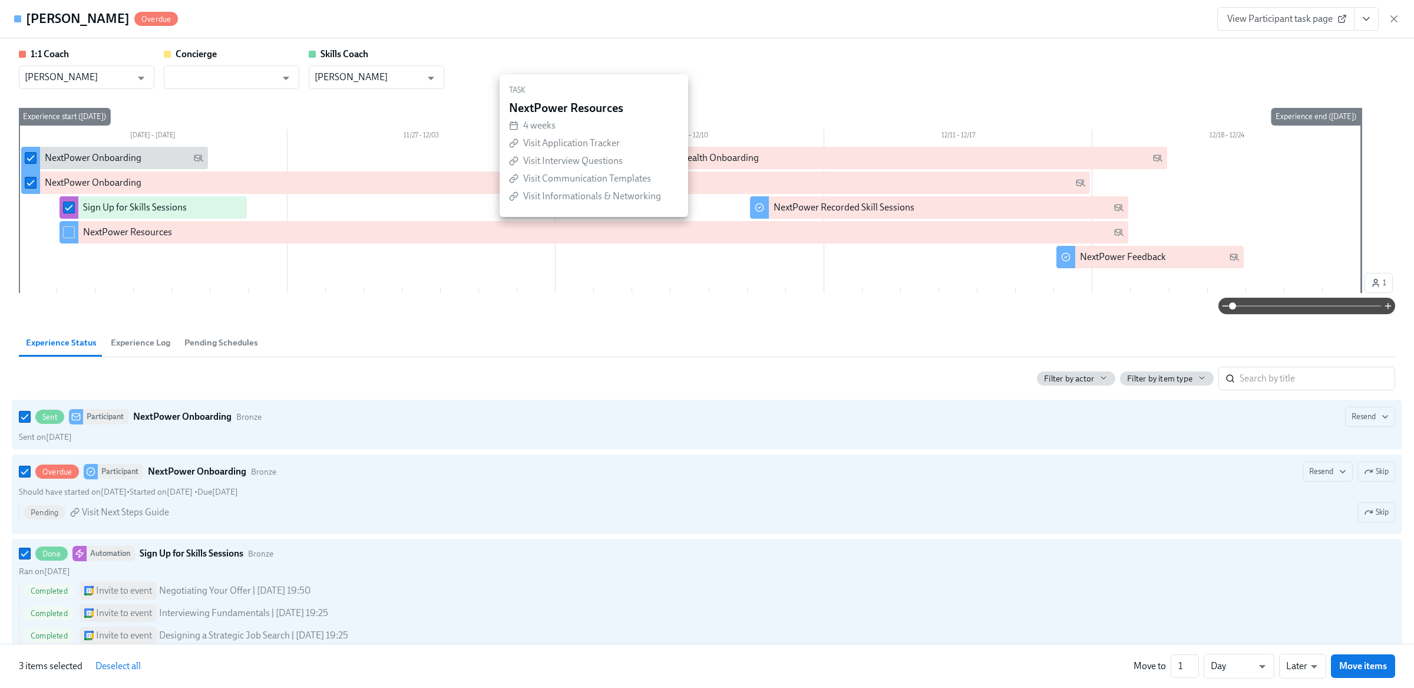
click at [71, 239] on div at bounding box center [69, 232] width 19 height 22
click at [71, 231] on input "checkbox" at bounding box center [69, 232] width 11 height 11
checkbox input "true"
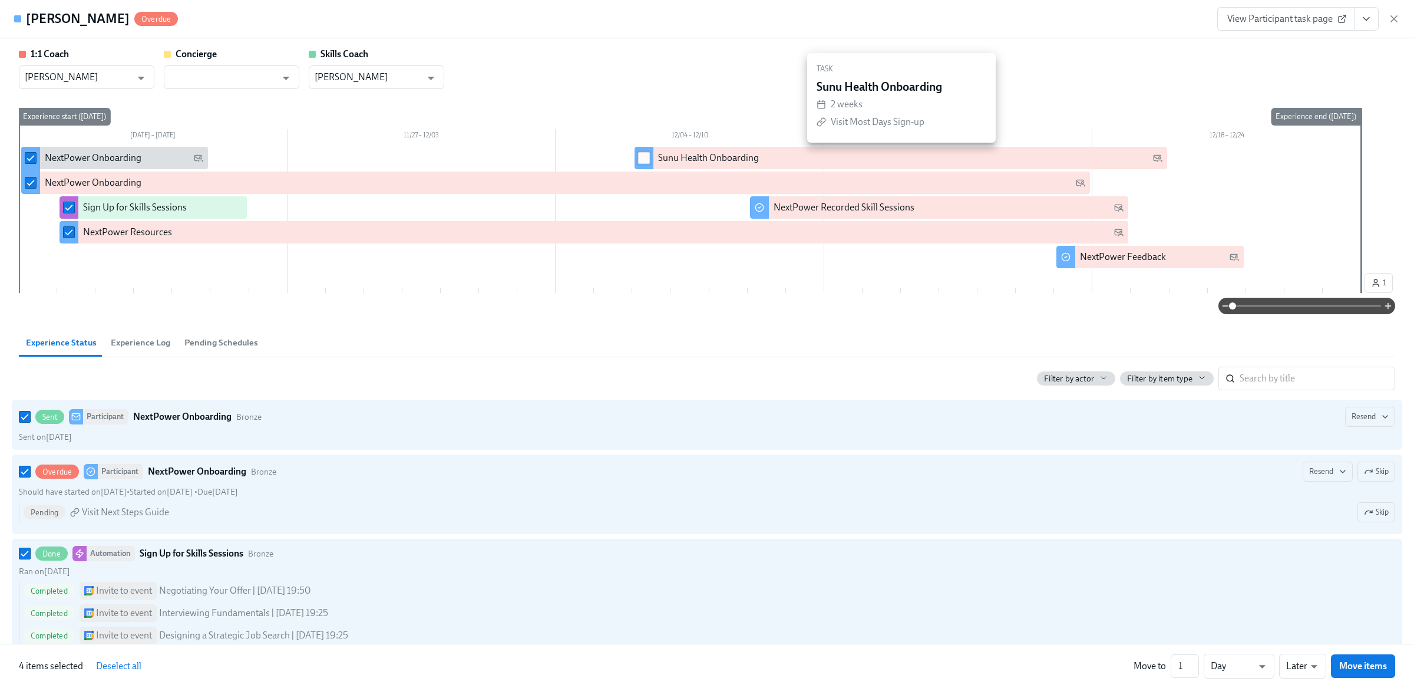
click at [645, 160] on input "checkbox" at bounding box center [644, 158] width 11 height 11
checkbox input "true"
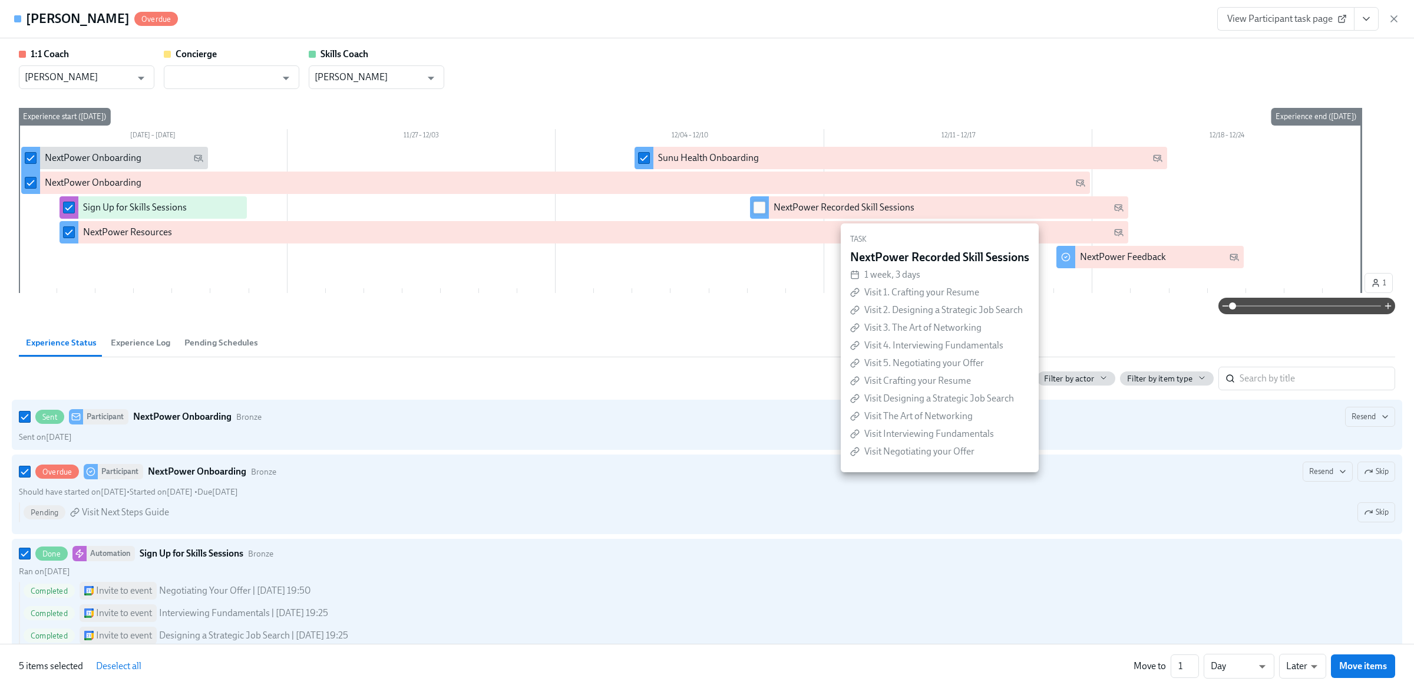
click at [764, 206] on span at bounding box center [760, 208] width 12 height 12
checkbox input "true"
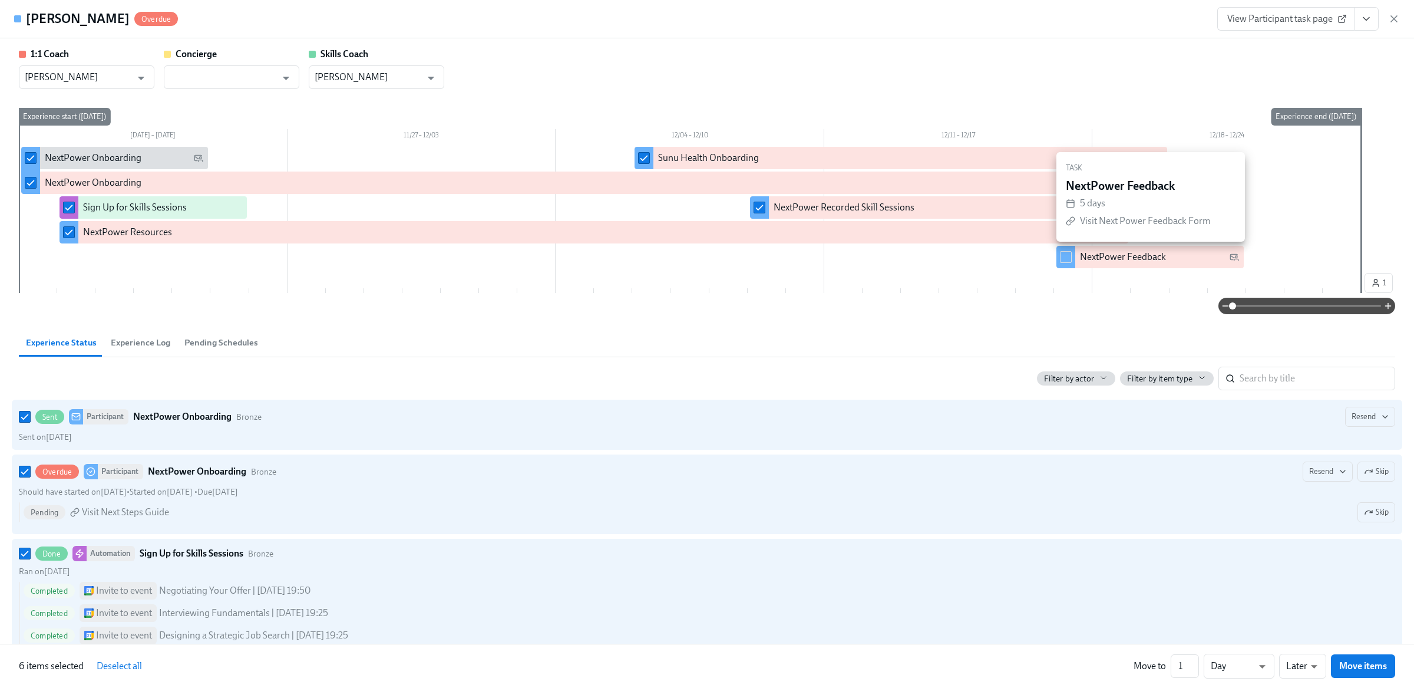
click at [1064, 258] on input "checkbox" at bounding box center [1066, 257] width 11 height 11
checkbox input "true"
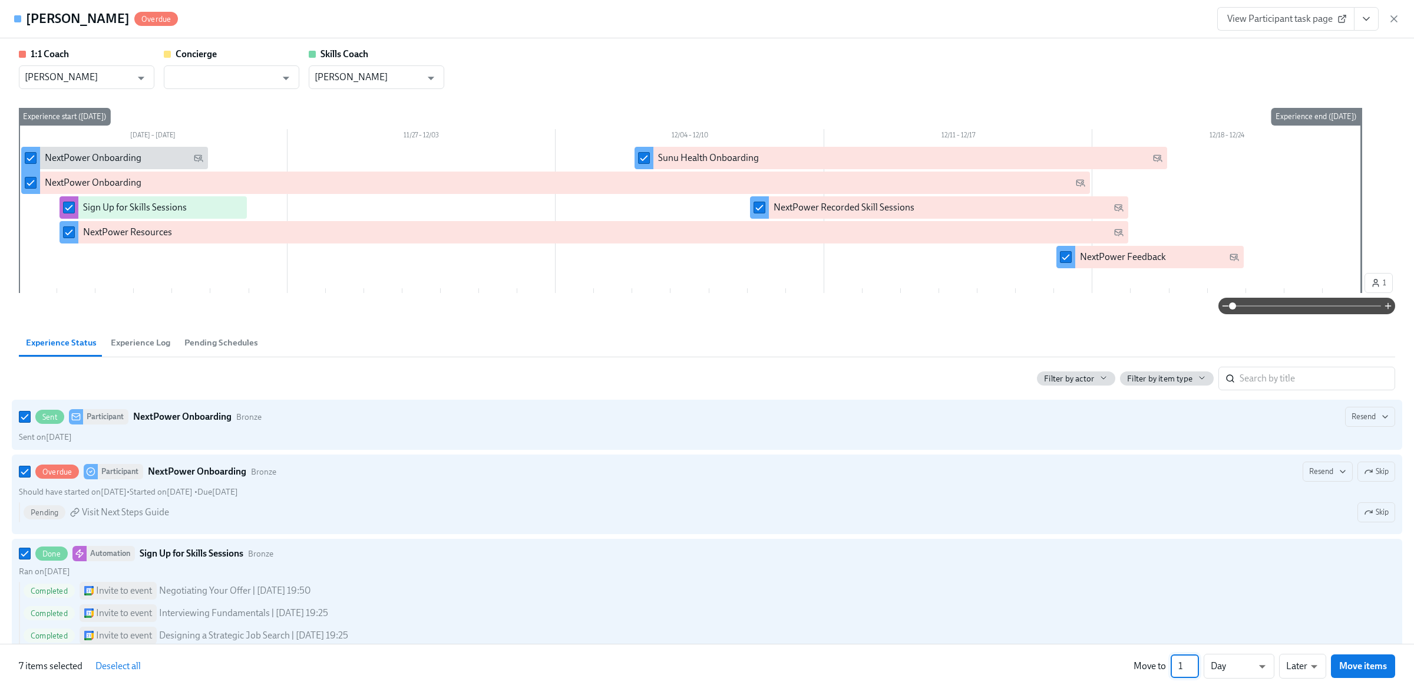
click at [1179, 663] on input "1" at bounding box center [1185, 666] width 28 height 24
type input "271"
click at [1366, 662] on span "Move items" at bounding box center [1364, 666] width 48 height 12
checkbox input "false"
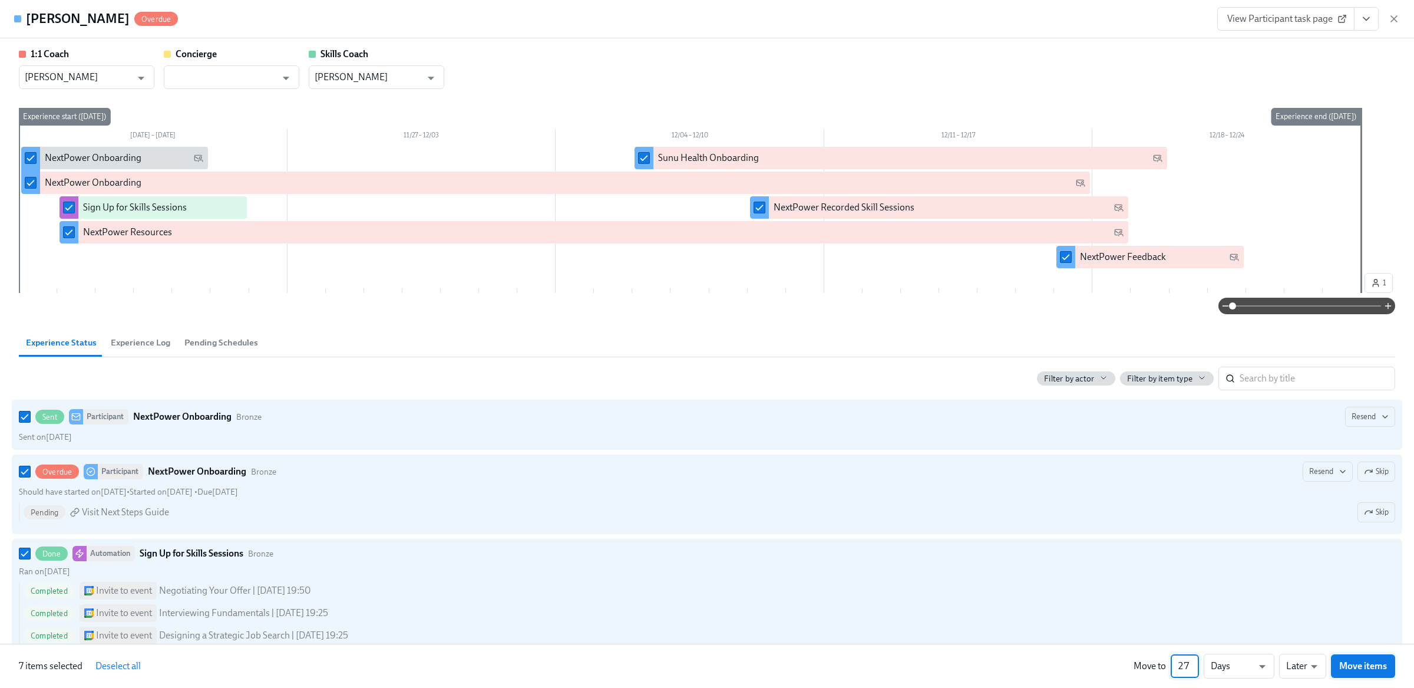
checkbox input "false"
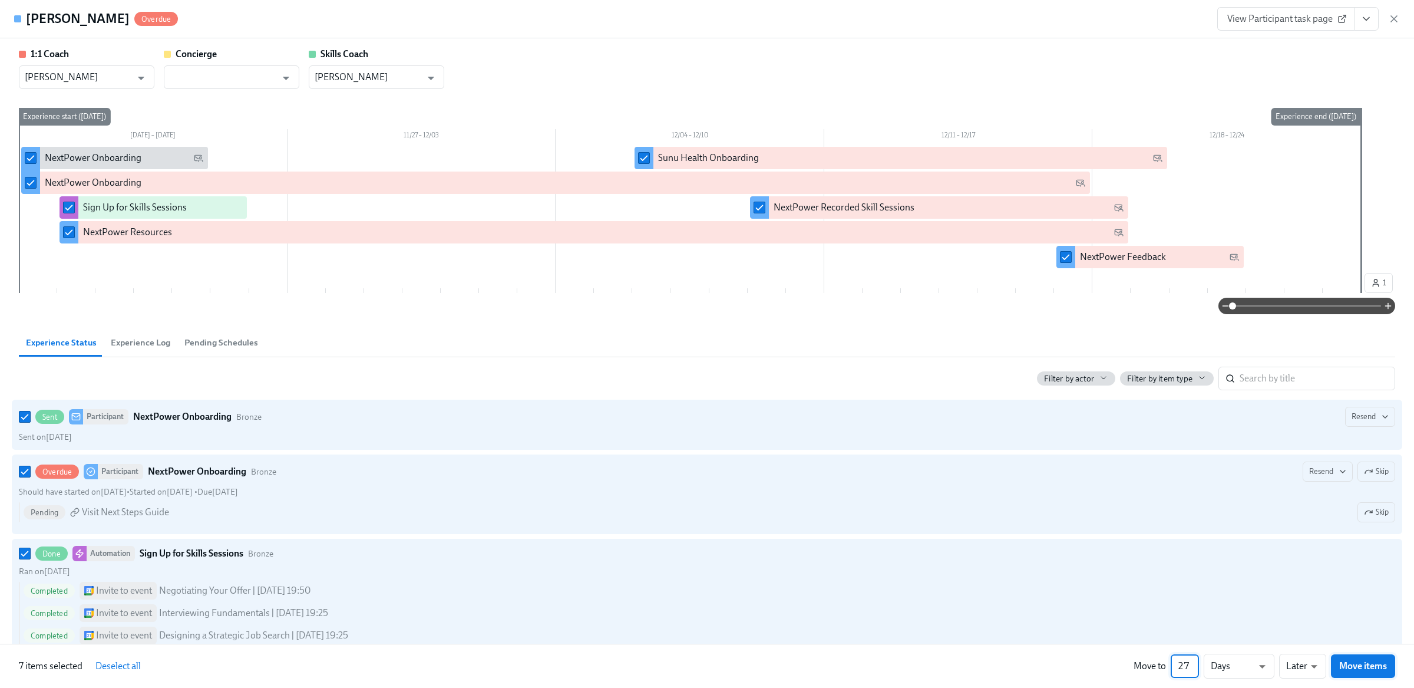
scroll to position [0, 800]
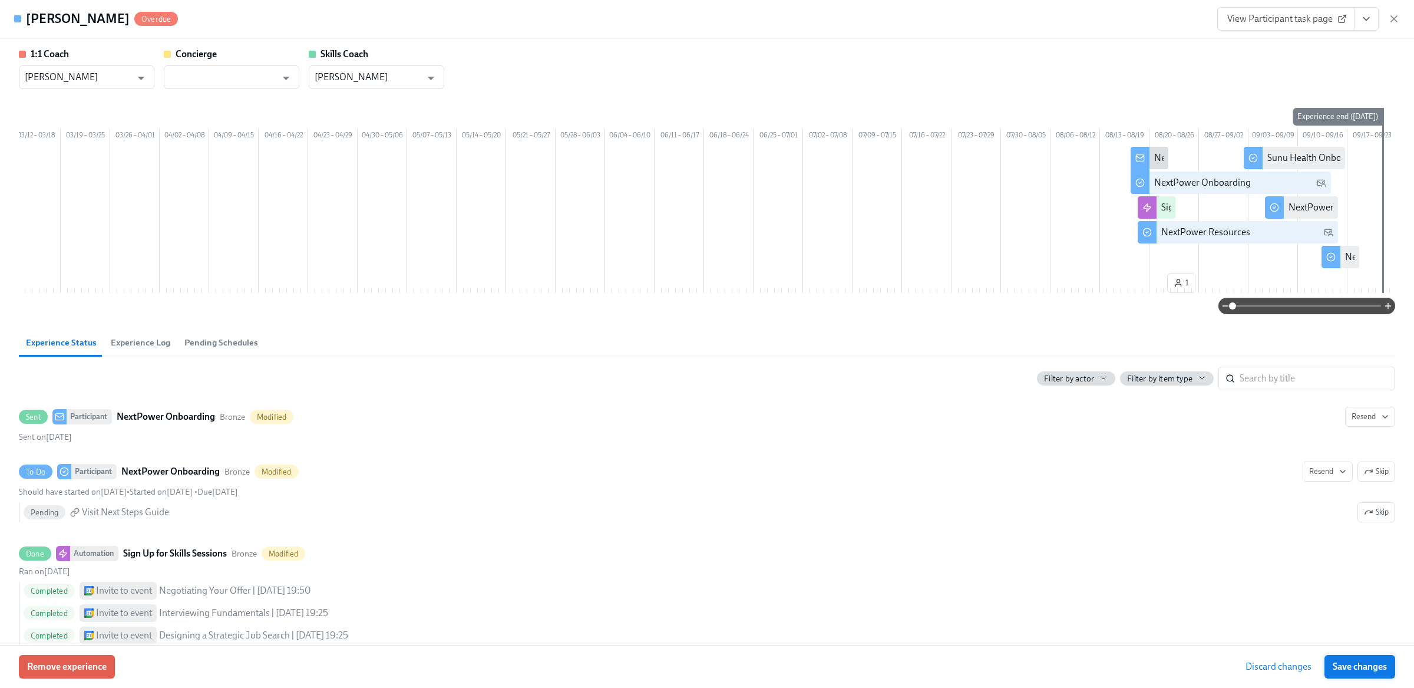
click at [1363, 662] on span "Save changes" at bounding box center [1360, 667] width 54 height 12
click at [1367, 671] on span "Save changes" at bounding box center [1360, 667] width 54 height 12
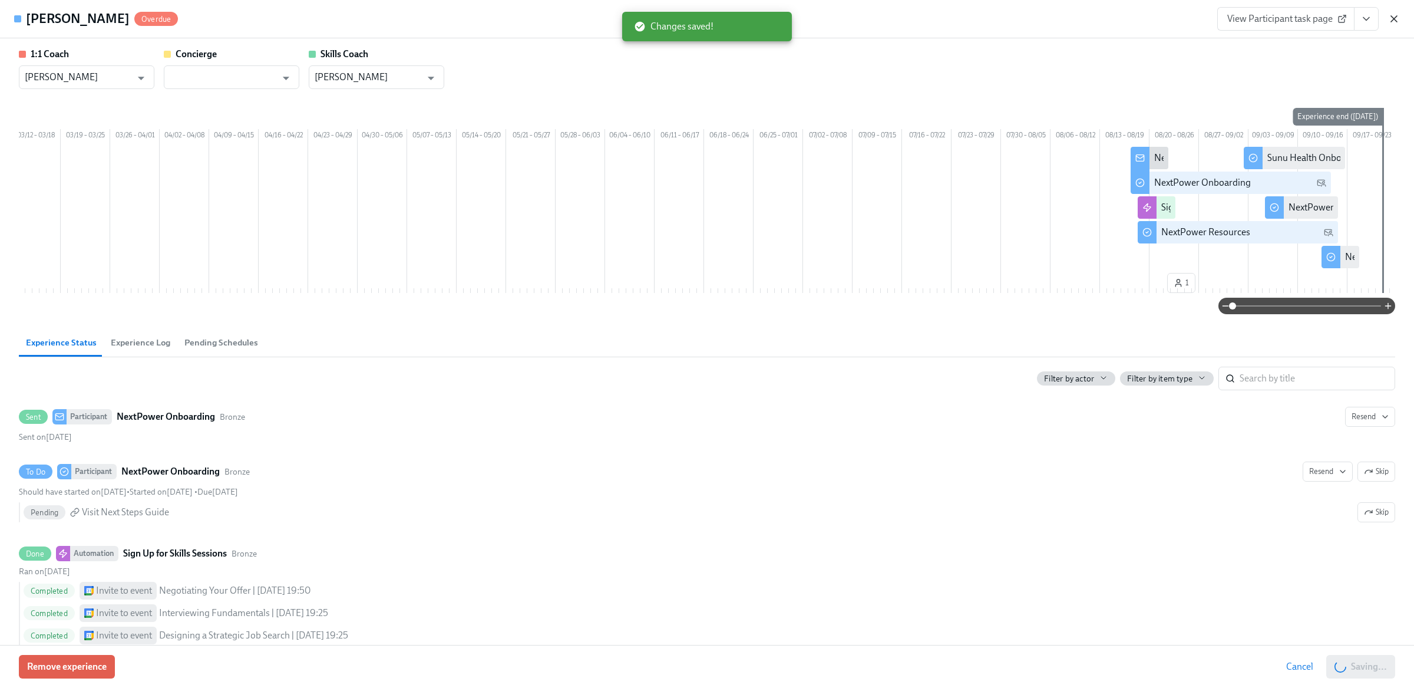
click at [1391, 19] on icon "button" at bounding box center [1395, 19] width 12 height 12
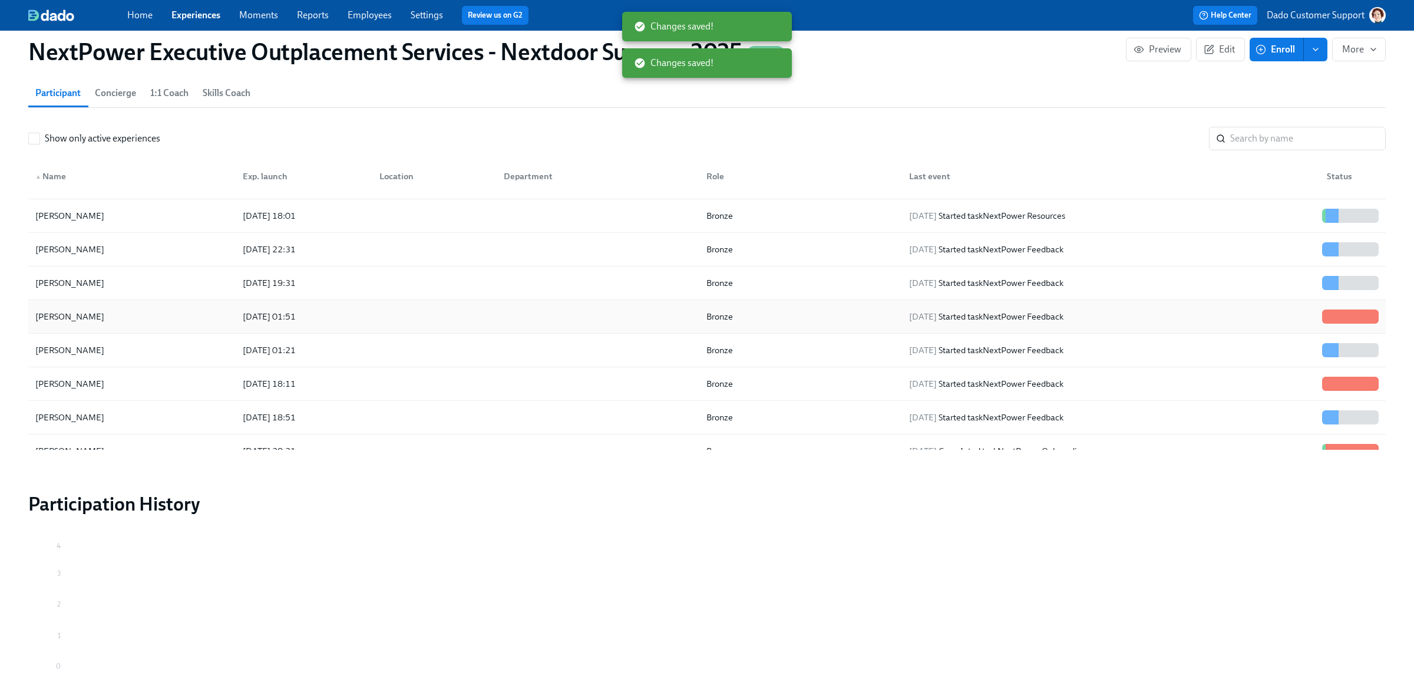
click at [268, 314] on div "2025/08/19 01:51" at bounding box center [269, 316] width 62 height 14
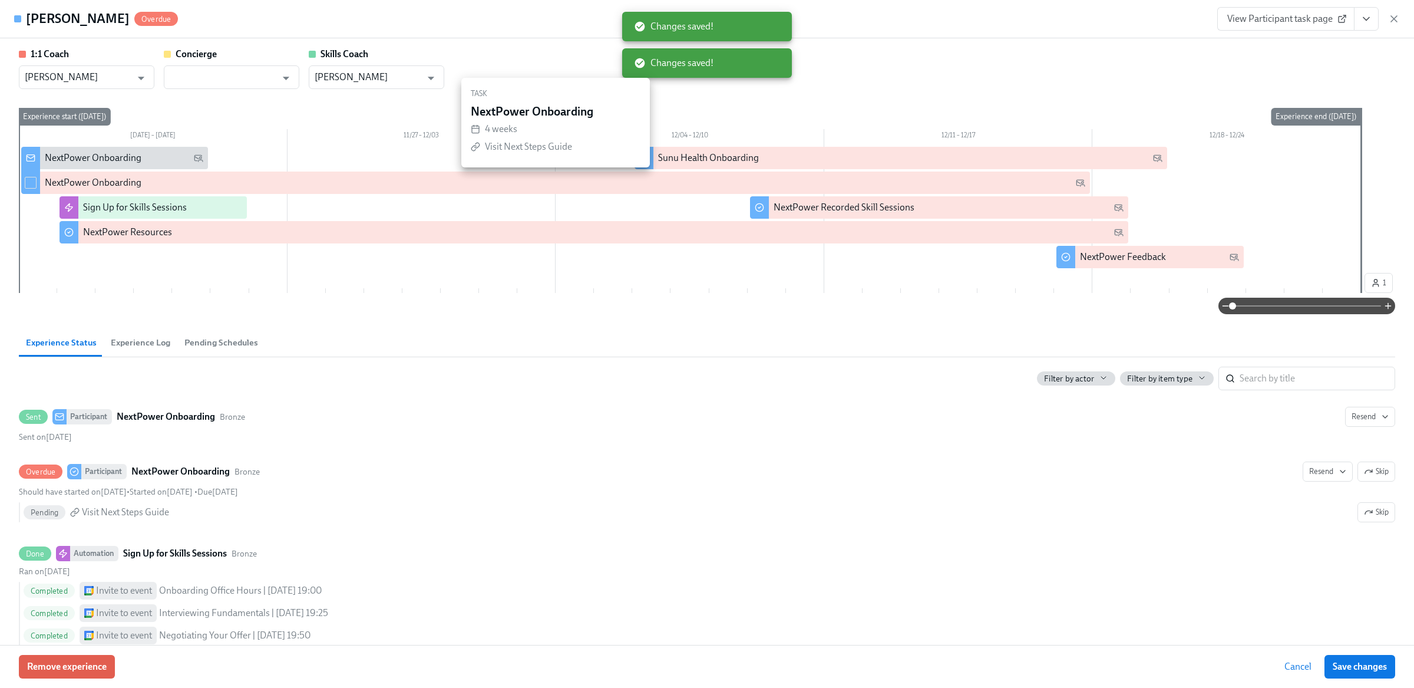
click at [29, 164] on div at bounding box center [30, 159] width 19 height 25
click at [30, 182] on input "checkbox" at bounding box center [30, 182] width 11 height 11
checkbox input "true"
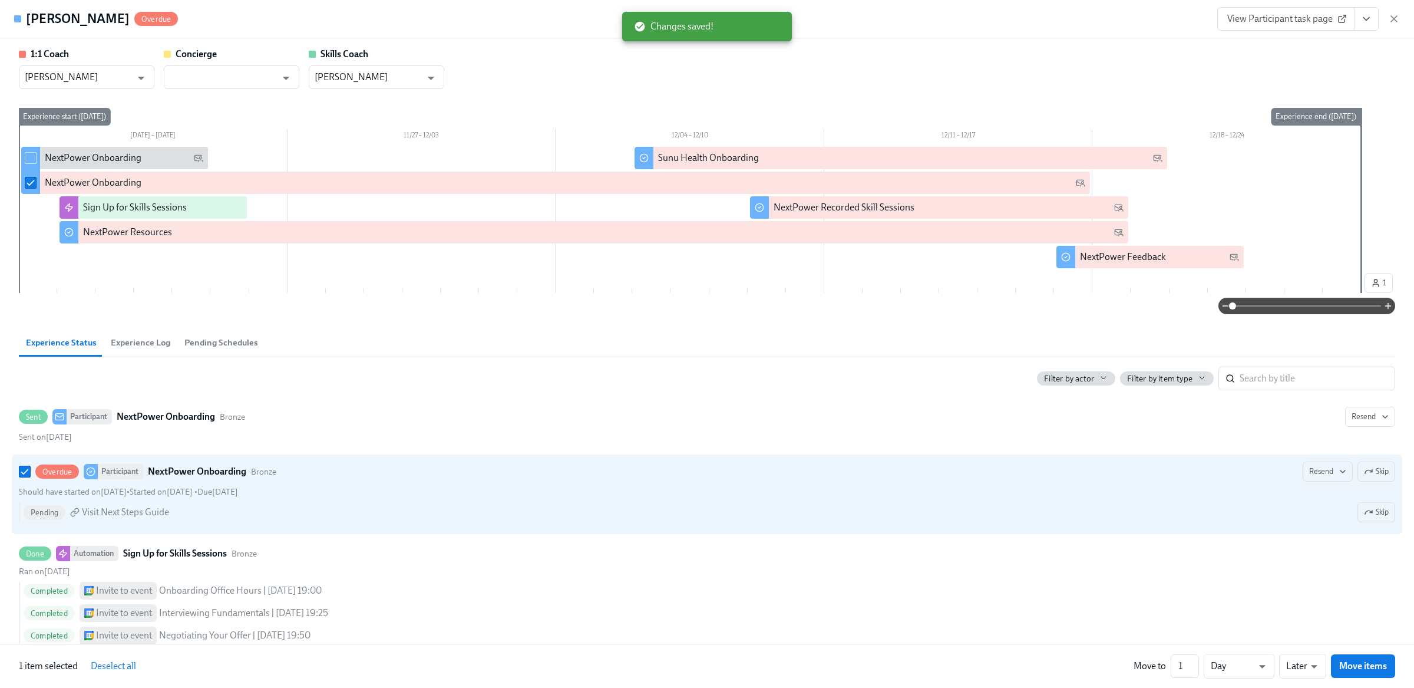
click at [28, 151] on div at bounding box center [30, 159] width 19 height 25
click at [29, 152] on span at bounding box center [31, 158] width 12 height 12
checkbox input "true"
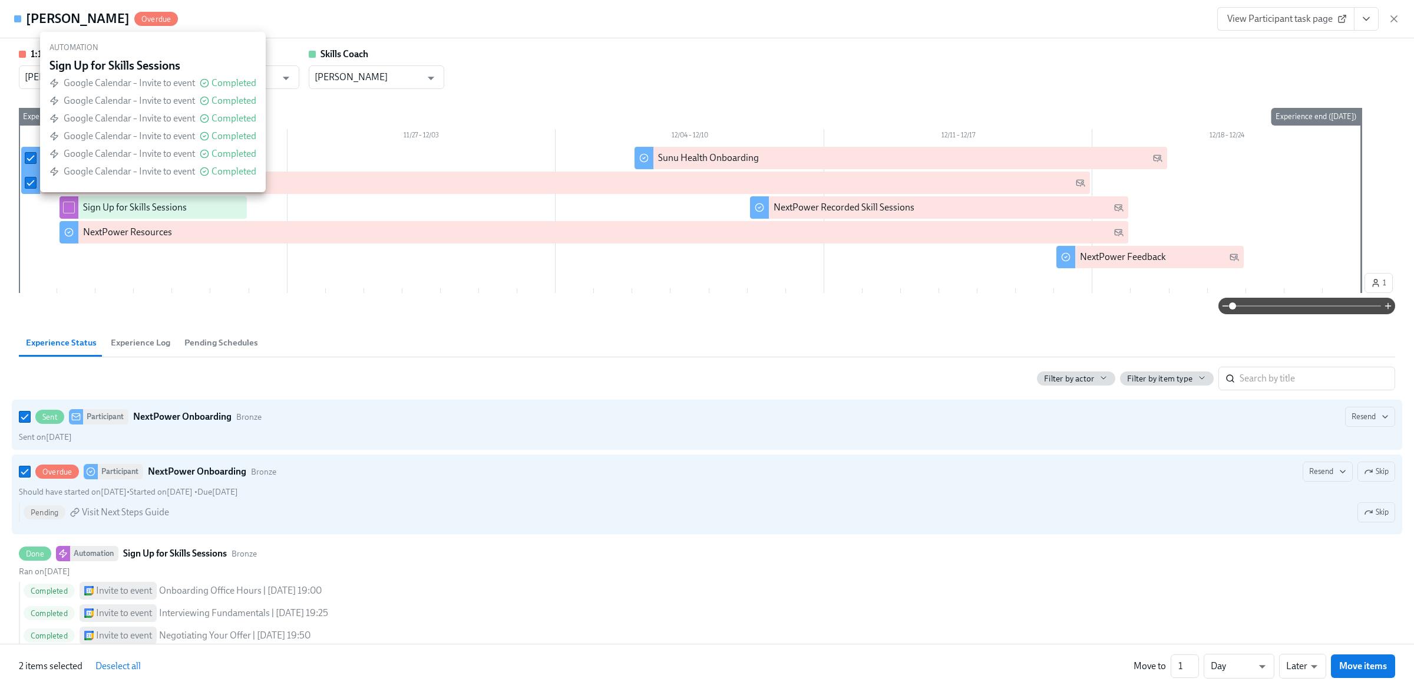
click at [75, 210] on div at bounding box center [69, 207] width 19 height 22
click at [69, 207] on input "checkbox" at bounding box center [69, 207] width 11 height 11
checkbox input "true"
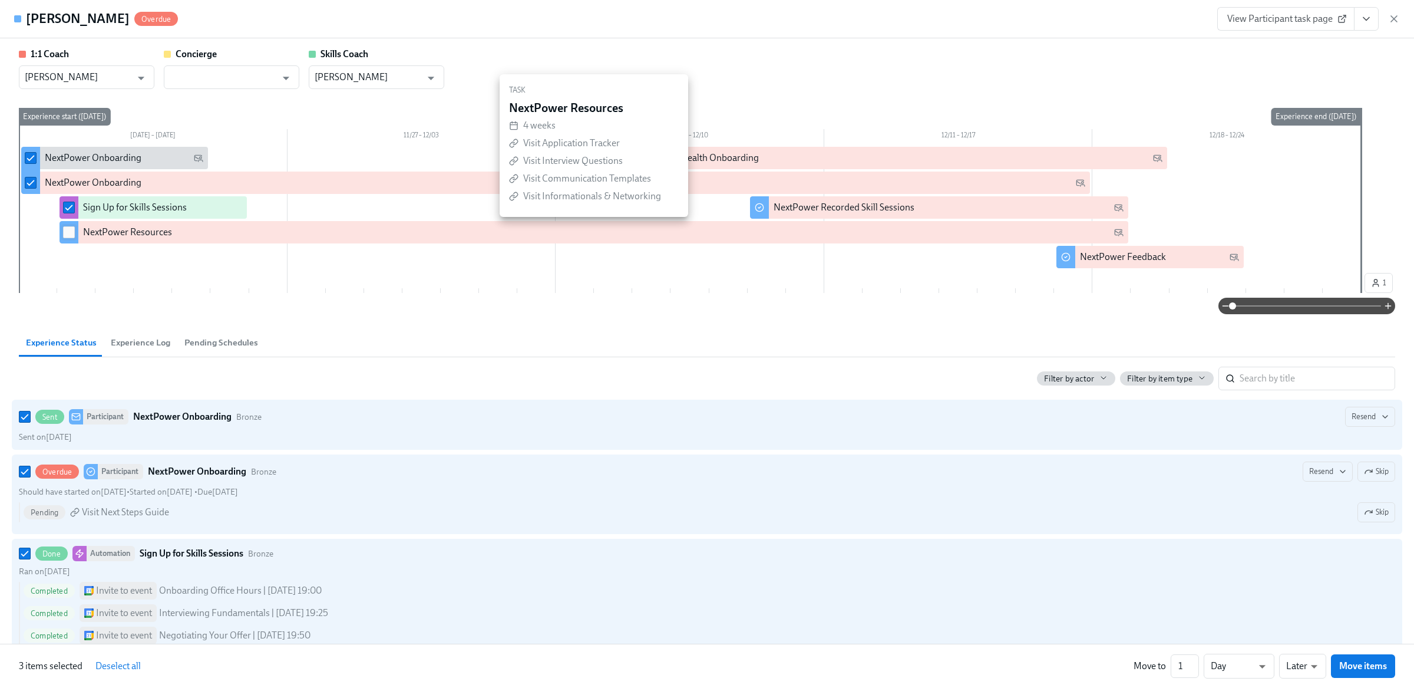
click at [69, 236] on input "checkbox" at bounding box center [69, 232] width 11 height 11
checkbox input "true"
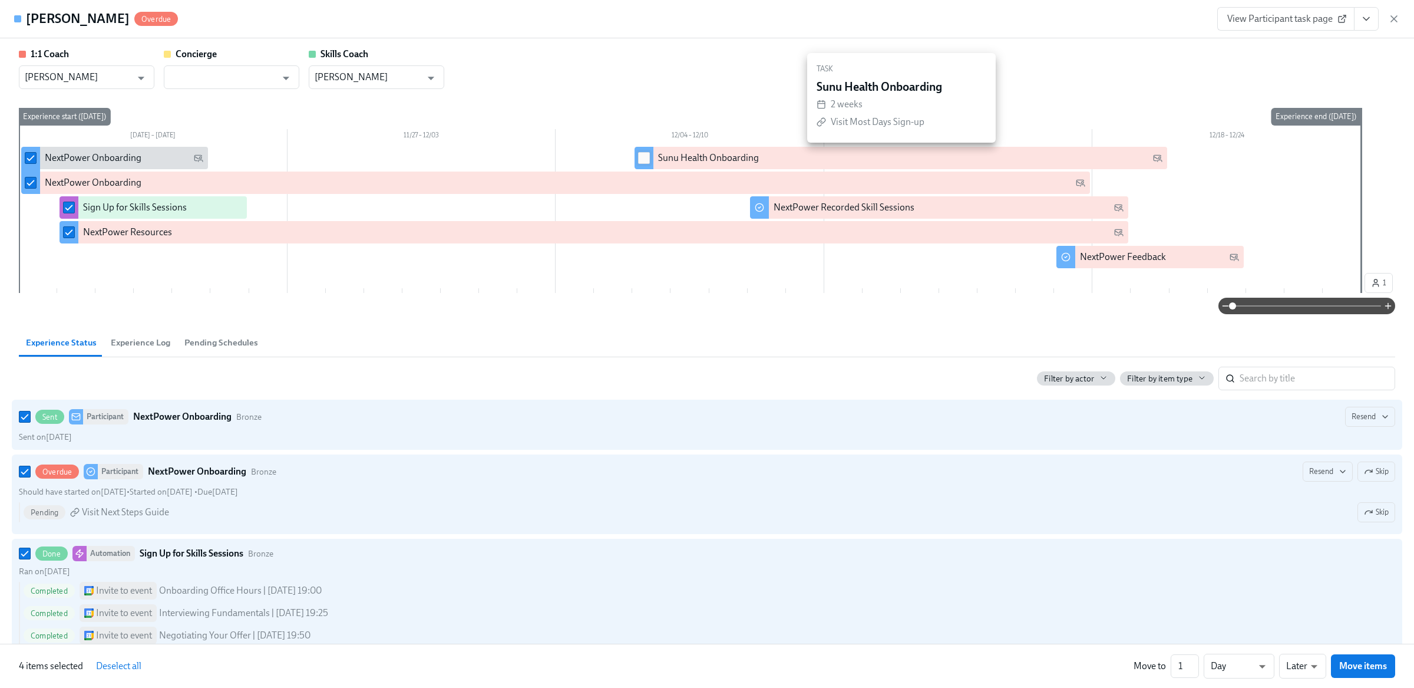
click at [649, 159] on input "checkbox" at bounding box center [644, 158] width 11 height 11
checkbox input "true"
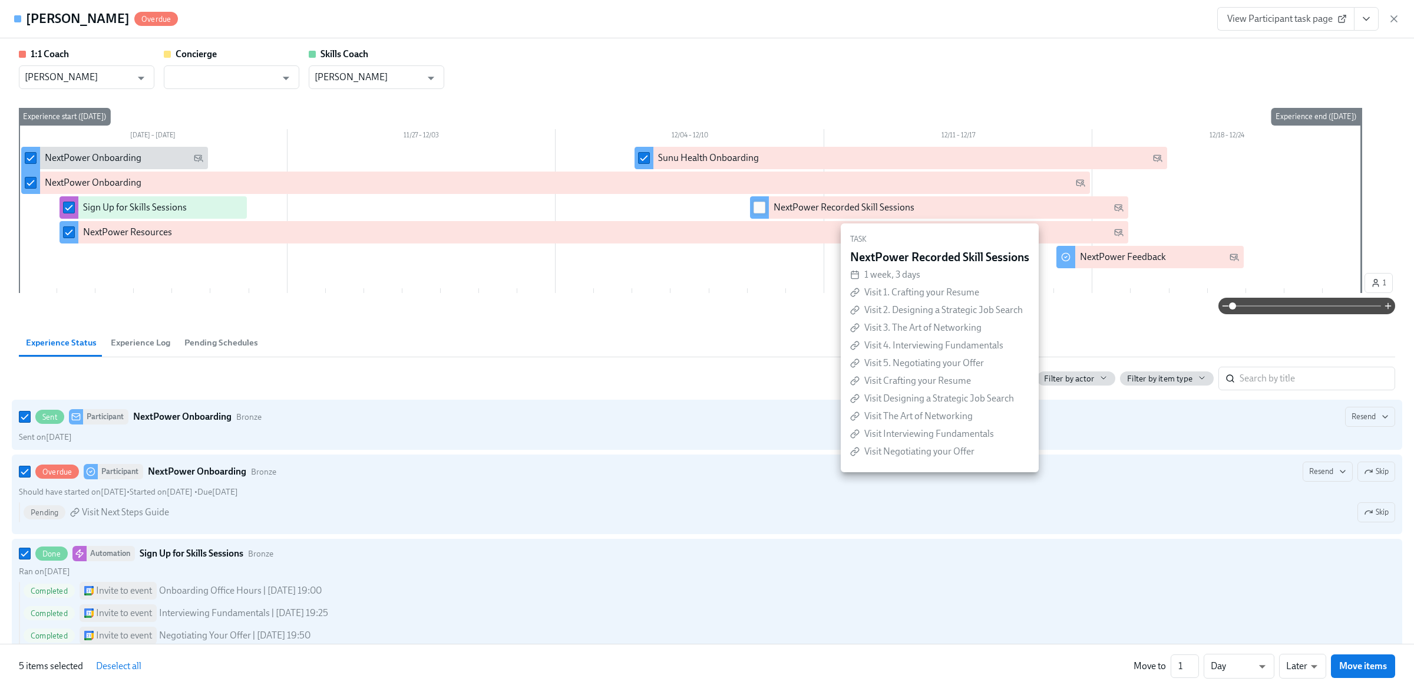
click at [759, 204] on input "checkbox" at bounding box center [759, 207] width 11 height 11
checkbox input "true"
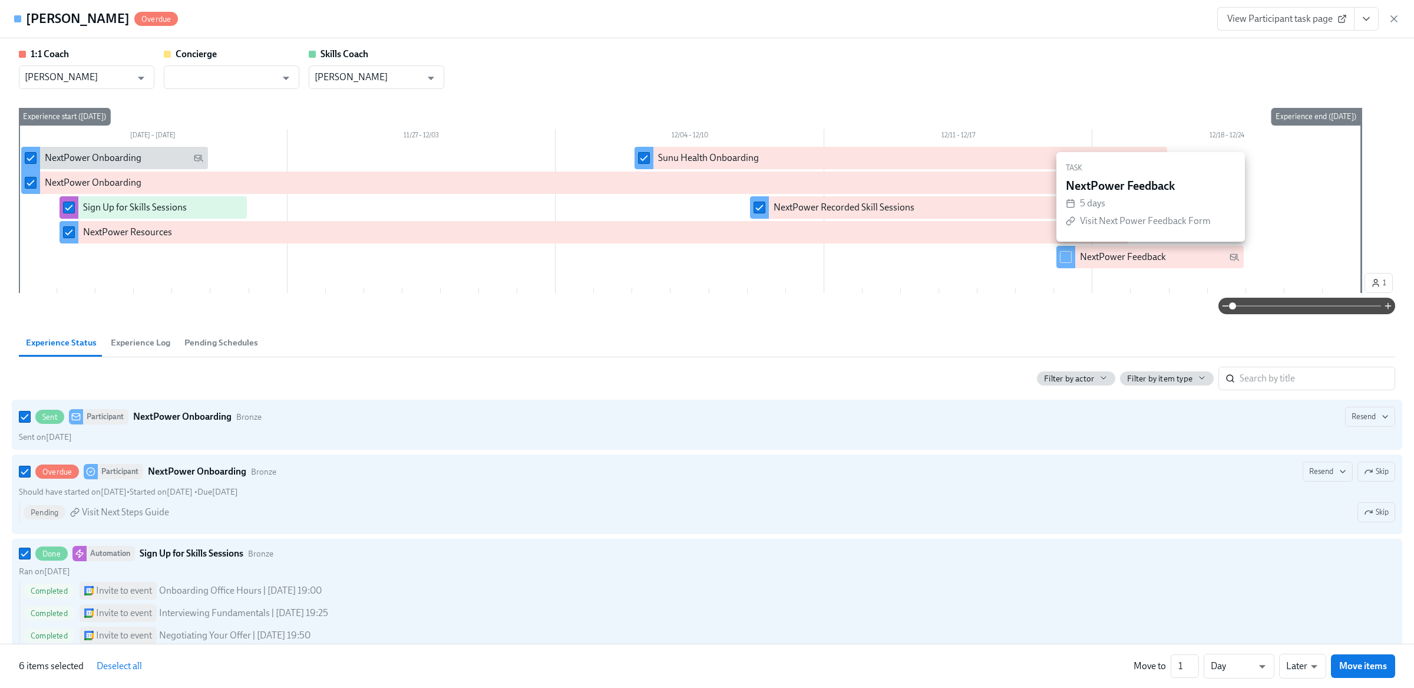
click at [1071, 255] on input "checkbox" at bounding box center [1066, 257] width 11 height 11
checkbox input "true"
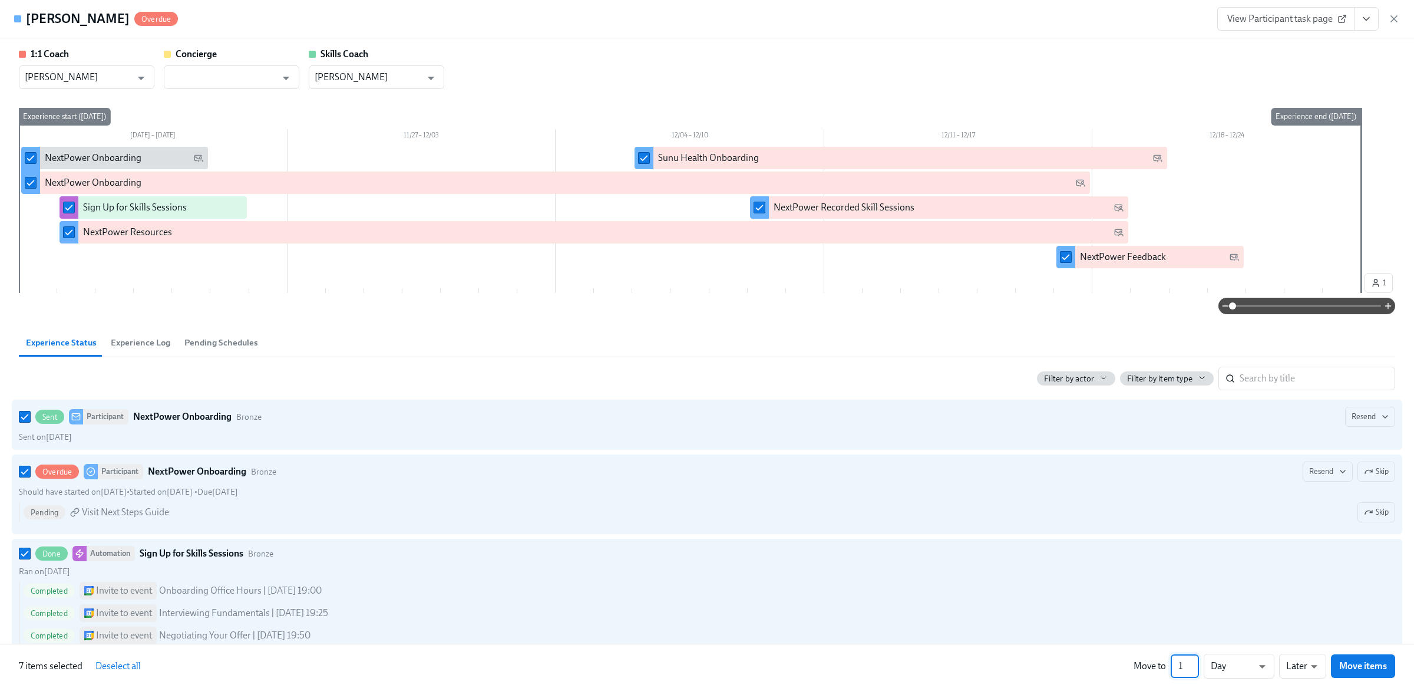
click at [1180, 667] on input "1" at bounding box center [1185, 666] width 28 height 24
type input "271"
click at [1357, 665] on span "Move items" at bounding box center [1364, 666] width 48 height 12
checkbox input "false"
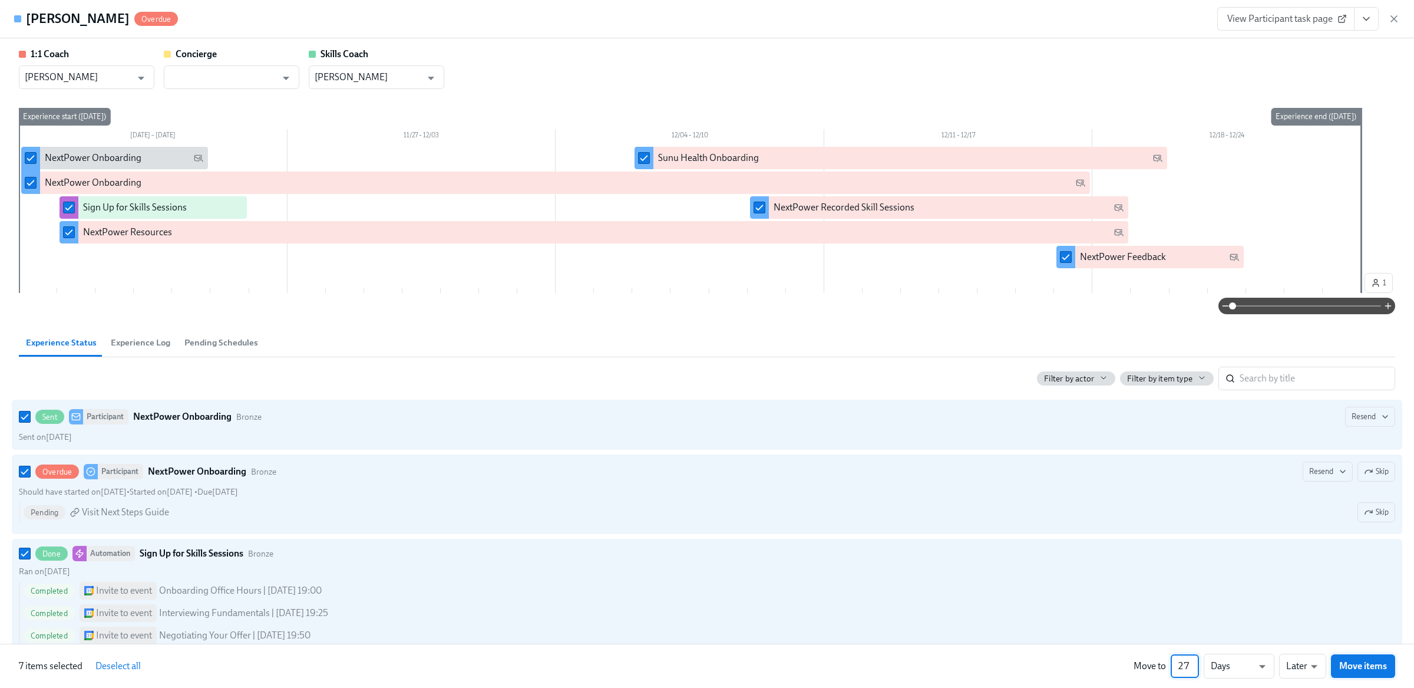
checkbox input "false"
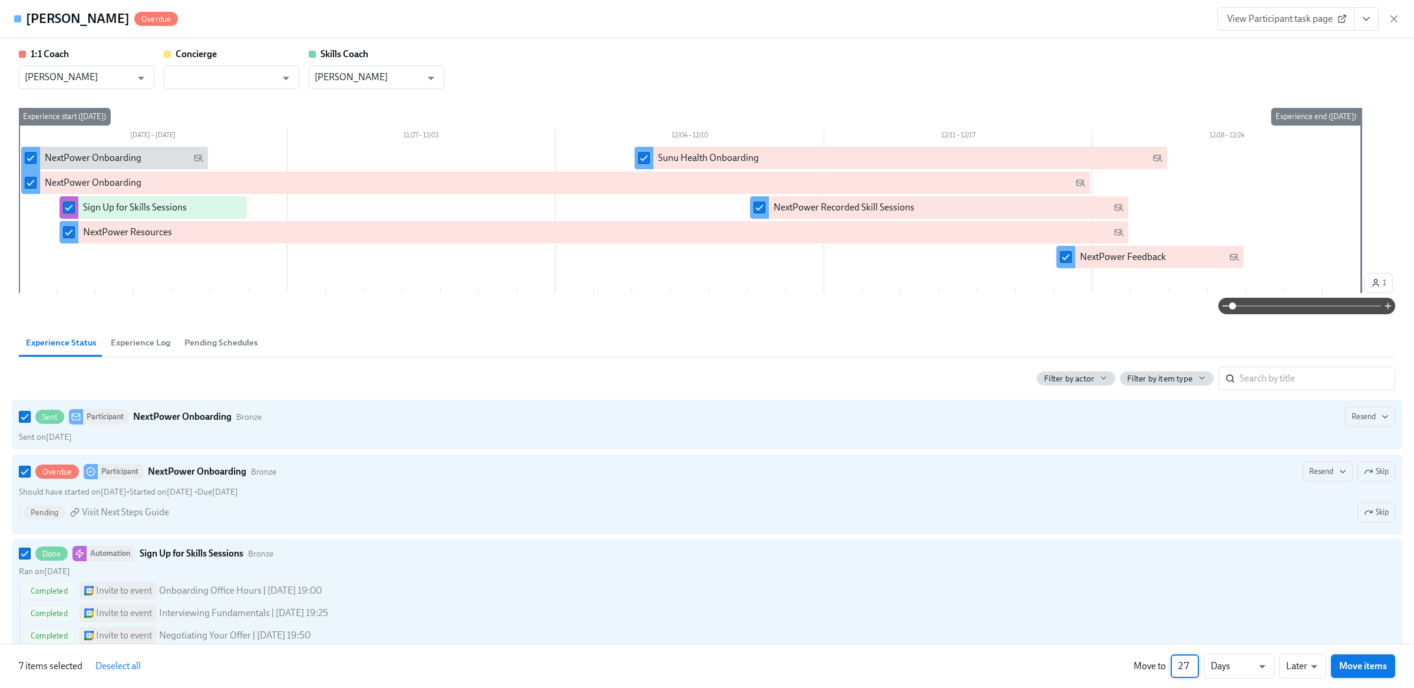
scroll to position [0, 800]
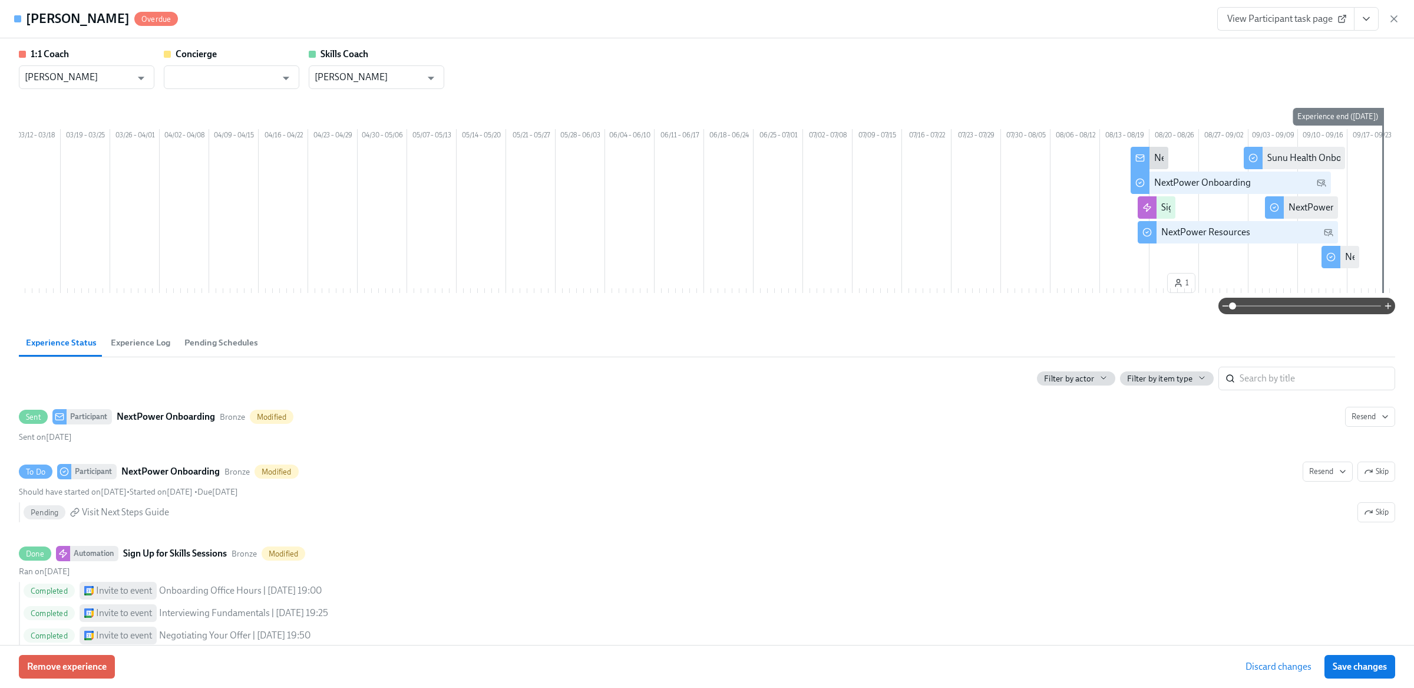
click at [1357, 665] on span "Save changes" at bounding box center [1360, 667] width 54 height 12
click at [1352, 665] on span "Save changes" at bounding box center [1360, 667] width 54 height 12
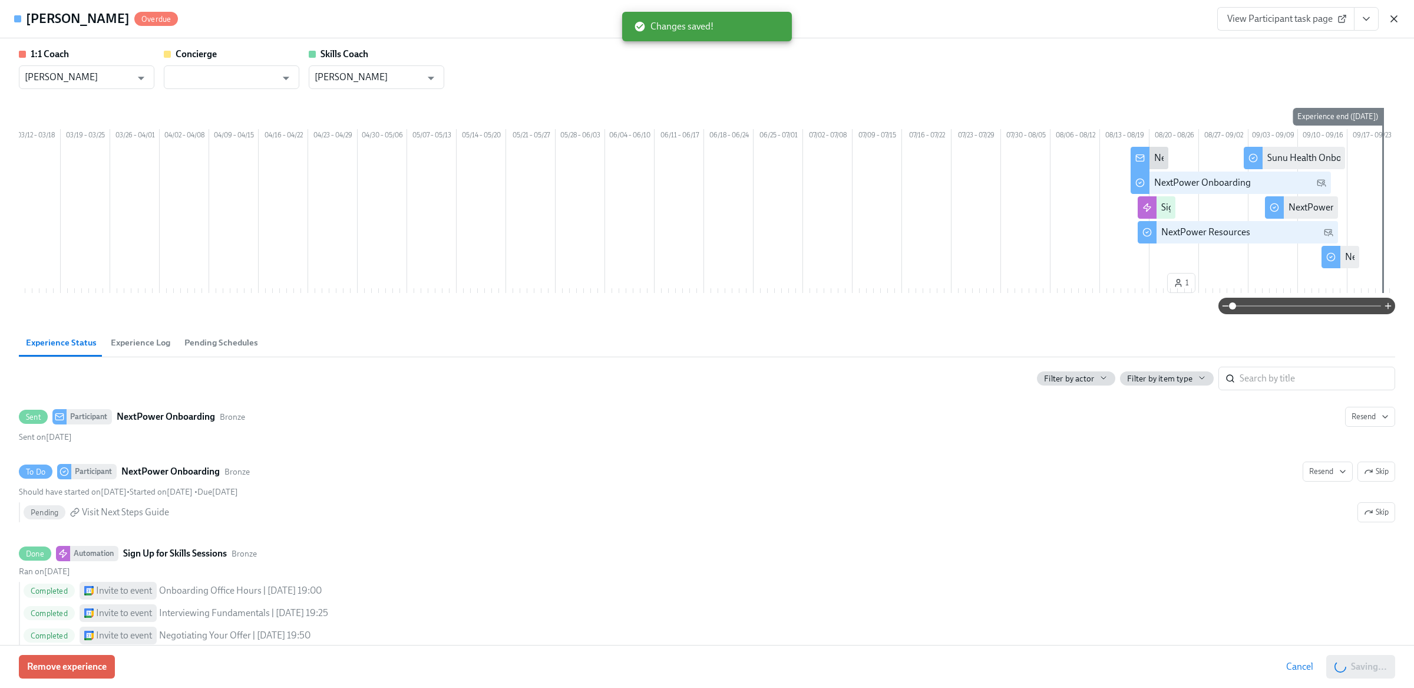
click at [1393, 22] on icon "button" at bounding box center [1395, 19] width 12 height 12
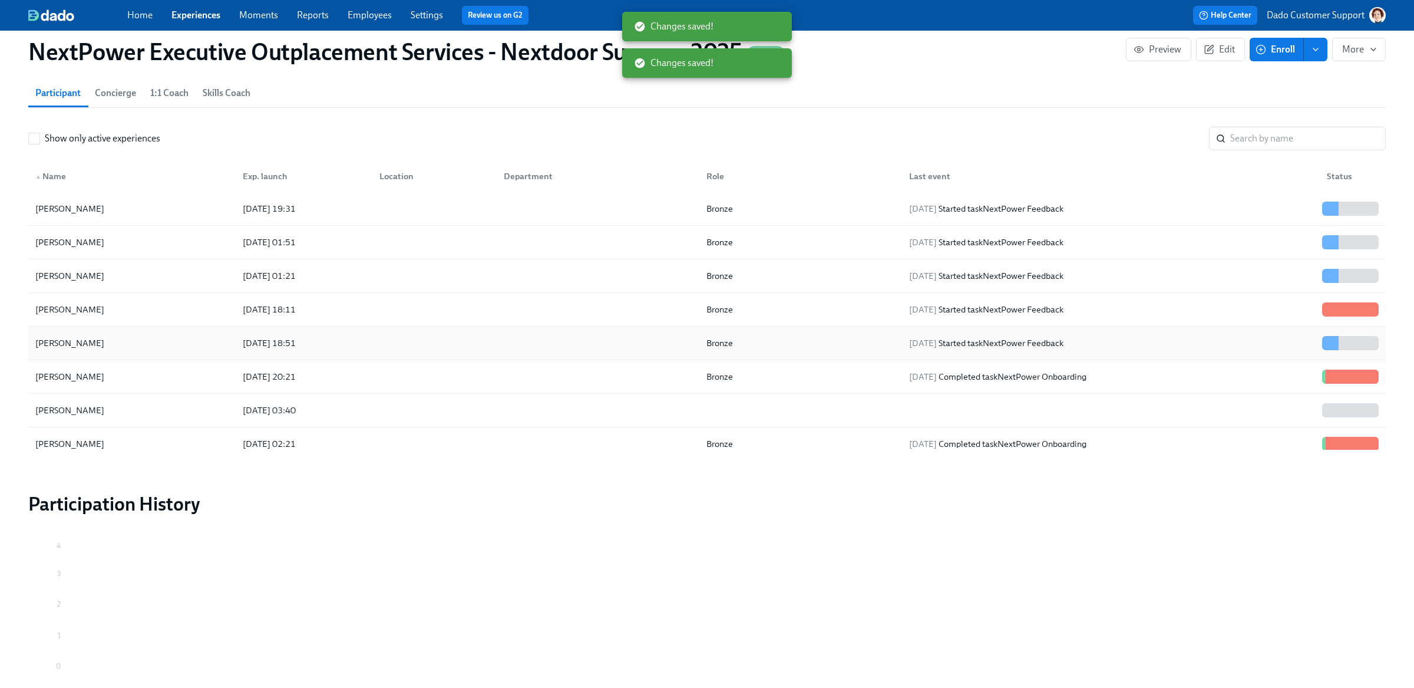
scroll to position [437, 0]
click at [169, 313] on div "Michaelangelo Morgado" at bounding box center [132, 310] width 203 height 24
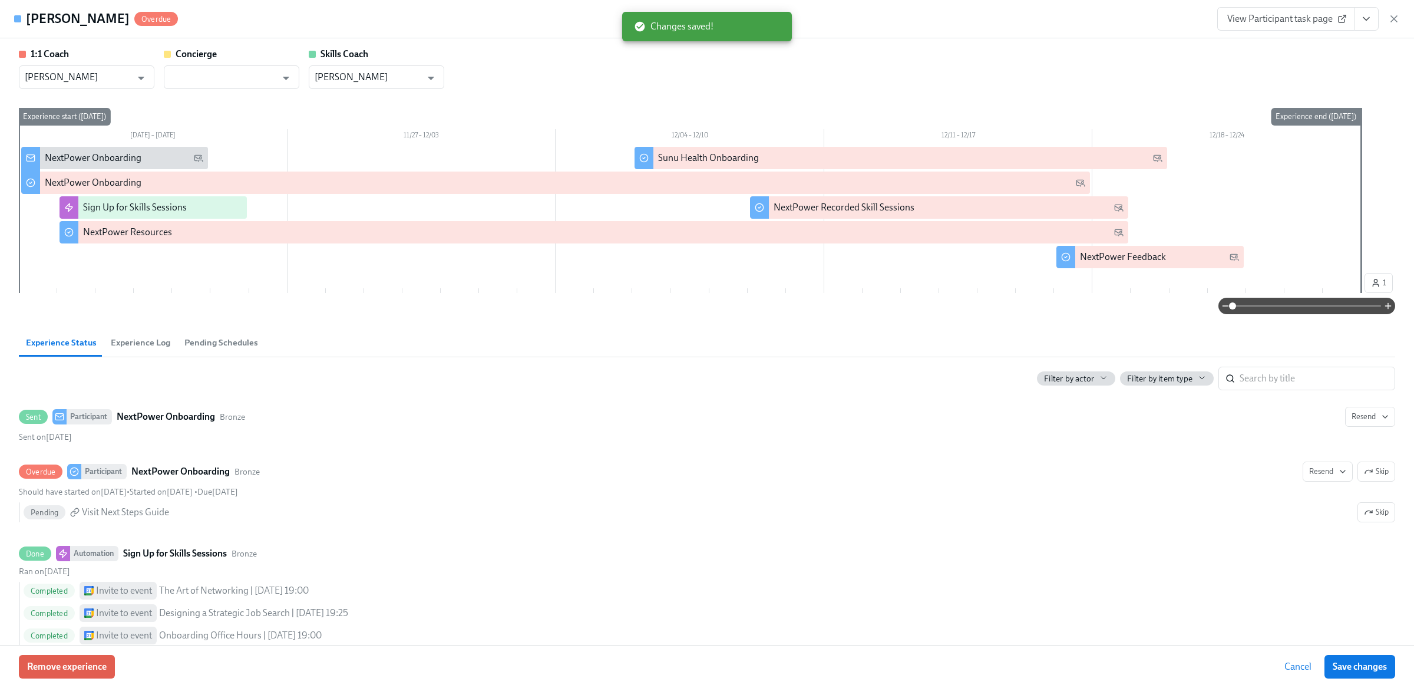
click at [141, 328] on button "Experience Log" at bounding box center [141, 342] width 74 height 28
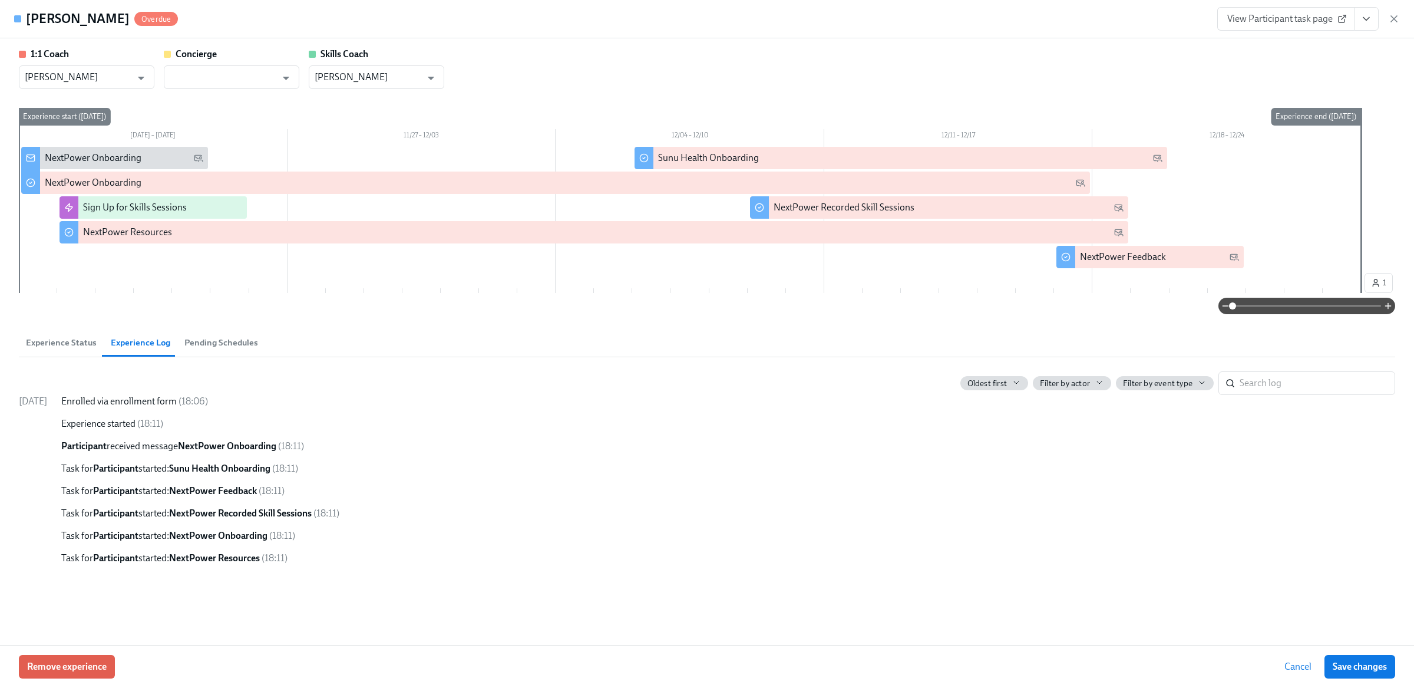
copy h4 "Michaelangelo Morgado"
drag, startPoint x: 28, startPoint y: 14, endPoint x: 160, endPoint y: 16, distance: 132.6
click at [130, 17] on h4 "Michaelangelo Morgado" at bounding box center [78, 19] width 104 height 18
click at [99, 663] on span "Remove experience" at bounding box center [67, 667] width 80 height 12
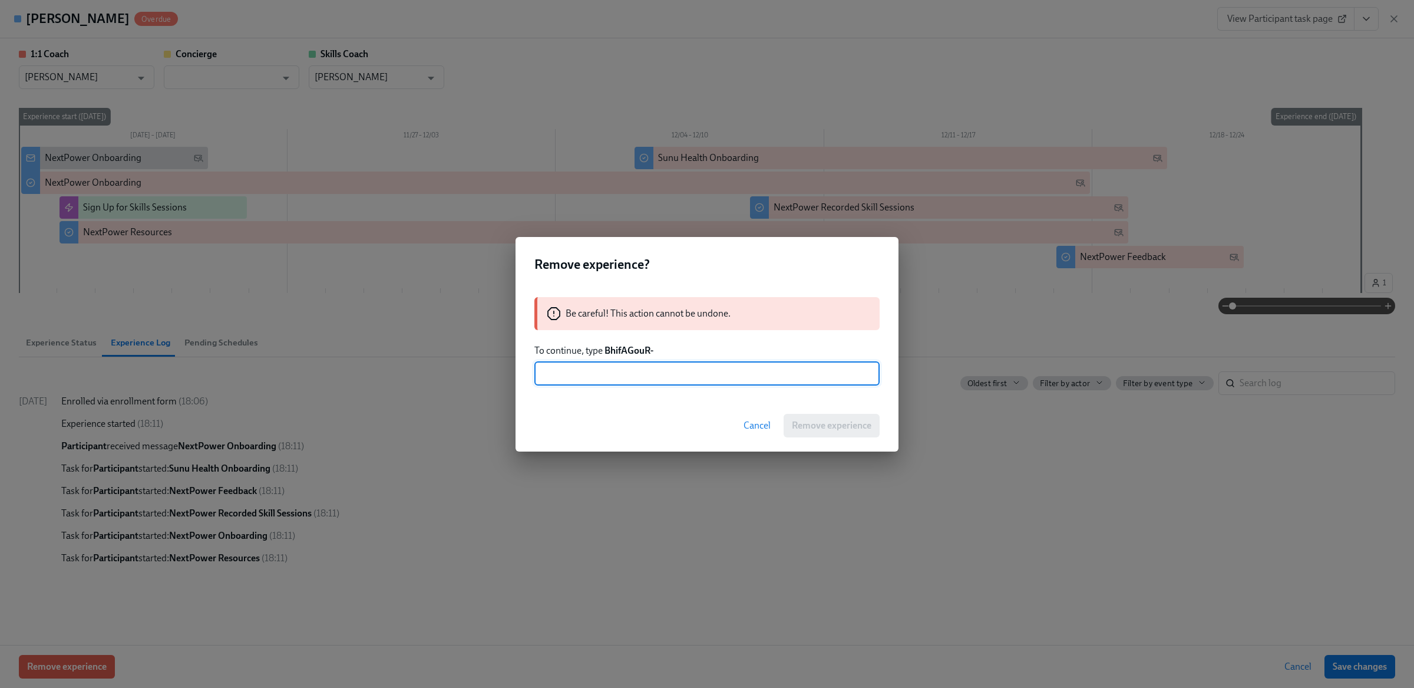
click at [570, 371] on input "text" at bounding box center [707, 374] width 345 height 24
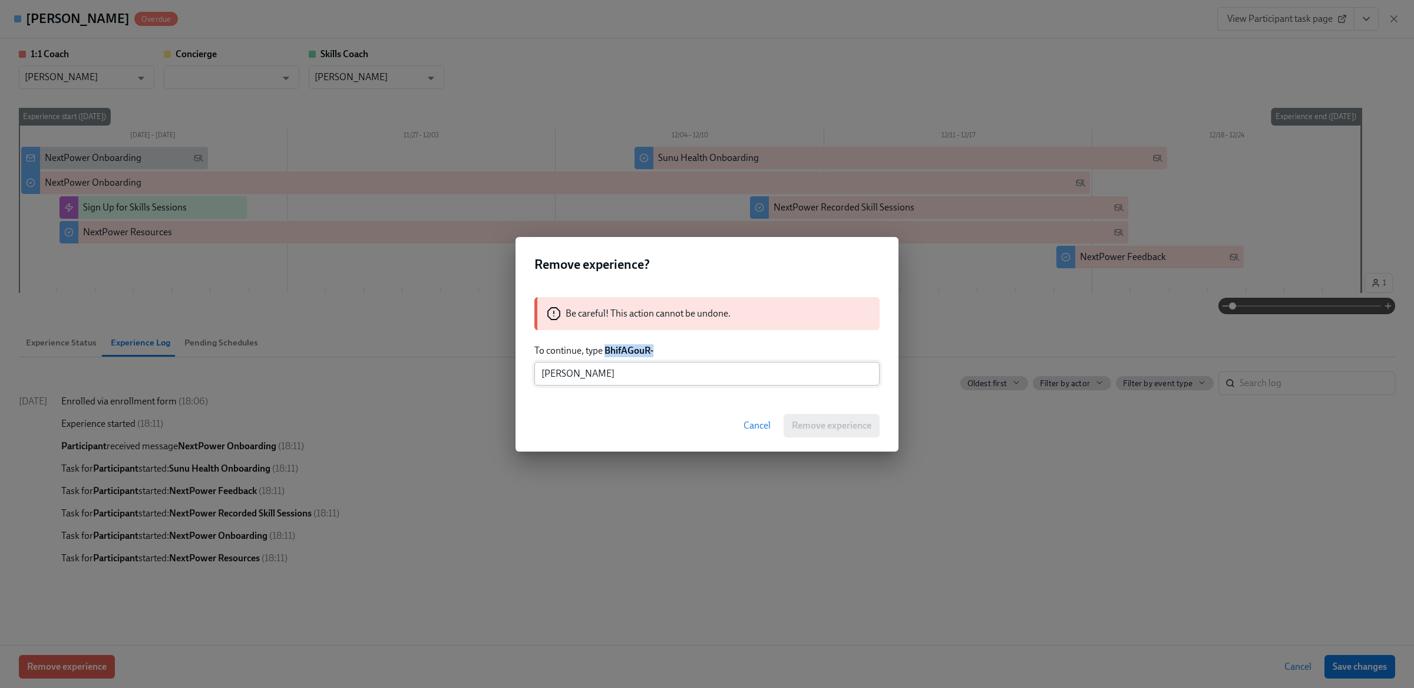
drag, startPoint x: 605, startPoint y: 348, endPoint x: 727, endPoint y: 361, distance: 122.2
click at [715, 361] on div "Be careful! This action cannot be undone. To continue, type BhifAGouR- Michaela…" at bounding box center [707, 341] width 383 height 117
copy strong "BhifAGouR-"
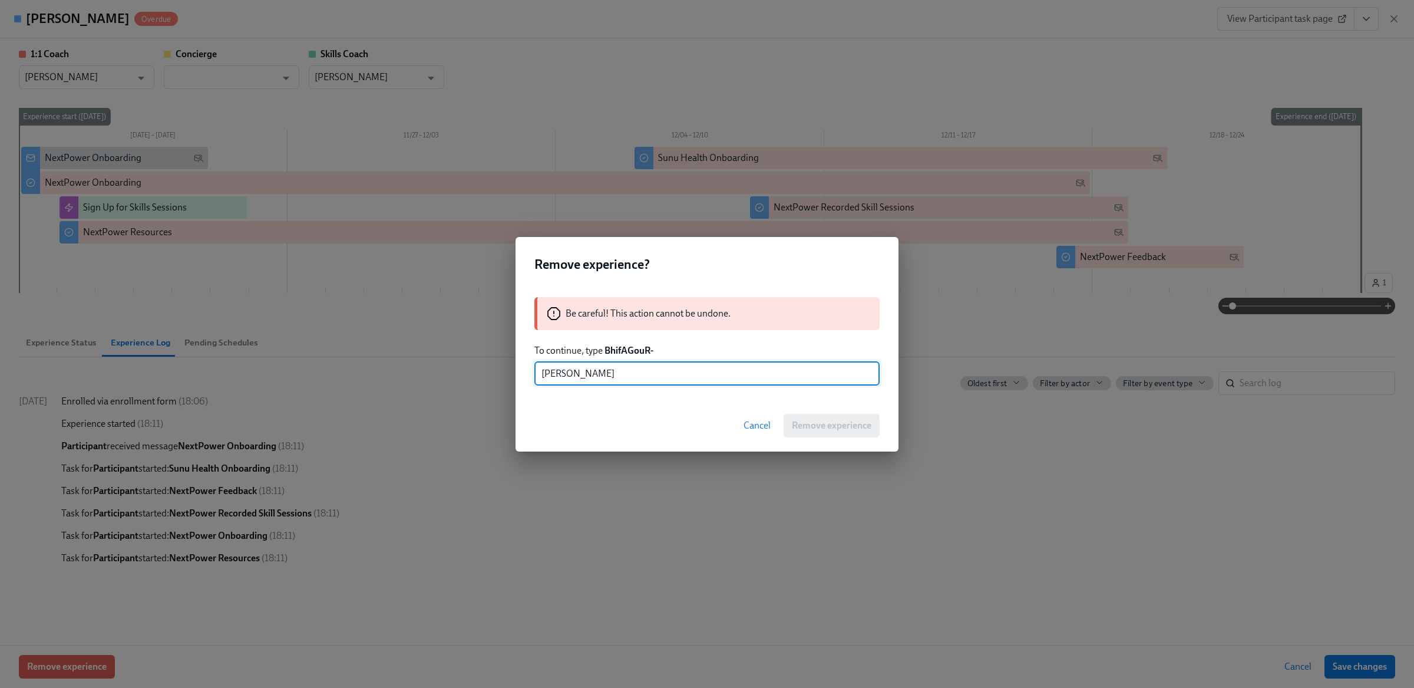
click at [541, 374] on input "Michaelangelo Morgado" at bounding box center [707, 374] width 345 height 24
paste input "BhifAGouR-"
type input "BhifAGouR-"
click at [837, 432] on button "Remove experience" at bounding box center [832, 426] width 96 height 24
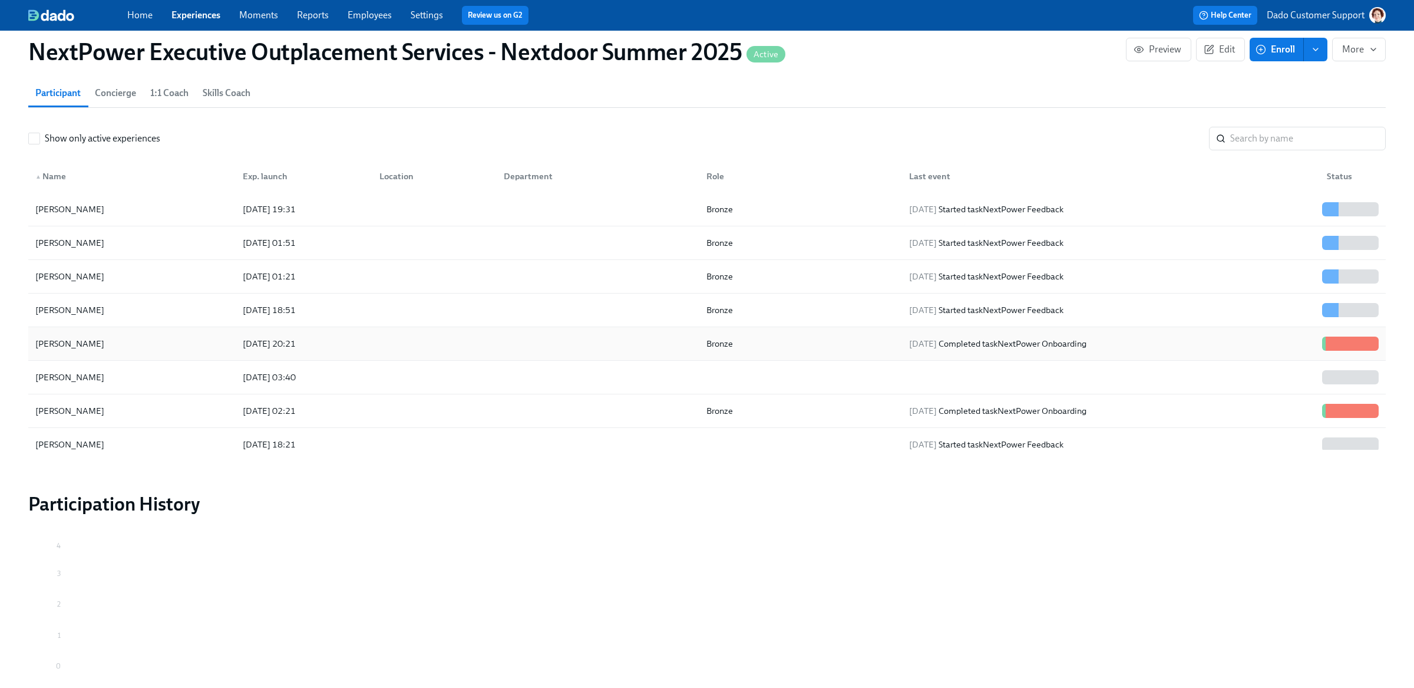
click at [254, 334] on div "2025/08/19 20:21" at bounding box center [301, 344] width 137 height 24
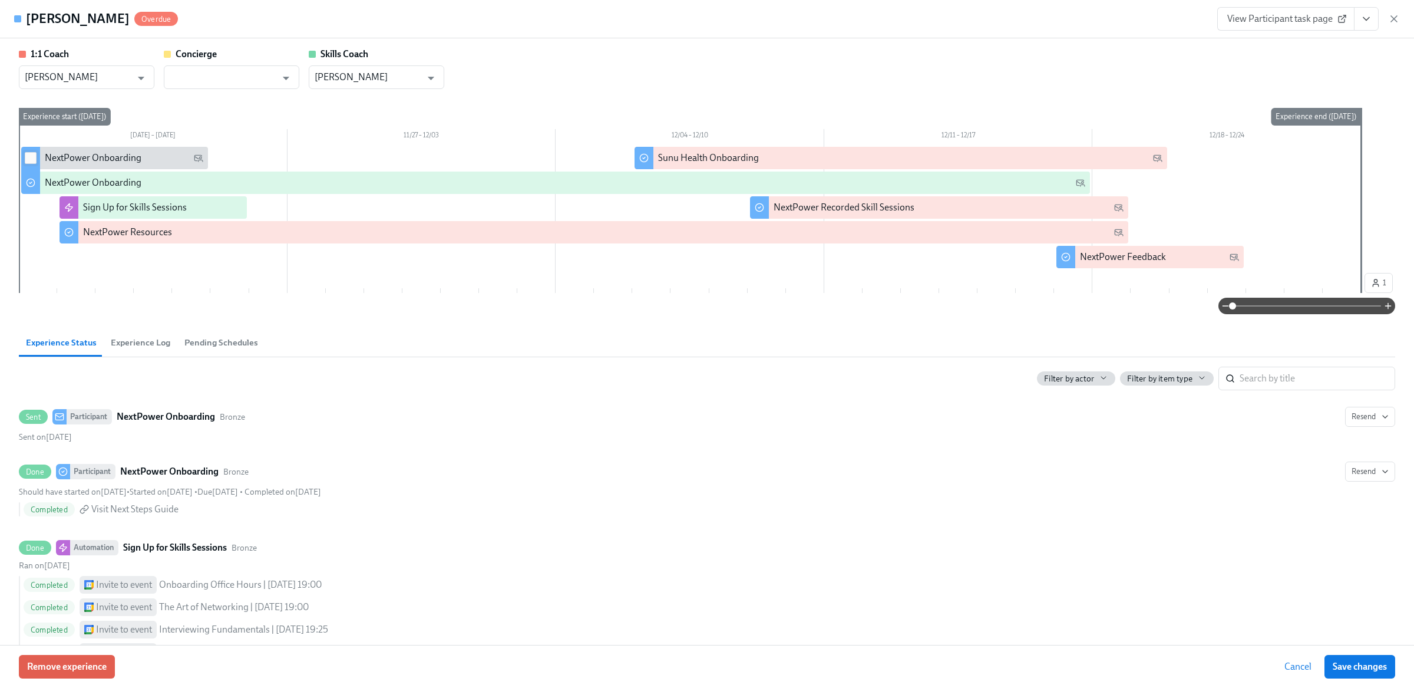
click at [34, 156] on input "checkbox" at bounding box center [30, 158] width 11 height 11
checkbox input "true"
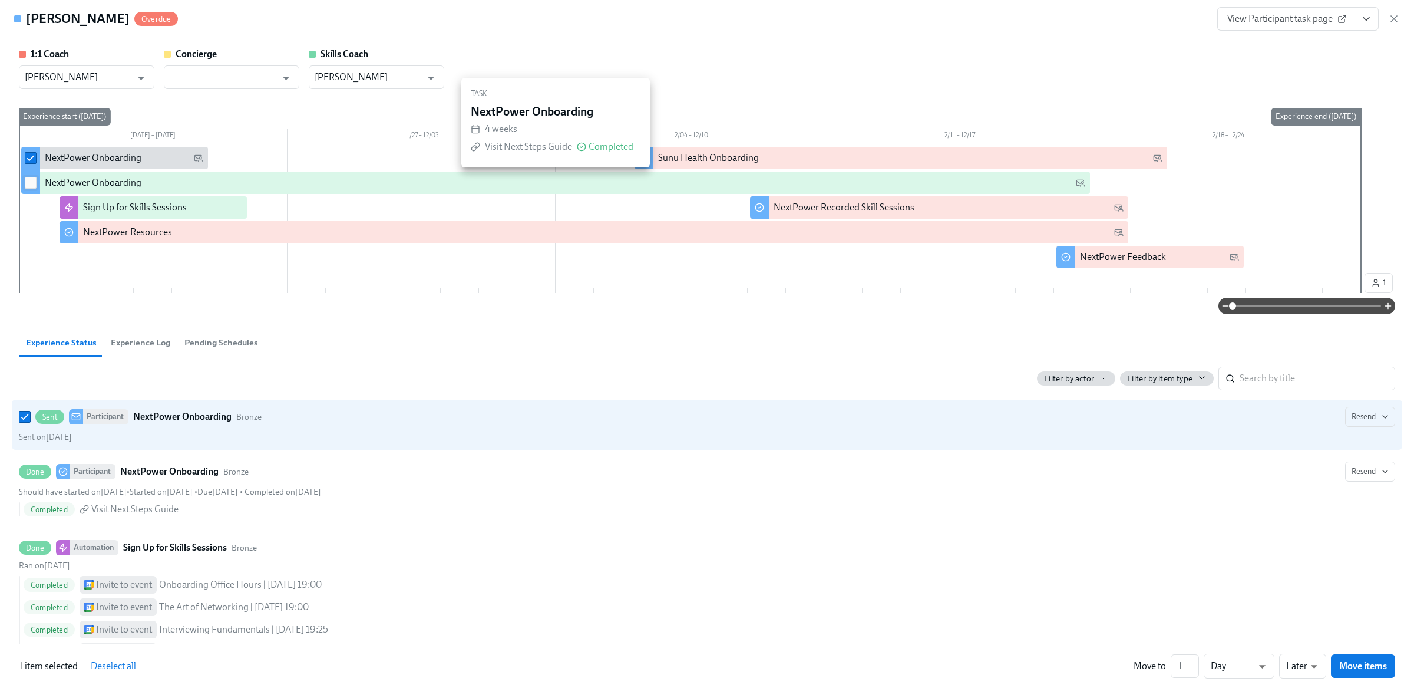
click at [32, 182] on input "checkbox" at bounding box center [30, 182] width 11 height 11
checkbox input "true"
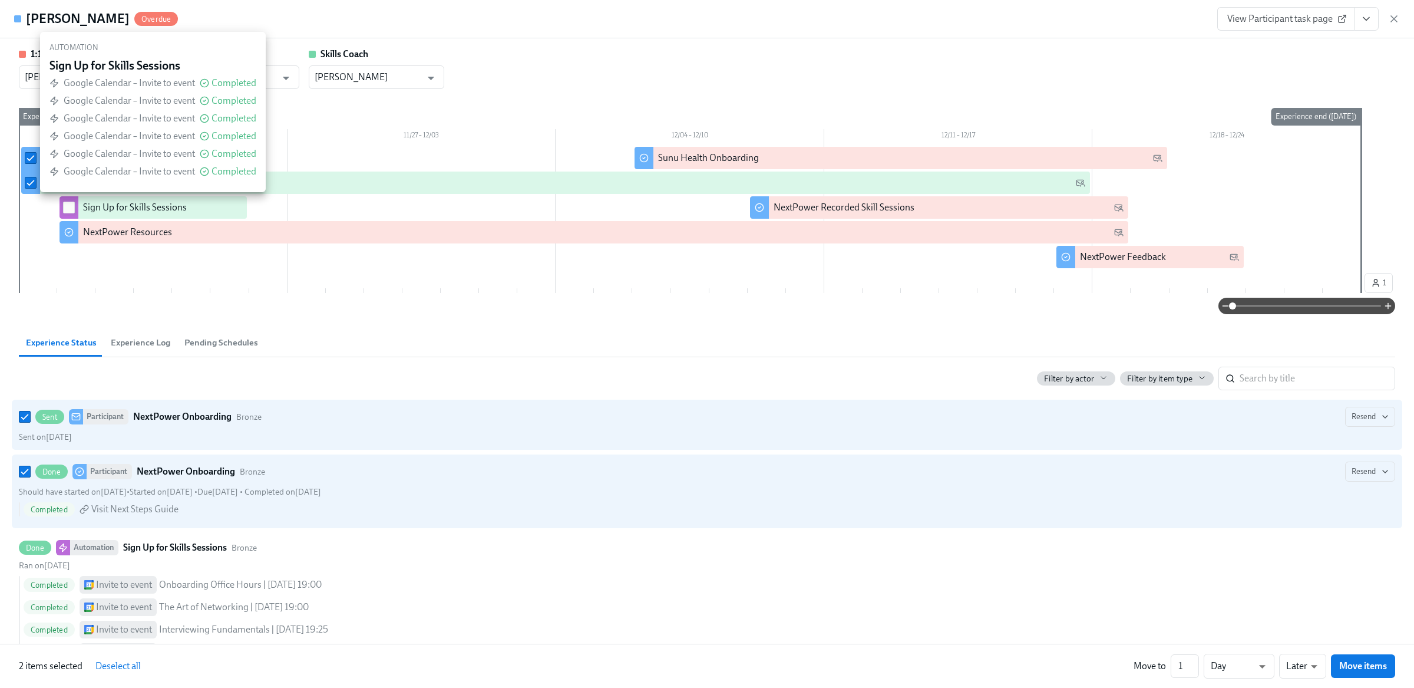
click at [70, 206] on input "checkbox" at bounding box center [69, 207] width 11 height 11
checkbox input "true"
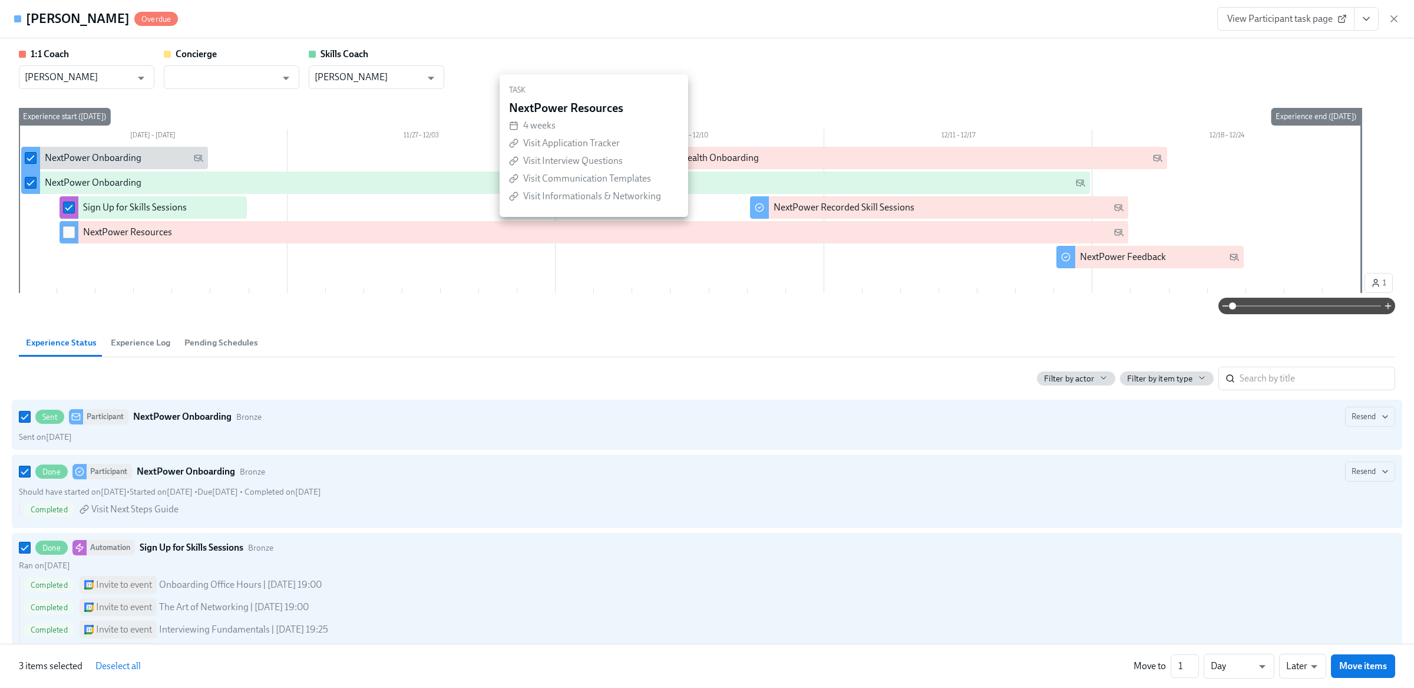
click at [70, 236] on input "checkbox" at bounding box center [69, 232] width 11 height 11
checkbox input "true"
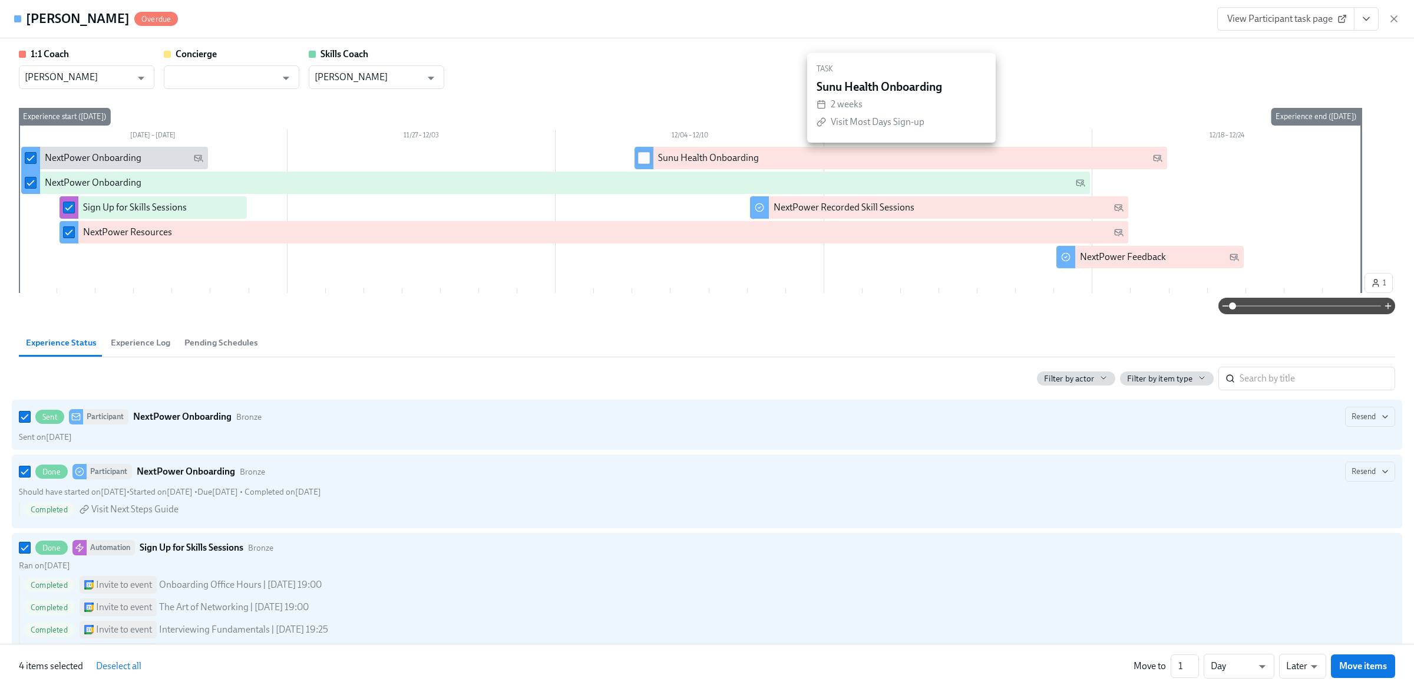
click at [645, 156] on input "checkbox" at bounding box center [644, 158] width 11 height 11
checkbox input "true"
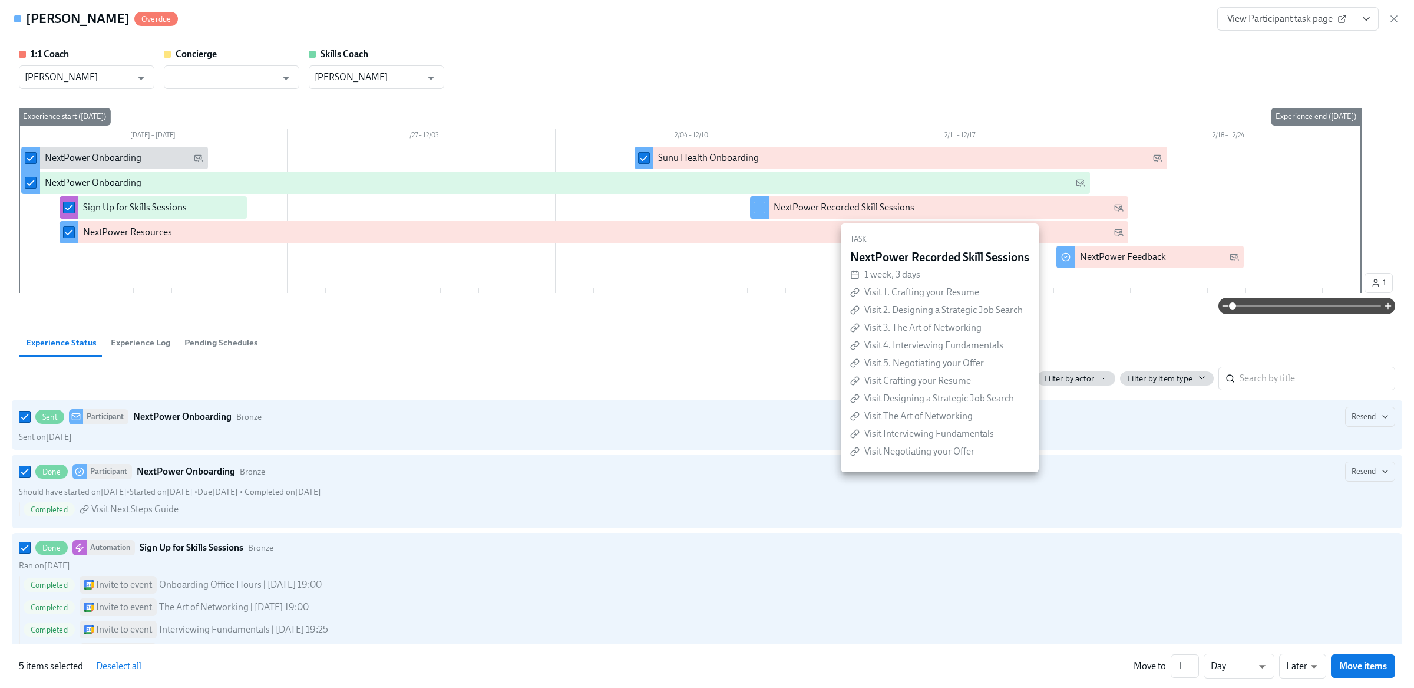
click at [766, 207] on div at bounding box center [759, 207] width 19 height 22
click at [759, 205] on input "checkbox" at bounding box center [759, 207] width 11 height 11
checkbox input "true"
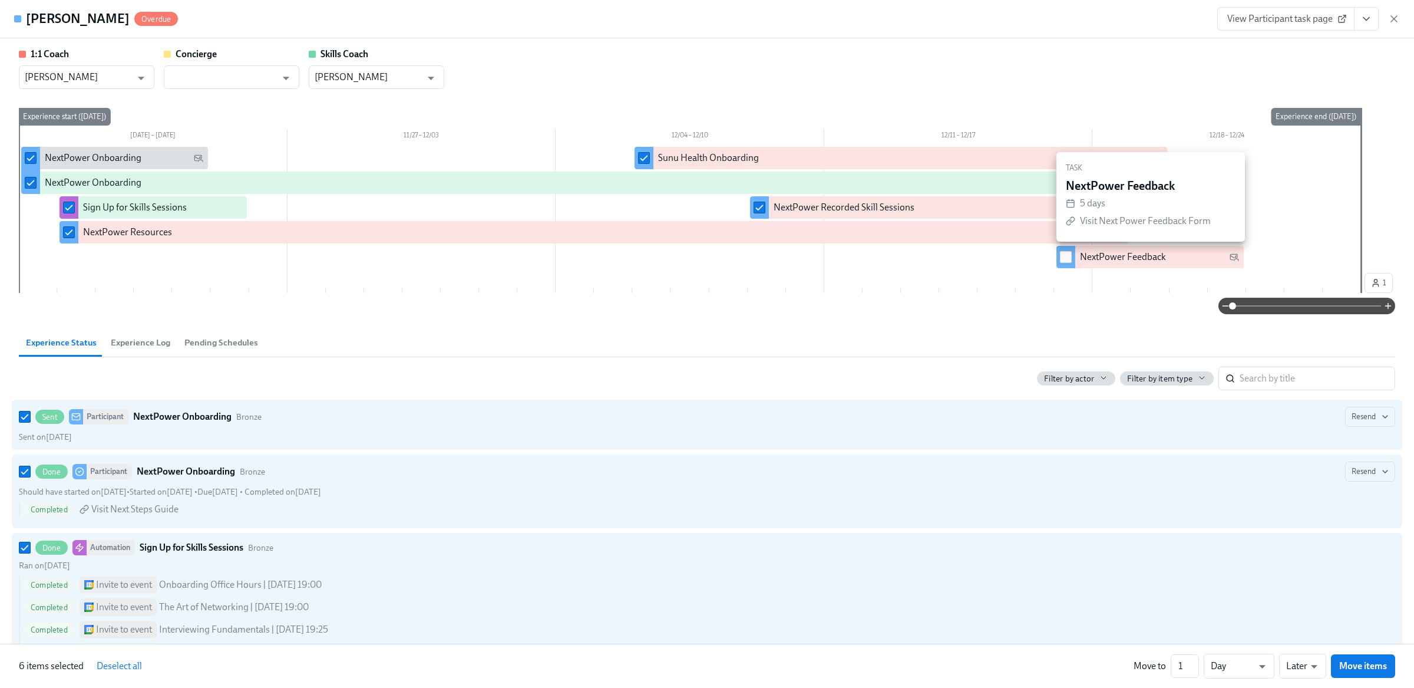
click at [1066, 256] on input "checkbox" at bounding box center [1066, 257] width 11 height 11
checkbox input "true"
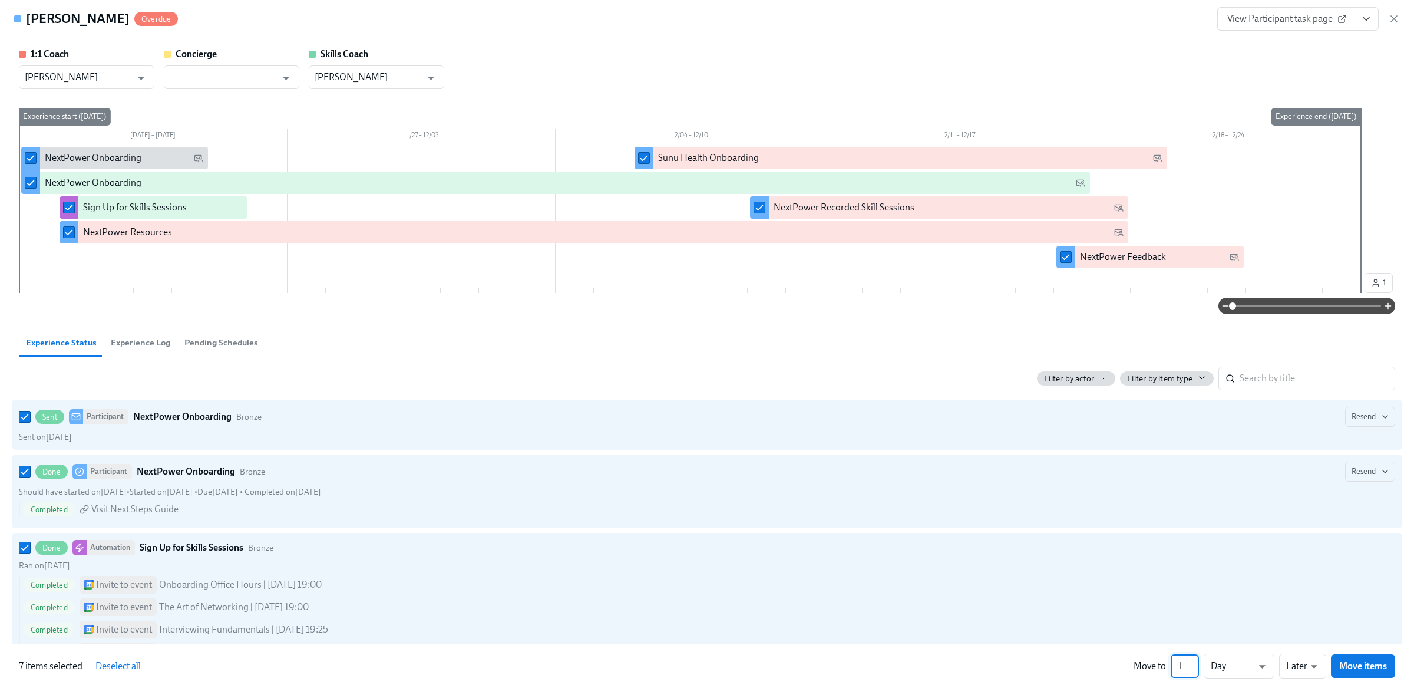
click at [1174, 659] on input "1" at bounding box center [1185, 666] width 28 height 24
type input "271"
click at [1363, 654] on button "Move items" at bounding box center [1363, 666] width 64 height 24
checkbox input "false"
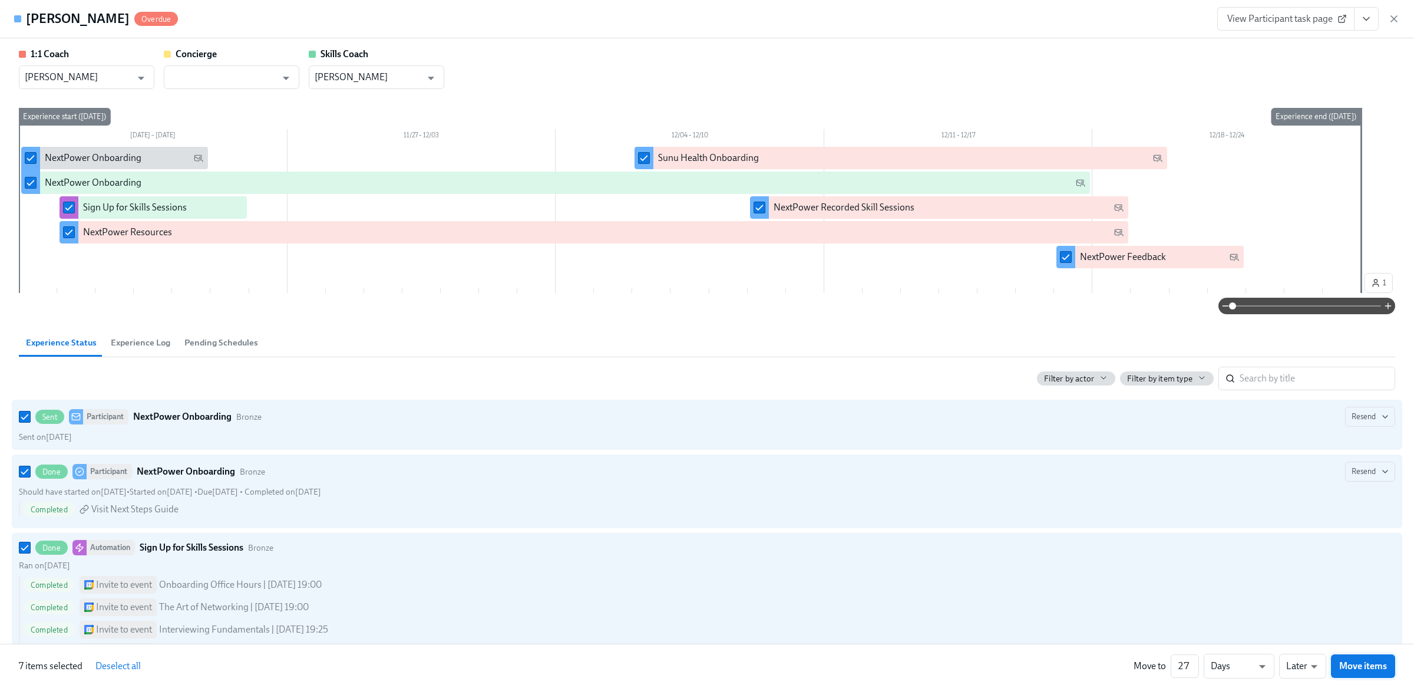
checkbox input "false"
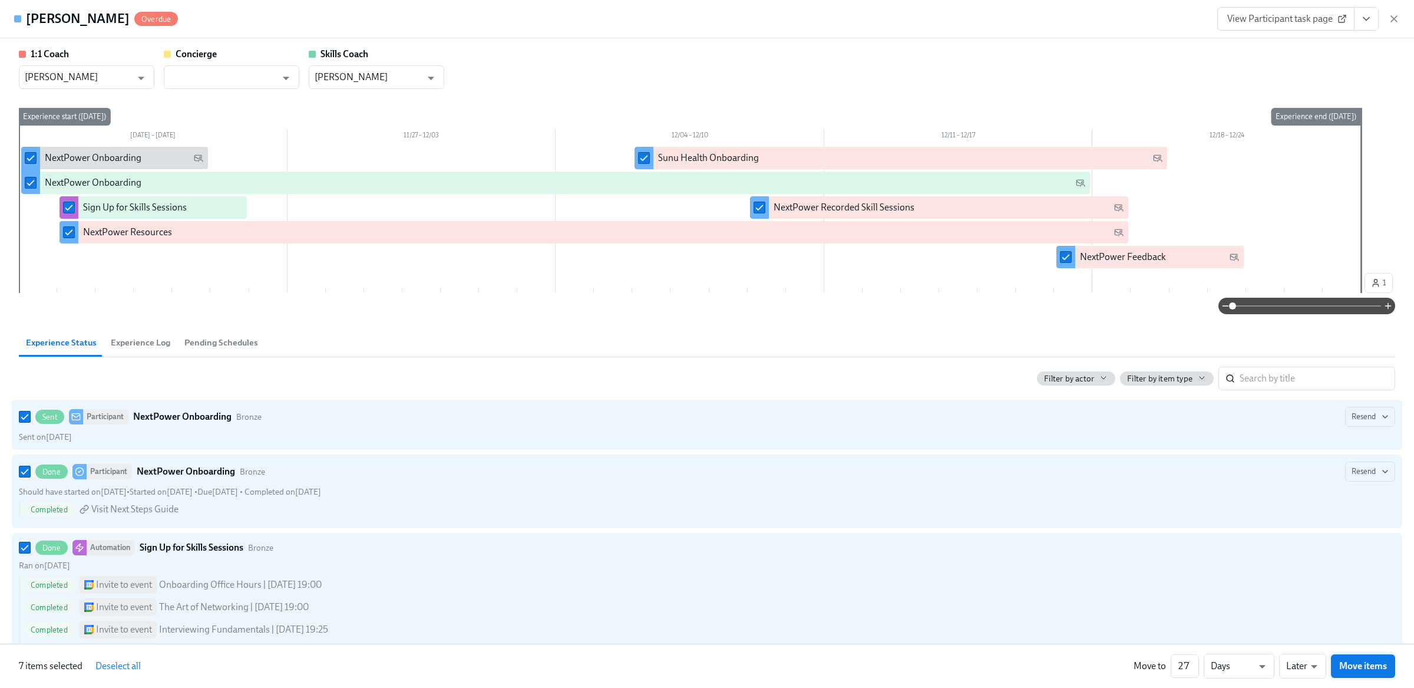
scroll to position [0, 800]
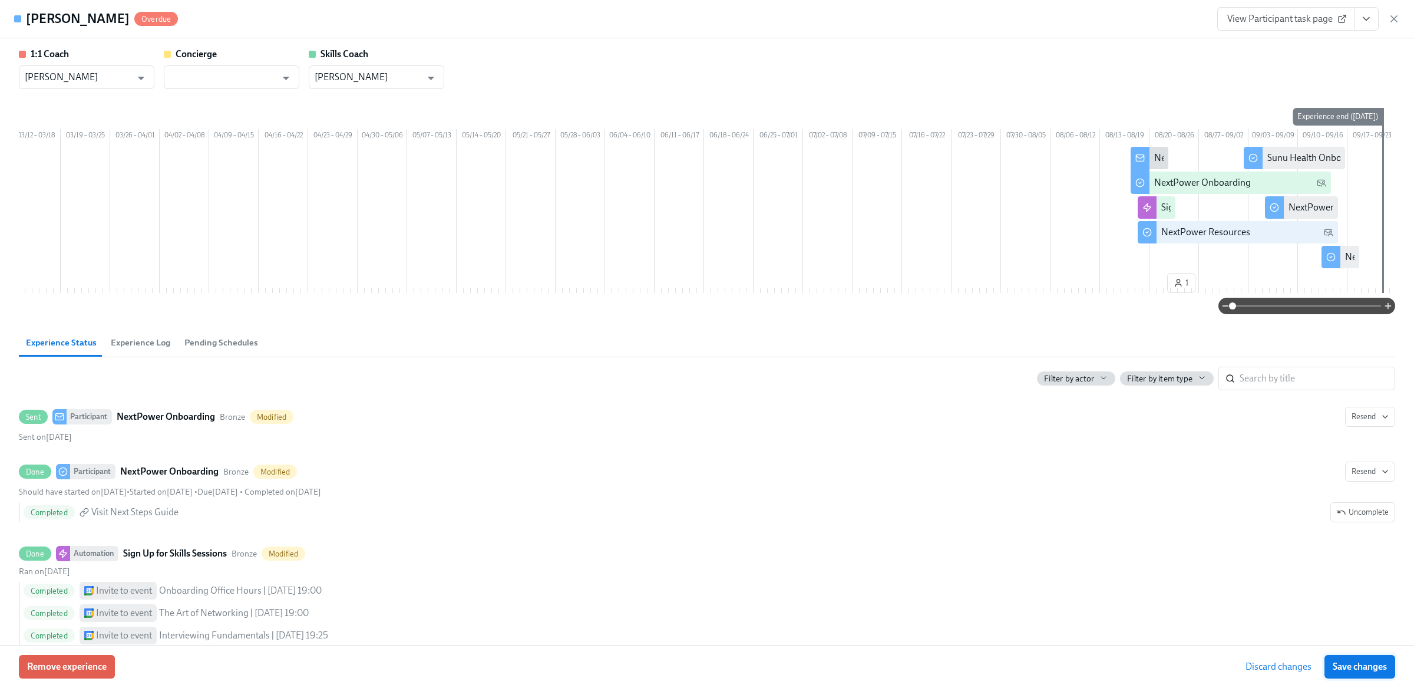
click at [1363, 661] on button "Save changes" at bounding box center [1360, 667] width 71 height 24
click at [1397, 18] on icon "button" at bounding box center [1395, 19] width 12 height 12
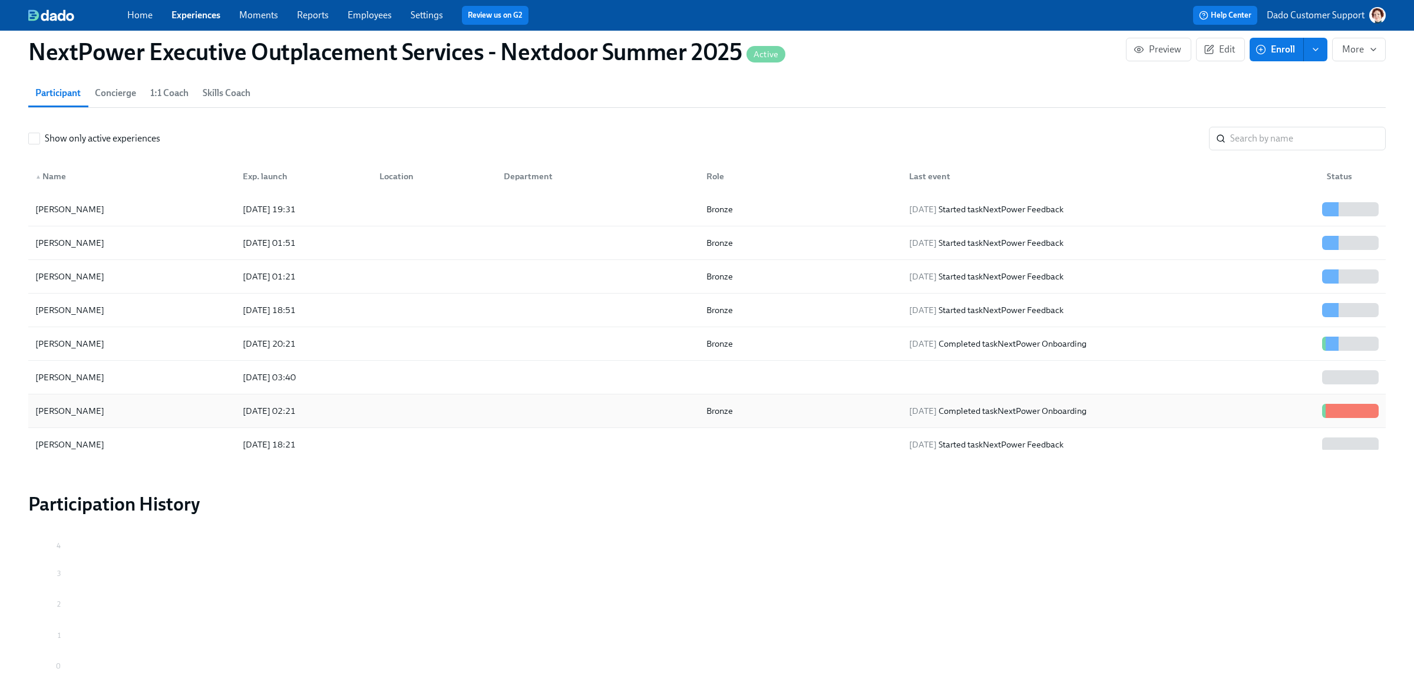
click at [300, 412] on div "2025/08/19 02:21" at bounding box center [269, 411] width 62 height 14
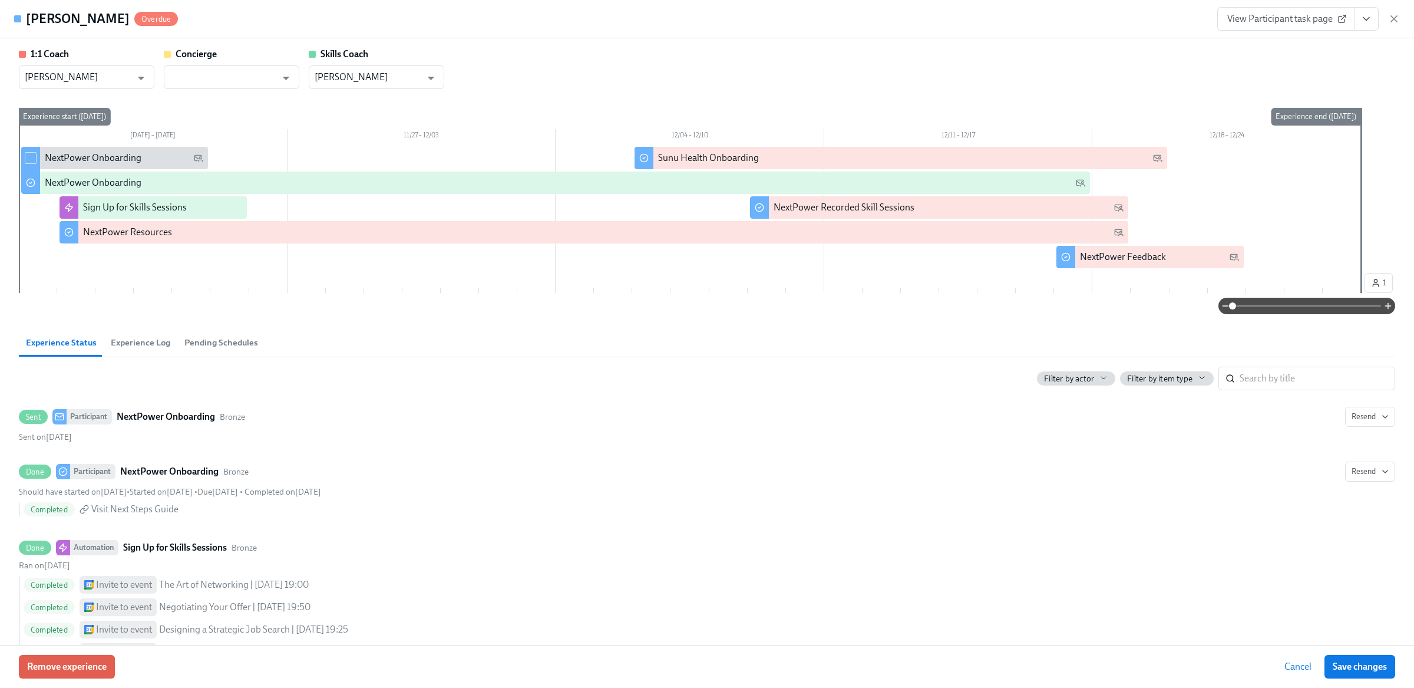
click at [24, 154] on div at bounding box center [30, 159] width 19 height 25
click at [30, 158] on input "checkbox" at bounding box center [30, 158] width 11 height 11
checkbox input "true"
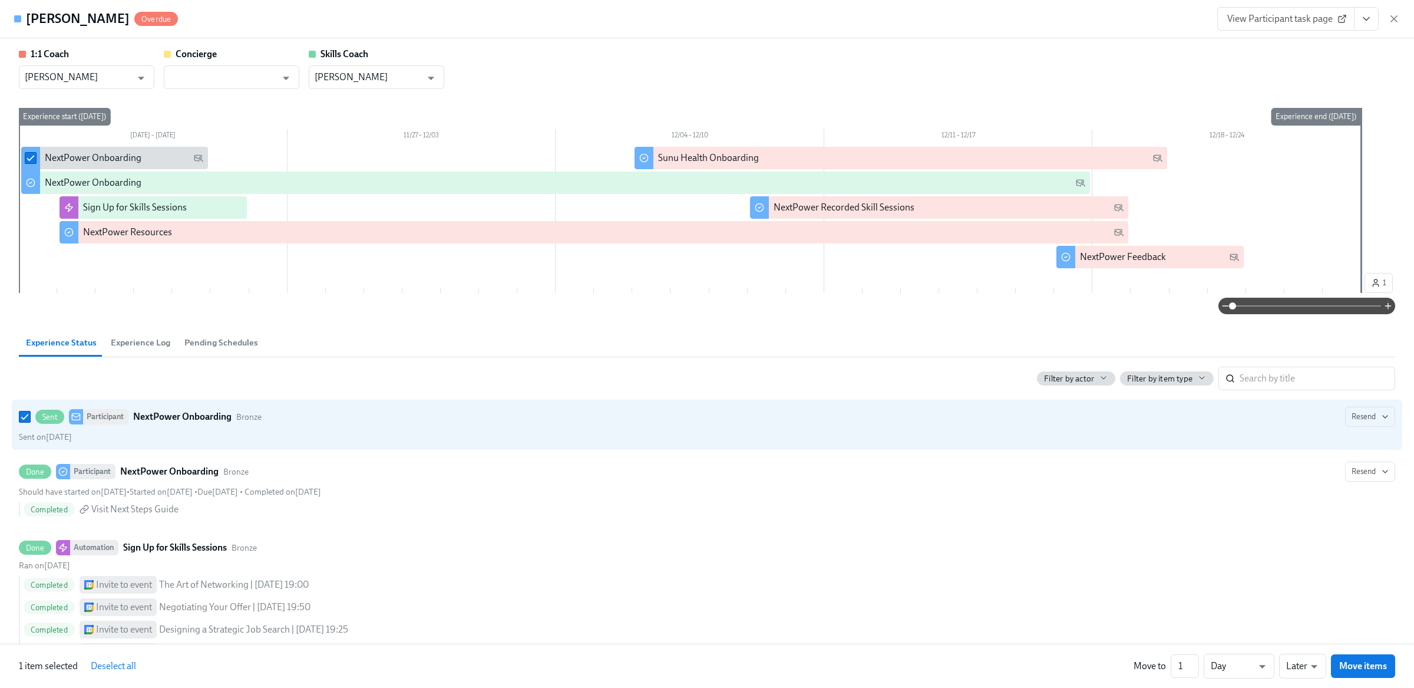
checkbox input "true"
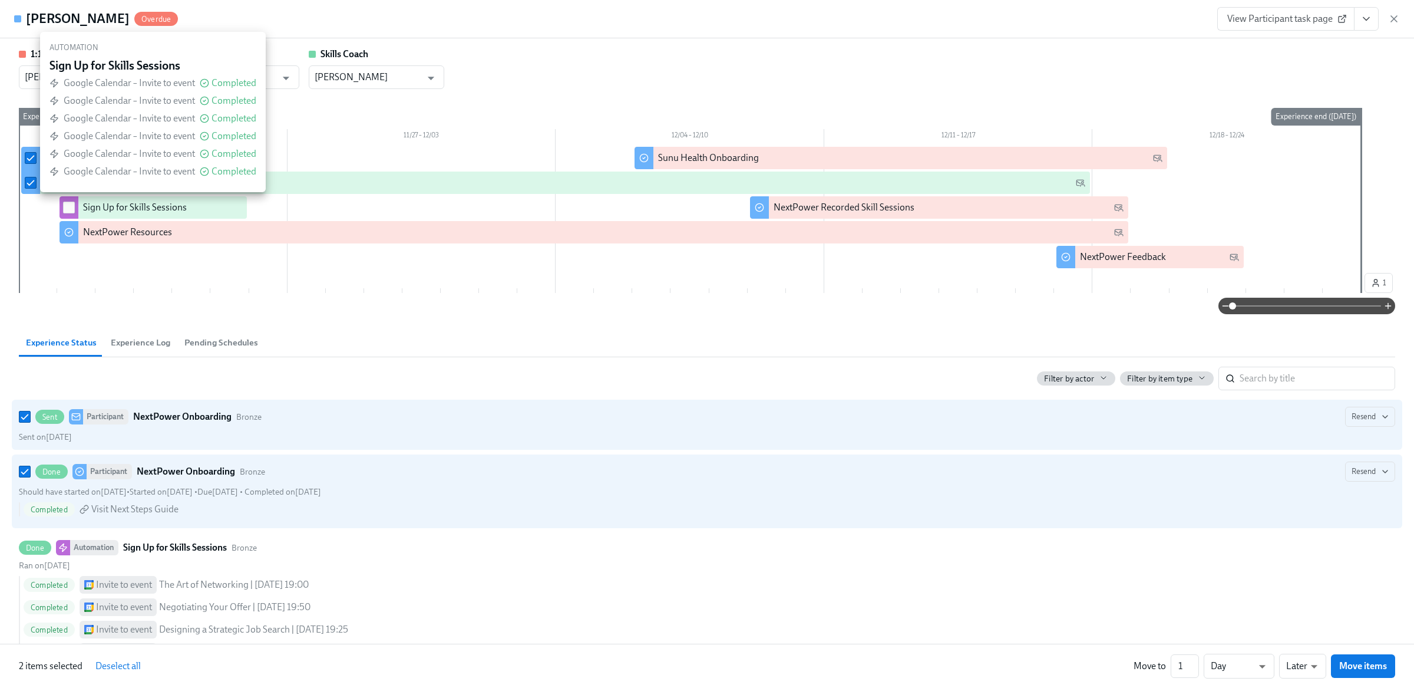
click at [69, 212] on input "checkbox" at bounding box center [69, 207] width 11 height 11
checkbox input "true"
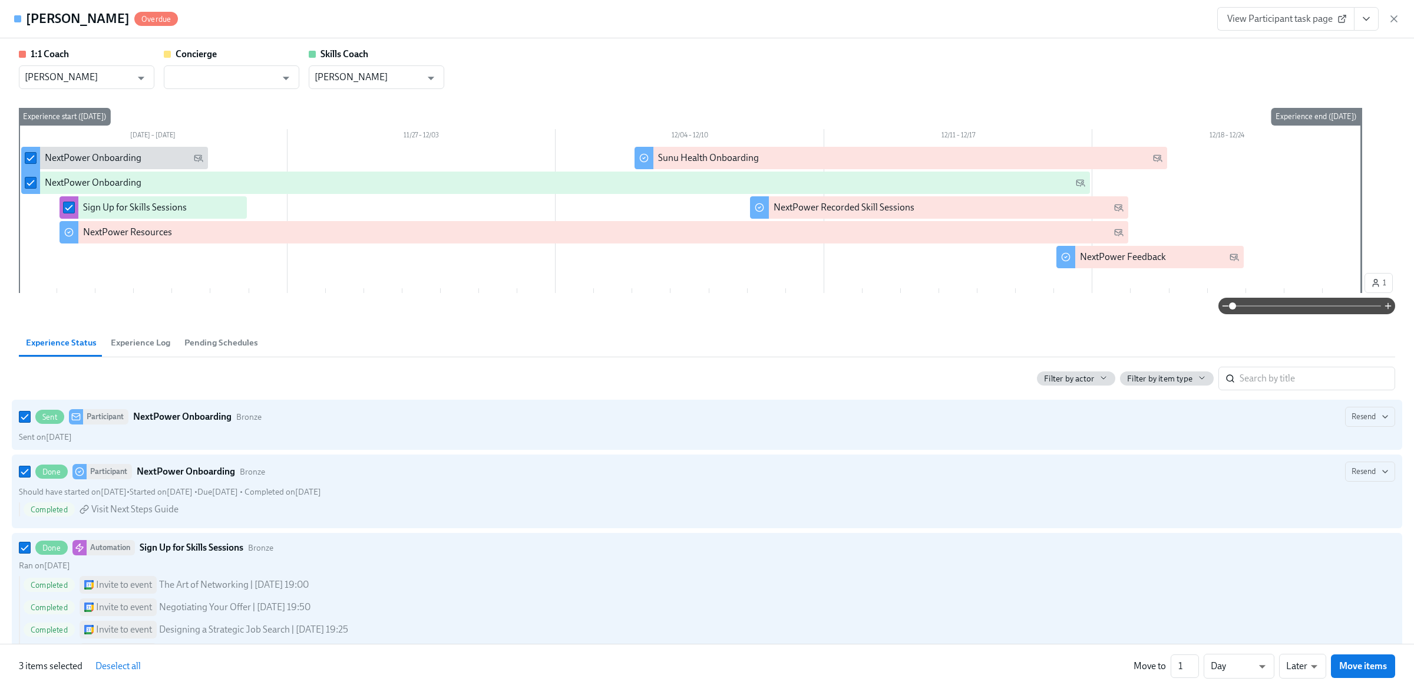
checkbox input "true"
click at [647, 160] on input "checkbox" at bounding box center [644, 158] width 11 height 11
checkbox input "true"
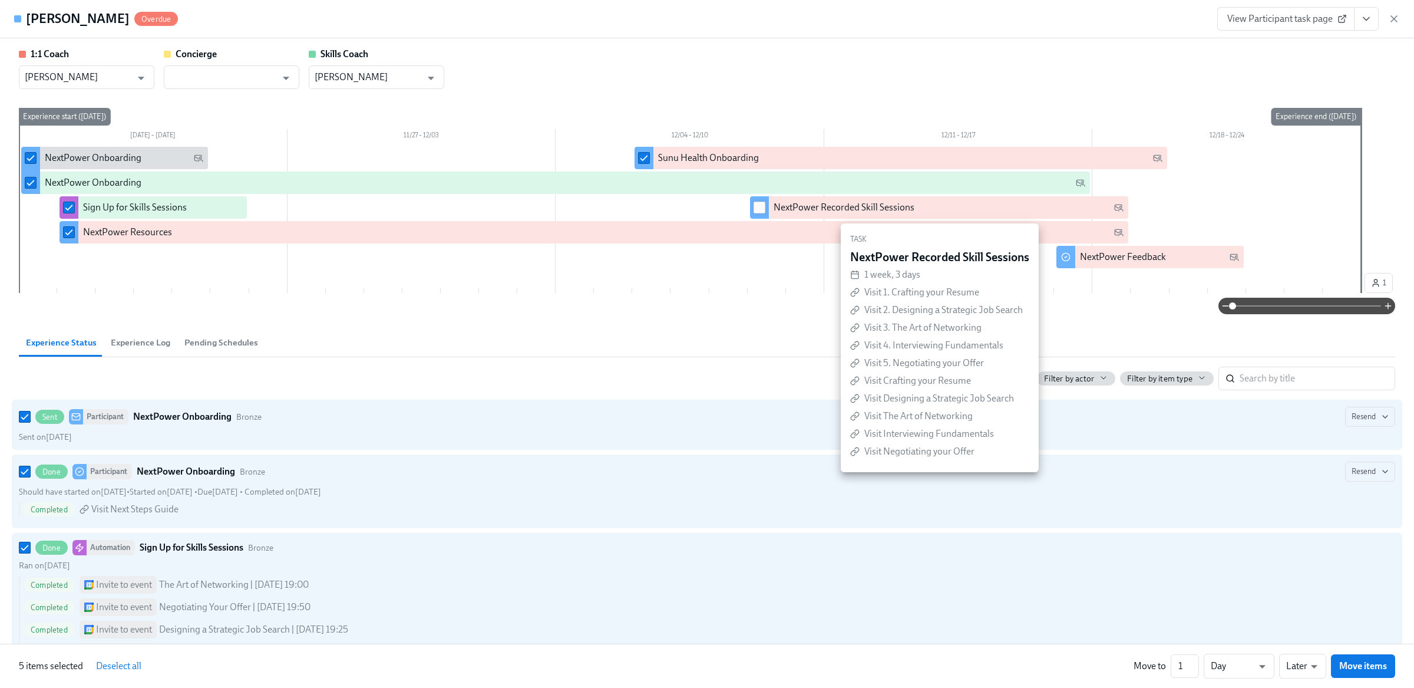
click at [763, 209] on input "checkbox" at bounding box center [759, 207] width 11 height 11
checkbox input "true"
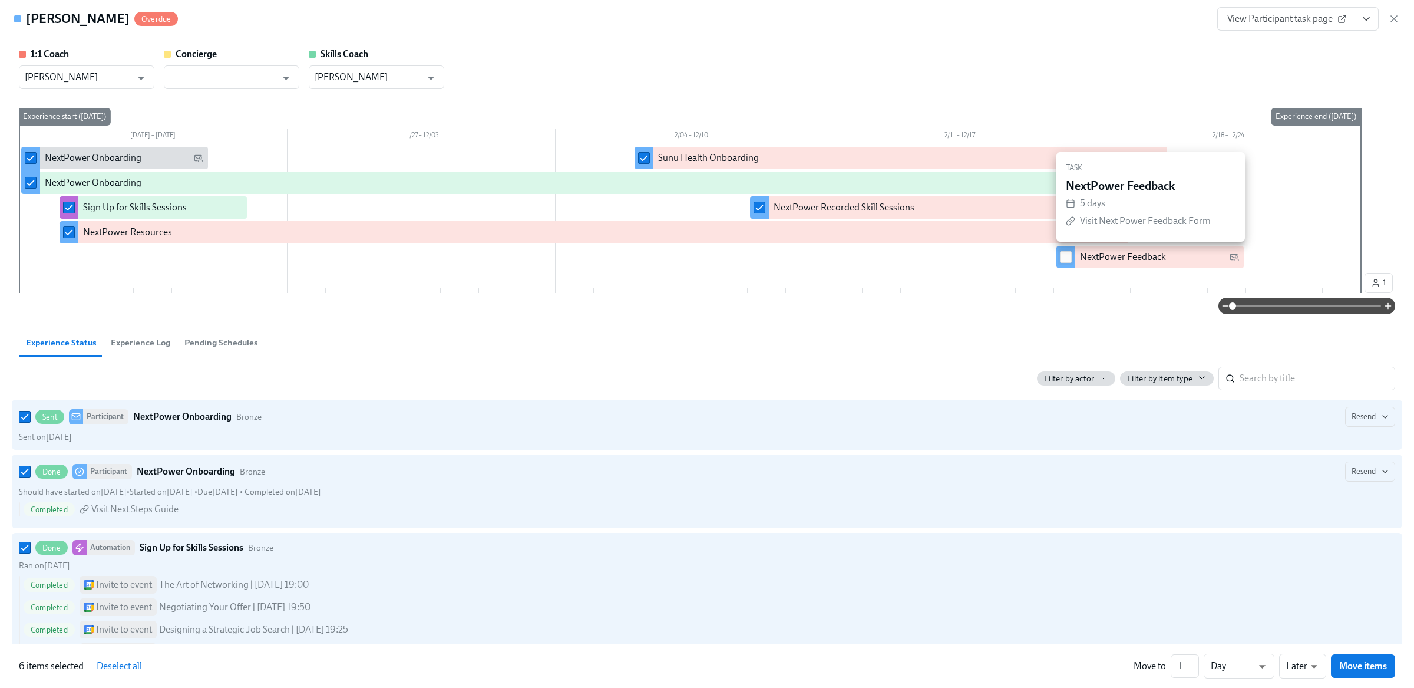
click at [1068, 256] on input "checkbox" at bounding box center [1066, 257] width 11 height 11
checkbox input "true"
click at [1178, 667] on input "1" at bounding box center [1185, 666] width 28 height 24
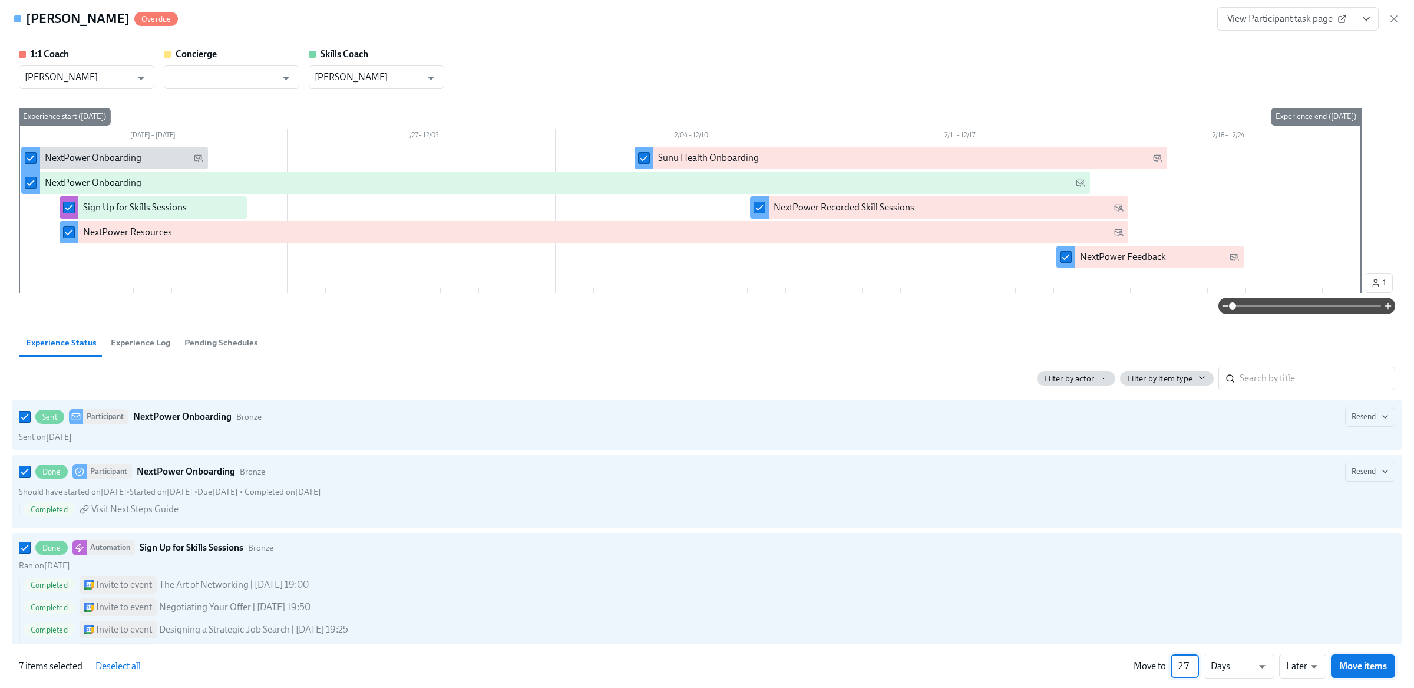
type input "271"
click at [1361, 655] on button "Move items" at bounding box center [1363, 666] width 64 height 24
checkbox input "false"
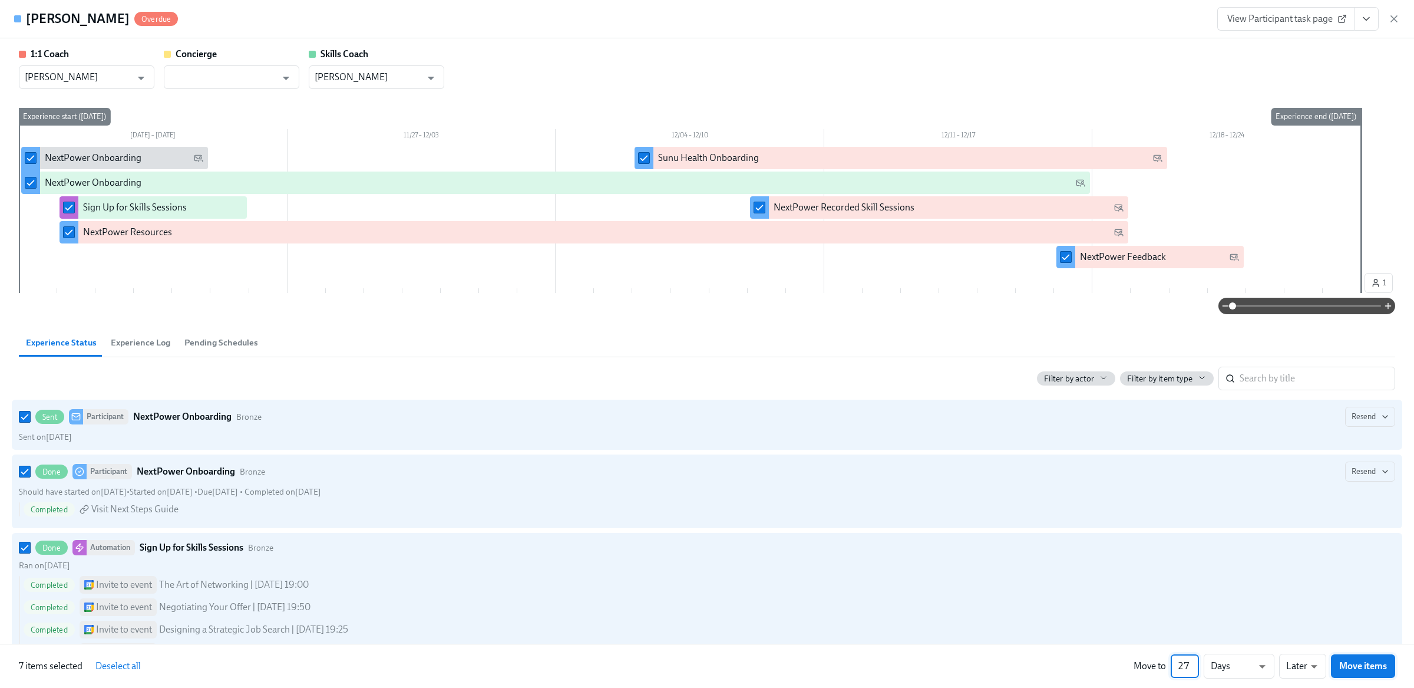
checkbox input "false"
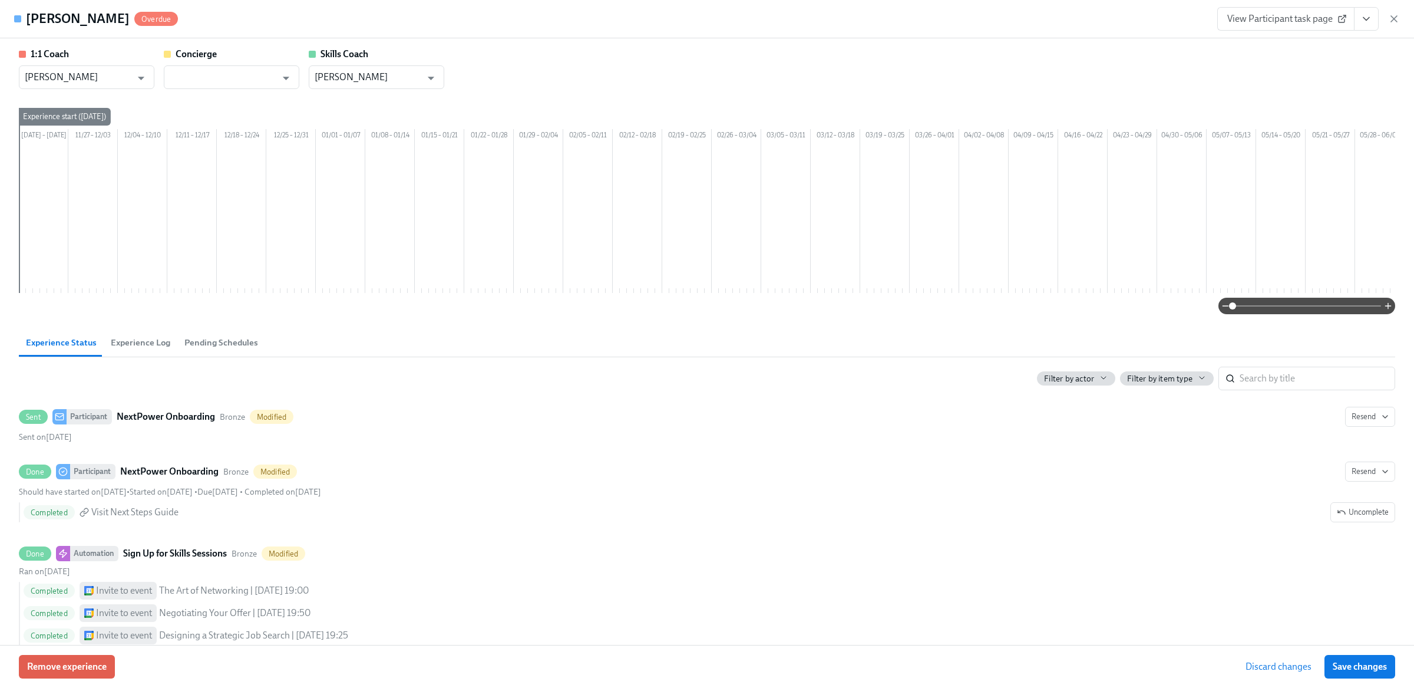
scroll to position [0, 800]
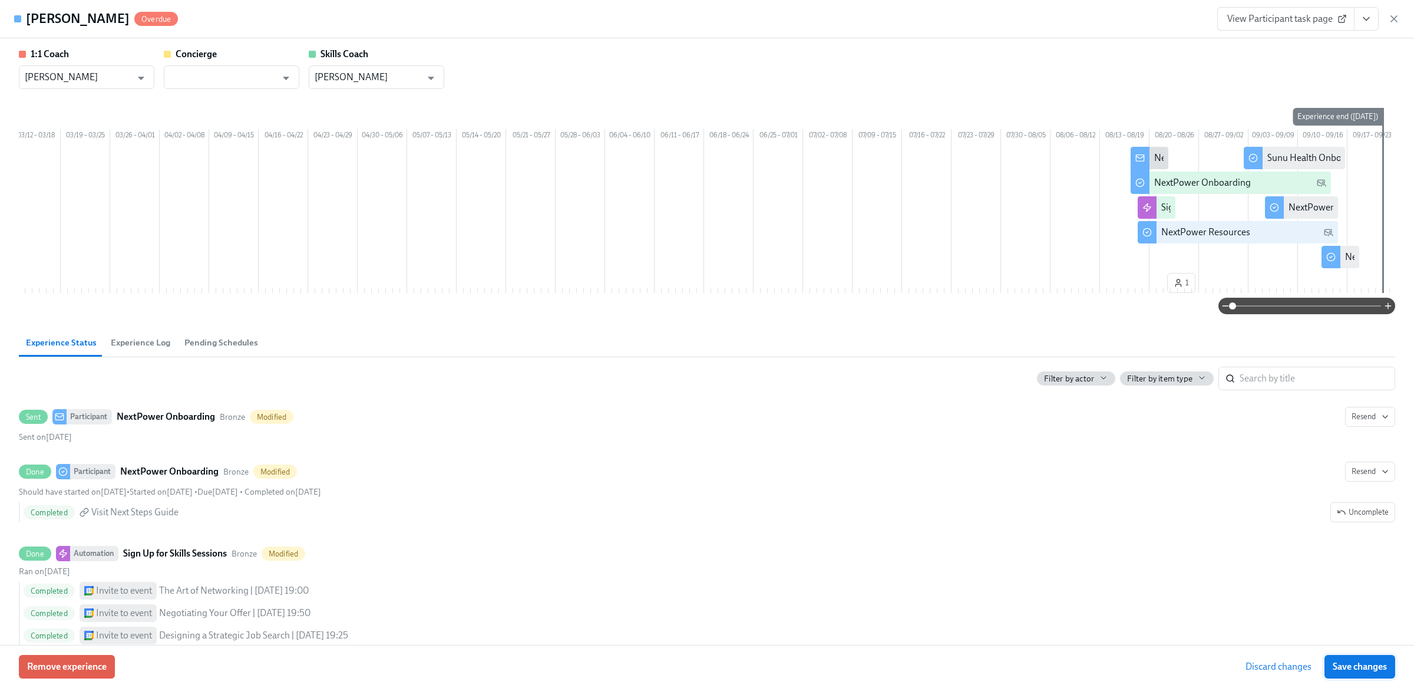
click at [1357, 664] on span "Save changes" at bounding box center [1360, 667] width 54 height 12
click at [1396, 19] on icon "button" at bounding box center [1395, 19] width 12 height 12
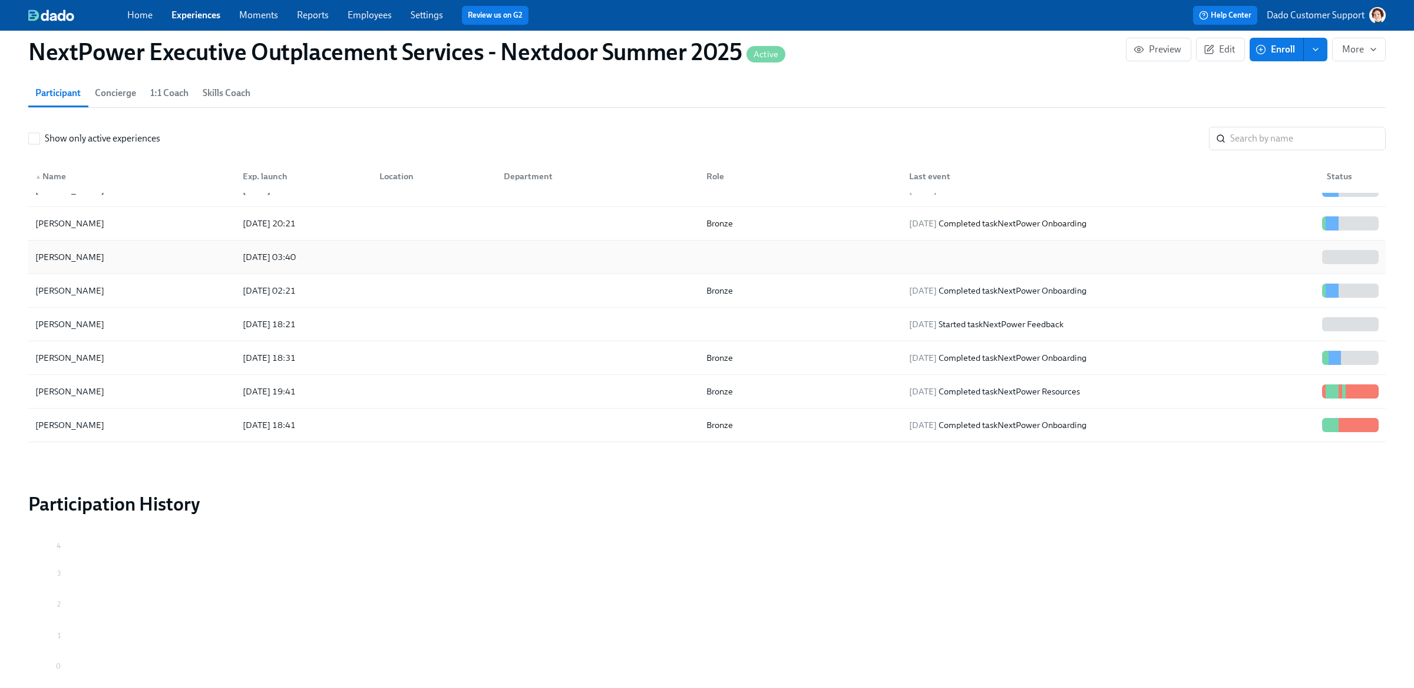
scroll to position [558, 0]
click at [126, 318] on div "Krish Sailam" at bounding box center [132, 323] width 203 height 24
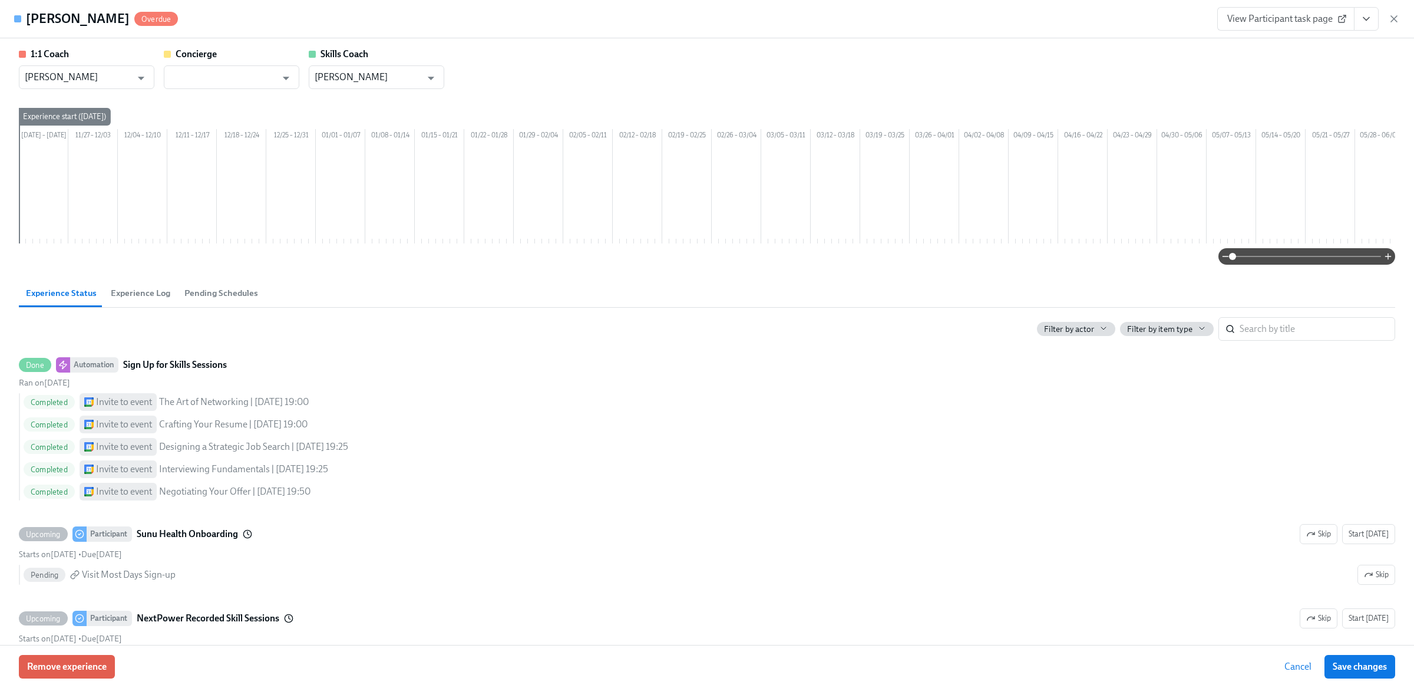
scroll to position [0, 849]
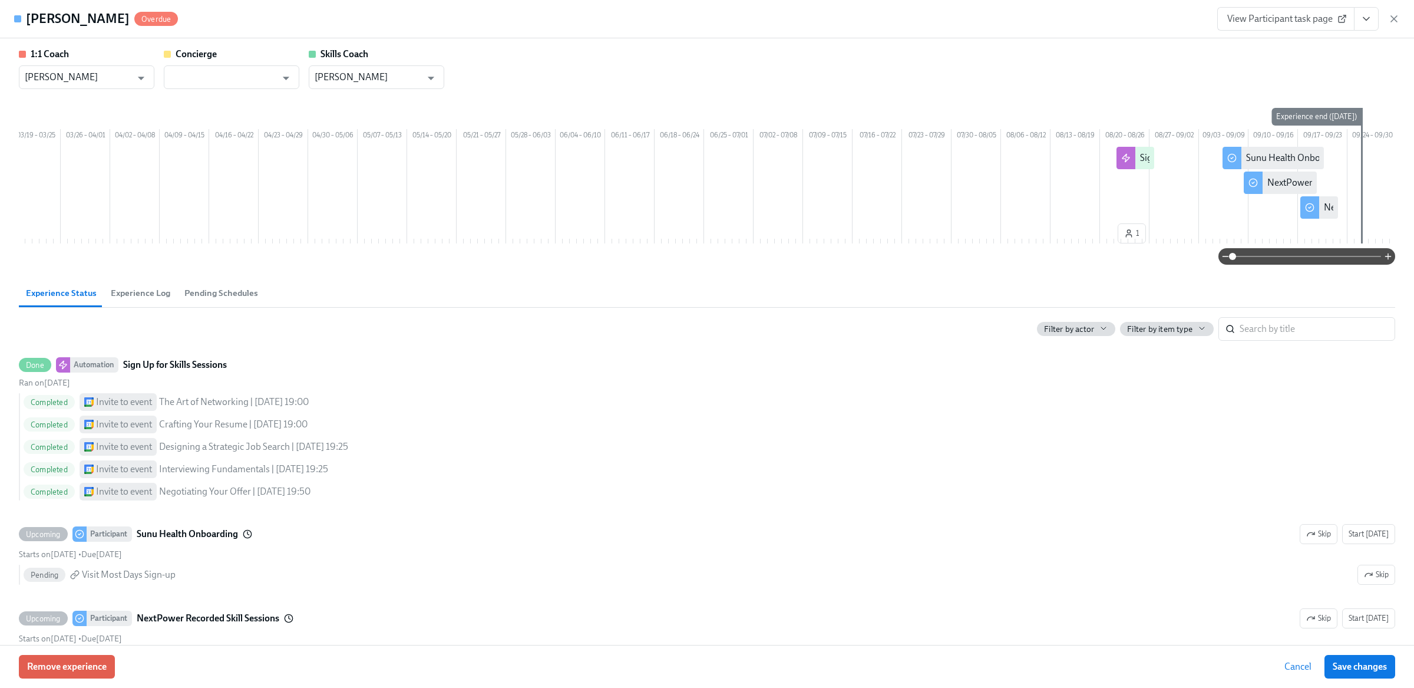
click at [118, 300] on span "Experience Log" at bounding box center [141, 293] width 60 height 14
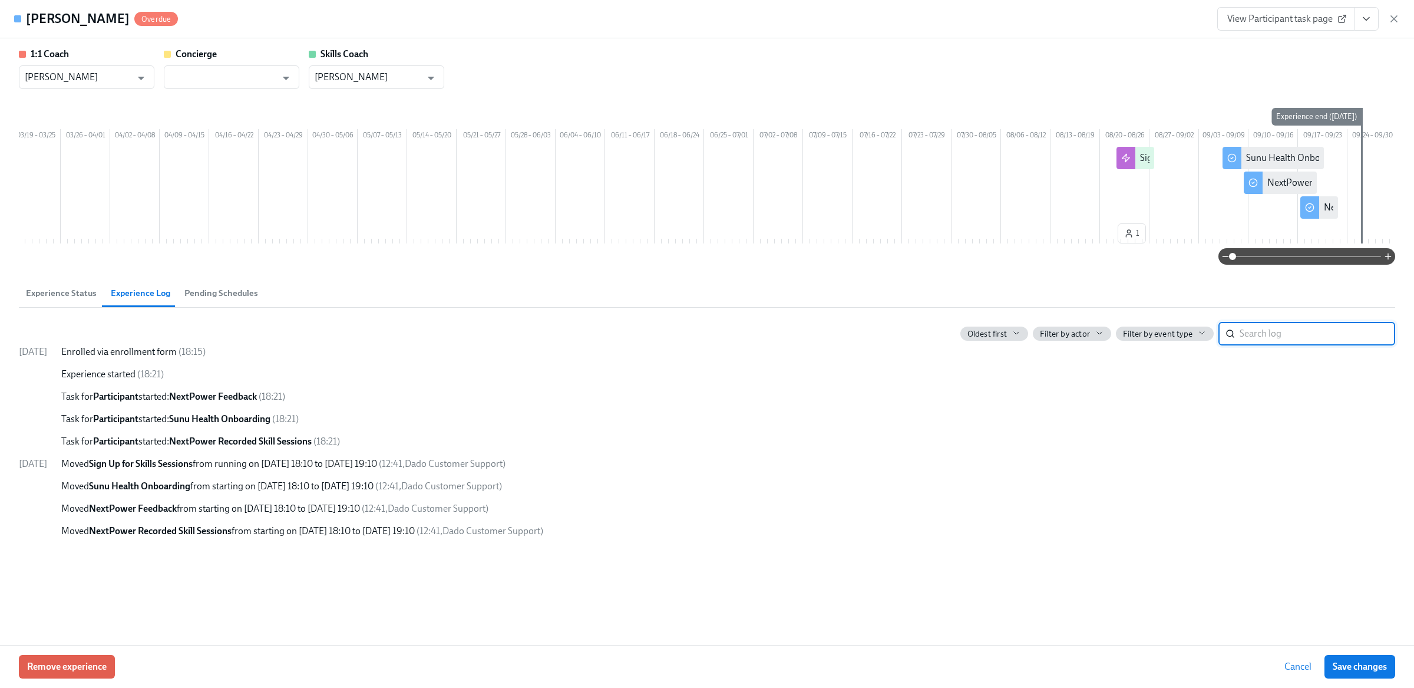
click at [54, 300] on span "Experience Status" at bounding box center [61, 293] width 71 height 14
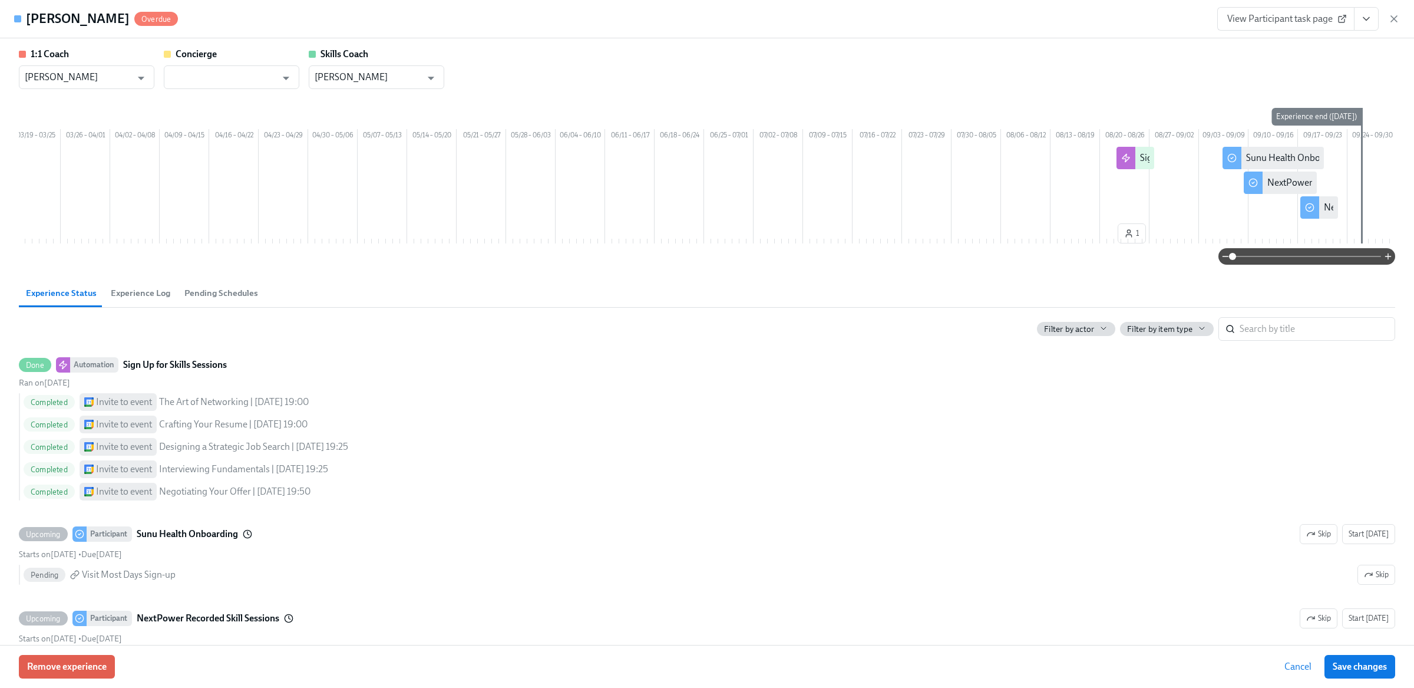
click at [131, 300] on span "Experience Log" at bounding box center [141, 293] width 60 height 14
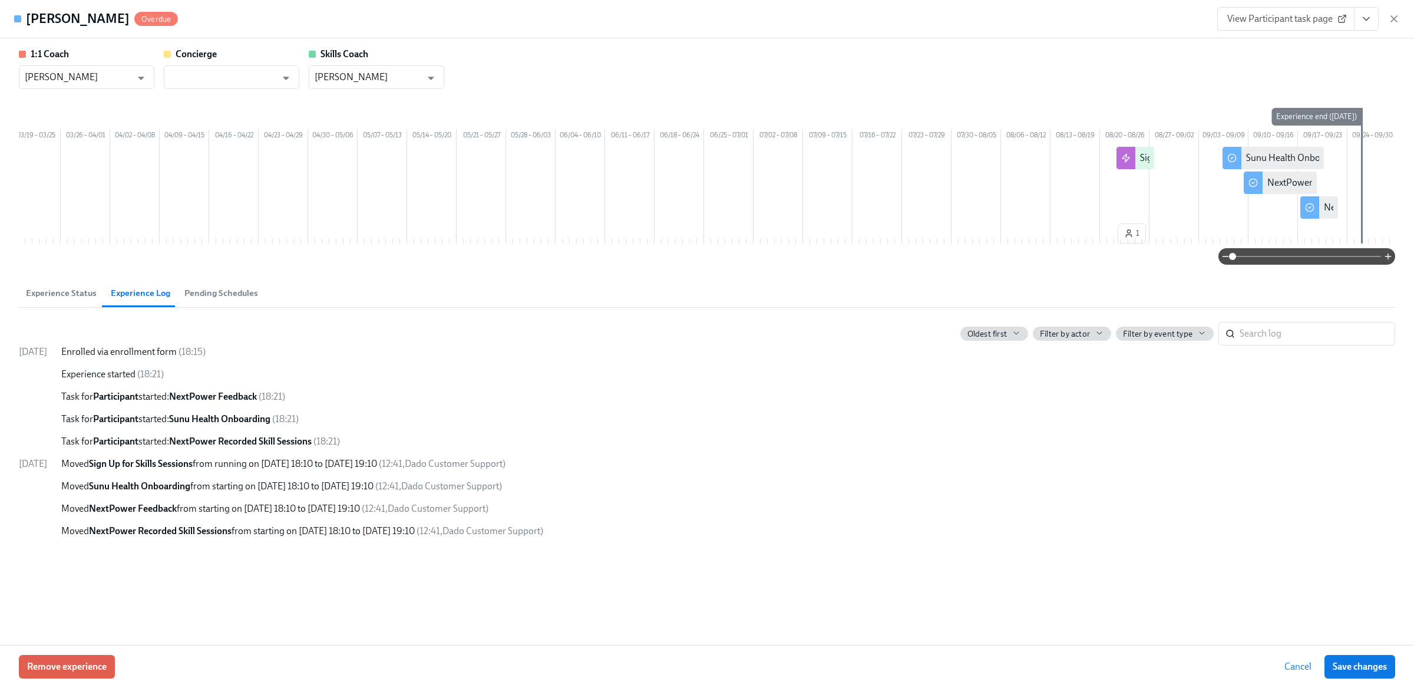
click at [60, 300] on span "Experience Status" at bounding box center [61, 293] width 71 height 14
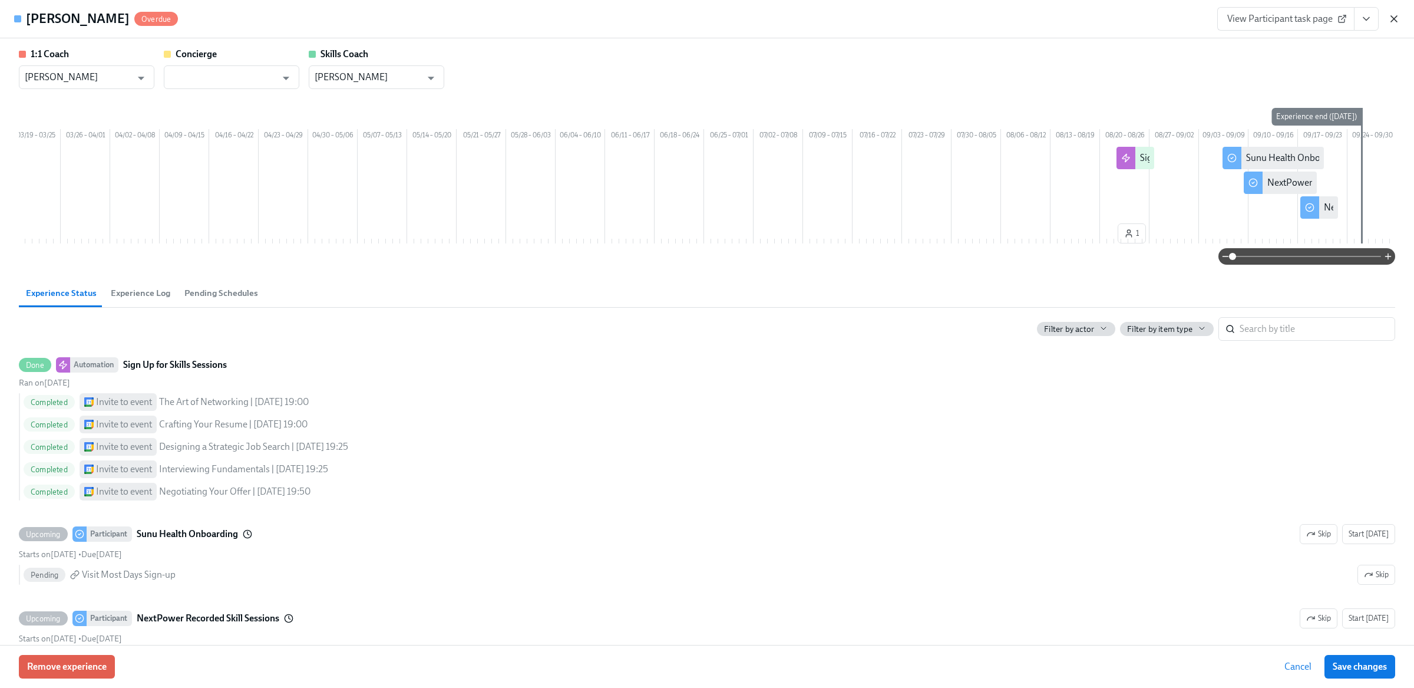
click at [1400, 22] on icon "button" at bounding box center [1395, 19] width 12 height 12
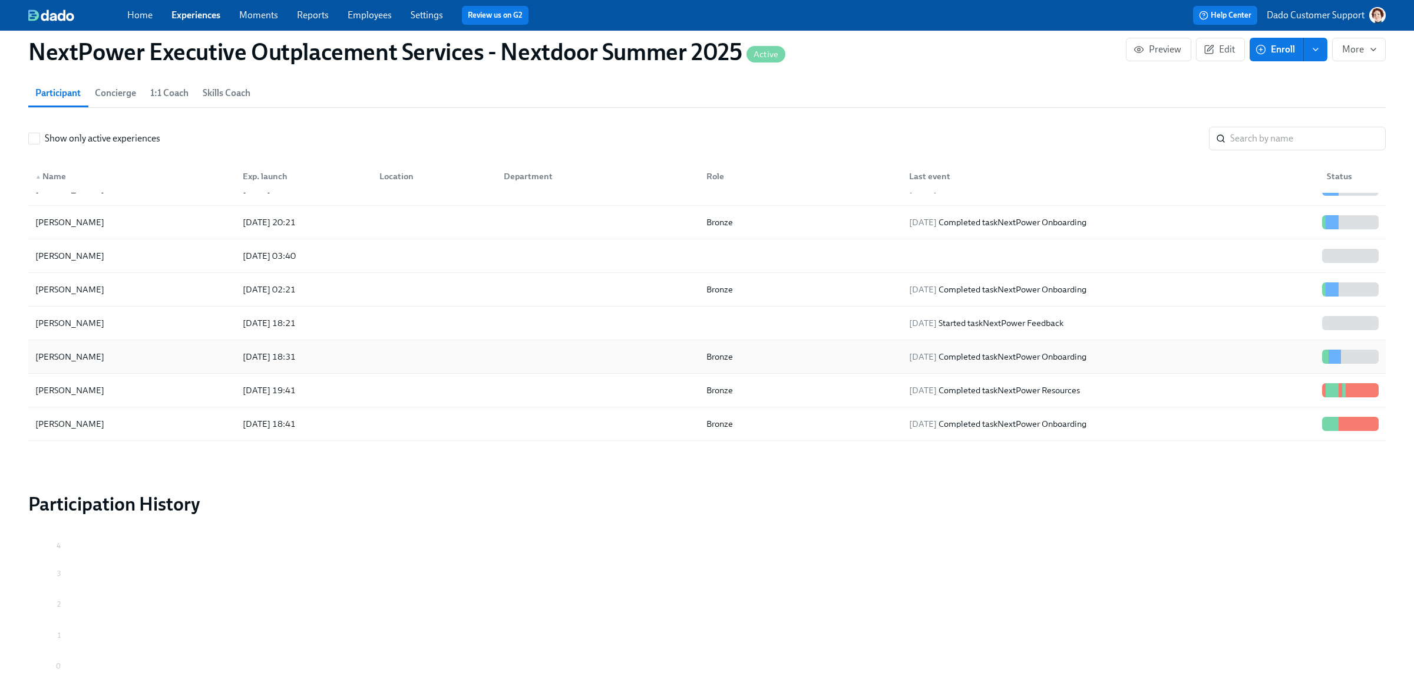
click at [251, 354] on div "2025/08/15 18:31" at bounding box center [269, 356] width 62 height 14
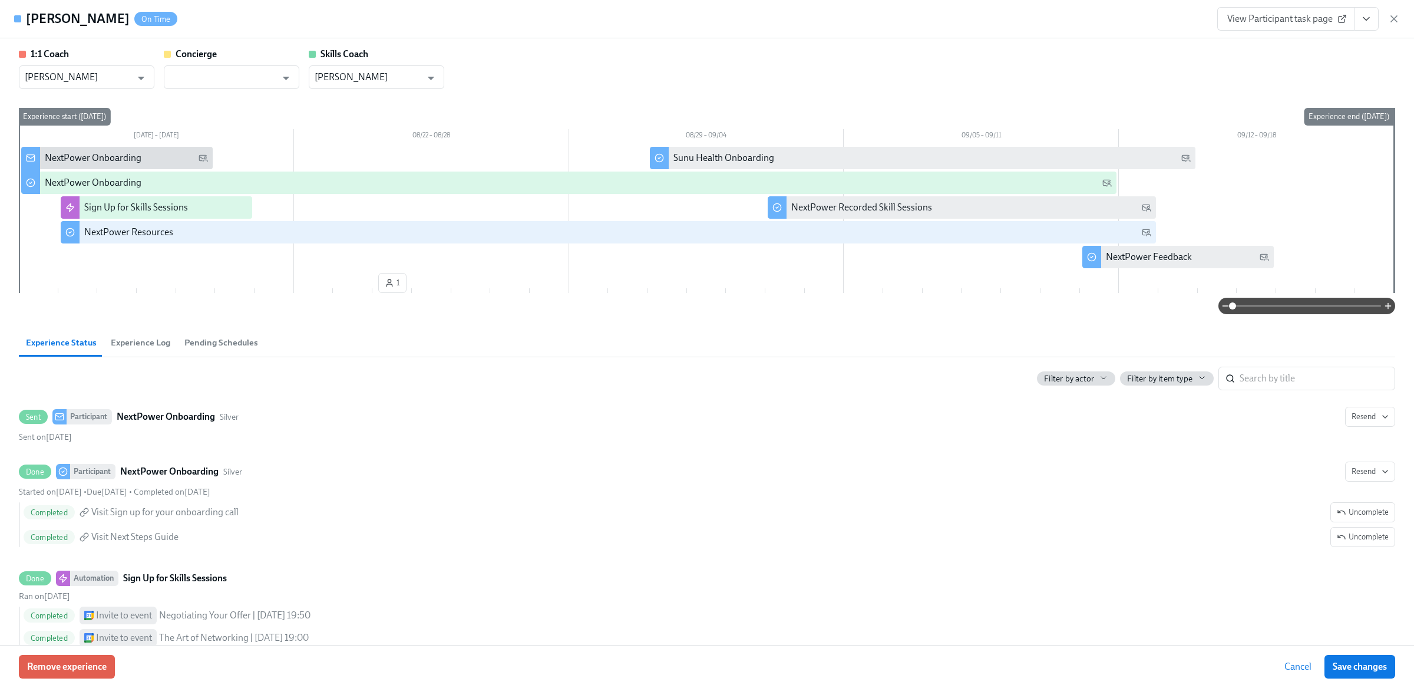
click at [146, 340] on span "Experience Log" at bounding box center [141, 343] width 60 height 14
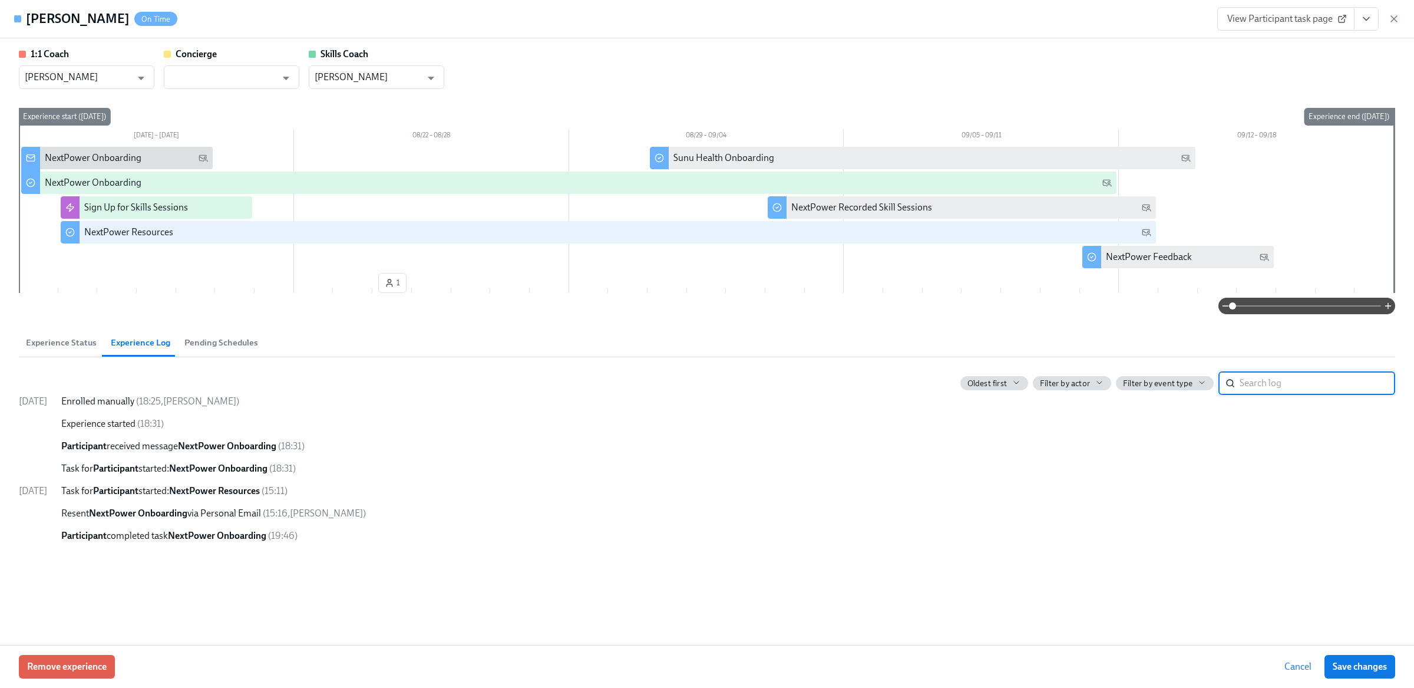
click at [74, 342] on span "Experience Status" at bounding box center [61, 343] width 71 height 14
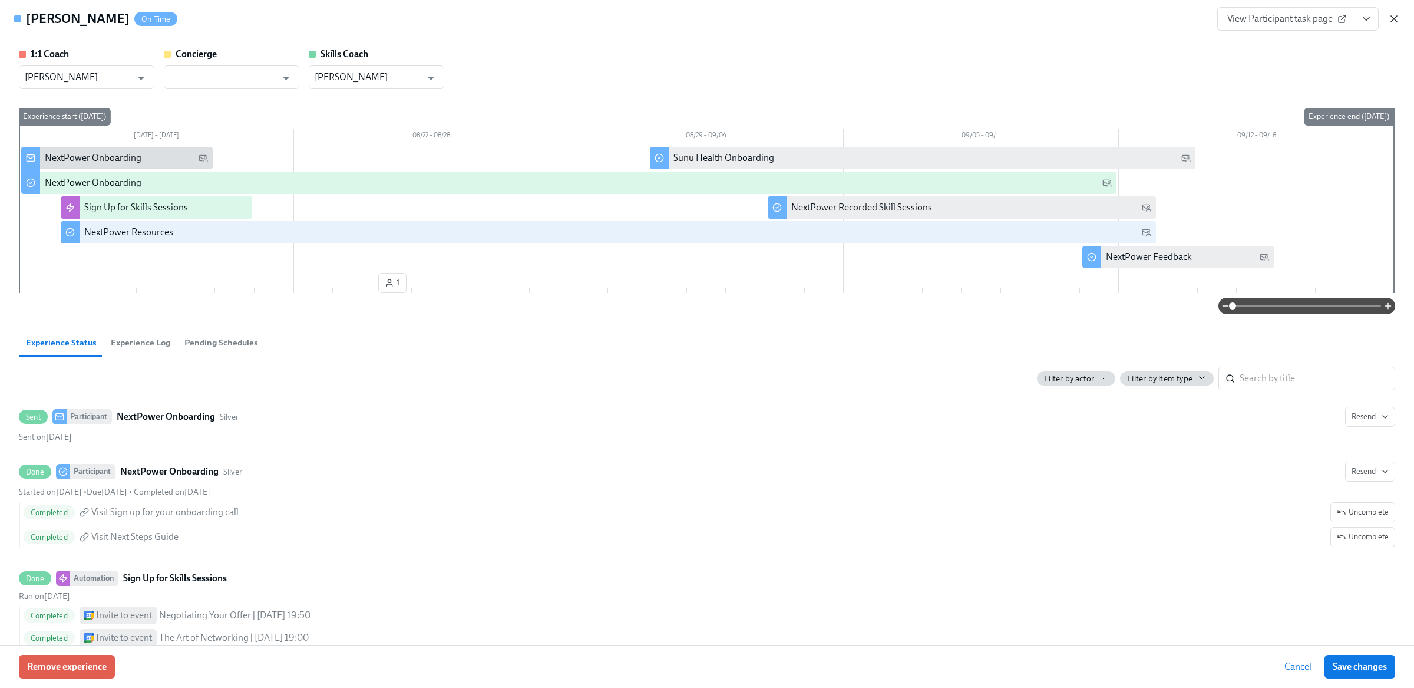
click at [1390, 22] on icon "button" at bounding box center [1395, 19] width 12 height 12
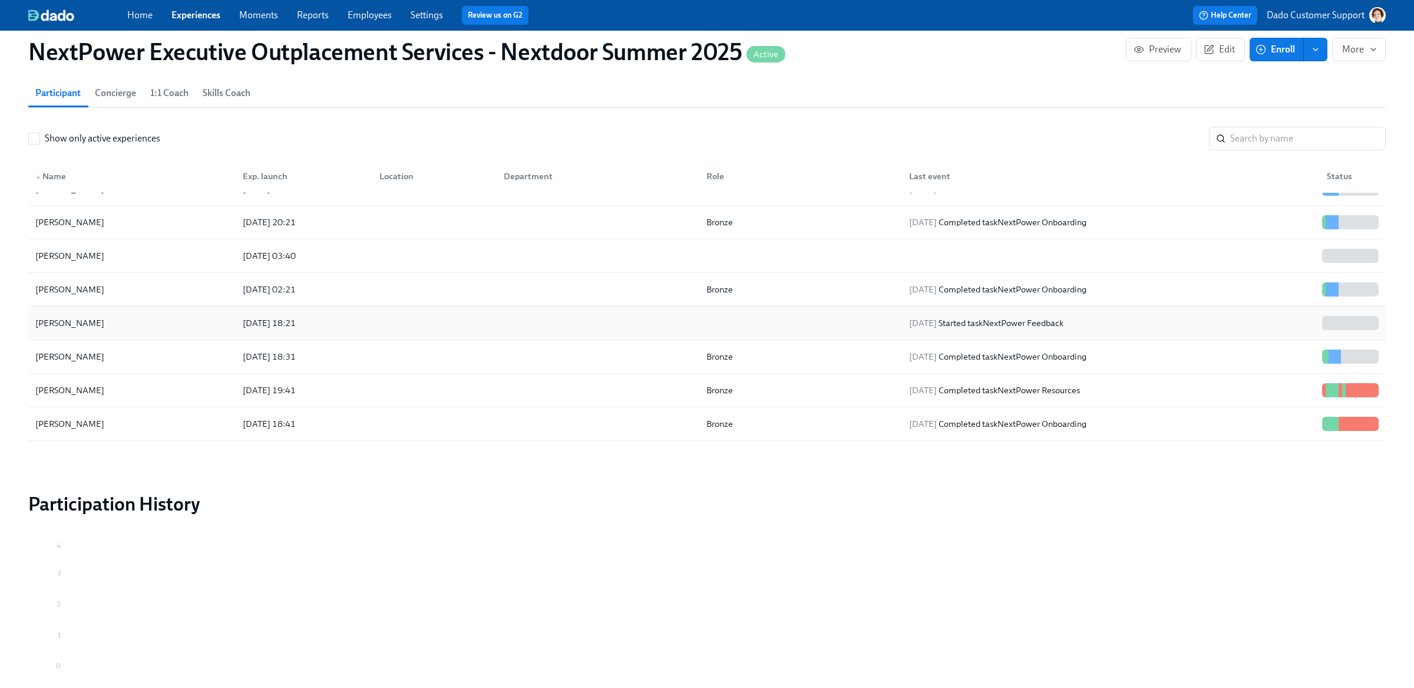
click at [259, 319] on div "2025/08/22 18:21" at bounding box center [269, 323] width 62 height 14
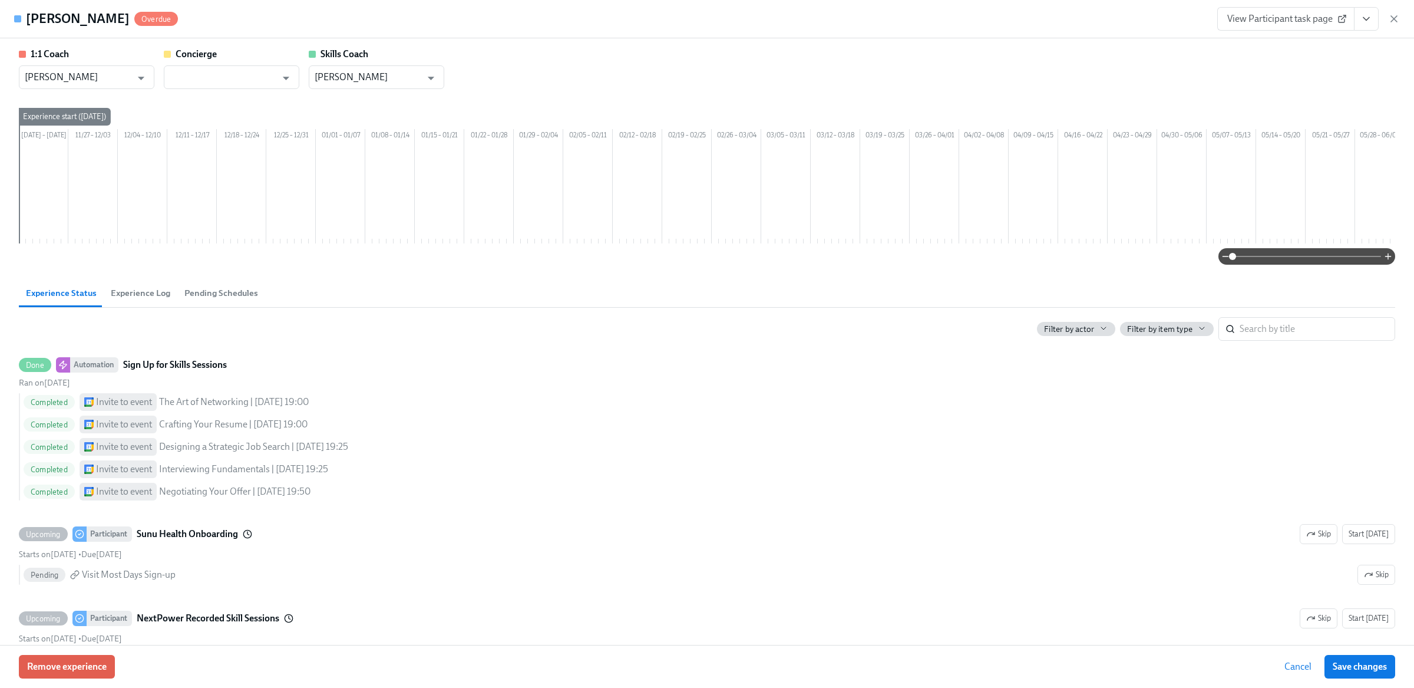
scroll to position [0, 849]
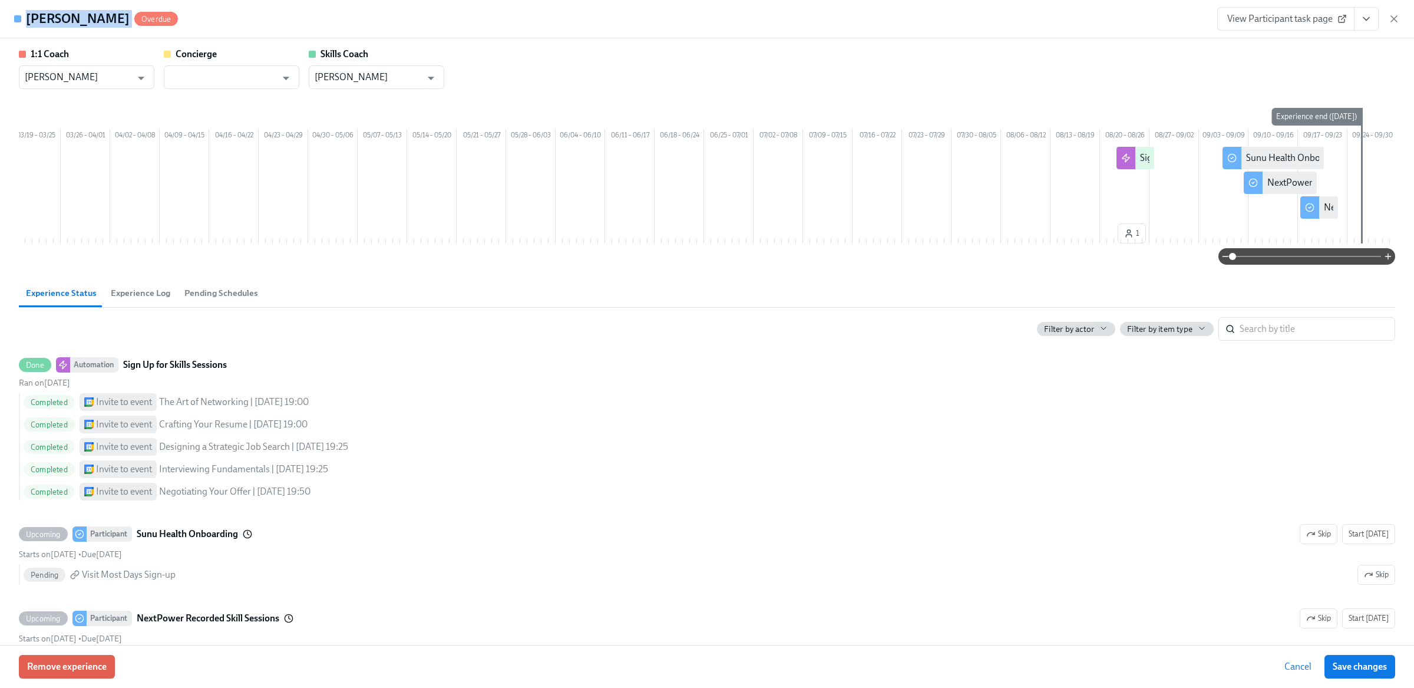
drag, startPoint x: 28, startPoint y: 17, endPoint x: 103, endPoint y: 19, distance: 75.5
click at [103, 19] on div "Krish Sailam Overdue" at bounding box center [102, 19] width 152 height 18
copy h4 "Krish Sailam"
click at [72, 670] on span "Remove experience" at bounding box center [67, 667] width 80 height 12
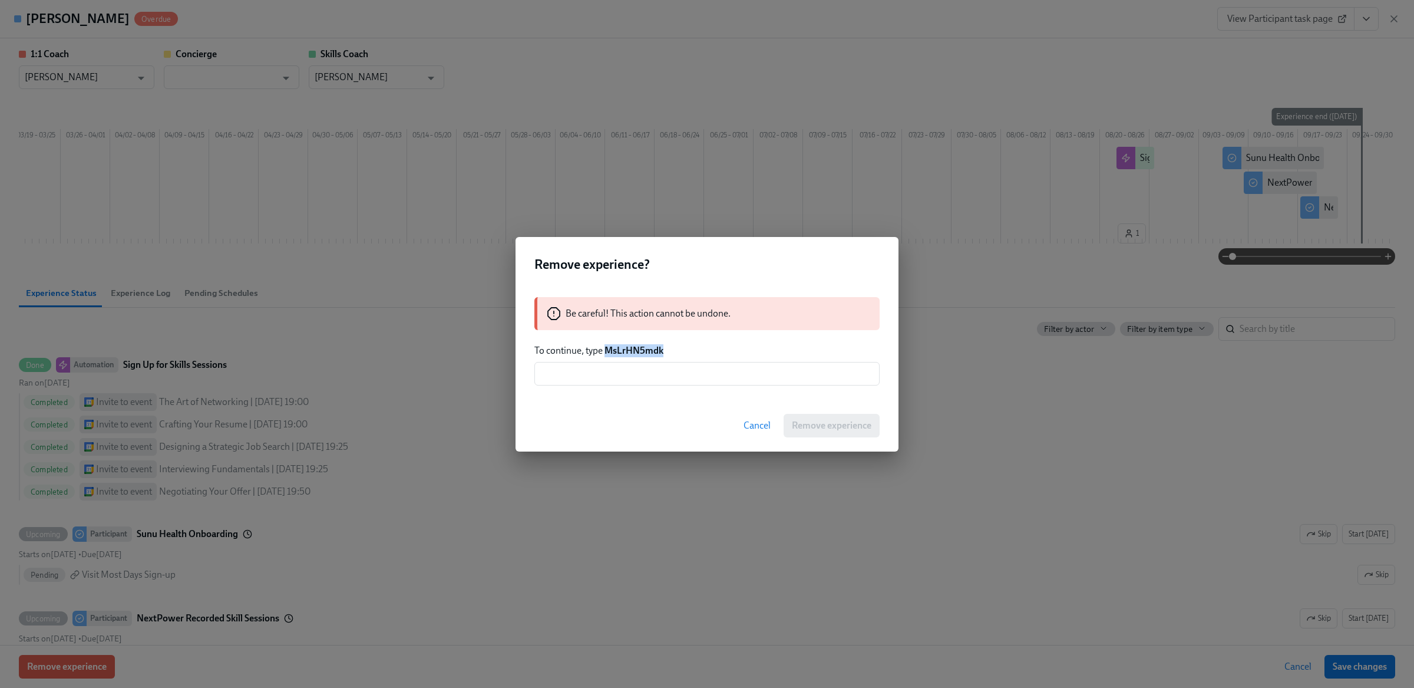
drag, startPoint x: 606, startPoint y: 352, endPoint x: 700, endPoint y: 352, distance: 94.3
click at [700, 352] on p "To continue, type MsLrHN5mdk" at bounding box center [707, 350] width 345 height 13
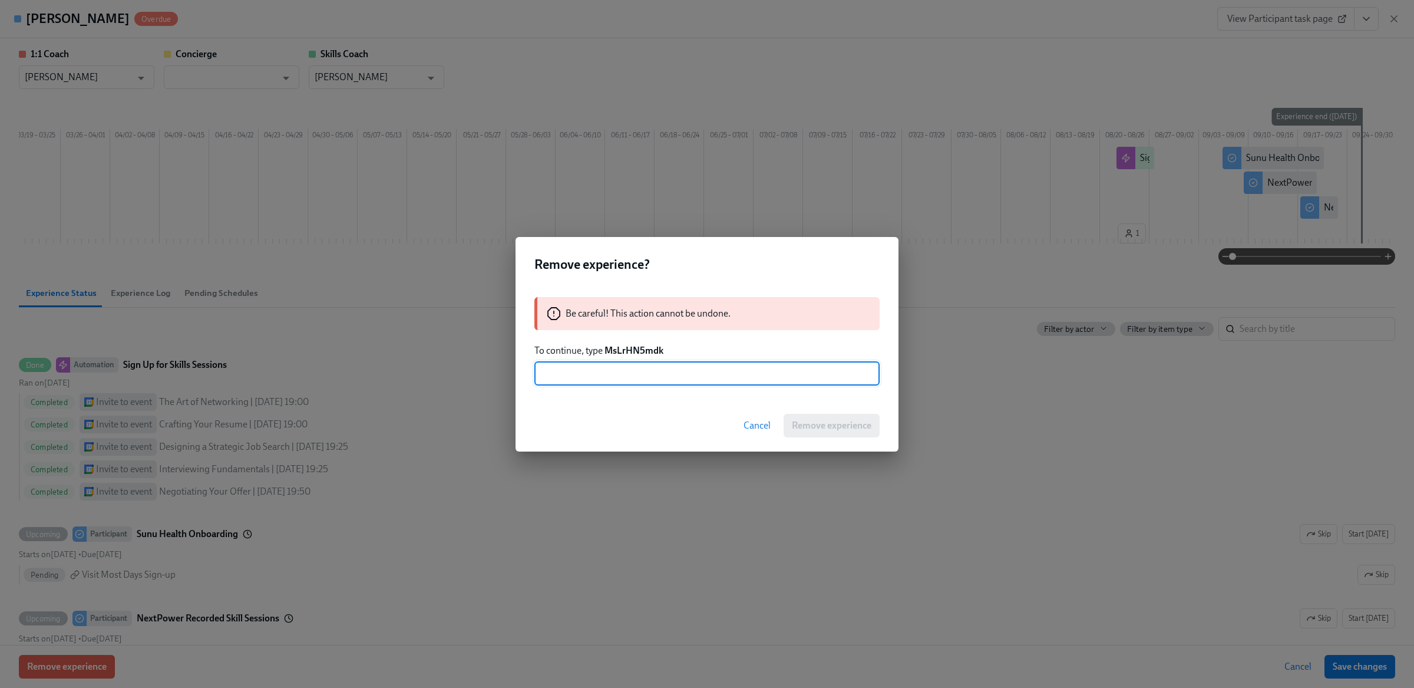
click at [685, 374] on input "text" at bounding box center [707, 374] width 345 height 24
paste input "MsLrHN5mdk"
type input "MsLrHN5mdk"
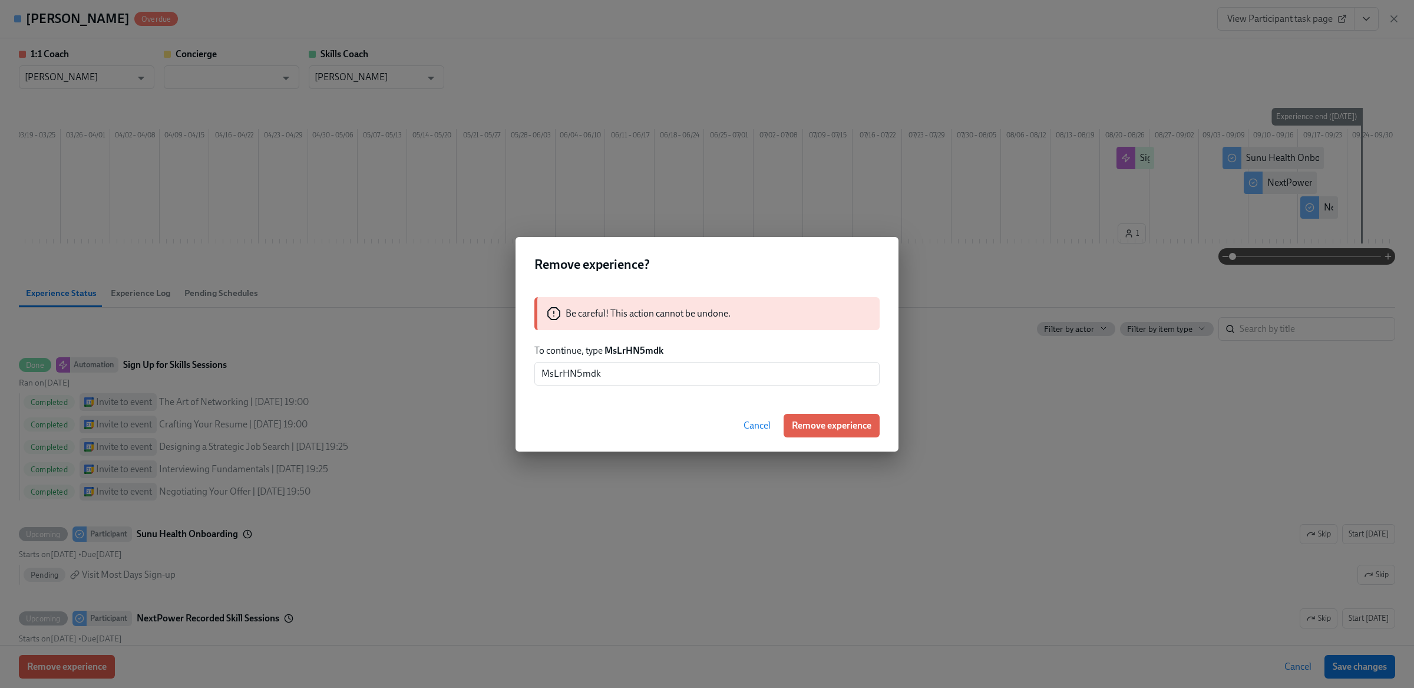
click at [797, 417] on button "Remove experience" at bounding box center [832, 426] width 96 height 24
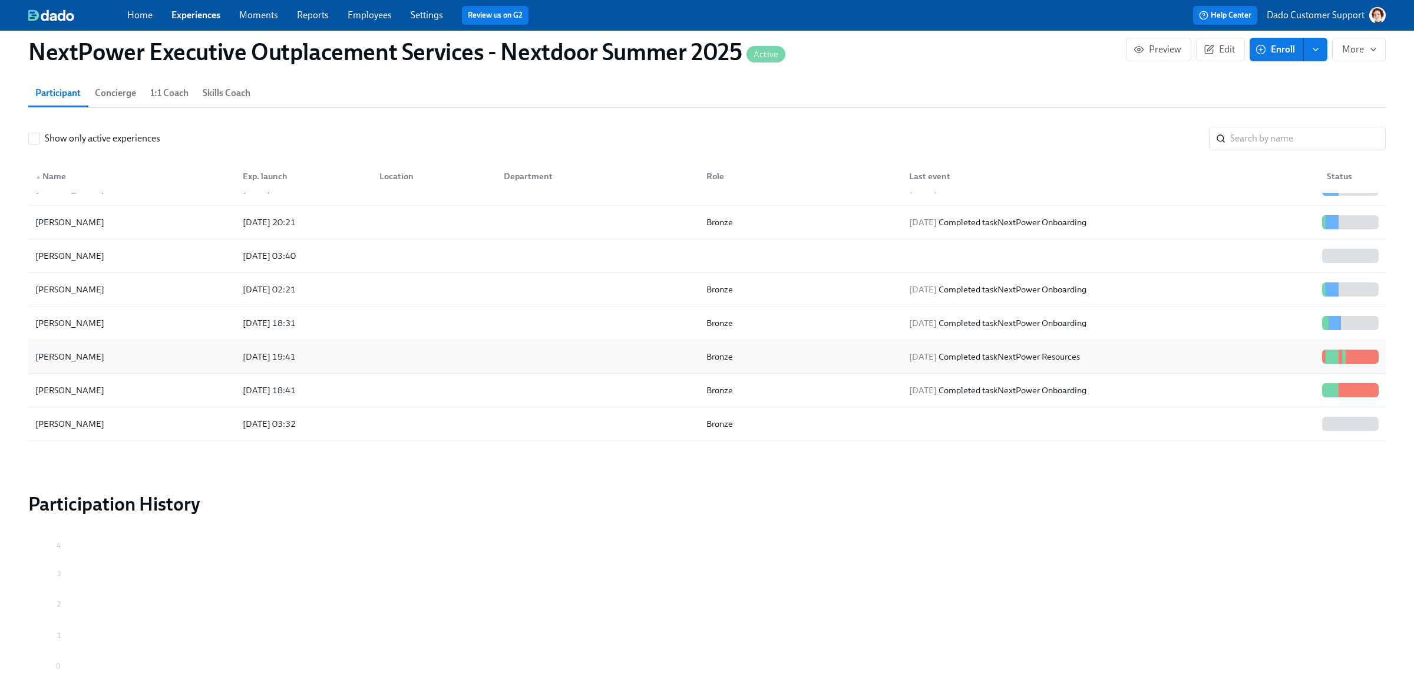
click at [118, 345] on div "Krish Sailam 2025/08/18 19:41 Bronze 2025/08/18 Completed task NextPower Resour…" at bounding box center [707, 357] width 1358 height 34
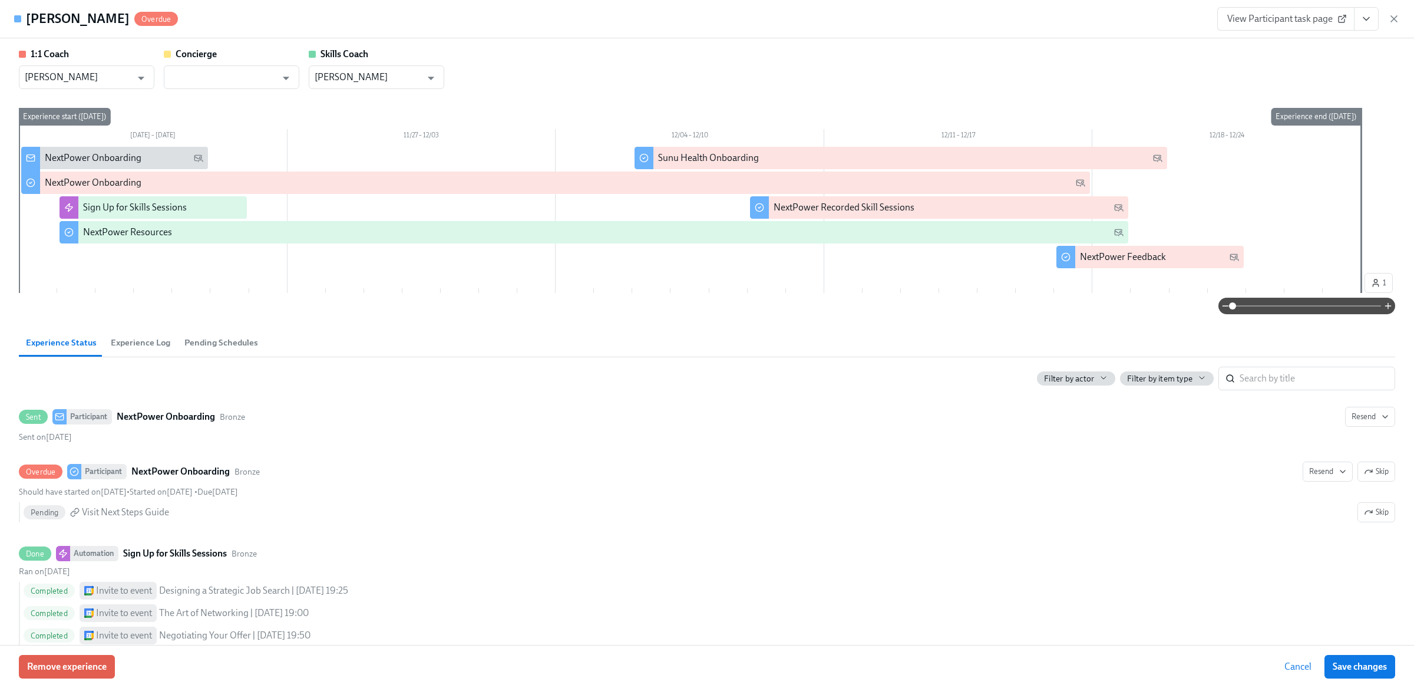
click at [128, 341] on span "Experience Log" at bounding box center [141, 343] width 60 height 14
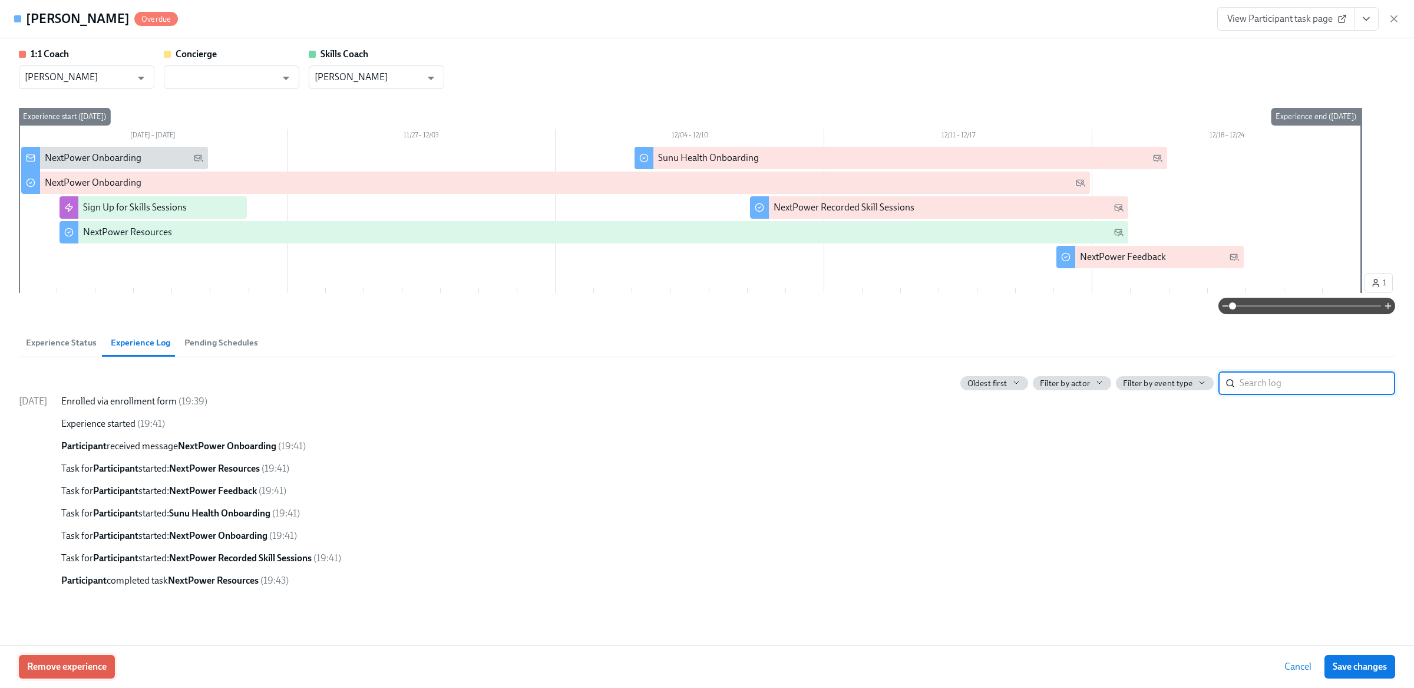
click at [80, 670] on span "Remove experience" at bounding box center [67, 667] width 80 height 12
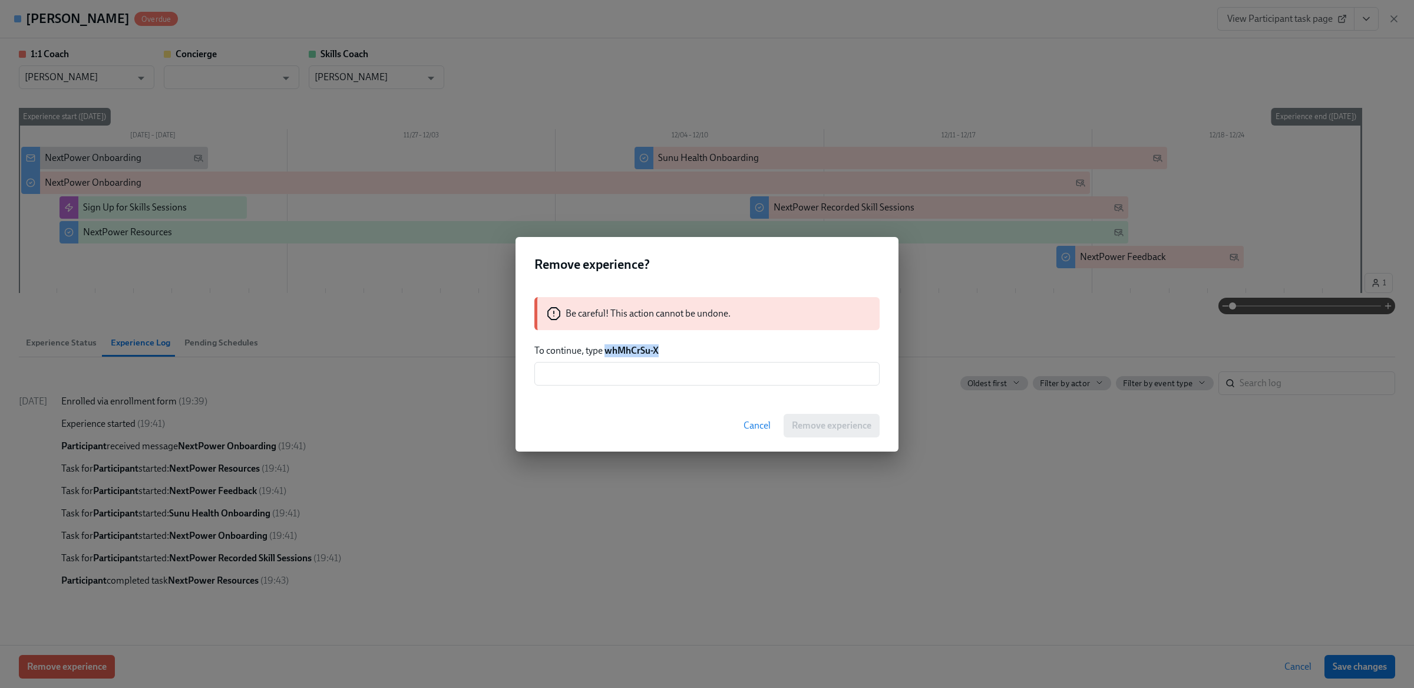
drag, startPoint x: 605, startPoint y: 350, endPoint x: 726, endPoint y: 349, distance: 120.8
click at [726, 349] on p "To continue, type whMhCrSu-X" at bounding box center [707, 350] width 345 height 13
click at [703, 368] on input "text" at bounding box center [707, 374] width 345 height 24
paste input "whMhCrSu-X"
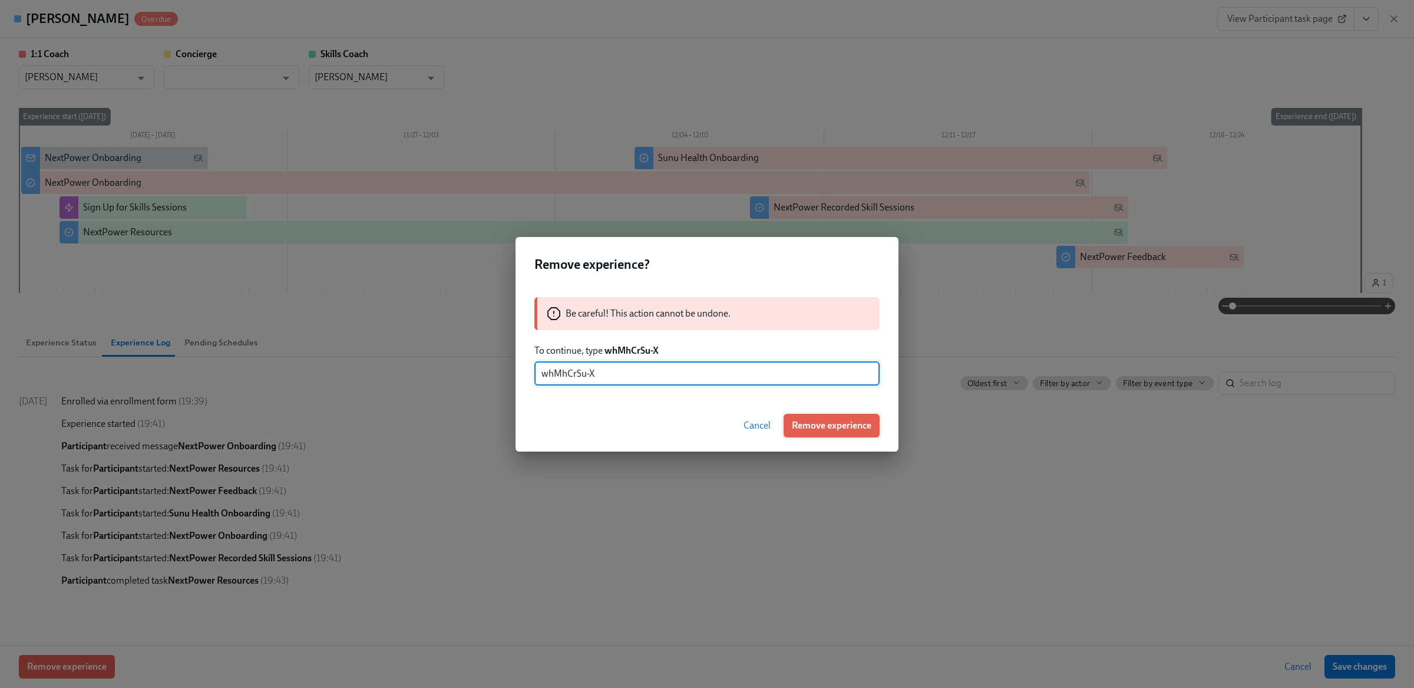
type input "whMhCrSu-X"
click at [832, 420] on span "Remove experience" at bounding box center [832, 426] width 80 height 12
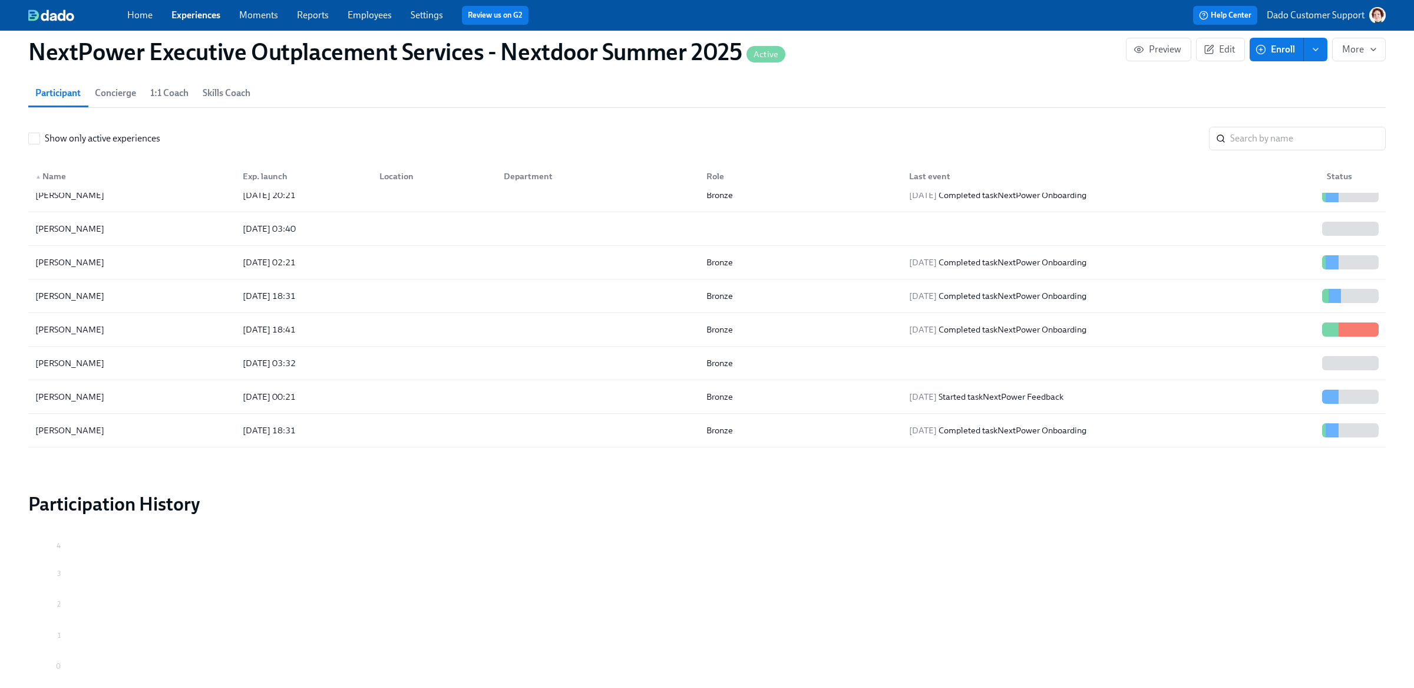
scroll to position [588, 0]
click at [272, 331] on div "2025/08/18 18:41" at bounding box center [269, 327] width 62 height 14
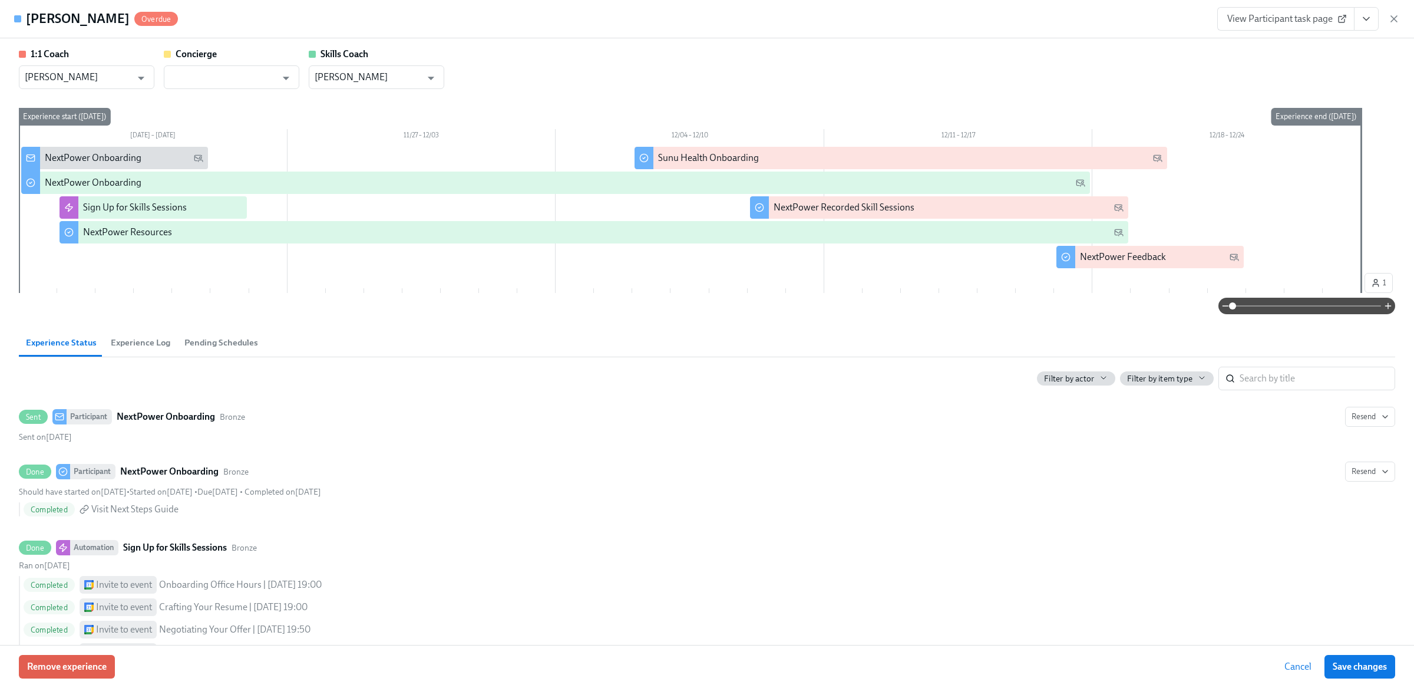
click at [130, 341] on span "Experience Log" at bounding box center [141, 343] width 60 height 14
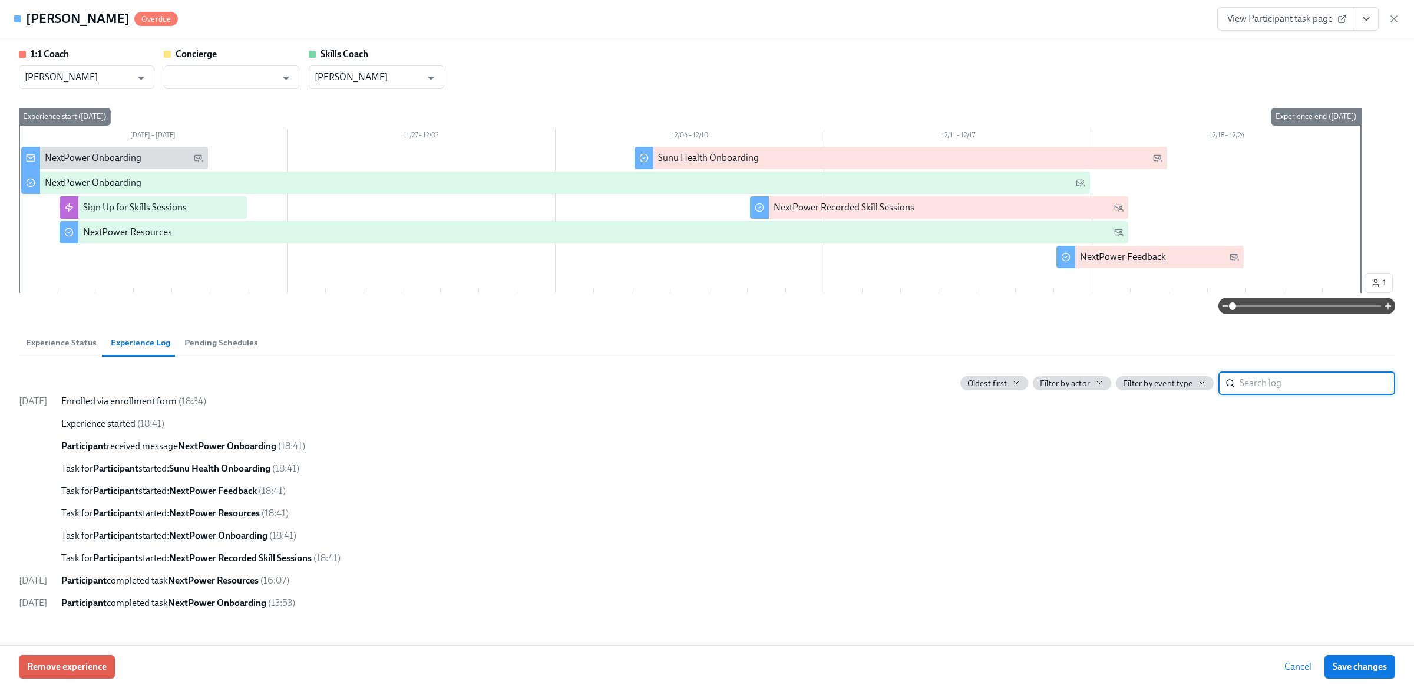
click at [52, 337] on span "Experience Status" at bounding box center [61, 343] width 71 height 14
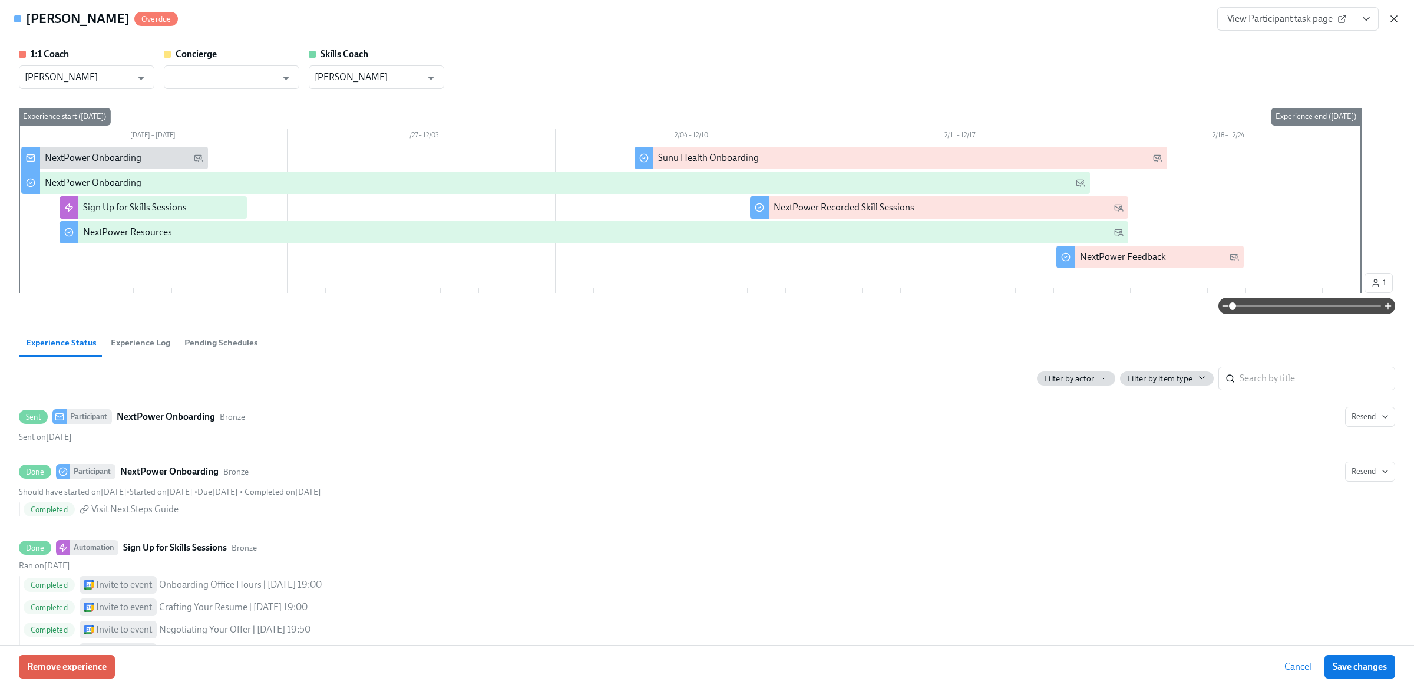
click at [1394, 20] on icon "button" at bounding box center [1395, 19] width 12 height 12
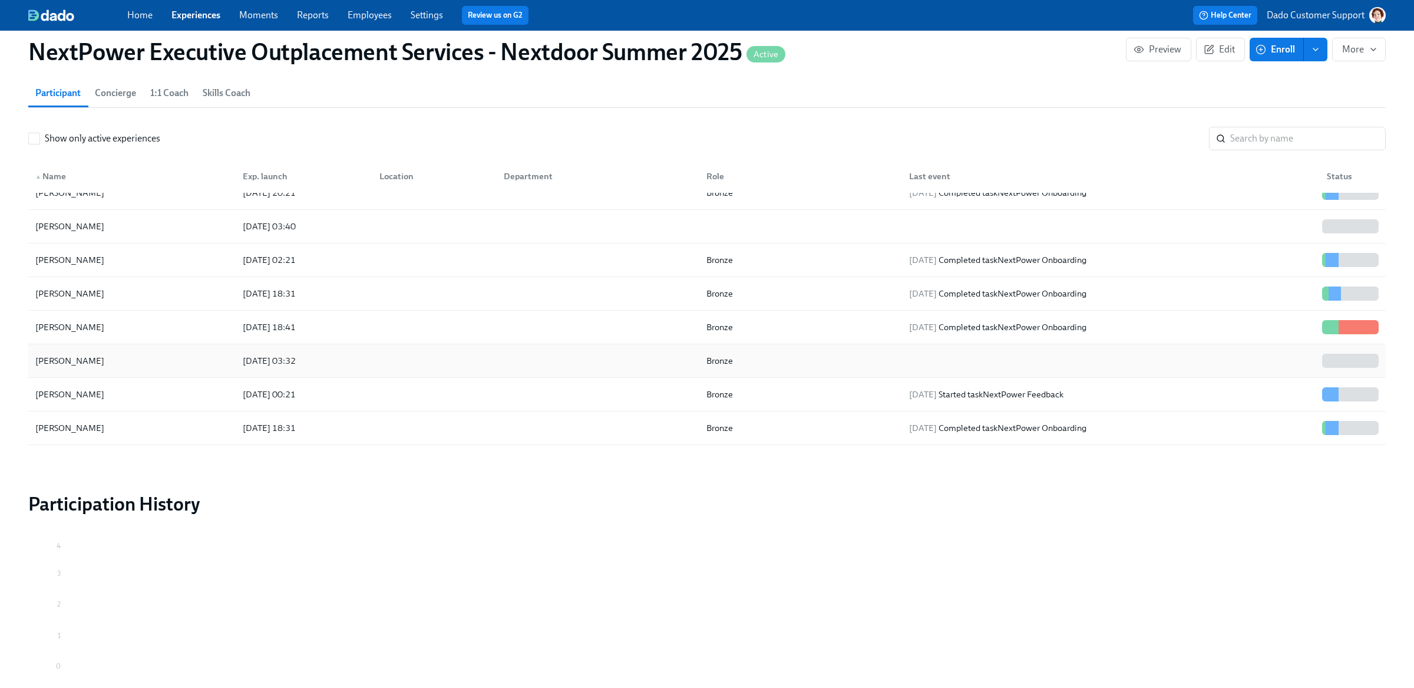
click at [262, 363] on div "2025/08/18 03:32" at bounding box center [269, 361] width 62 height 14
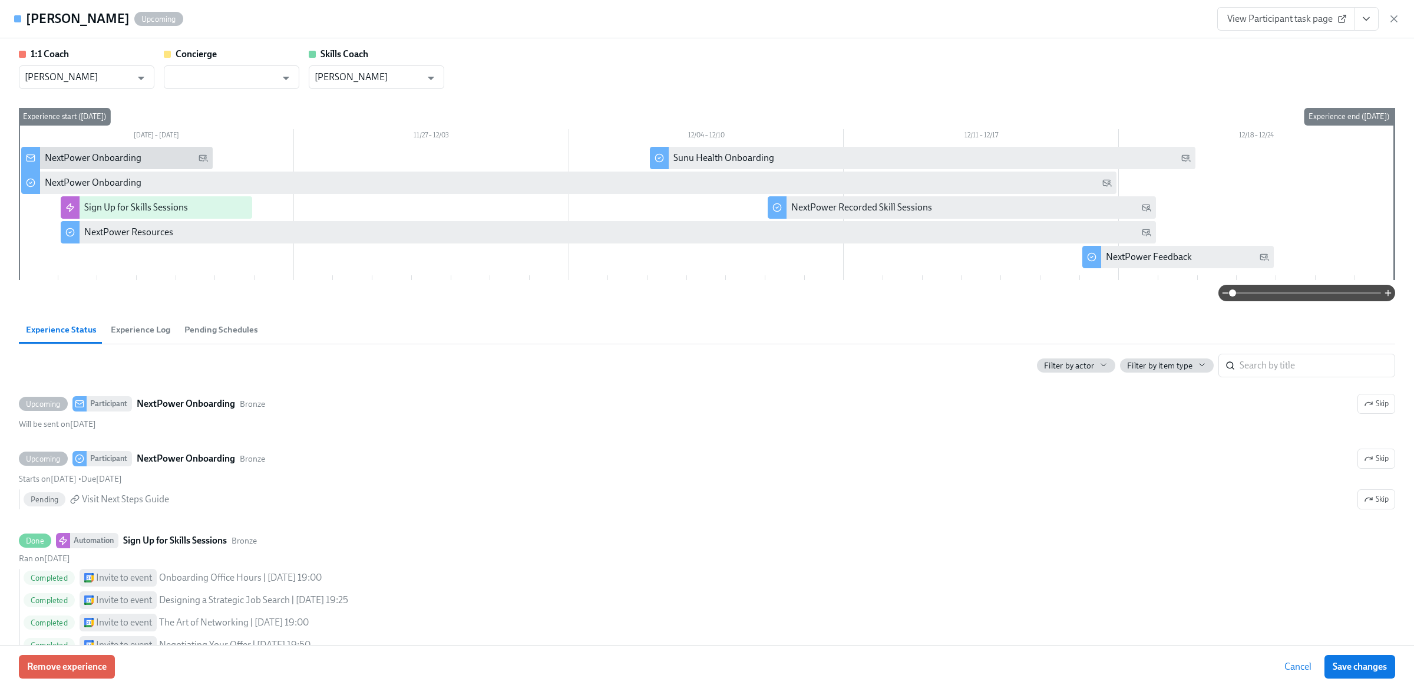
click at [153, 323] on span "Experience Log" at bounding box center [141, 330] width 60 height 14
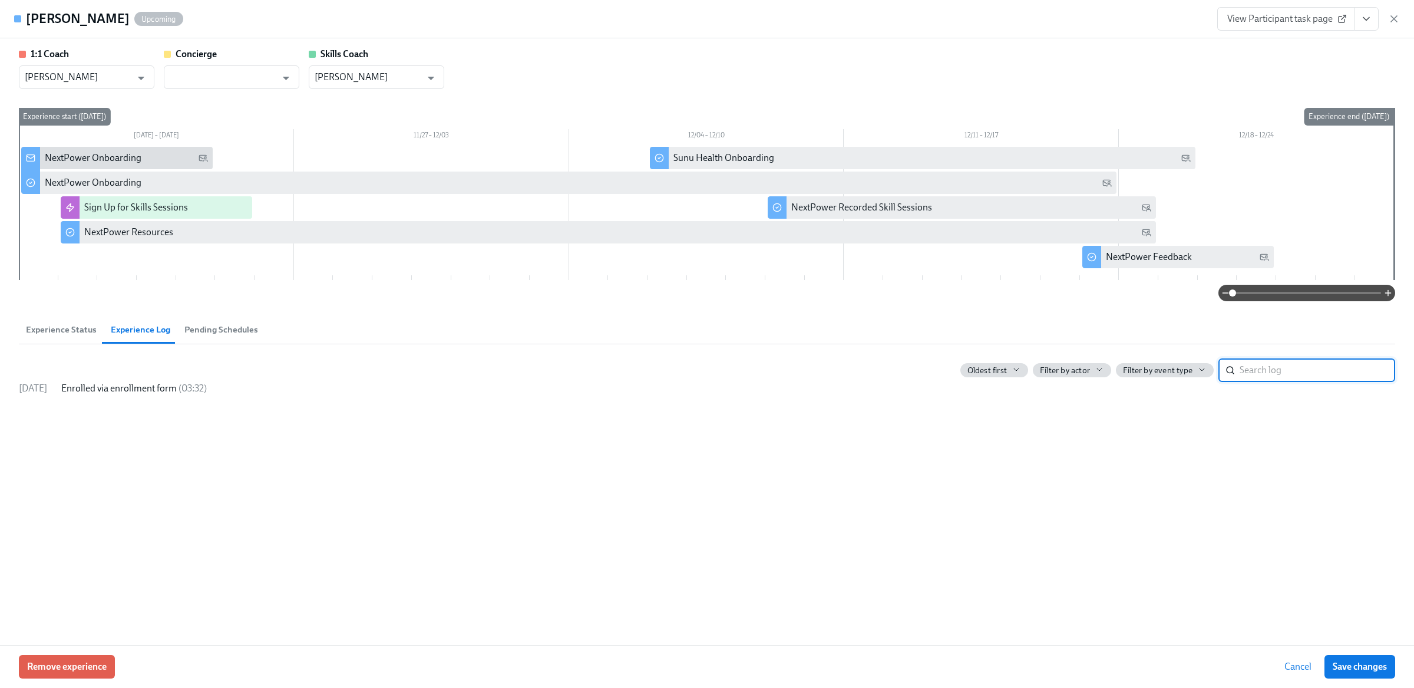
click at [47, 324] on span "Experience Status" at bounding box center [61, 330] width 71 height 14
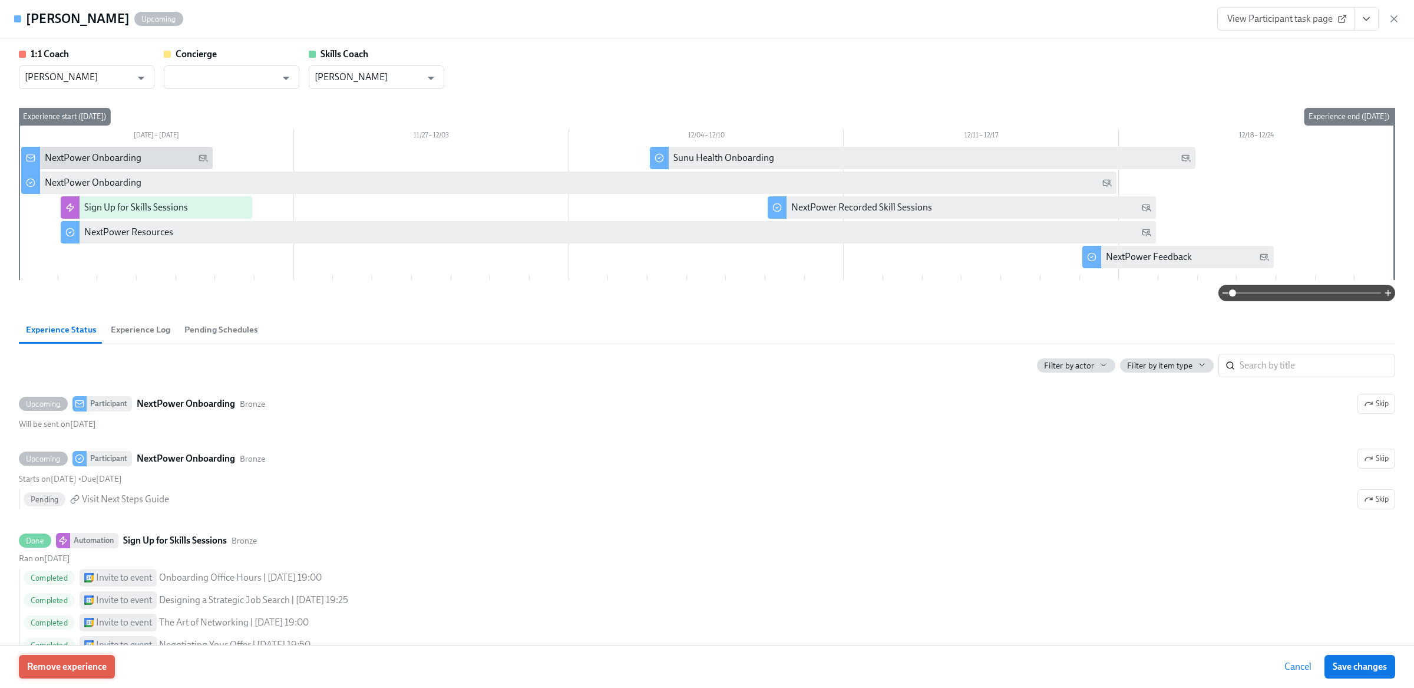
click at [58, 677] on button "Remove experience" at bounding box center [67, 667] width 96 height 24
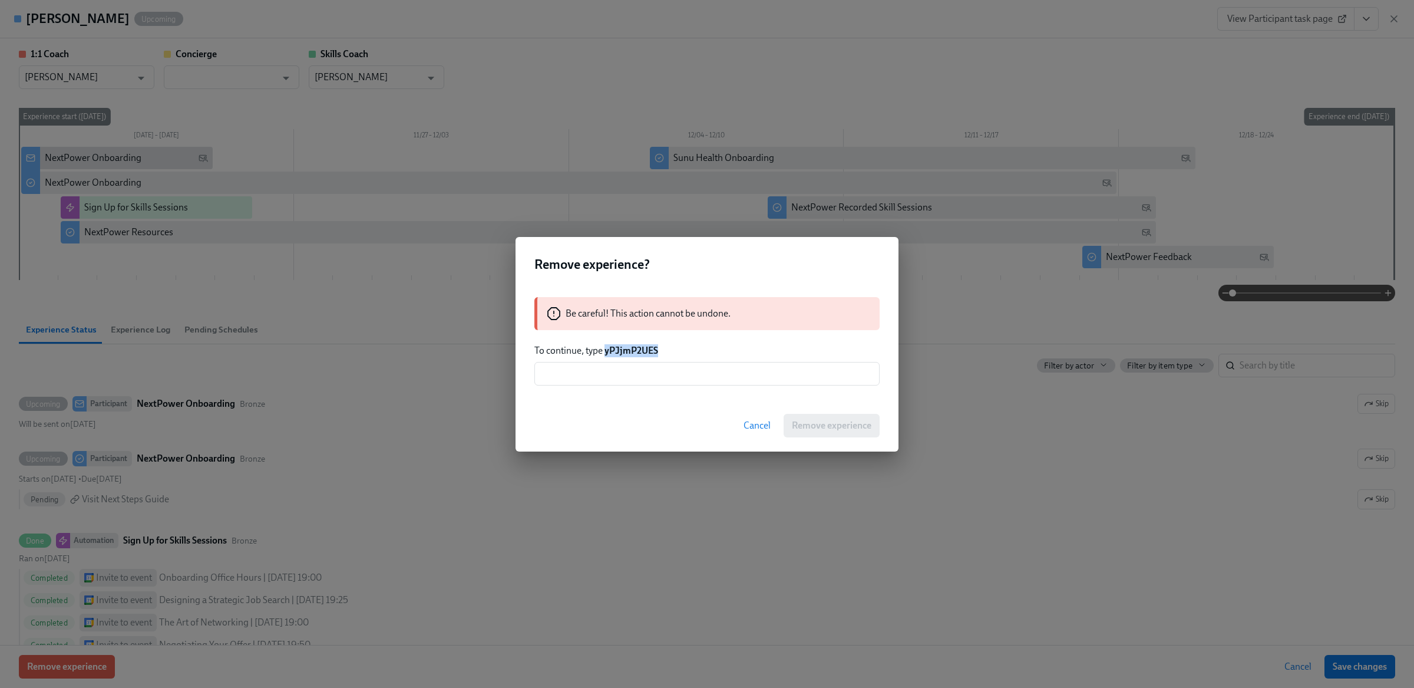
drag, startPoint x: 606, startPoint y: 351, endPoint x: 751, endPoint y: 354, distance: 145.6
click at [751, 354] on p "To continue, type yPJjmP2UES" at bounding box center [707, 350] width 345 height 13
click at [723, 378] on input "text" at bounding box center [707, 374] width 345 height 24
paste input "yPJjmP2UES"
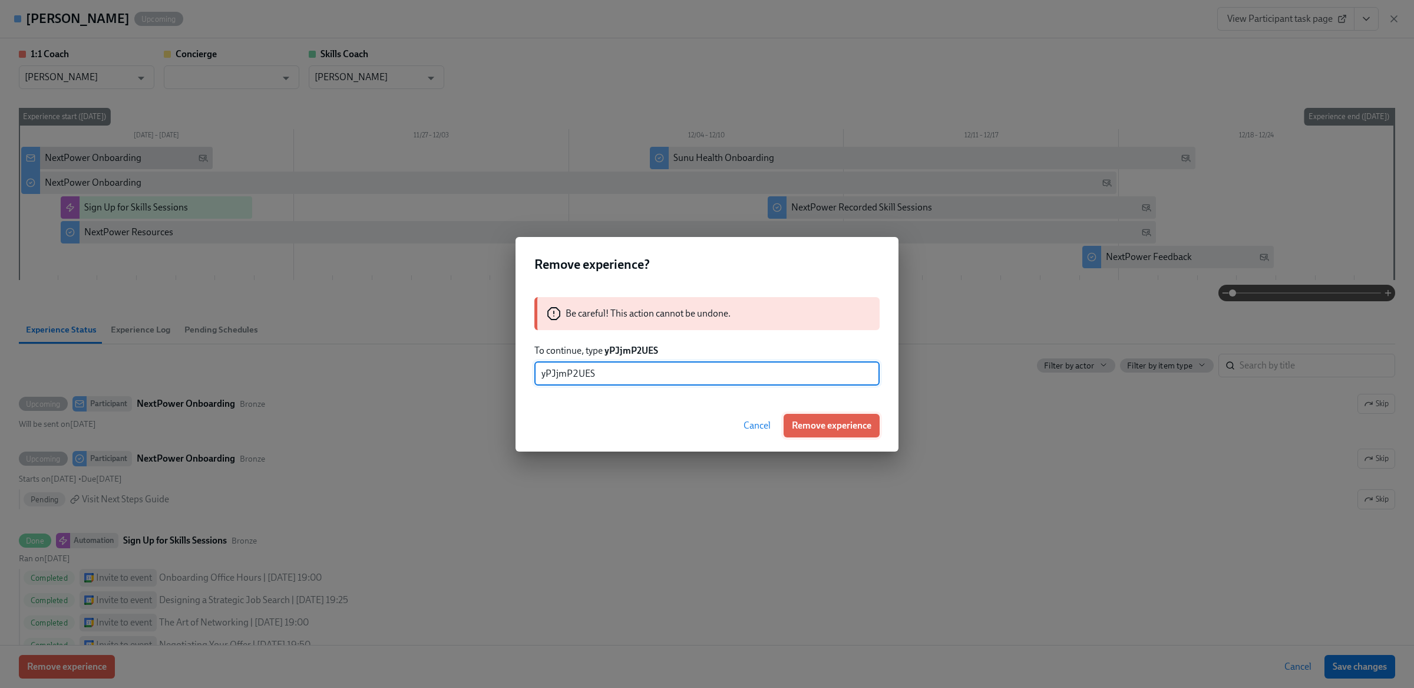
type input "yPJjmP2UES"
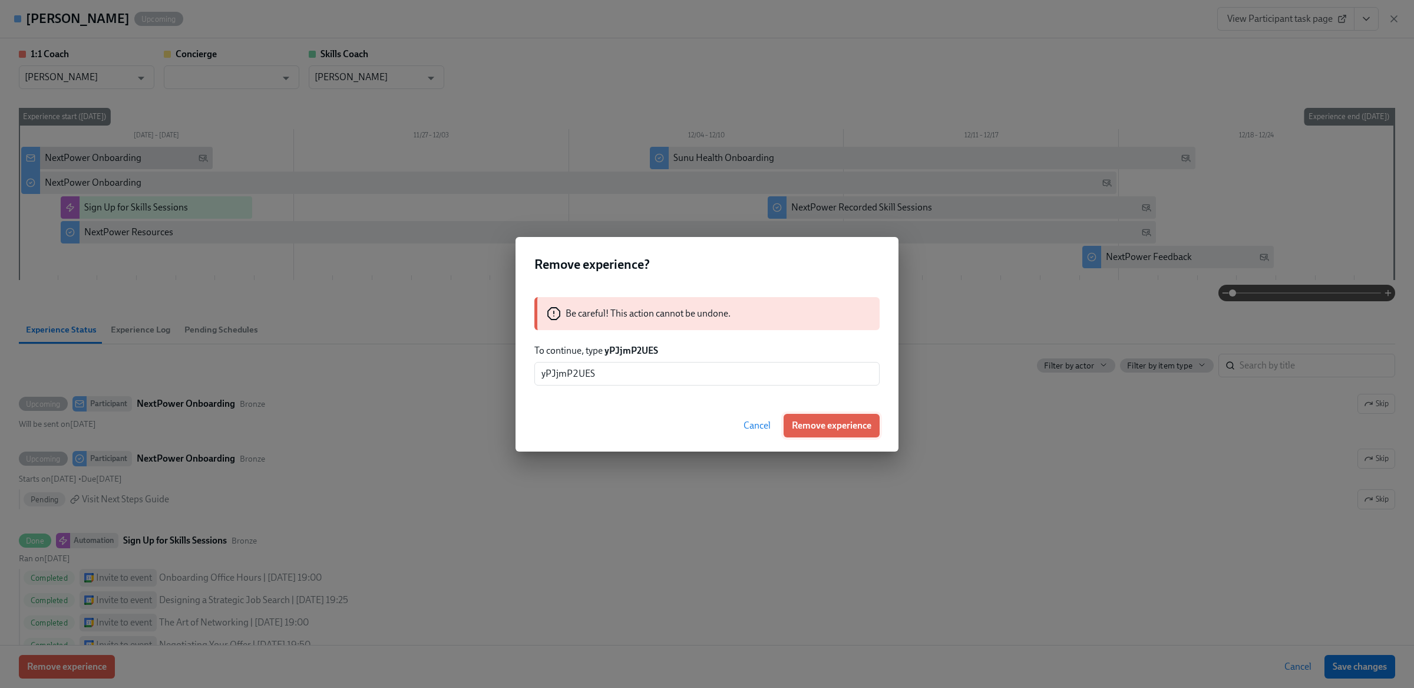
click at [829, 428] on span "Remove experience" at bounding box center [832, 426] width 80 height 12
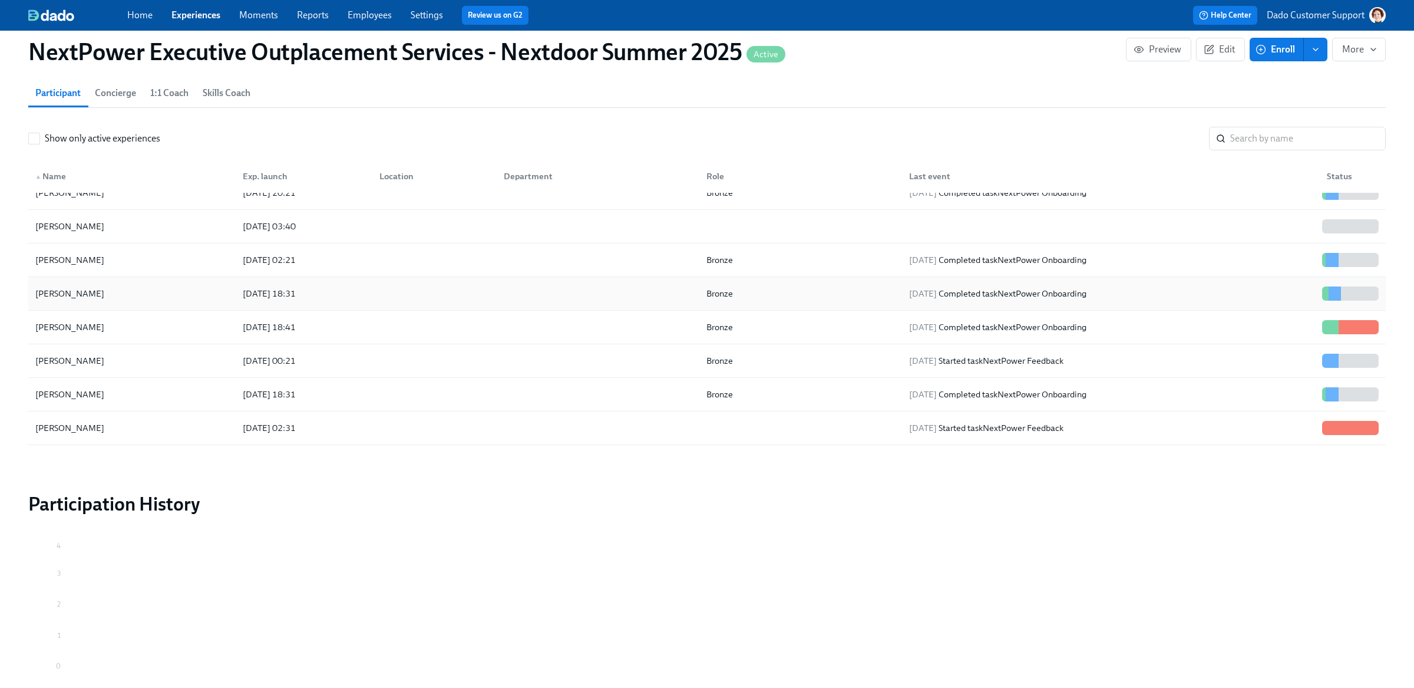
click at [109, 308] on div "Krish Sailam 2025/08/15 18:31 Bronze 2025/08/18 Completed task NextPower Onboar…" at bounding box center [707, 294] width 1358 height 34
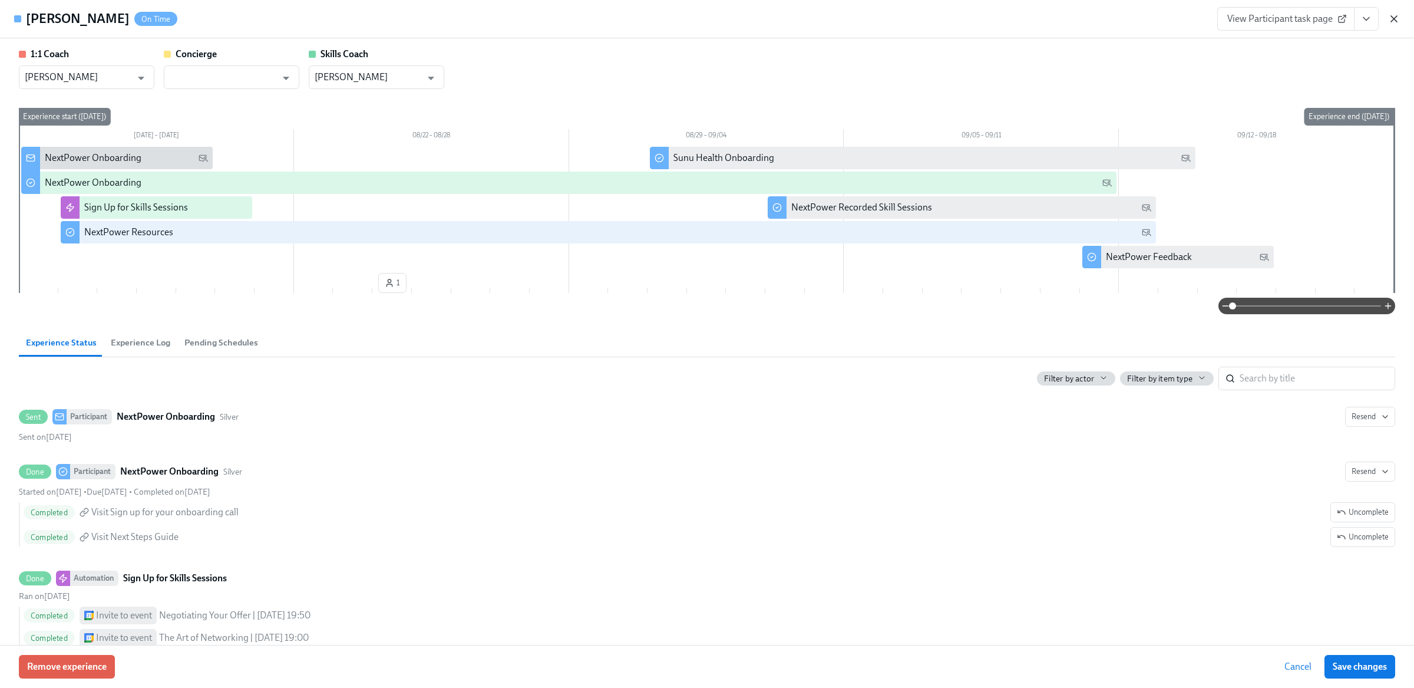
click at [1389, 22] on icon "button" at bounding box center [1395, 19] width 12 height 12
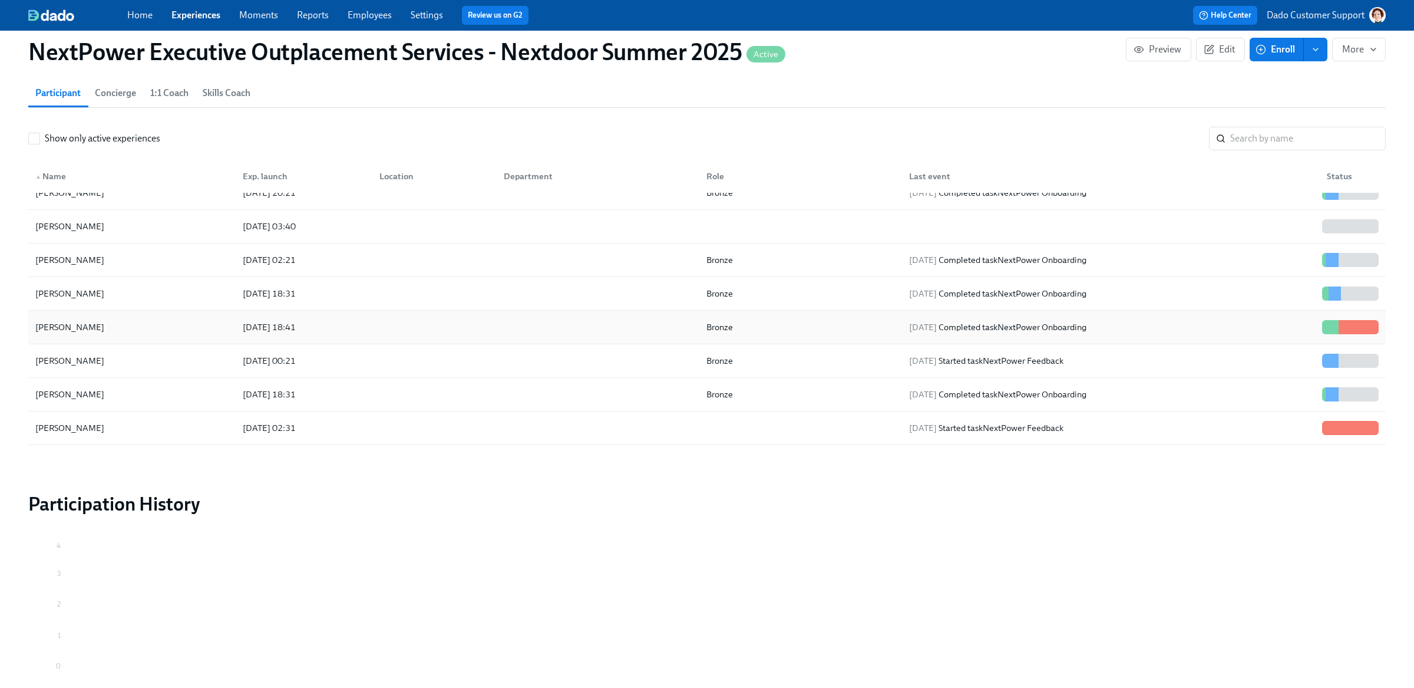
click at [65, 326] on div "Chris Senio" at bounding box center [70, 327] width 78 height 14
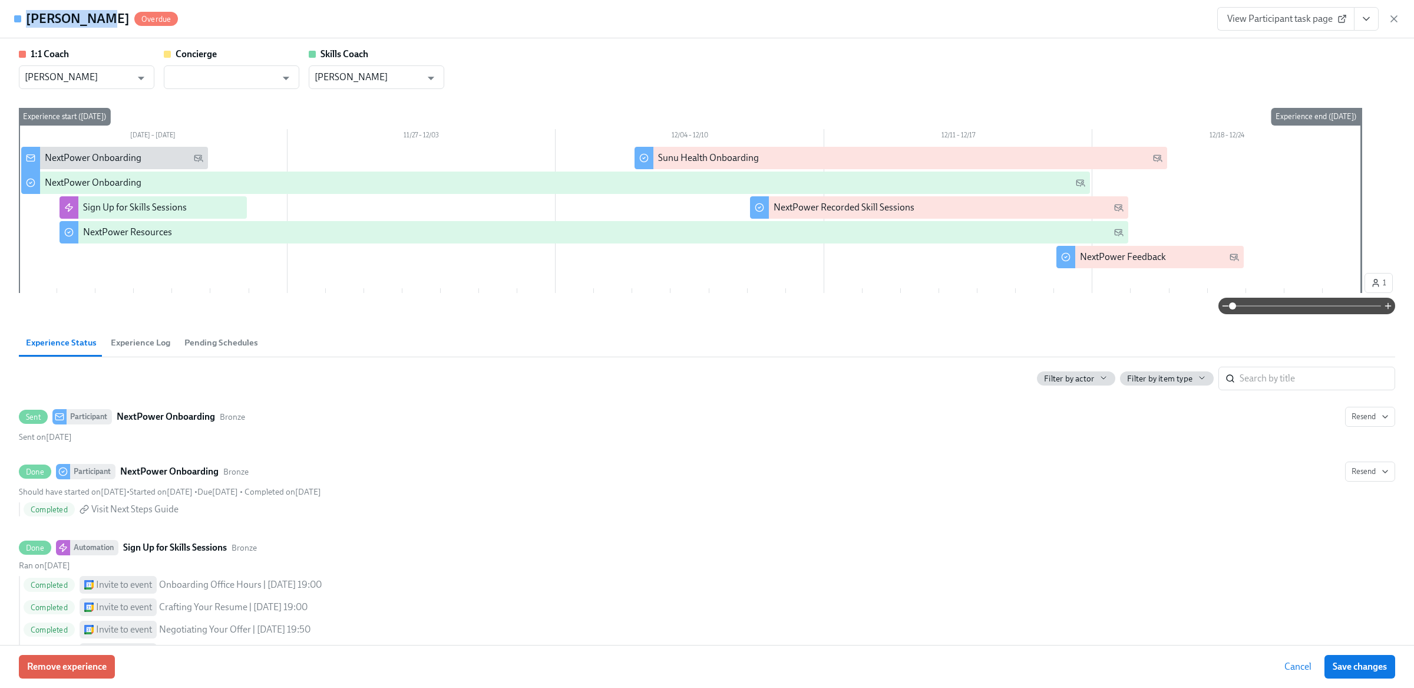
drag, startPoint x: 28, startPoint y: 19, endPoint x: 87, endPoint y: 22, distance: 59.0
click at [88, 22] on h4 "Chris Senio" at bounding box center [78, 19] width 104 height 18
click at [28, 159] on input "checkbox" at bounding box center [30, 158] width 11 height 11
checkbox input "true"
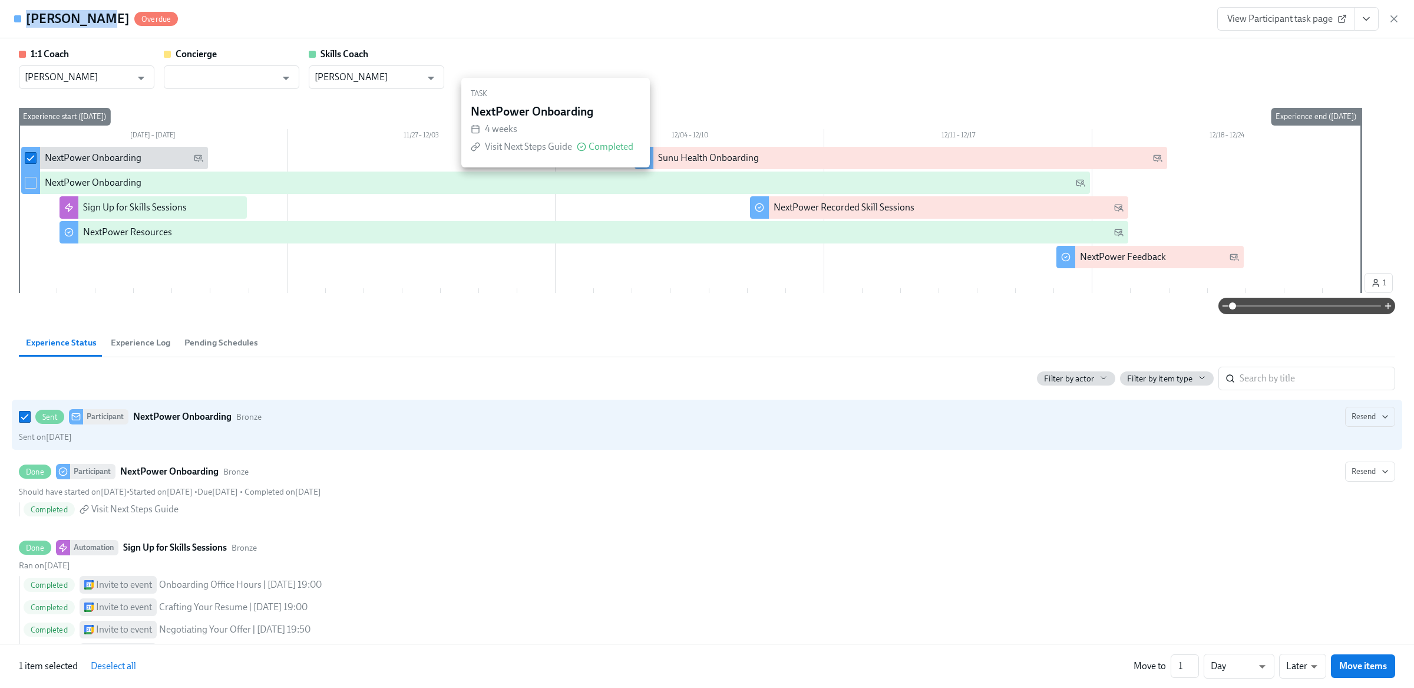
click at [28, 184] on input "checkbox" at bounding box center [30, 182] width 11 height 11
checkbox input "true"
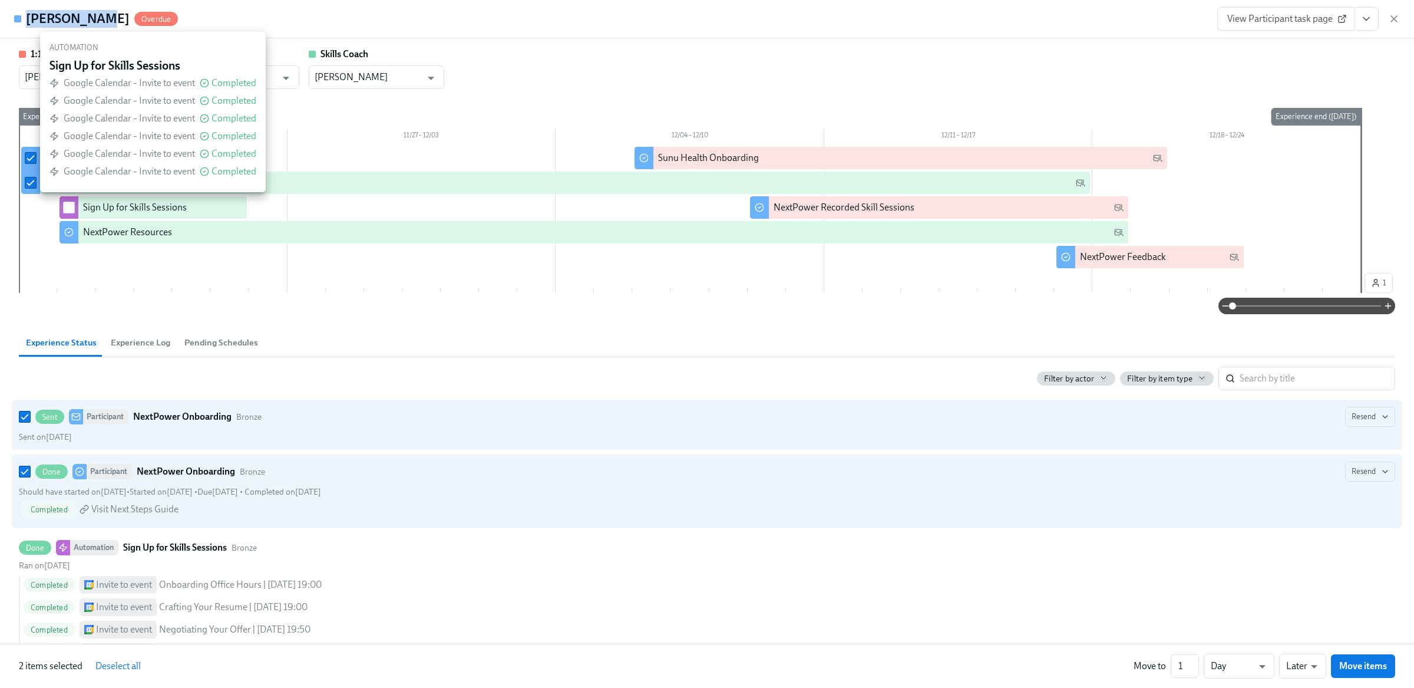
click at [73, 209] on input "checkbox" at bounding box center [69, 207] width 11 height 11
checkbox input "true"
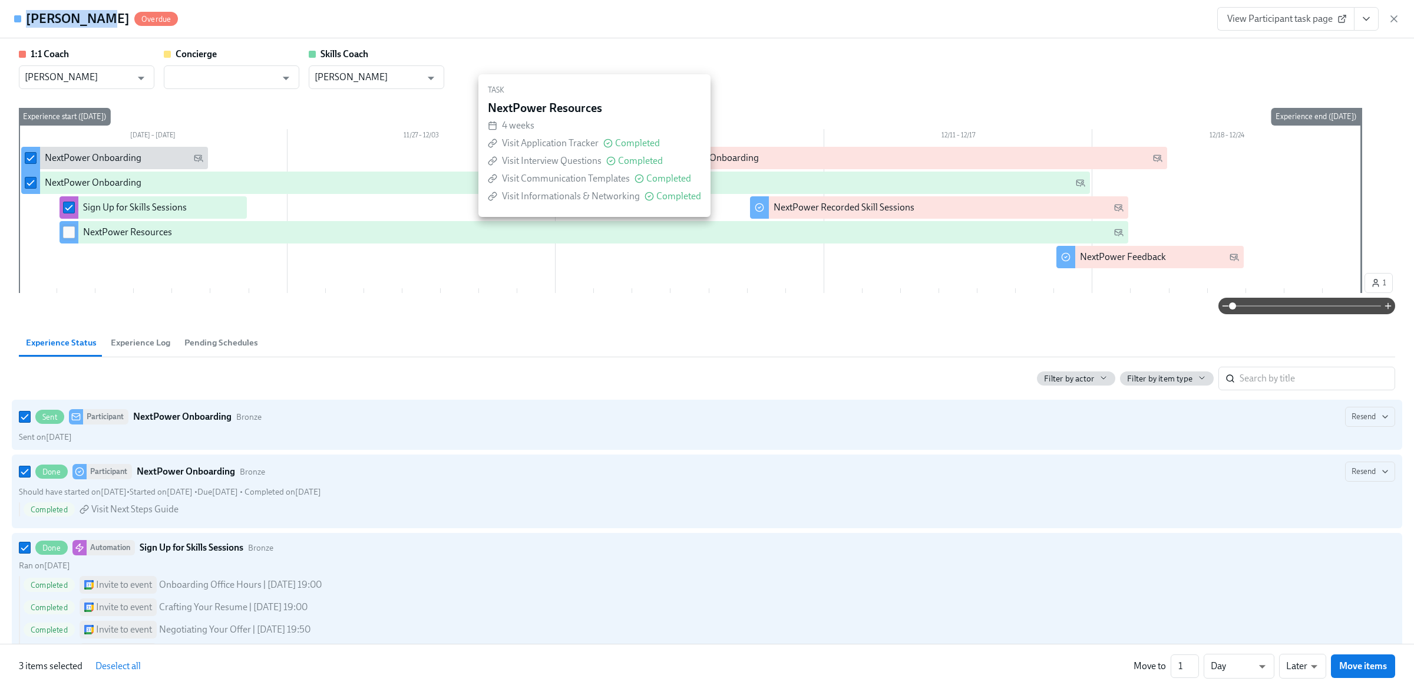
click at [73, 227] on input "checkbox" at bounding box center [69, 232] width 11 height 11
checkbox input "true"
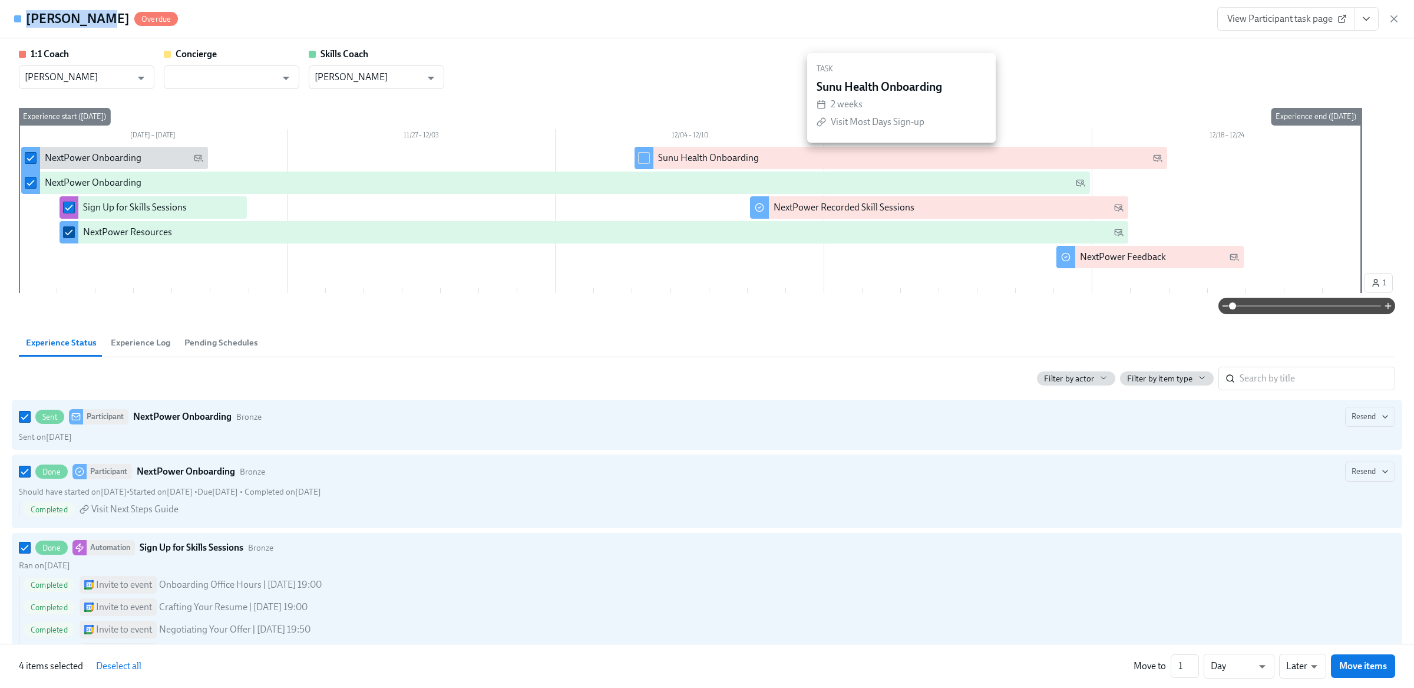
click at [643, 158] on input "checkbox" at bounding box center [644, 158] width 11 height 11
checkbox input "true"
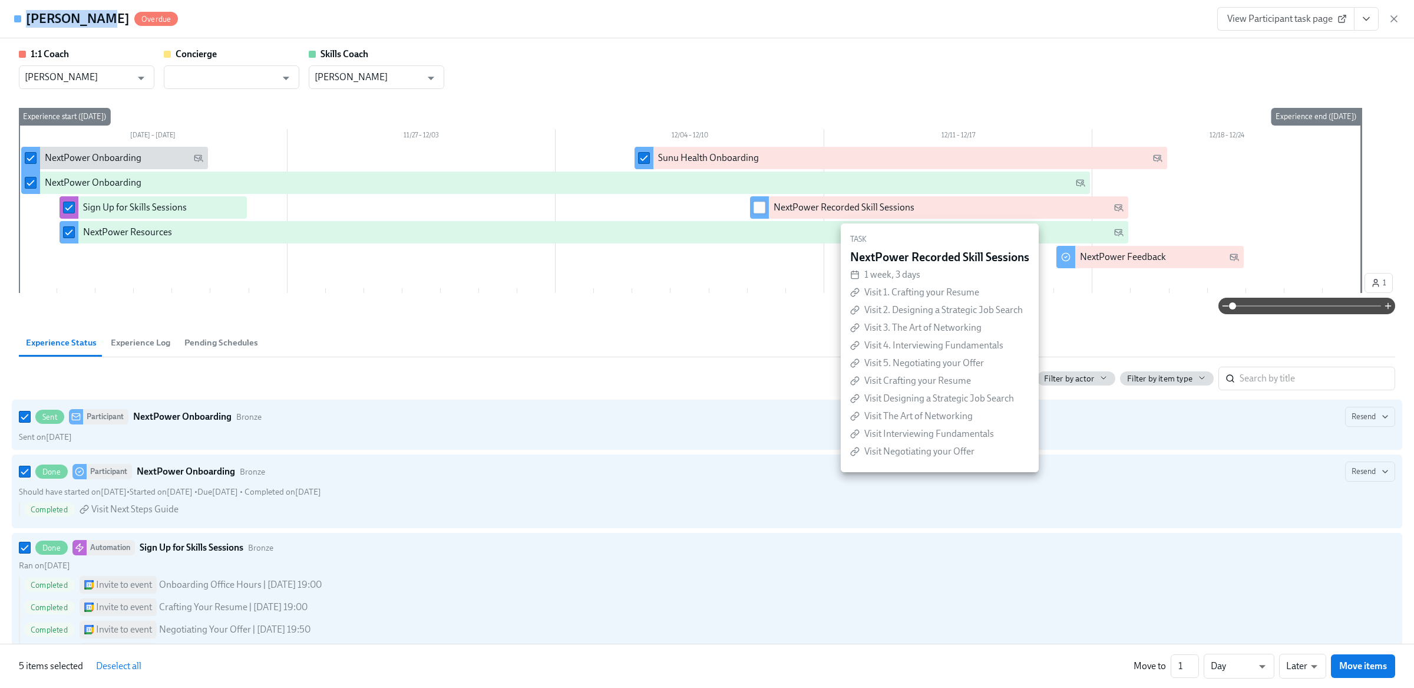
click at [757, 207] on input "checkbox" at bounding box center [759, 207] width 11 height 11
checkbox input "true"
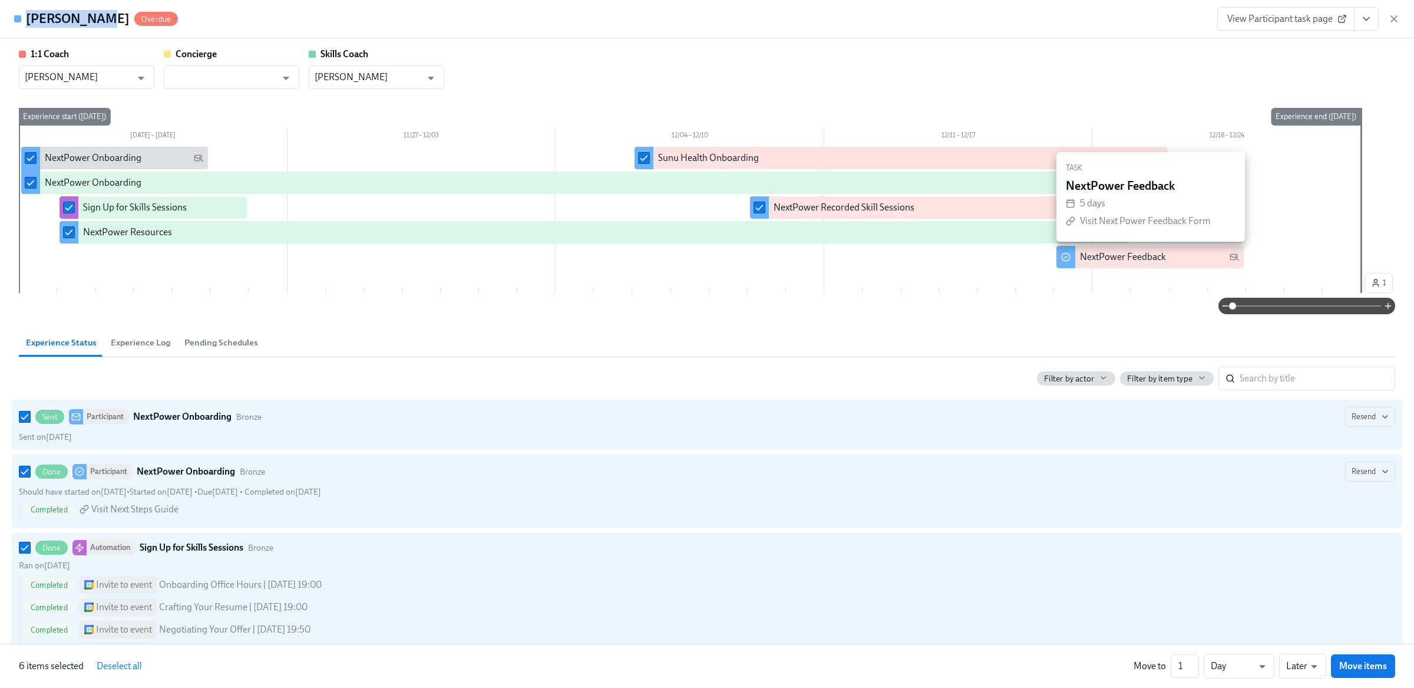
checkbox input "true"
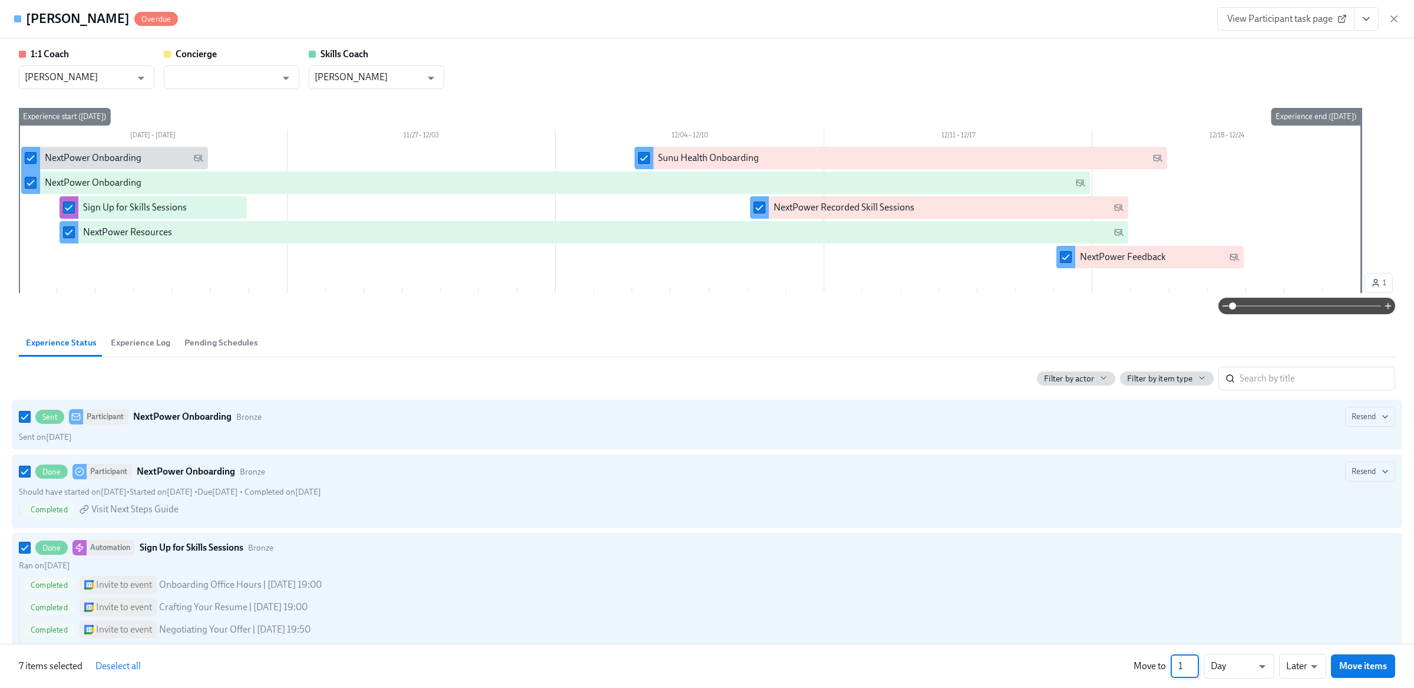
drag, startPoint x: 1182, startPoint y: 664, endPoint x: 1174, endPoint y: 664, distance: 7.7
click at [1174, 664] on input "1" at bounding box center [1185, 666] width 28 height 24
type input "270"
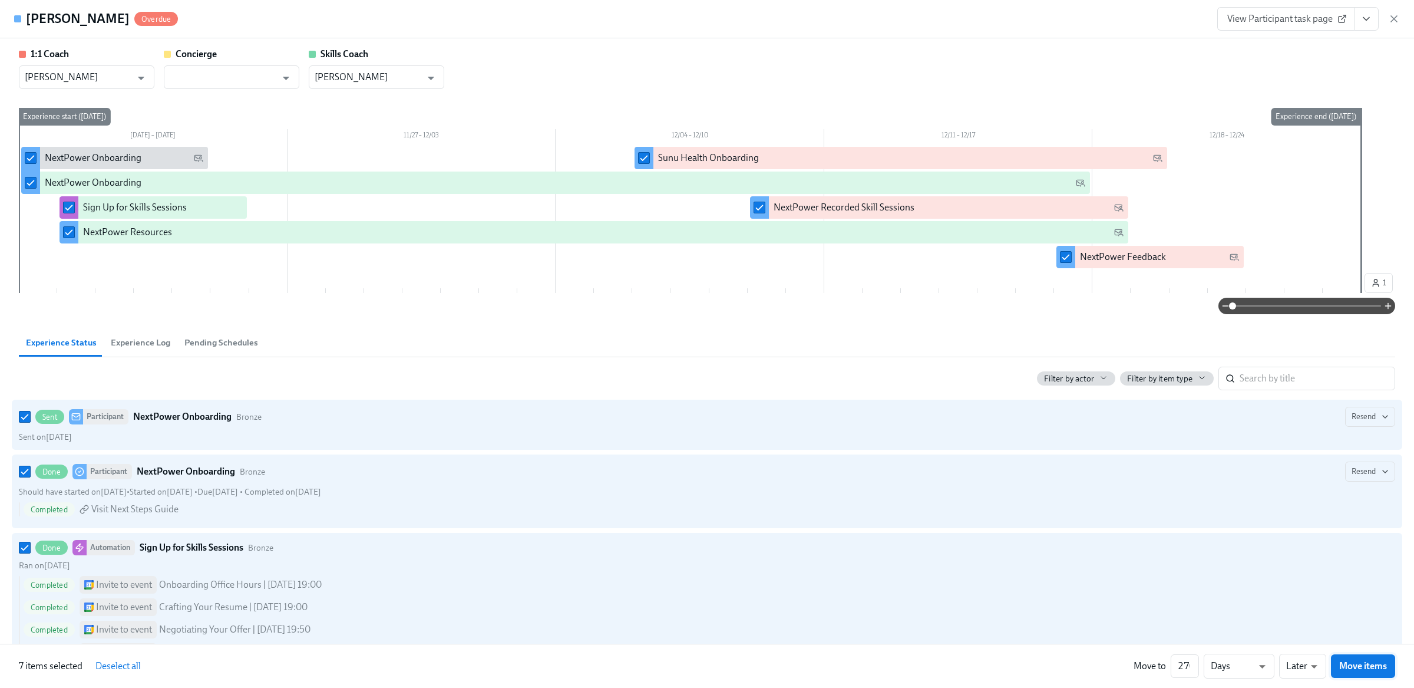
click at [1361, 662] on span "Move items" at bounding box center [1364, 666] width 48 height 12
checkbox input "false"
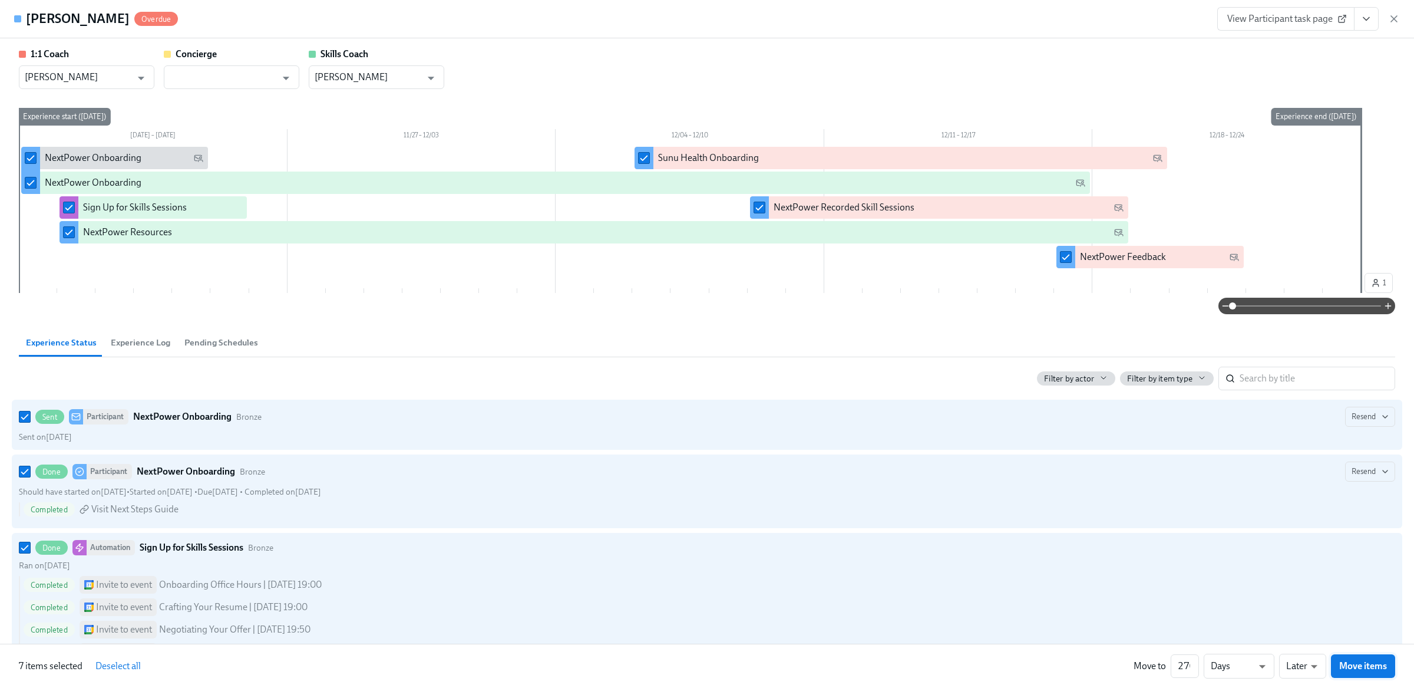
checkbox input "false"
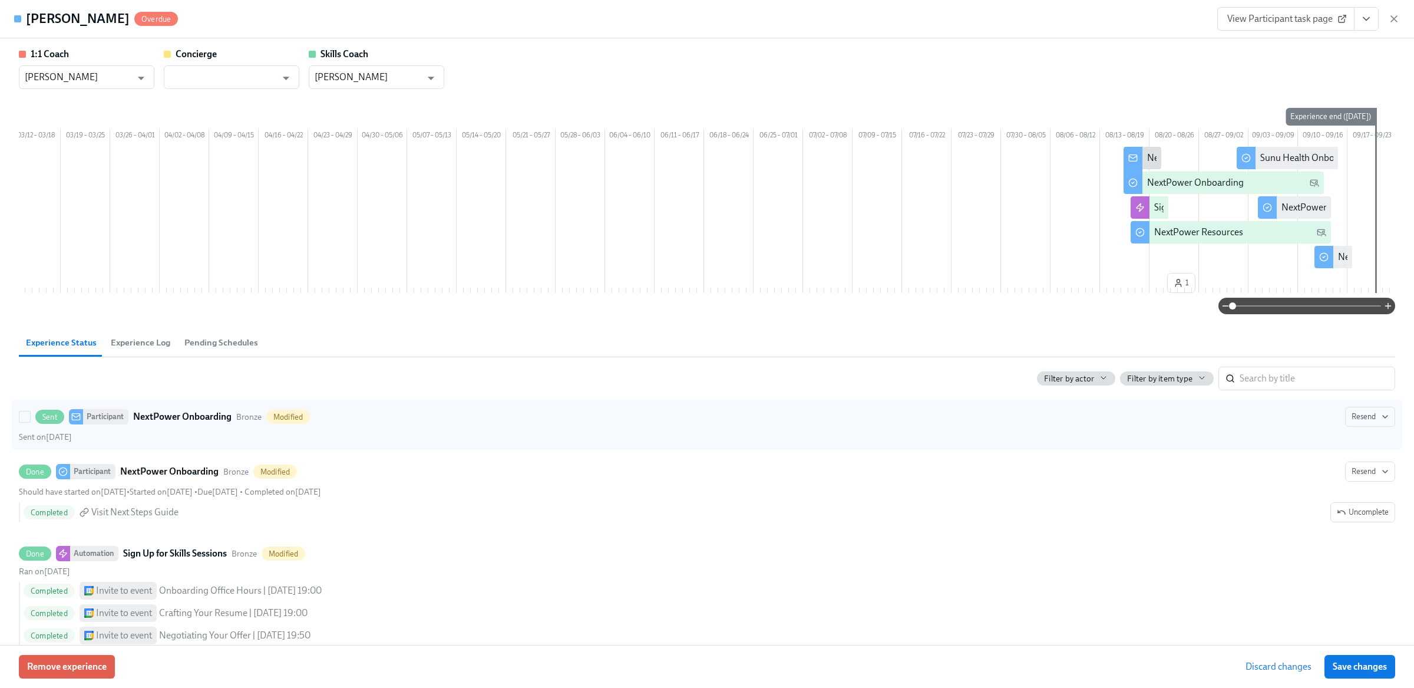
click at [24, 427] on div "Sent Participant NextPower Onboarding Bronze Modified Resend" at bounding box center [707, 417] width 1377 height 20
click at [24, 422] on input "Sent Participant NextPower Onboarding Bronze Modified Resend Sent on August 18th" at bounding box center [24, 416] width 11 height 11
checkbox input "true"
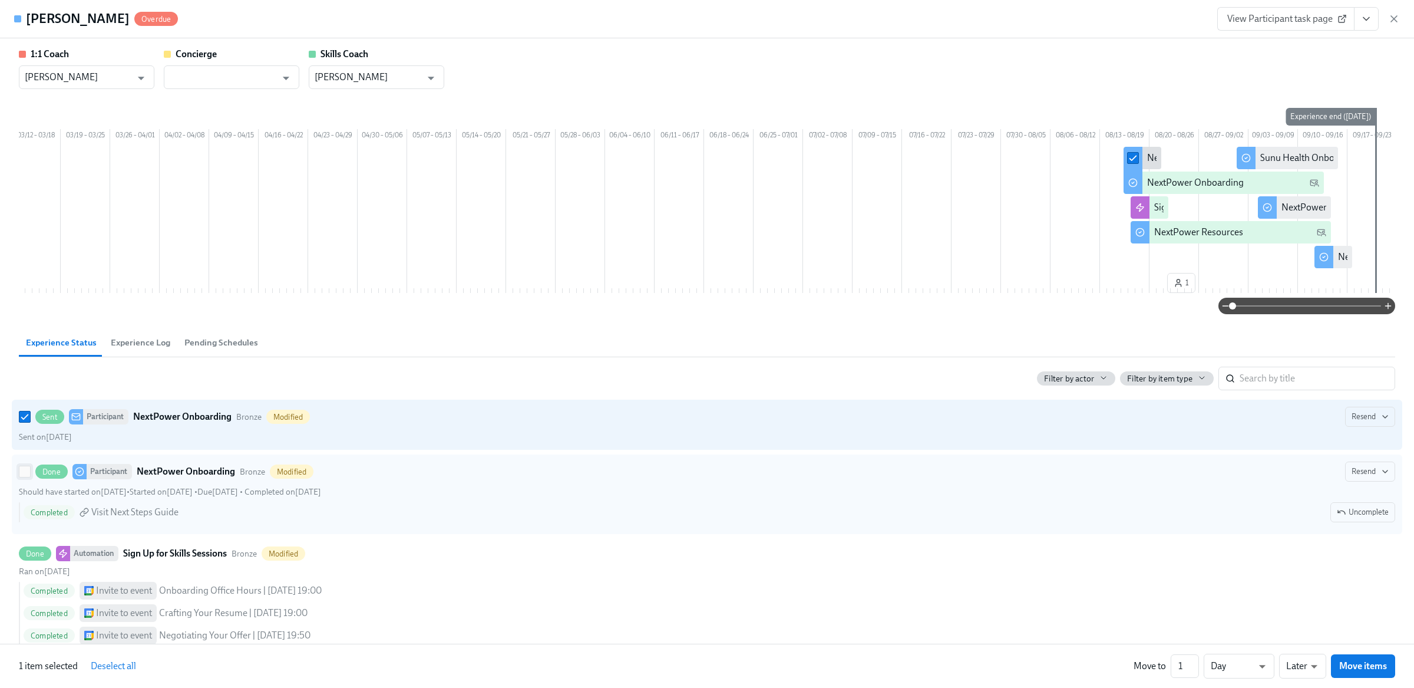
click at [27, 477] on input "Done Participant NextPower Onboarding Bronze Modified Resend Should have starte…" at bounding box center [24, 471] width 11 height 11
checkbox input "true"
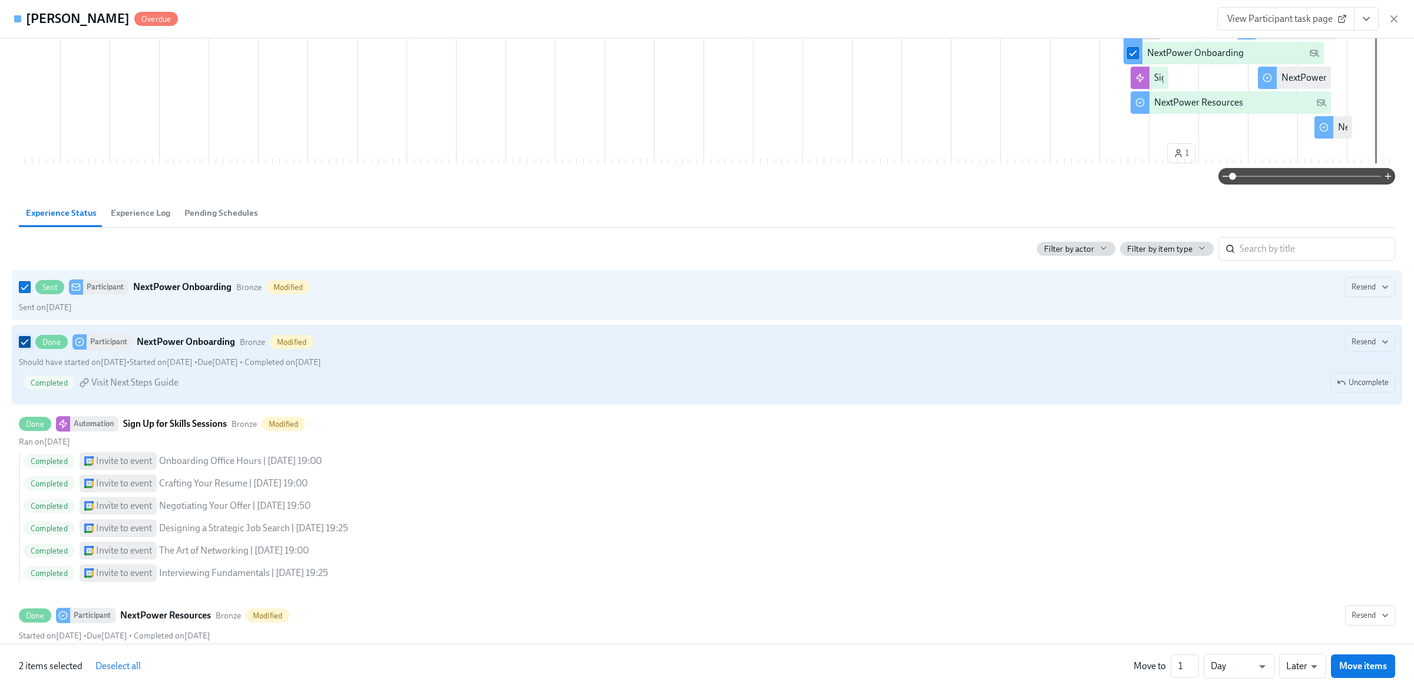
scroll to position [206, 0]
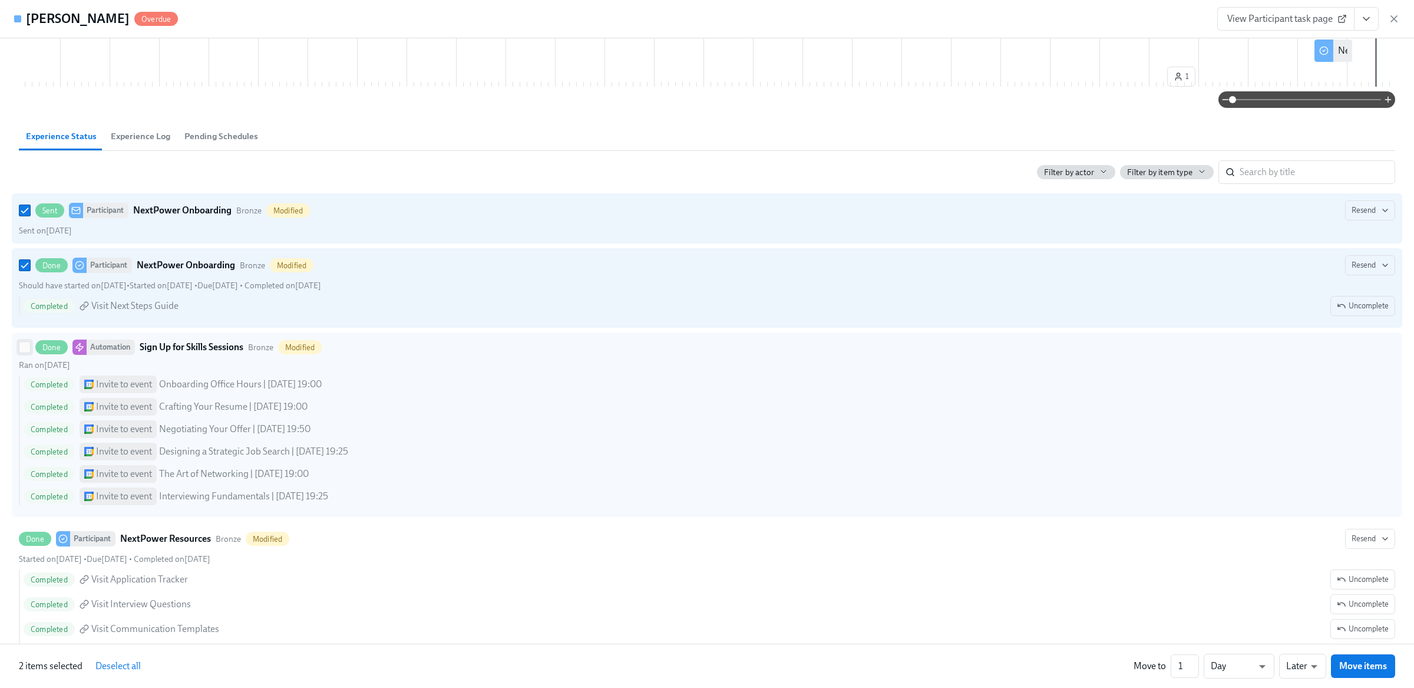
click at [25, 352] on input "Done Automation Sign Up for Skills Sessions Bronze Modified Ran on August 18th …" at bounding box center [24, 347] width 11 height 11
checkbox input "true"
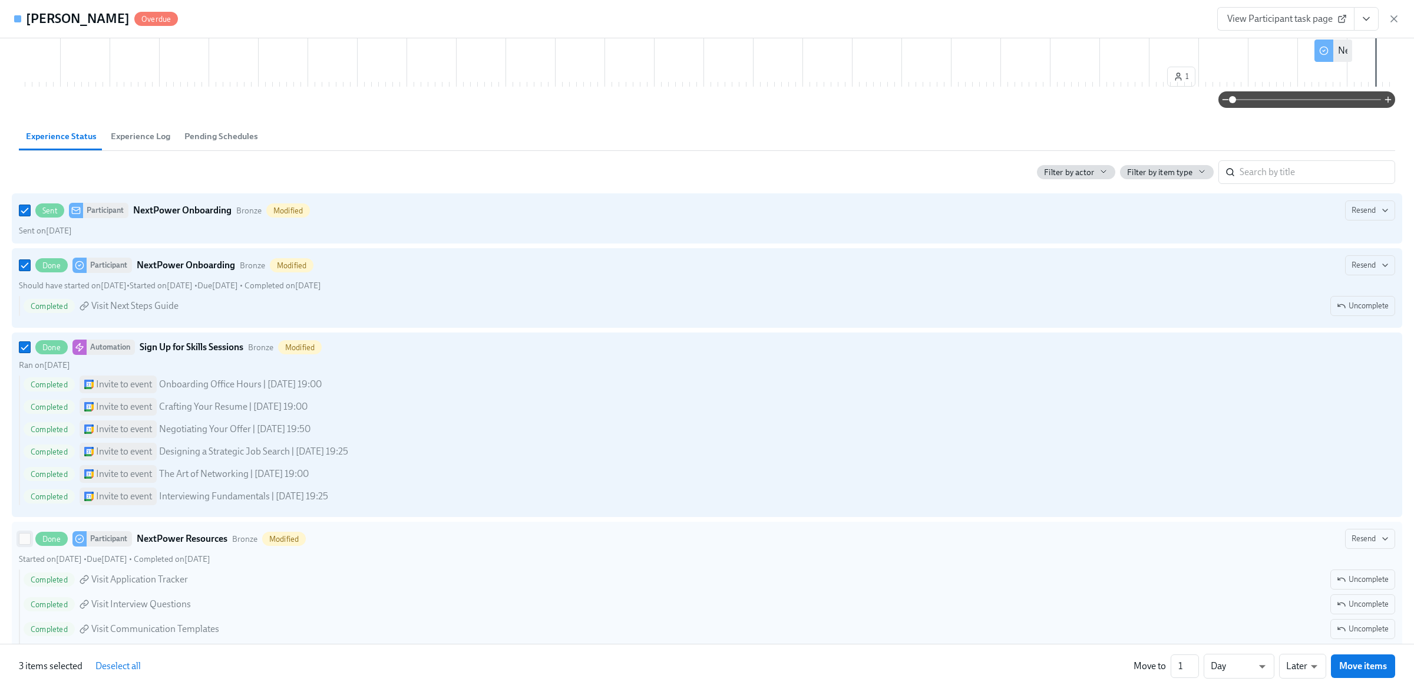
click at [24, 544] on input "Done Participant NextPower Resources Bronze Modified Resend Started on August 1…" at bounding box center [24, 538] width 11 height 11
checkbox input "true"
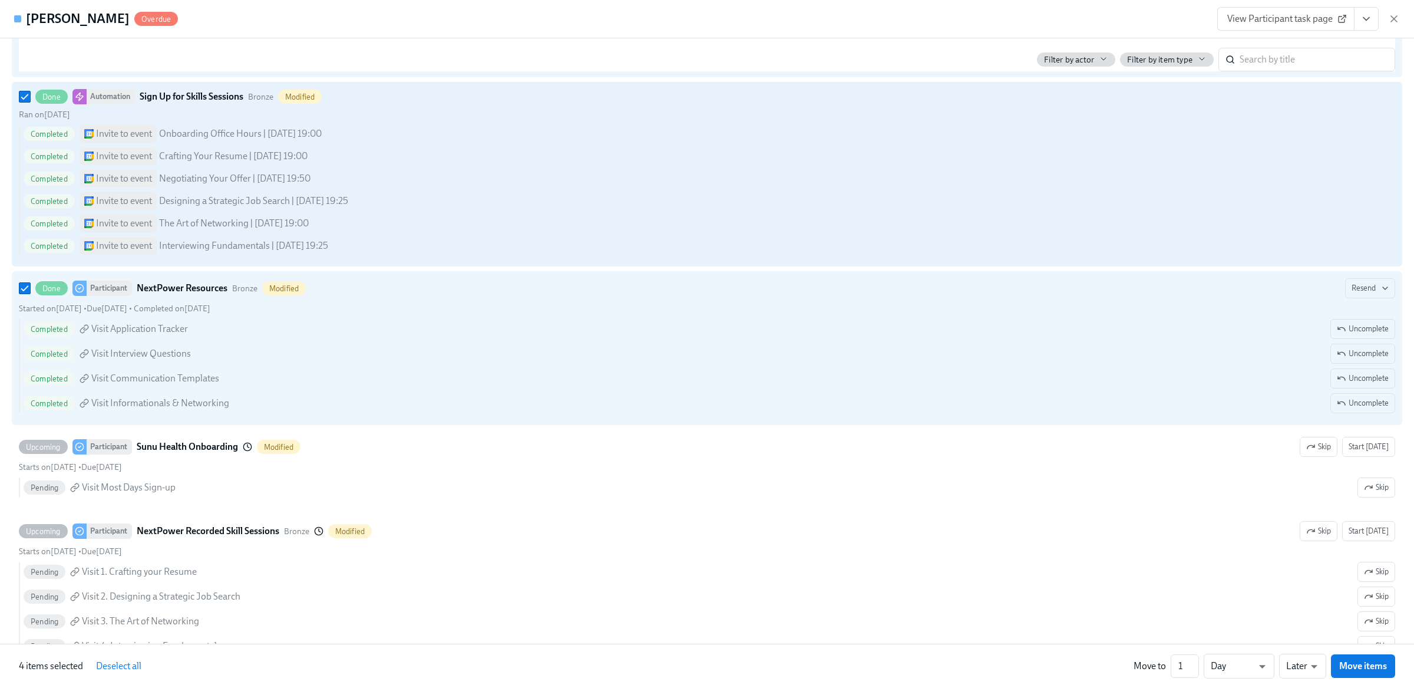
scroll to position [504, 0]
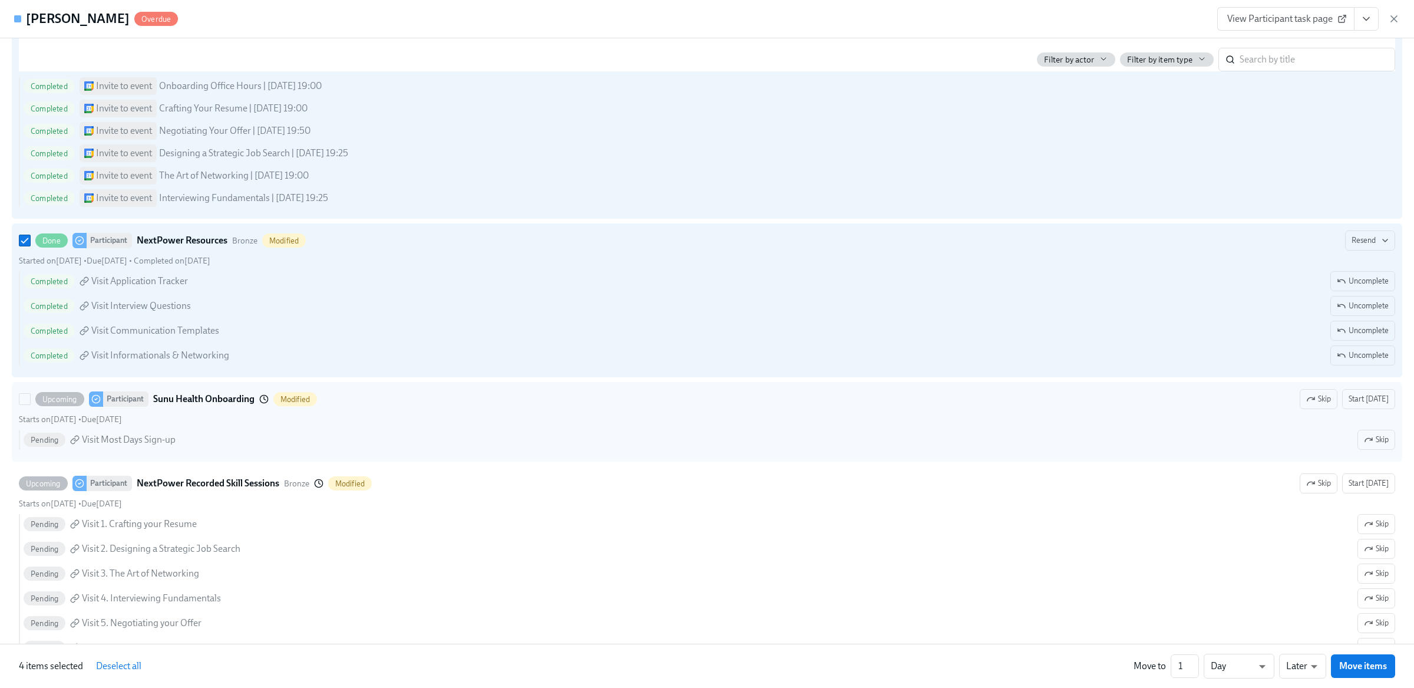
click at [23, 409] on div "Upcoming Participant Sunu Health Onboarding Modified Skip Start today" at bounding box center [707, 399] width 1377 height 20
click at [23, 404] on input "Upcoming Participant Sunu Health Onboarding Modified Skip Start today Starts on…" at bounding box center [24, 399] width 11 height 11
checkbox input "true"
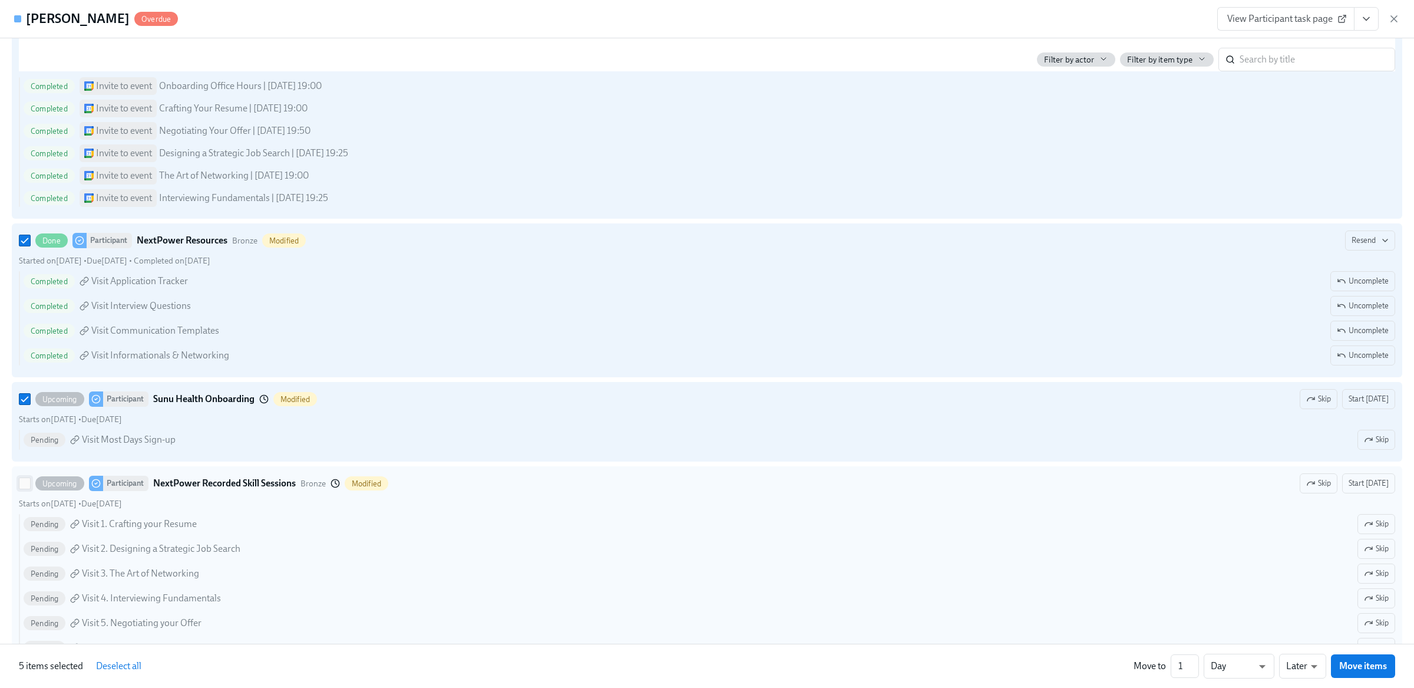
click at [22, 489] on input "Upcoming Participant NextPower Recorded Skill Sessions Bronze Modified Skip Sta…" at bounding box center [24, 483] width 11 height 11
checkbox input "true"
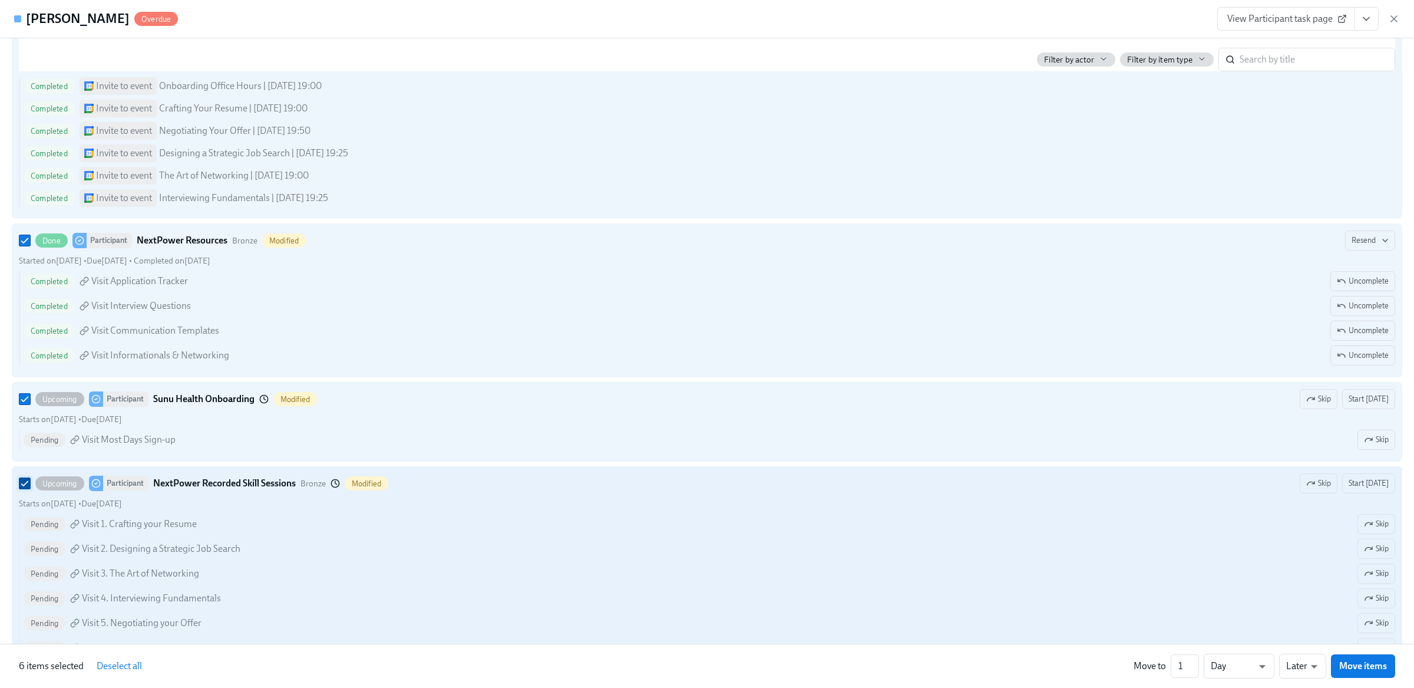
scroll to position [751, 0]
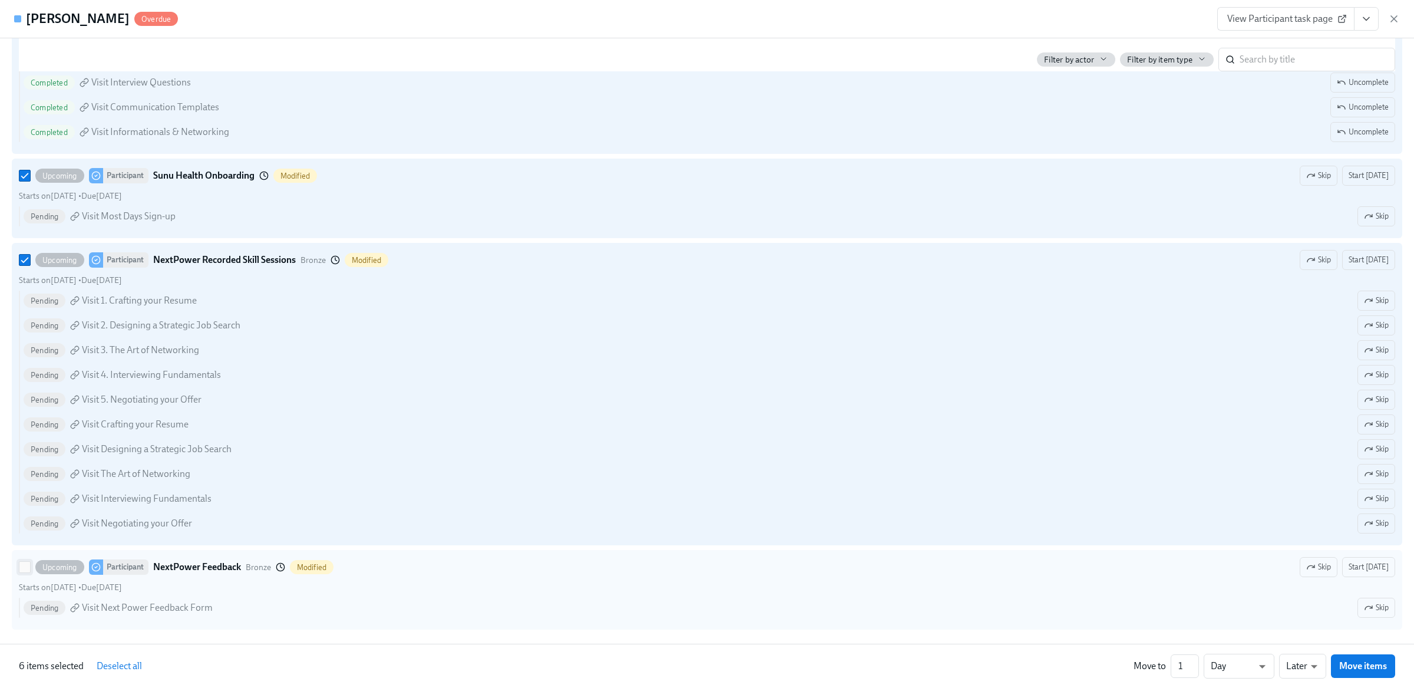
click at [23, 570] on input "Upcoming Participant NextPower Feedback Bronze Modified Skip Start today Starts…" at bounding box center [24, 567] width 11 height 11
checkbox input "true"
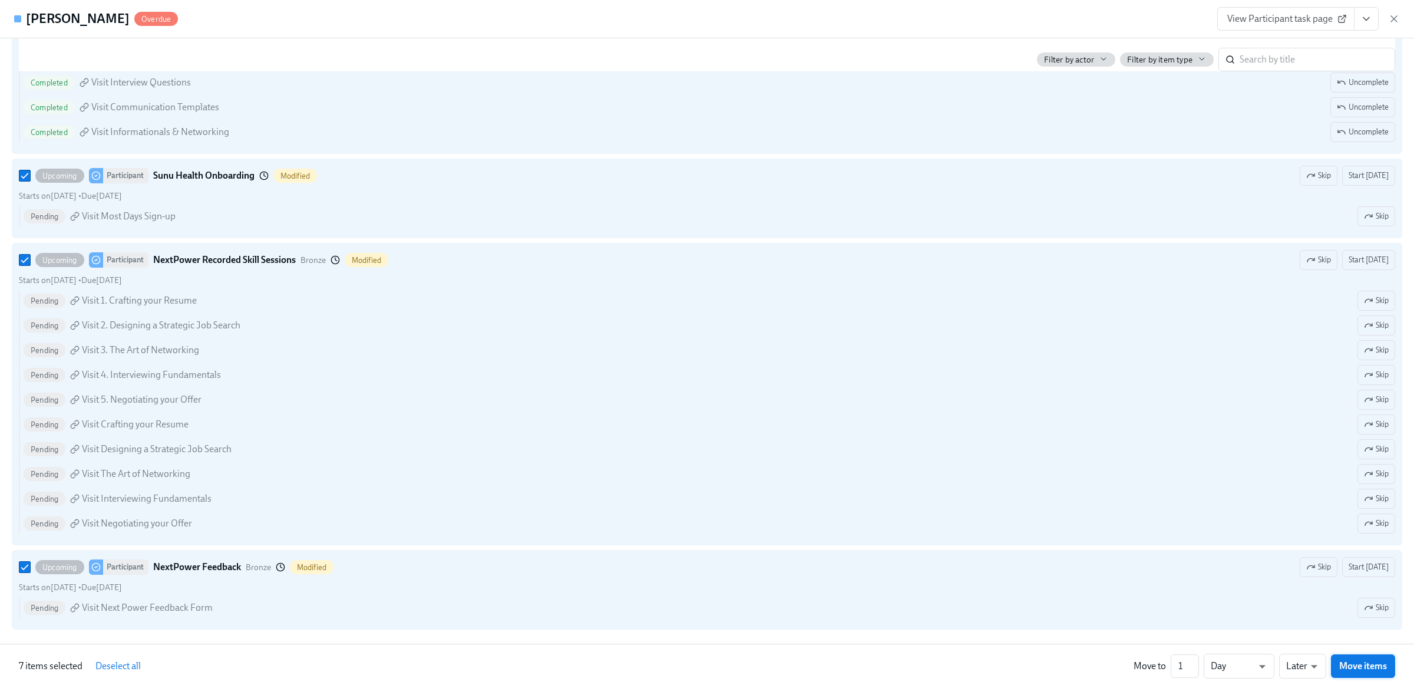
click at [1355, 669] on span "Move items" at bounding box center [1364, 666] width 48 height 12
checkbox input "false"
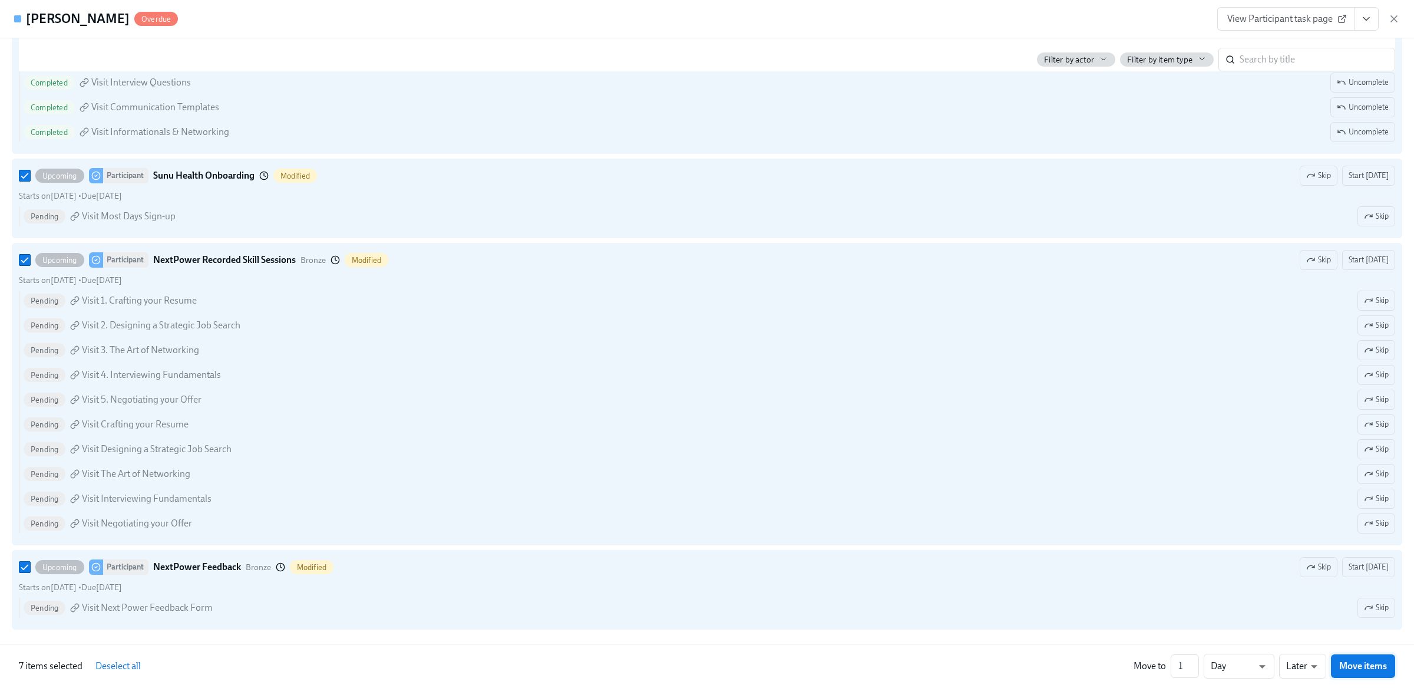
checkbox input "false"
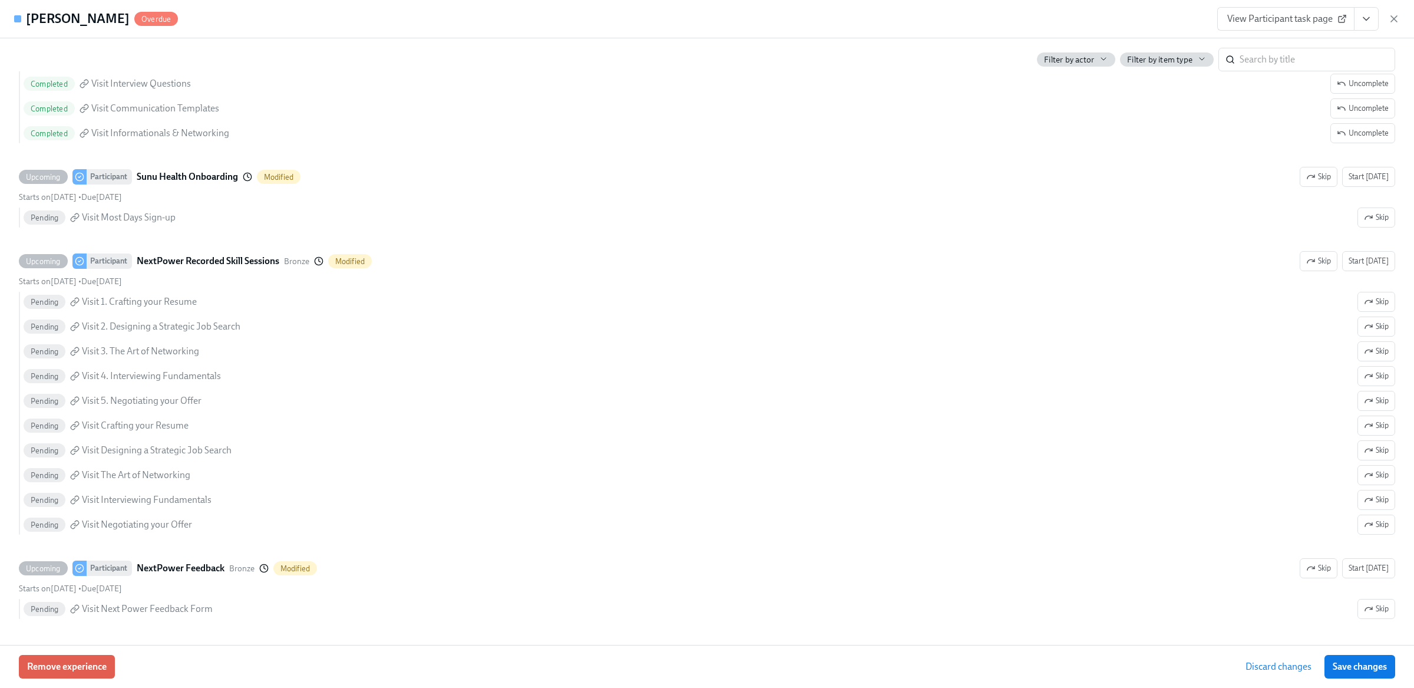
click at [1355, 669] on span "Save changes" at bounding box center [1360, 667] width 54 height 12
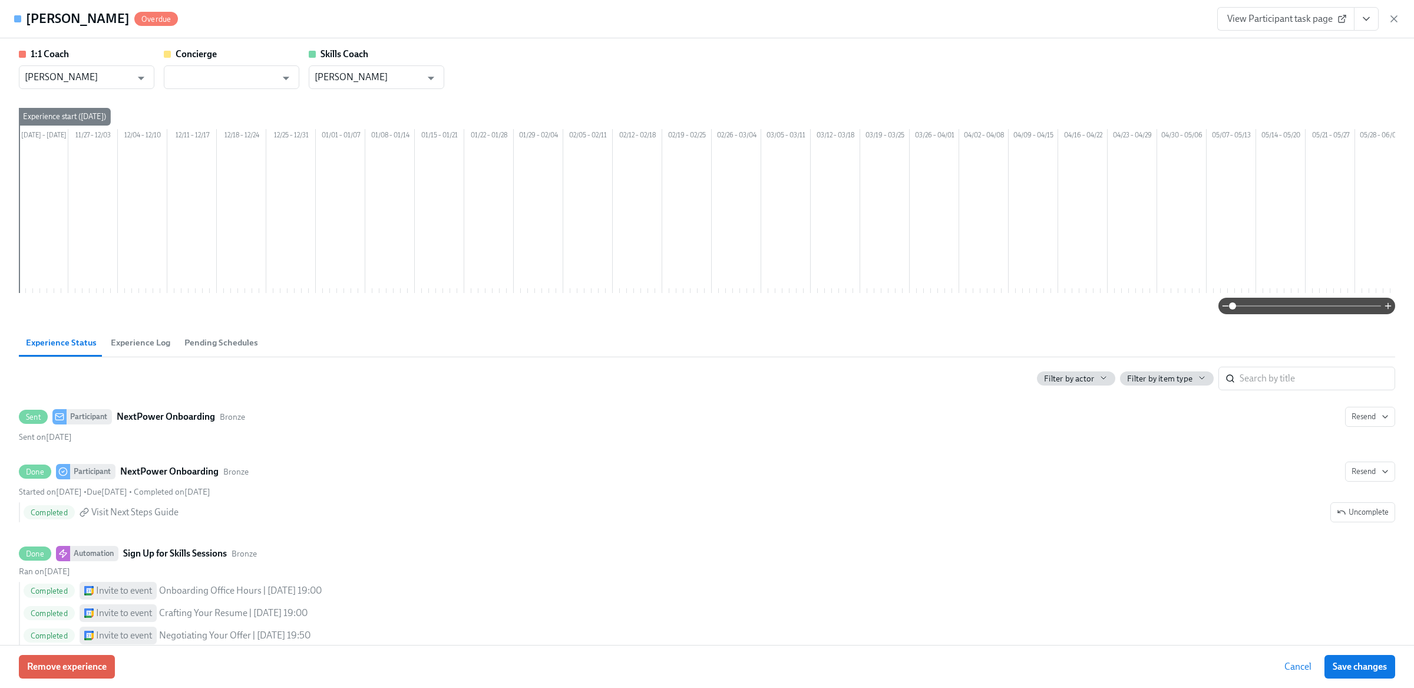
scroll to position [0, 800]
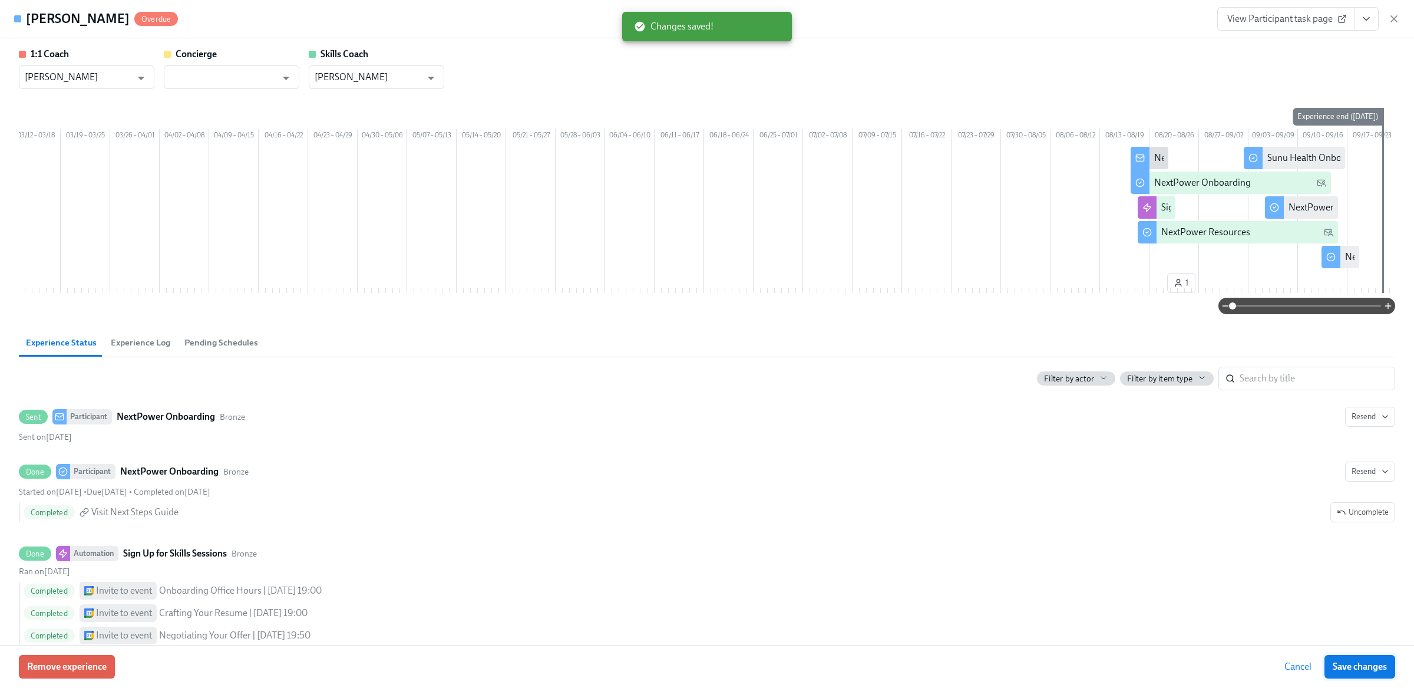
click at [1352, 662] on span "Save changes" at bounding box center [1360, 667] width 54 height 12
click at [1394, 19] on icon "button" at bounding box center [1395, 19] width 12 height 12
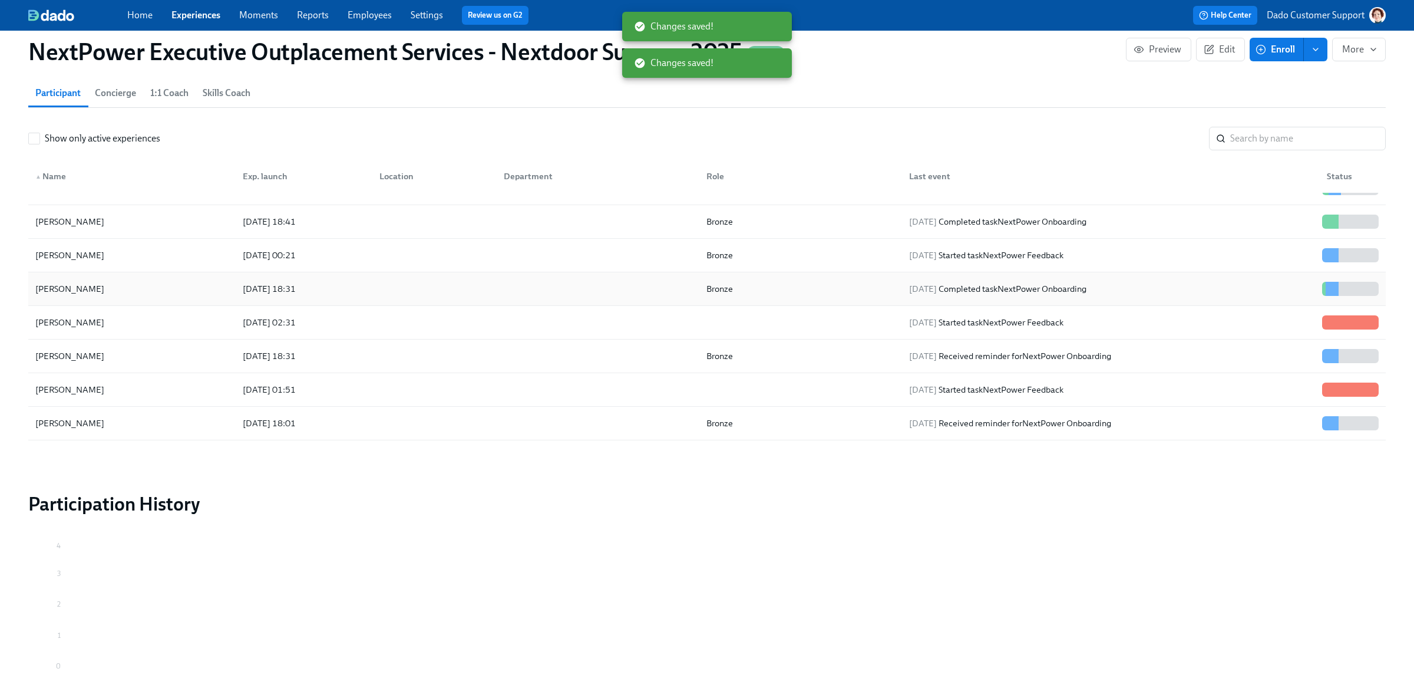
scroll to position [694, 0]
click at [298, 327] on div "2025/08/14 02:31" at bounding box center [269, 321] width 62 height 14
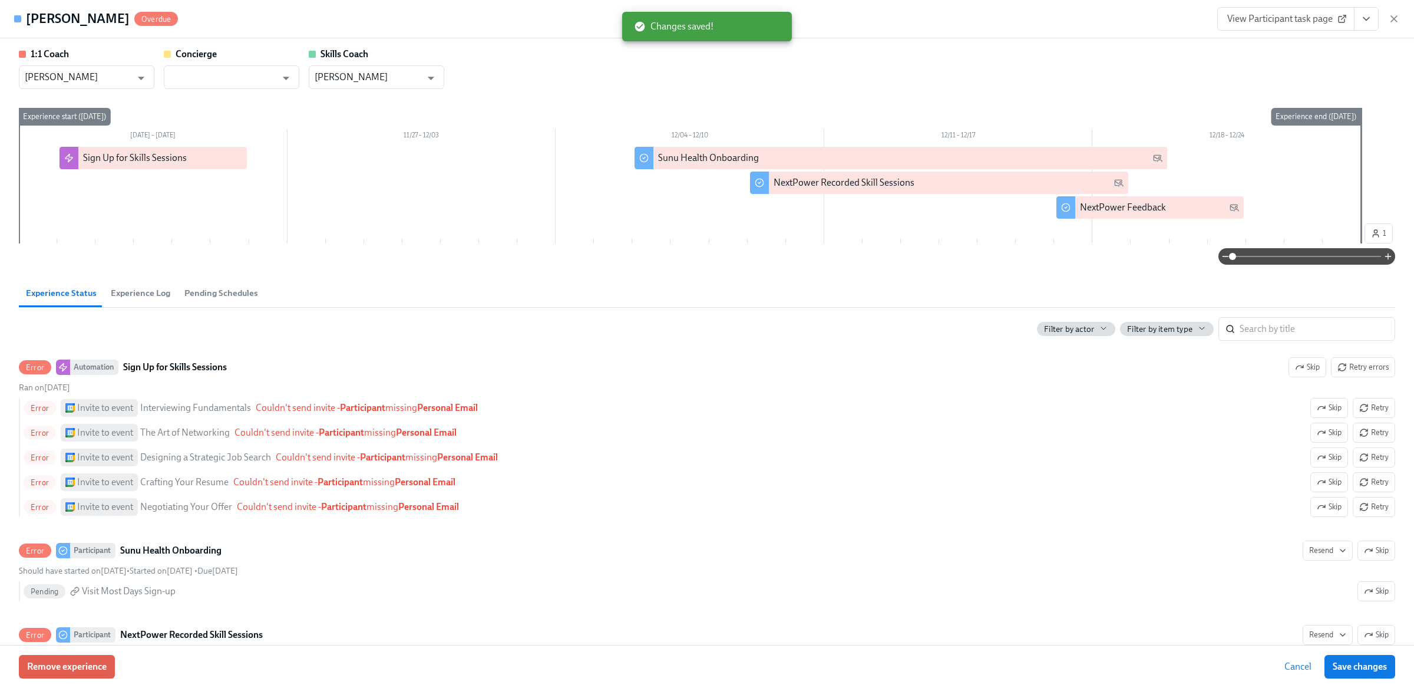
click at [146, 291] on span "Experience Log" at bounding box center [141, 293] width 60 height 14
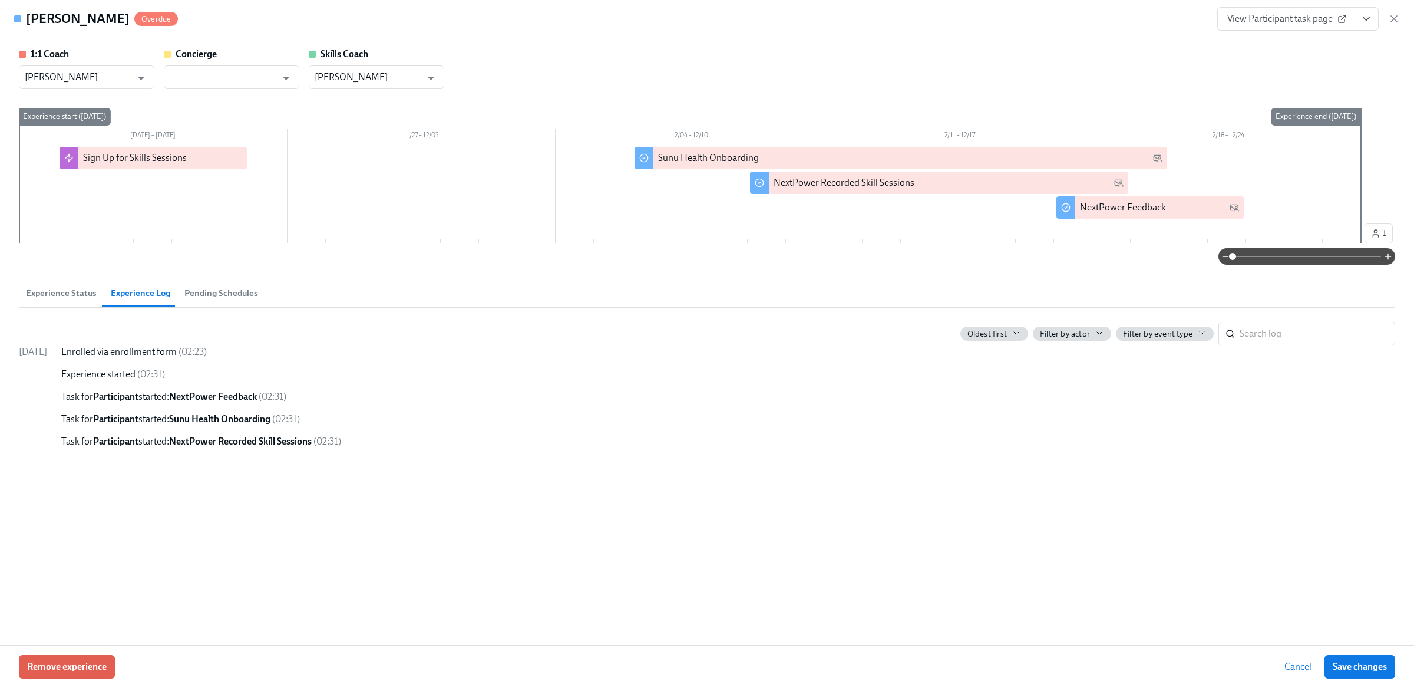
drag, startPoint x: 29, startPoint y: 15, endPoint x: 164, endPoint y: 20, distance: 134.5
click at [130, 20] on h4 "Nikhil Sreenivasamurthy" at bounding box center [78, 19] width 104 height 18
click at [59, 658] on button "Remove experience" at bounding box center [67, 667] width 96 height 24
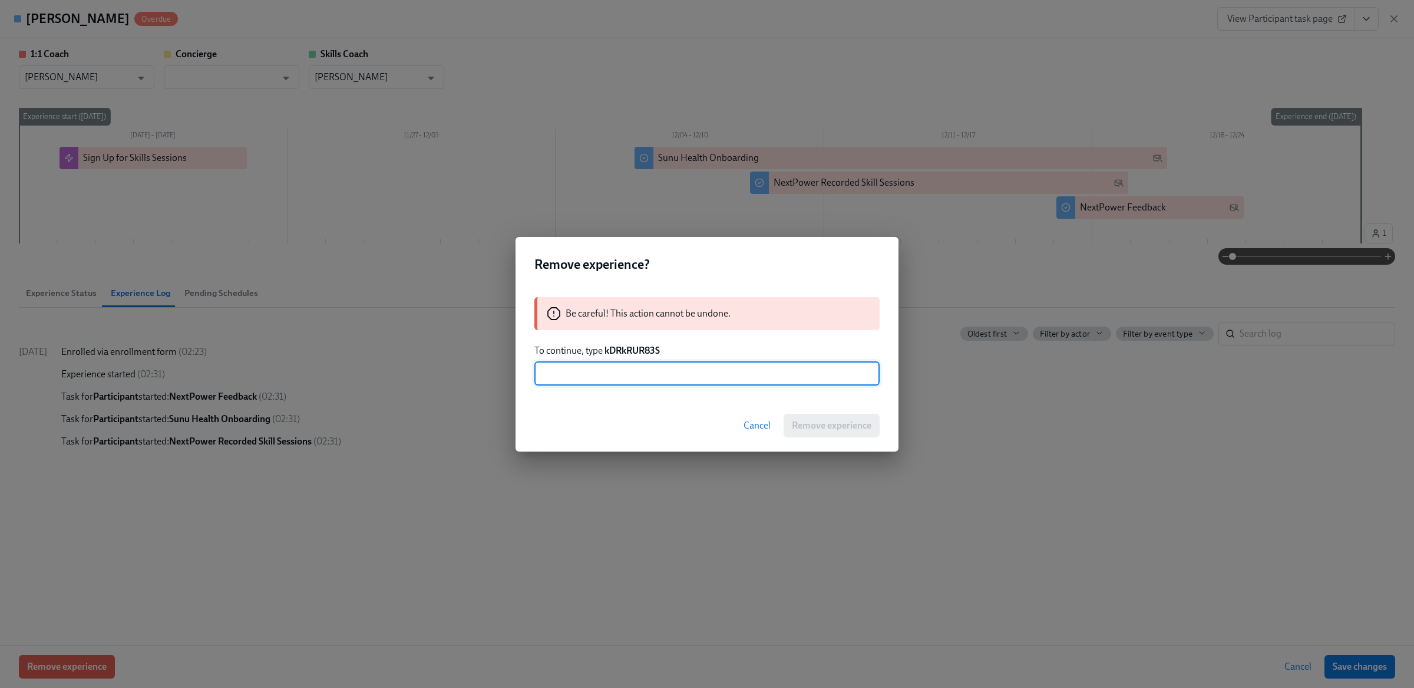
click at [608, 343] on div "Be careful! This action cannot be undone. To continue, type kDRkRUR83S ​" at bounding box center [707, 341] width 383 height 117
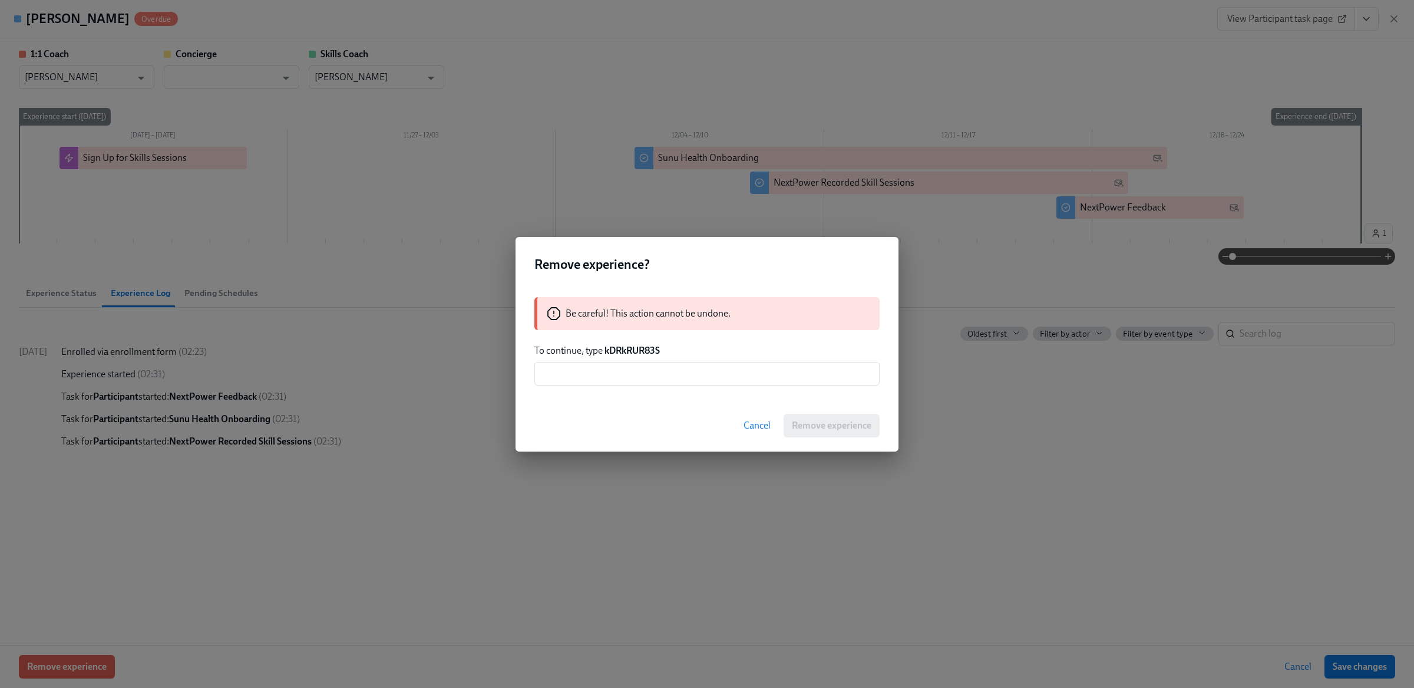
click at [621, 350] on strong "kDRkRUR83S" at bounding box center [632, 350] width 55 height 11
click at [762, 428] on span "Cancel" at bounding box center [757, 426] width 27 height 12
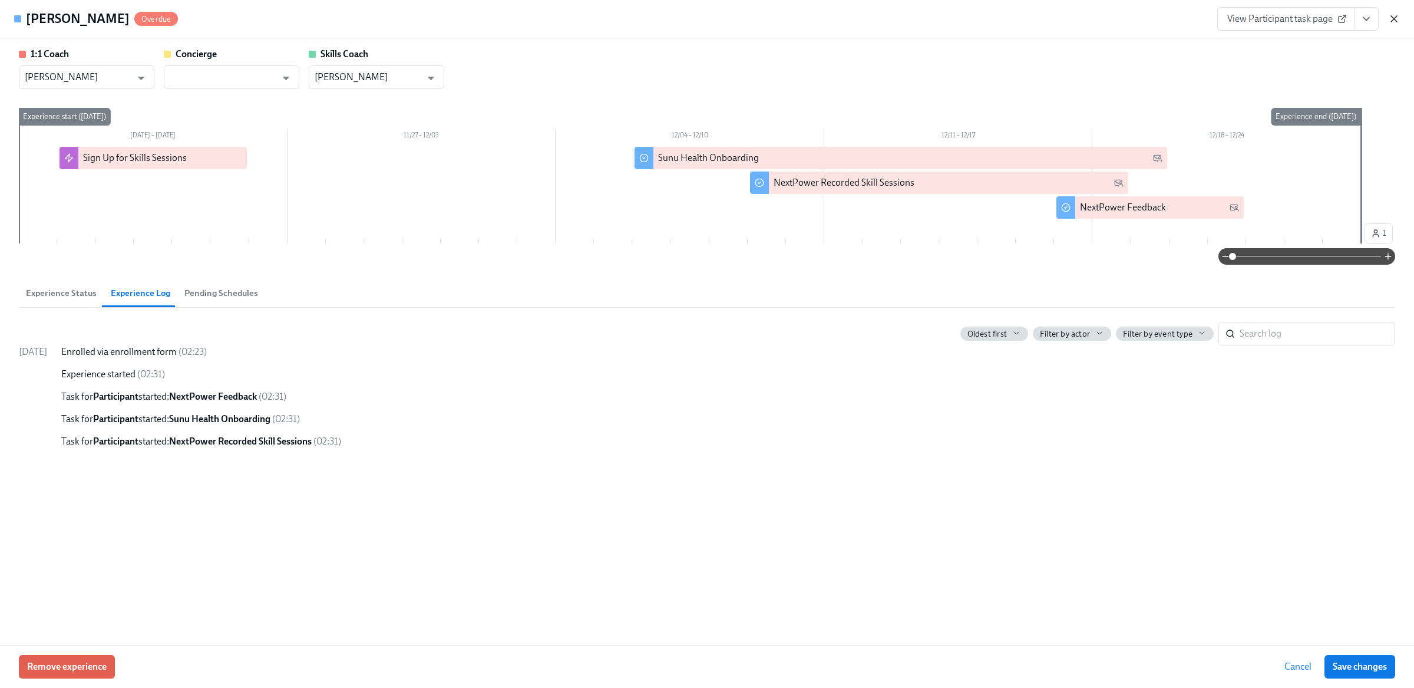
click at [1392, 18] on icon "button" at bounding box center [1395, 19] width 12 height 12
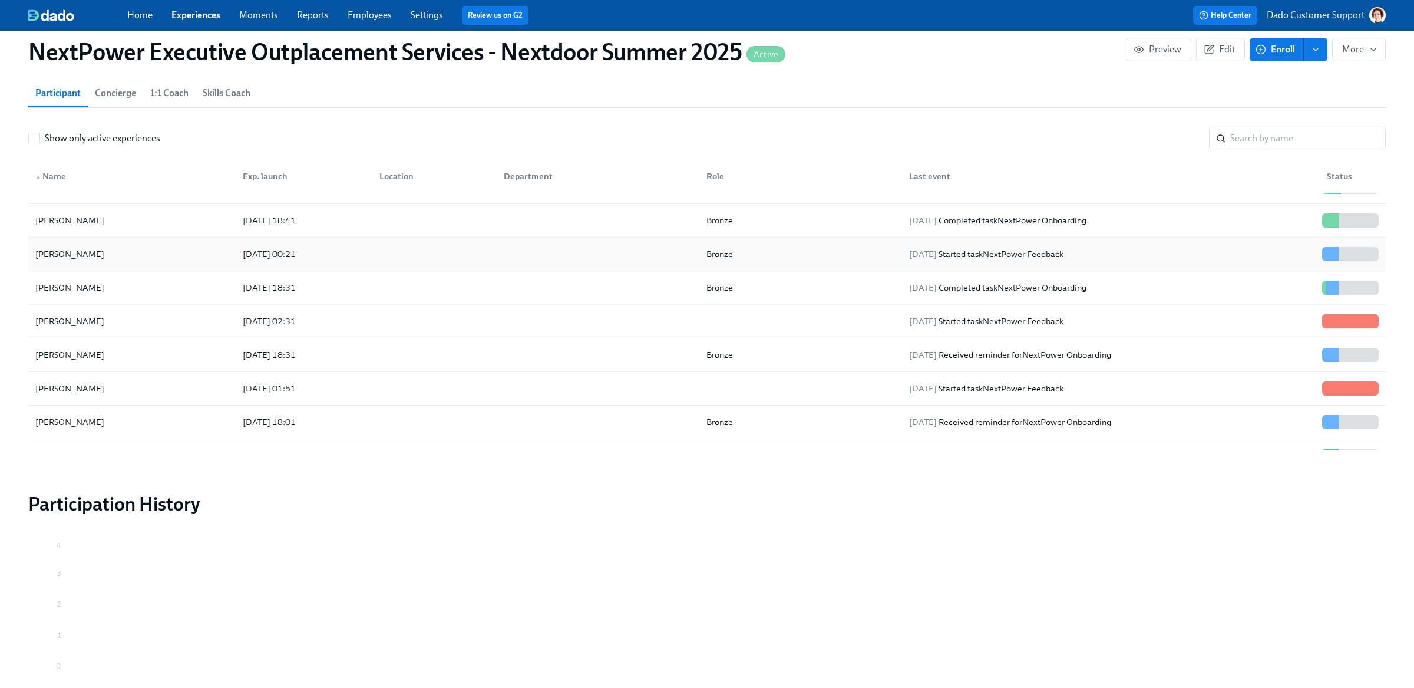
click at [279, 254] on div "2025/08/25 00:21" at bounding box center [269, 254] width 62 height 14
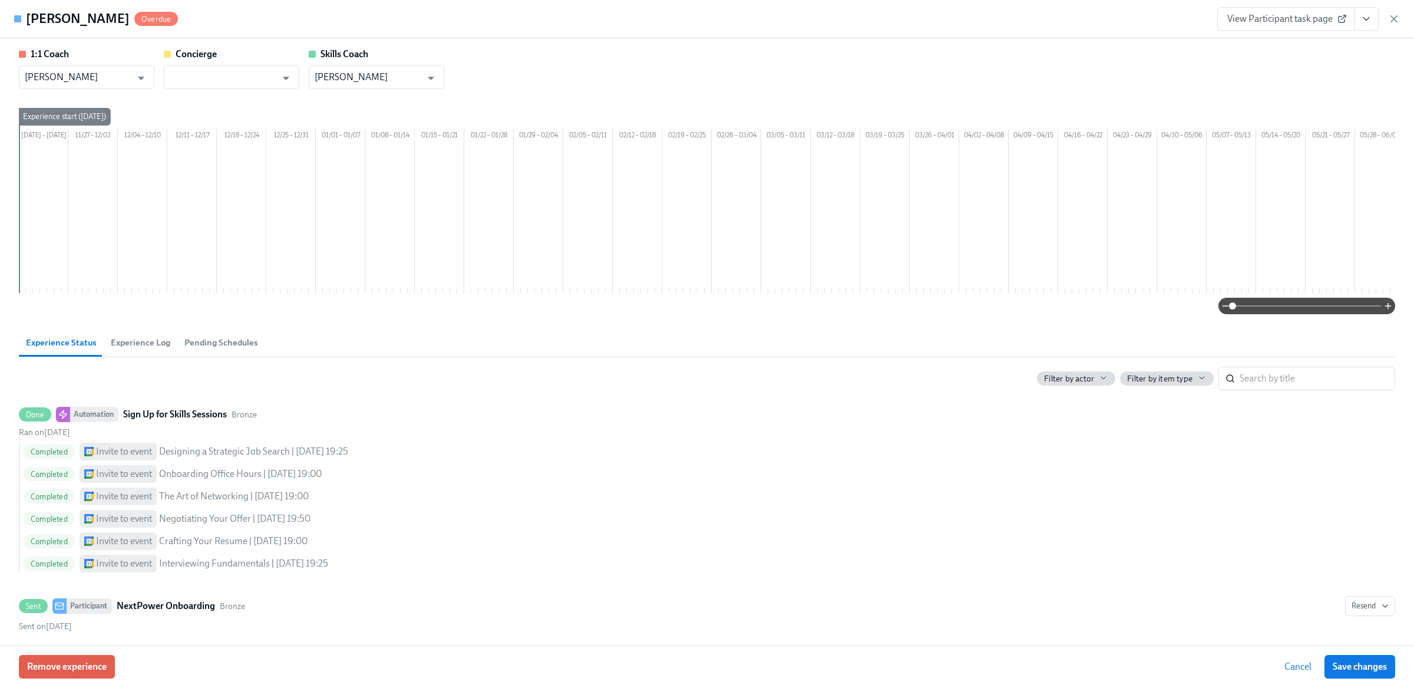
scroll to position [0, 849]
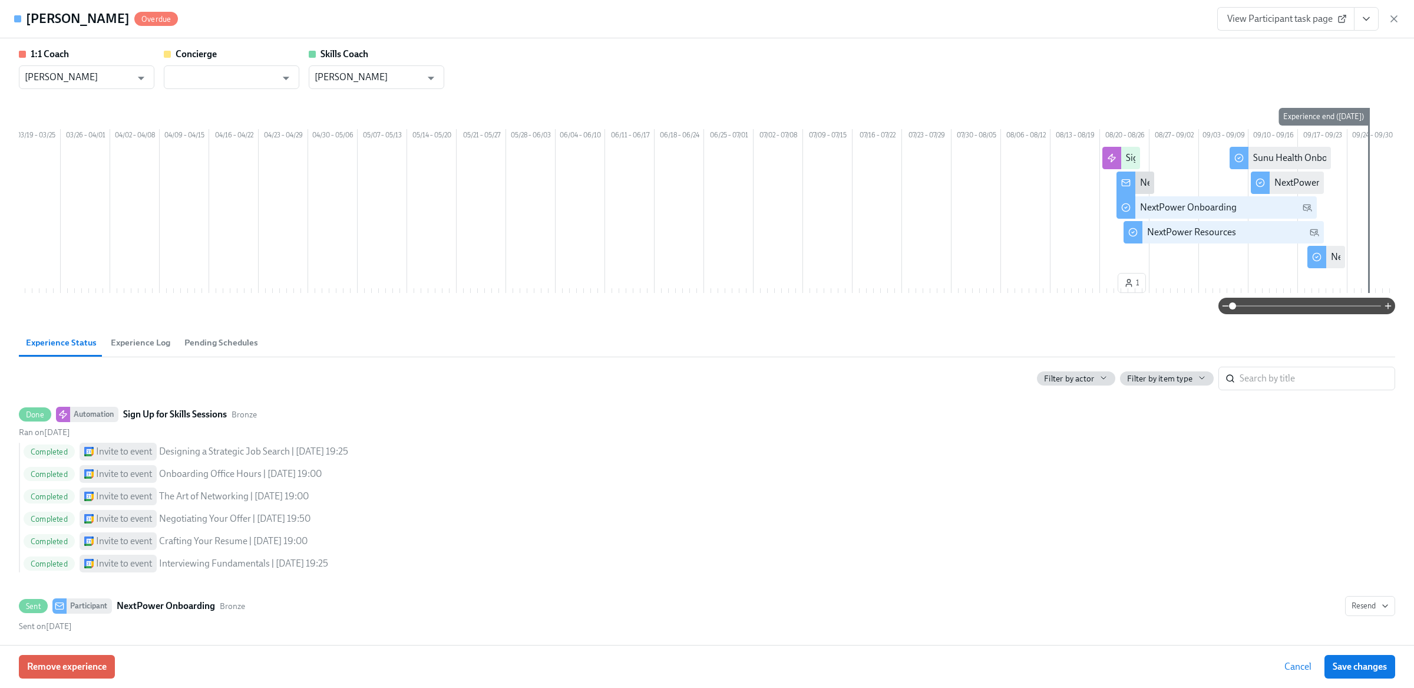
click at [145, 351] on button "Experience Log" at bounding box center [141, 342] width 74 height 28
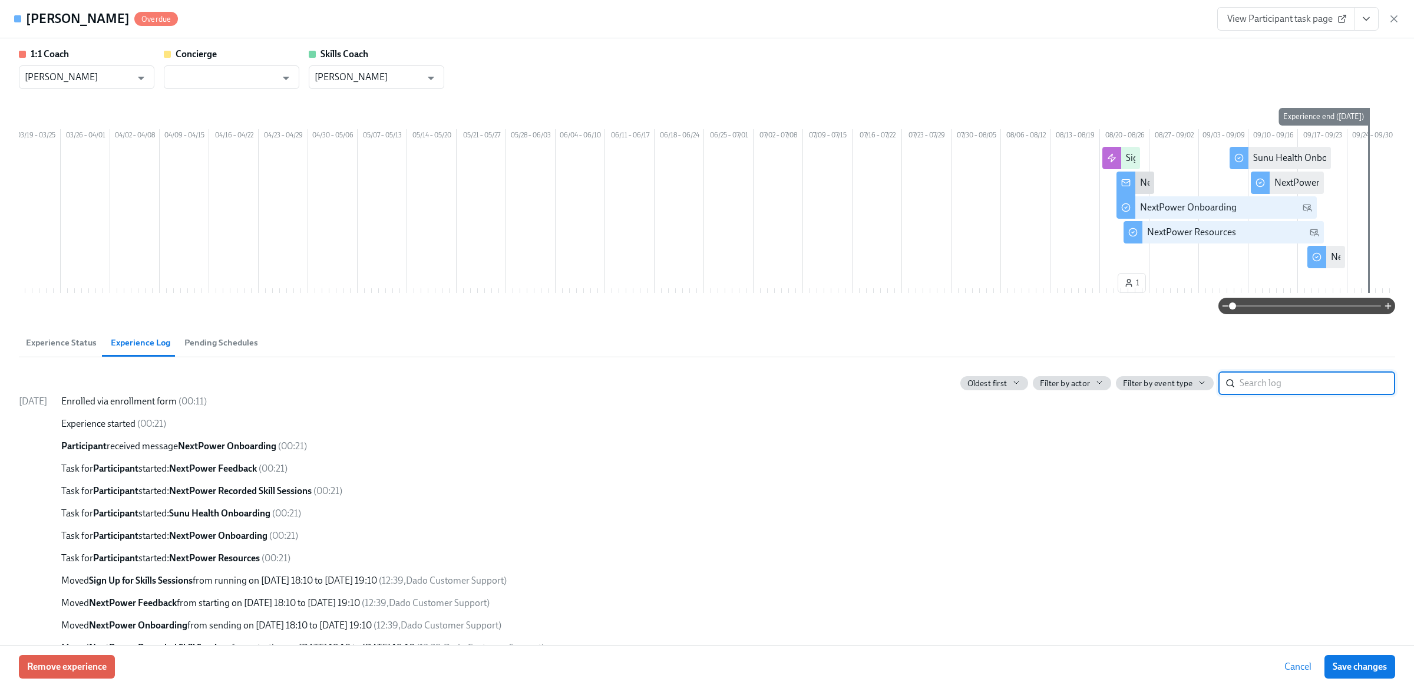
scroll to position [108, 0]
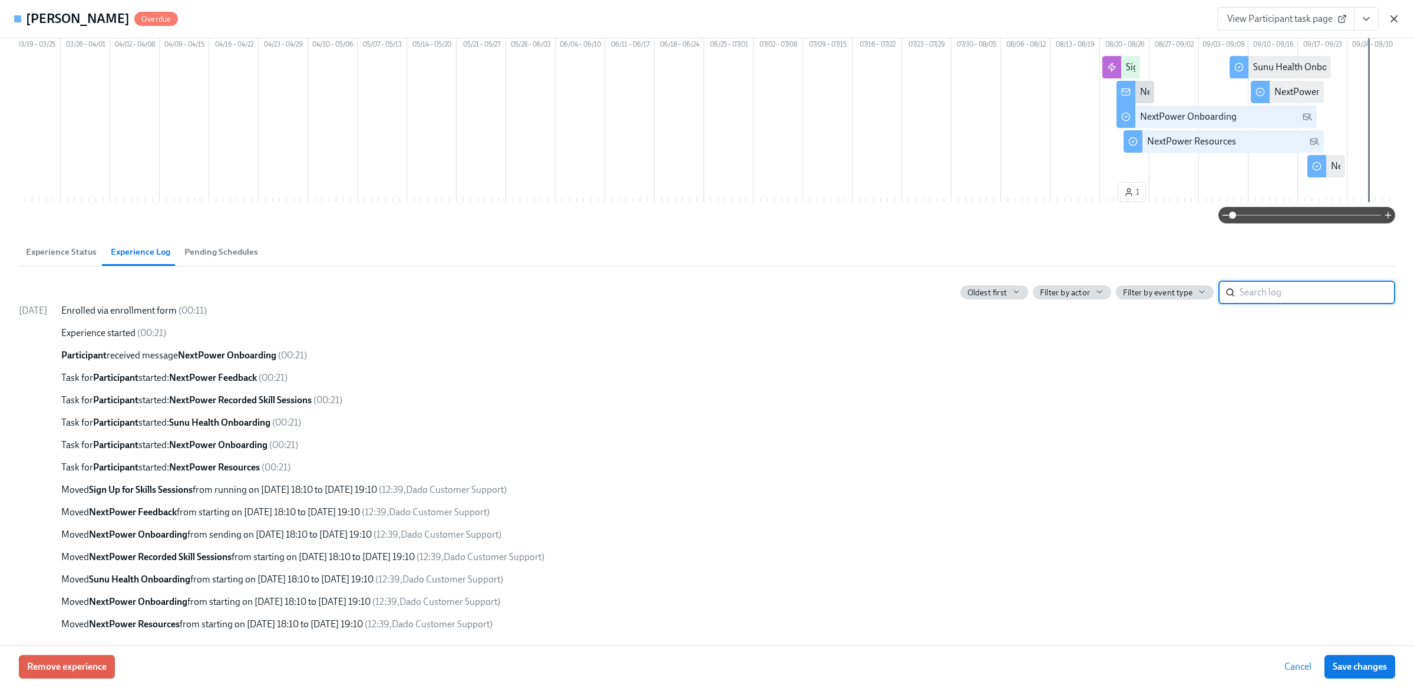
click at [1392, 17] on icon "button" at bounding box center [1394, 19] width 6 height 6
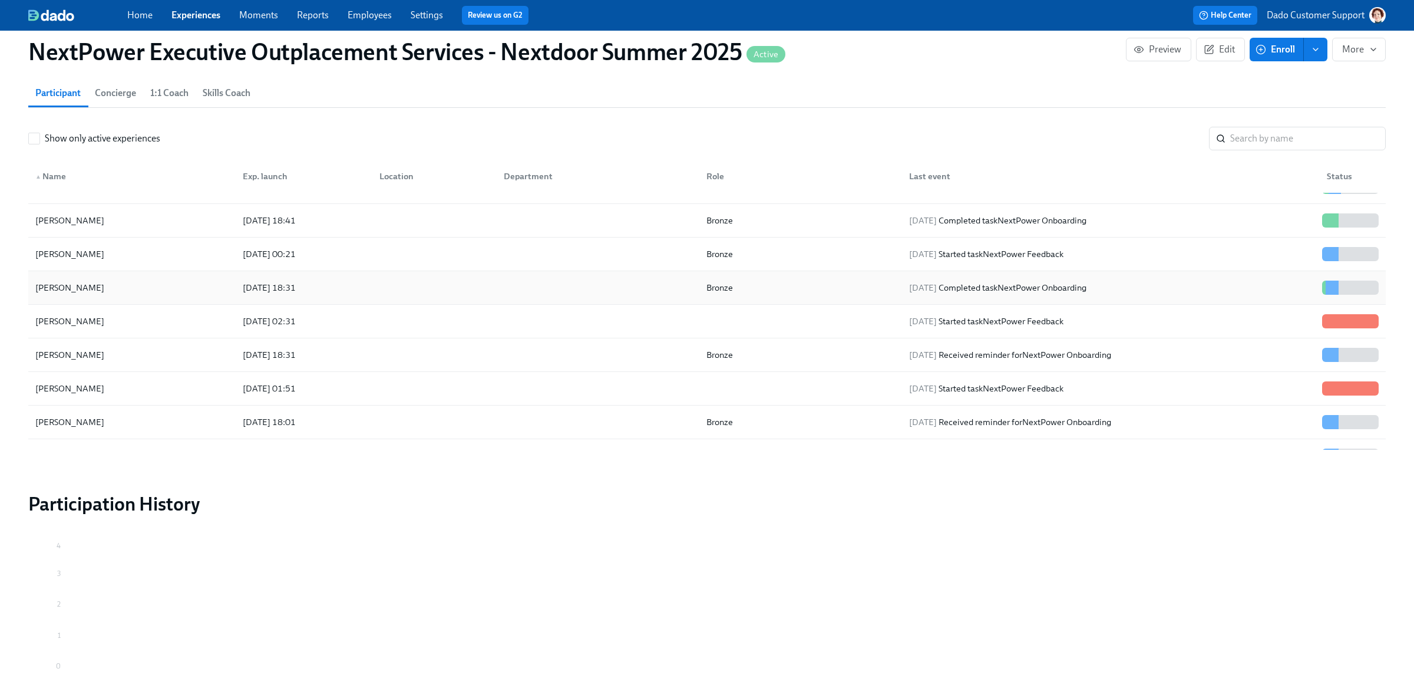
click at [179, 289] on div "Nikhil Sreenivasamurthy" at bounding box center [132, 288] width 203 height 24
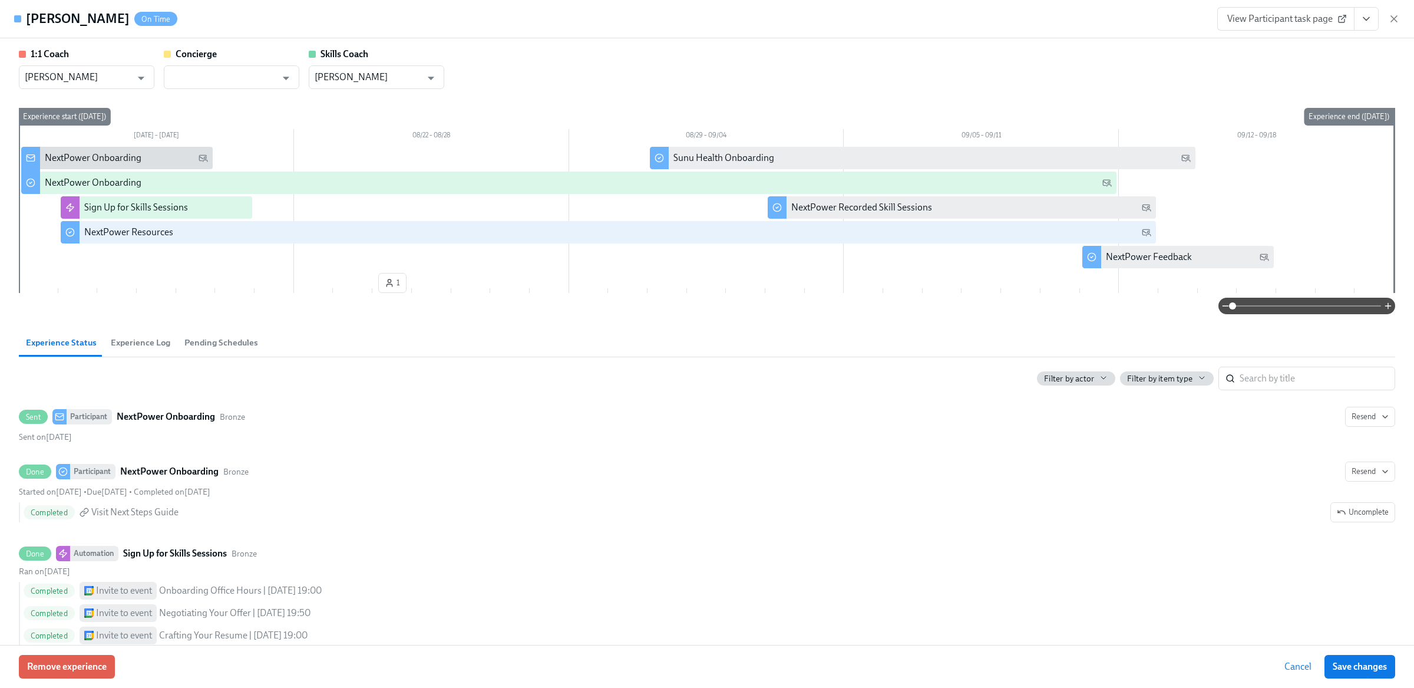
click at [152, 345] on span "Experience Log" at bounding box center [141, 343] width 60 height 14
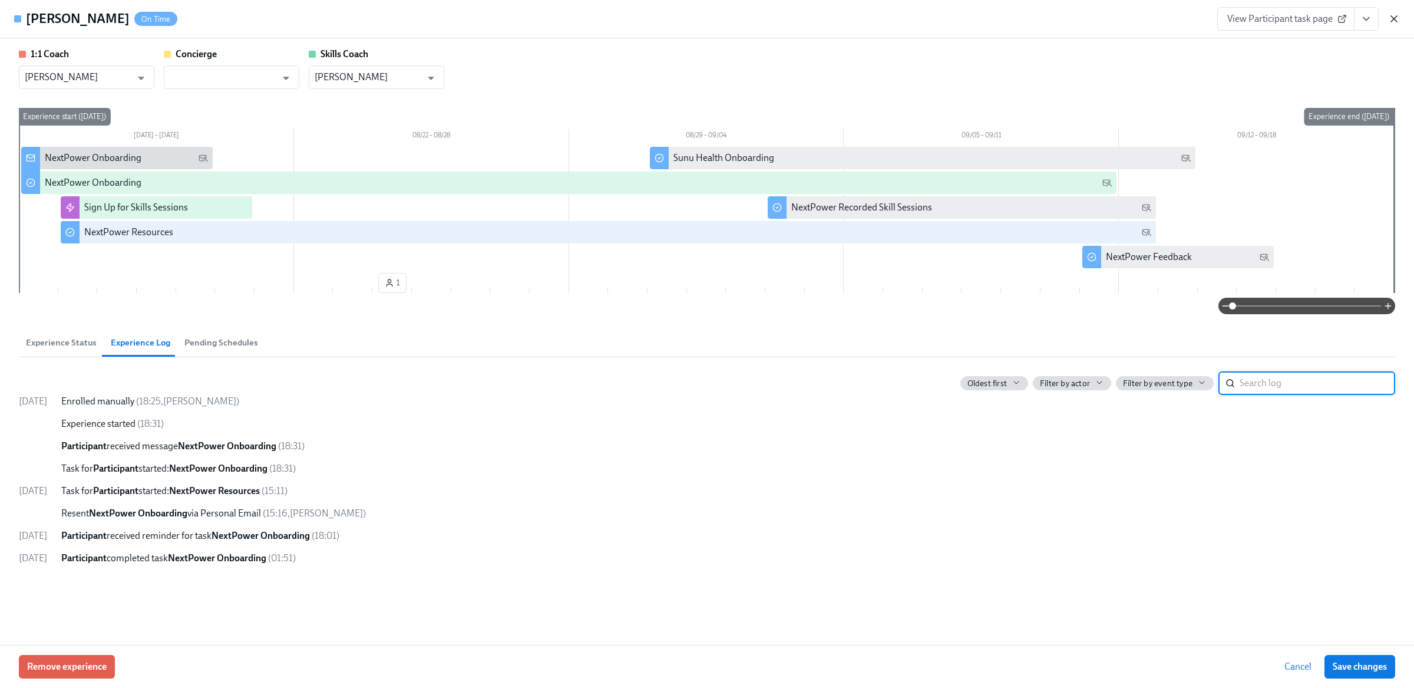
click at [1393, 17] on icon "button" at bounding box center [1394, 19] width 6 height 6
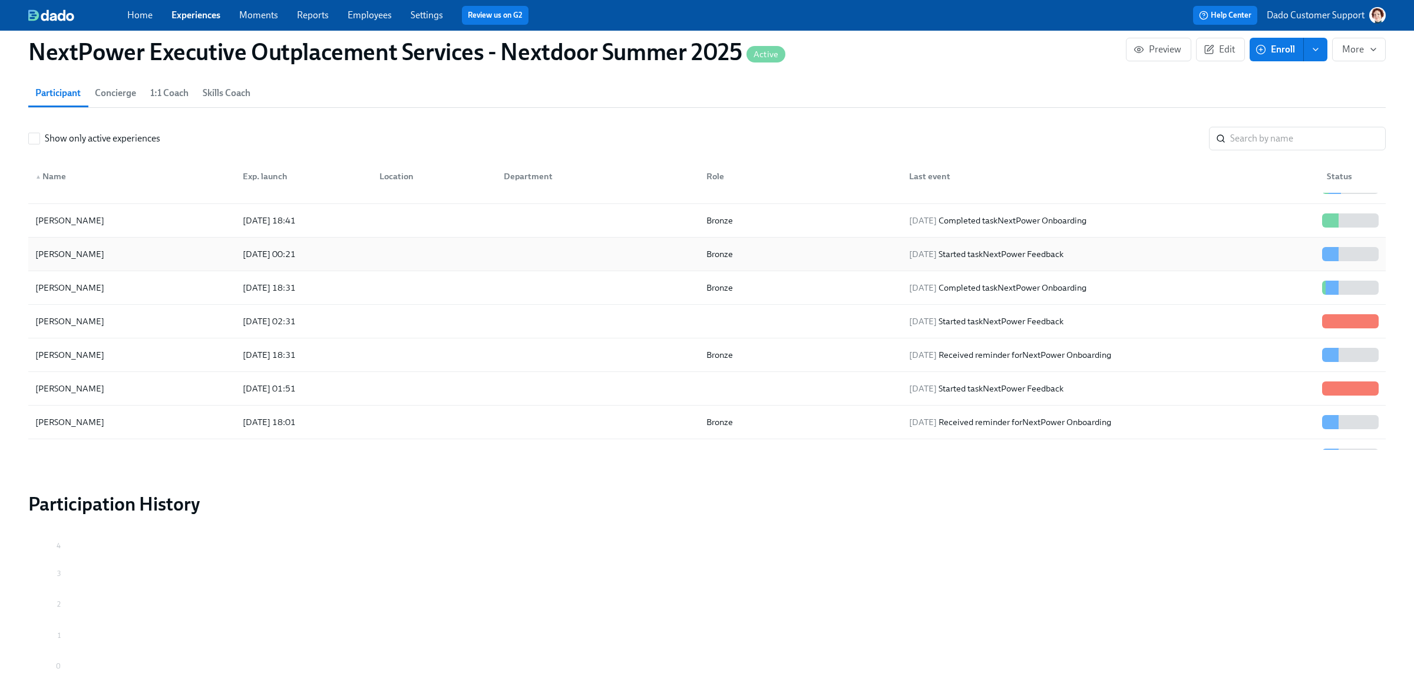
click at [71, 261] on div "Nikhil Sreenivasamurthy" at bounding box center [70, 254] width 78 height 14
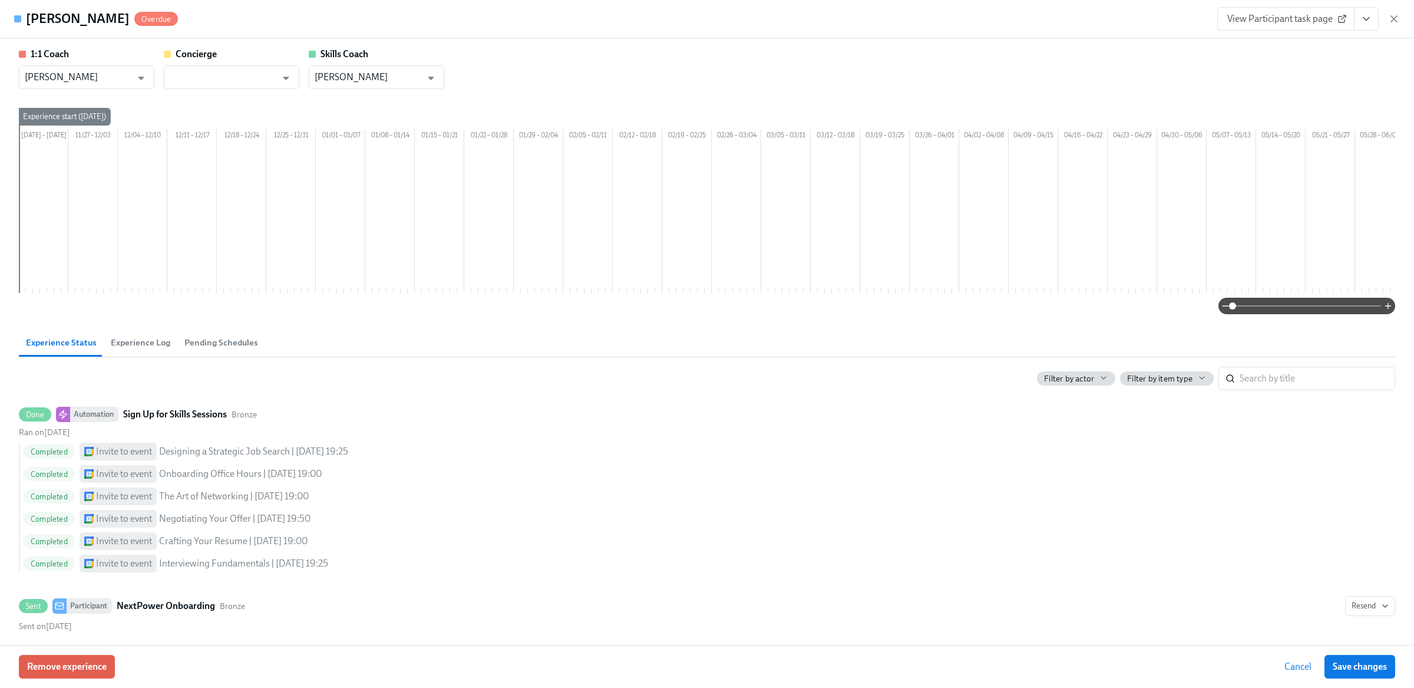
scroll to position [0, 849]
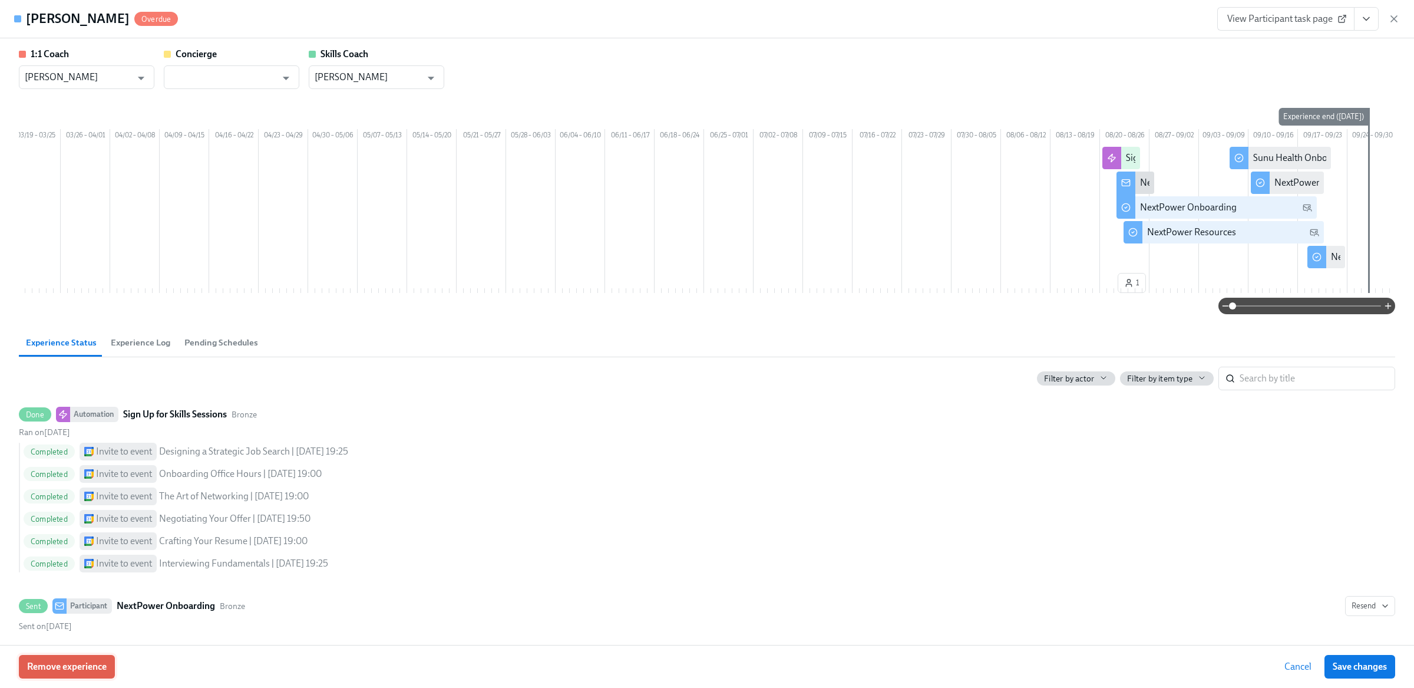
click at [73, 666] on span "Remove experience" at bounding box center [67, 667] width 80 height 12
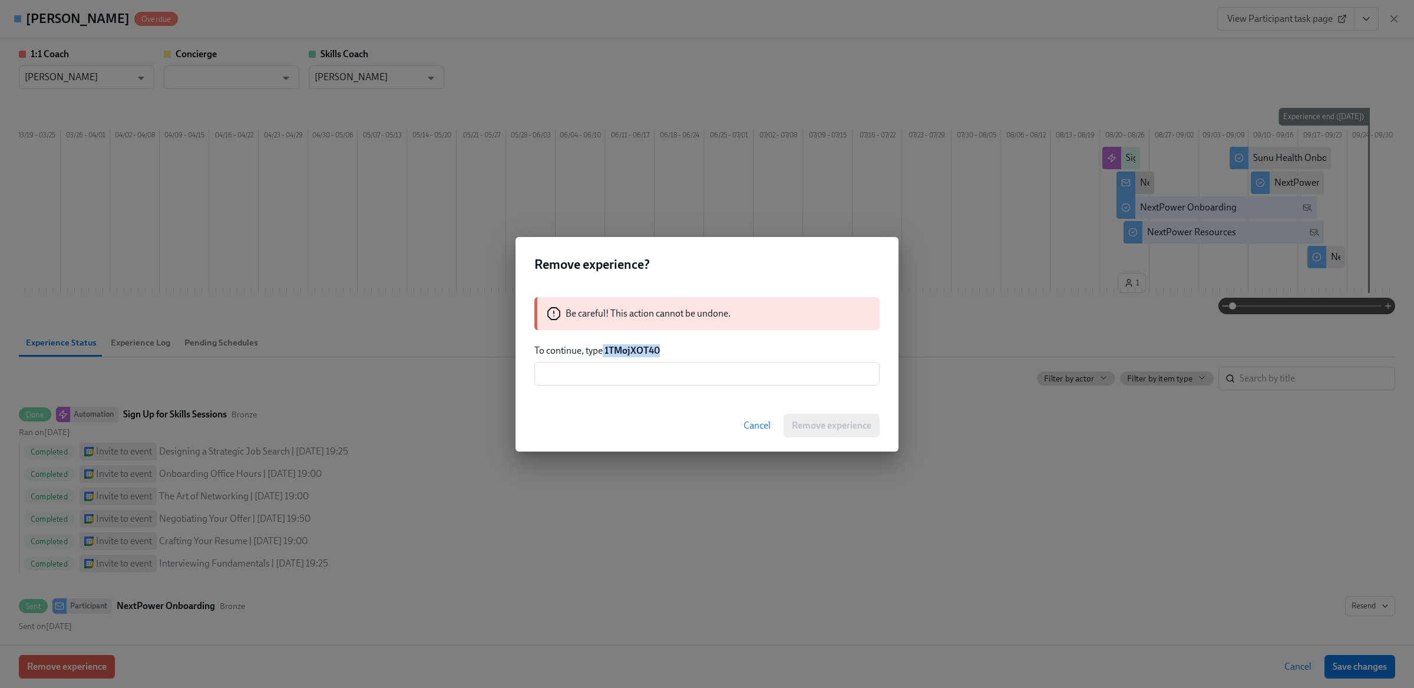
drag, startPoint x: 604, startPoint y: 351, endPoint x: 721, endPoint y: 352, distance: 117.3
click at [721, 352] on p "To continue, type 1TMojXOT40" at bounding box center [707, 350] width 345 height 13
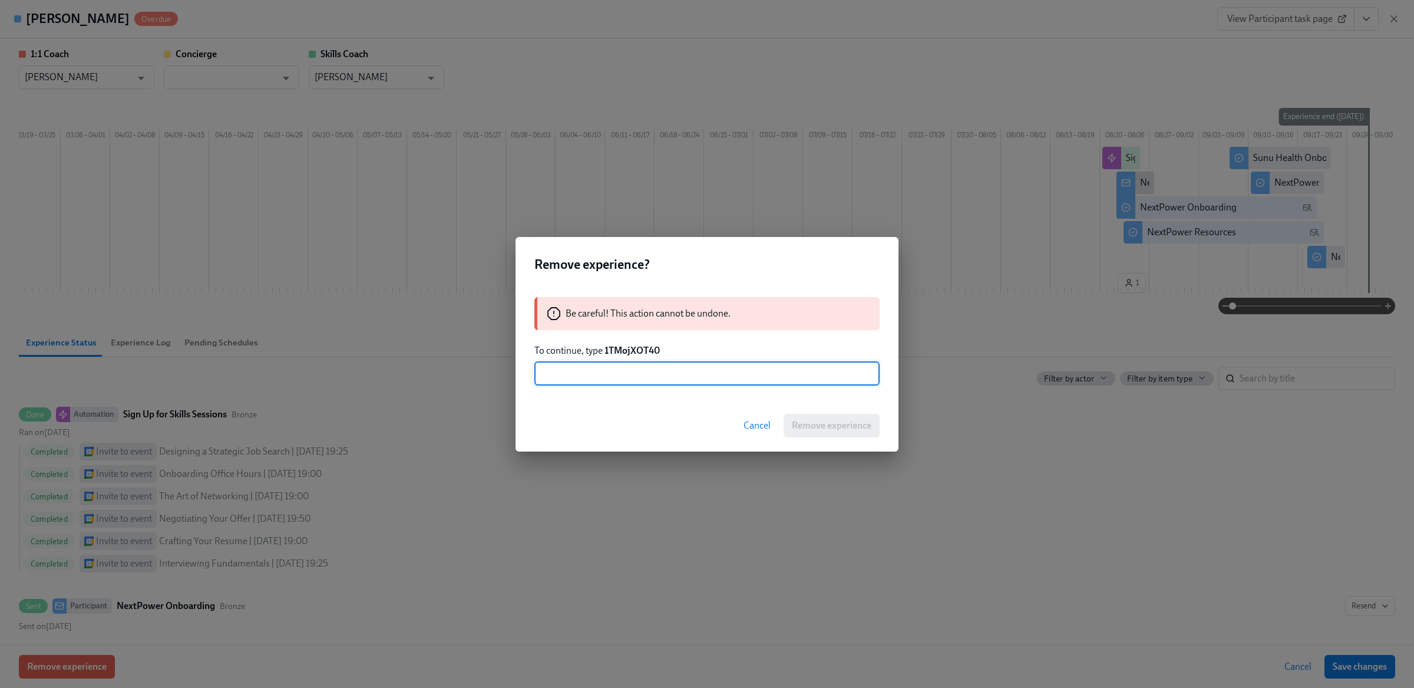
click at [601, 371] on input "text" at bounding box center [707, 374] width 345 height 24
paste input "1TMojXOT40"
type input "1TMojXOT40"
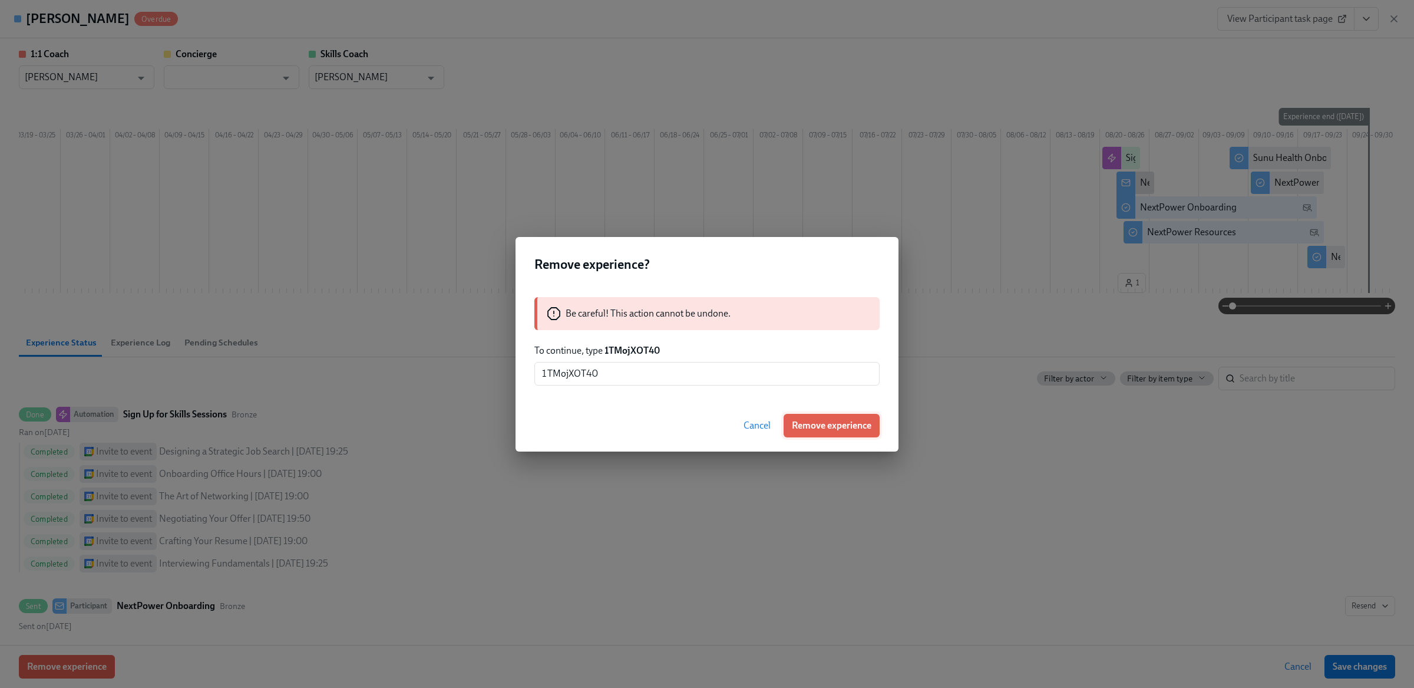
click at [845, 422] on span "Remove experience" at bounding box center [832, 426] width 80 height 12
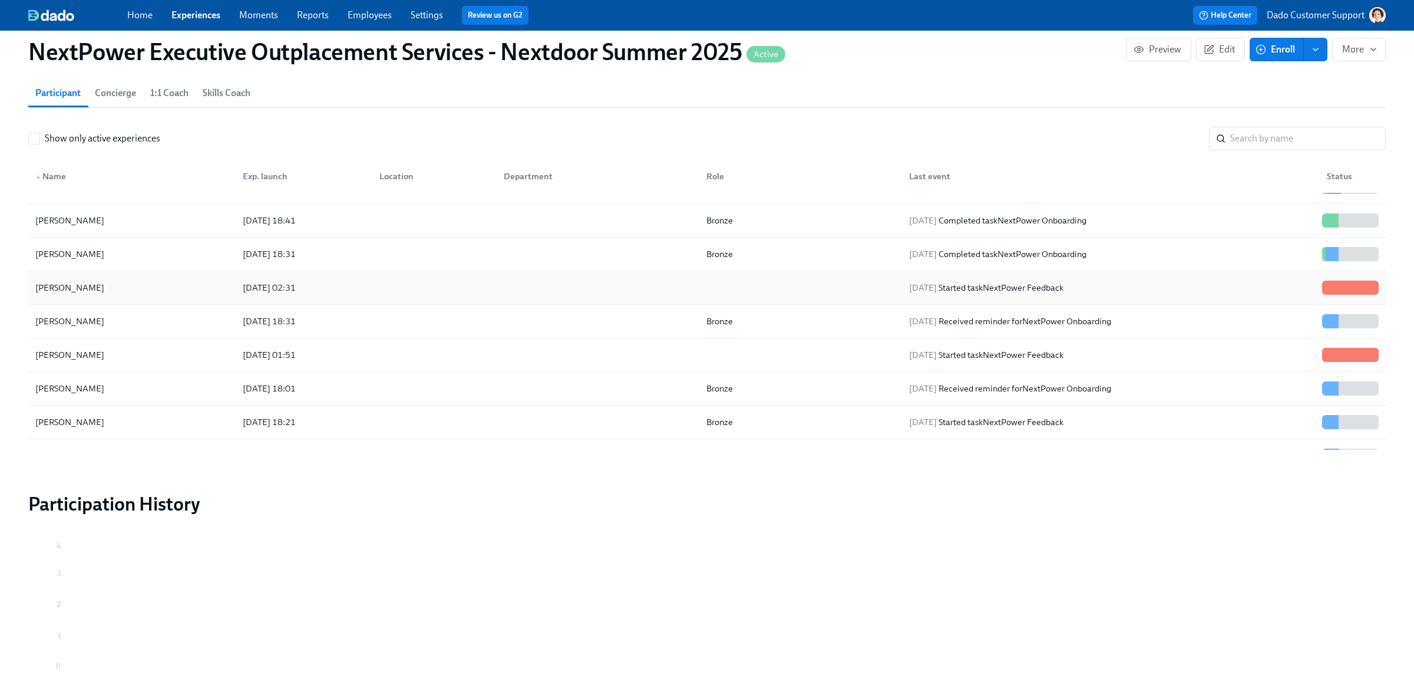
click at [238, 290] on div "2025/08/14 02:31" at bounding box center [269, 288] width 62 height 14
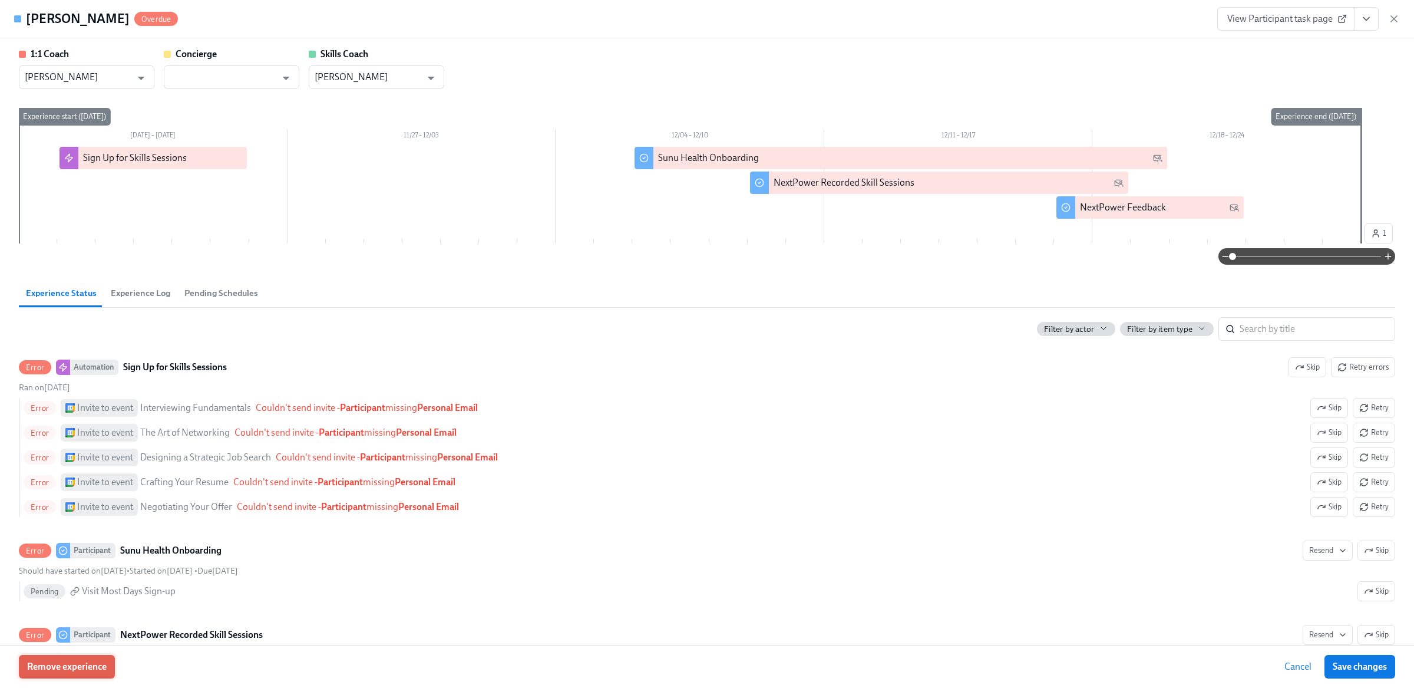
click at [67, 668] on span "Remove experience" at bounding box center [67, 667] width 80 height 12
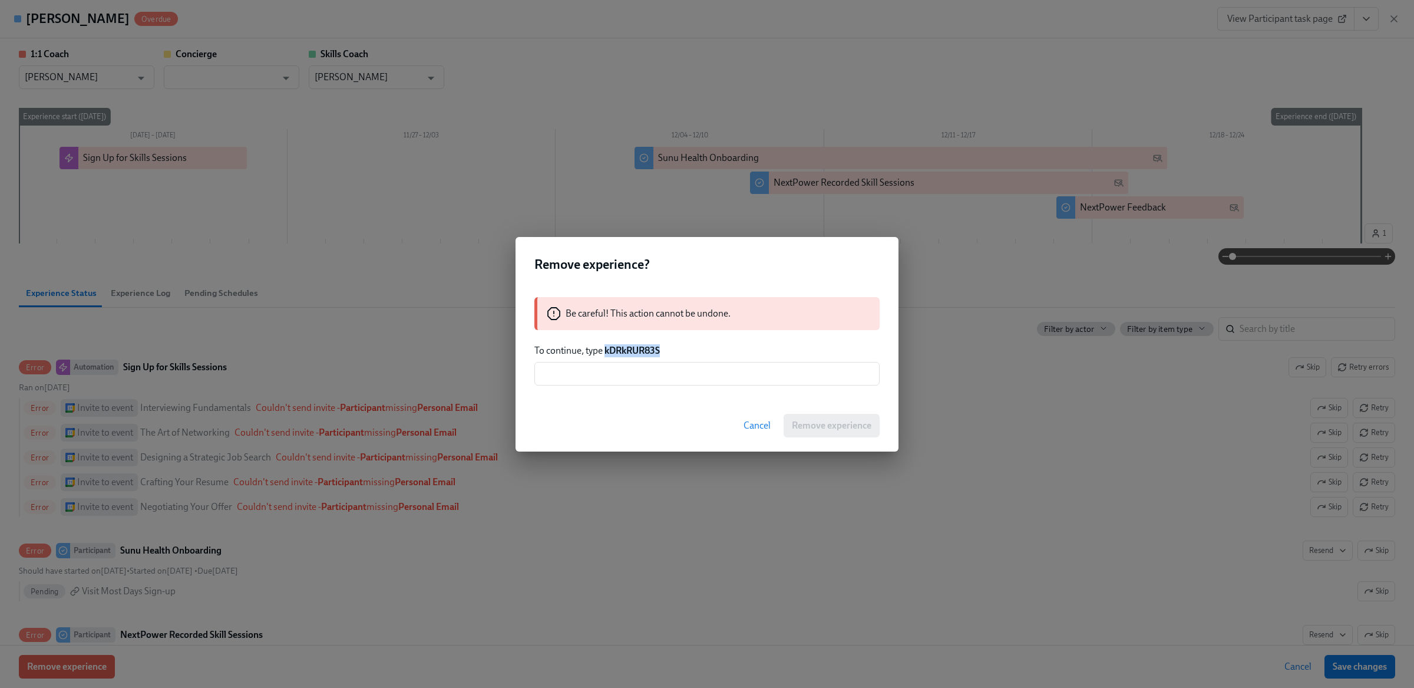
drag, startPoint x: 605, startPoint y: 351, endPoint x: 733, endPoint y: 351, distance: 127.9
click at [733, 351] on p "To continue, type kDRkRUR83S" at bounding box center [707, 350] width 345 height 13
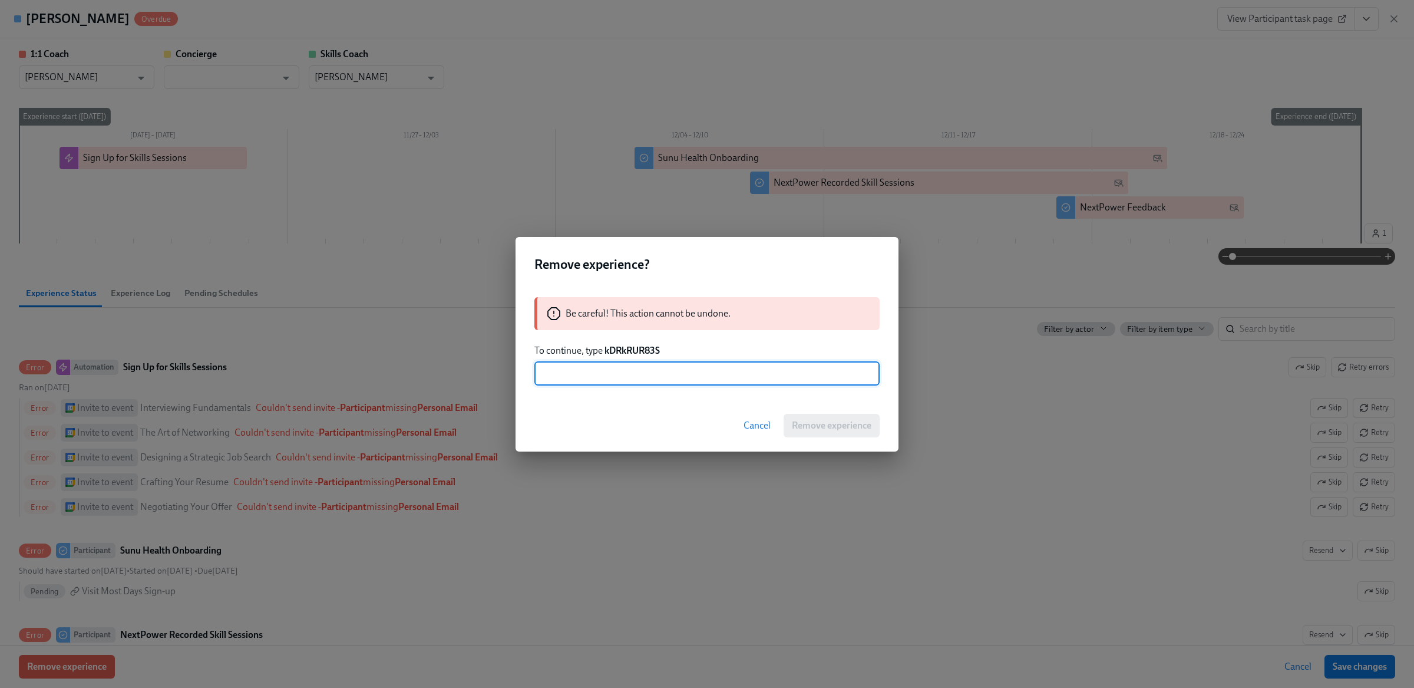
click at [719, 369] on input "text" at bounding box center [707, 374] width 345 height 24
paste input "kDRkRUR83S"
type input "kDRkRUR83S"
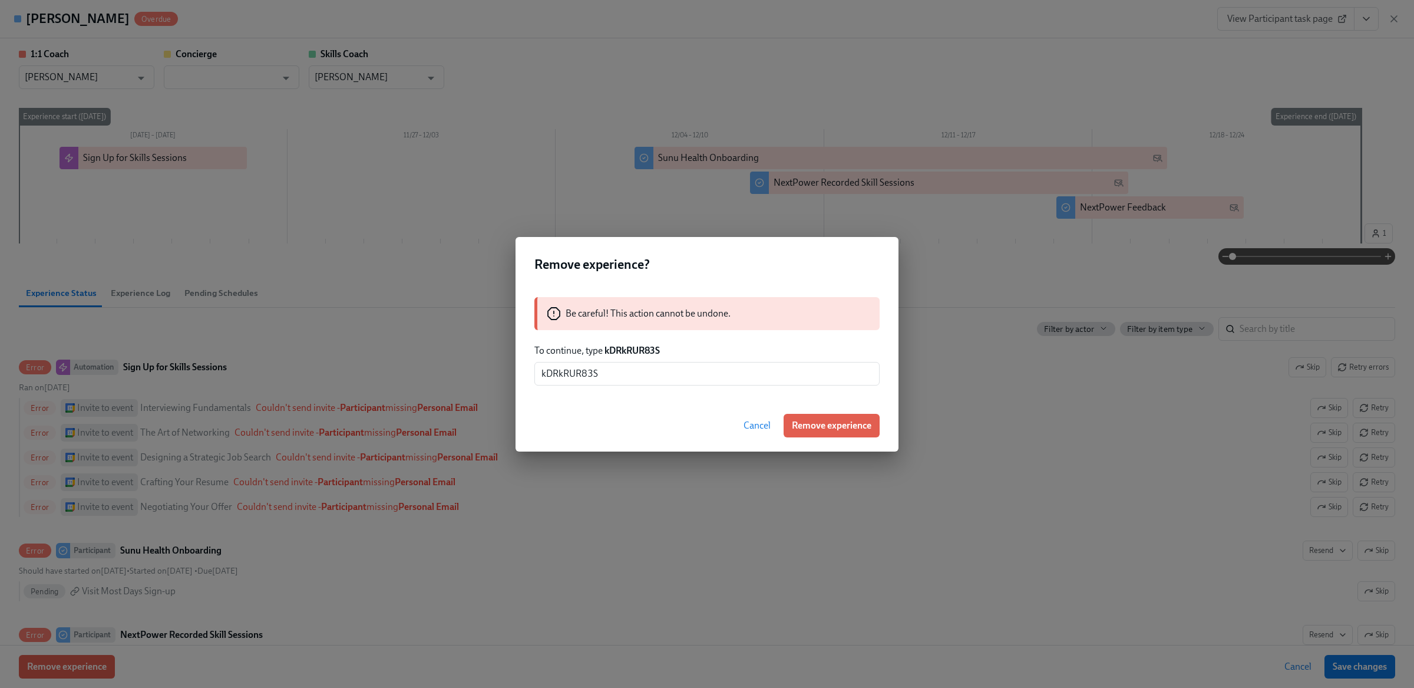
click at [820, 420] on span "Remove experience" at bounding box center [832, 426] width 80 height 12
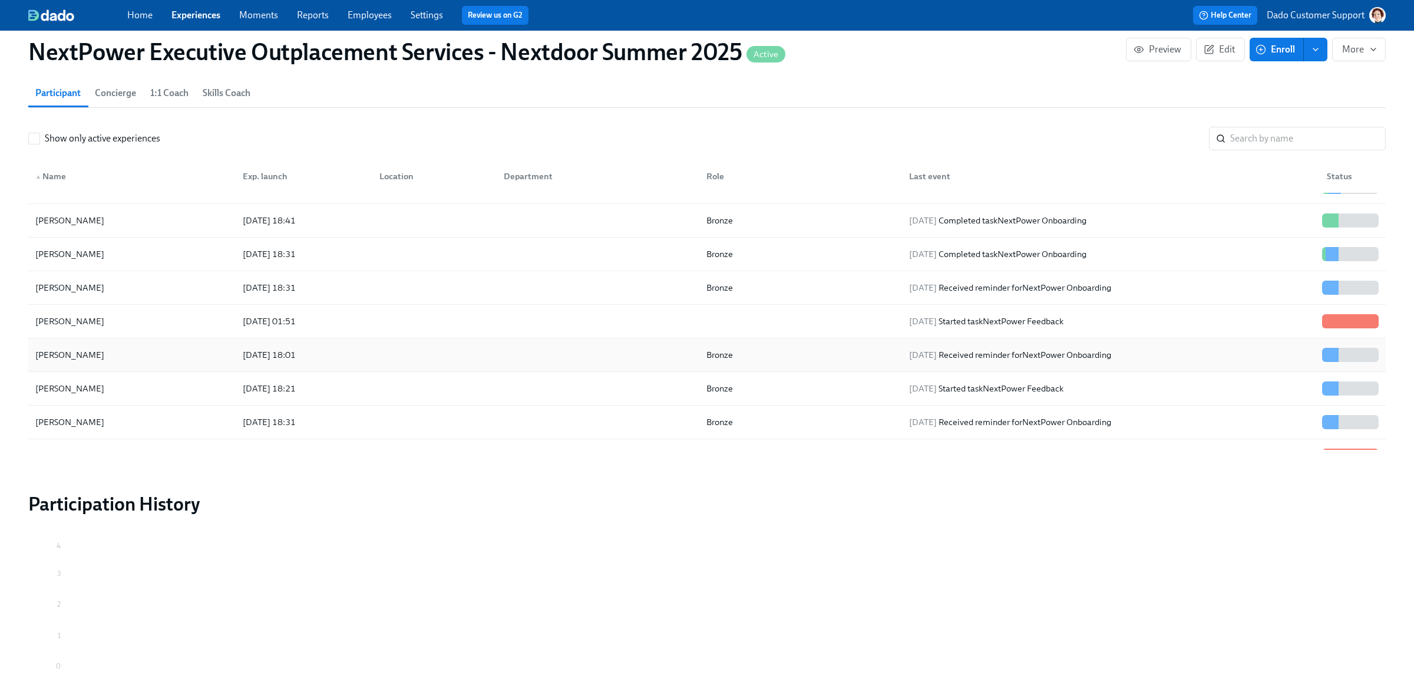
click at [144, 354] on div "Jennifer Tang" at bounding box center [132, 355] width 203 height 24
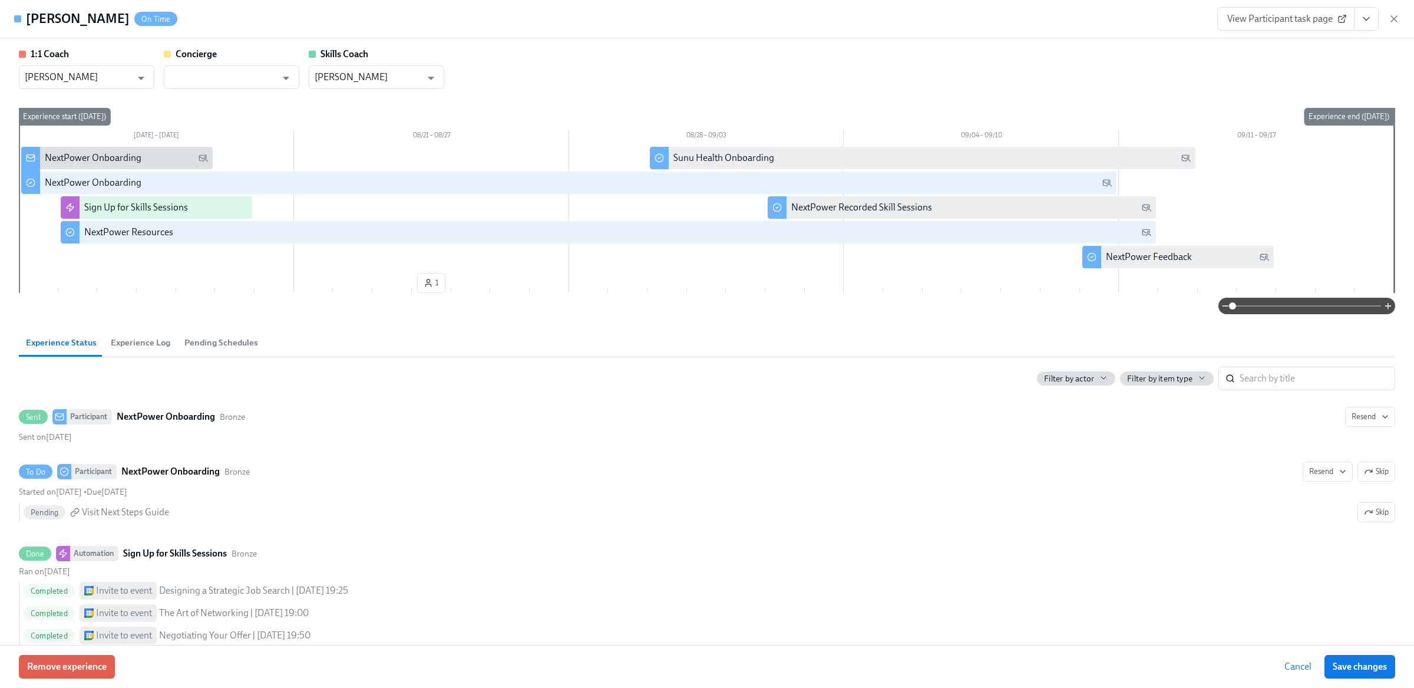
click at [129, 350] on button "Experience Log" at bounding box center [141, 342] width 74 height 28
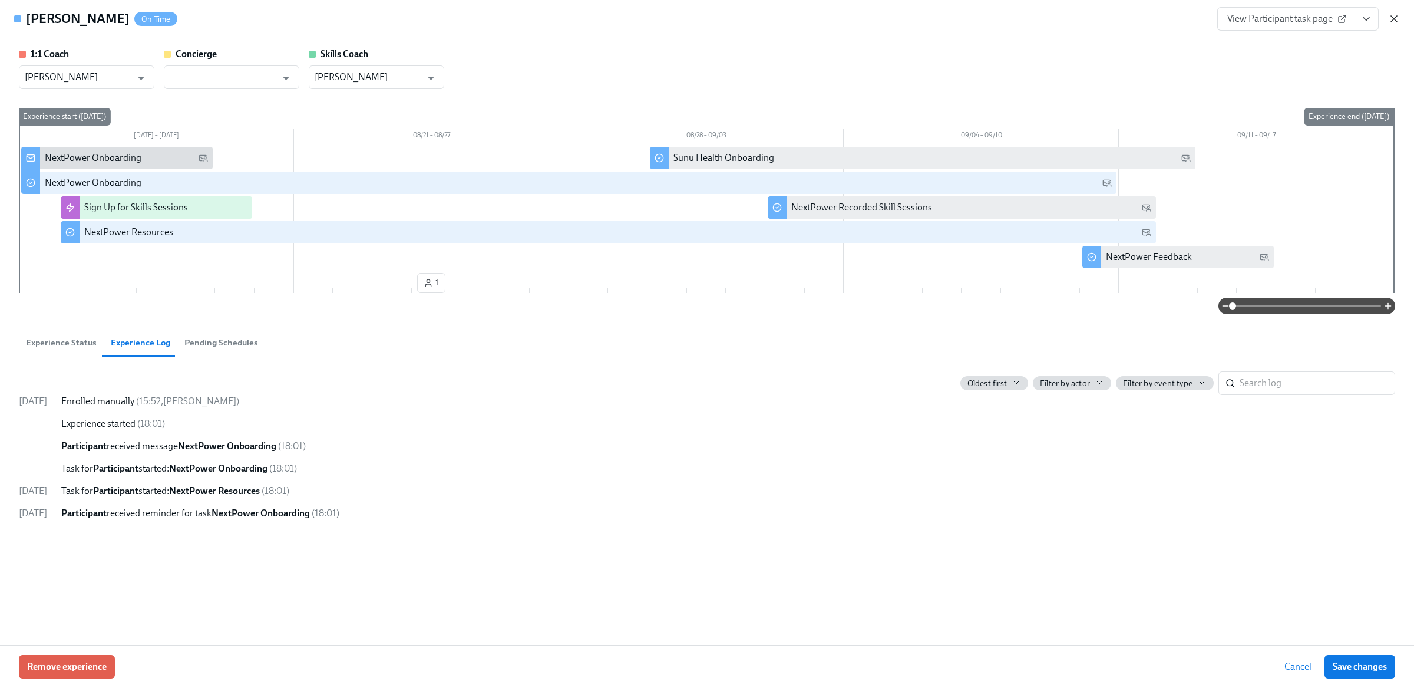
click at [1391, 19] on icon "button" at bounding box center [1395, 19] width 12 height 12
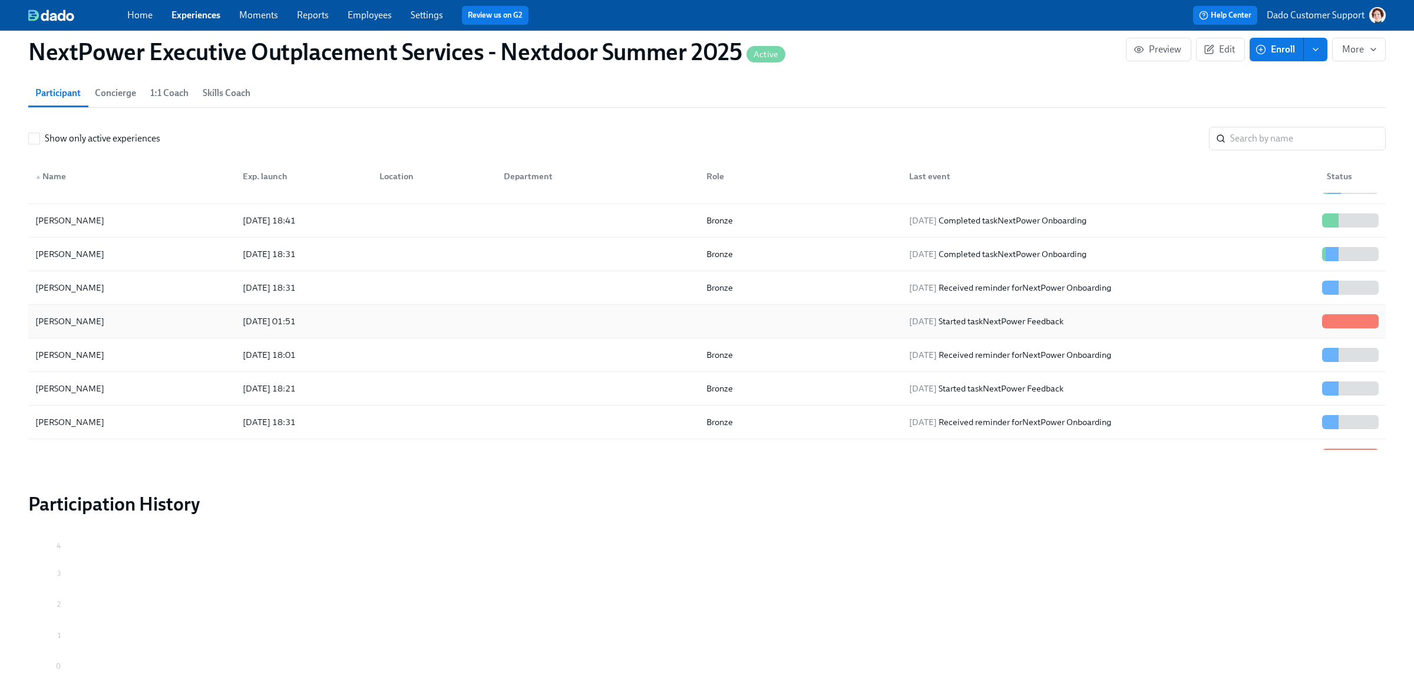
click at [269, 328] on div "2025/08/14 01:51" at bounding box center [269, 321] width 62 height 14
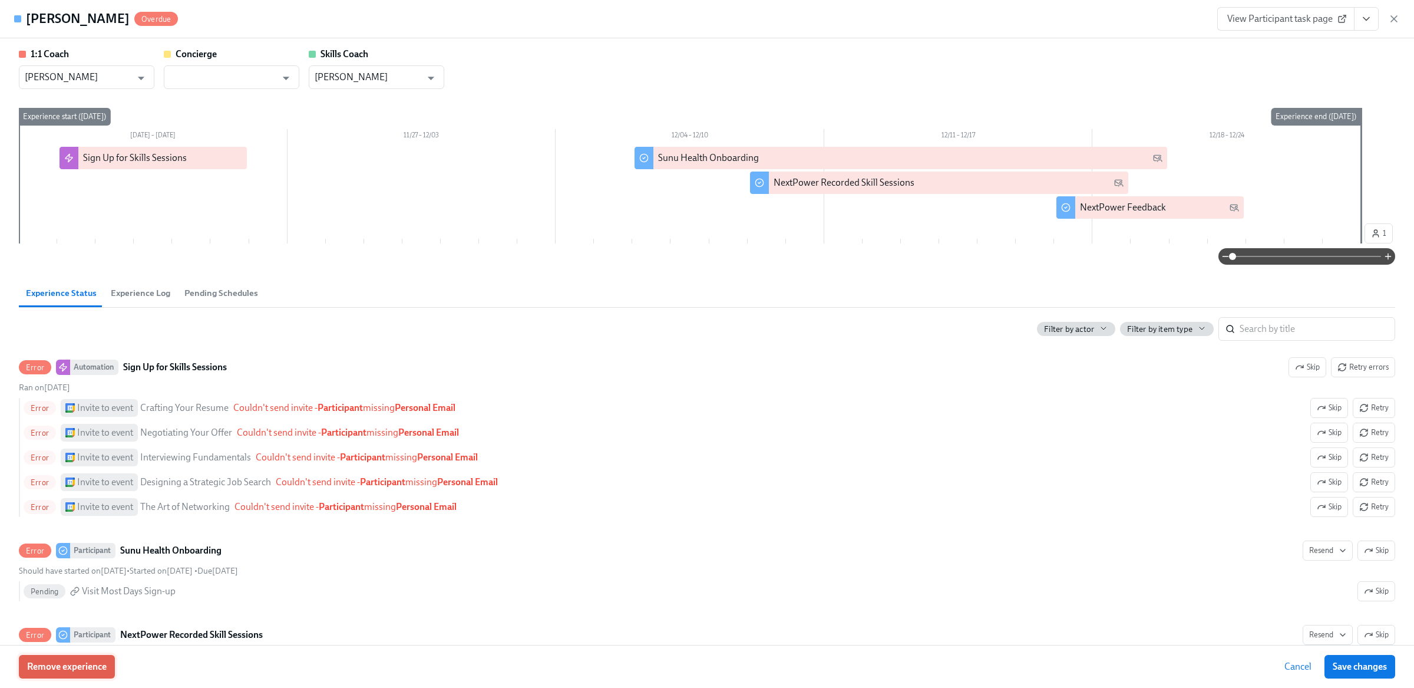
click at [79, 670] on span "Remove experience" at bounding box center [67, 667] width 80 height 12
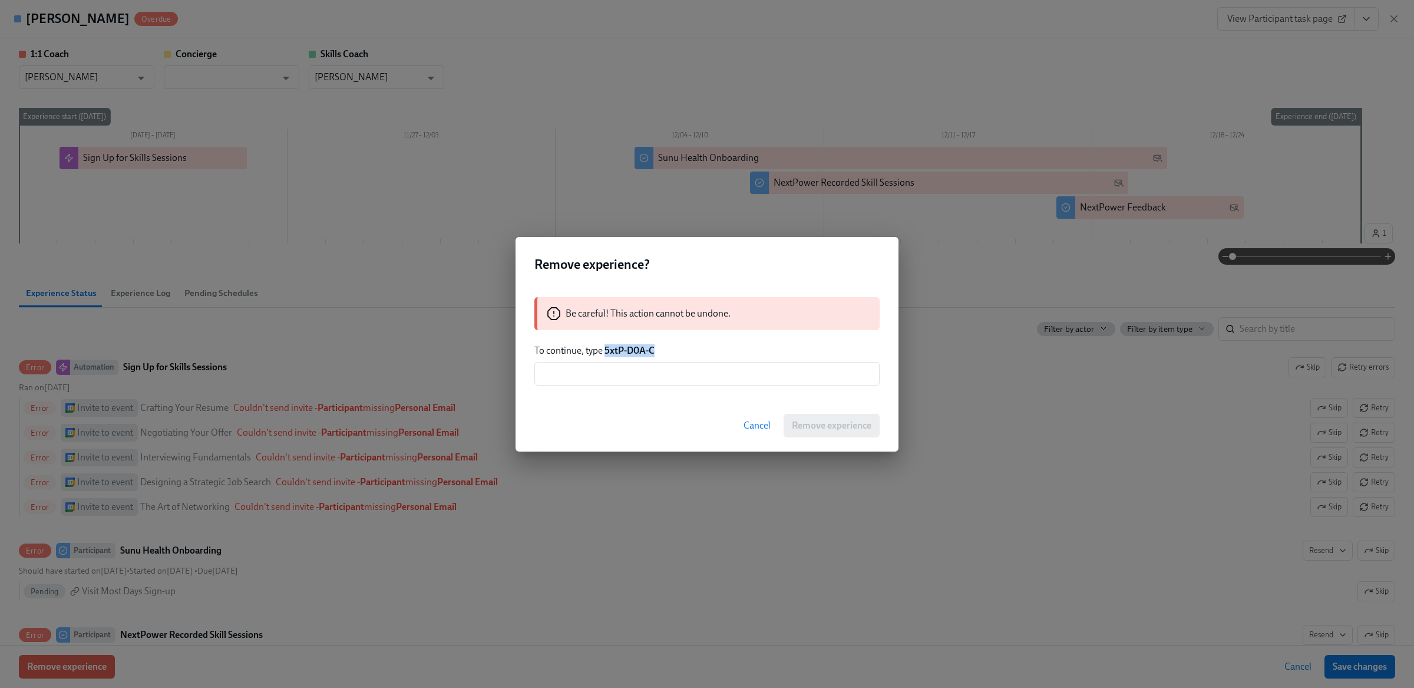
drag, startPoint x: 606, startPoint y: 354, endPoint x: 706, endPoint y: 354, distance: 100.2
click at [706, 354] on p "To continue, type 5xtP-D0A-C" at bounding box center [707, 350] width 345 height 13
click at [687, 387] on div "Be careful! This action cannot be undone. To continue, type 5xtP-D0A-C ​" at bounding box center [707, 341] width 383 height 117
click at [687, 374] on input "text" at bounding box center [707, 374] width 345 height 24
paste input "5xtP-D0A-C"
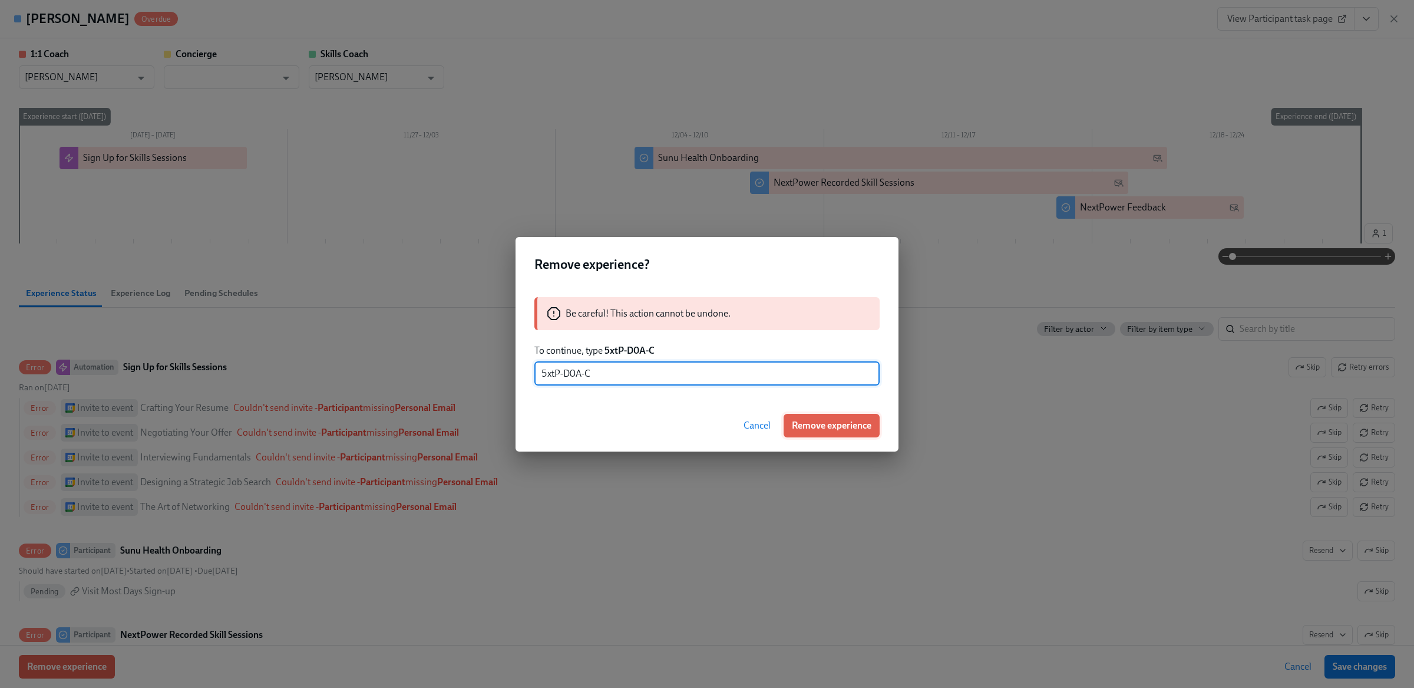
type input "5xtP-D0A-C"
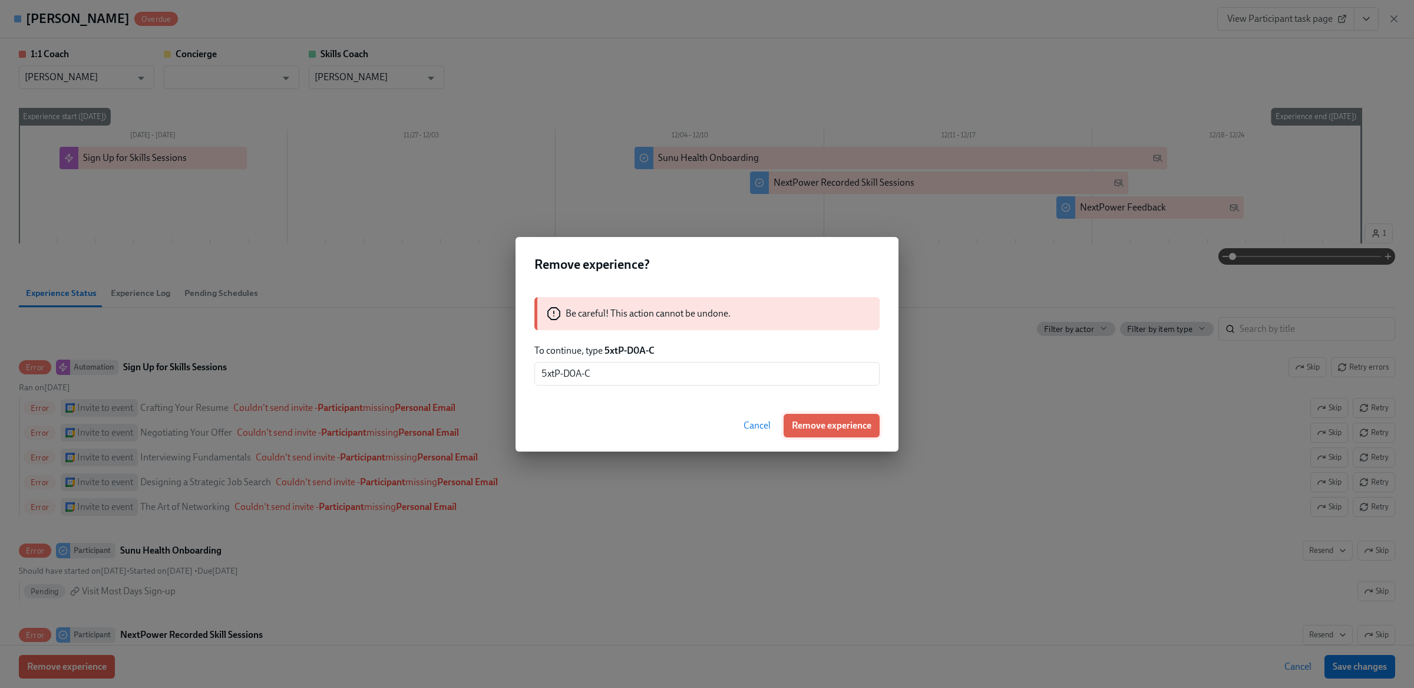
click at [815, 432] on button "Remove experience" at bounding box center [832, 426] width 96 height 24
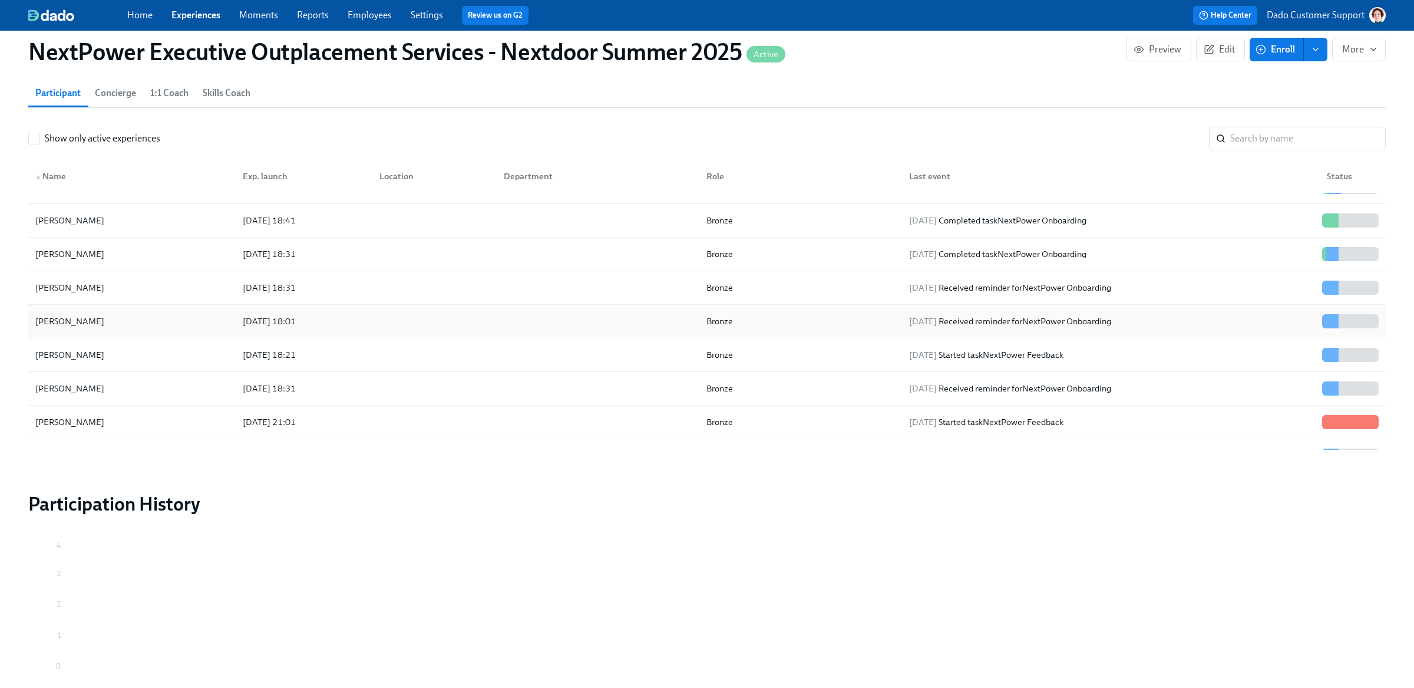
click at [60, 323] on div "Jennifer Tang" at bounding box center [70, 321] width 78 height 14
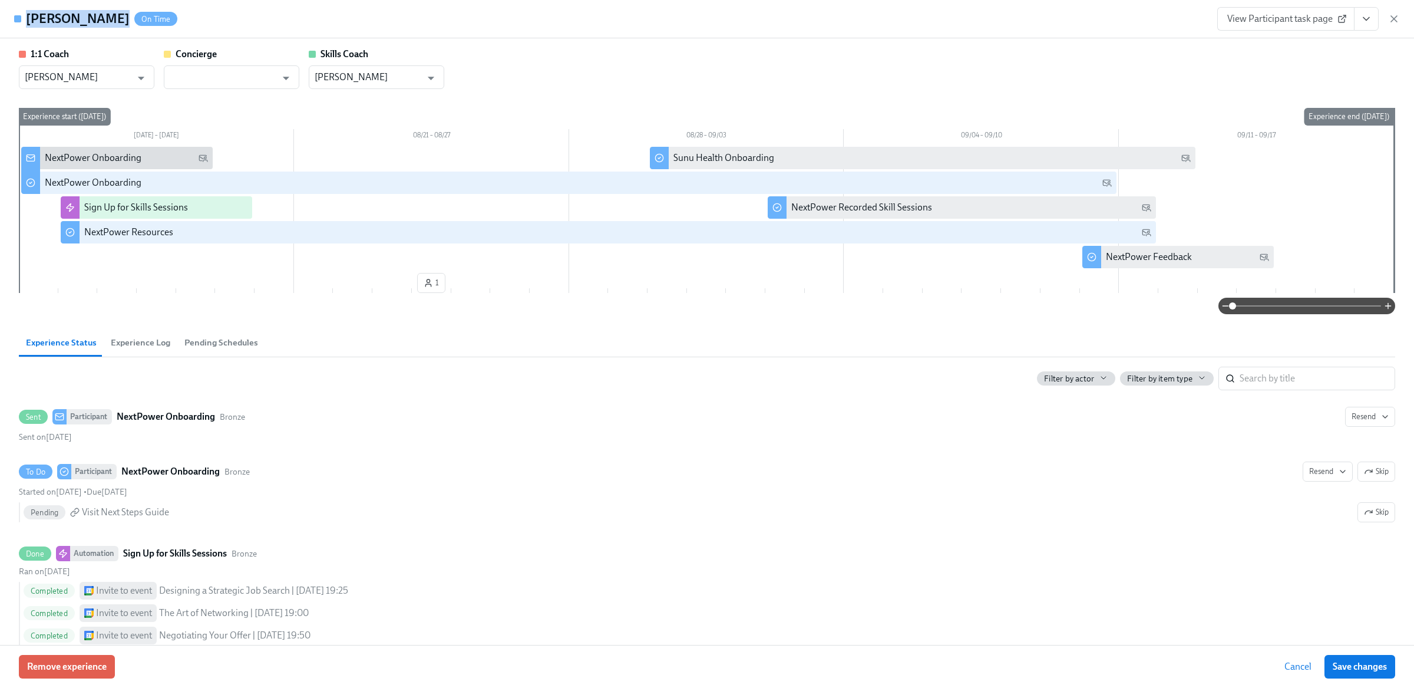
drag, startPoint x: 27, startPoint y: 19, endPoint x: 103, endPoint y: 21, distance: 76.6
click at [103, 21] on div "Jennifer Tang On Time" at bounding box center [101, 19] width 151 height 18
click at [1398, 17] on icon "button" at bounding box center [1395, 19] width 12 height 12
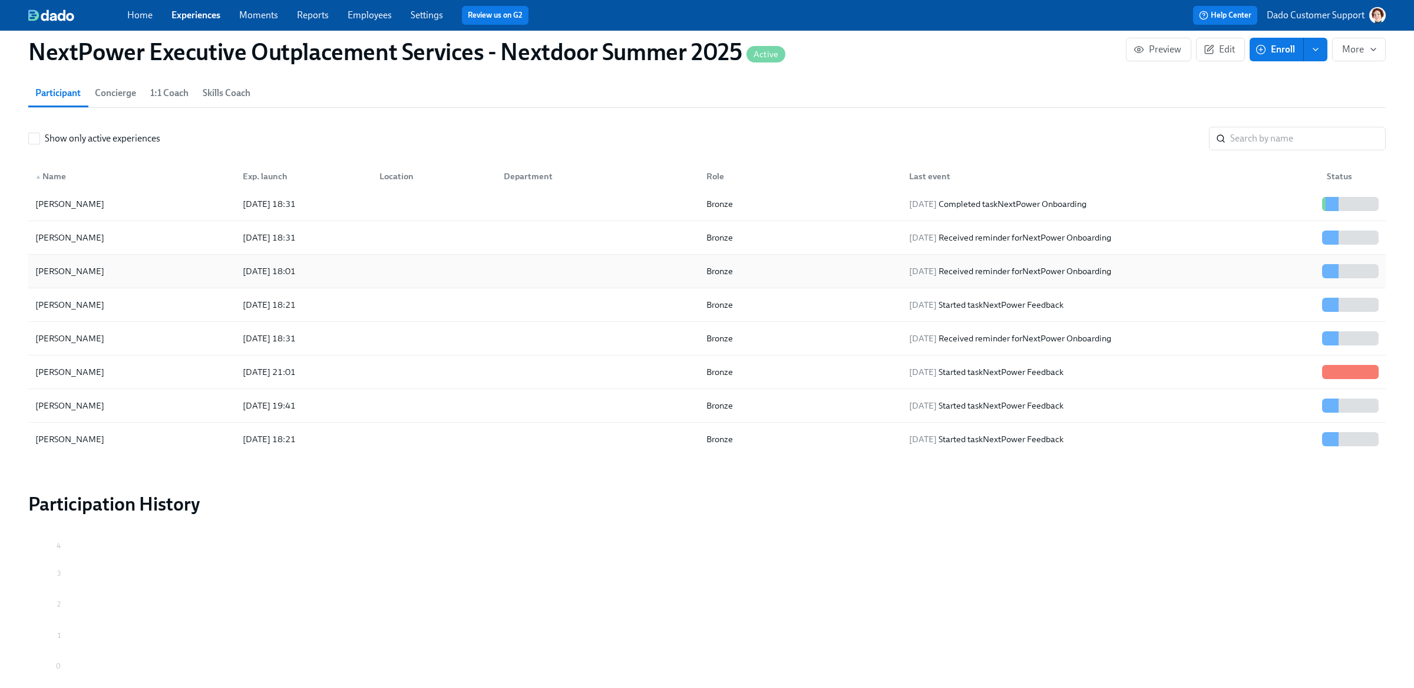
scroll to position [754, 0]
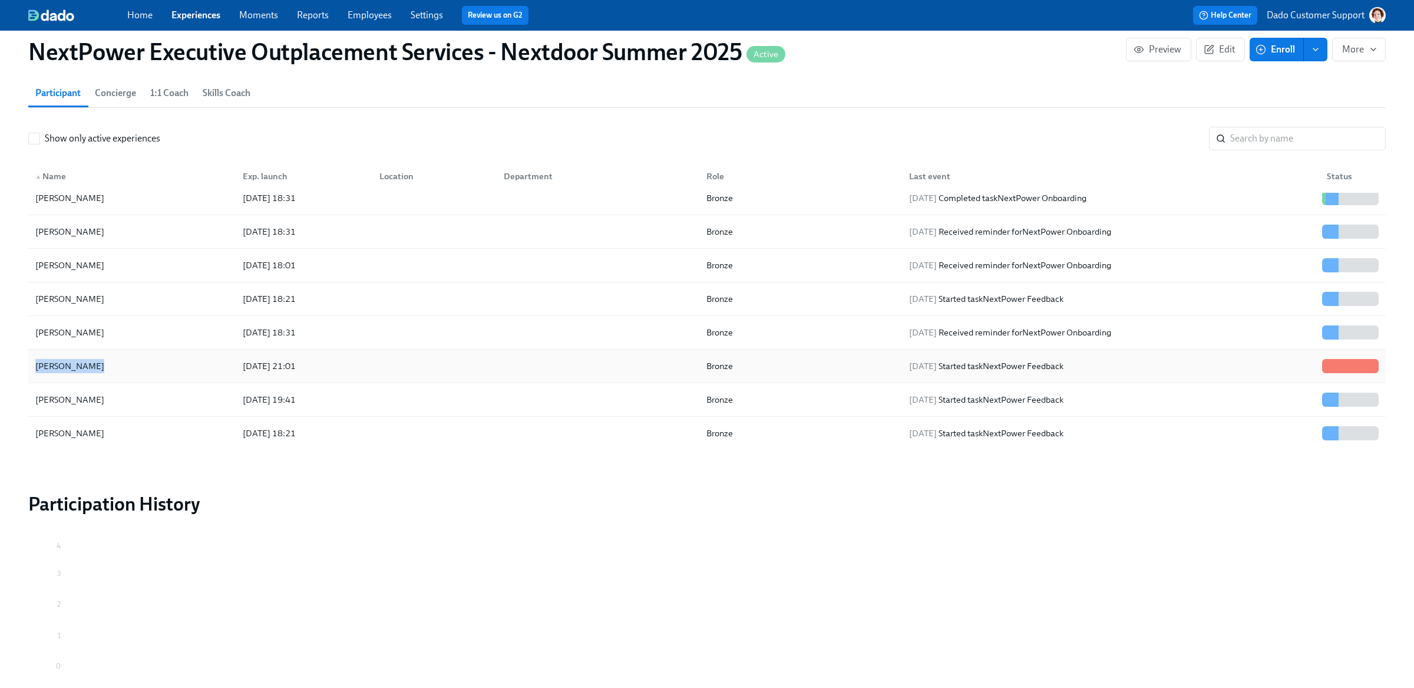
drag, startPoint x: 25, startPoint y: 363, endPoint x: 111, endPoint y: 368, distance: 86.2
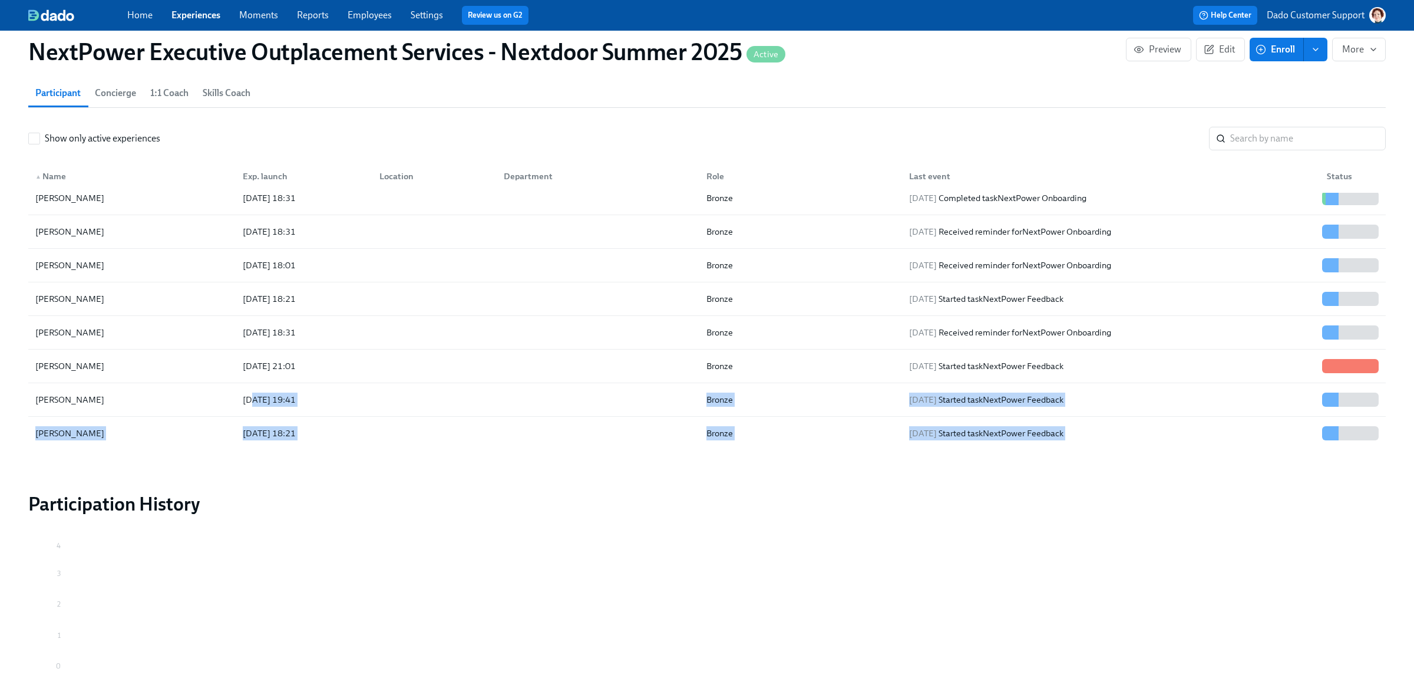
drag, startPoint x: 252, startPoint y: 400, endPoint x: 243, endPoint y: 513, distance: 113.5
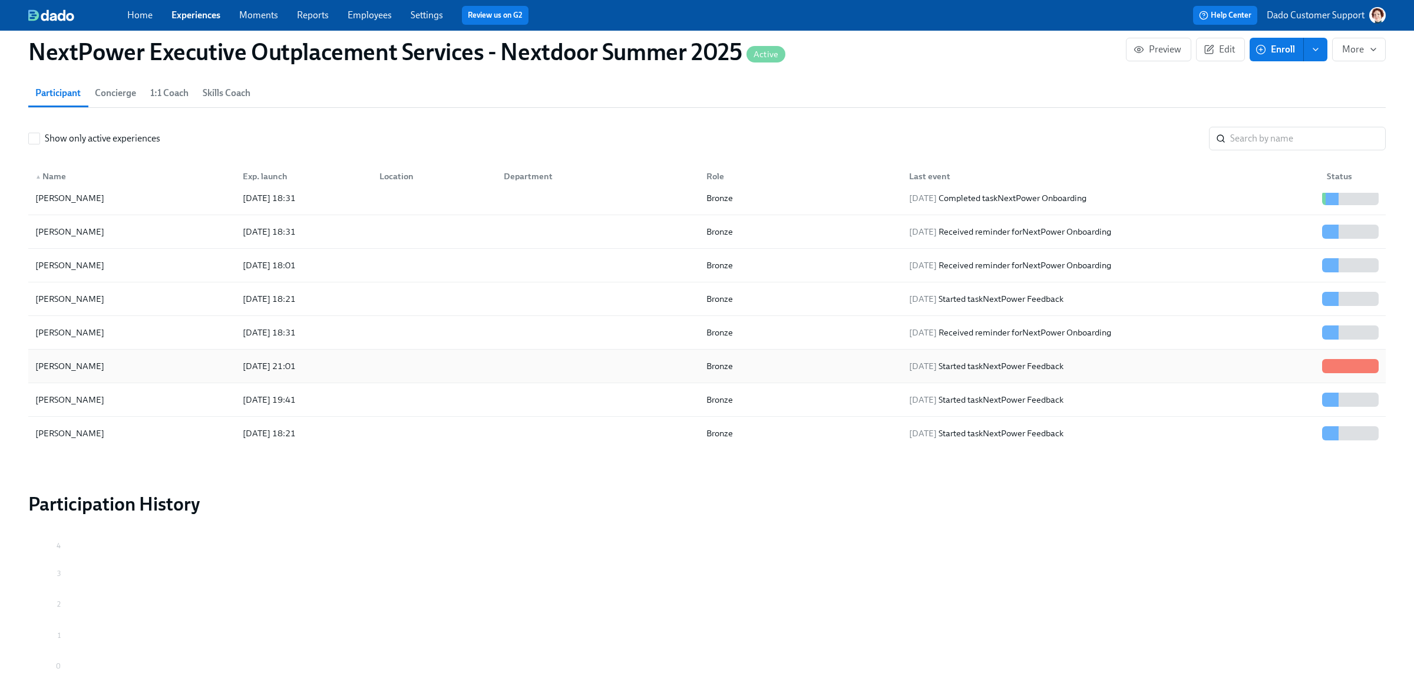
click at [272, 360] on div "2025/08/18 21:01" at bounding box center [269, 366] width 62 height 14
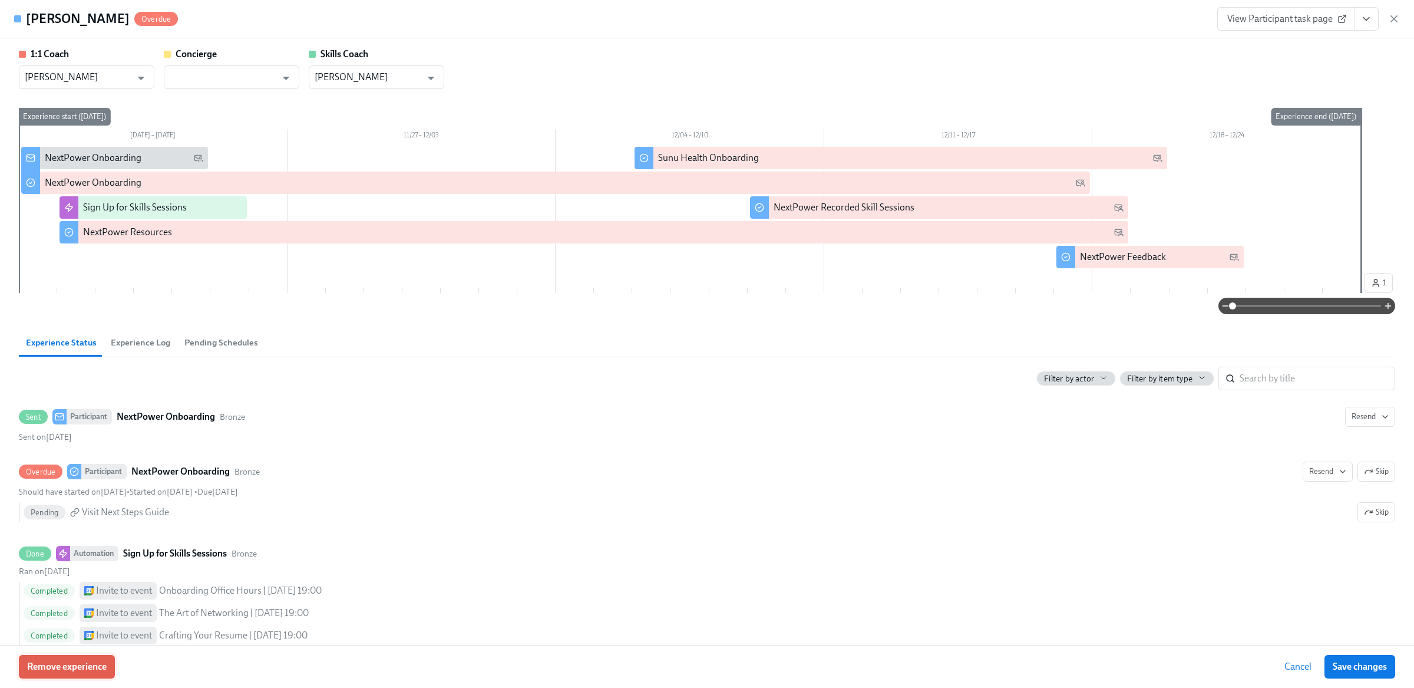
click at [62, 665] on span "Remove experience" at bounding box center [67, 667] width 80 height 12
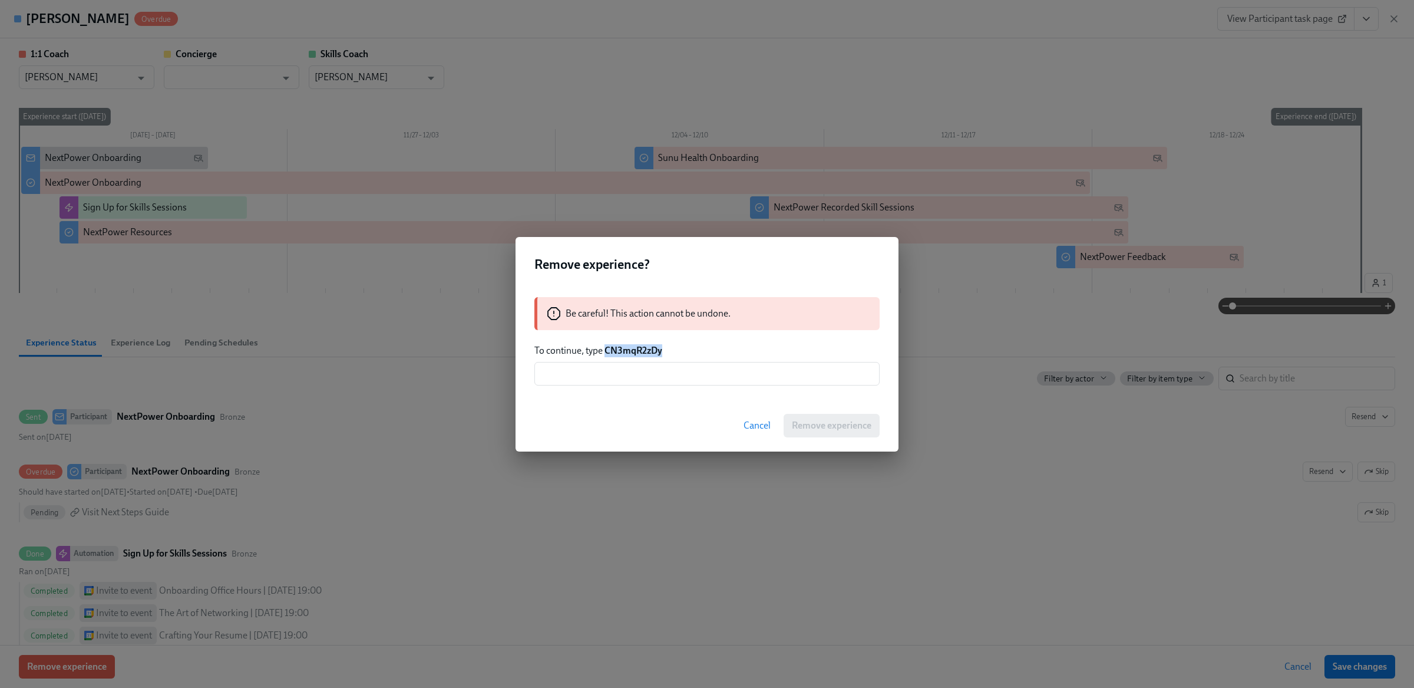
drag, startPoint x: 607, startPoint y: 350, endPoint x: 700, endPoint y: 351, distance: 92.5
click at [700, 350] on p "To continue, type CN3mqR2zDy" at bounding box center [707, 350] width 345 height 13
click at [695, 377] on input "text" at bounding box center [707, 374] width 345 height 24
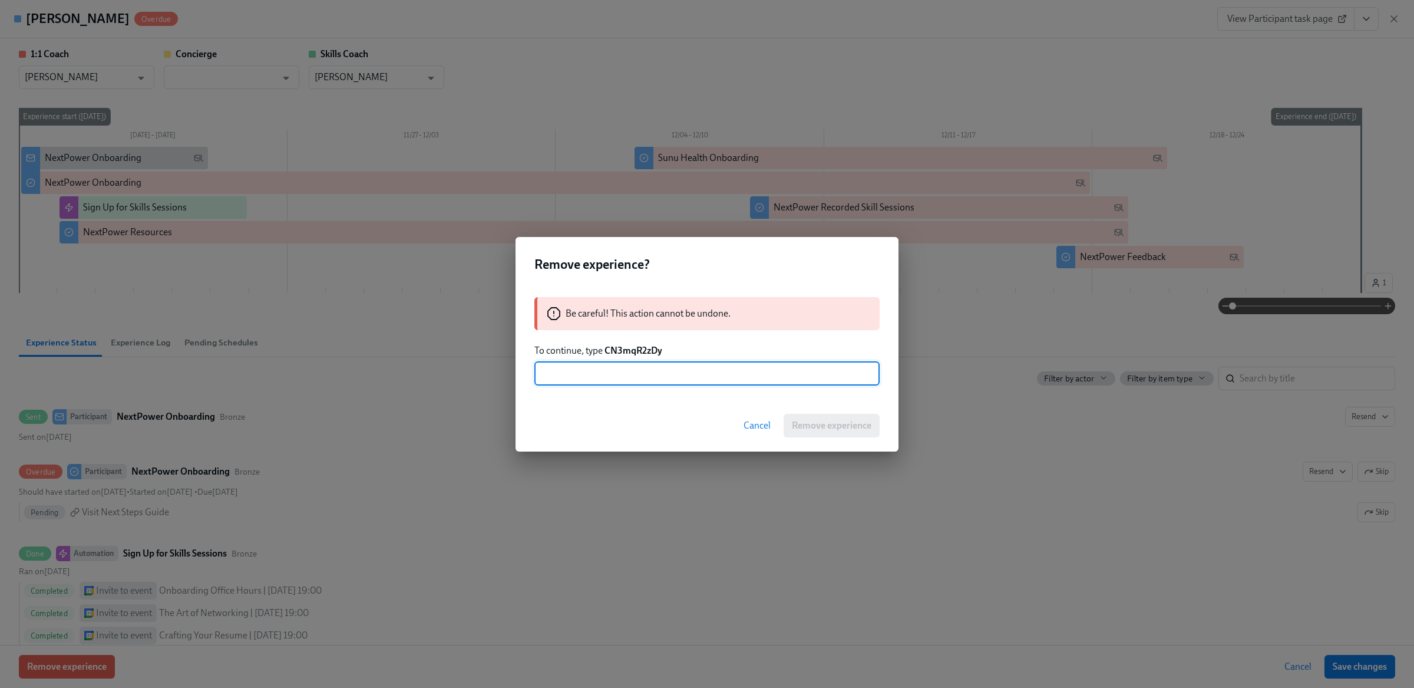
paste input "CN3mqR2zDy"
type input "CN3mqR2zDy"
click at [823, 429] on span "Remove experience" at bounding box center [832, 426] width 80 height 12
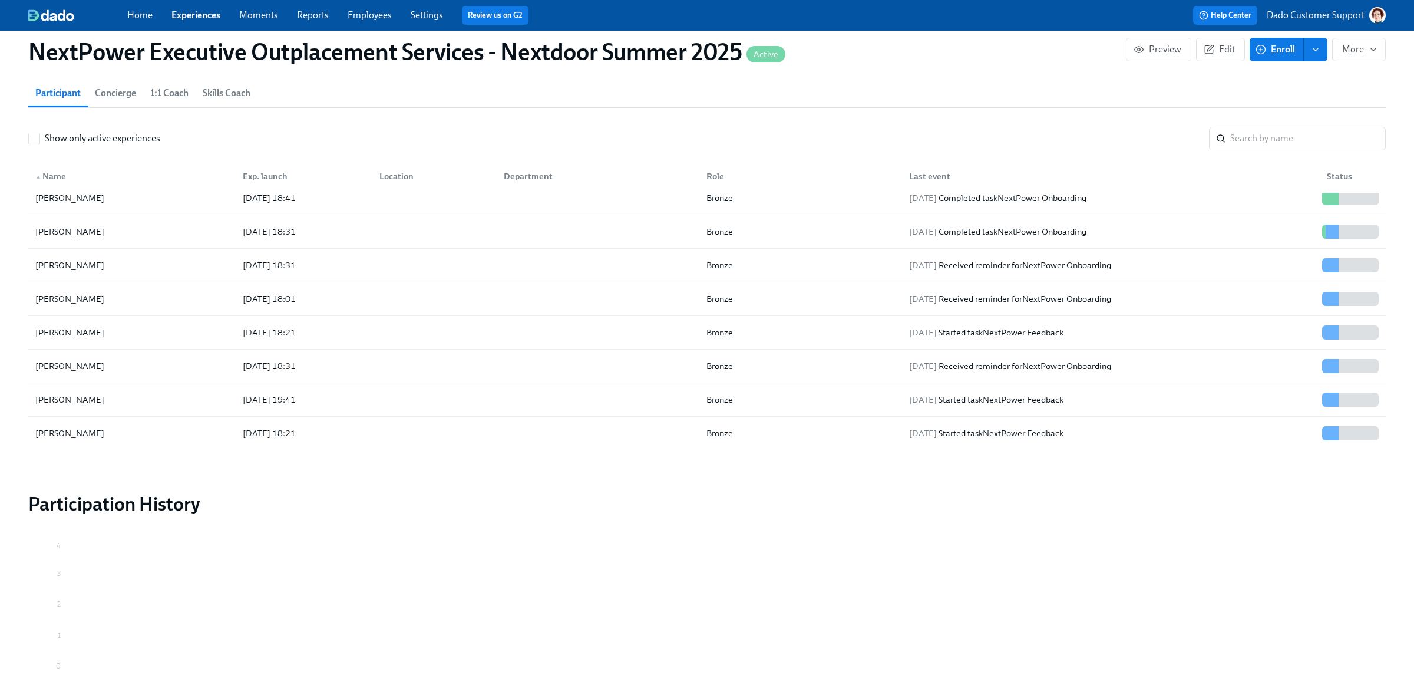
scroll to position [720, 0]
click at [158, 404] on div "Lee Weissmann" at bounding box center [132, 400] width 203 height 24
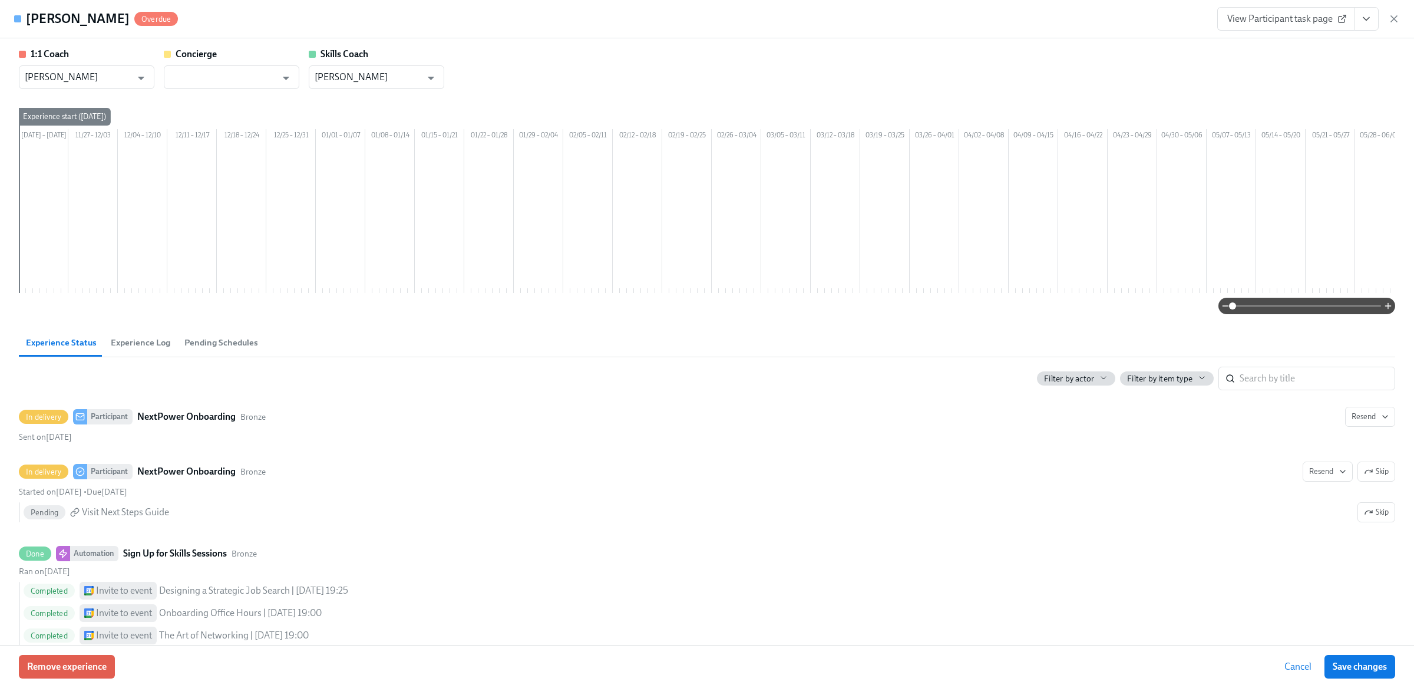
scroll to position [0, 800]
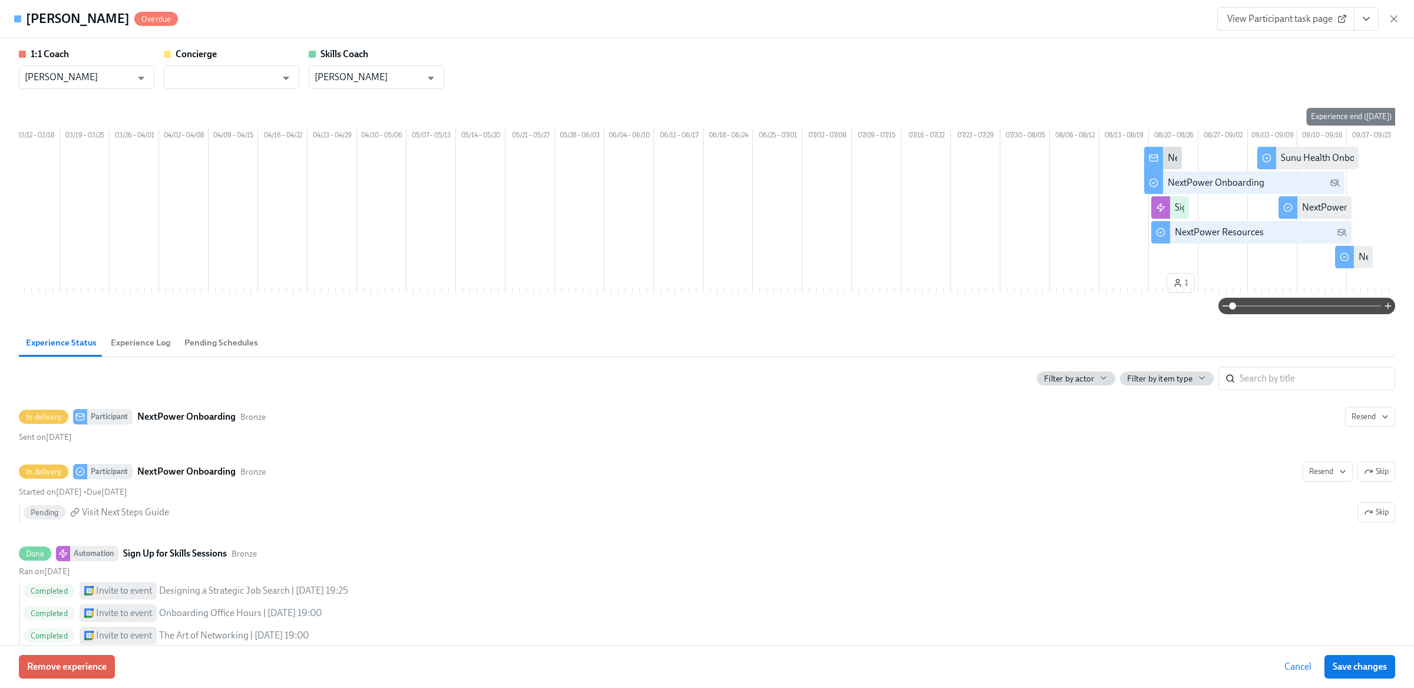
click at [133, 349] on span "Experience Log" at bounding box center [141, 343] width 60 height 14
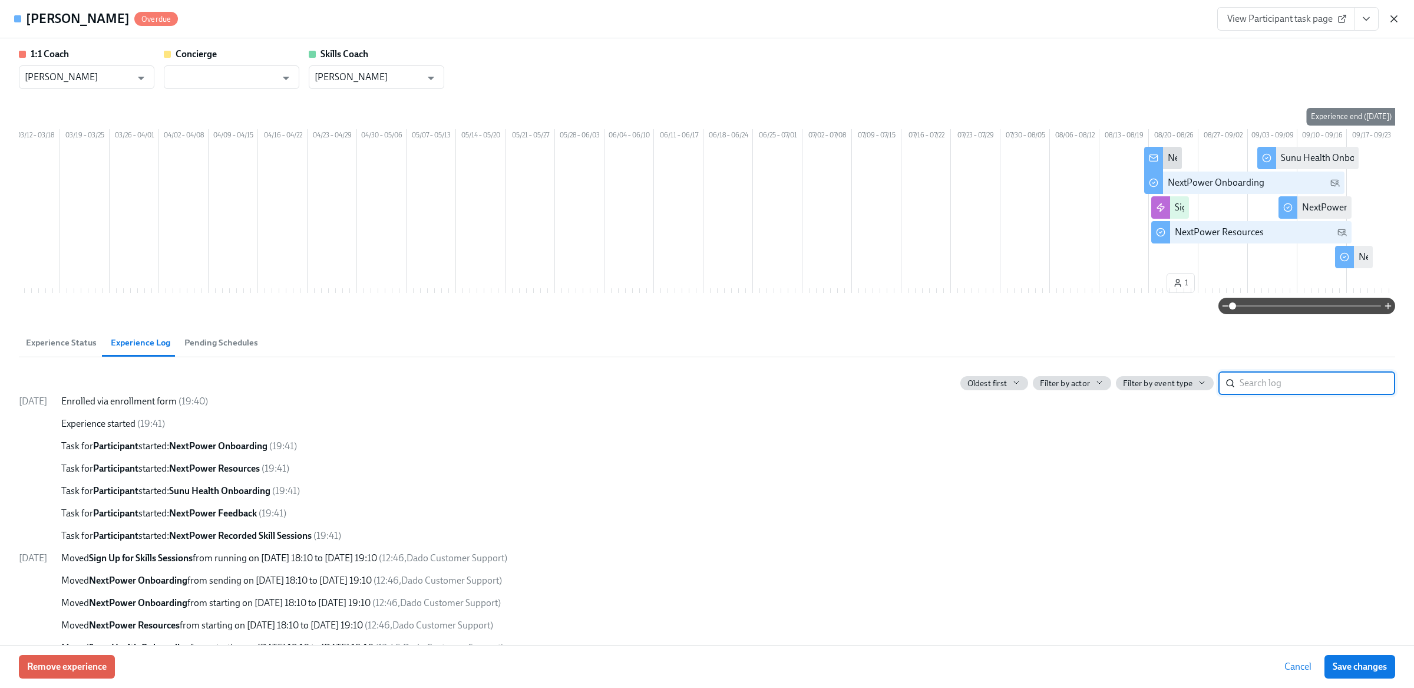
click at [1391, 14] on icon "button" at bounding box center [1395, 19] width 12 height 12
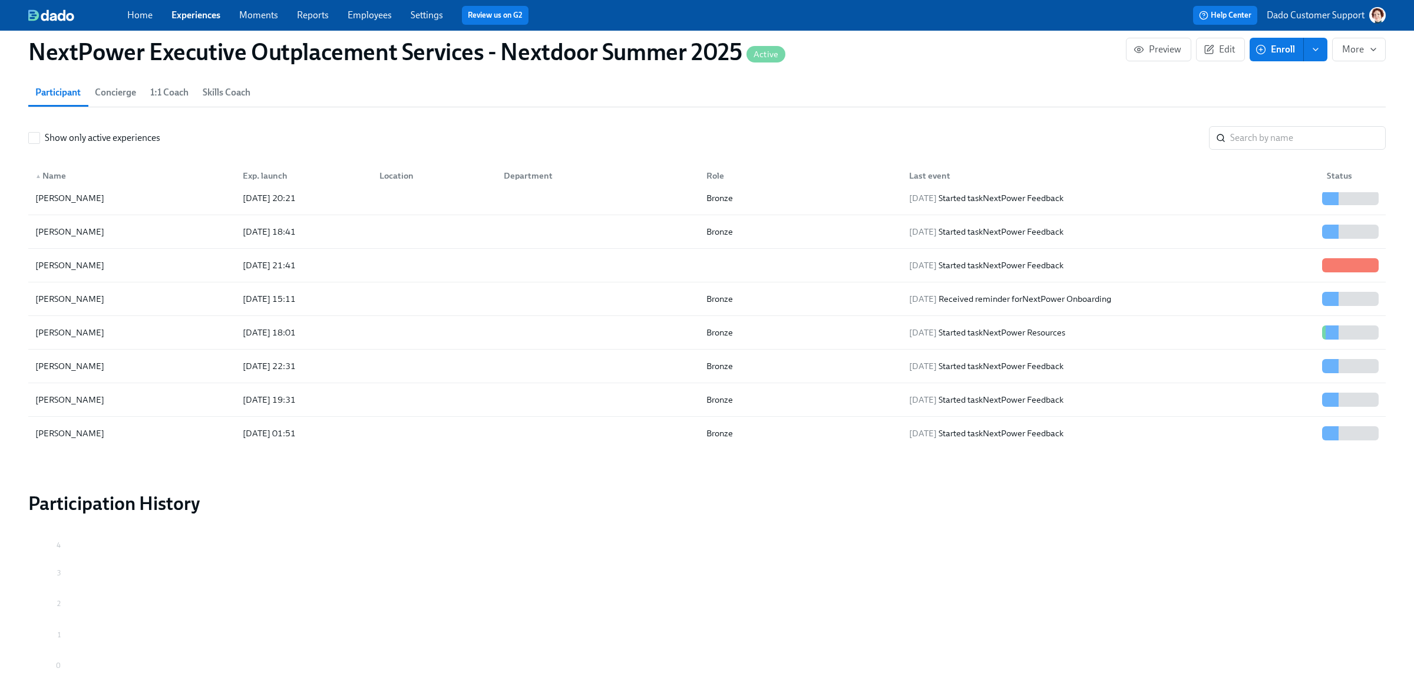
scroll to position [229, 0]
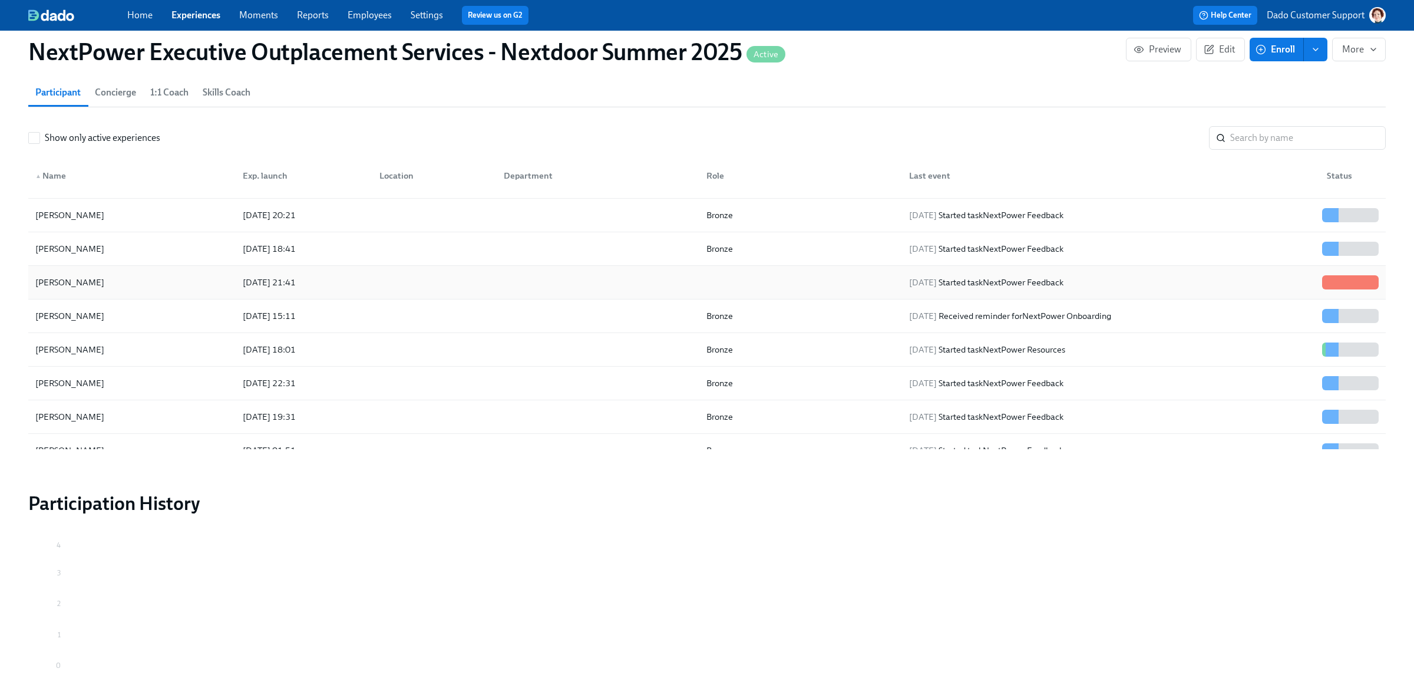
click at [278, 281] on div "2025/08/18 21:41" at bounding box center [269, 282] width 62 height 14
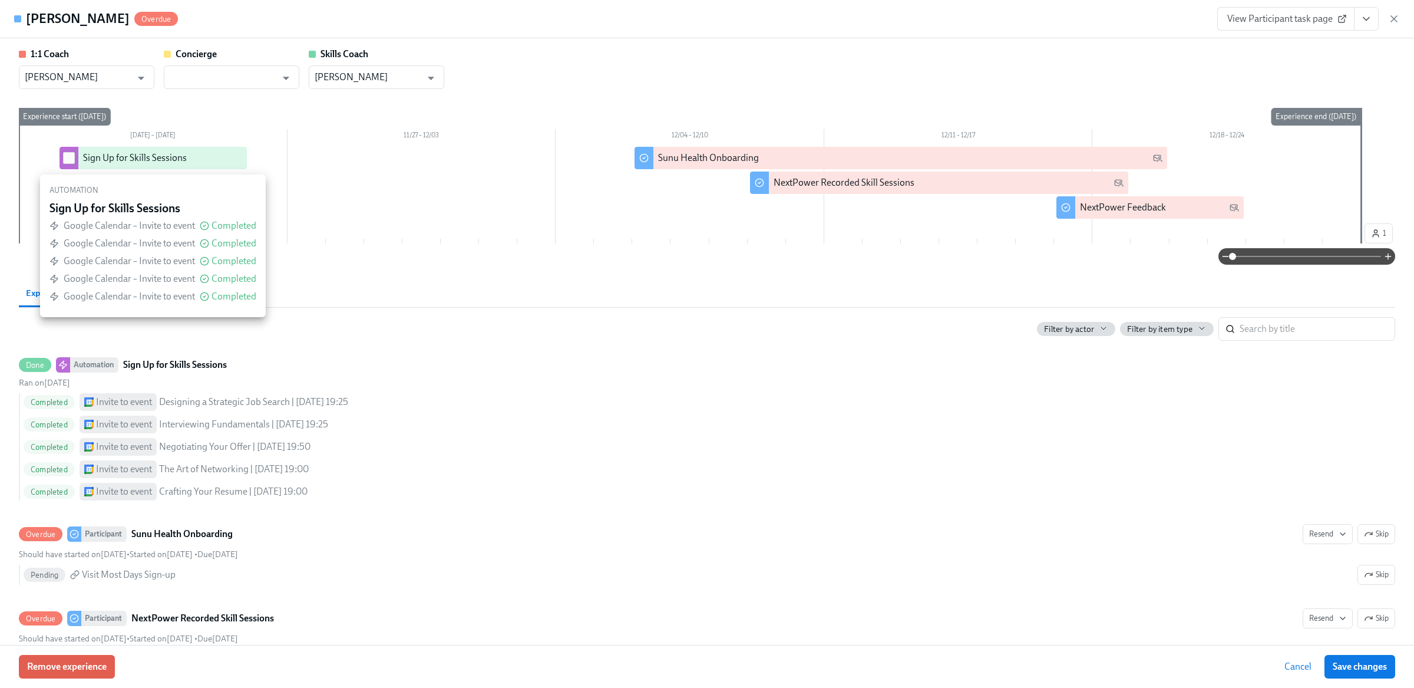
click at [72, 154] on input "checkbox" at bounding box center [69, 158] width 11 height 11
checkbox input "true"
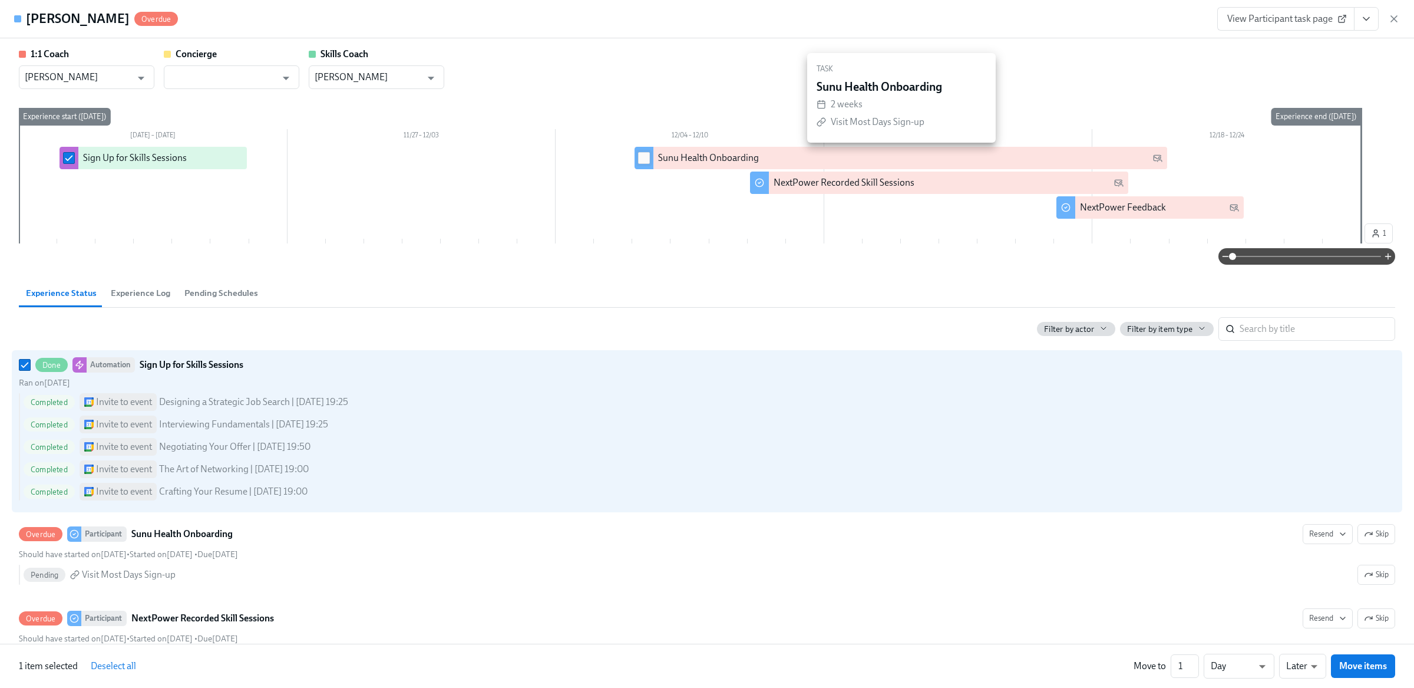
click at [645, 161] on input "checkbox" at bounding box center [644, 158] width 11 height 11
checkbox input "true"
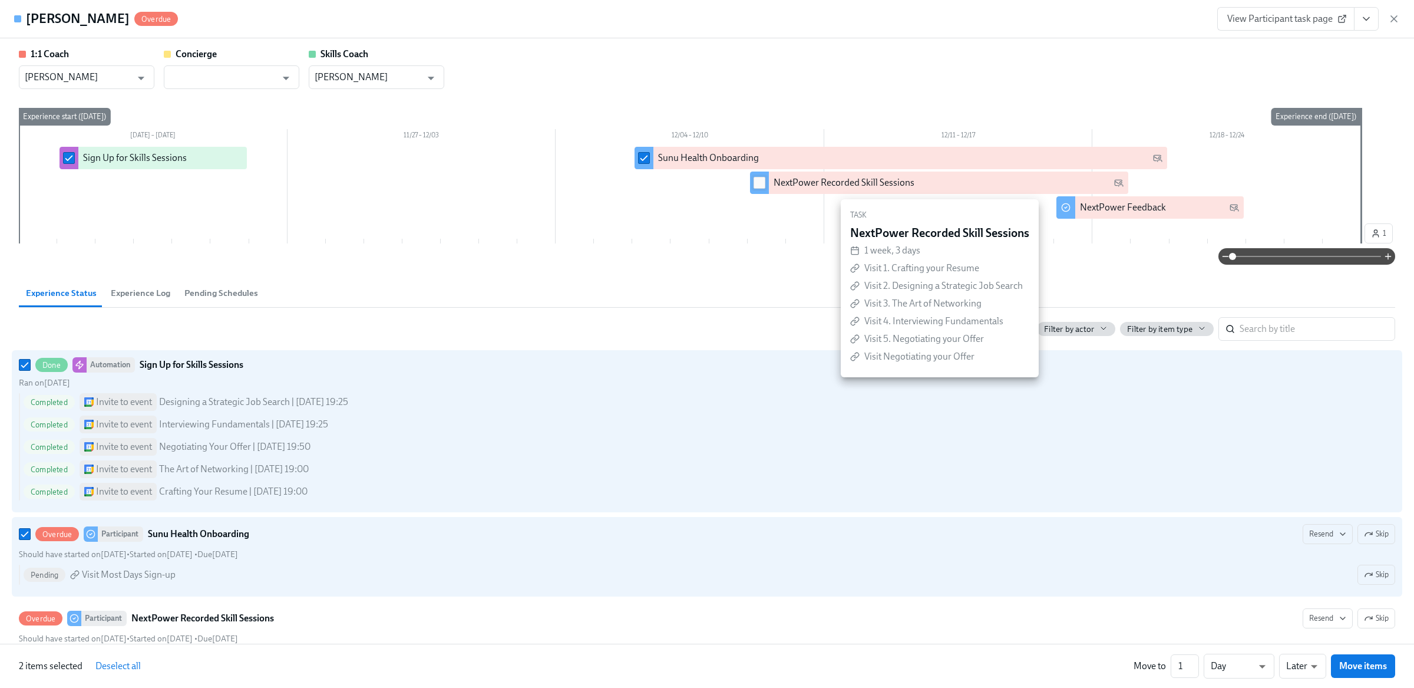
click at [763, 182] on input "checkbox" at bounding box center [759, 182] width 11 height 11
checkbox input "true"
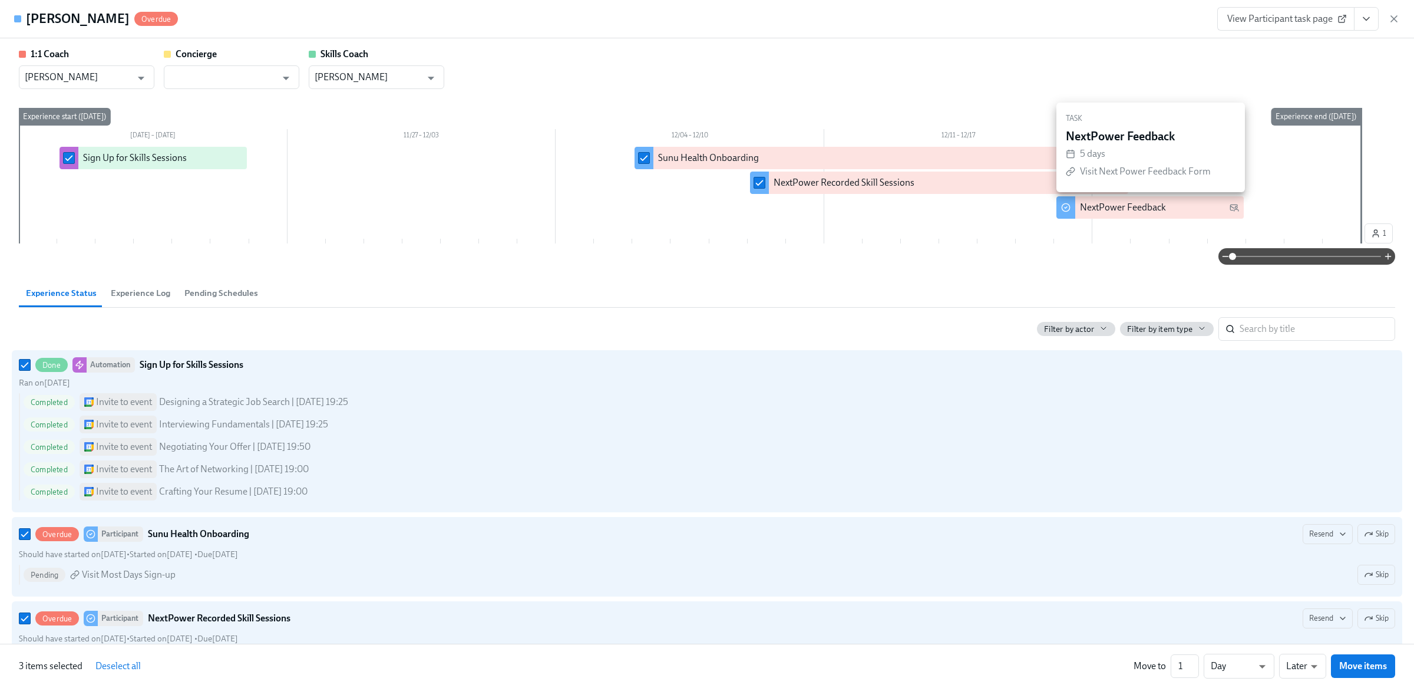
checkbox input "true"
drag, startPoint x: 1185, startPoint y: 666, endPoint x: 1170, endPoint y: 666, distance: 14.7
click at [1171, 666] on input "1" at bounding box center [1185, 666] width 28 height 24
type input "271"
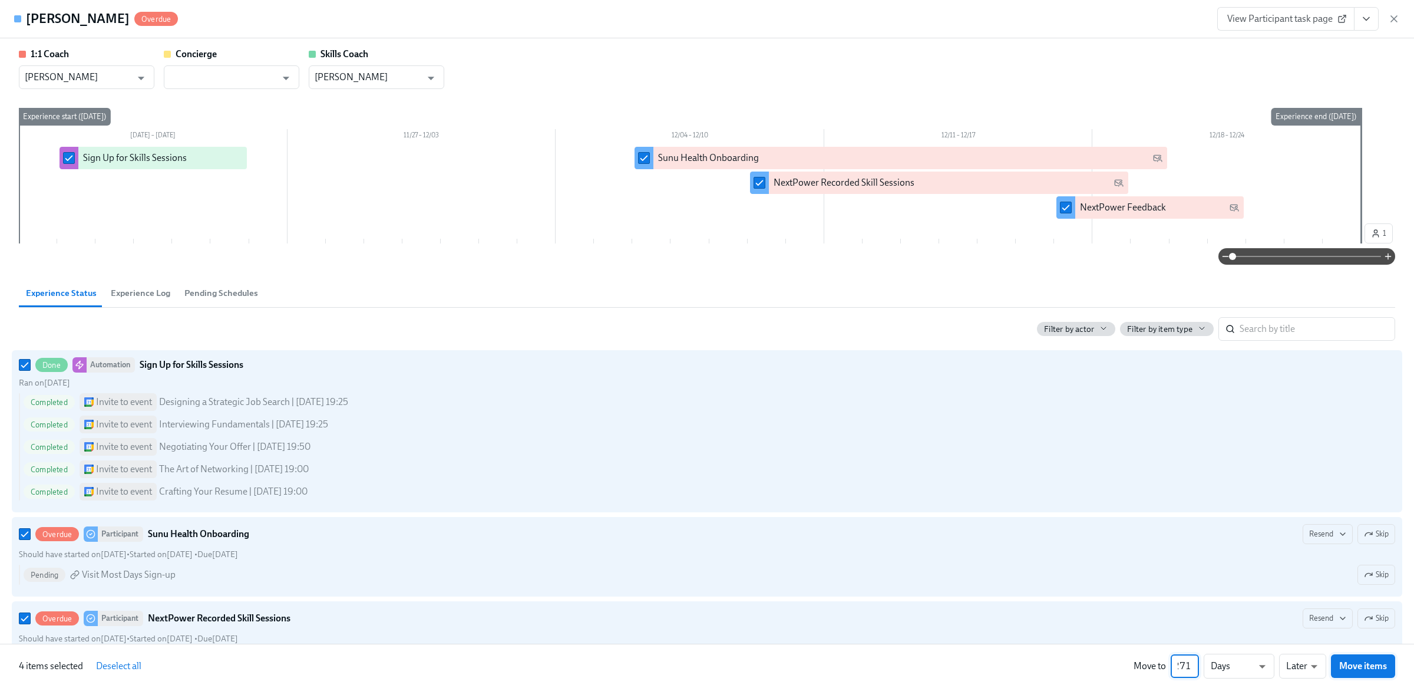
scroll to position [0, 0]
click at [1363, 669] on span "Move items" at bounding box center [1364, 666] width 48 height 12
checkbox input "false"
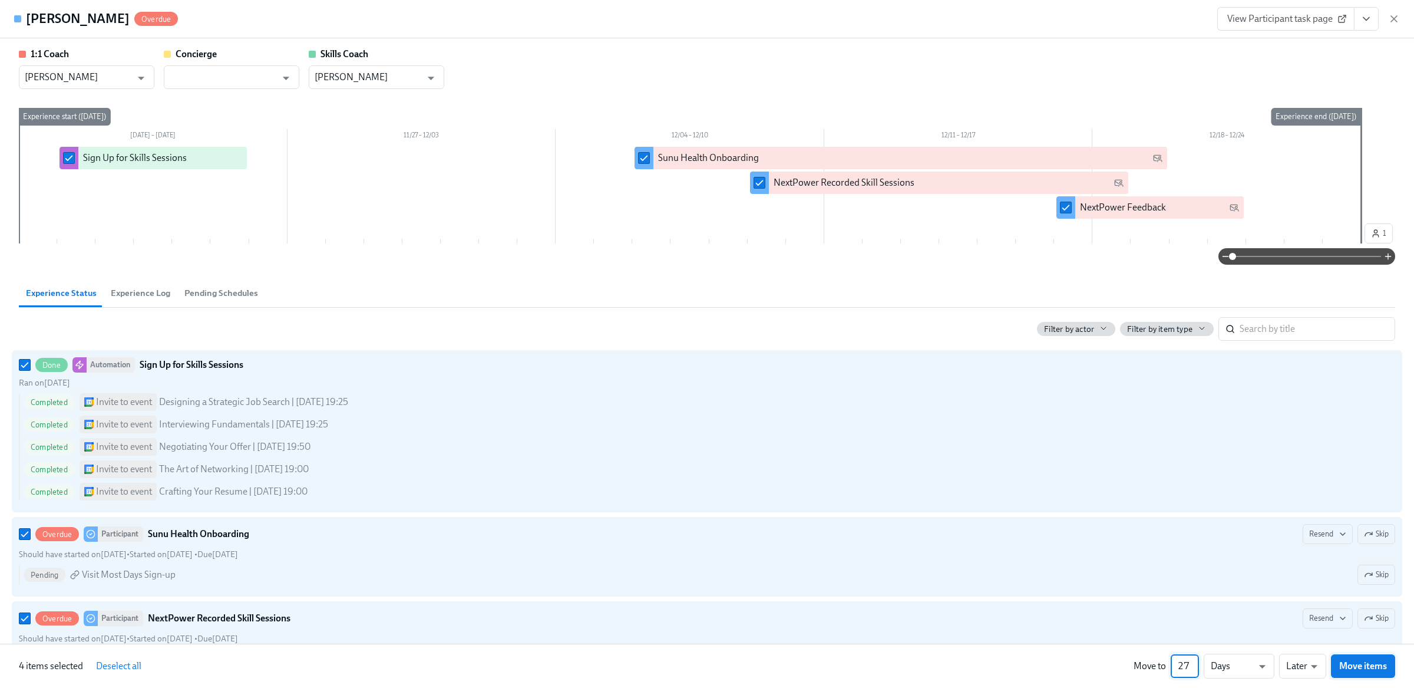
checkbox input "false"
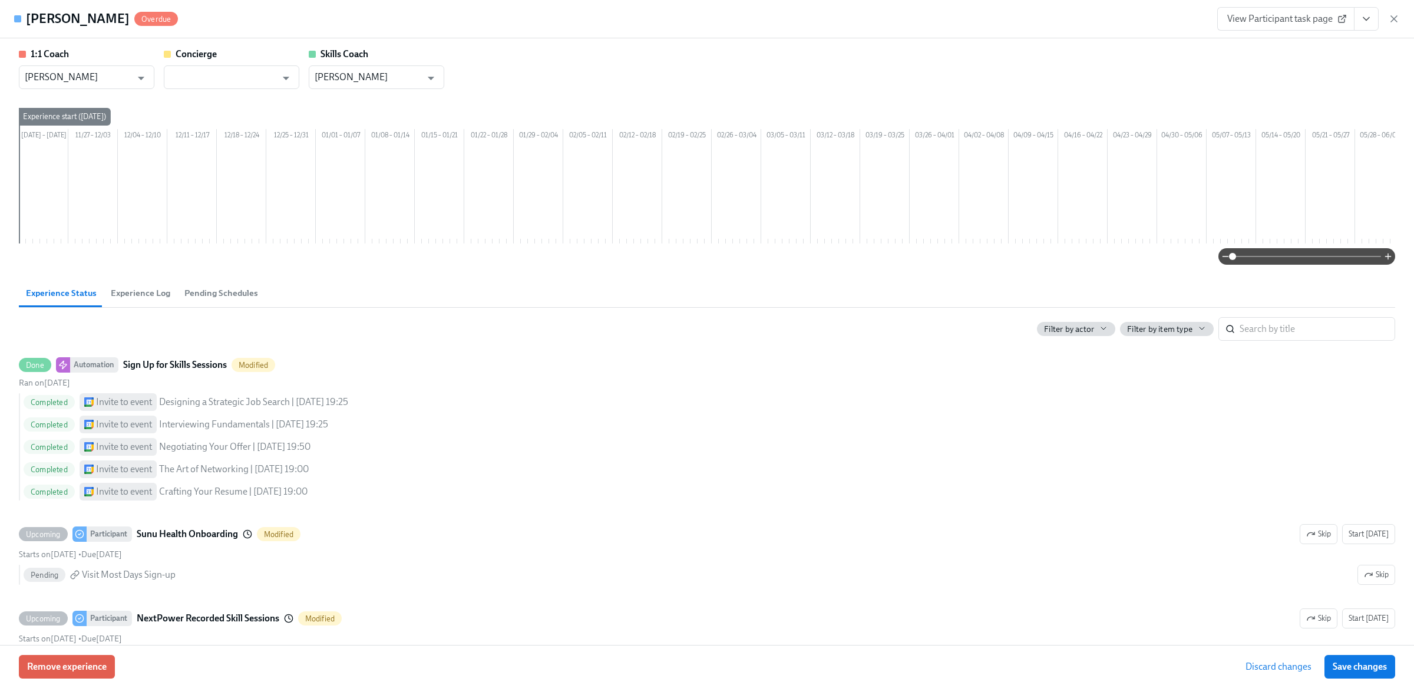
scroll to position [0, 800]
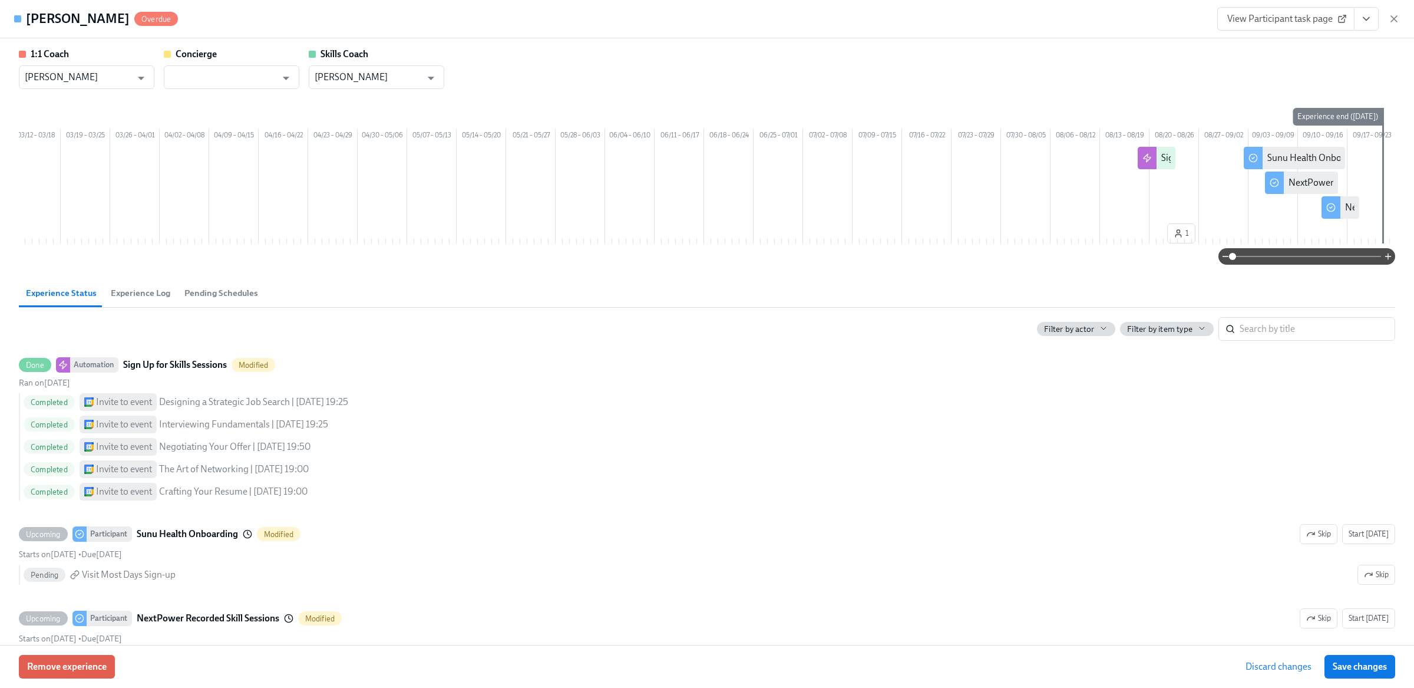
click at [1363, 669] on span "Save changes" at bounding box center [1360, 667] width 54 height 12
click at [1380, 659] on button "Save changes" at bounding box center [1360, 667] width 71 height 24
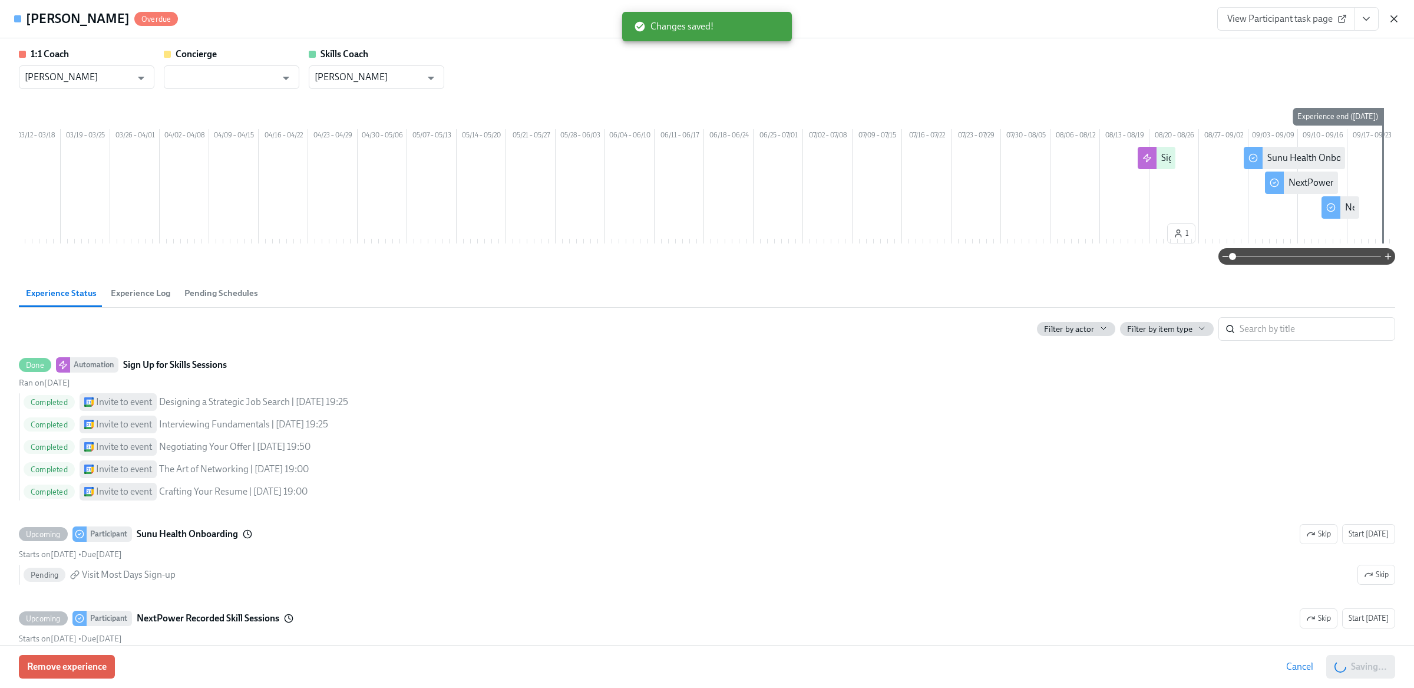
click at [1392, 21] on icon "button" at bounding box center [1394, 19] width 6 height 6
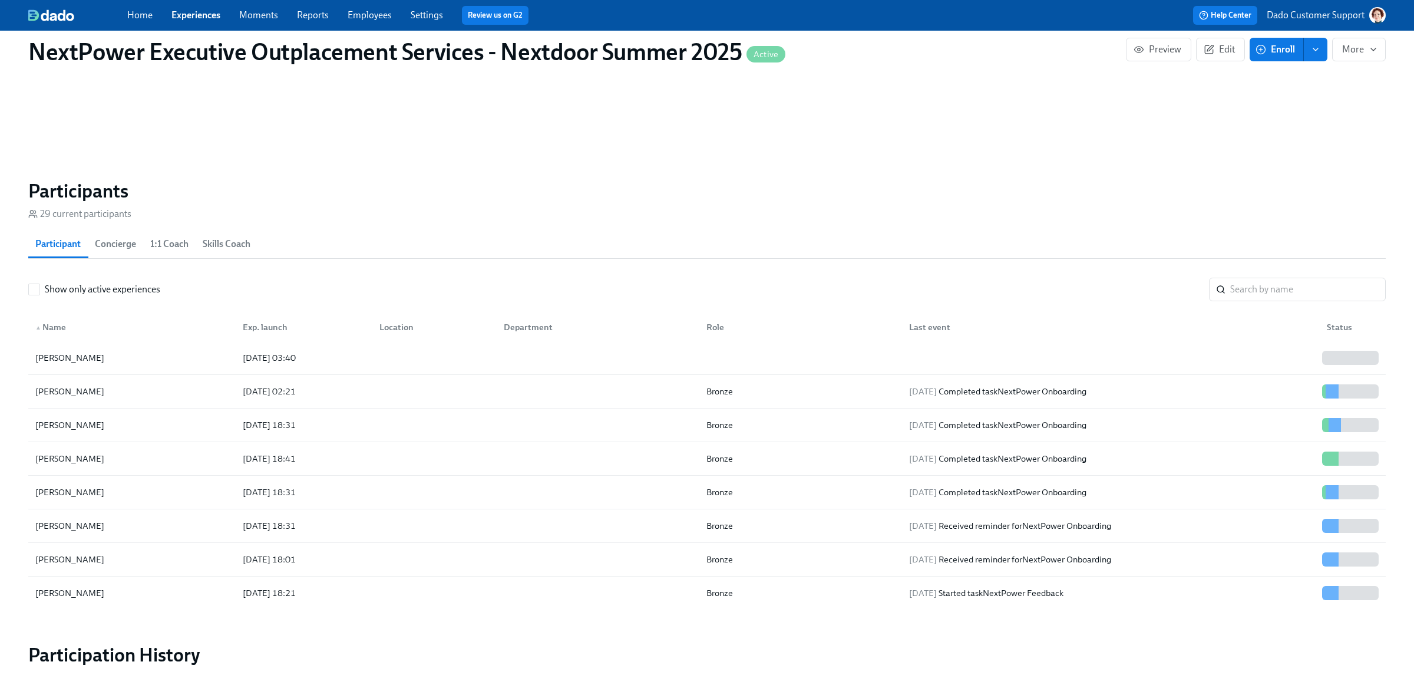
scroll to position [720, 0]
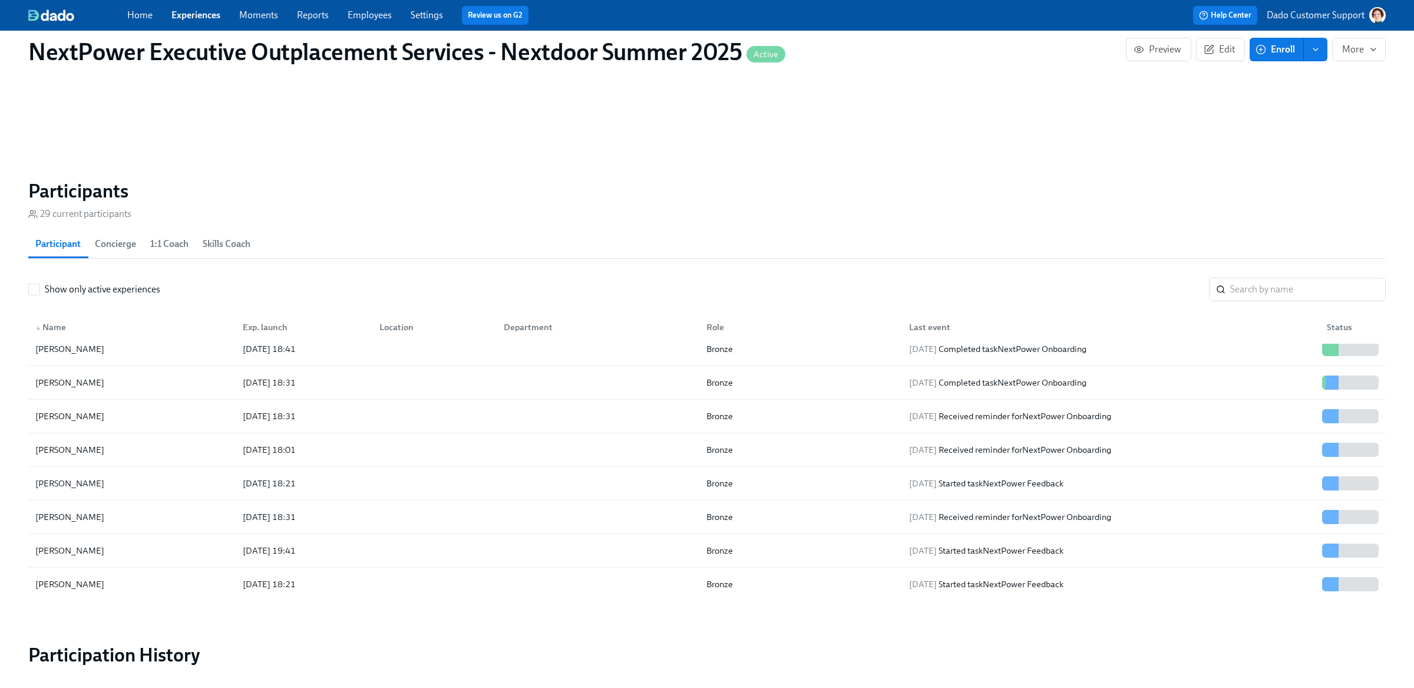
click at [90, 302] on div "Show only active experiences ​ ▲ Name Exp. launch Location Department Role Last…" at bounding box center [707, 439] width 1358 height 323
click at [89, 289] on span "Show only active experiences" at bounding box center [103, 289] width 116 height 13
click at [39, 289] on input "Show only active experiences" at bounding box center [34, 289] width 11 height 11
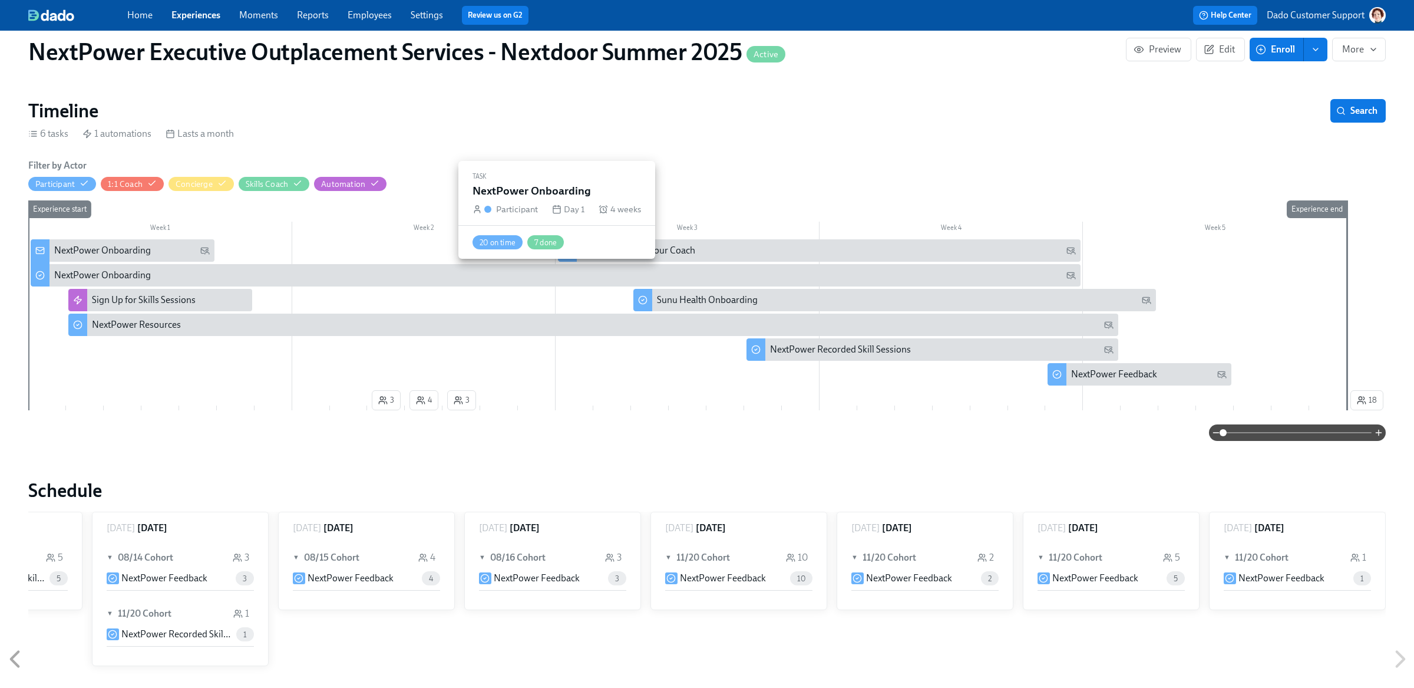
scroll to position [0, 0]
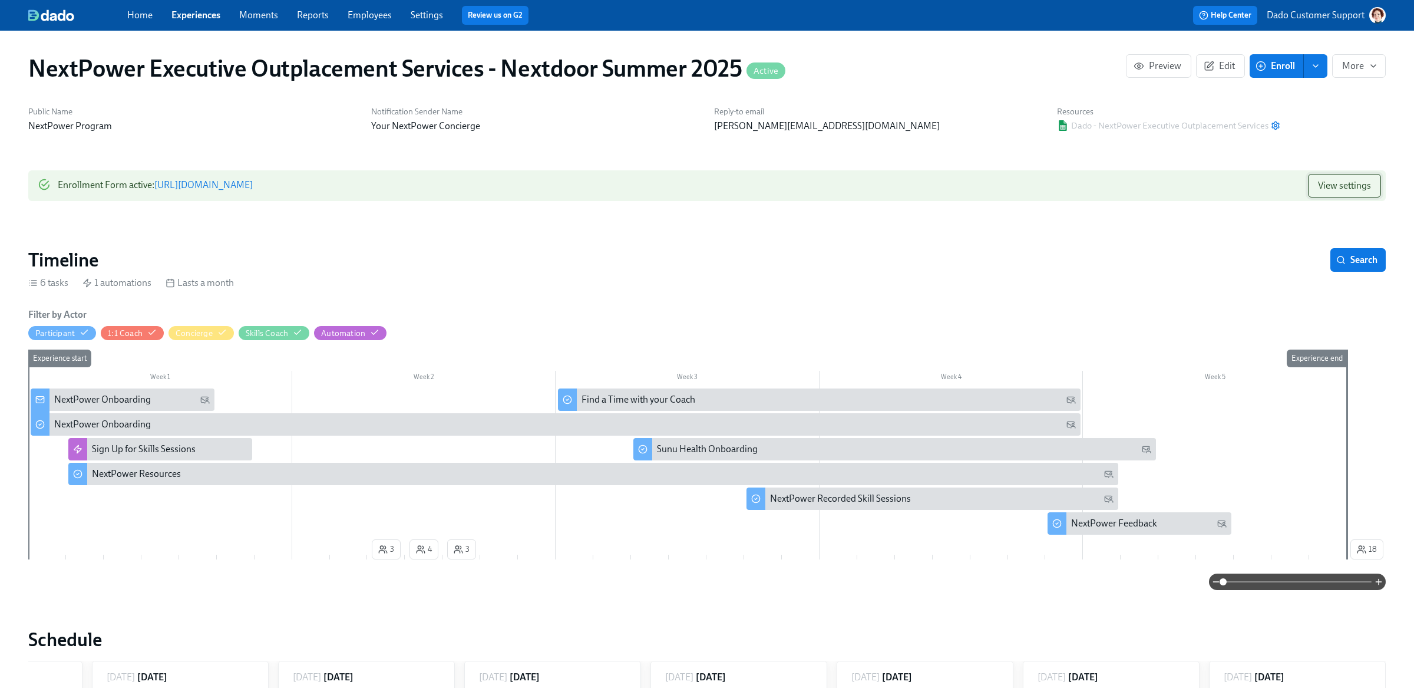
click at [1319, 185] on span "View settings" at bounding box center [1344, 186] width 53 height 12
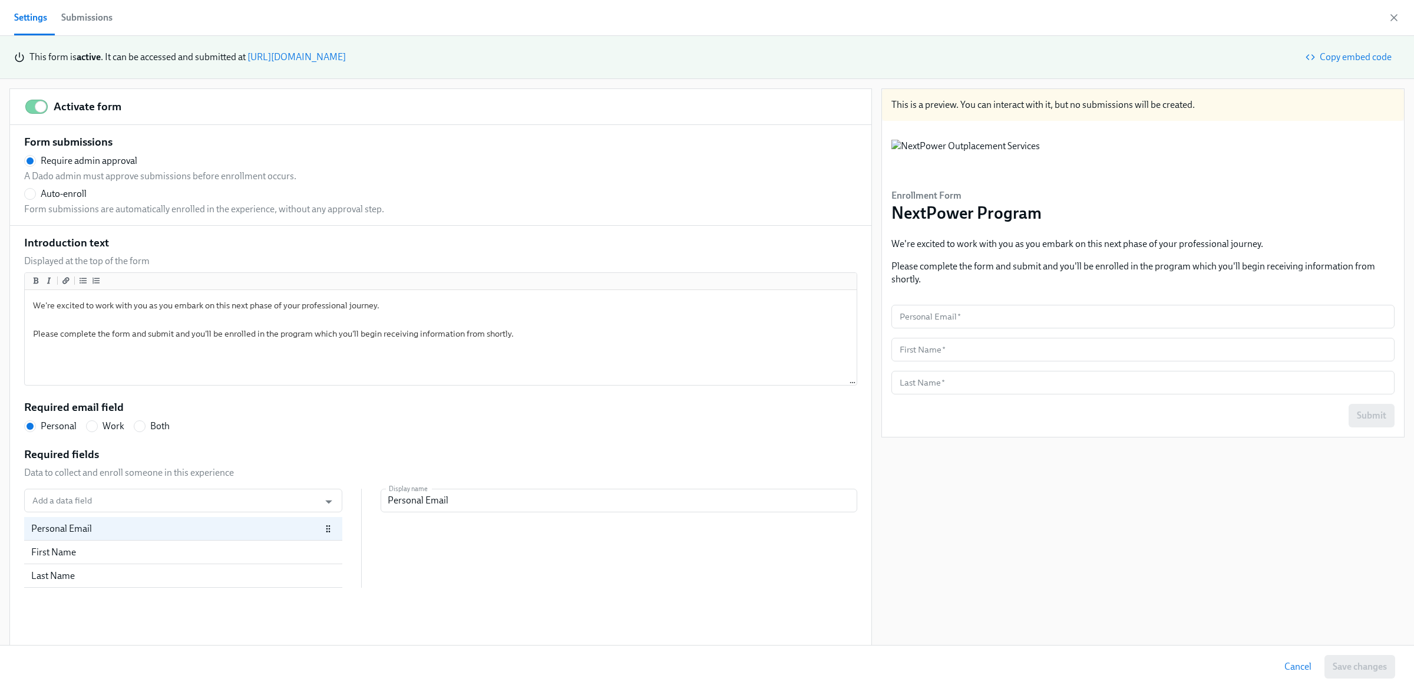
click at [101, 14] on div "Submissions" at bounding box center [86, 17] width 51 height 17
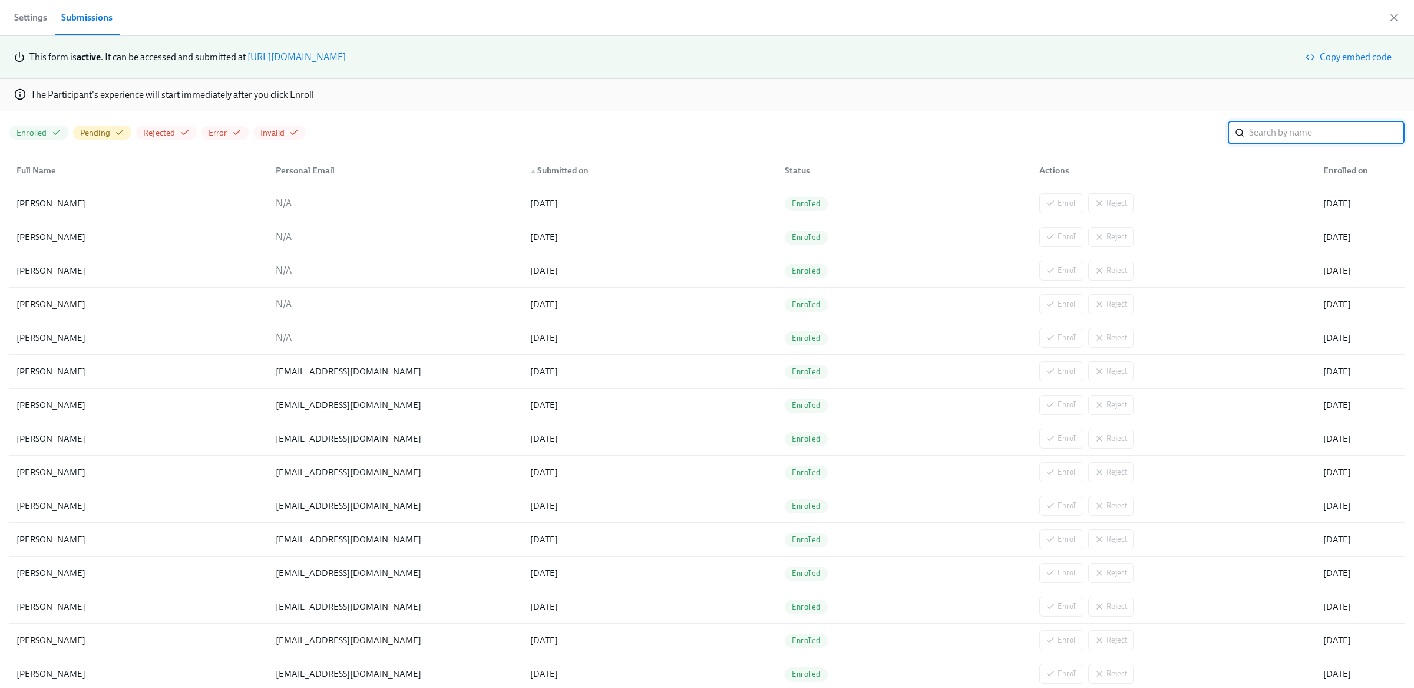
click at [575, 163] on div "▲ Submitted on" at bounding box center [648, 171] width 255 height 24
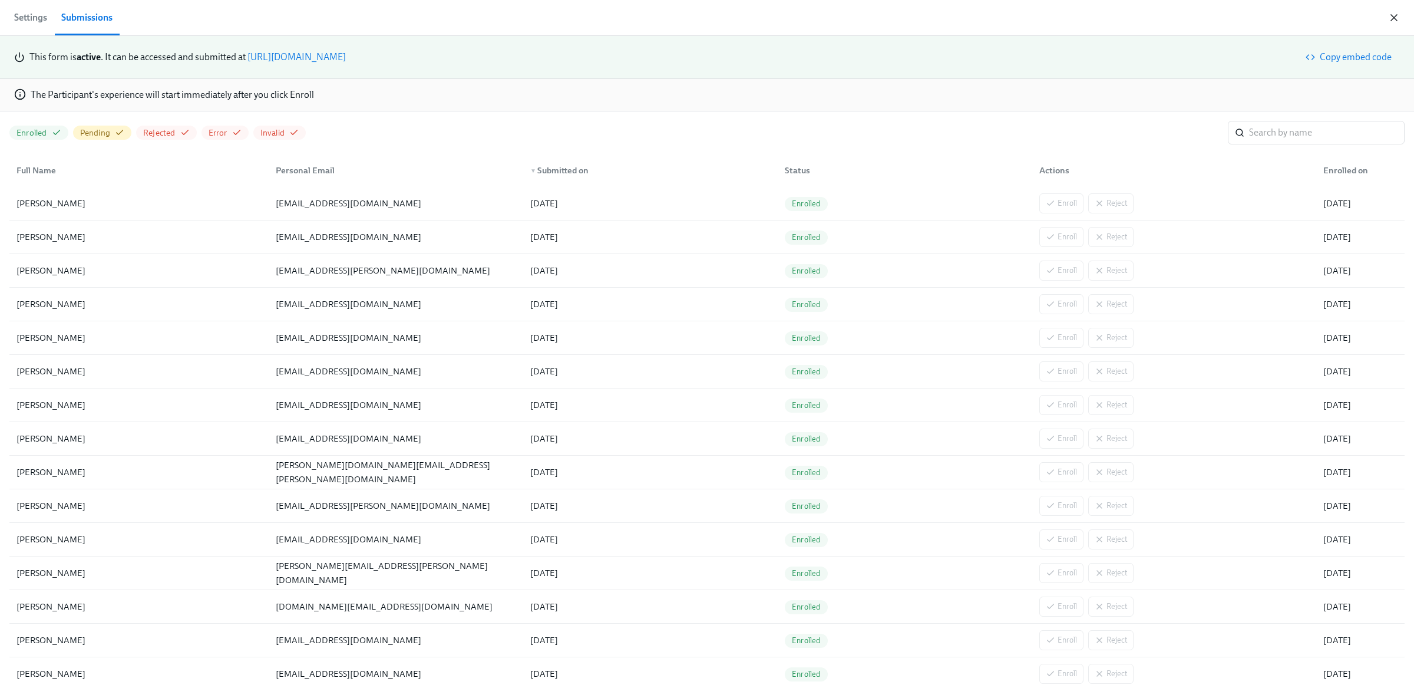
click at [1391, 16] on icon "button" at bounding box center [1395, 18] width 12 height 12
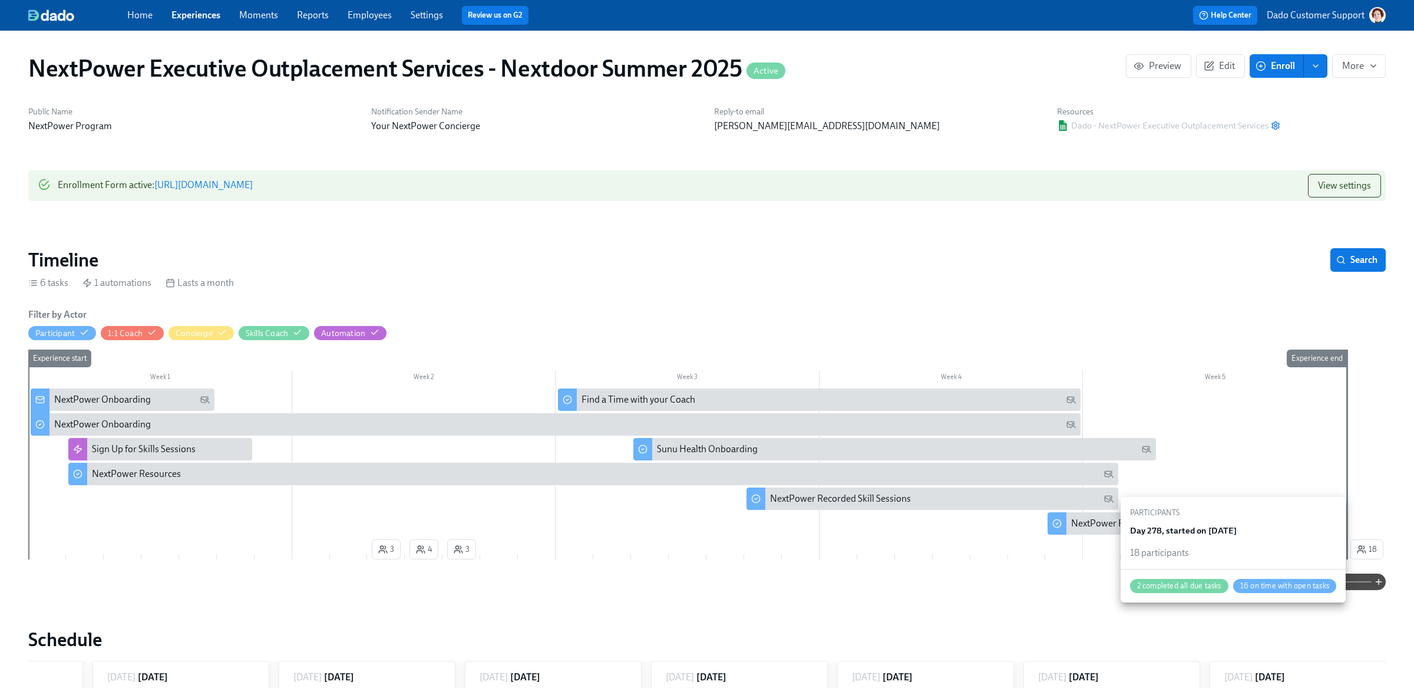
click at [1367, 549] on span "18" at bounding box center [1367, 549] width 20 height 12
click at [1340, 182] on span "View settings" at bounding box center [1344, 186] width 53 height 12
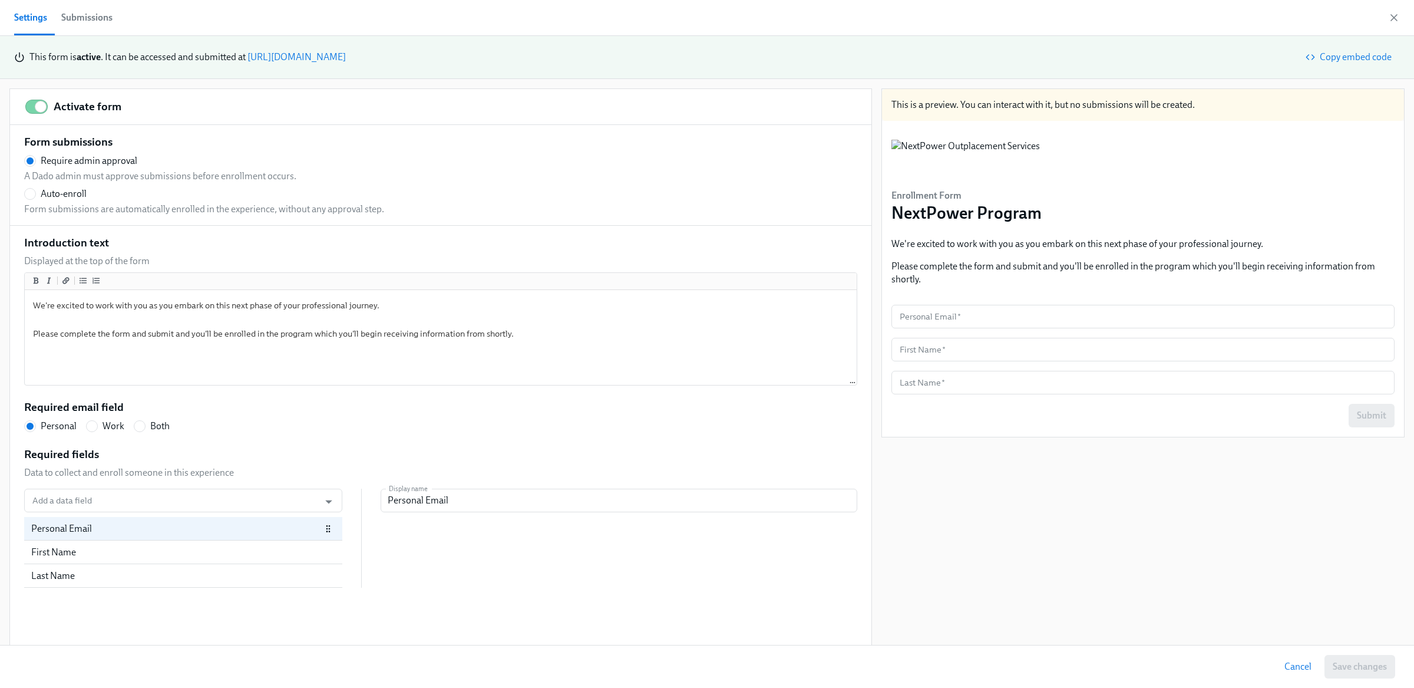
click at [85, 5] on button "Submissions" at bounding box center [86, 17] width 65 height 35
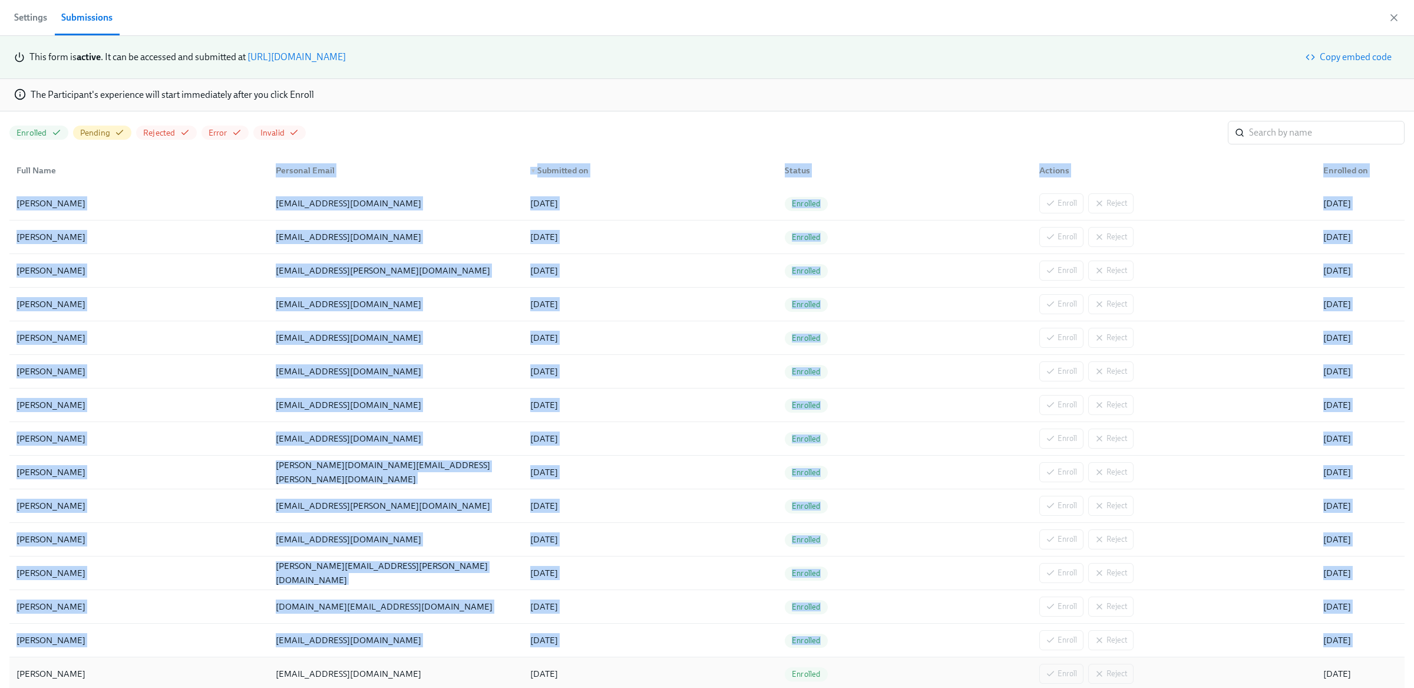
drag, startPoint x: 5, startPoint y: 187, endPoint x: 165, endPoint y: 660, distance: 499.5
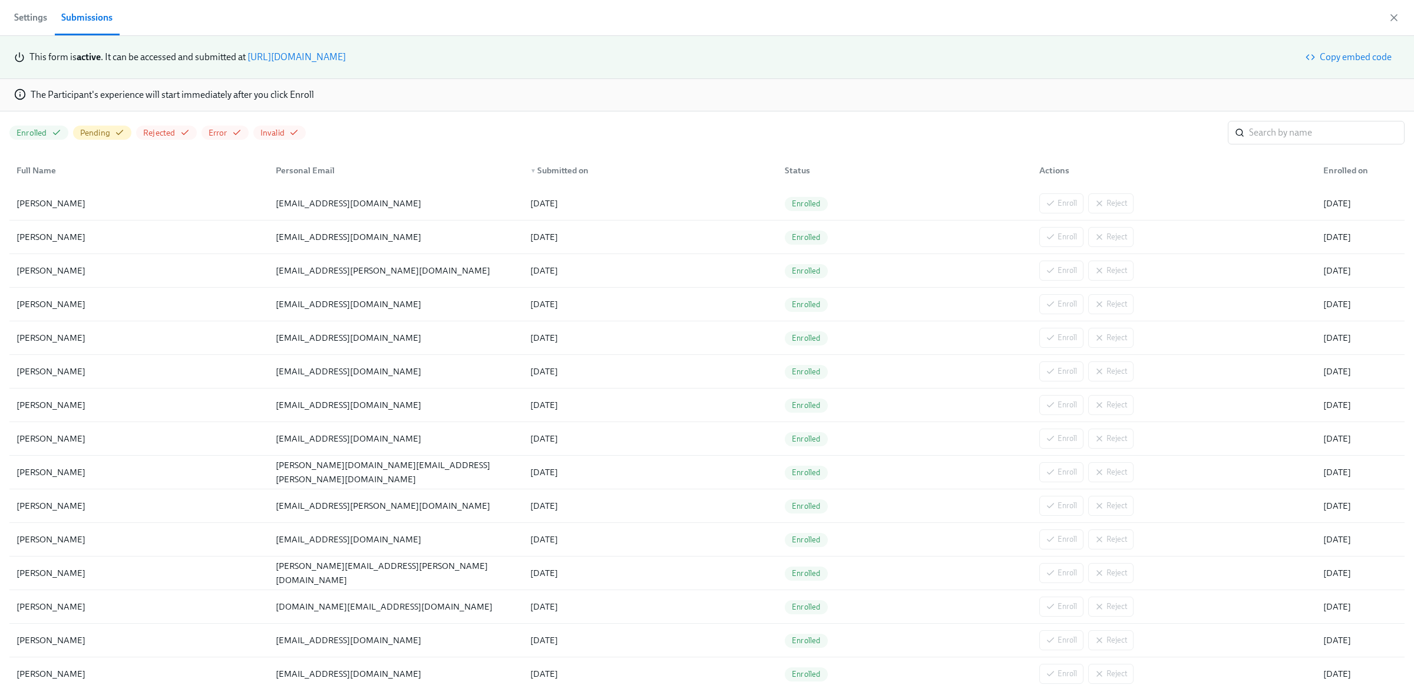
click at [409, 102] on div "The Participant's experience will start immediately after you click Enroll" at bounding box center [707, 95] width 1414 height 32
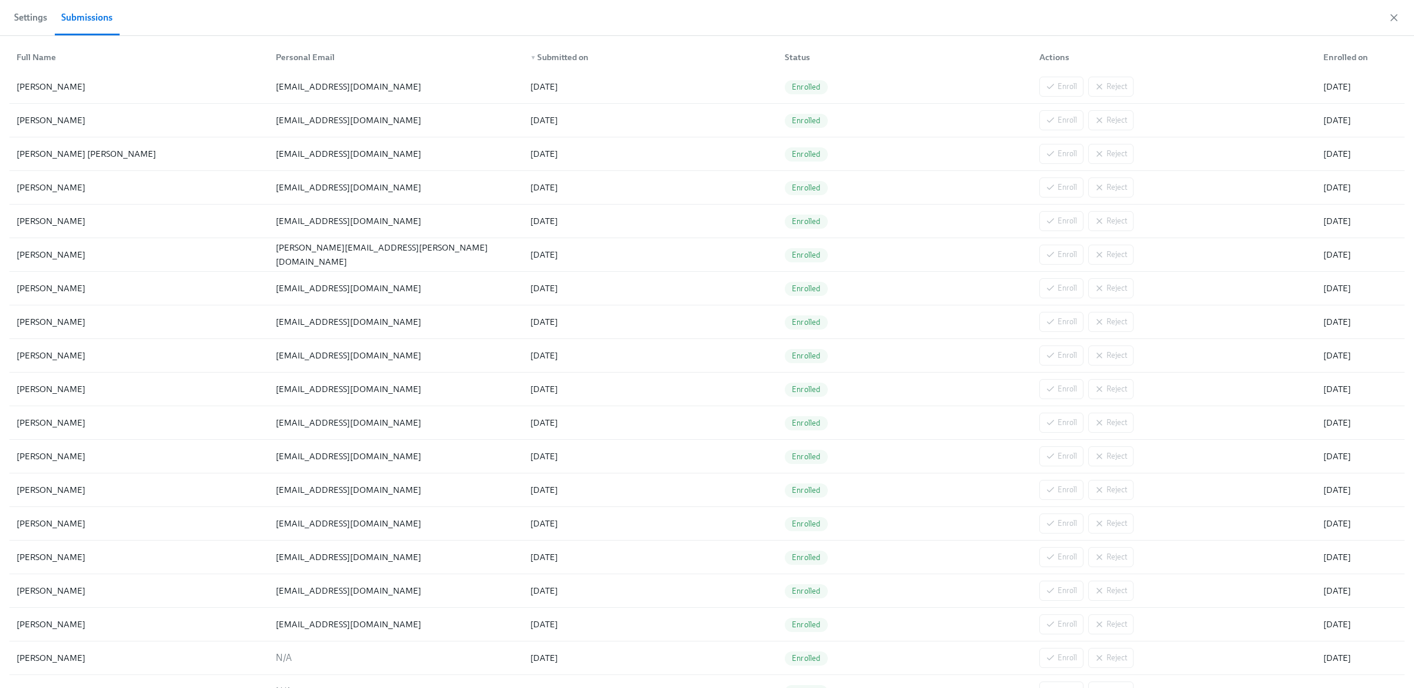
scroll to position [626, 0]
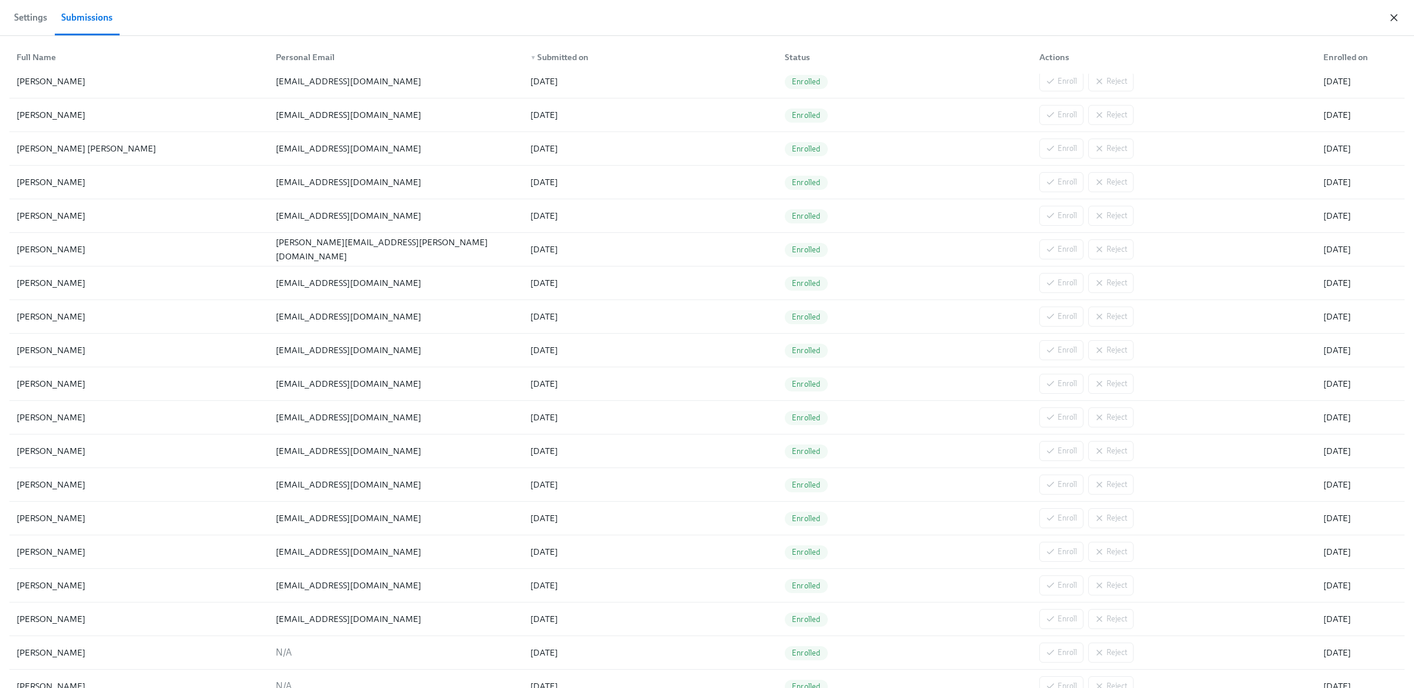
click at [1389, 13] on icon "button" at bounding box center [1395, 18] width 12 height 12
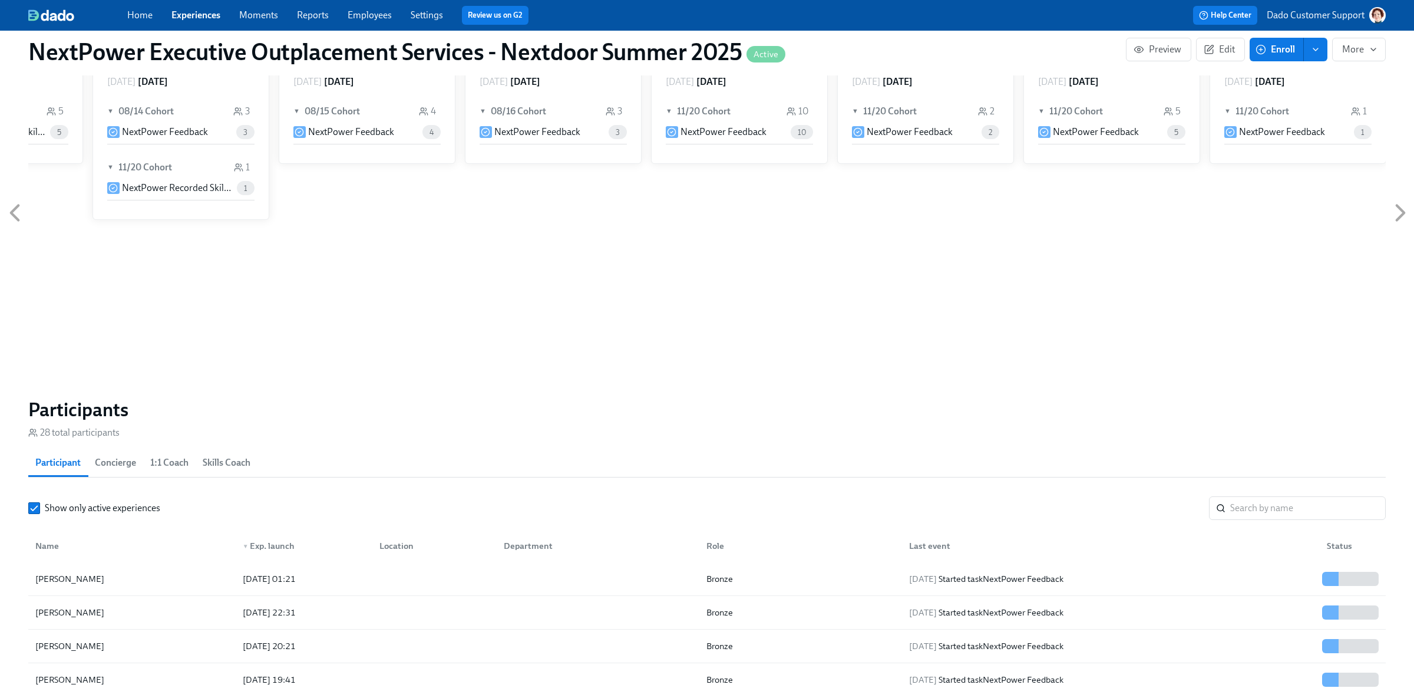
scroll to position [744, 0]
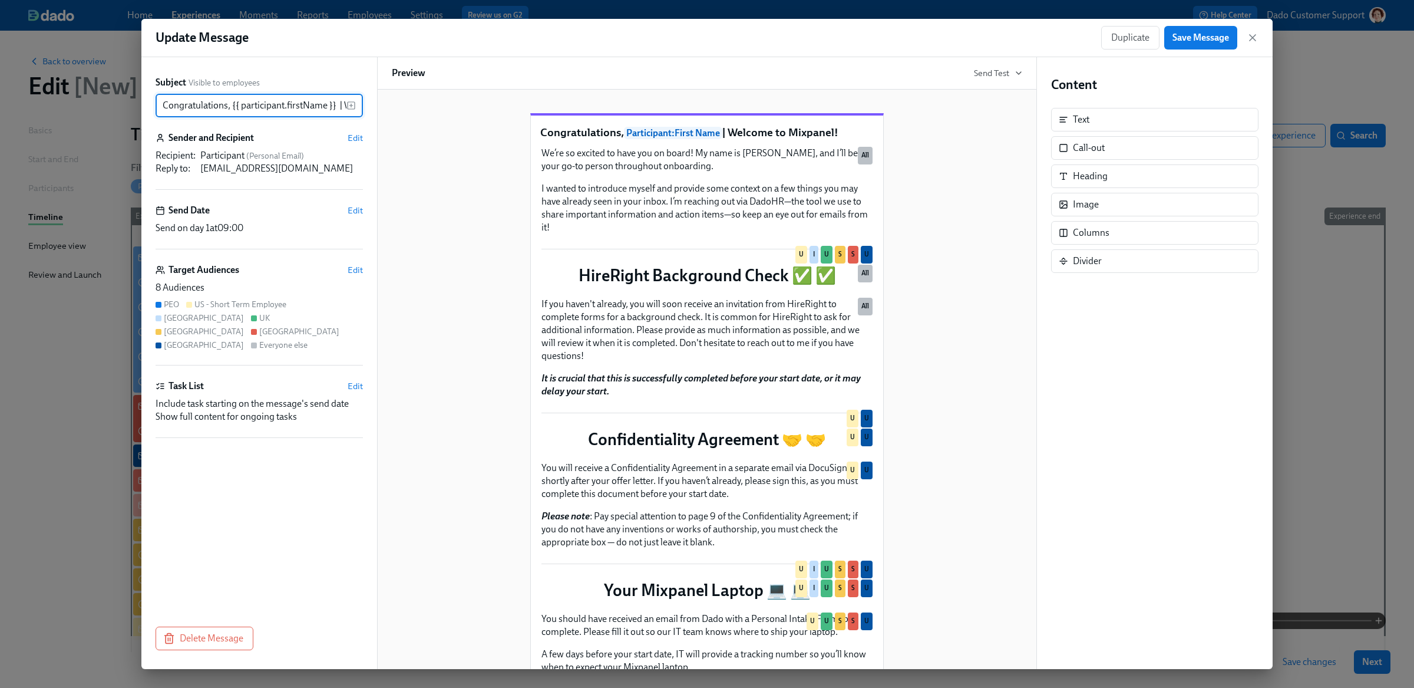
scroll to position [0, 87]
click at [355, 268] on span "Edit" at bounding box center [355, 270] width 15 height 12
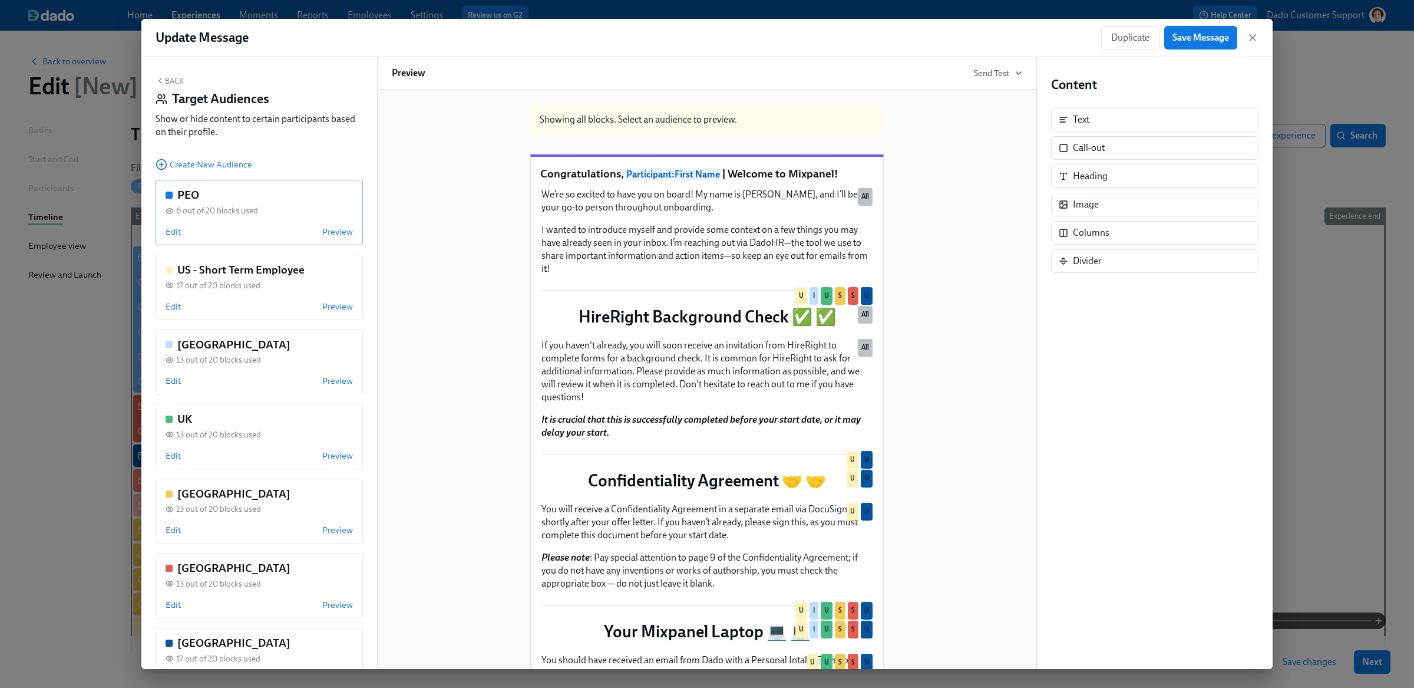
click at [163, 230] on div "PEO 6 out of 20 blocks used Edit Preview" at bounding box center [259, 212] width 207 height 65
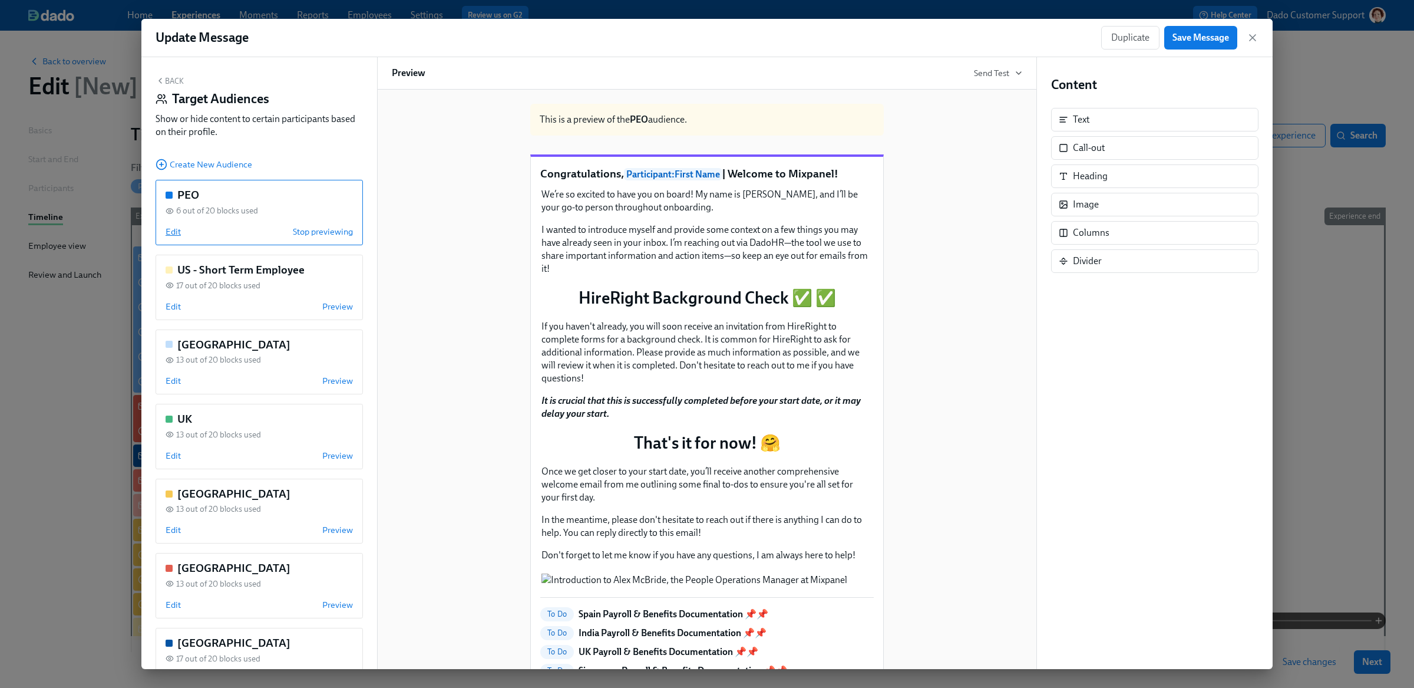
click at [171, 232] on span "Edit" at bounding box center [173, 232] width 15 height 12
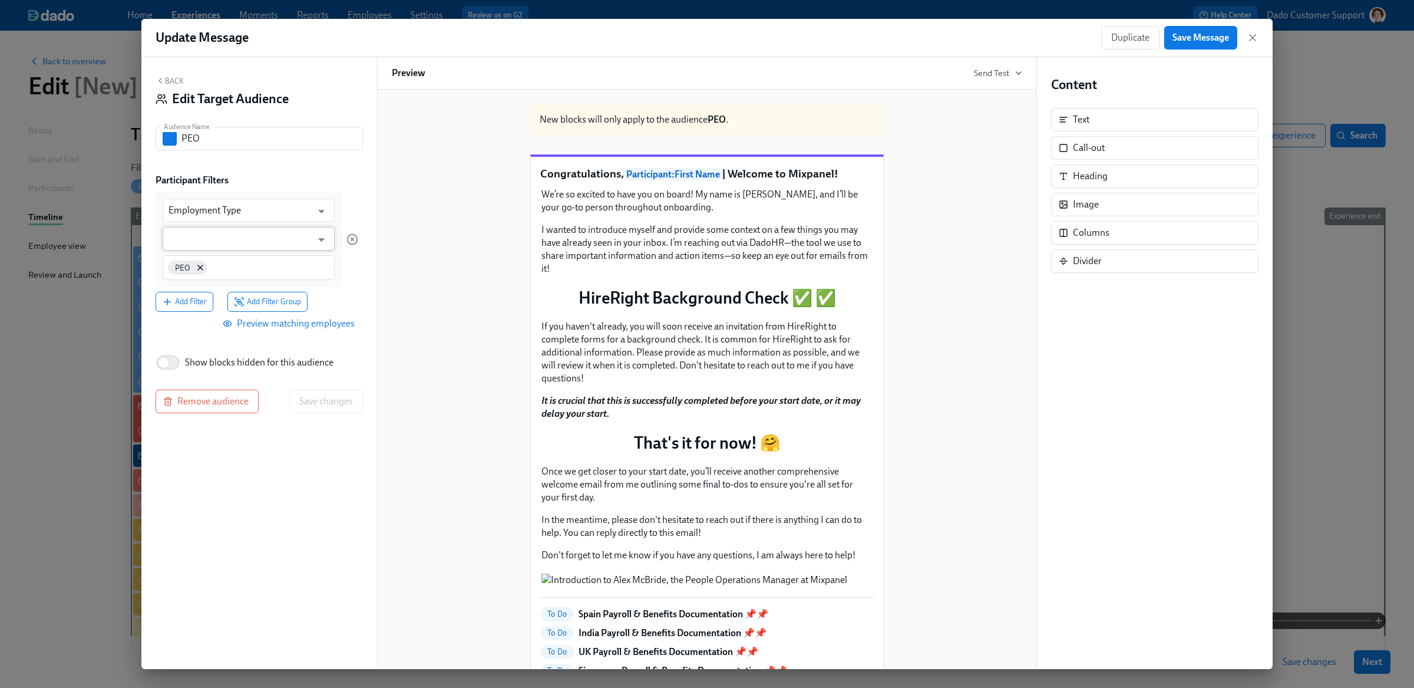
click at [174, 236] on input "text" at bounding box center [240, 239] width 143 height 24
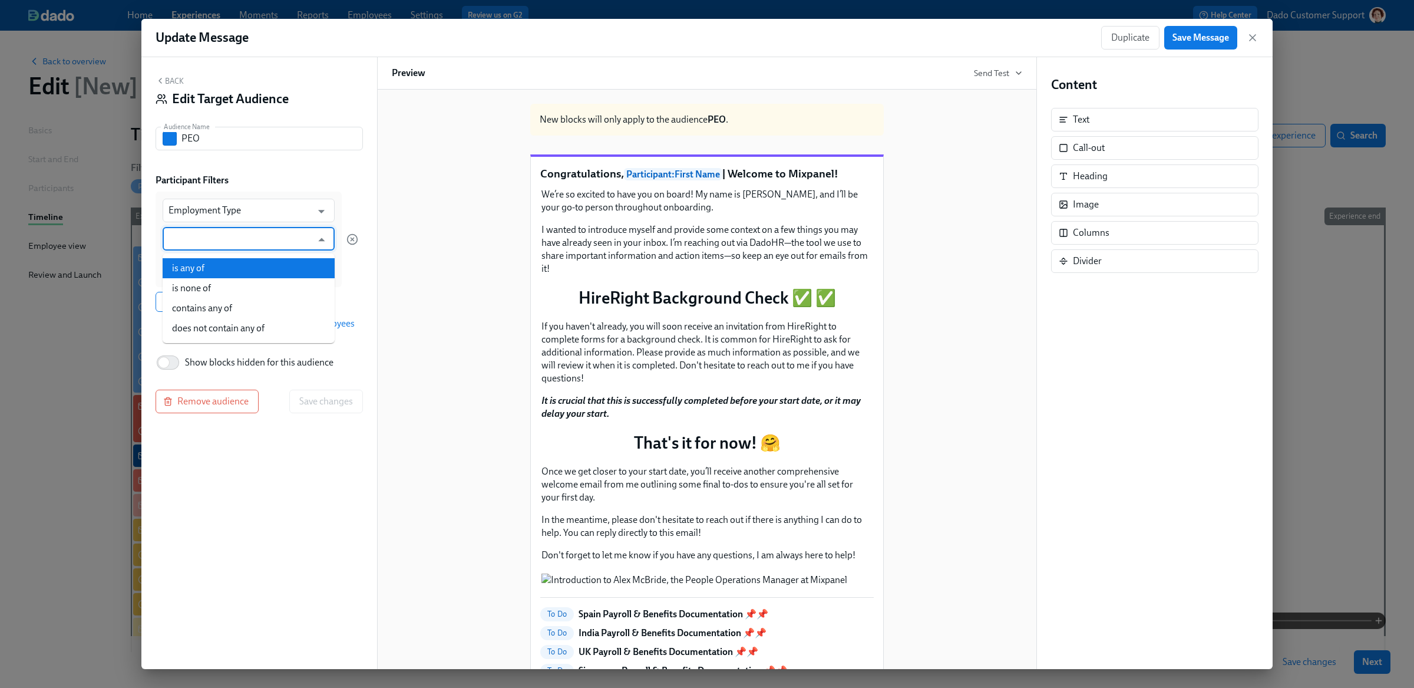
click at [185, 273] on li "is any of" at bounding box center [249, 268] width 172 height 20
type input "is any of"
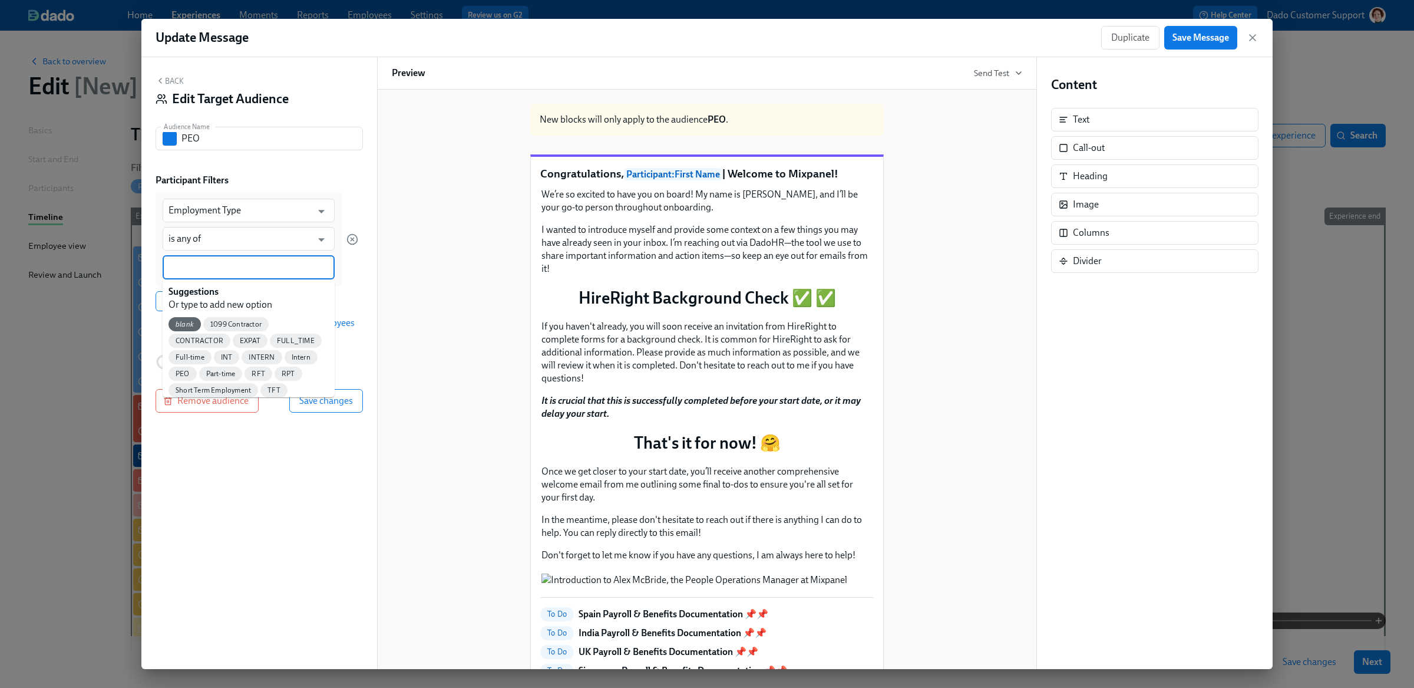
click at [185, 269] on input at bounding box center [249, 267] width 160 height 12
type input "PEO"
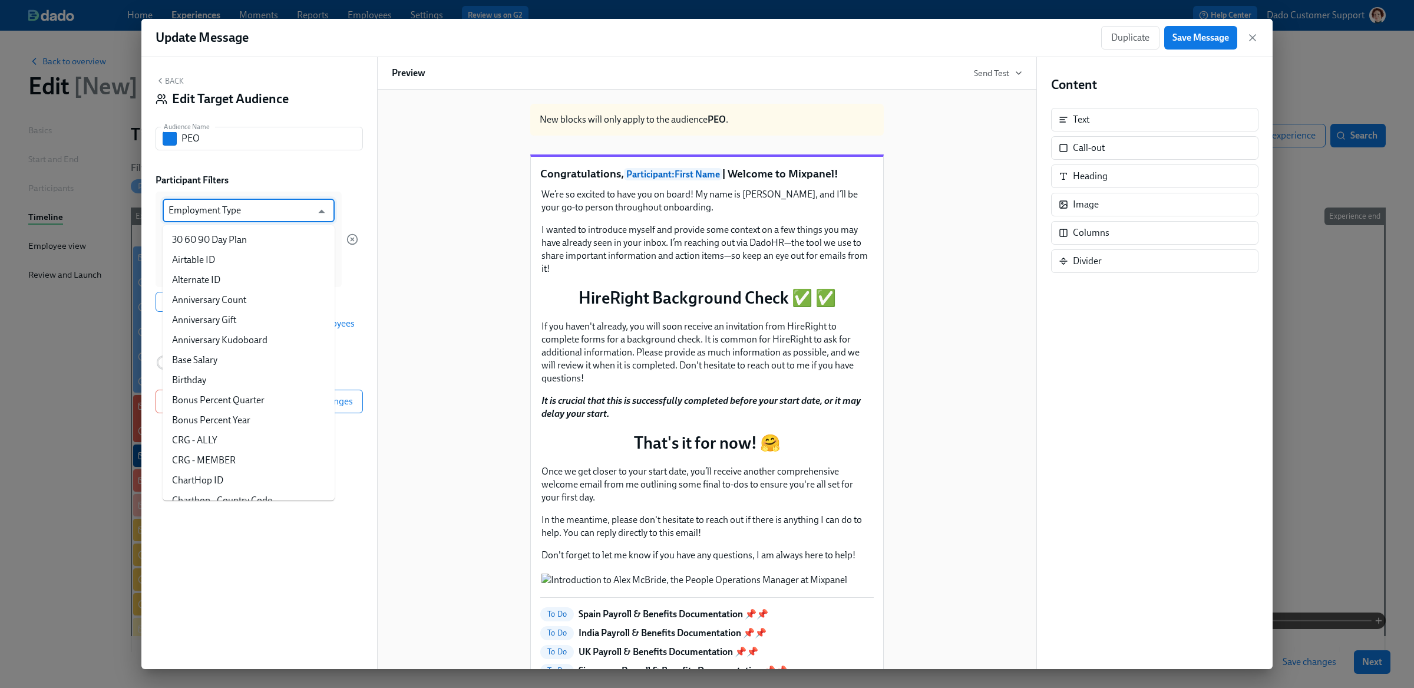
click at [244, 217] on input "Employment Type" at bounding box center [240, 211] width 143 height 24
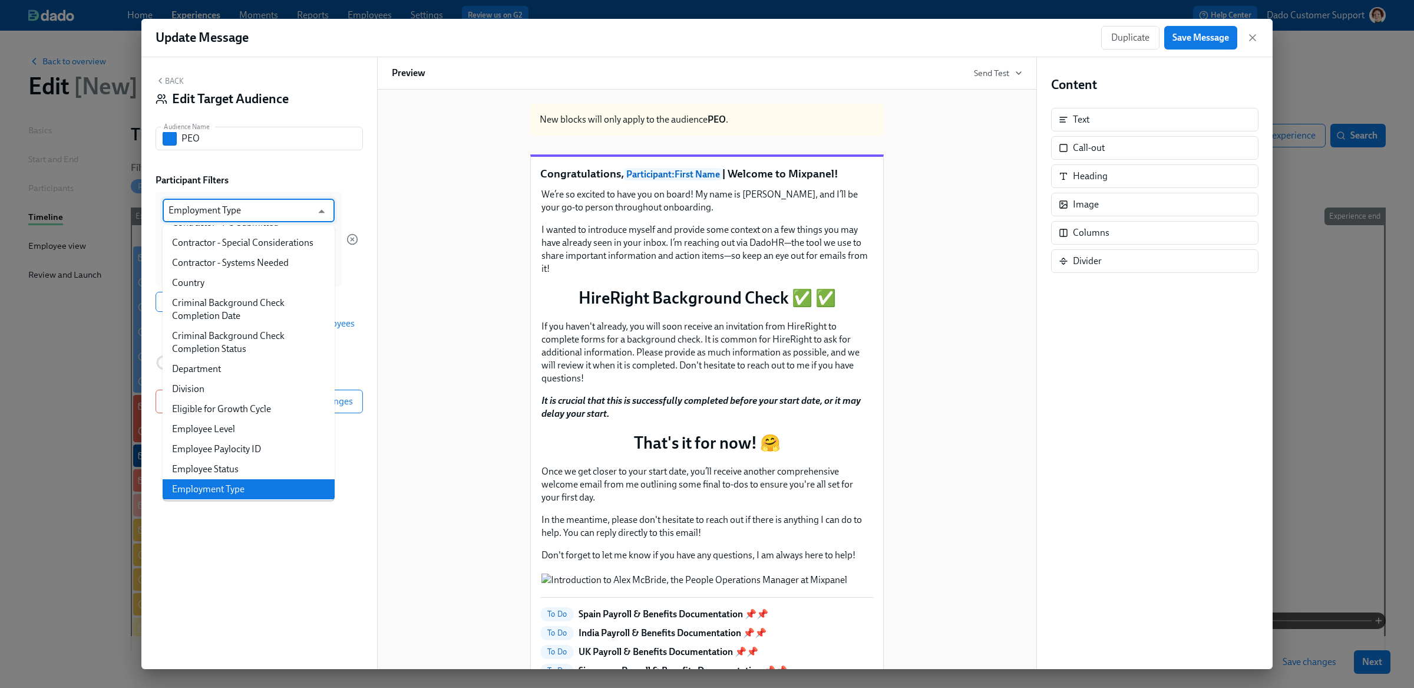
click at [281, 160] on div "Back Edit Target Audience Audience Name PEO Audience Name Participant Filters E…" at bounding box center [259, 363] width 236 height 612
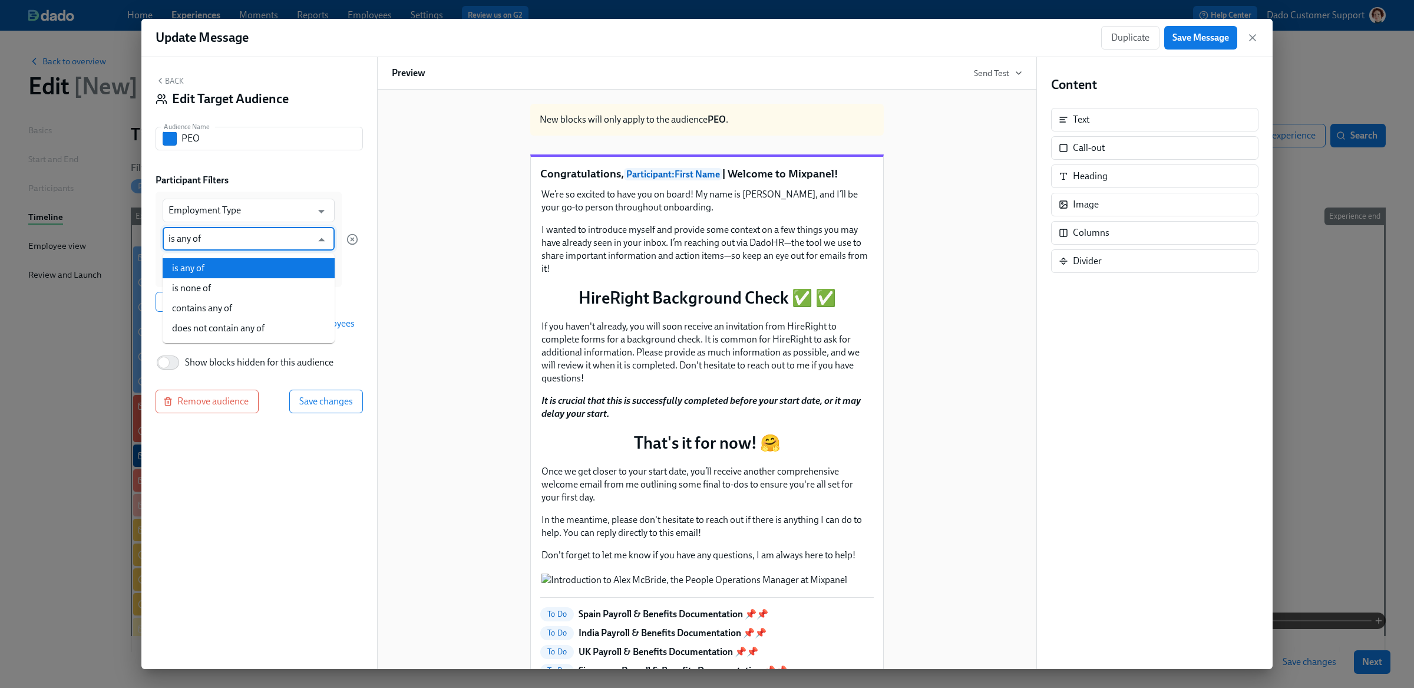
click at [233, 246] on input "is any of" at bounding box center [240, 239] width 143 height 24
click at [235, 303] on li "contains any of" at bounding box center [249, 308] width 172 height 20
type input "contains any of"
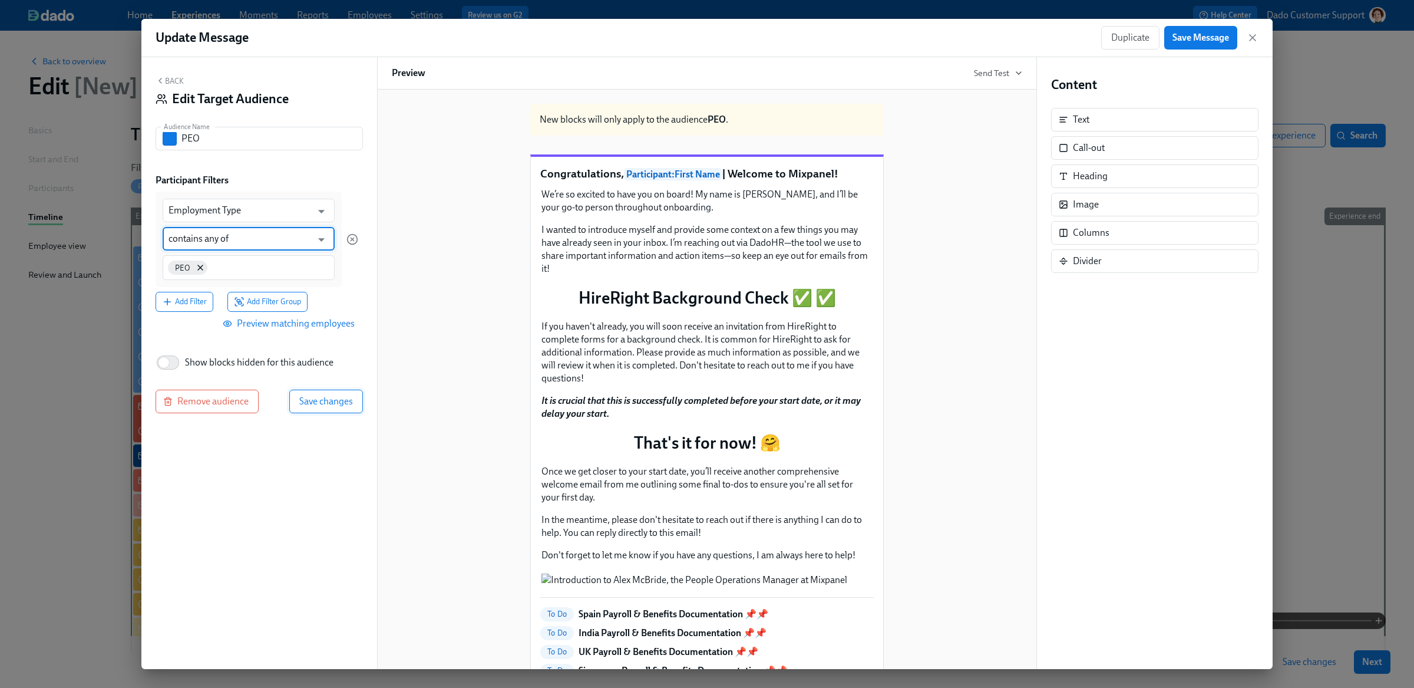
click at [301, 391] on button "Save changes" at bounding box center [326, 402] width 74 height 24
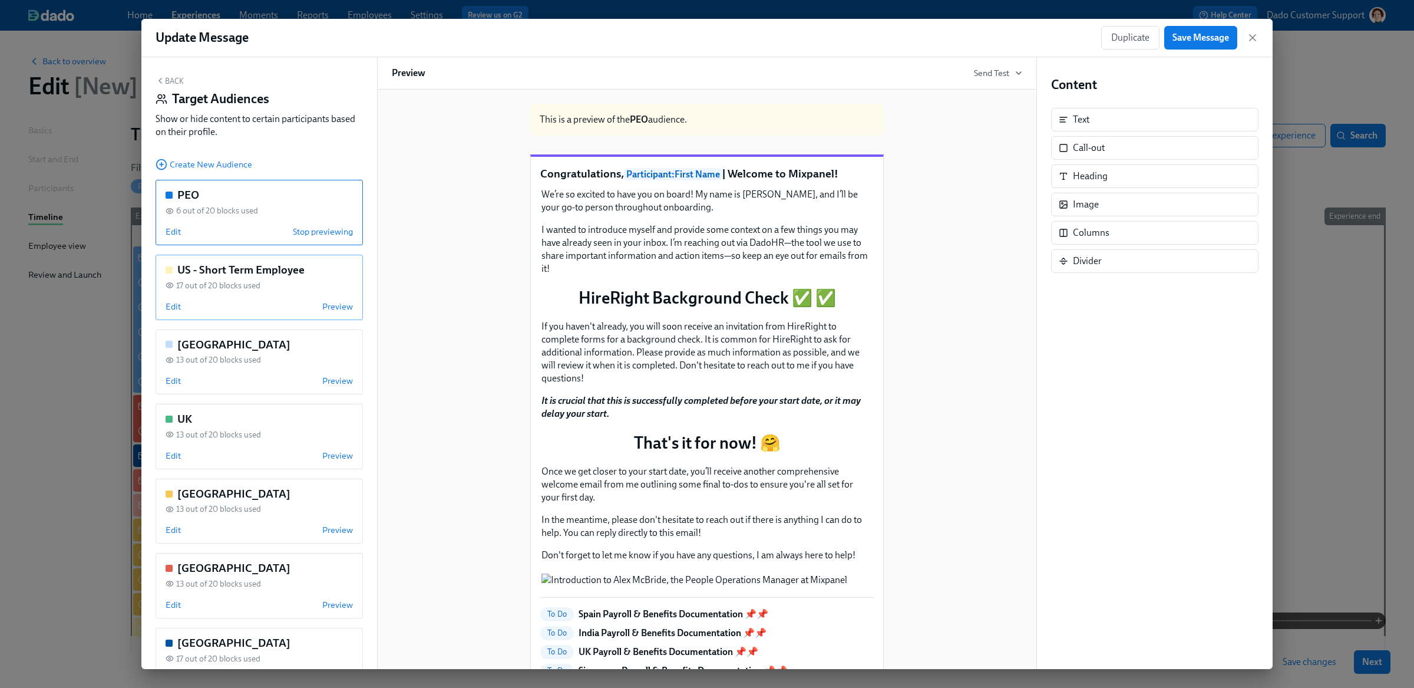
click at [174, 300] on div "US - Short Term Employee 17 out of 20 blocks used Edit Preview" at bounding box center [259, 287] width 207 height 65
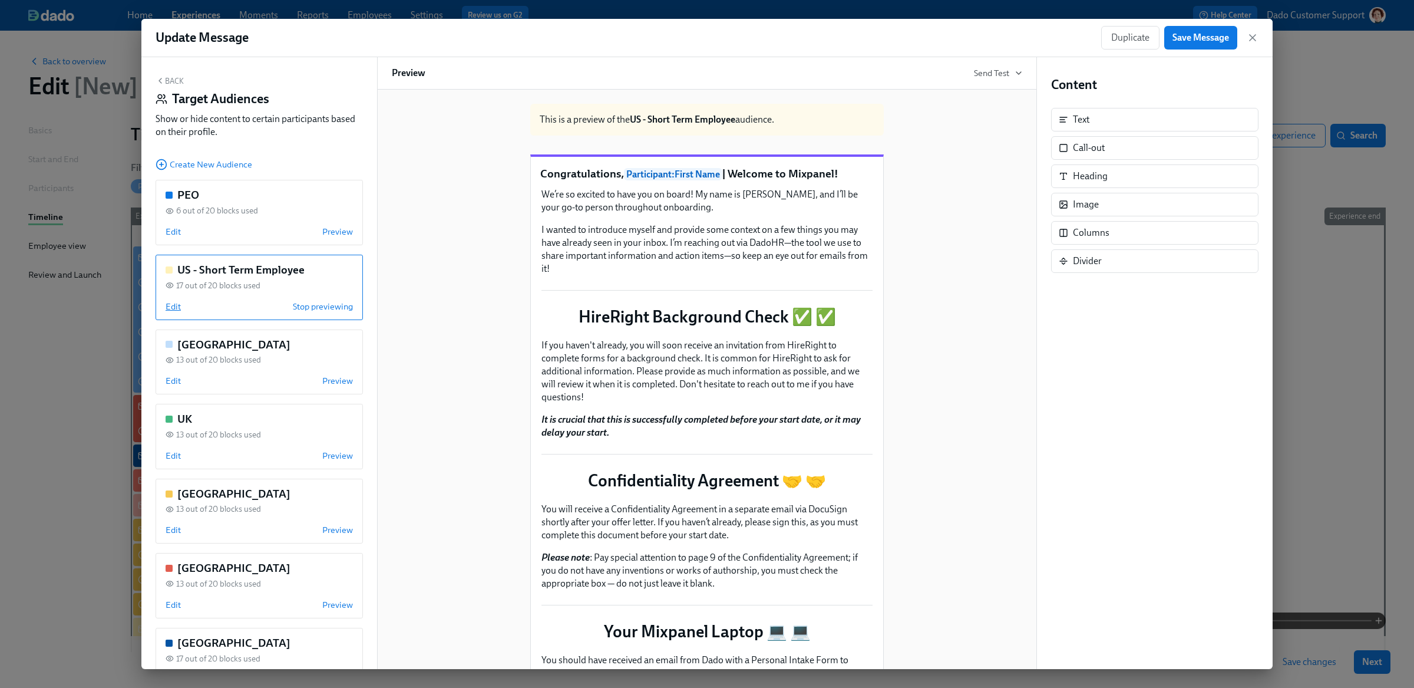
click at [172, 312] on span "Edit" at bounding box center [173, 307] width 15 height 12
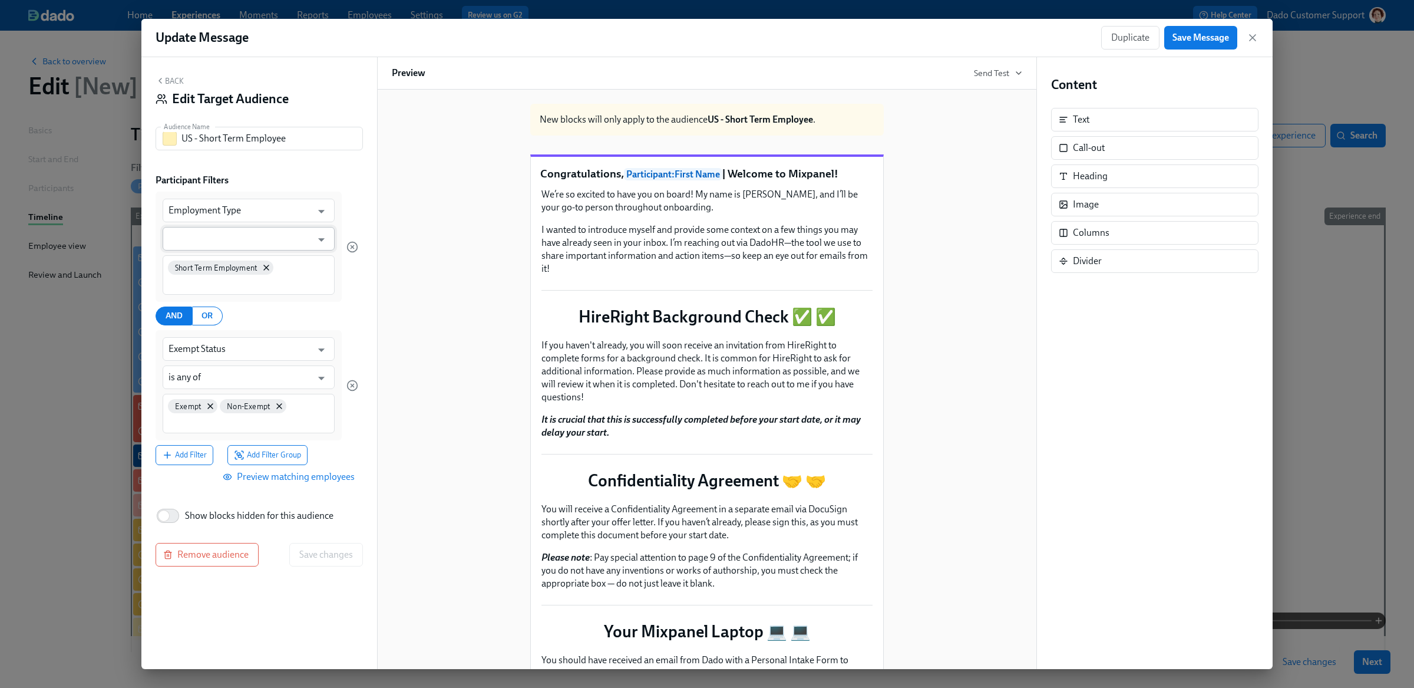
click at [194, 239] on input "text" at bounding box center [240, 239] width 143 height 24
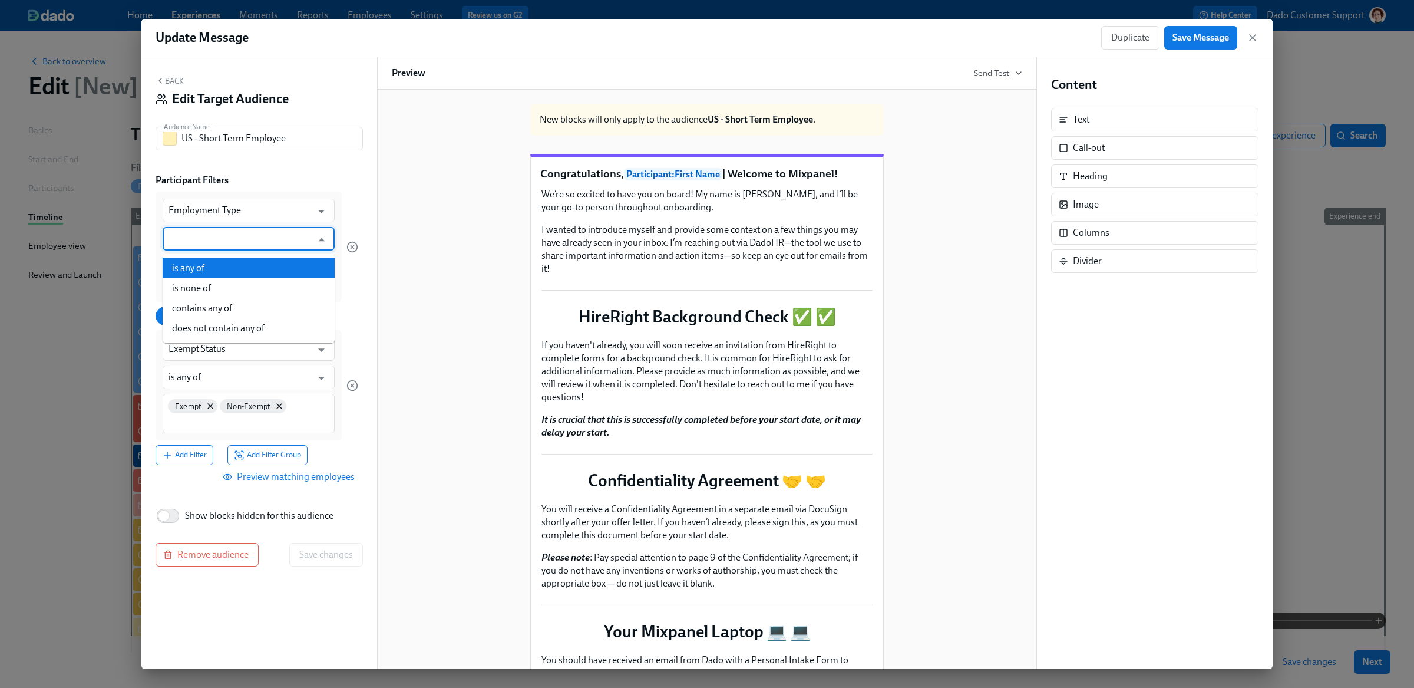
click at [193, 266] on li "is any of" at bounding box center [249, 268] width 172 height 20
type input "is any of"
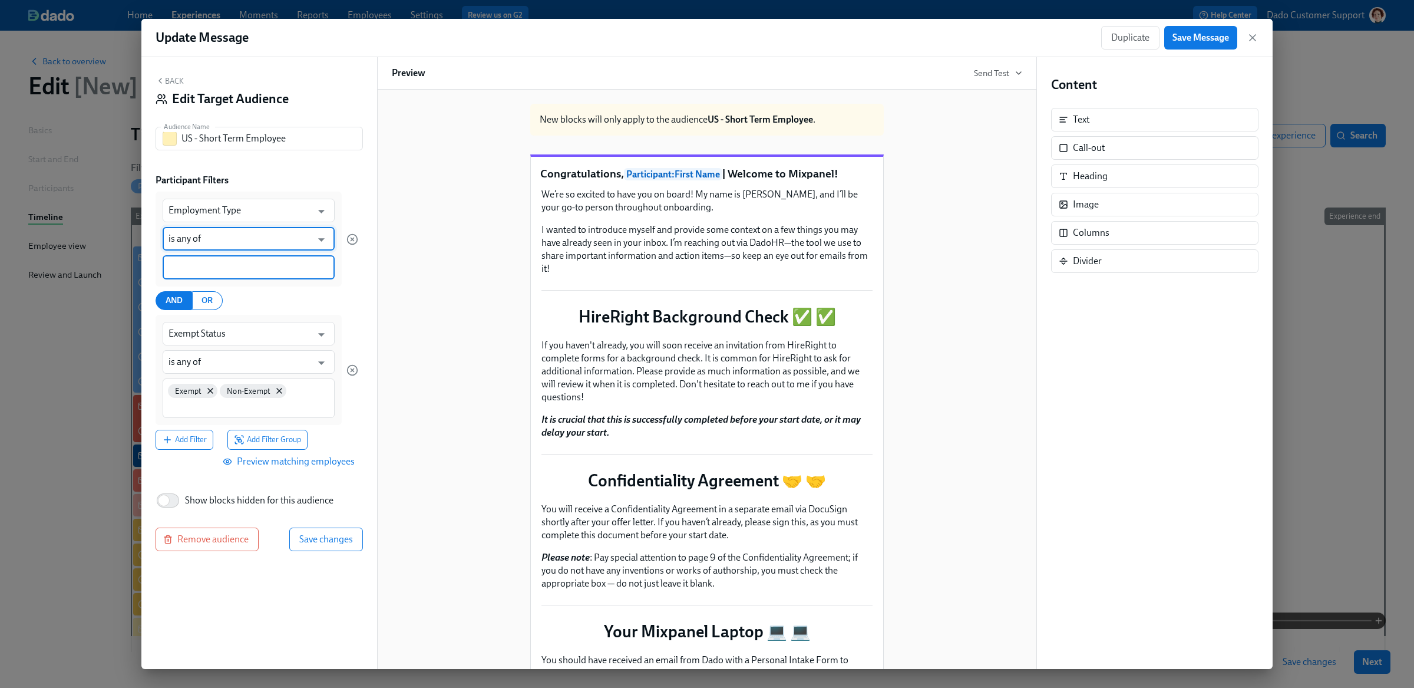
click at [193, 268] on input at bounding box center [249, 267] width 160 height 12
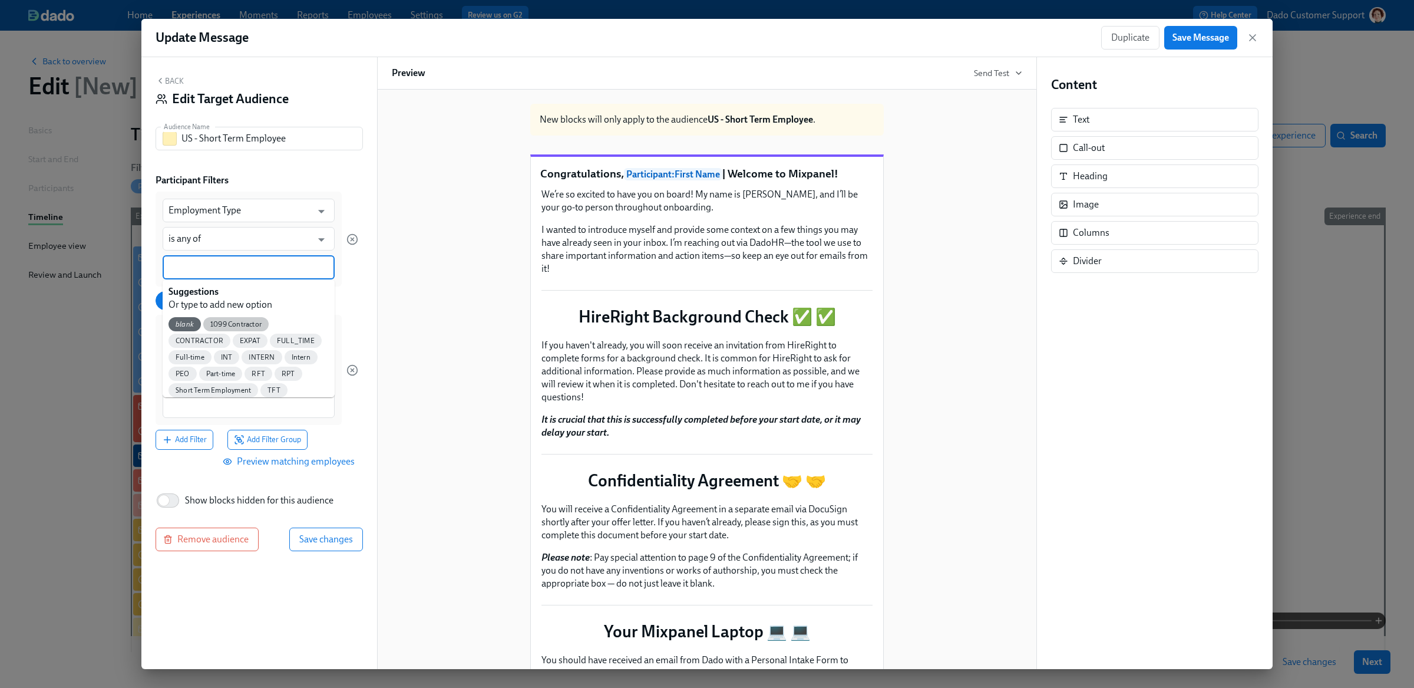
scroll to position [6, 0]
click at [230, 381] on span "Short Term Employment" at bounding box center [214, 384] width 90 height 9
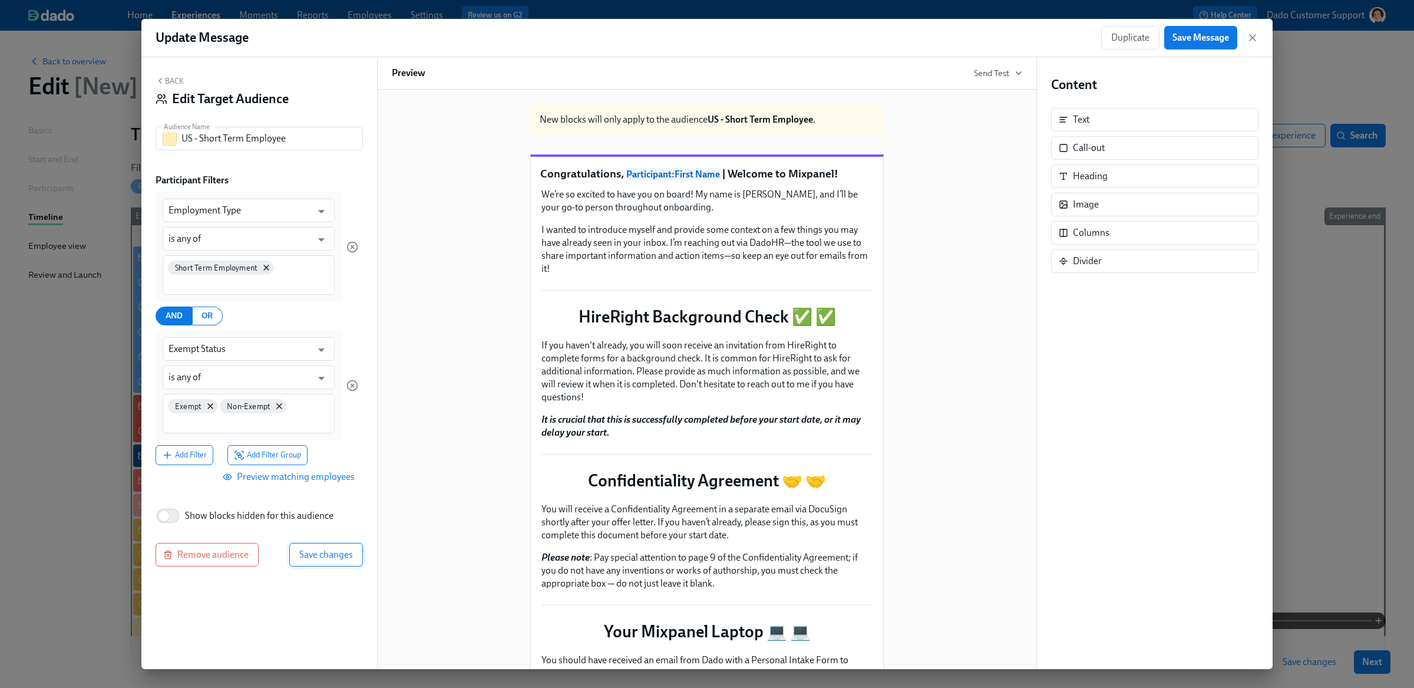
click at [318, 556] on span "Save changes" at bounding box center [326, 555] width 54 height 12
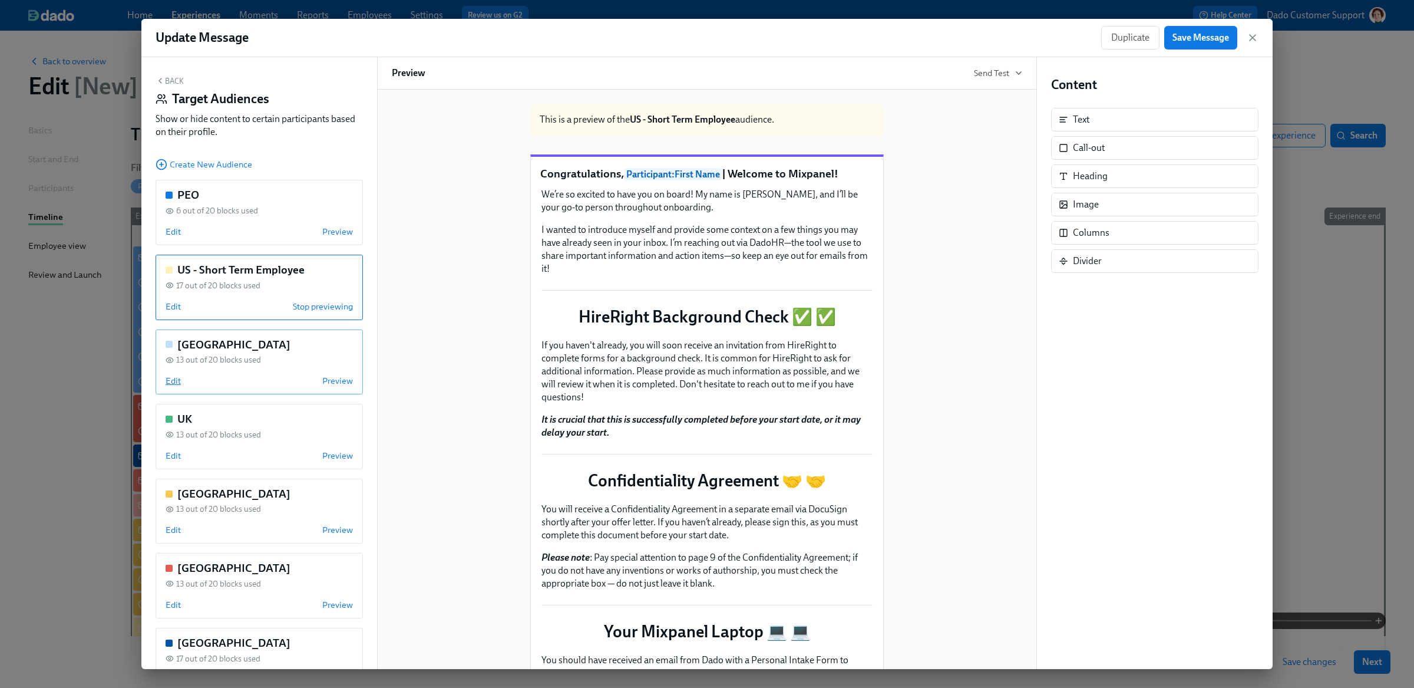
click at [168, 379] on span "Edit" at bounding box center [173, 381] width 15 height 12
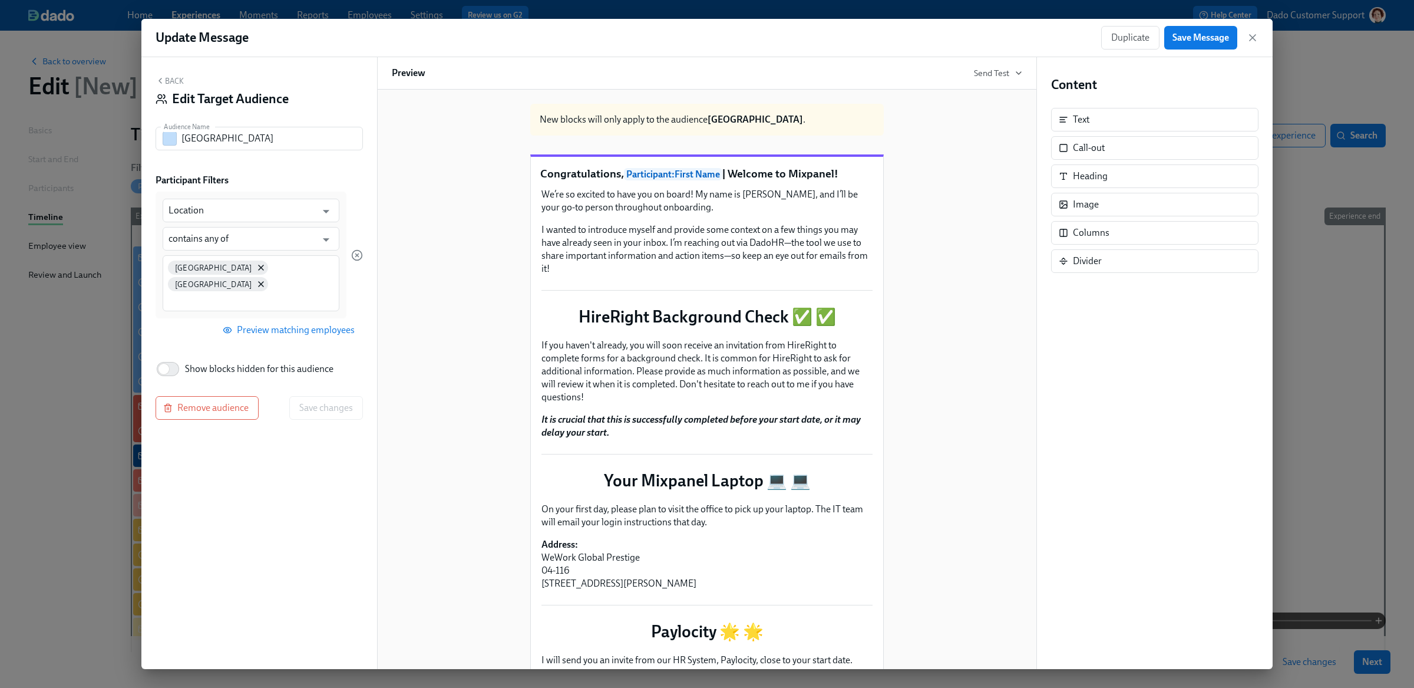
click at [173, 79] on button "Back" at bounding box center [170, 80] width 28 height 9
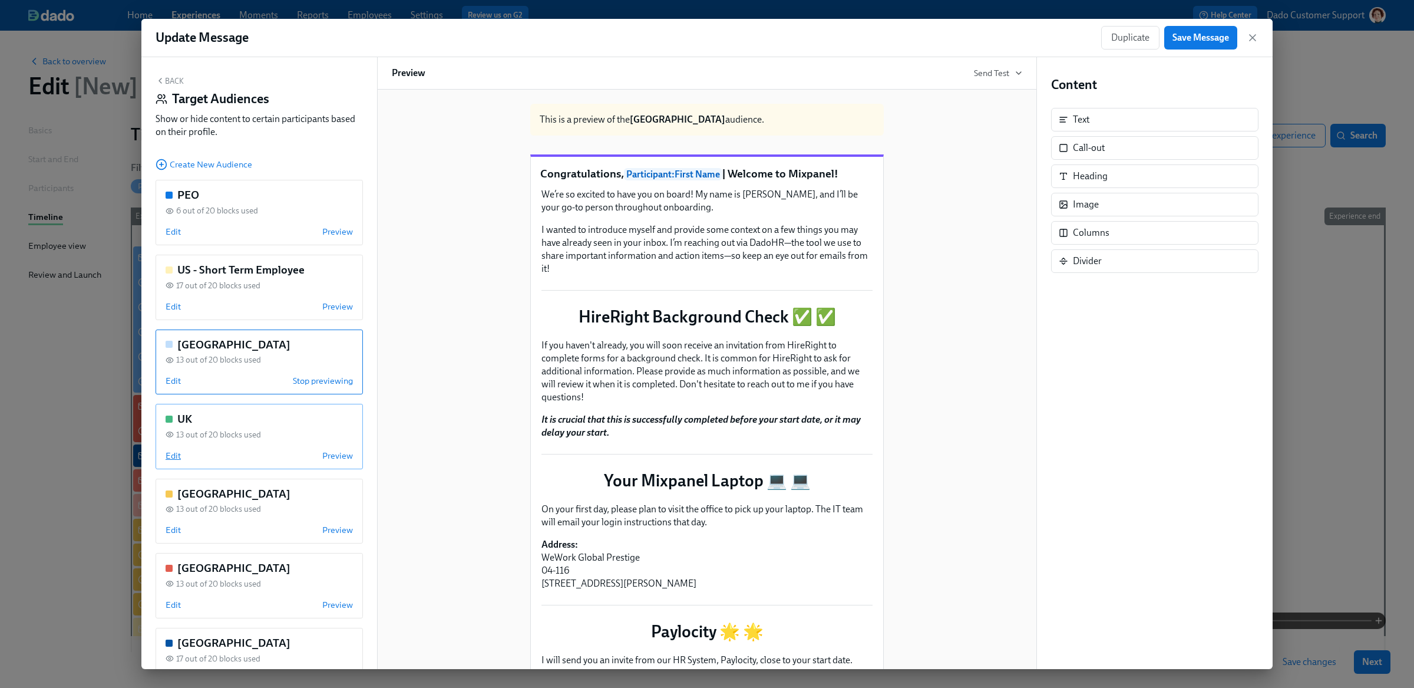
click at [172, 452] on span "Edit" at bounding box center [173, 456] width 15 height 12
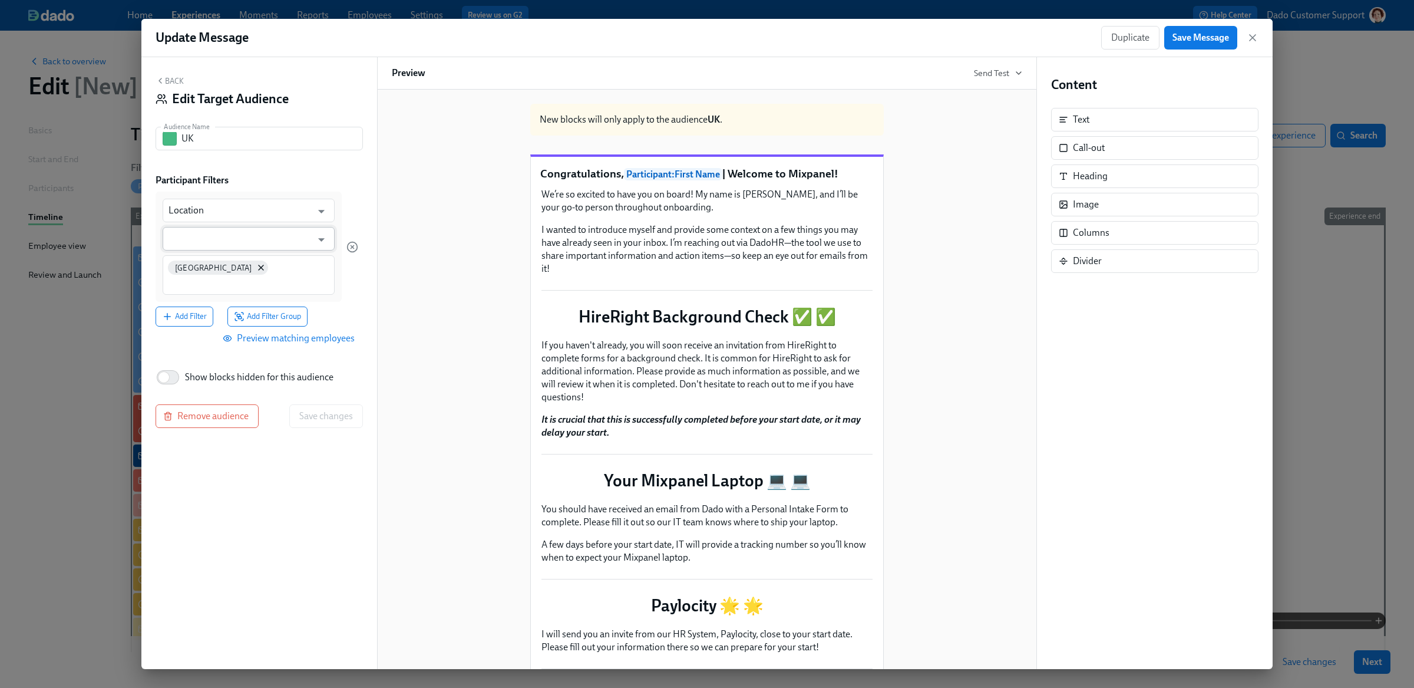
click at [184, 240] on input "text" at bounding box center [240, 239] width 143 height 24
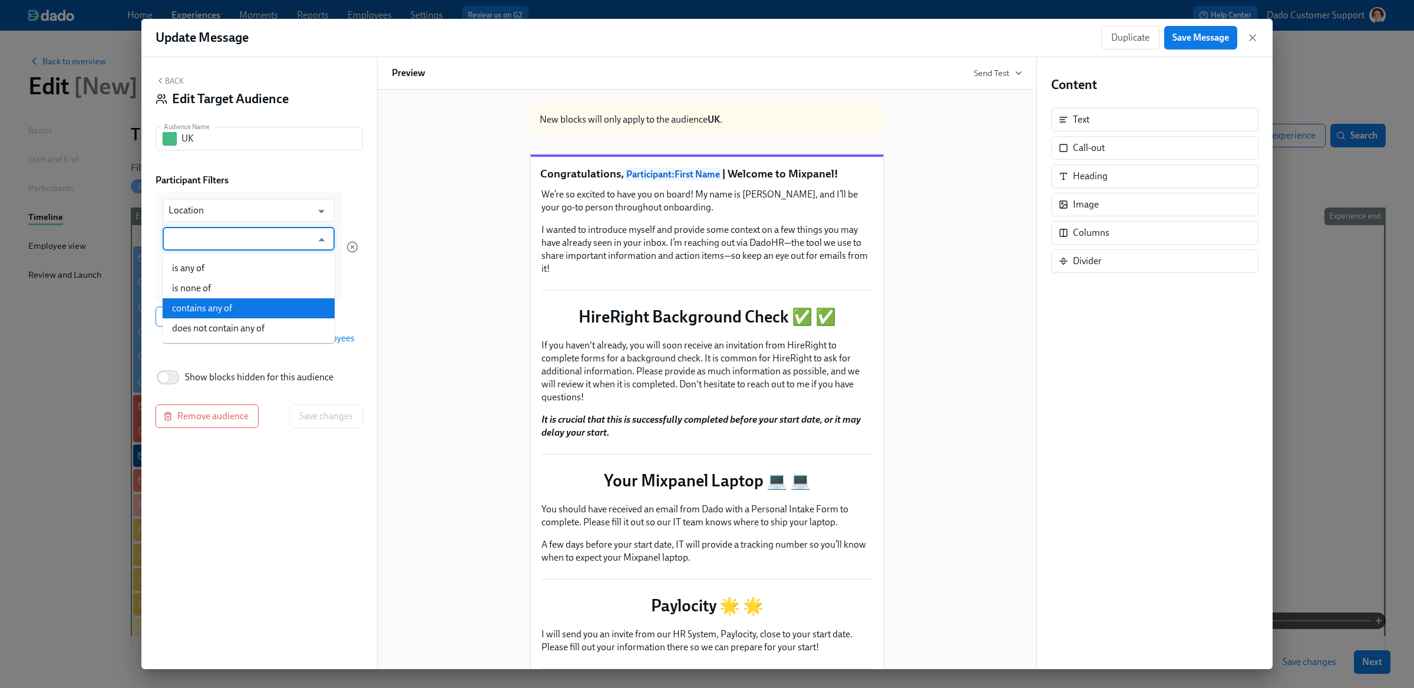
click at [209, 306] on li "contains any of" at bounding box center [249, 308] width 172 height 20
type input "contains any of"
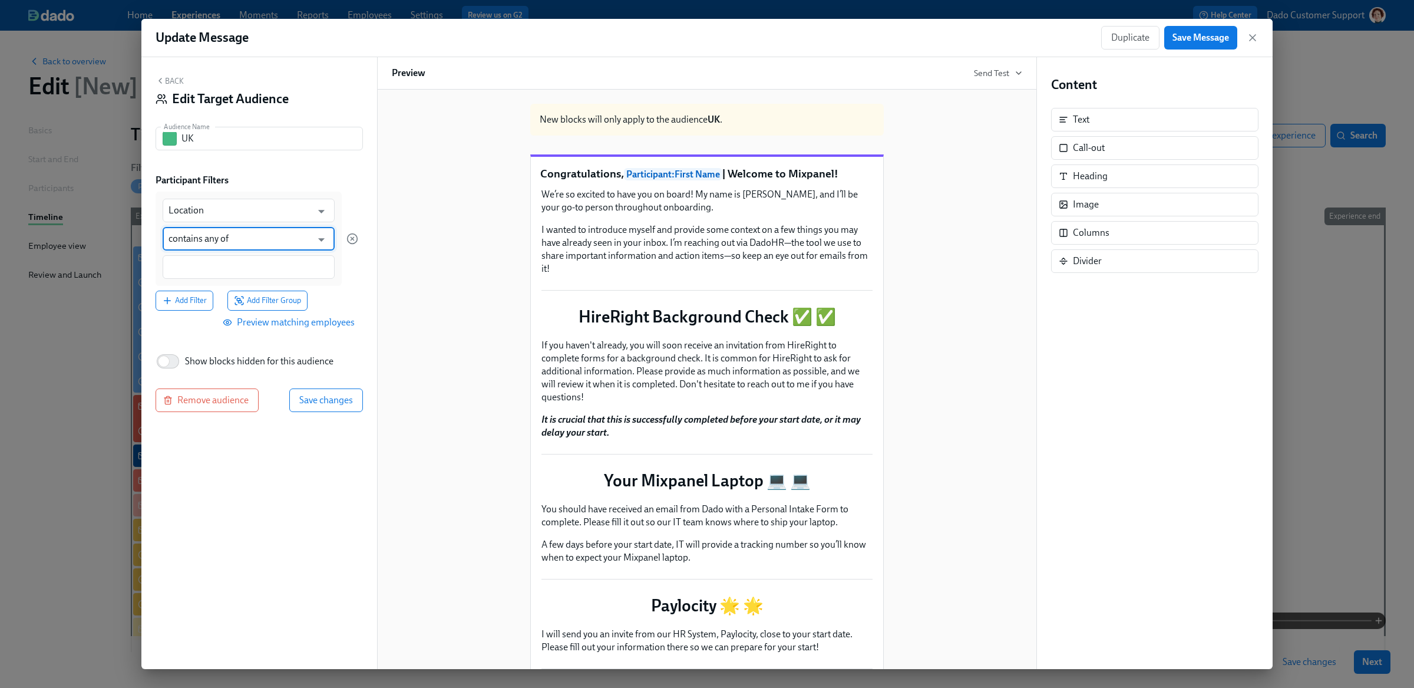
click at [200, 258] on div at bounding box center [249, 267] width 172 height 24
type input "London"
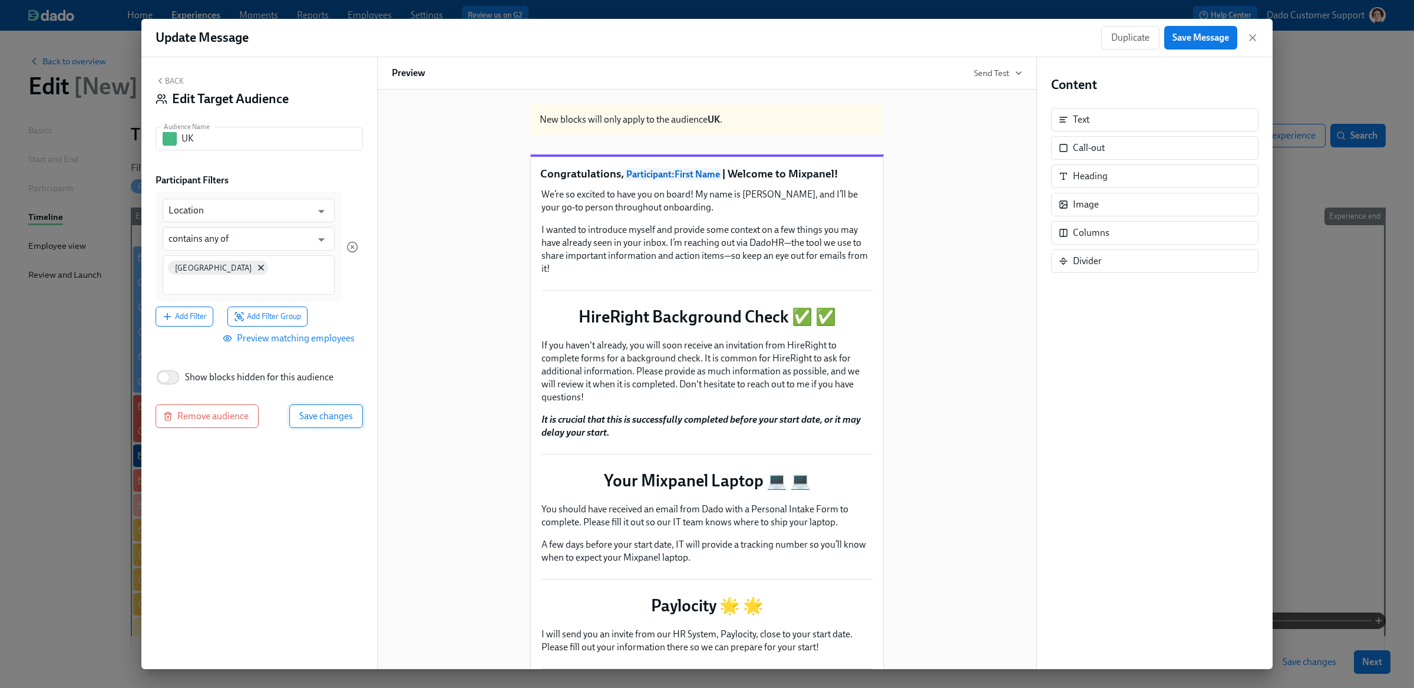
click at [316, 404] on button "Save changes" at bounding box center [326, 416] width 74 height 24
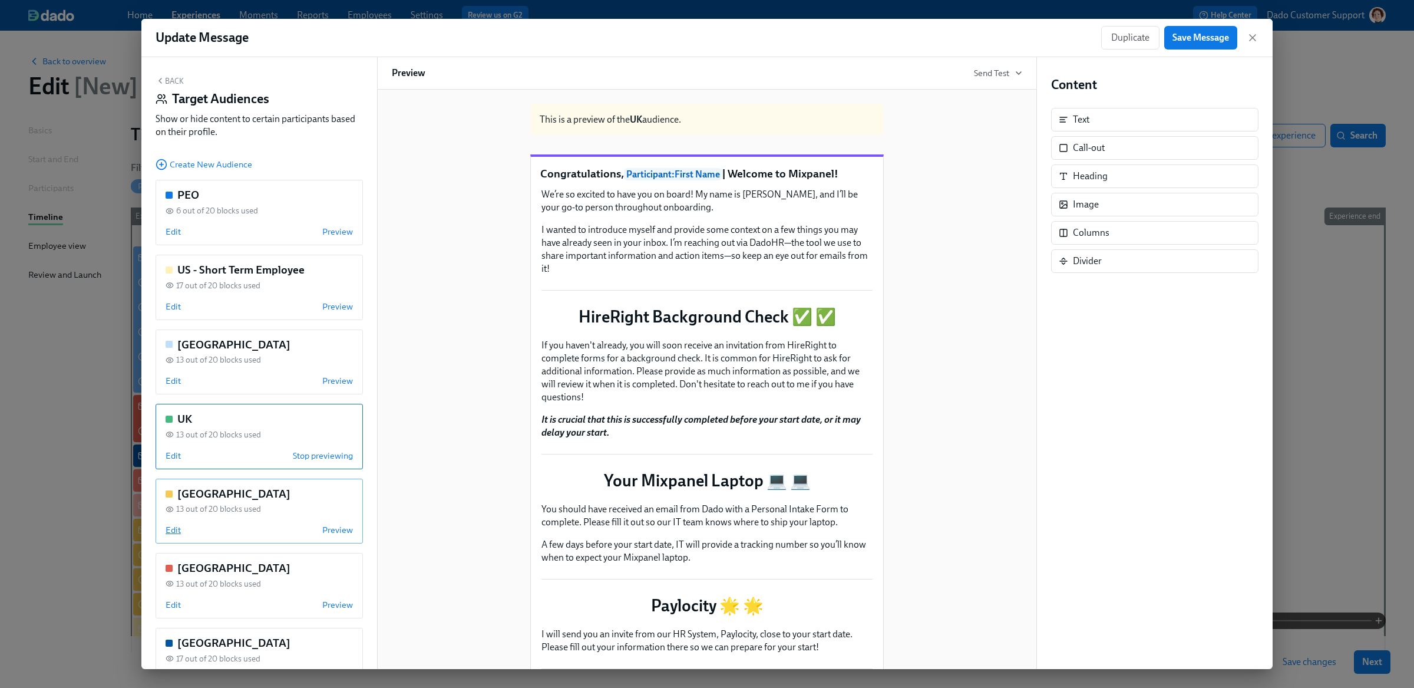
click at [170, 528] on span "Edit" at bounding box center [173, 530] width 15 height 12
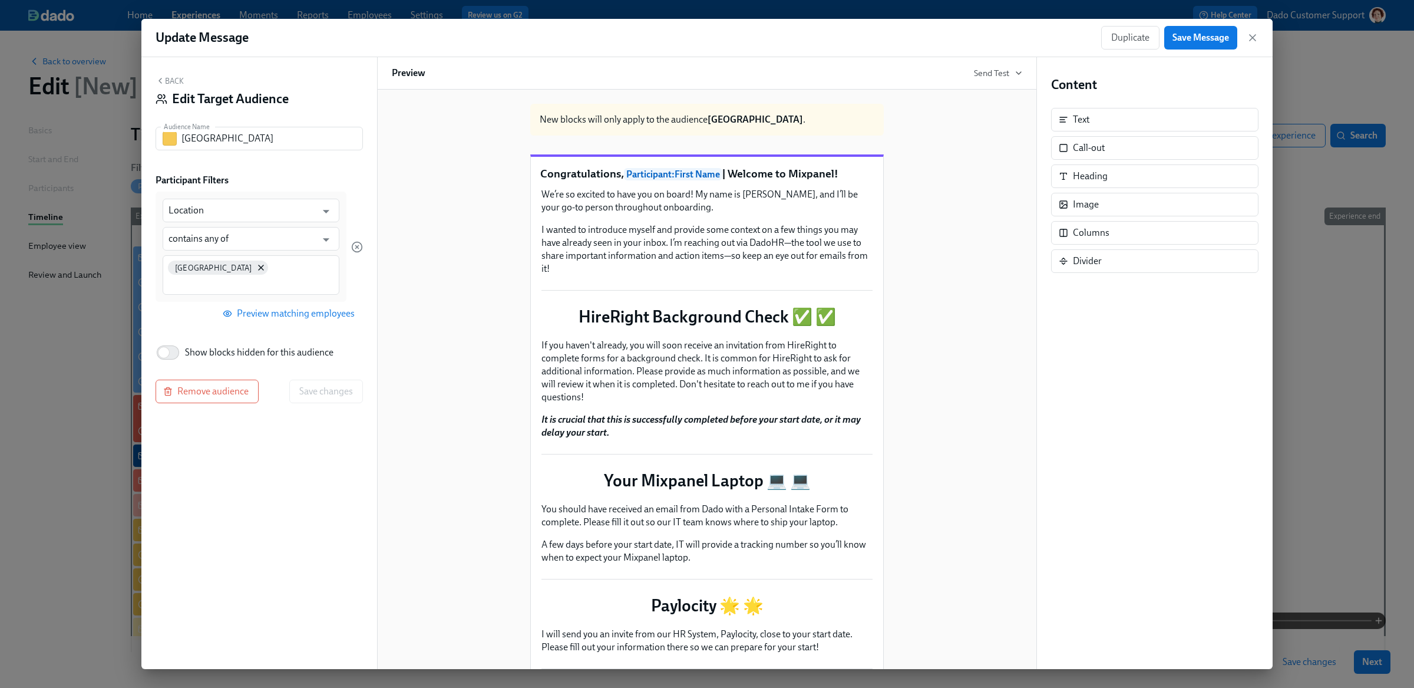
click at [169, 78] on button "Back" at bounding box center [170, 80] width 28 height 9
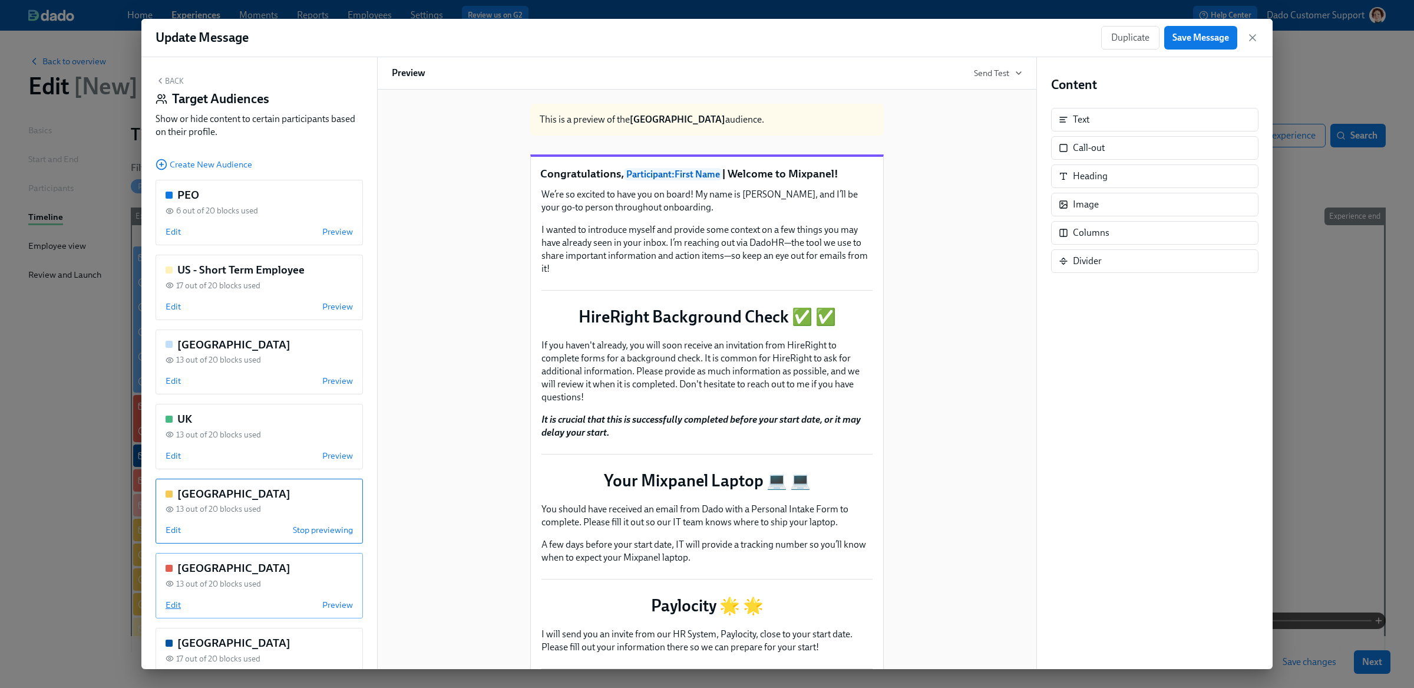
click at [173, 604] on span "Edit" at bounding box center [173, 605] width 15 height 12
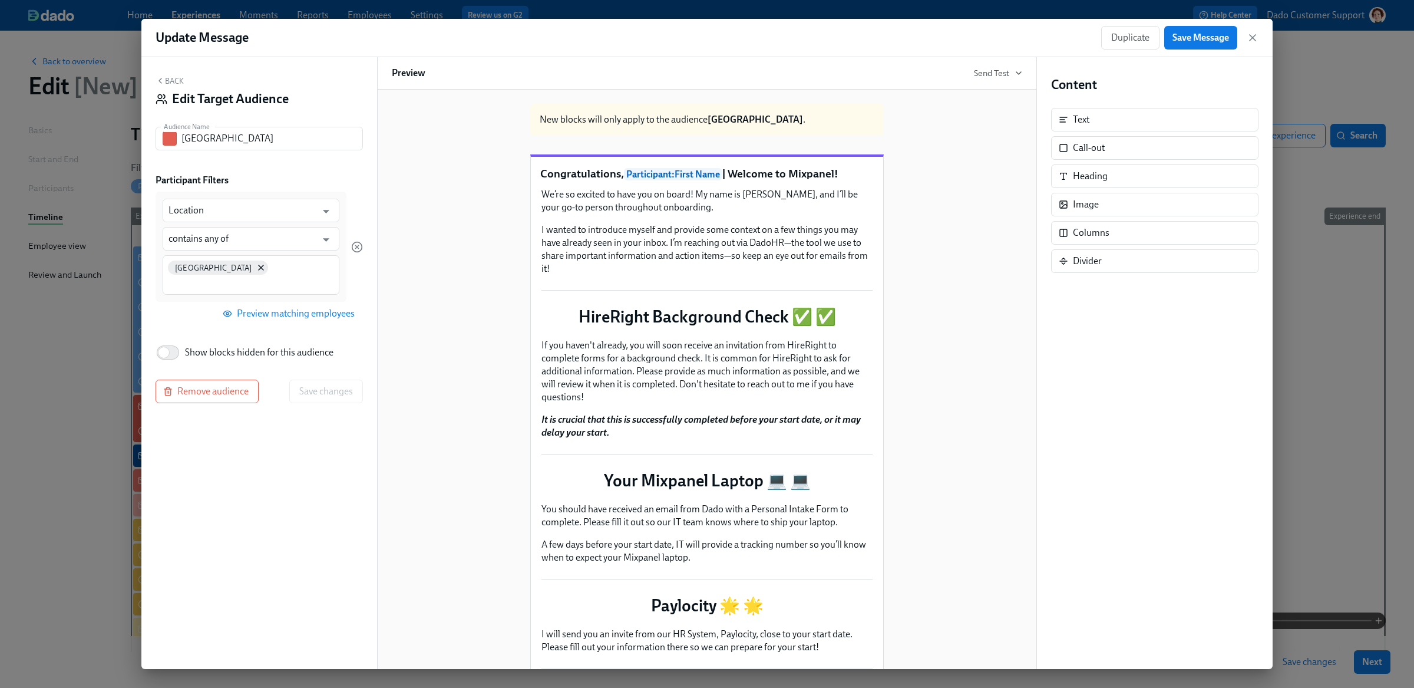
click at [169, 76] on button "Back" at bounding box center [170, 80] width 28 height 9
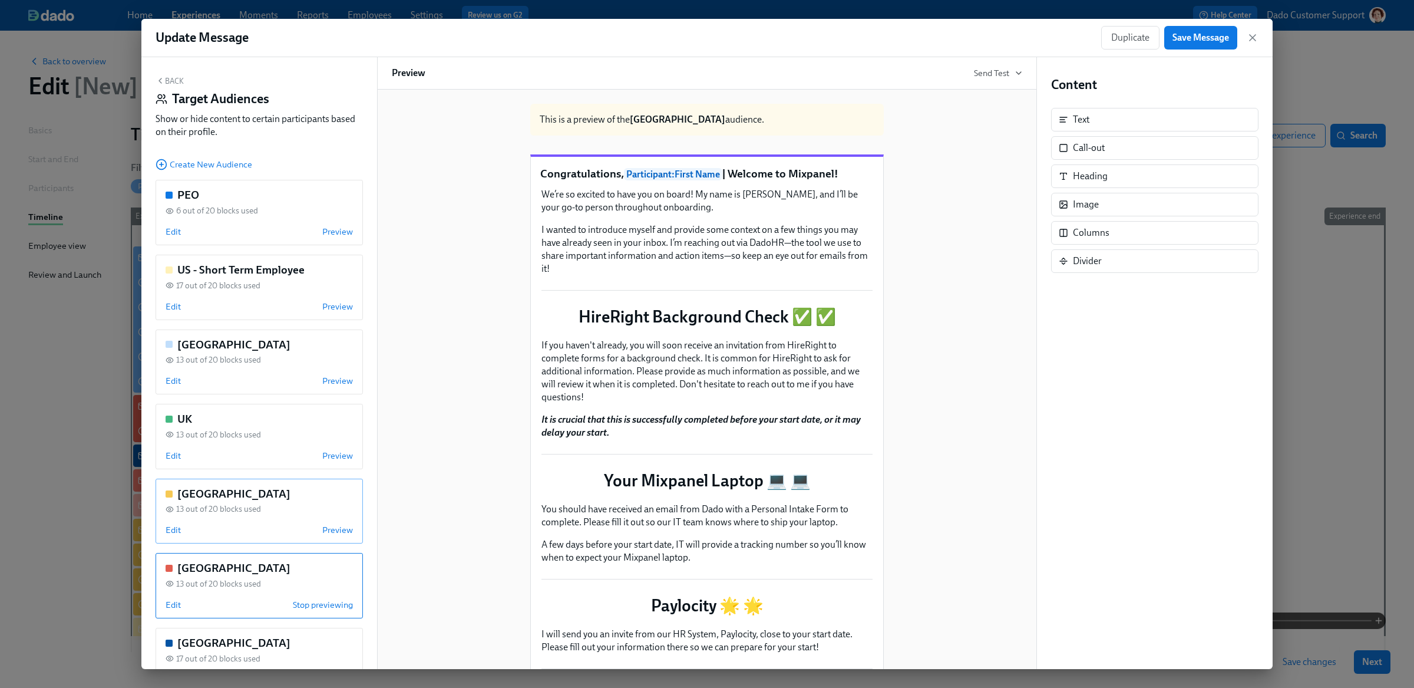
scroll to position [120, 0]
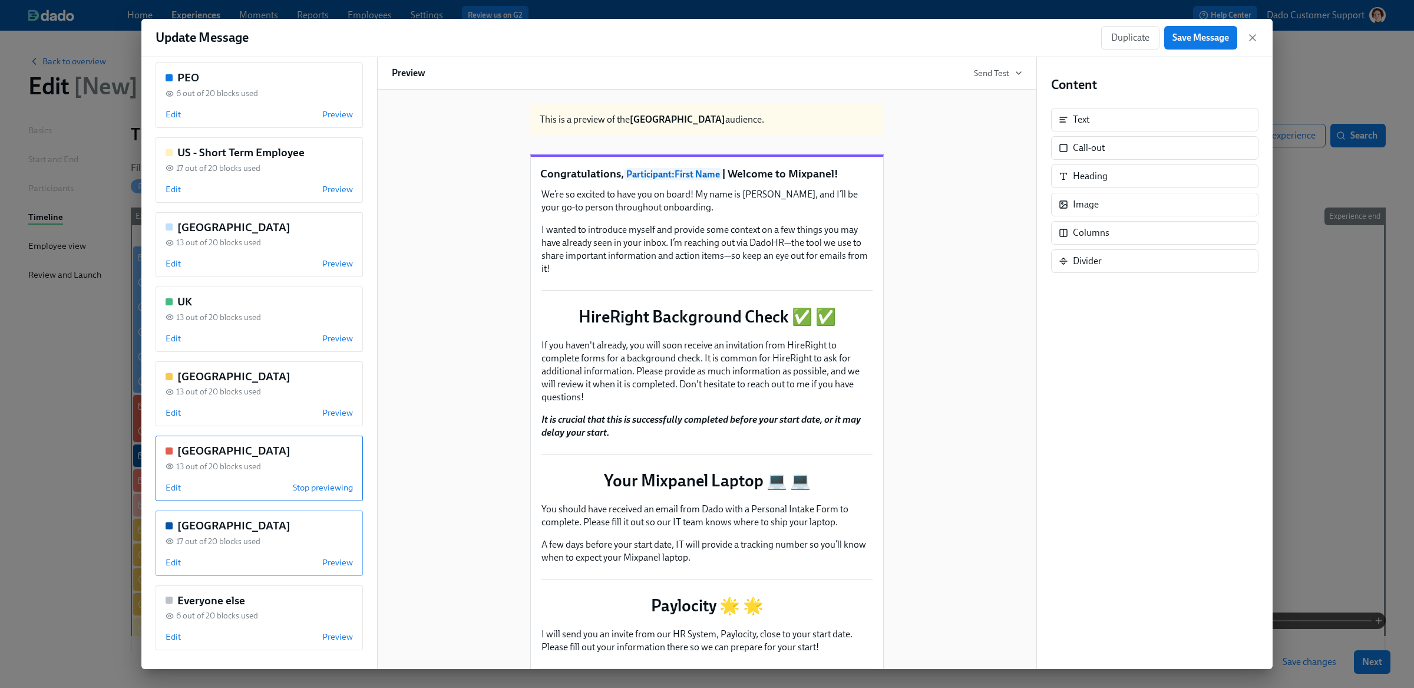
click at [170, 568] on div "United States 17 out of 20 blocks used Edit Preview" at bounding box center [259, 542] width 207 height 65
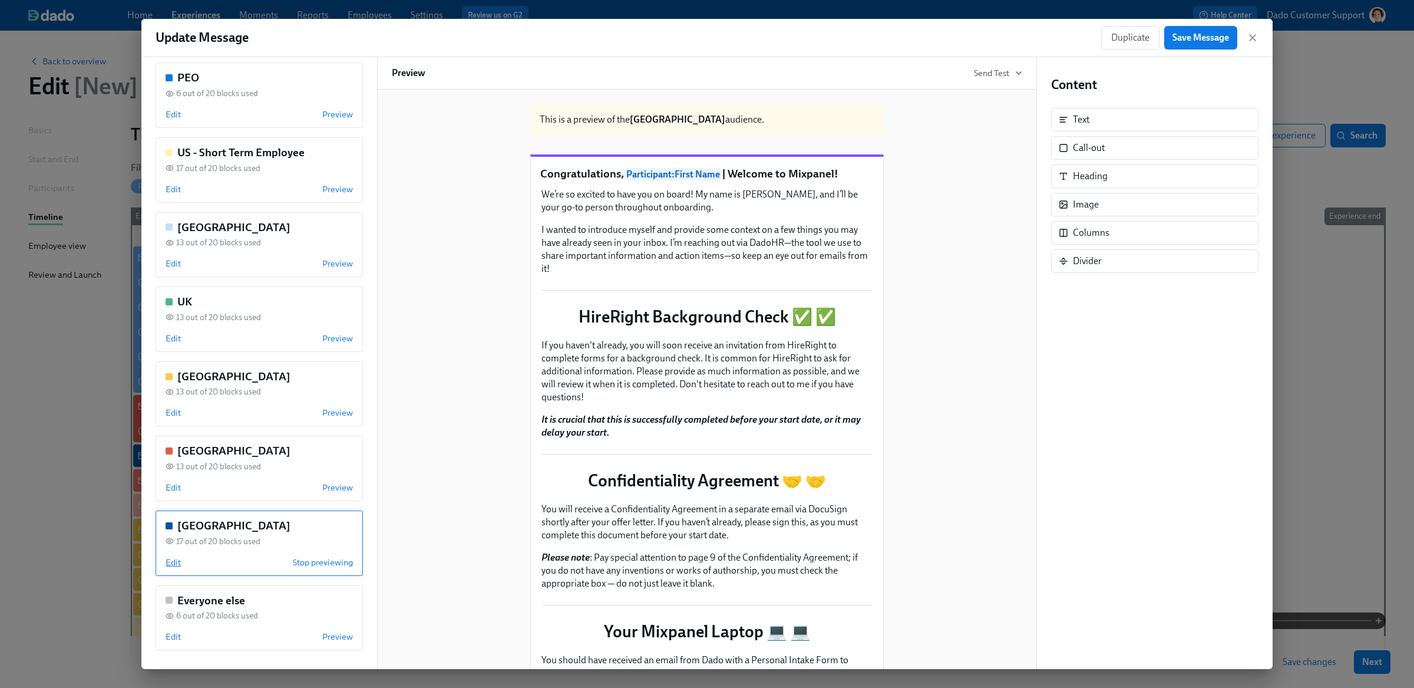
click at [175, 556] on span "Edit" at bounding box center [173, 562] width 15 height 12
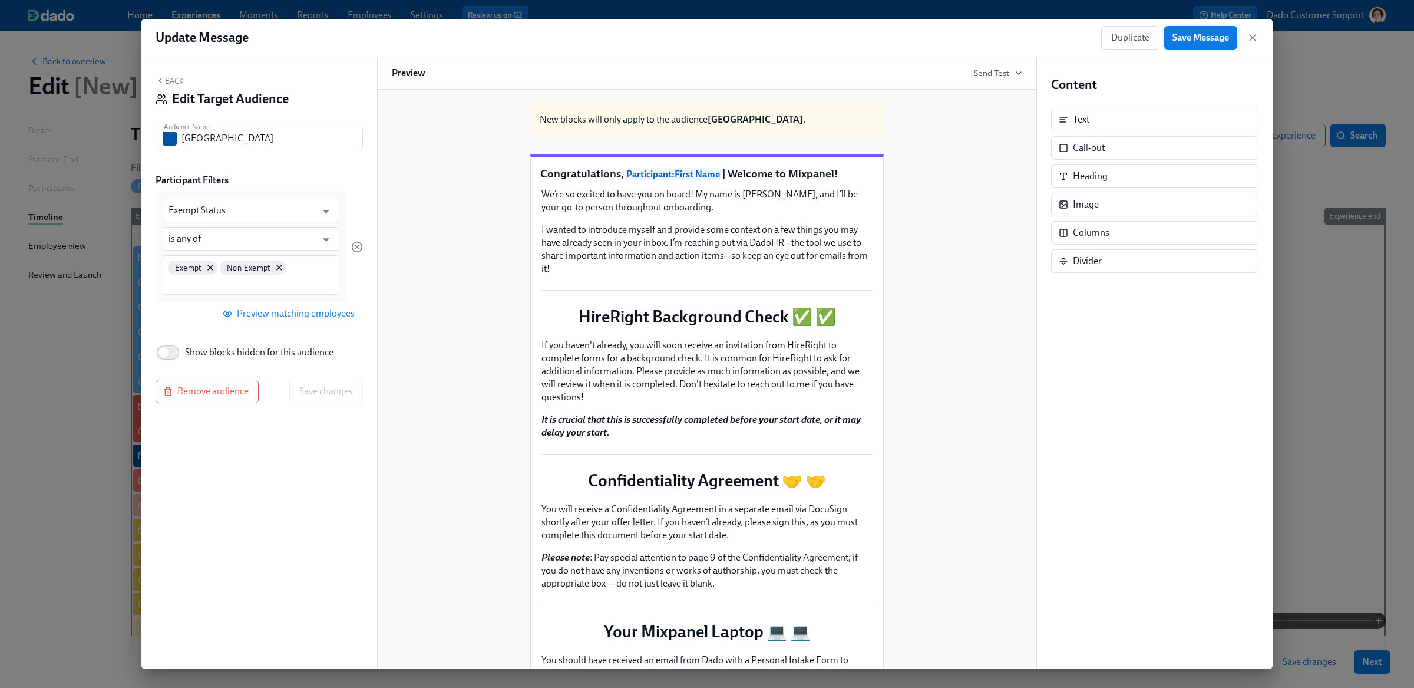
click at [1195, 37] on span "Save Message" at bounding box center [1201, 38] width 57 height 12
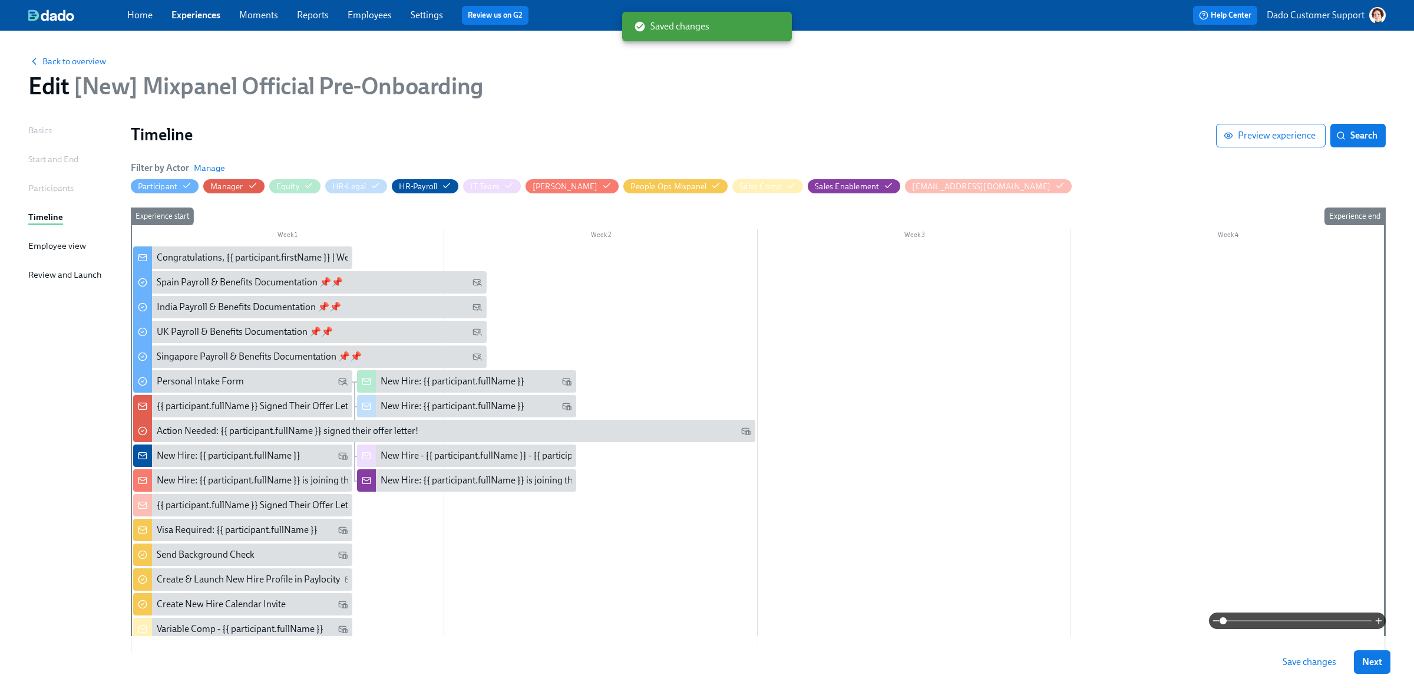
click at [1311, 664] on span "Save changes" at bounding box center [1310, 662] width 54 height 12
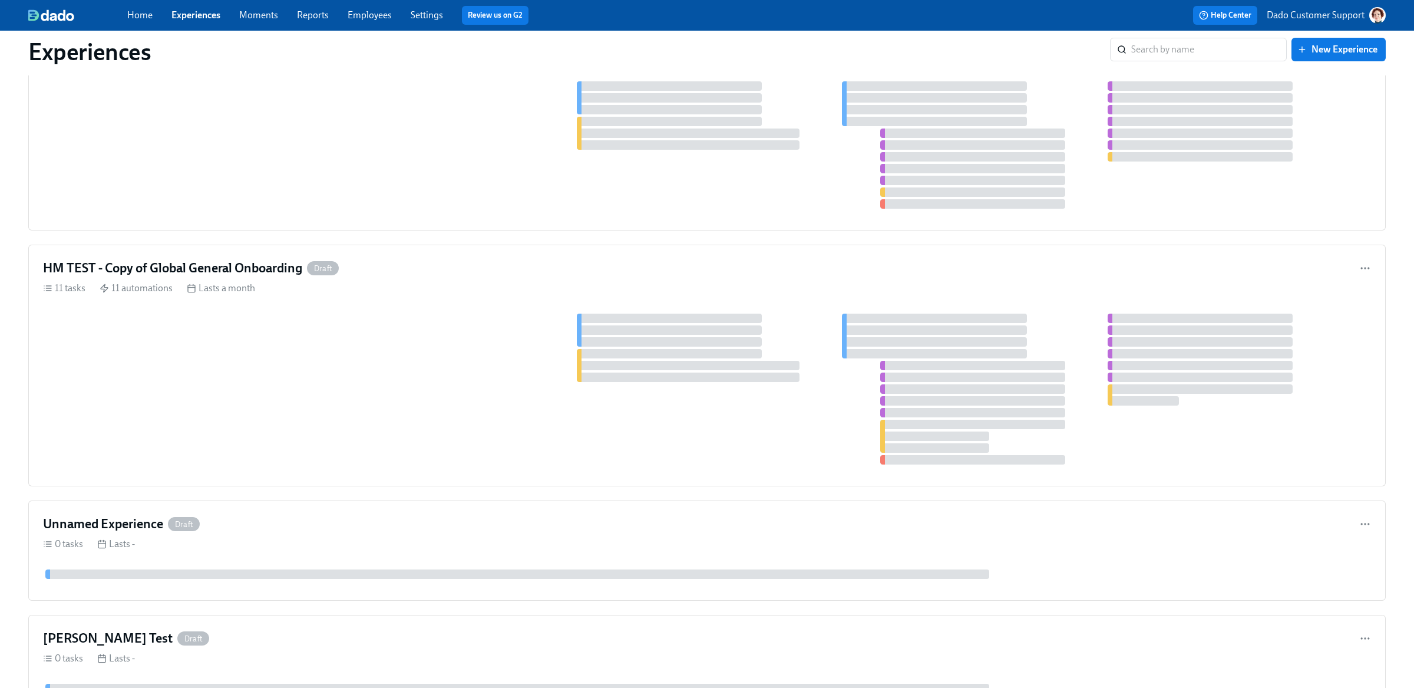
scroll to position [1285, 0]
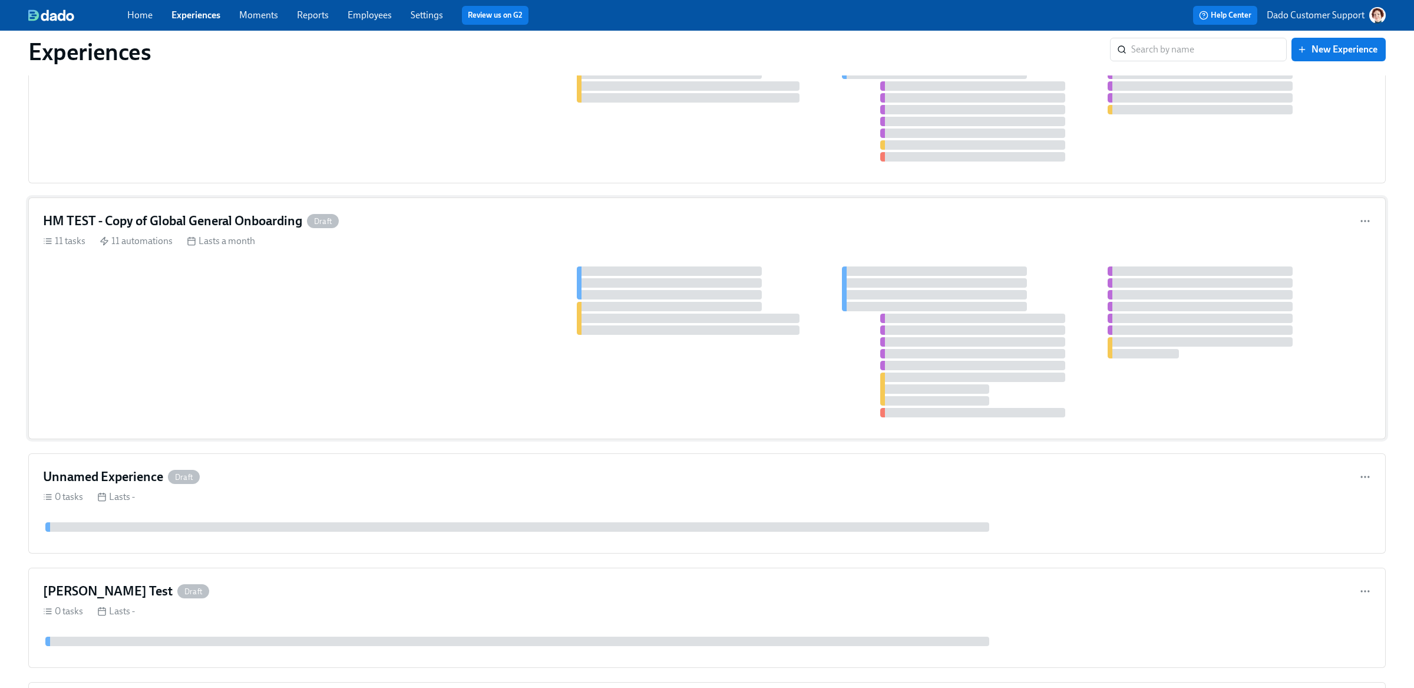
click at [256, 232] on div "HM TEST - Copy of Global General Onboarding Draft 11 tasks 11 automations Lasts…" at bounding box center [707, 318] width 1358 height 242
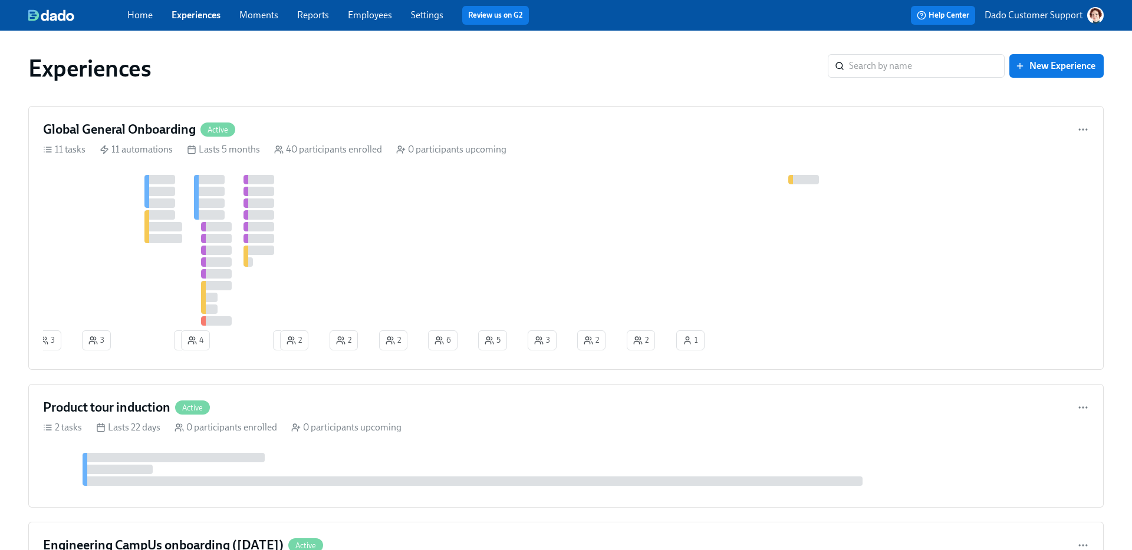
click at [506, 63] on div "Experiences" at bounding box center [427, 68] width 799 height 28
click at [277, 71] on div "Experiences" at bounding box center [427, 68] width 799 height 28
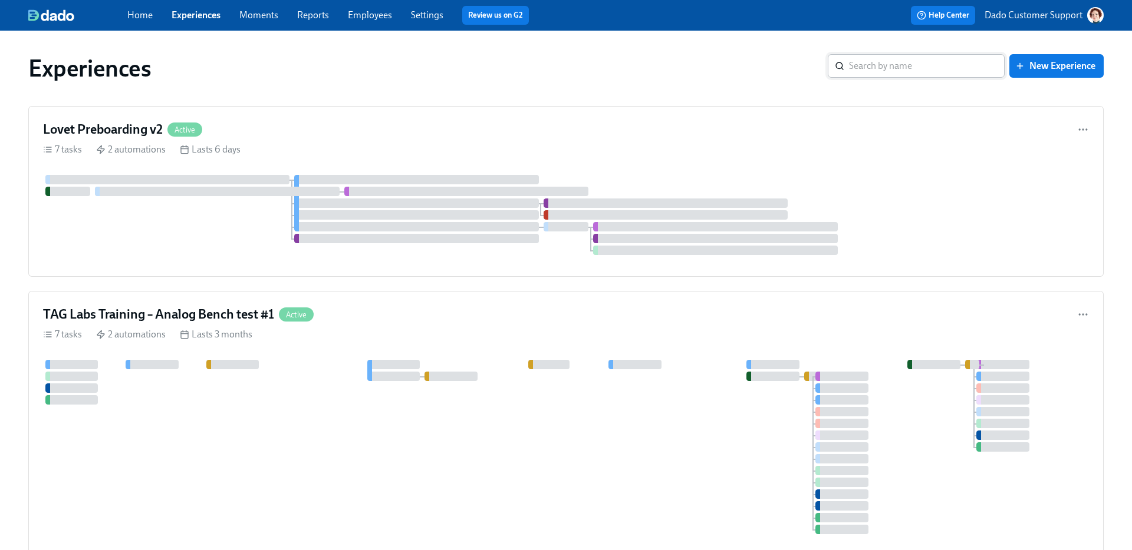
click at [937, 63] on input "search" at bounding box center [927, 66] width 156 height 24
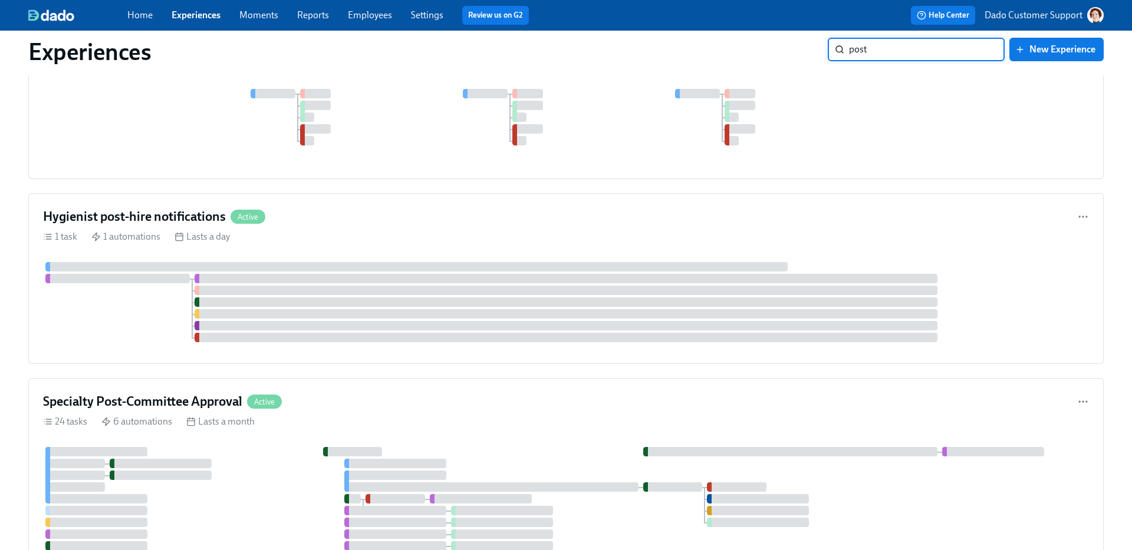
type input "post"
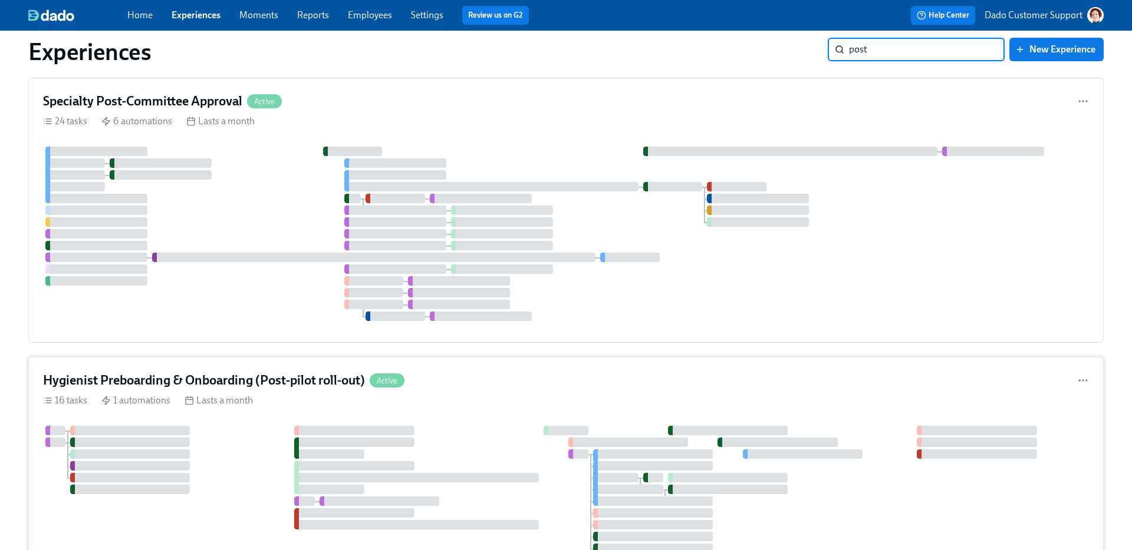
click at [301, 394] on div "Hygienist Preboarding & Onboarding (Post-pilot roll-out) Active 16 tasks 1 auto…" at bounding box center [565, 513] width 1075 height 312
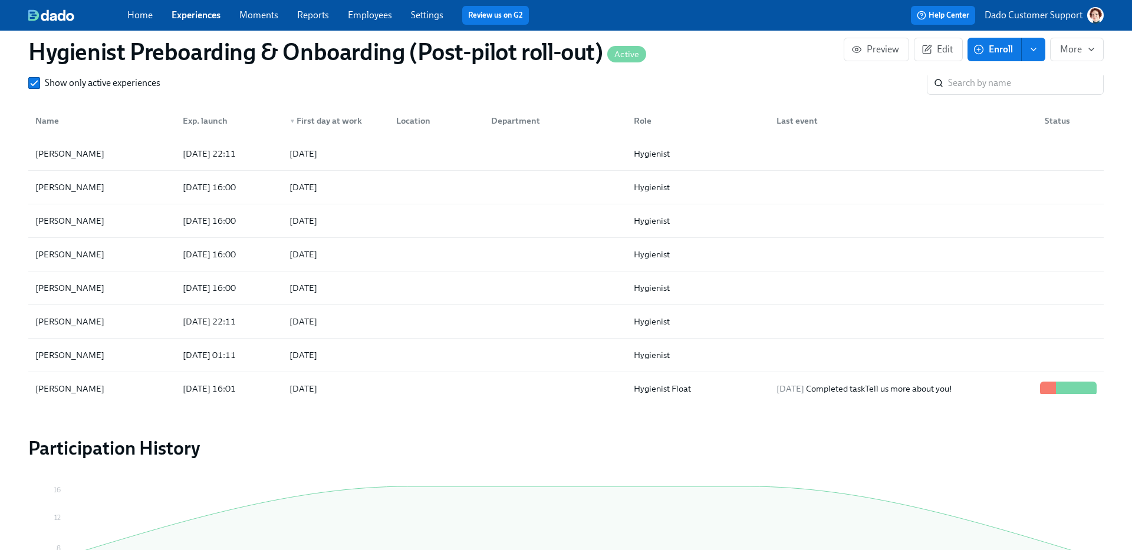
scroll to position [1350, 0]
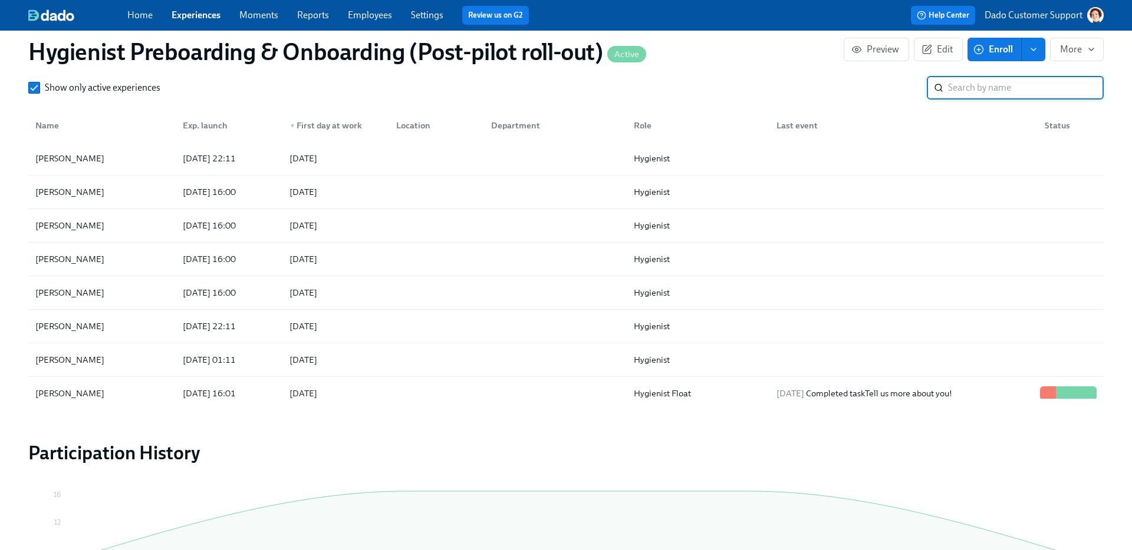
click at [955, 89] on input "search" at bounding box center [1026, 88] width 156 height 24
paste input "[PERSON_NAME]"
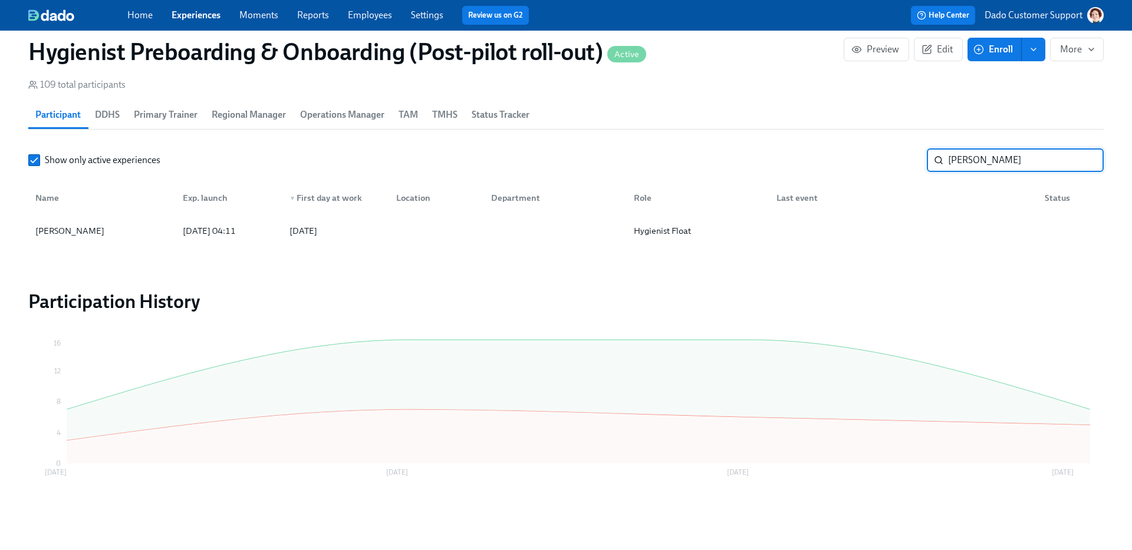
scroll to position [1278, 0]
type input "[PERSON_NAME]"
click at [85, 230] on div "[PERSON_NAME]" at bounding box center [70, 231] width 78 height 14
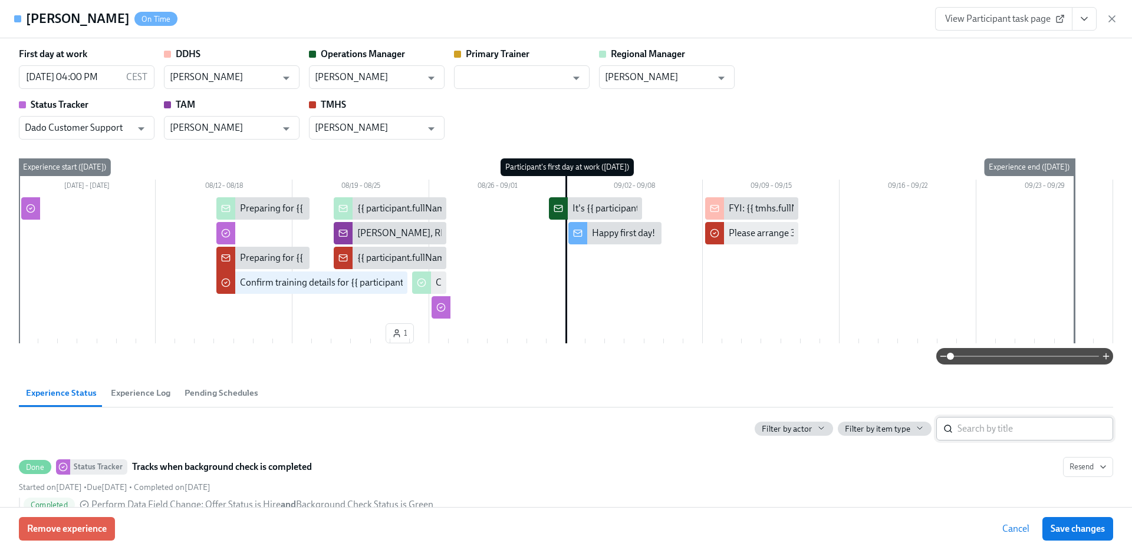
click at [1059, 428] on input "search" at bounding box center [1035, 429] width 156 height 24
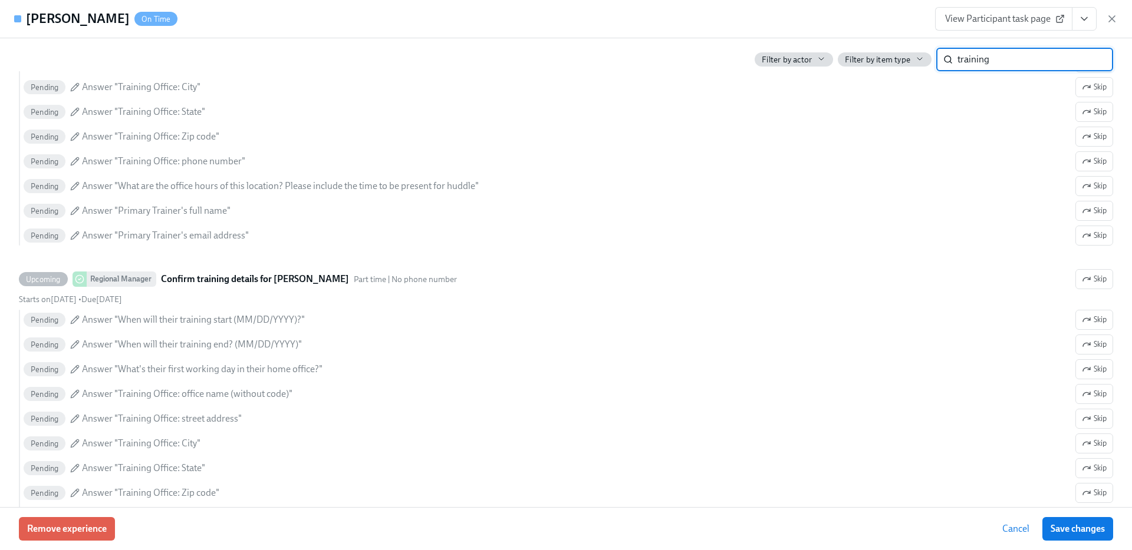
scroll to position [544, 0]
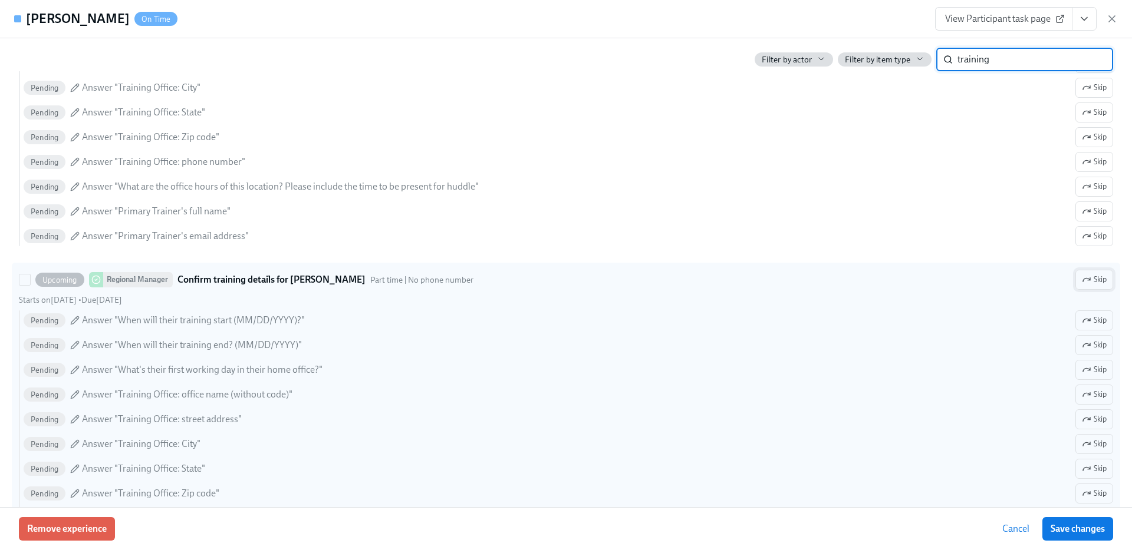
type input "training"
click at [1097, 276] on span "Skip" at bounding box center [1093, 280] width 25 height 12
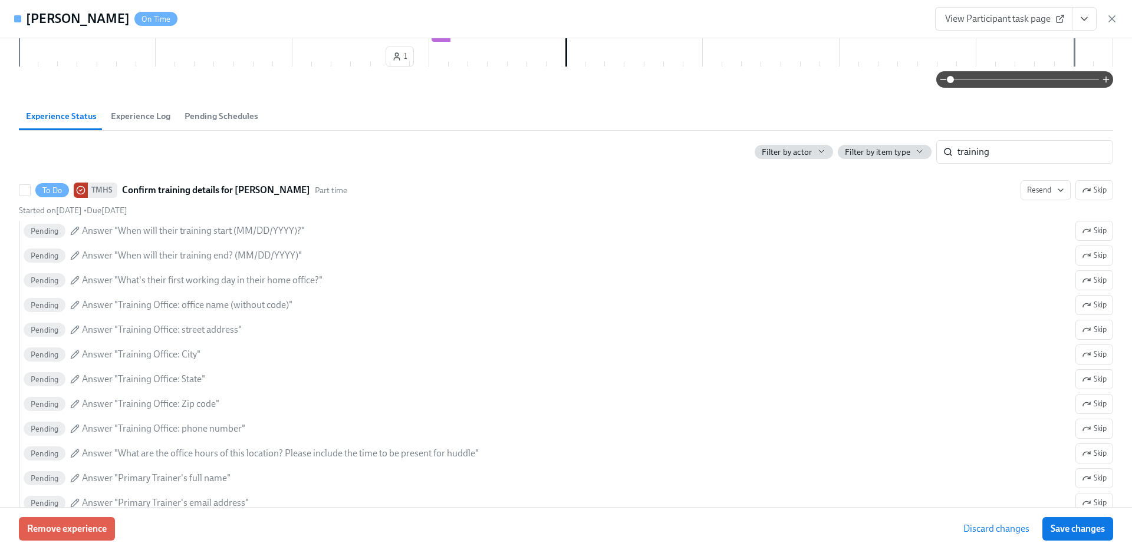
scroll to position [273, 0]
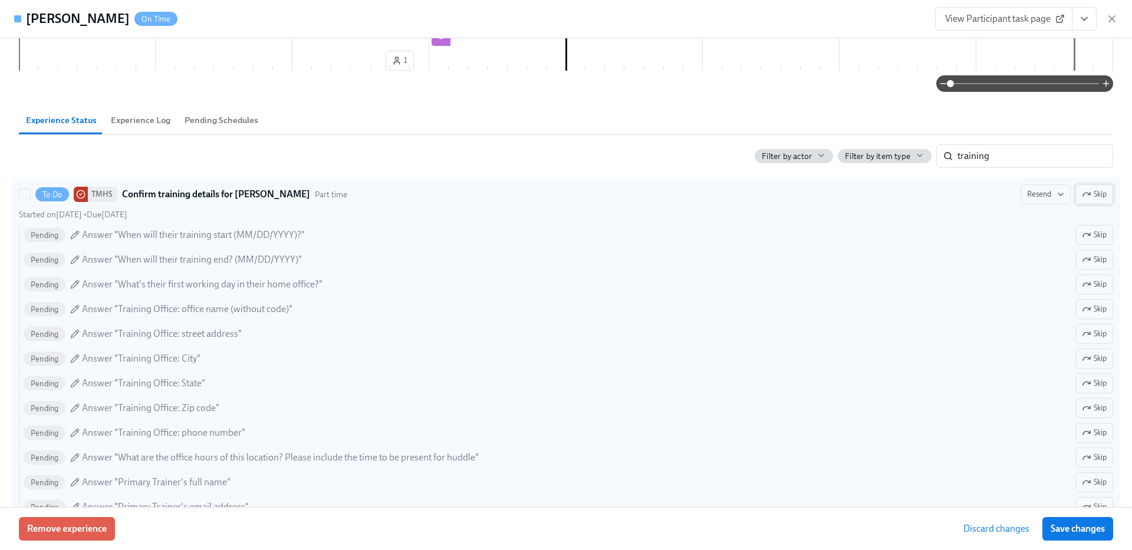
click at [1089, 194] on icon "button" at bounding box center [1088, 194] width 2 height 2
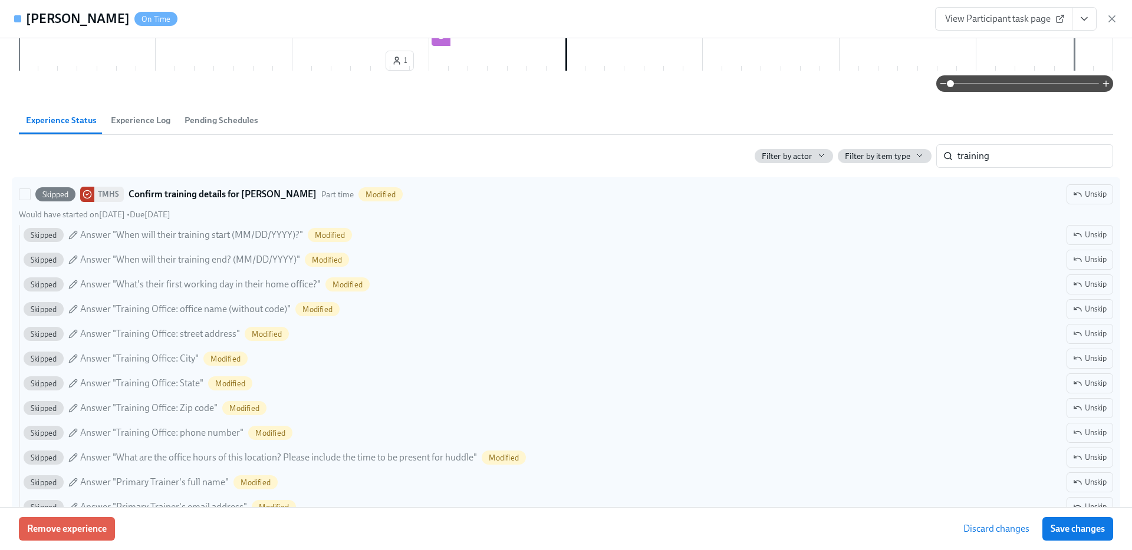
scroll to position [0, 0]
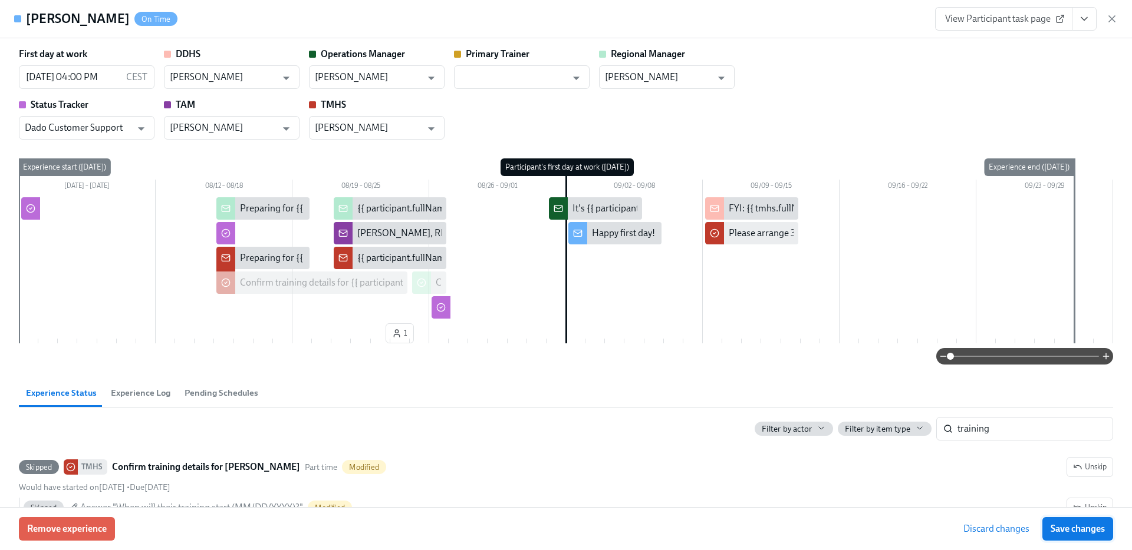
click at [1107, 529] on button "Save changes" at bounding box center [1077, 529] width 71 height 24
